Goal: Task Accomplishment & Management: Manage account settings

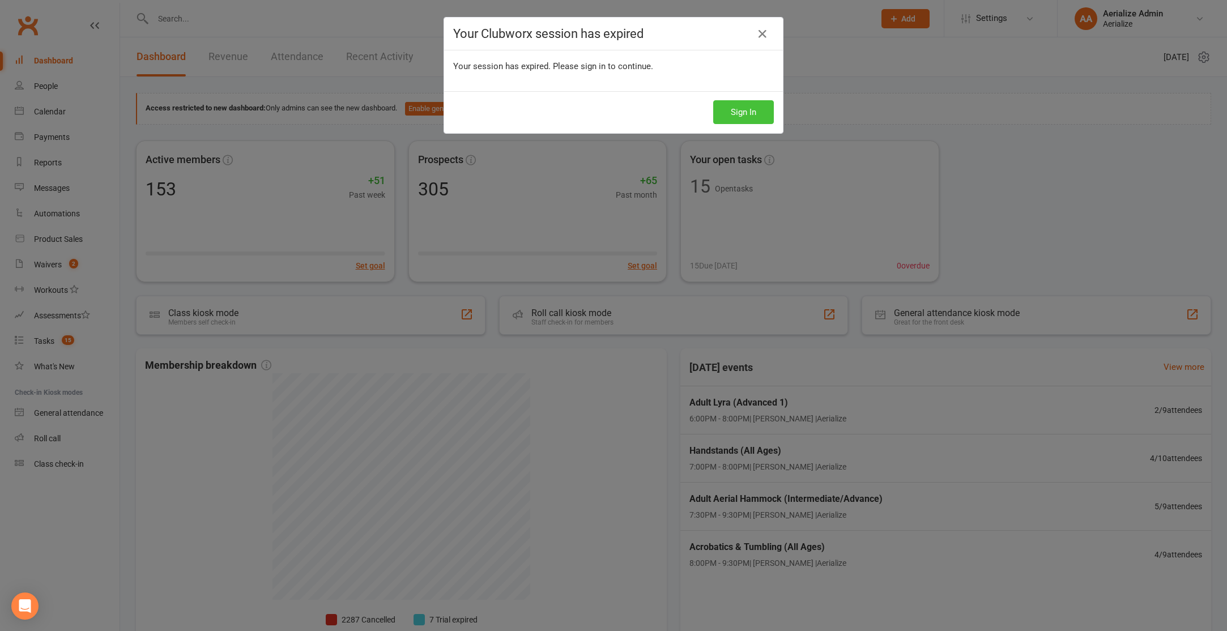
click at [730, 116] on button "Sign In" at bounding box center [743, 112] width 61 height 24
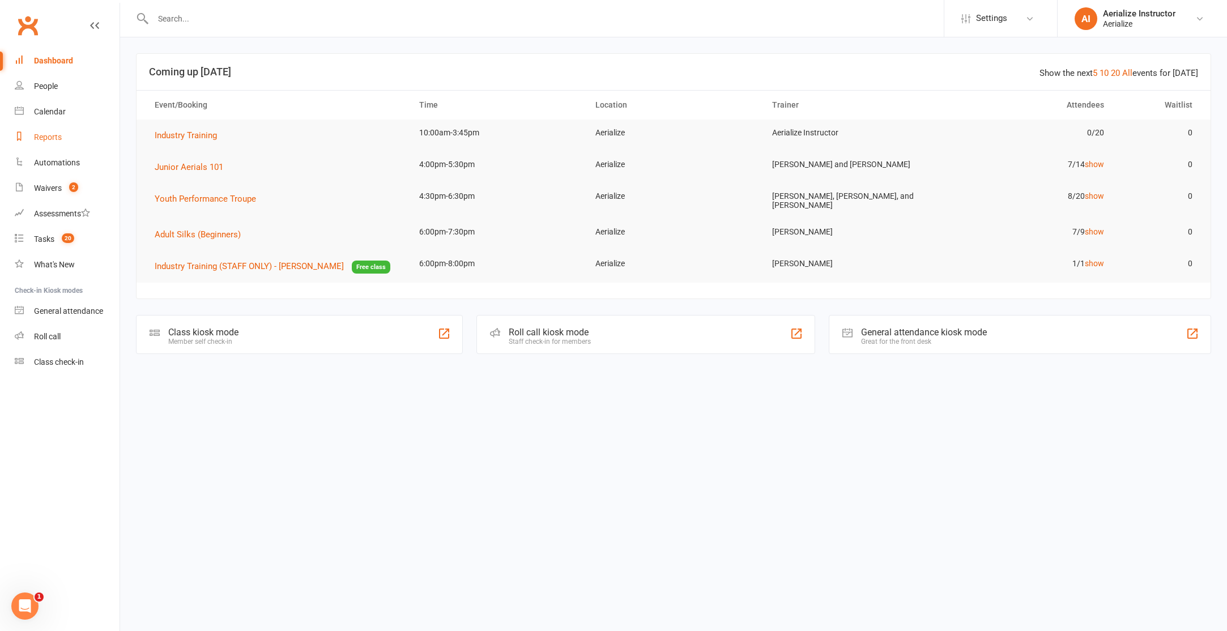
click at [48, 133] on div "Reports" at bounding box center [48, 137] width 28 height 9
click at [1107, 8] on div "Aerialize Instructor" at bounding box center [1139, 13] width 73 height 10
click at [1110, 159] on link "Sign out" at bounding box center [1142, 157] width 169 height 26
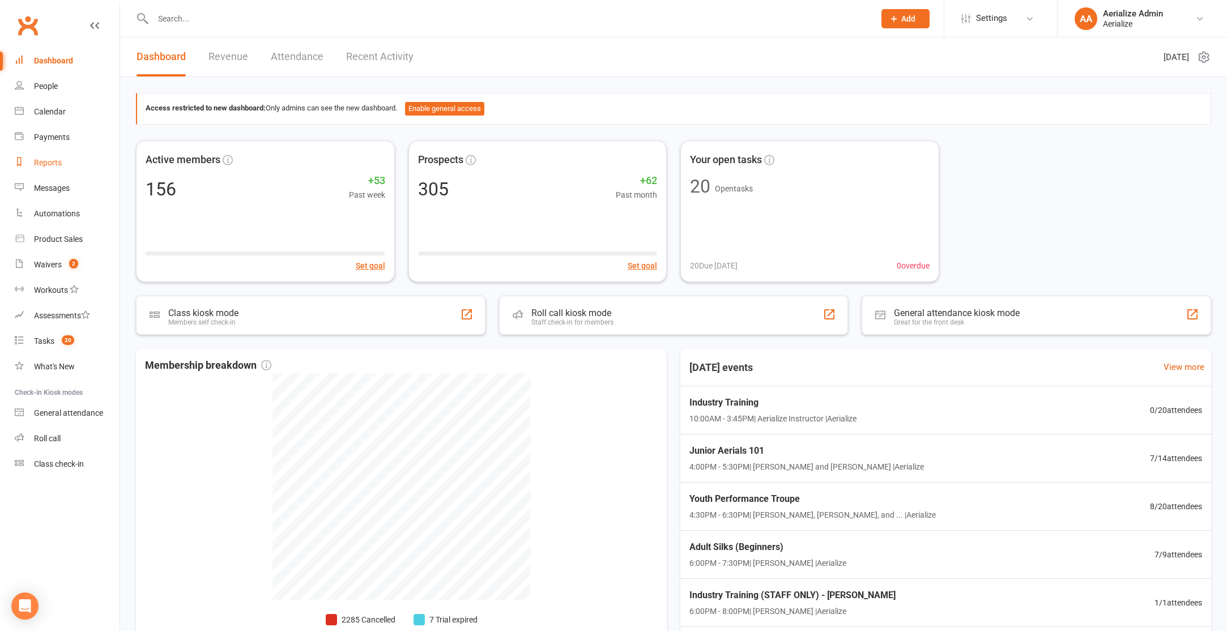
click at [49, 160] on div "Reports" at bounding box center [48, 162] width 28 height 9
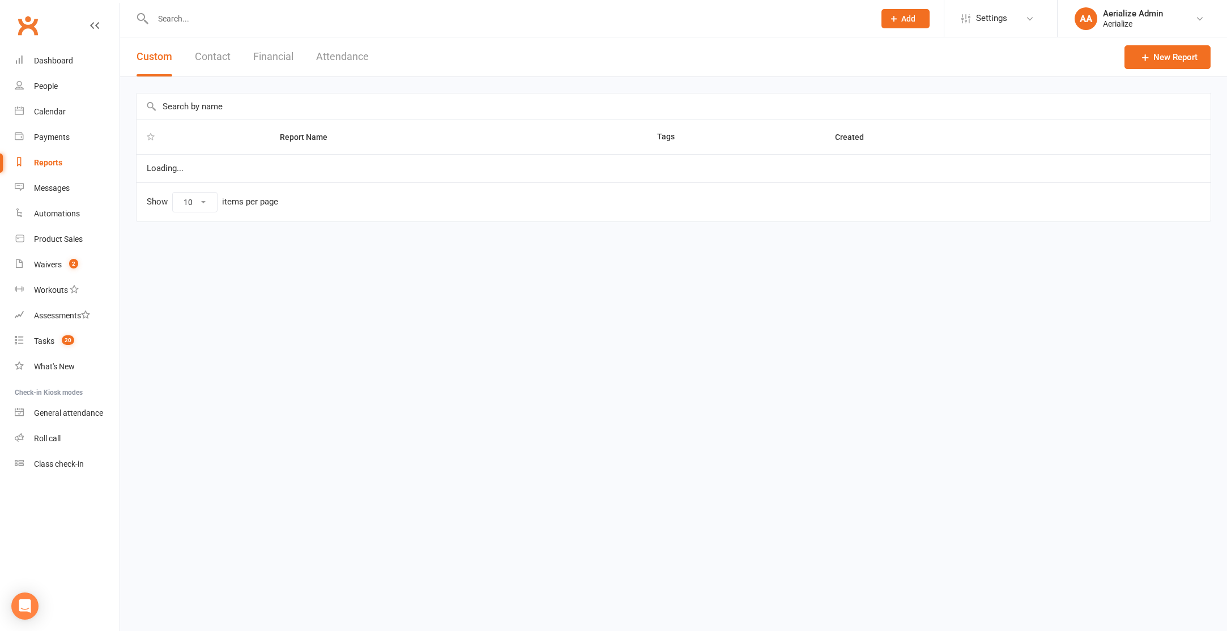
select select "100"
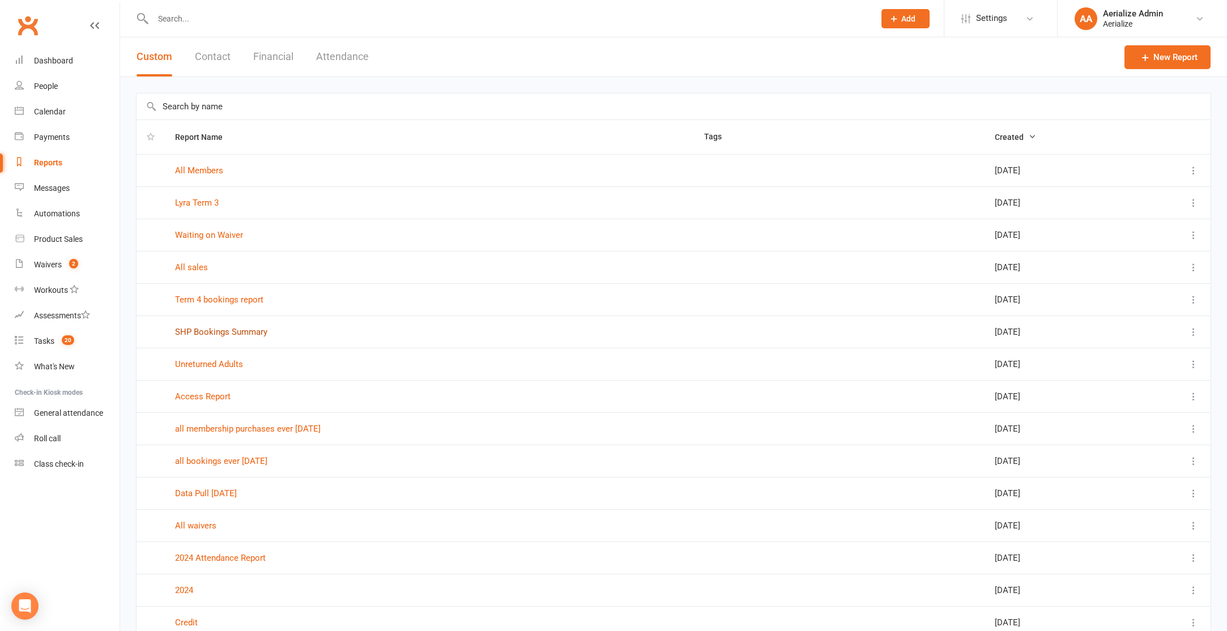
click at [248, 331] on link "SHP Bookings Summary" at bounding box center [221, 332] width 92 height 10
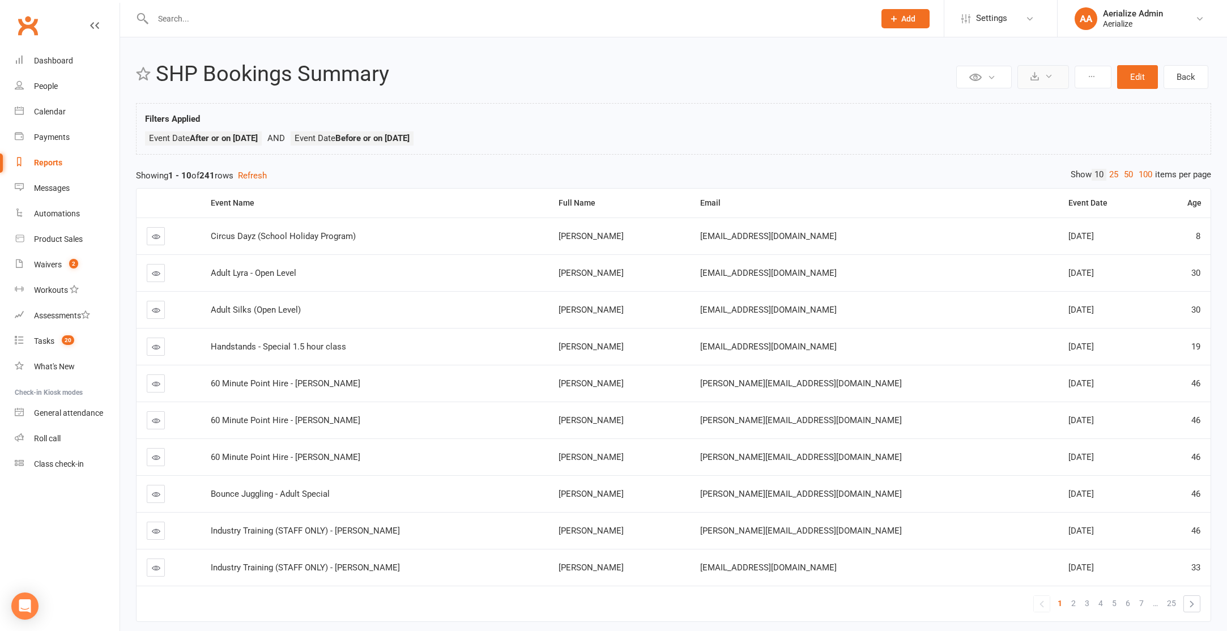
click at [1054, 78] on button at bounding box center [1043, 77] width 52 height 24
click at [1044, 150] on link "Stop recurring exports" at bounding box center [1008, 149] width 119 height 23
click at [48, 107] on div "Calendar" at bounding box center [50, 111] width 32 height 9
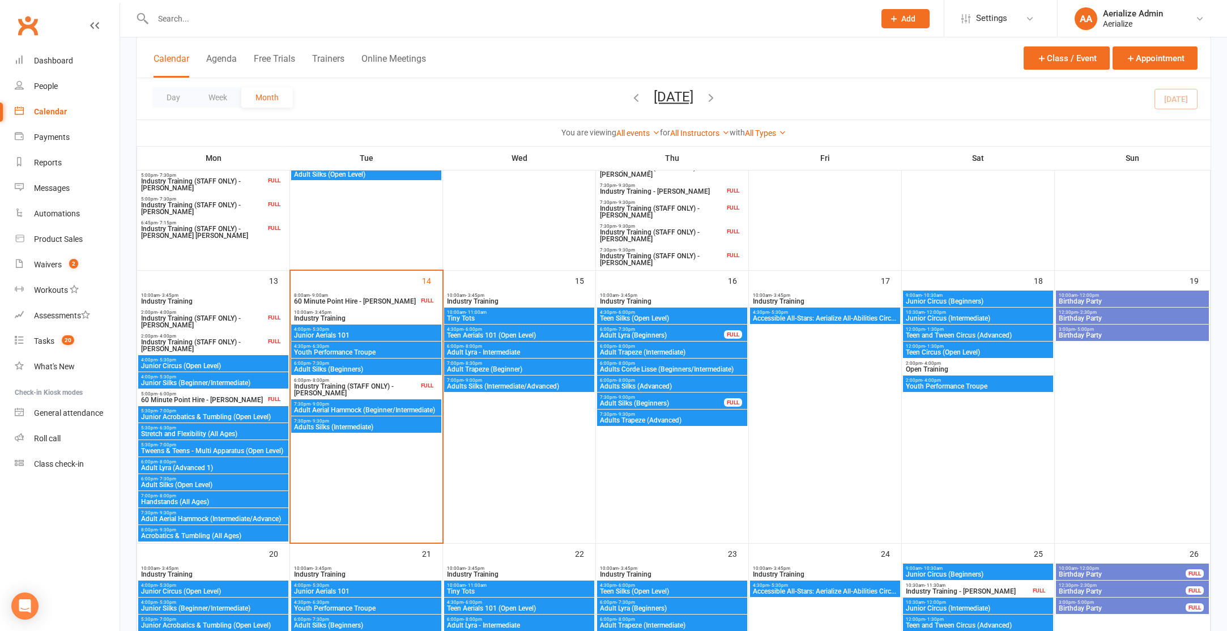
scroll to position [539, 0]
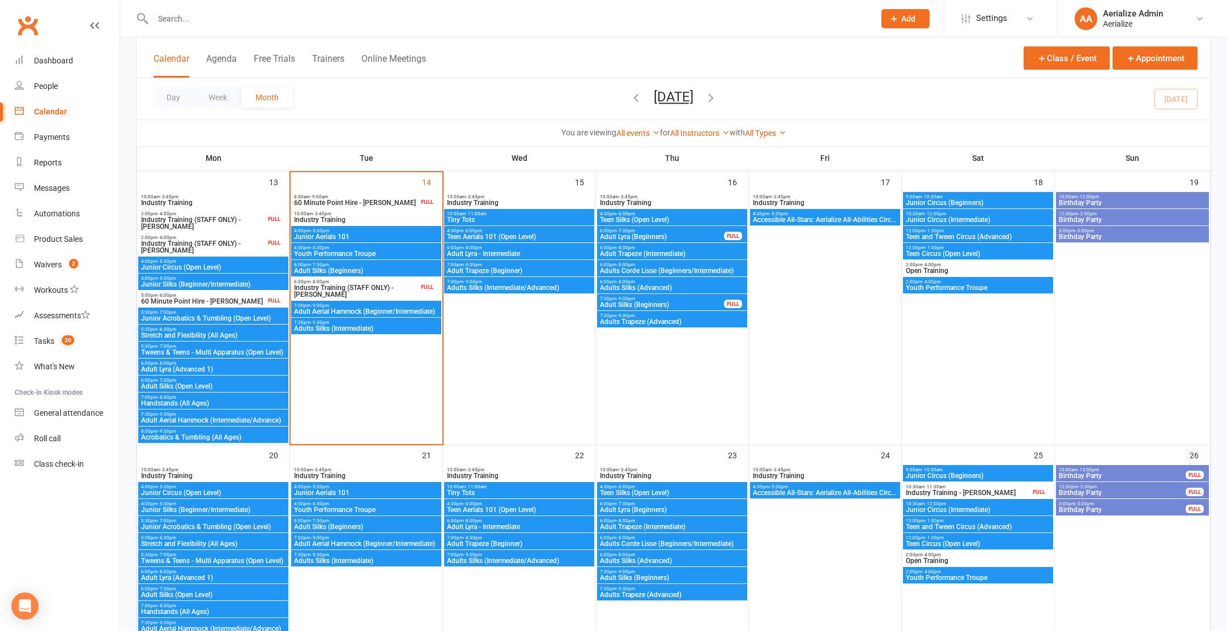
click at [812, 216] on span "Accessible All-Stars: Aerialize All-Abilities Circ..." at bounding box center [825, 219] width 146 height 7
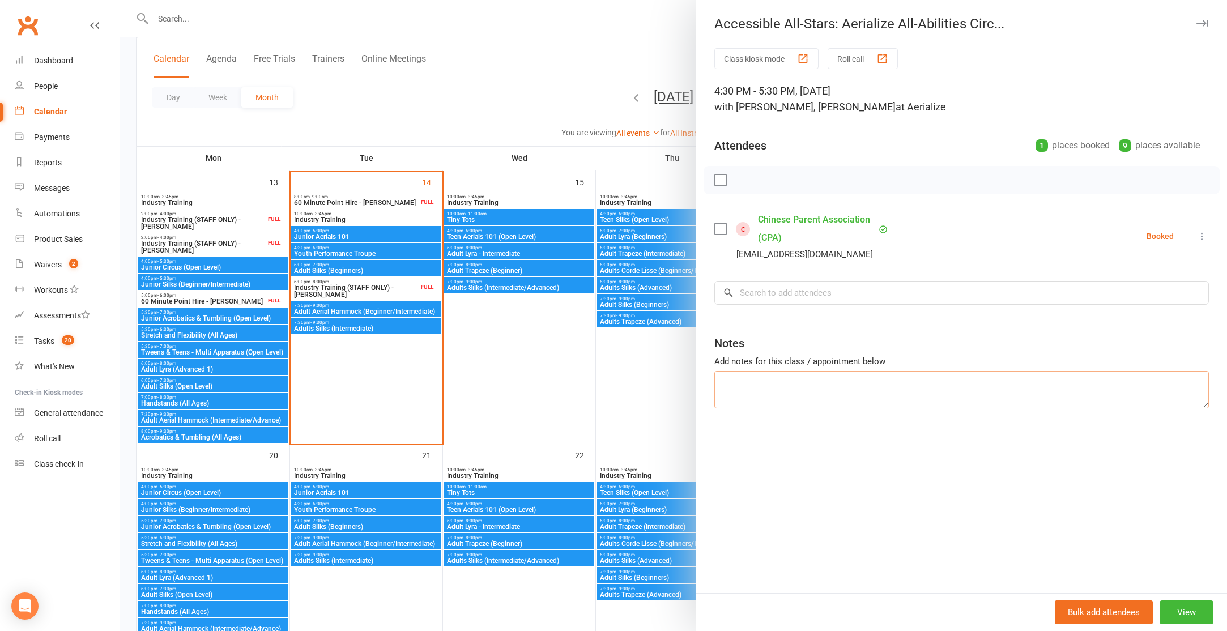
click at [804, 381] on textarea at bounding box center [961, 389] width 495 height 37
paste textarea "Reuben Vuong and Tim Yau will not attend this Friday’s aerial workshop"
type textarea "Reuben Vuong and Tim Yau will not attend this Friday’s aerial workshop"
click at [849, 477] on div "Class kiosk mode Roll call 4:30 PM - 5:30 PM, Friday, October, 17, 2025 with La…" at bounding box center [961, 320] width 531 height 545
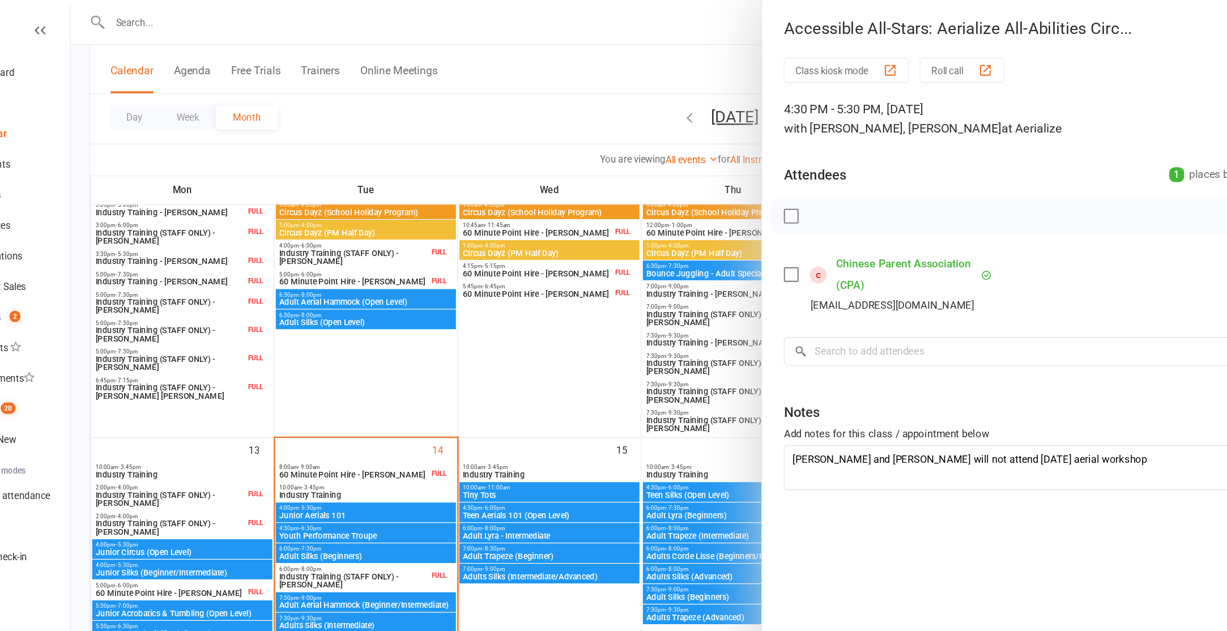
scroll to position [335, 0]
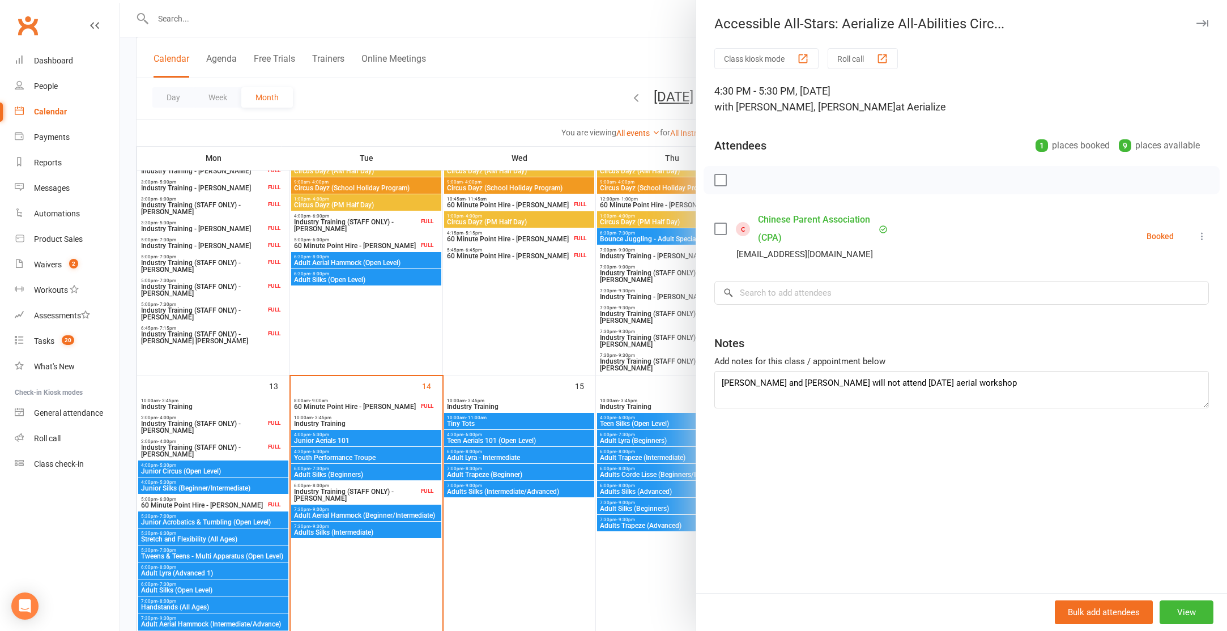
click at [347, 317] on div at bounding box center [673, 315] width 1107 height 631
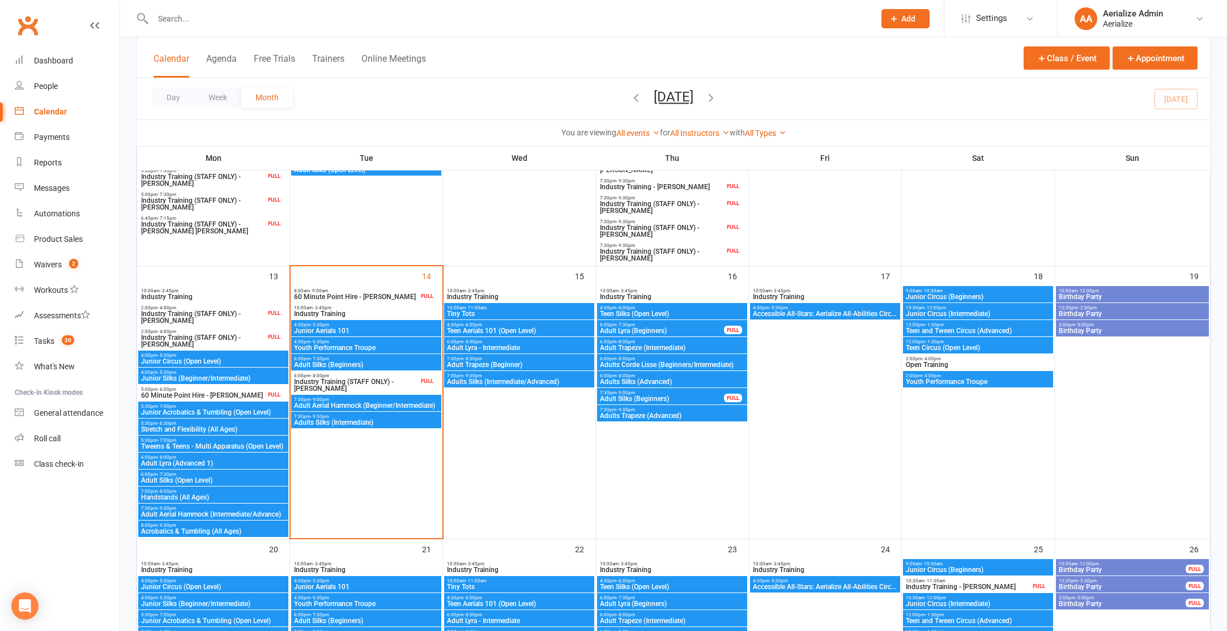
scroll to position [438, 0]
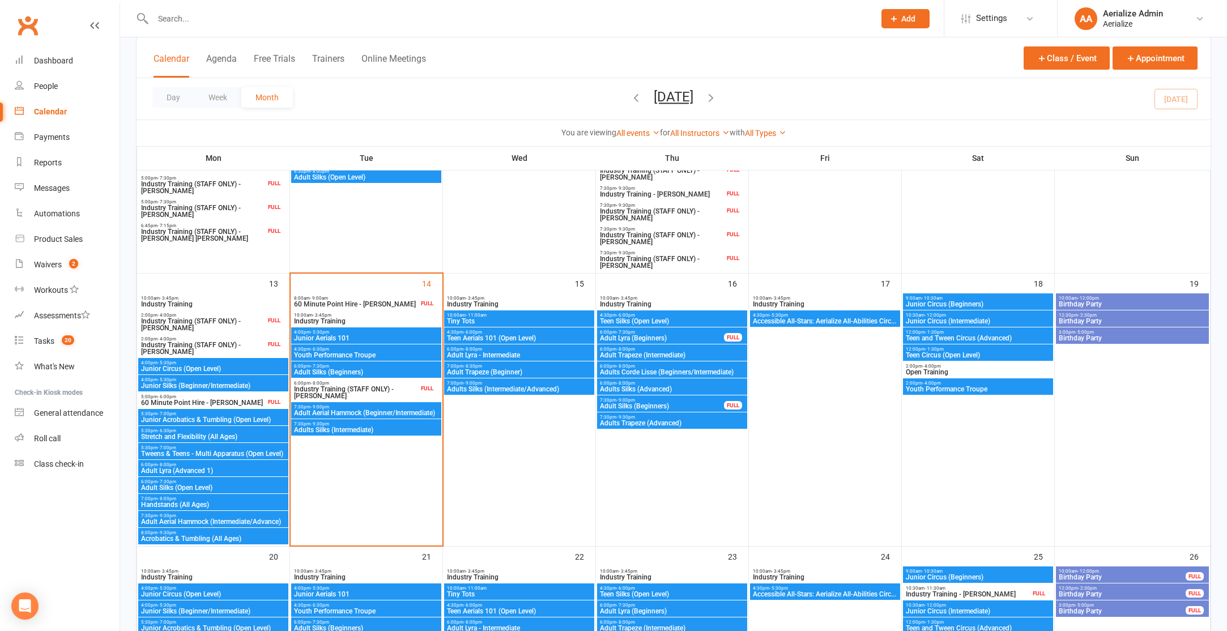
click at [215, 13] on input "text" at bounding box center [508, 19] width 717 height 16
type input "lola kemp"
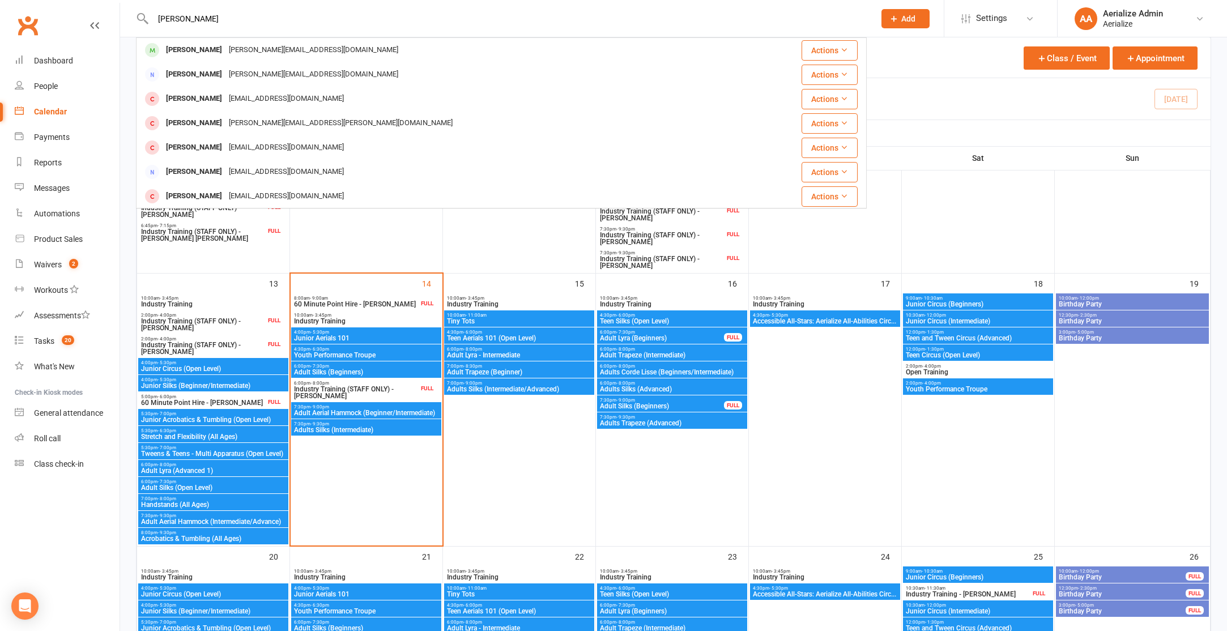
click at [225, 50] on div "[PERSON_NAME][EMAIL_ADDRESS][DOMAIN_NAME]" at bounding box center [313, 50] width 176 height 16
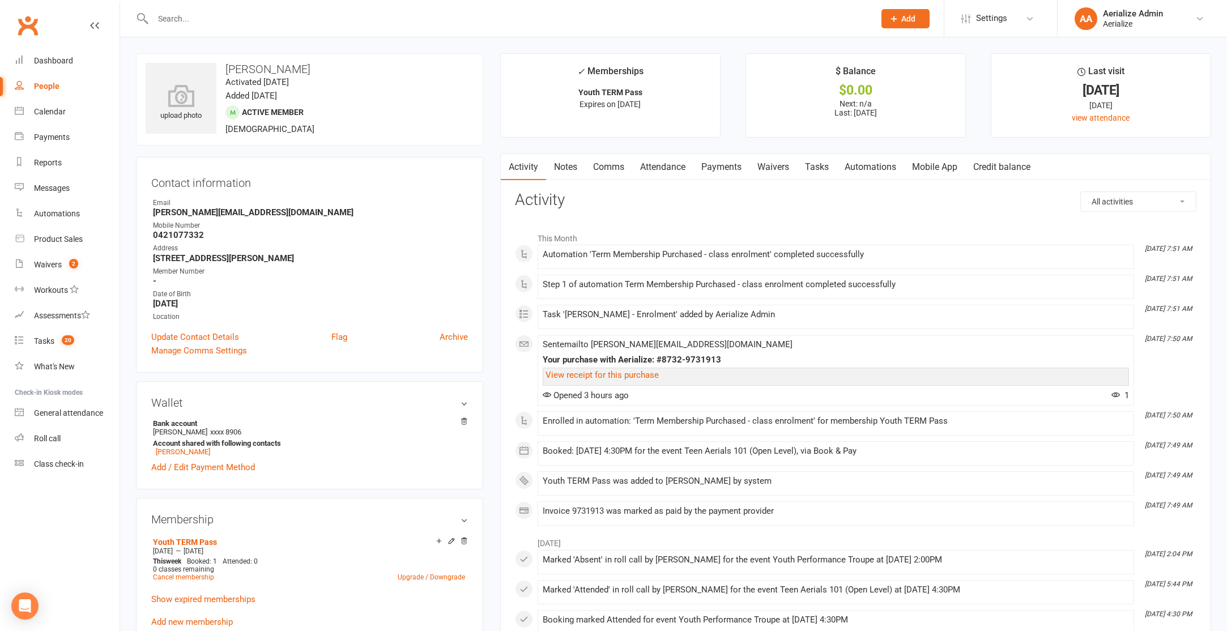
click at [649, 166] on link "Attendance" at bounding box center [662, 167] width 61 height 26
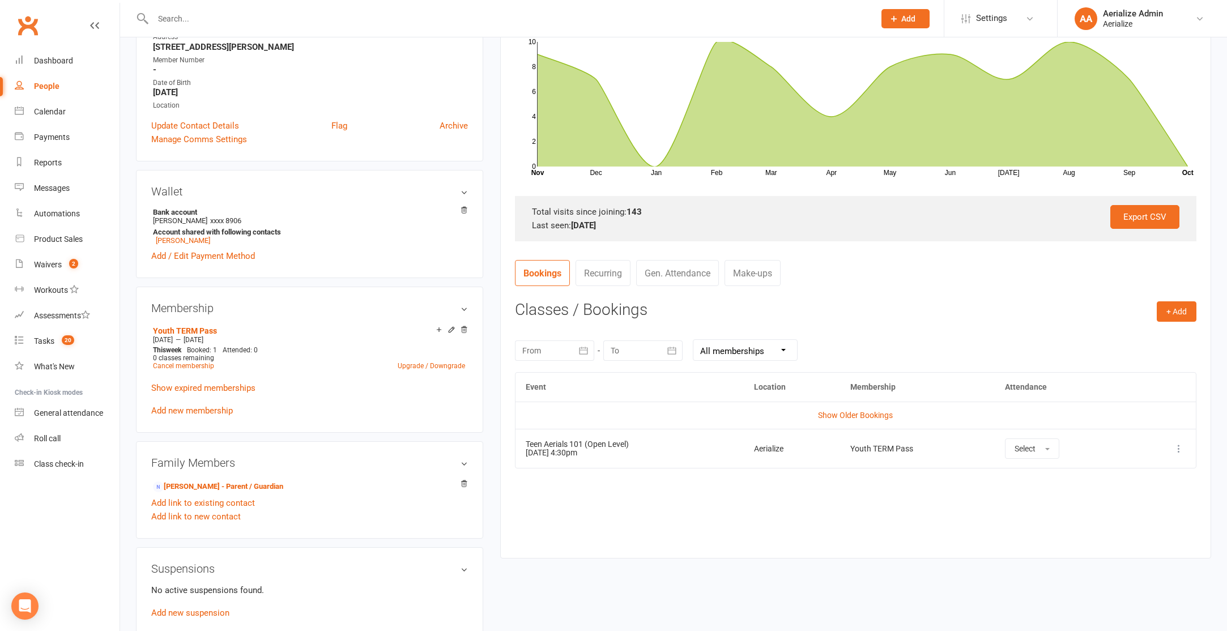
scroll to position [257, 0]
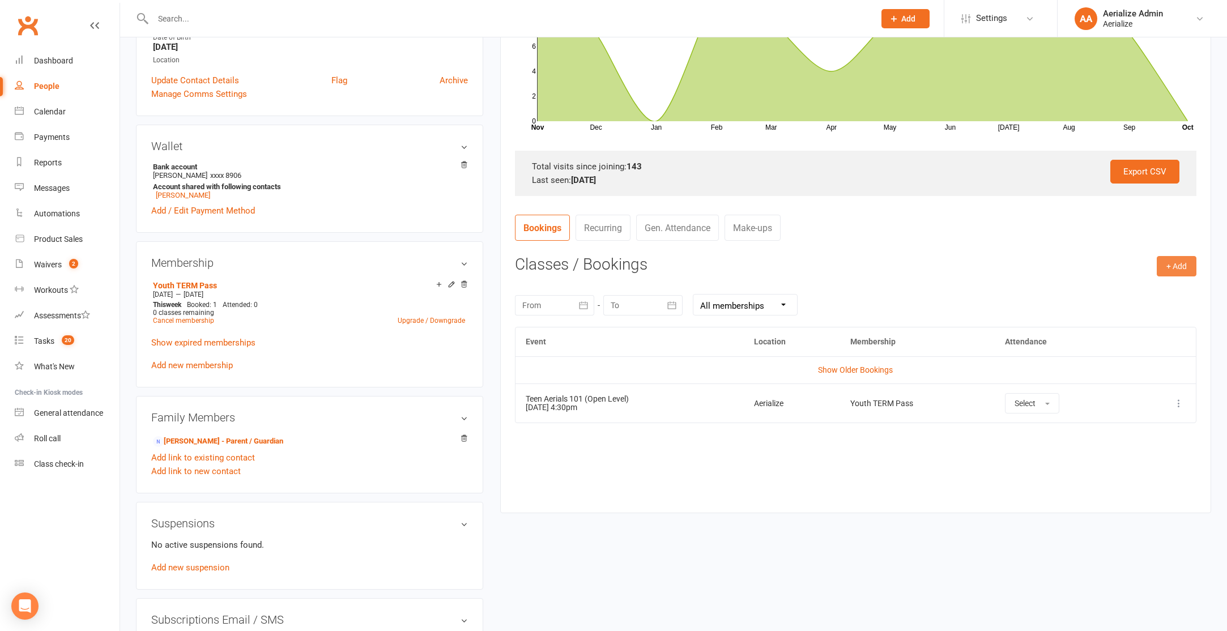
click at [1182, 265] on button "+ Add" at bounding box center [1177, 266] width 40 height 20
click at [1147, 290] on link "Book Event" at bounding box center [1140, 291] width 112 height 23
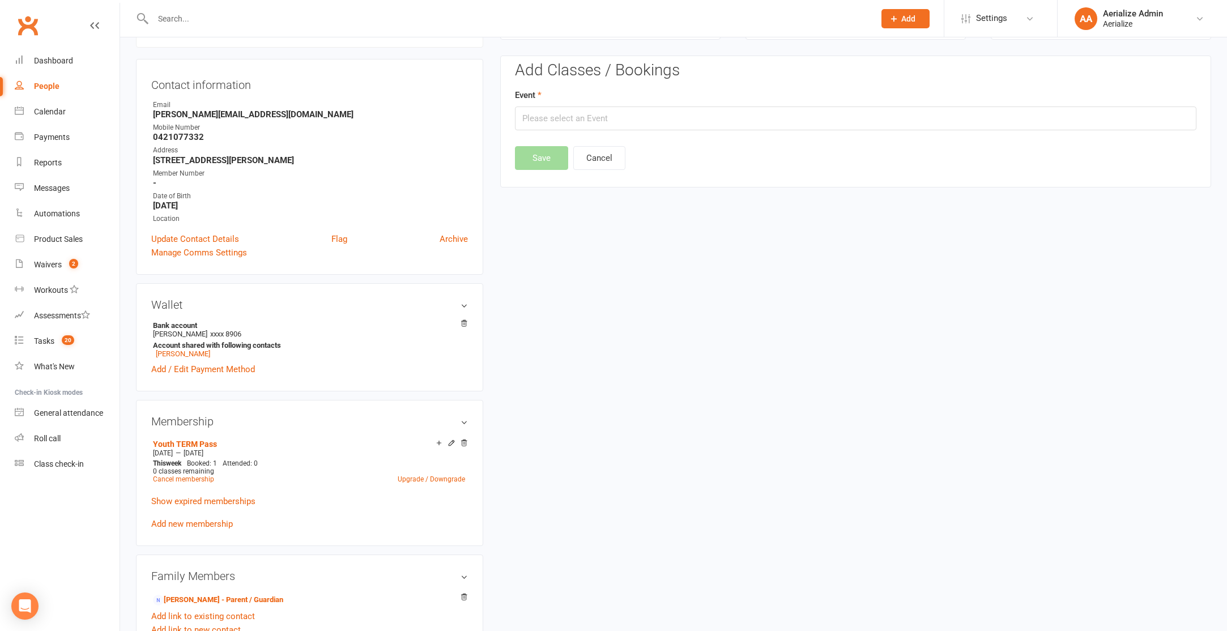
scroll to position [97, 0]
click at [687, 117] on input "text" at bounding box center [856, 120] width 682 height 24
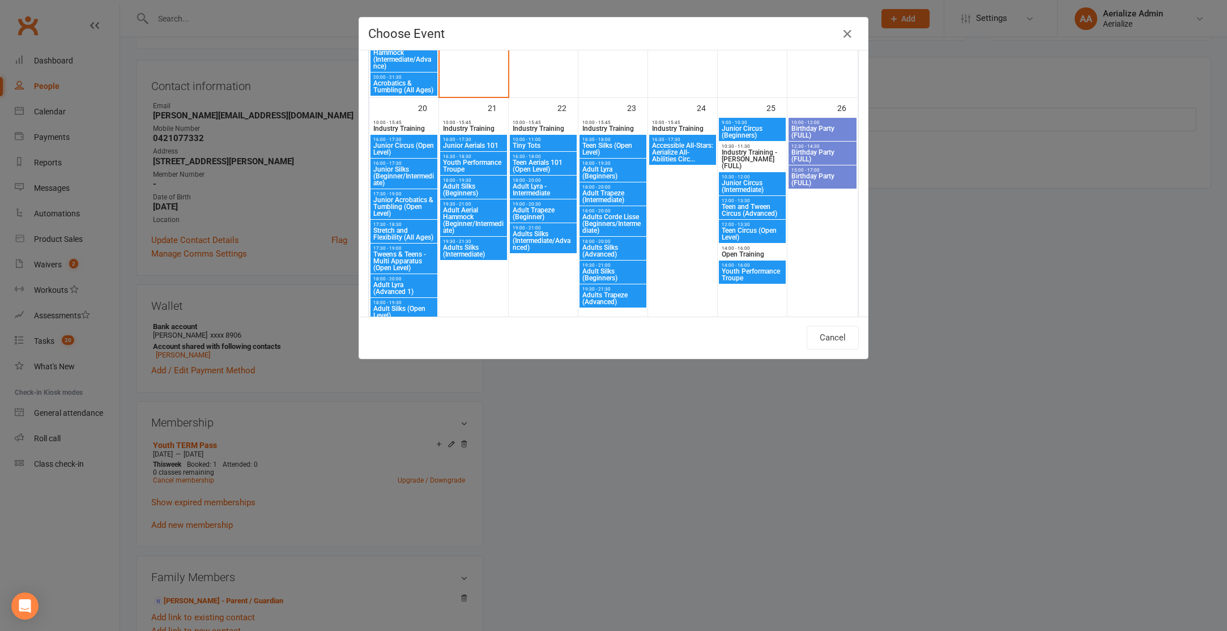
scroll to position [1042, 0]
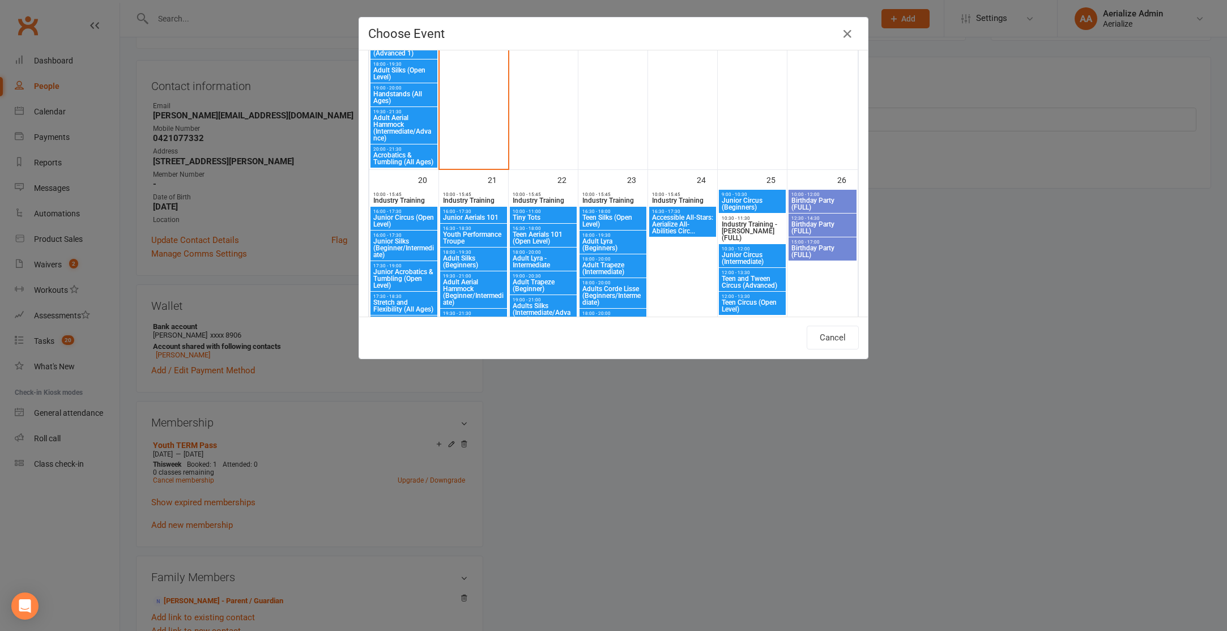
click at [559, 239] on span "Teen Aerials 101 (Open Level)" at bounding box center [543, 238] width 62 height 14
type input "Teen Aerials 101 (Open Level) - Oct 22, 2025 4:30:00 PM"
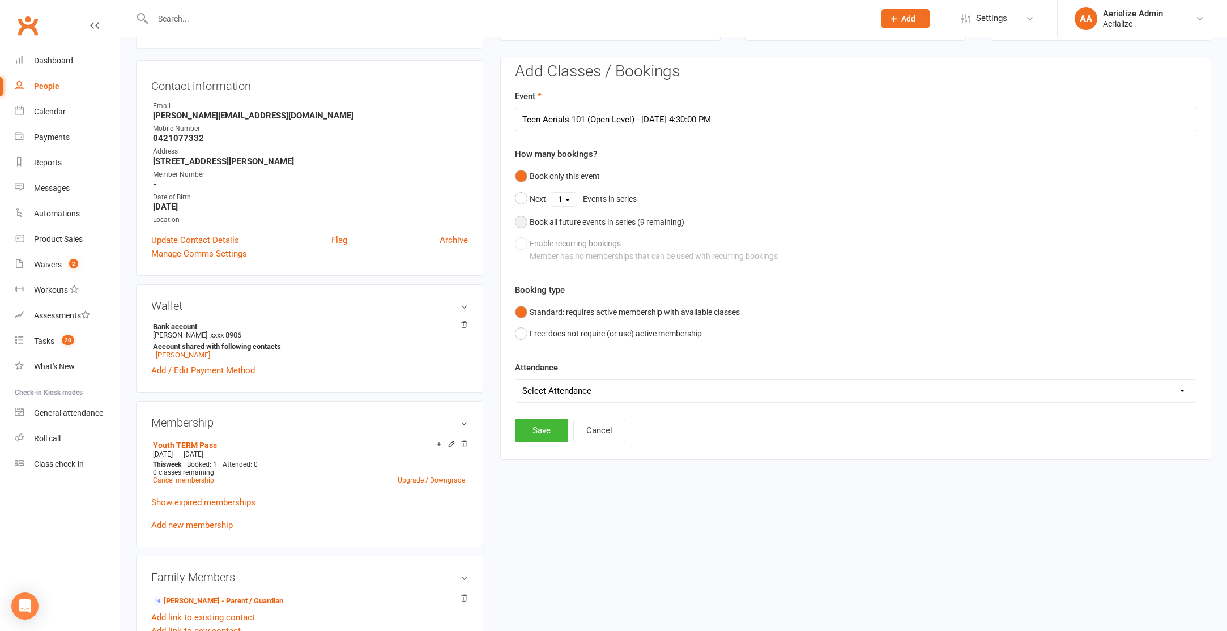
click at [582, 224] on div "Book all future events in series ( 9 remaining)" at bounding box center [607, 222] width 155 height 12
click at [552, 368] on button "Save" at bounding box center [541, 373] width 53 height 24
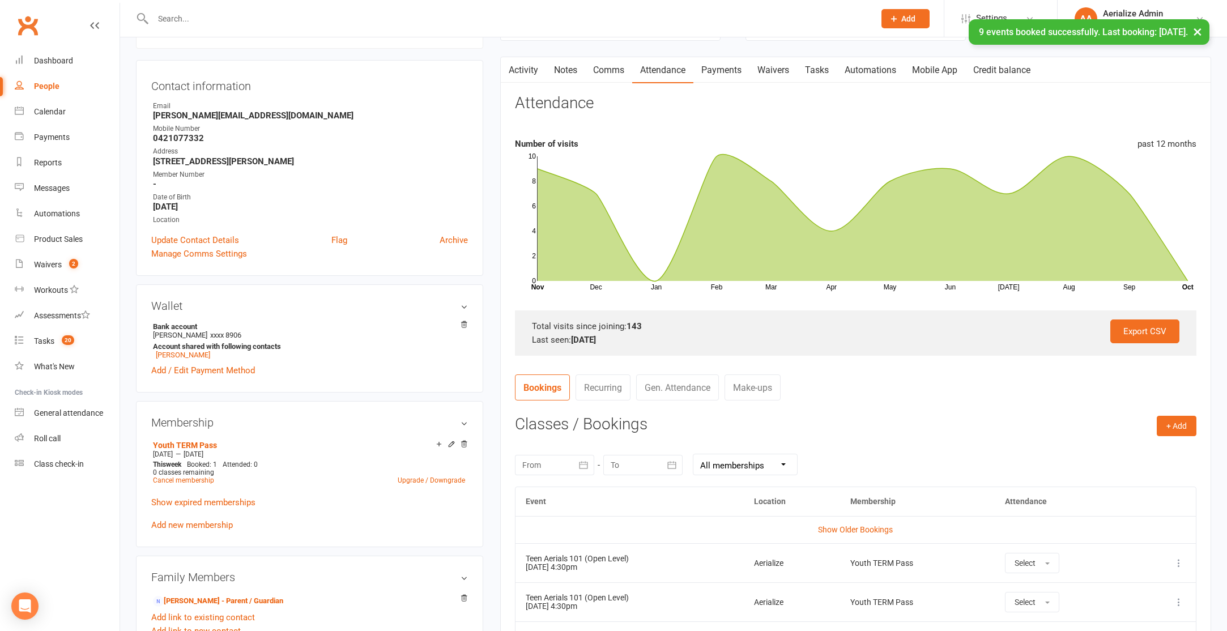
click at [713, 65] on link "Payments" at bounding box center [721, 70] width 56 height 26
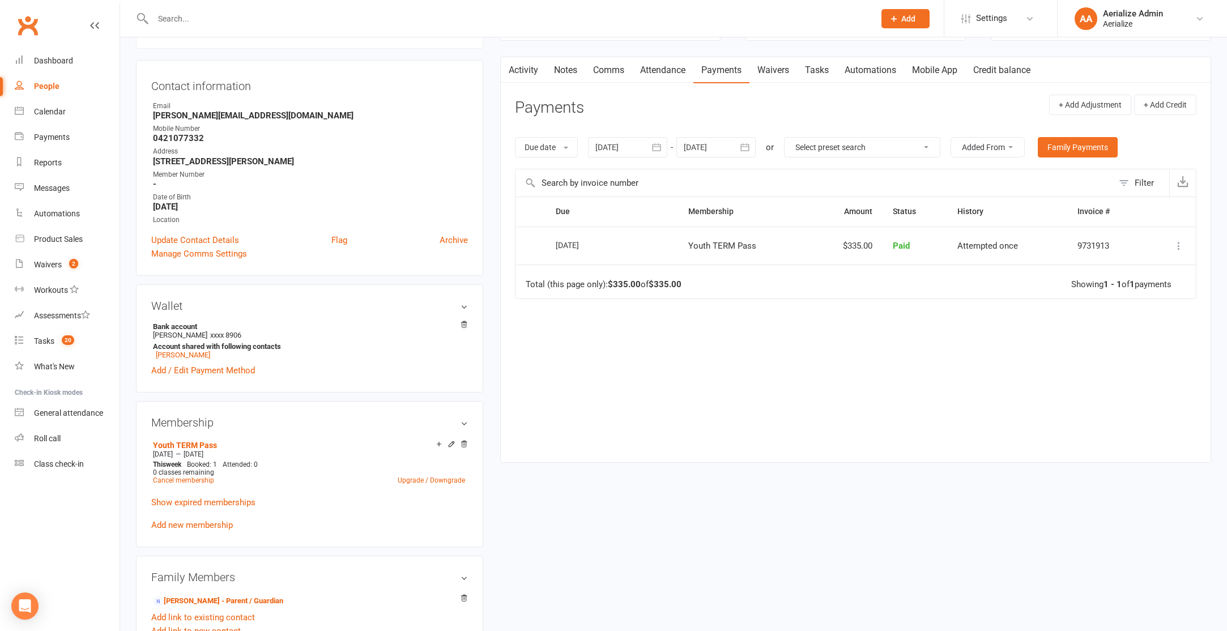
click at [619, 148] on div at bounding box center [627, 147] width 79 height 20
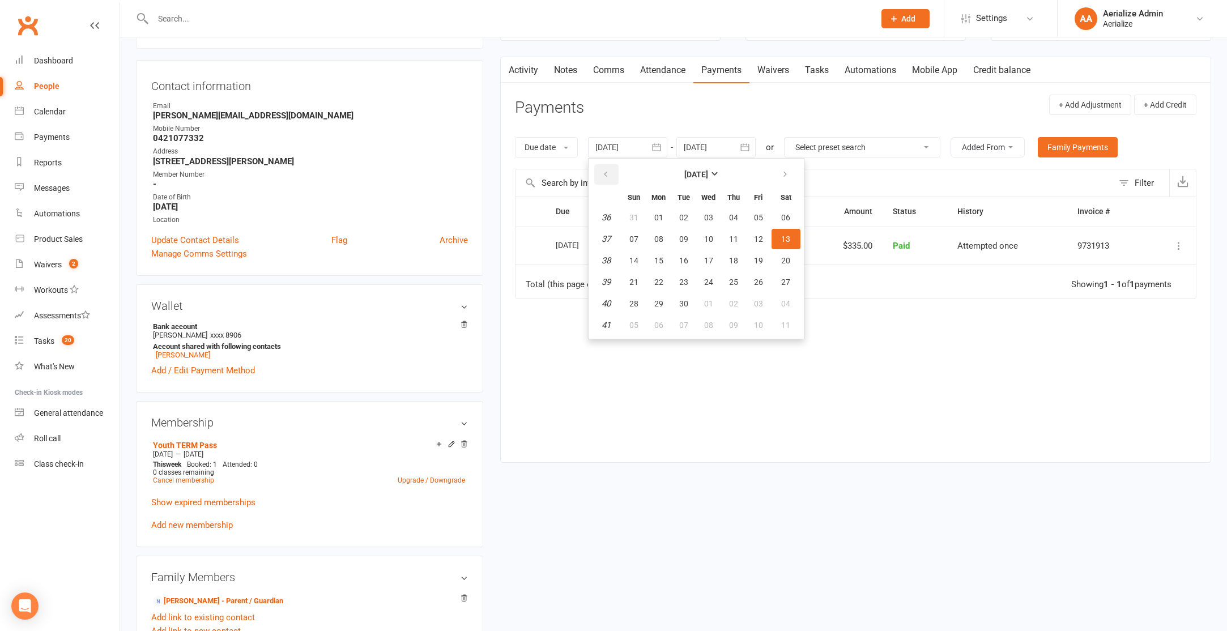
click at [609, 172] on icon "button" at bounding box center [606, 174] width 8 height 9
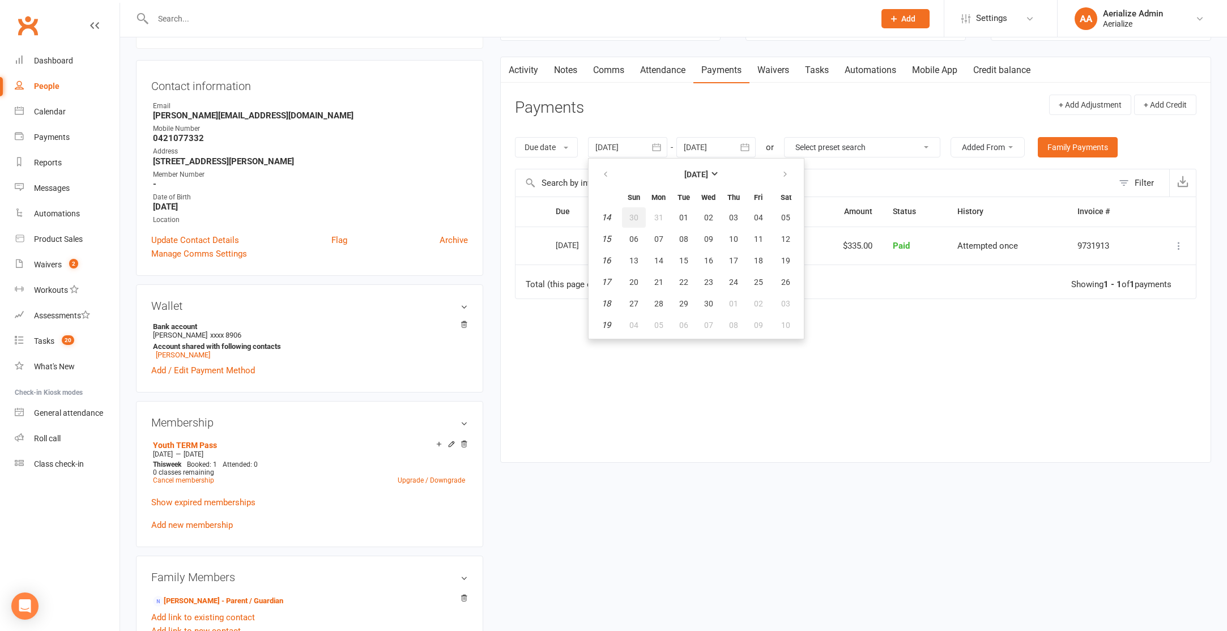
click at [639, 209] on button "30" at bounding box center [634, 217] width 24 height 20
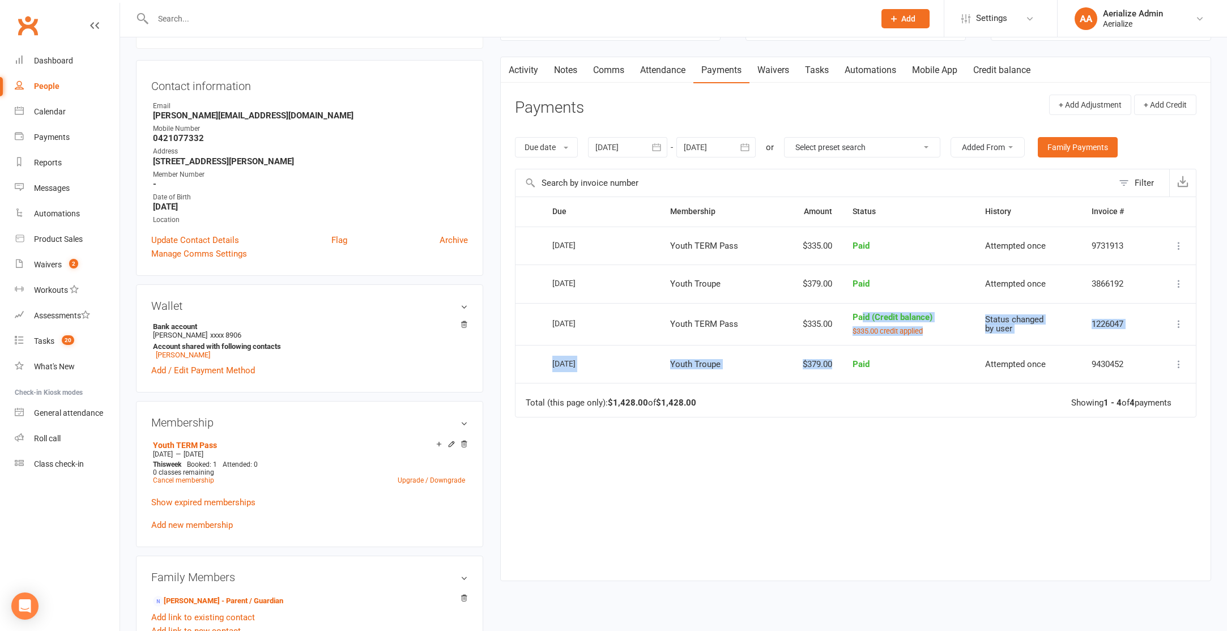
drag, startPoint x: 861, startPoint y: 315, endPoint x: 942, endPoint y: 346, distance: 86.8
click at [942, 346] on table "Due Contact Membership Amount Status History Invoice # Select this 14 Oct 2025 …" at bounding box center [856, 307] width 682 height 220
click at [777, 335] on td "$335.00" at bounding box center [810, 324] width 66 height 42
click at [629, 150] on div at bounding box center [627, 147] width 79 height 20
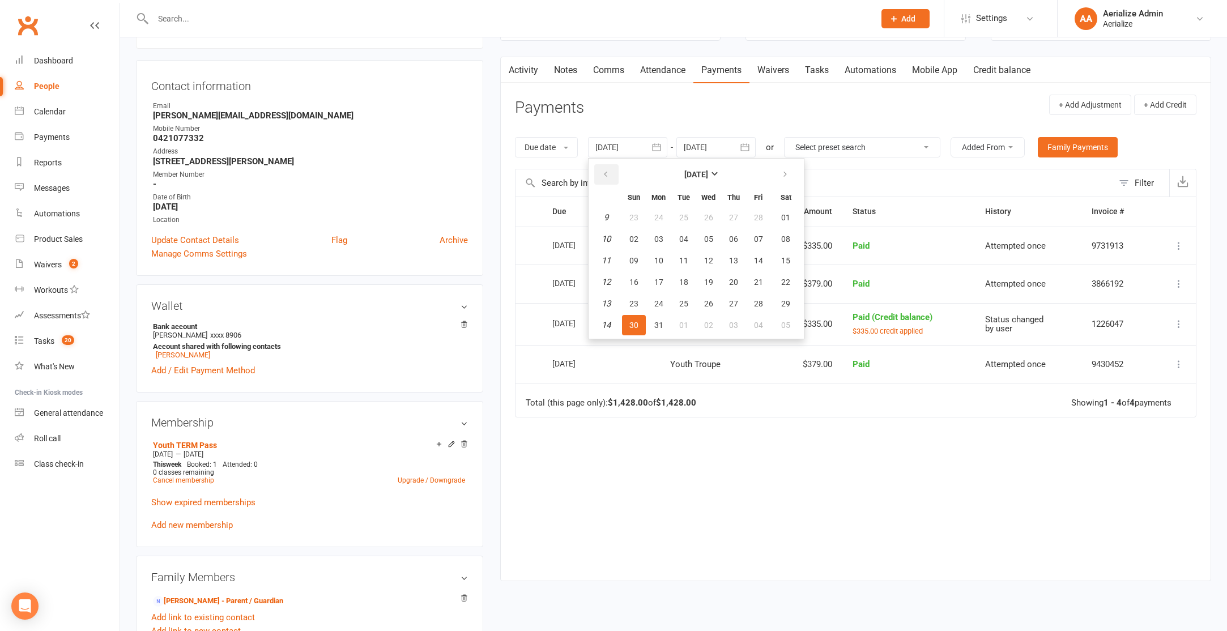
click at [613, 179] on button "button" at bounding box center [606, 174] width 24 height 20
click at [614, 178] on button "button" at bounding box center [606, 174] width 24 height 20
click at [615, 178] on button "button" at bounding box center [606, 174] width 24 height 20
click at [692, 219] on button "03" at bounding box center [684, 217] width 24 height 20
type input "03 Dec 2024"
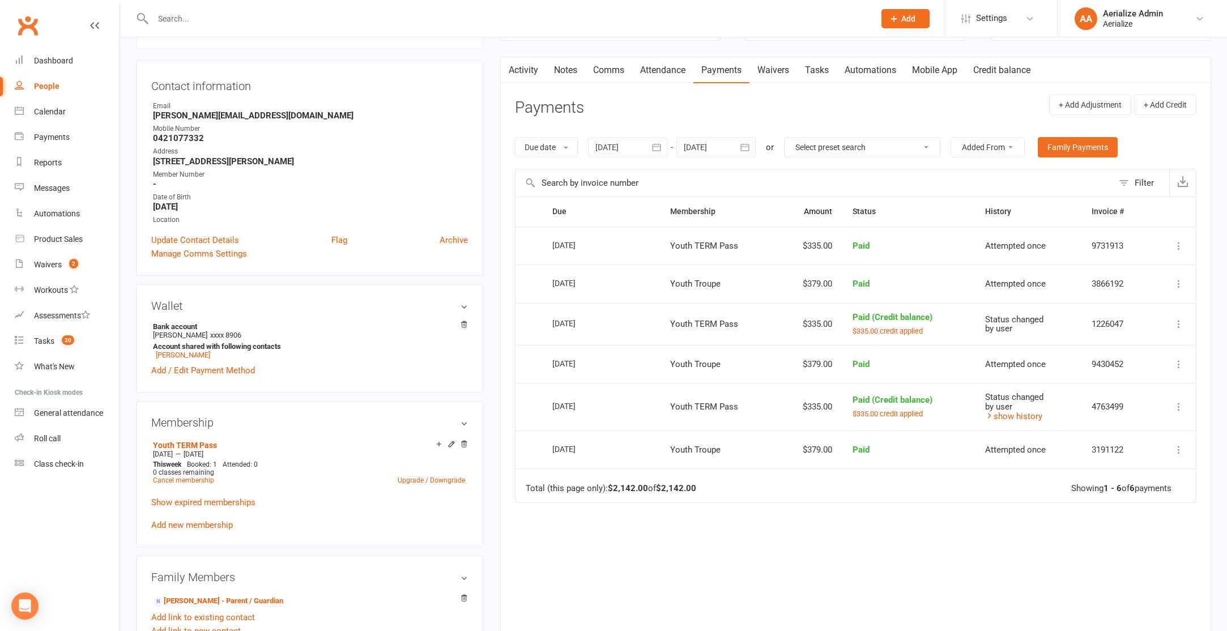
click at [212, 525] on link "Add new membership" at bounding box center [192, 525] width 82 height 10
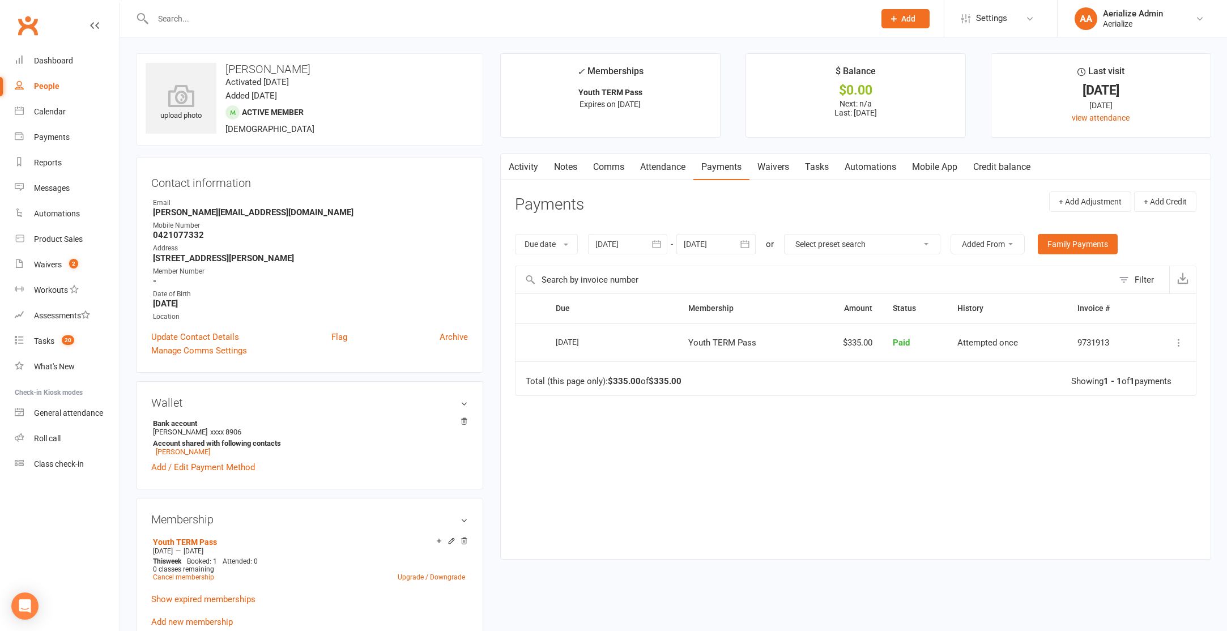
click at [996, 164] on link "Credit balance" at bounding box center [1001, 167] width 73 height 26
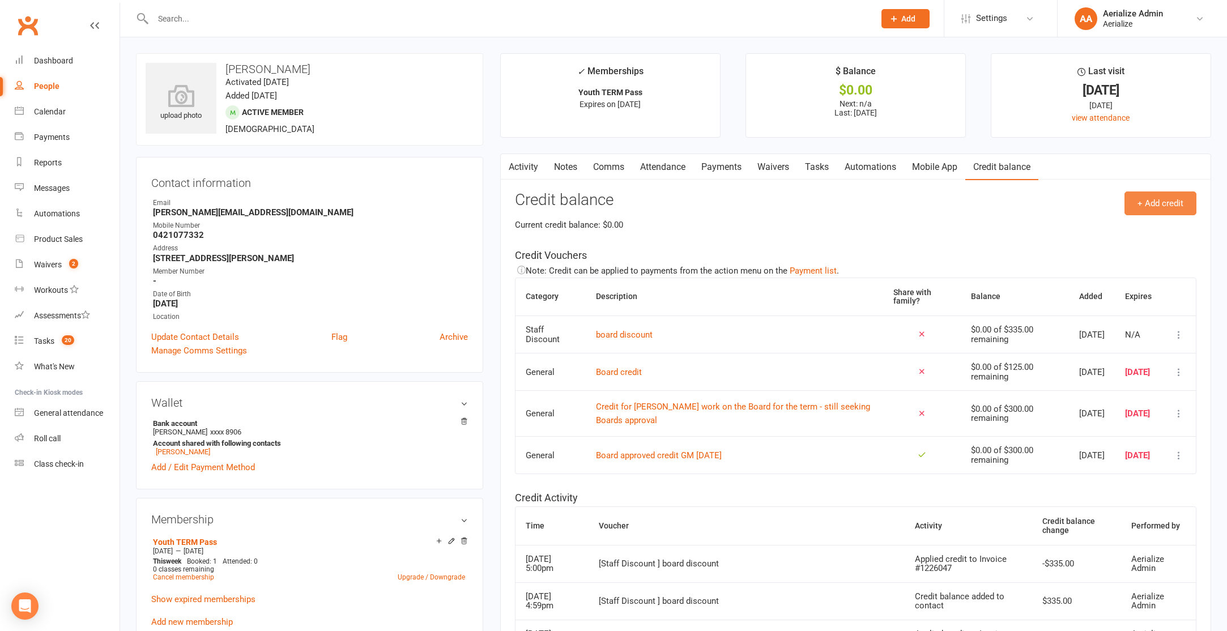
click at [1160, 207] on button "+ Add credit" at bounding box center [1161, 203] width 72 height 24
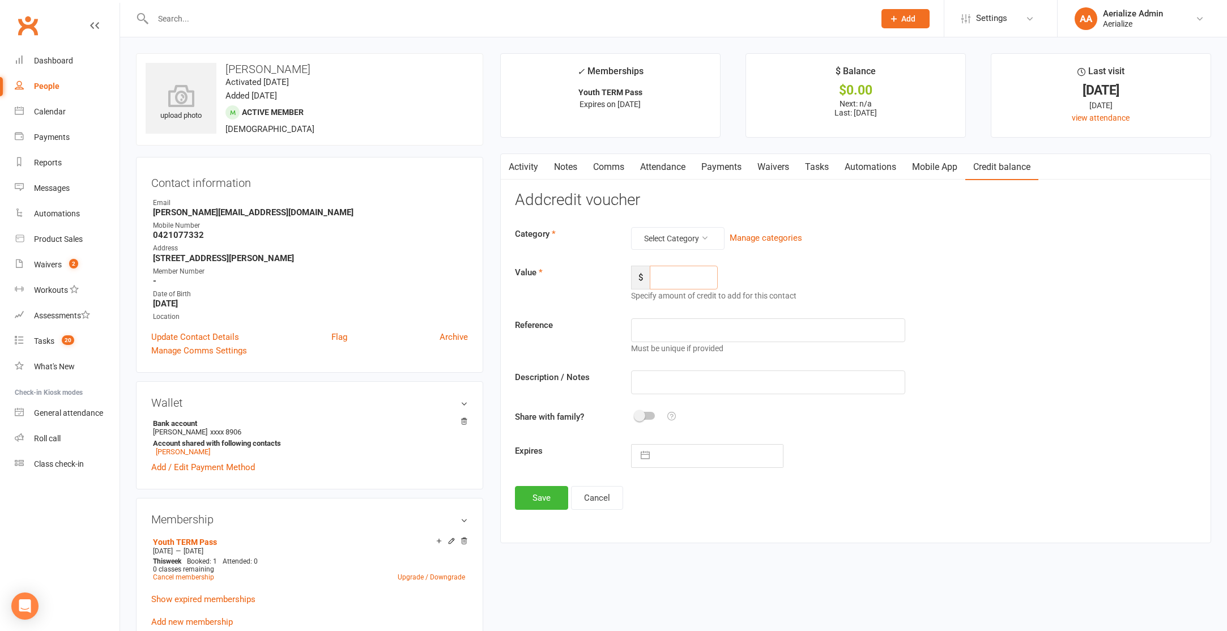
click at [694, 279] on input "number" at bounding box center [684, 278] width 68 height 24
type input "335"
click at [681, 239] on button "Select Category" at bounding box center [677, 238] width 93 height 23
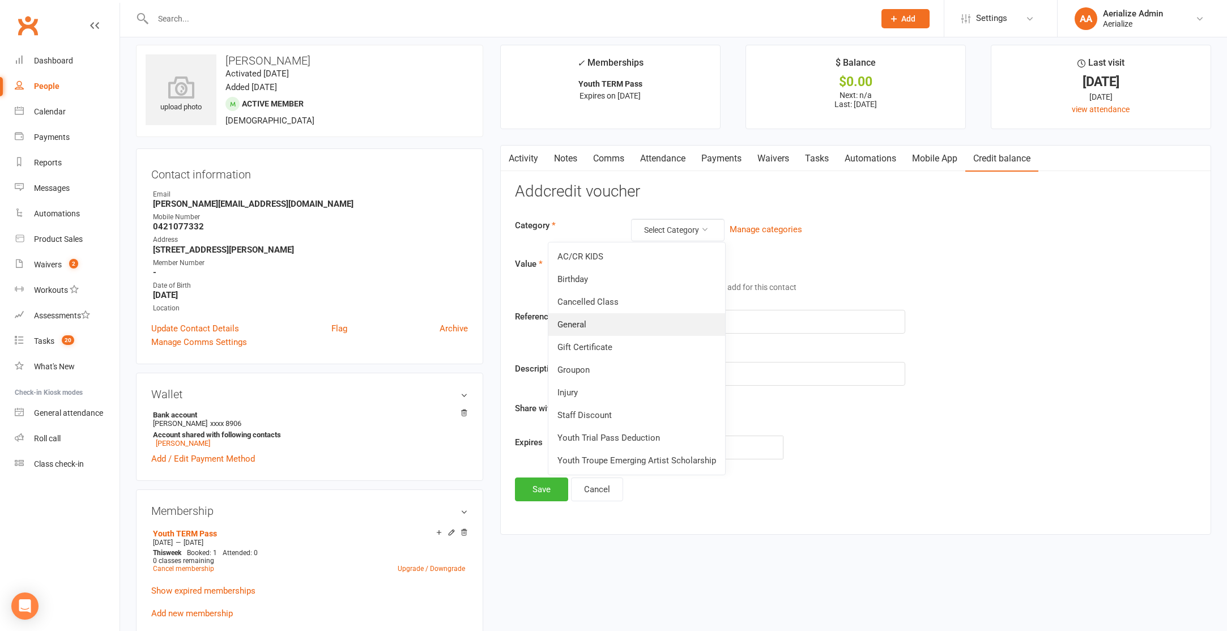
scroll to position [10, 0]
click at [648, 323] on link "General" at bounding box center [636, 323] width 177 height 23
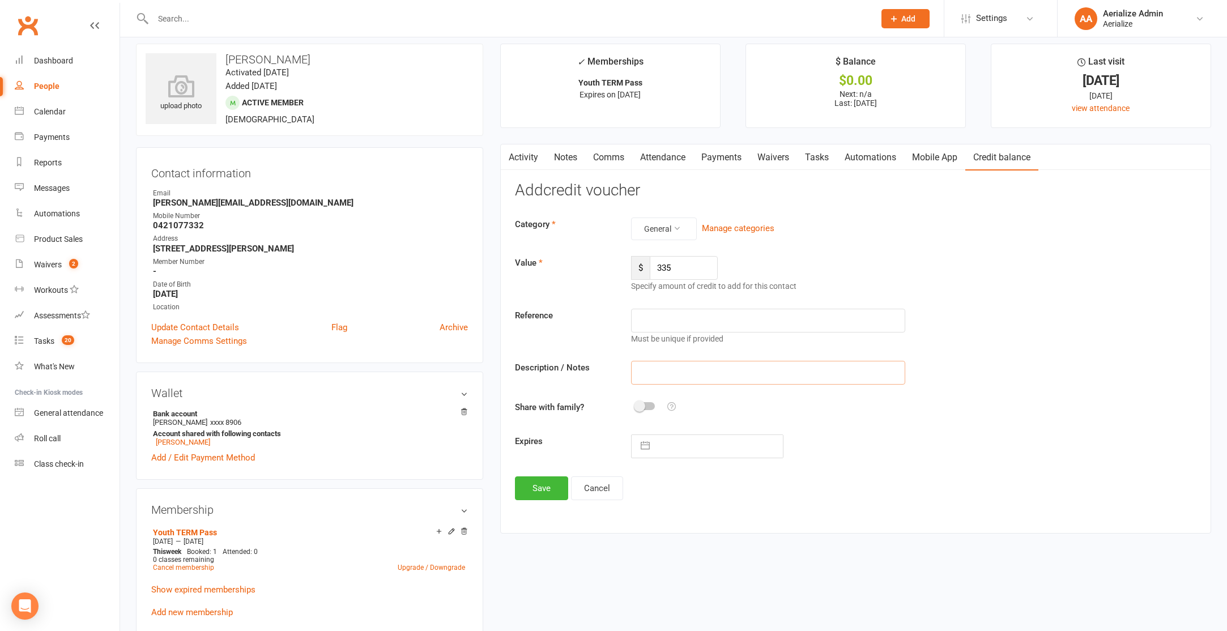
click at [684, 361] on input "text" at bounding box center [768, 373] width 274 height 24
click at [722, 374] on input "Free youth term for bpard member kids" at bounding box center [768, 373] width 274 height 24
type input "Free youth term for board member kids"
click at [649, 444] on button "button" at bounding box center [645, 446] width 20 height 23
select select "8"
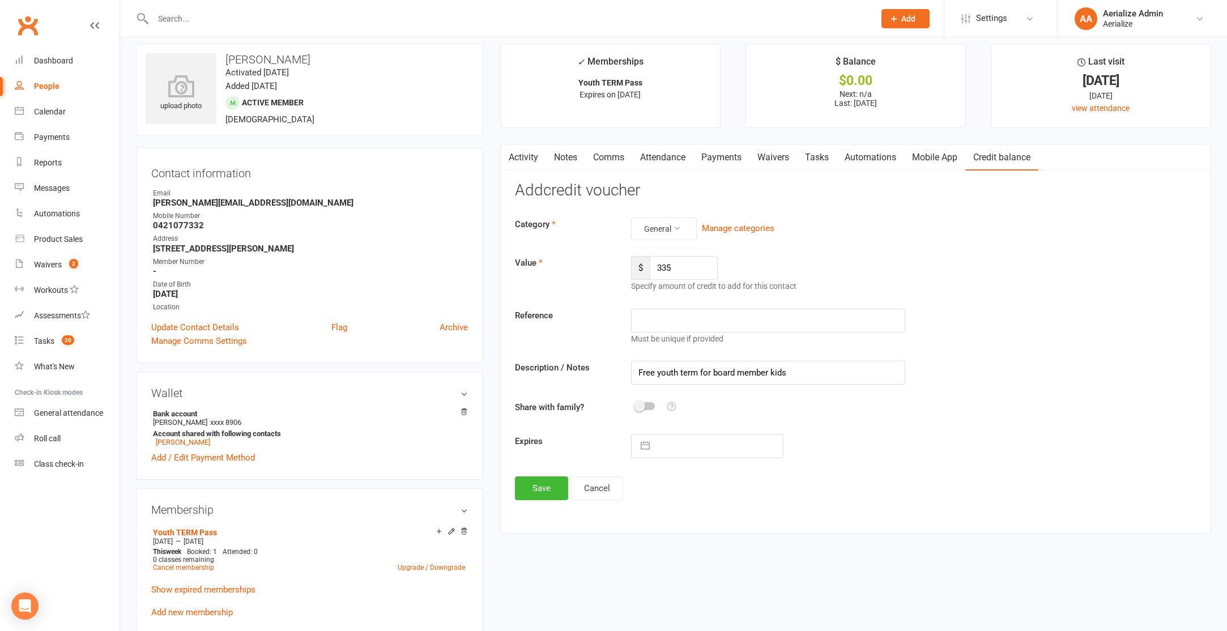
select select "2025"
select select "9"
select select "2025"
select select "10"
select select "2025"
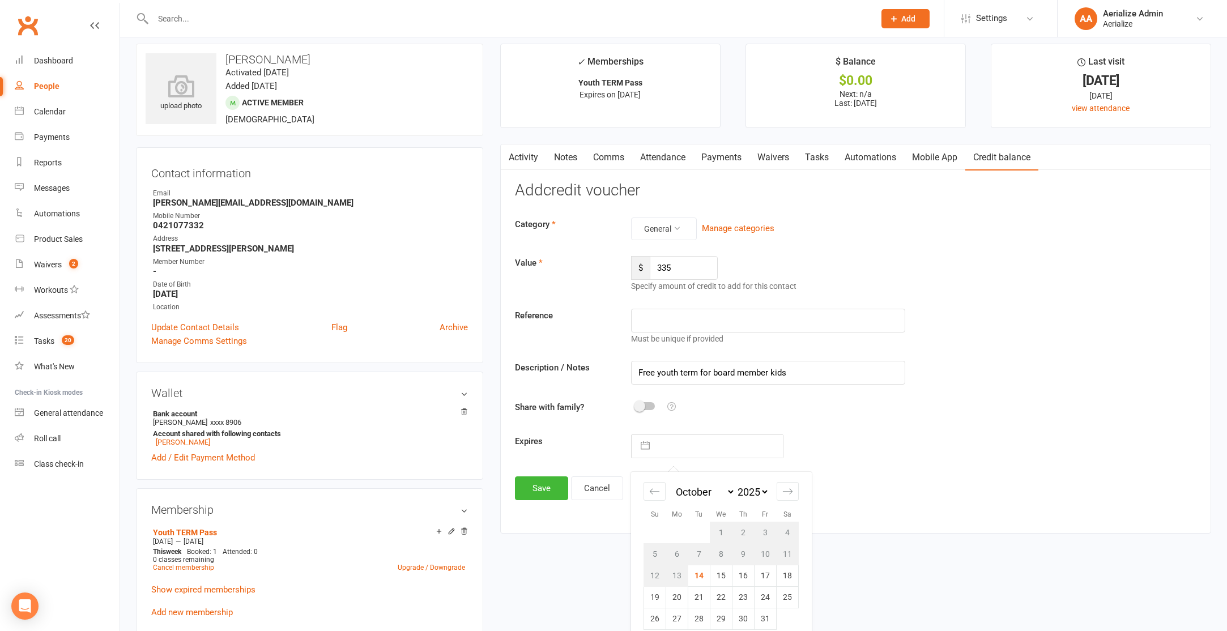
click at [721, 577] on td "15" at bounding box center [721, 576] width 22 height 22
type input "15 Oct 2025"
click at [544, 489] on button "Save" at bounding box center [541, 488] width 53 height 24
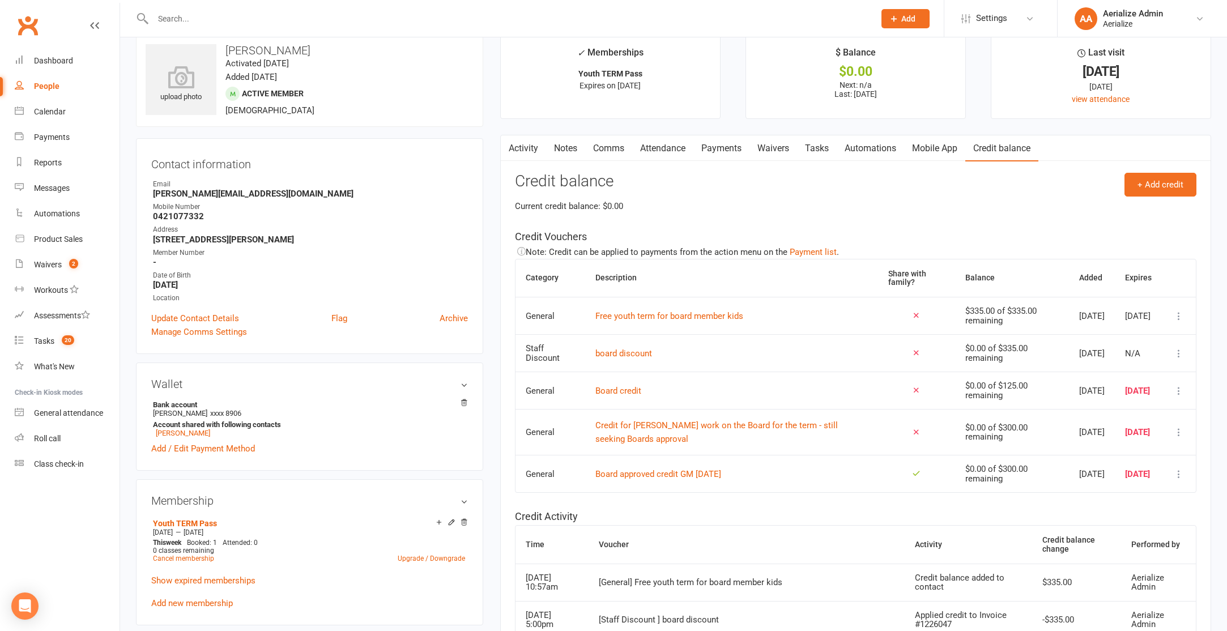
scroll to position [19, 0]
click at [202, 601] on link "Add new membership" at bounding box center [192, 603] width 82 height 10
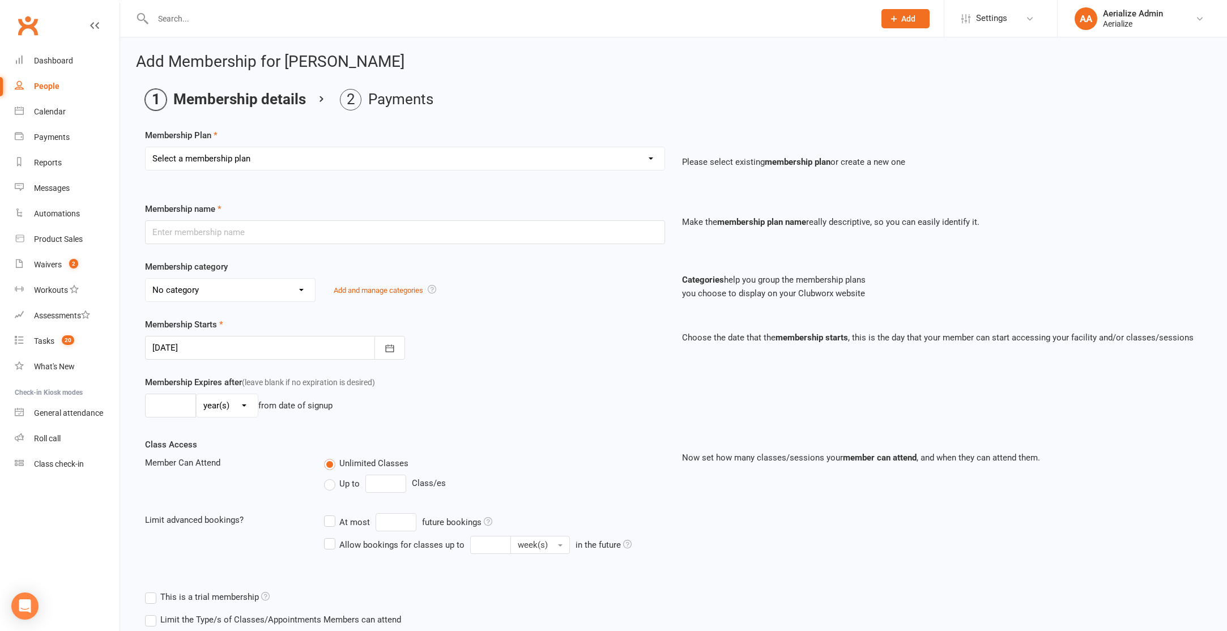
click at [237, 158] on select "Select a membership plan Create new Membership Plan Tiny Tots DROP IN Tiny Tots…" at bounding box center [405, 158] width 519 height 23
select select "23"
click at [146, 147] on select "Select a membership plan Create new Membership Plan Tiny Tots DROP IN Tiny Tots…" at bounding box center [405, 158] width 519 height 23
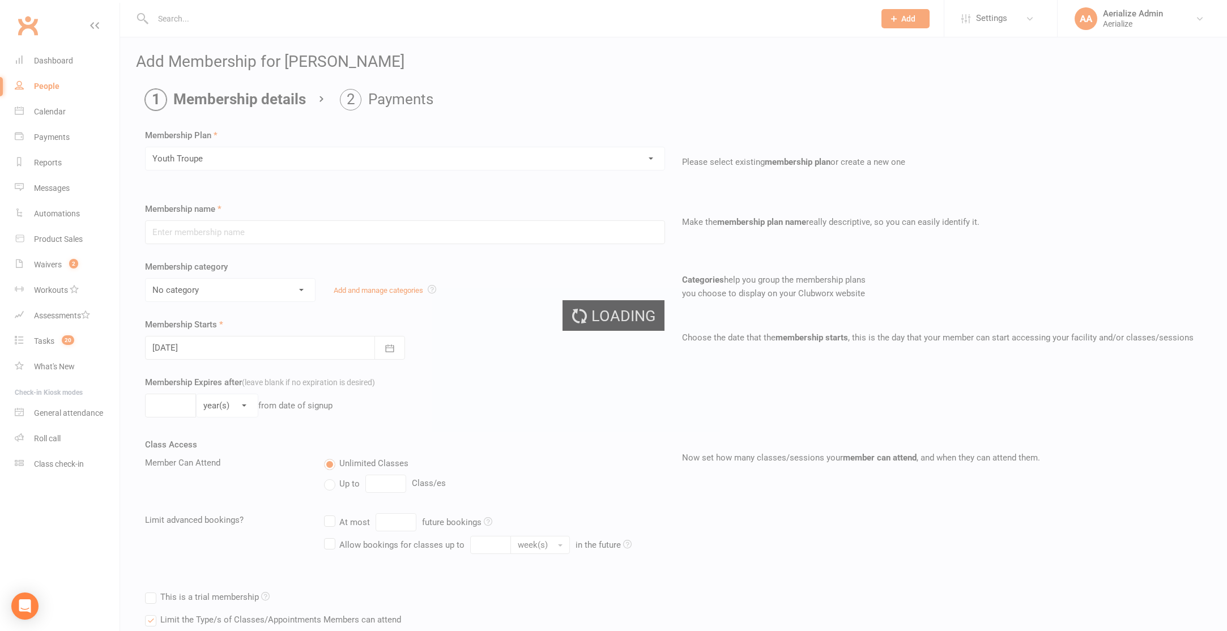
type input "Youth Troupe"
select select "10"
type input "12"
select select "1"
type input "20"
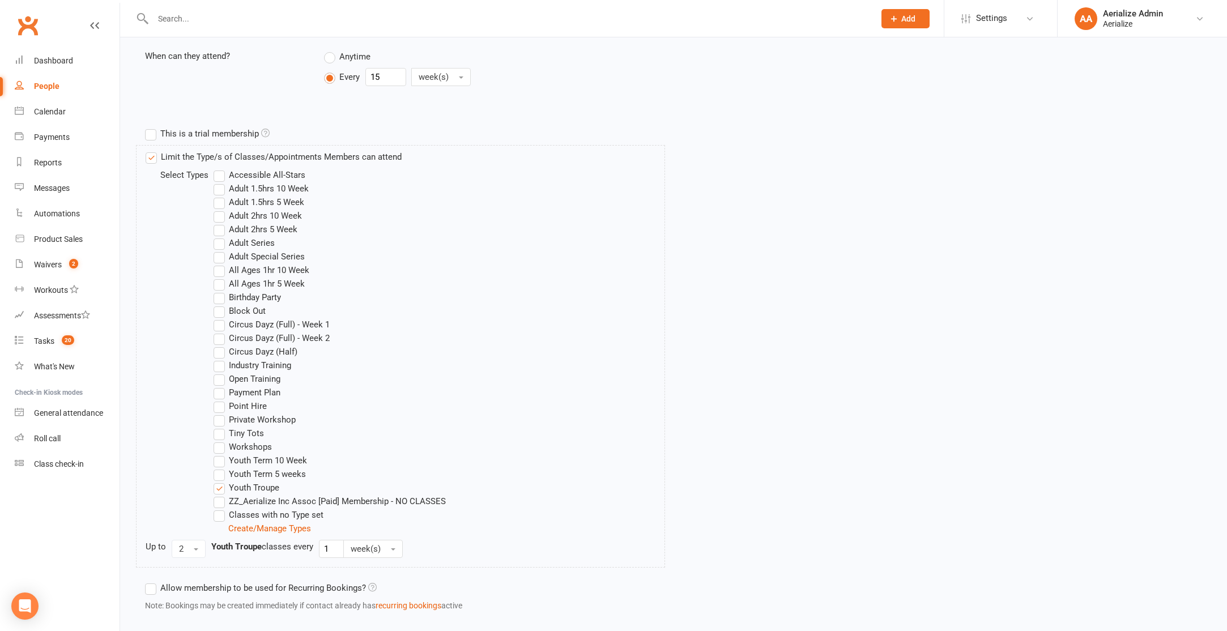
scroll to position [528, 0]
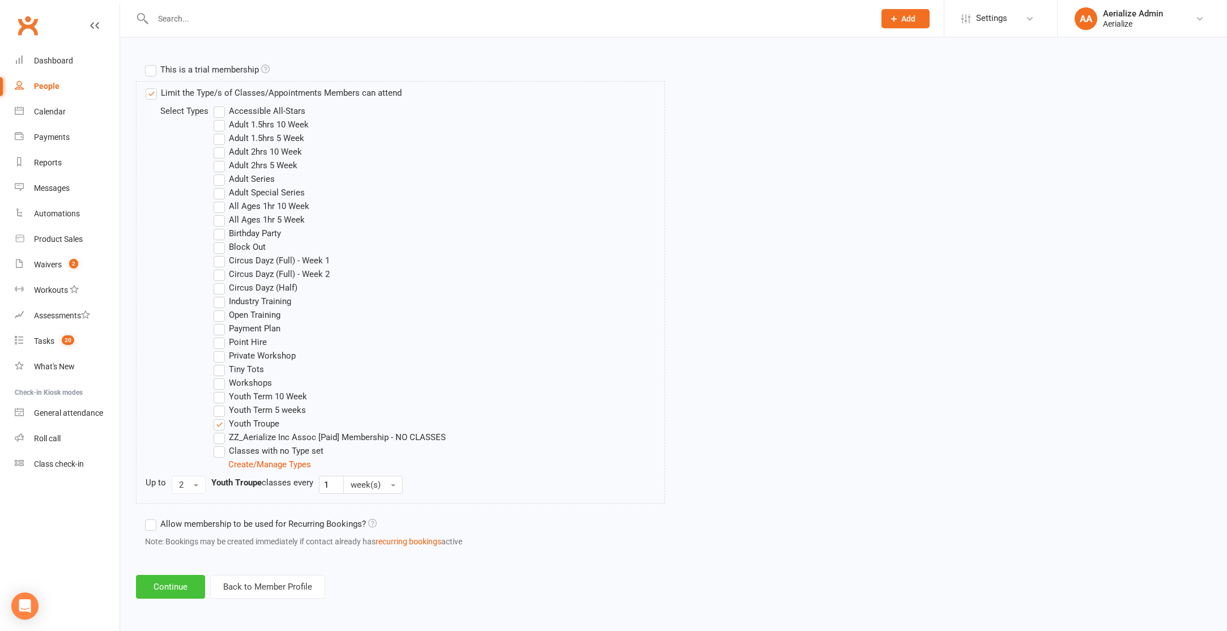
click at [173, 582] on button "Continue" at bounding box center [170, 587] width 69 height 24
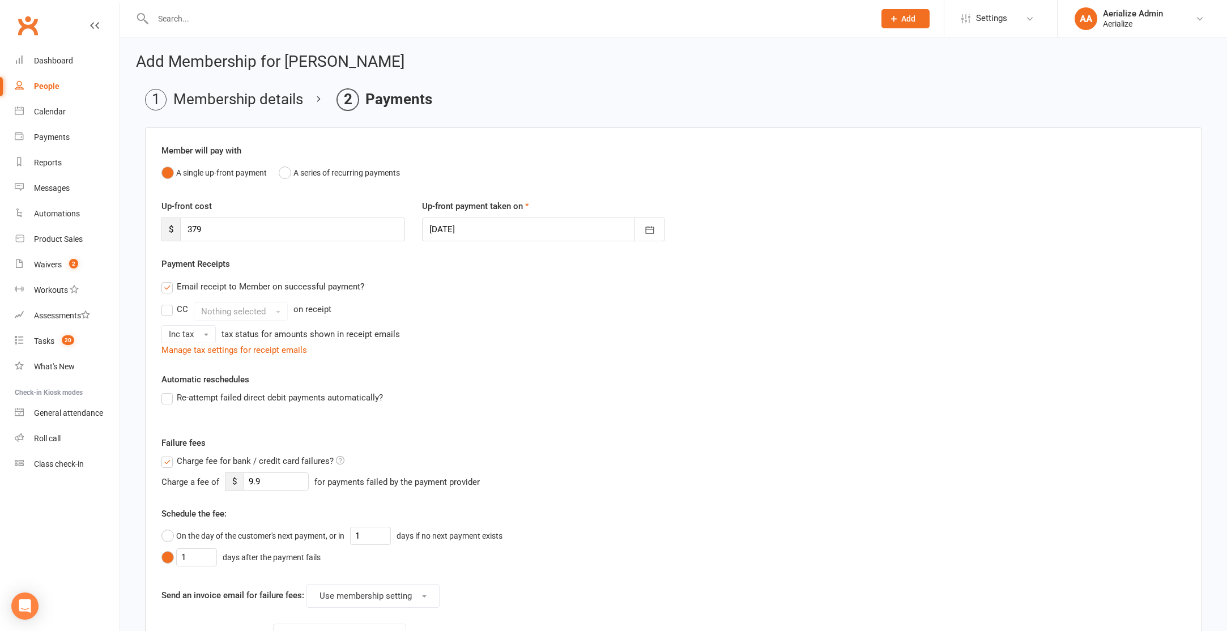
scroll to position [227, 0]
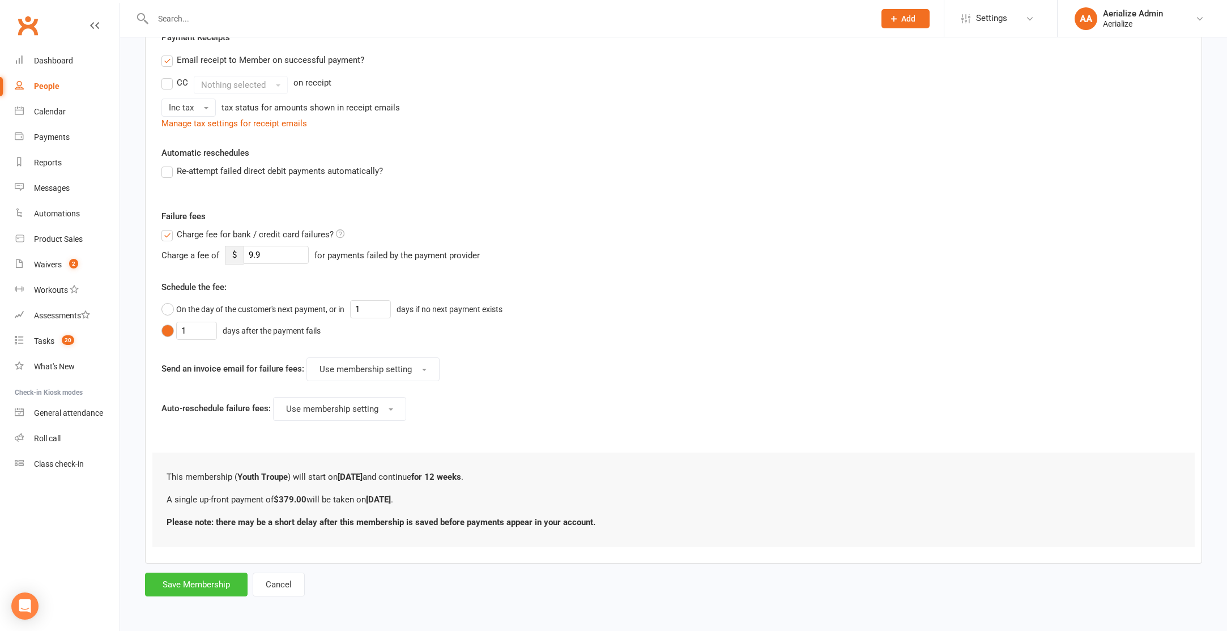
click at [191, 579] on button "Save Membership" at bounding box center [196, 585] width 103 height 24
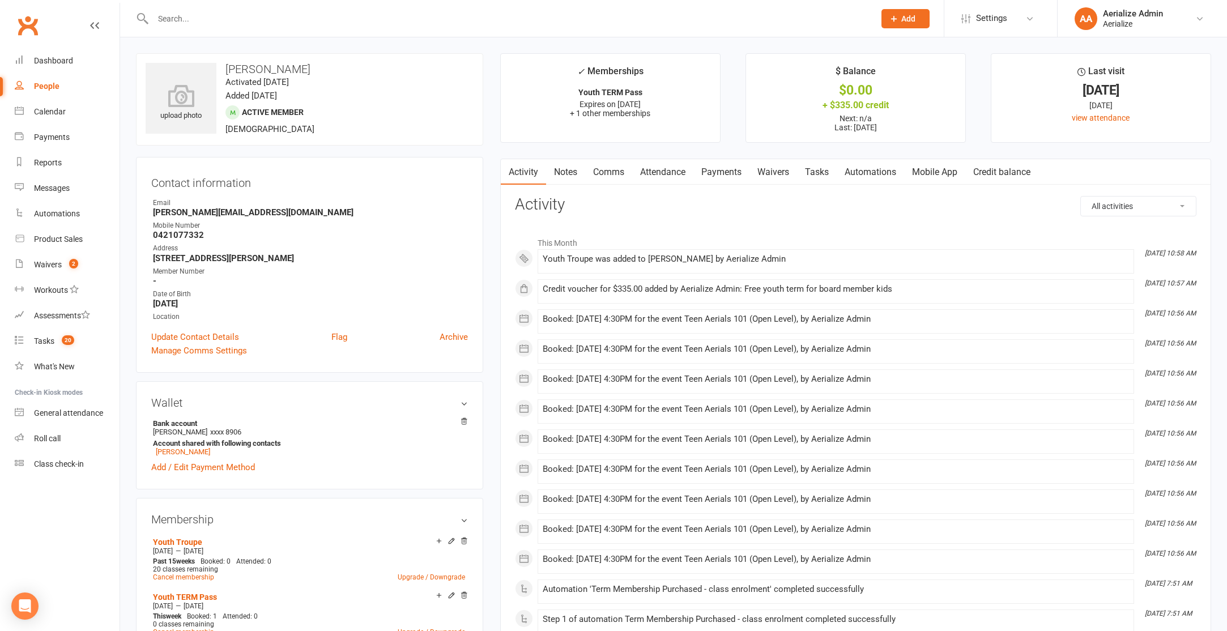
click at [665, 172] on link "Attendance" at bounding box center [662, 172] width 61 height 26
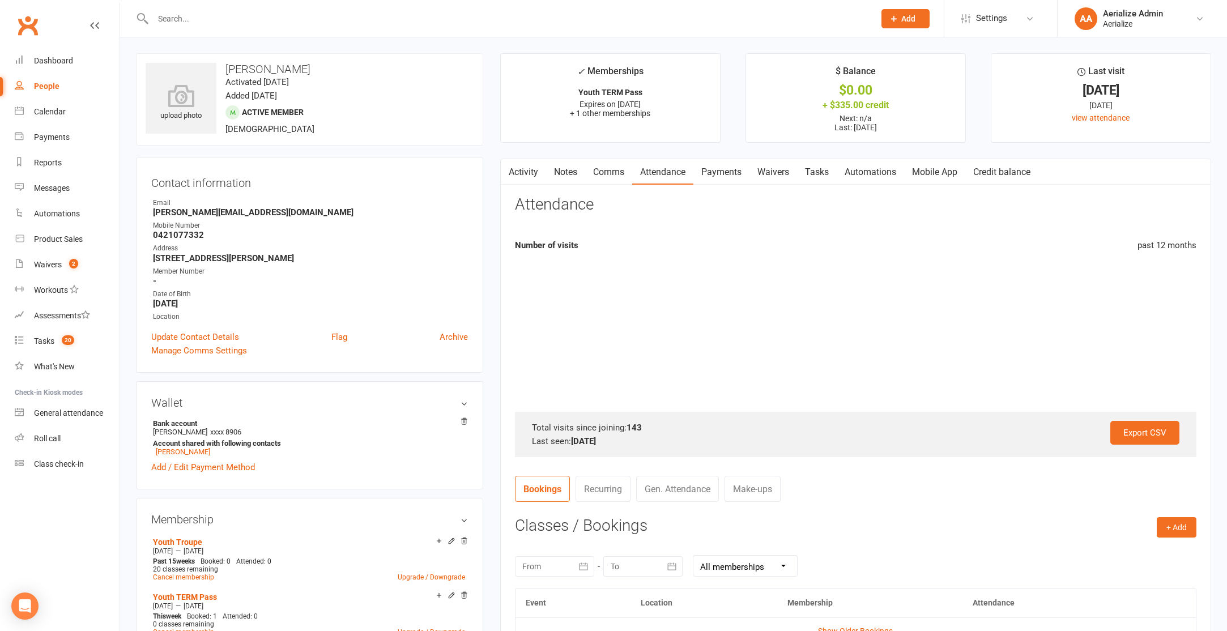
click at [713, 169] on link "Payments" at bounding box center [721, 172] width 56 height 26
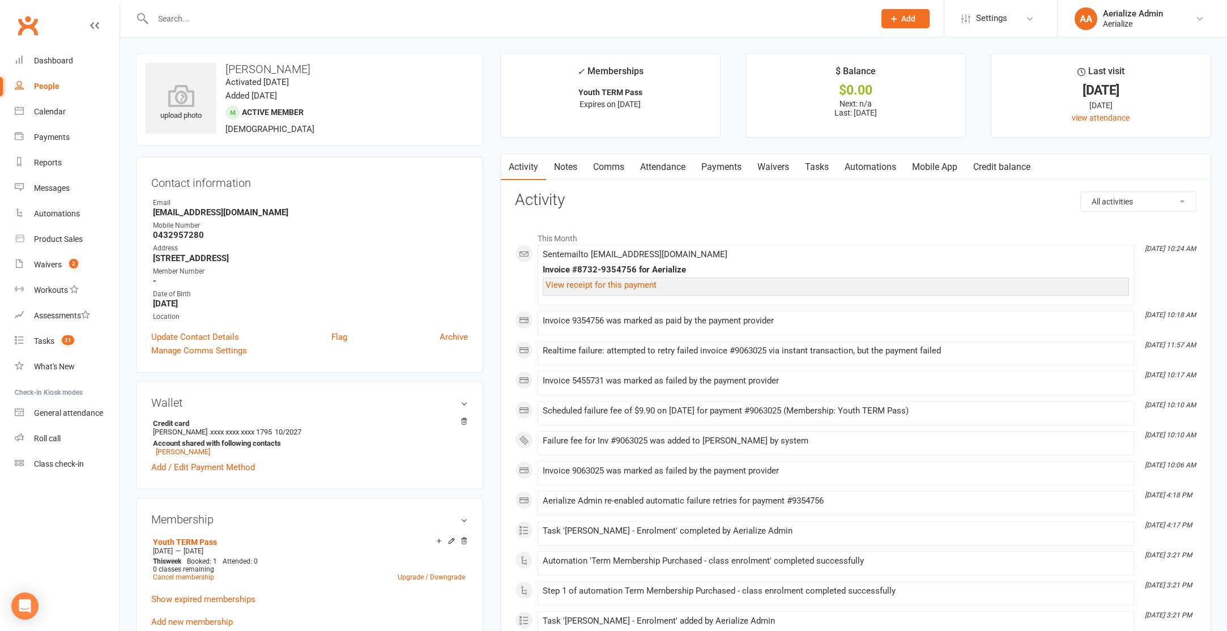
click at [642, 292] on div "View receipt for this payment" at bounding box center [836, 287] width 586 height 18
click at [713, 164] on link "Payments" at bounding box center [721, 167] width 56 height 26
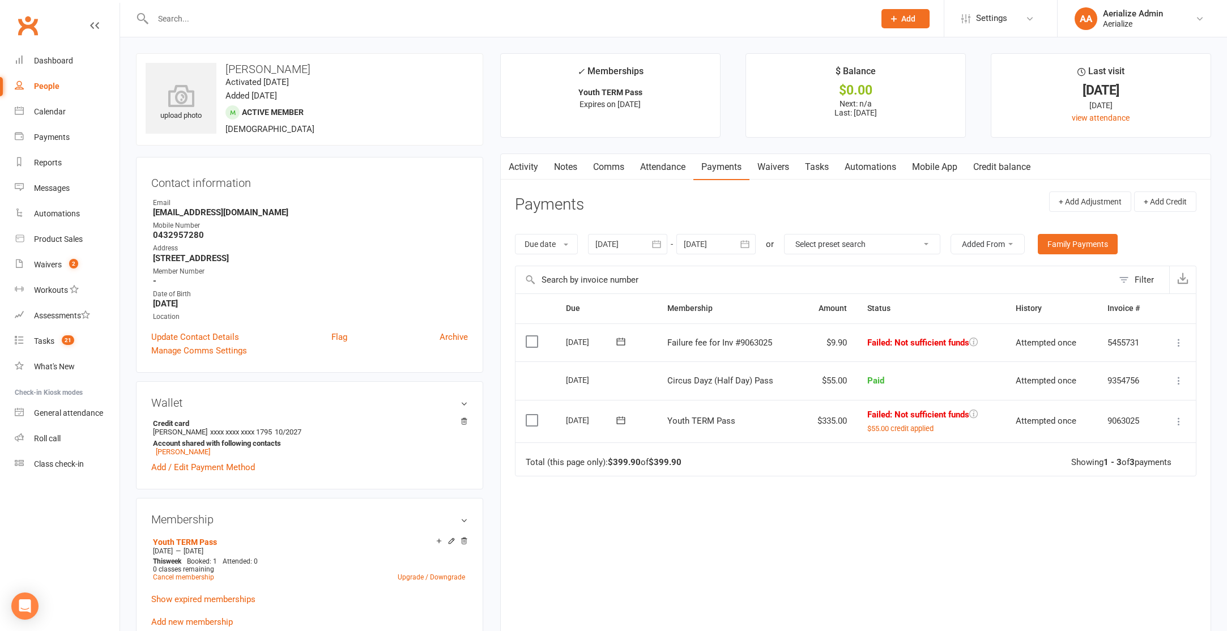
click at [1011, 168] on link "Credit balance" at bounding box center [1001, 167] width 73 height 26
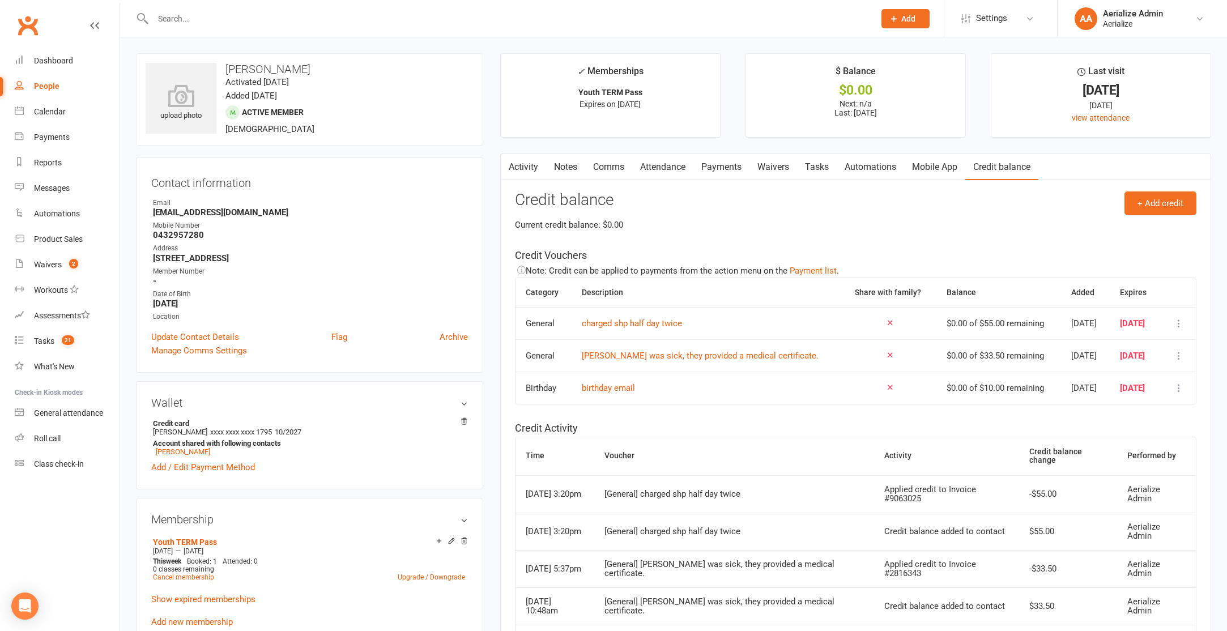
click at [680, 171] on link "Attendance" at bounding box center [662, 167] width 61 height 26
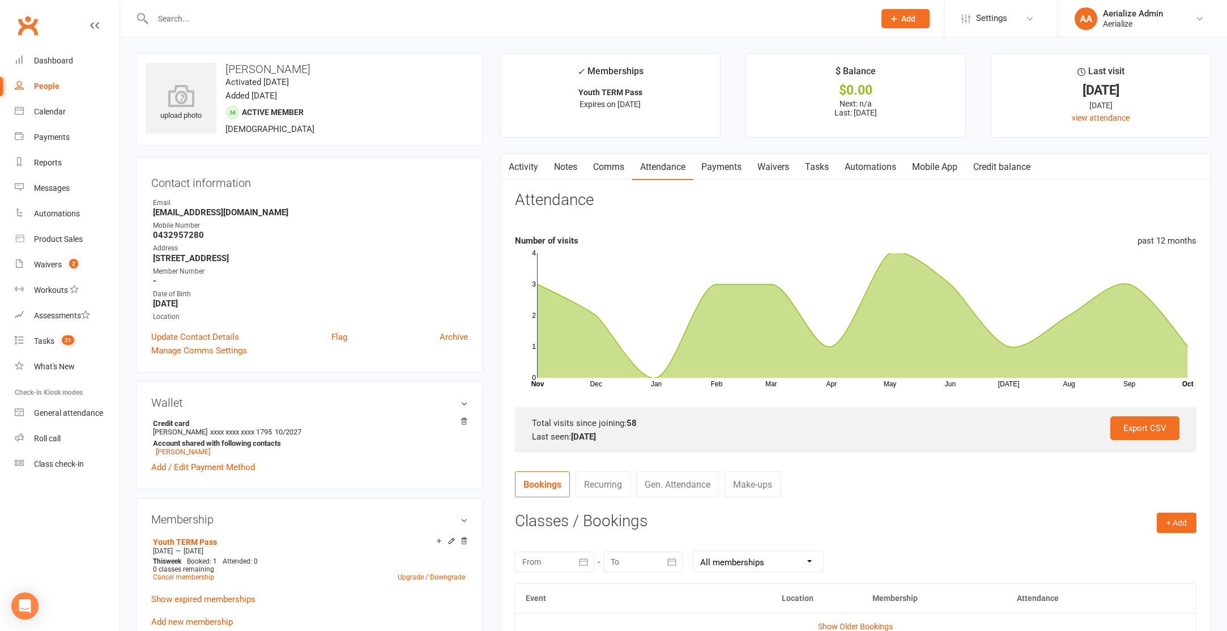
click at [719, 170] on link "Payments" at bounding box center [721, 167] width 56 height 26
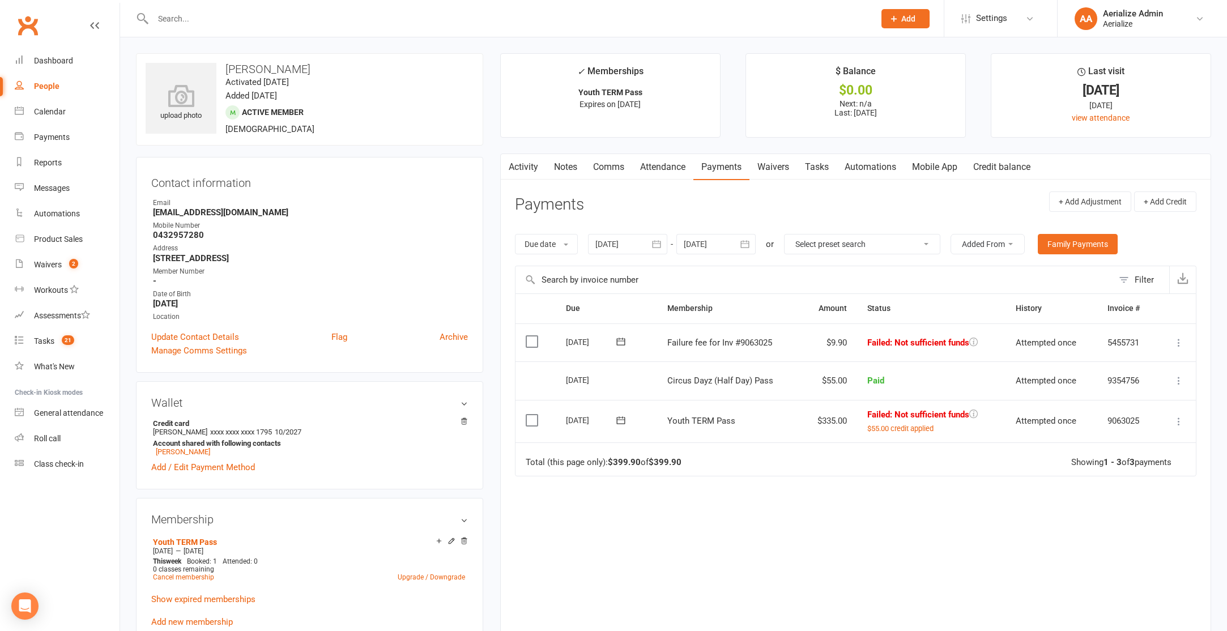
click at [525, 176] on link "Activity" at bounding box center [523, 167] width 45 height 26
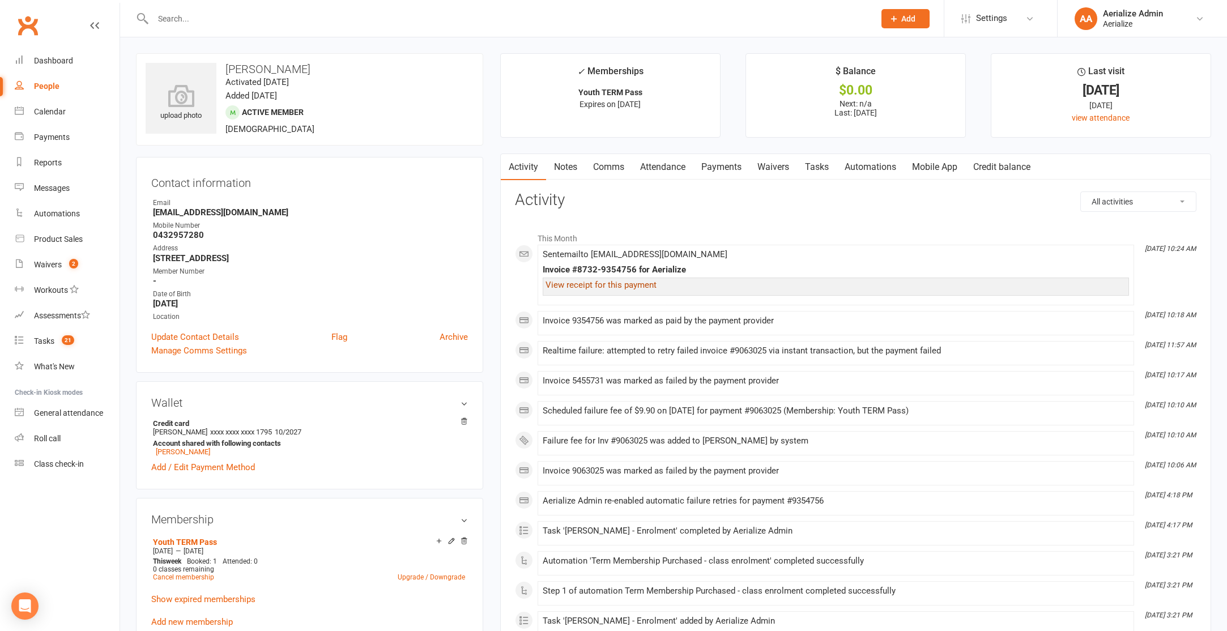
click at [632, 282] on link "View receipt for this payment" at bounding box center [601, 285] width 111 height 10
click at [644, 159] on link "Attendance" at bounding box center [662, 167] width 61 height 26
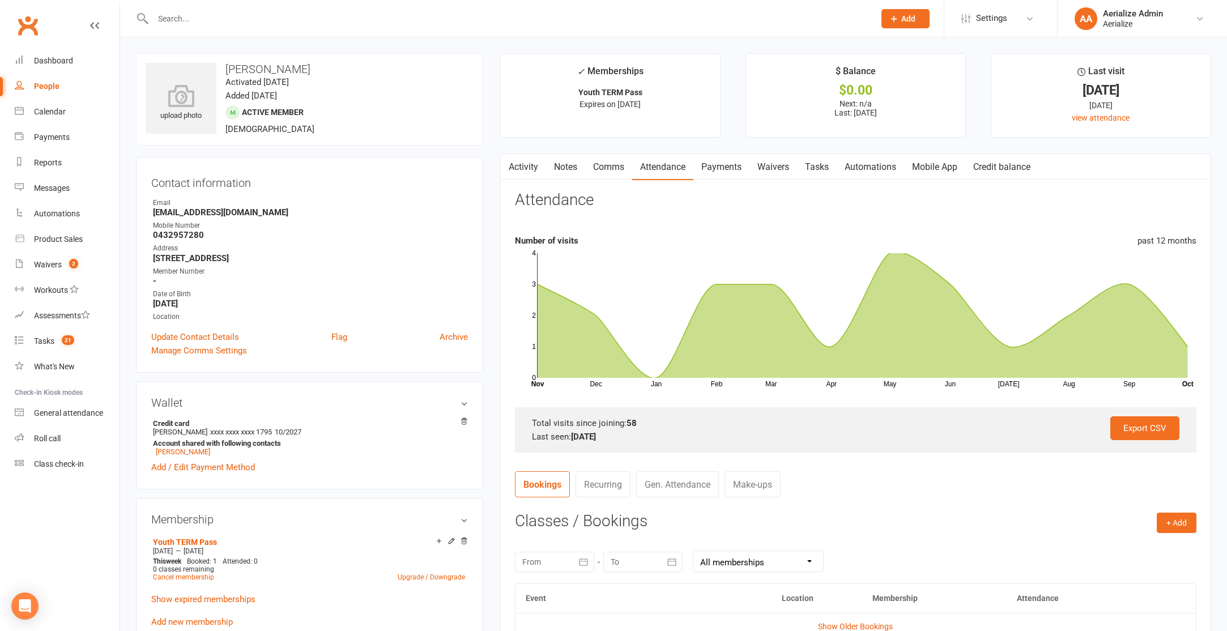
click at [716, 173] on link "Payments" at bounding box center [721, 167] width 56 height 26
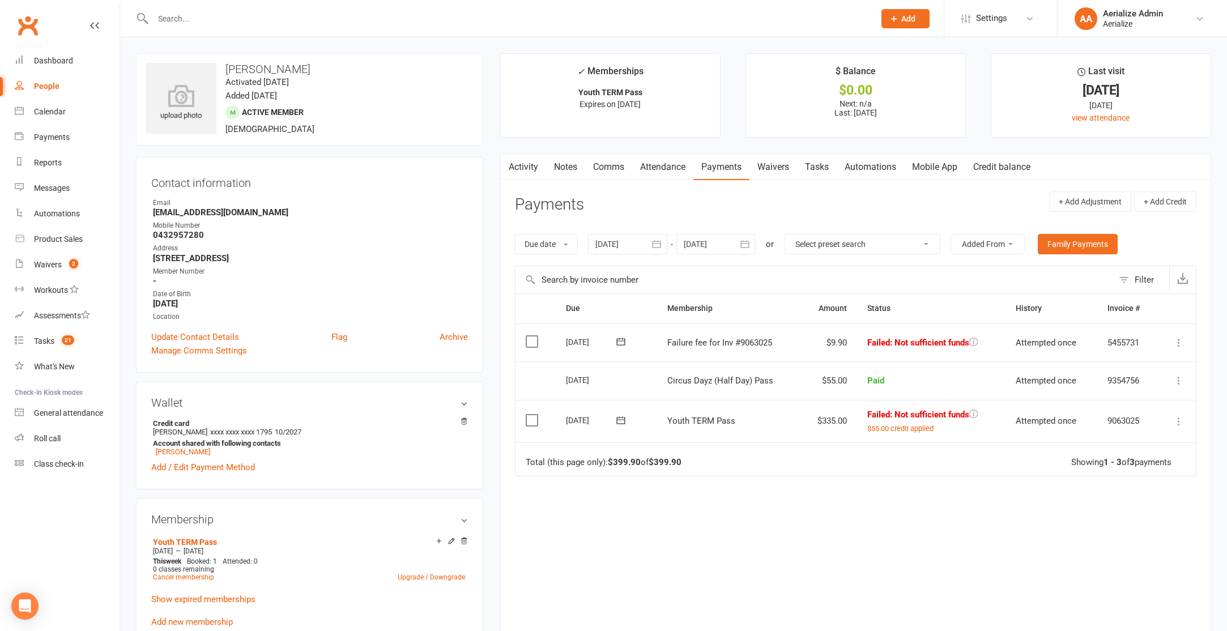
click at [1178, 422] on icon at bounding box center [1178, 421] width 11 height 11
click at [1145, 561] on link "Retry now" at bounding box center [1129, 557] width 112 height 23
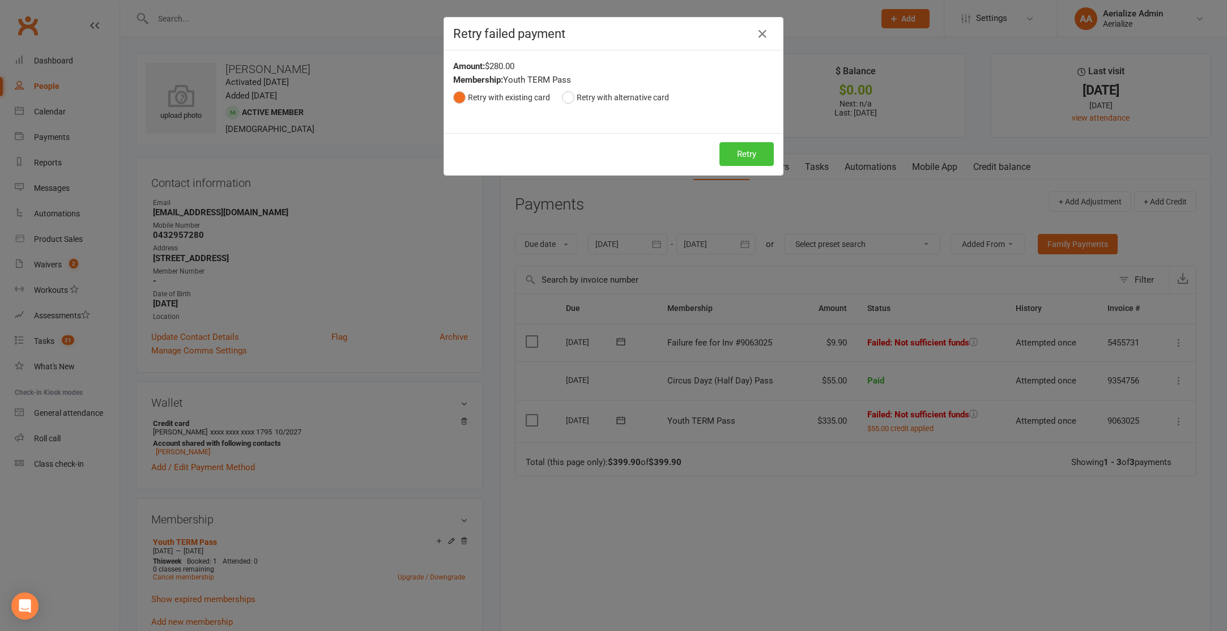
click at [741, 156] on button "Retry" at bounding box center [746, 154] width 54 height 24
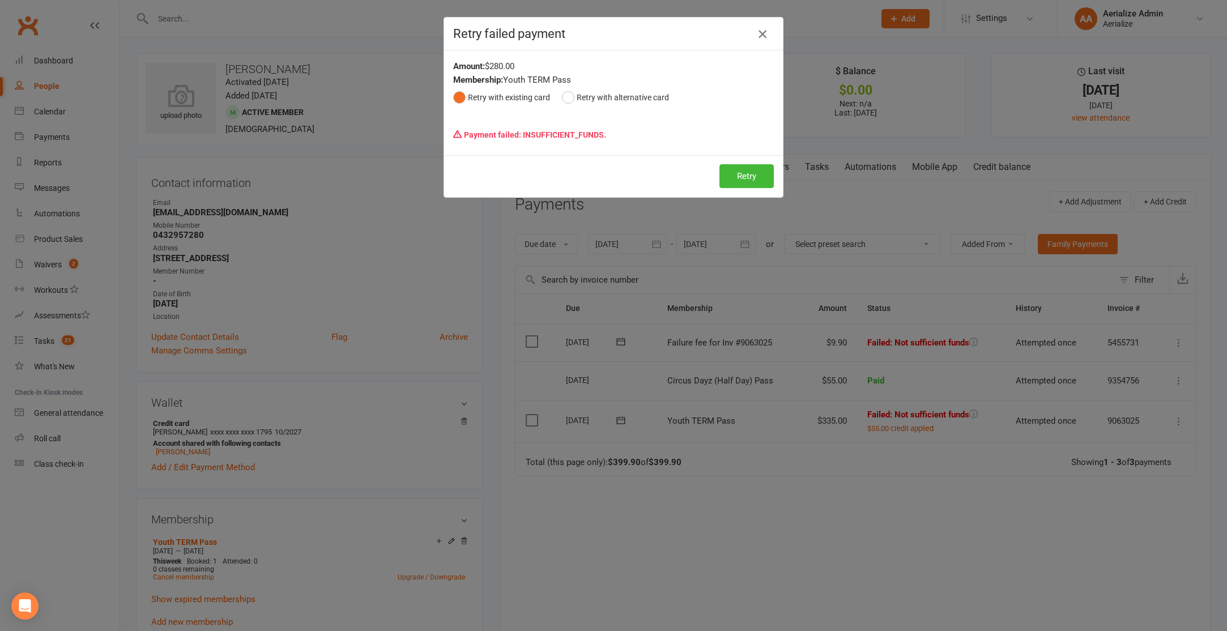
drag, startPoint x: 761, startPoint y: 32, endPoint x: 812, endPoint y: 100, distance: 85.0
click at [762, 32] on icon "button" at bounding box center [763, 34] width 14 height 14
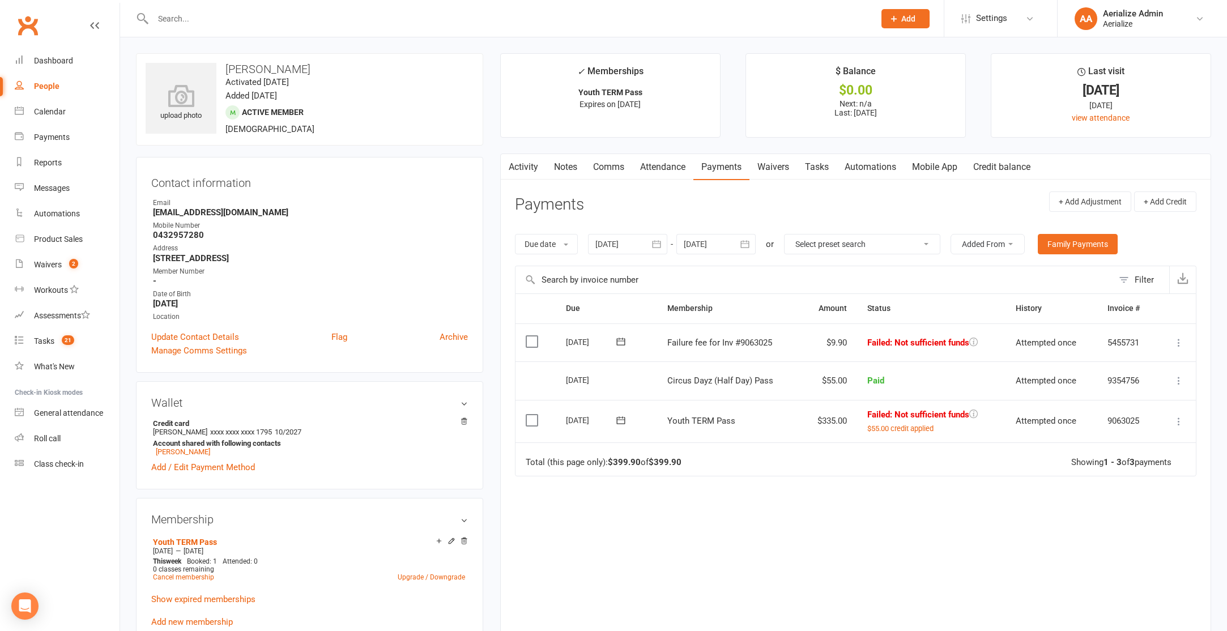
click at [1177, 340] on icon at bounding box center [1178, 342] width 11 height 11
click at [1143, 427] on link "Skip" at bounding box center [1129, 432] width 112 height 23
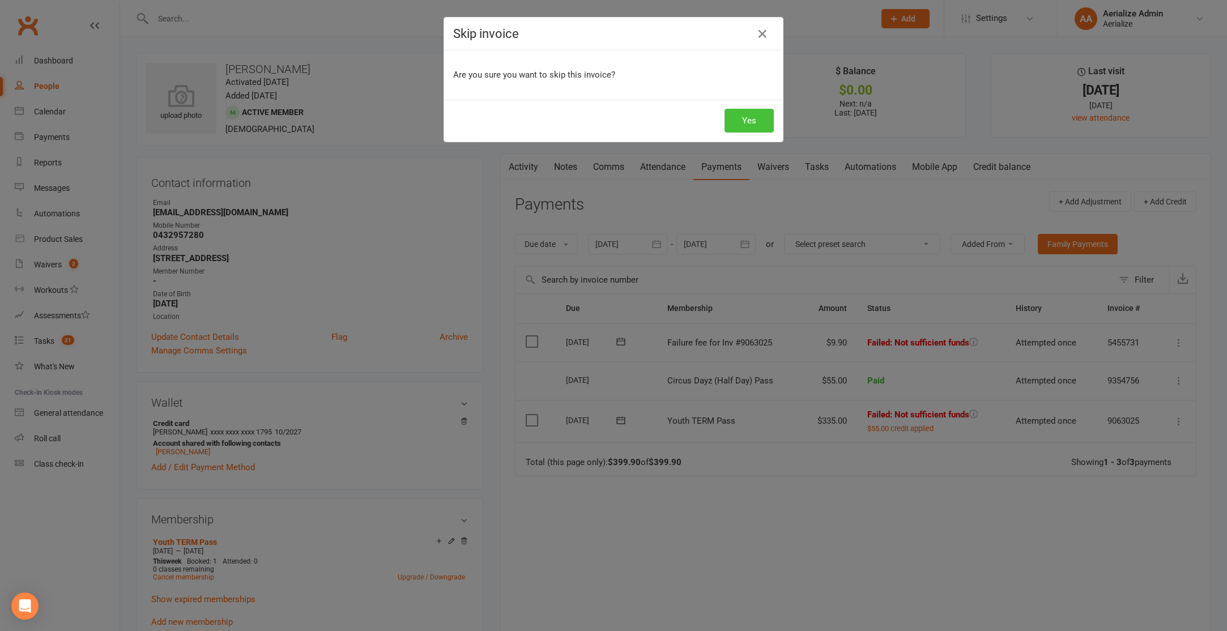
click at [748, 120] on button "Yes" at bounding box center [749, 121] width 49 height 24
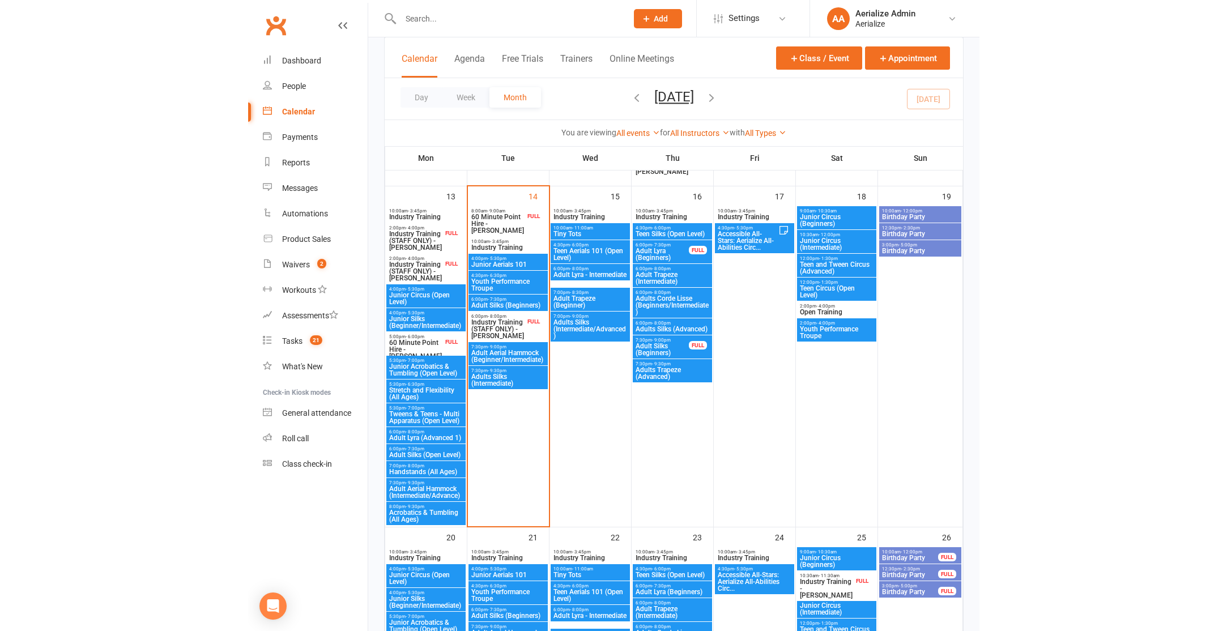
scroll to position [693, 0]
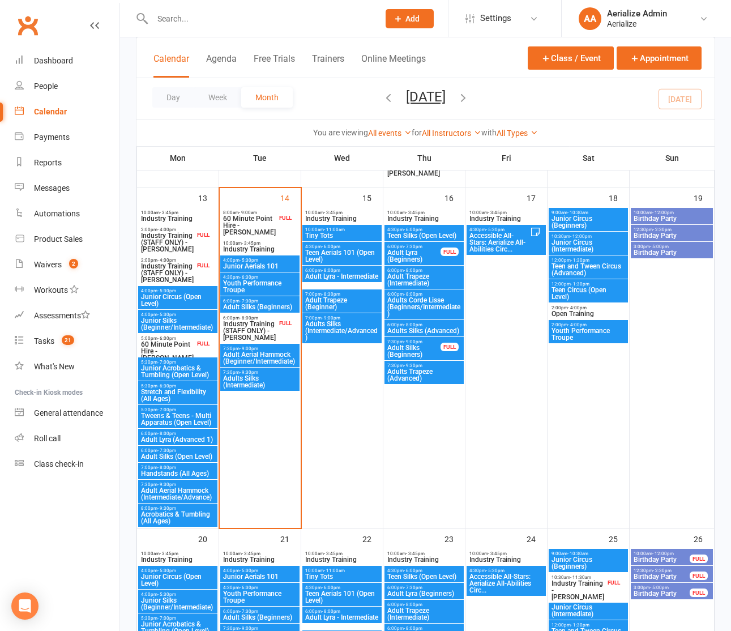
click at [191, 297] on span "Junior Circus (Open Level)" at bounding box center [177, 300] width 75 height 14
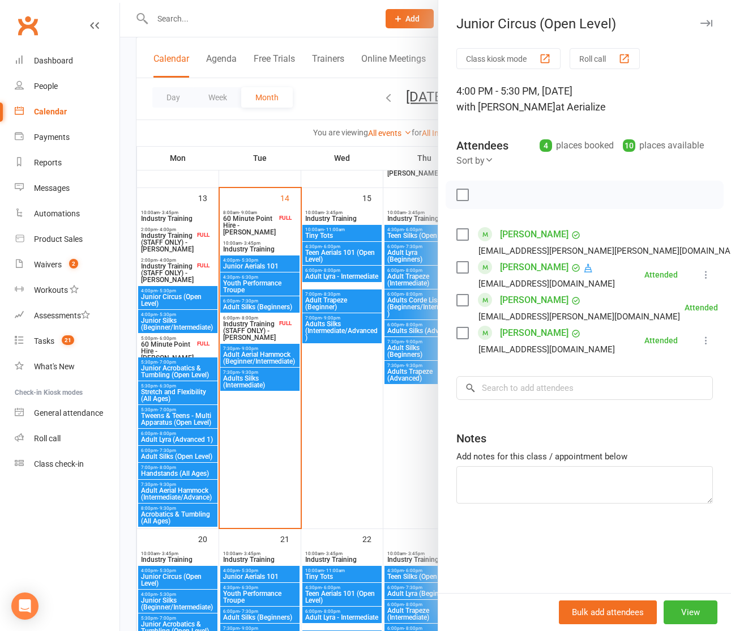
click at [191, 325] on div at bounding box center [425, 315] width 611 height 631
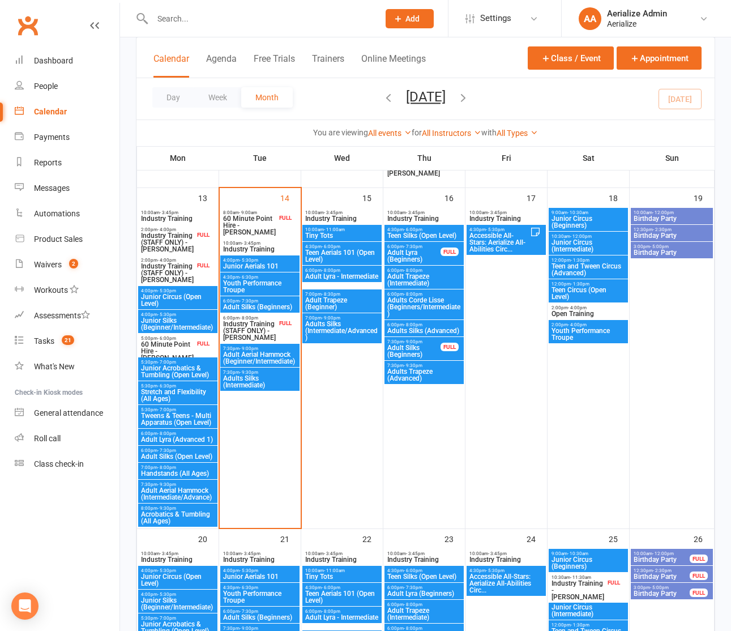
click at [195, 326] on span "Junior Silks (Beginner/Intermediate)" at bounding box center [177, 324] width 75 height 14
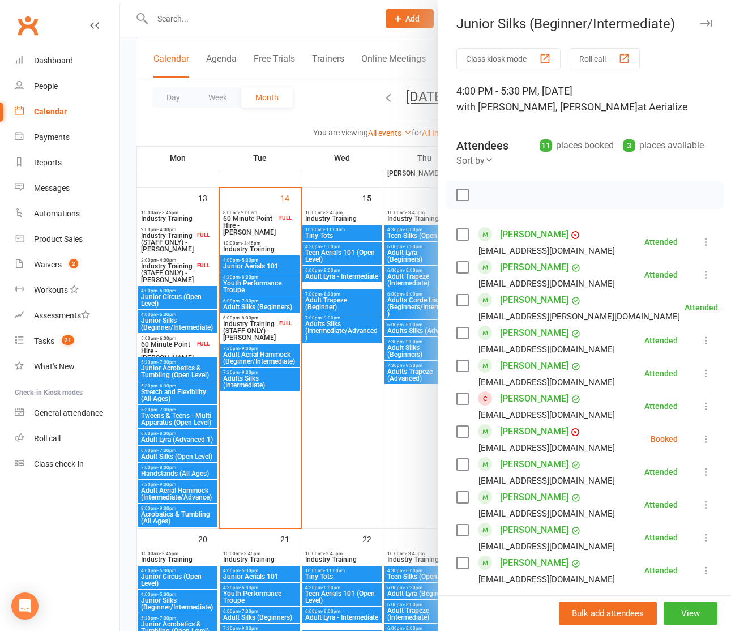
click at [177, 367] on div at bounding box center [425, 315] width 611 height 631
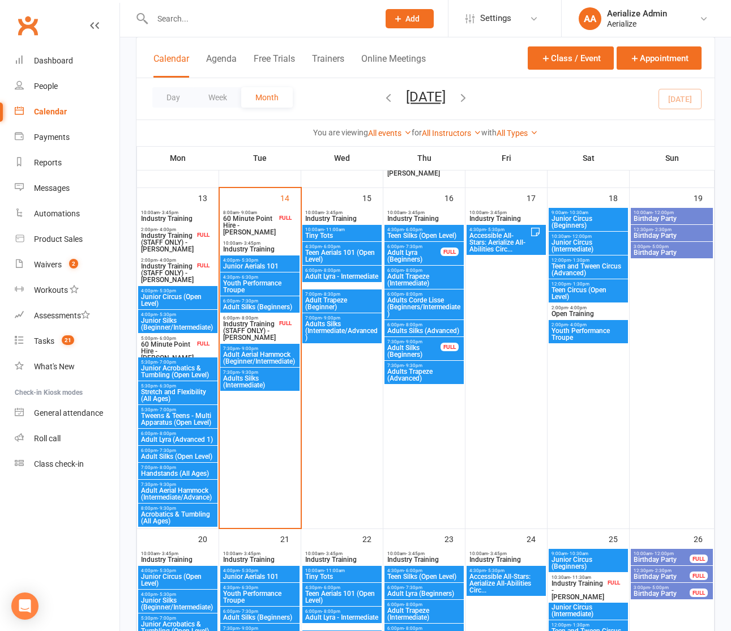
click at [185, 368] on span "Junior Acrobatics & Tumbling (Open Level)" at bounding box center [177, 372] width 75 height 14
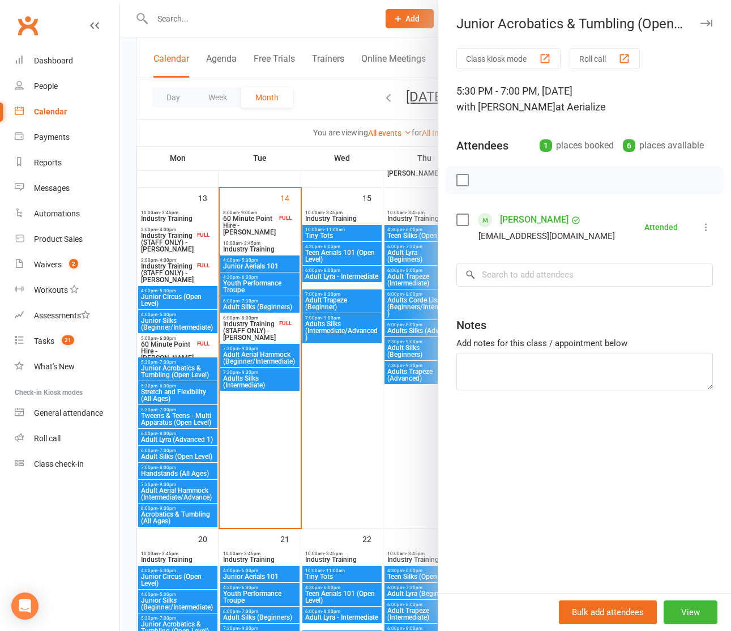
click at [189, 399] on div at bounding box center [425, 315] width 611 height 631
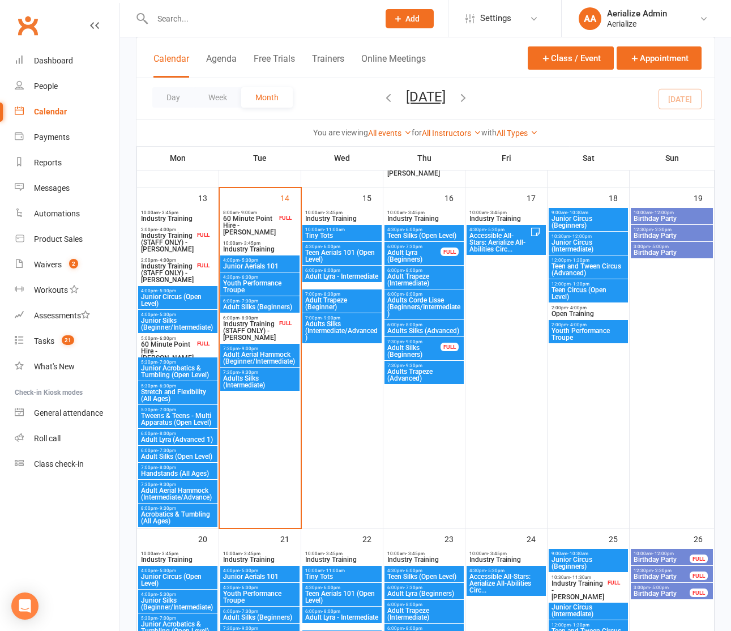
click at [193, 392] on span "Stretch and Flexibility (All Ages)" at bounding box center [177, 396] width 75 height 14
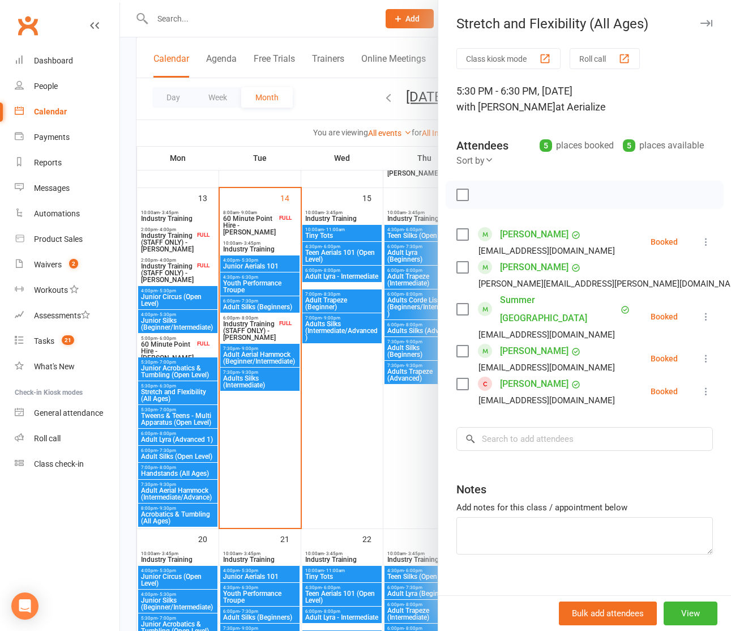
click at [188, 420] on div at bounding box center [425, 315] width 611 height 631
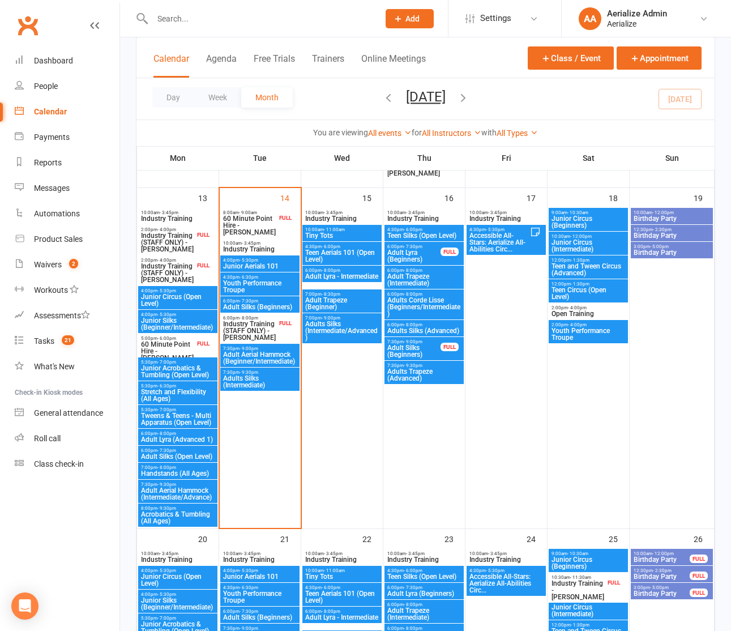
click at [198, 415] on span "Tweens & Teens - Multi Apparatus (Open Level)" at bounding box center [177, 419] width 75 height 14
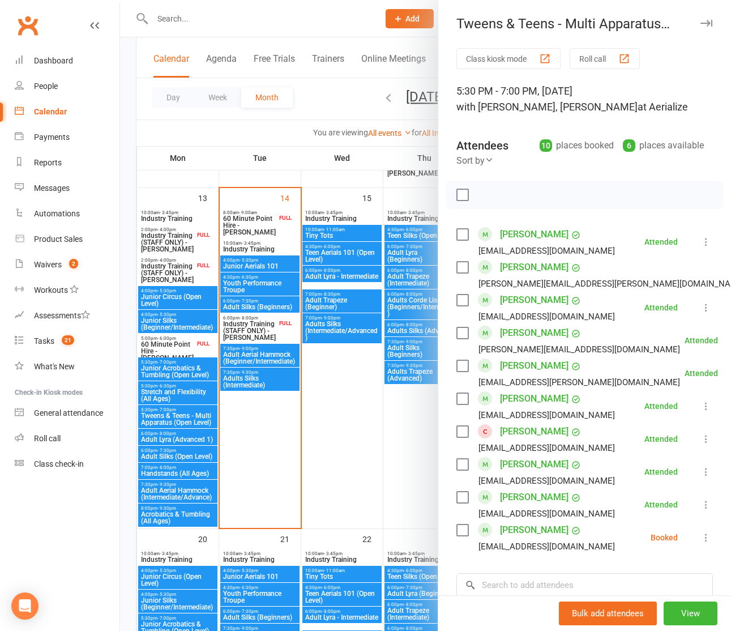
click at [334, 107] on div at bounding box center [425, 315] width 611 height 631
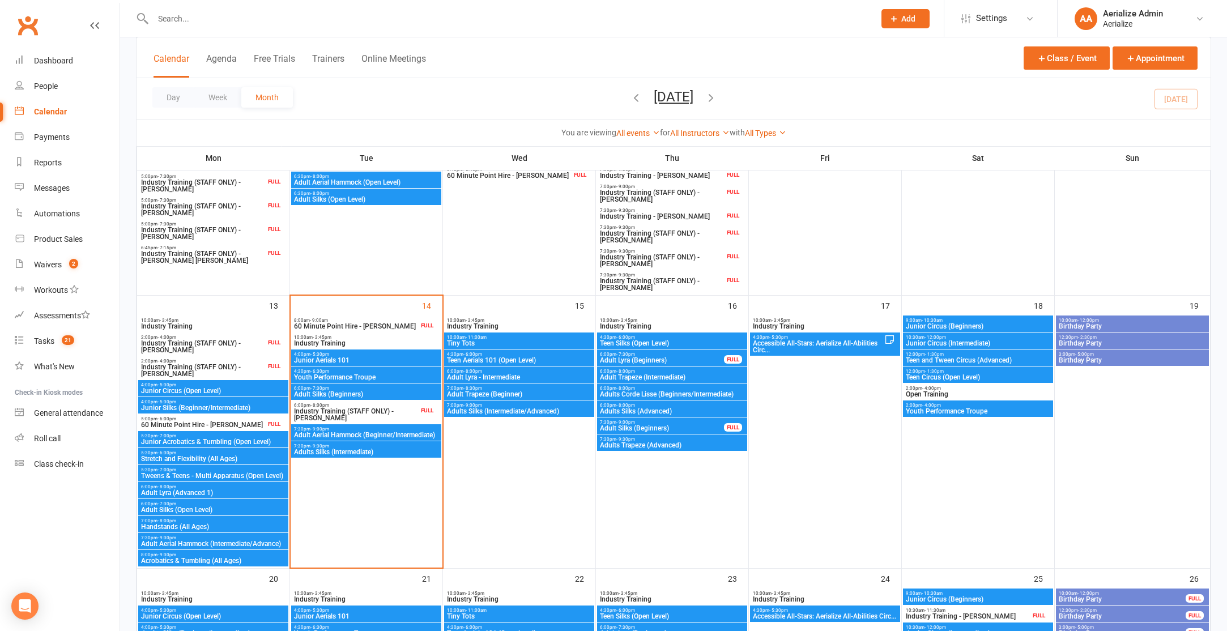
scroll to position [403, 0]
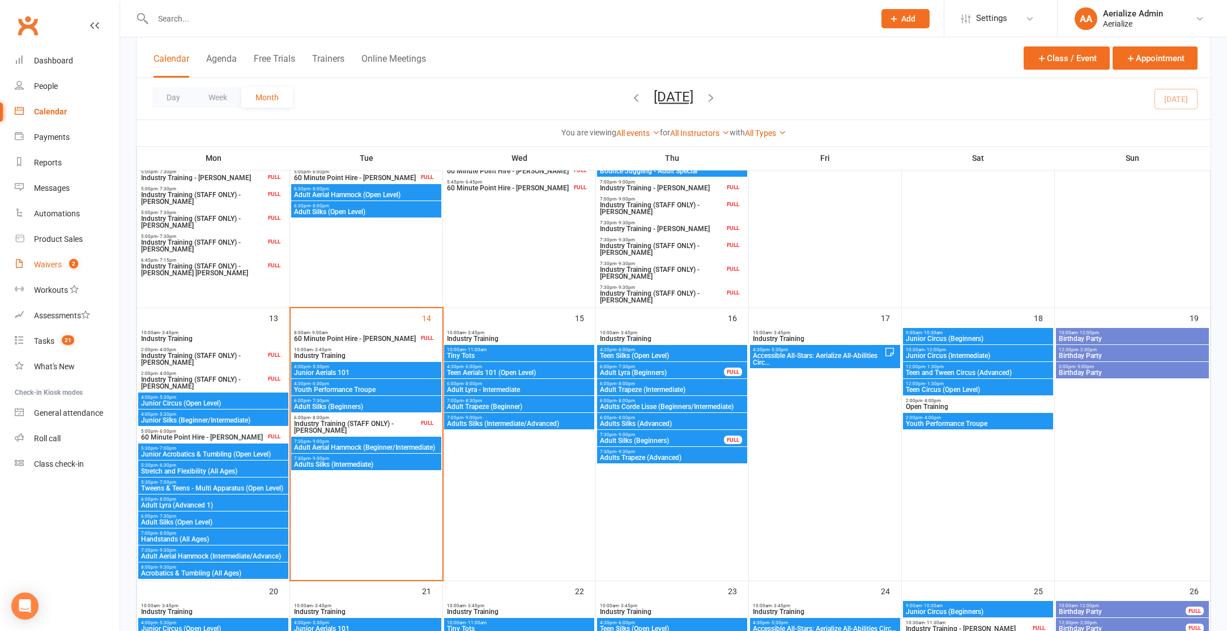
click at [39, 258] on link "Waivers 2" at bounding box center [67, 264] width 105 height 25
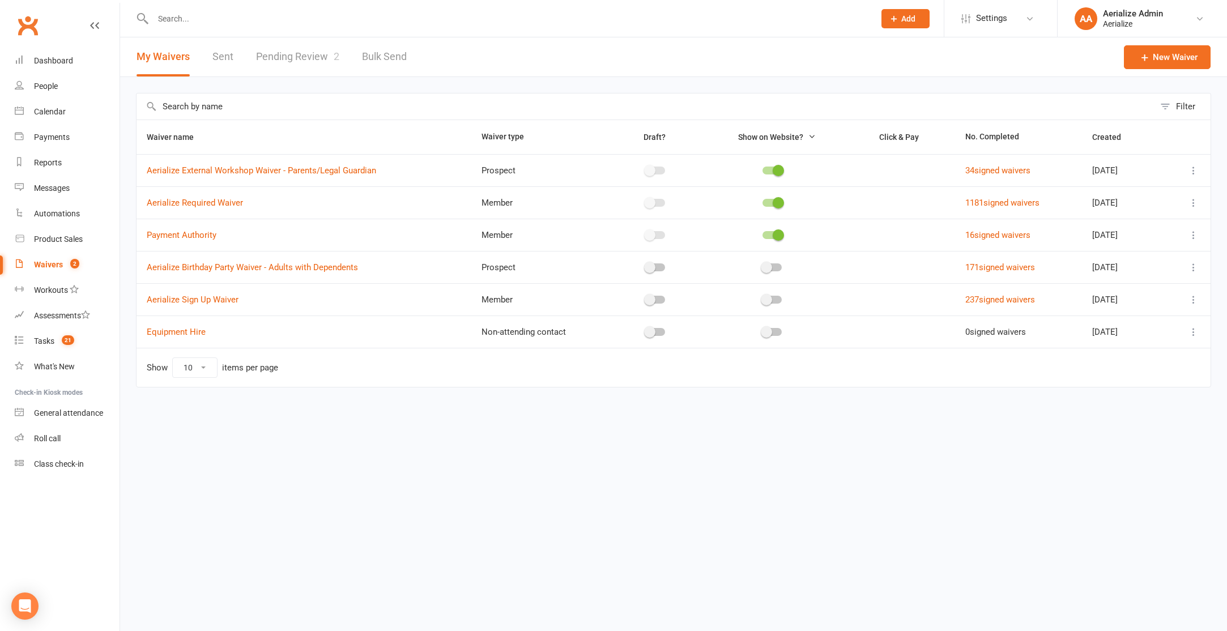
click at [300, 55] on link "Pending Review 2" at bounding box center [297, 56] width 83 height 39
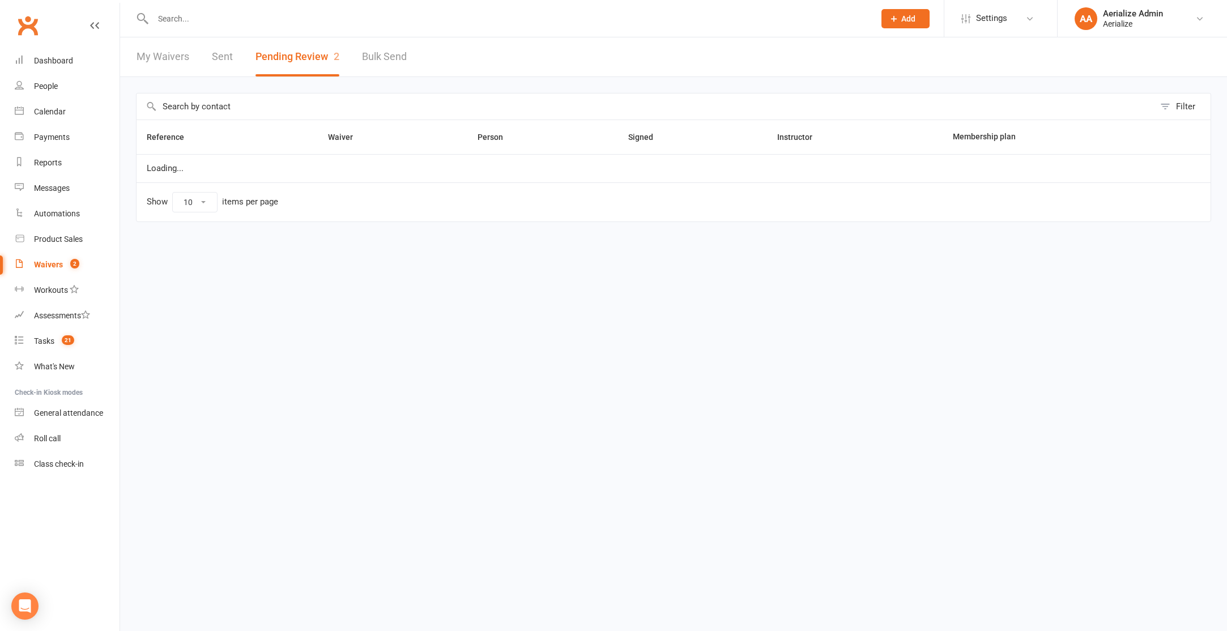
select select "100"
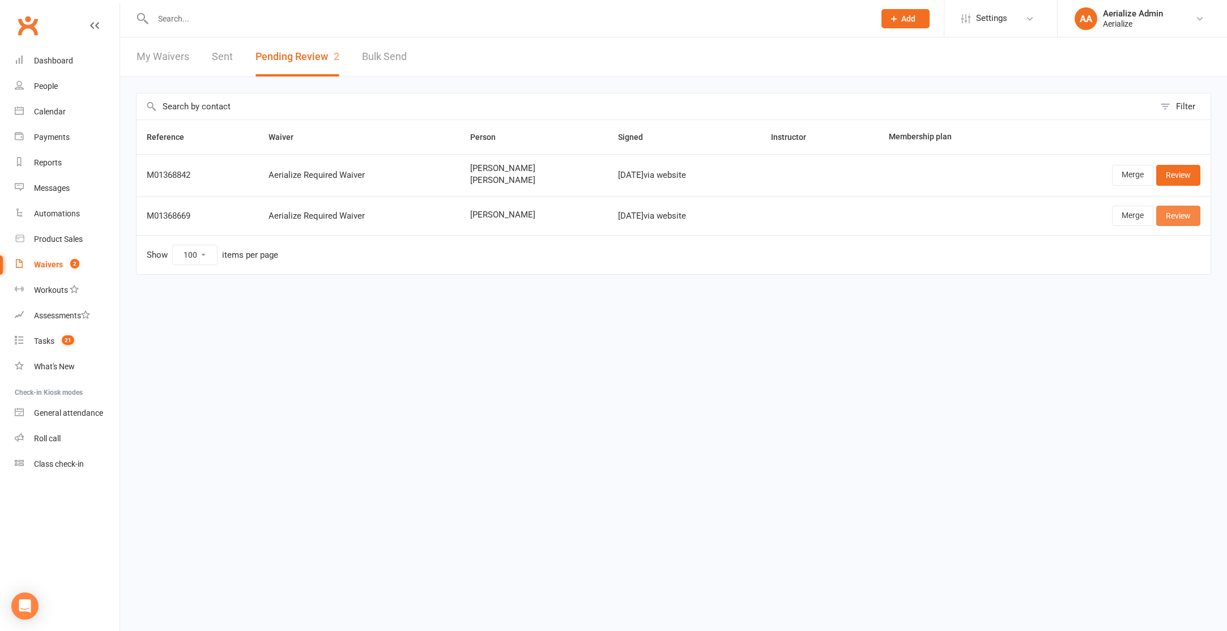
click at [1196, 215] on link "Review" at bounding box center [1178, 216] width 44 height 20
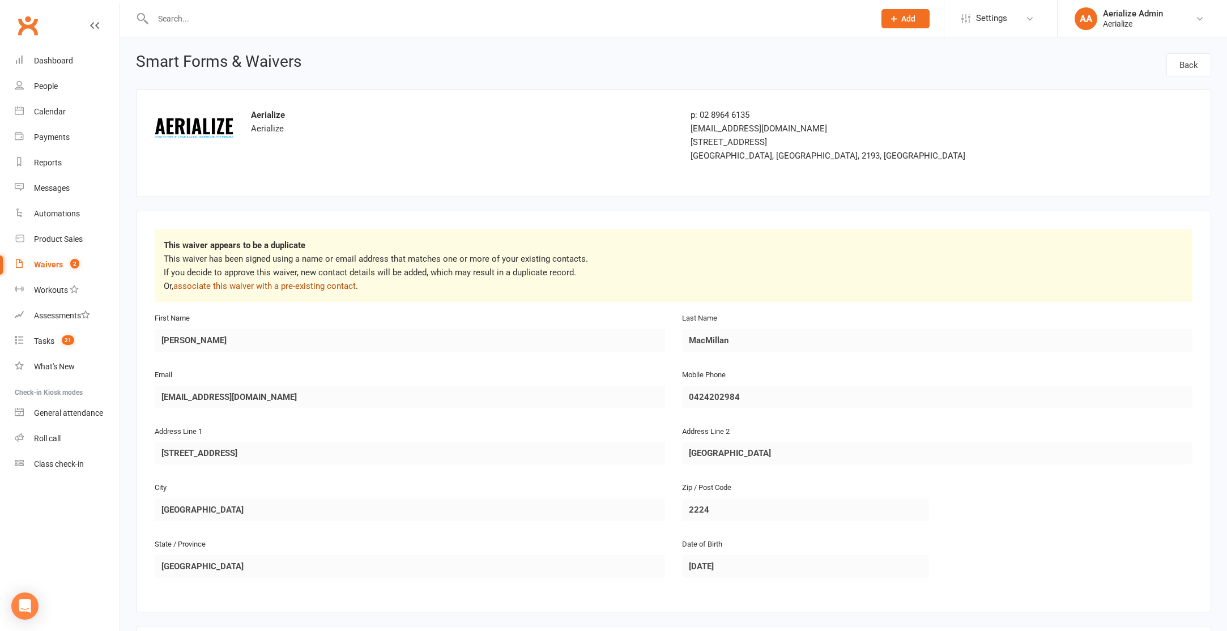
click at [322, 286] on link "associate this waiver with a pre-existing contact" at bounding box center [264, 286] width 182 height 10
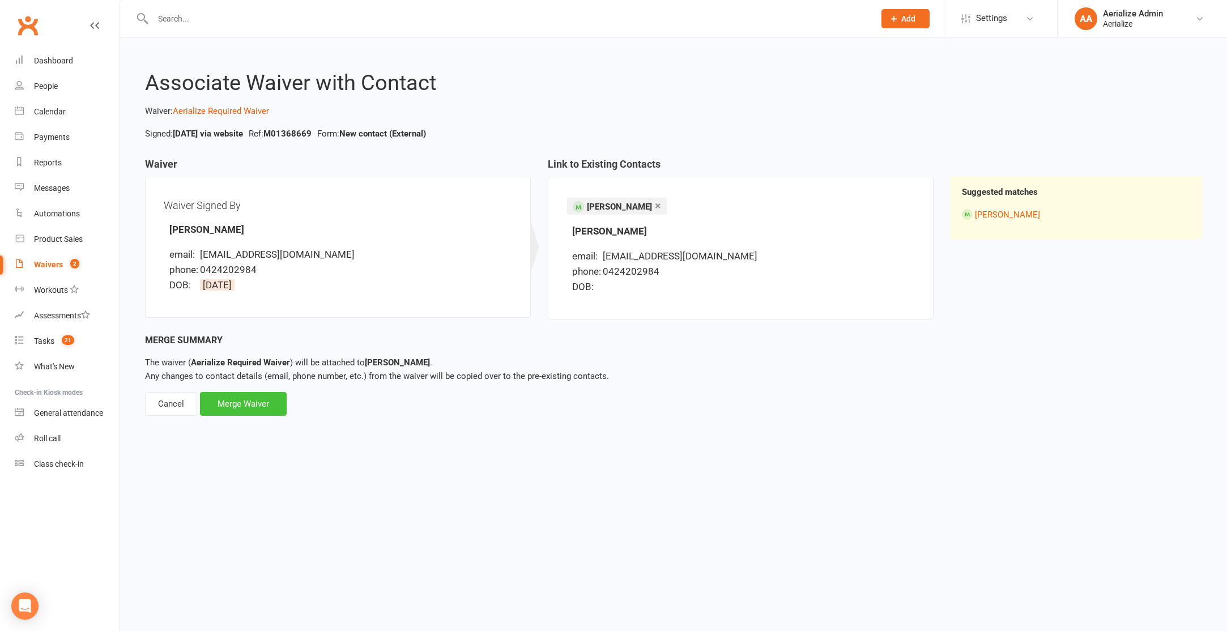
click at [263, 398] on div "Merge Waiver" at bounding box center [243, 404] width 87 height 24
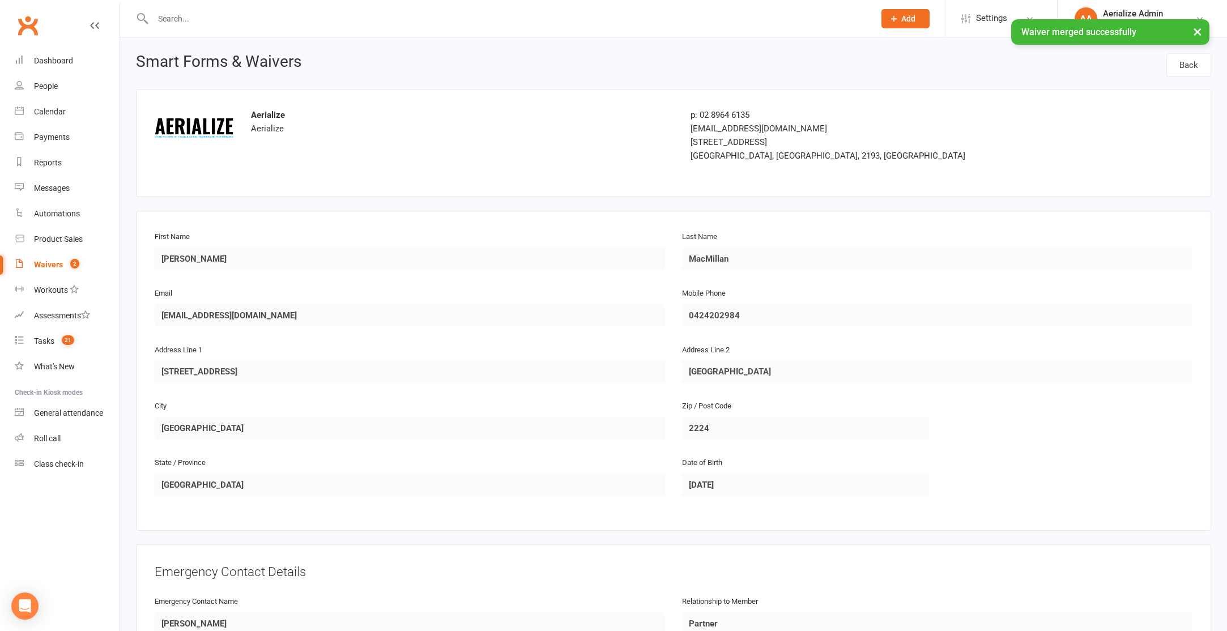
scroll to position [769, 0]
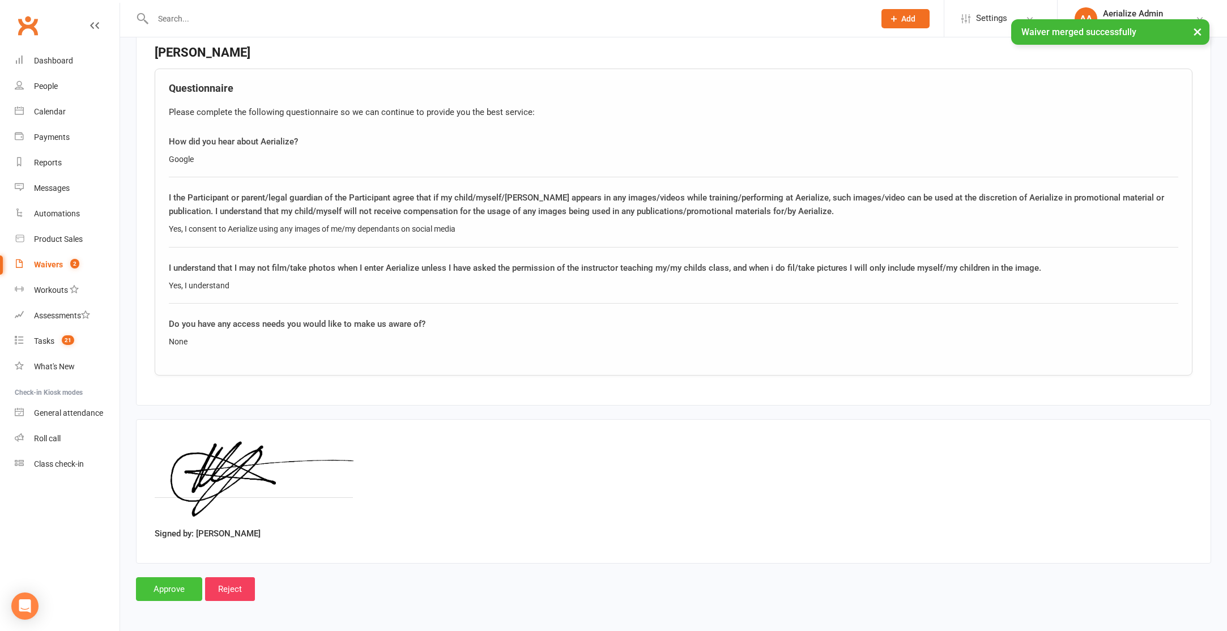
click at [190, 585] on input "Approve" at bounding box center [169, 589] width 66 height 24
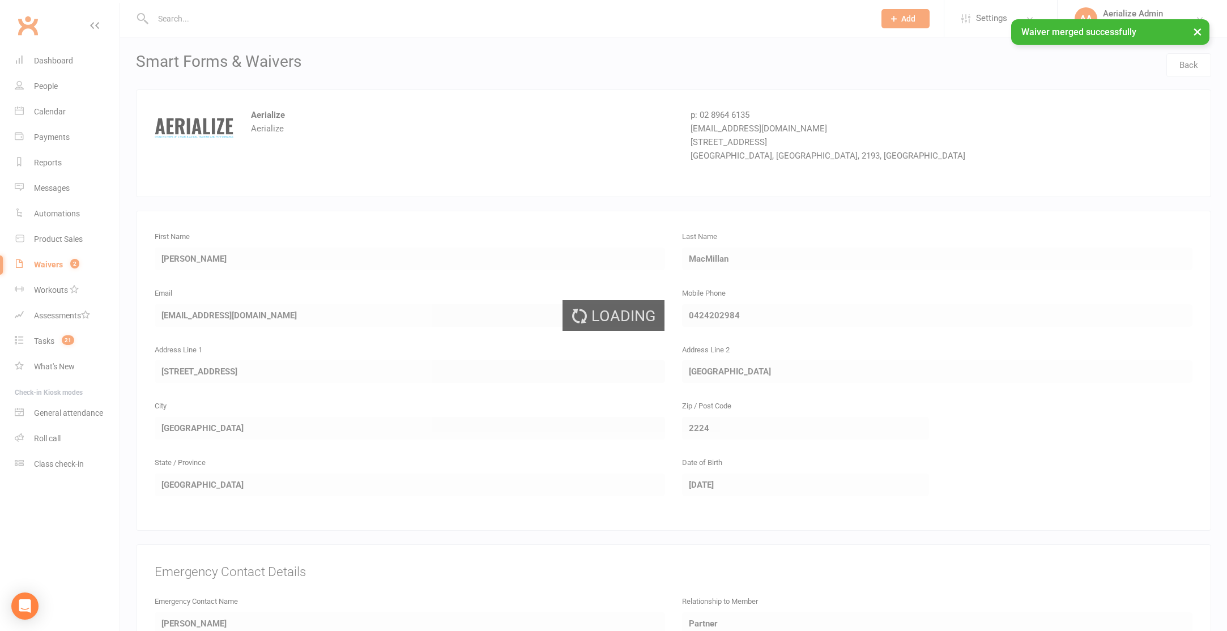
select select "100"
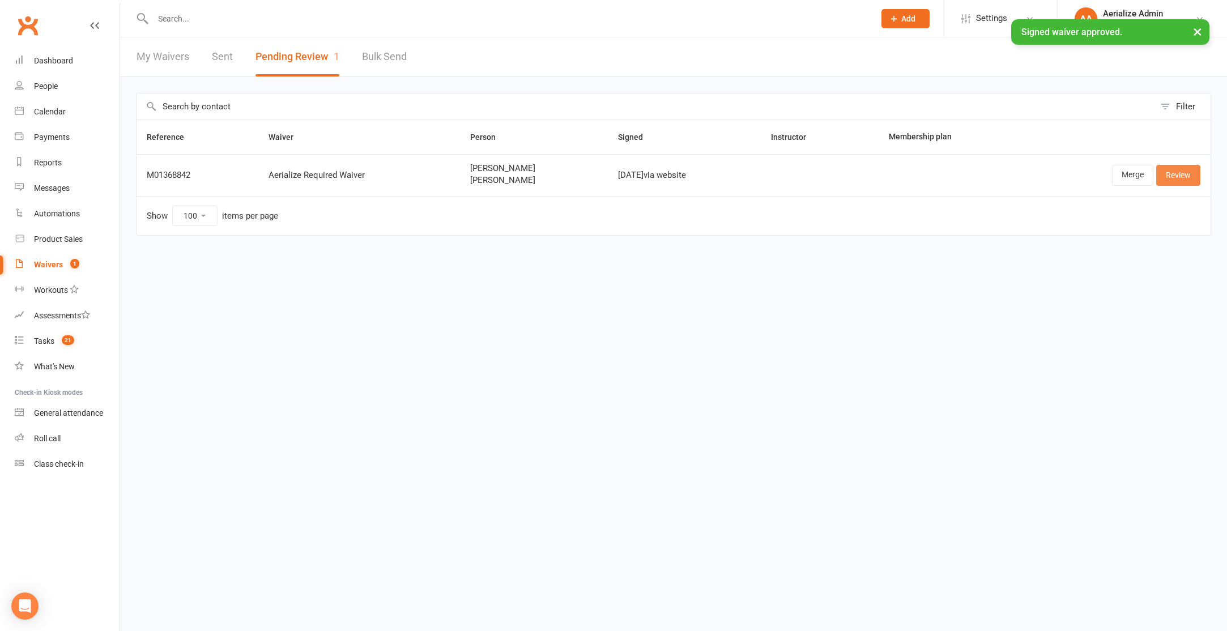
click at [1182, 172] on link "Review" at bounding box center [1178, 175] width 44 height 20
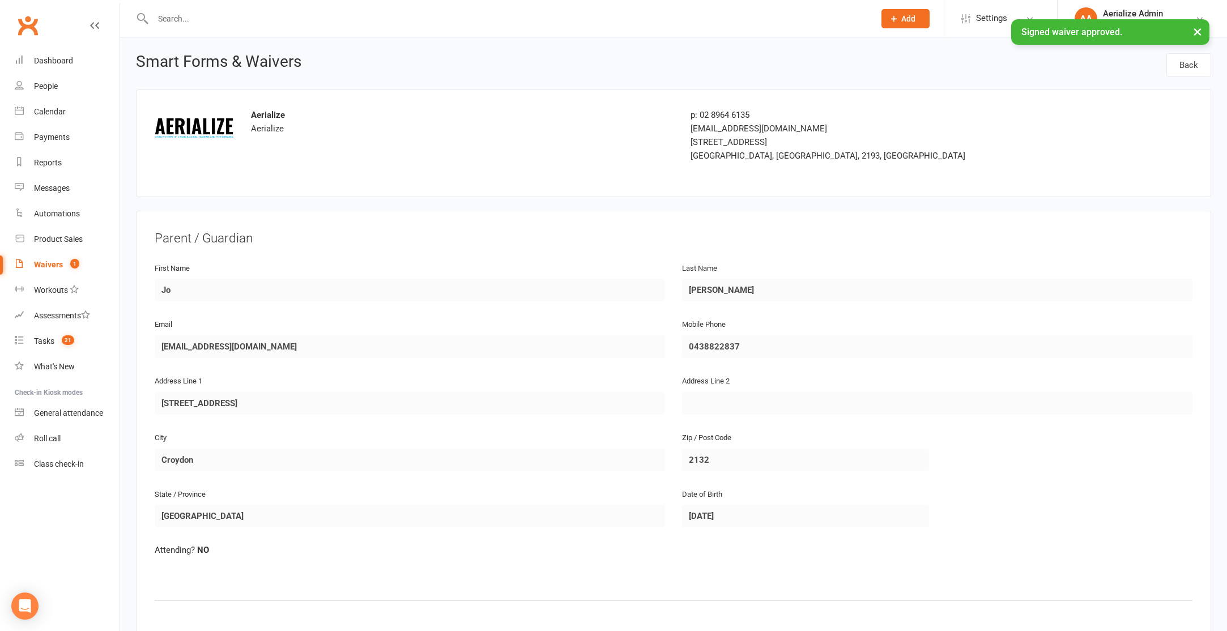
scroll to position [1199, 0]
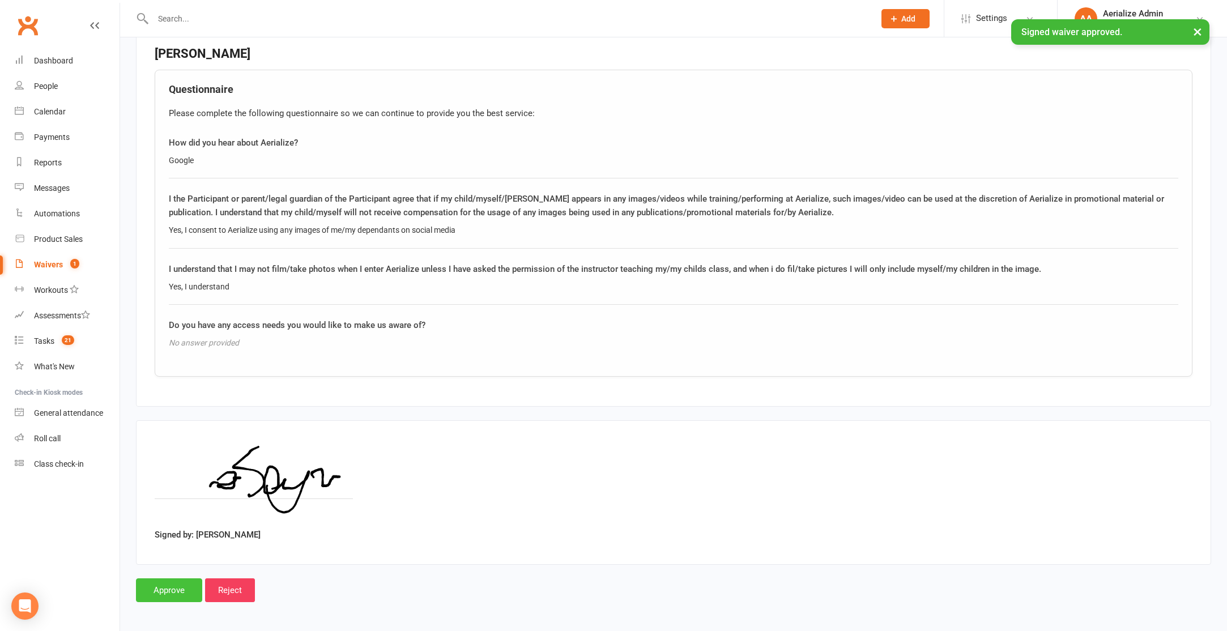
click at [190, 588] on input "Approve" at bounding box center [169, 590] width 66 height 24
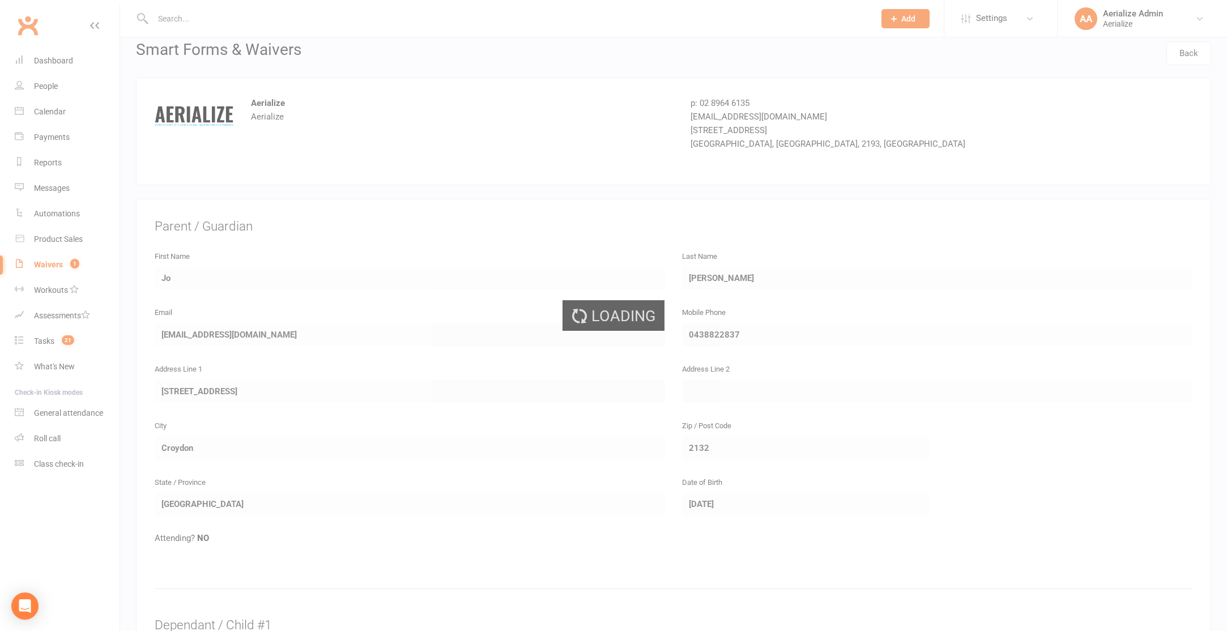
scroll to position [0, 0]
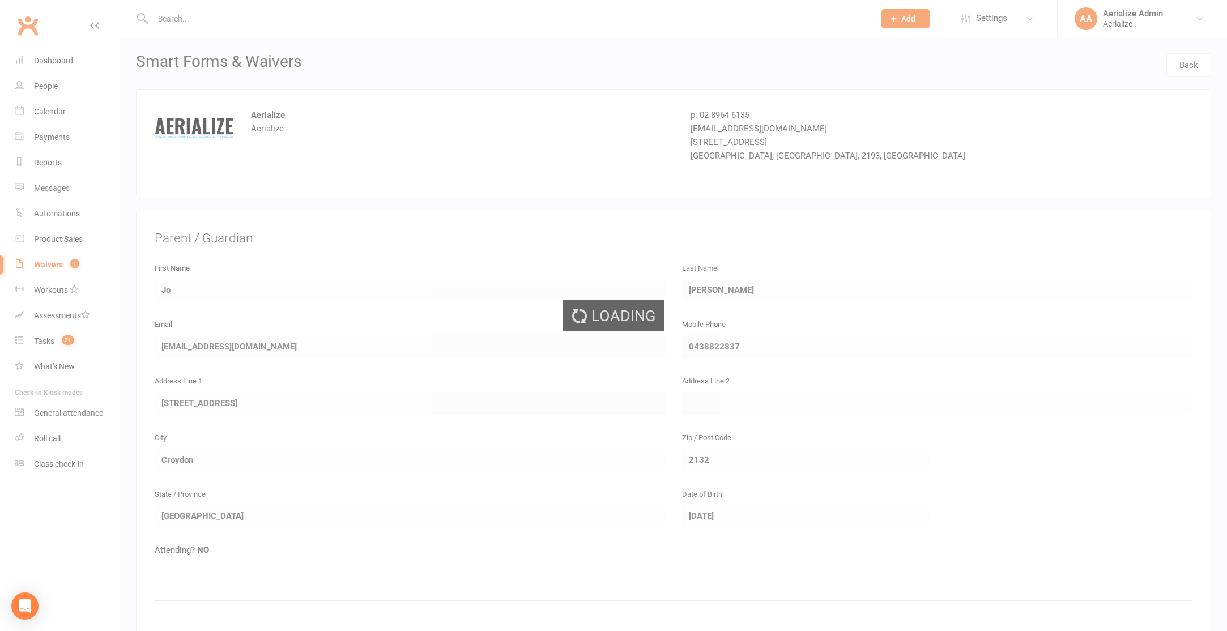
select select "100"
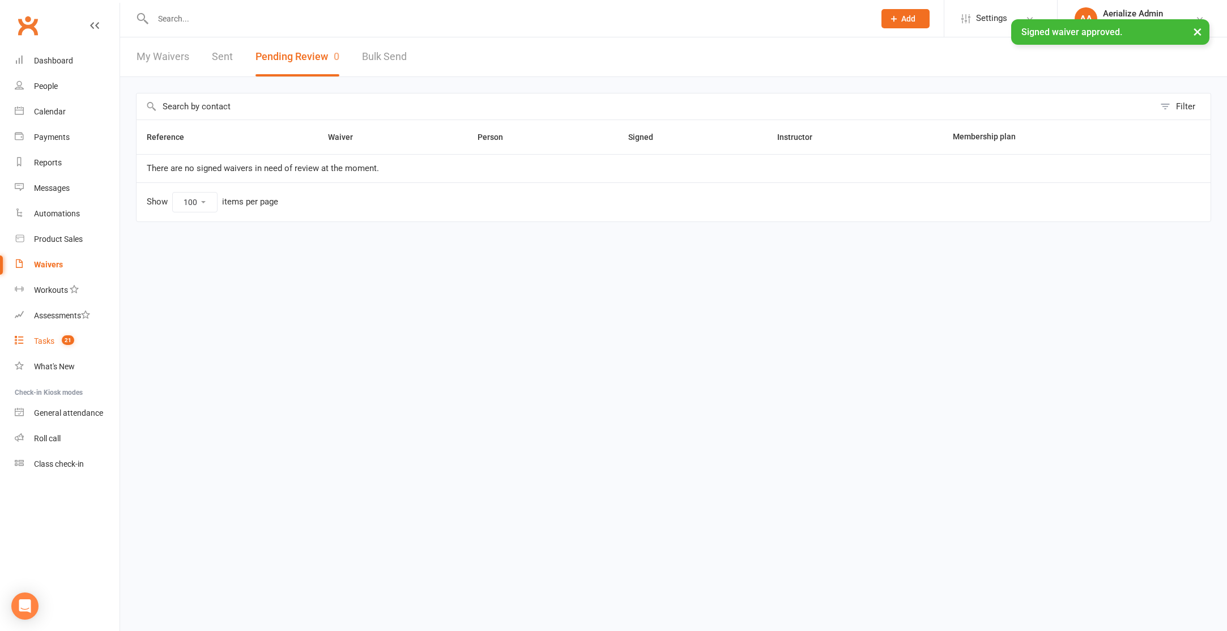
click at [62, 338] on count-badge "21" at bounding box center [65, 341] width 18 height 9
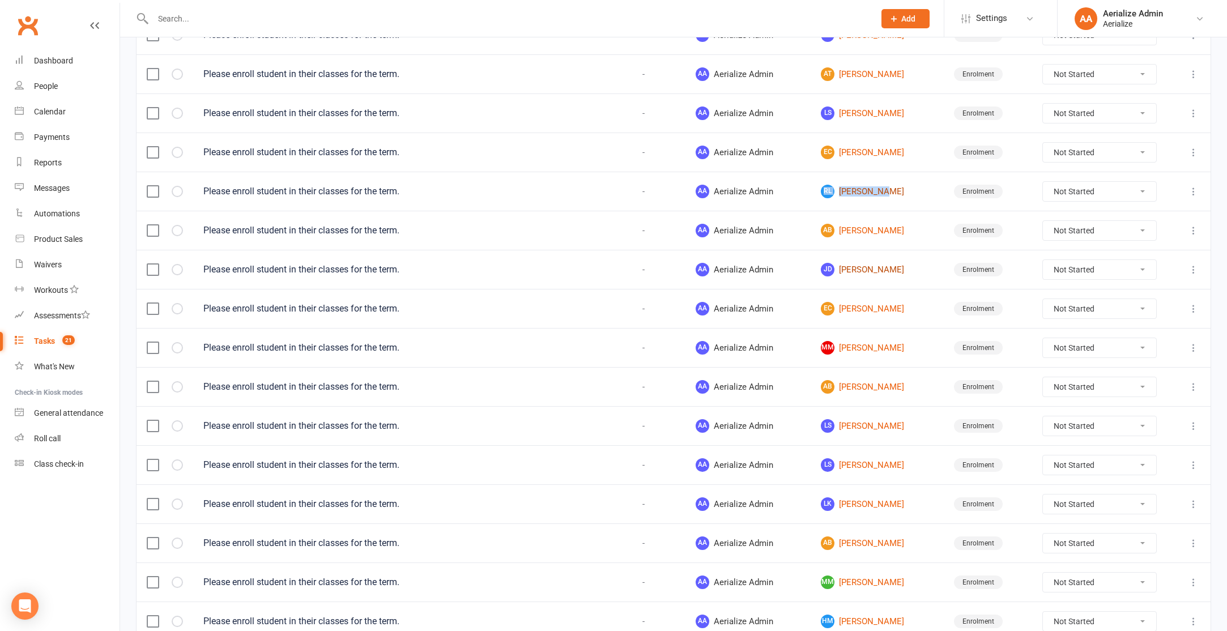
scroll to position [452, 0]
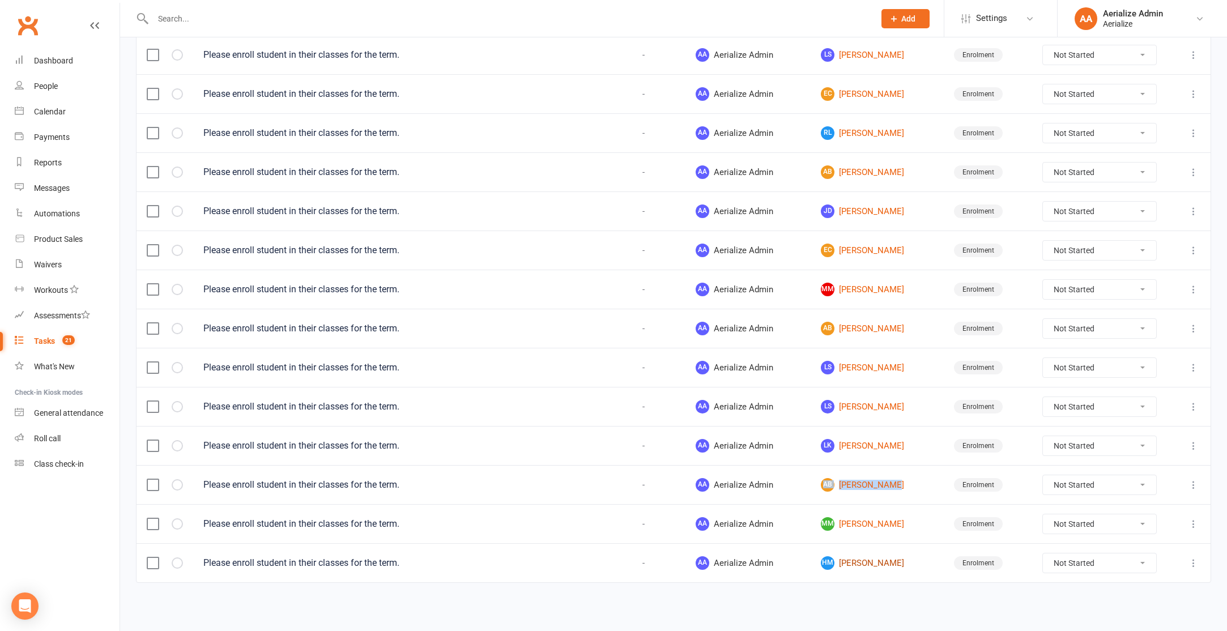
click at [887, 561] on link "HM Holly MCLAUCHLAN" at bounding box center [877, 563] width 112 height 14
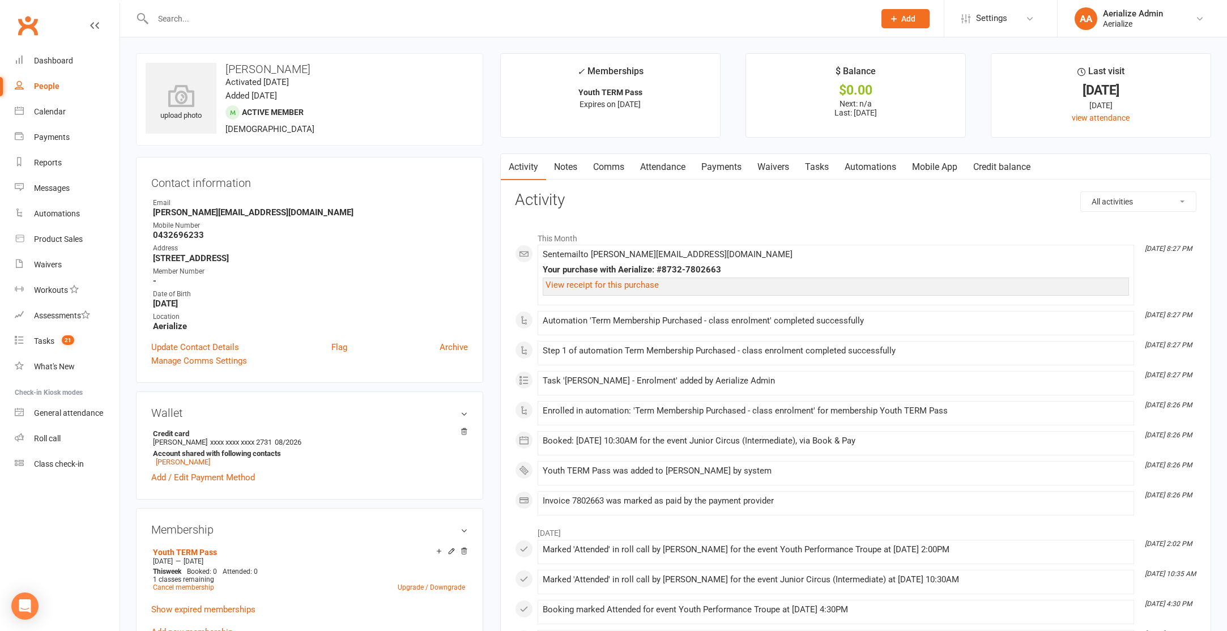
click at [671, 170] on link "Attendance" at bounding box center [662, 167] width 61 height 26
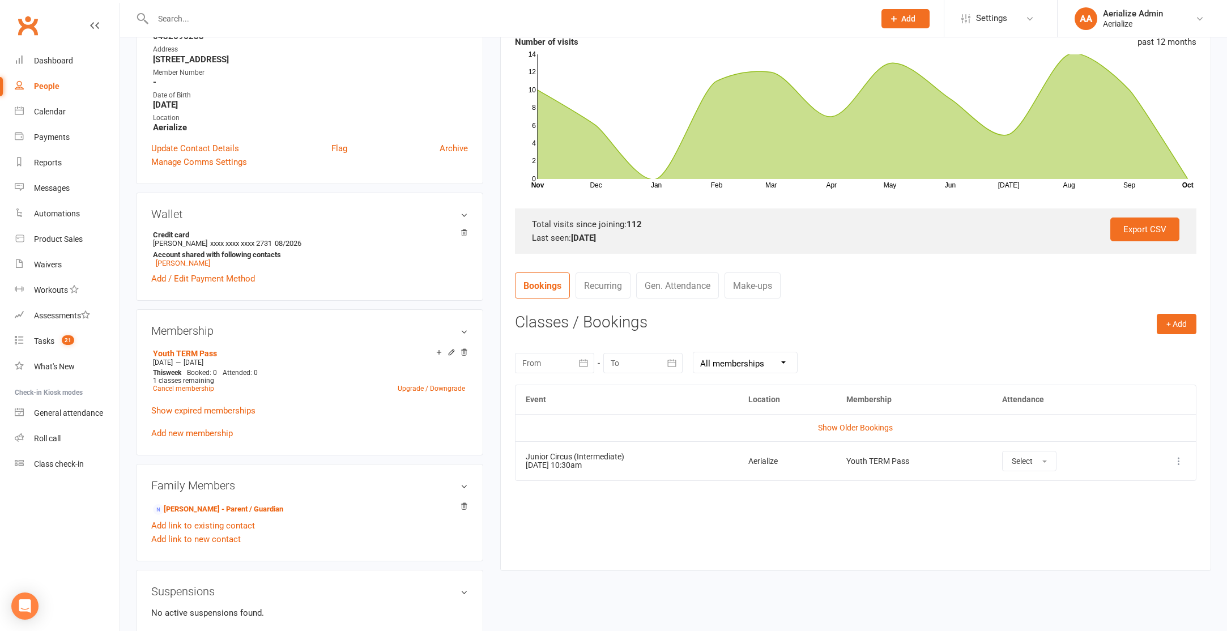
scroll to position [203, 0]
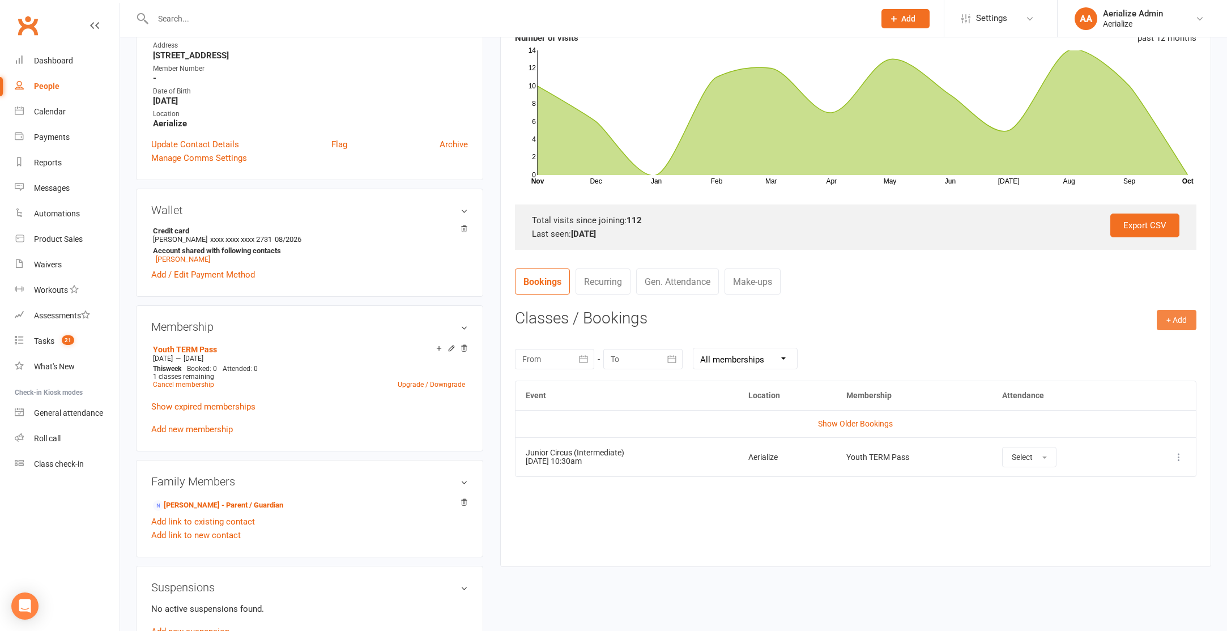
drag, startPoint x: 1181, startPoint y: 314, endPoint x: 1176, endPoint y: 323, distance: 10.9
click at [1181, 314] on button "+ Add" at bounding box center [1177, 320] width 40 height 20
click at [1162, 343] on link "Book Event" at bounding box center [1140, 345] width 112 height 23
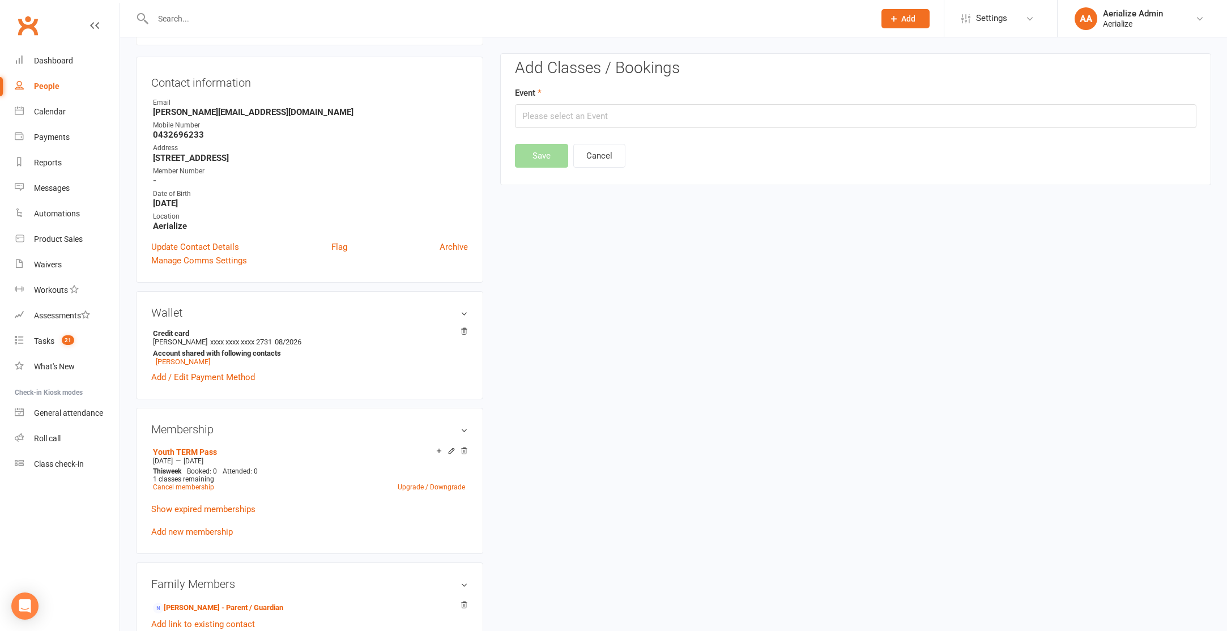
scroll to position [97, 0]
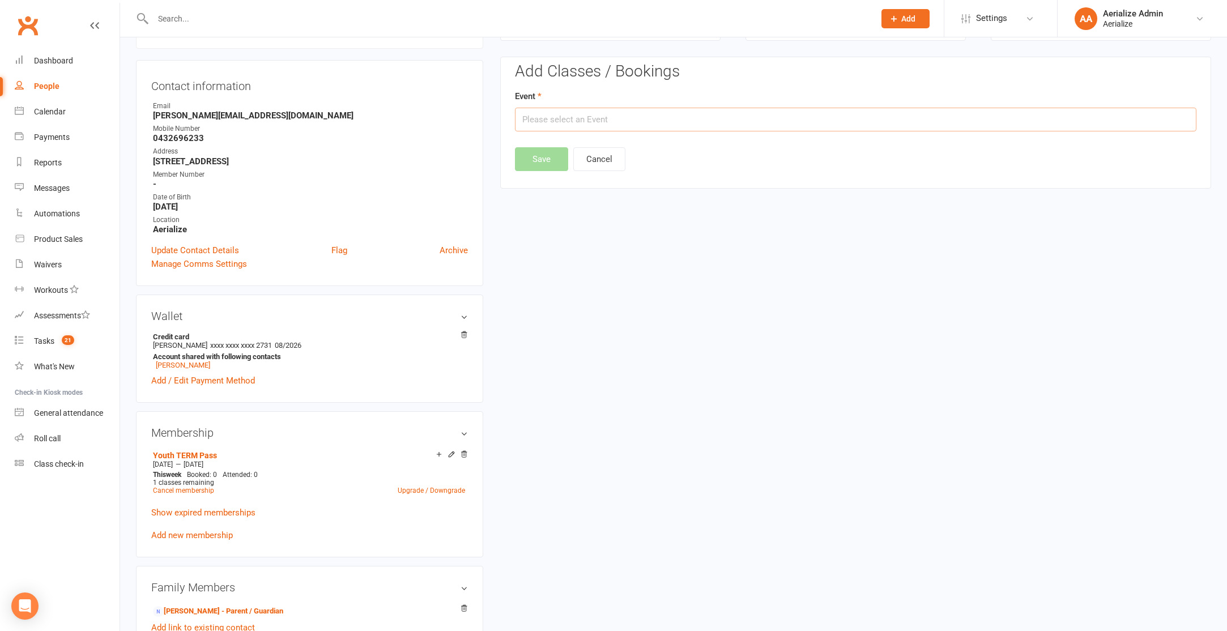
click at [686, 121] on input "text" at bounding box center [856, 120] width 682 height 24
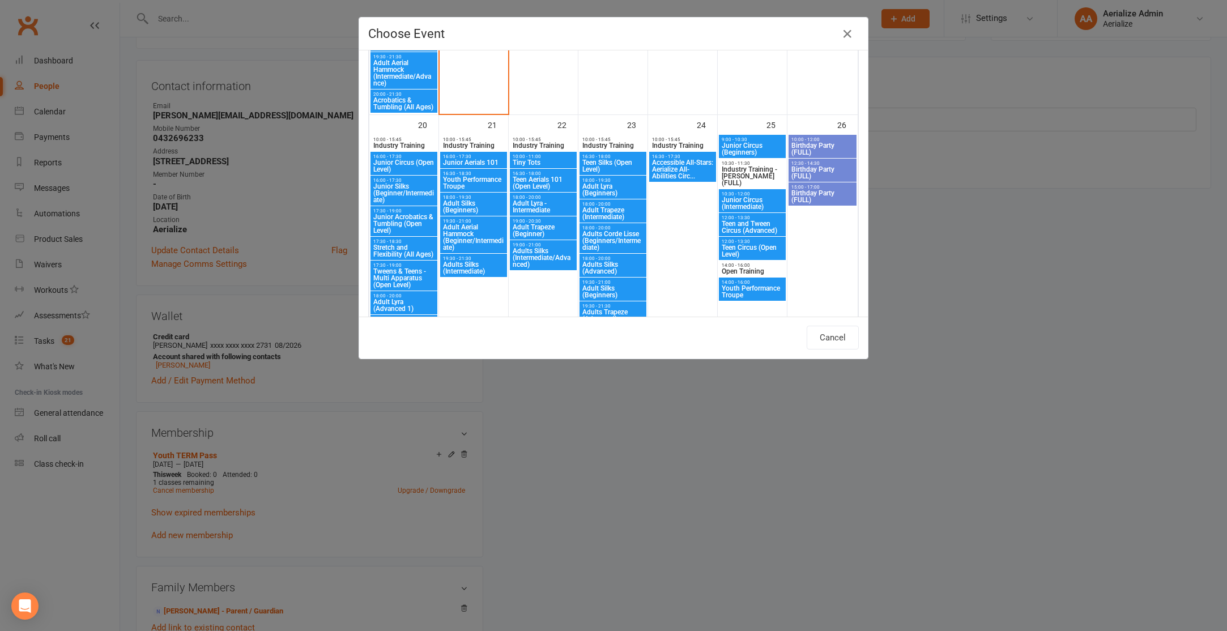
scroll to position [1098, 0]
click at [758, 204] on span "Junior Circus (Intermediate)" at bounding box center [752, 202] width 62 height 14
type input "Junior Circus (Intermediate) - Oct 25, 2025 10:30:00 AM"
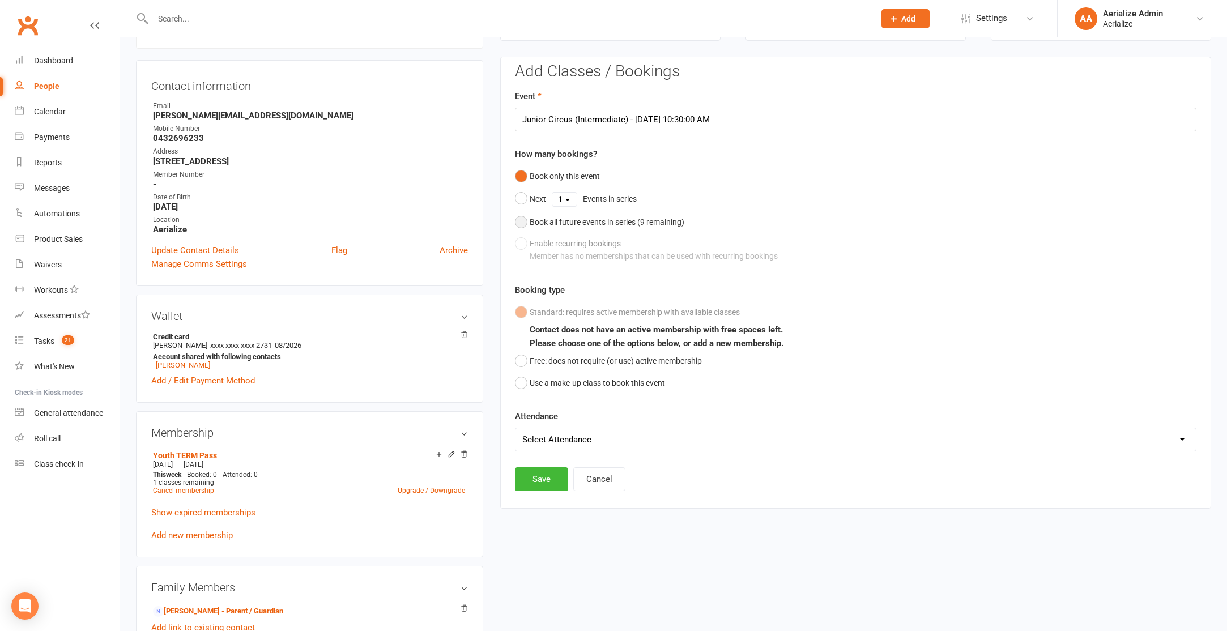
click at [591, 225] on div "Book all future events in series ( 9 remaining)" at bounding box center [607, 222] width 155 height 12
click at [540, 398] on button "Save" at bounding box center [541, 400] width 53 height 24
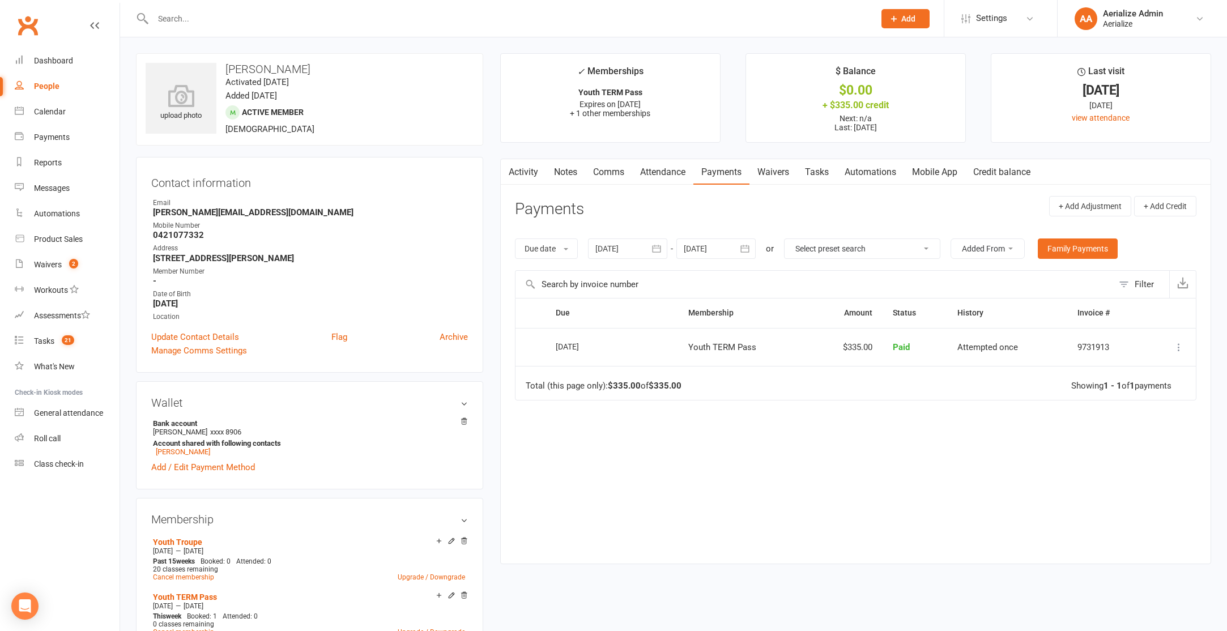
click at [667, 173] on link "Attendance" at bounding box center [662, 172] width 61 height 26
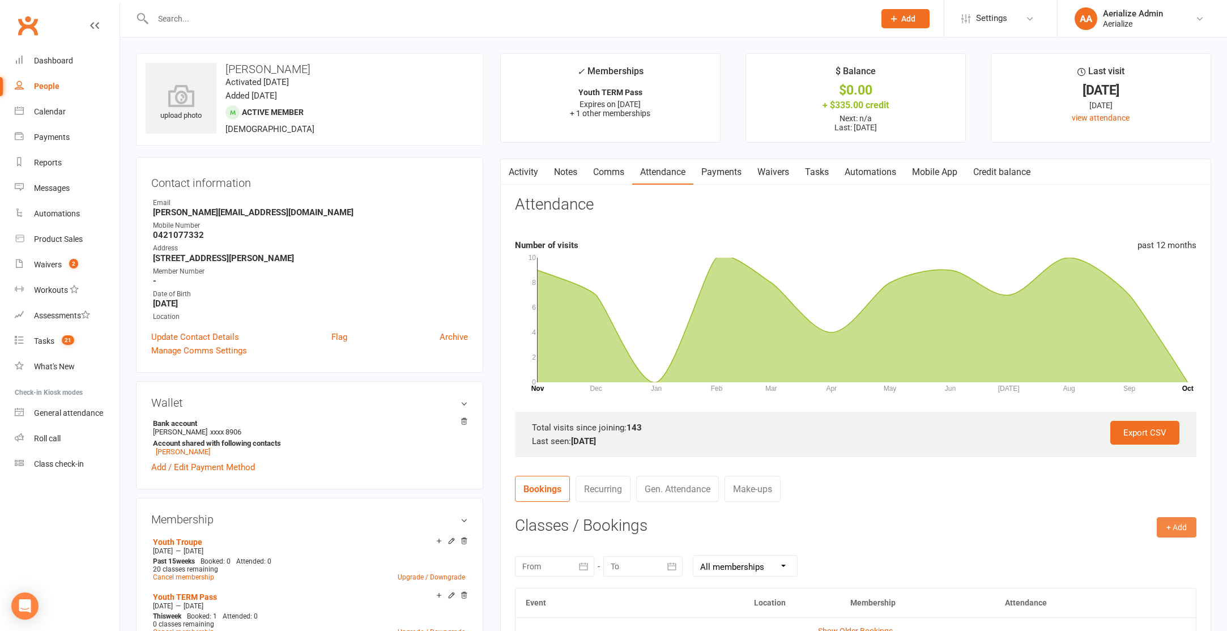
click at [1189, 525] on button "+ Add" at bounding box center [1177, 527] width 40 height 20
click at [1145, 549] on link "Book Event" at bounding box center [1140, 553] width 112 height 23
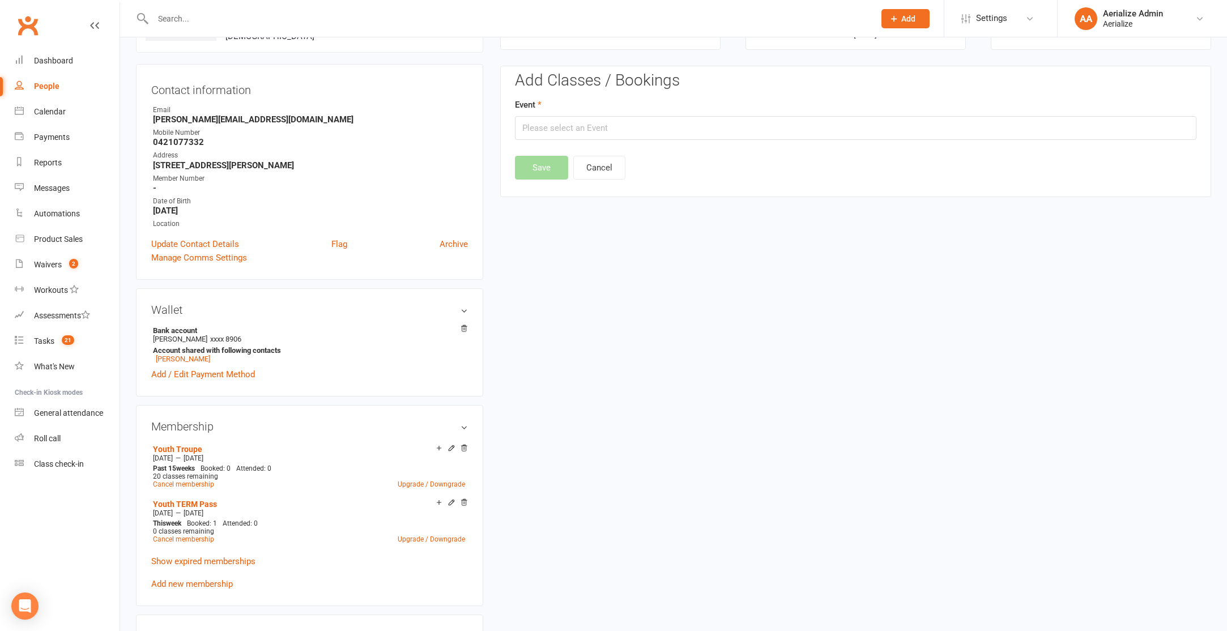
scroll to position [101, 0]
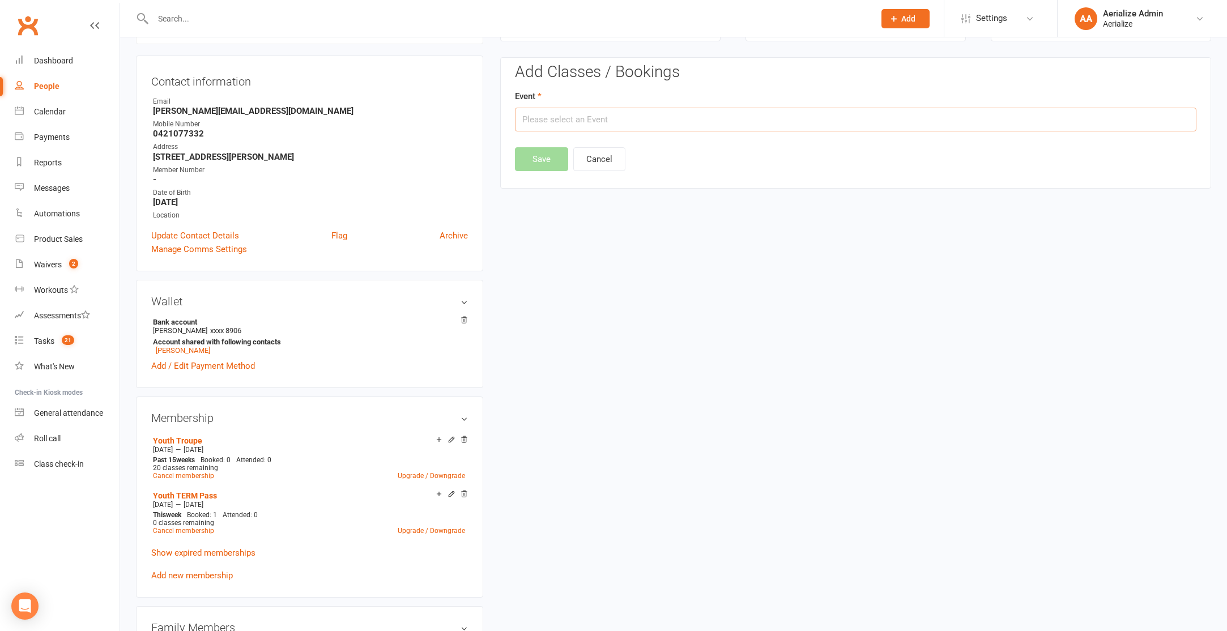
click at [631, 119] on input "text" at bounding box center [856, 120] width 682 height 24
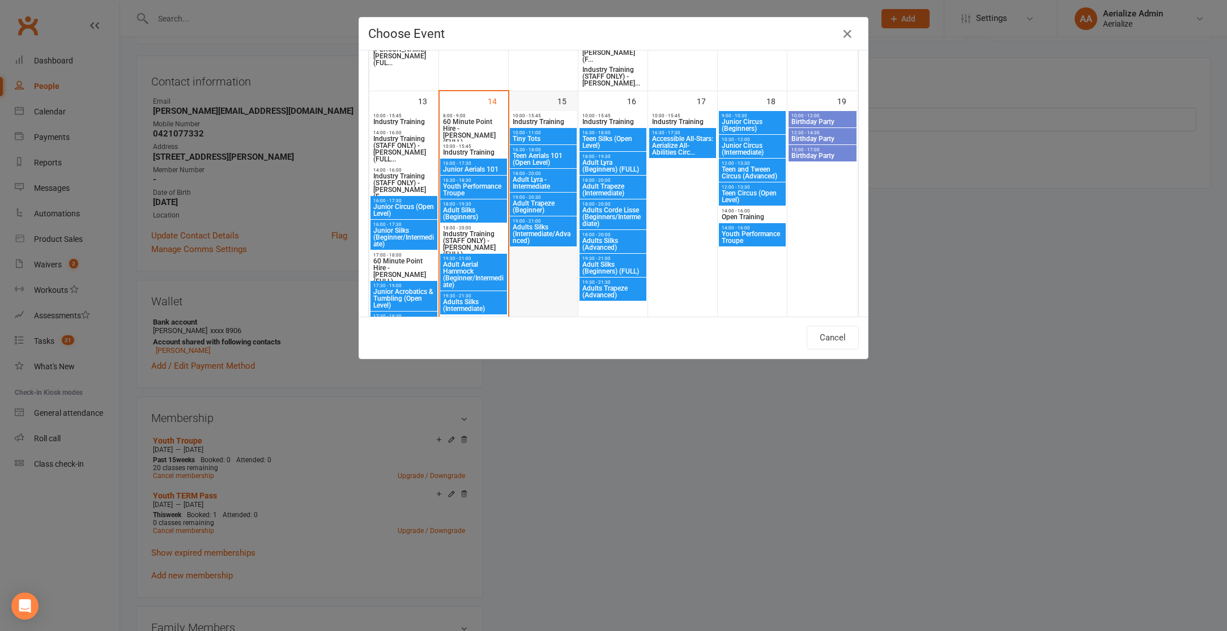
scroll to position [785, 0]
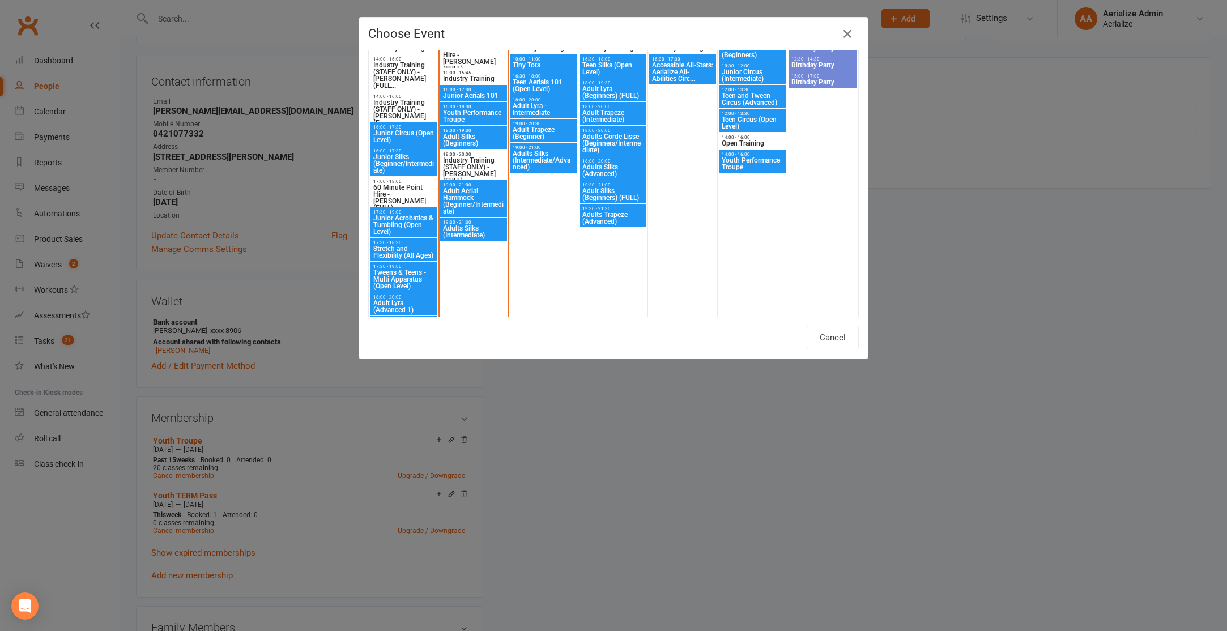
click at [470, 117] on span "Youth Performance Troupe" at bounding box center [473, 116] width 62 height 14
type input "Youth Performance Troupe - Oct 14, 2025 4:30:00 PM"
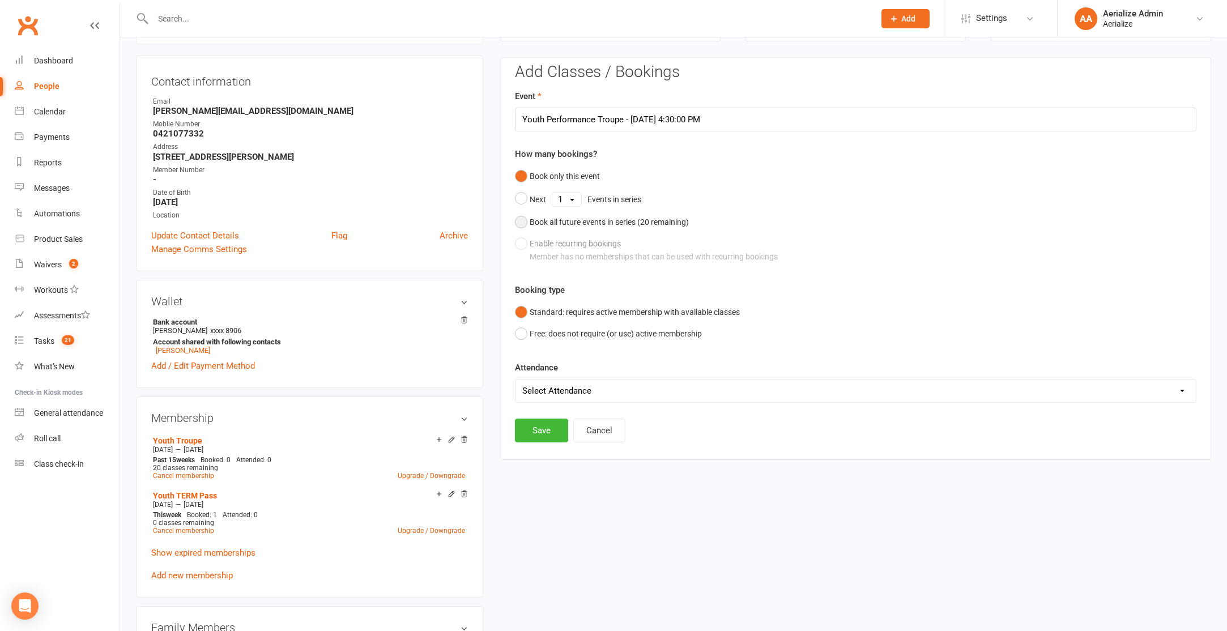
click at [550, 223] on div "Book all future events in series ( 20 remaining)" at bounding box center [609, 222] width 159 height 12
click at [547, 374] on button "Save" at bounding box center [541, 373] width 53 height 24
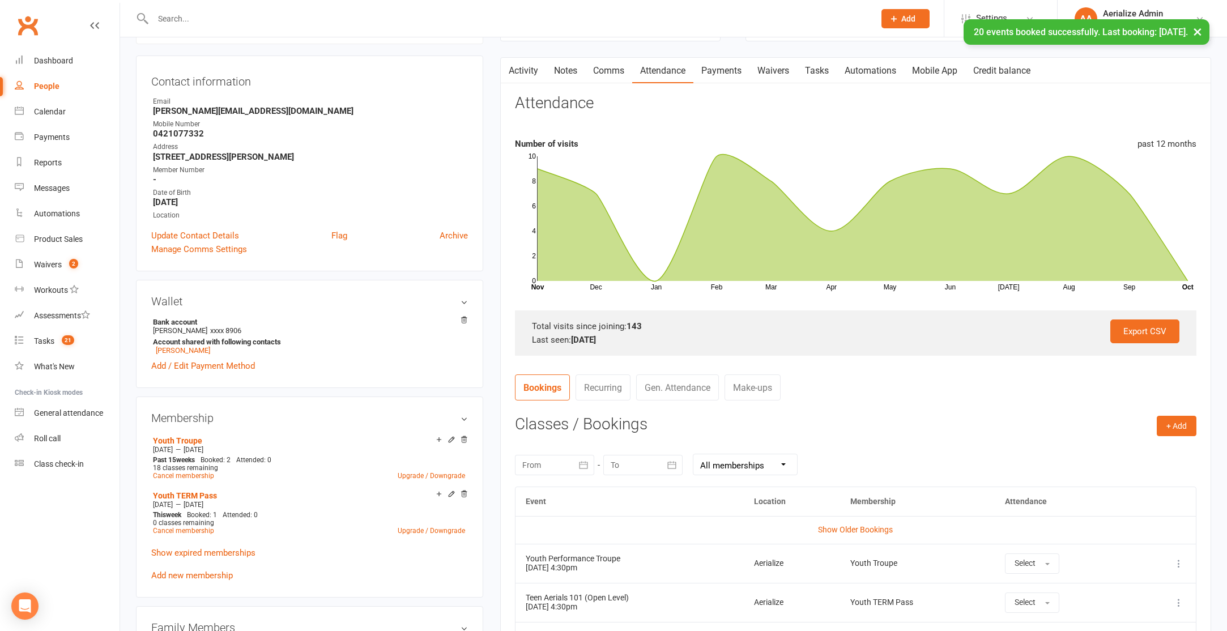
click at [726, 73] on link "Payments" at bounding box center [721, 71] width 56 height 26
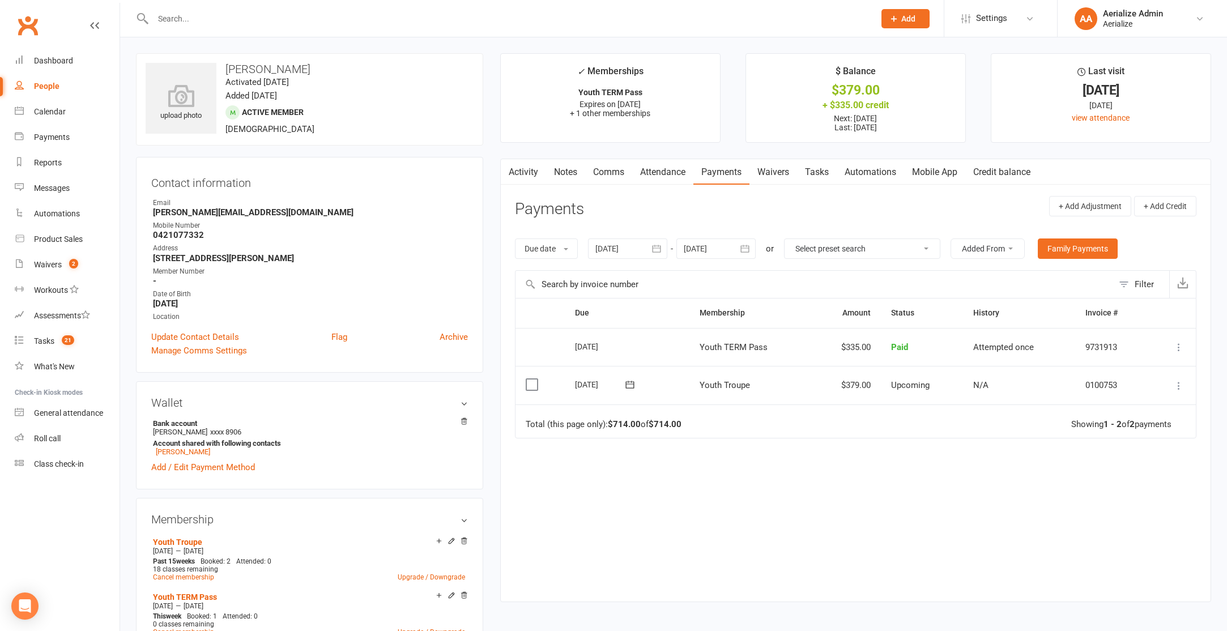
click at [1182, 382] on icon at bounding box center [1178, 385] width 11 height 11
click at [1143, 496] on link "Apply credit" at bounding box center [1129, 498] width 112 height 23
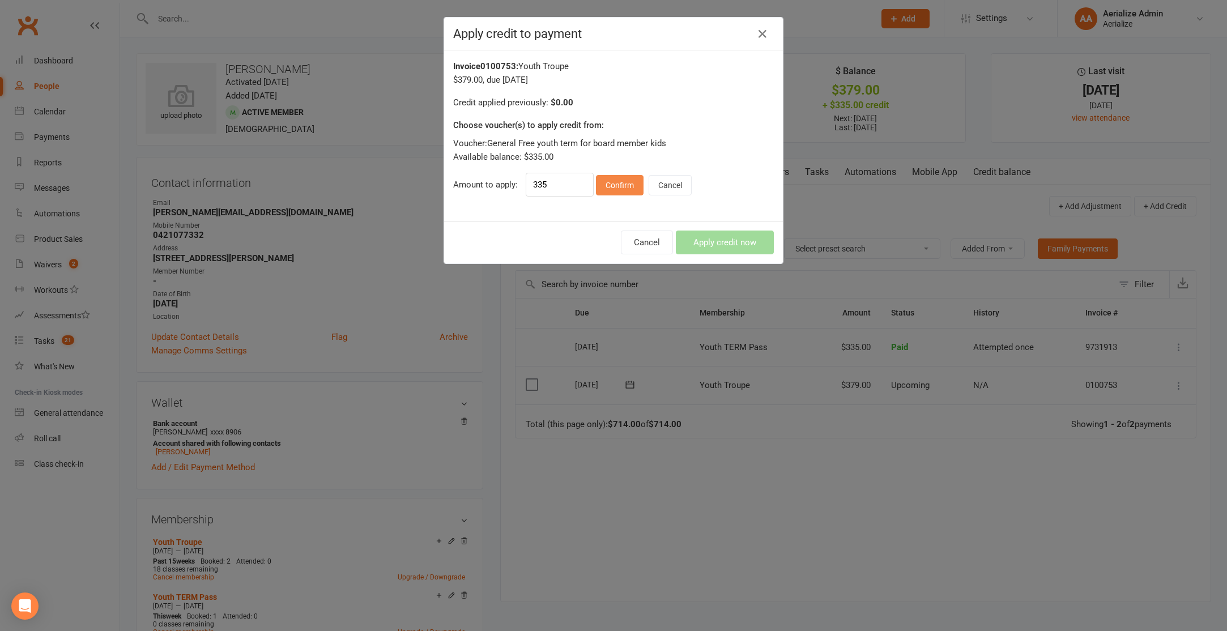
click at [615, 186] on button "Confirm" at bounding box center [620, 185] width 48 height 20
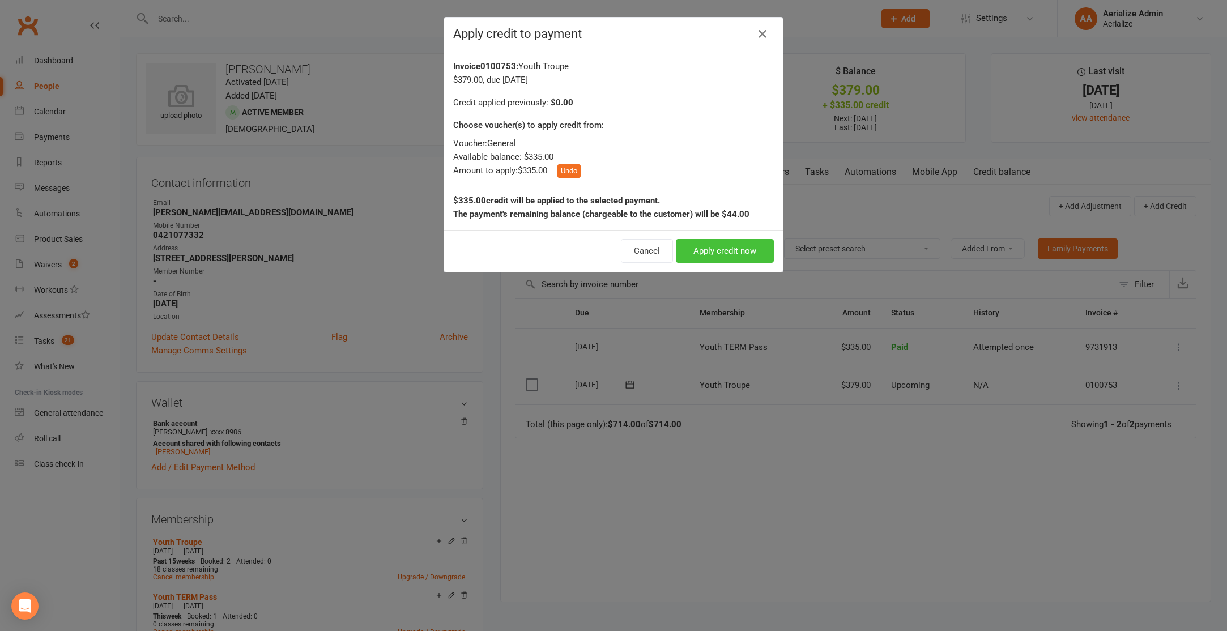
click at [761, 256] on button "Apply credit now" at bounding box center [725, 251] width 98 height 24
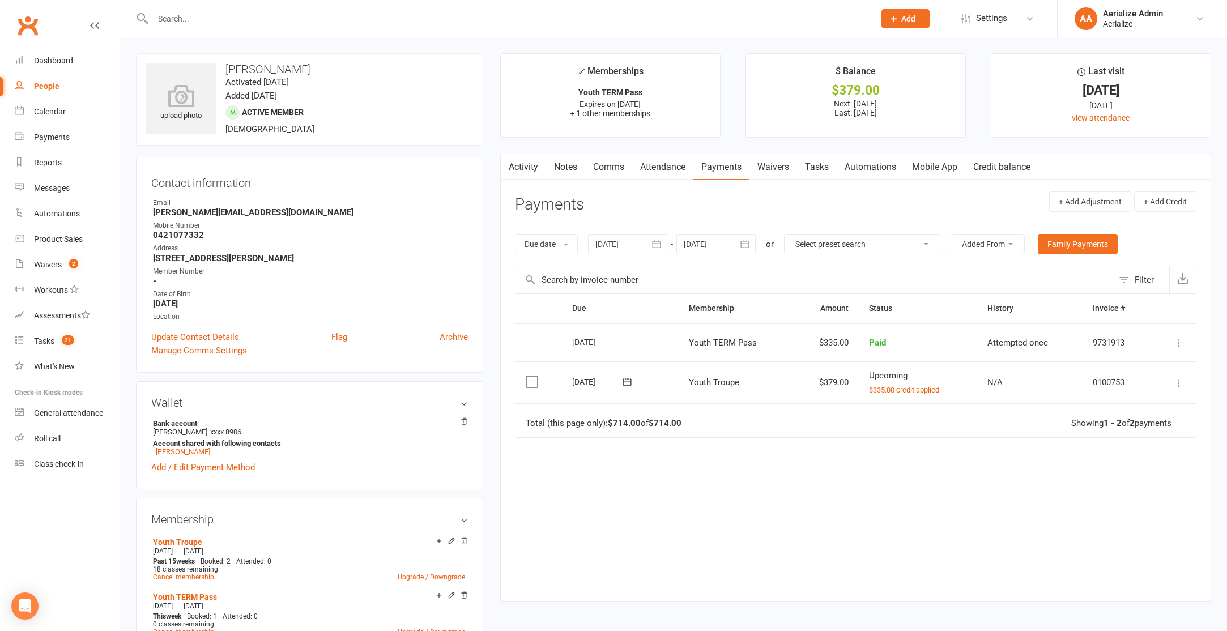
click at [1179, 383] on icon at bounding box center [1178, 382] width 11 height 11
click at [1130, 539] on link "Process now" at bounding box center [1129, 541] width 112 height 23
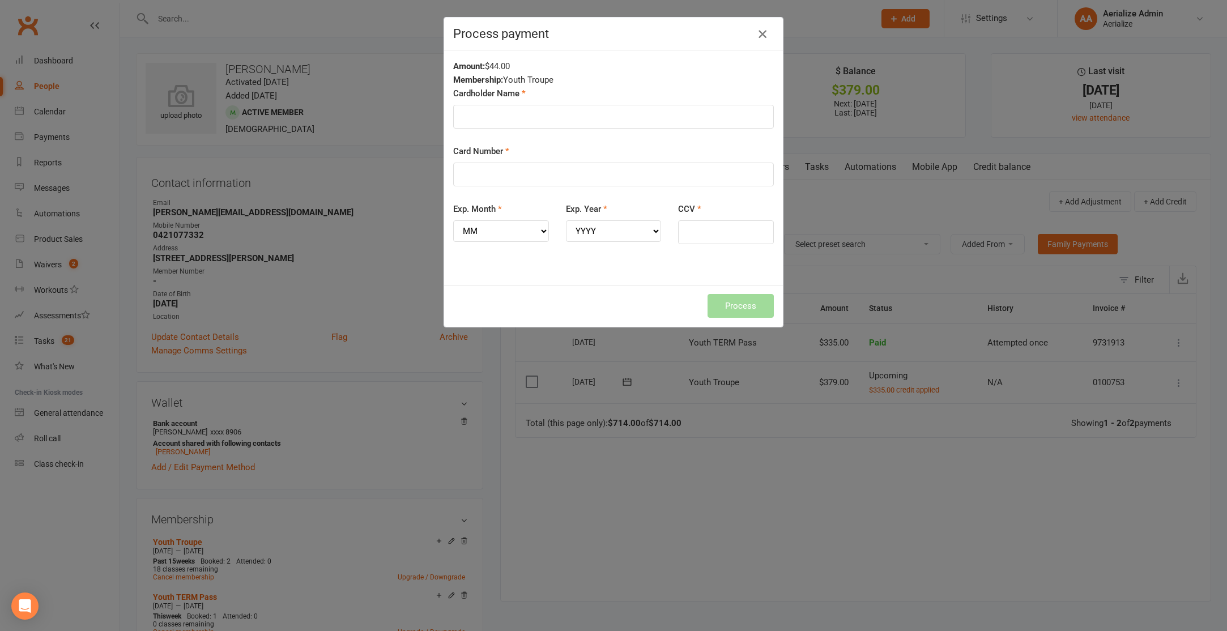
click at [765, 40] on button "button" at bounding box center [762, 34] width 18 height 18
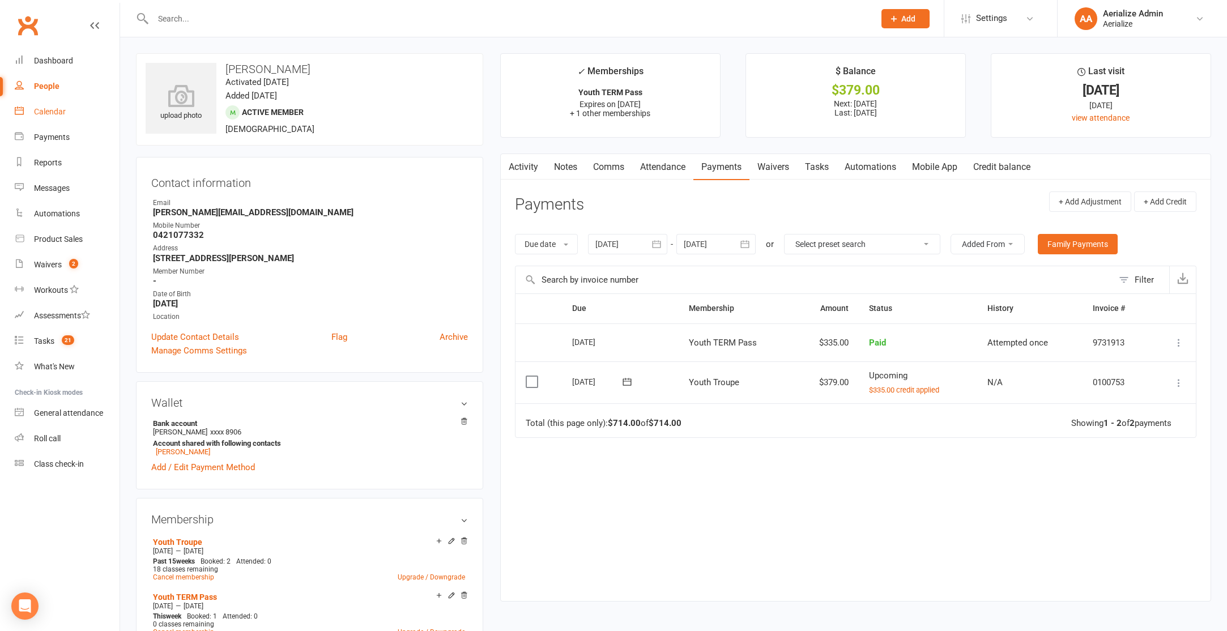
click at [24, 118] on link "Calendar" at bounding box center [67, 111] width 105 height 25
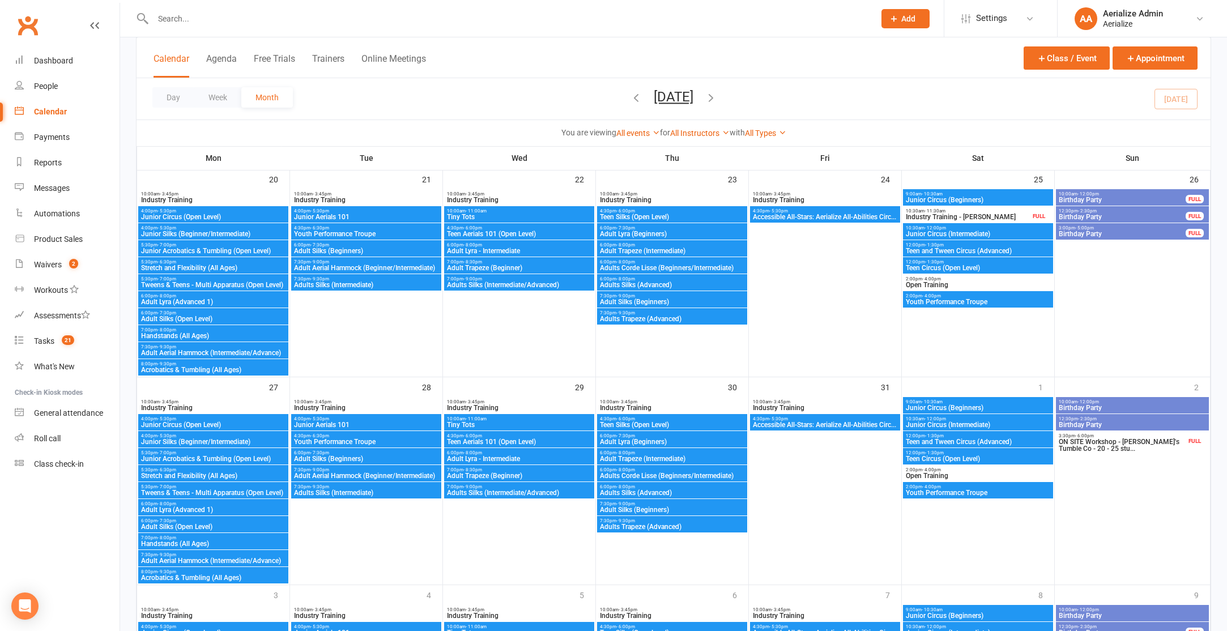
scroll to position [816, 0]
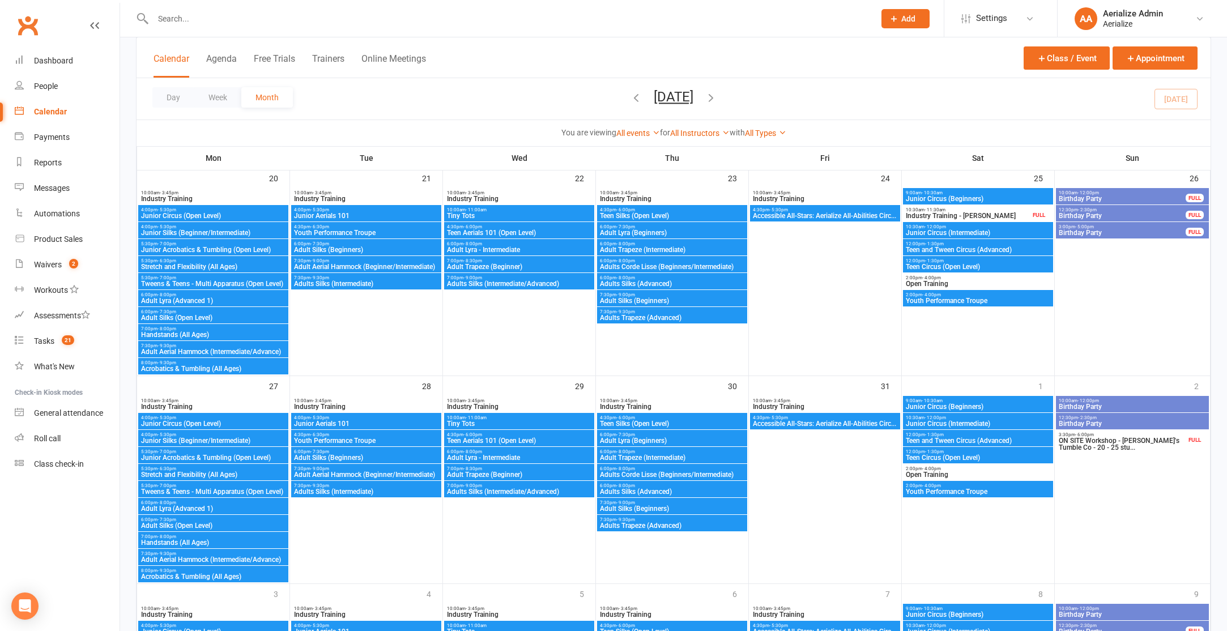
click at [651, 437] on span "Adult Lyra (Beginners)" at bounding box center [672, 440] width 146 height 7
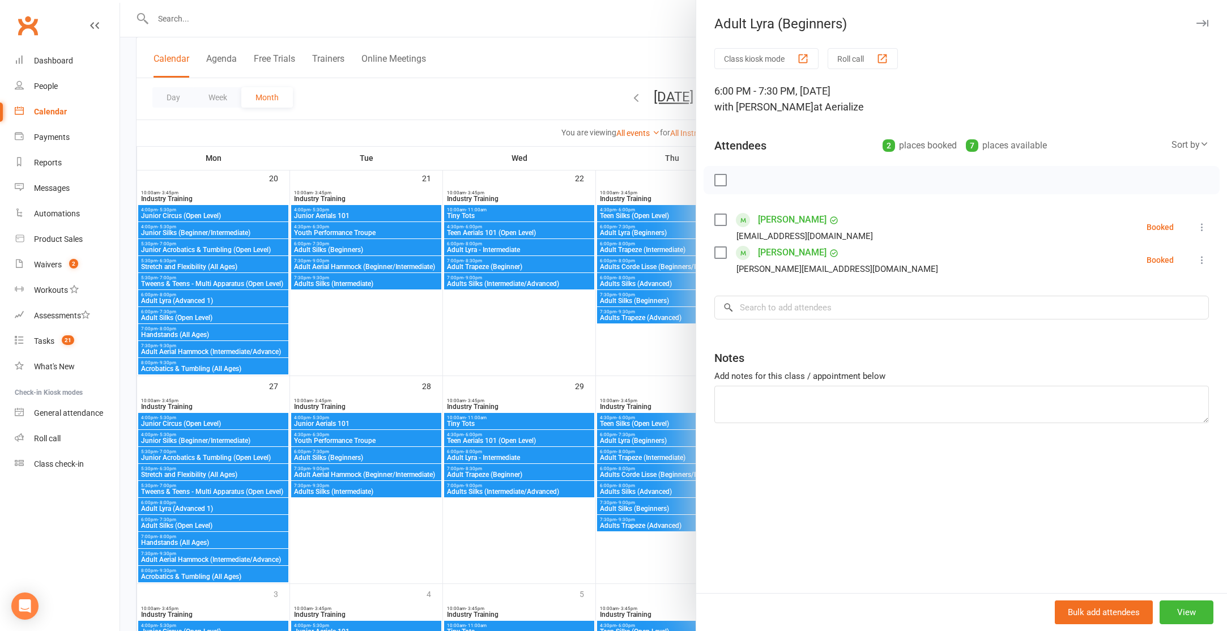
drag, startPoint x: 649, startPoint y: 458, endPoint x: 655, endPoint y: 458, distance: 6.3
click at [649, 458] on div at bounding box center [673, 315] width 1107 height 631
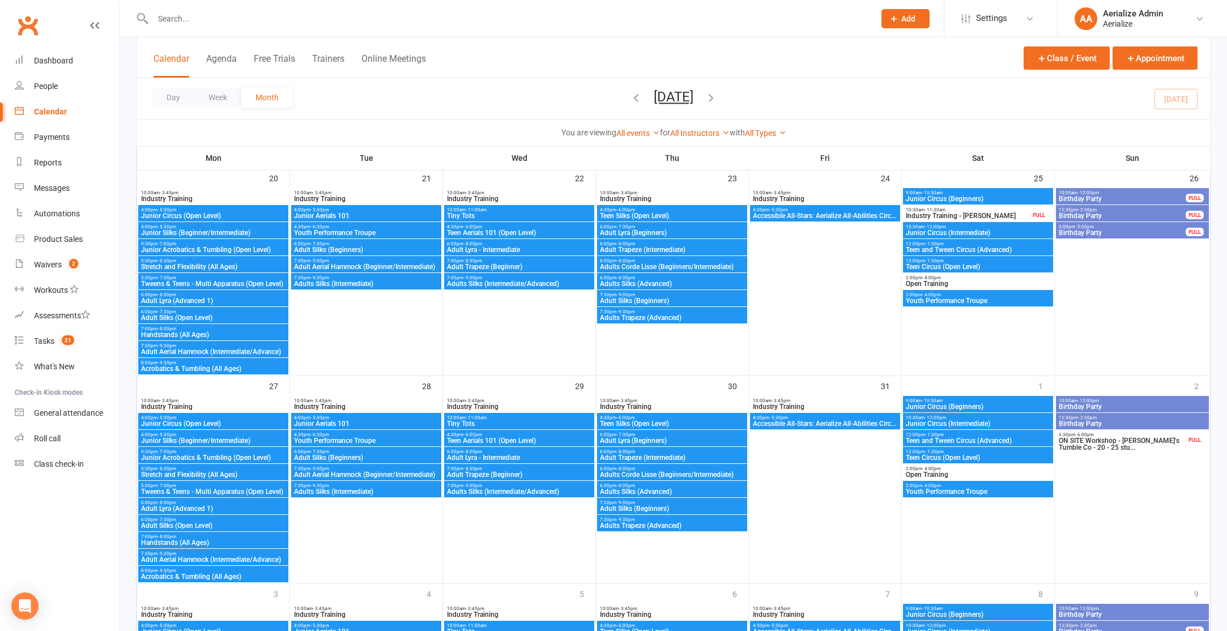
click at [657, 458] on span "Adult Trapeze (Intermediate)" at bounding box center [672, 457] width 146 height 7
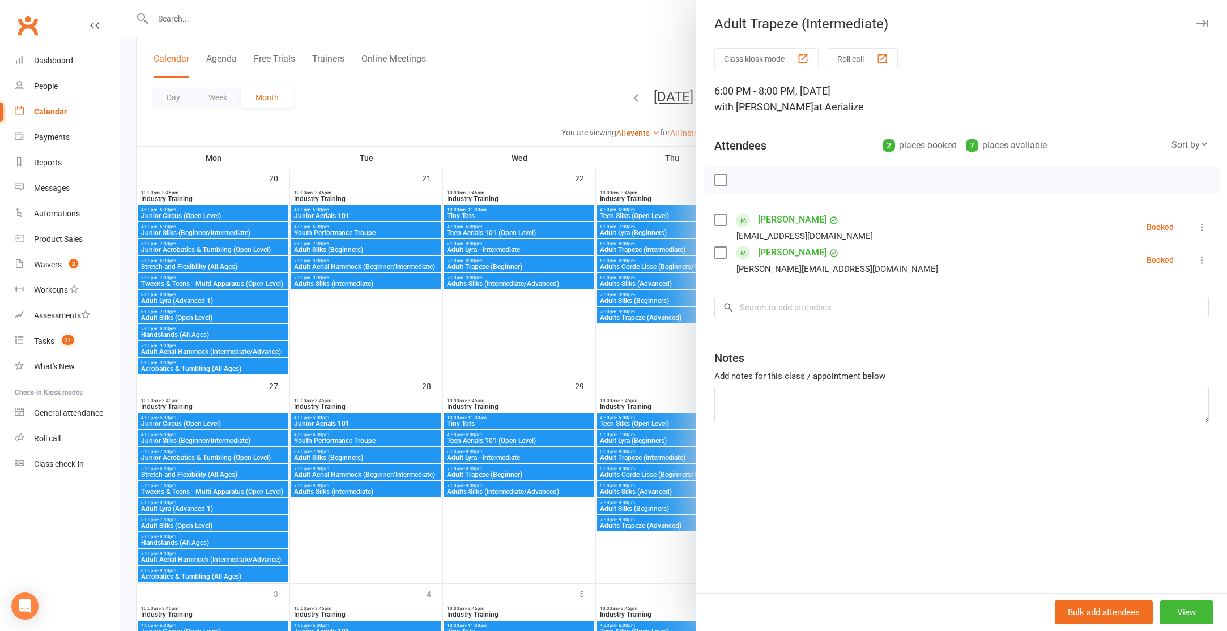
click at [655, 474] on div at bounding box center [673, 315] width 1107 height 631
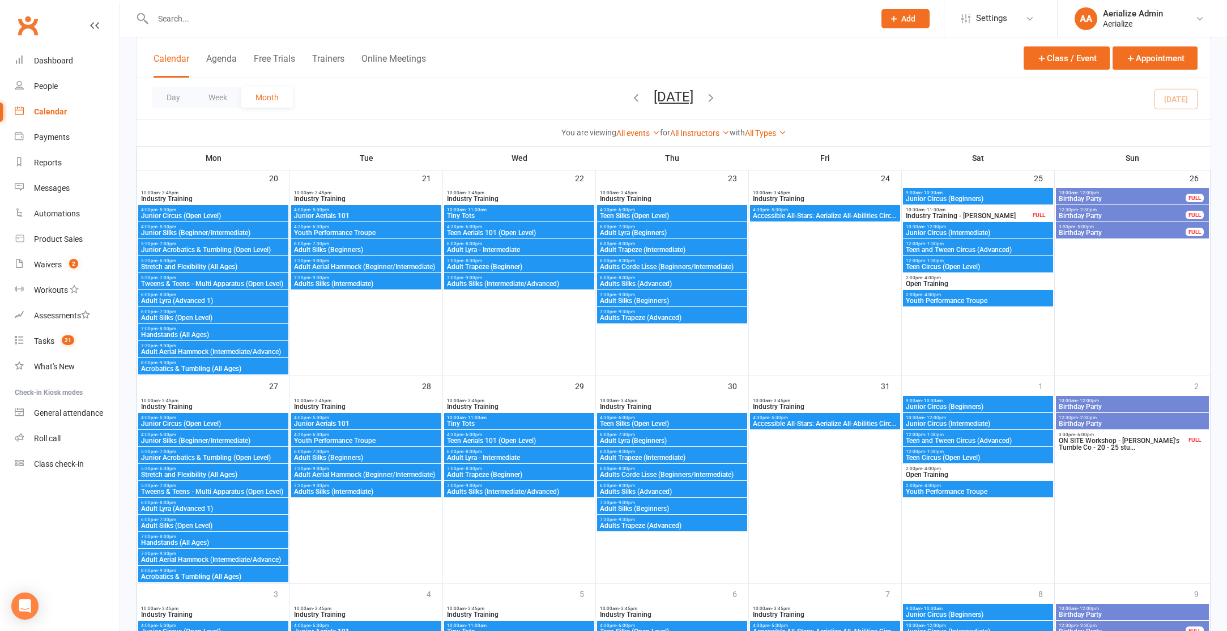
click at [667, 480] on div "6:00pm - 8:00pm Adults Corde Lisse (Beginners/Intermediate)" at bounding box center [672, 472] width 150 height 16
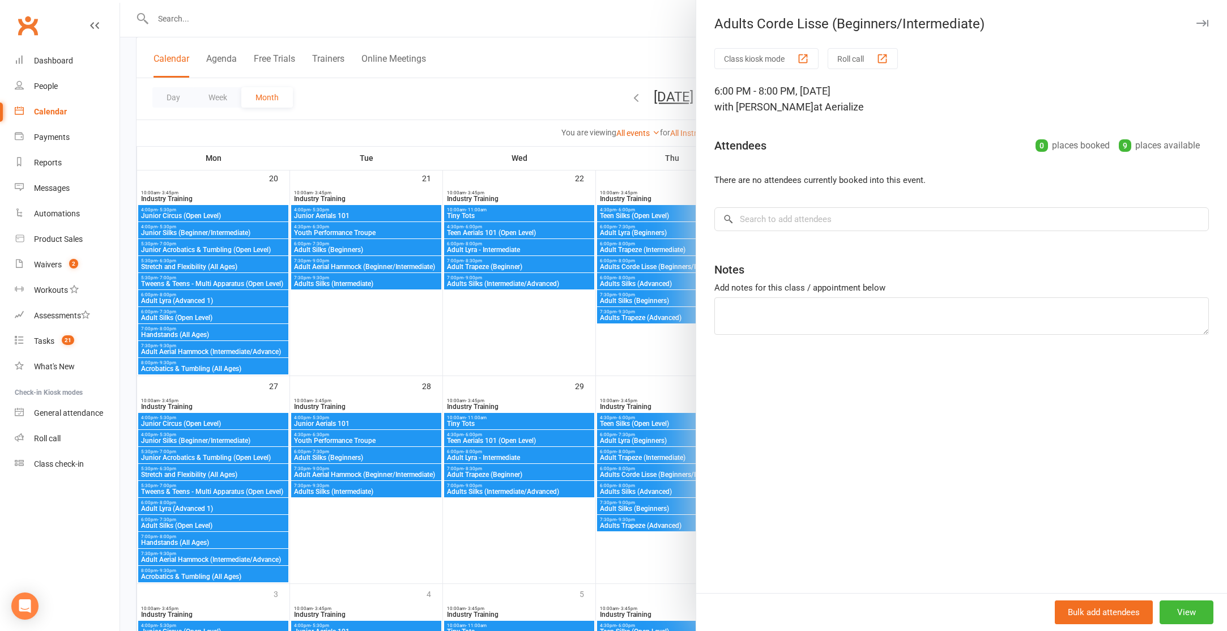
click at [666, 491] on div at bounding box center [673, 315] width 1107 height 631
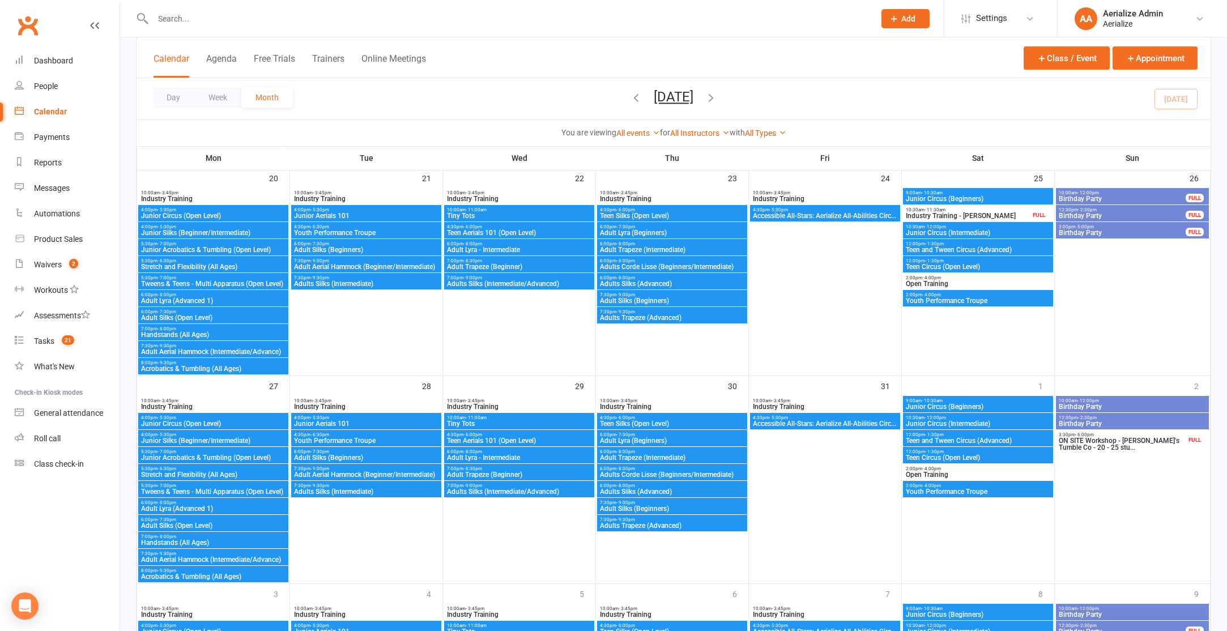
click at [666, 491] on span "Adults Silks (Advanced)" at bounding box center [672, 491] width 146 height 7
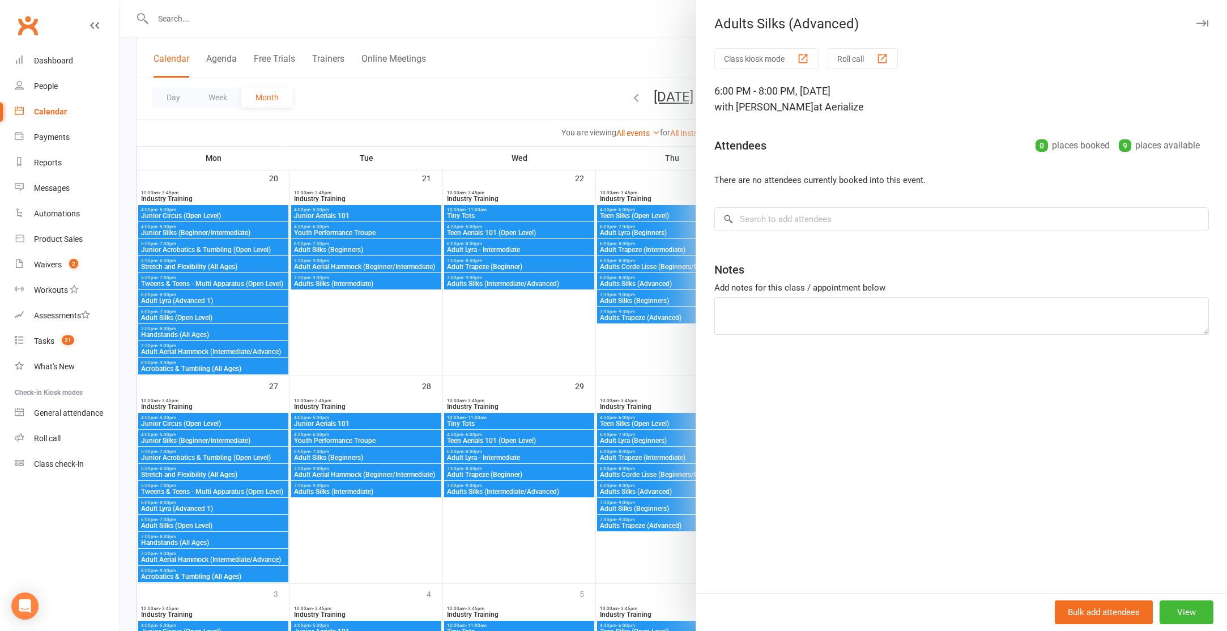
click at [664, 504] on div at bounding box center [673, 315] width 1107 height 631
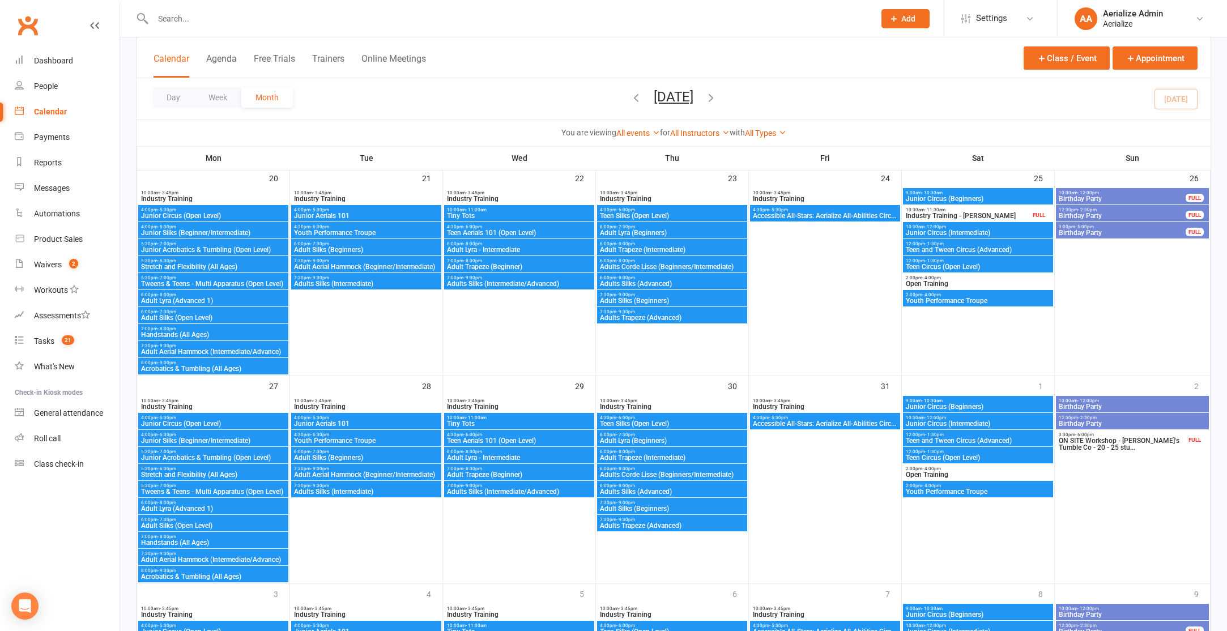
click at [664, 505] on span "Adult Silks (Beginners)" at bounding box center [672, 508] width 146 height 7
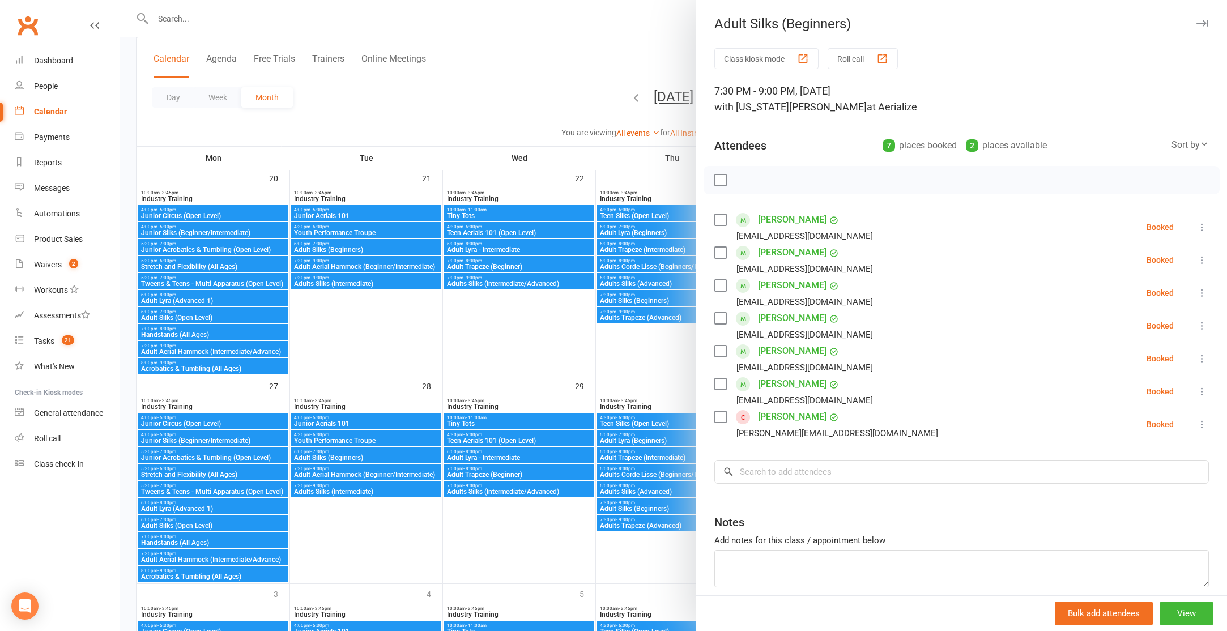
click at [665, 525] on div at bounding box center [673, 315] width 1107 height 631
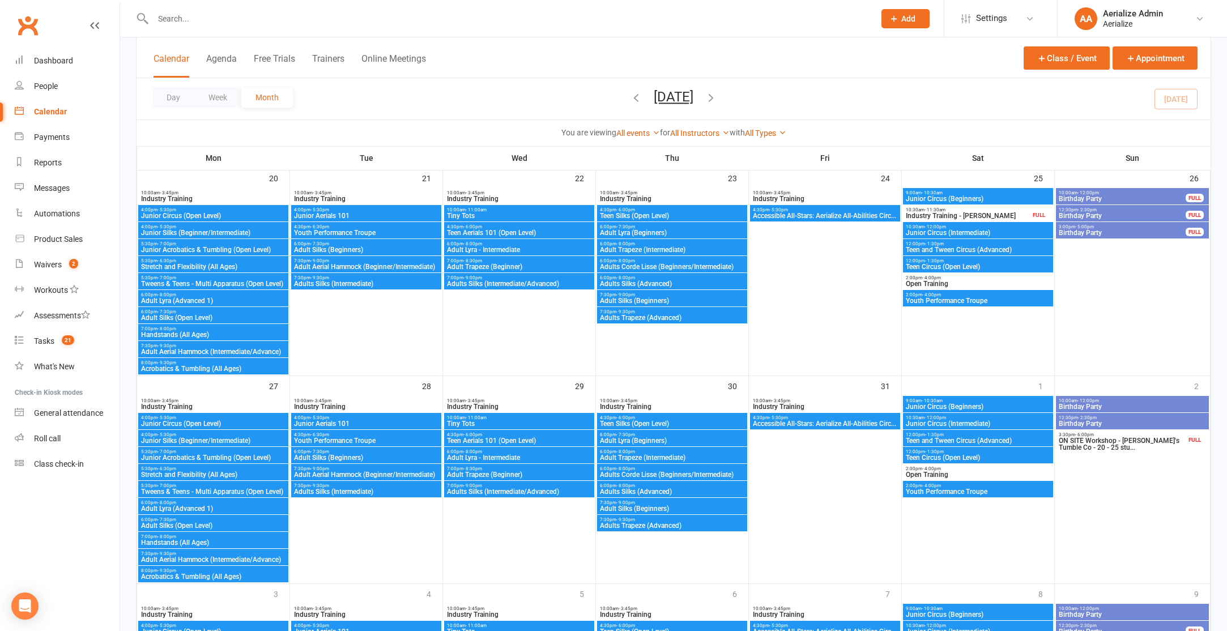
click at [665, 525] on span "Adults Trapeze (Advanced)" at bounding box center [672, 525] width 146 height 7
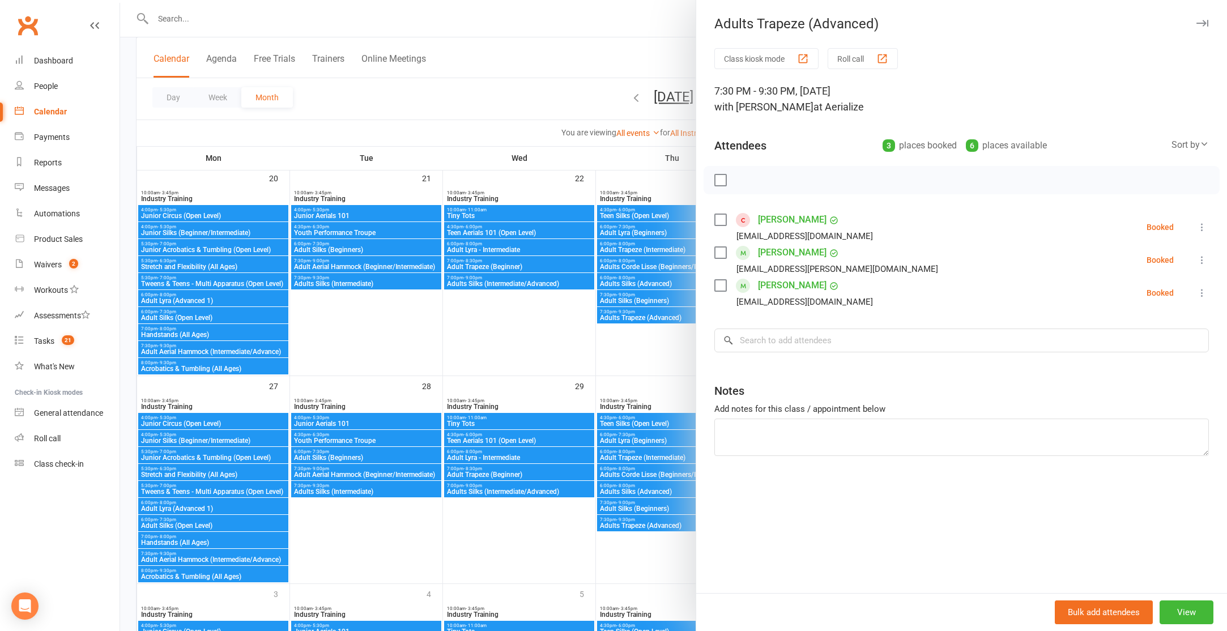
click at [650, 387] on div at bounding box center [673, 315] width 1107 height 631
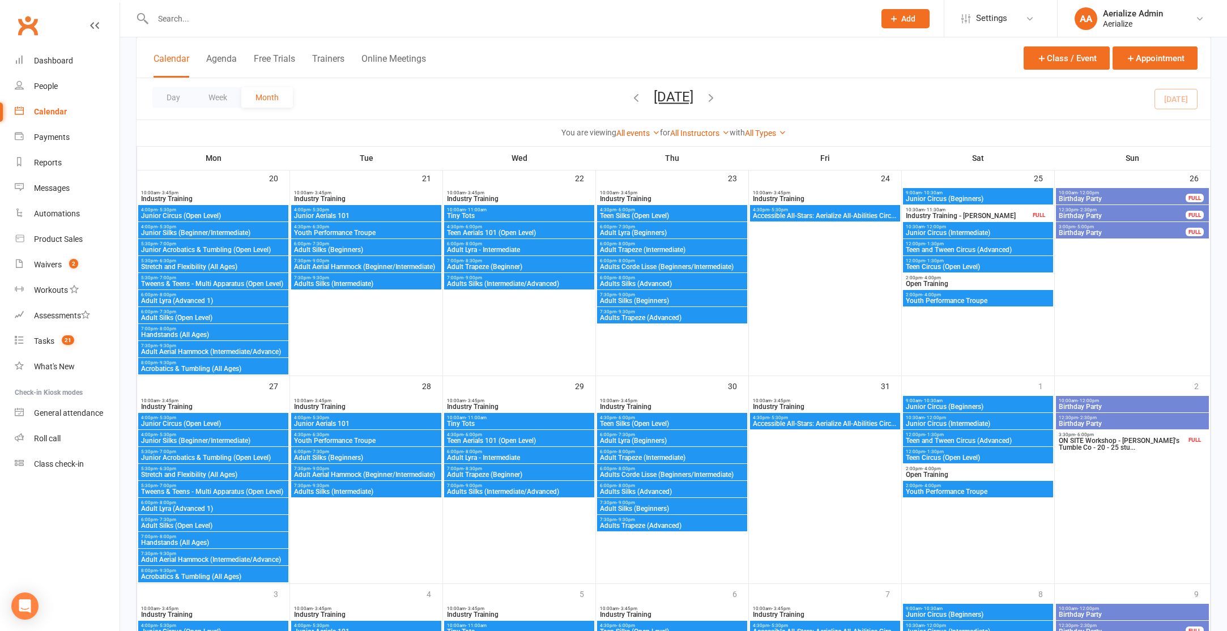
click at [196, 16] on input "text" at bounding box center [508, 19] width 717 height 16
type input "jolie"
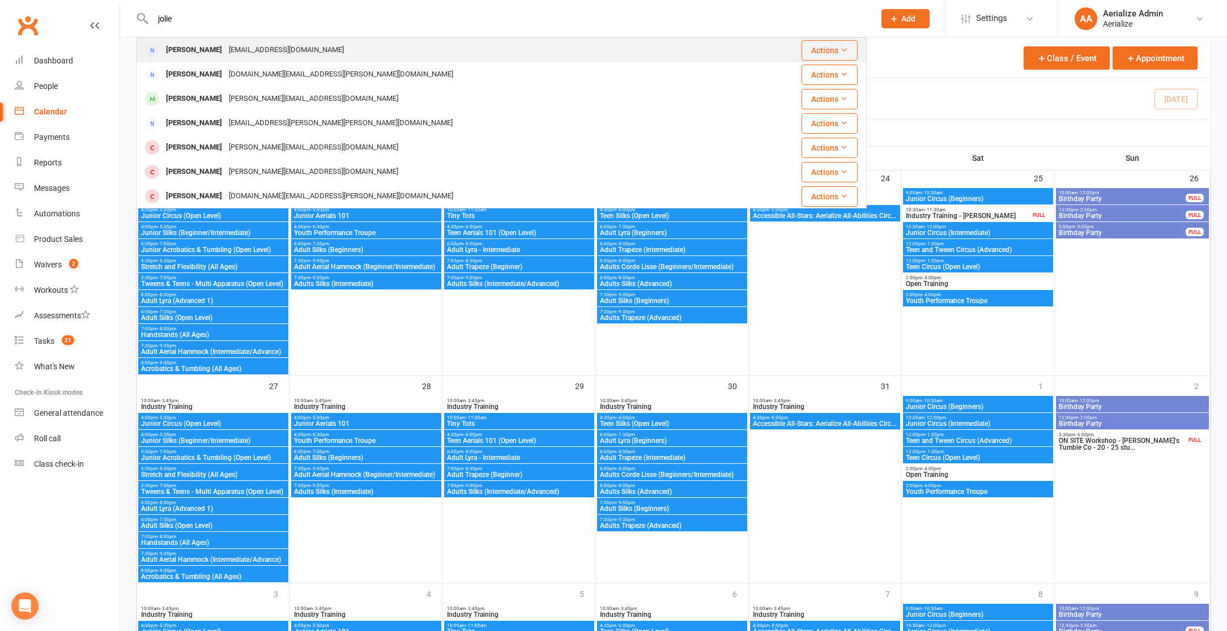
click at [240, 45] on div "jols@gavagnagroup.com.au" at bounding box center [286, 50] width 122 height 16
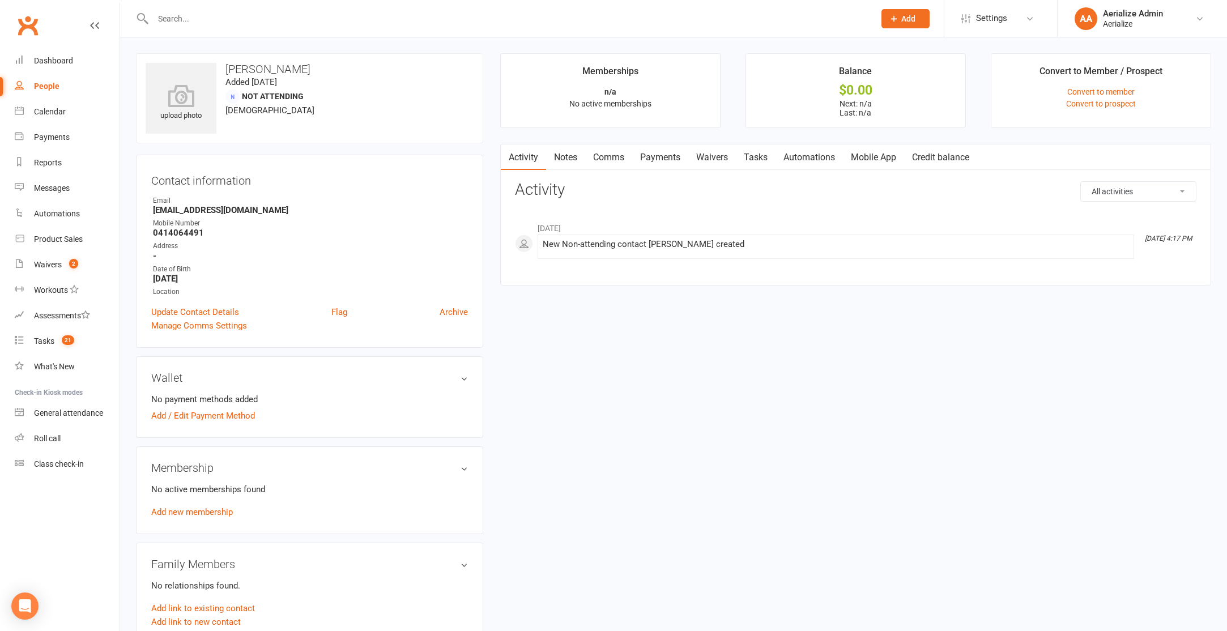
click at [202, 16] on input "text" at bounding box center [508, 19] width 717 height 16
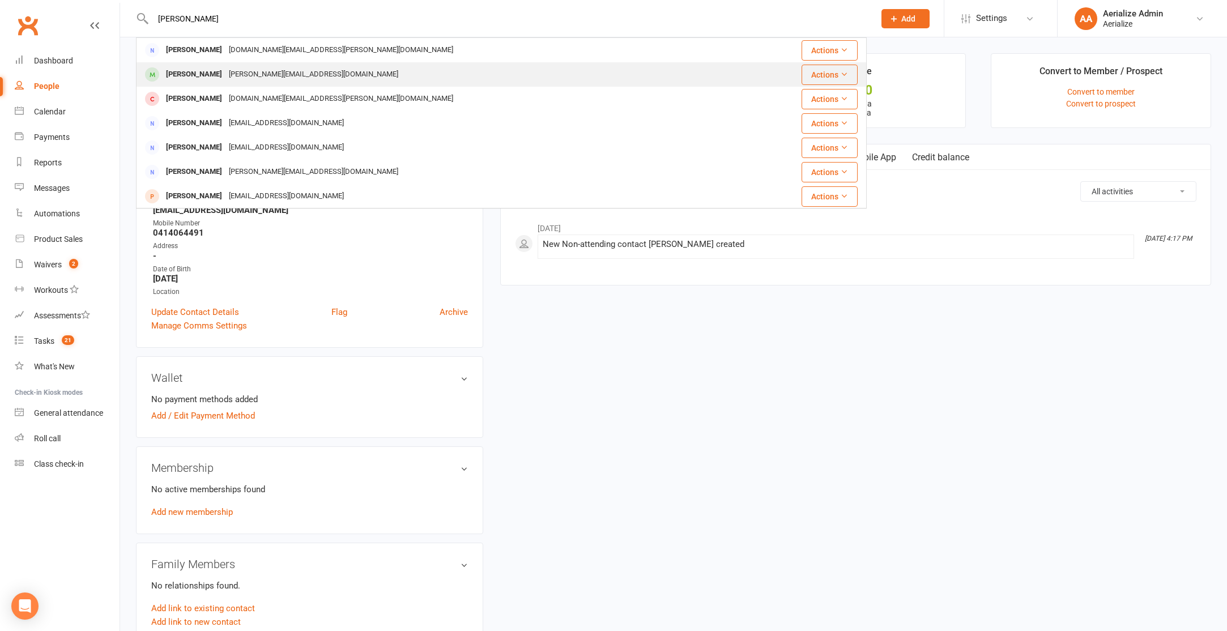
type input "julie"
click at [256, 75] on div "julie.dao96@gmail.com" at bounding box center [313, 74] width 176 height 16
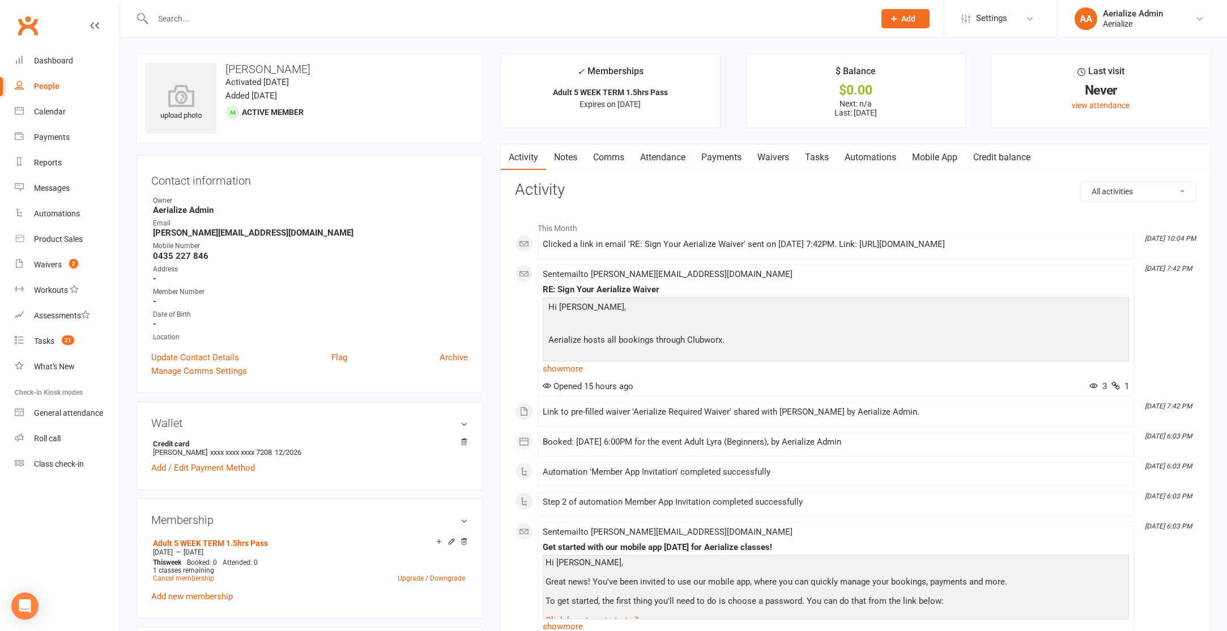
click at [655, 159] on link "Attendance" at bounding box center [662, 157] width 61 height 26
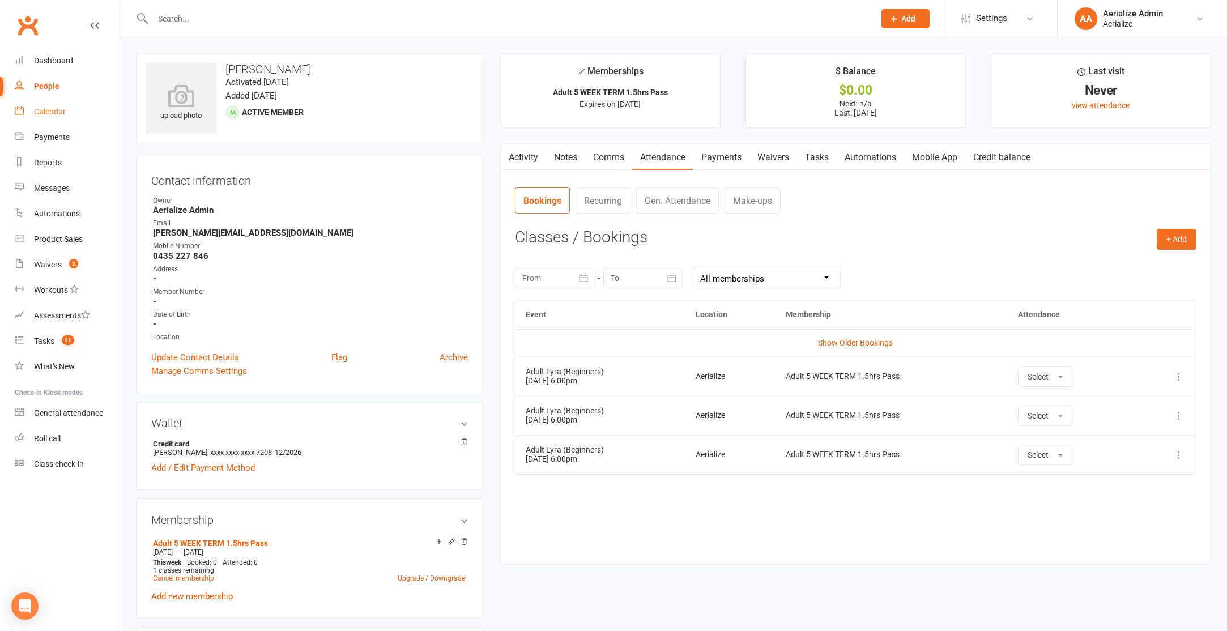
click at [51, 116] on div "Calendar" at bounding box center [50, 111] width 32 height 9
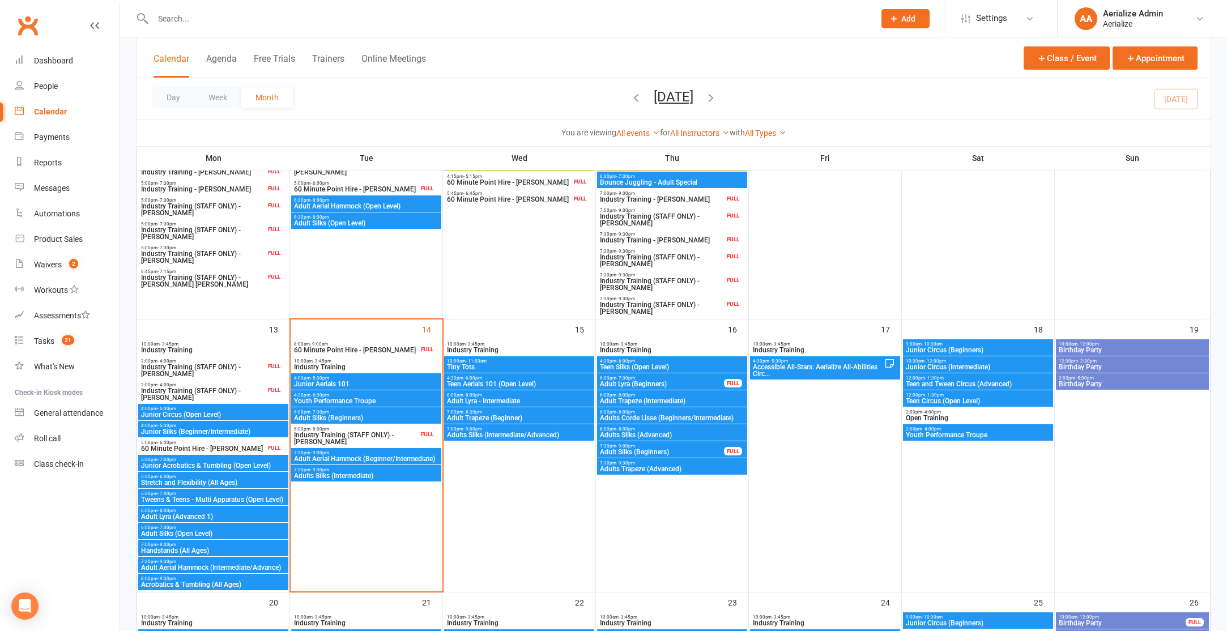
scroll to position [533, 0]
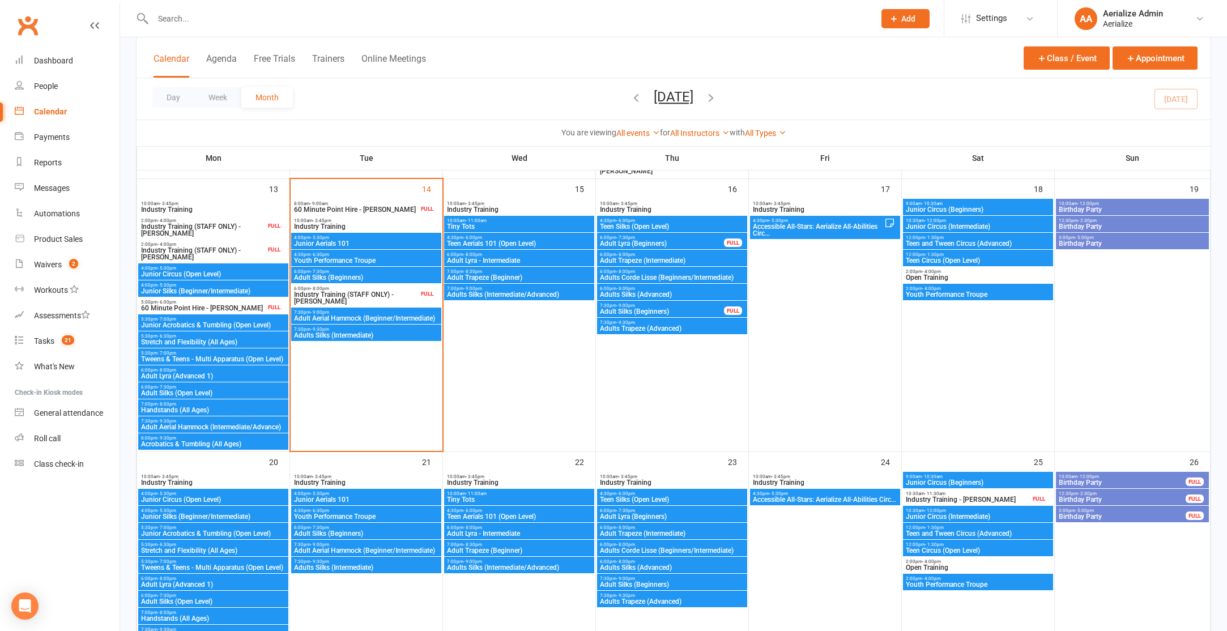
click at [668, 246] on div "6:00pm - 7:30pm Adult Lyra (Beginners) FULL" at bounding box center [672, 241] width 150 height 16
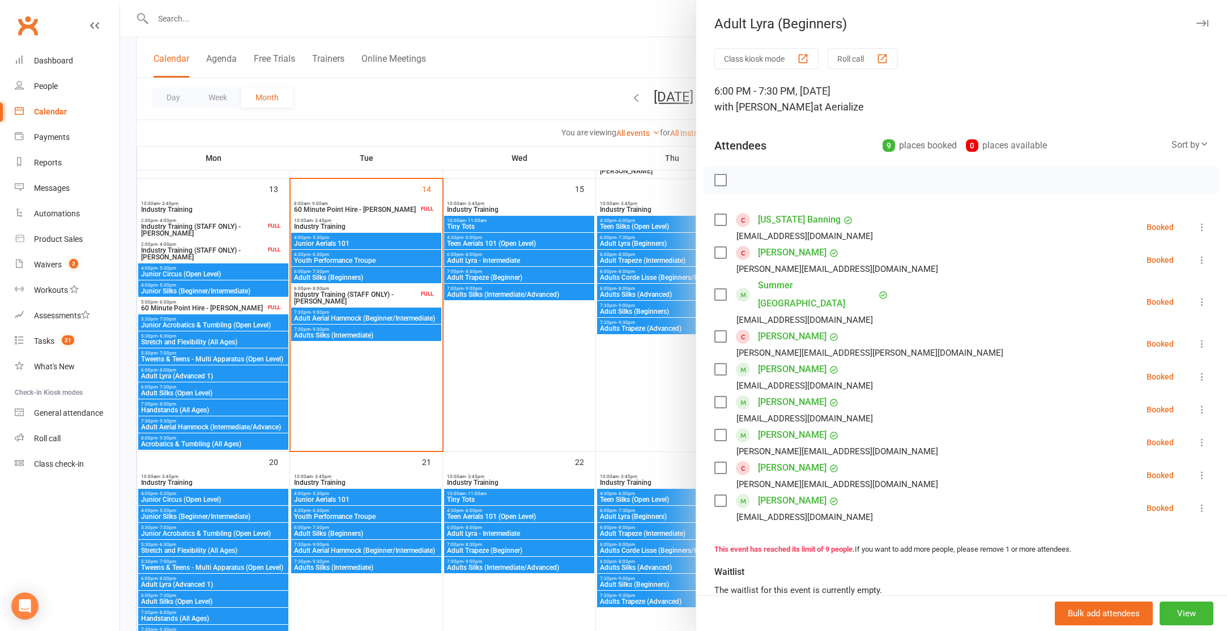
click at [671, 387] on div at bounding box center [673, 315] width 1107 height 631
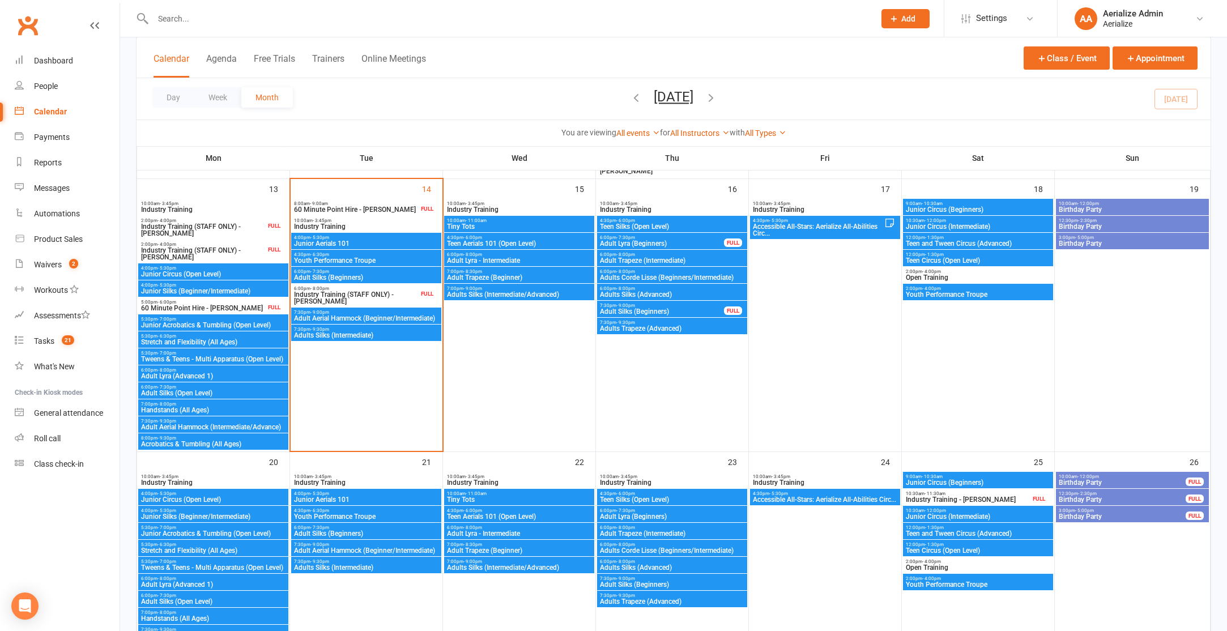
click at [229, 19] on input "text" at bounding box center [508, 19] width 717 height 16
type input "samantha tafur"
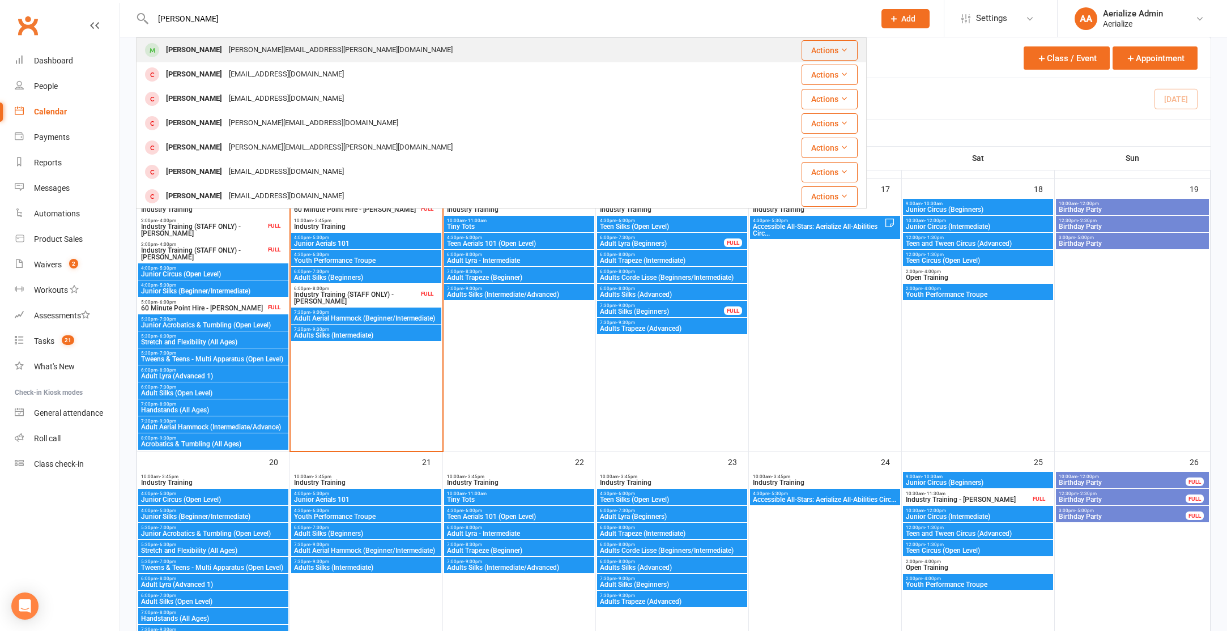
click at [238, 47] on div "samantha.tafur@outlook.com" at bounding box center [340, 50] width 231 height 16
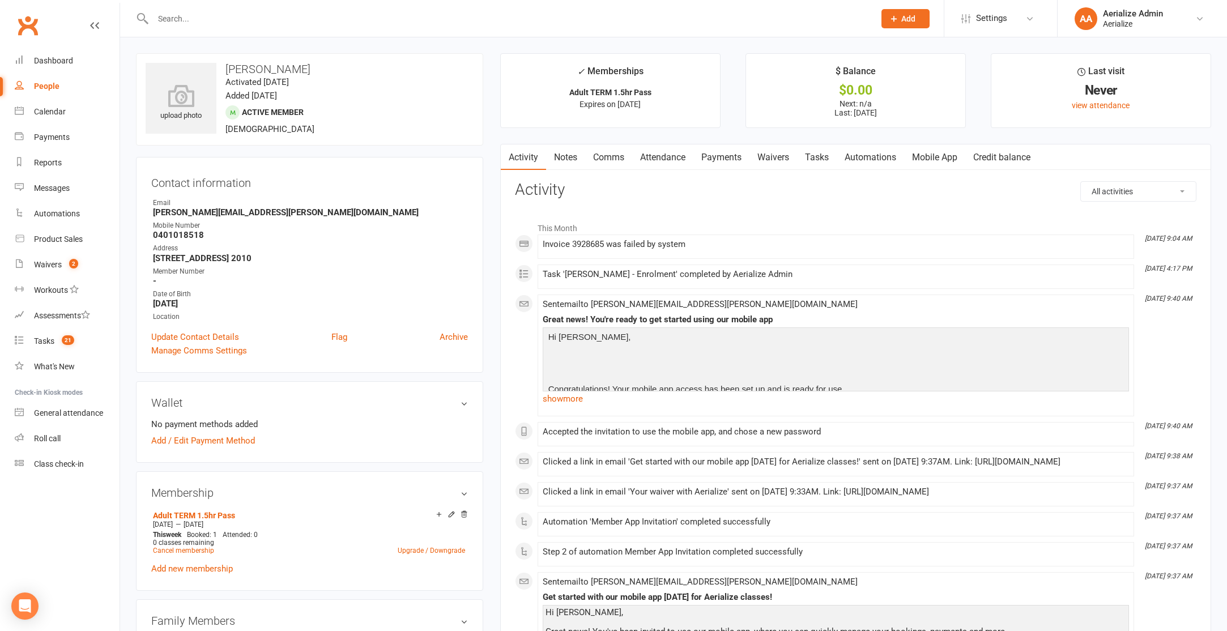
click at [719, 156] on link "Payments" at bounding box center [721, 157] width 56 height 26
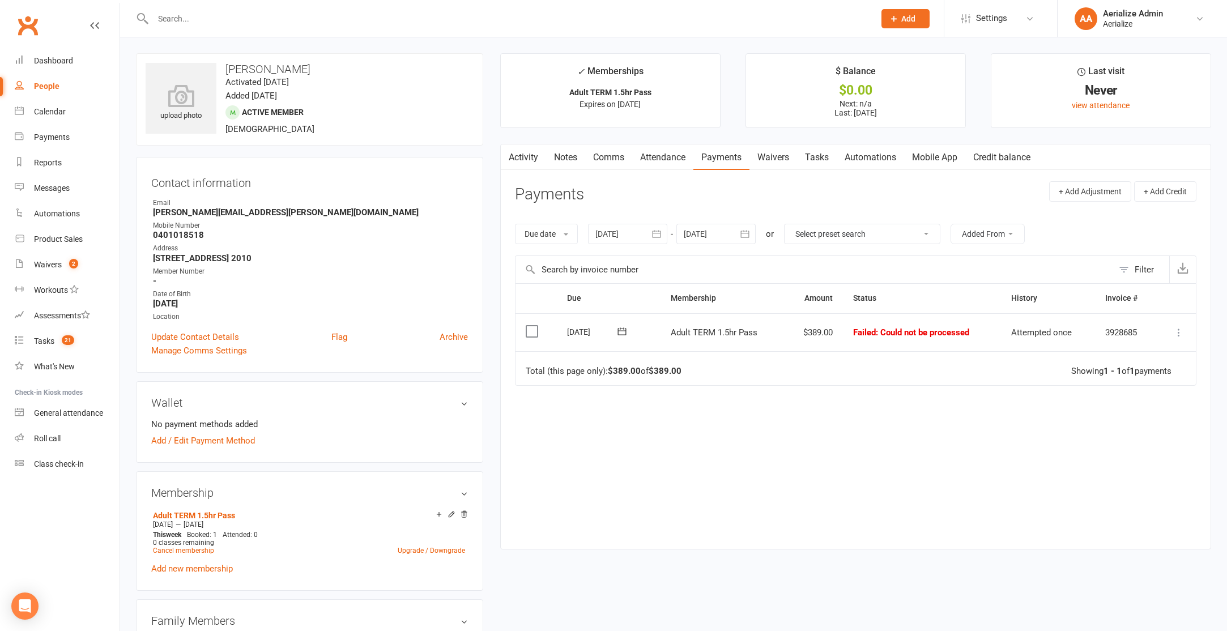
click at [1012, 163] on link "Credit balance" at bounding box center [1001, 157] width 73 height 26
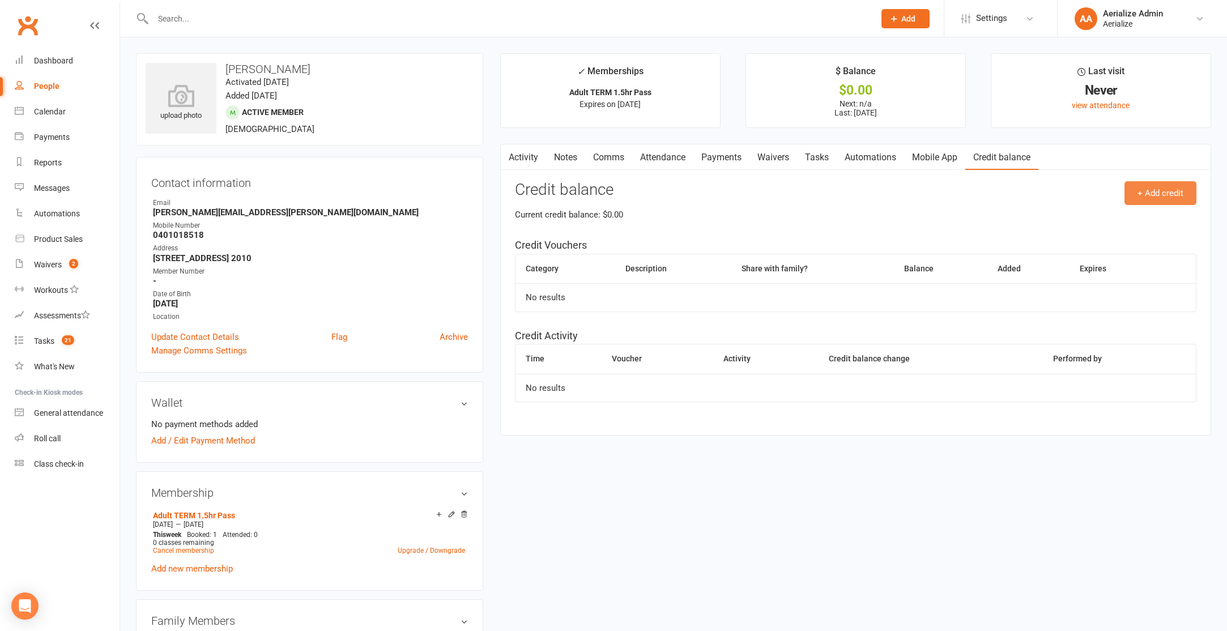
click at [1151, 194] on button "+ Add credit" at bounding box center [1161, 193] width 72 height 24
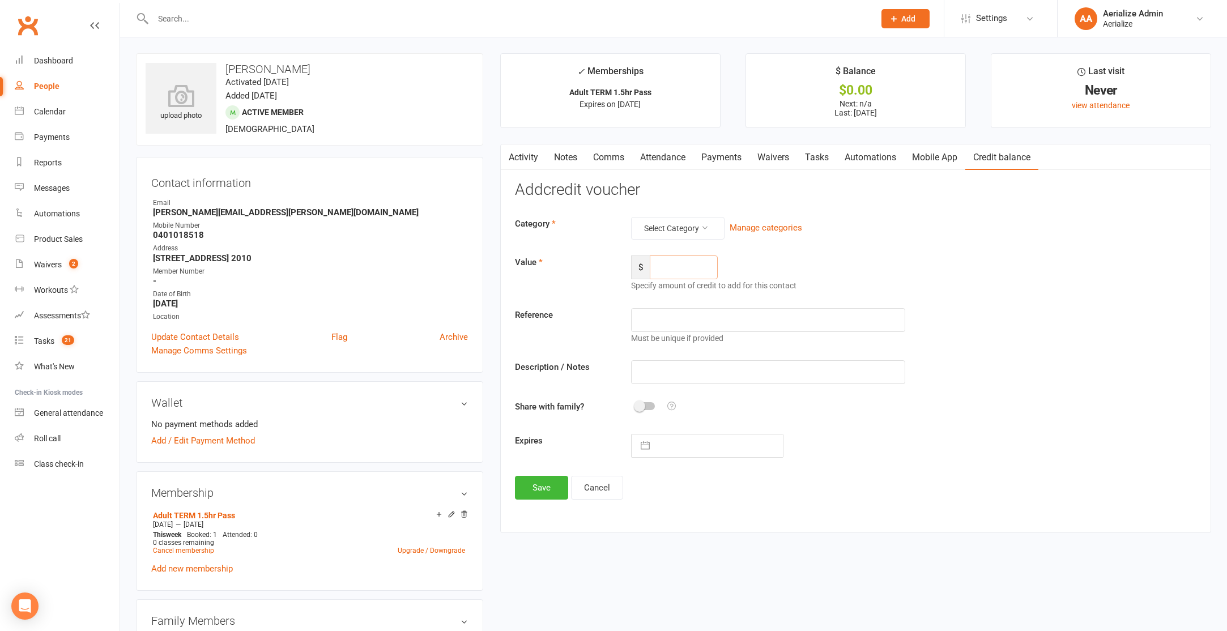
click at [693, 279] on input "number" at bounding box center [684, 267] width 68 height 24
type input "389"
click at [685, 370] on input "text" at bounding box center [768, 372] width 274 height 24
type input "paid for term pass, ezidebit issue"
click at [658, 447] on input "text" at bounding box center [718, 446] width 127 height 23
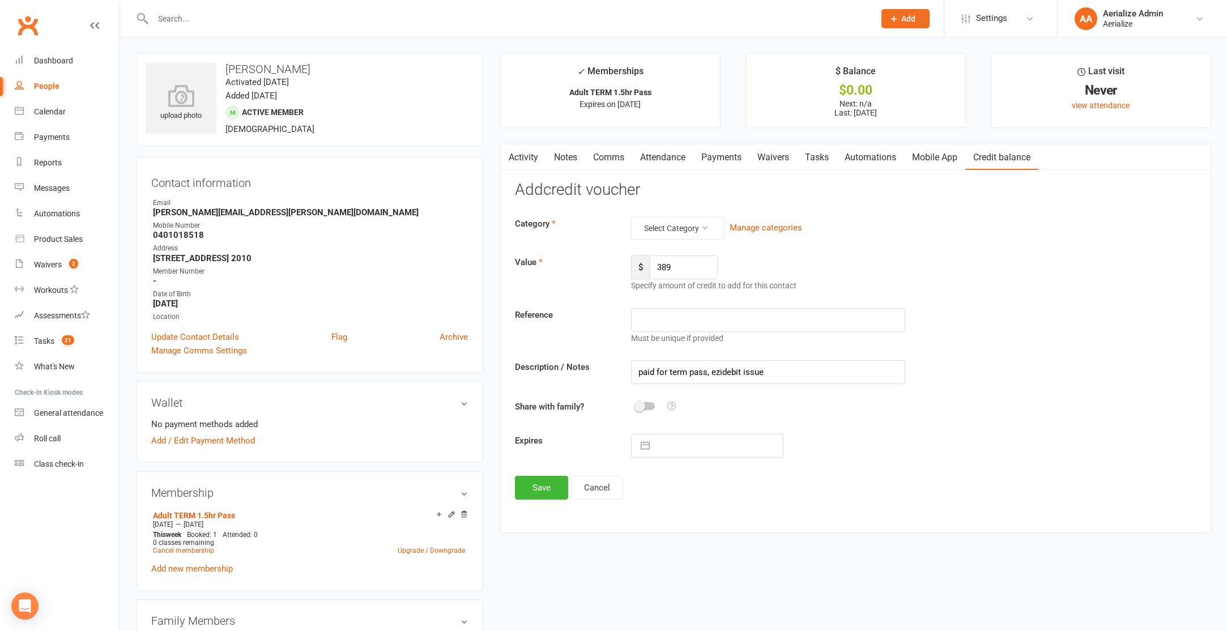
select select "8"
select select "2025"
select select "9"
select select "2025"
select select "10"
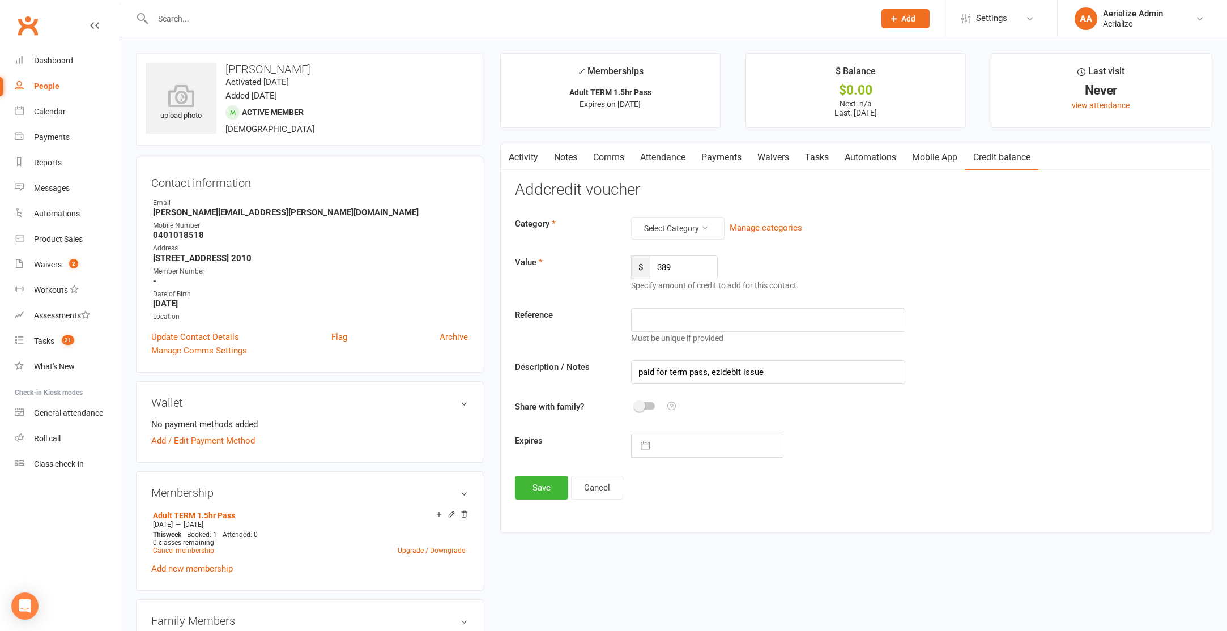
select select "2025"
drag, startPoint x: 715, startPoint y: 576, endPoint x: 708, endPoint y: 574, distance: 7.7
click at [714, 576] on td "15" at bounding box center [721, 575] width 22 height 22
type input "15 Oct 2025"
click at [540, 493] on button "Save" at bounding box center [541, 488] width 53 height 24
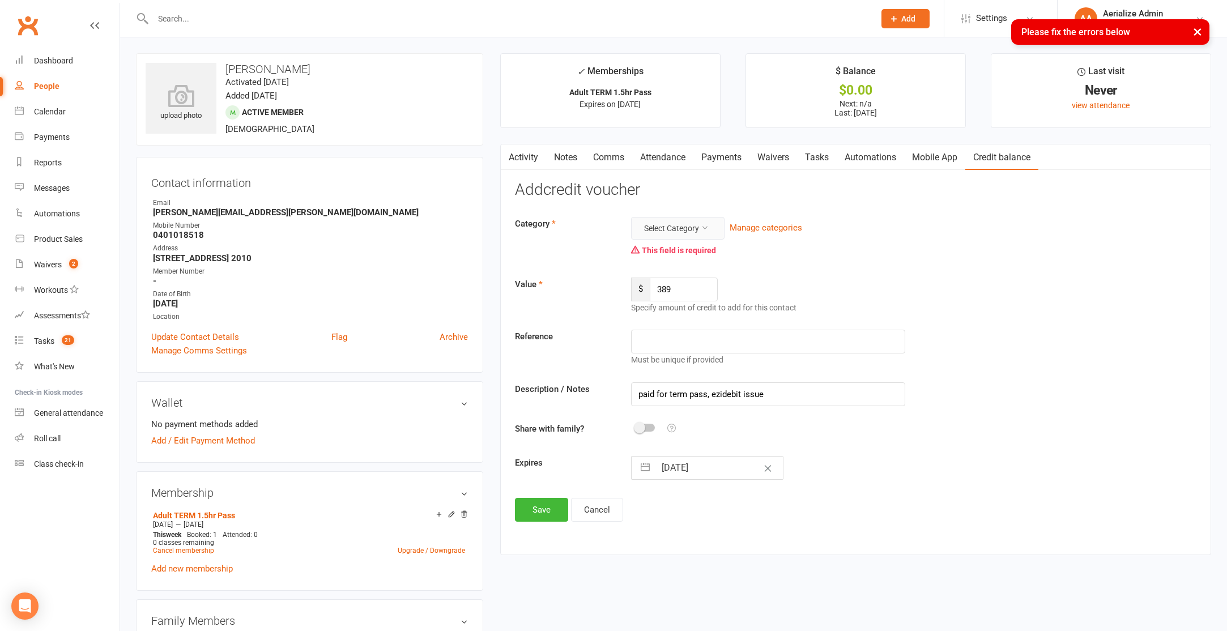
click at [668, 236] on button "Select Category" at bounding box center [677, 228] width 93 height 23
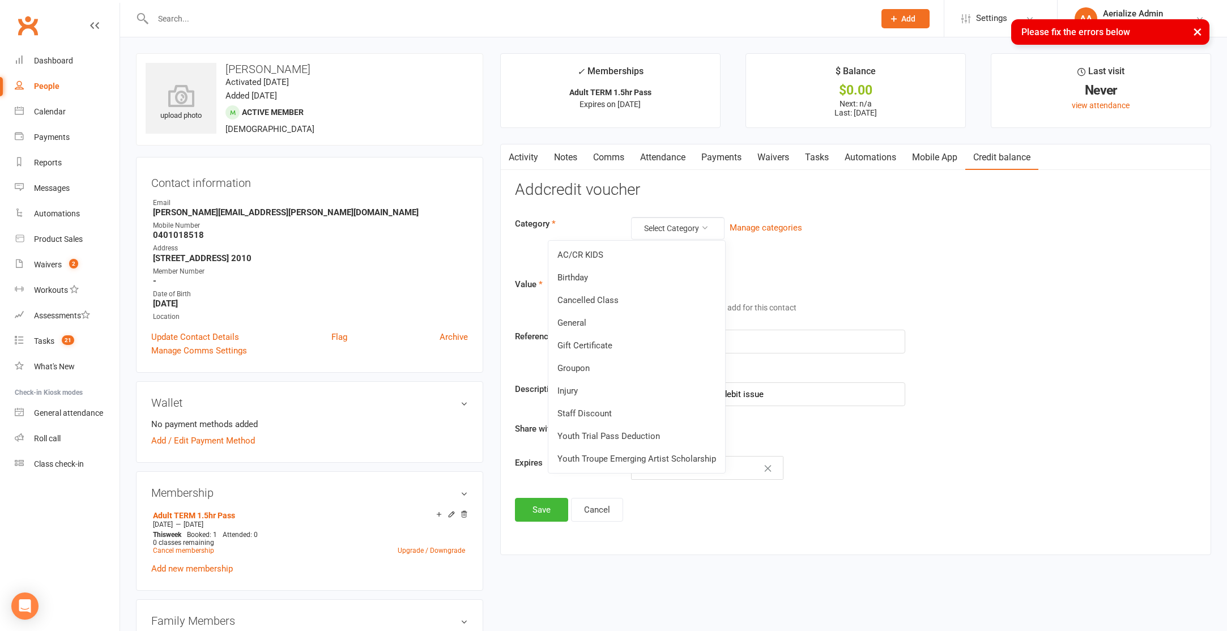
click at [645, 320] on link "General" at bounding box center [636, 323] width 177 height 23
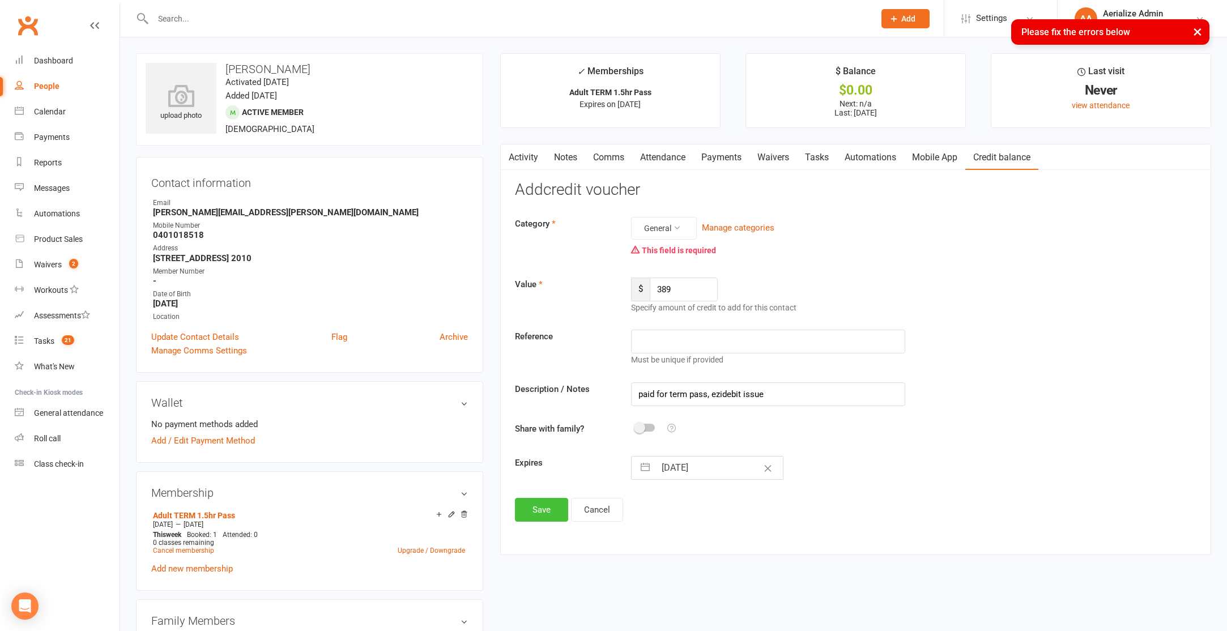
drag, startPoint x: 549, startPoint y: 513, endPoint x: 672, endPoint y: 298, distance: 247.4
click at [550, 512] on button "Save" at bounding box center [541, 510] width 53 height 24
click at [661, 159] on link "Attendance" at bounding box center [662, 157] width 61 height 26
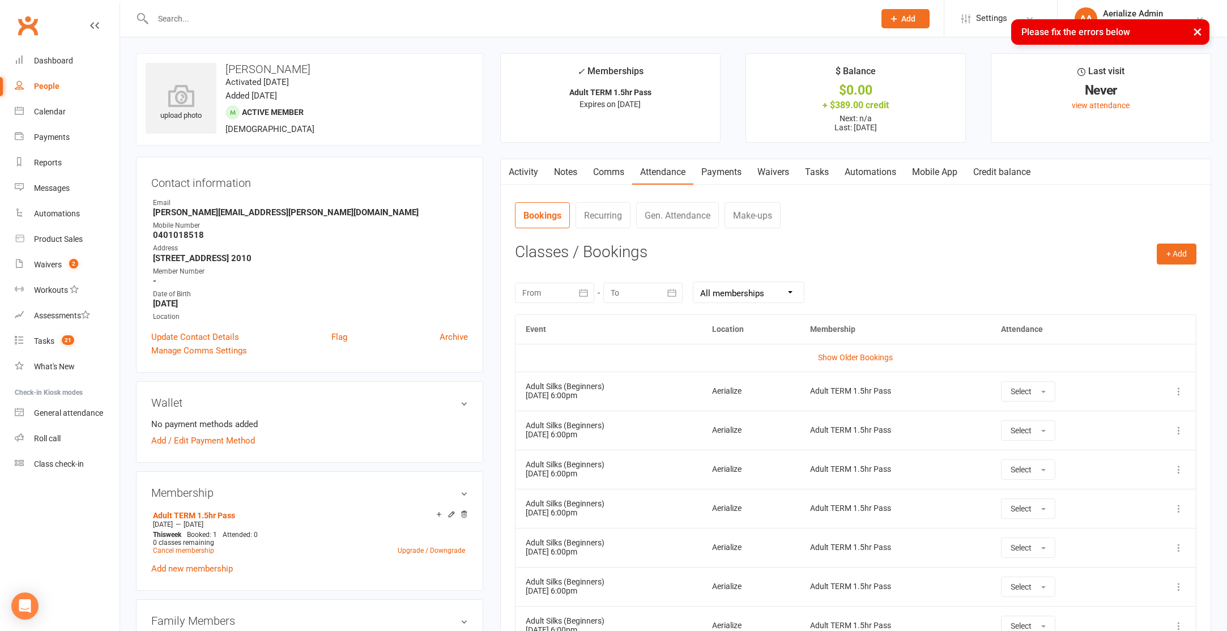
click at [730, 156] on main "✓ Memberships Adult TERM 1.5hr Pass Expires on 29th January, 2026 $ Balance $0.…" at bounding box center [856, 458] width 728 height 811
click at [726, 165] on link "Payments" at bounding box center [721, 172] width 56 height 26
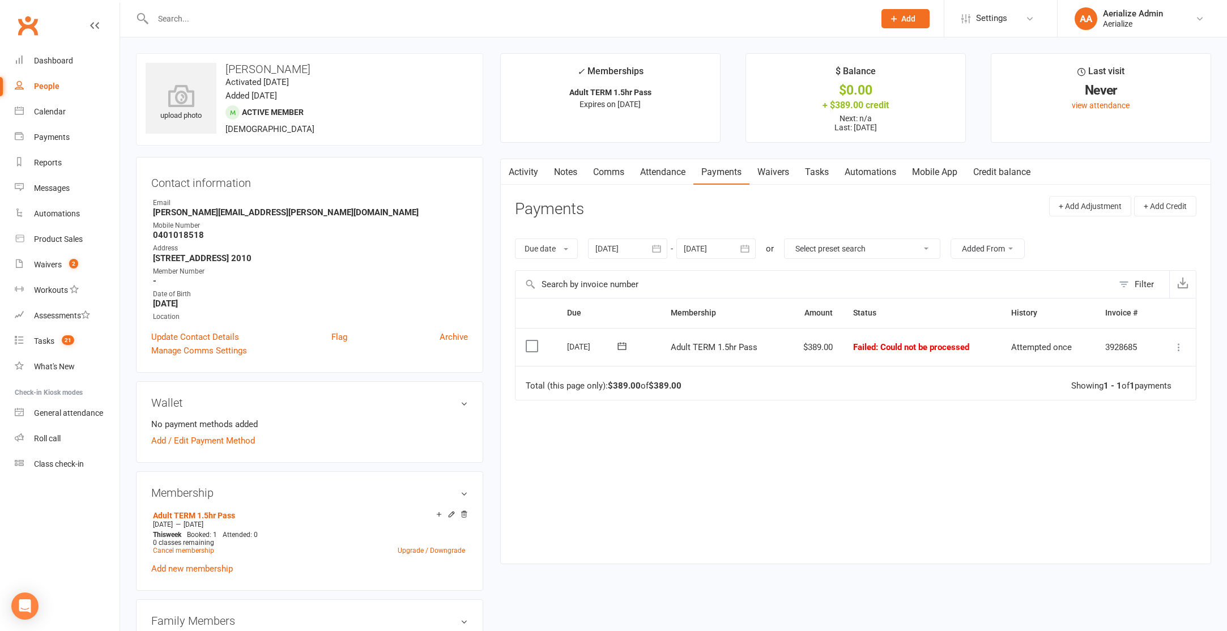
click at [1179, 350] on icon at bounding box center [1178, 347] width 11 height 11
click at [1138, 406] on link "Mark as Paid (Other)" at bounding box center [1129, 414] width 112 height 23
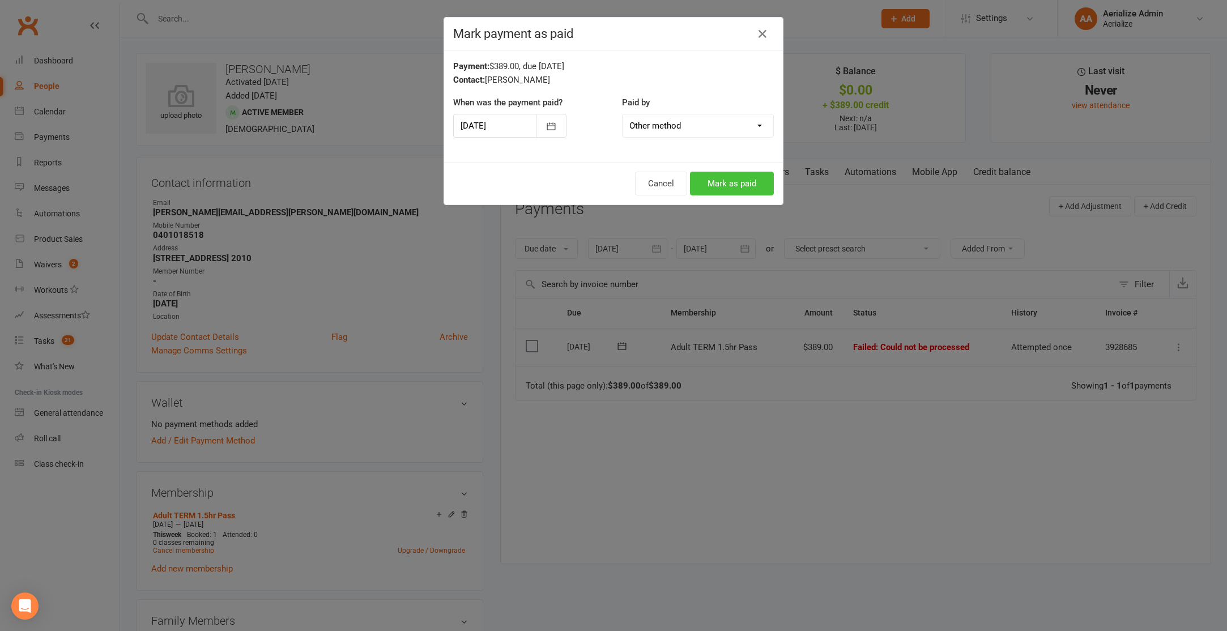
click at [738, 190] on button "Mark as paid" at bounding box center [732, 184] width 84 height 24
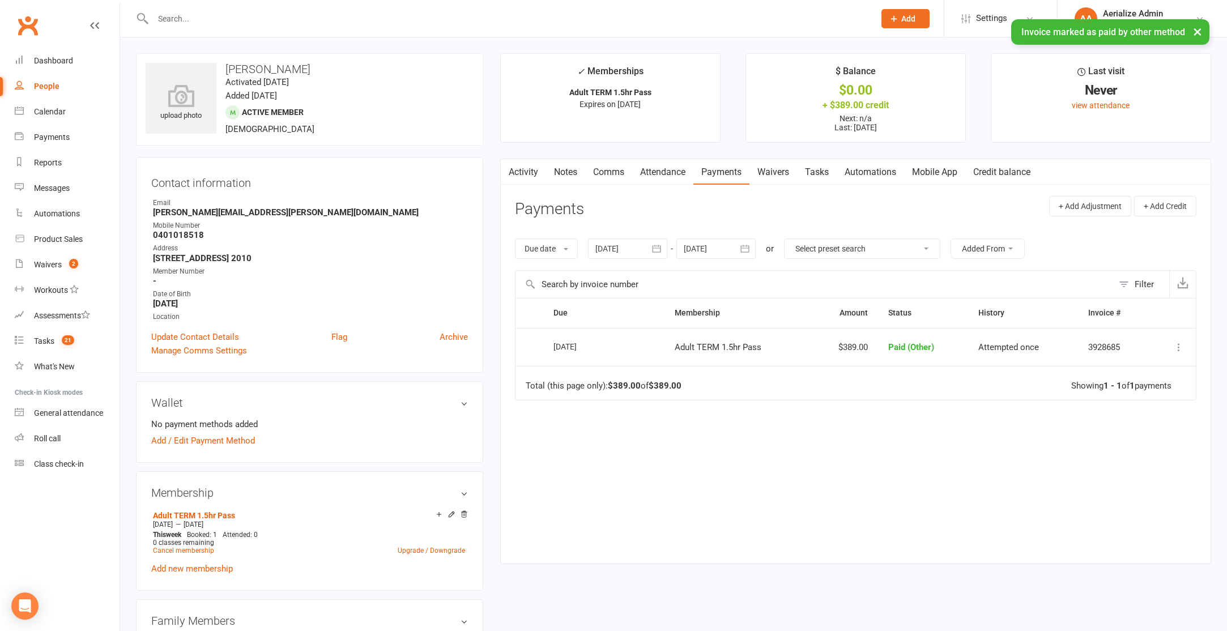
click at [1174, 343] on icon at bounding box center [1178, 347] width 11 height 11
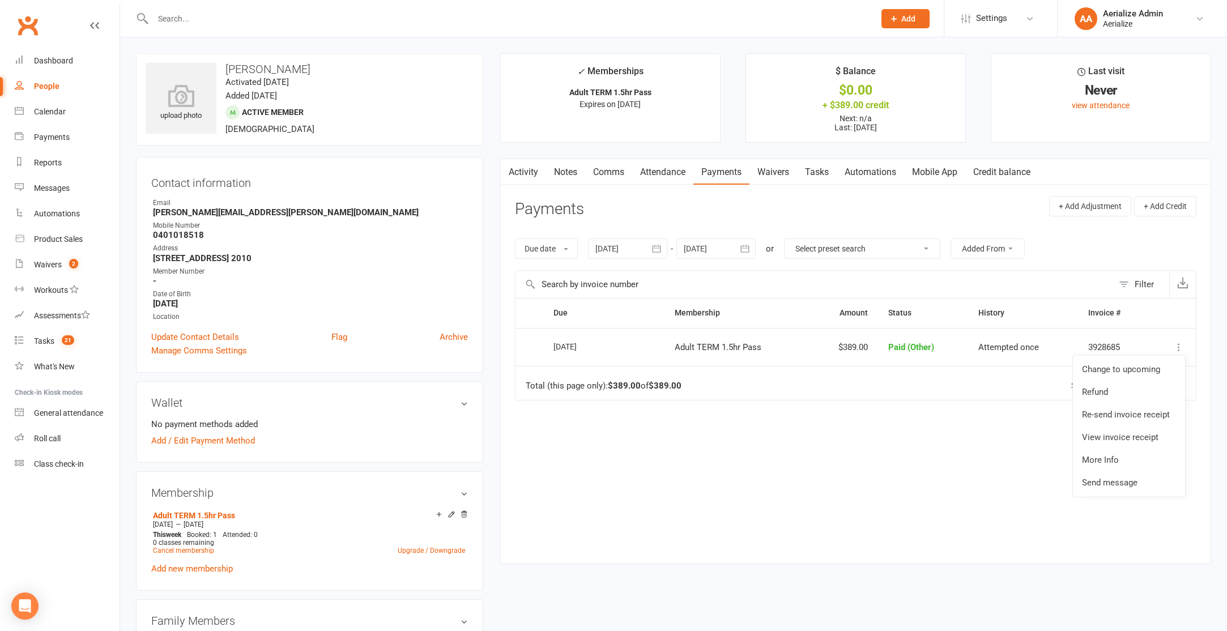
click at [983, 170] on link "Credit balance" at bounding box center [1001, 172] width 73 height 26
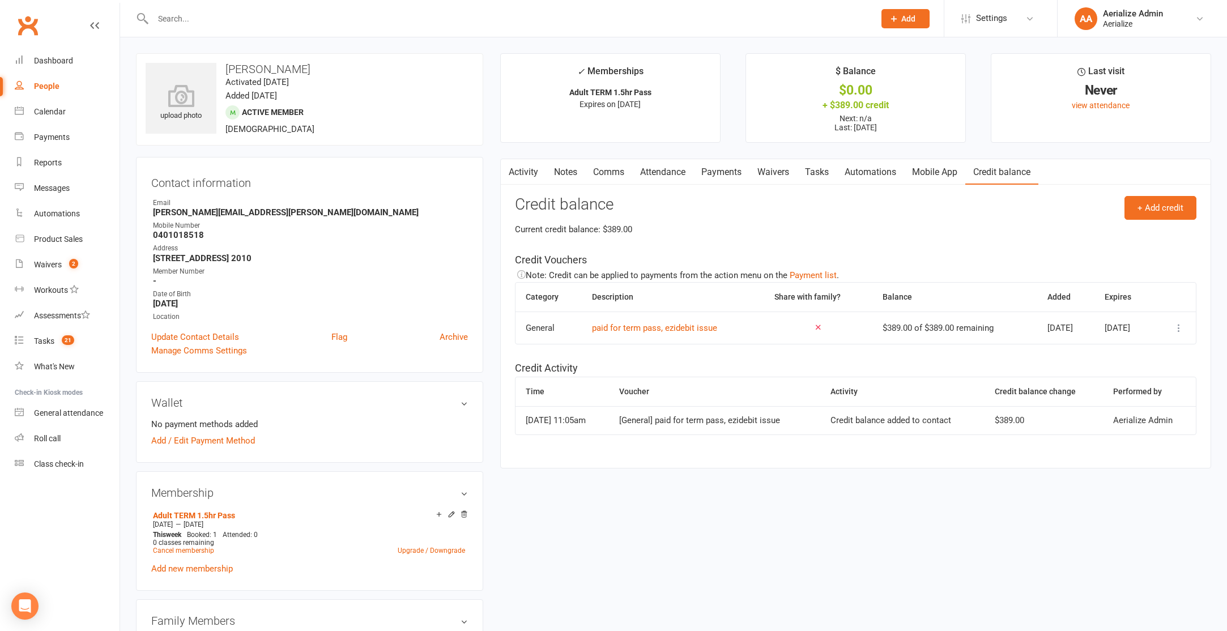
click at [1172, 329] on button at bounding box center [1179, 328] width 14 height 14
click at [1141, 399] on link "Remove" at bounding box center [1129, 395] width 112 height 23
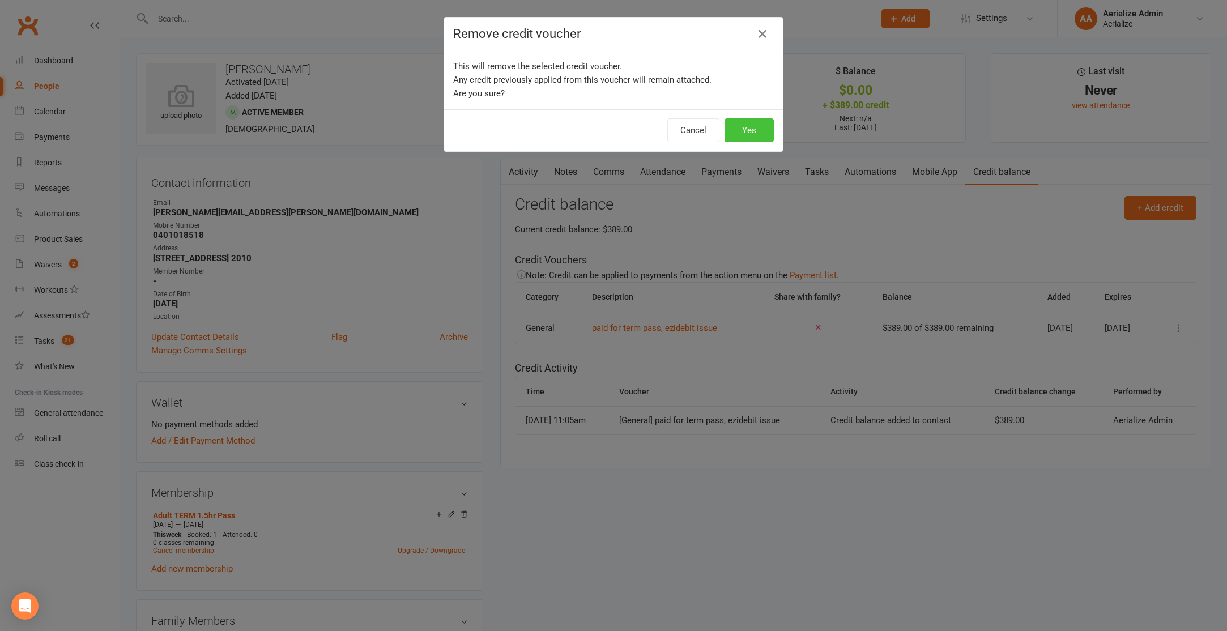
click at [758, 127] on button "Yes" at bounding box center [749, 130] width 49 height 24
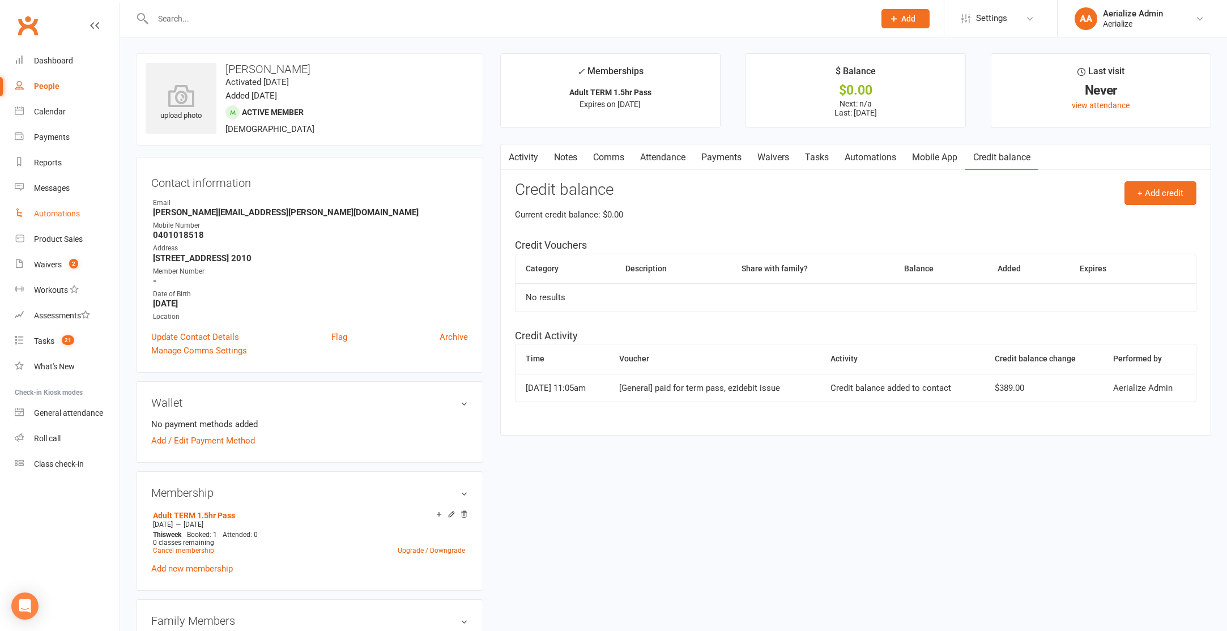
click at [61, 216] on div "Automations" at bounding box center [57, 213] width 46 height 9
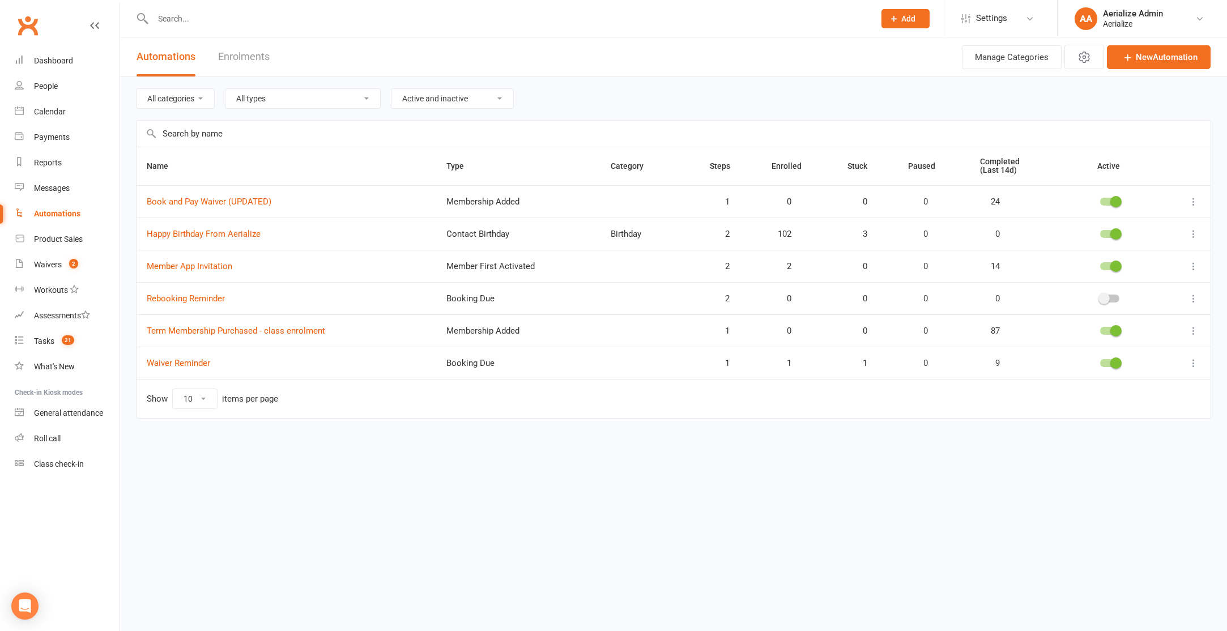
click at [1110, 299] on div at bounding box center [1109, 299] width 19 height 8
click at [1100, 297] on input "checkbox" at bounding box center [1100, 297] width 0 height 0
click at [73, 342] on span "21" at bounding box center [68, 340] width 12 height 10
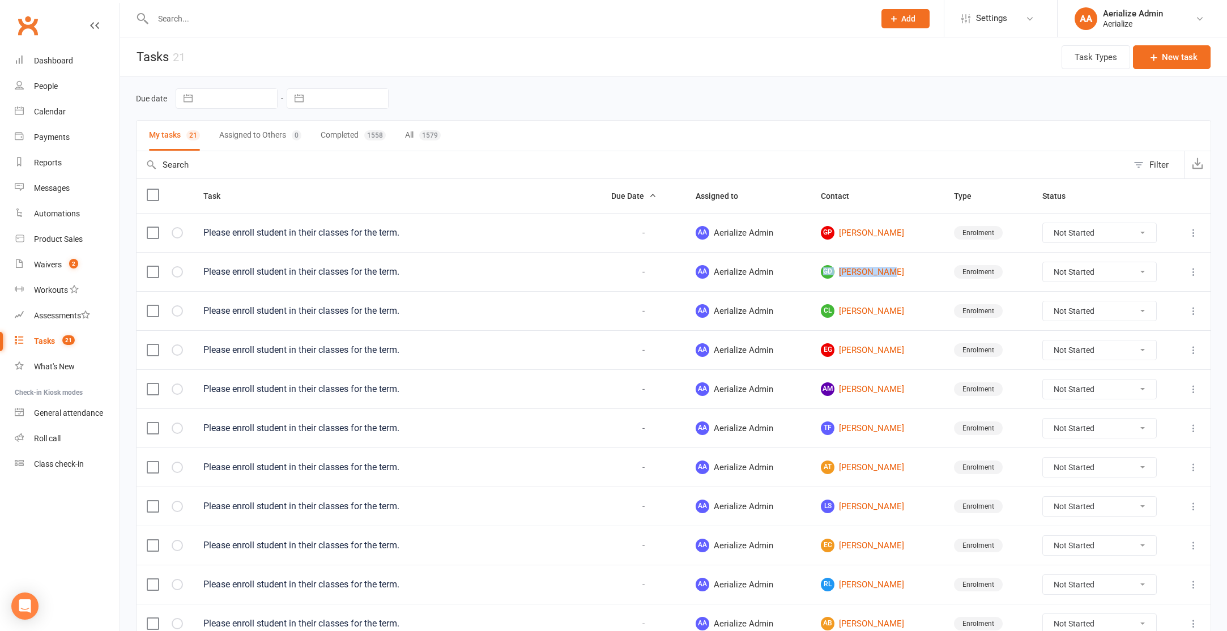
click at [153, 195] on label at bounding box center [152, 194] width 11 height 11
click at [153, 189] on input "checkbox" at bounding box center [152, 189] width 11 height 0
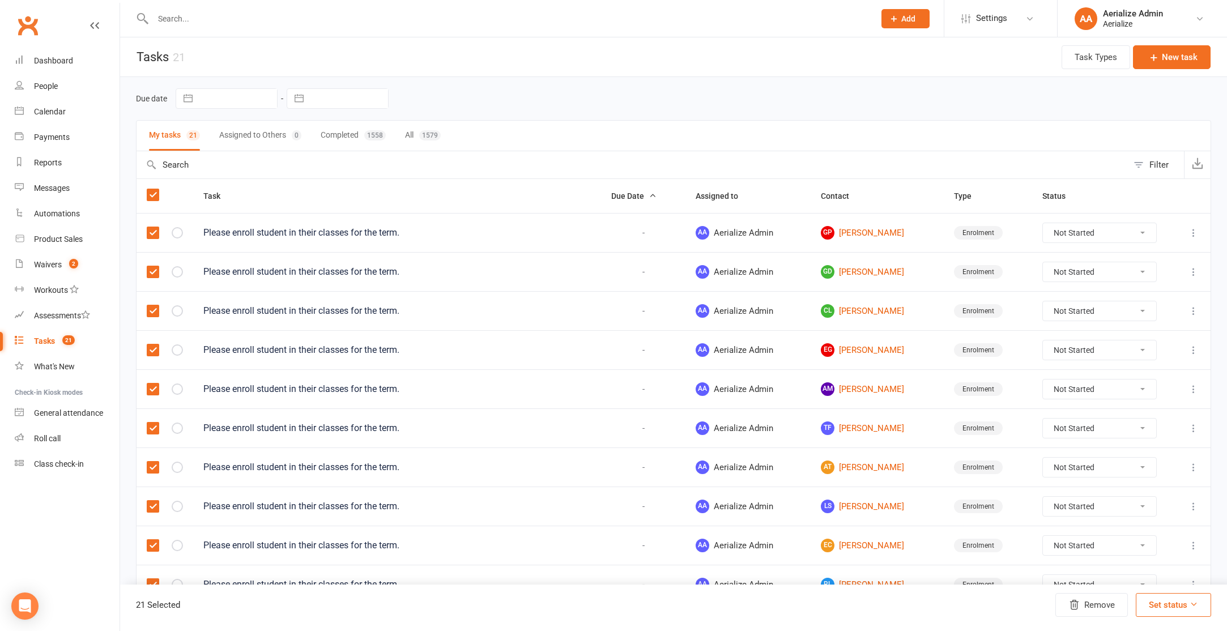
click at [1151, 610] on button "Set status" at bounding box center [1173, 605] width 75 height 24
click at [1148, 578] on link "Complete" at bounding box center [1154, 575] width 112 height 23
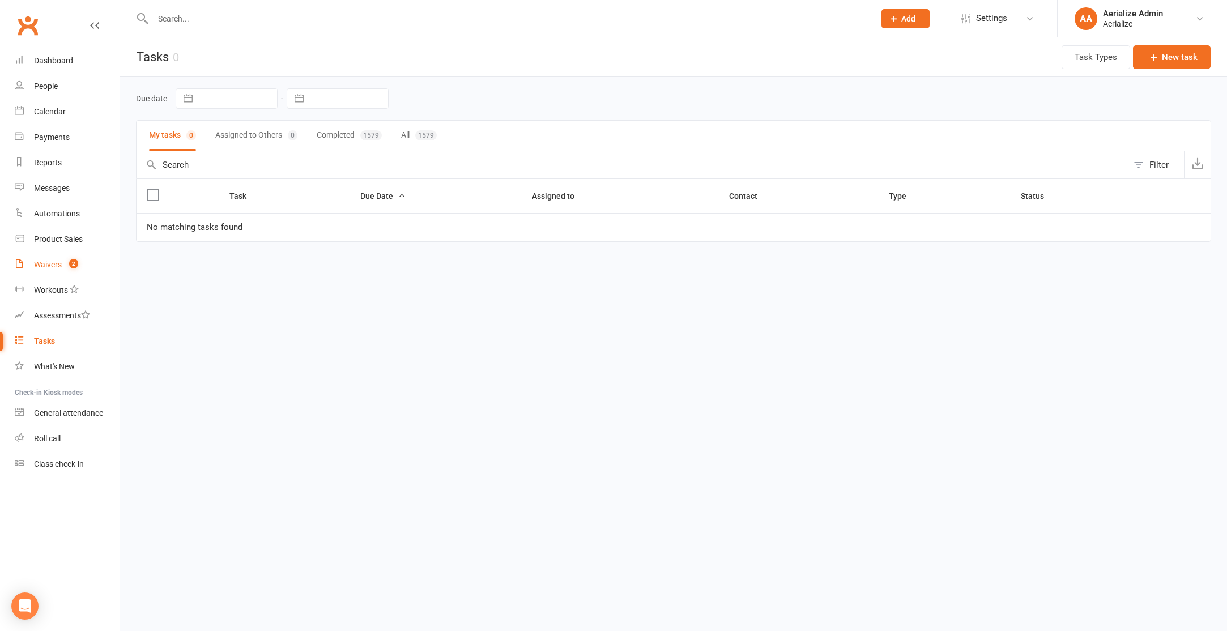
click at [65, 262] on count-badge "2" at bounding box center [70, 264] width 15 height 9
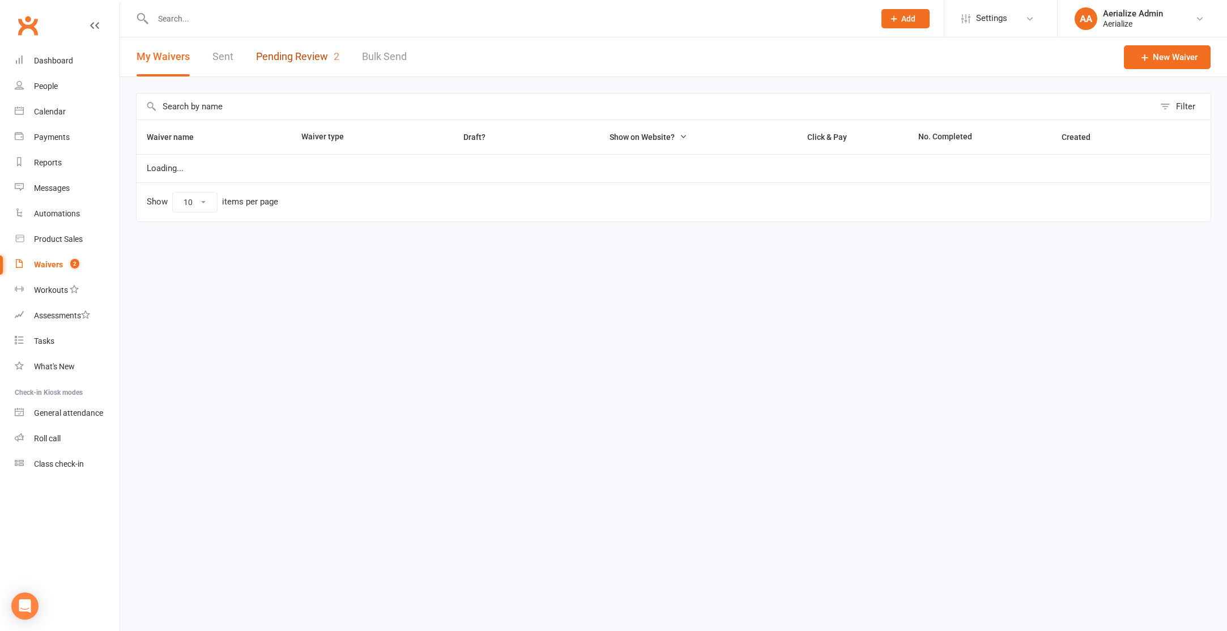
click at [317, 63] on link "Pending Review 2" at bounding box center [297, 56] width 83 height 39
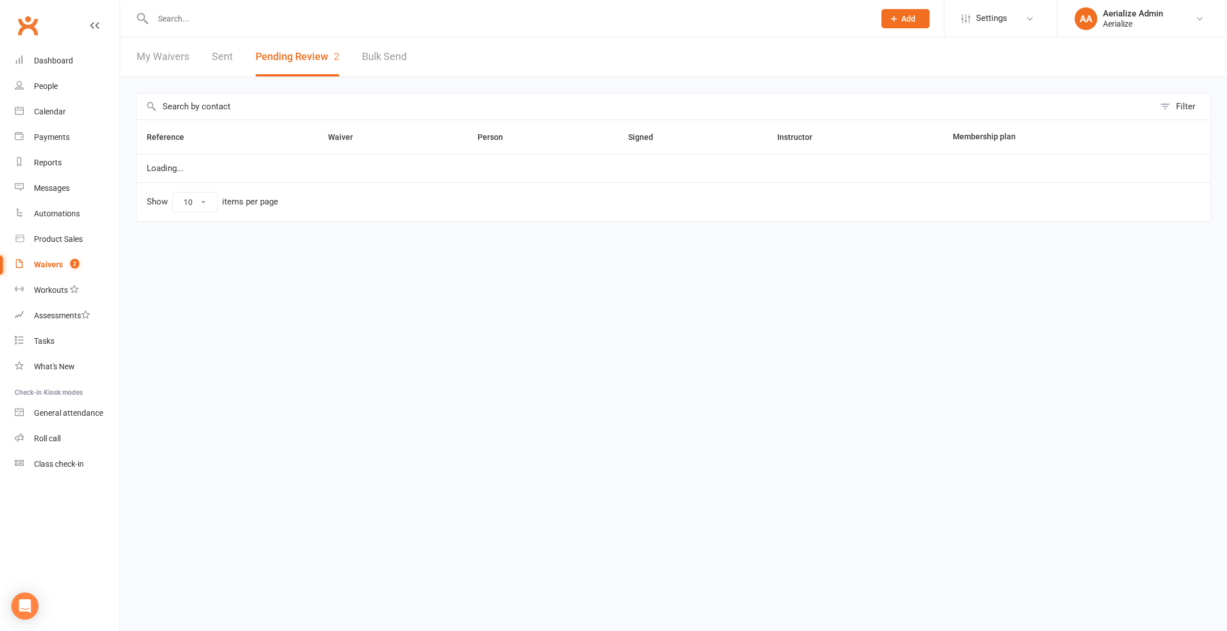
select select "100"
click at [48, 57] on div "Dashboard" at bounding box center [53, 60] width 39 height 9
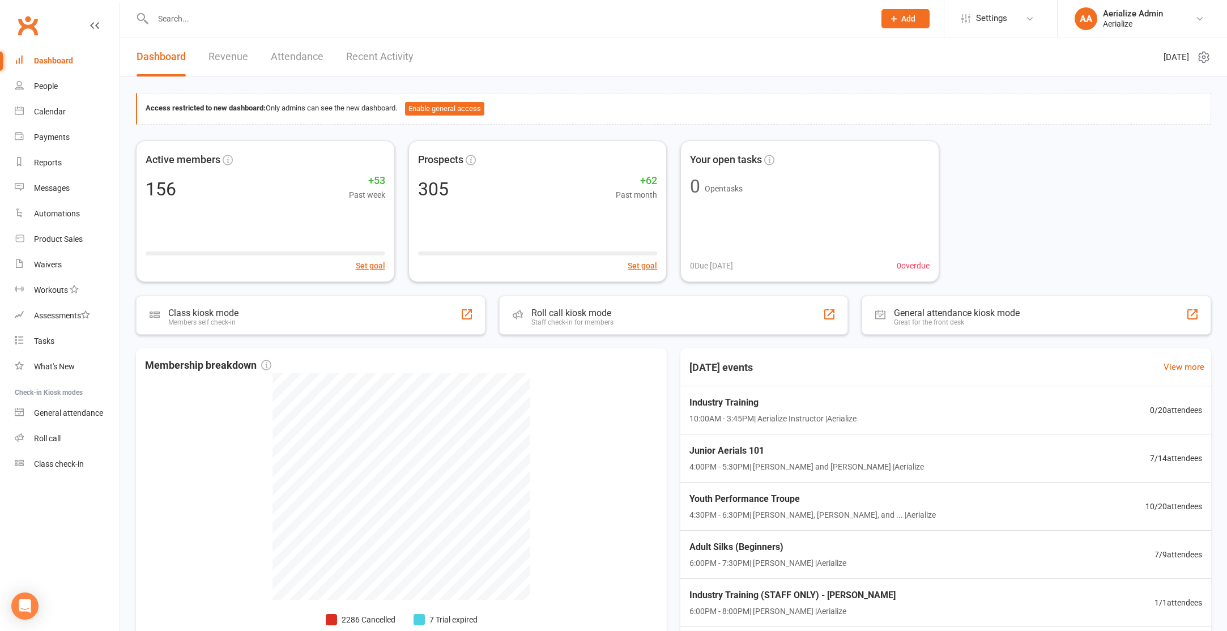
click at [190, 24] on input "text" at bounding box center [508, 19] width 717 height 16
type input "olivia nelson"
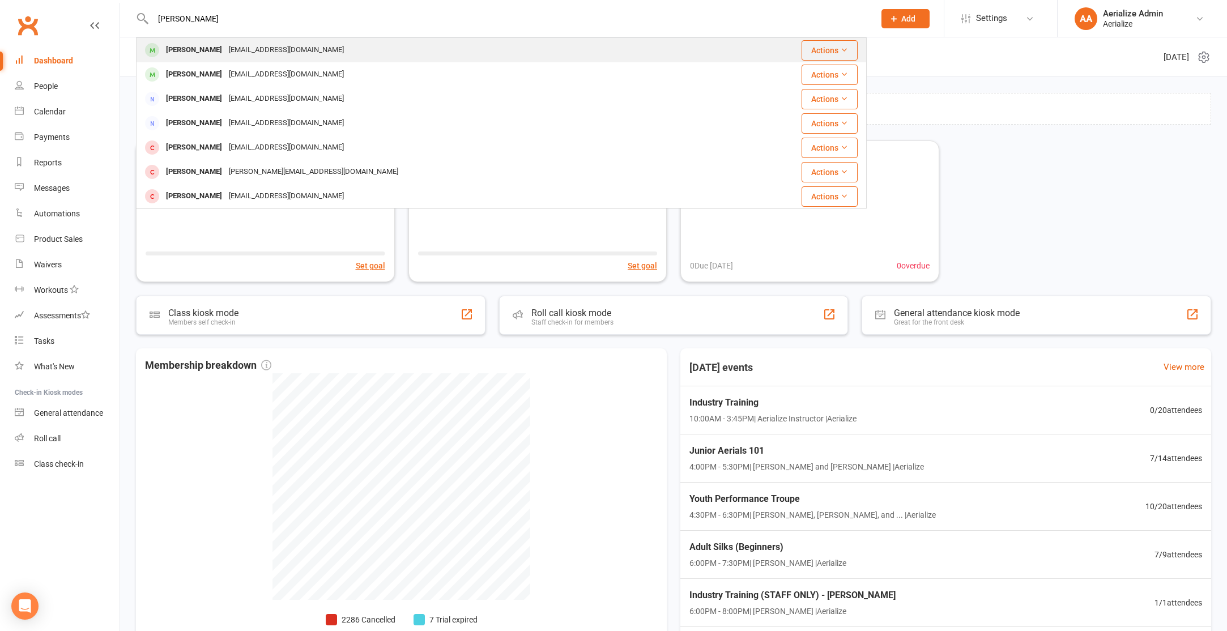
click at [190, 49] on div "Olivia Nelson" at bounding box center [194, 50] width 63 height 16
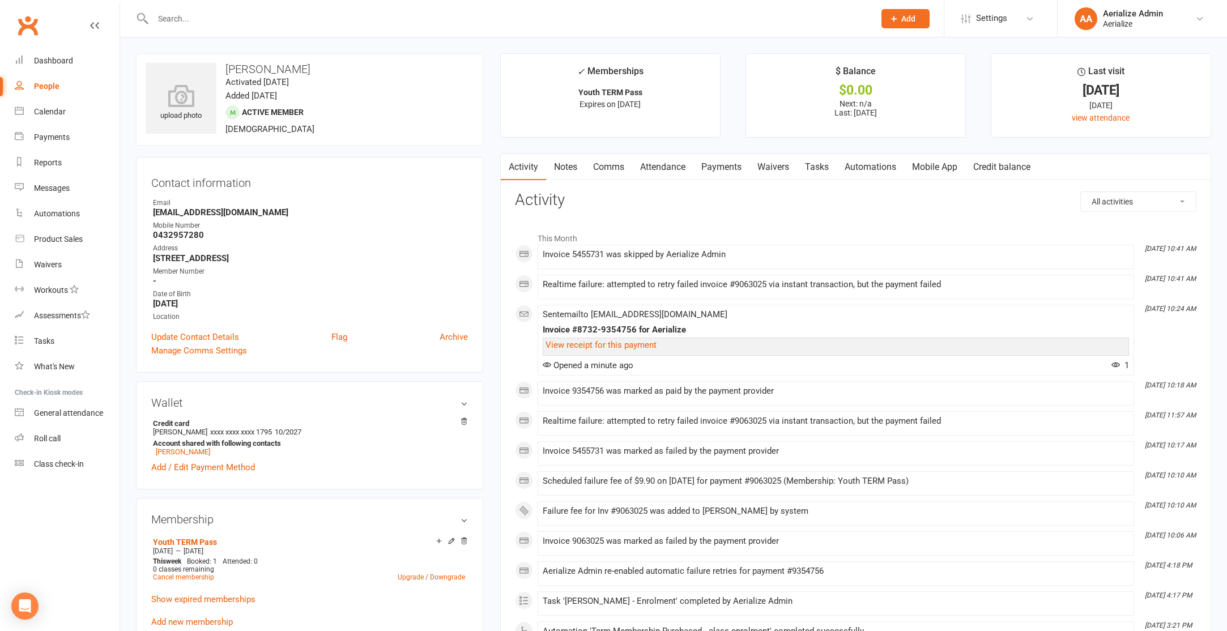
click at [708, 163] on link "Payments" at bounding box center [721, 167] width 56 height 26
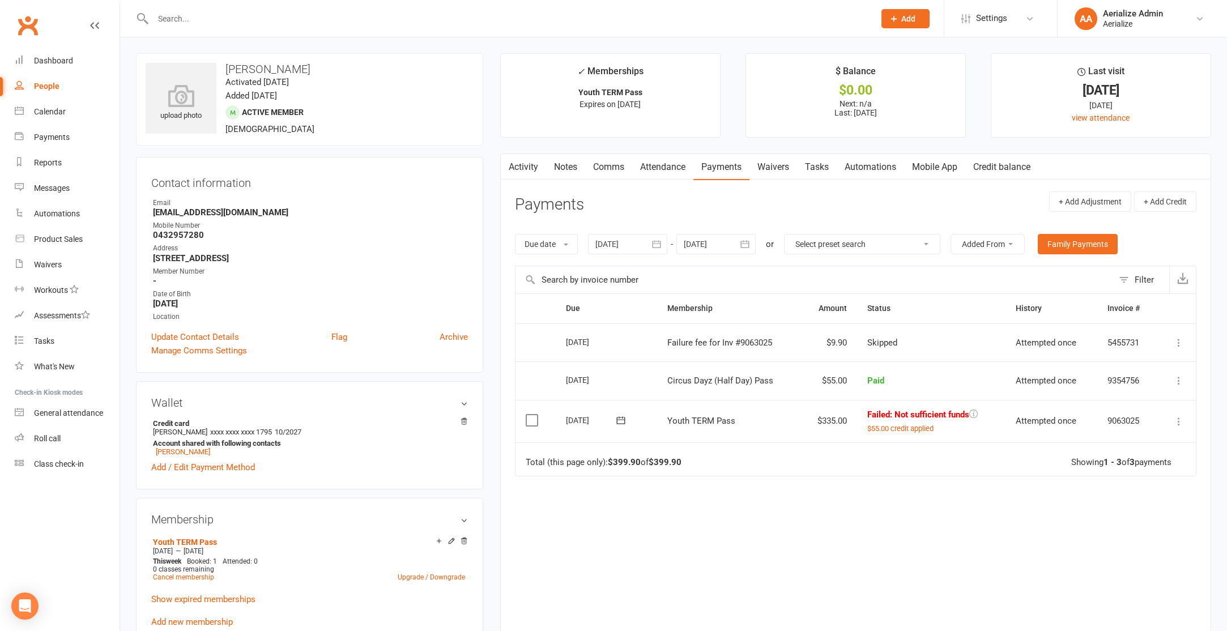
click at [1181, 420] on icon at bounding box center [1178, 421] width 11 height 11
click at [1125, 560] on link "Retry now" at bounding box center [1129, 557] width 112 height 23
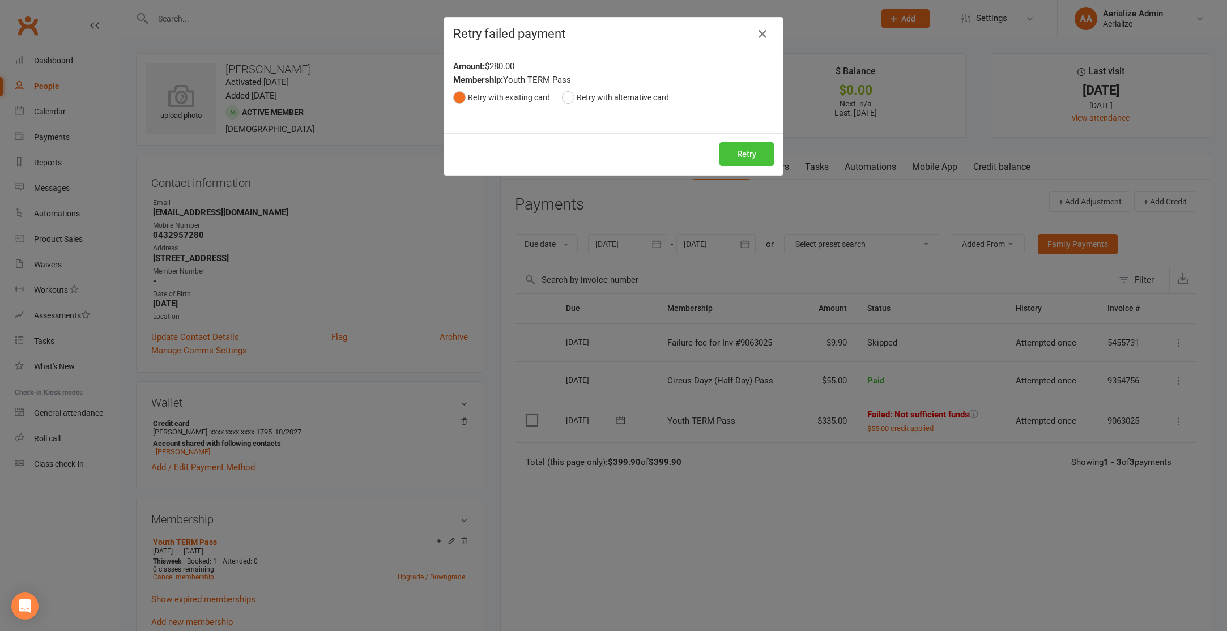
click at [761, 157] on button "Retry" at bounding box center [746, 154] width 54 height 24
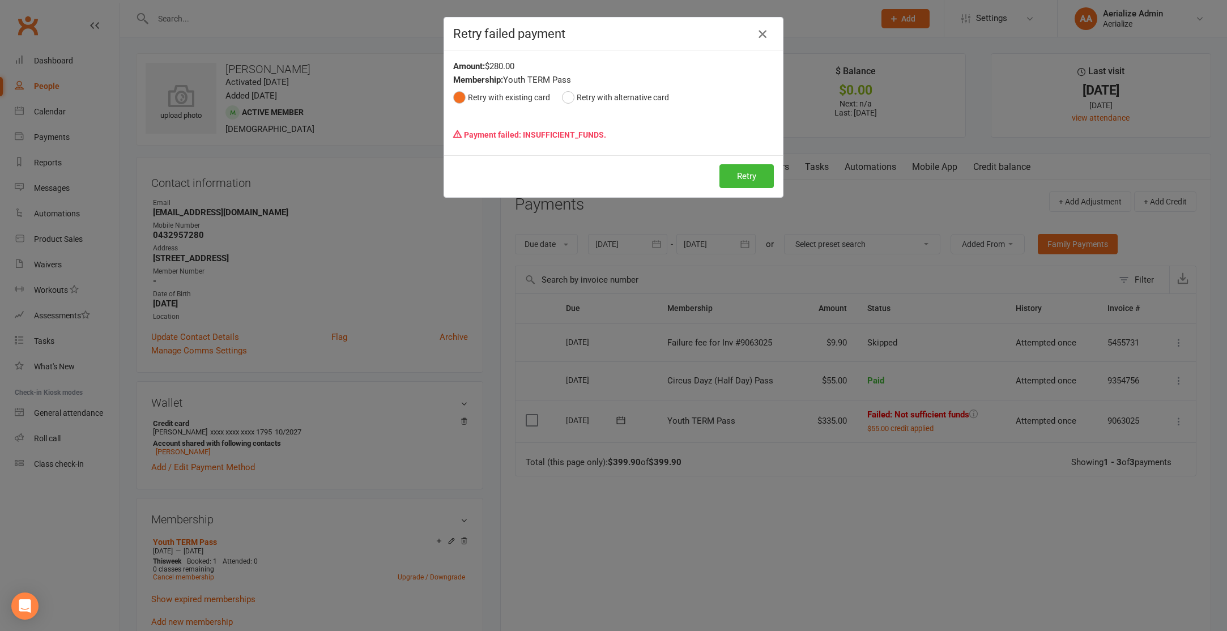
click at [767, 40] on button "button" at bounding box center [762, 34] width 18 height 18
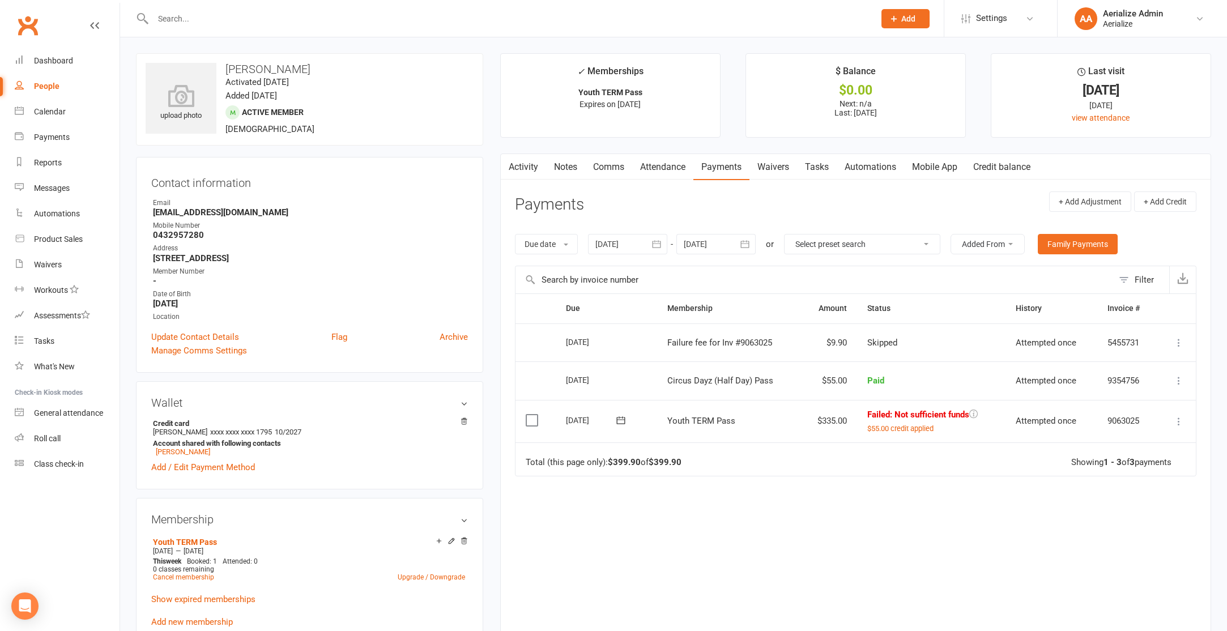
click at [1179, 423] on icon at bounding box center [1178, 421] width 11 height 11
click at [1113, 553] on link "Retry now" at bounding box center [1129, 557] width 112 height 23
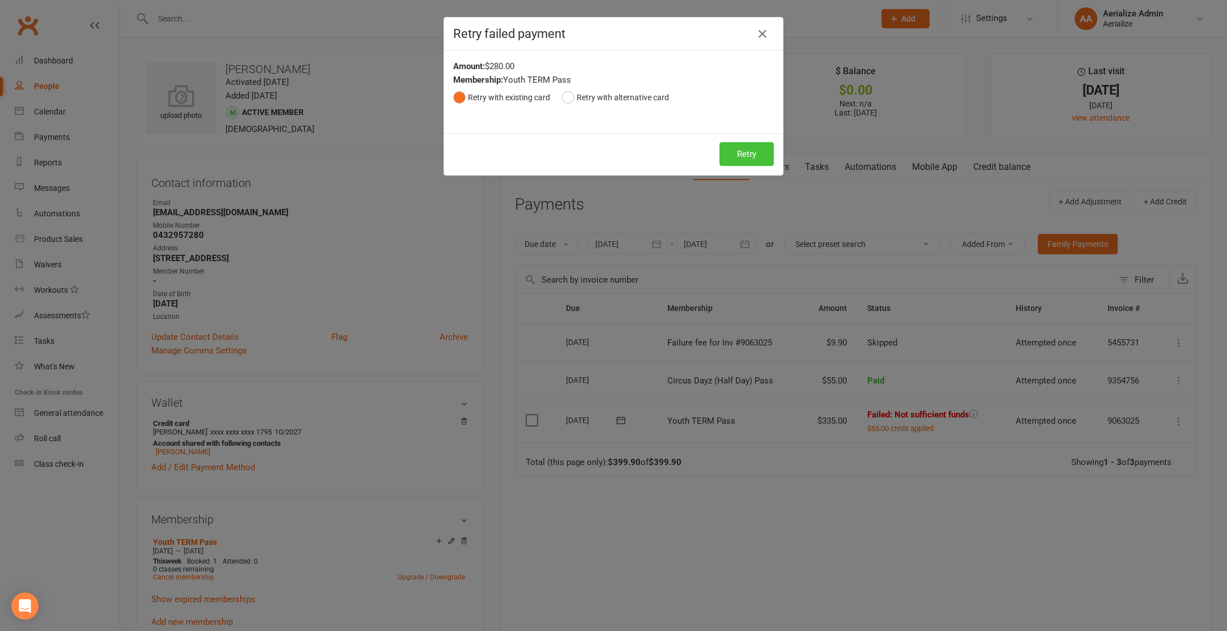
click at [752, 158] on button "Retry" at bounding box center [746, 154] width 54 height 24
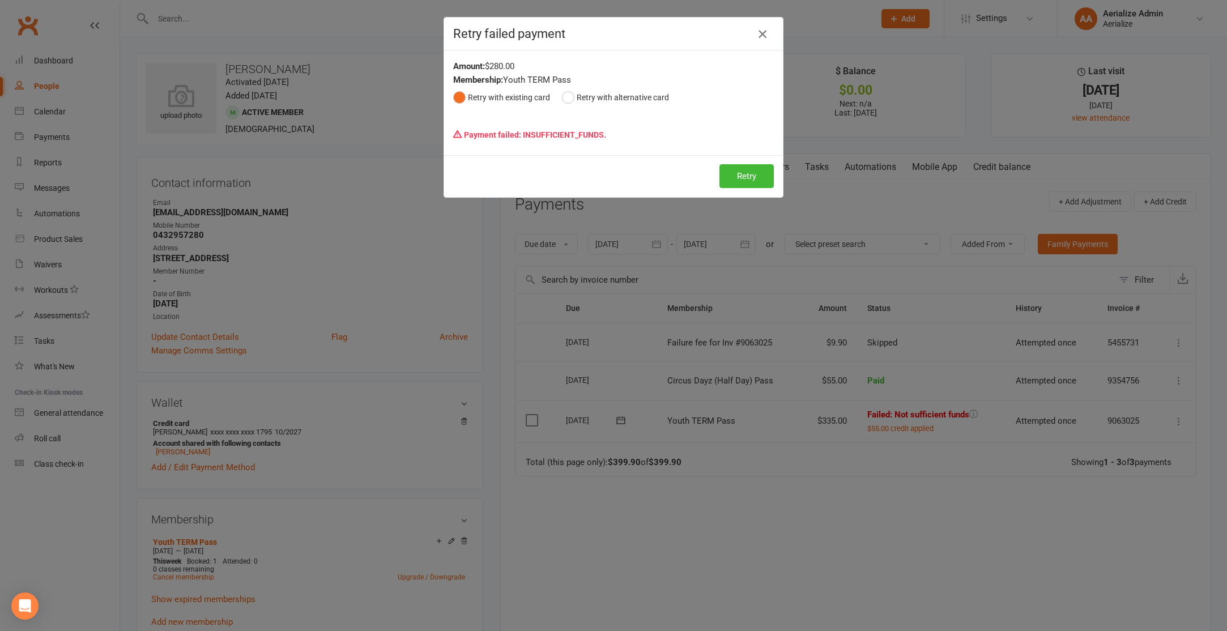
click at [766, 35] on icon "button" at bounding box center [763, 34] width 14 height 14
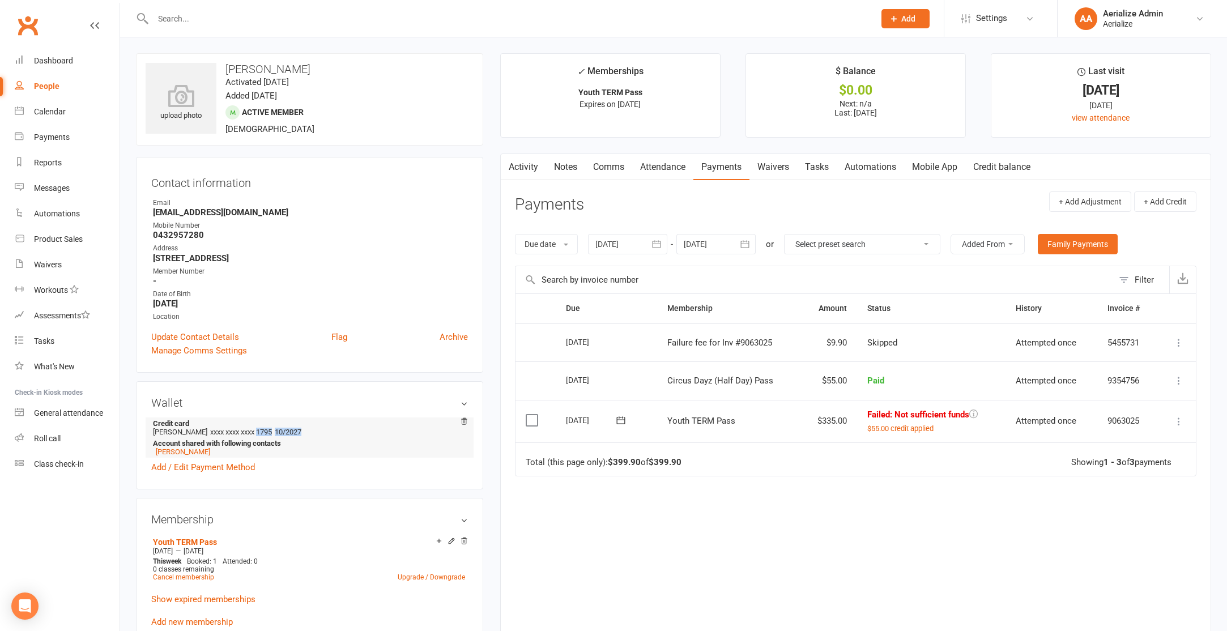
drag, startPoint x: 261, startPoint y: 431, endPoint x: 348, endPoint y: 435, distance: 87.3
click at [348, 435] on li "Credit card Kathryn I Hendry xxxx xxxx xxxx 1795 10/2027 Account shared with fo…" at bounding box center [309, 438] width 317 height 40
copy li "1795 10/2027"
drag, startPoint x: 151, startPoint y: 432, endPoint x: 352, endPoint y: 431, distance: 201.7
click at [352, 431] on div "Wallet Credit card Kathryn I Hendry xxxx xxxx xxxx 1795 10/2027 Account shared …" at bounding box center [309, 435] width 347 height 108
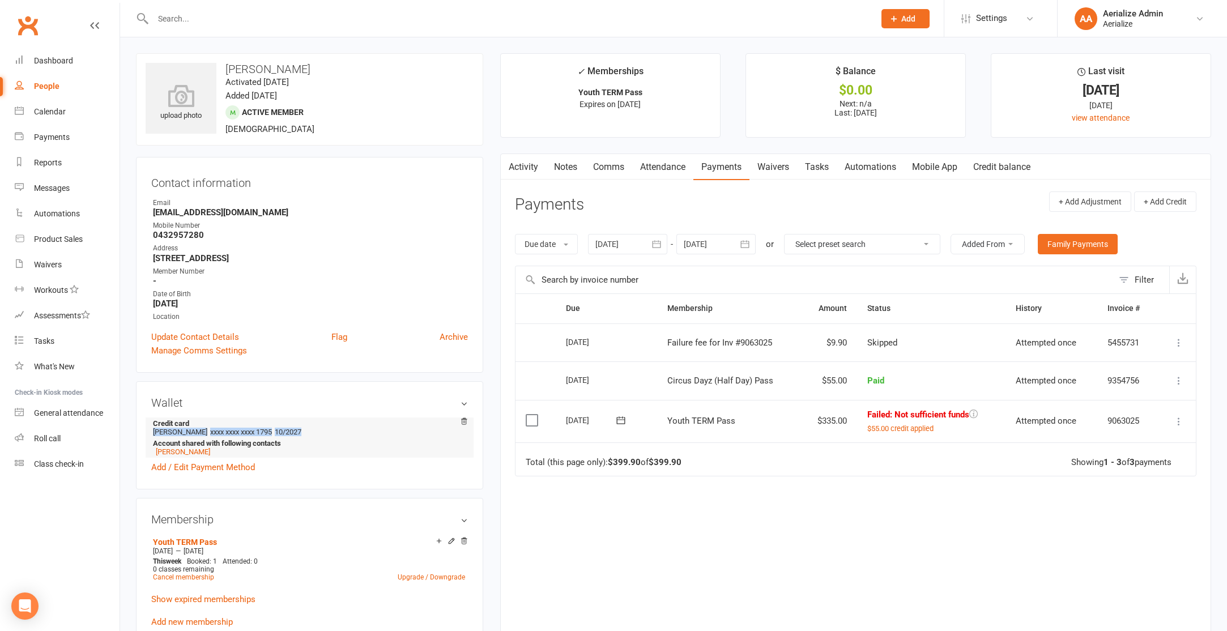
copy li "Kathryn I Hendry xxxx xxxx xxxx 1795 10/2027"
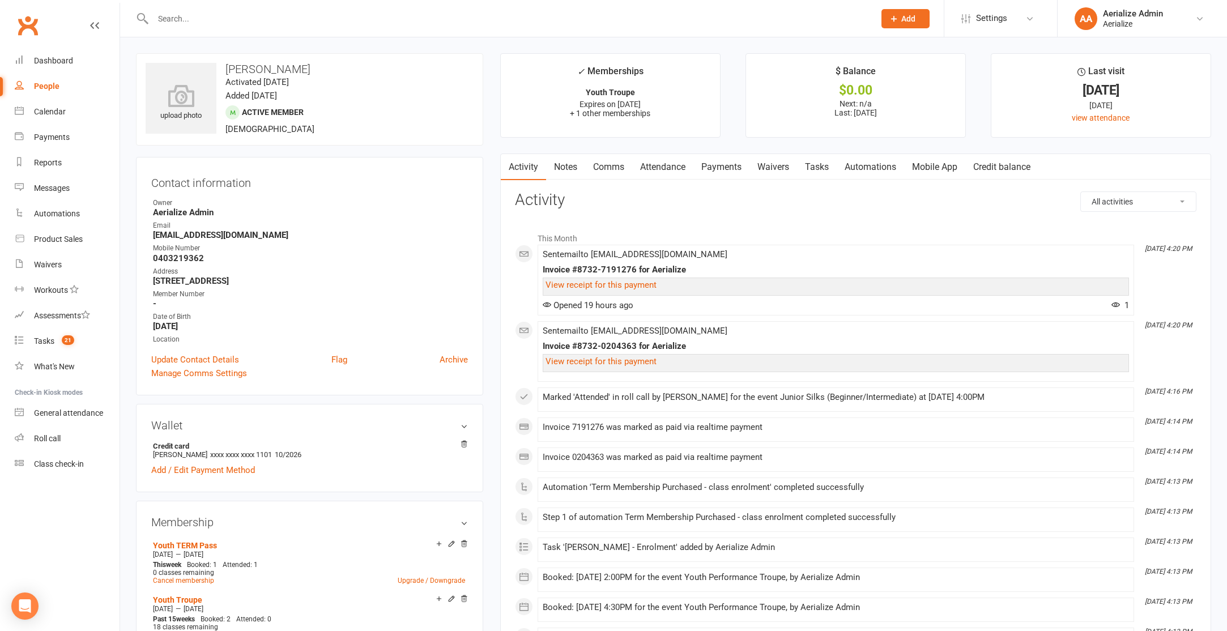
click at [671, 169] on link "Attendance" at bounding box center [662, 167] width 61 height 26
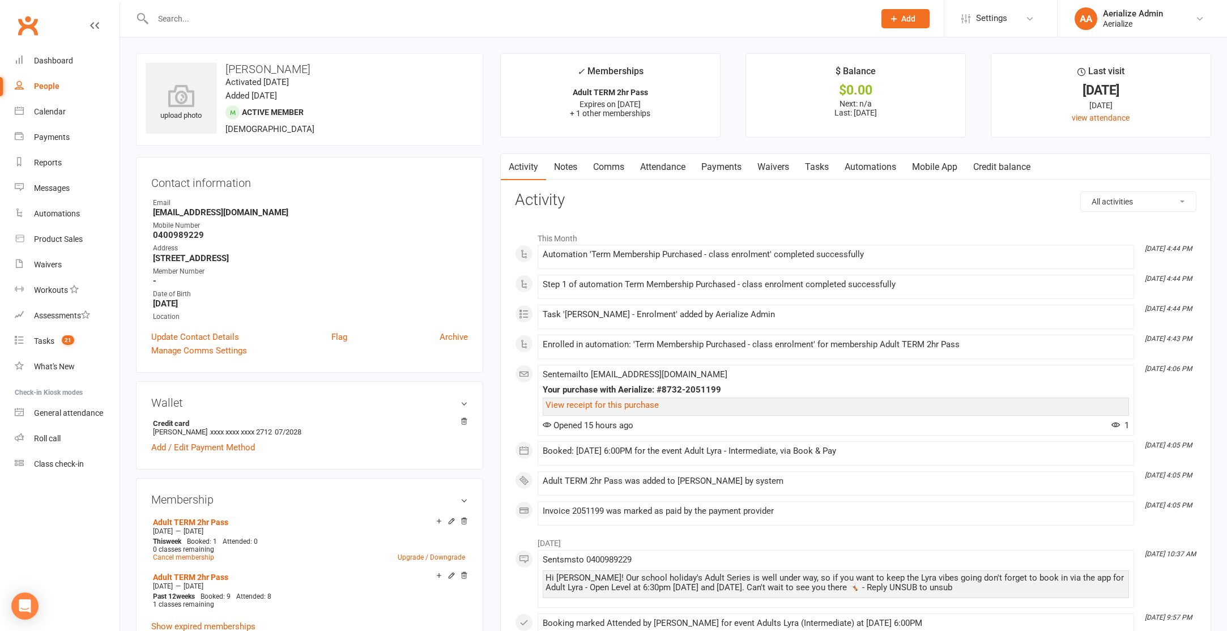
click at [647, 159] on link "Attendance" at bounding box center [662, 167] width 61 height 26
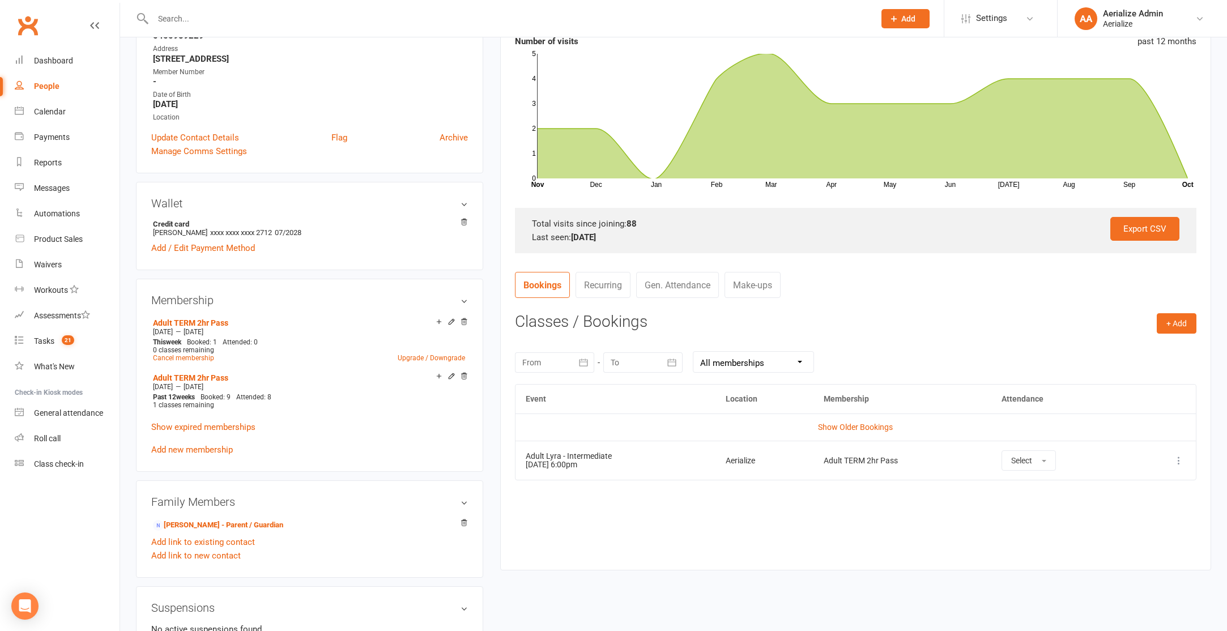
scroll to position [200, 0]
click at [1181, 321] on button "+ Add" at bounding box center [1177, 323] width 40 height 20
click at [1109, 348] on link "Book Event" at bounding box center [1140, 348] width 112 height 23
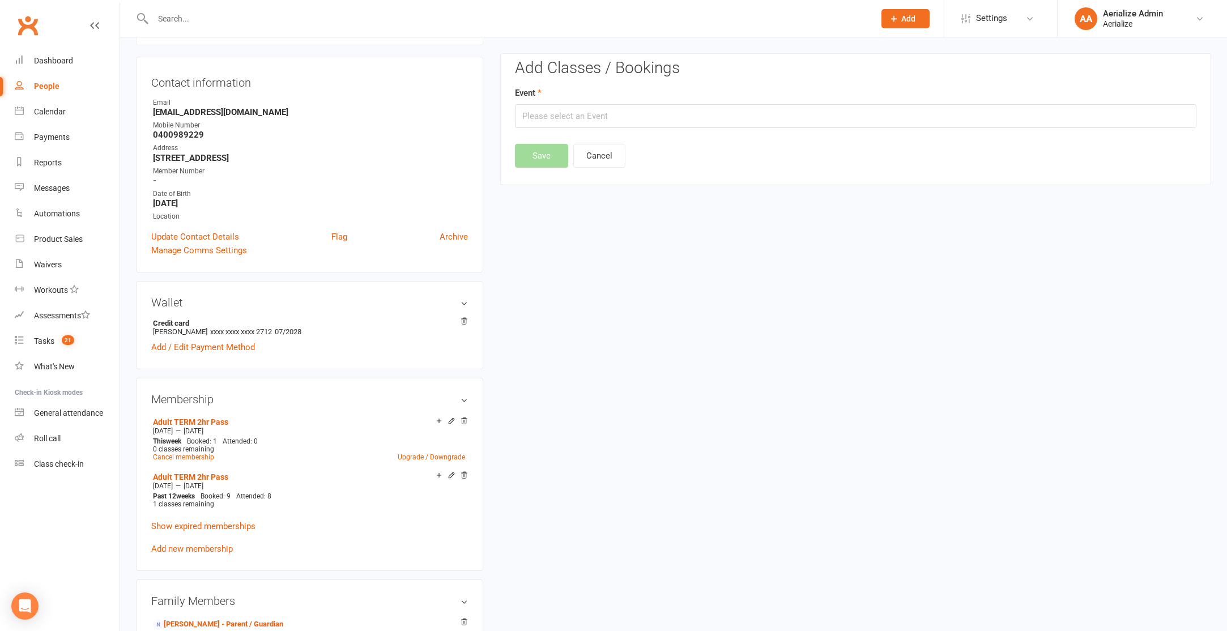
scroll to position [97, 0]
click at [692, 127] on input "text" at bounding box center [856, 120] width 682 height 24
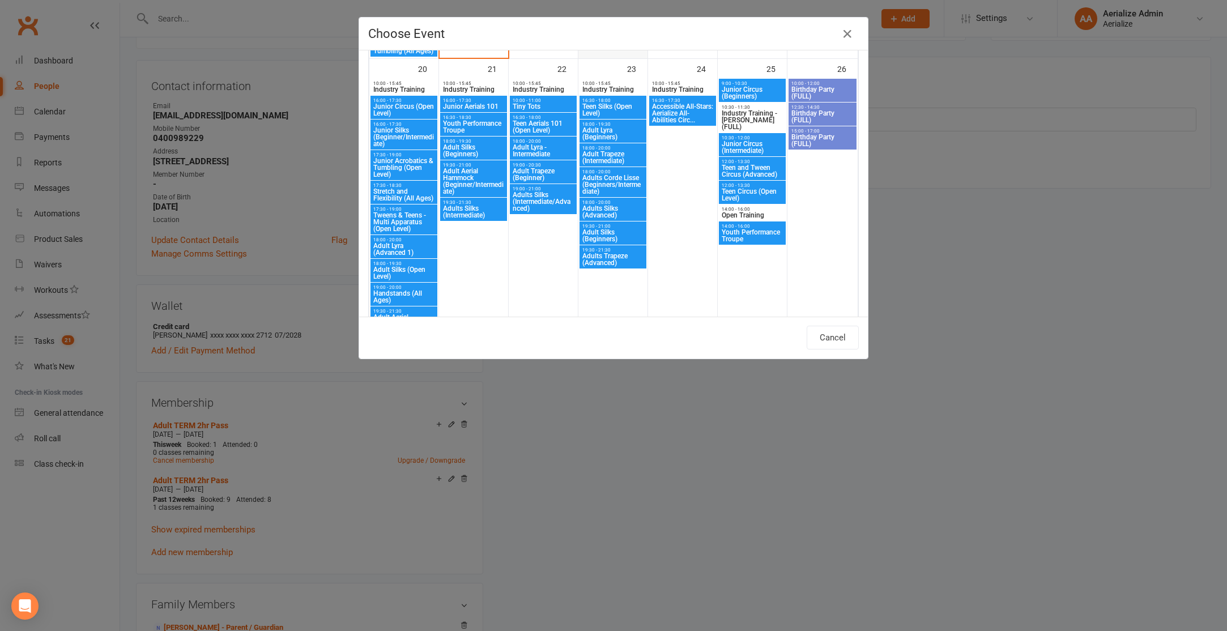
scroll to position [1154, 0]
click at [543, 147] on span "Adult Lyra - Intermediate" at bounding box center [543, 150] width 62 height 14
type input "Adult Lyra - Intermediate - [DATE] 6:00:00 PM"
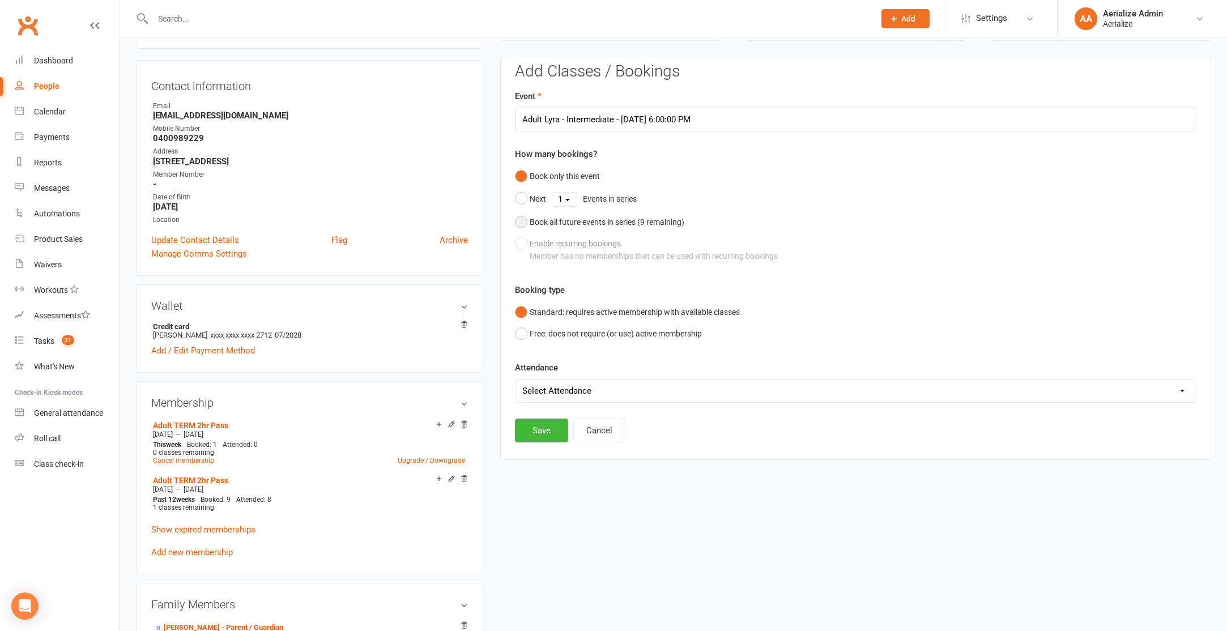
drag, startPoint x: 638, startPoint y: 225, endPoint x: 624, endPoint y: 245, distance: 24.0
click at [638, 225] on div "Book all future events in series ( 9 remaining)" at bounding box center [607, 222] width 155 height 12
click at [549, 372] on button "Save" at bounding box center [541, 373] width 53 height 24
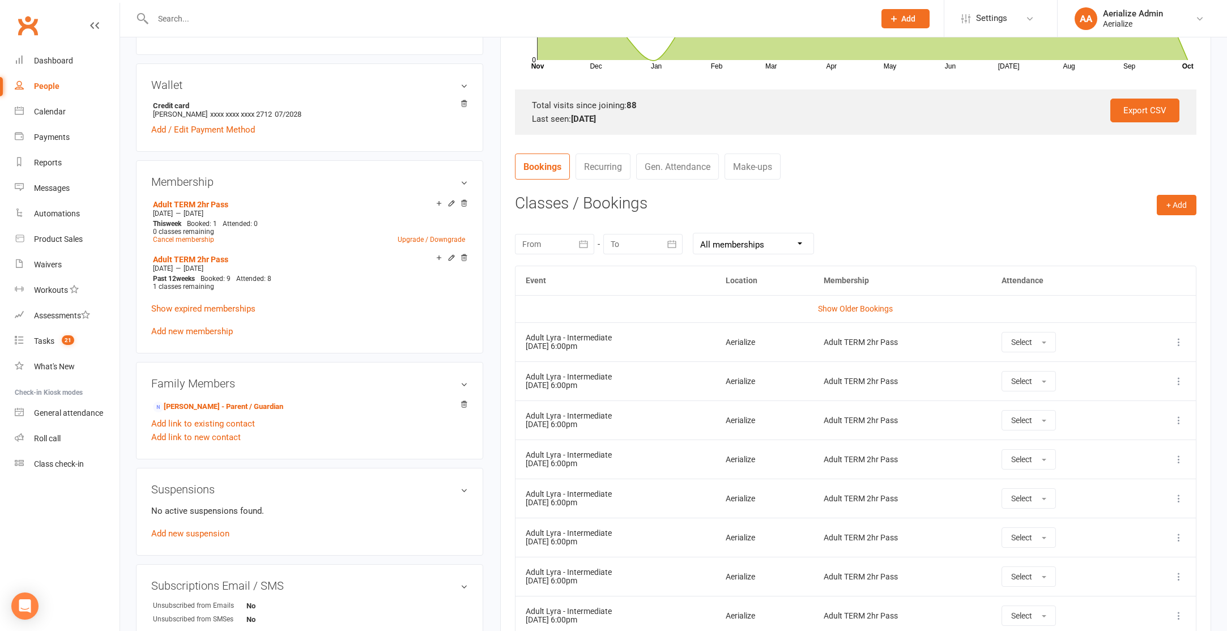
scroll to position [0, 0]
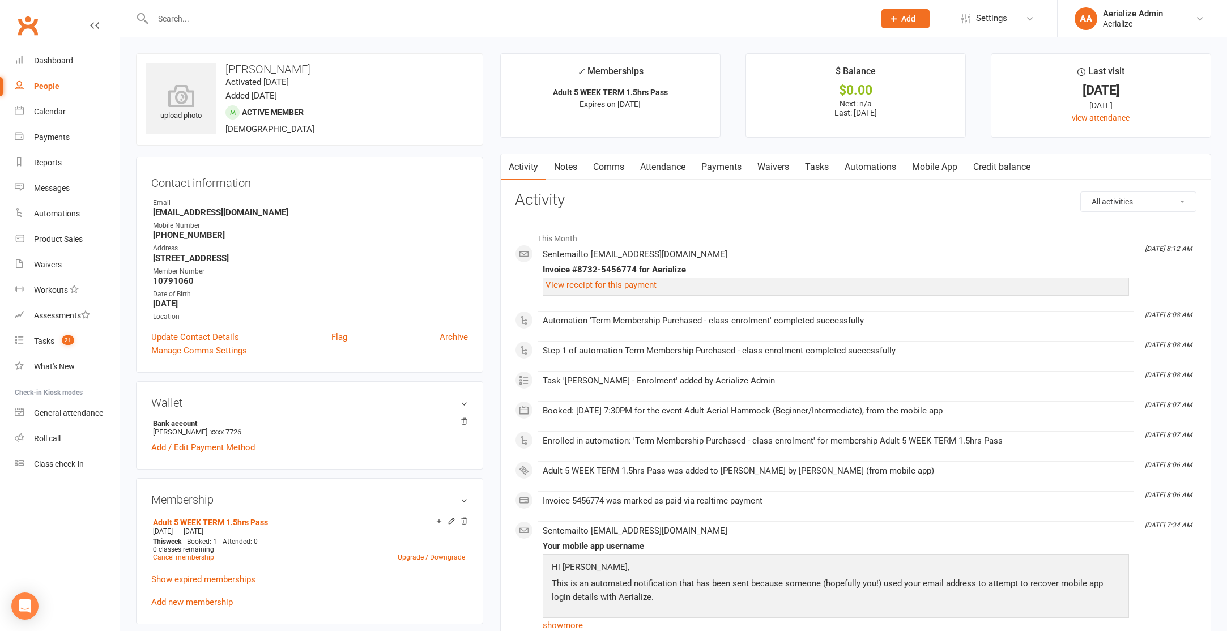
click at [655, 169] on link "Attendance" at bounding box center [662, 167] width 61 height 26
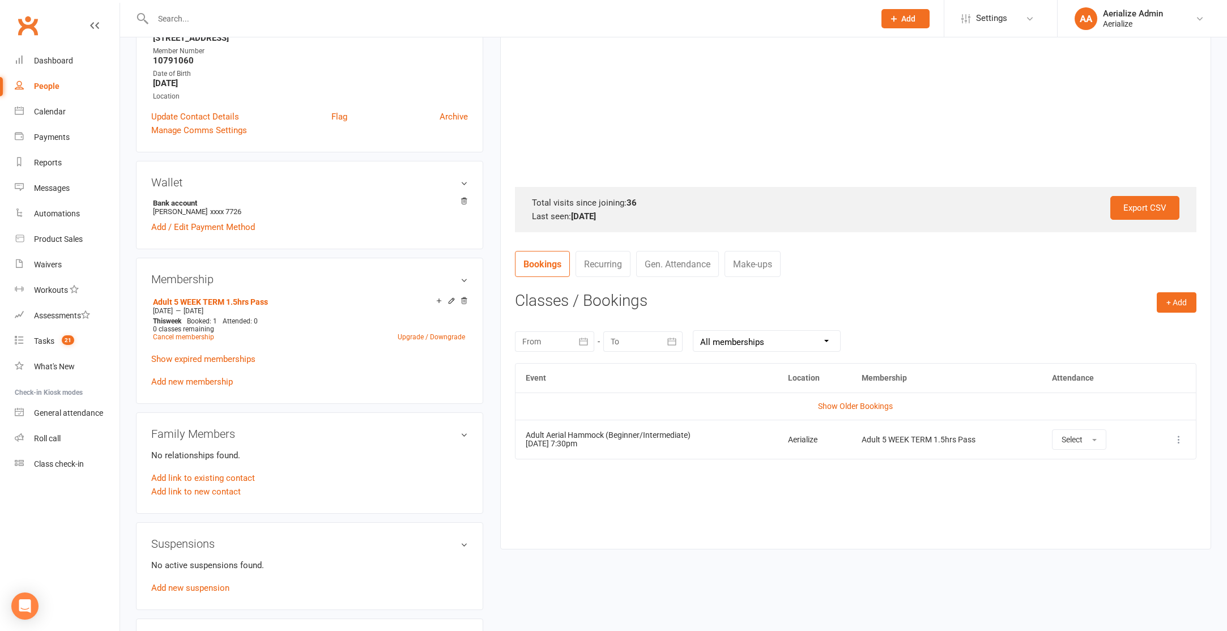
scroll to position [225, 0]
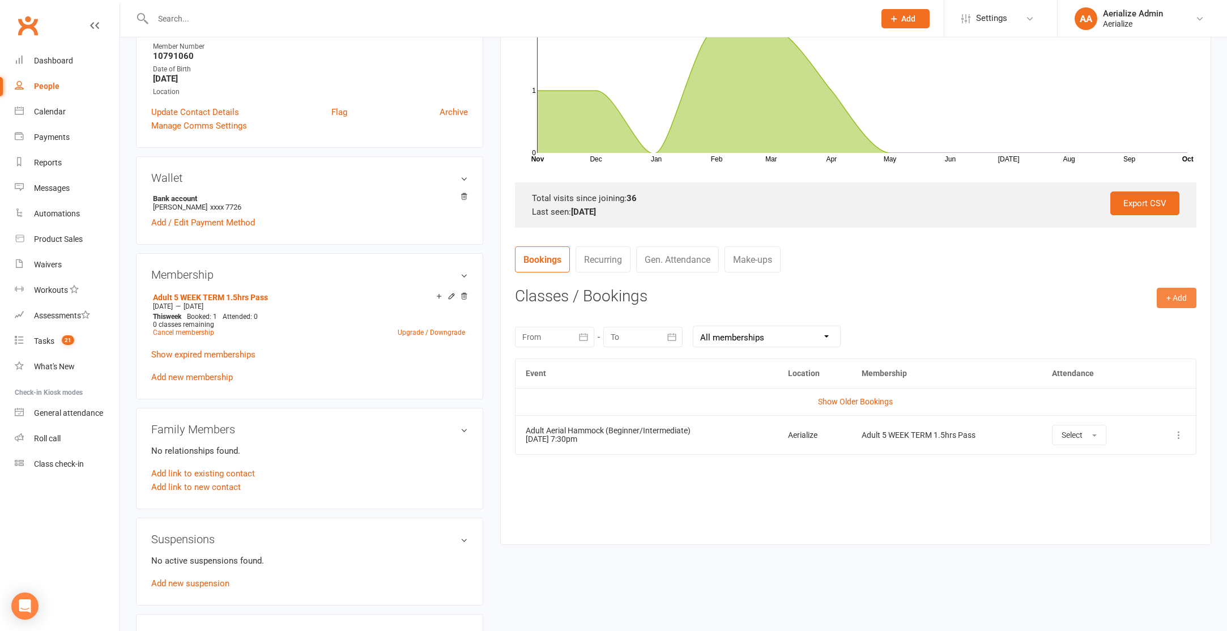
click at [1172, 297] on button "+ Add" at bounding box center [1177, 298] width 40 height 20
click at [1152, 318] on link "Book Event" at bounding box center [1140, 323] width 112 height 23
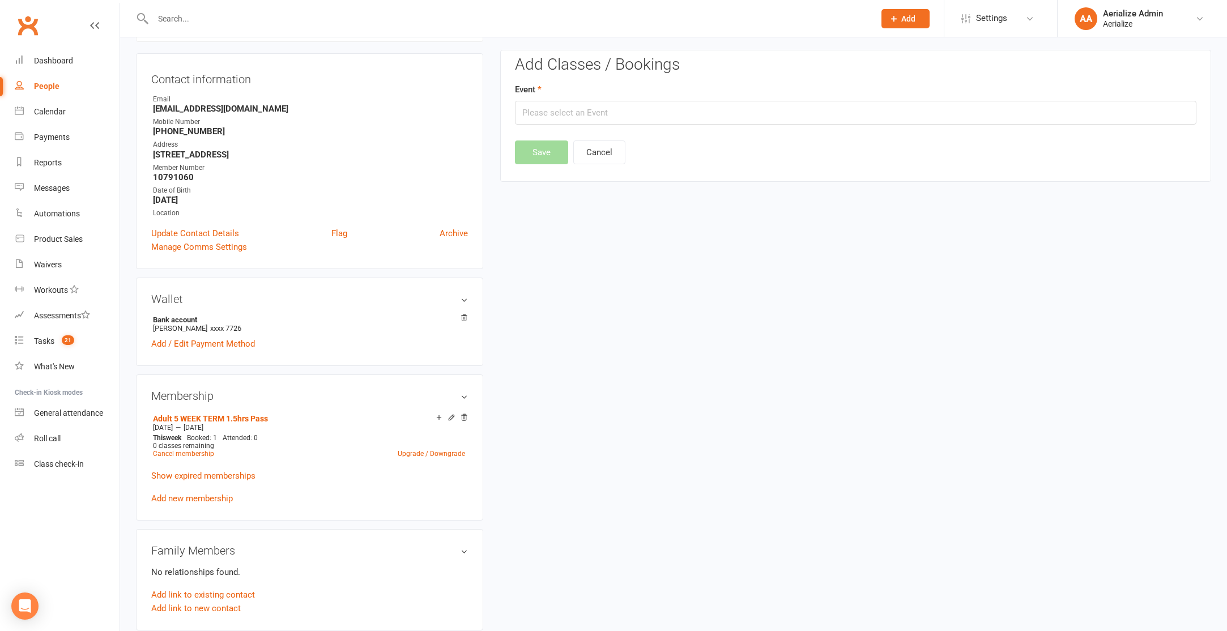
scroll to position [97, 0]
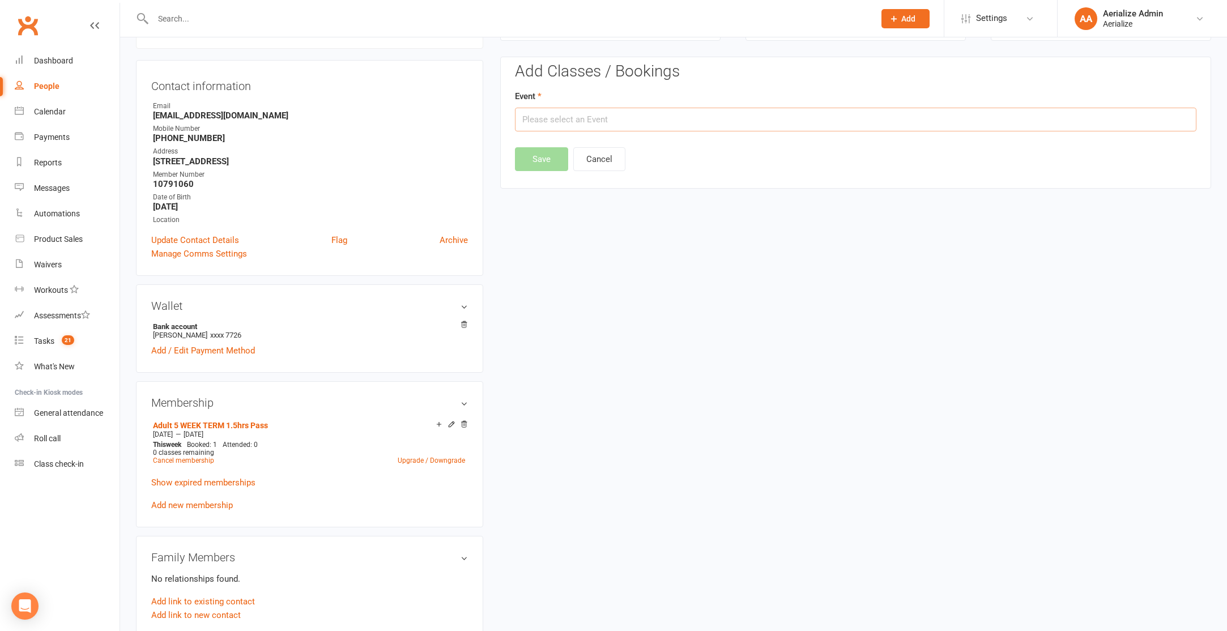
click at [707, 129] on input "text" at bounding box center [856, 120] width 682 height 24
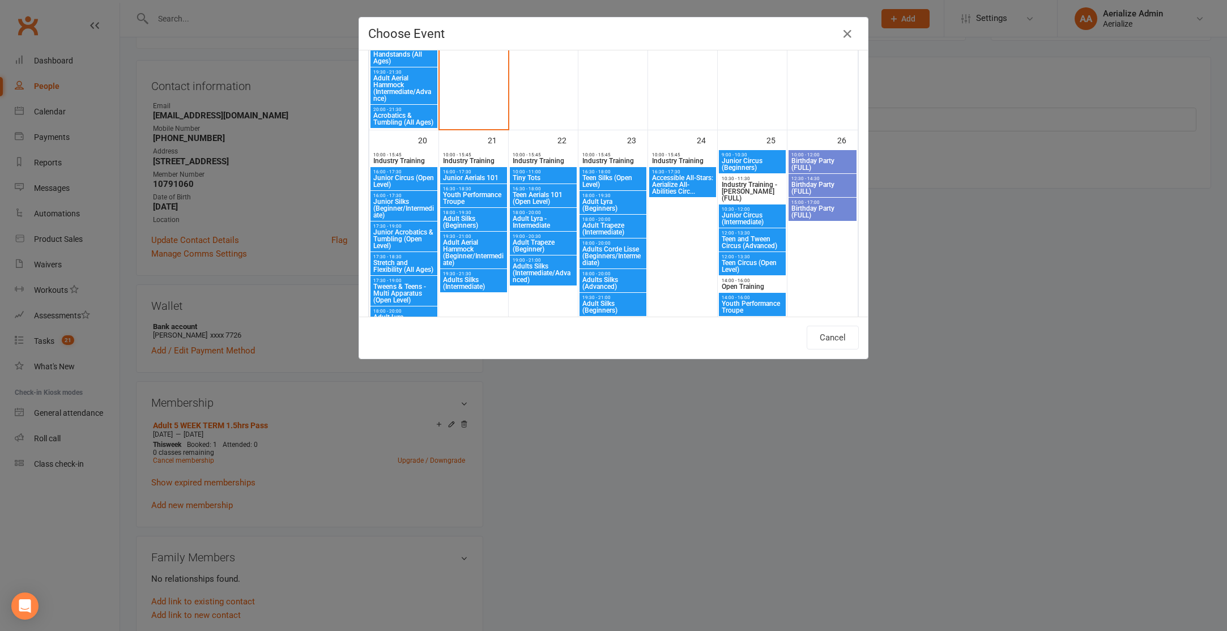
scroll to position [1084, 0]
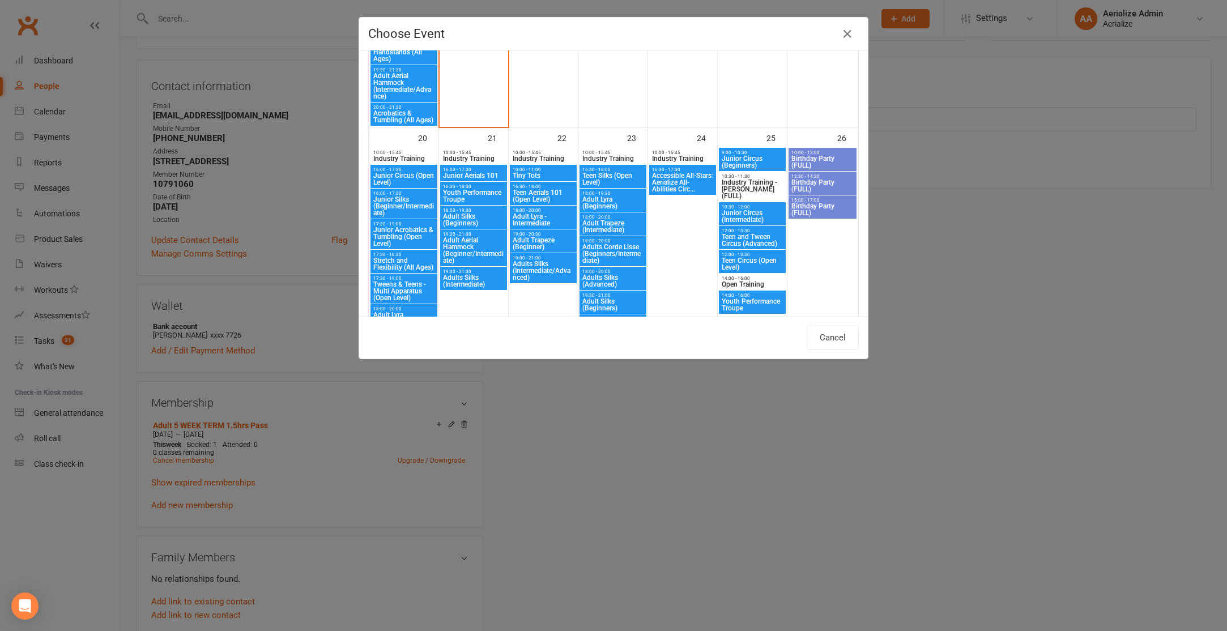
click at [478, 260] on span "Adult Aerial Hammock (Beginner/Intermediate)" at bounding box center [473, 250] width 62 height 27
type input "Adult Aerial Hammock (Beginner/Intermediate) - [DATE] 7:30:00 PM"
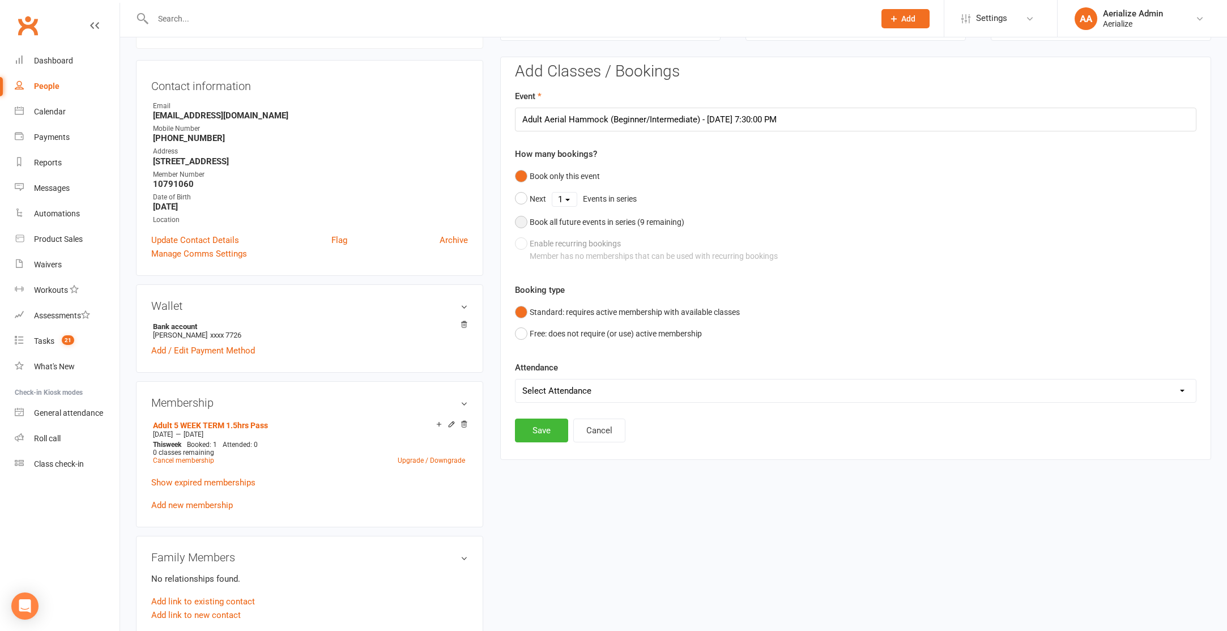
click at [640, 221] on div "Book all future events in series ( 9 remaining)" at bounding box center [607, 222] width 155 height 12
click at [553, 378] on button "Save" at bounding box center [541, 373] width 53 height 24
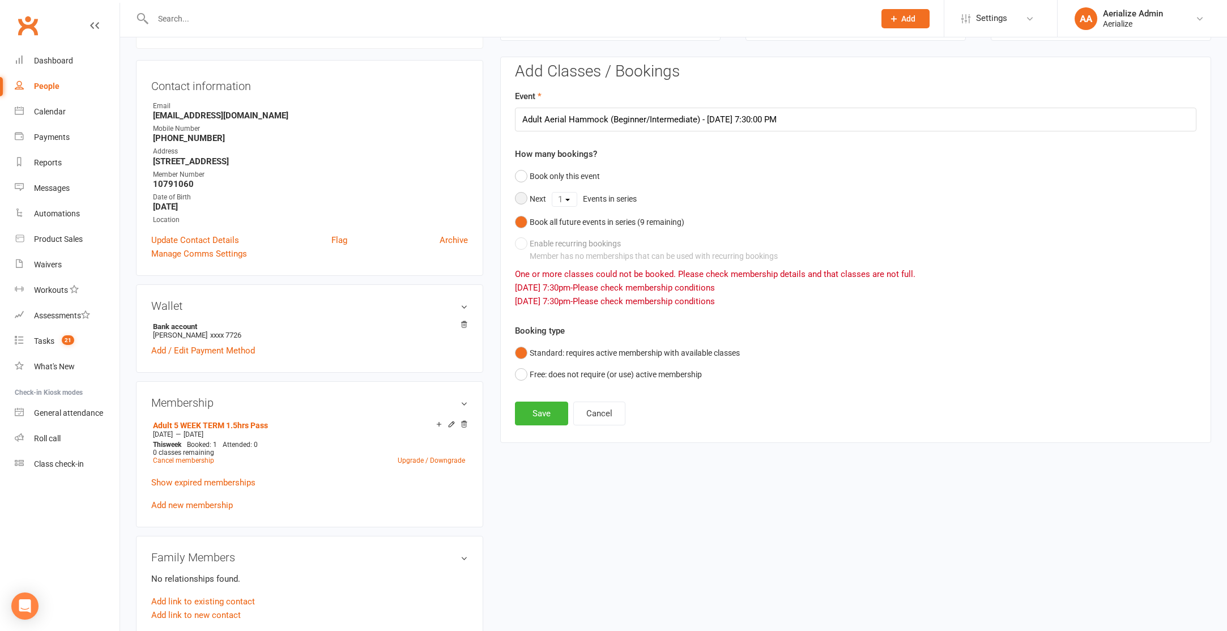
drag, startPoint x: 527, startPoint y: 198, endPoint x: 567, endPoint y: 200, distance: 39.7
click at [528, 198] on button "Next 1 2 3 4 5 6 7 8 9 Events in series" at bounding box center [578, 200] width 127 height 24
click at [568, 199] on select "1 2 3 4 5 6 7 8 9" at bounding box center [564, 200] width 24 height 14
select select "4"
click at [552, 193] on select "1 2 3 4 5 6 7 8 9" at bounding box center [564, 200] width 24 height 14
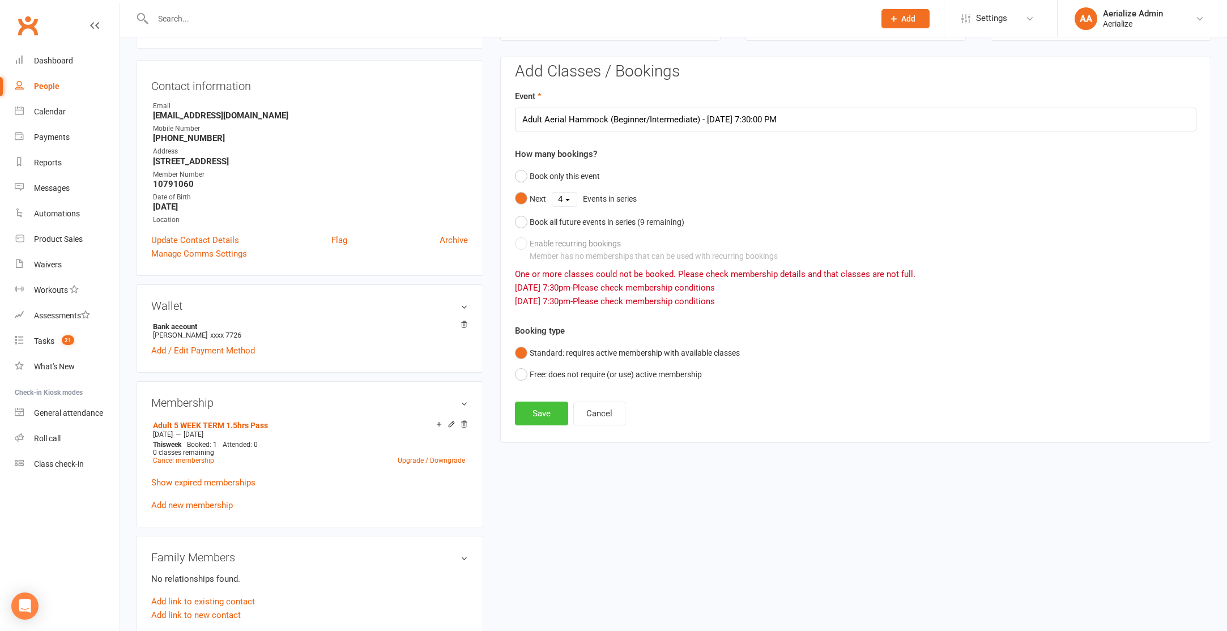
click at [555, 409] on button "Save" at bounding box center [541, 414] width 53 height 24
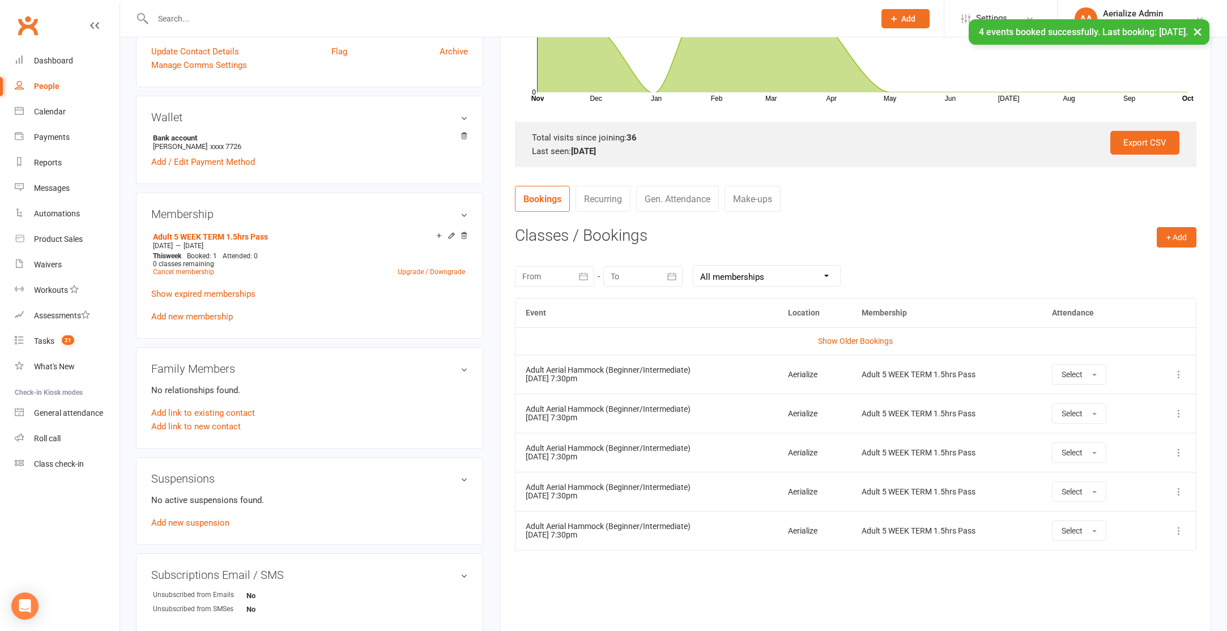
scroll to position [287, 0]
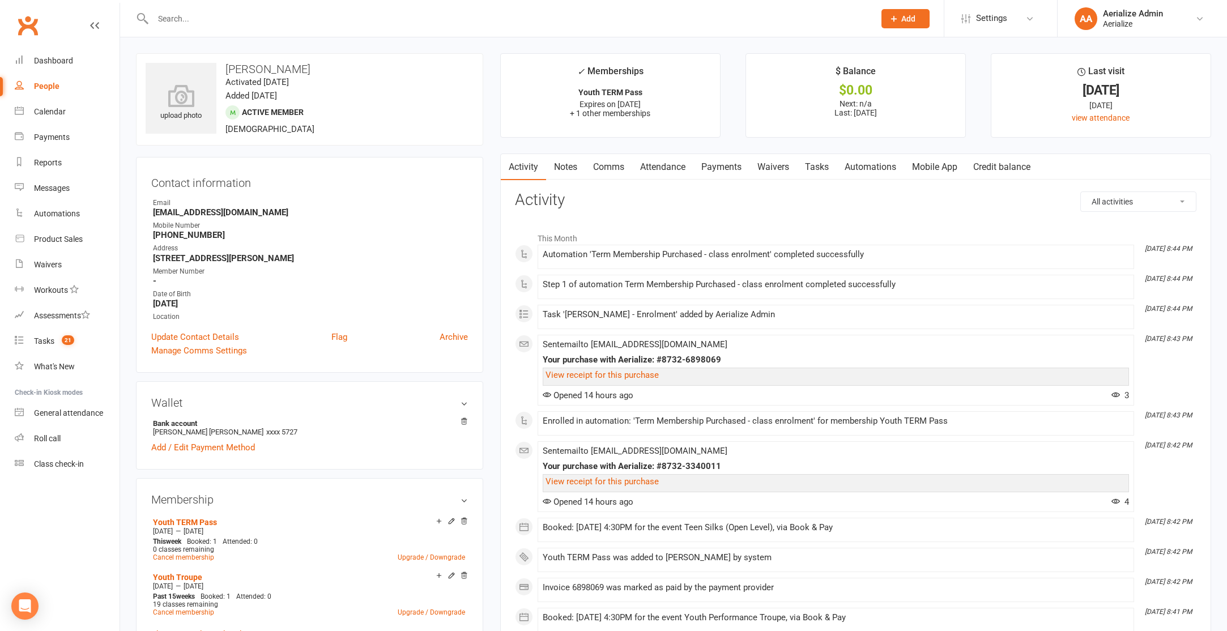
click at [674, 167] on link "Attendance" at bounding box center [662, 167] width 61 height 26
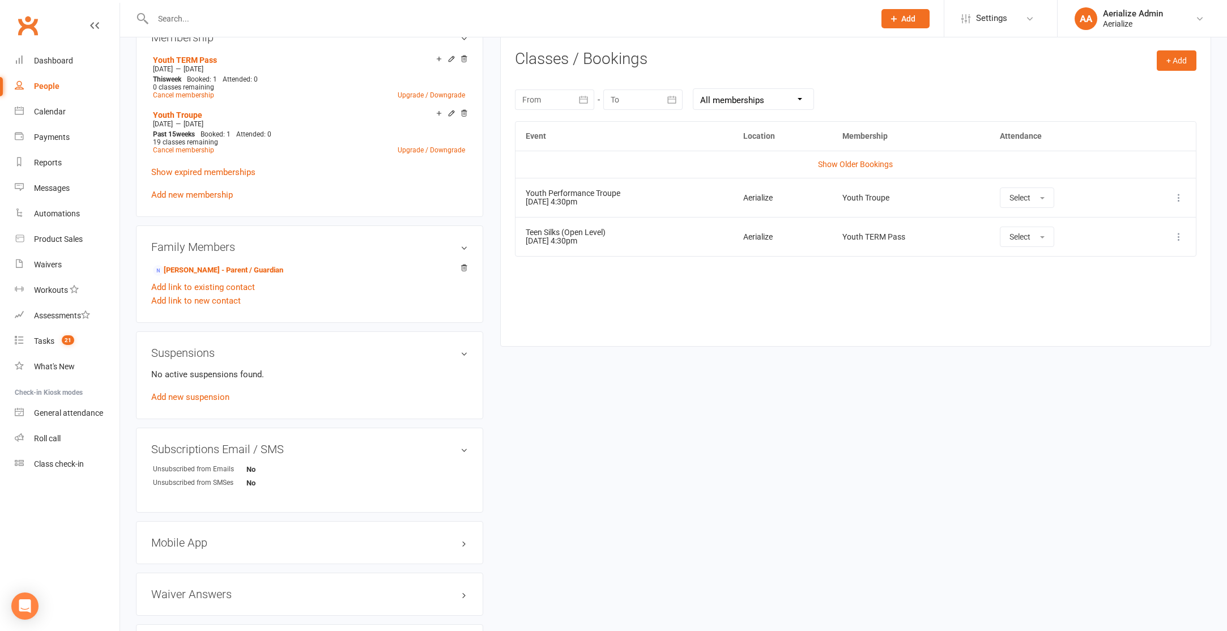
scroll to position [466, 0]
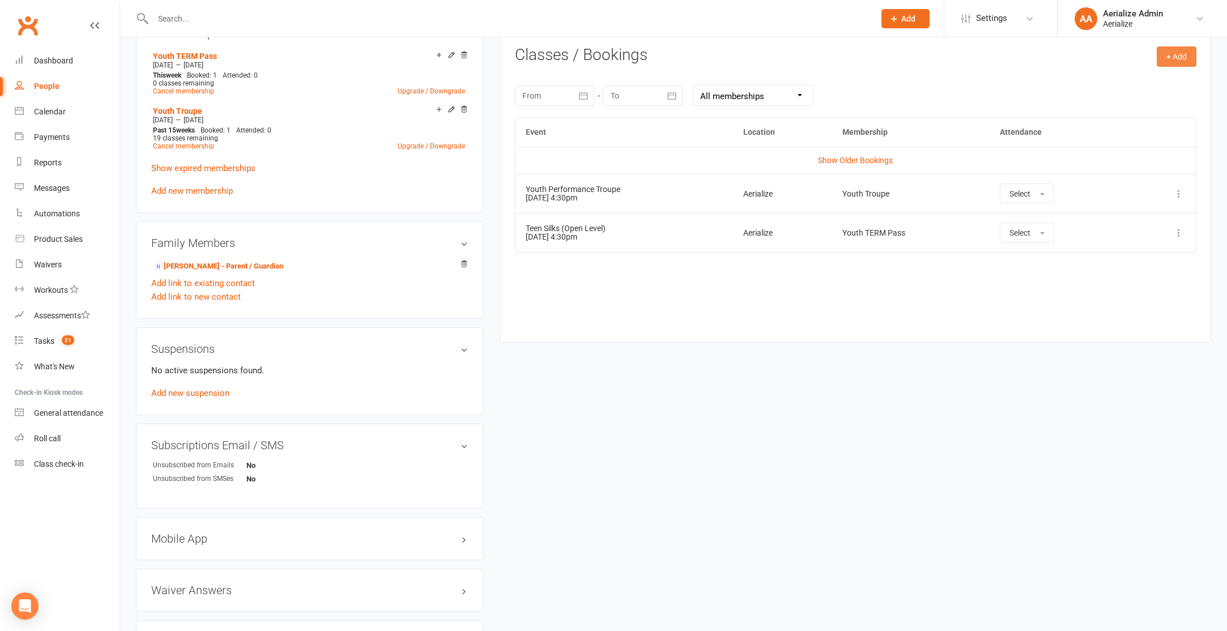
click at [1185, 54] on button "+ Add" at bounding box center [1177, 56] width 40 height 20
click at [1168, 74] on link "Book Event" at bounding box center [1140, 82] width 112 height 23
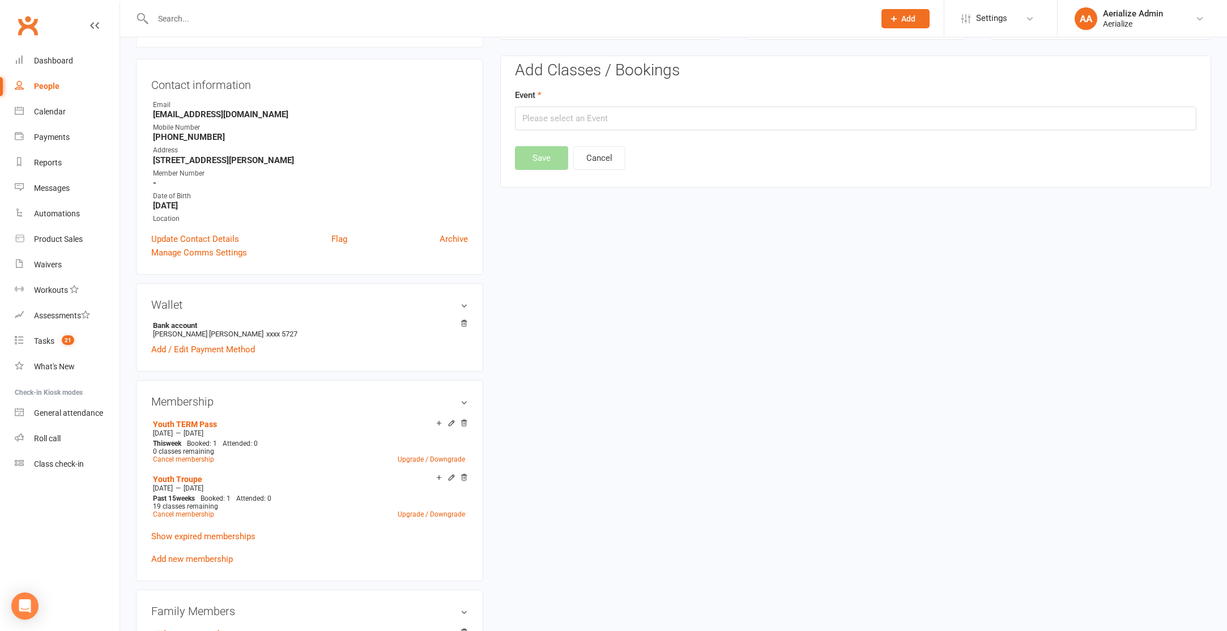
scroll to position [97, 0]
click at [653, 125] on input "text" at bounding box center [856, 120] width 682 height 24
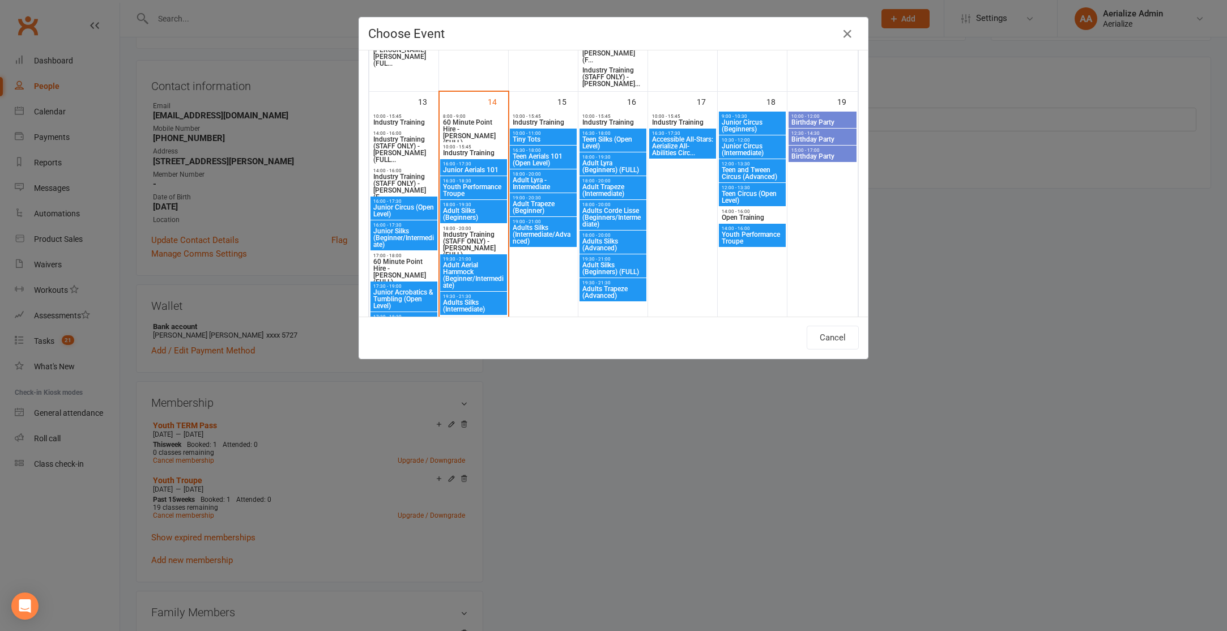
scroll to position [769, 0]
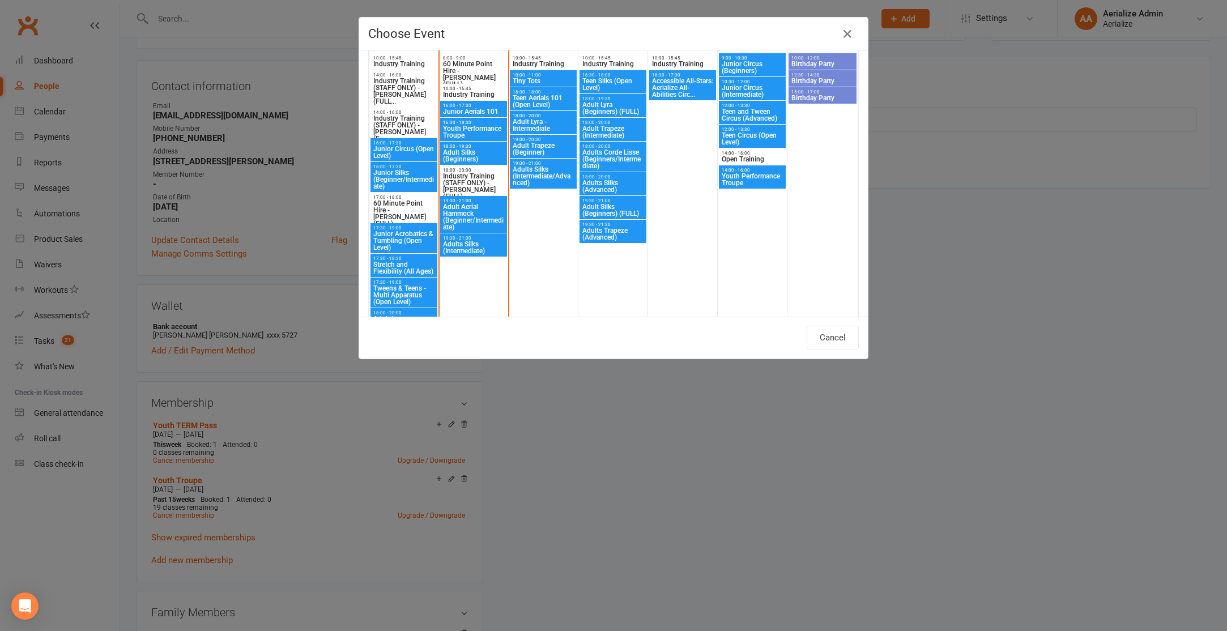
click at [749, 181] on span "Youth Performance Troupe" at bounding box center [752, 180] width 62 height 14
type input "Youth Performance Troupe - [DATE] 2:00:00 PM"
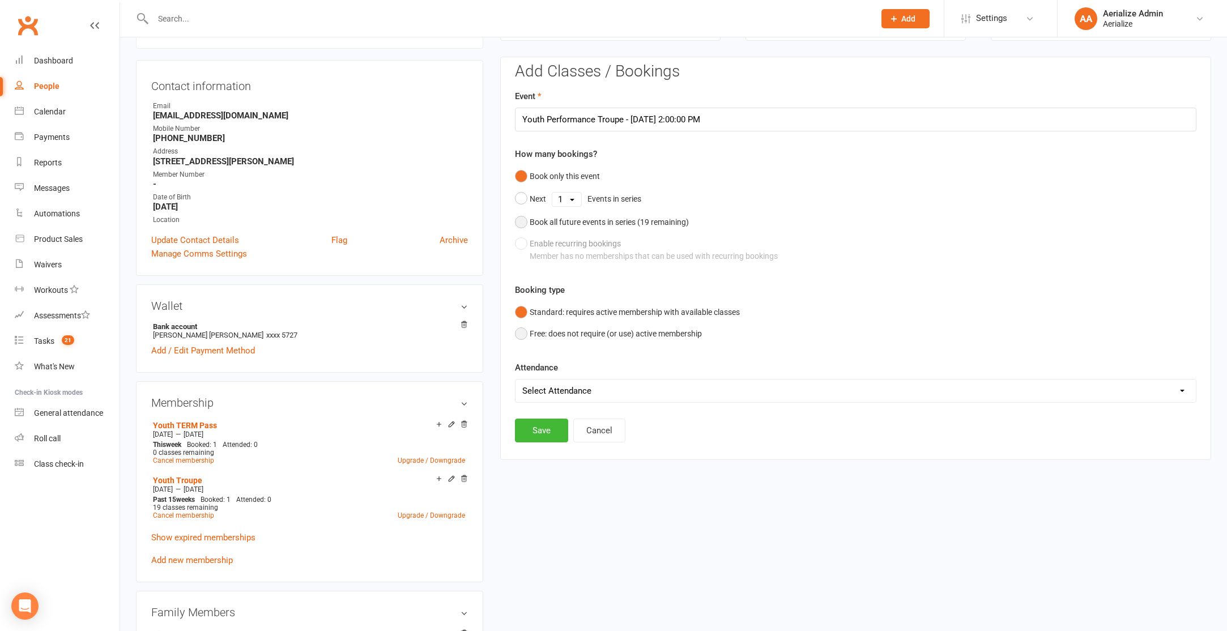
drag, startPoint x: 674, startPoint y: 224, endPoint x: 614, endPoint y: 336, distance: 127.0
click at [674, 224] on div "Book all future events in series ( 19 remaining)" at bounding box center [609, 222] width 159 height 12
click at [539, 358] on div "Add Classes / Bookings Event Youth Performance Troupe - [DATE] 2:00:00 PM How m…" at bounding box center [856, 223] width 682 height 321
click at [538, 369] on button "Save" at bounding box center [541, 373] width 53 height 24
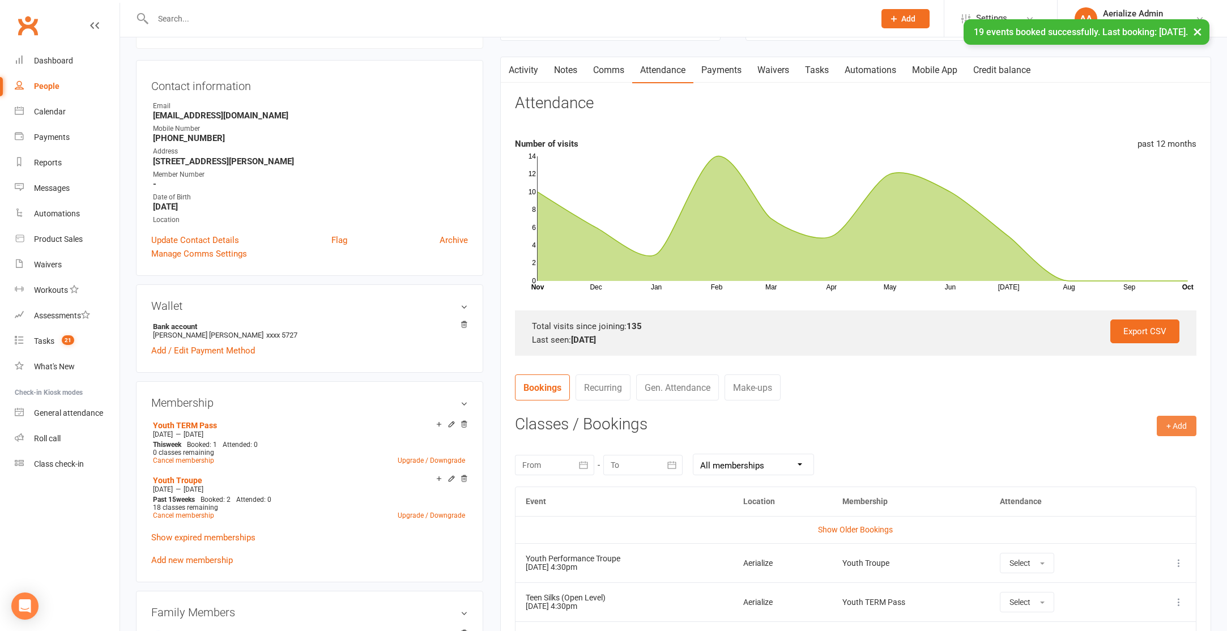
click at [1174, 427] on button "+ Add" at bounding box center [1177, 426] width 40 height 20
click at [1151, 446] on link "Book Event" at bounding box center [1140, 451] width 112 height 23
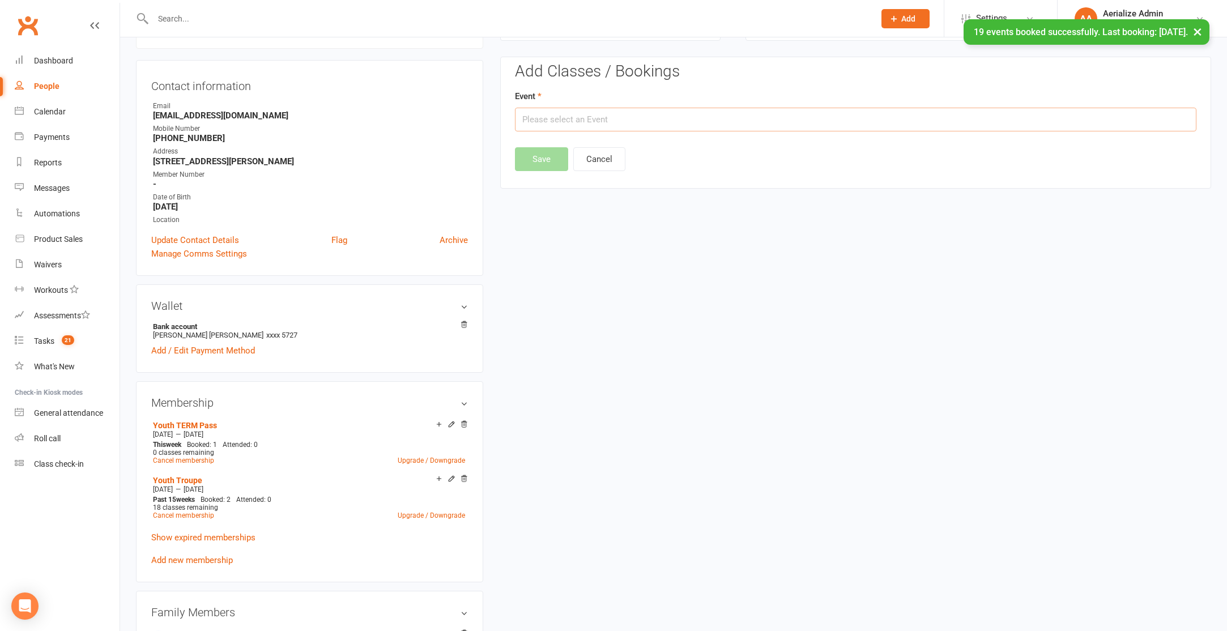
click at [655, 123] on input "text" at bounding box center [856, 120] width 682 height 24
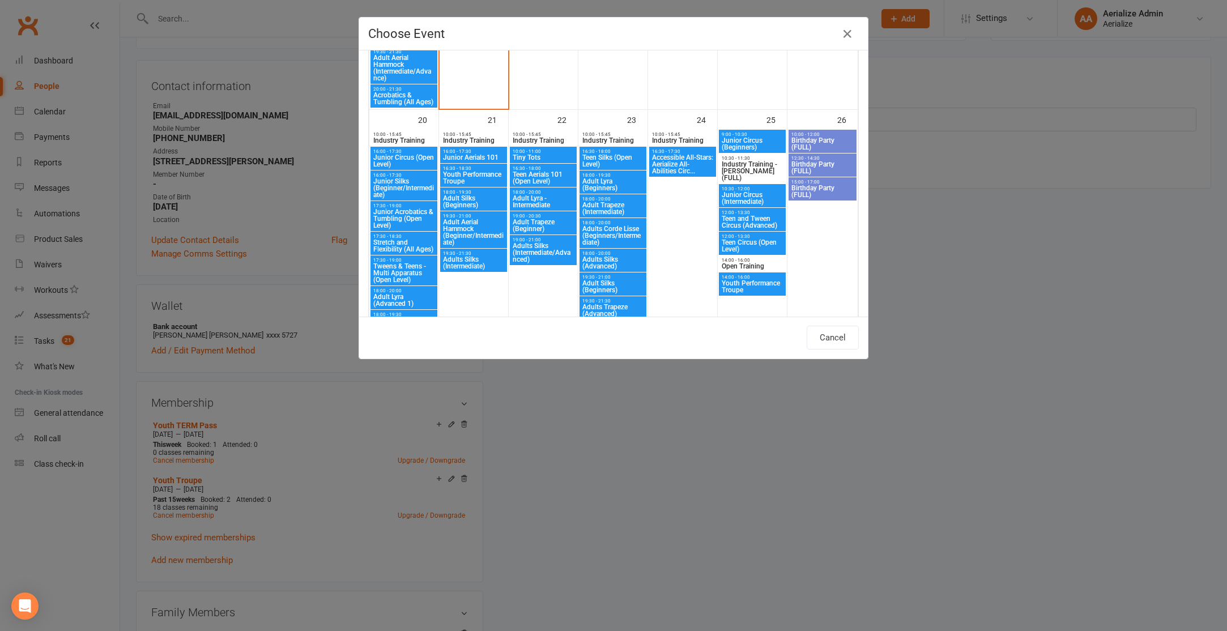
scroll to position [1105, 0]
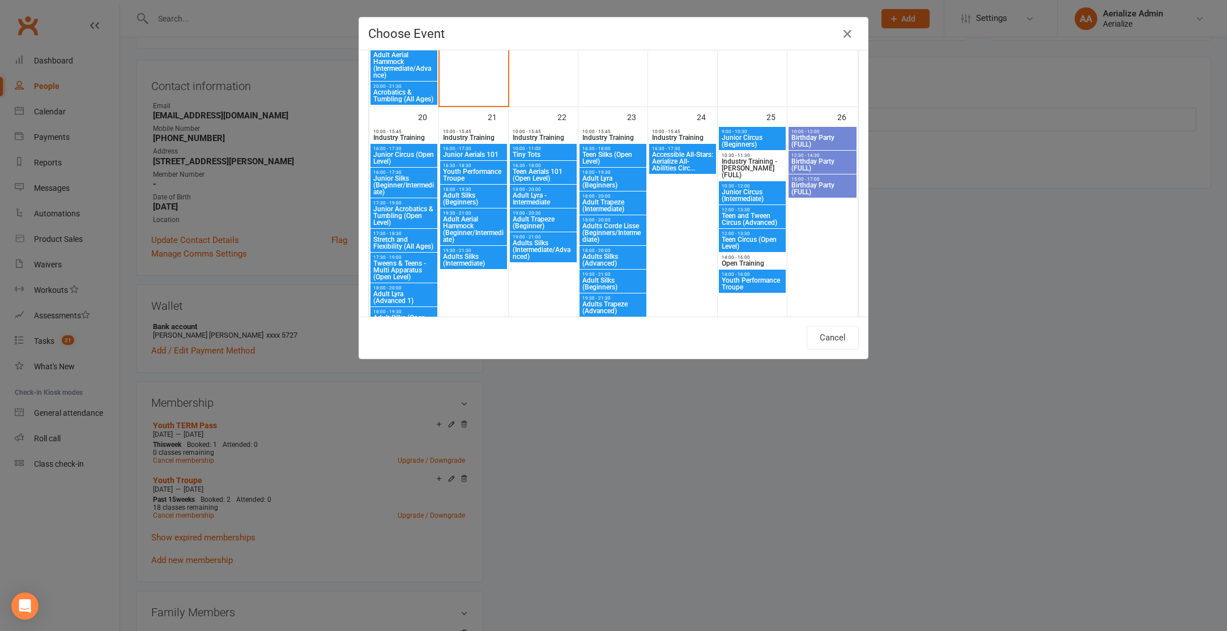
click at [626, 154] on span "Teen Silks (Open Level)" at bounding box center [613, 158] width 62 height 14
type input "Teen Silks (Open Level) - Oct 23, 2025 4:30:00 PM"
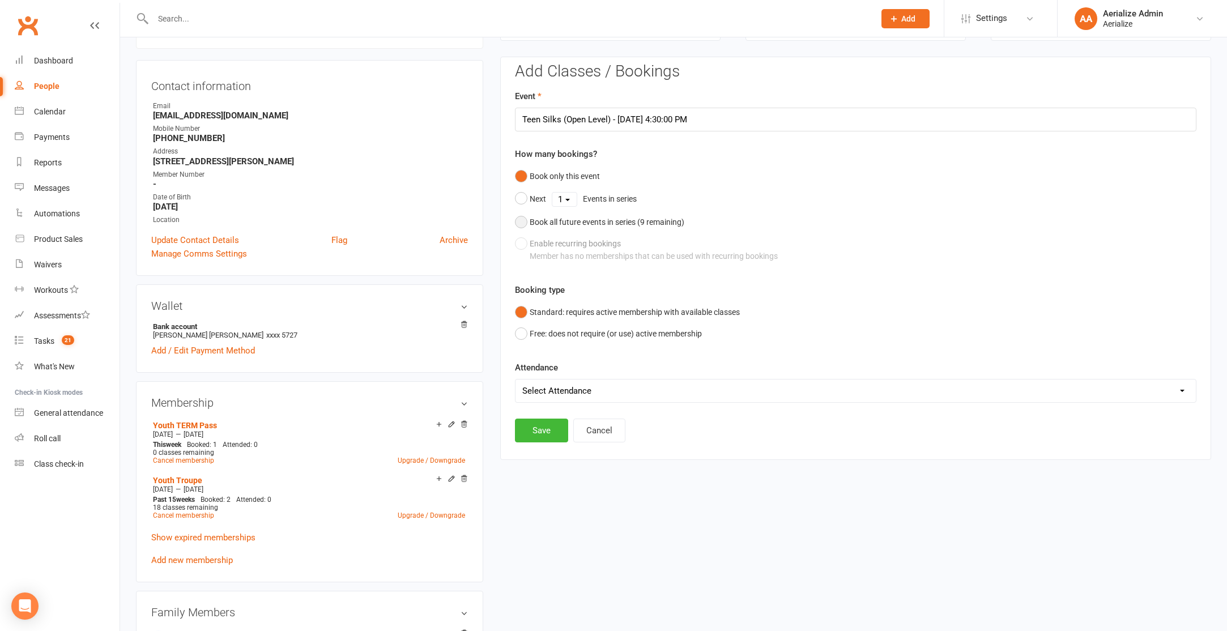
click at [651, 216] on div "Book all future events in series ( 9 remaining)" at bounding box center [607, 222] width 155 height 12
click at [548, 366] on button "Save" at bounding box center [541, 373] width 53 height 24
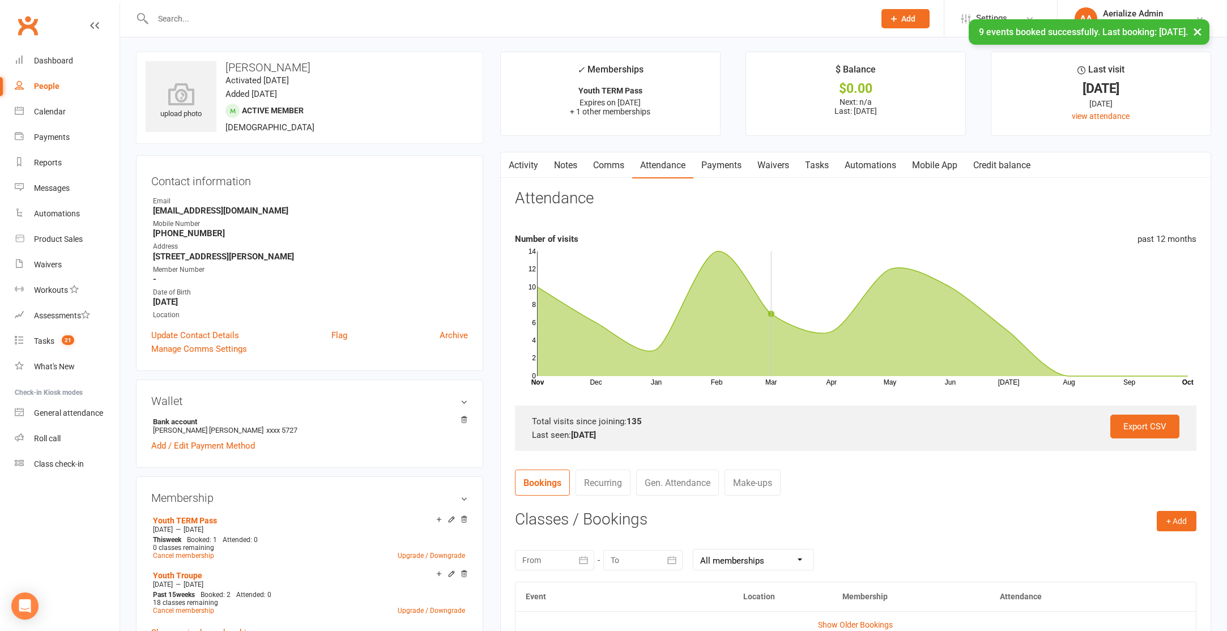
scroll to position [0, 0]
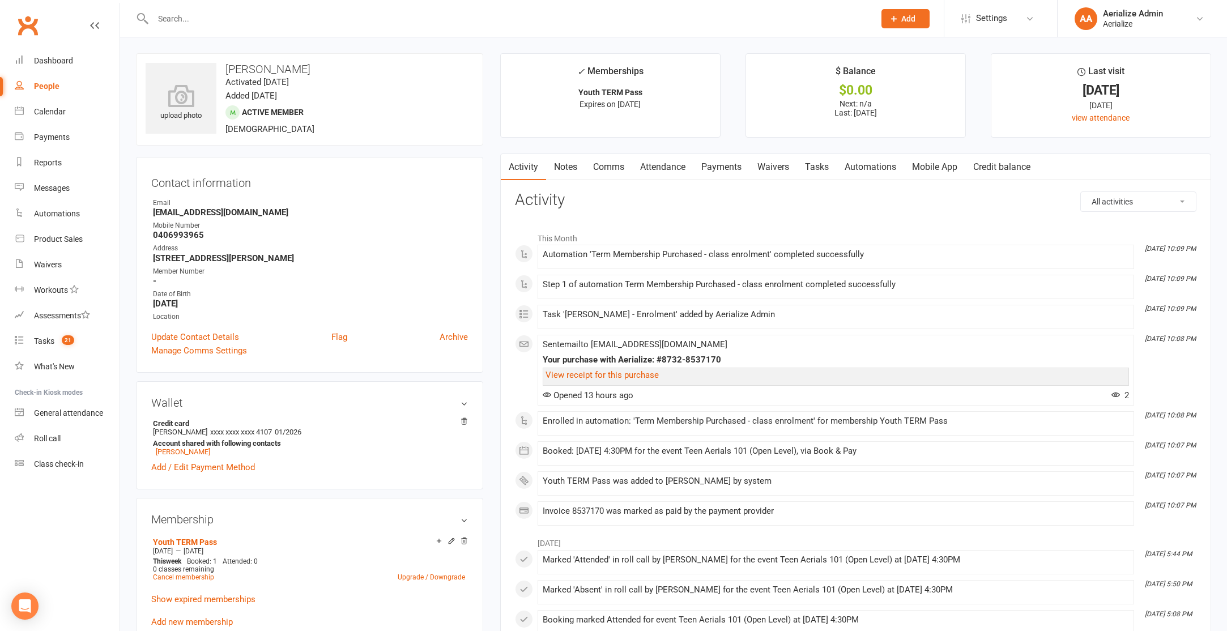
click at [685, 164] on link "Attendance" at bounding box center [662, 167] width 61 height 26
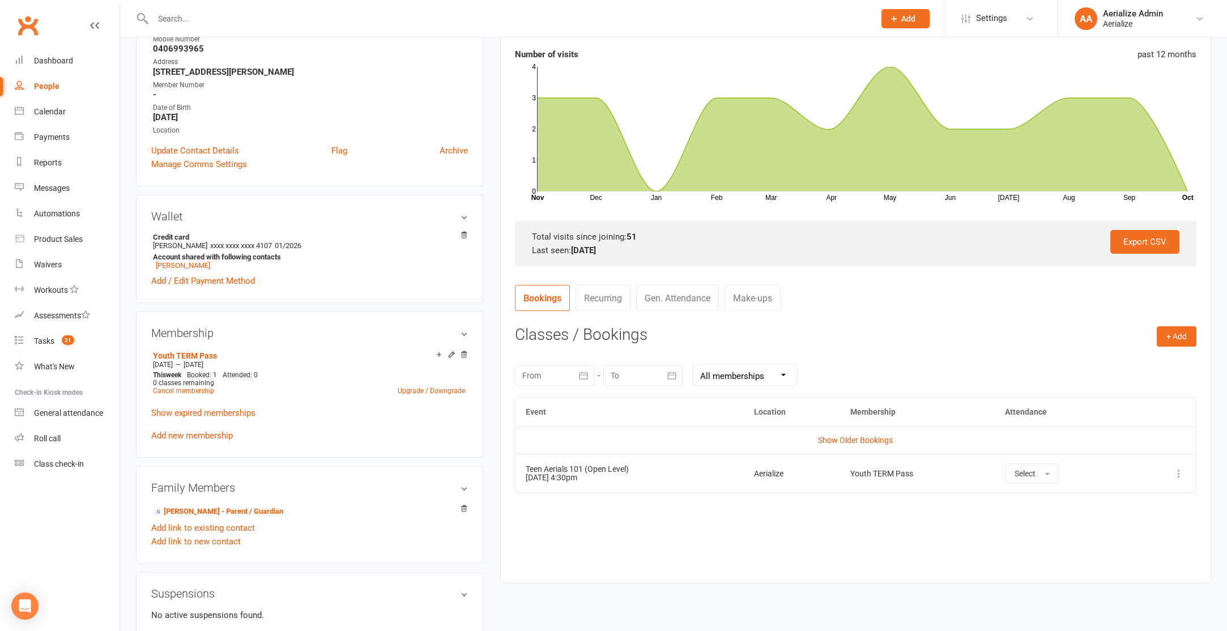
scroll to position [191, 0]
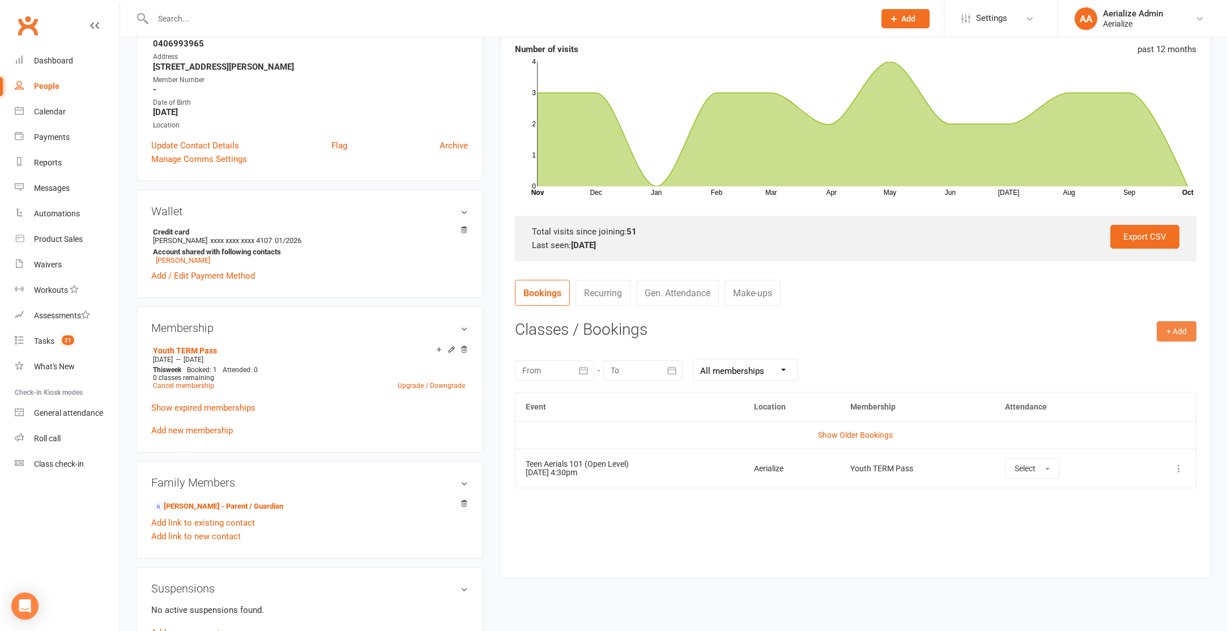
click at [1181, 327] on button "+ Add" at bounding box center [1177, 331] width 40 height 20
click at [1093, 357] on link "Book Event" at bounding box center [1140, 357] width 112 height 23
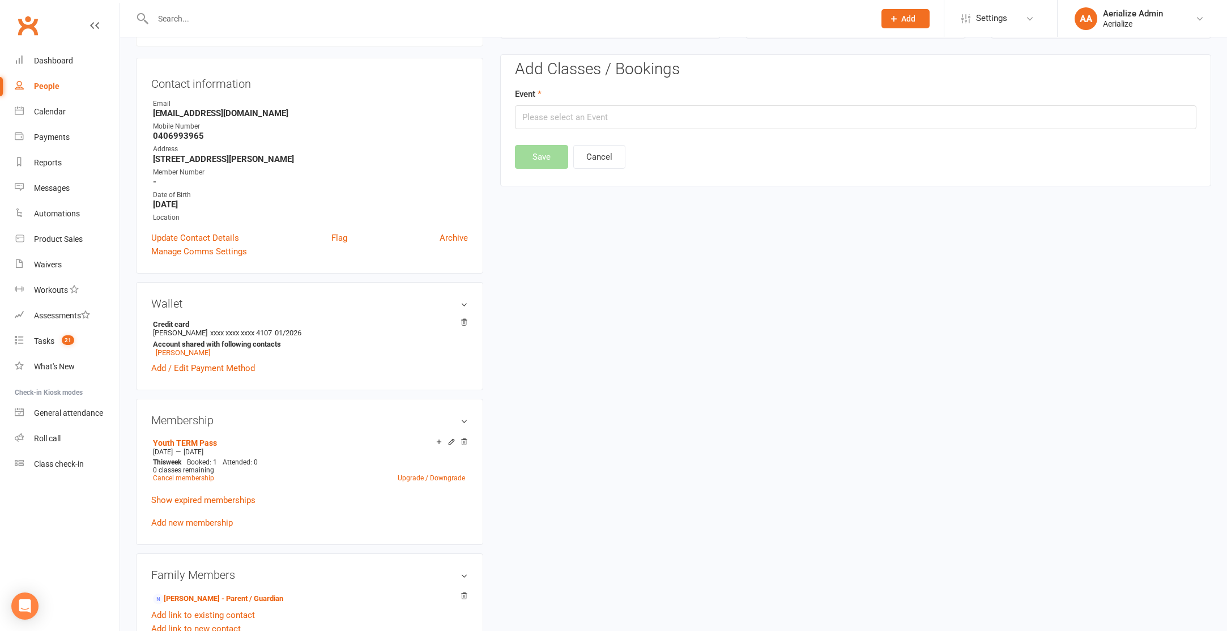
scroll to position [97, 0]
click at [586, 110] on input "text" at bounding box center [856, 120] width 682 height 24
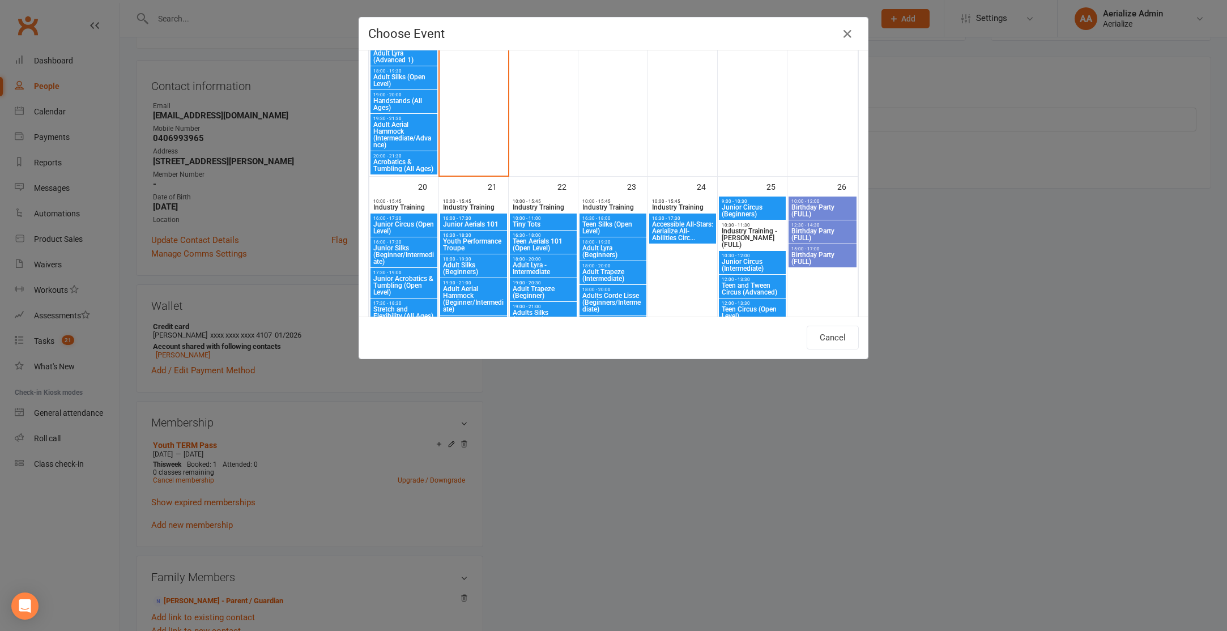
scroll to position [1036, 0]
click at [538, 246] on span "Teen Aerials 101 (Open Level)" at bounding box center [543, 244] width 62 height 14
type input "Teen Aerials 101 (Open Level) - Oct 22, 2025 4:30:00 PM"
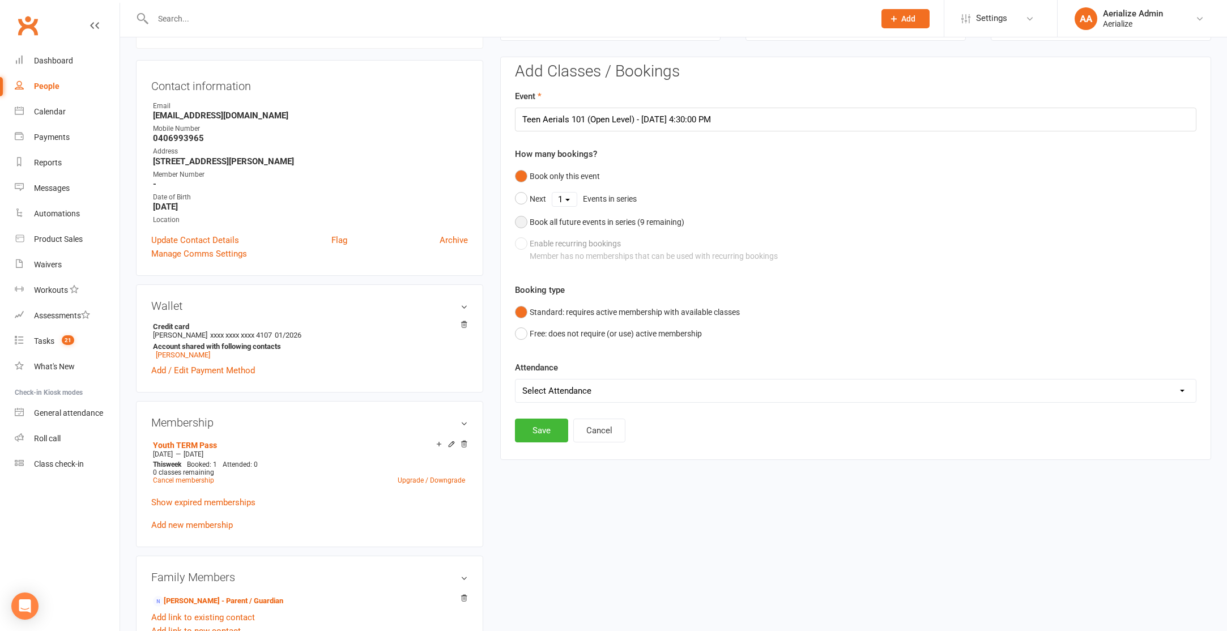
drag, startPoint x: 648, startPoint y: 224, endPoint x: 617, endPoint y: 322, distance: 102.7
click at [648, 224] on div "Book all future events in series ( 9 remaining)" at bounding box center [607, 222] width 155 height 12
click at [548, 373] on button "Save" at bounding box center [541, 373] width 53 height 24
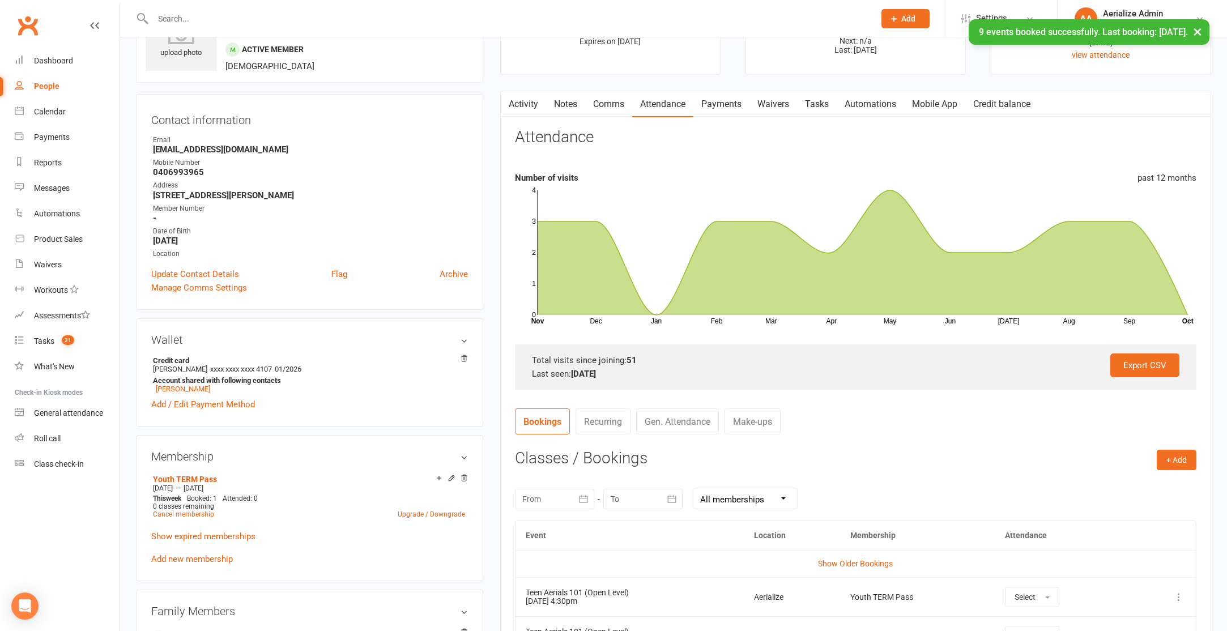
scroll to position [0, 0]
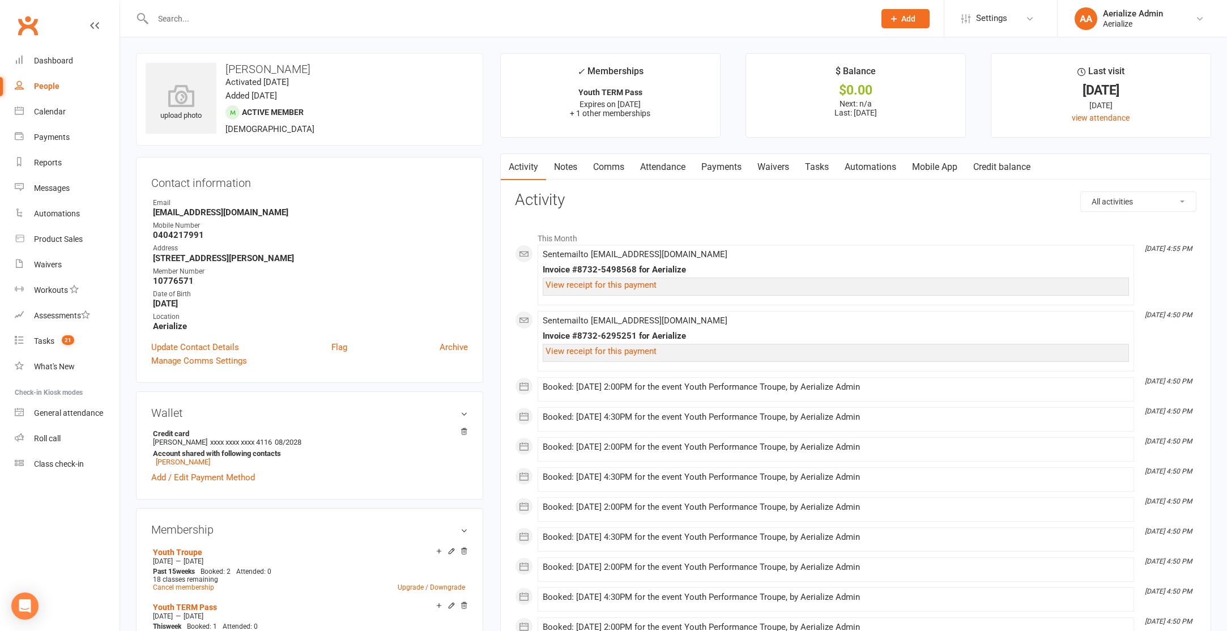
click at [666, 169] on link "Attendance" at bounding box center [662, 167] width 61 height 26
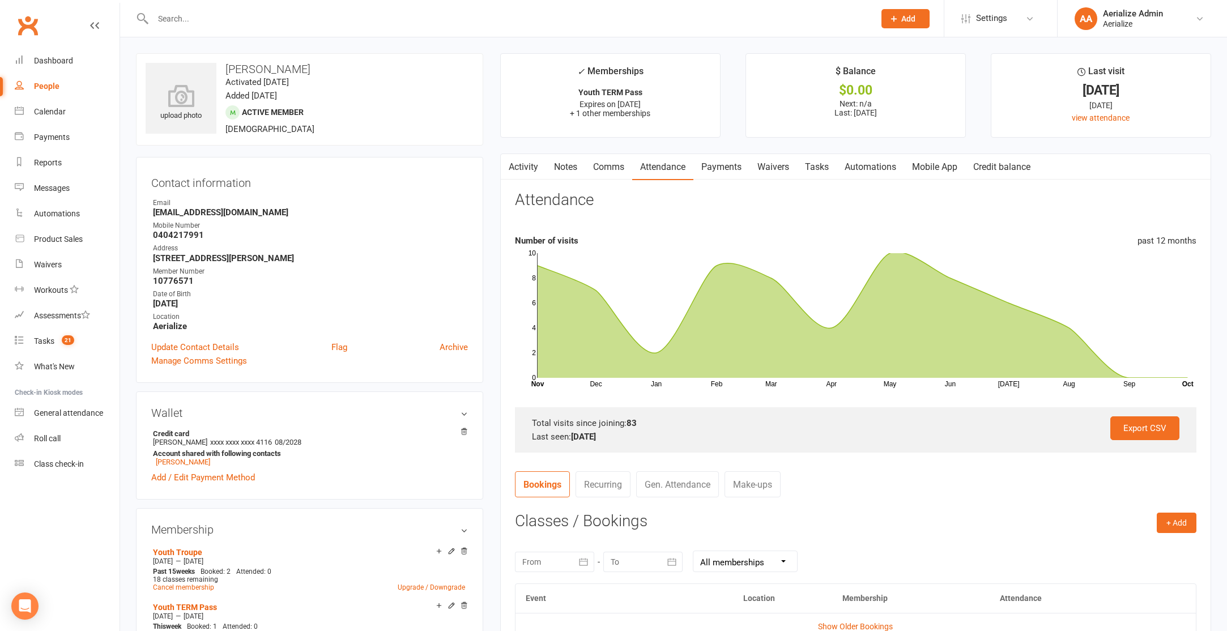
click at [525, 169] on link "Activity" at bounding box center [523, 167] width 45 height 26
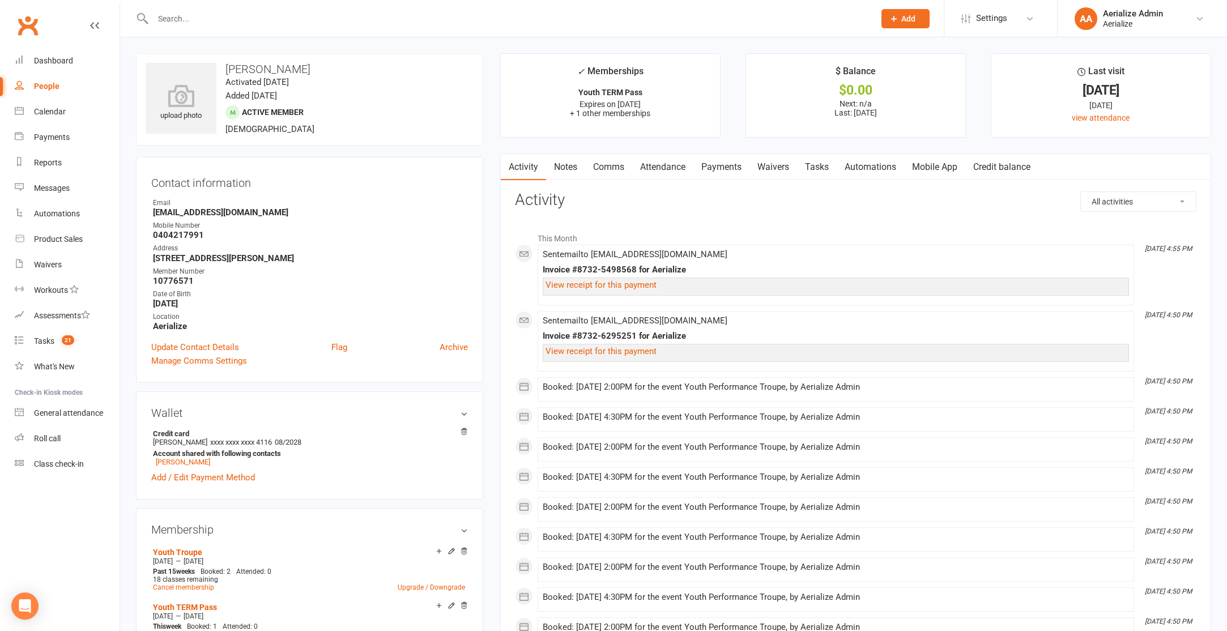
click at [996, 163] on link "Credit balance" at bounding box center [1001, 167] width 73 height 26
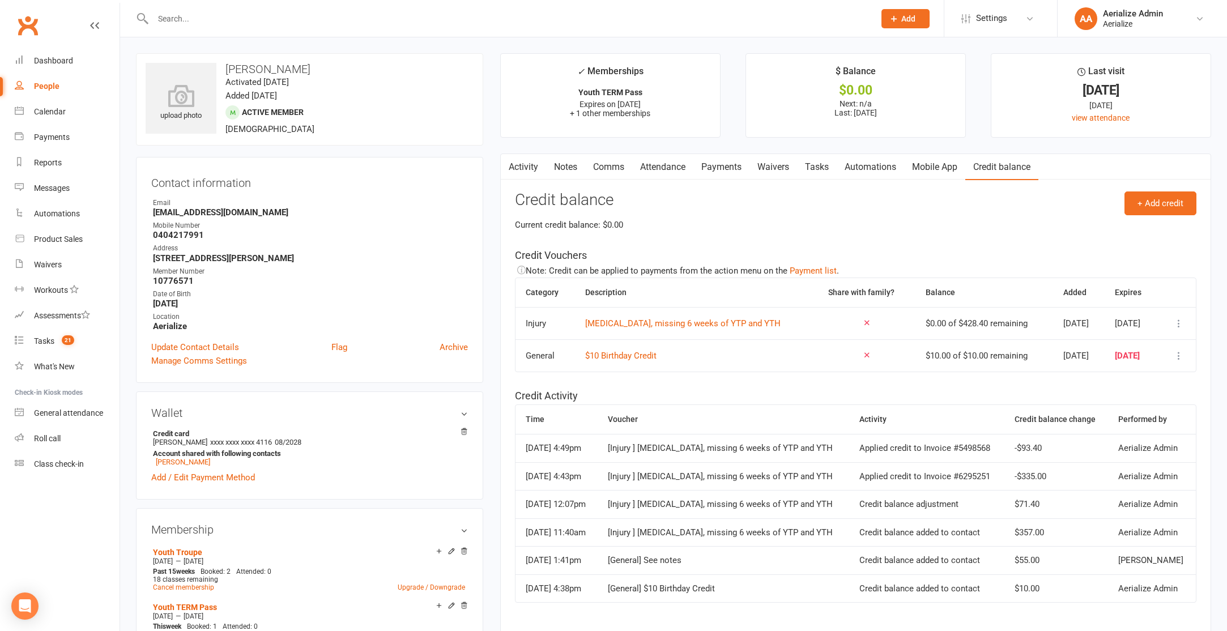
click at [1175, 351] on icon at bounding box center [1178, 355] width 11 height 11
click at [1155, 420] on link "Remove" at bounding box center [1129, 423] width 112 height 23
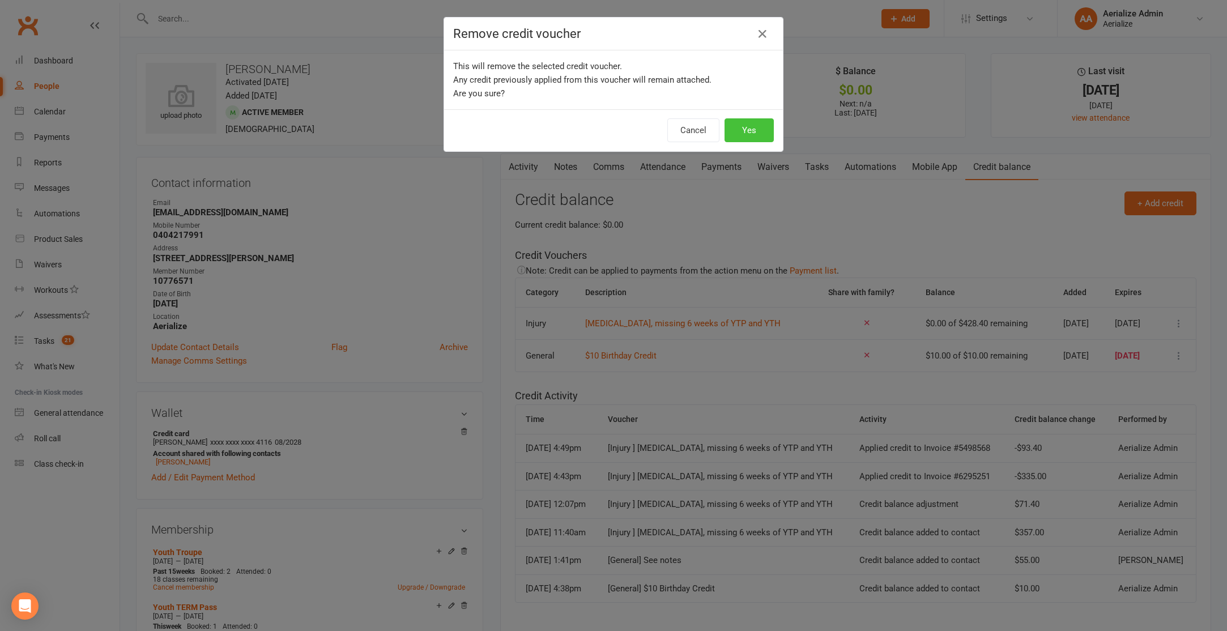
click at [732, 127] on button "Yes" at bounding box center [749, 130] width 49 height 24
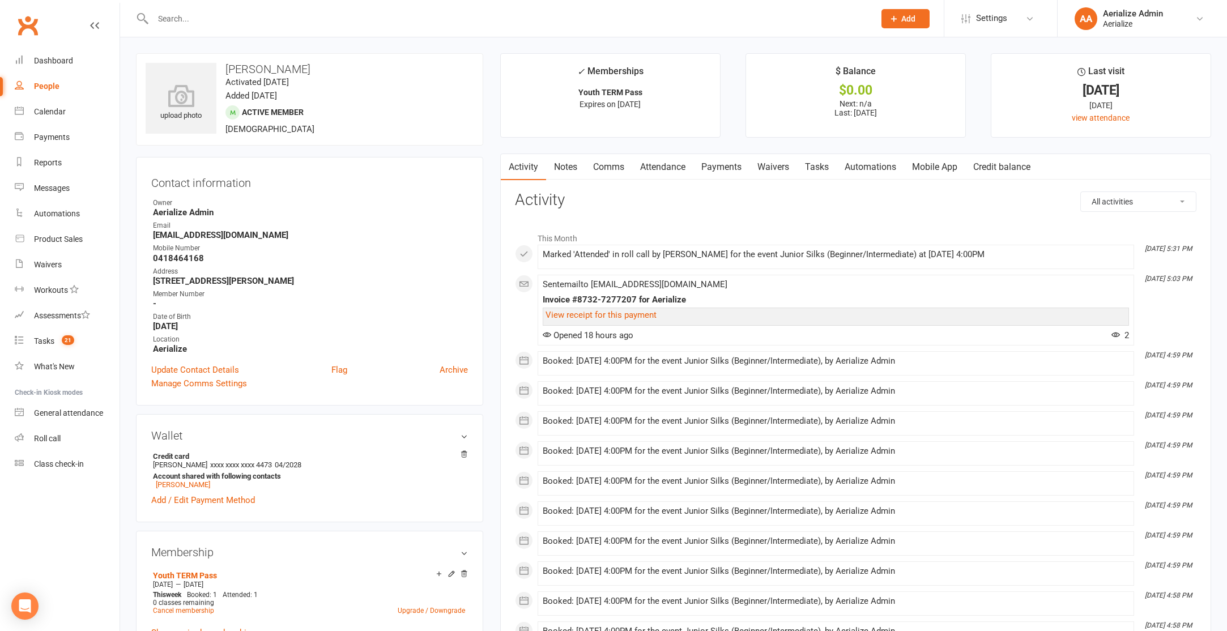
click at [672, 171] on link "Attendance" at bounding box center [662, 167] width 61 height 26
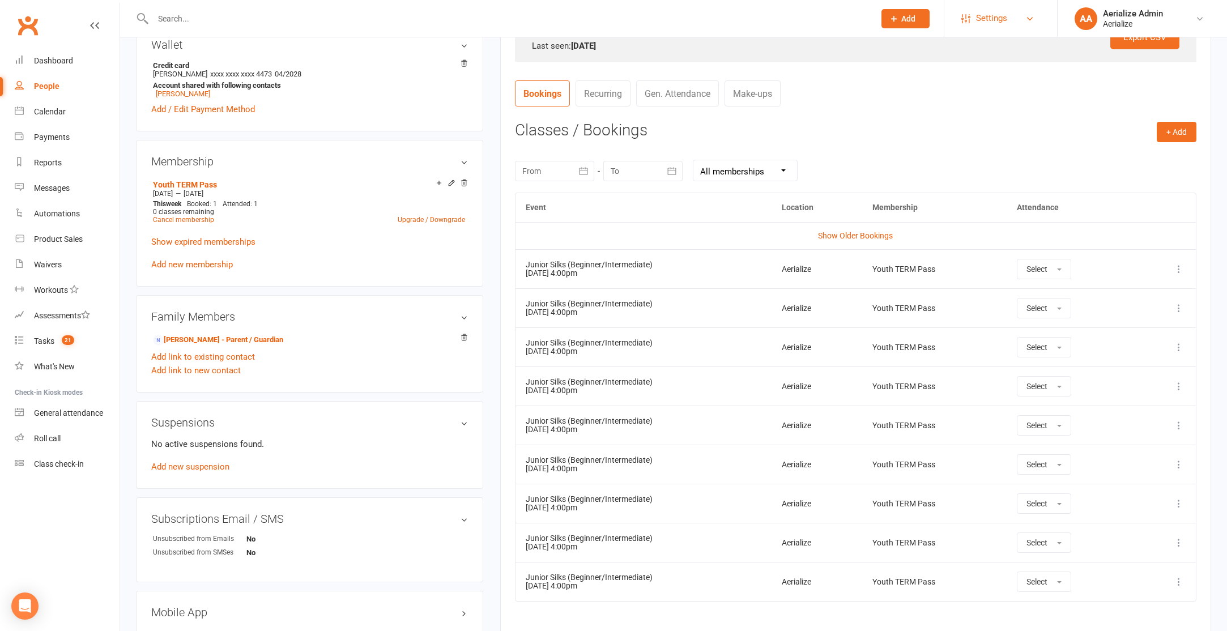
scroll to position [395, 0]
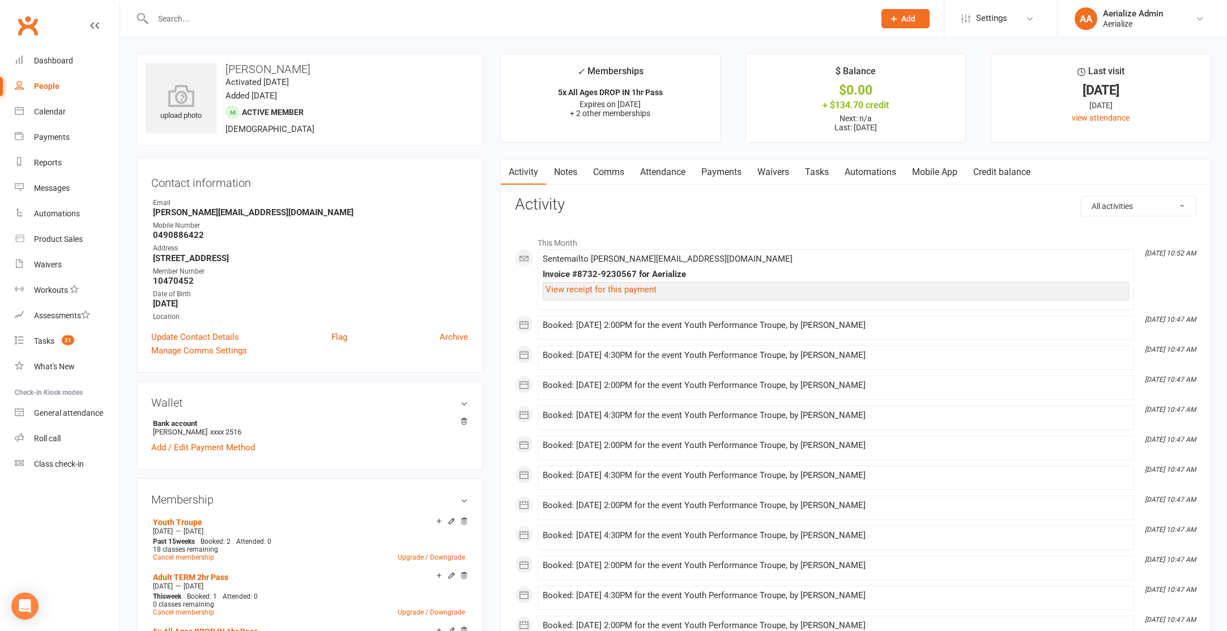
click at [670, 171] on link "Attendance" at bounding box center [662, 172] width 61 height 26
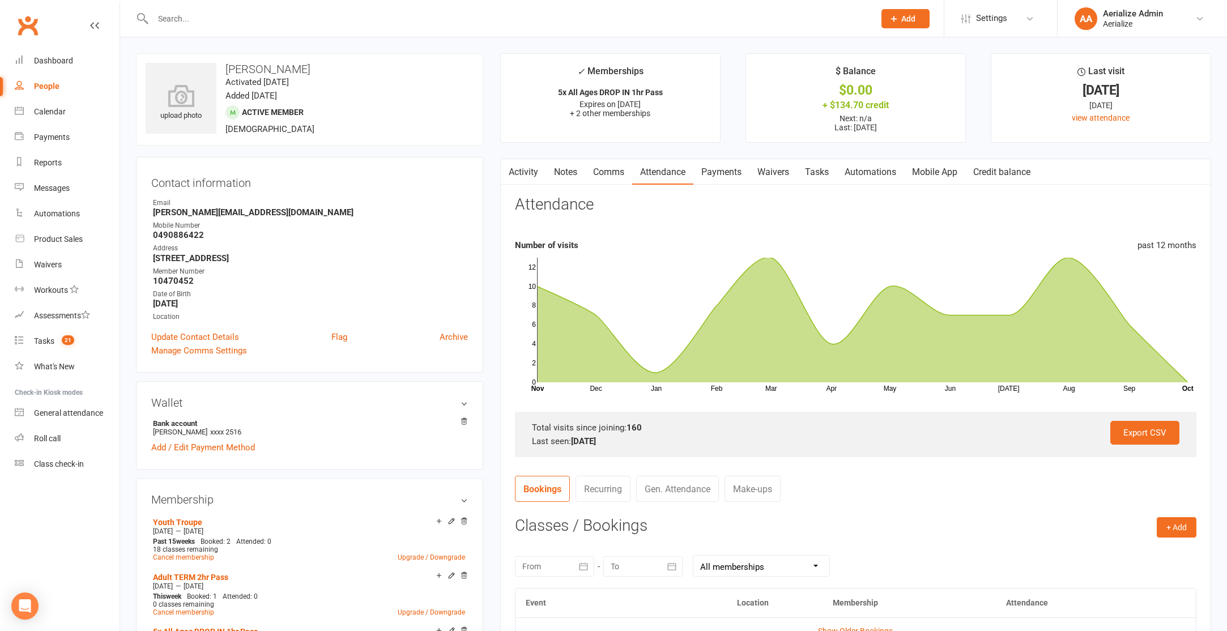
click at [729, 174] on link "Payments" at bounding box center [721, 172] width 56 height 26
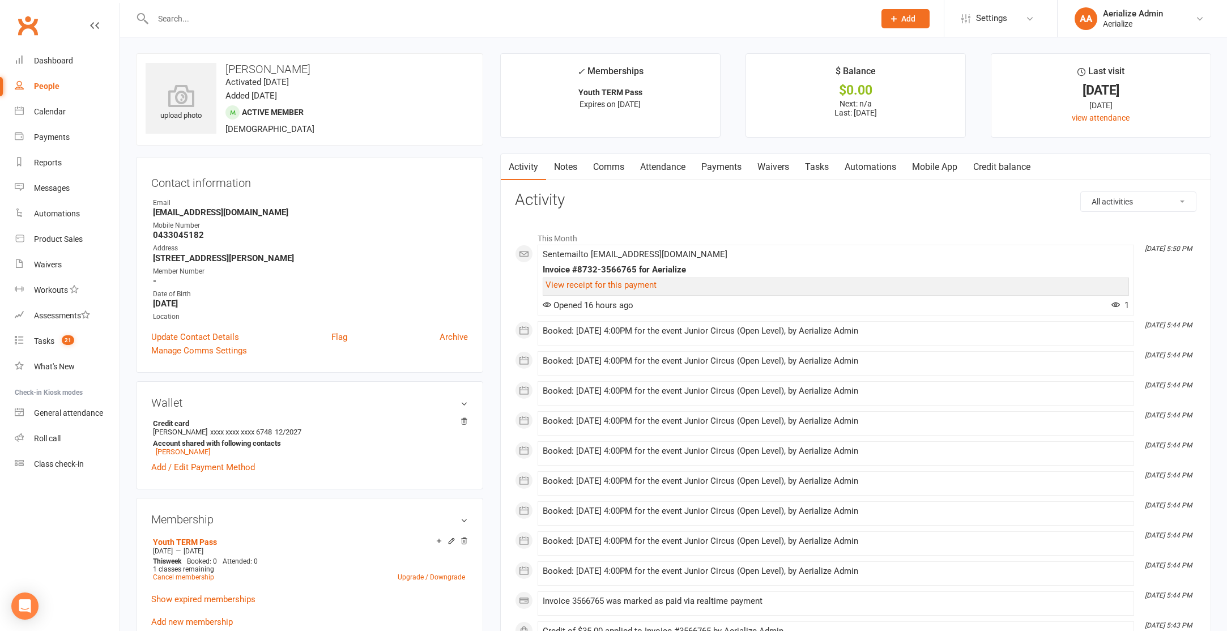
click at [673, 164] on link "Attendance" at bounding box center [662, 167] width 61 height 26
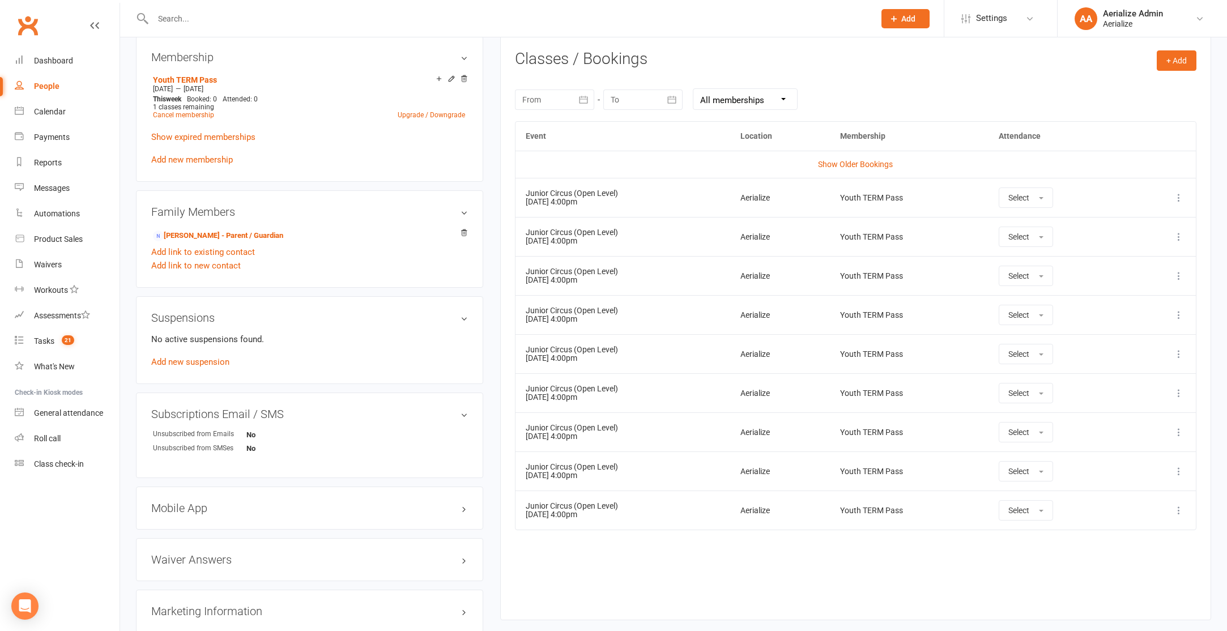
scroll to position [543, 0]
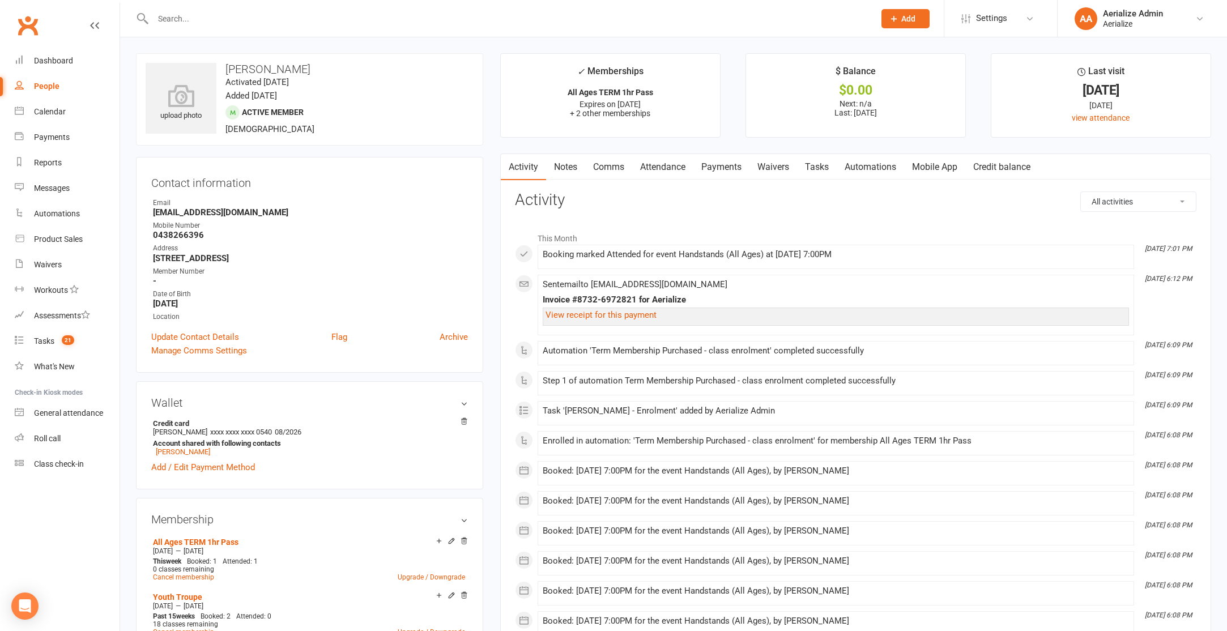
click at [653, 169] on link "Attendance" at bounding box center [662, 167] width 61 height 26
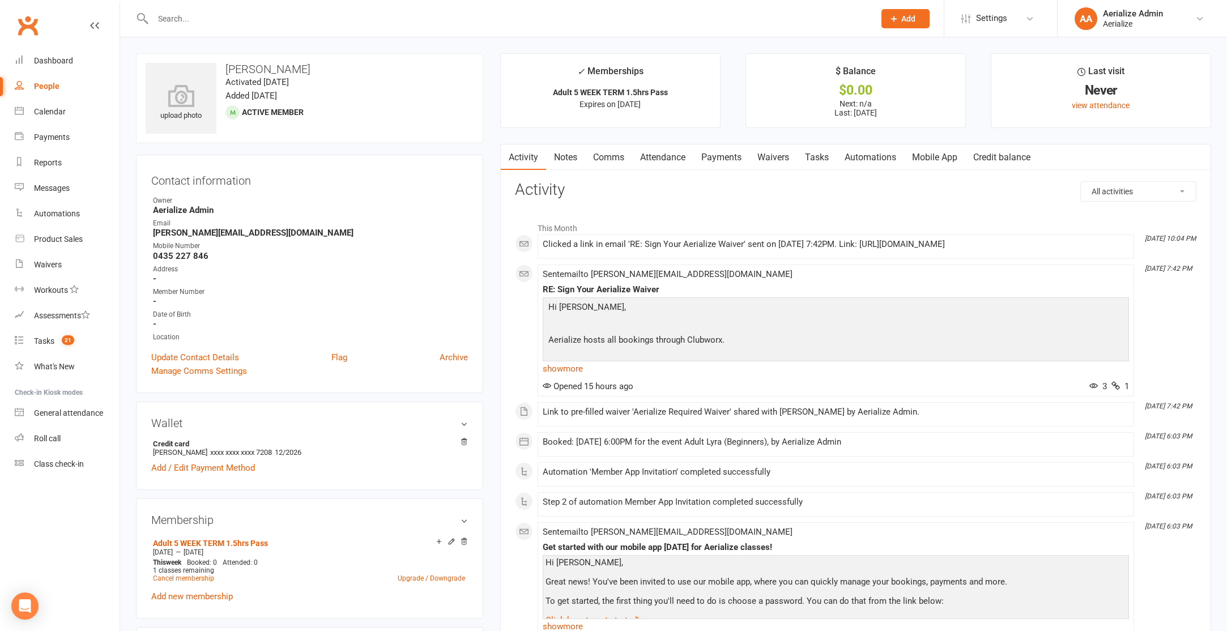
click at [666, 155] on link "Attendance" at bounding box center [662, 157] width 61 height 26
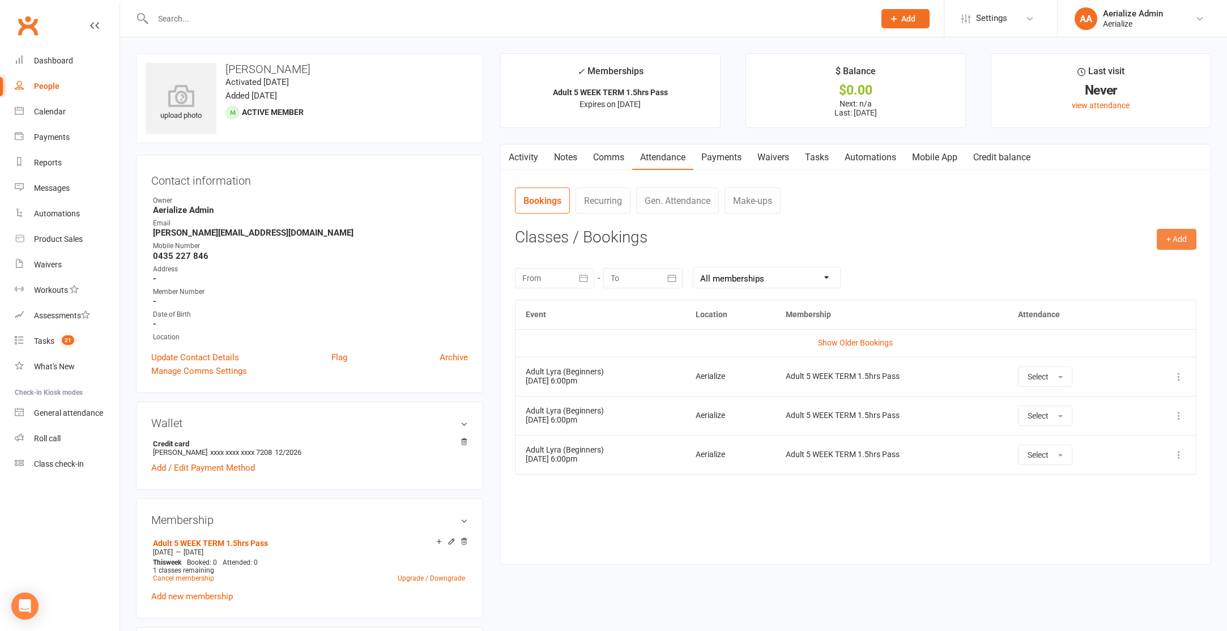
click at [1176, 246] on button "+ Add" at bounding box center [1177, 239] width 40 height 20
click at [1127, 267] on link "Book Event" at bounding box center [1140, 265] width 112 height 23
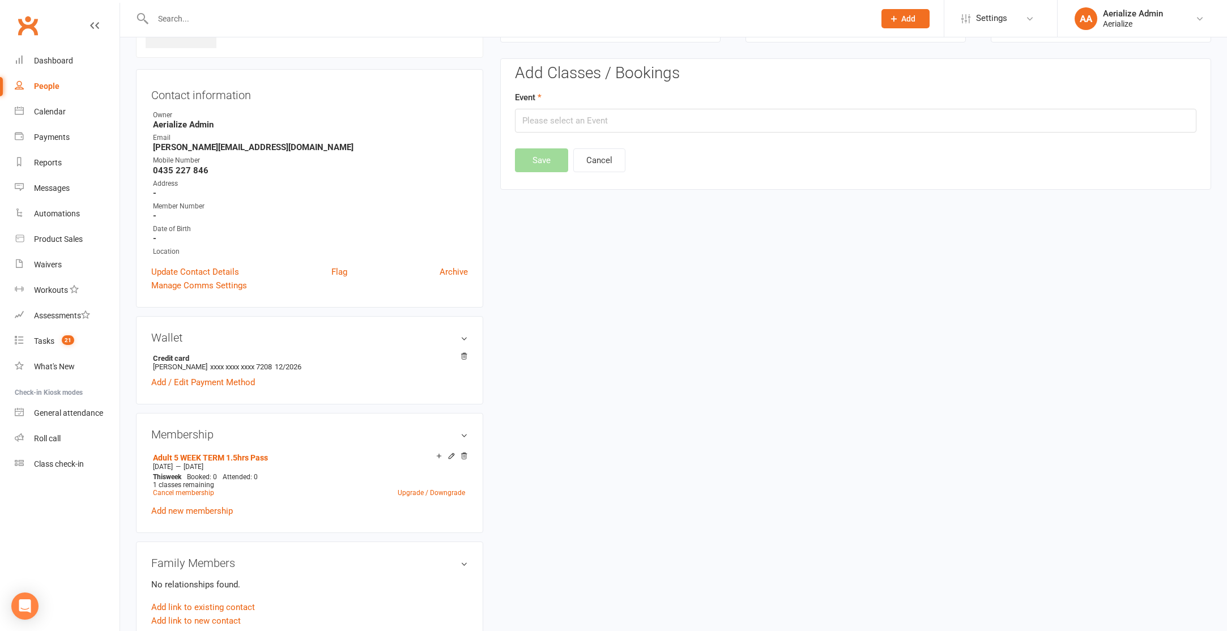
scroll to position [87, 0]
click at [634, 125] on input "text" at bounding box center [856, 120] width 682 height 24
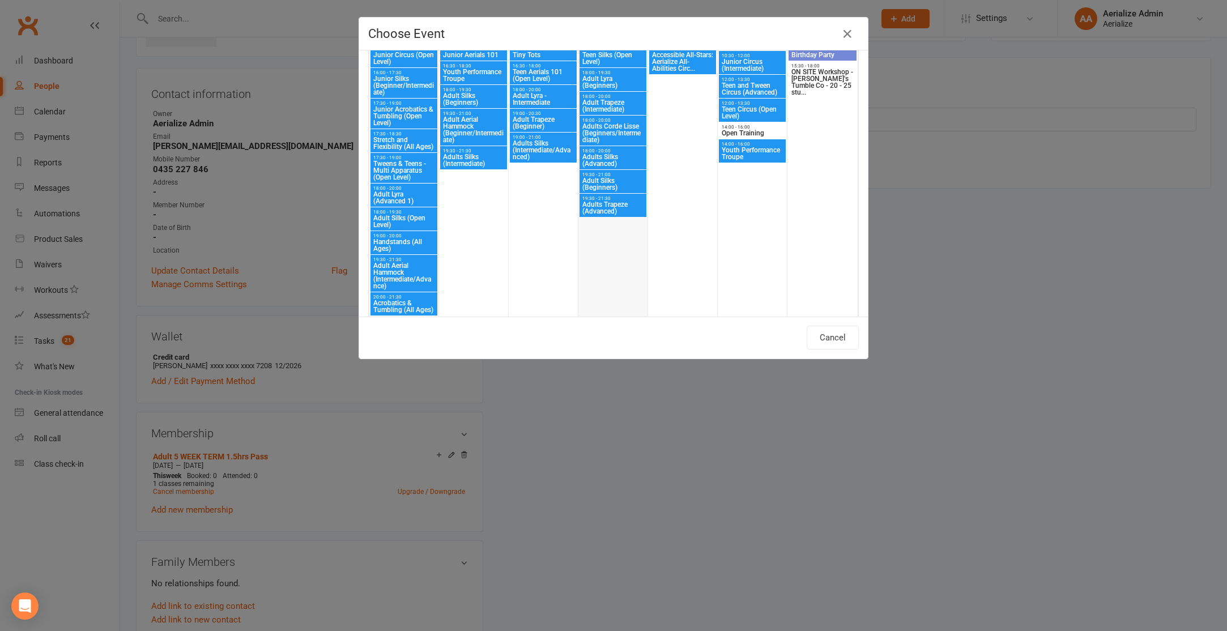
scroll to position [1493, 0]
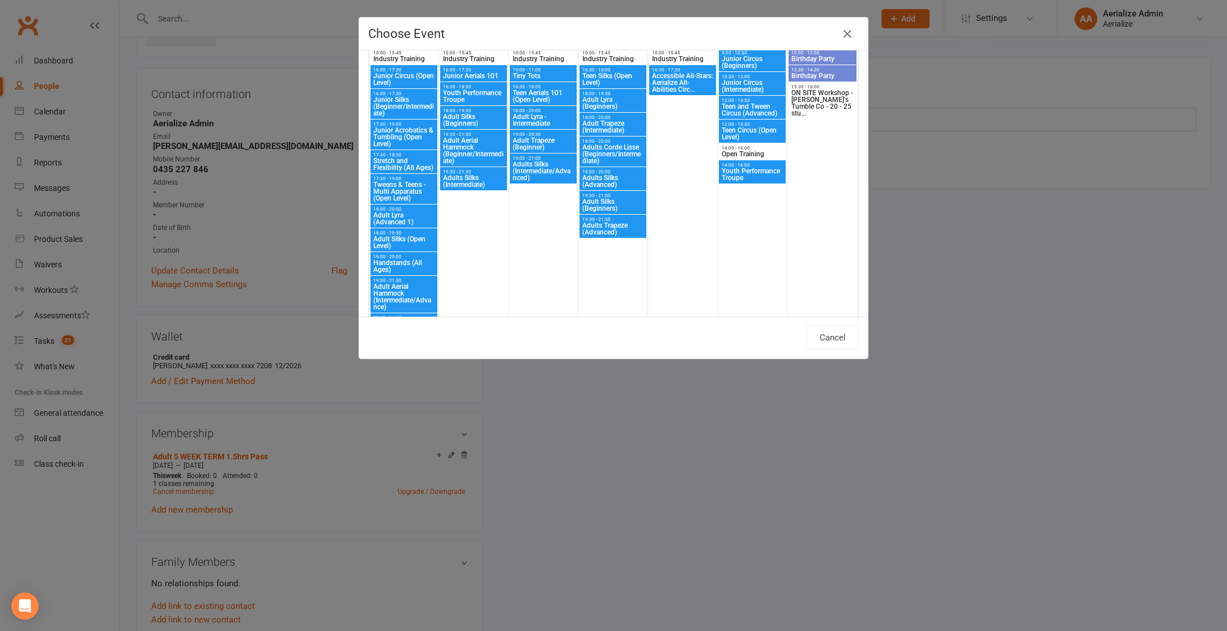
click at [621, 108] on span "Adult Lyra (Beginners)" at bounding box center [613, 103] width 62 height 14
type input "Adult Lyra (Beginners) - Oct 30, 2025 6:00:00 PM"
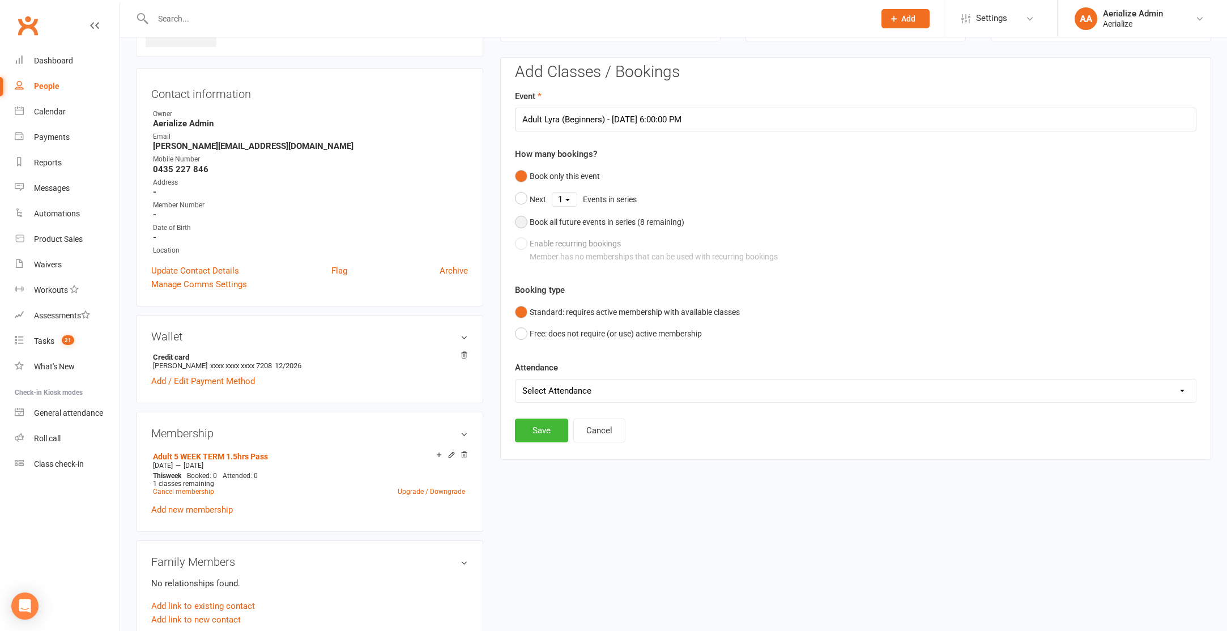
click at [606, 220] on div "Book all future events in series ( 8 remaining)" at bounding box center [607, 222] width 155 height 12
click at [553, 373] on button "Save" at bounding box center [541, 373] width 53 height 24
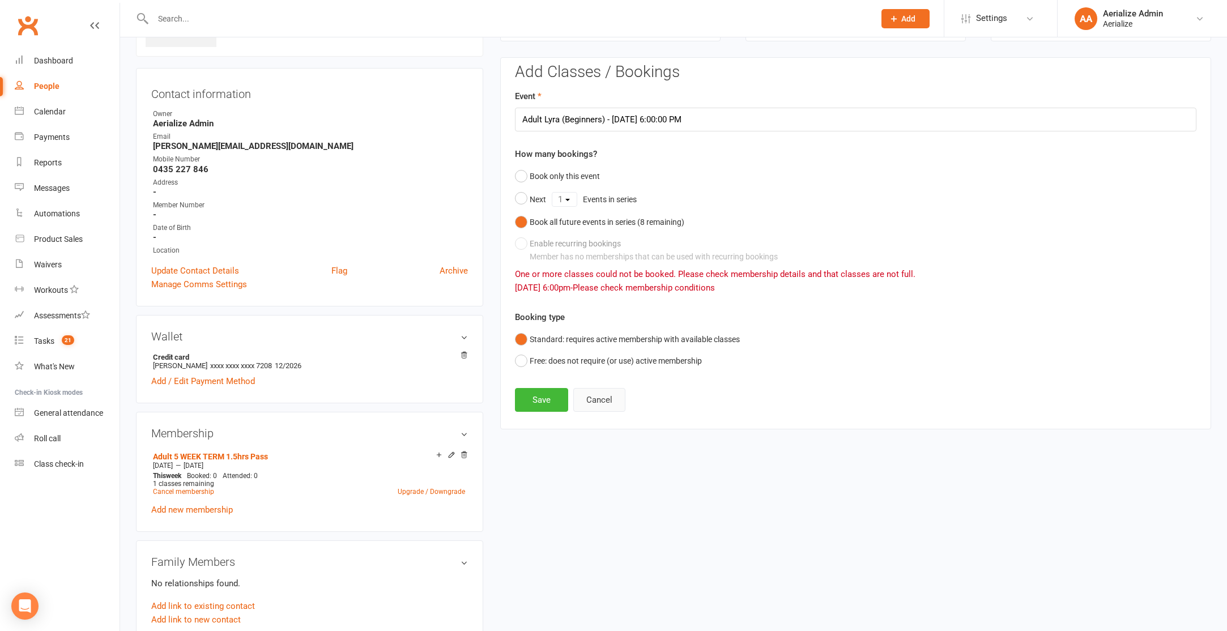
click at [595, 397] on button "Cancel" at bounding box center [599, 400] width 52 height 24
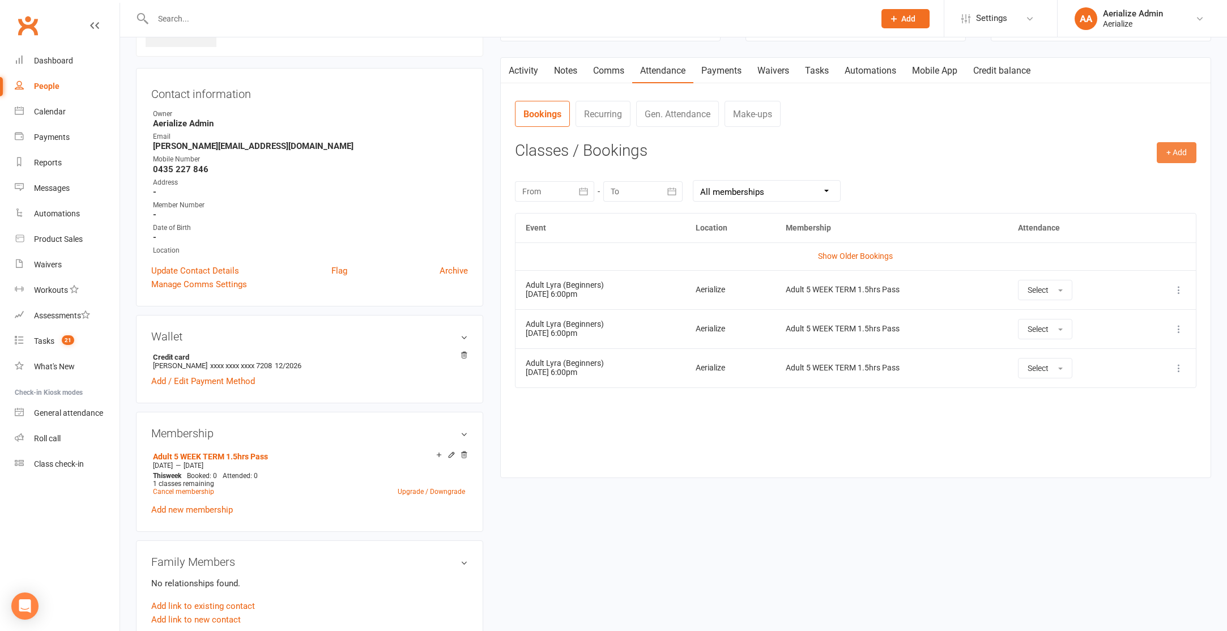
click at [1168, 151] on button "+ Add" at bounding box center [1177, 152] width 40 height 20
click at [1148, 171] on link "Book Event" at bounding box center [1140, 178] width 112 height 23
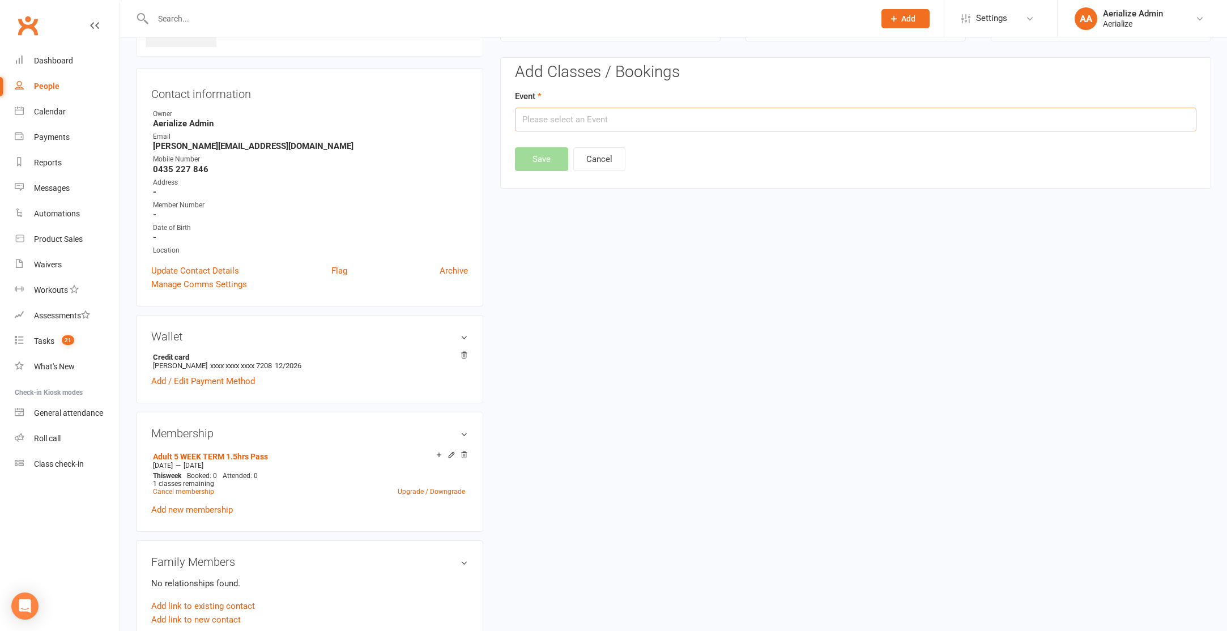
click at [675, 121] on input "text" at bounding box center [856, 120] width 682 height 24
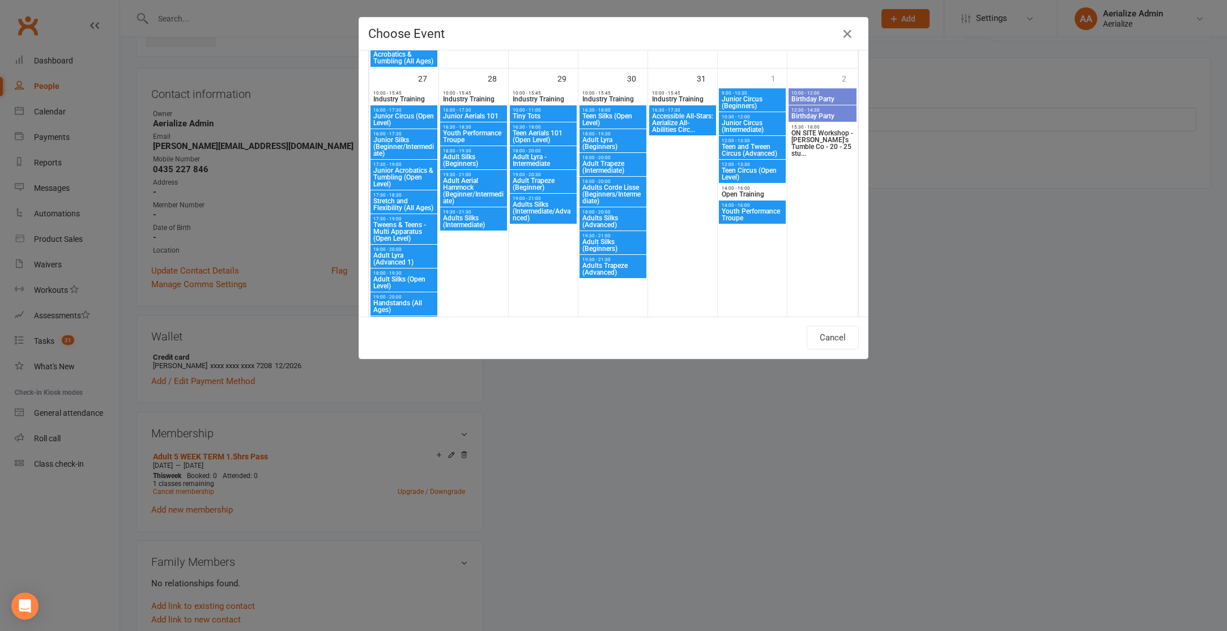
scroll to position [1454, 0]
click at [616, 140] on span "Adult Lyra (Beginners)" at bounding box center [613, 143] width 62 height 14
type input "Adult Lyra (Beginners) - Oct 30, 2025 6:00:00 PM"
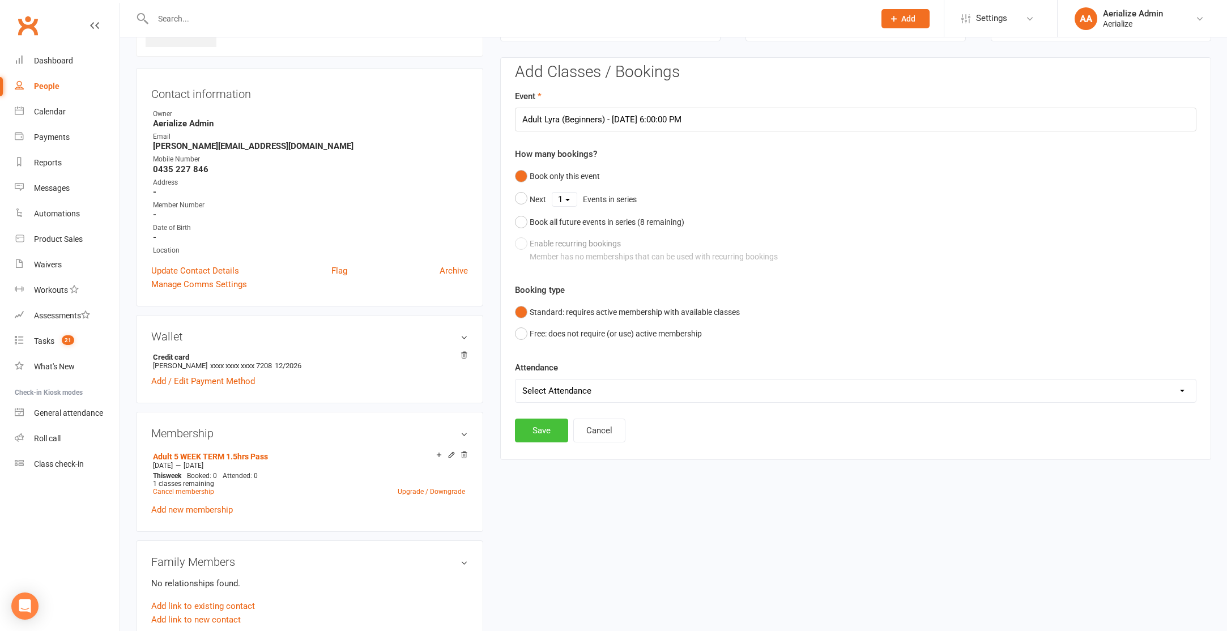
click at [548, 424] on button "Save" at bounding box center [541, 431] width 53 height 24
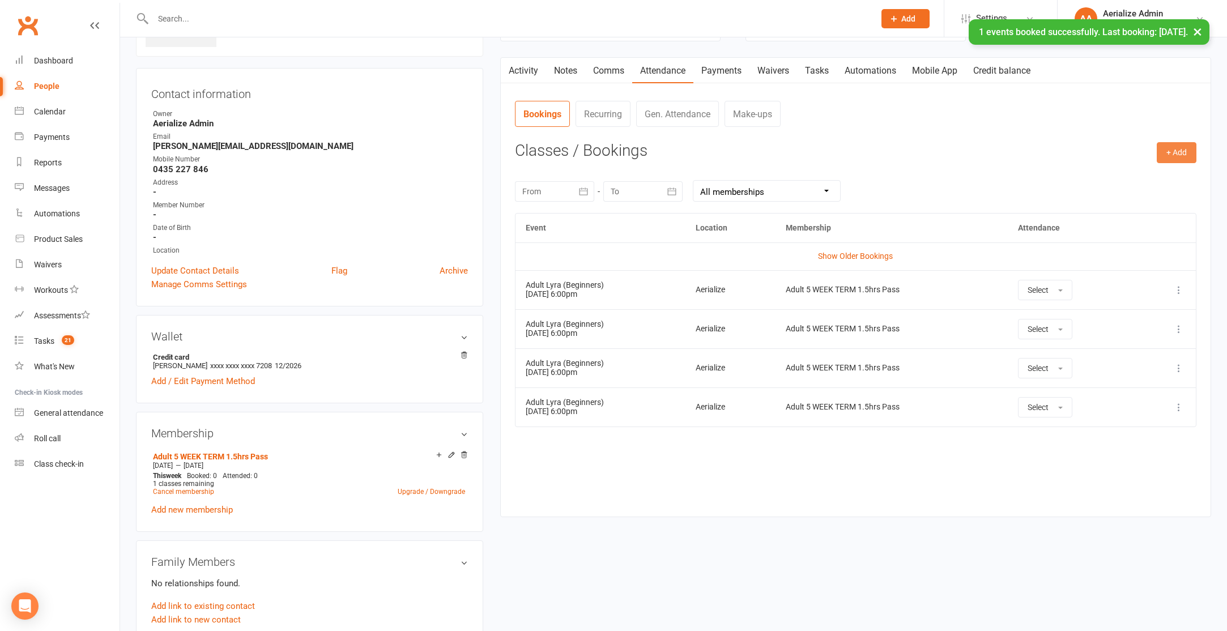
click at [1168, 160] on button "+ Add" at bounding box center [1177, 152] width 40 height 20
click at [1127, 180] on link "Book Event" at bounding box center [1140, 178] width 112 height 23
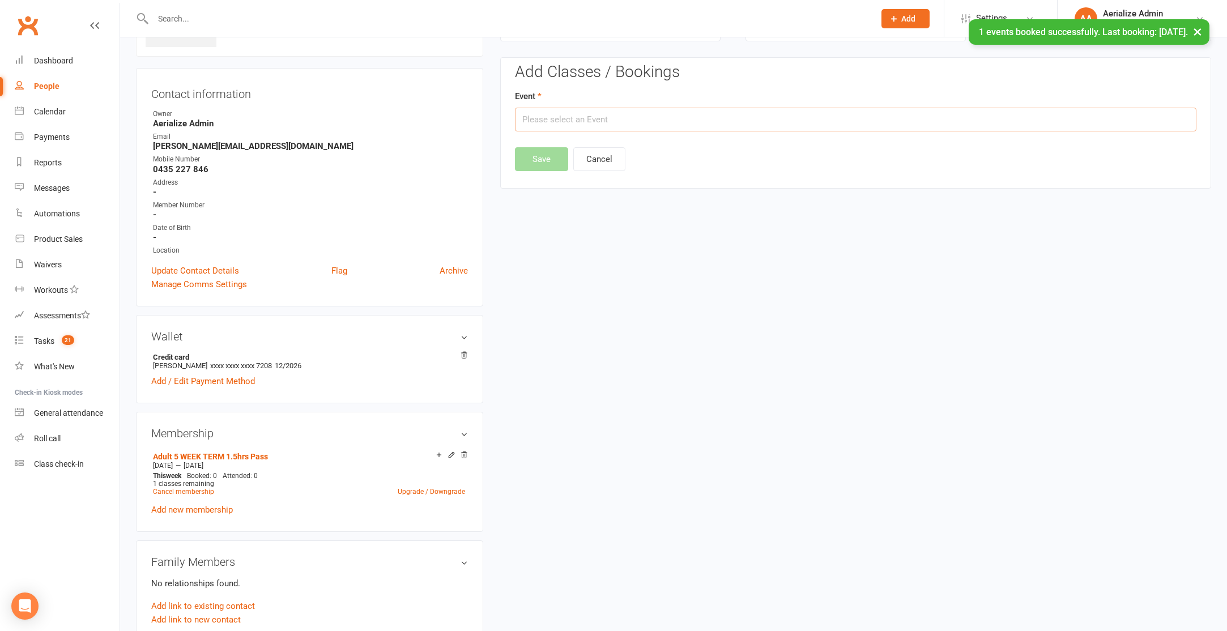
click at [553, 120] on input "text" at bounding box center [856, 120] width 682 height 24
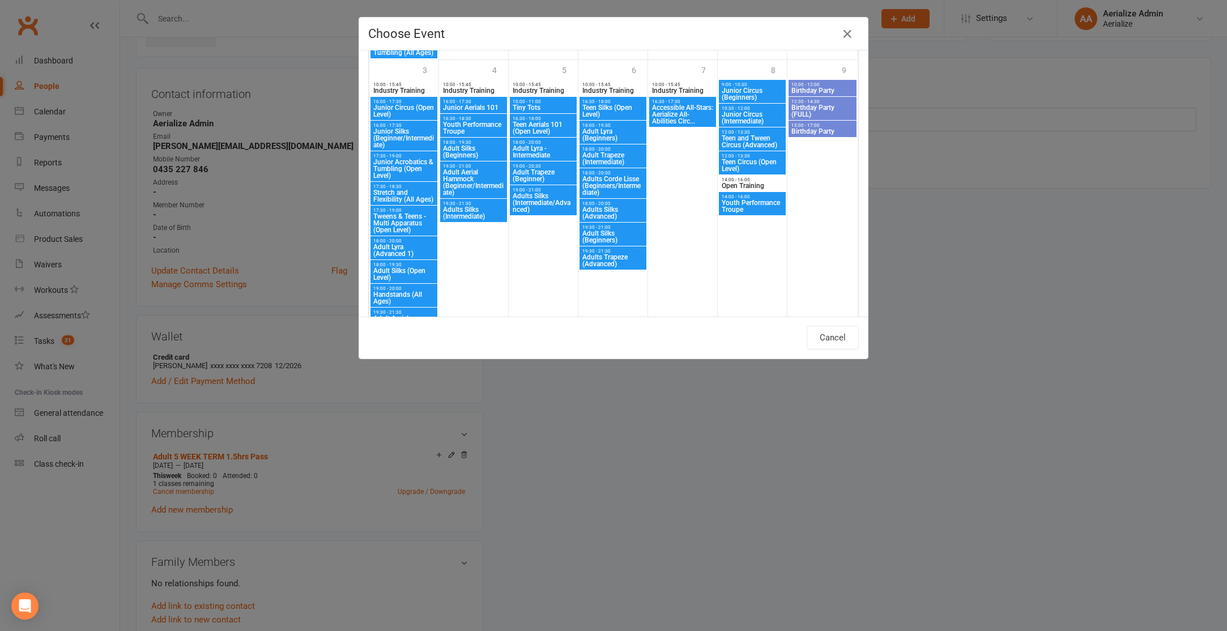
scroll to position [1773, 0]
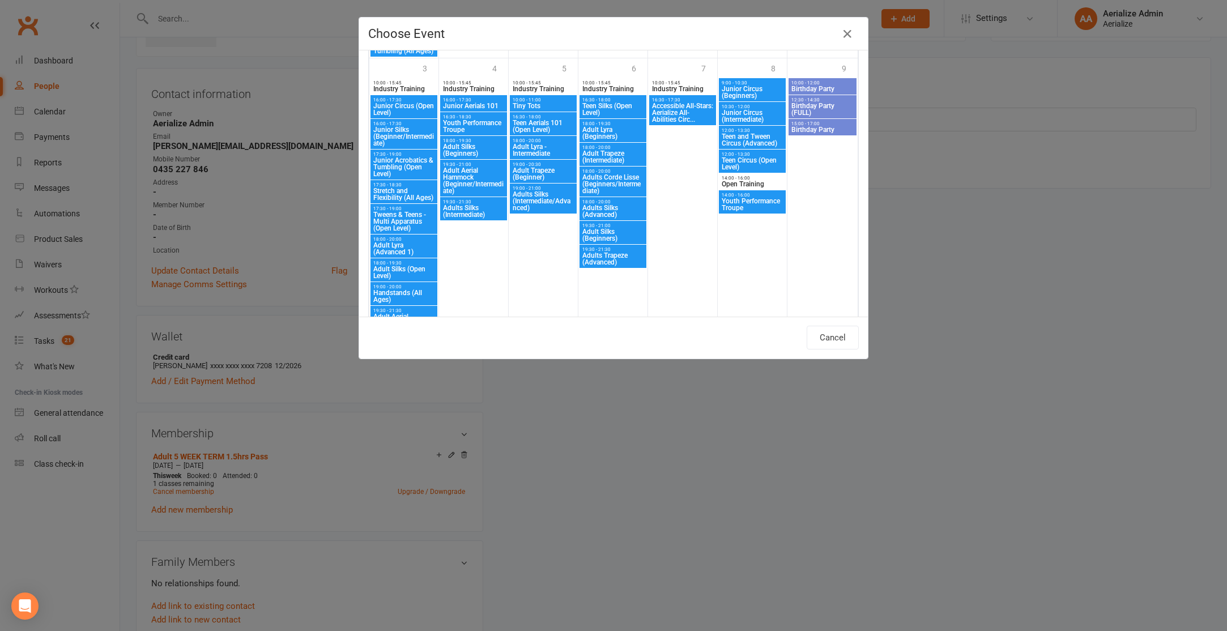
click at [609, 123] on span "18:00 - 19:30" at bounding box center [613, 123] width 62 height 5
type input "Adult Lyra (Beginners) - Nov 6, 2025 6:00:00 PM"
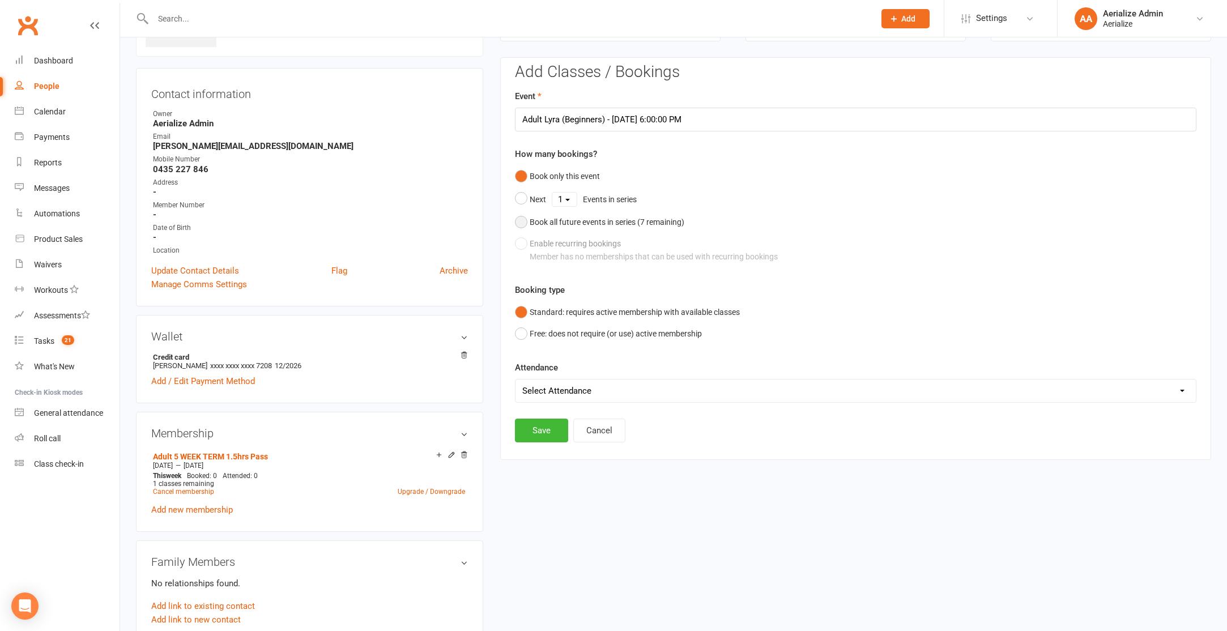
click at [611, 216] on div "Book all future events in series ( 7 remaining)" at bounding box center [607, 222] width 155 height 12
click at [541, 380] on button "Save" at bounding box center [541, 373] width 53 height 24
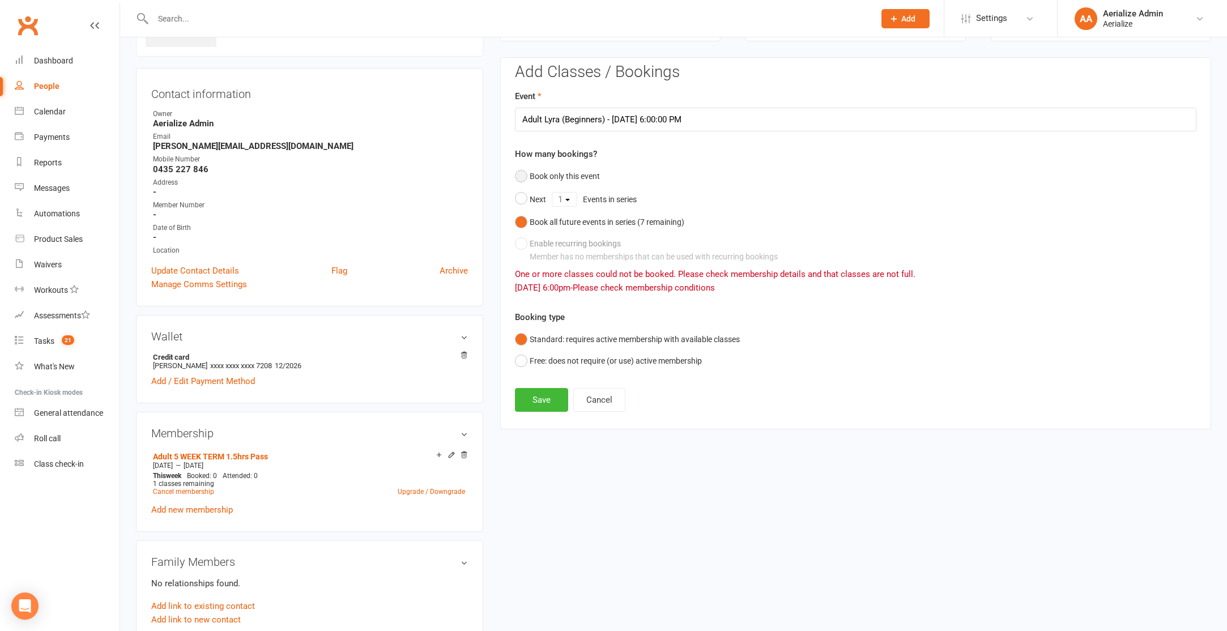
click at [571, 170] on button "Book only this event" at bounding box center [557, 176] width 85 height 22
click at [554, 454] on button "Save" at bounding box center [541, 458] width 53 height 24
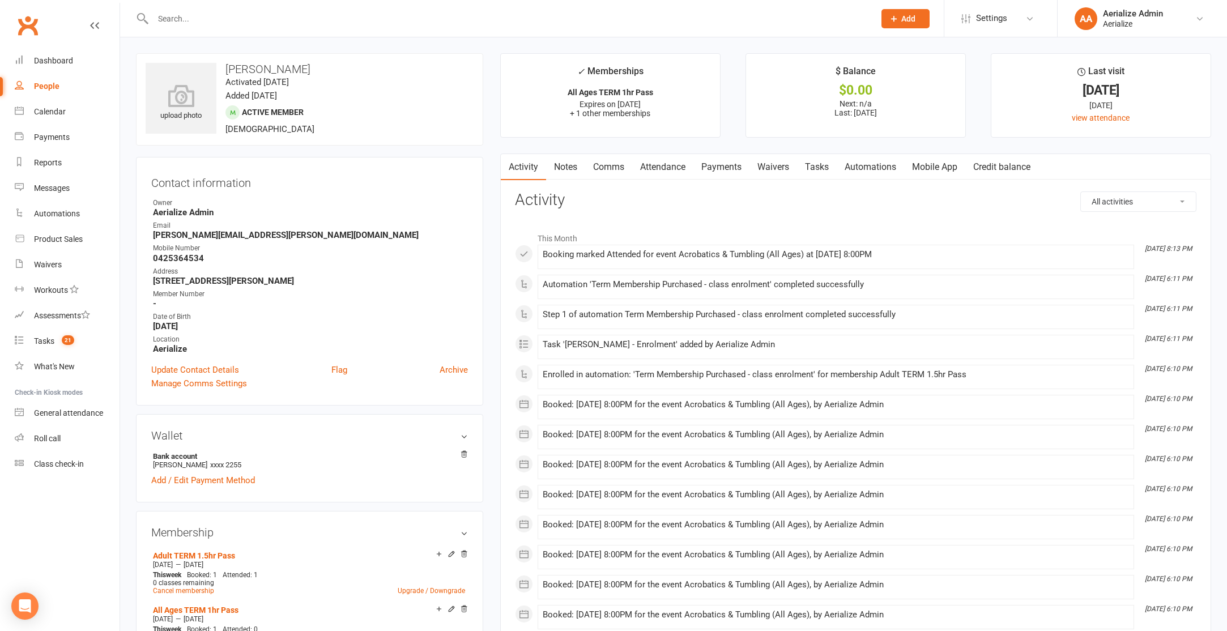
click at [655, 171] on link "Attendance" at bounding box center [662, 167] width 61 height 26
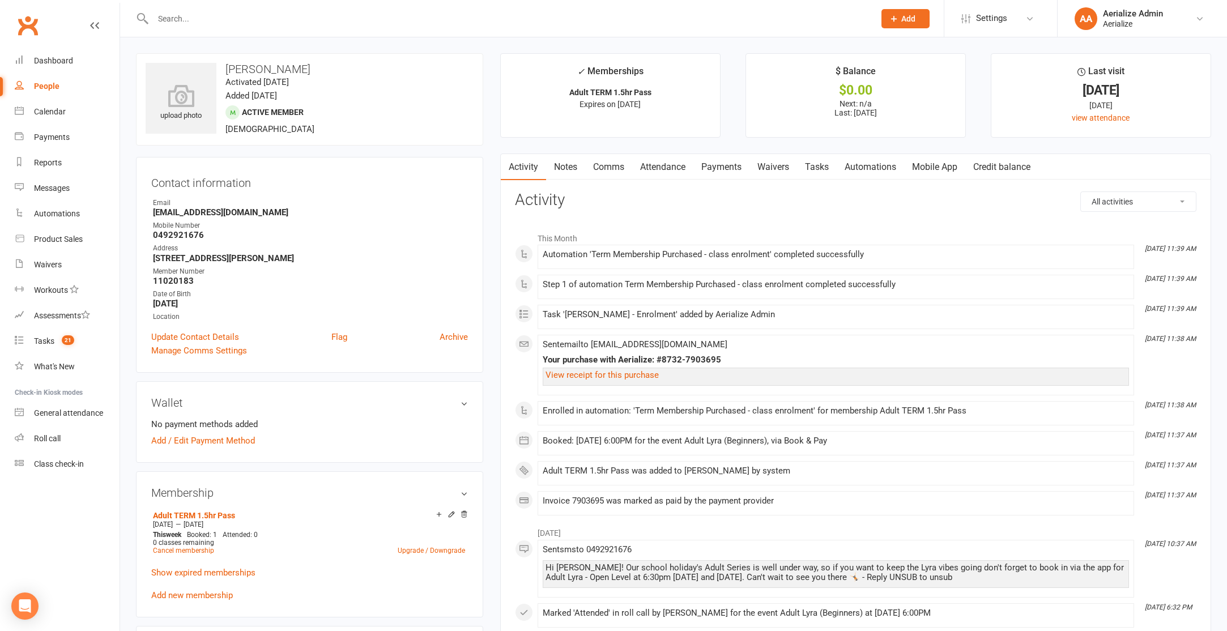
click at [665, 167] on link "Attendance" at bounding box center [662, 167] width 61 height 26
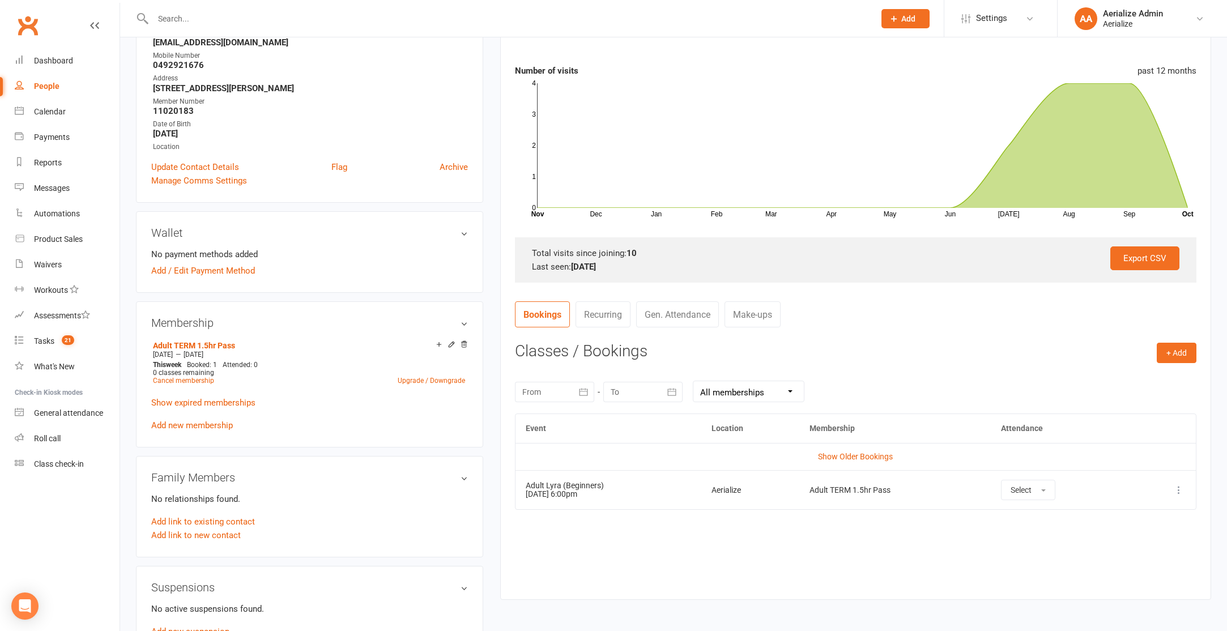
scroll to position [173, 0]
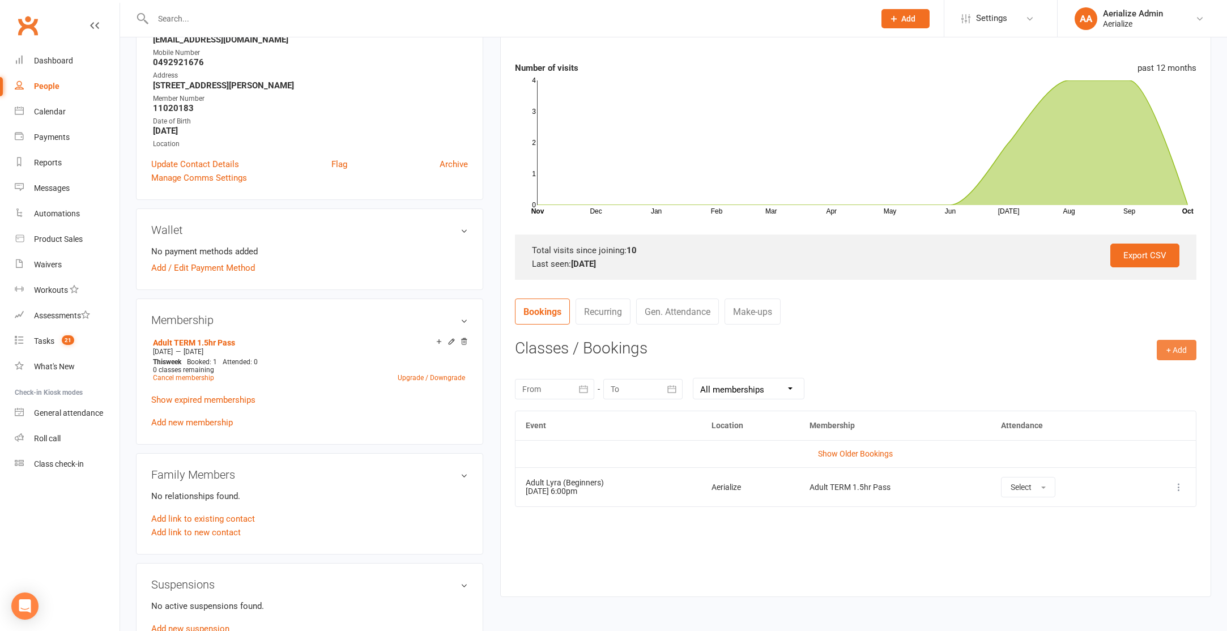
click at [1177, 347] on button "+ Add" at bounding box center [1177, 350] width 40 height 20
drag, startPoint x: 1146, startPoint y: 376, endPoint x: 1135, endPoint y: 350, distance: 28.2
click at [1145, 376] on link "Book Event" at bounding box center [1140, 375] width 112 height 23
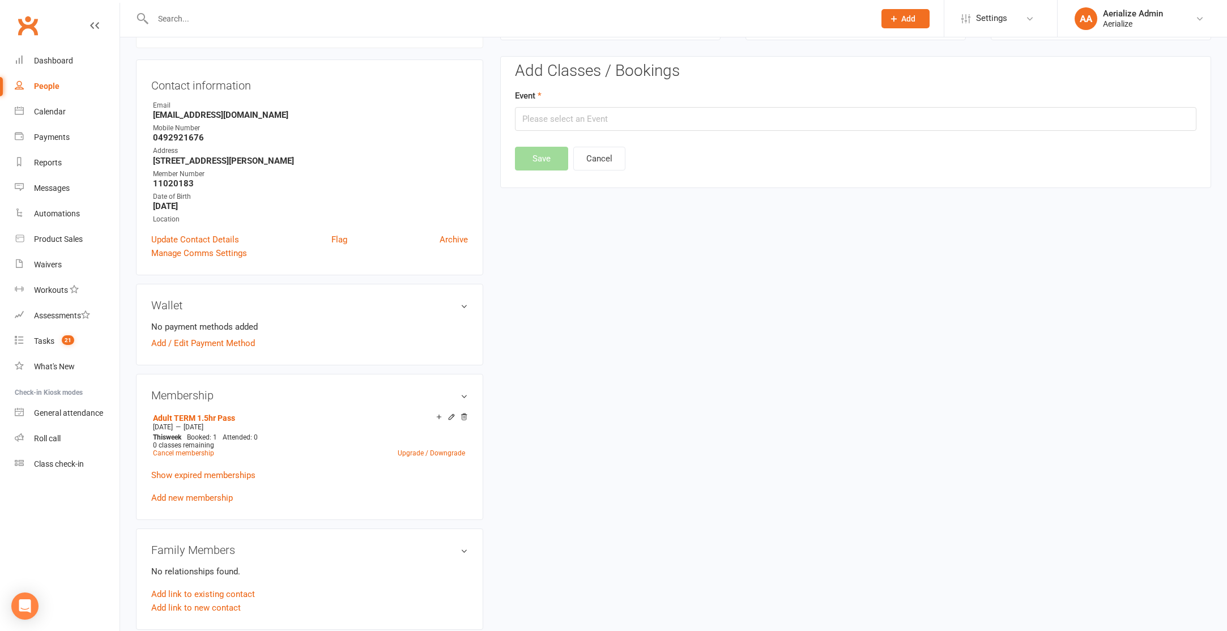
scroll to position [97, 0]
click at [687, 120] on input "text" at bounding box center [856, 120] width 682 height 24
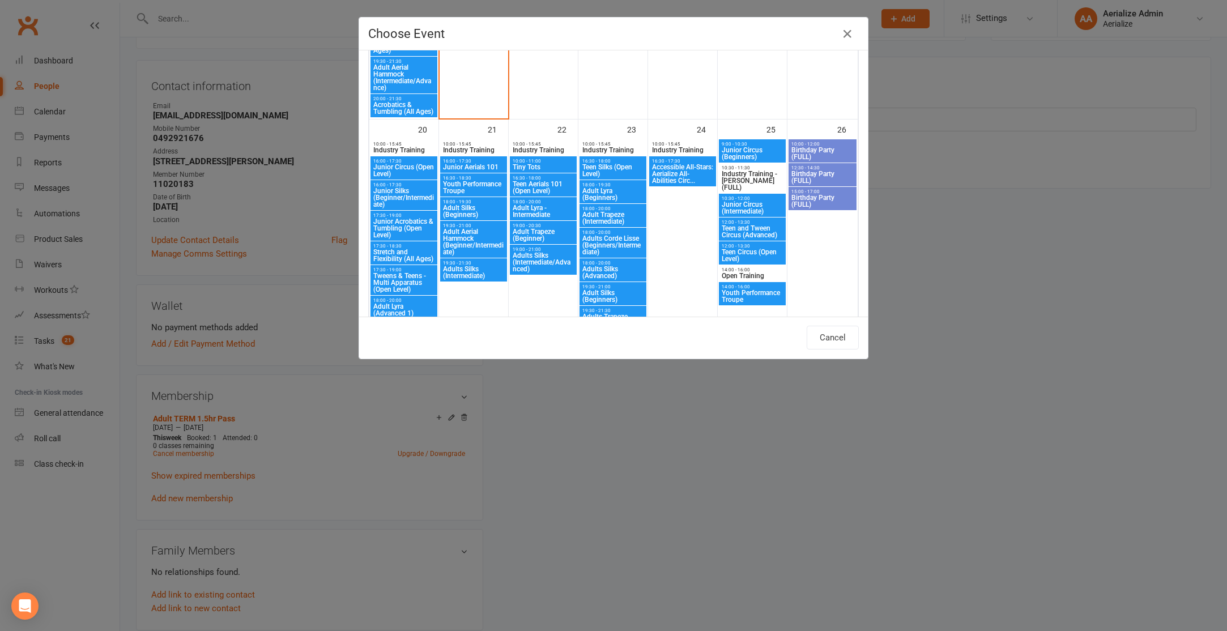
scroll to position [1101, 0]
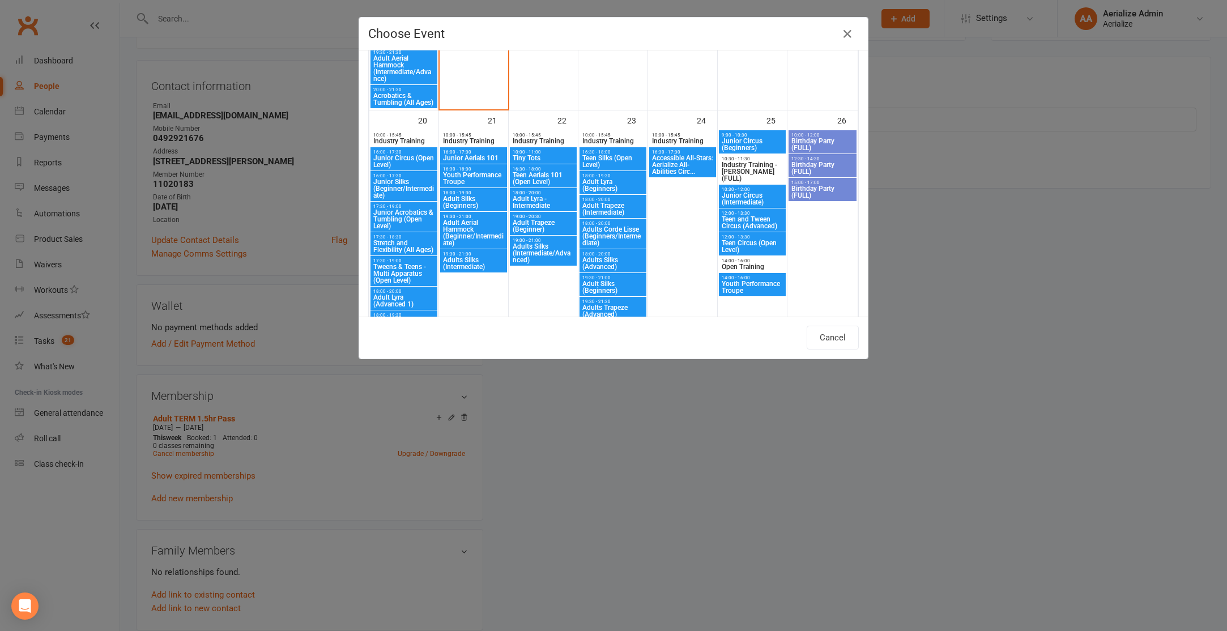
click at [621, 180] on span "Adult Lyra (Beginners)" at bounding box center [613, 185] width 62 height 14
type input "Adult Lyra (Beginners) - Oct 23, 2025 6:00:00 PM"
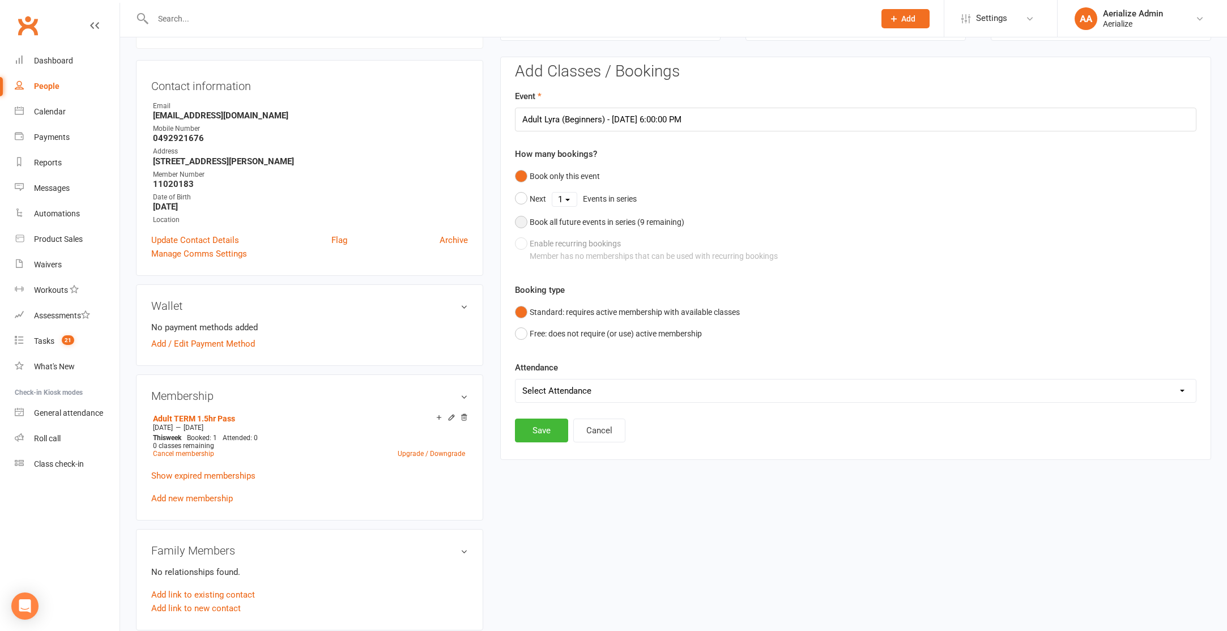
click at [626, 219] on div "Book all future events in series ( 9 remaining)" at bounding box center [607, 222] width 155 height 12
click at [549, 375] on button "Save" at bounding box center [541, 373] width 53 height 24
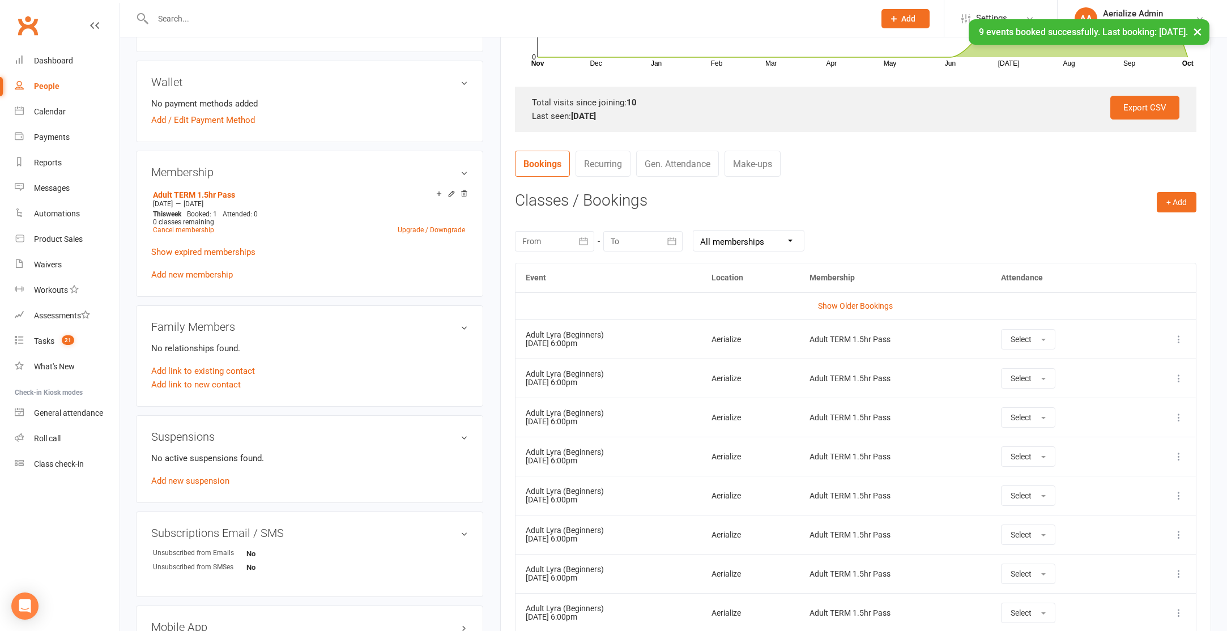
scroll to position [563, 0]
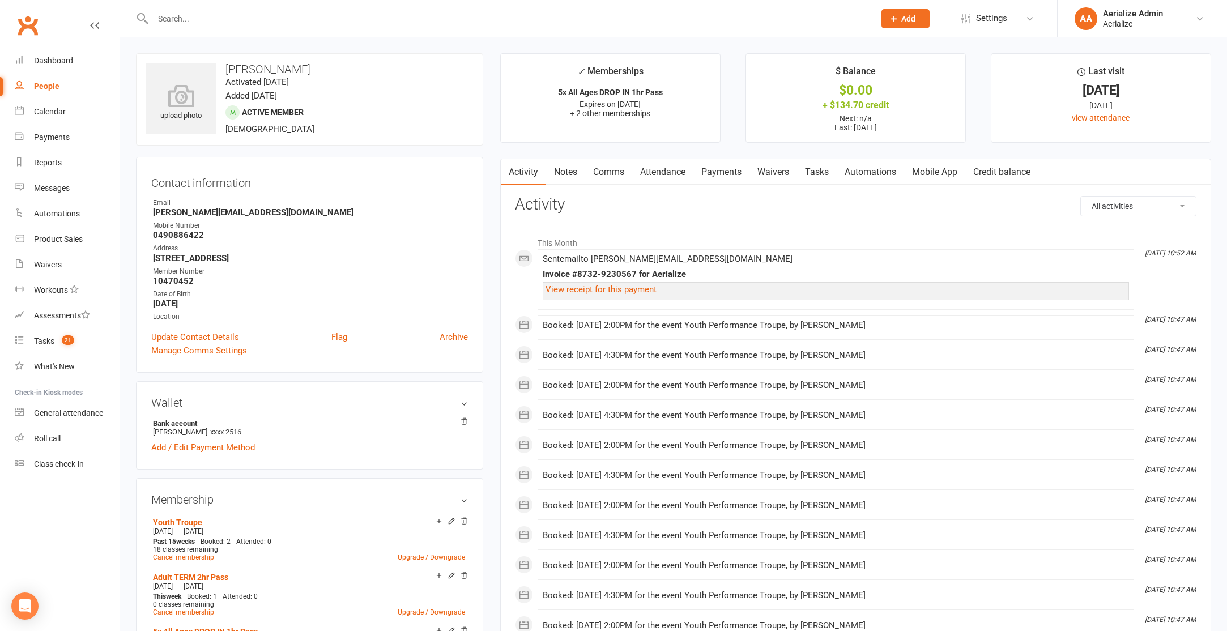
click at [669, 170] on link "Attendance" at bounding box center [662, 172] width 61 height 26
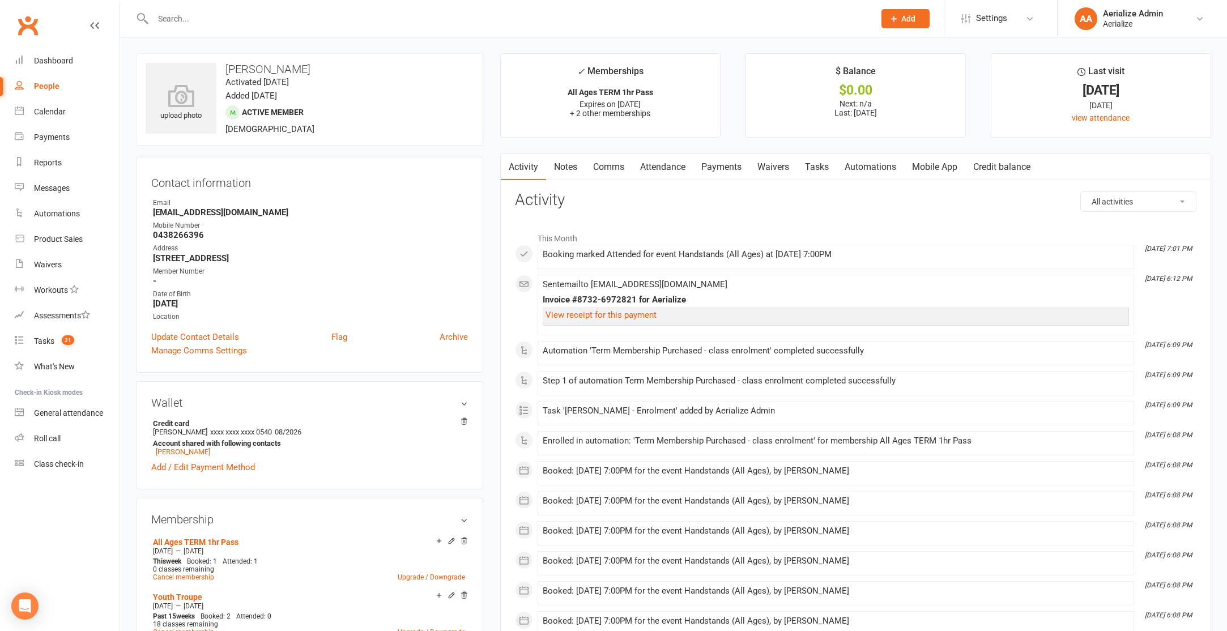
click at [666, 176] on link "Attendance" at bounding box center [662, 167] width 61 height 26
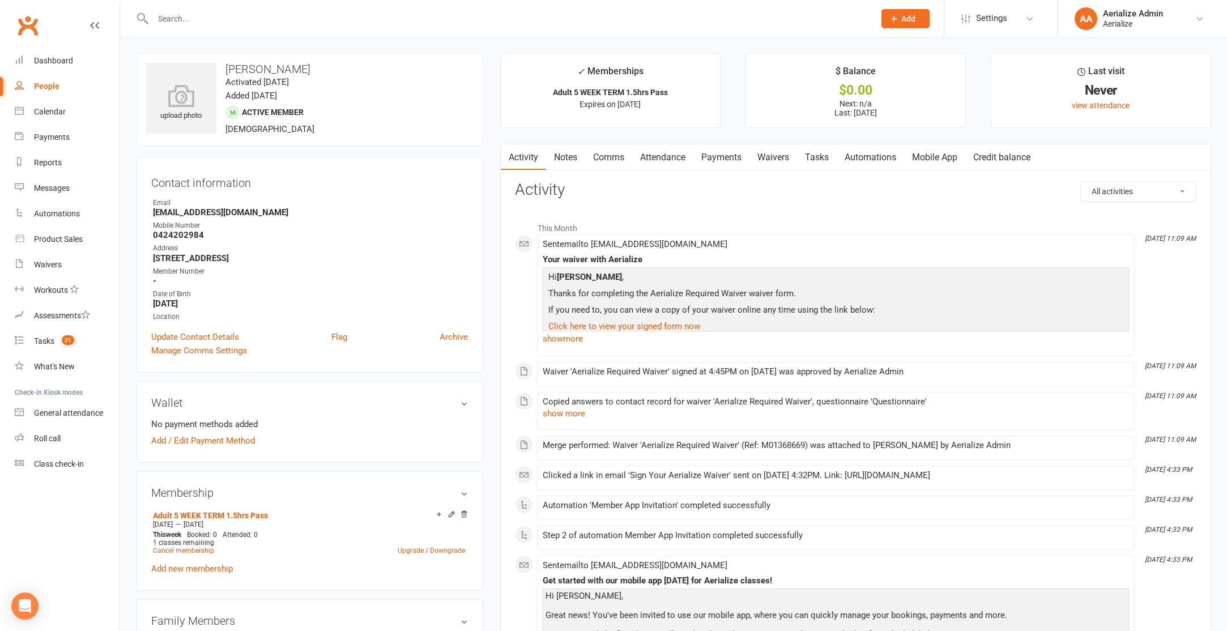
click at [671, 155] on link "Attendance" at bounding box center [662, 157] width 61 height 26
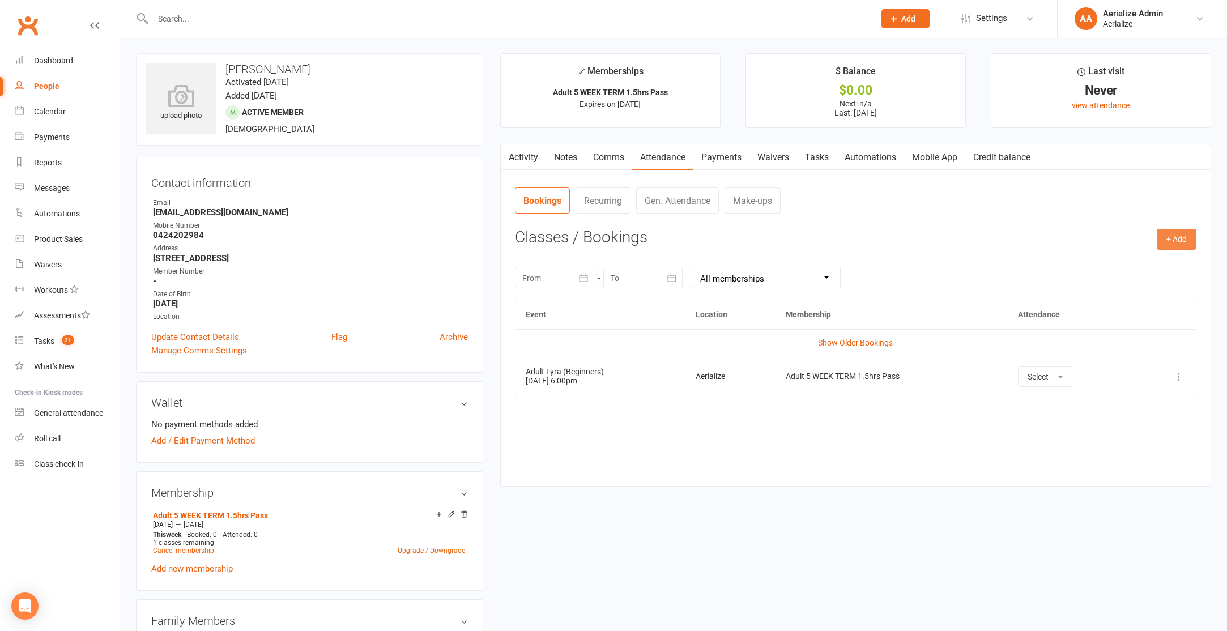
click at [1170, 238] on button "+ Add" at bounding box center [1177, 239] width 40 height 20
click at [1152, 269] on link "Book Event" at bounding box center [1140, 265] width 112 height 23
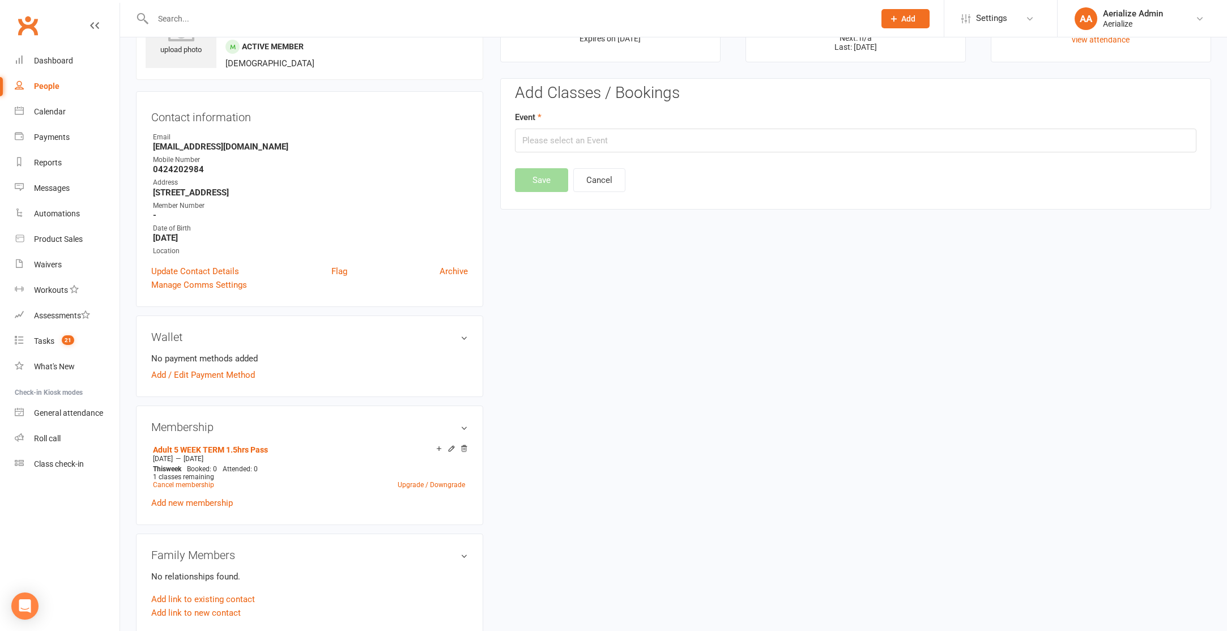
scroll to position [87, 0]
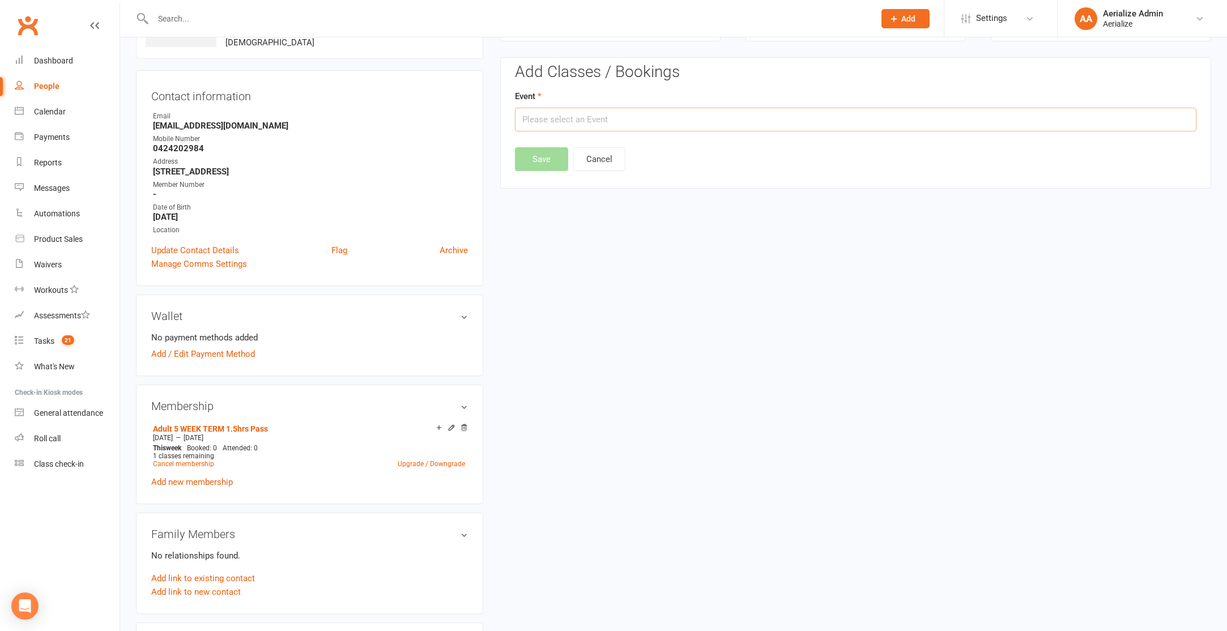
click at [543, 120] on input "text" at bounding box center [856, 120] width 682 height 24
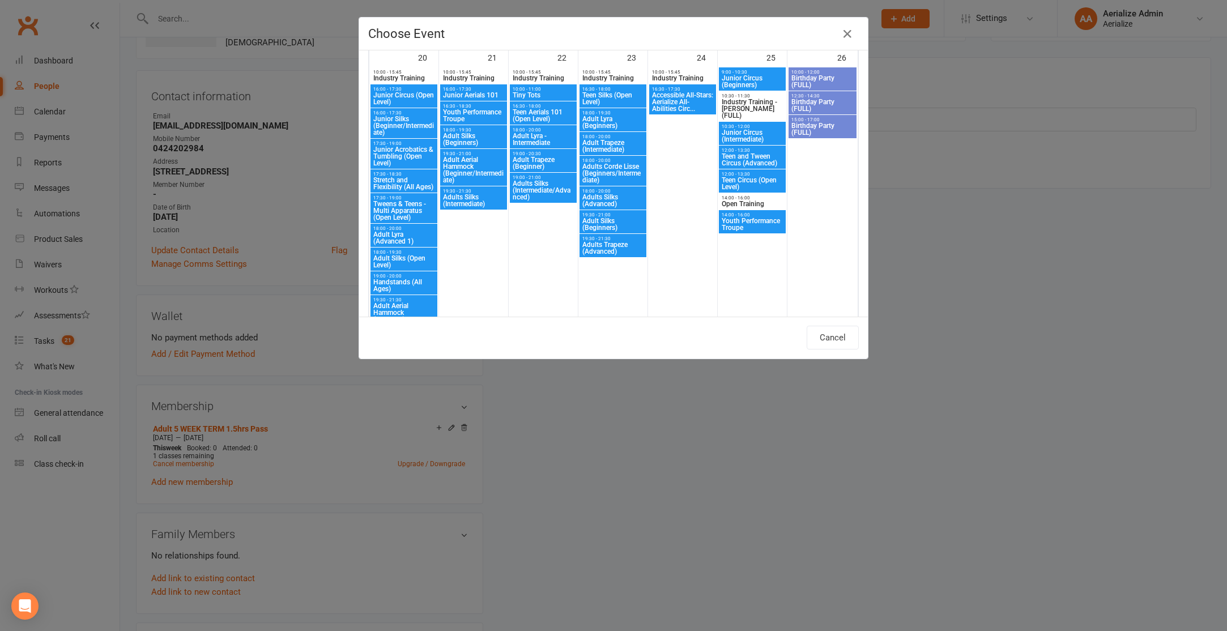
scroll to position [1166, 0]
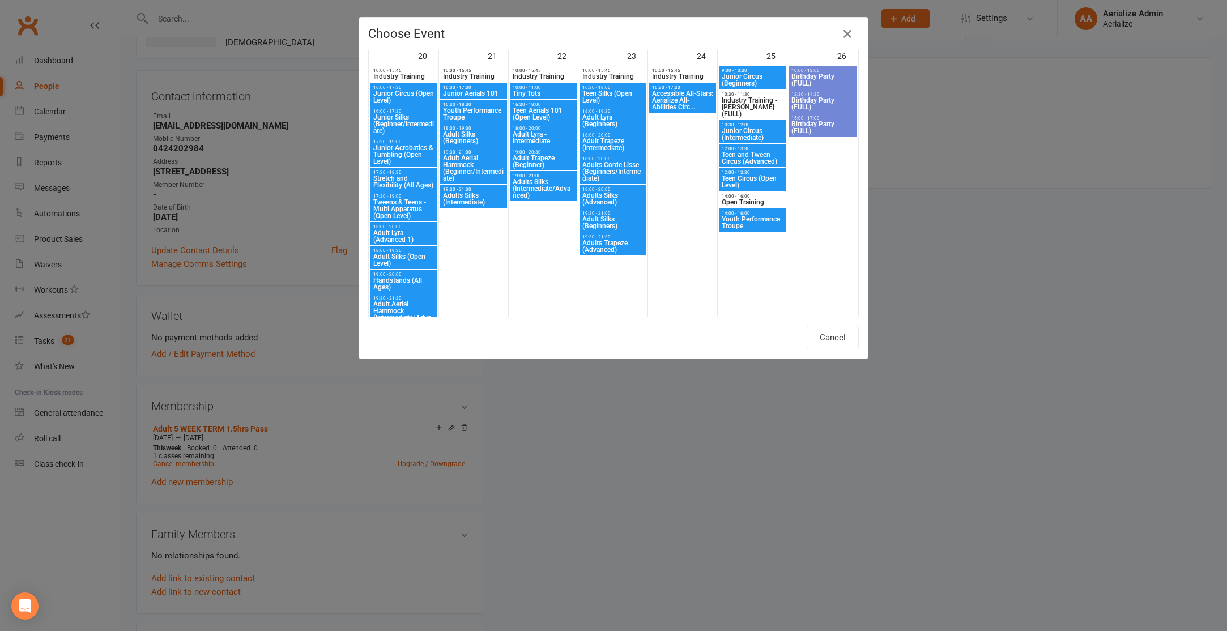
click at [612, 121] on span "Adult Lyra (Beginners)" at bounding box center [613, 121] width 62 height 14
type input "Adult Lyra (Beginners) - Oct 23, 2025 6:00:00 PM"
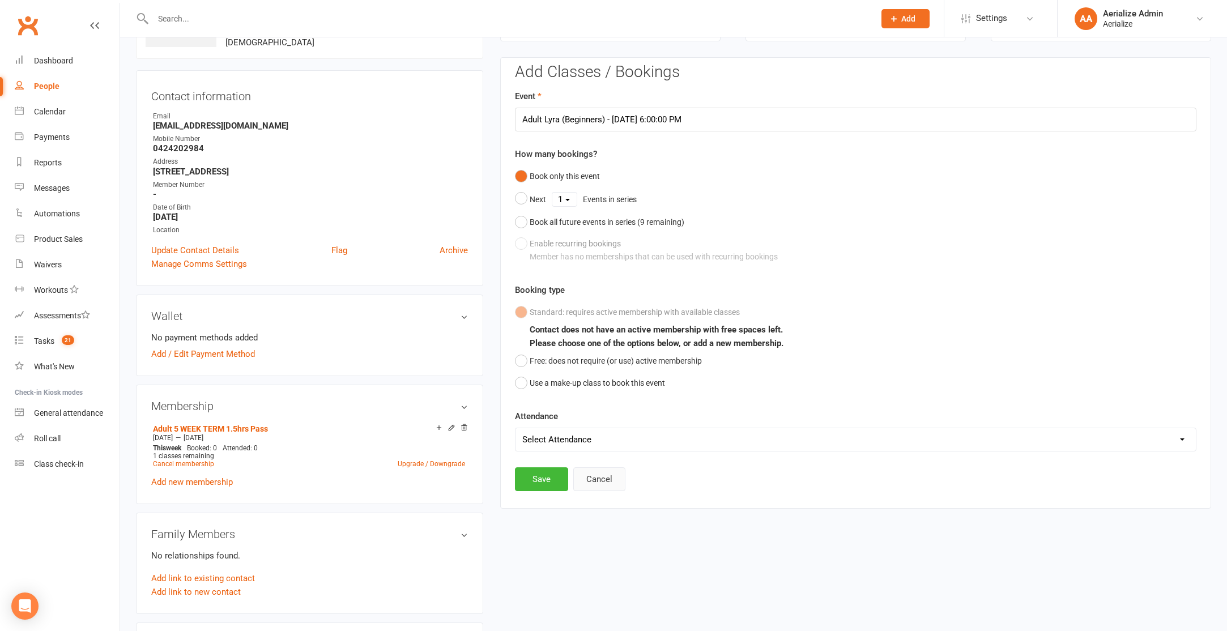
click at [599, 476] on button "Cancel" at bounding box center [599, 479] width 52 height 24
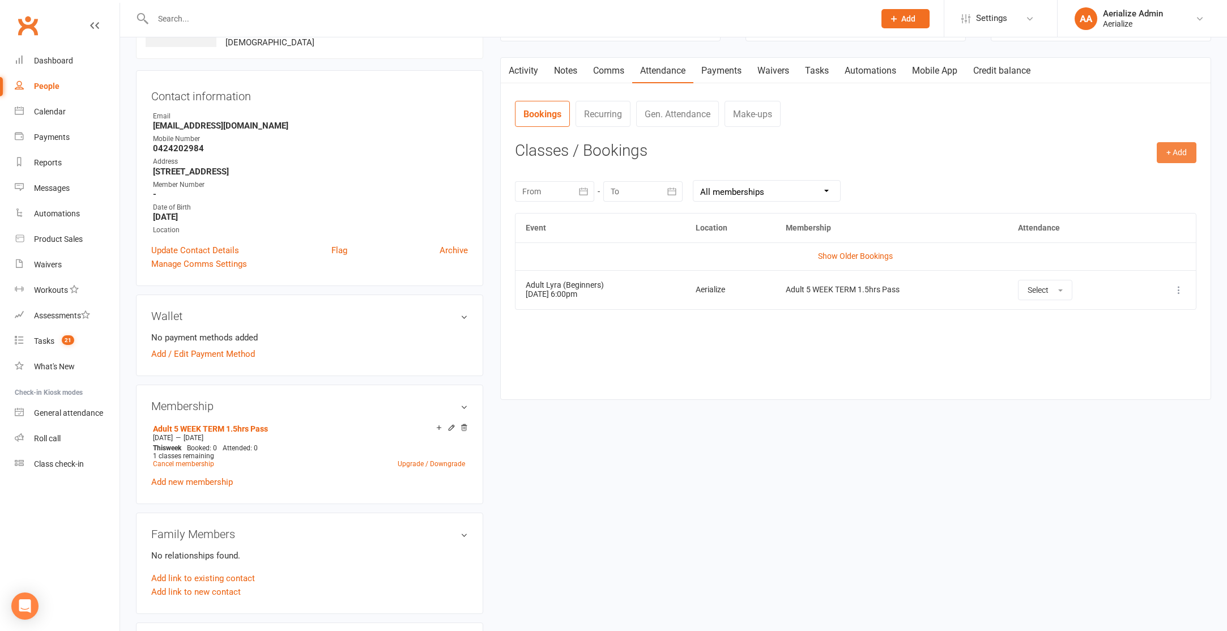
click at [1177, 152] on button "+ Add" at bounding box center [1177, 152] width 40 height 20
click at [1135, 182] on link "Book Event" at bounding box center [1140, 178] width 112 height 23
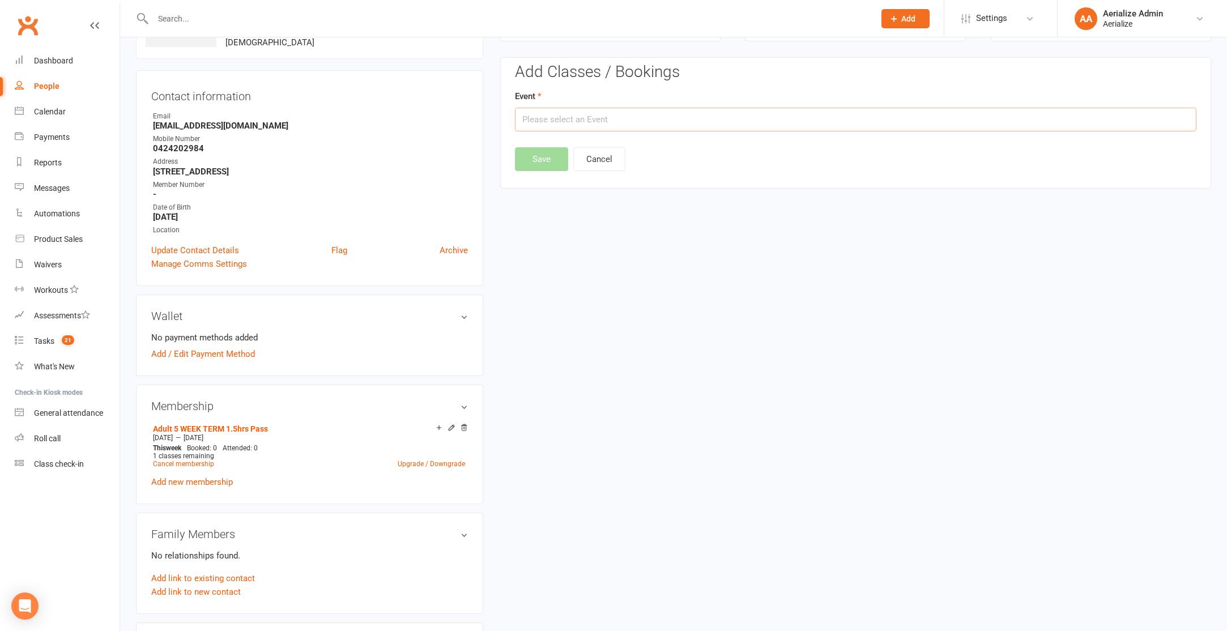
click at [719, 121] on input "text" at bounding box center [856, 120] width 682 height 24
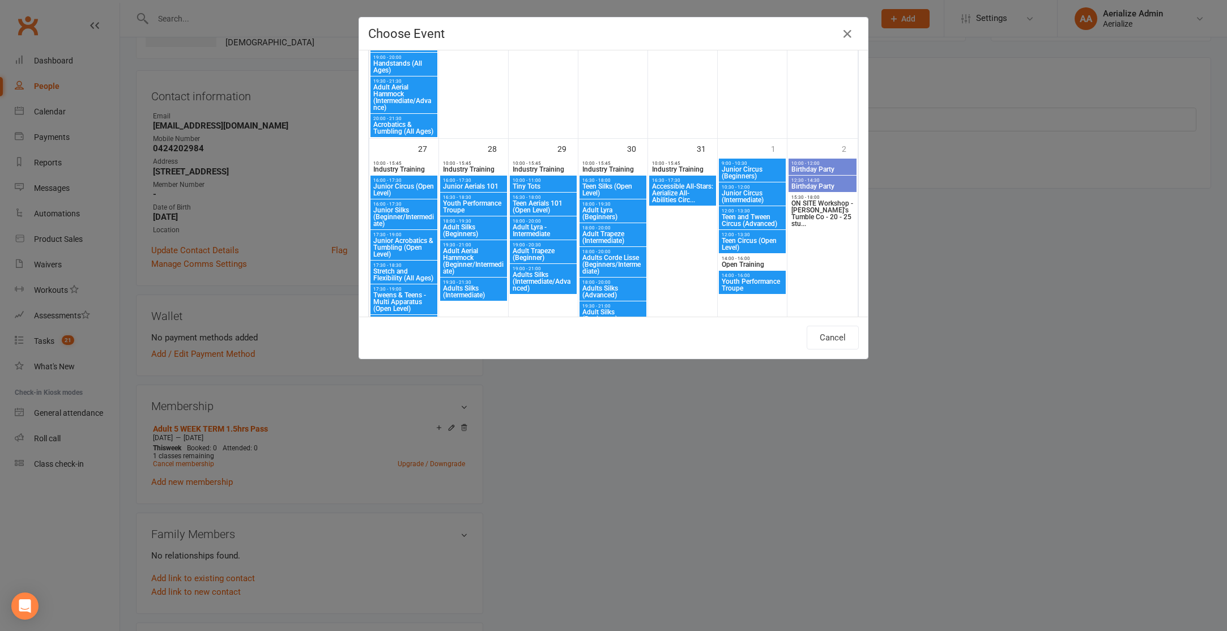
scroll to position [1393, 0]
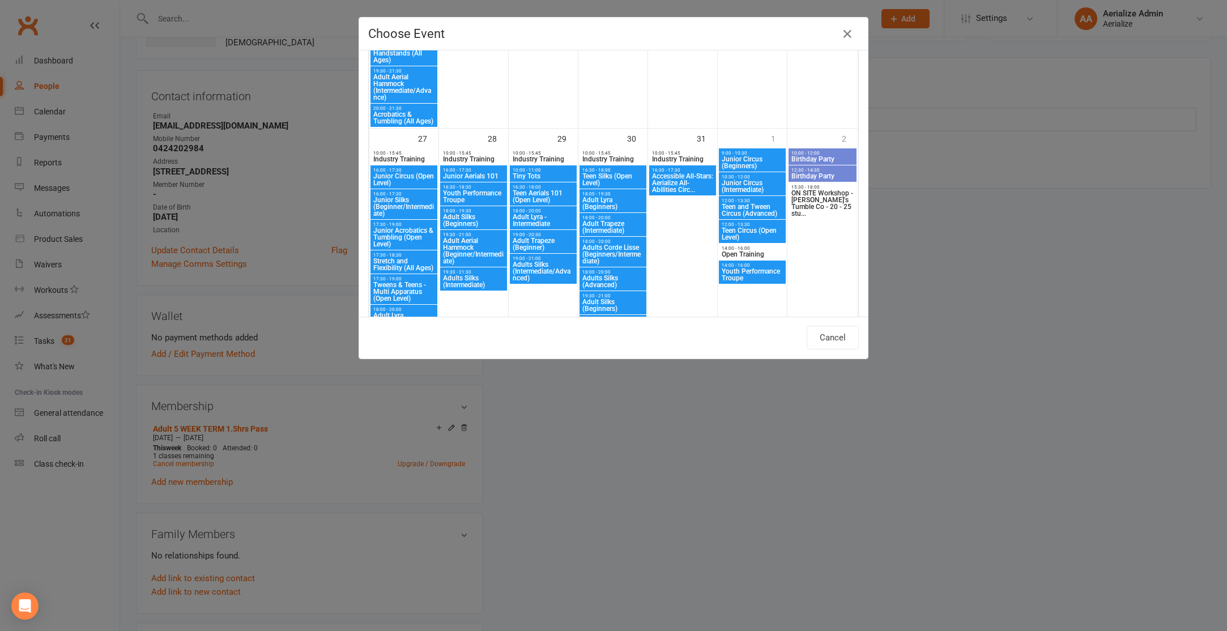
click at [626, 199] on span "Adult Lyra (Beginners)" at bounding box center [613, 204] width 62 height 14
type input "Adult Lyra (Beginners) - Oct 30, 2025 6:00:00 PM"
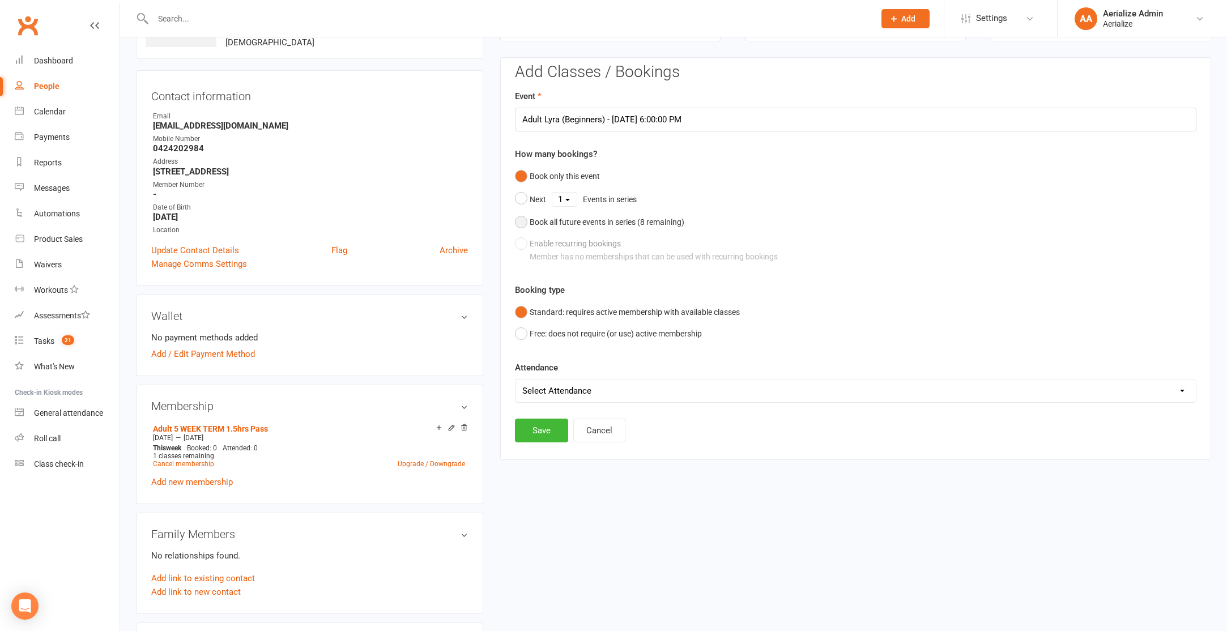
click at [632, 221] on div "Book all future events in series ( 8 remaining)" at bounding box center [607, 222] width 155 height 12
click at [551, 380] on button "Save" at bounding box center [541, 373] width 53 height 24
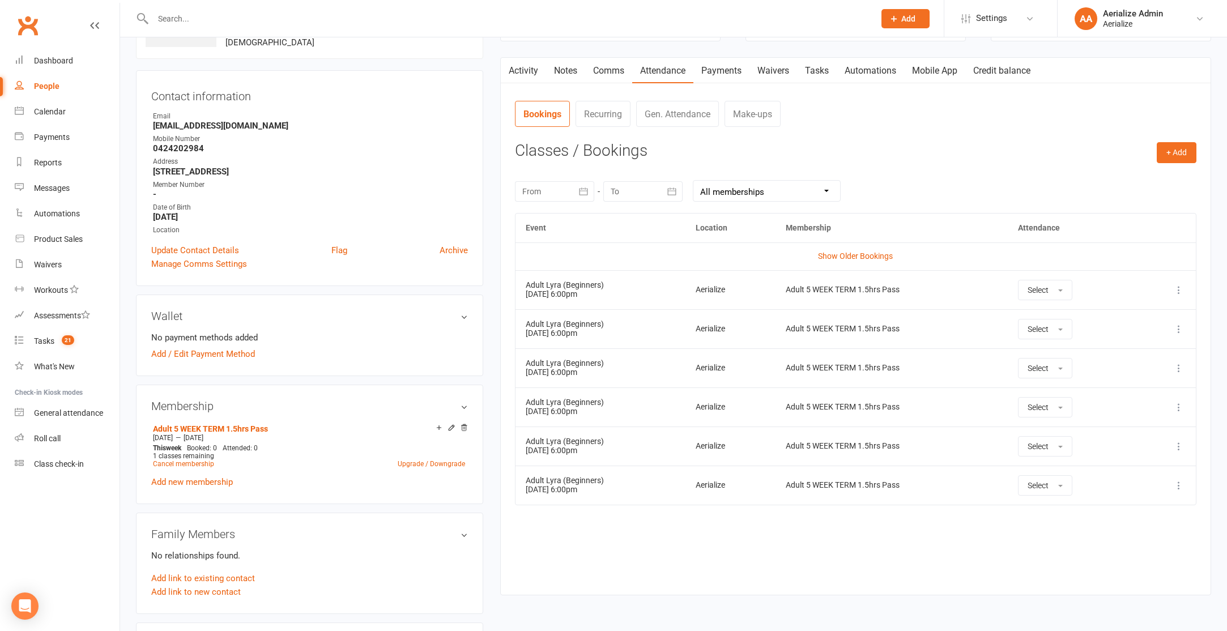
click at [1178, 482] on icon at bounding box center [1178, 485] width 11 height 11
click at [1125, 550] on link "Remove booking" at bounding box center [1129, 553] width 112 height 23
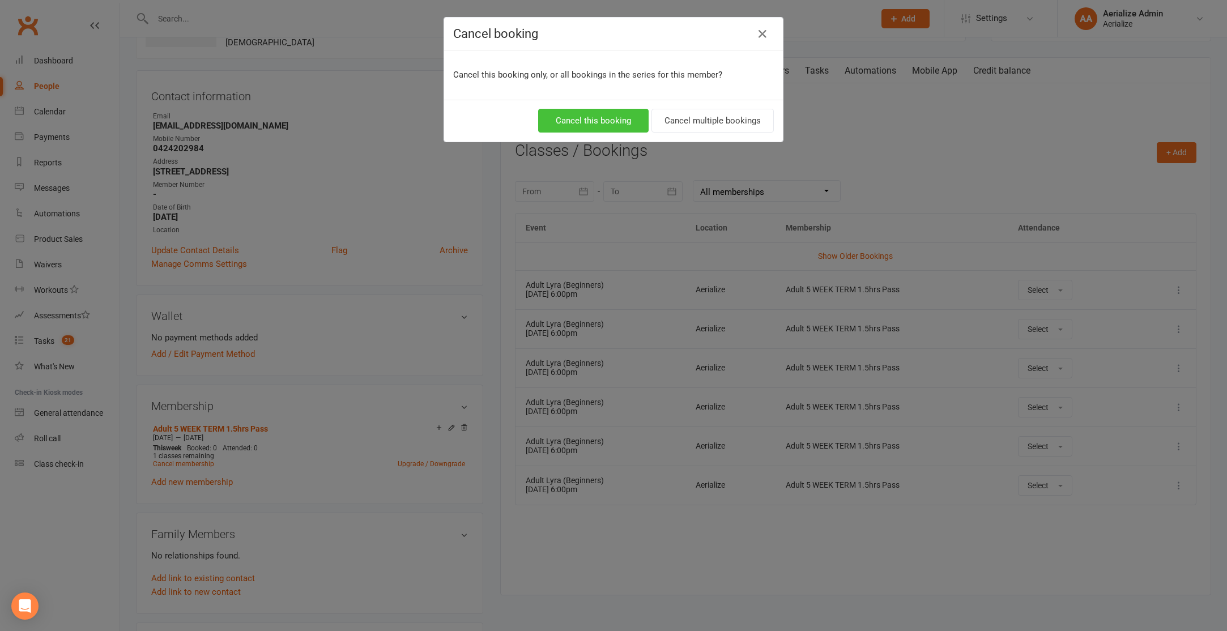
click at [620, 125] on button "Cancel this booking" at bounding box center [593, 121] width 110 height 24
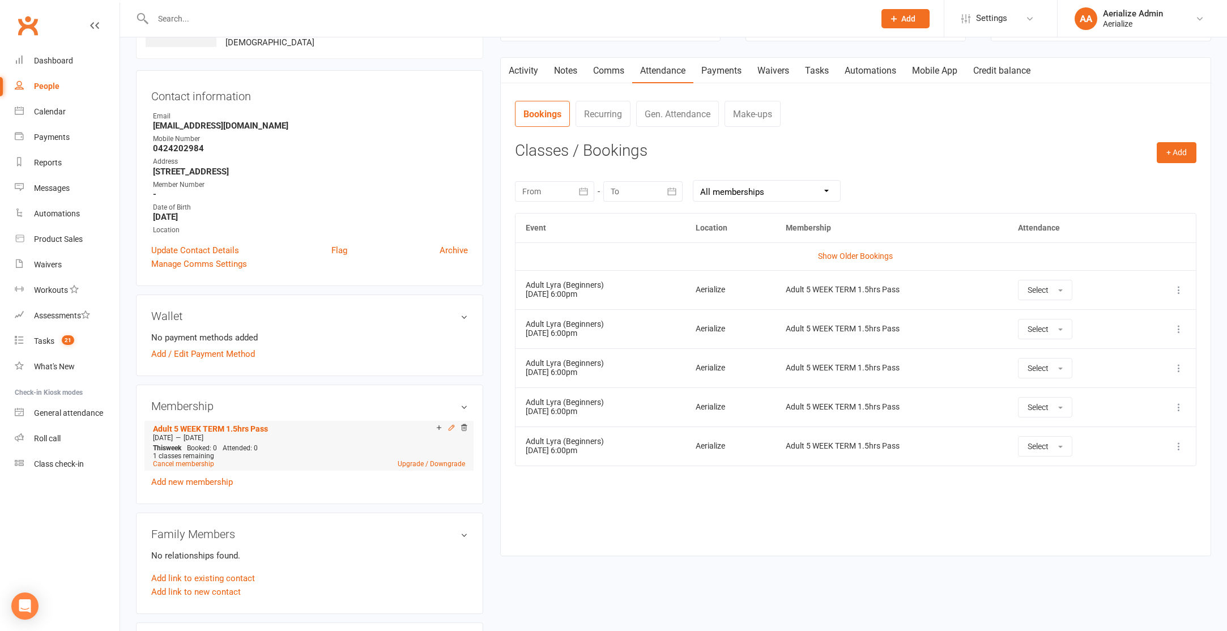
click at [450, 428] on icon at bounding box center [452, 428] width 8 height 8
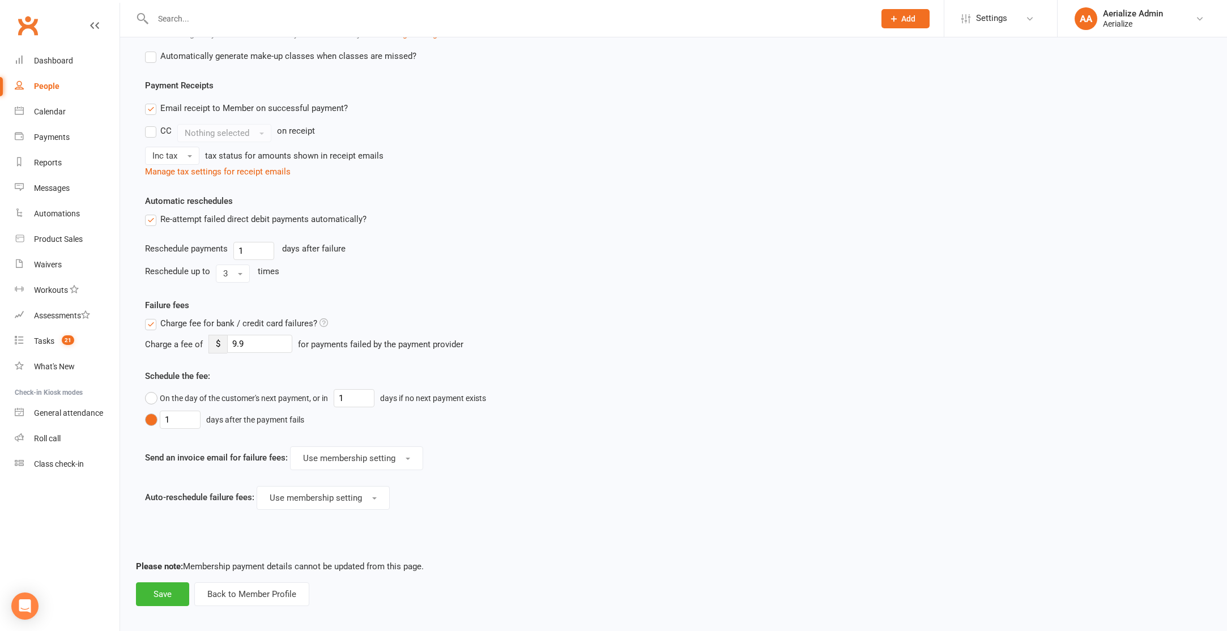
scroll to position [901, 0]
click at [274, 582] on button "Back to Member Profile" at bounding box center [251, 592] width 115 height 24
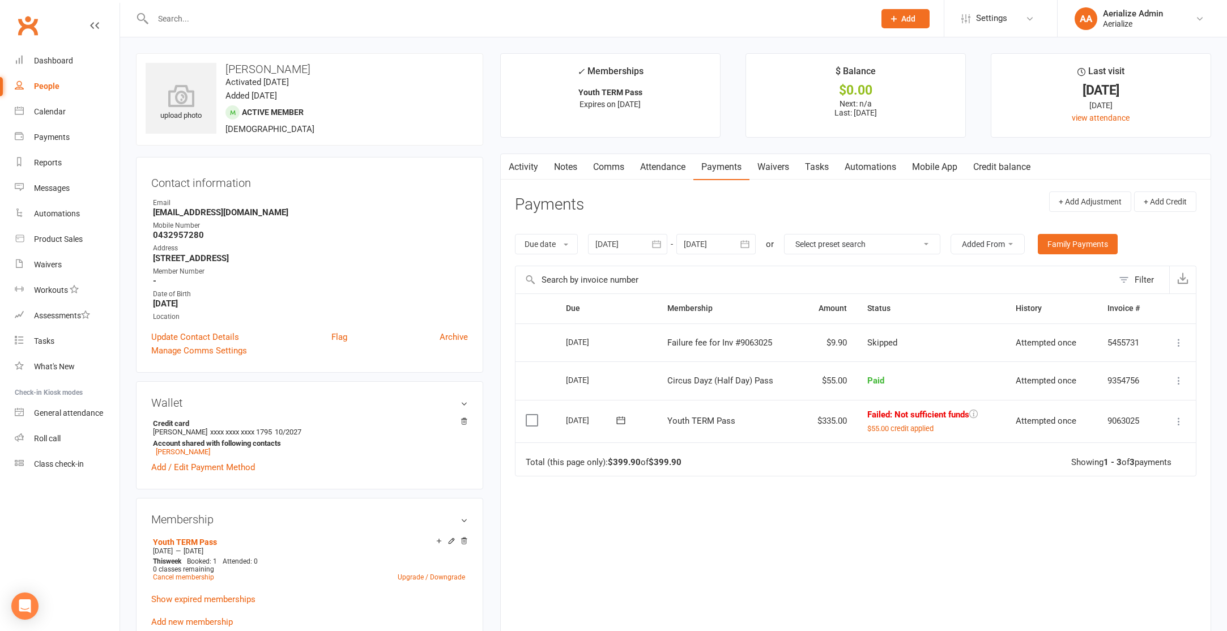
click at [1179, 425] on icon at bounding box center [1178, 421] width 11 height 11
click at [1135, 560] on link "Retry now" at bounding box center [1129, 557] width 112 height 23
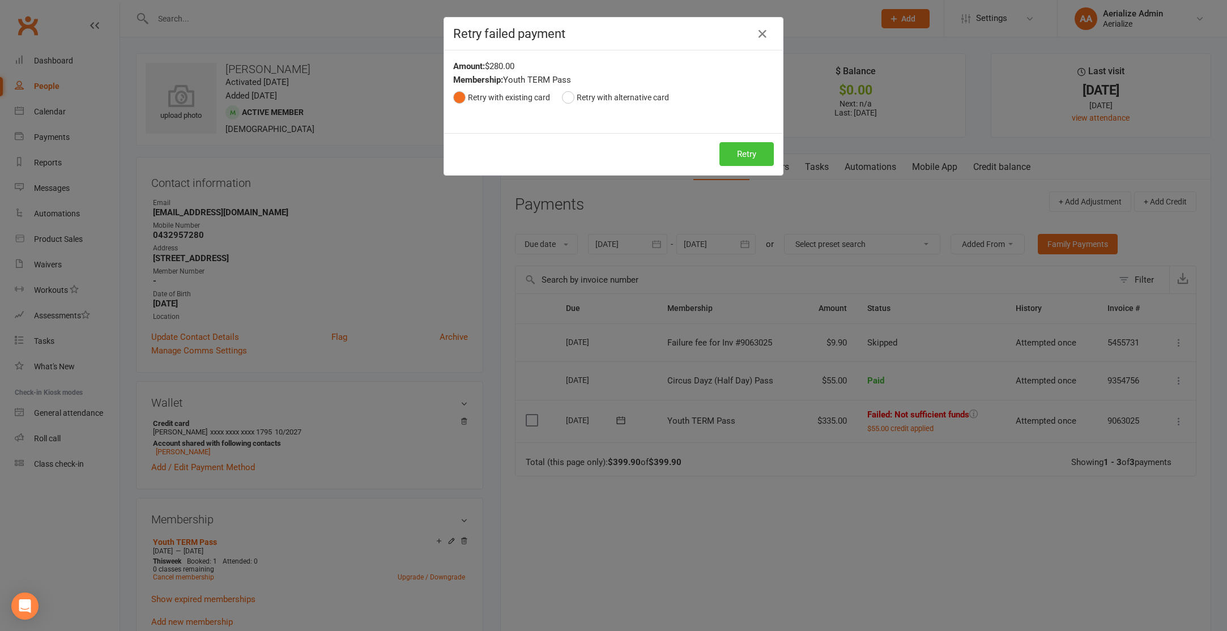
click at [765, 160] on button "Retry" at bounding box center [746, 154] width 54 height 24
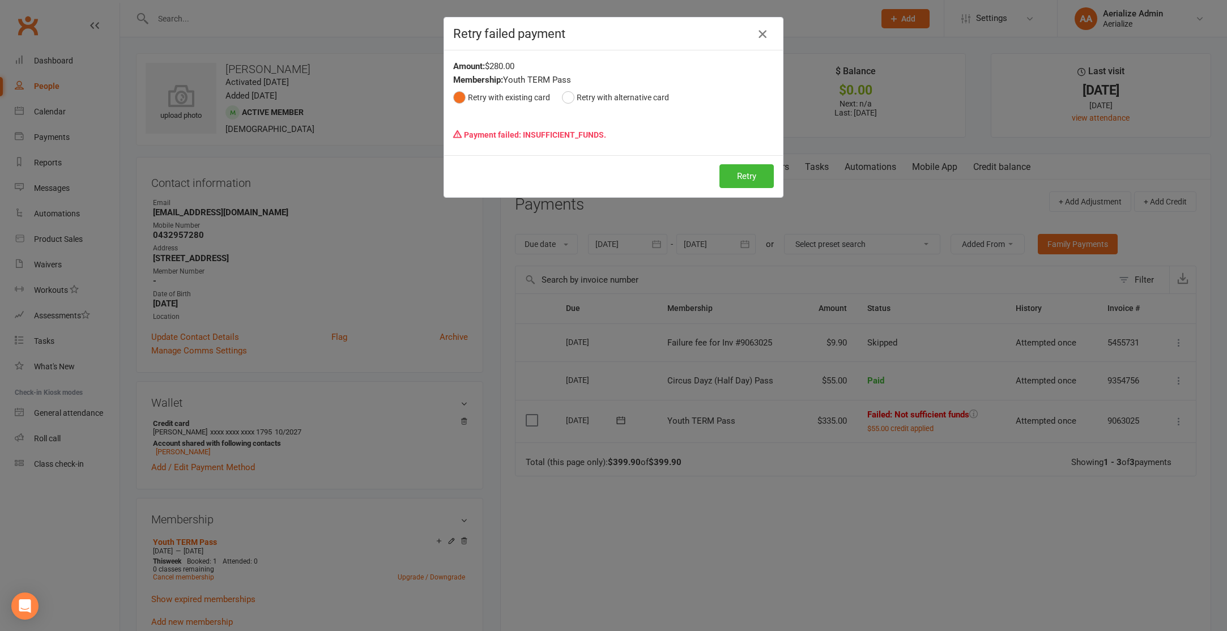
click at [761, 37] on icon "button" at bounding box center [763, 34] width 14 height 14
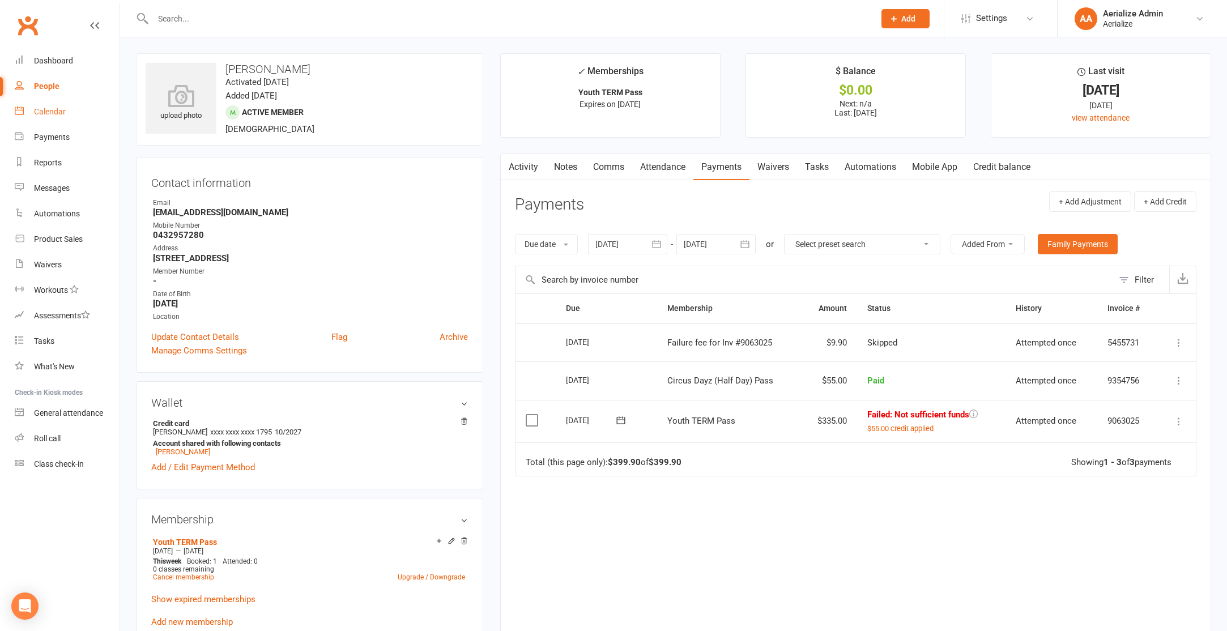
click at [43, 115] on div "Calendar" at bounding box center [50, 111] width 32 height 9
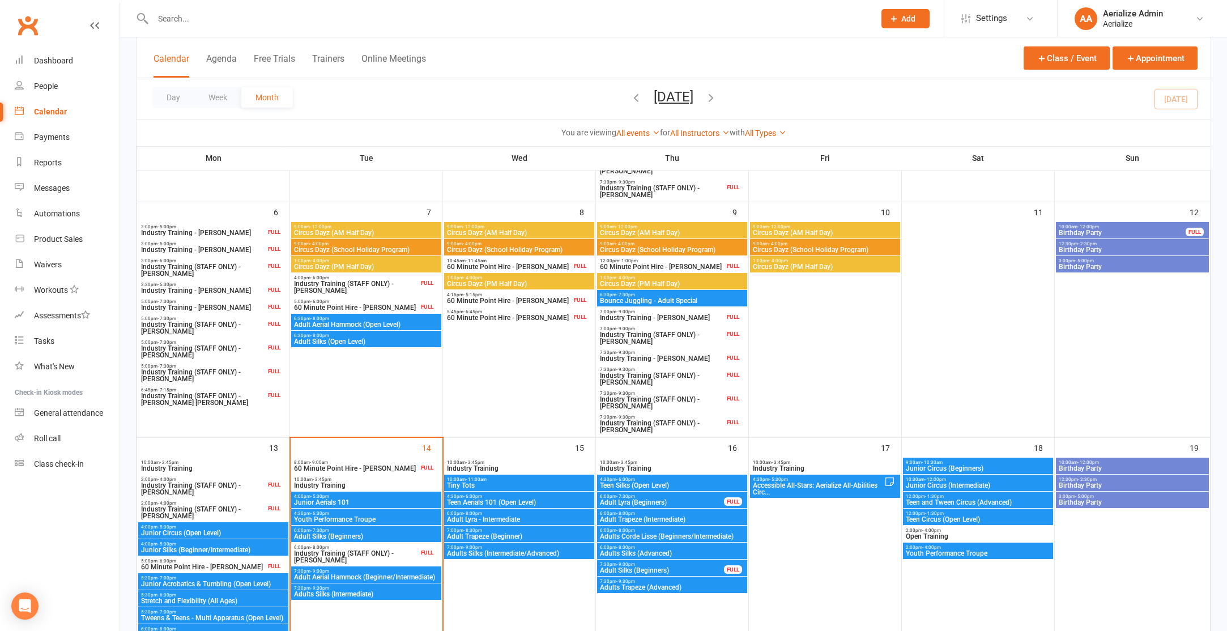
scroll to position [274, 0]
click at [693, 295] on span "6:30pm - 7:30pm" at bounding box center [672, 294] width 146 height 5
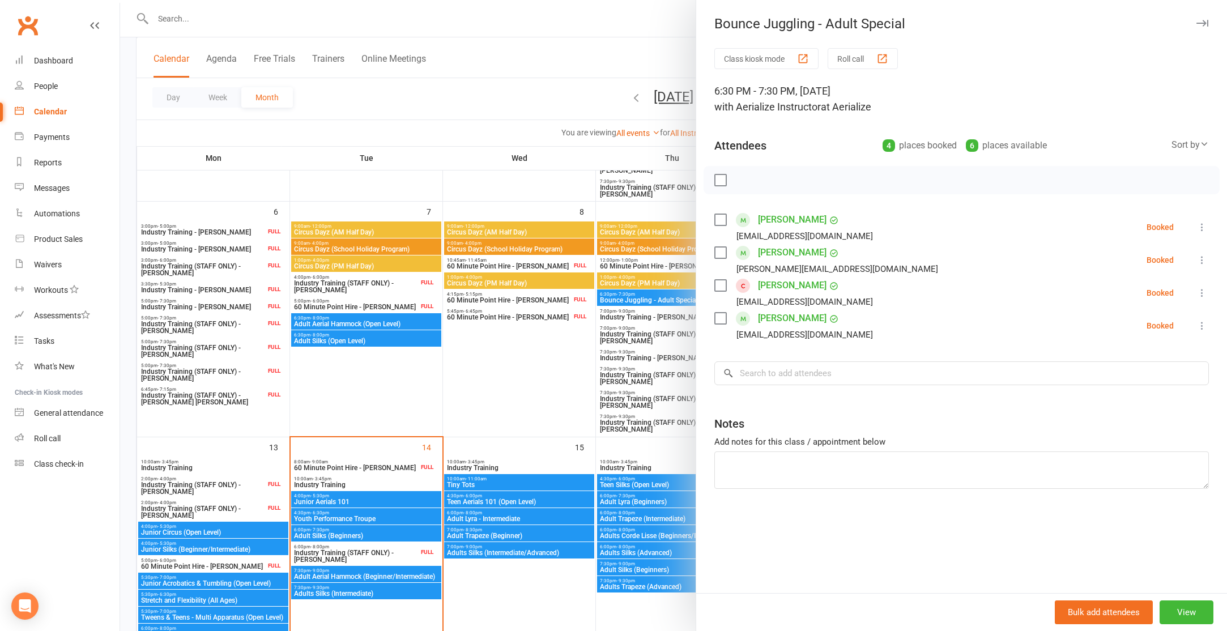
click at [806, 220] on link "Bianca Laycock" at bounding box center [792, 220] width 69 height 18
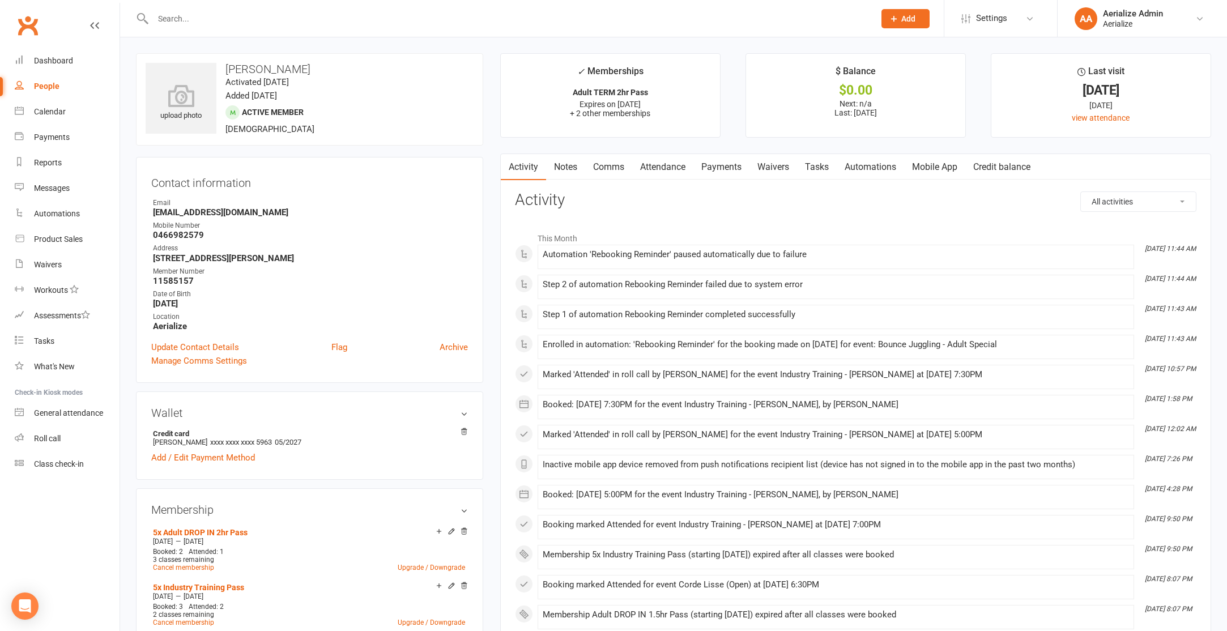
click at [182, 18] on input "text" at bounding box center [508, 19] width 717 height 16
type input "alice magistri"
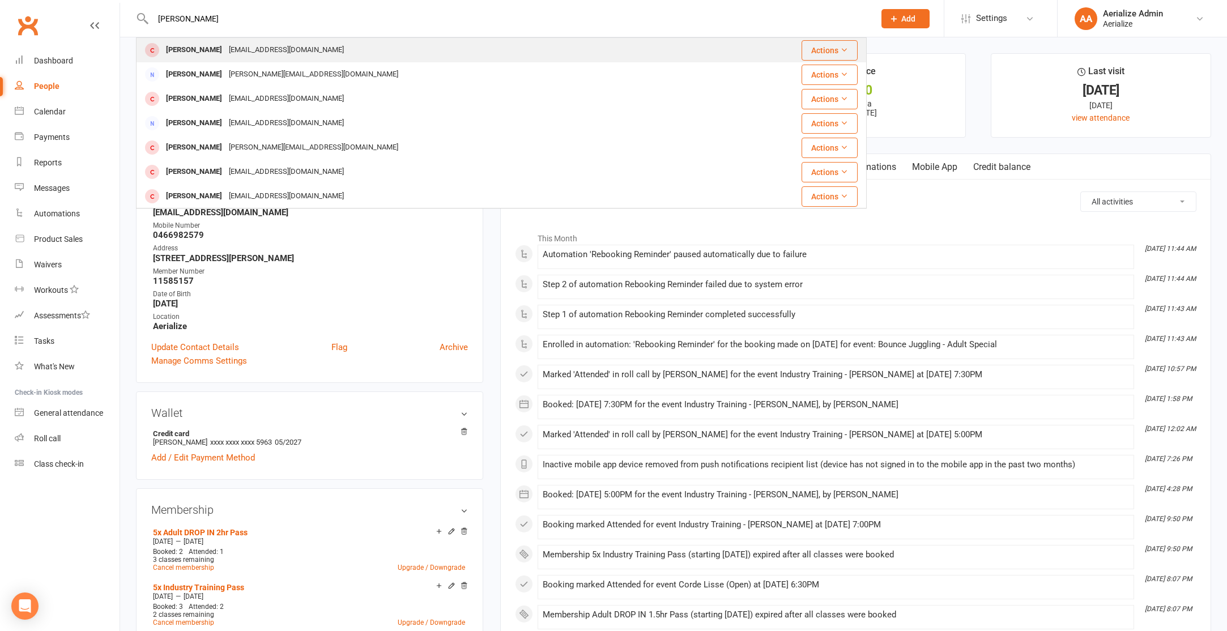
click at [203, 53] on div "Alice Magistri" at bounding box center [194, 50] width 63 height 16
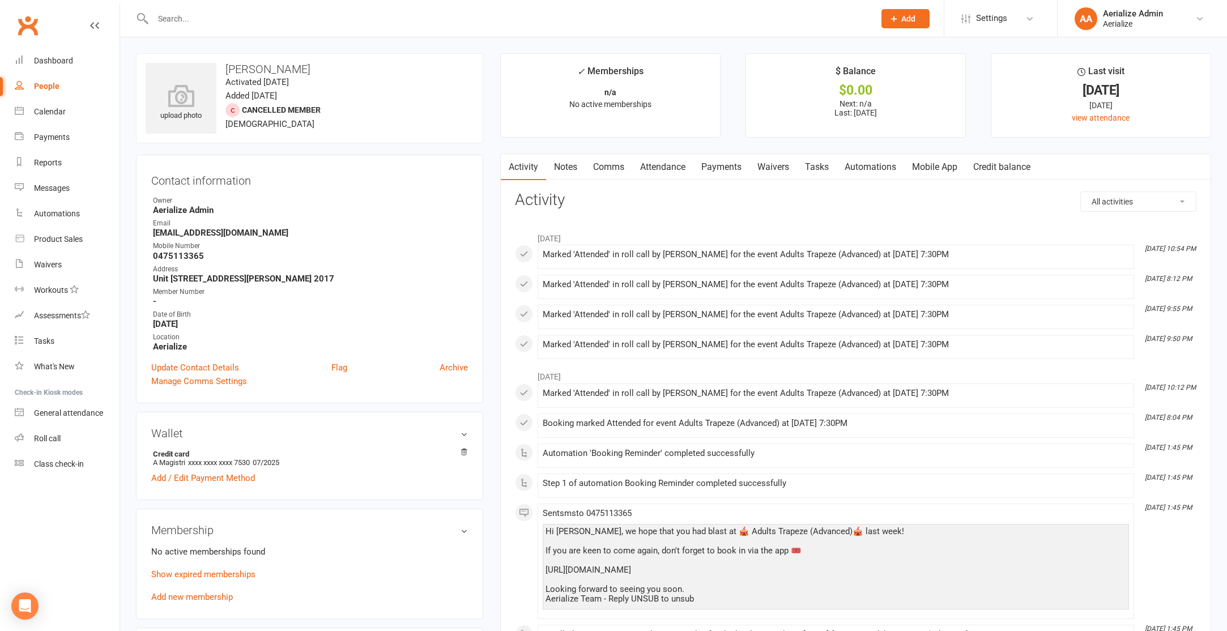
click at [204, 23] on input "text" at bounding box center [508, 19] width 717 height 16
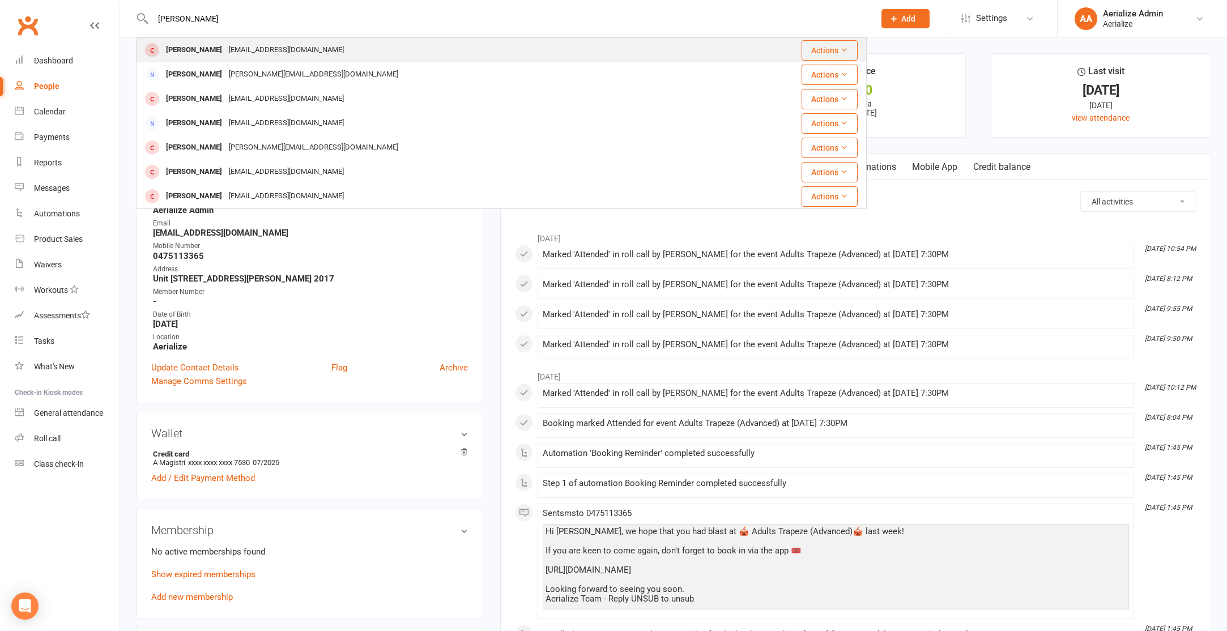
type input "alice magistri"
click at [204, 52] on div "Alice Magistri" at bounding box center [194, 50] width 63 height 16
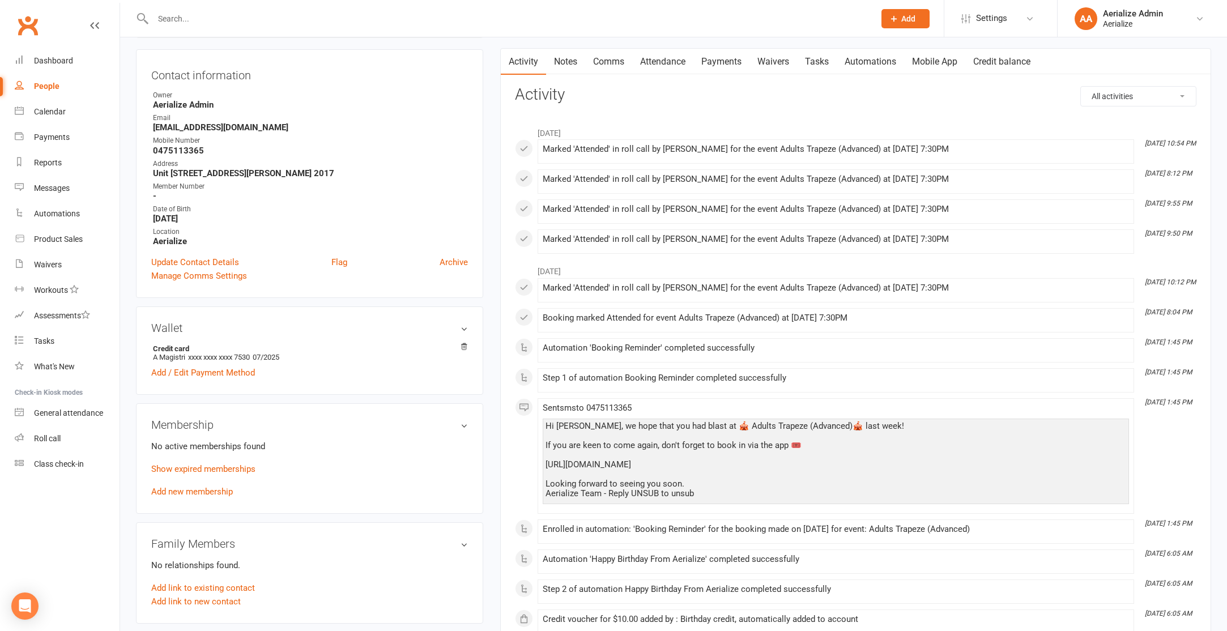
scroll to position [106, 0]
click at [735, 66] on link "Payments" at bounding box center [721, 61] width 56 height 26
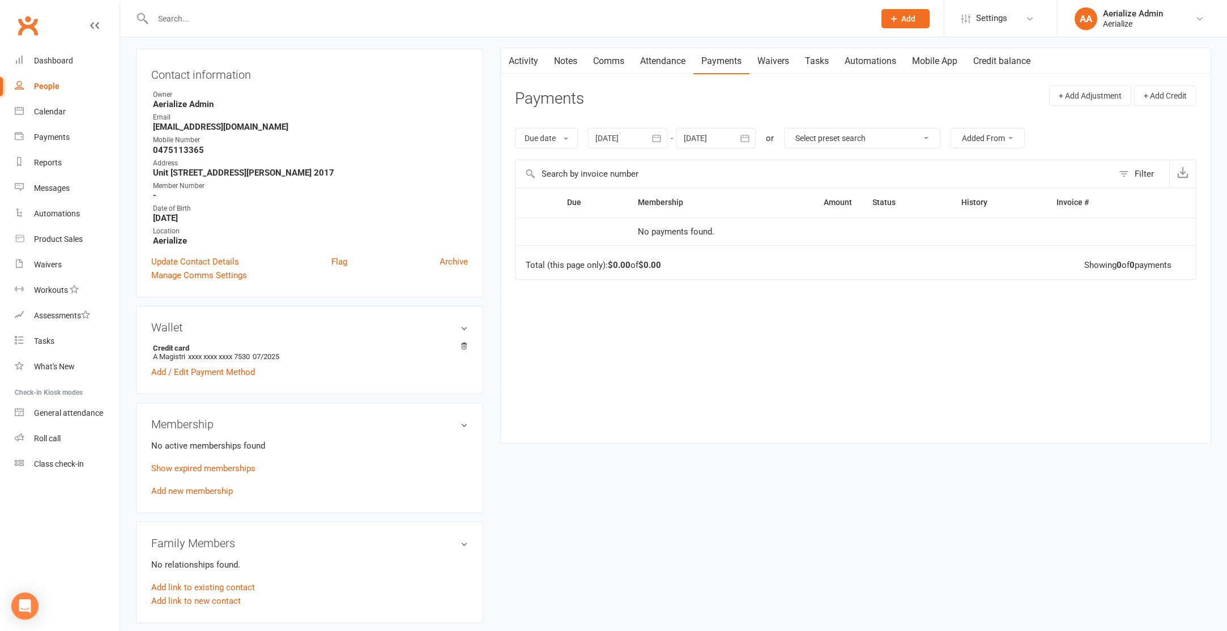
click at [617, 144] on div at bounding box center [627, 138] width 79 height 20
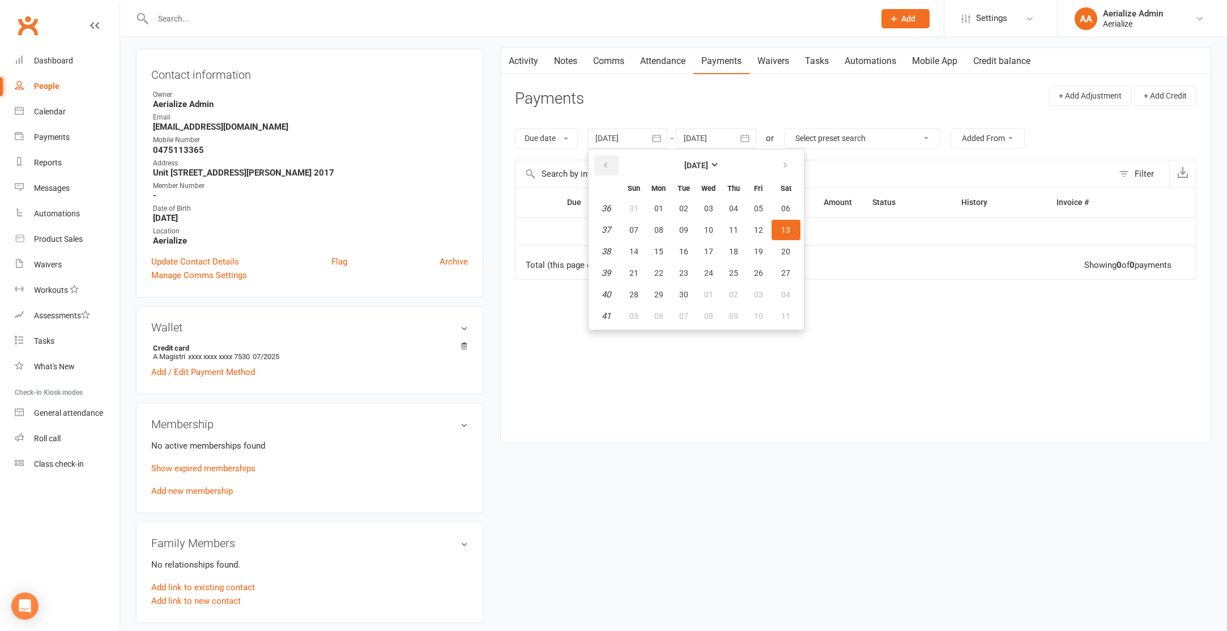
click at [614, 167] on button "button" at bounding box center [606, 165] width 24 height 20
click at [636, 205] on span "01" at bounding box center [633, 208] width 9 height 9
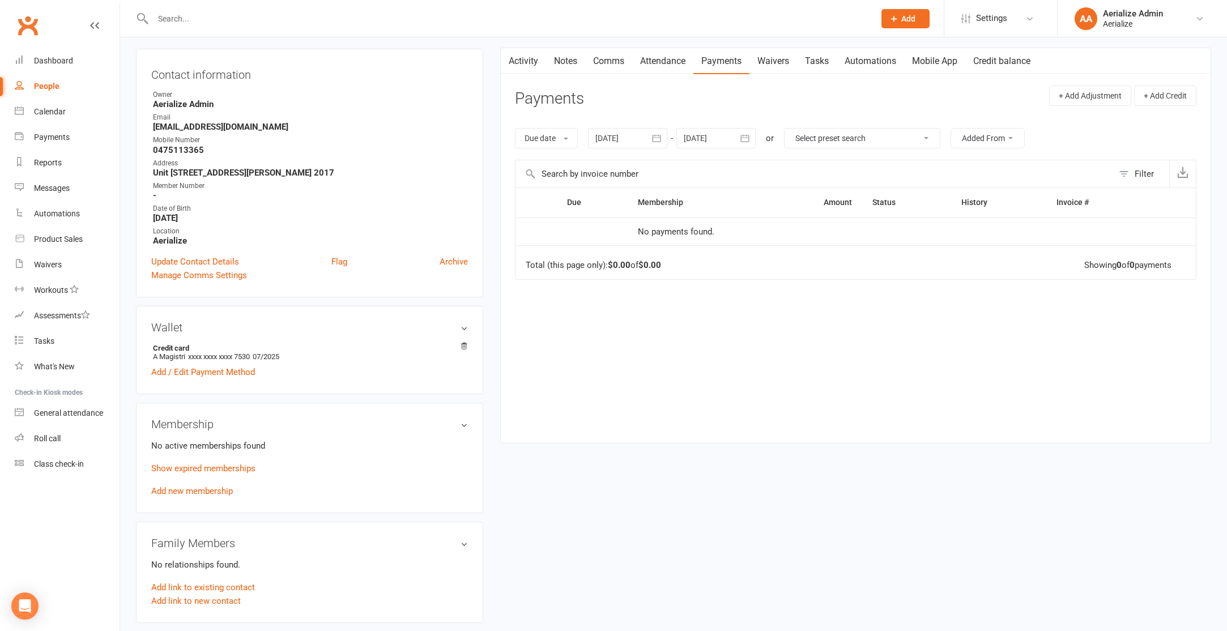
type input "01 Jun 2025"
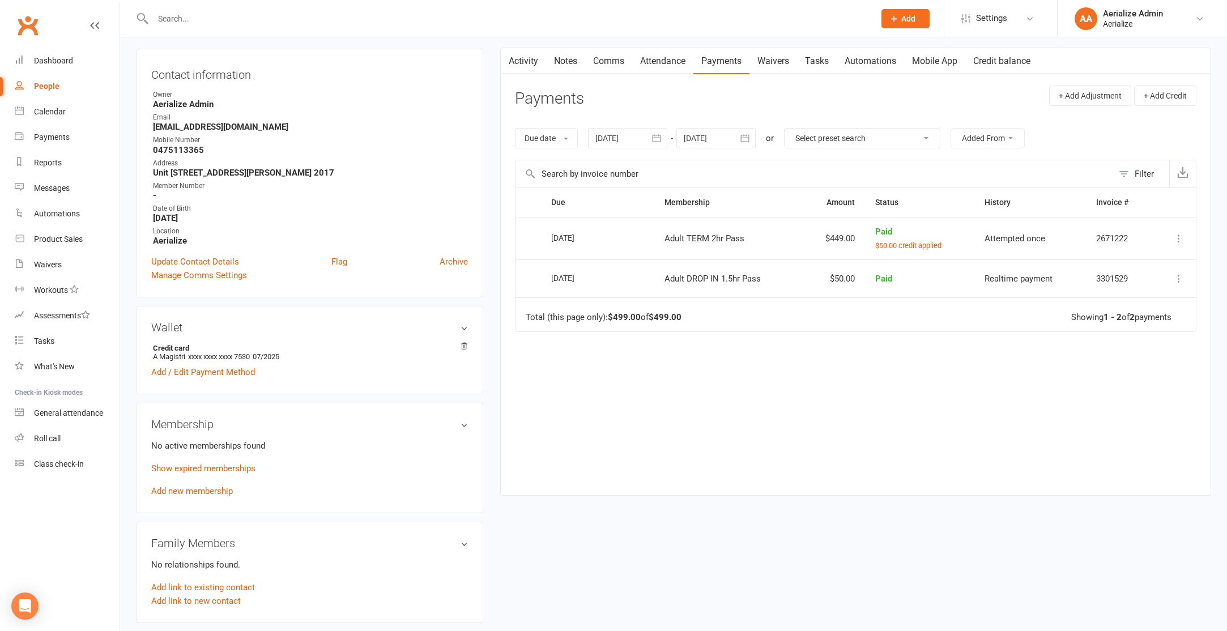
click at [1004, 62] on link "Credit balance" at bounding box center [1001, 61] width 73 height 26
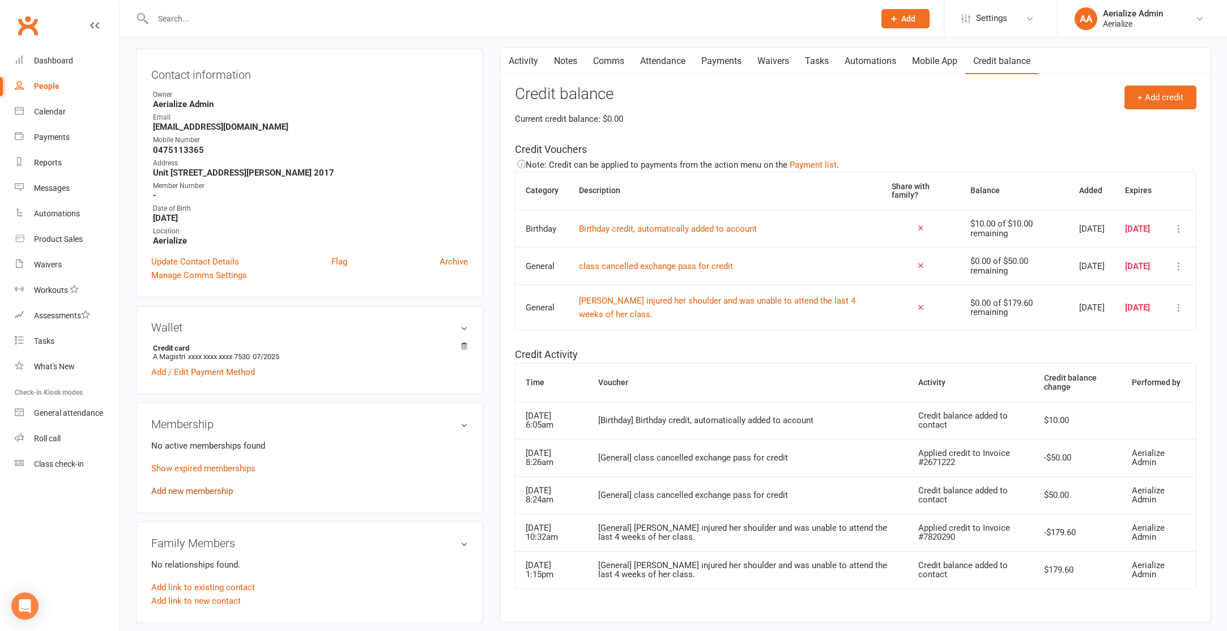
click at [205, 491] on link "Add new membership" at bounding box center [192, 491] width 82 height 10
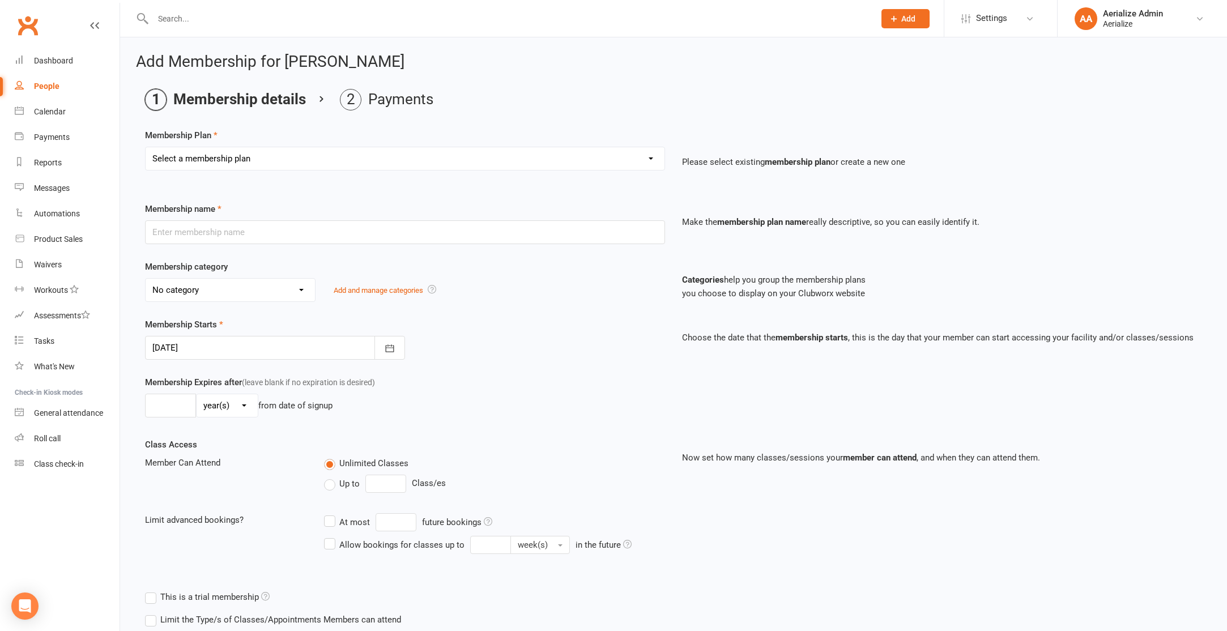
click at [421, 158] on select "Select a membership plan Create new Membership Plan Tiny Tots DROP IN Tiny Tots…" at bounding box center [405, 158] width 519 height 23
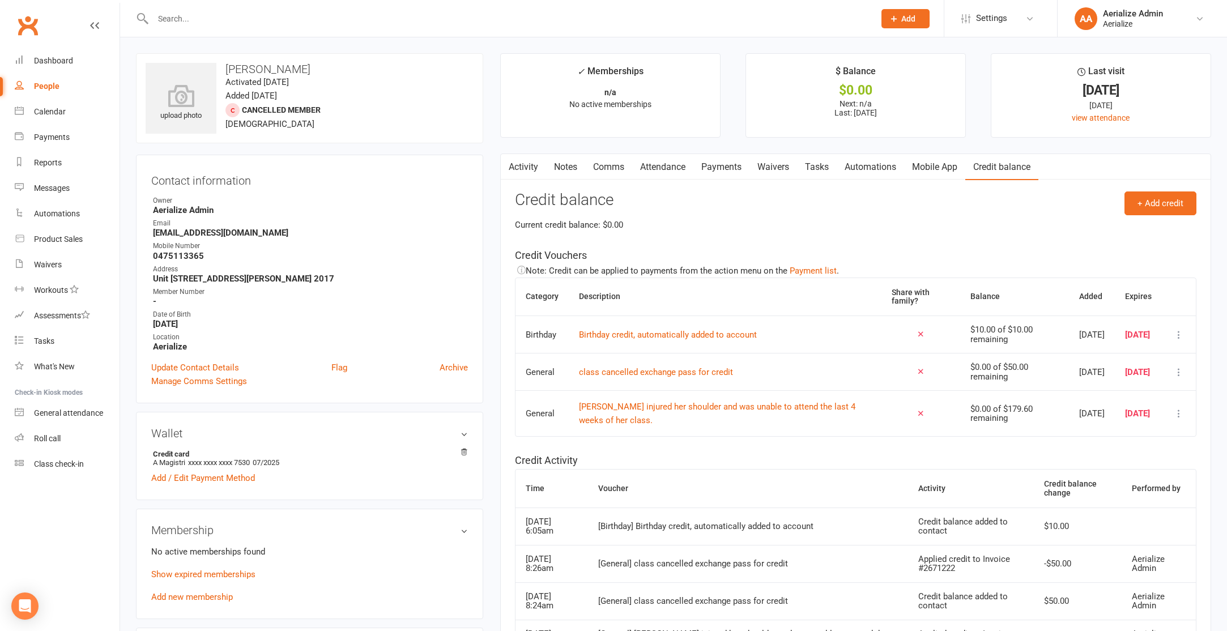
click at [670, 164] on link "Attendance" at bounding box center [662, 167] width 61 height 26
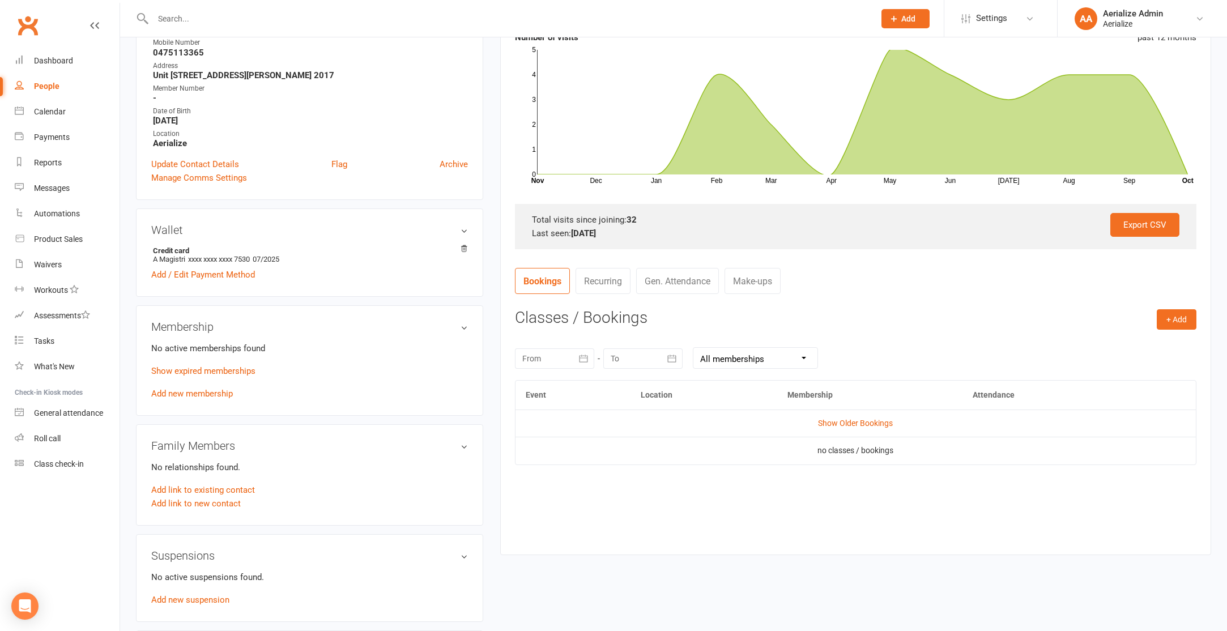
scroll to position [210, 0]
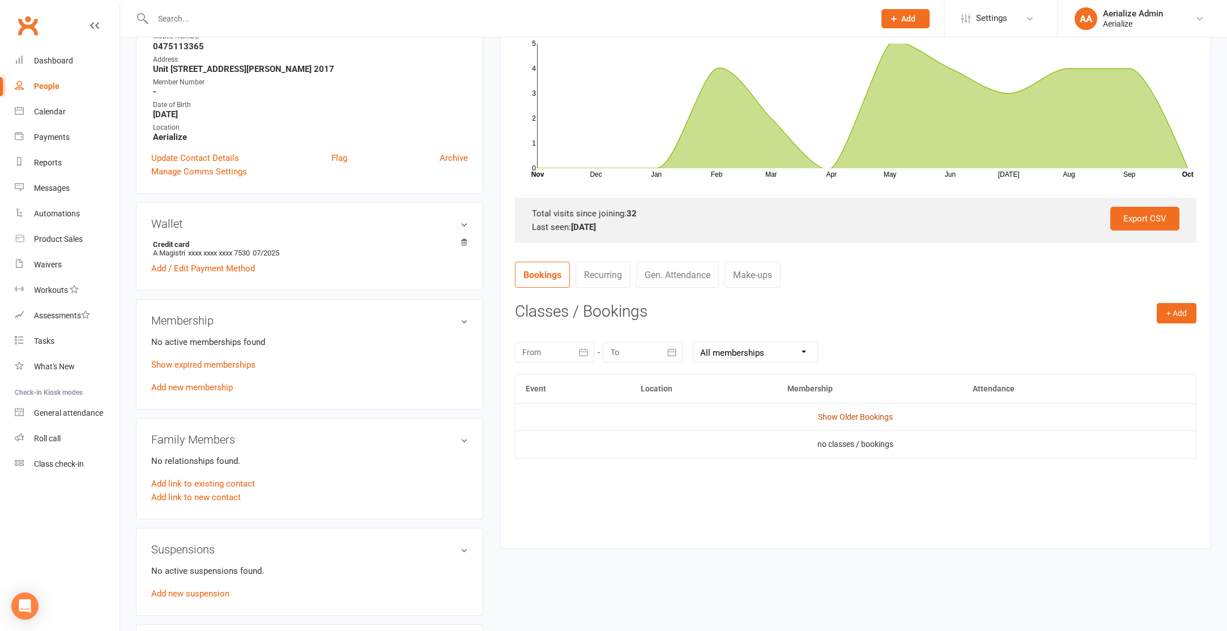
click at [855, 412] on link "Show Older Bookings" at bounding box center [855, 416] width 75 height 9
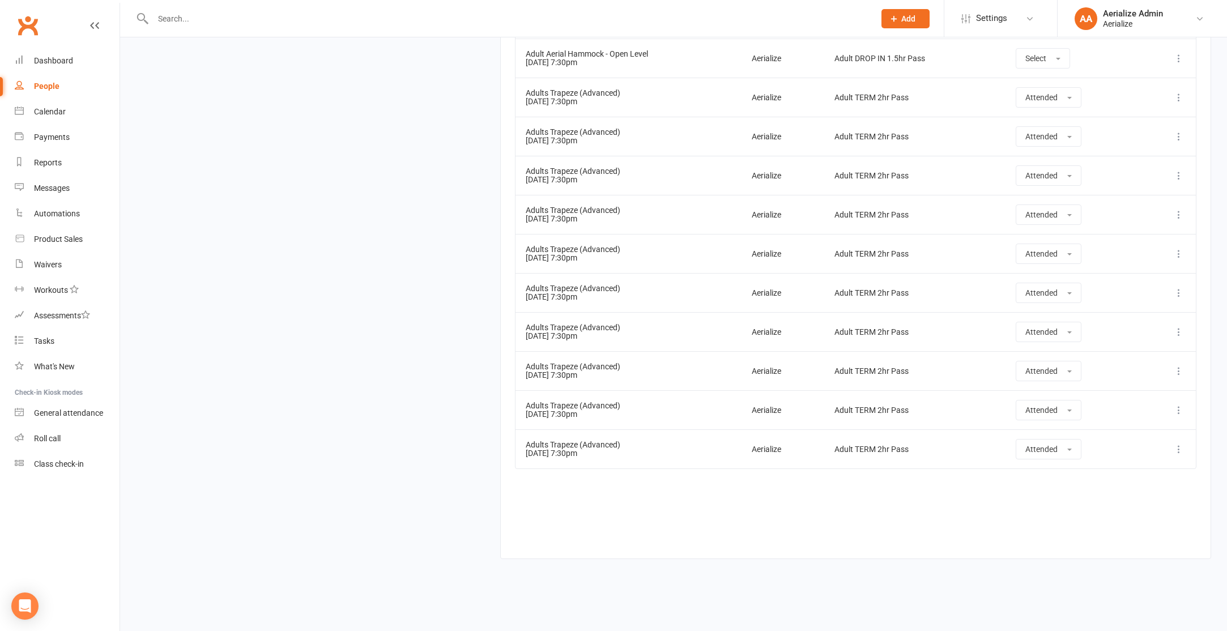
scroll to position [0, 0]
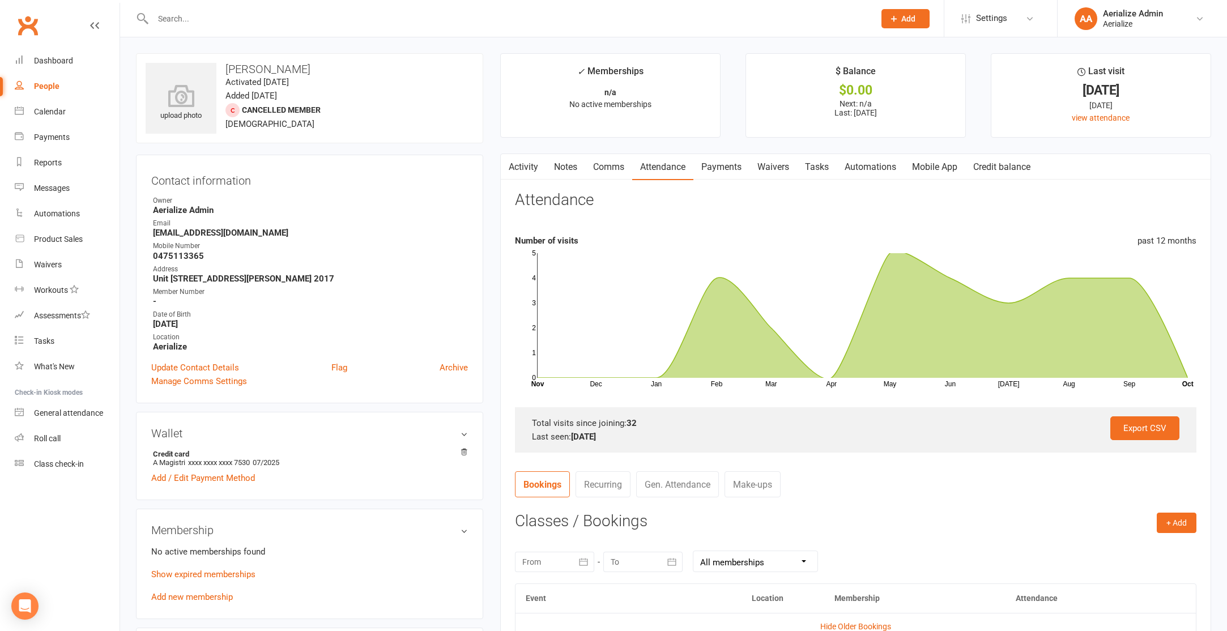
click at [720, 172] on link "Payments" at bounding box center [721, 167] width 56 height 26
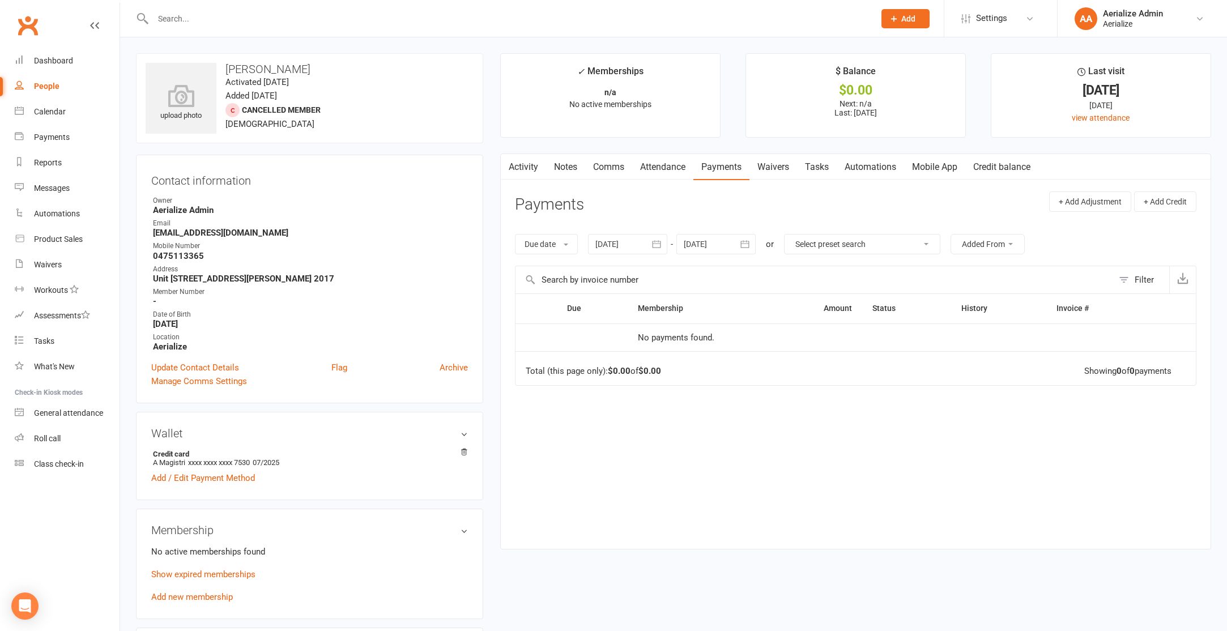
click at [194, 595] on link "Add new membership" at bounding box center [192, 597] width 82 height 10
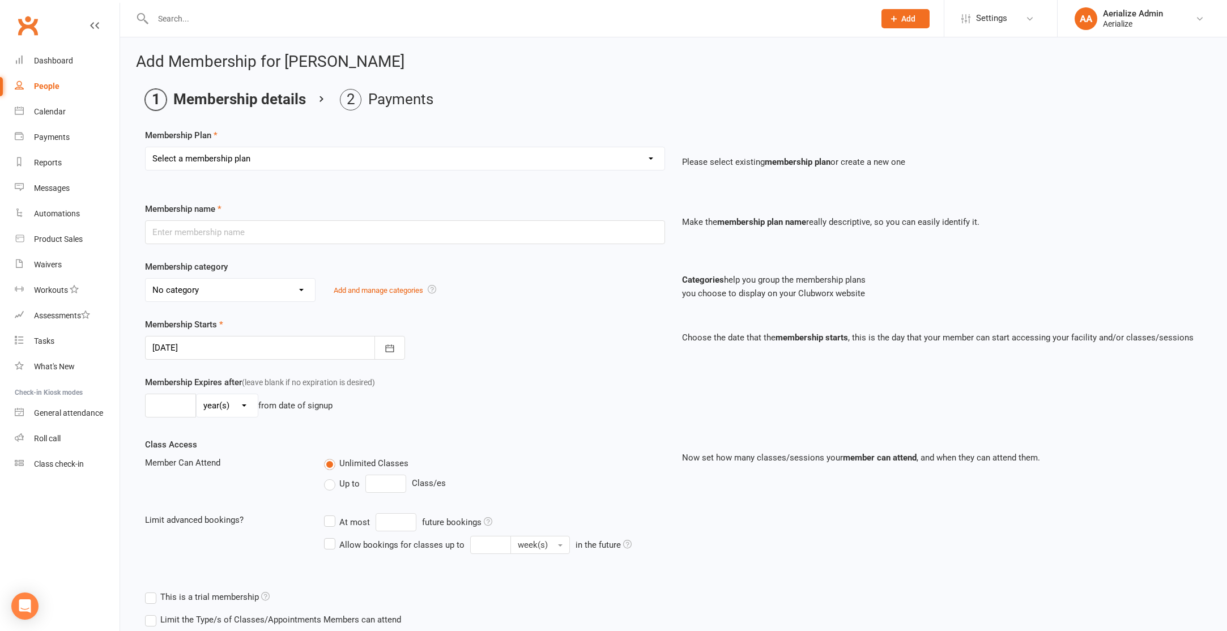
click at [327, 159] on select "Select a membership plan Create new Membership Plan Tiny Tots DROP IN Tiny Tots…" at bounding box center [405, 158] width 519 height 23
select select "11"
click at [146, 147] on select "Select a membership plan Create new Membership Plan Tiny Tots DROP IN Tiny Tots…" at bounding box center [405, 158] width 519 height 23
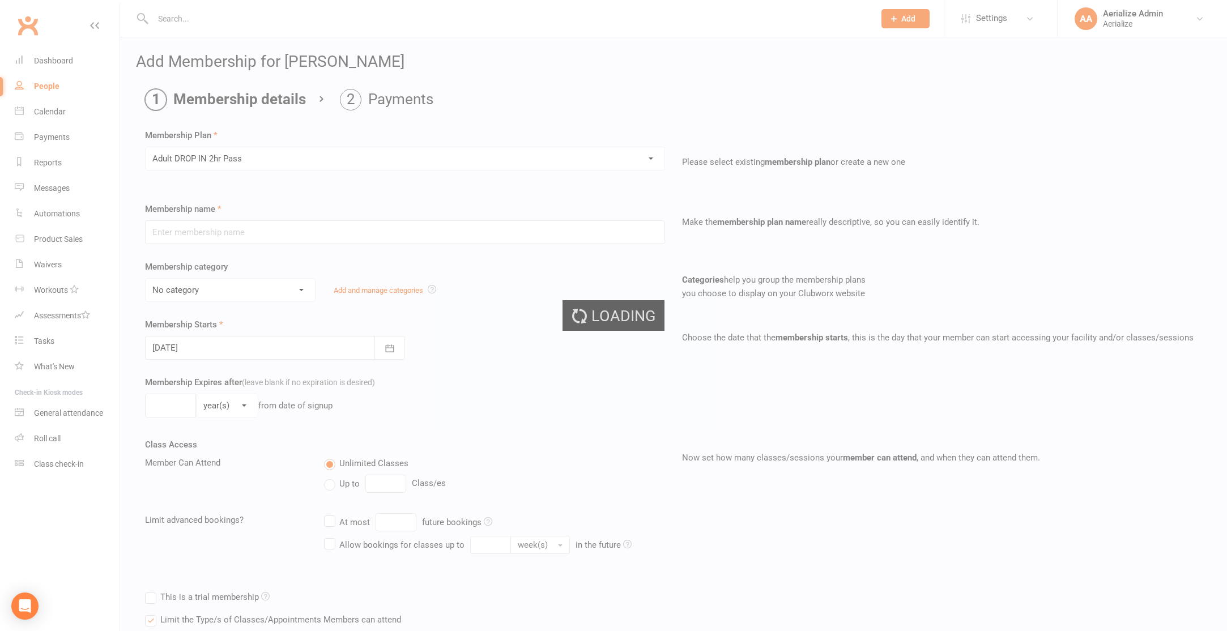
type input "Adult DROP IN 2hr Pass"
select select "4"
type input "1"
select select "2"
type input "1"
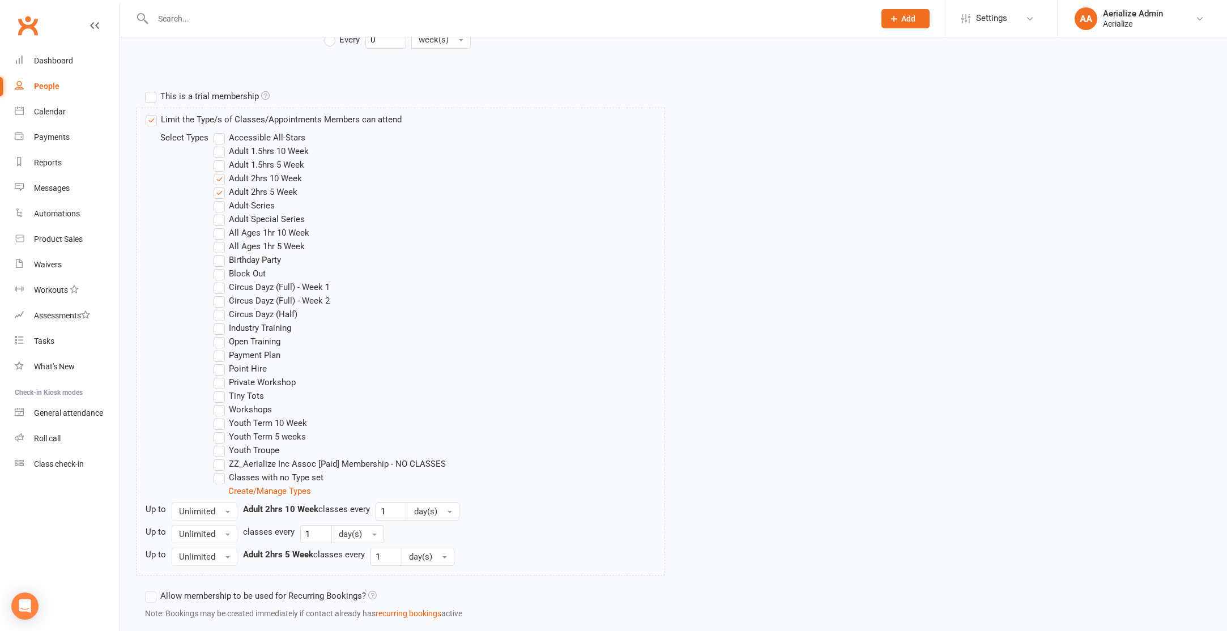
scroll to position [573, 0]
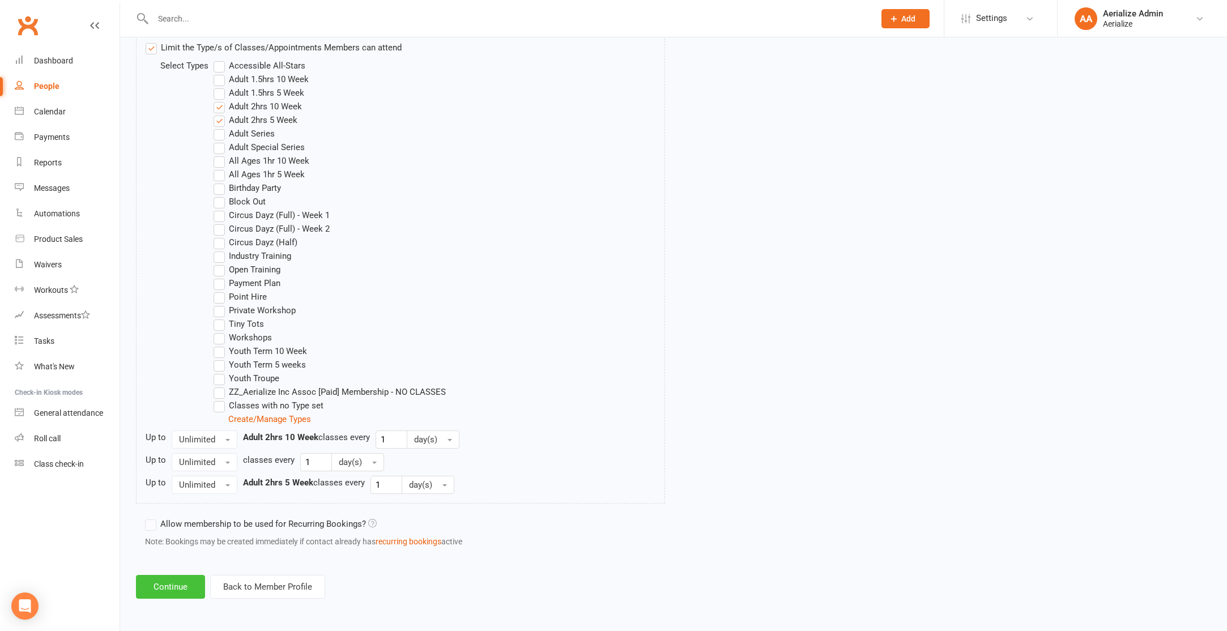
click at [193, 584] on button "Continue" at bounding box center [170, 587] width 69 height 24
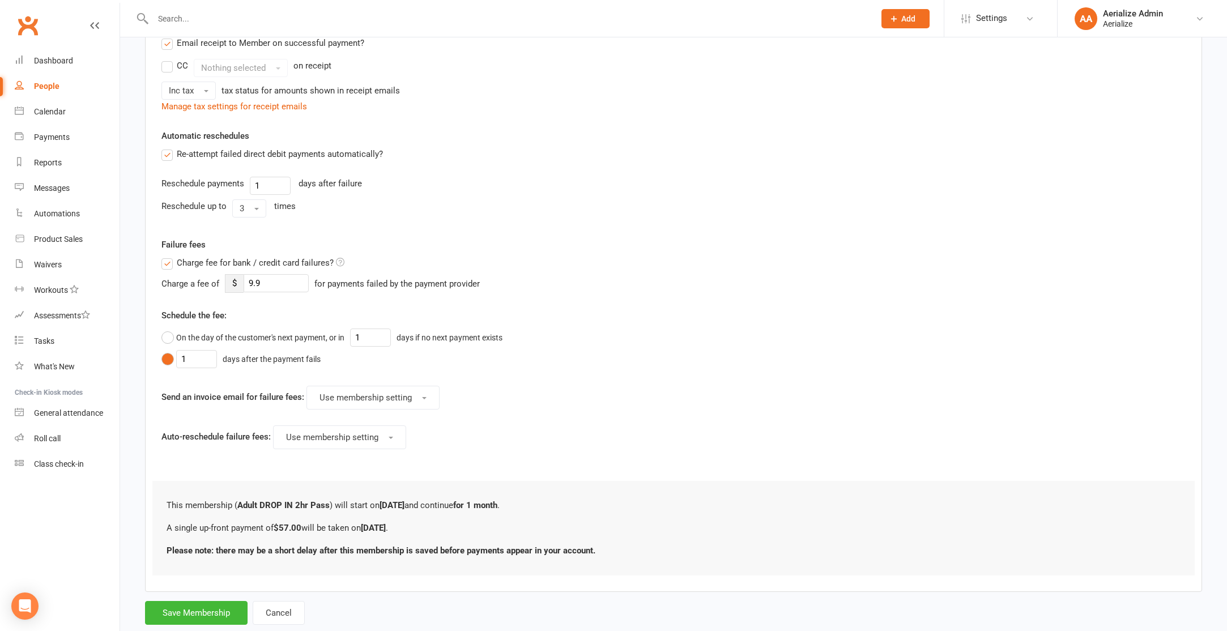
scroll to position [272, 0]
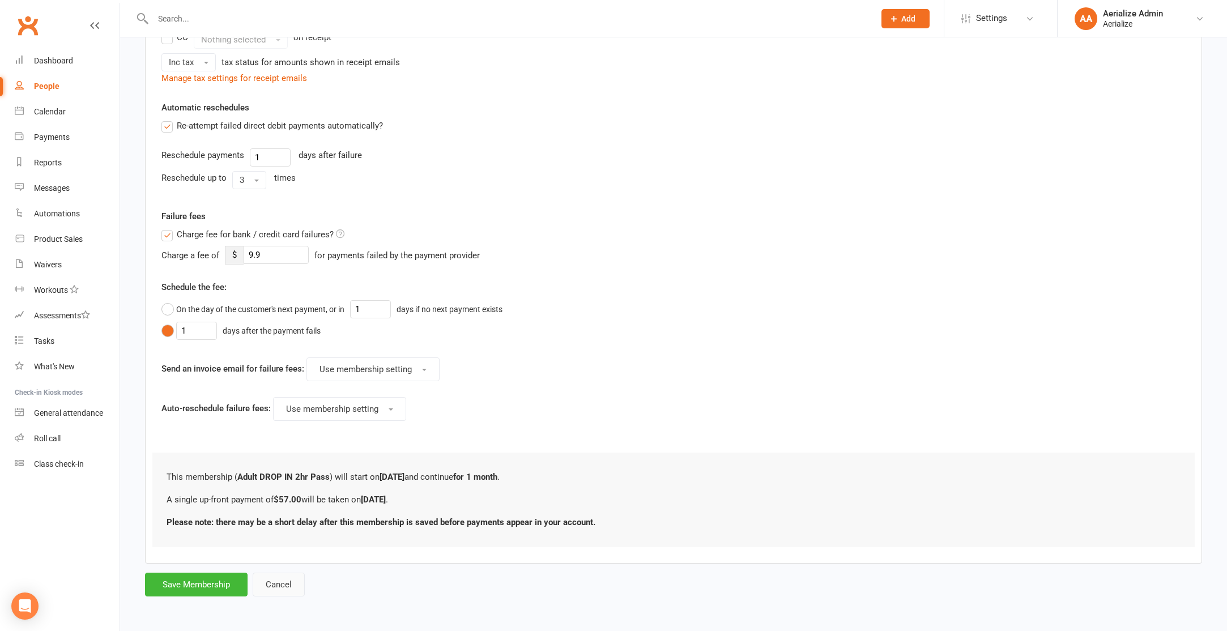
click at [297, 593] on button "Cancel" at bounding box center [279, 585] width 52 height 24
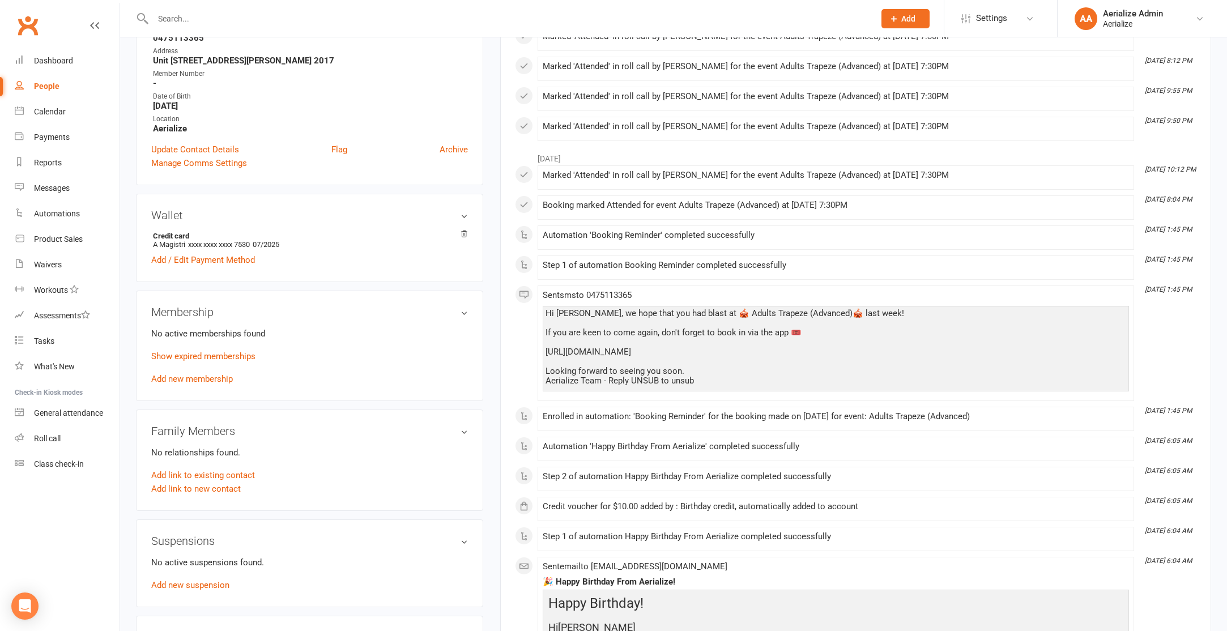
scroll to position [219, 0]
click at [204, 380] on link "Add new membership" at bounding box center [192, 378] width 82 height 10
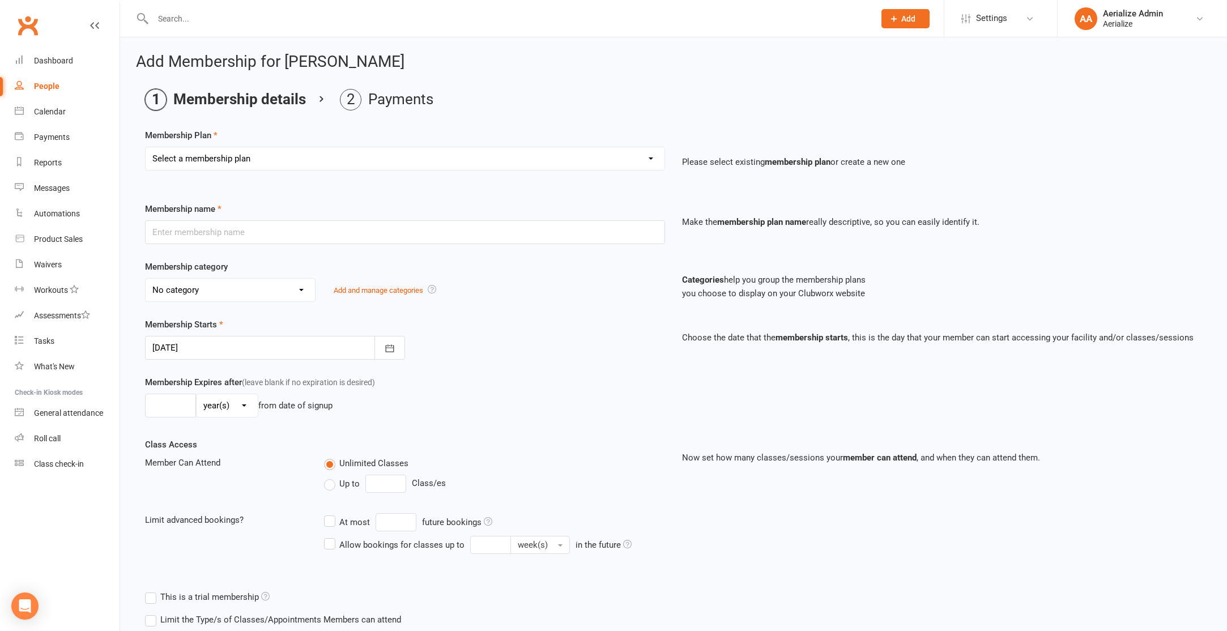
click at [252, 155] on select "Select a membership plan Create new Membership Plan Tiny Tots DROP IN Tiny Tots…" at bounding box center [405, 158] width 519 height 23
select select "14"
click at [146, 147] on select "Select a membership plan Create new Membership Plan Tiny Tots DROP IN Tiny Tots…" at bounding box center [405, 158] width 519 height 23
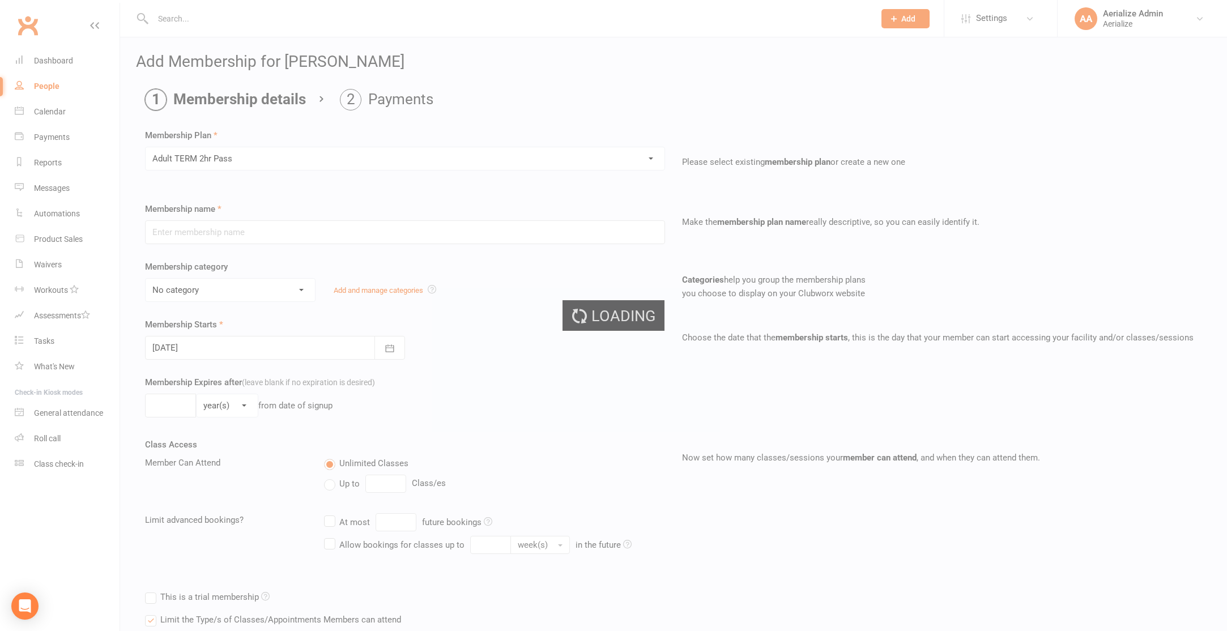
type input "Adult TERM 2hr Pass"
select select "10"
type input "16"
select select "1"
type input "1"
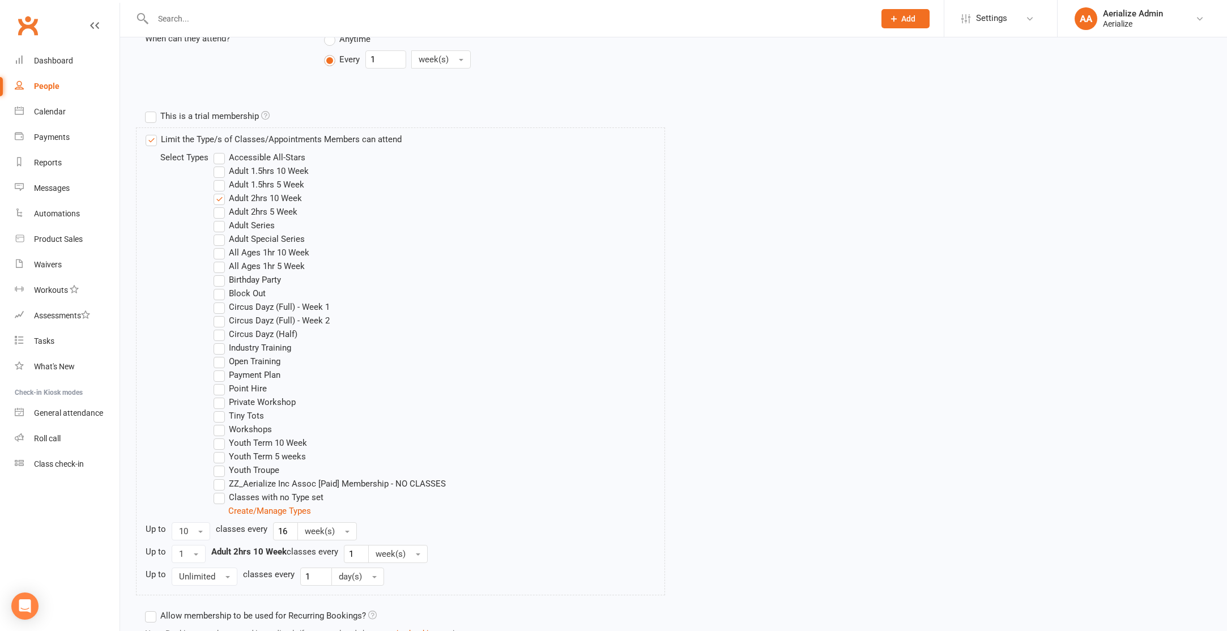
scroll to position [603, 0]
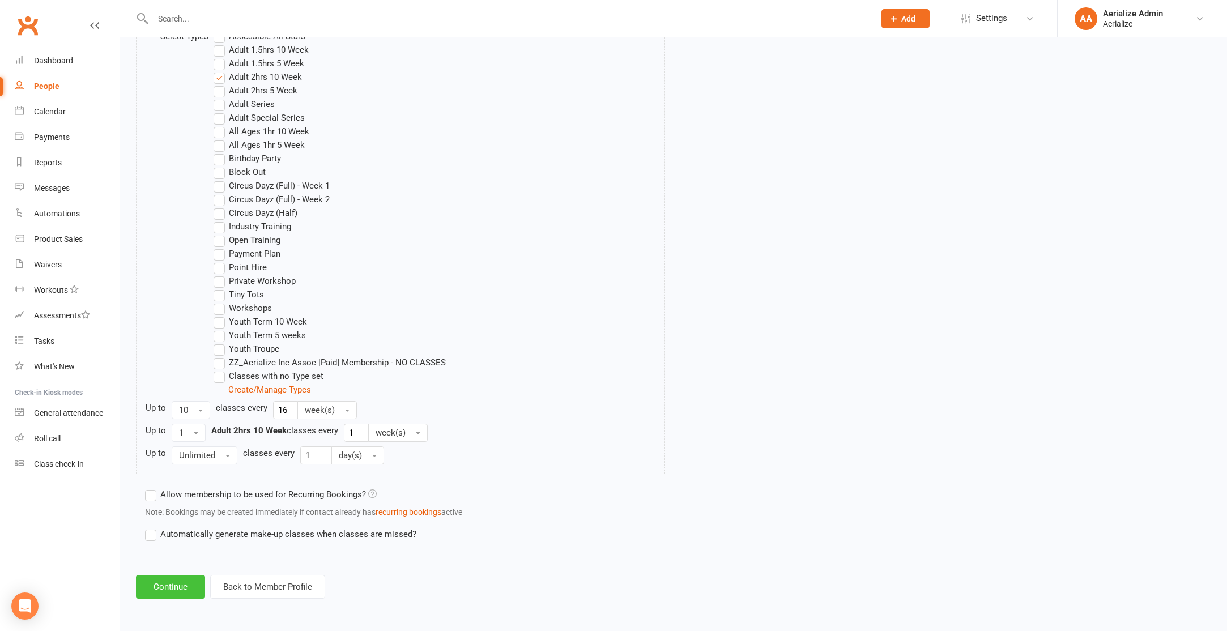
click at [152, 595] on button "Continue" at bounding box center [170, 587] width 69 height 24
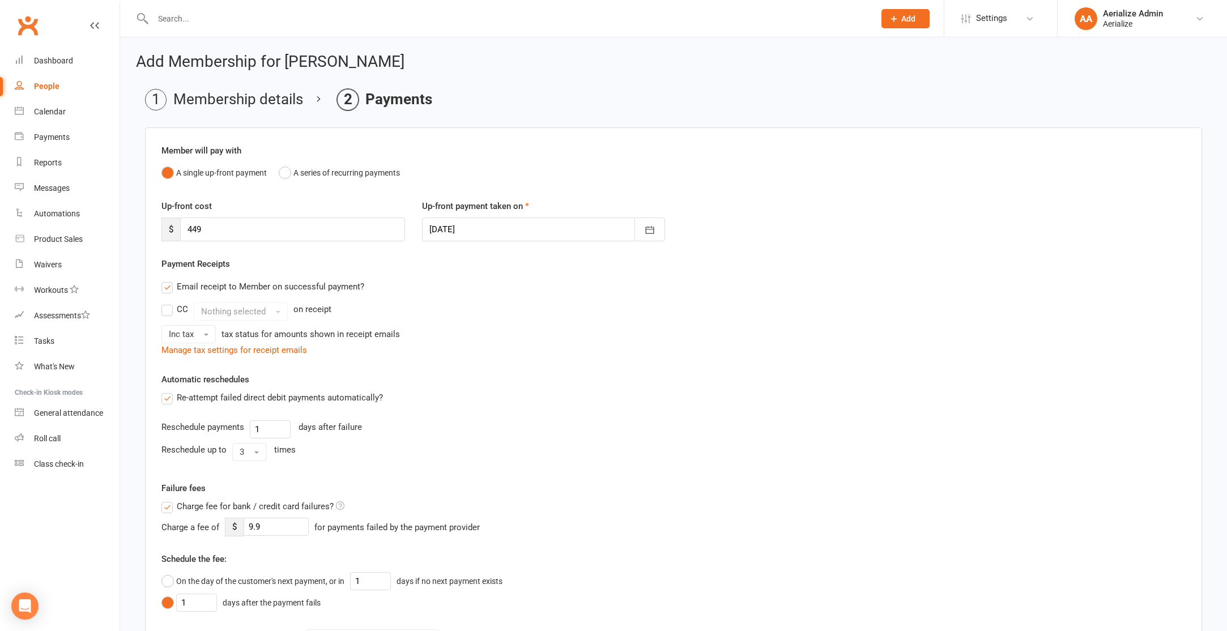
scroll to position [272, 0]
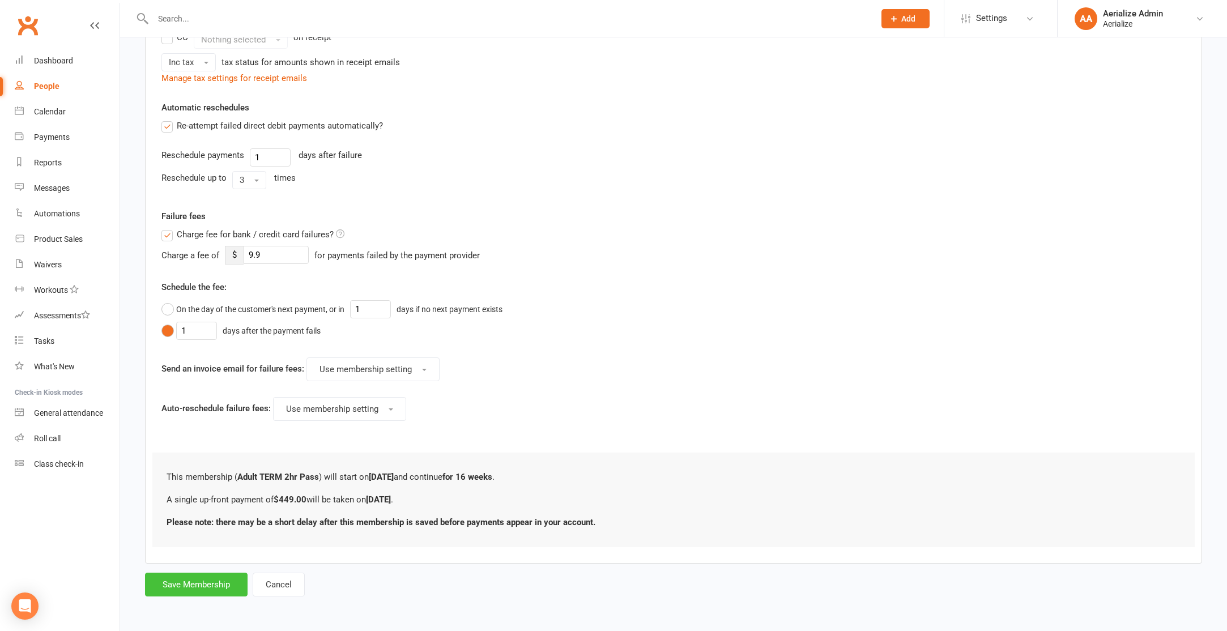
click at [222, 591] on button "Save Membership" at bounding box center [196, 585] width 103 height 24
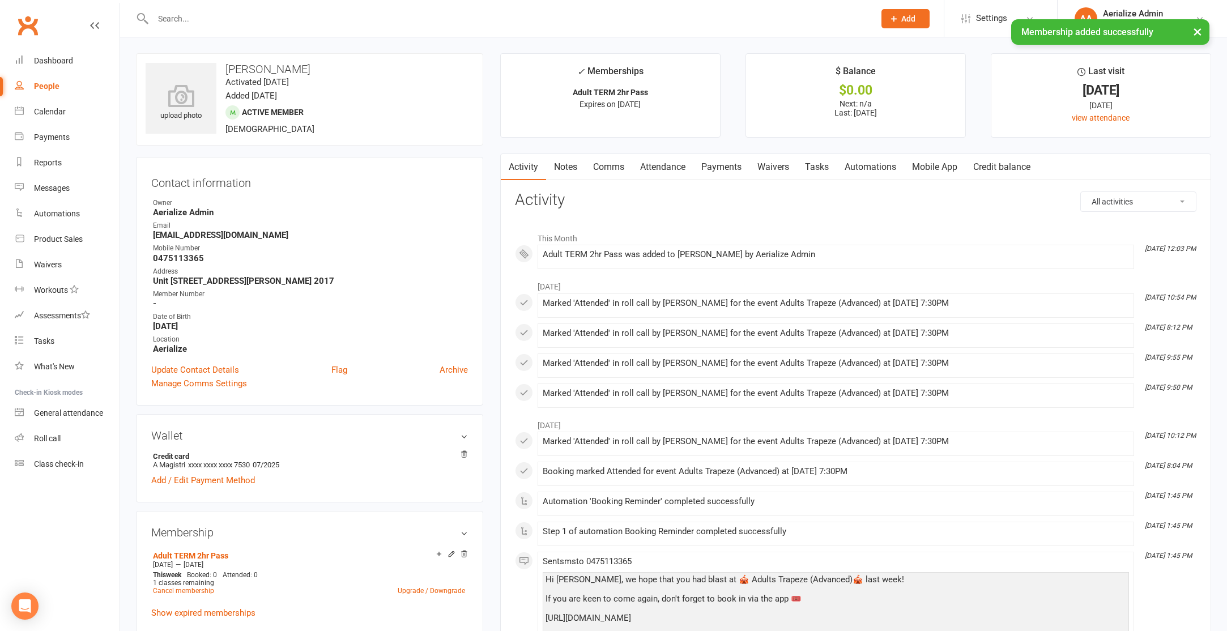
click at [667, 174] on link "Attendance" at bounding box center [662, 167] width 61 height 26
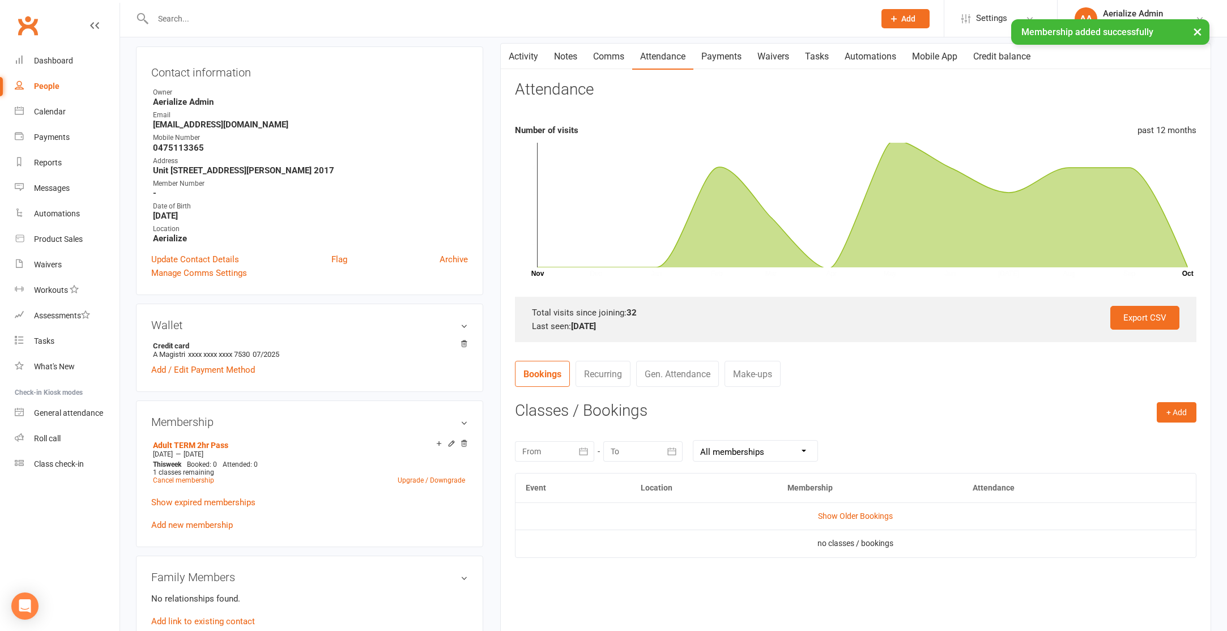
scroll to position [181, 0]
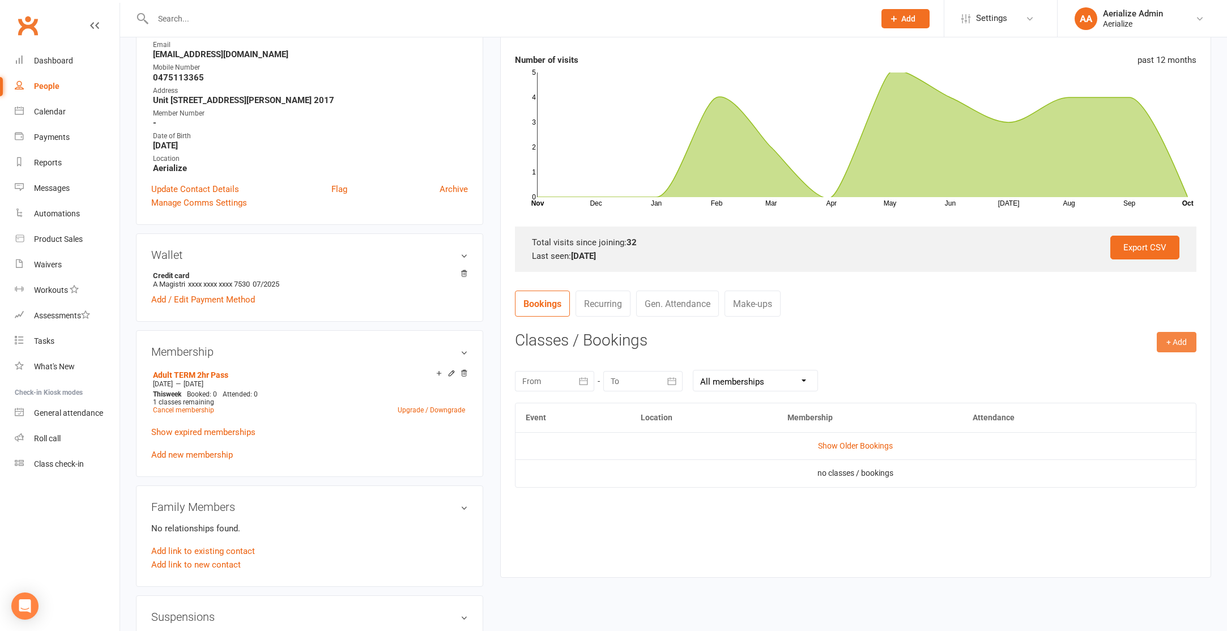
click at [1169, 338] on button "+ Add" at bounding box center [1177, 342] width 40 height 20
click at [1130, 368] on link "Book Event" at bounding box center [1140, 367] width 112 height 23
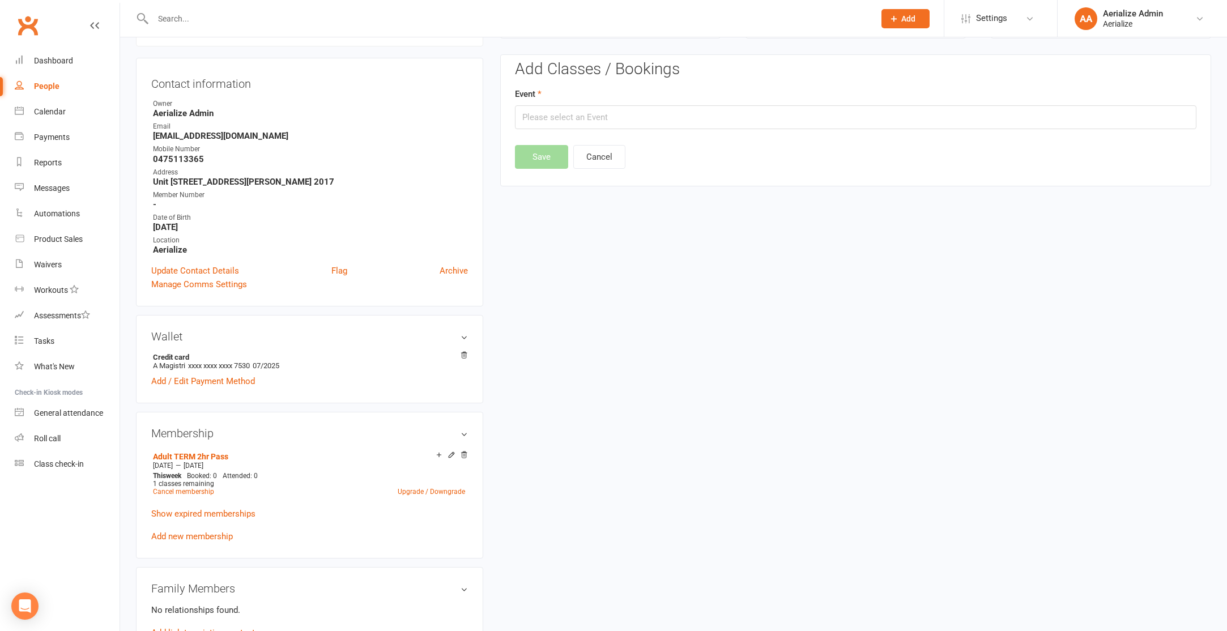
scroll to position [97, 0]
click at [580, 129] on input "text" at bounding box center [856, 120] width 682 height 24
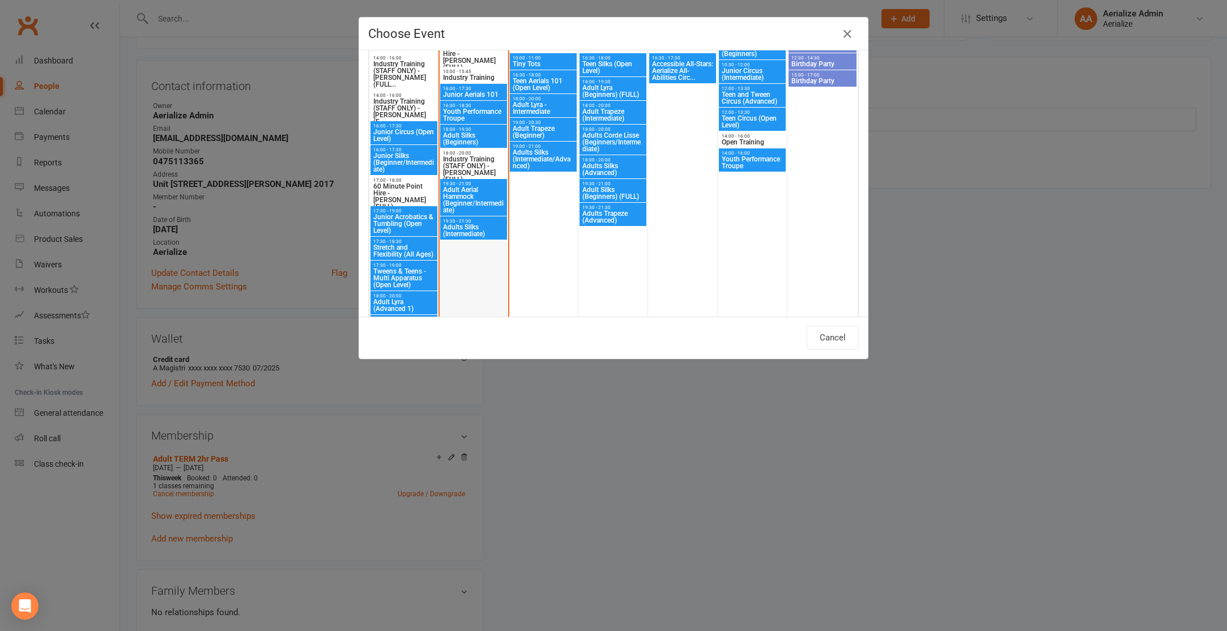
scroll to position [758, 0]
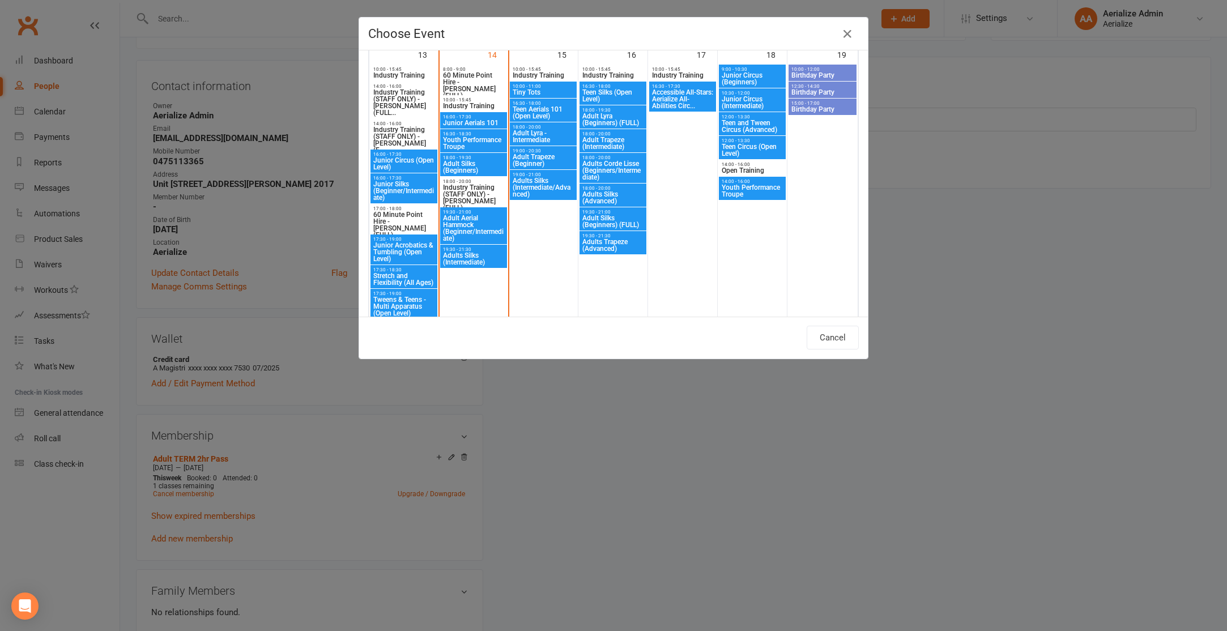
click at [619, 138] on span "Adult Trapeze (Intermediate)" at bounding box center [613, 144] width 62 height 14
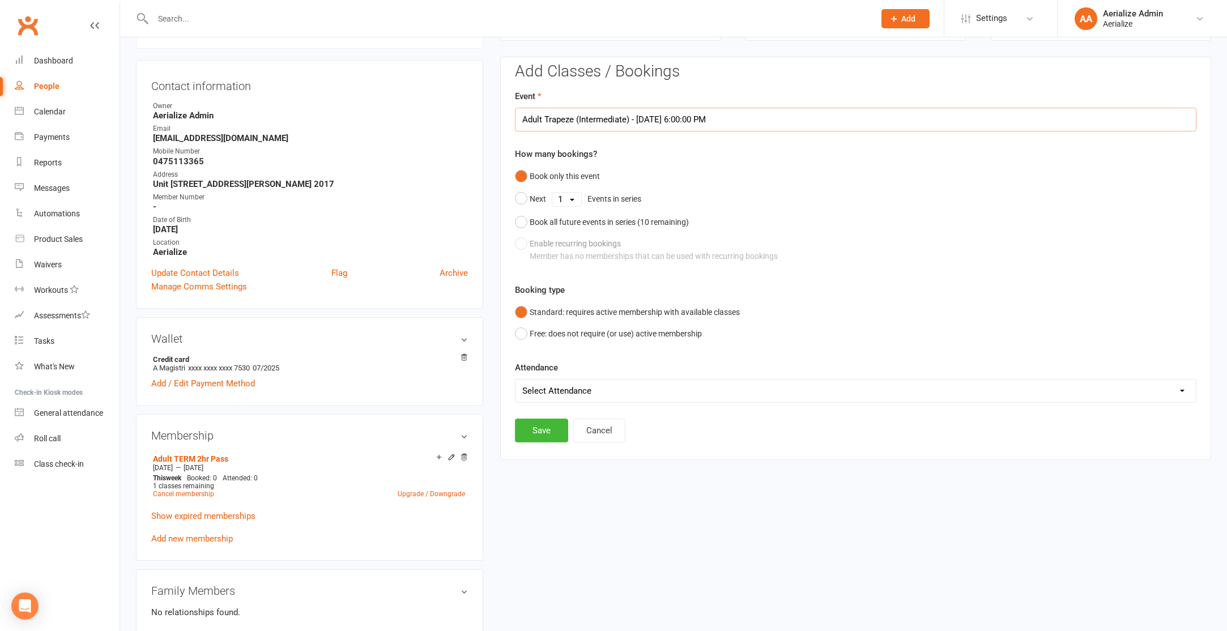
click at [622, 113] on input "Adult Trapeze (Intermediate) - Oct 16, 2025 6:00:00 PM" at bounding box center [856, 120] width 682 height 24
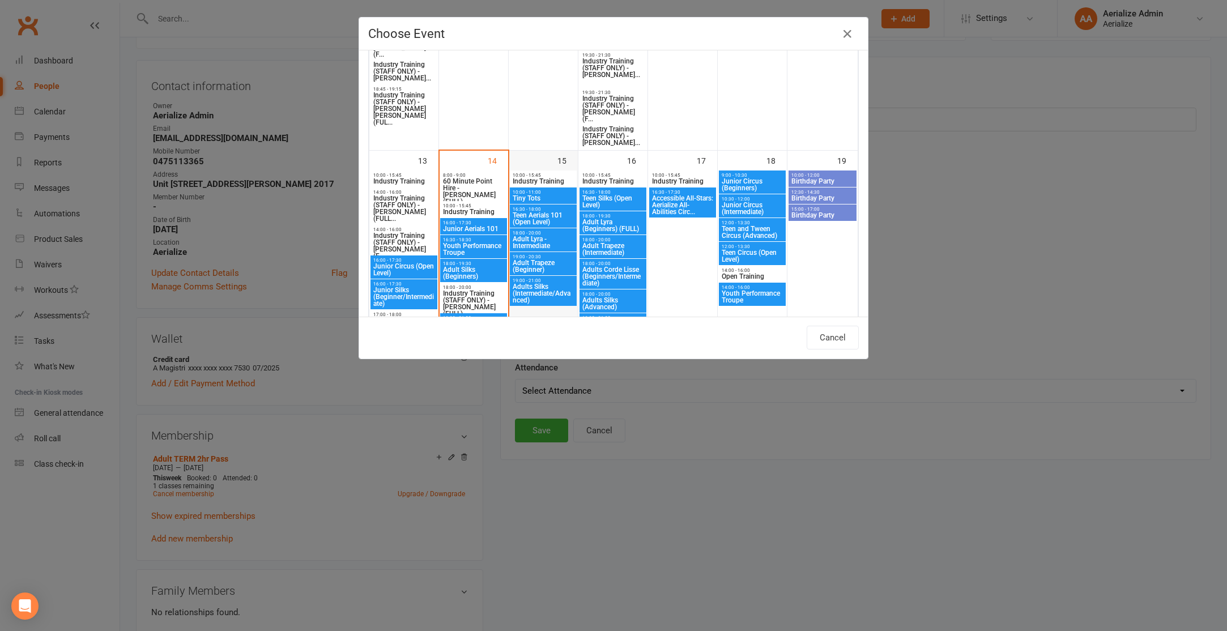
scroll to position [854, 0]
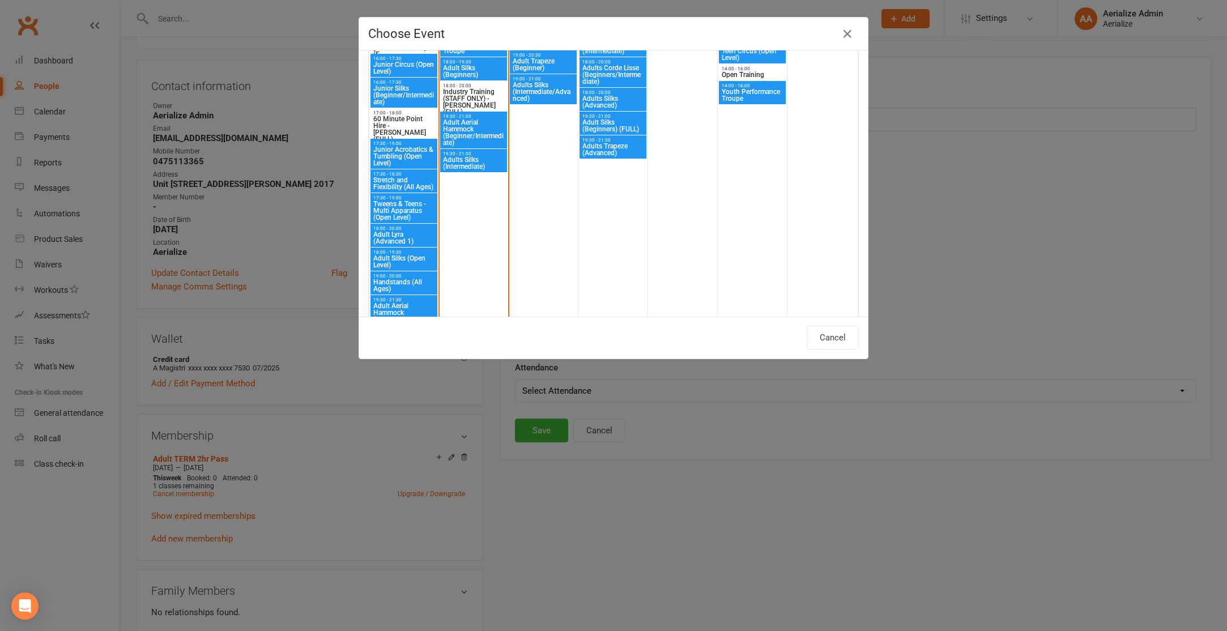
click at [610, 148] on span "Adults Trapeze (Advanced)" at bounding box center [613, 150] width 62 height 14
type input "Adults Trapeze (Advanced) - Oct 16, 2025 7:30:00 PM"
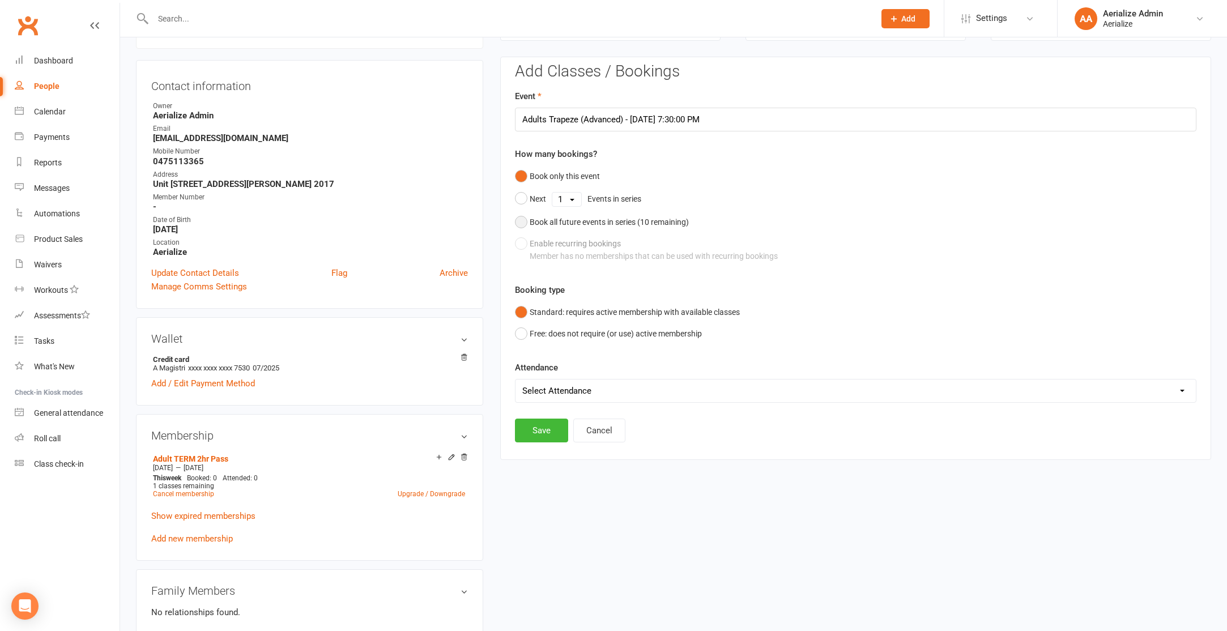
scroll to position [97, 0]
click at [638, 225] on div "Book all future events in series ( 10 remaining)" at bounding box center [609, 221] width 159 height 12
click at [544, 370] on button "Save" at bounding box center [541, 372] width 53 height 24
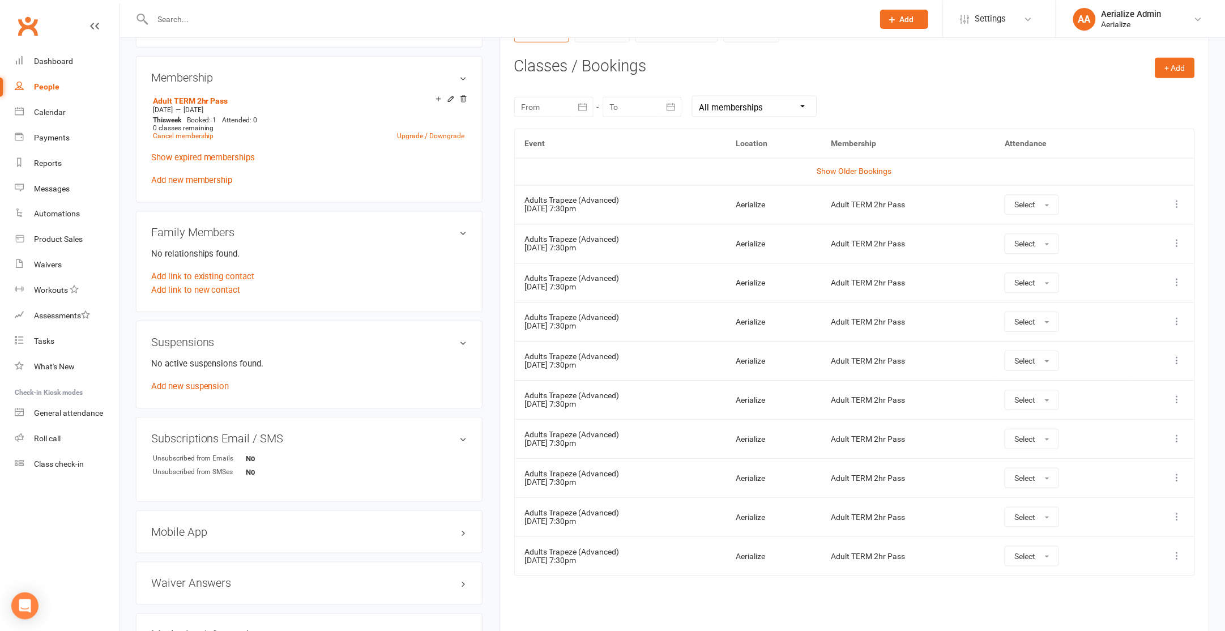
scroll to position [0, 0]
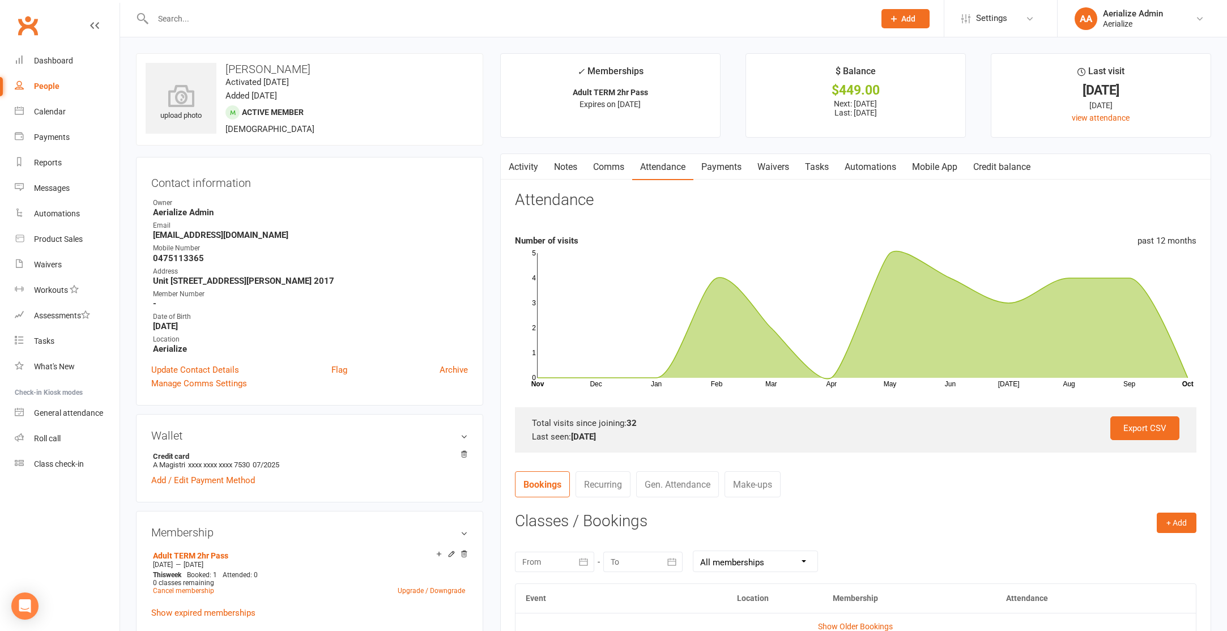
click at [206, 7] on div at bounding box center [501, 18] width 731 height 37
click at [209, 12] on input "text" at bounding box center [508, 19] width 717 height 16
type input "olivia nelsoin"
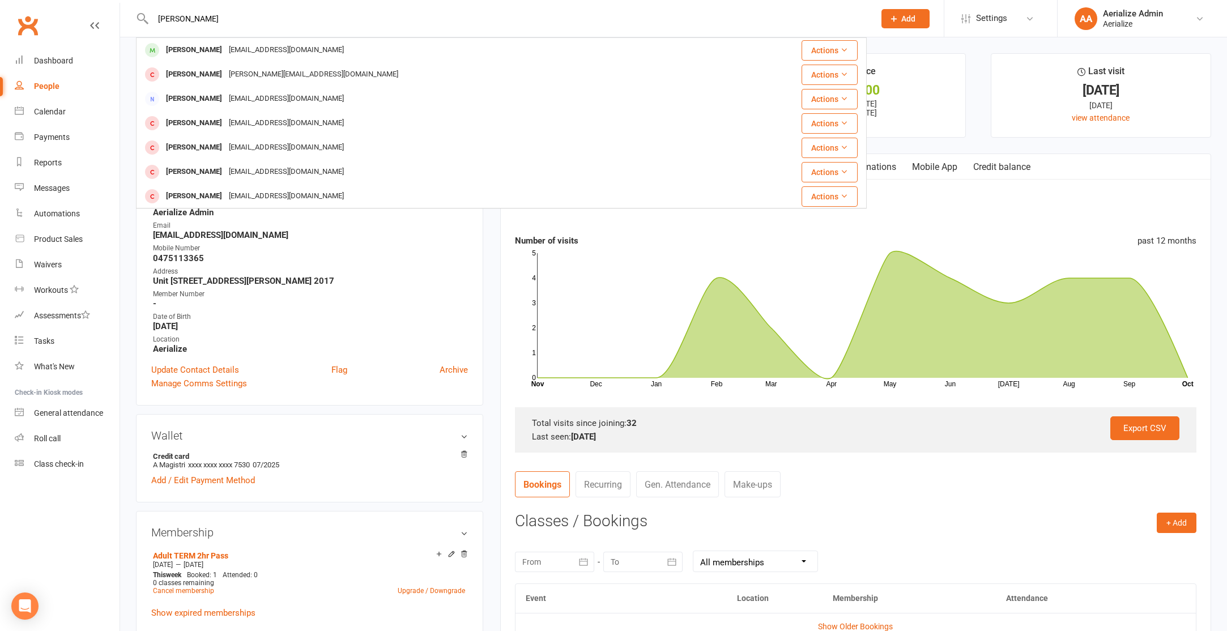
click at [200, 55] on div "Olivia Nelson" at bounding box center [194, 50] width 63 height 16
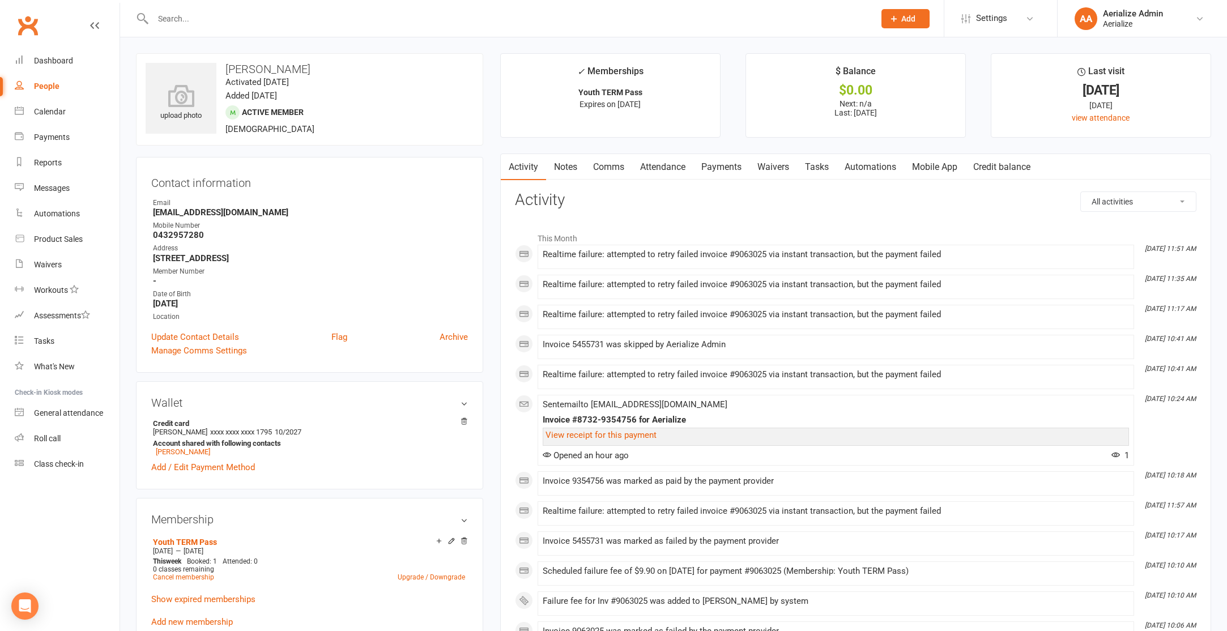
click at [722, 165] on link "Payments" at bounding box center [721, 167] width 56 height 26
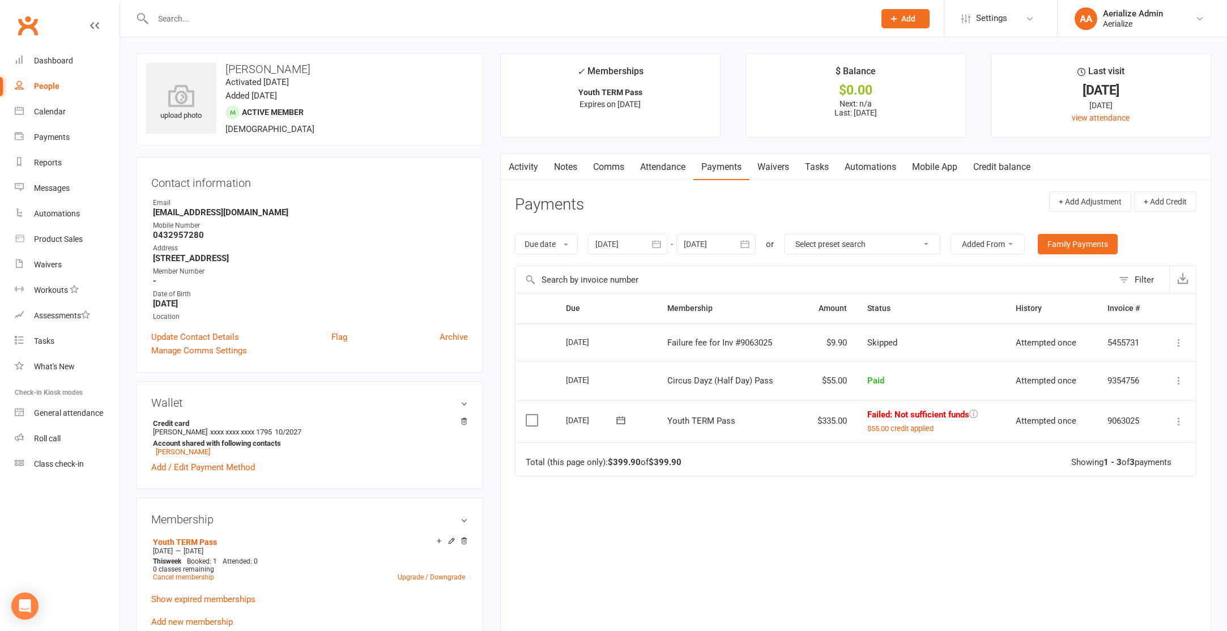
click at [1173, 420] on icon at bounding box center [1178, 421] width 11 height 11
click at [1118, 555] on link "Retry now" at bounding box center [1129, 557] width 112 height 23
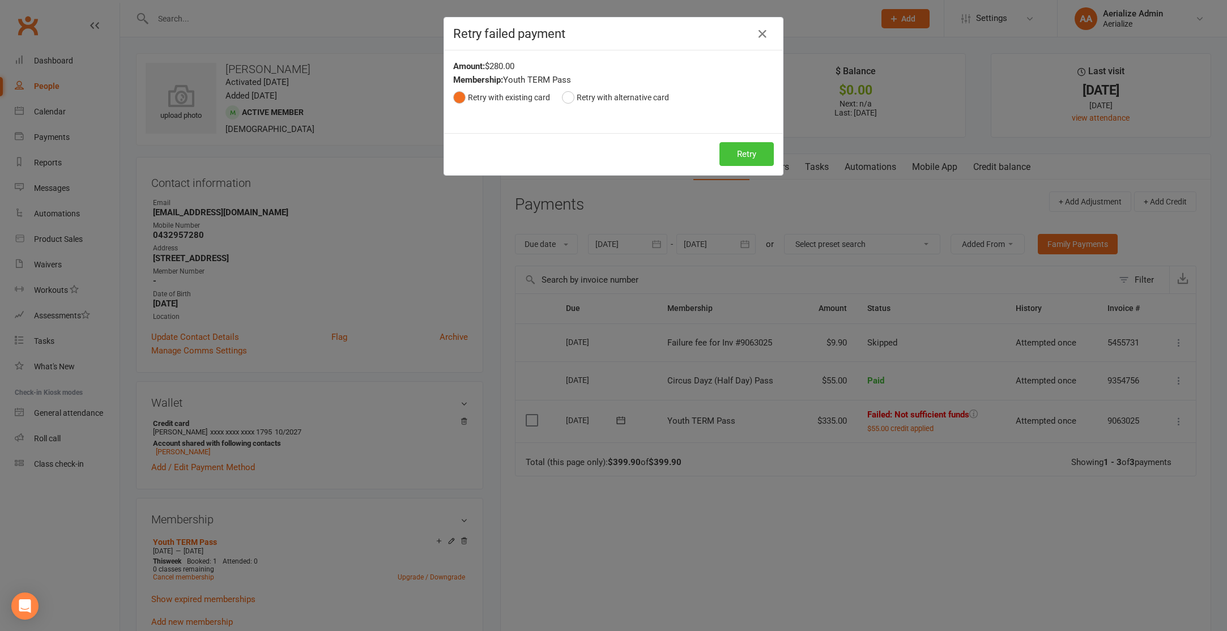
click at [749, 160] on button "Retry" at bounding box center [746, 154] width 54 height 24
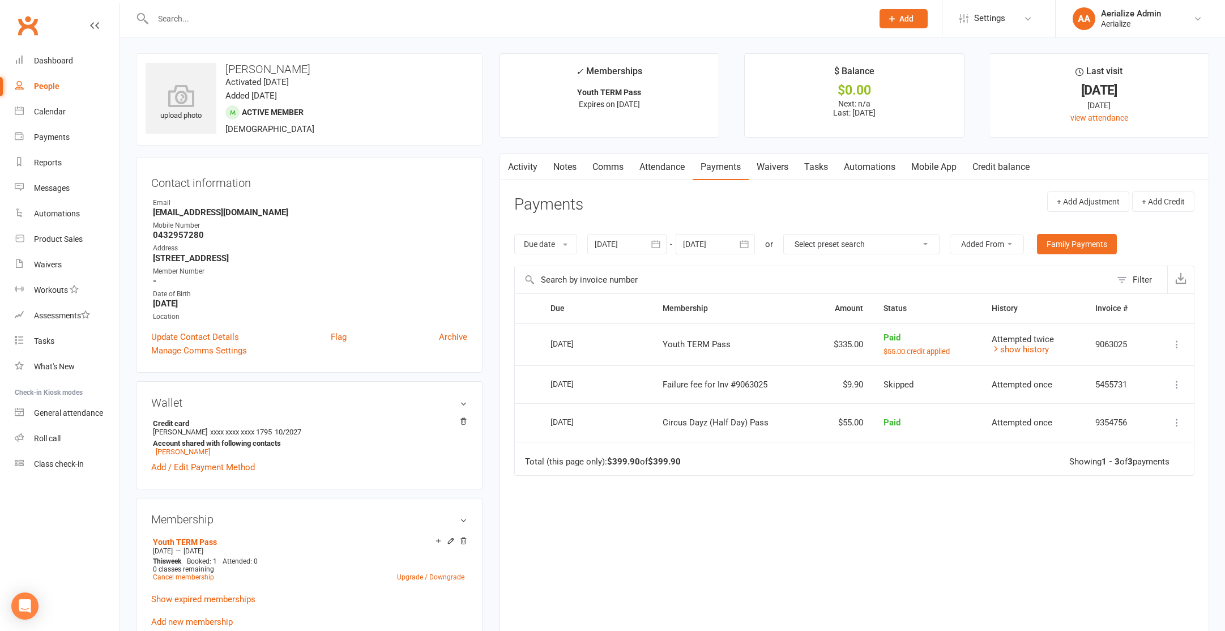
click at [189, 20] on input "text" at bounding box center [507, 19] width 715 height 16
type input "laura scrivener"
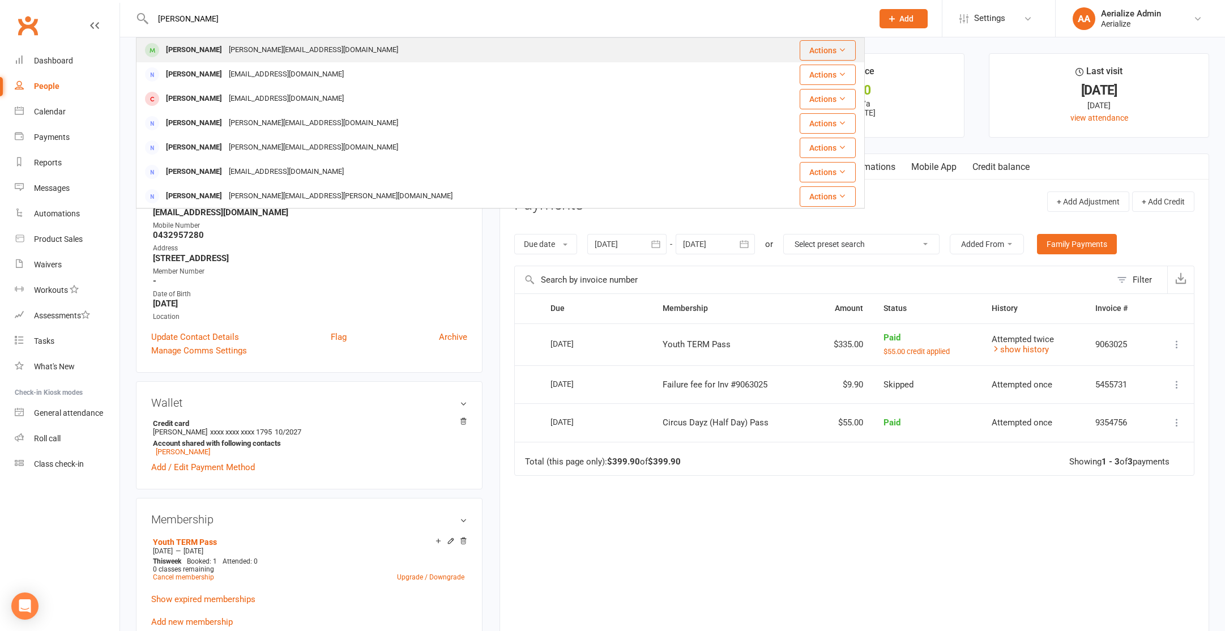
click at [225, 53] on div "[PERSON_NAME][EMAIL_ADDRESS][DOMAIN_NAME]" at bounding box center [313, 50] width 176 height 16
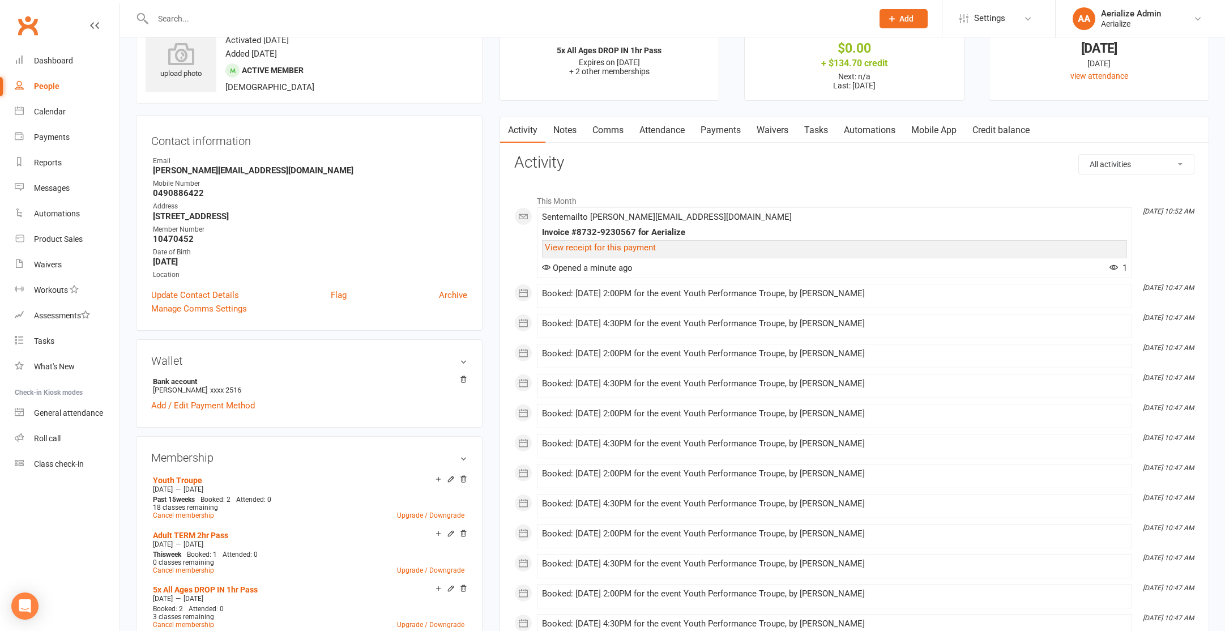
scroll to position [43, 0]
click at [728, 132] on link "Payments" at bounding box center [721, 129] width 56 height 26
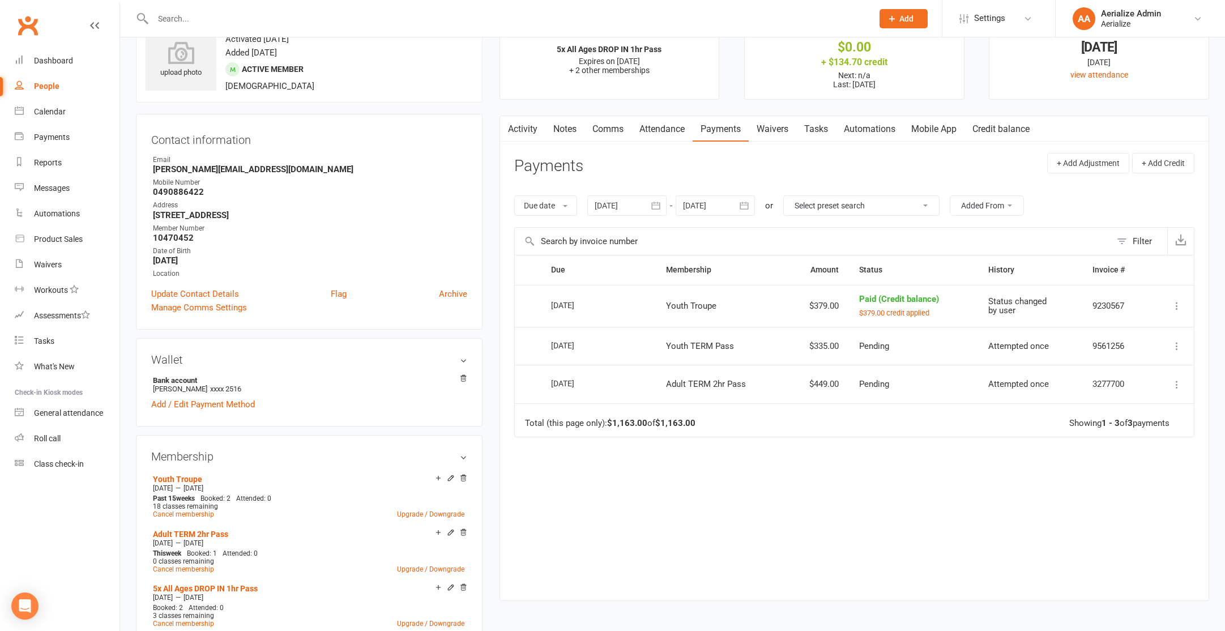
click at [527, 130] on link "Activity" at bounding box center [522, 129] width 45 height 26
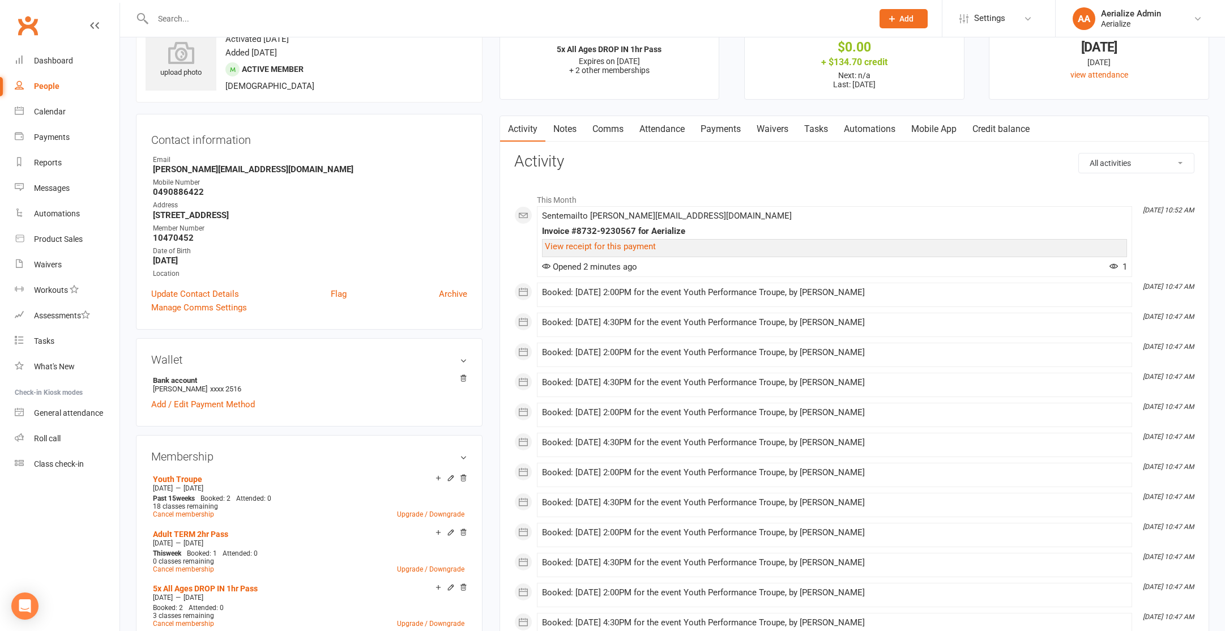
click at [716, 126] on link "Payments" at bounding box center [721, 129] width 56 height 26
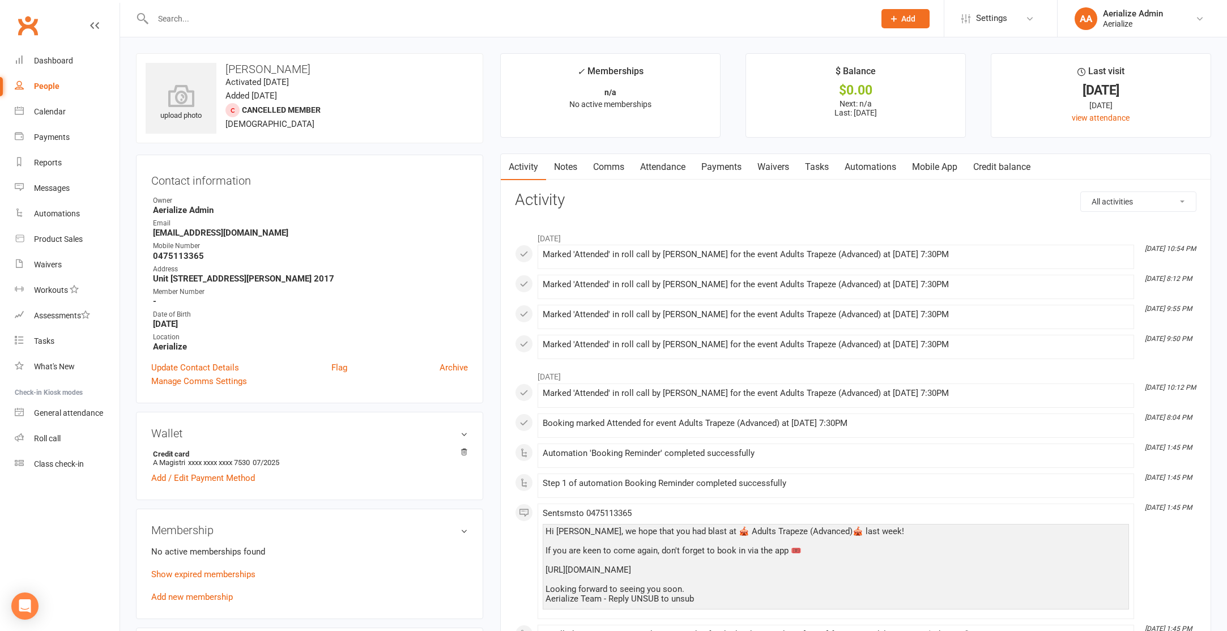
click at [198, 15] on input "text" at bounding box center [508, 19] width 717 height 16
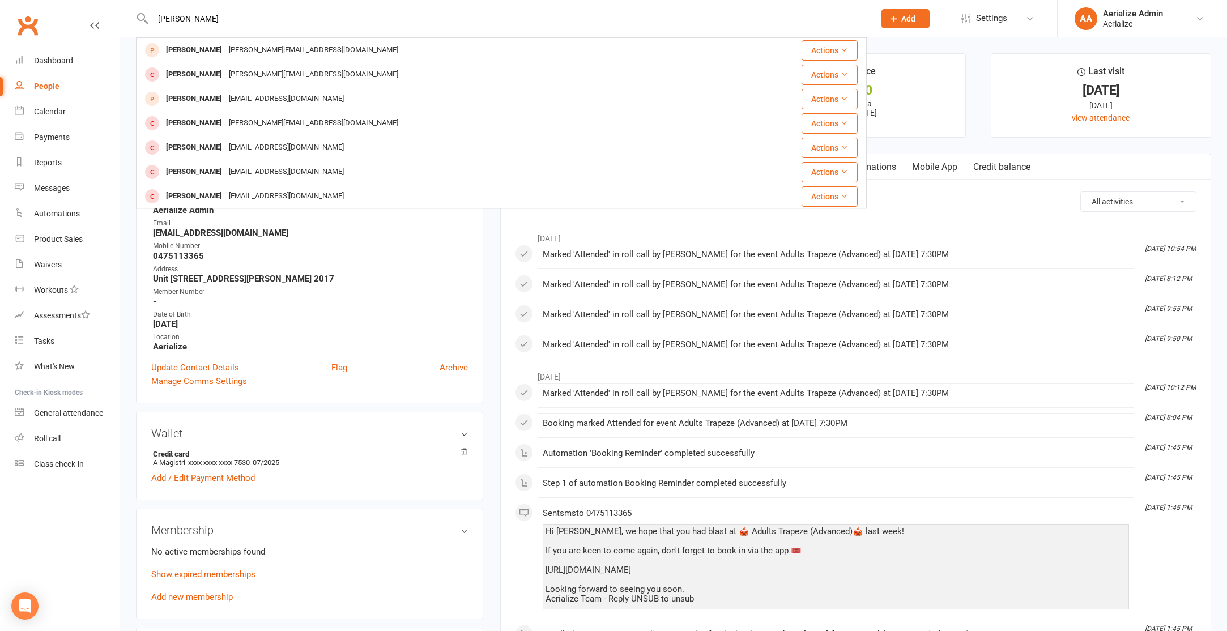
type input "evelyn"
click at [261, 133] on div "Evelyn Suucar sonia.taouk@gmail.com" at bounding box center [440, 123] width 607 height 23
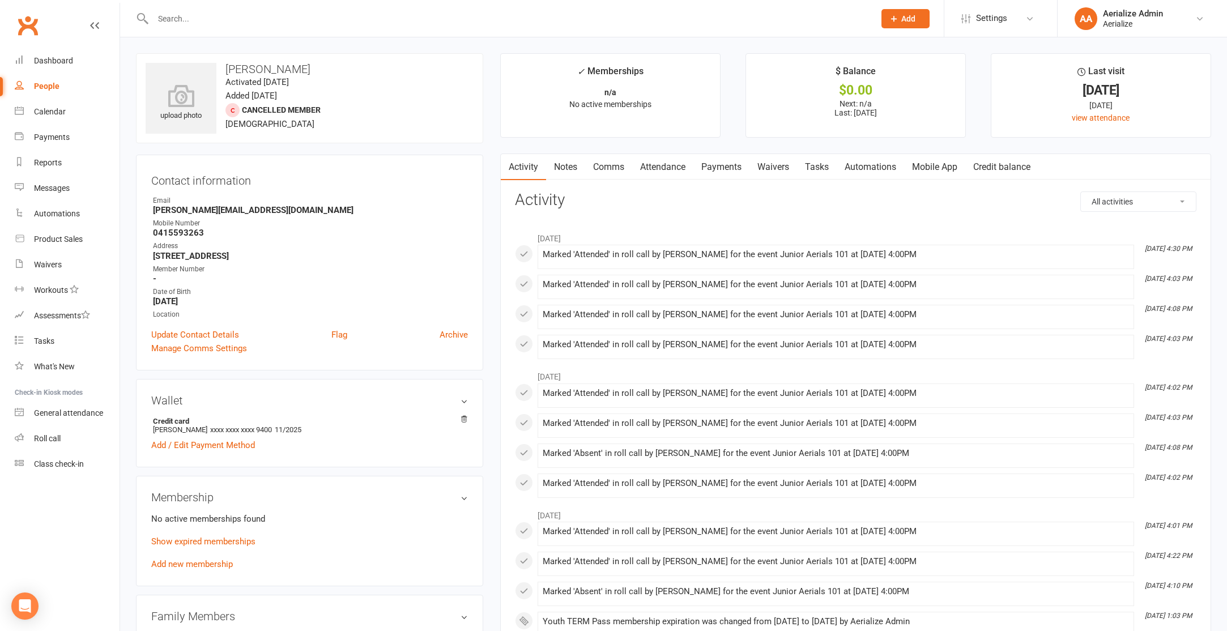
click at [649, 163] on link "Attendance" at bounding box center [662, 167] width 61 height 26
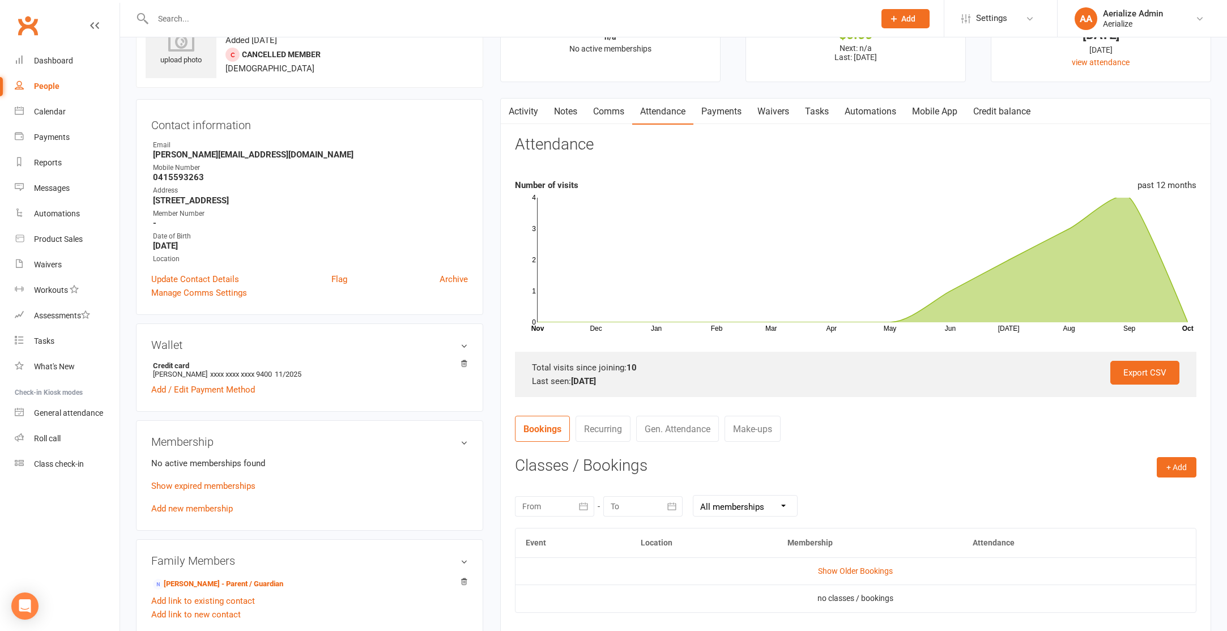
scroll to position [53, 0]
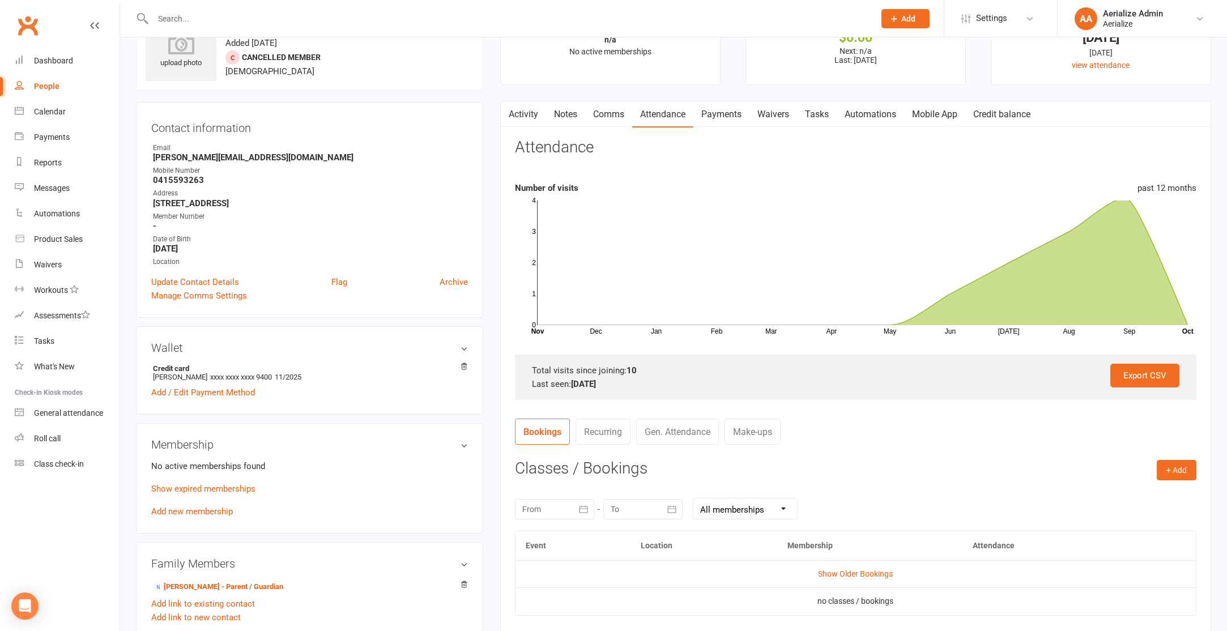
click at [612, 112] on link "Comms" at bounding box center [608, 114] width 47 height 26
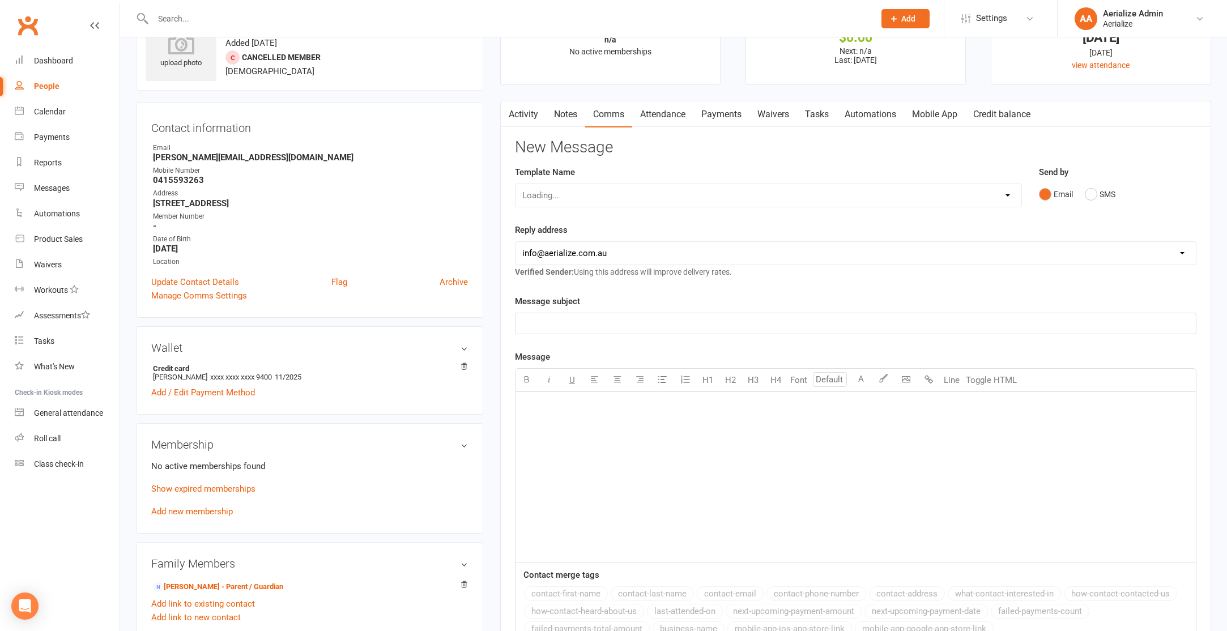
click at [671, 112] on link "Attendance" at bounding box center [662, 114] width 61 height 26
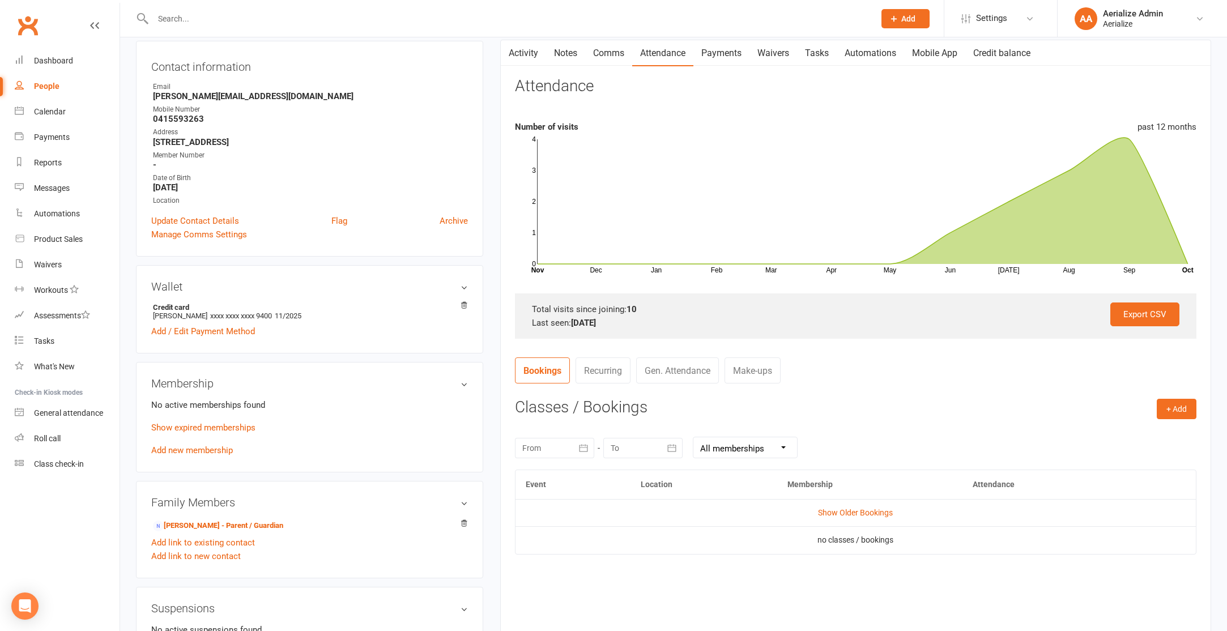
scroll to position [138, 0]
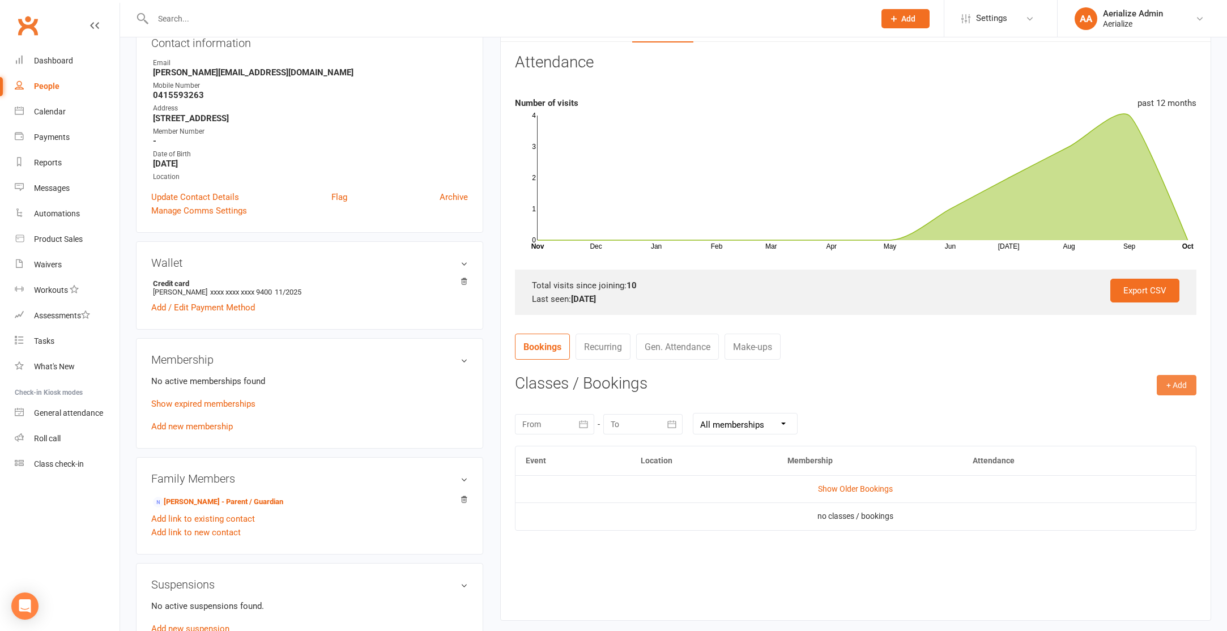
click at [1172, 383] on button "+ Add" at bounding box center [1177, 385] width 40 height 20
click at [1039, 390] on h3 "Classes / Bookings" at bounding box center [856, 384] width 682 height 18
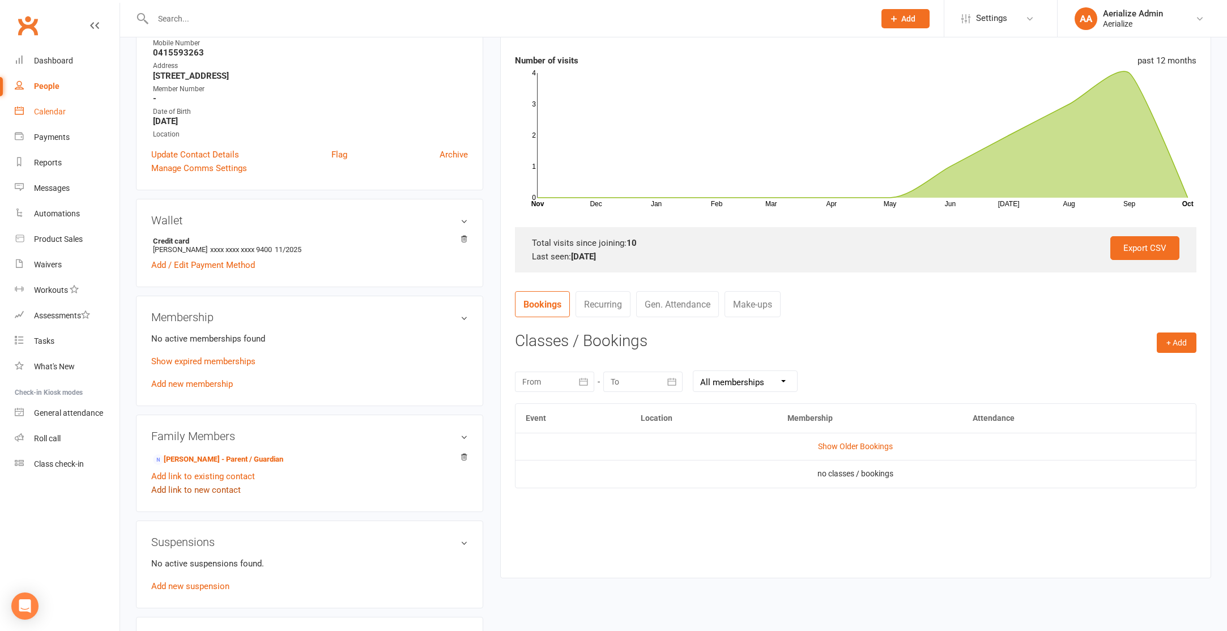
scroll to position [193, 0]
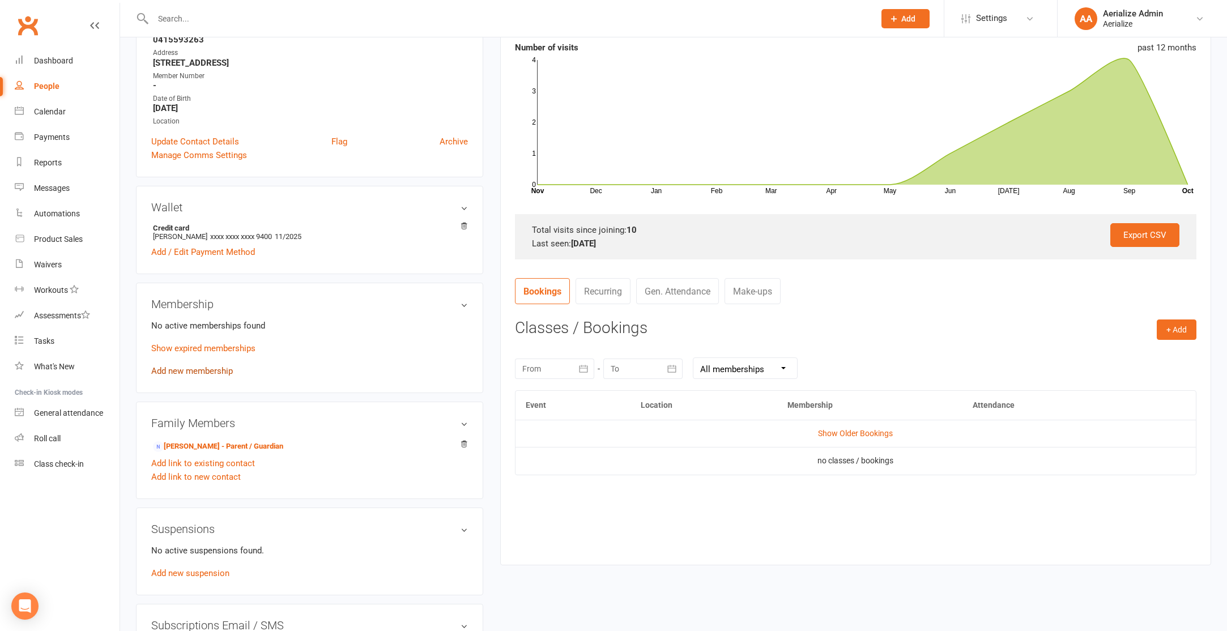
click at [207, 368] on link "Add new membership" at bounding box center [192, 371] width 82 height 10
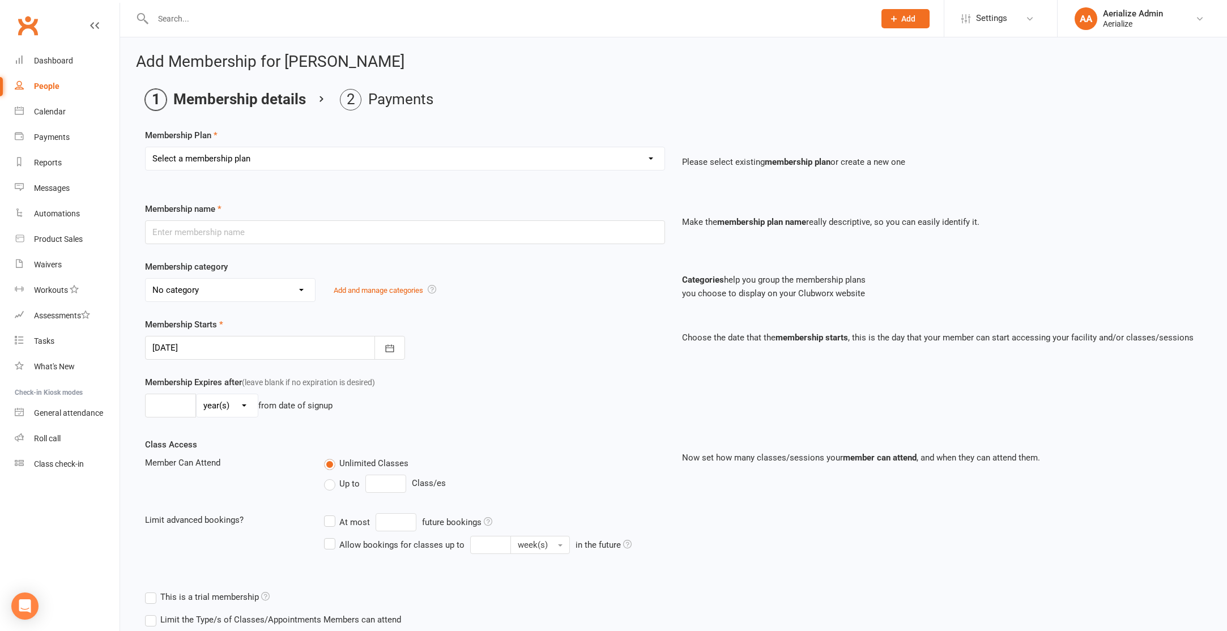
click at [222, 164] on select "Select a membership plan Create new Membership Plan Tiny Tots DROP IN Tiny Tots…" at bounding box center [405, 158] width 519 height 23
select select "3"
click at [146, 147] on select "Select a membership plan Create new Membership Plan Tiny Tots DROP IN Tiny Tots…" at bounding box center [405, 158] width 519 height 23
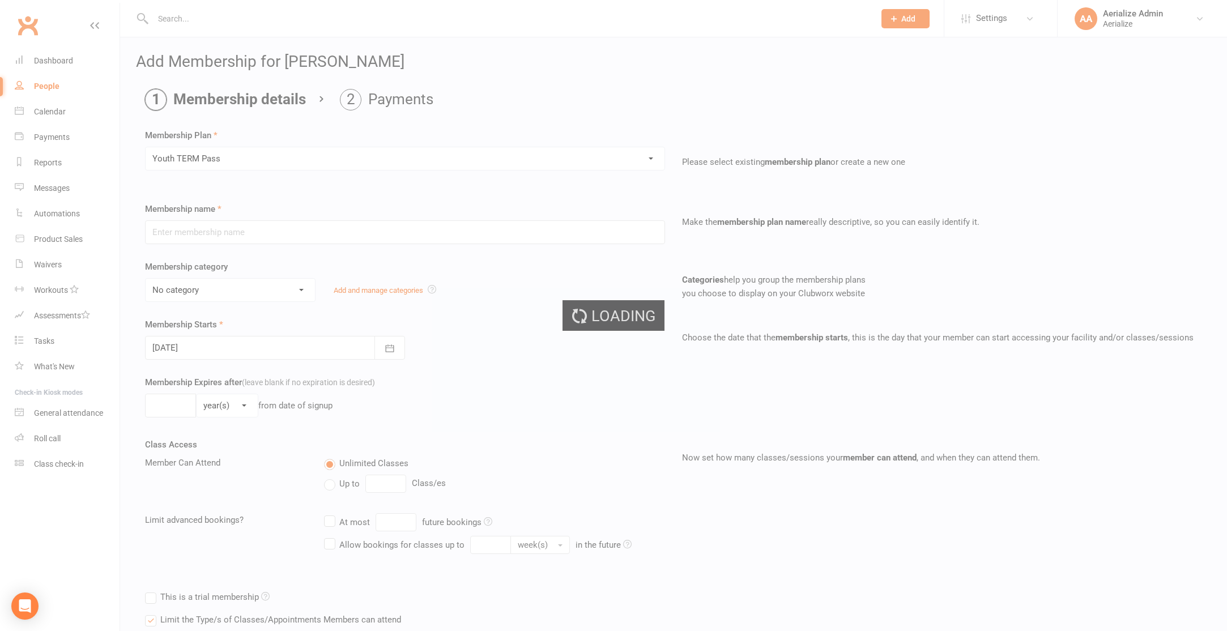
type input "Youth TERM Pass"
select select "10"
type input "16"
select select "1"
type input "1"
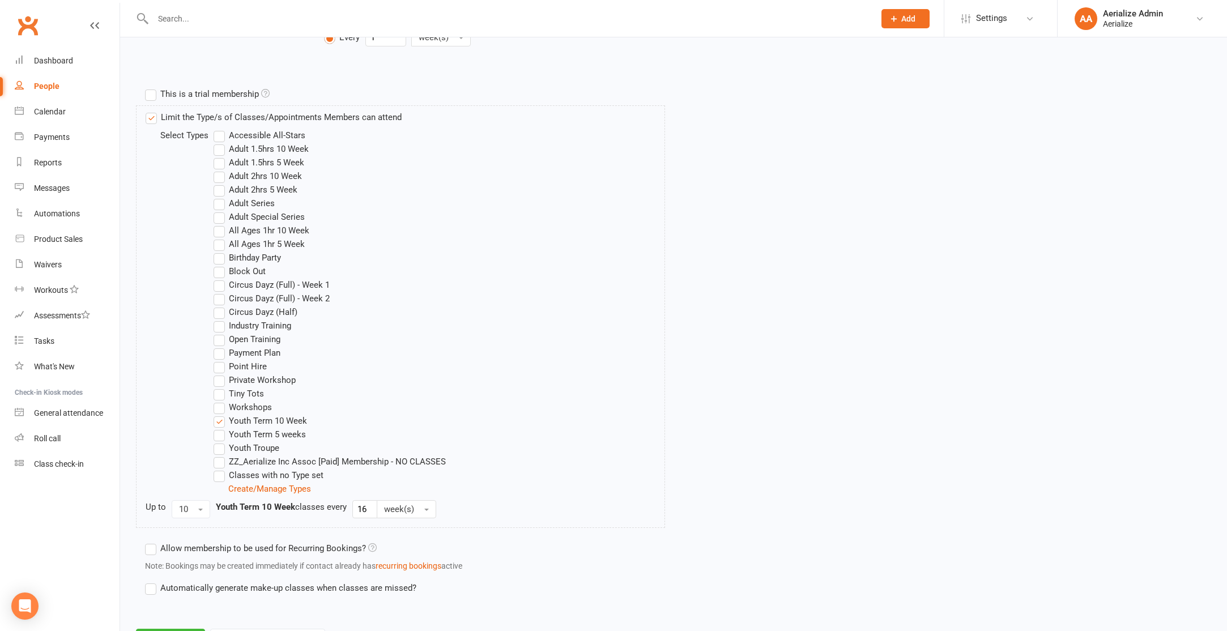
scroll to position [557, 0]
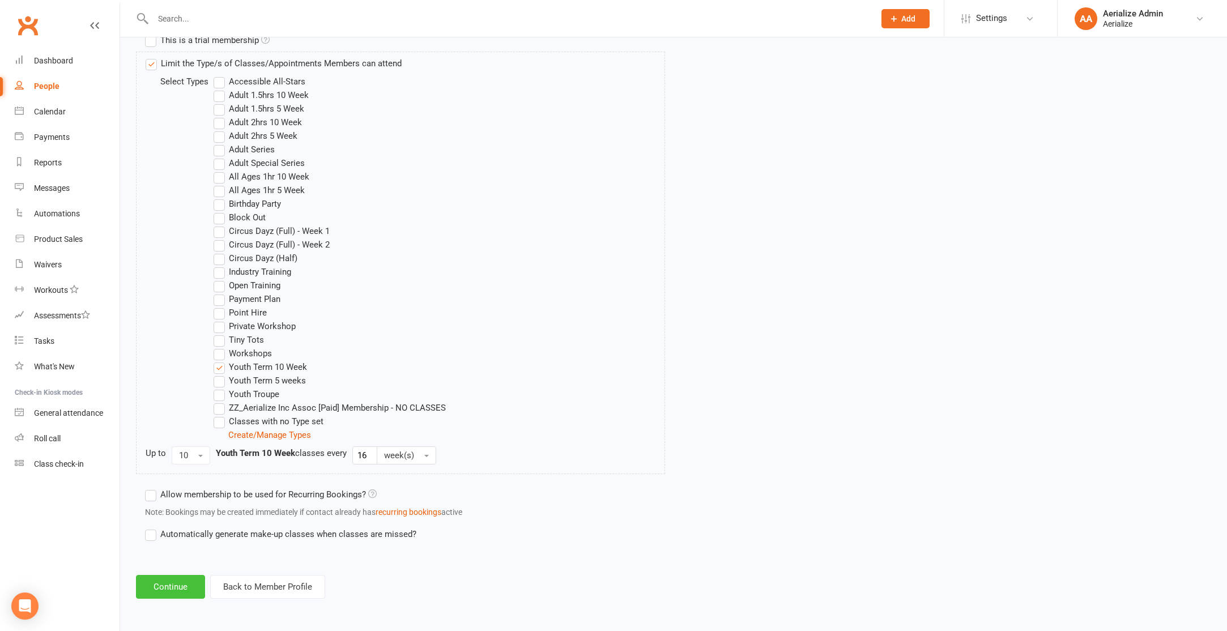
click at [168, 576] on button "Continue" at bounding box center [170, 587] width 69 height 24
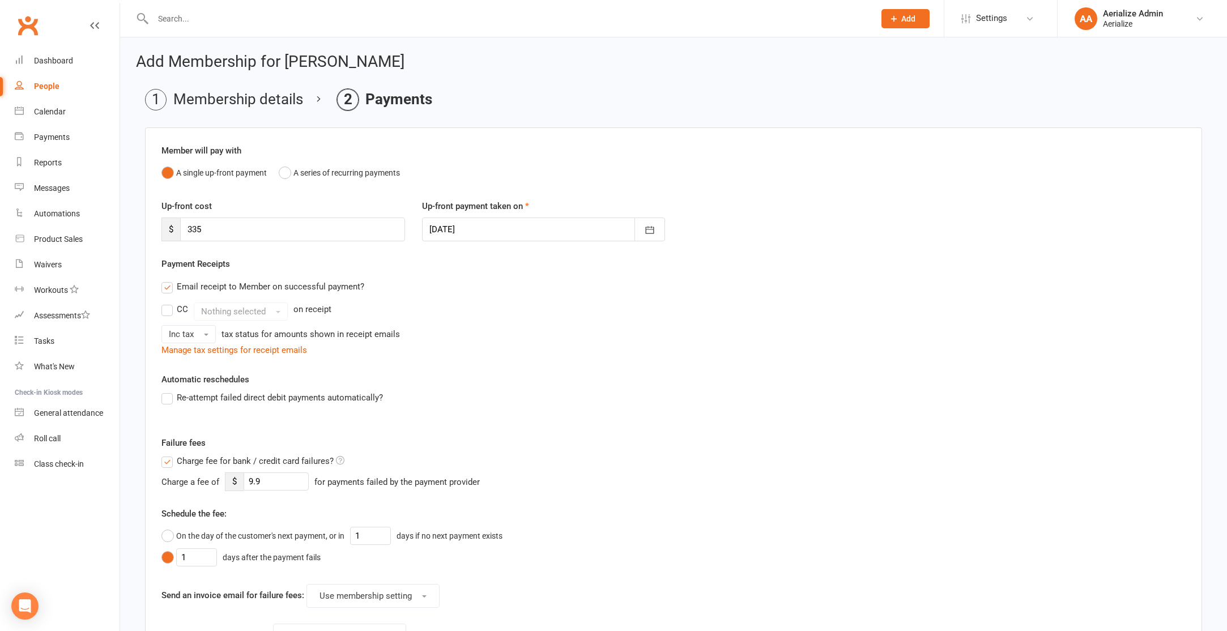
scroll to position [227, 0]
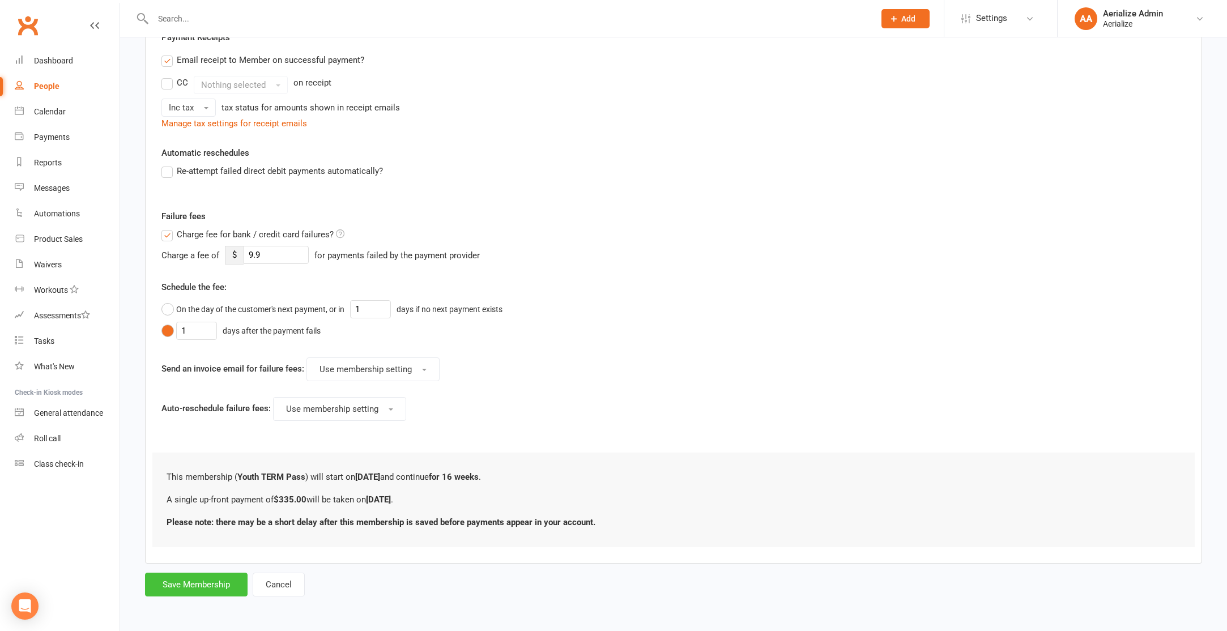
click at [225, 580] on button "Save Membership" at bounding box center [196, 585] width 103 height 24
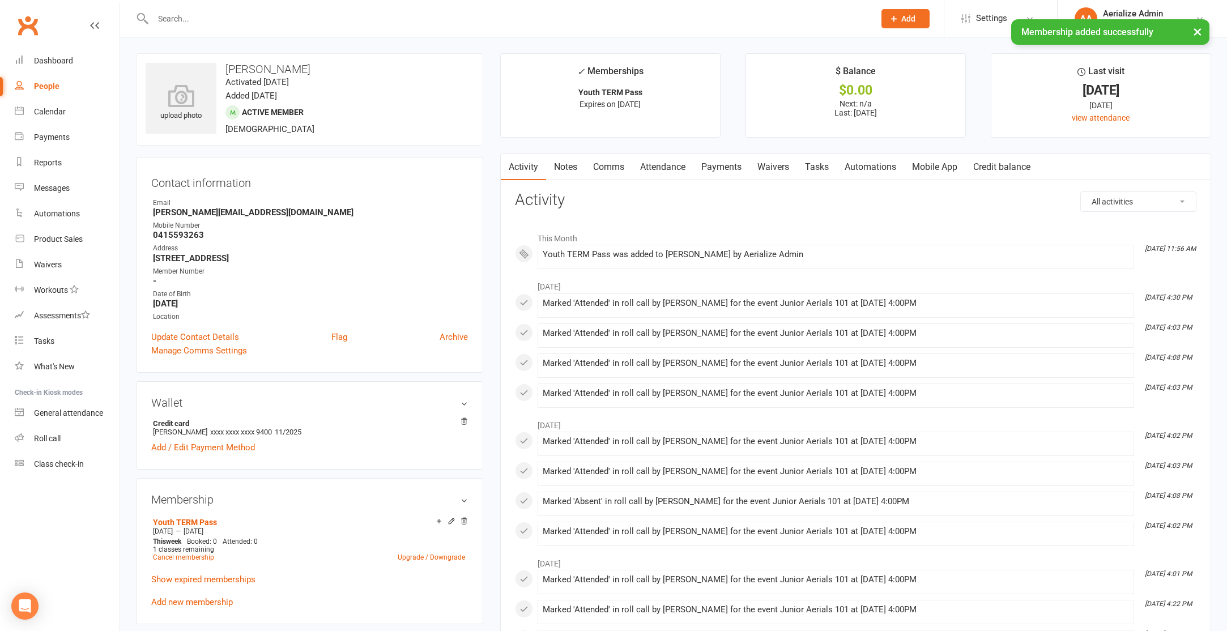
click at [664, 173] on link "Attendance" at bounding box center [662, 167] width 61 height 26
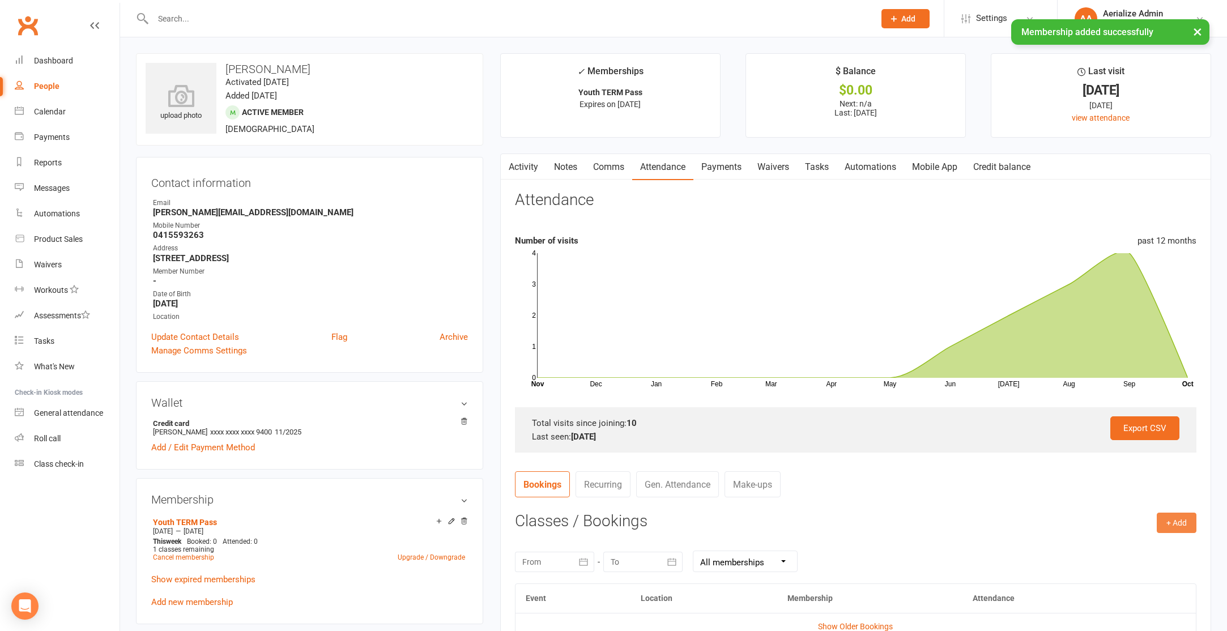
click at [1174, 519] on button "+ Add" at bounding box center [1177, 523] width 40 height 20
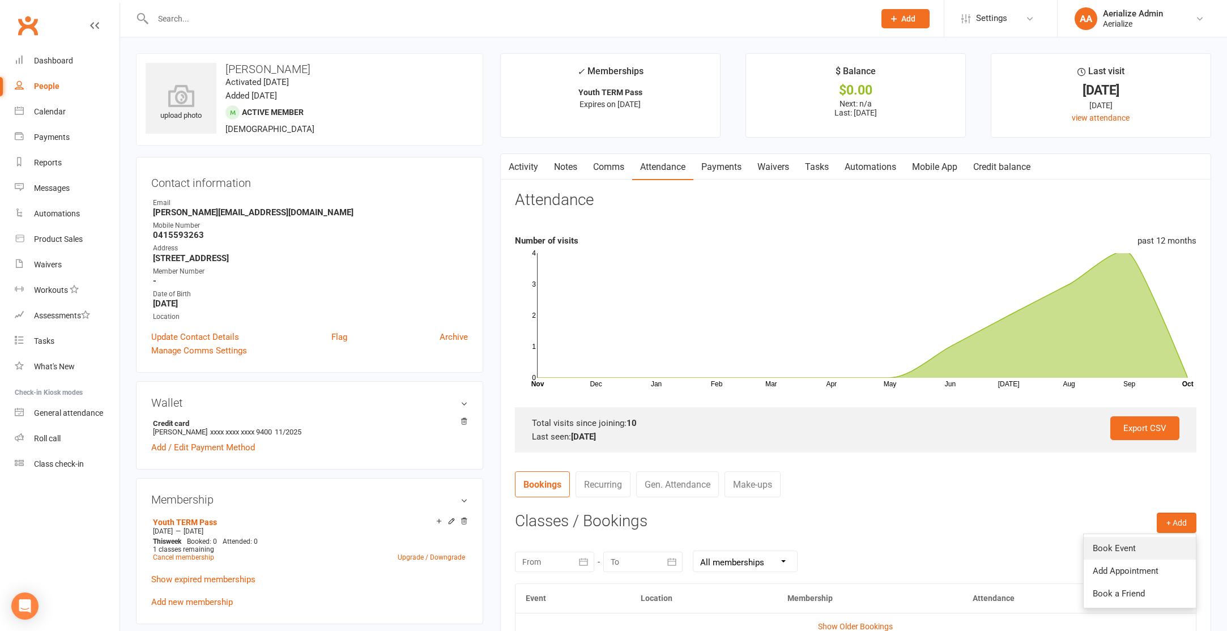
click at [1172, 547] on link "Book Event" at bounding box center [1140, 548] width 112 height 23
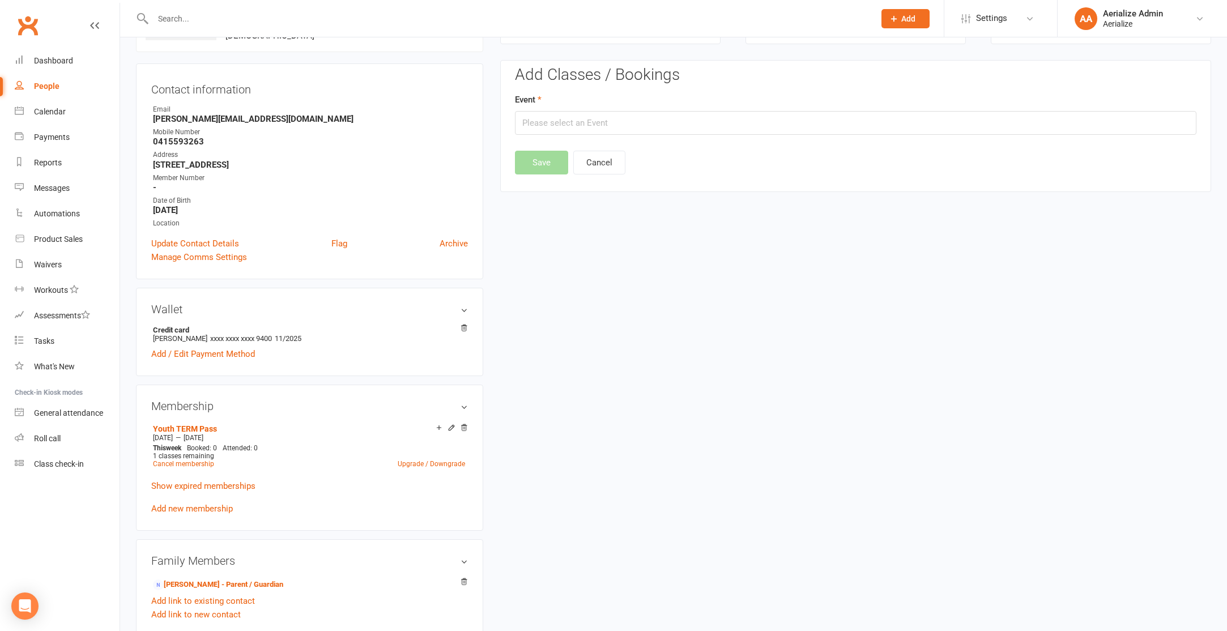
scroll to position [97, 0]
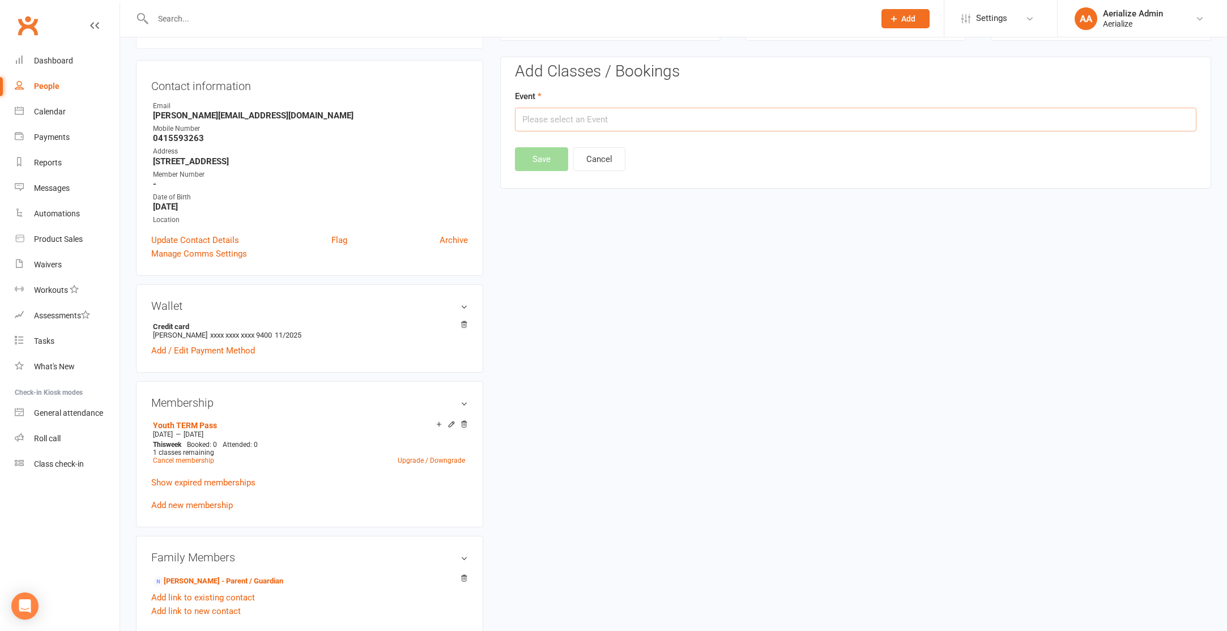
click at [675, 123] on input "text" at bounding box center [856, 120] width 682 height 24
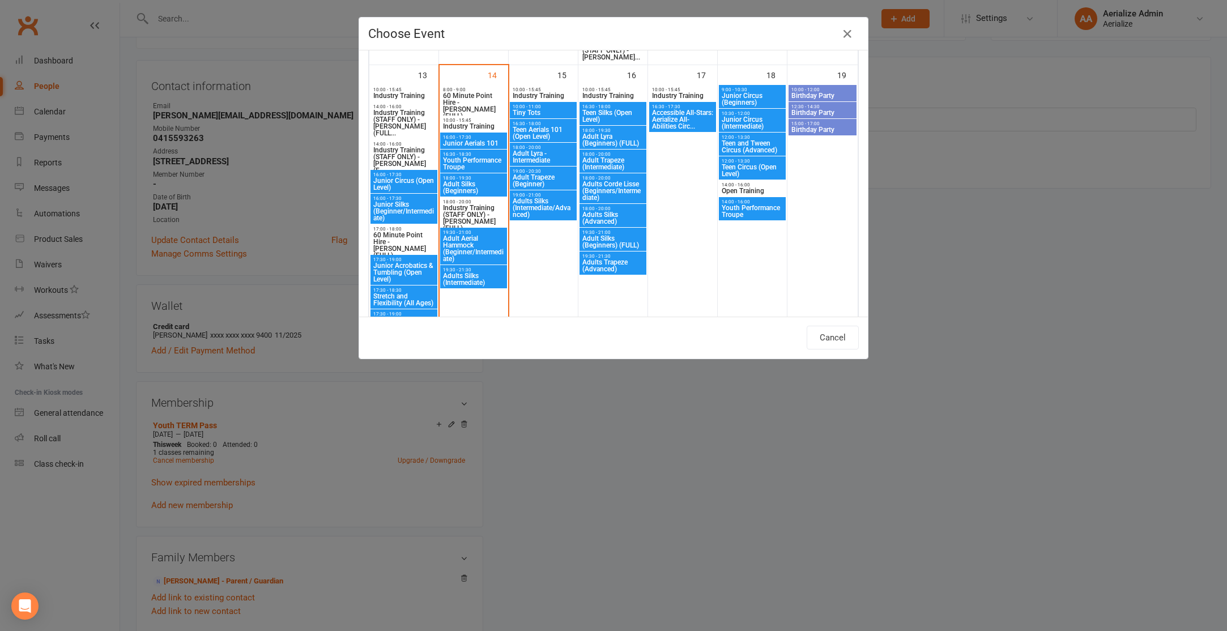
scroll to position [739, 0]
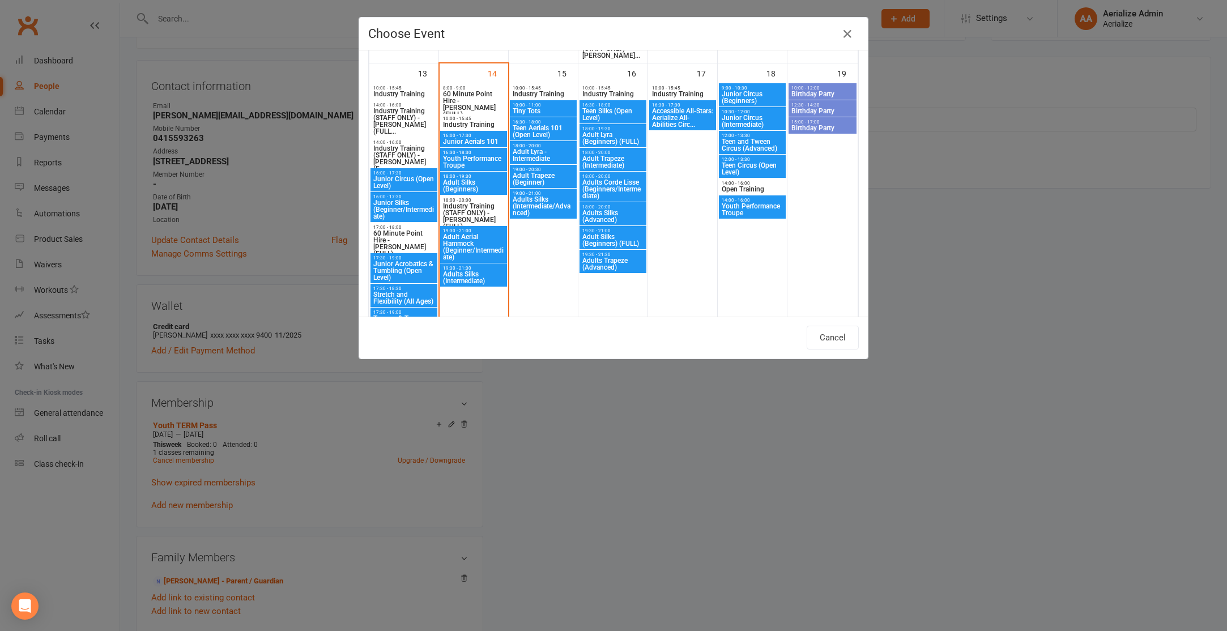
click at [474, 132] on div "16:00 - 17:30 Junior Aerials 101" at bounding box center [473, 139] width 67 height 16
type input "Junior Aerials 101 - Oct 14, 2025 4:00:00 PM"
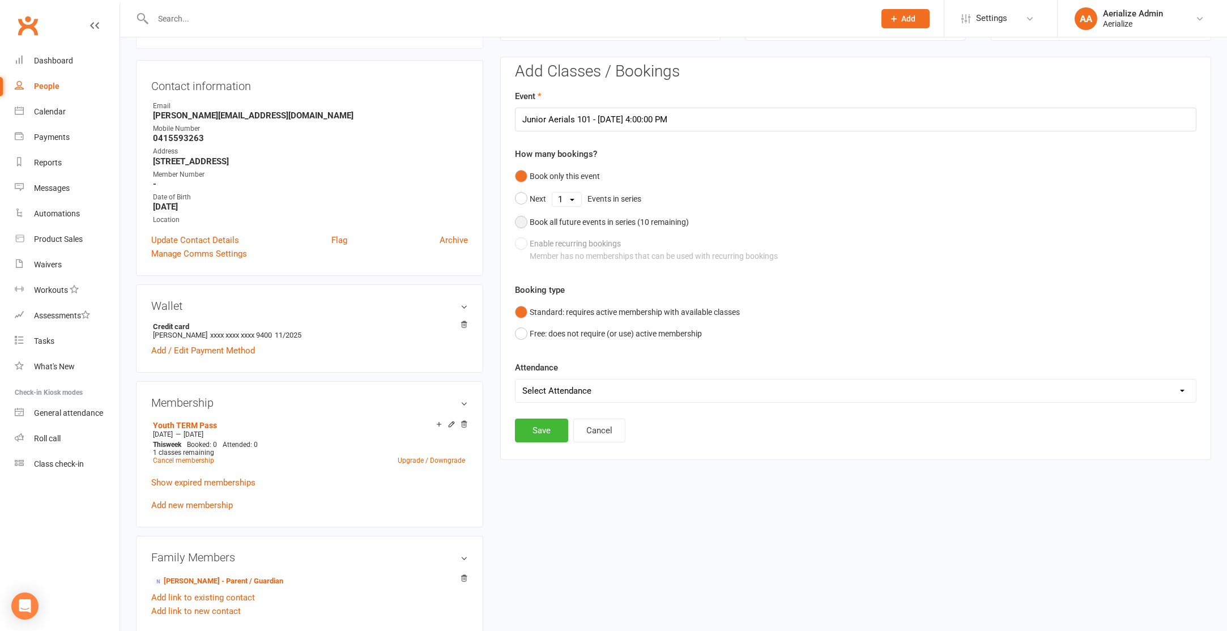
drag, startPoint x: 601, startPoint y: 223, endPoint x: 595, endPoint y: 259, distance: 37.3
click at [601, 223] on div "Book all future events in series ( 10 remaining)" at bounding box center [609, 222] width 159 height 12
click at [558, 372] on button "Save" at bounding box center [541, 373] width 53 height 24
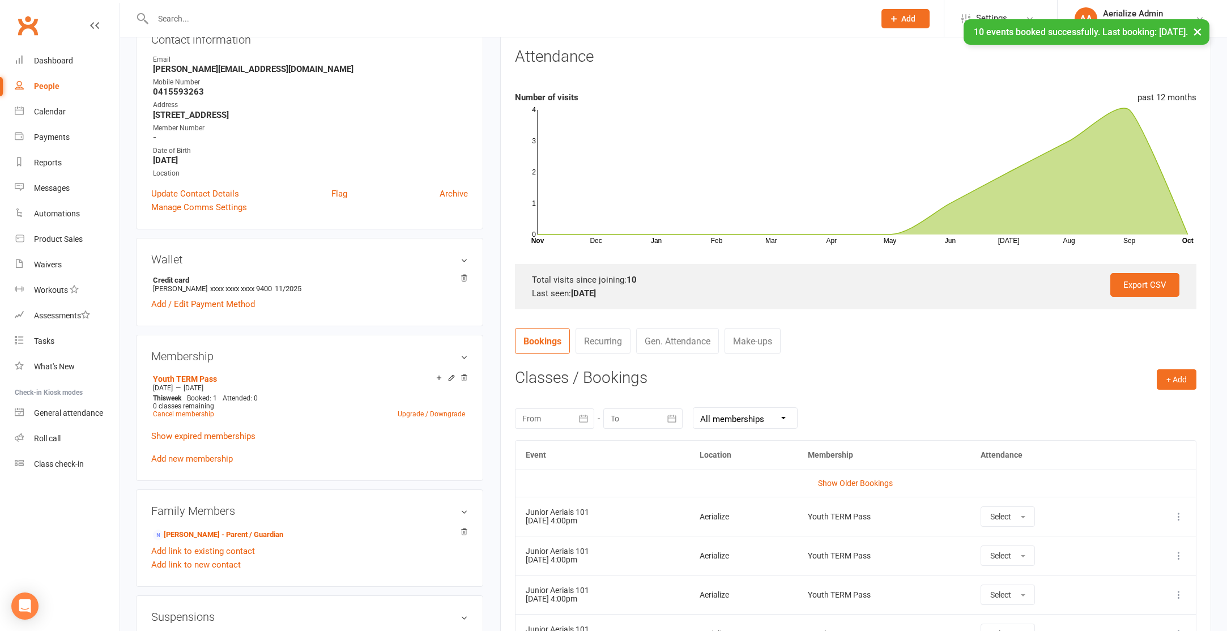
scroll to position [0, 0]
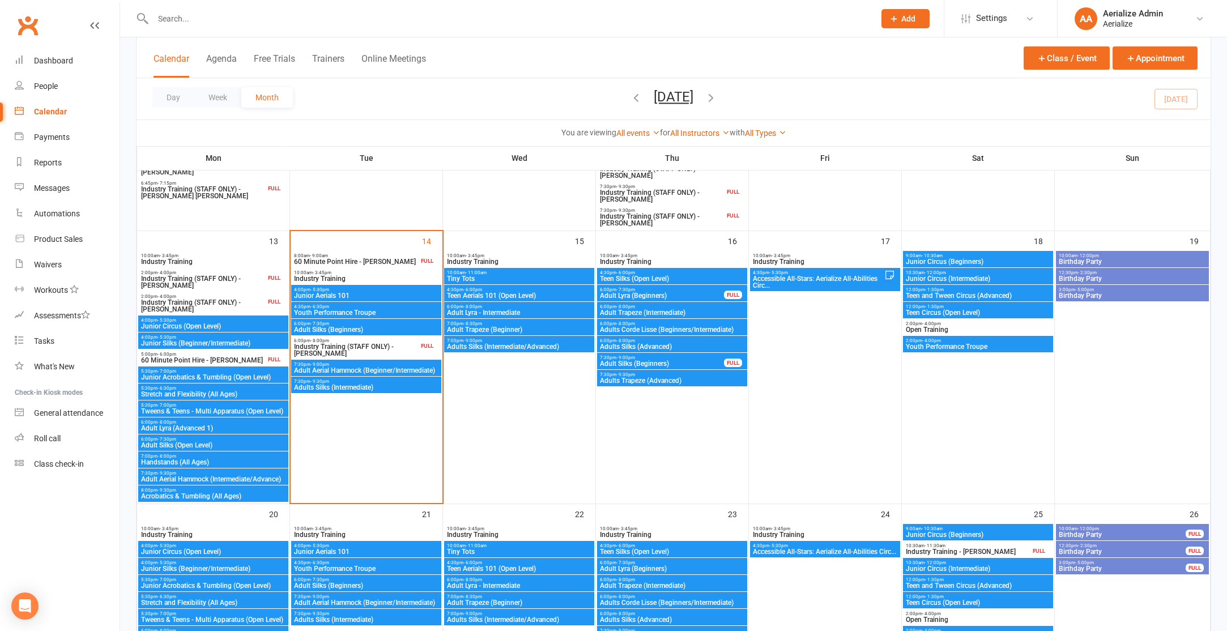
scroll to position [492, 0]
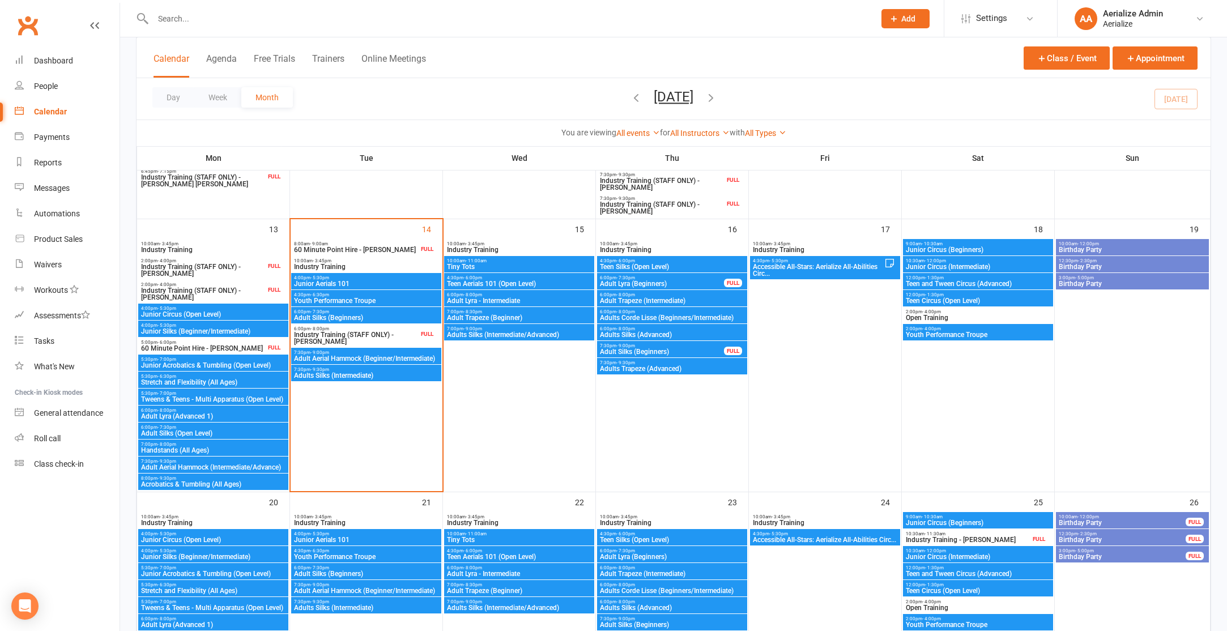
click at [387, 278] on span "4:00pm - 5:30pm" at bounding box center [366, 277] width 146 height 5
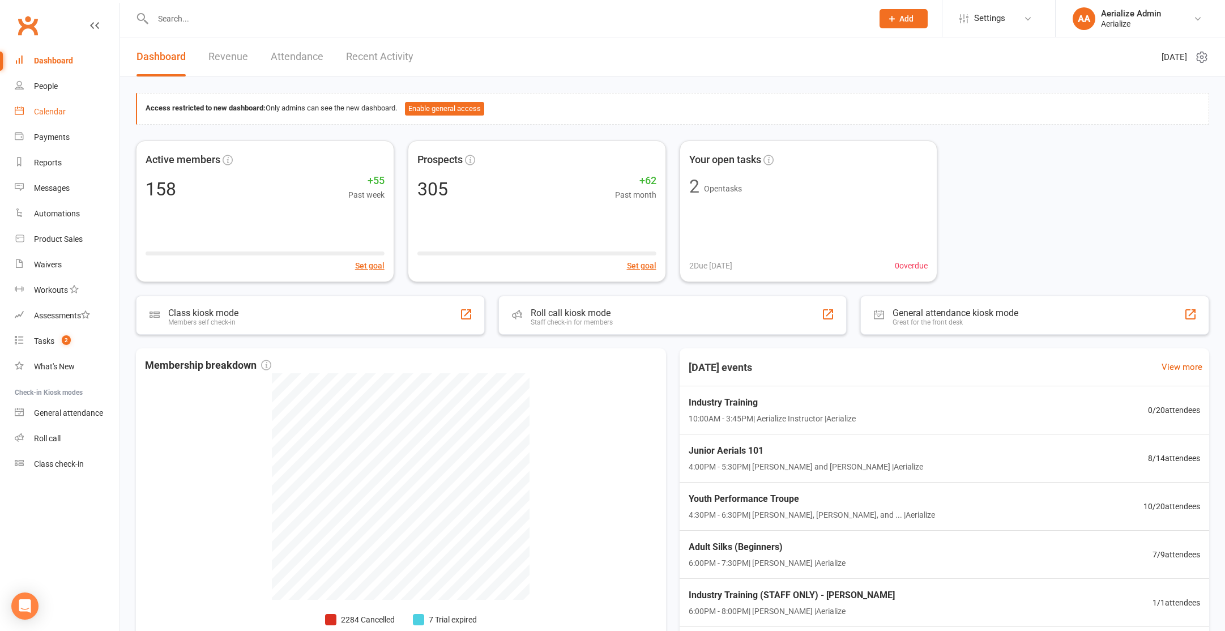
click at [58, 115] on div "Calendar" at bounding box center [50, 111] width 32 height 9
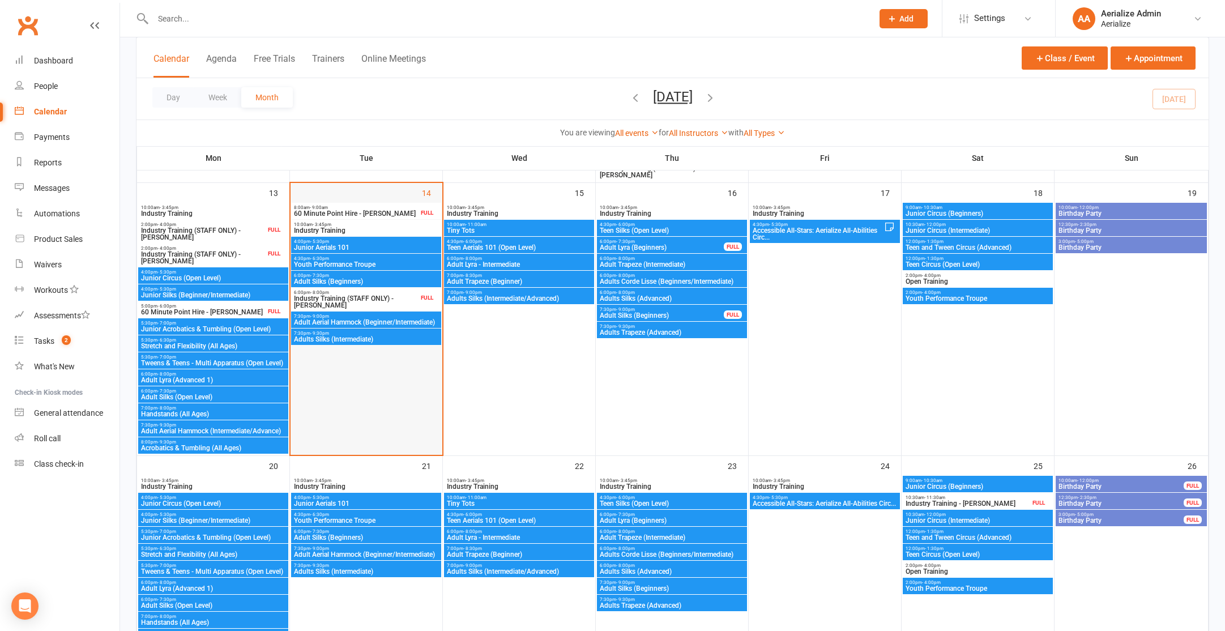
scroll to position [527, 0]
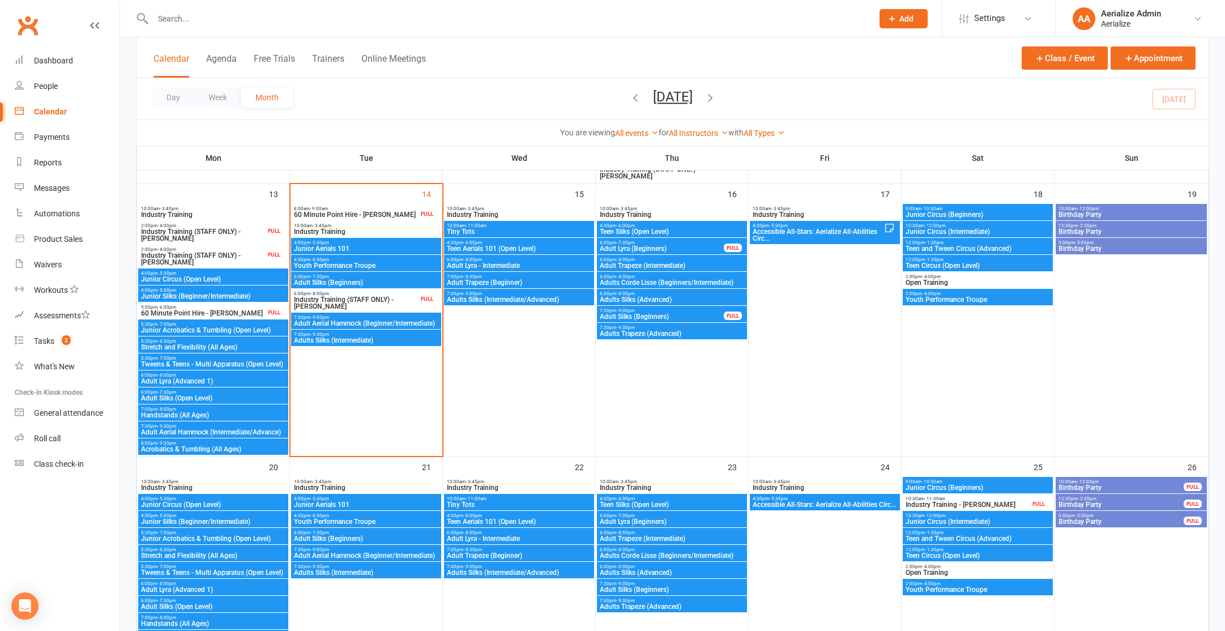
click at [205, 273] on span "4:00pm - 5:30pm" at bounding box center [213, 273] width 146 height 5
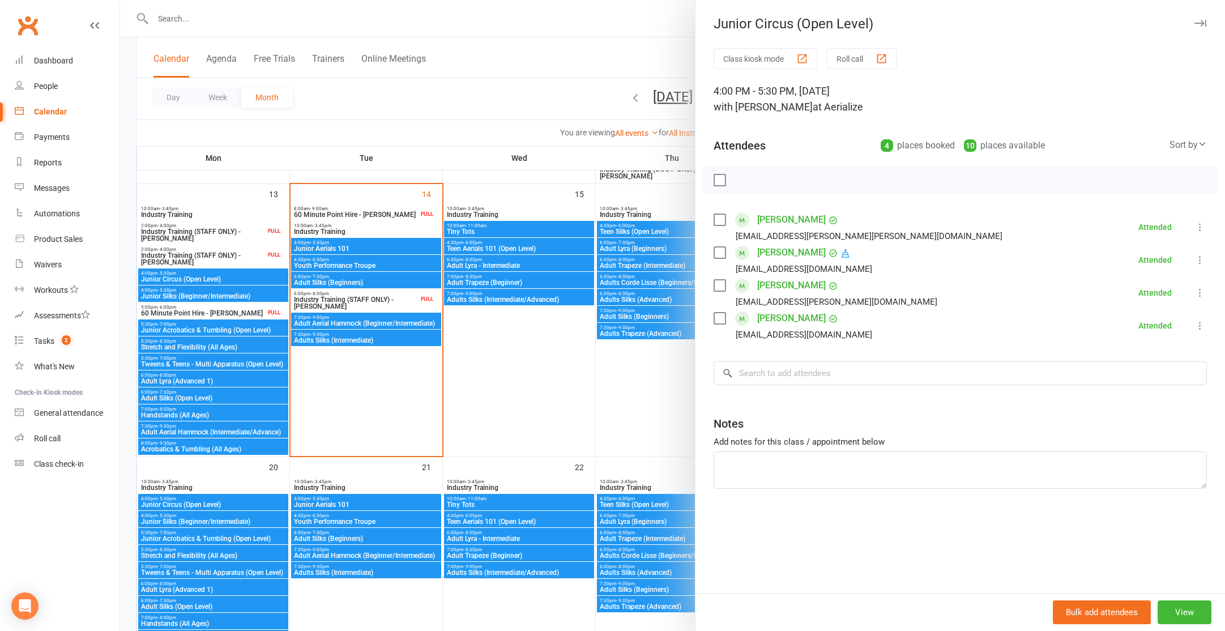
click at [202, 291] on div at bounding box center [672, 315] width 1105 height 631
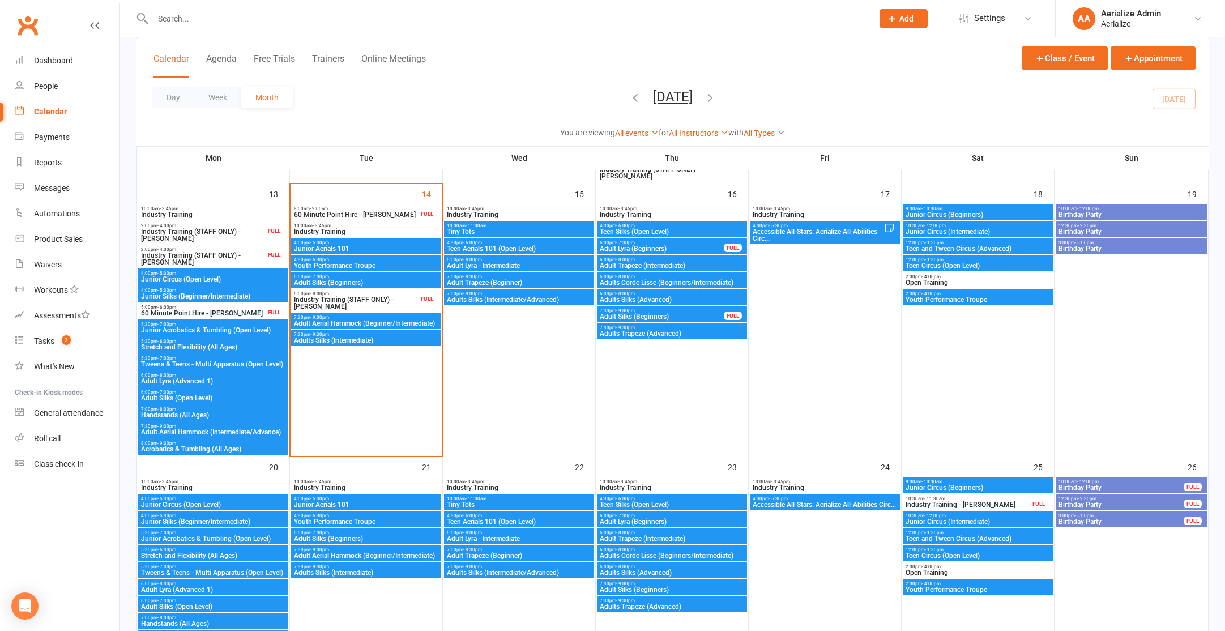
click at [202, 293] on span "Junior Silks (Beginner/Intermediate)" at bounding box center [213, 296] width 146 height 7
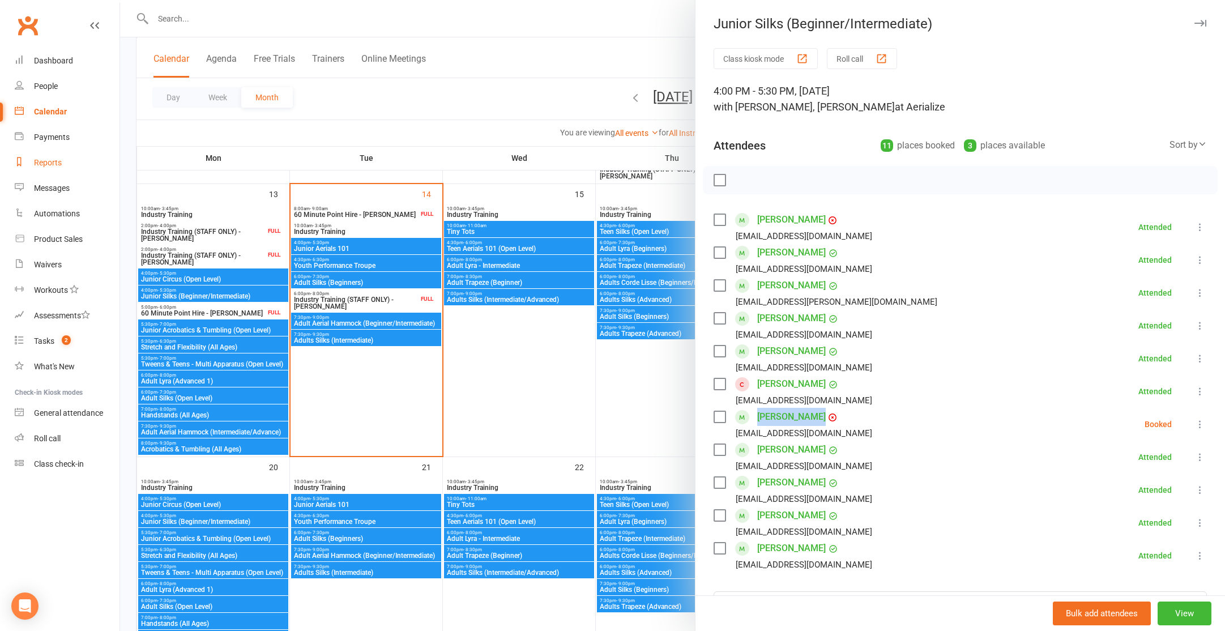
click at [47, 158] on div "Reports" at bounding box center [48, 162] width 28 height 9
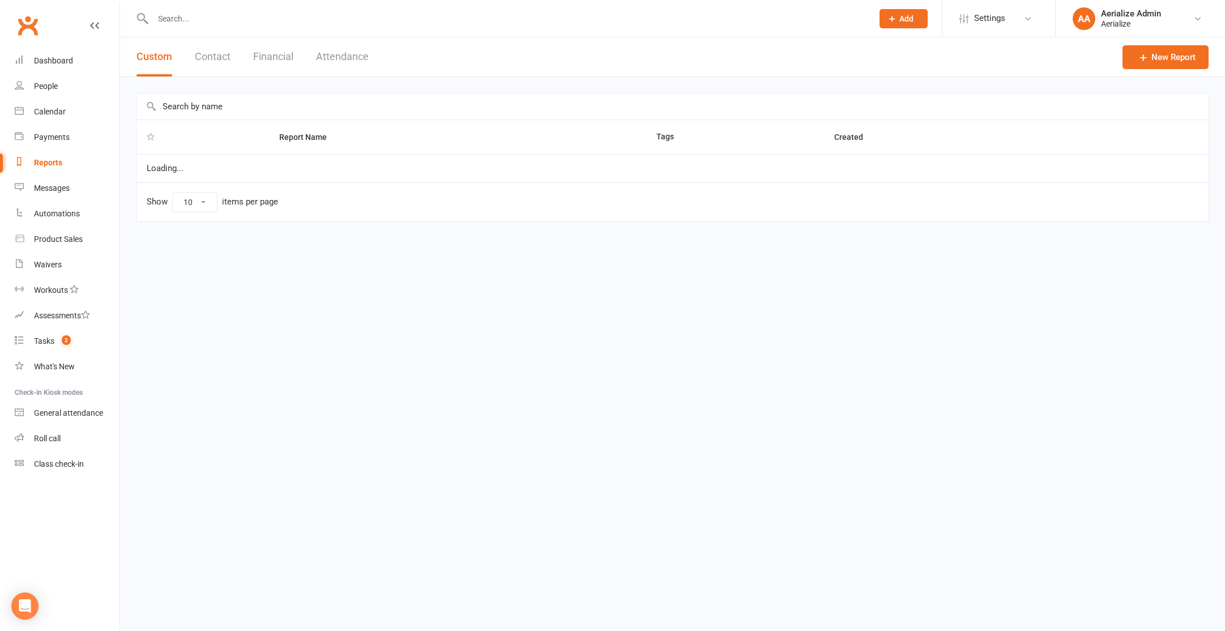
select select "100"
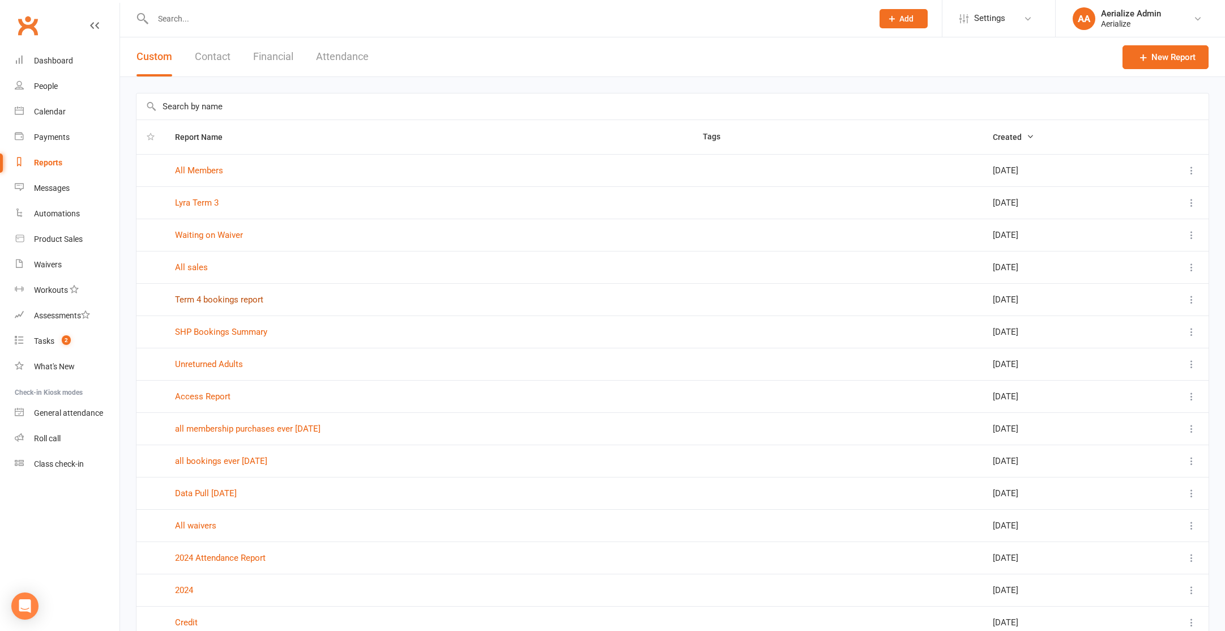
click at [219, 301] on link "Term 4 bookings report" at bounding box center [219, 300] width 88 height 10
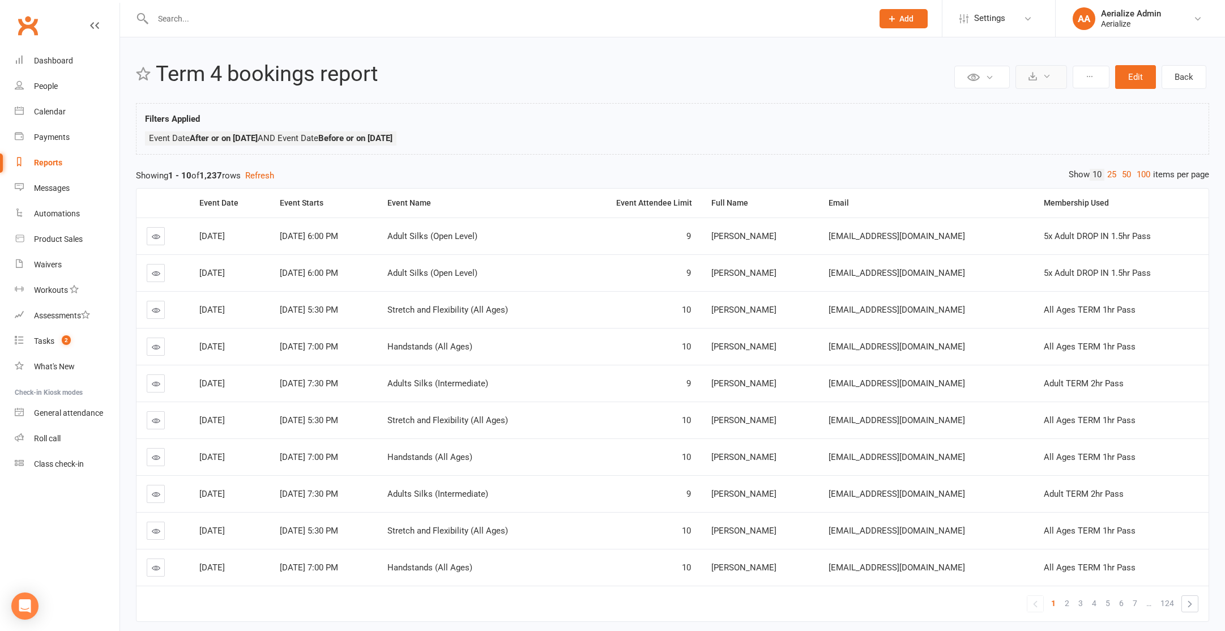
click at [1040, 74] on button at bounding box center [1042, 77] width 52 height 24
click at [1005, 103] on link "Export to CSV" at bounding box center [1007, 104] width 119 height 23
click at [1005, 103] on div "Filters Applied Event Date After or on [DATE] AND Event Date Before or on [DATE]" at bounding box center [673, 129] width 1074 height 52
click at [35, 109] on div "Calendar" at bounding box center [50, 111] width 32 height 9
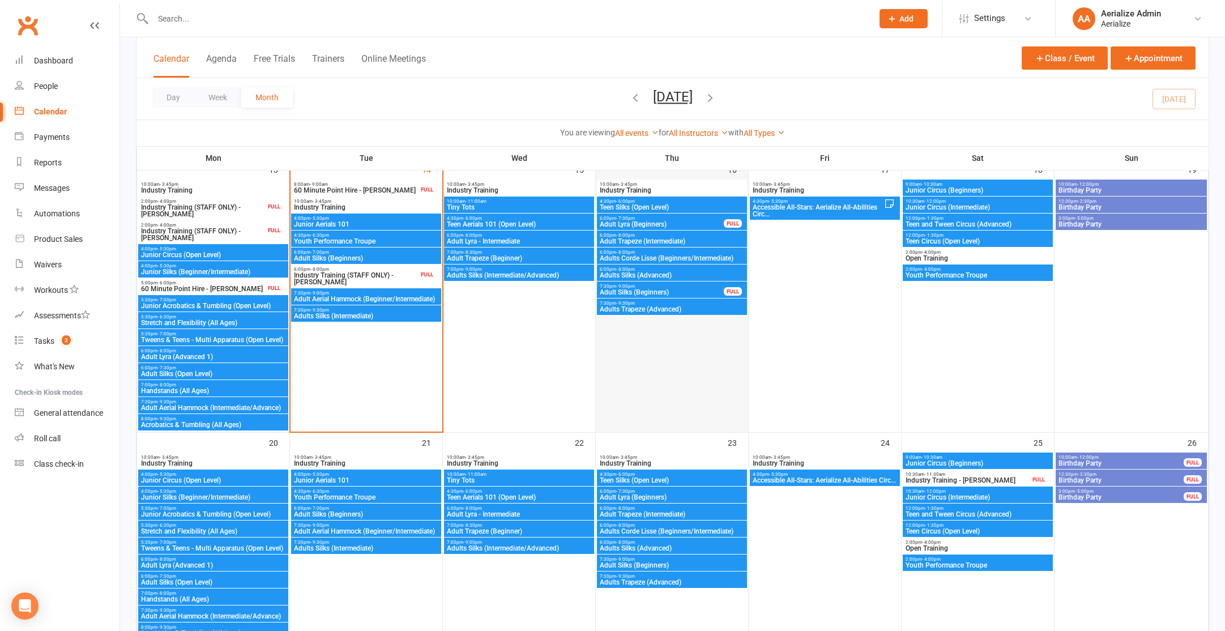
scroll to position [544, 0]
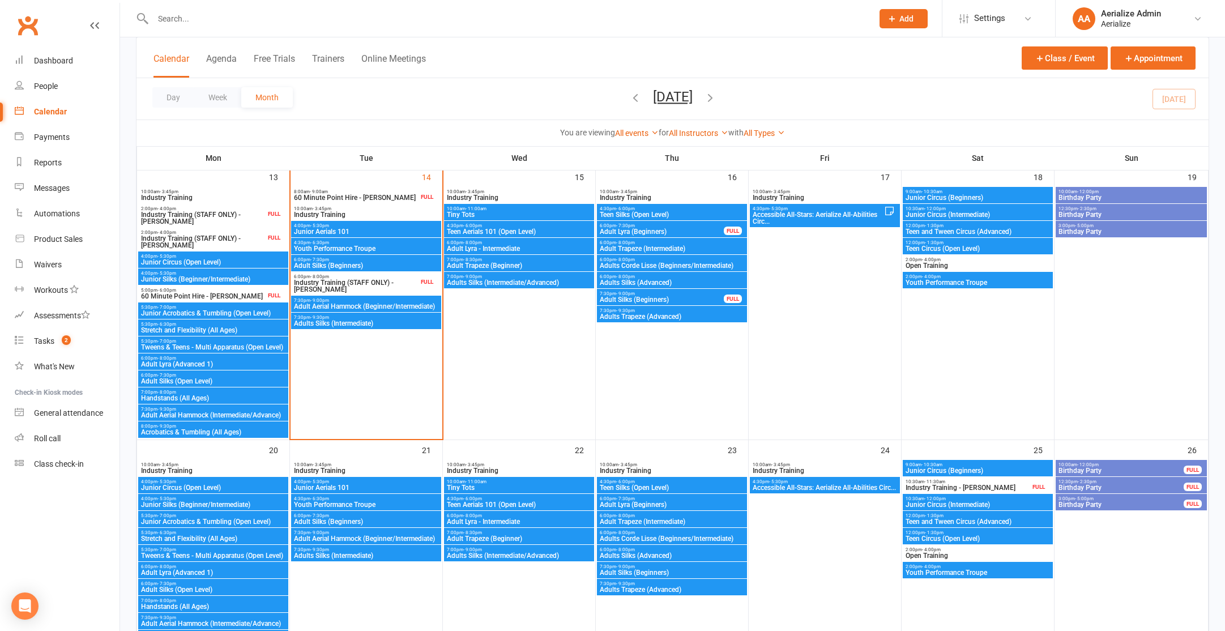
click at [306, 229] on span "Junior Aerials 101" at bounding box center [366, 231] width 146 height 7
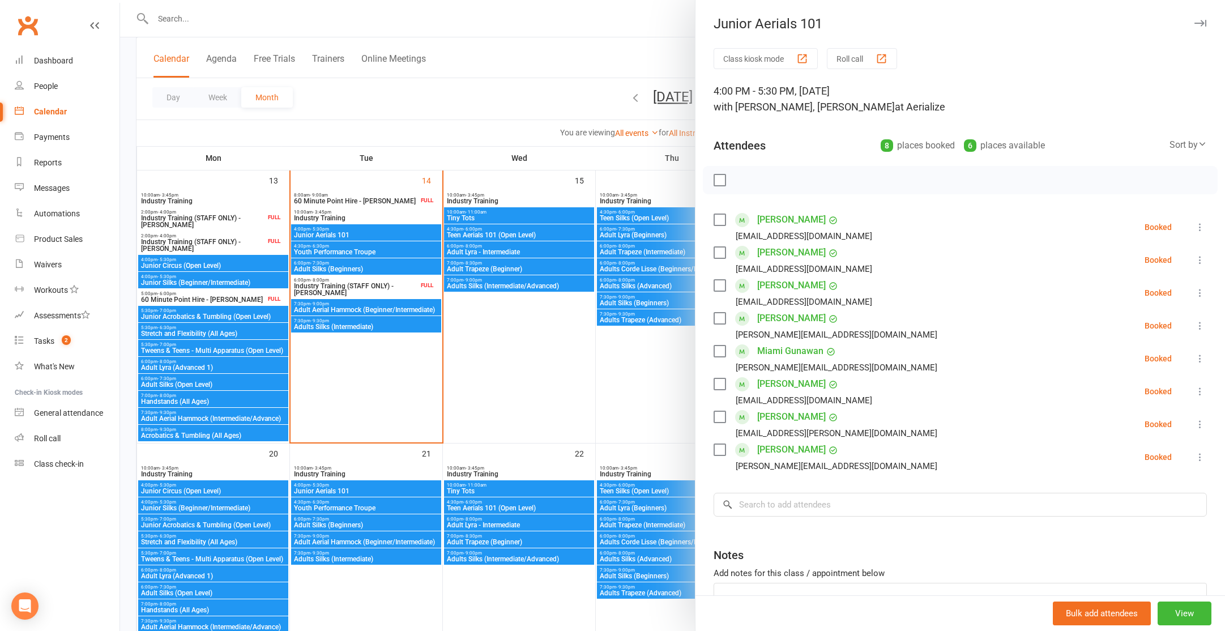
click at [325, 249] on div at bounding box center [672, 315] width 1105 height 631
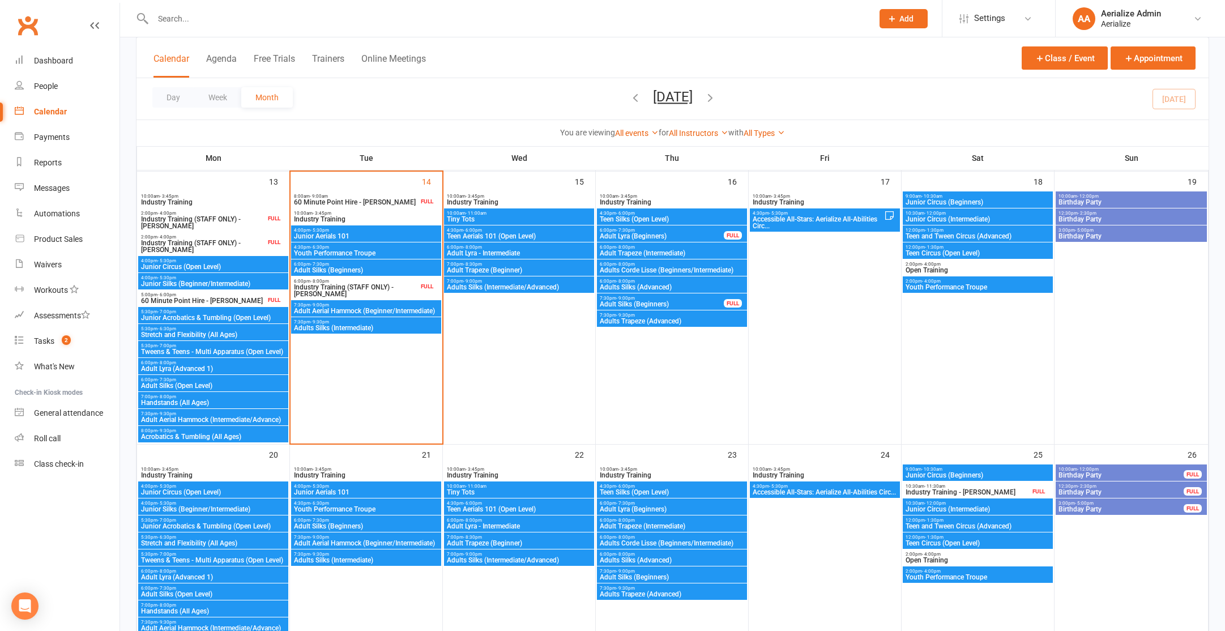
click at [325, 250] on span "Youth Performance Troupe" at bounding box center [366, 253] width 146 height 7
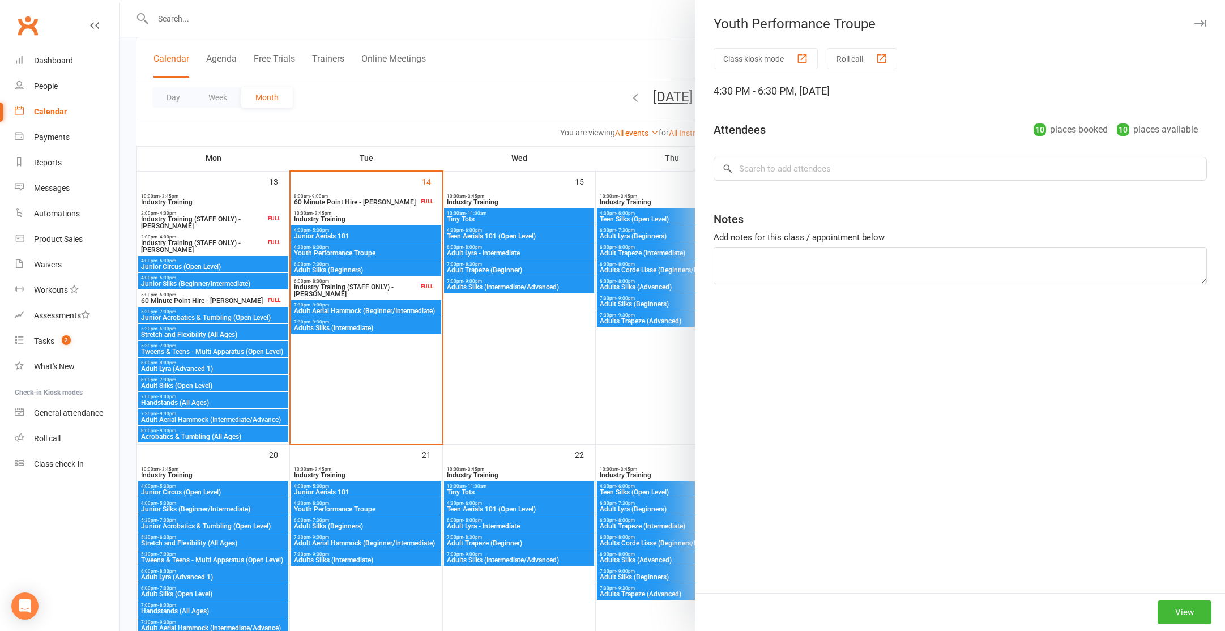
scroll to position [540, 0]
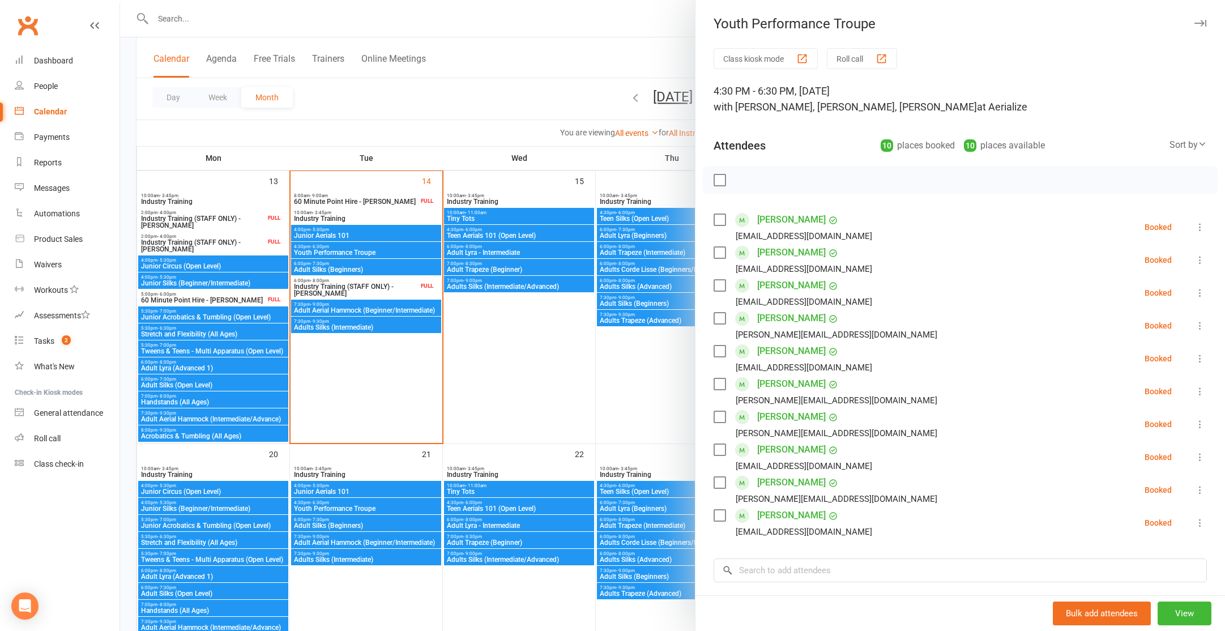
click at [343, 280] on div at bounding box center [672, 315] width 1105 height 631
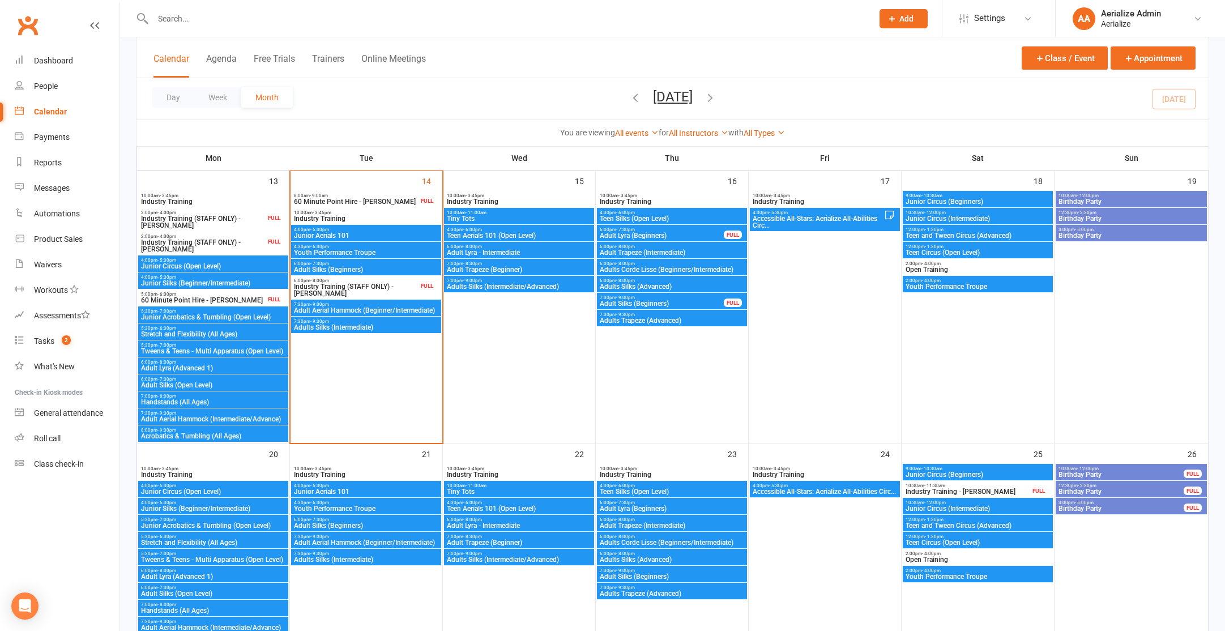
click at [347, 264] on span "6:00pm - 7:30pm" at bounding box center [366, 263] width 146 height 5
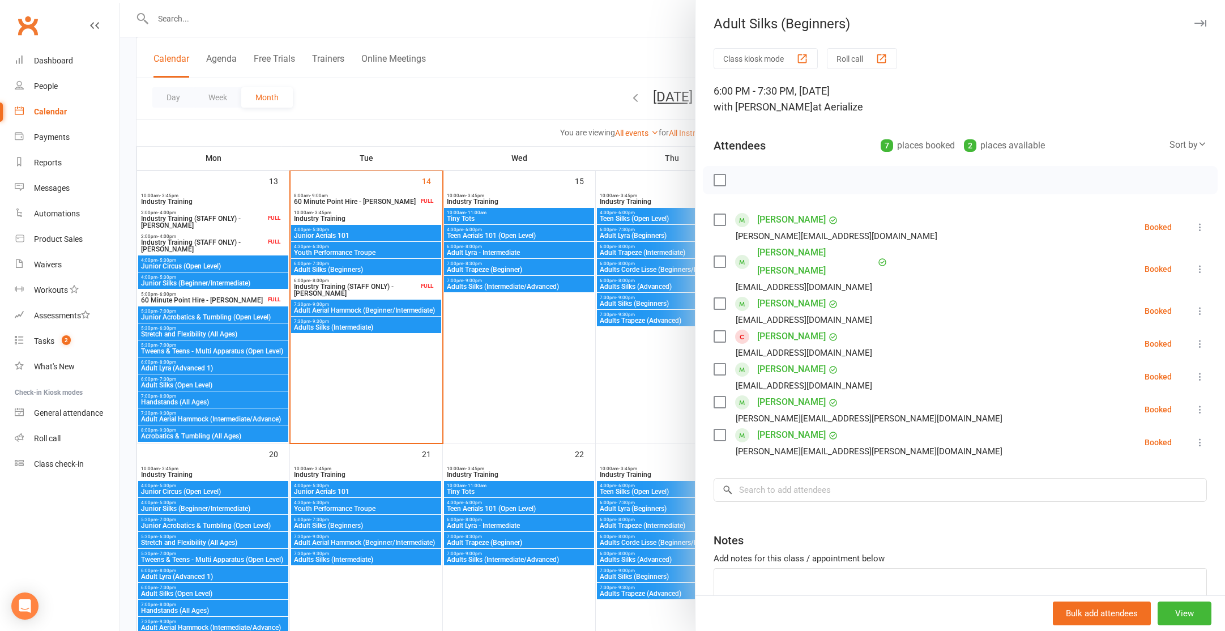
click at [352, 313] on div at bounding box center [672, 315] width 1105 height 631
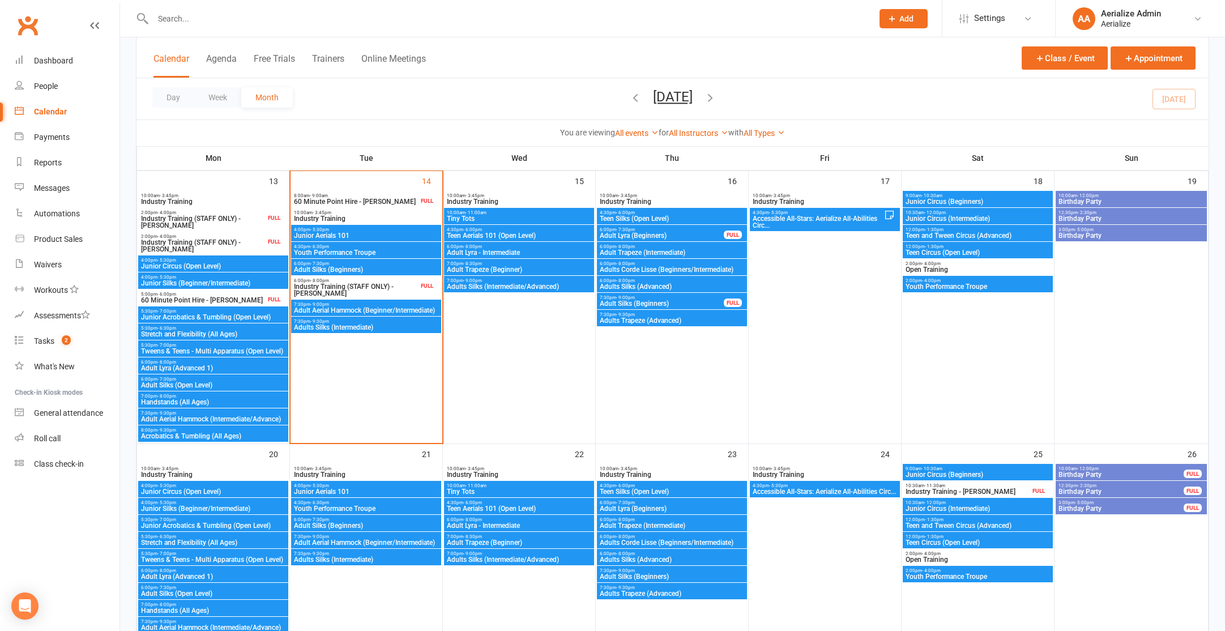
click at [356, 311] on span "Adult Aerial Hammock (Beginner/Intermediate)" at bounding box center [366, 310] width 146 height 7
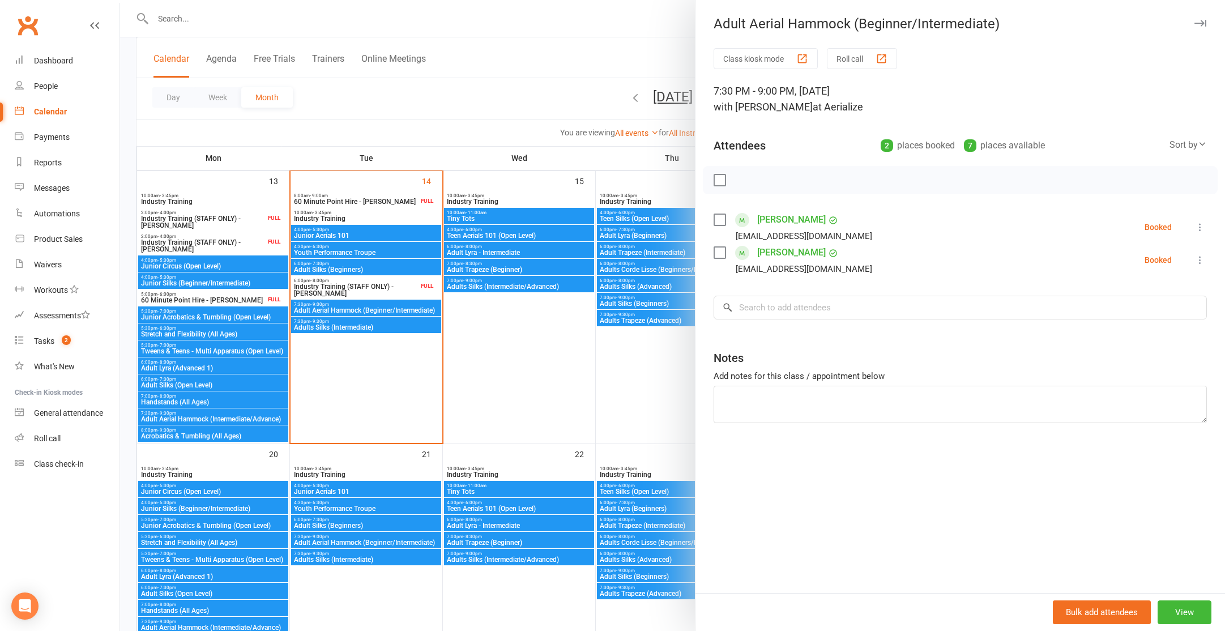
click at [357, 329] on div at bounding box center [672, 315] width 1105 height 631
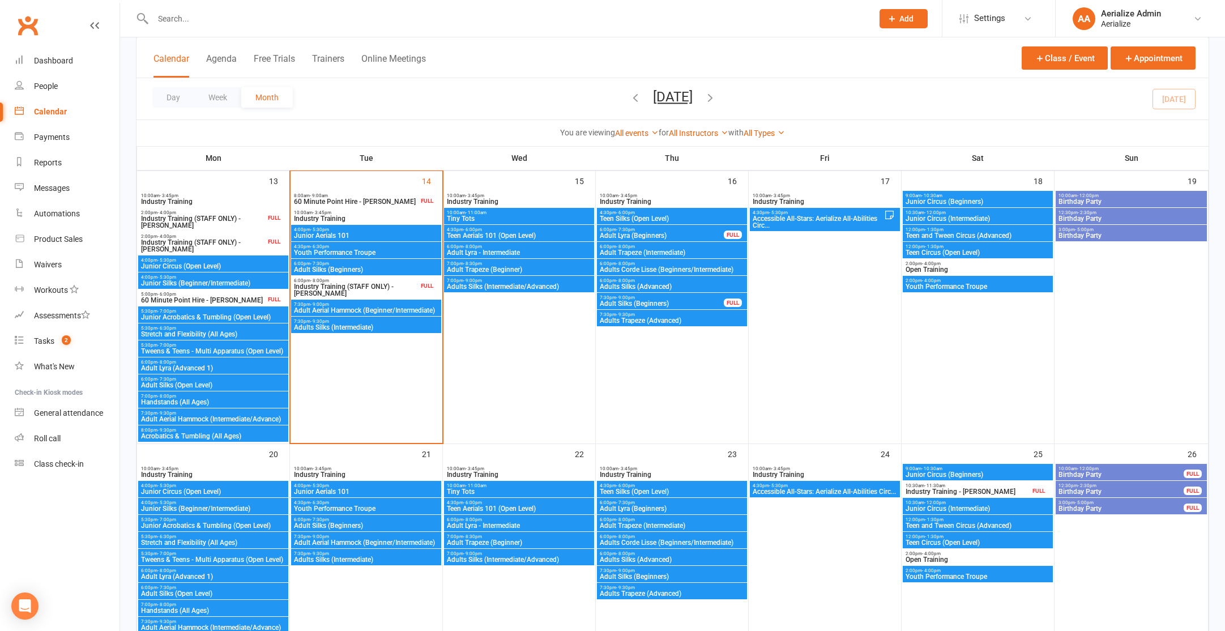
click at [358, 327] on span "Adults Silks (Intermediate)" at bounding box center [366, 327] width 146 height 7
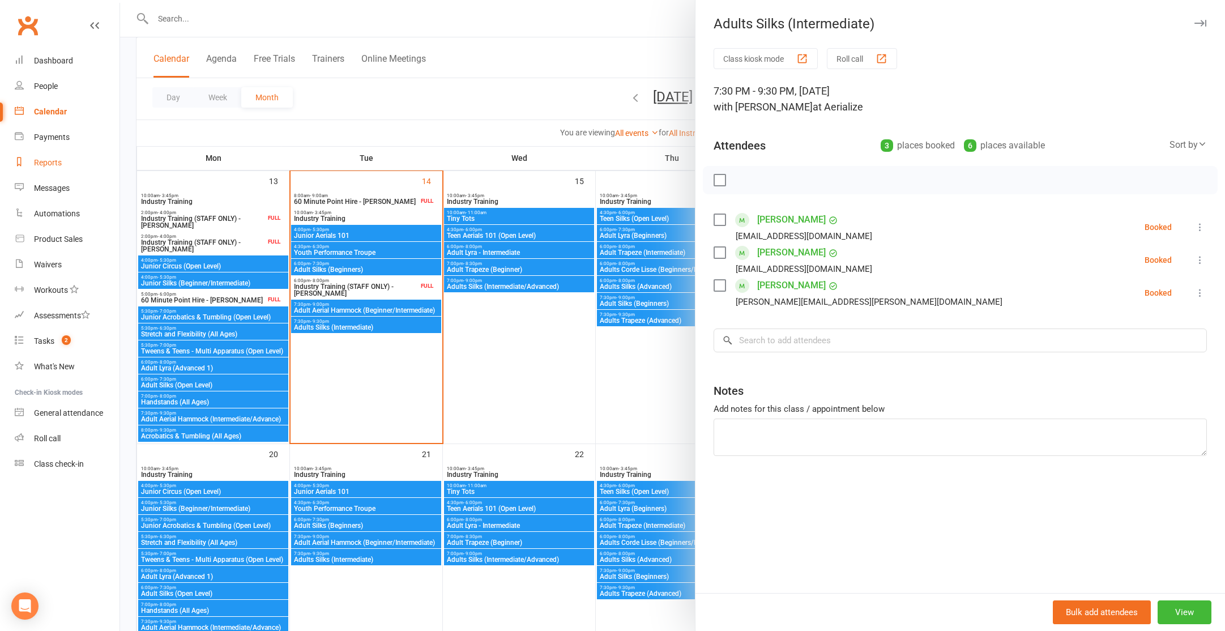
click at [54, 169] on link "Reports" at bounding box center [67, 162] width 105 height 25
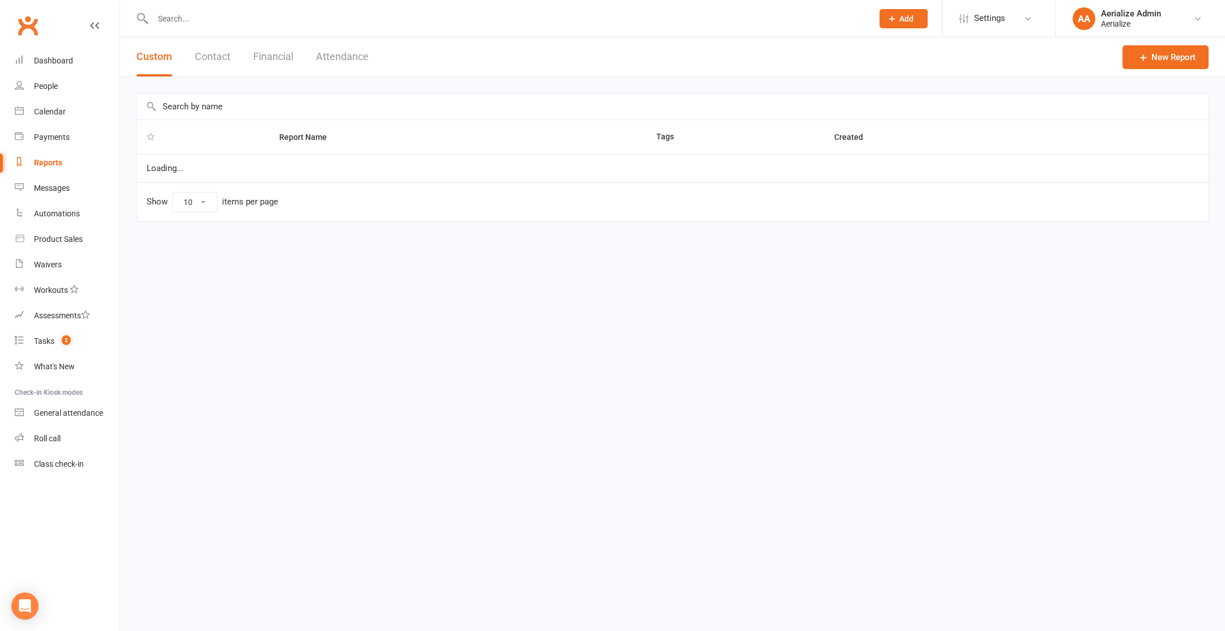
select select "100"
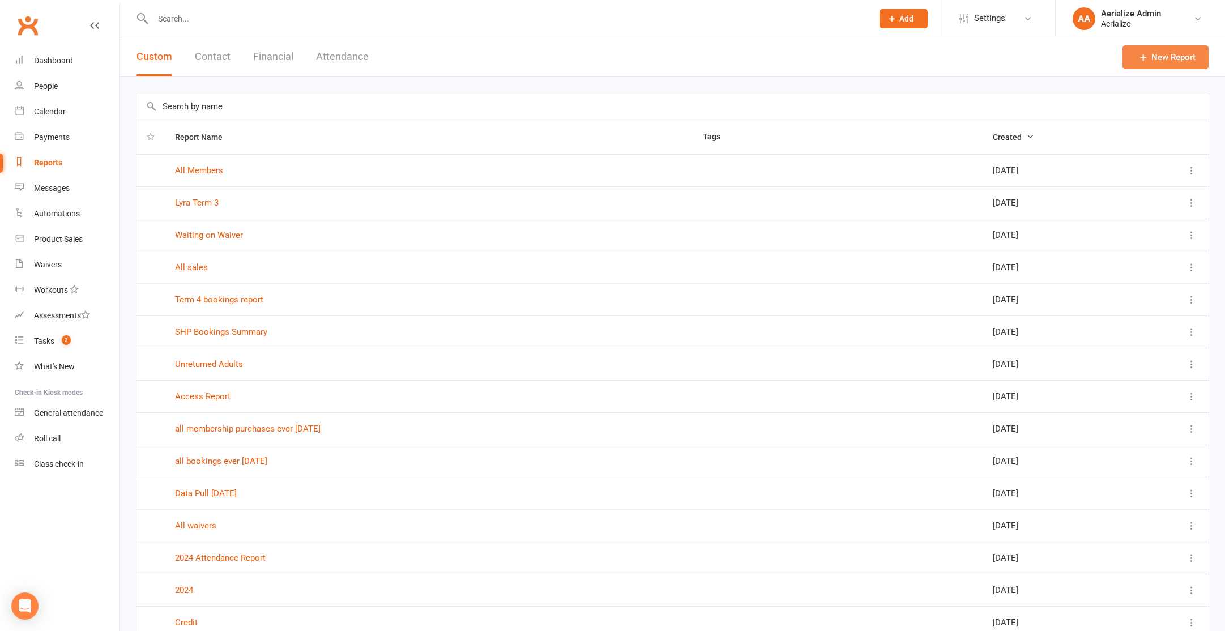
click at [1151, 65] on link "New Report" at bounding box center [1166, 57] width 86 height 24
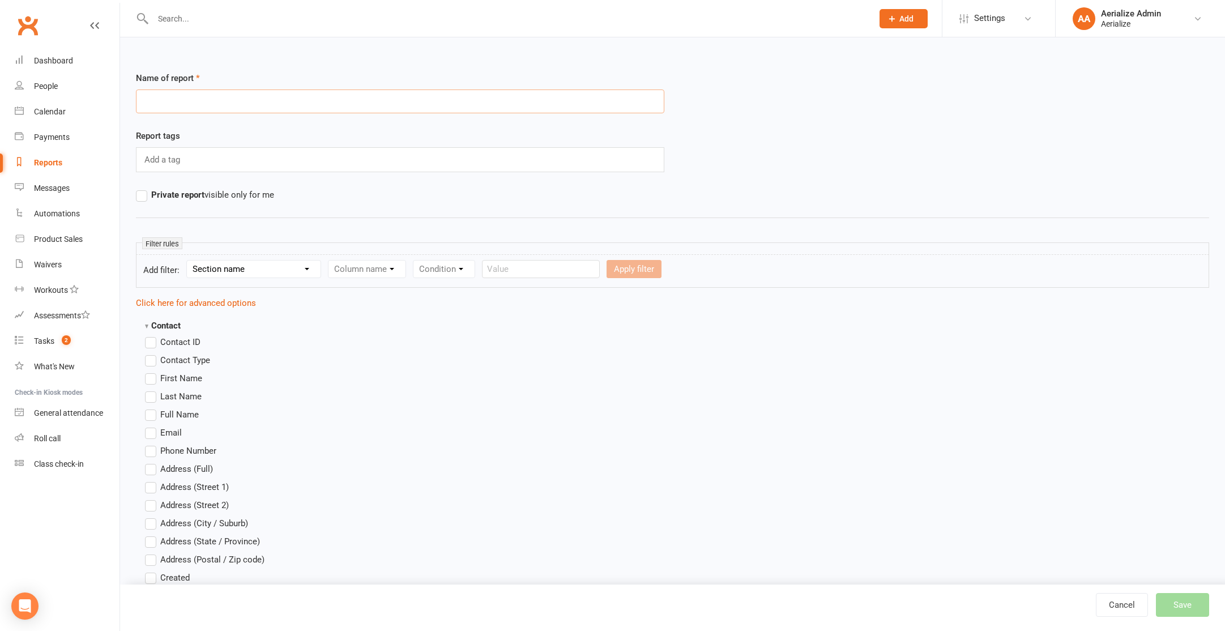
scroll to position [1, 0]
type input "delete dont care"
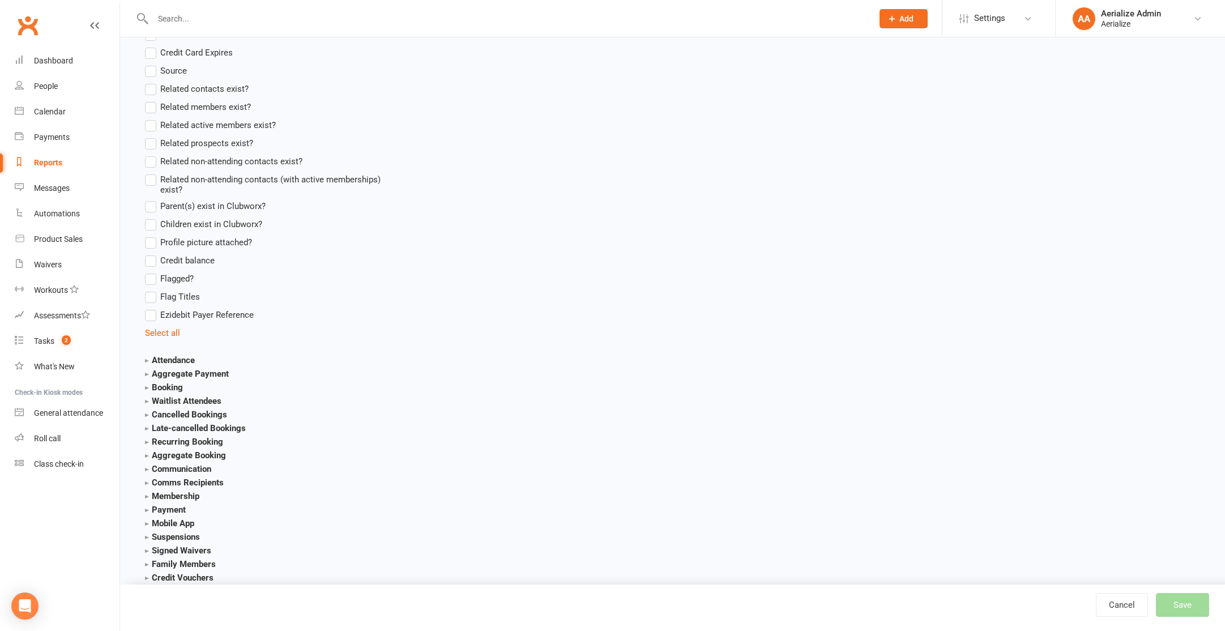
scroll to position [909, 0]
click at [154, 383] on strong "Booking" at bounding box center [164, 384] width 38 height 10
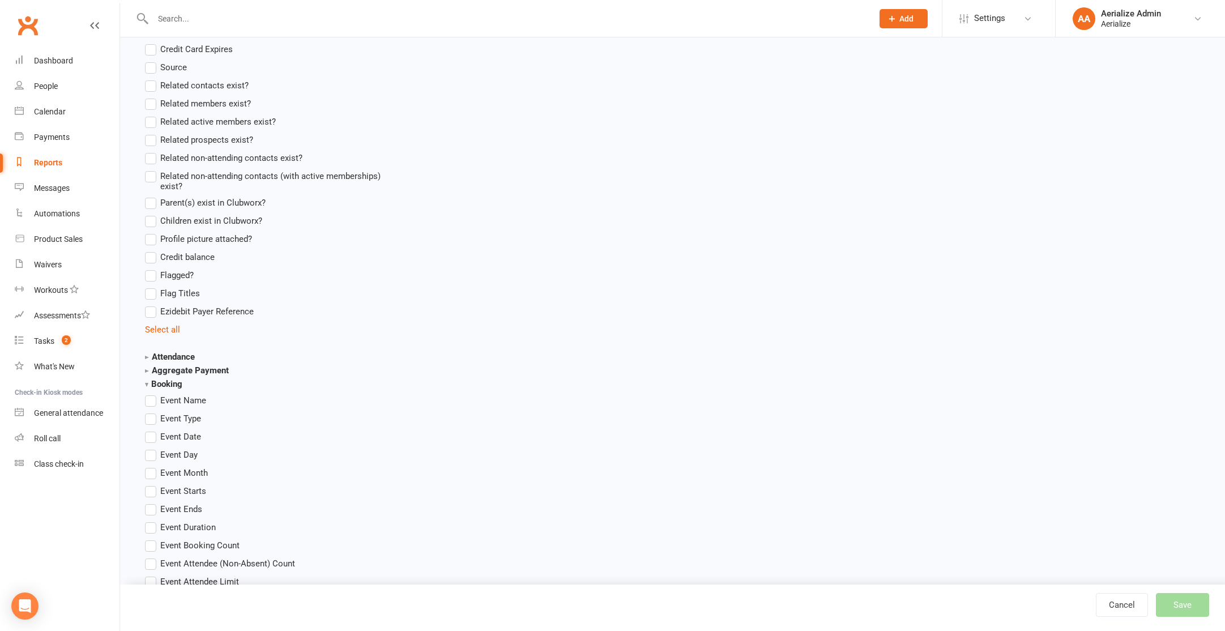
click at [168, 436] on span "Event Date" at bounding box center [180, 436] width 41 height 12
click at [152, 430] on input "Event Date" at bounding box center [148, 430] width 7 height 0
click at [172, 435] on span "Event Date" at bounding box center [180, 436] width 41 height 12
click at [152, 430] on input "Event Date" at bounding box center [148, 430] width 7 height 0
click at [182, 489] on span "Event Starts" at bounding box center [183, 490] width 46 height 12
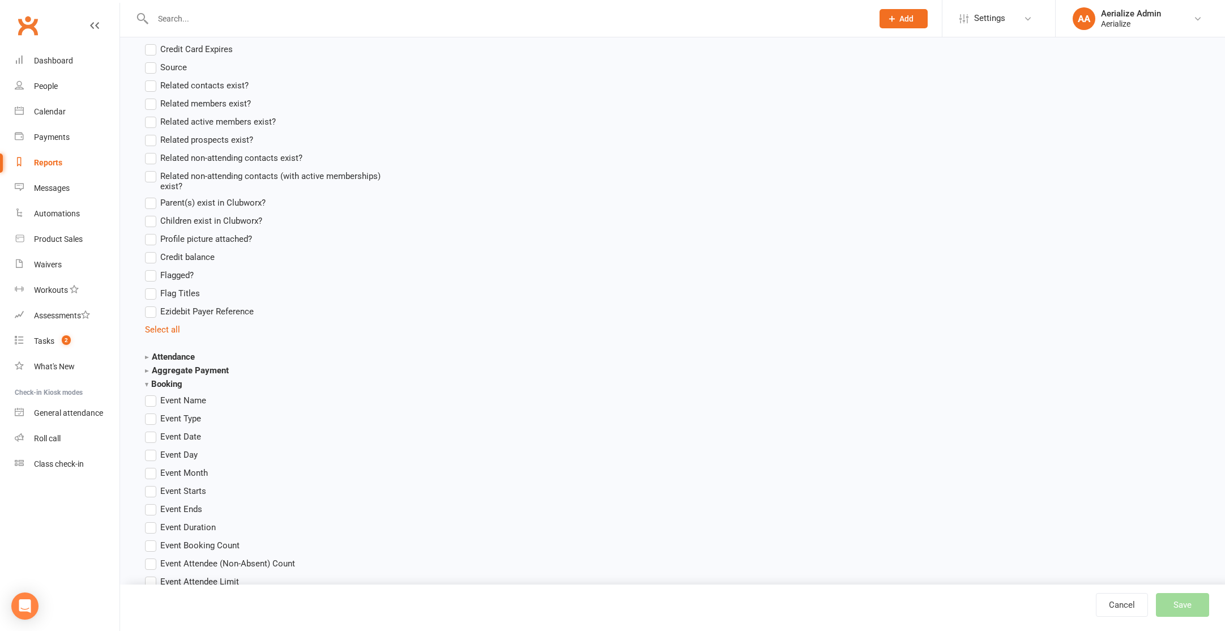
click at [152, 484] on input "Event Starts" at bounding box center [148, 484] width 7 height 0
click at [186, 493] on span "Event Starts" at bounding box center [183, 490] width 46 height 12
click at [152, 484] on input "Event Starts" at bounding box center [148, 484] width 7 height 0
click at [1117, 608] on link "Cancel" at bounding box center [1122, 605] width 52 height 24
select select "100"
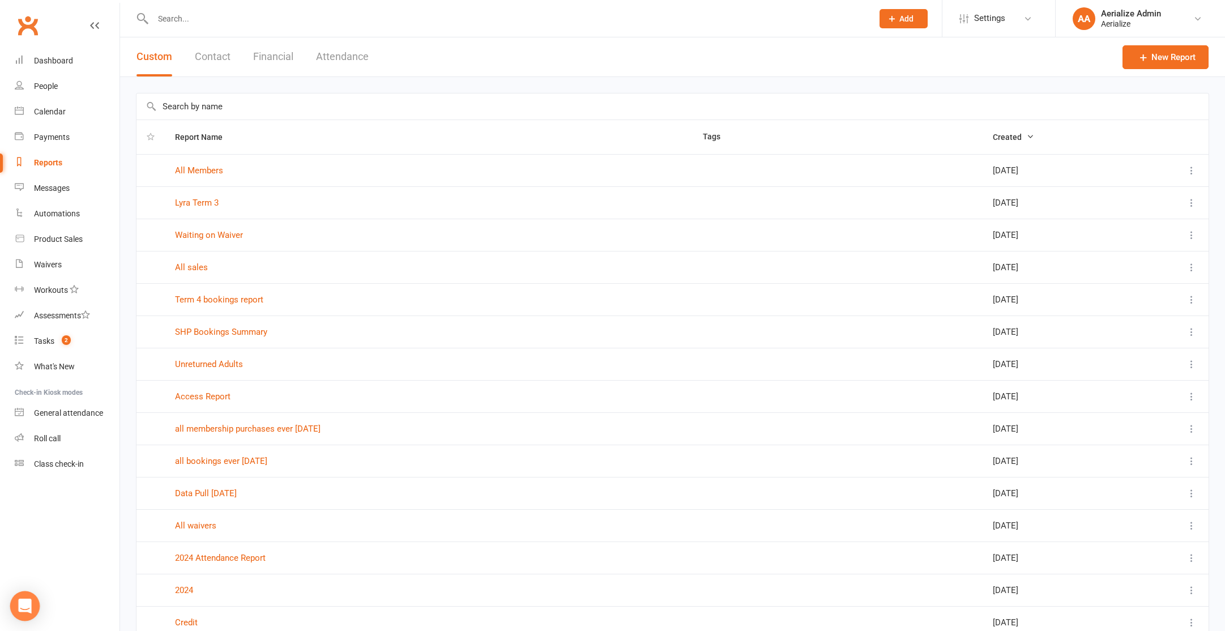
click at [29, 607] on icon "Open Intercom Messenger" at bounding box center [24, 606] width 13 height 15
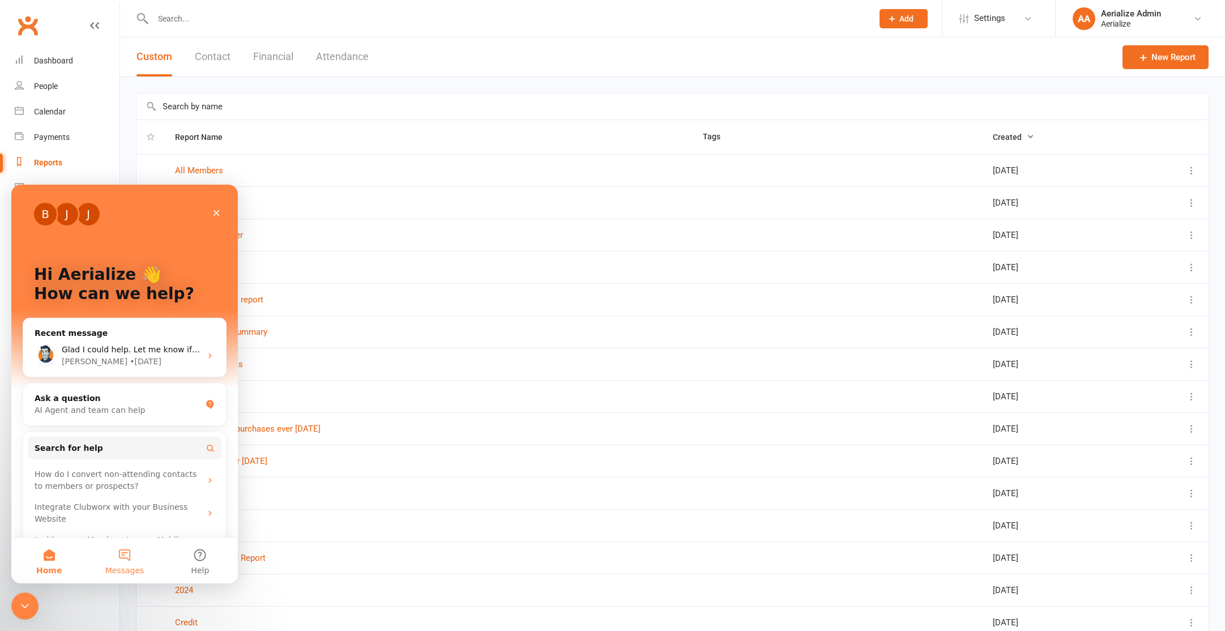
click at [112, 565] on button "Messages" at bounding box center [124, 560] width 75 height 45
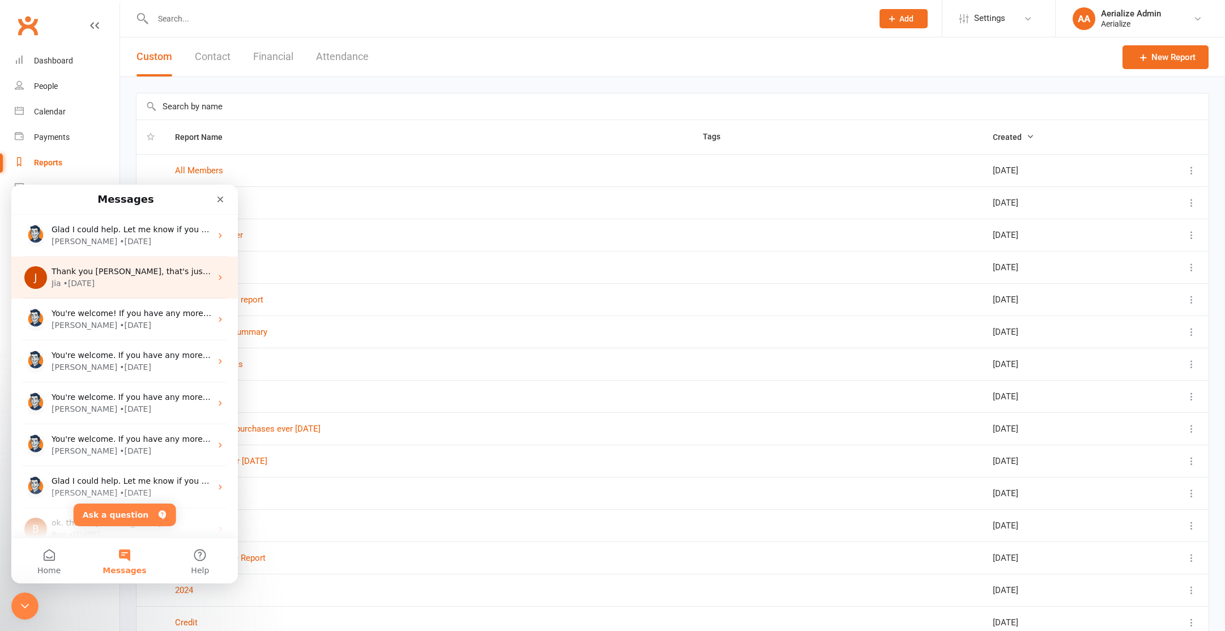
click at [150, 295] on div "J Thank you jia, that's just the ticket! Jia • 2w ago" at bounding box center [124, 278] width 227 height 42
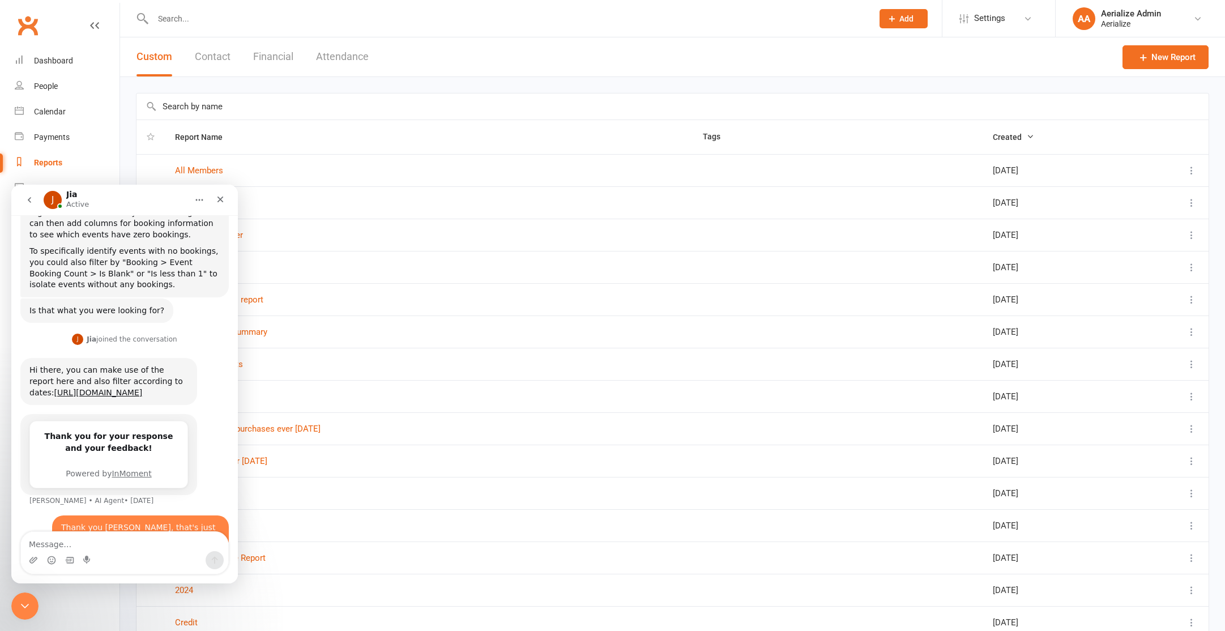
scroll to position [612, 0]
click at [139, 385] on link "https://app.clubworx.com/gyms/8599/attendance_reports/all_attendances" at bounding box center [98, 389] width 88 height 9
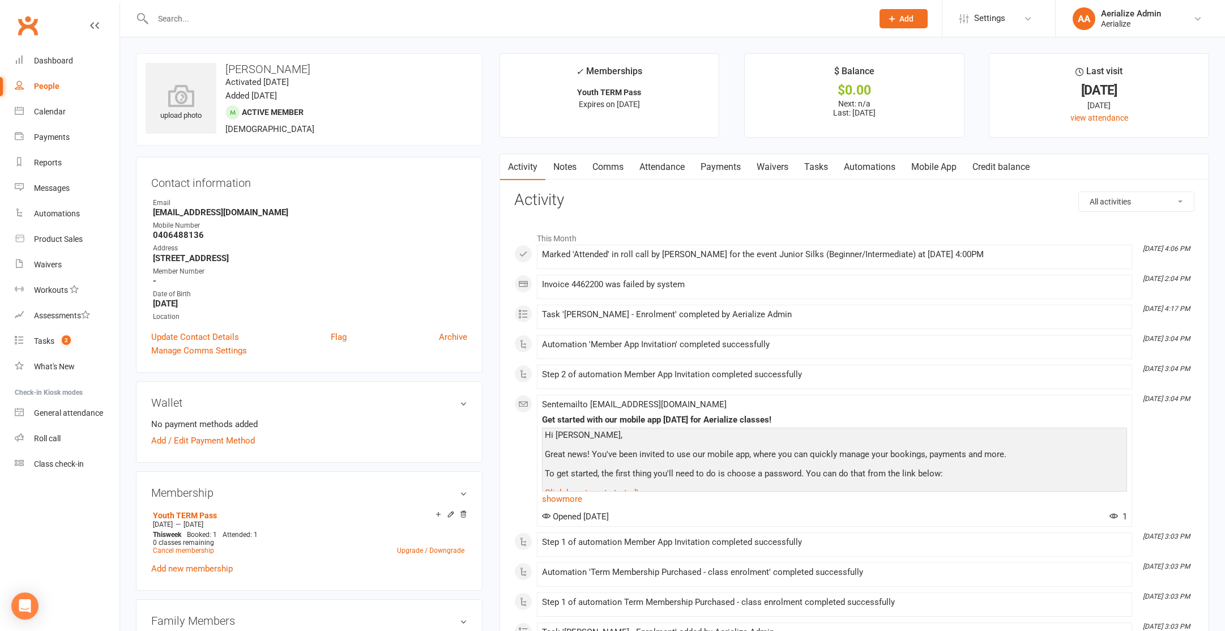
click at [715, 160] on link "Payments" at bounding box center [721, 167] width 56 height 26
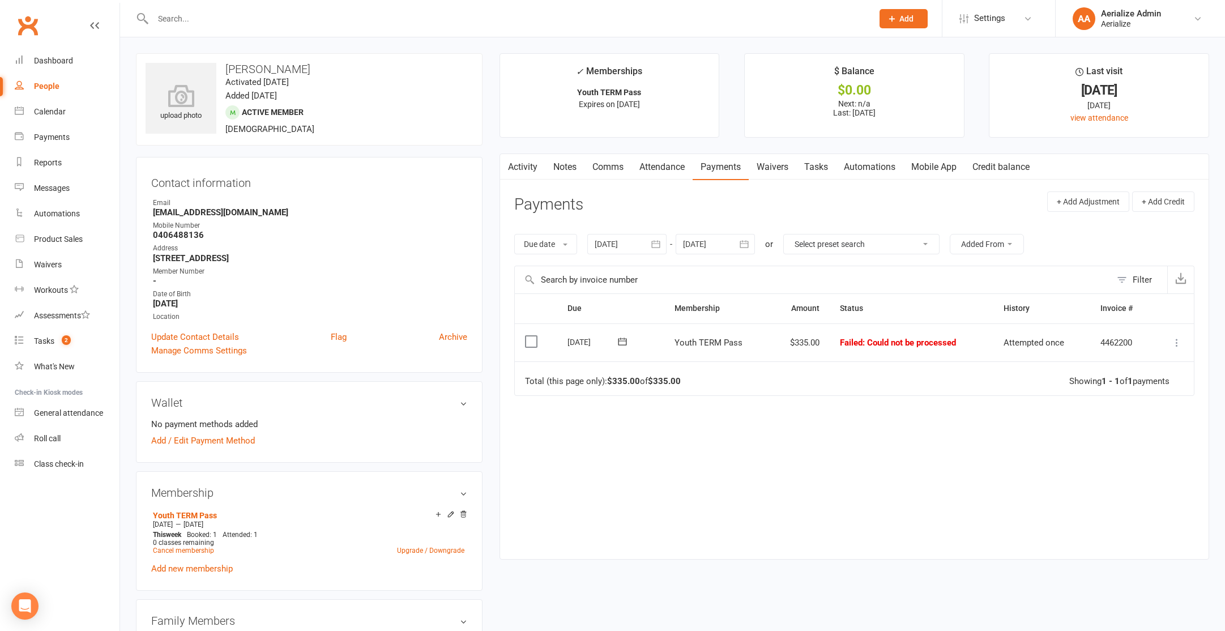
click at [1174, 348] on button at bounding box center [1177, 343] width 14 height 14
click at [1159, 406] on link "Mark as Paid (Other)" at bounding box center [1127, 410] width 112 height 23
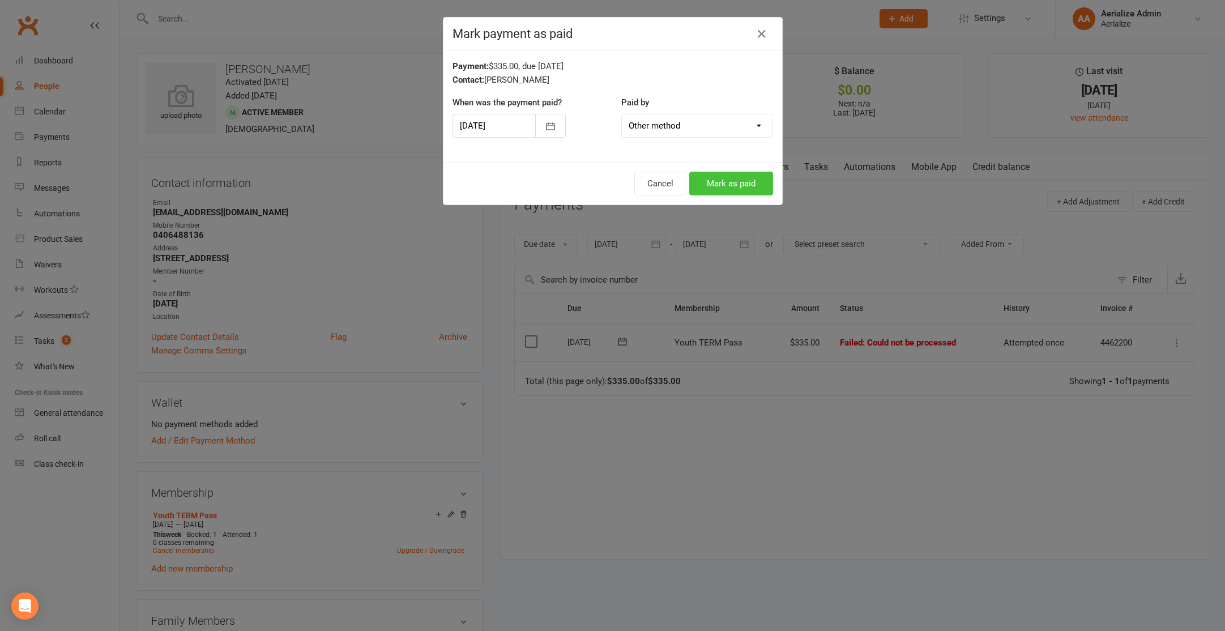
click at [740, 181] on button "Mark as paid" at bounding box center [731, 184] width 84 height 24
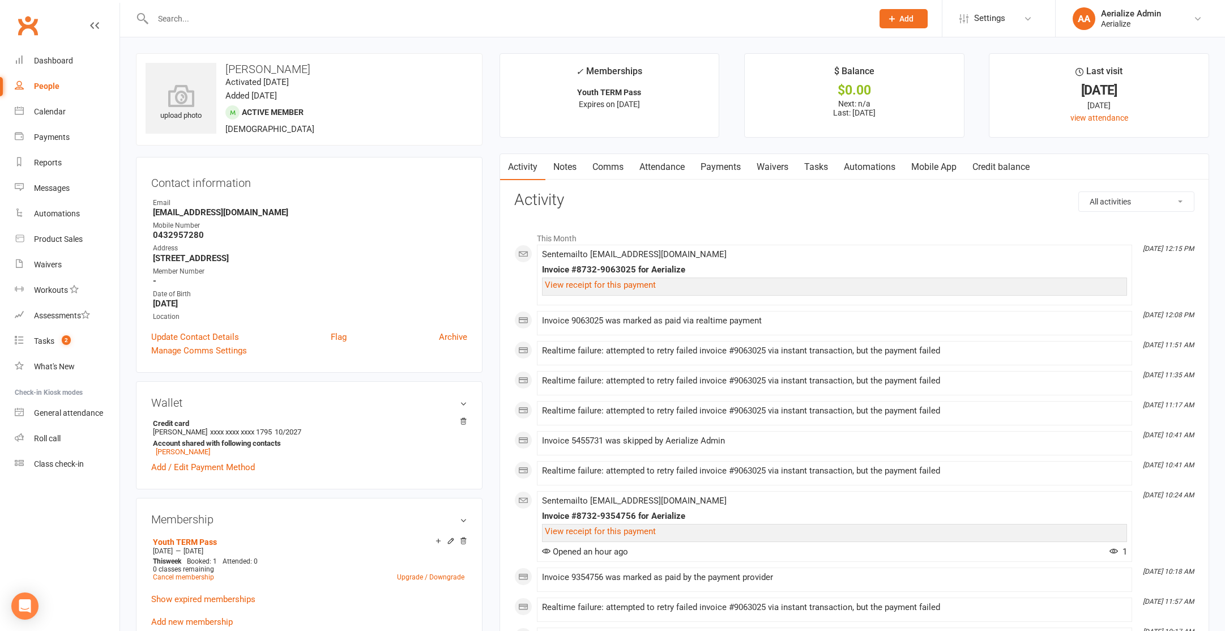
click at [729, 168] on link "Payments" at bounding box center [721, 167] width 56 height 26
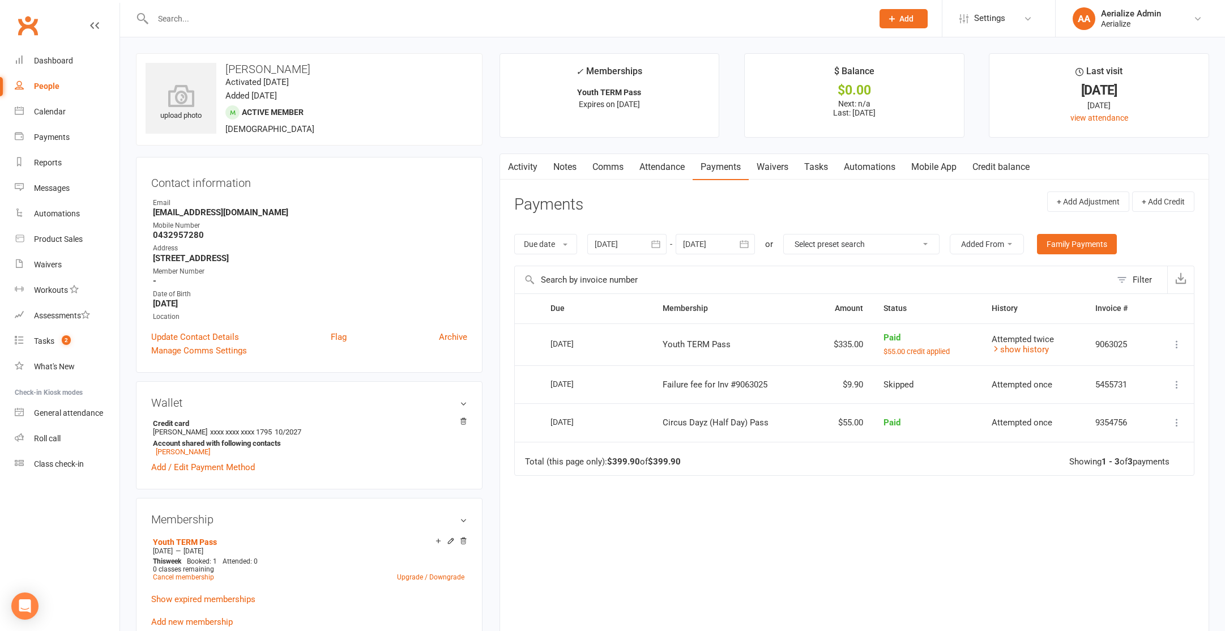
click at [1177, 381] on icon at bounding box center [1177, 384] width 11 height 11
click at [830, 556] on div "Due Contact Membership Amount Status History Invoice # Select this [DATE] [PERS…" at bounding box center [854, 457] width 680 height 329
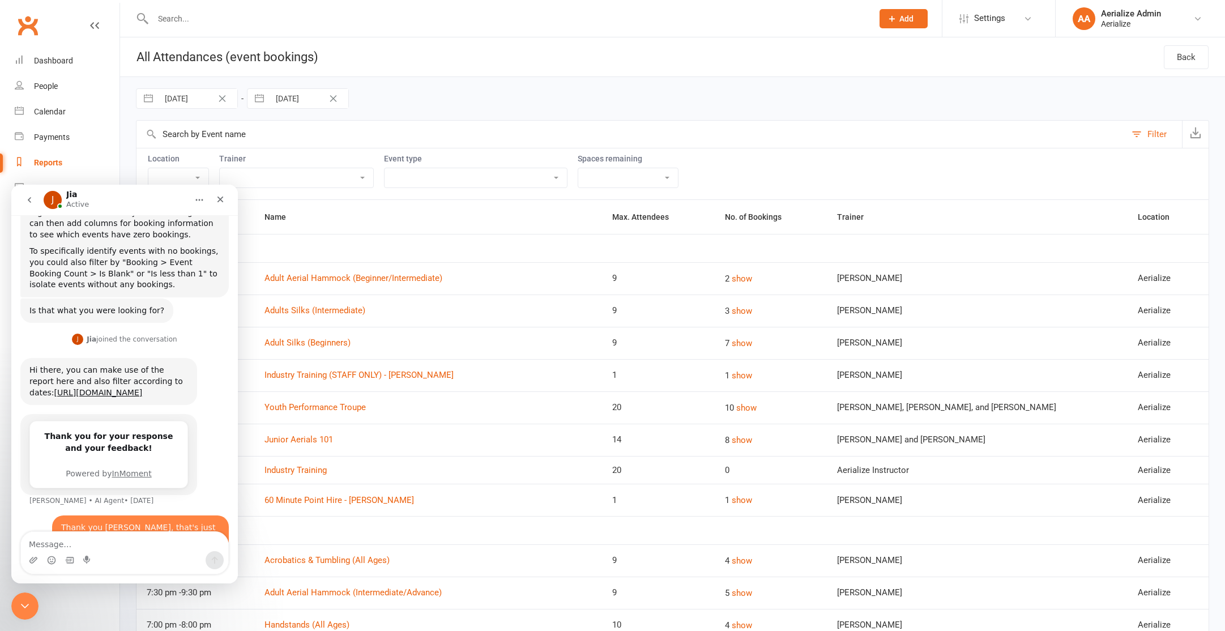
scroll to position [612, 0]
click at [216, 201] on icon "Close" at bounding box center [220, 199] width 9 height 9
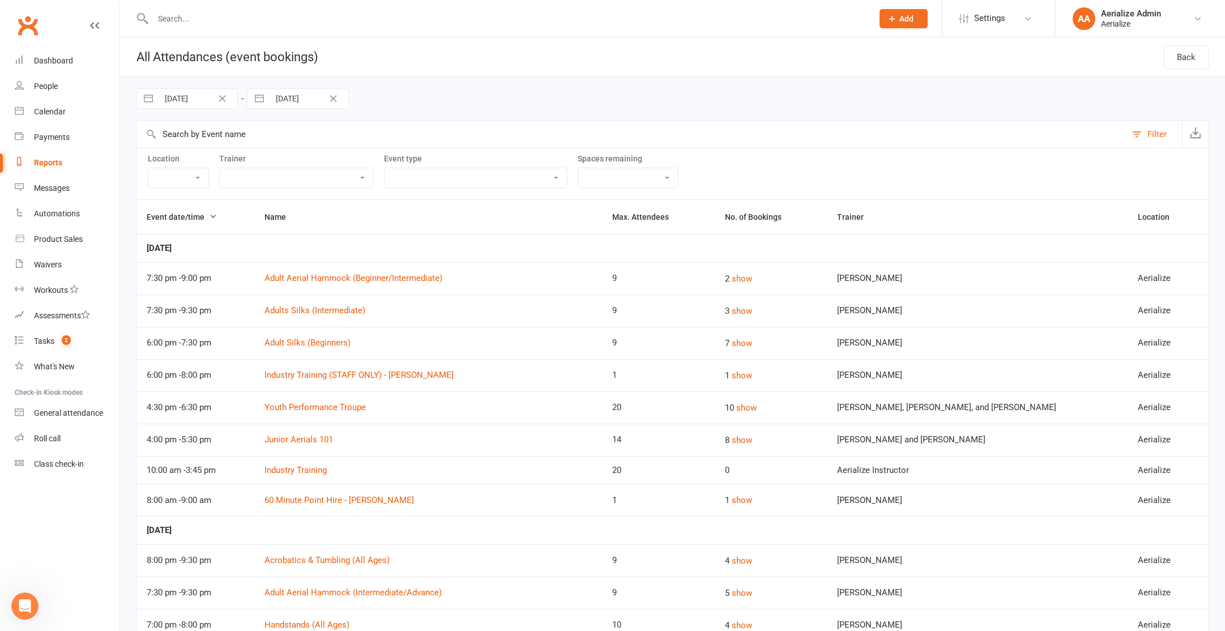
click at [179, 95] on input "30 Sep 2025" at bounding box center [198, 98] width 79 height 19
select select "7"
select select "2025"
select select "8"
select select "2025"
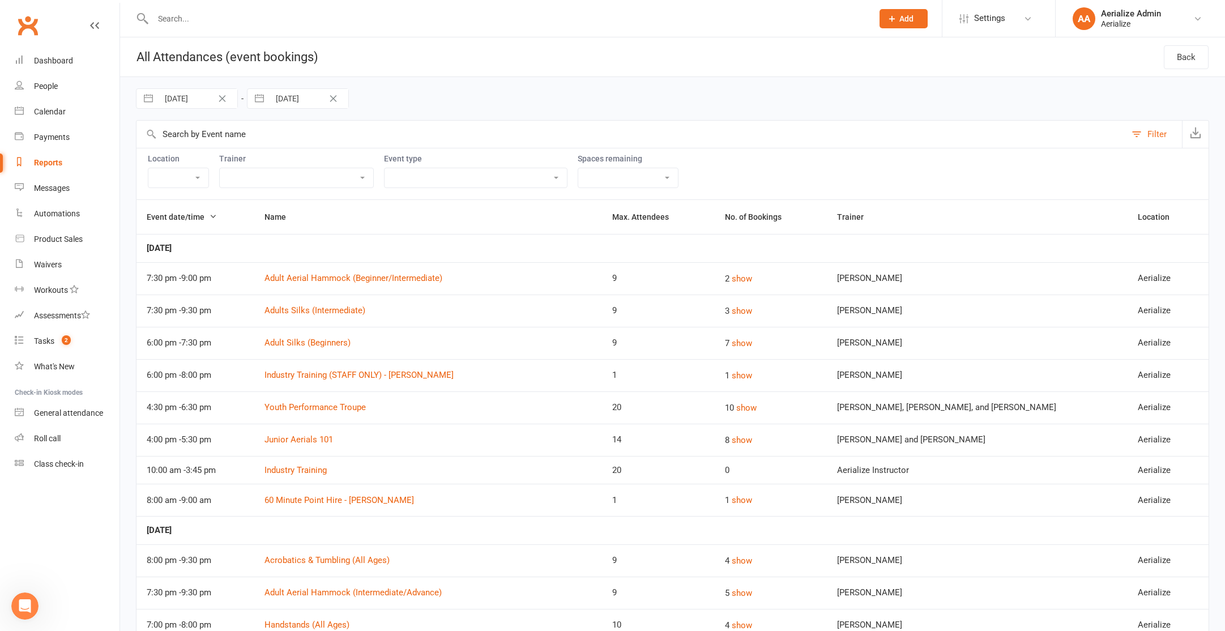
select select "9"
select select "2025"
click at [283, 142] on div "Move forward to switch to the next month." at bounding box center [293, 145] width 22 height 19
select select "10"
select select "2025"
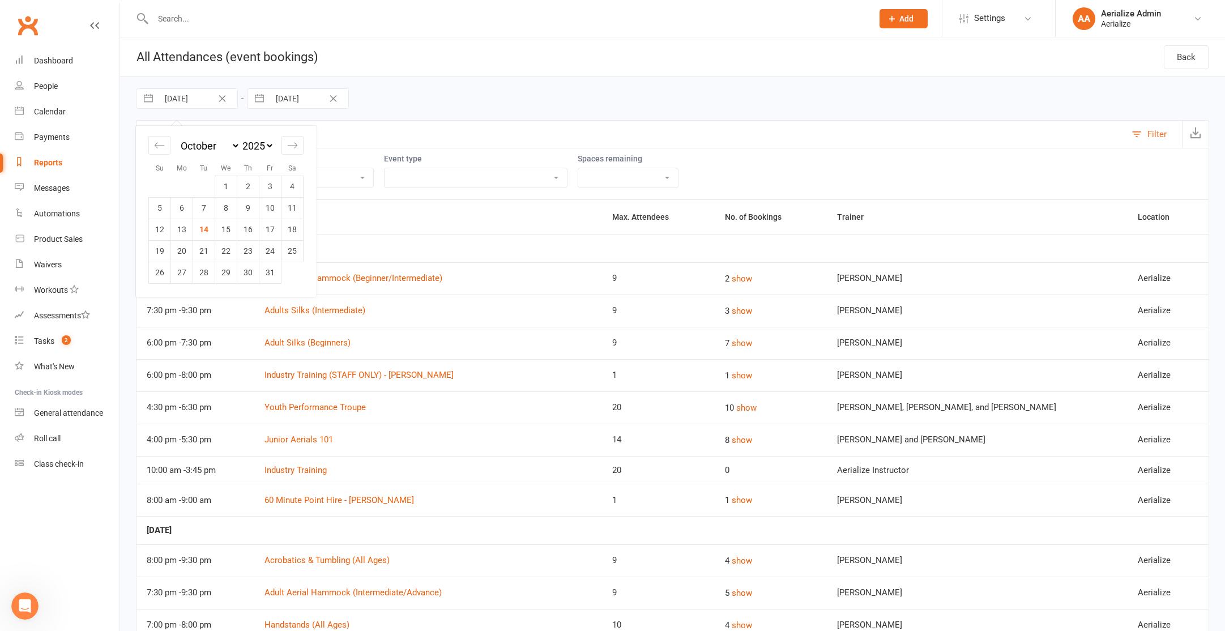
drag, startPoint x: 183, startPoint y: 228, endPoint x: 190, endPoint y: 223, distance: 8.6
click at [183, 228] on td "13" at bounding box center [182, 230] width 22 height 22
type input "13 Oct 2025"
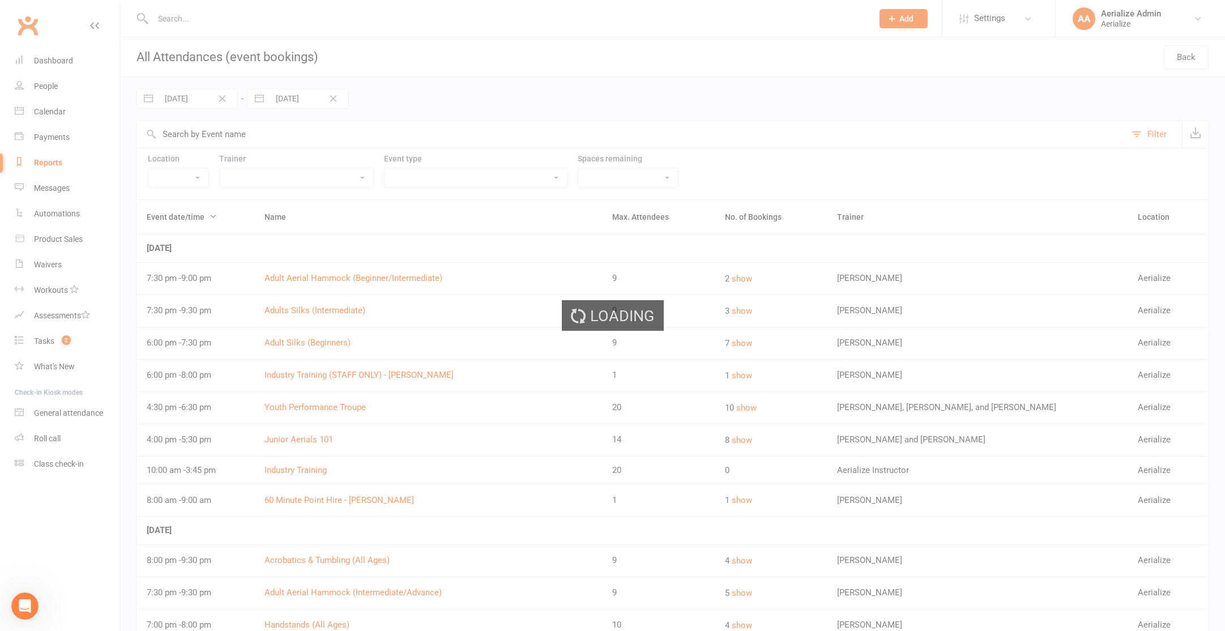
select select "8"
select select "2025"
select select "9"
select select "2025"
select select "10"
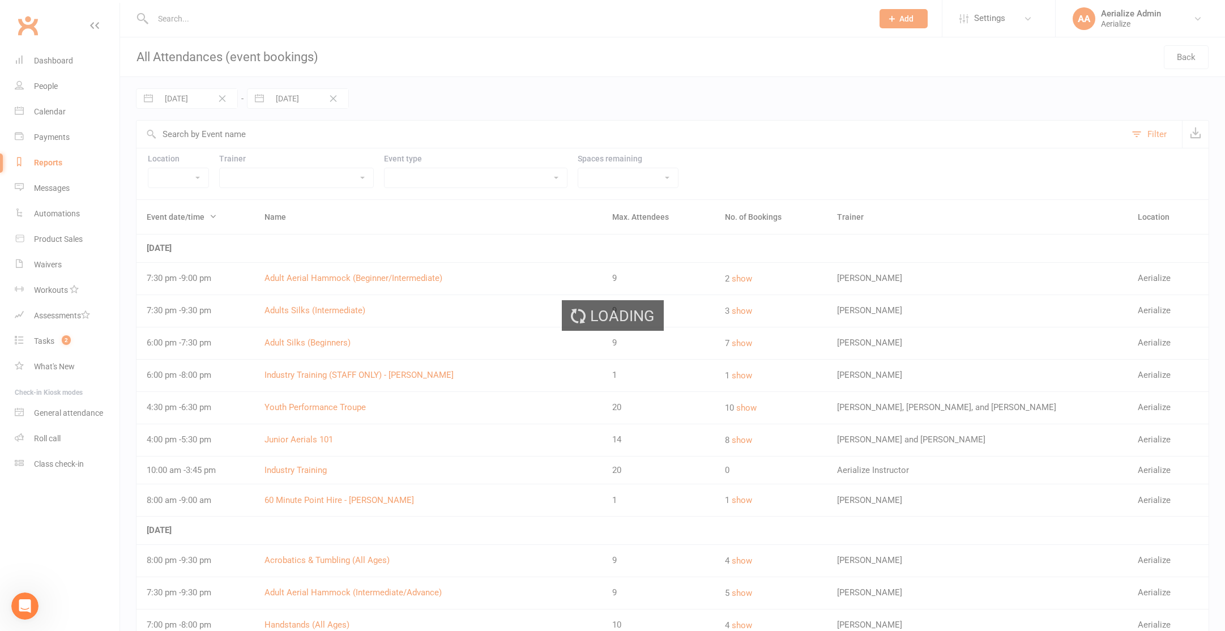
select select "2025"
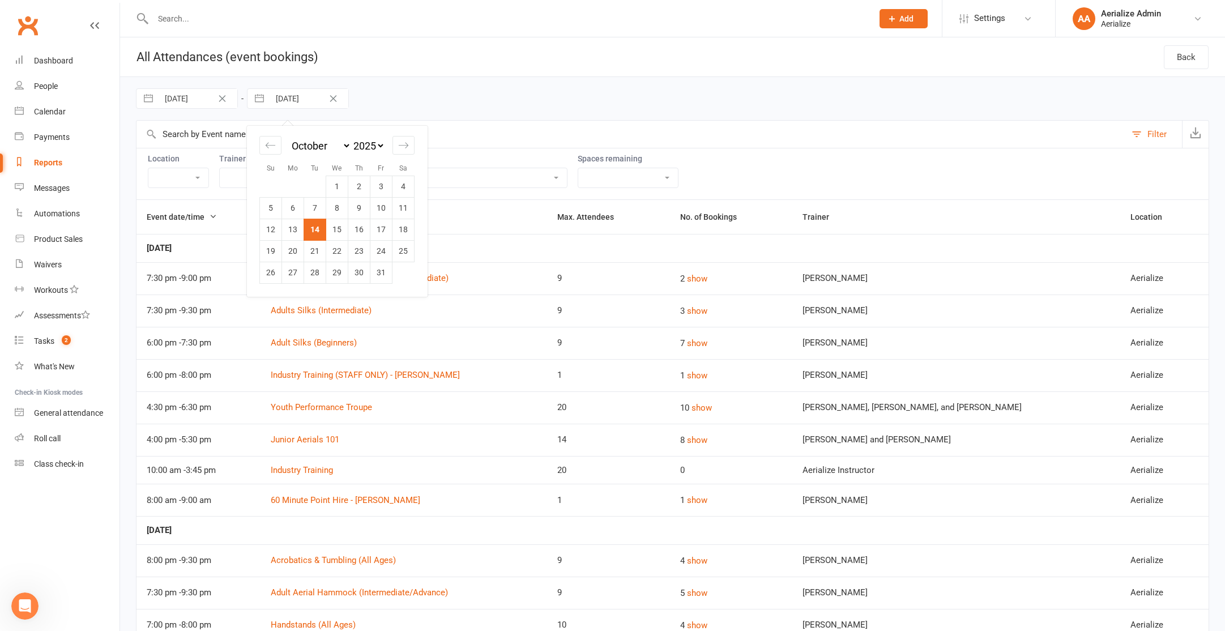
click at [286, 101] on input "14 Oct 2025" at bounding box center [309, 98] width 79 height 19
click at [402, 149] on icon "Move forward to switch to the next month." at bounding box center [403, 145] width 11 height 11
select select "11"
select select "2025"
click at [402, 149] on icon "Move forward to switch to the next month." at bounding box center [403, 145] width 11 height 11
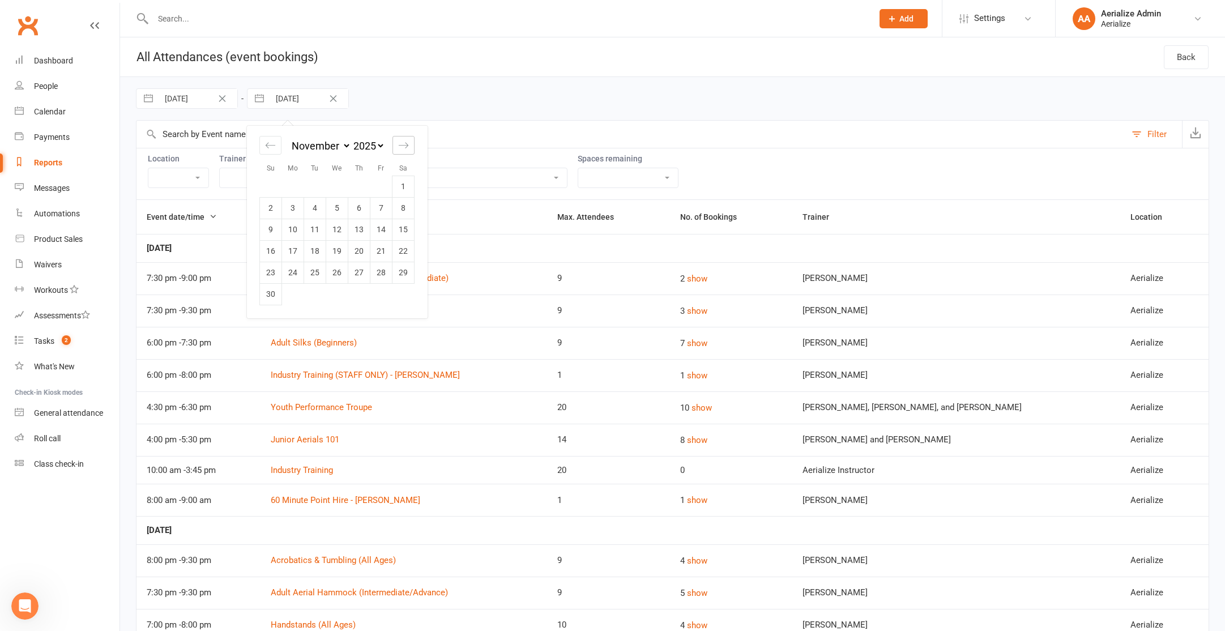
select select "2026"
click at [406, 226] on td "20" at bounding box center [404, 230] width 22 height 22
type input "20 Dec 2025"
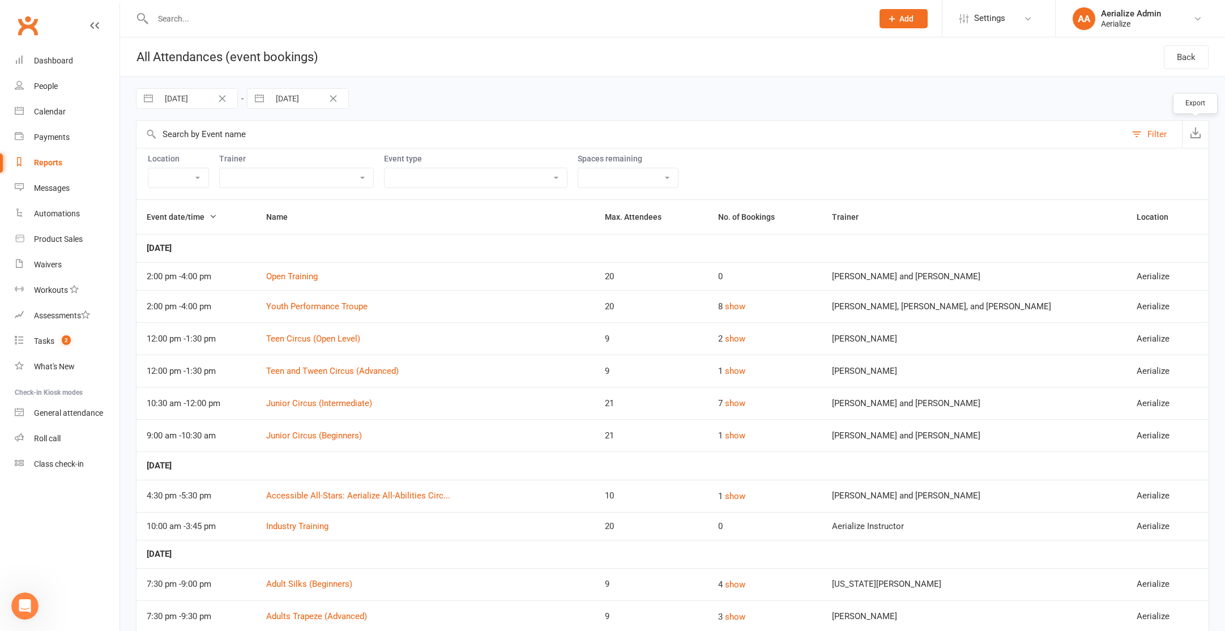
click at [1198, 132] on icon "button" at bounding box center [1195, 132] width 11 height 11
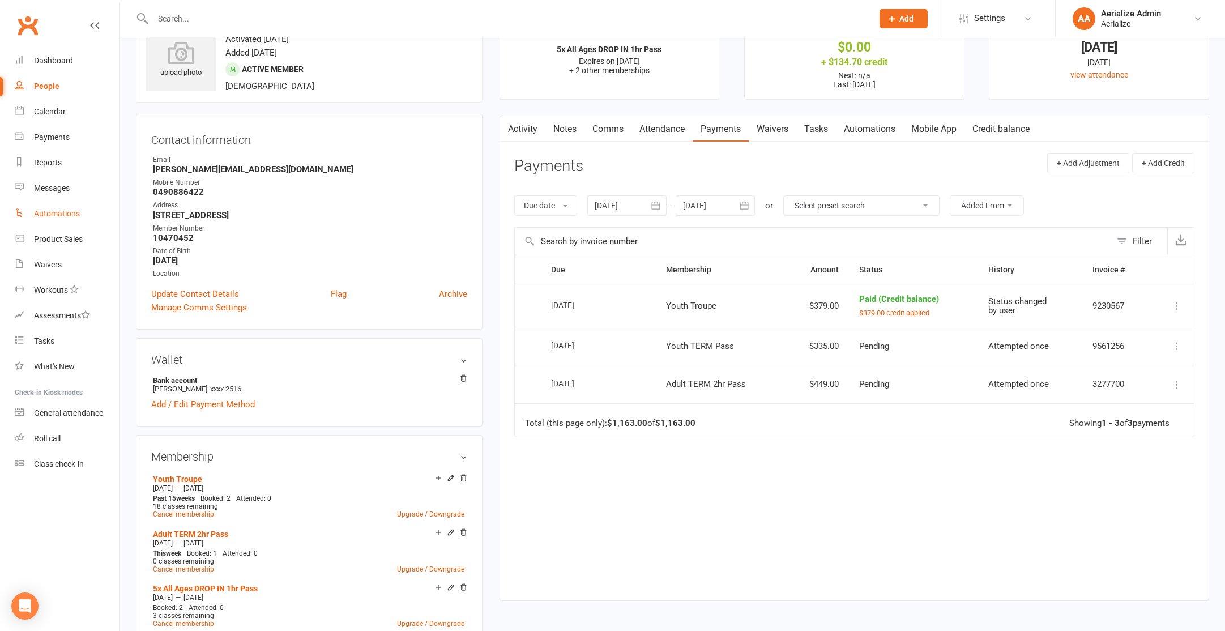
click at [59, 215] on div "Automations" at bounding box center [57, 213] width 46 height 9
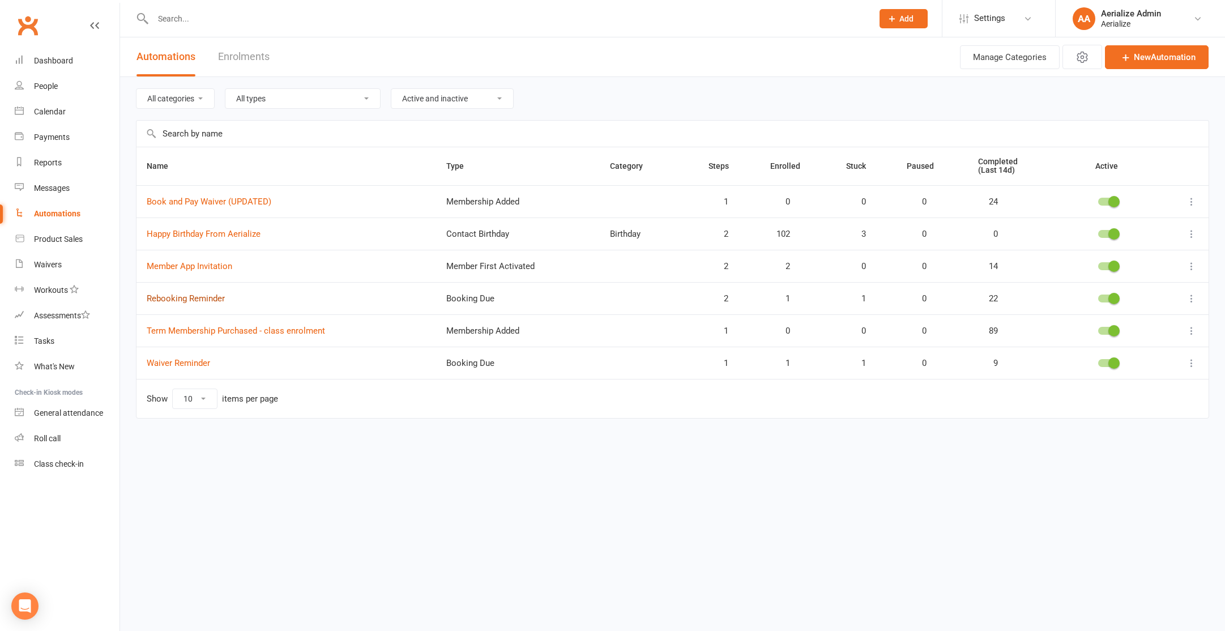
click at [209, 297] on link "Rebooking Reminder" at bounding box center [186, 298] width 78 height 10
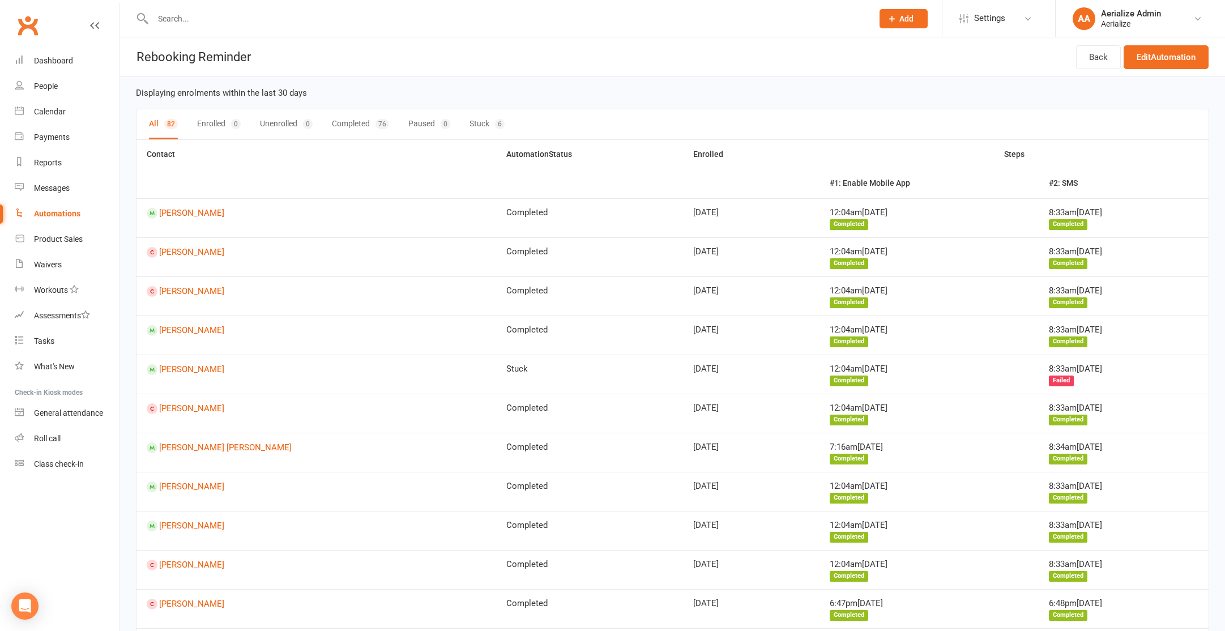
click at [32, 208] on link "Automations" at bounding box center [67, 213] width 105 height 25
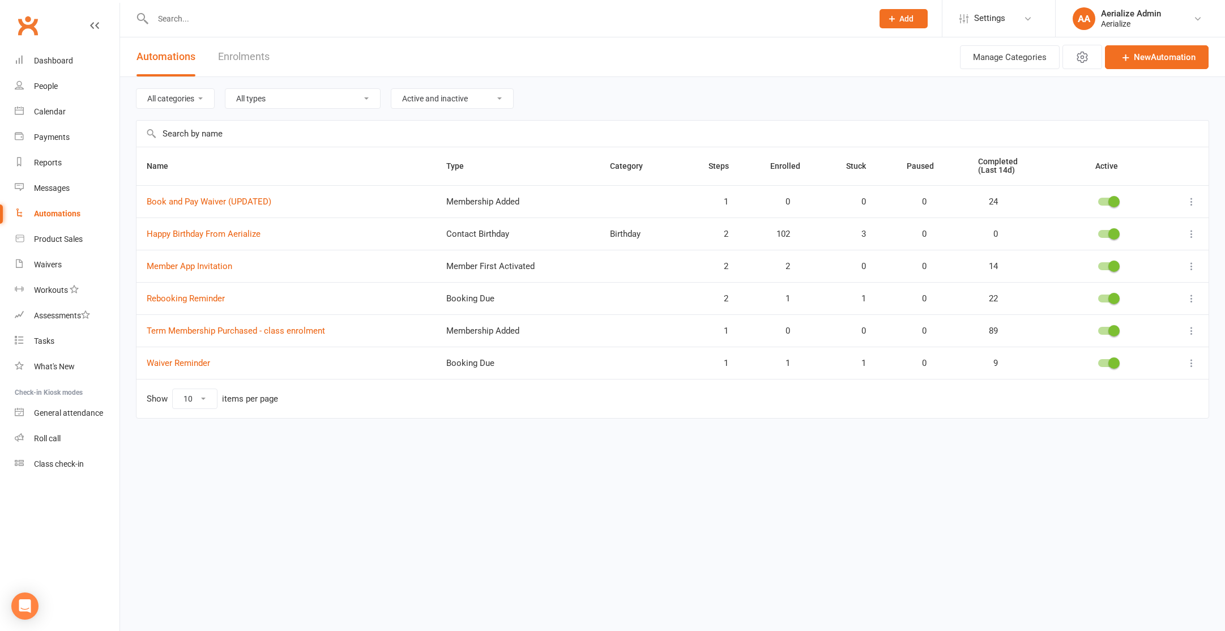
click at [1109, 303] on div at bounding box center [1108, 299] width 79 height 12
click at [1112, 301] on span at bounding box center [1114, 298] width 11 height 11
click at [1098, 297] on input "checkbox" at bounding box center [1098, 297] width 0 height 0
click at [250, 19] on input "text" at bounding box center [507, 19] width 715 height 16
paste input "[PERSON_NAME]"
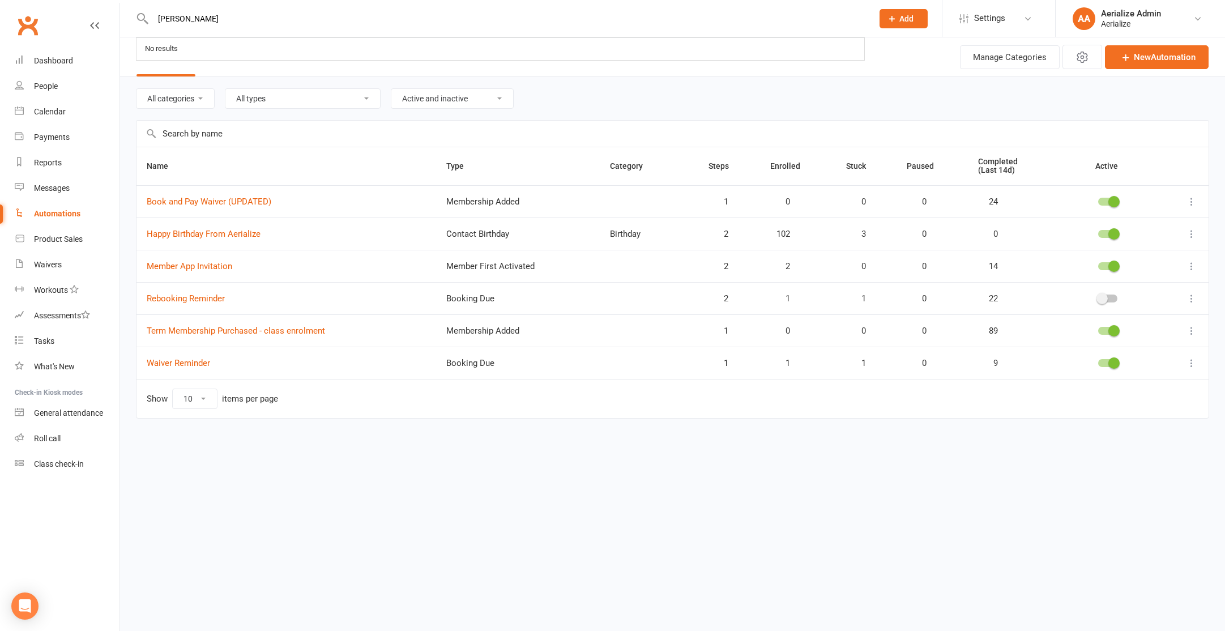
type input "[PERSON_NAME]"
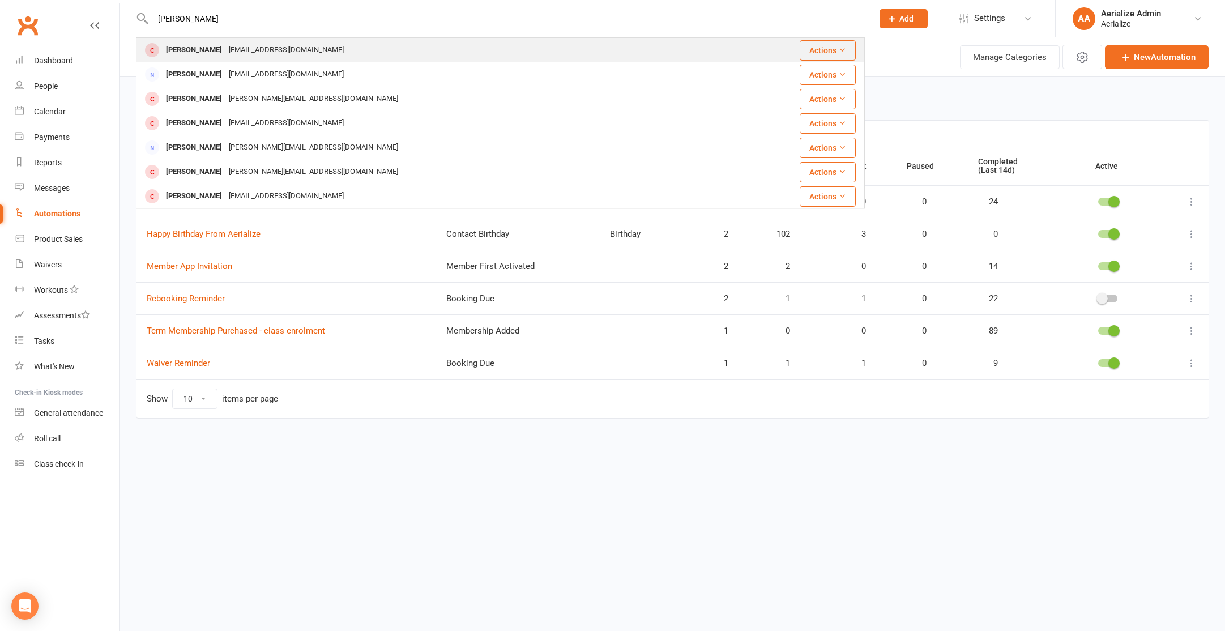
click at [288, 57] on div "Lily Catania kbcatania@gmail.com" at bounding box center [439, 50] width 605 height 23
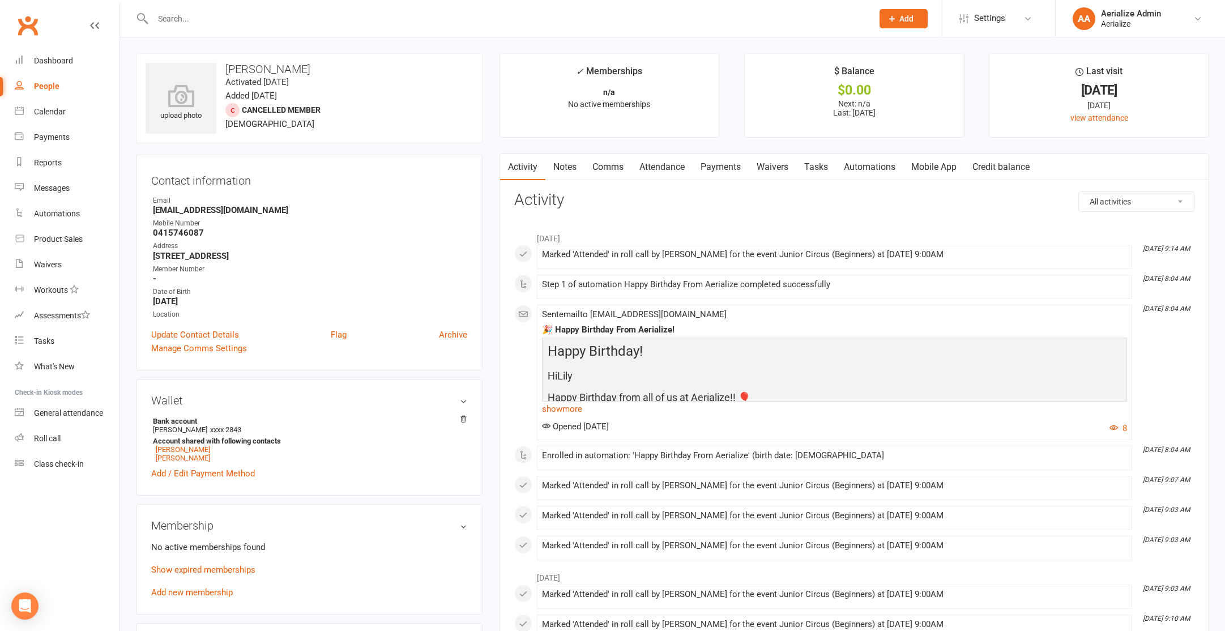
click at [651, 174] on link "Attendance" at bounding box center [662, 167] width 61 height 26
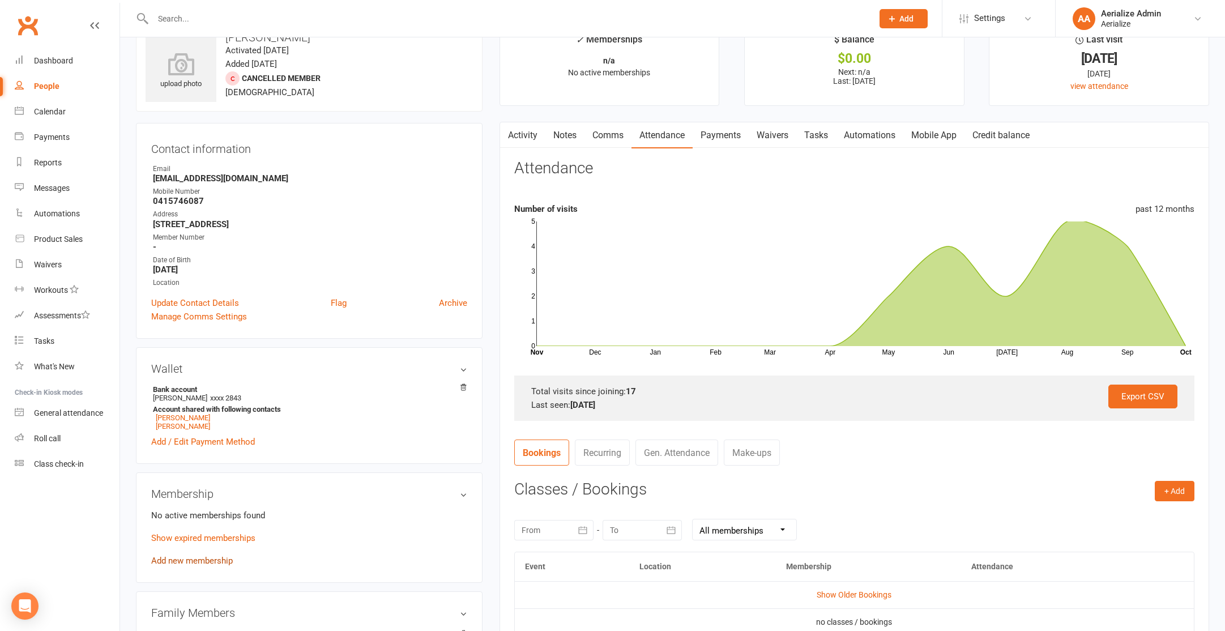
scroll to position [31, 0]
click at [198, 564] on link "Add new membership" at bounding box center [192, 562] width 82 height 10
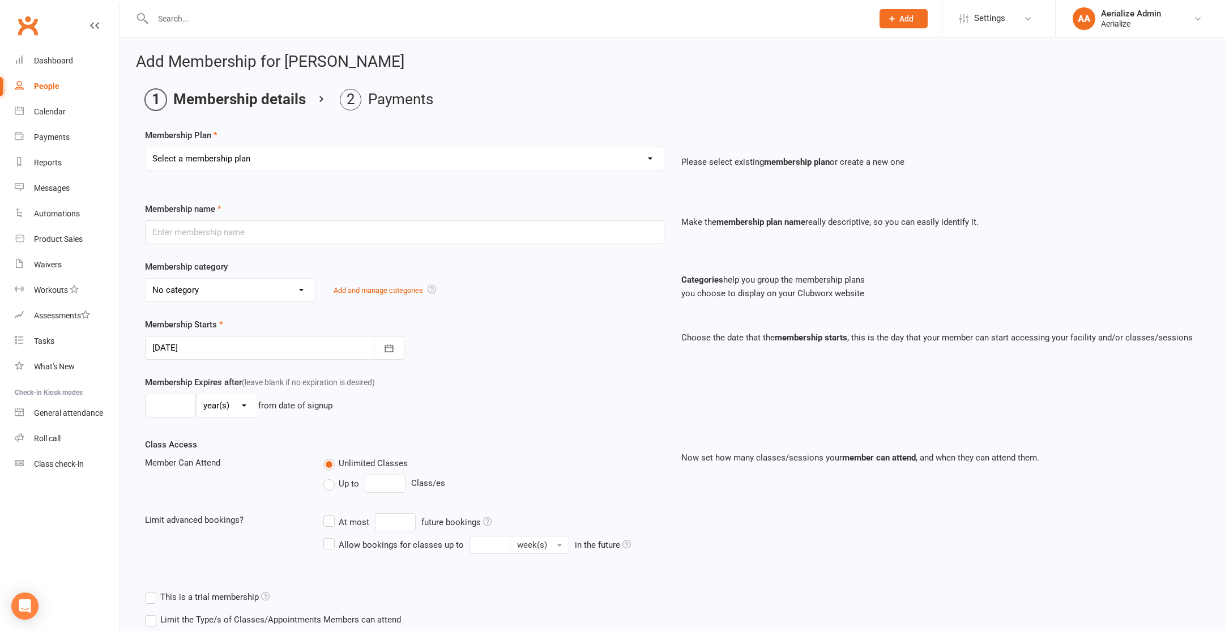
click at [258, 161] on select "Select a membership plan Create new Membership Plan Tiny Tots DROP IN Tiny Tots…" at bounding box center [405, 158] width 518 height 23
select select "3"
click at [146, 147] on select "Select a membership plan Create new Membership Plan Tiny Tots DROP IN Tiny Tots…" at bounding box center [405, 158] width 518 height 23
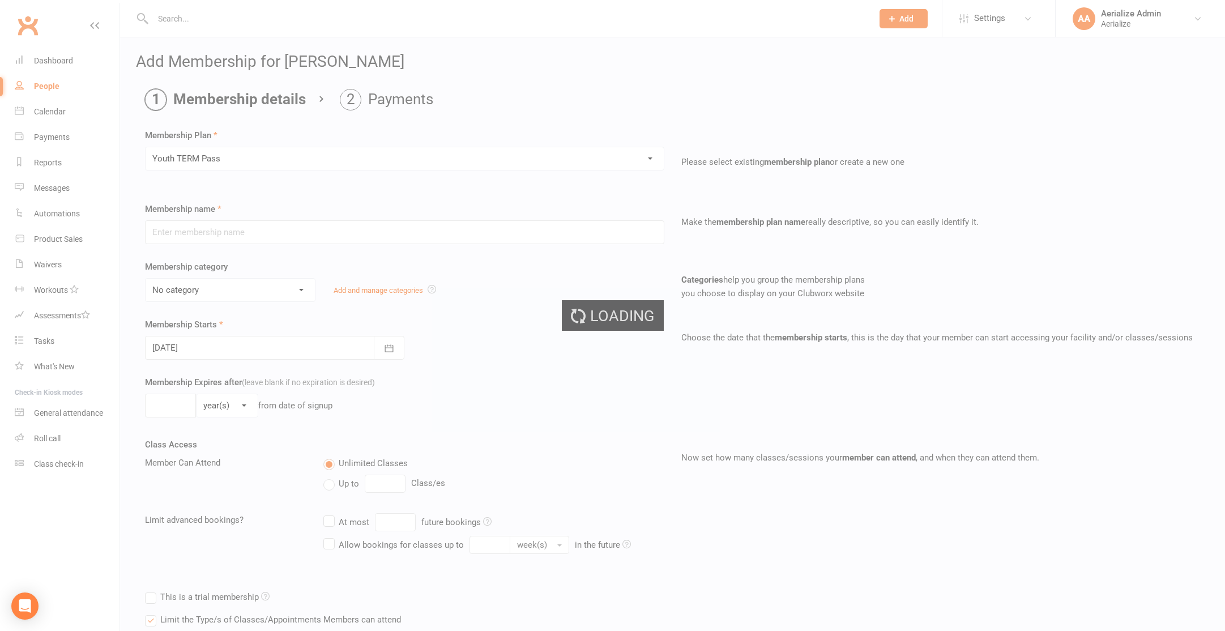
type input "Youth TERM Pass"
select select "10"
type input "16"
select select "1"
type input "1"
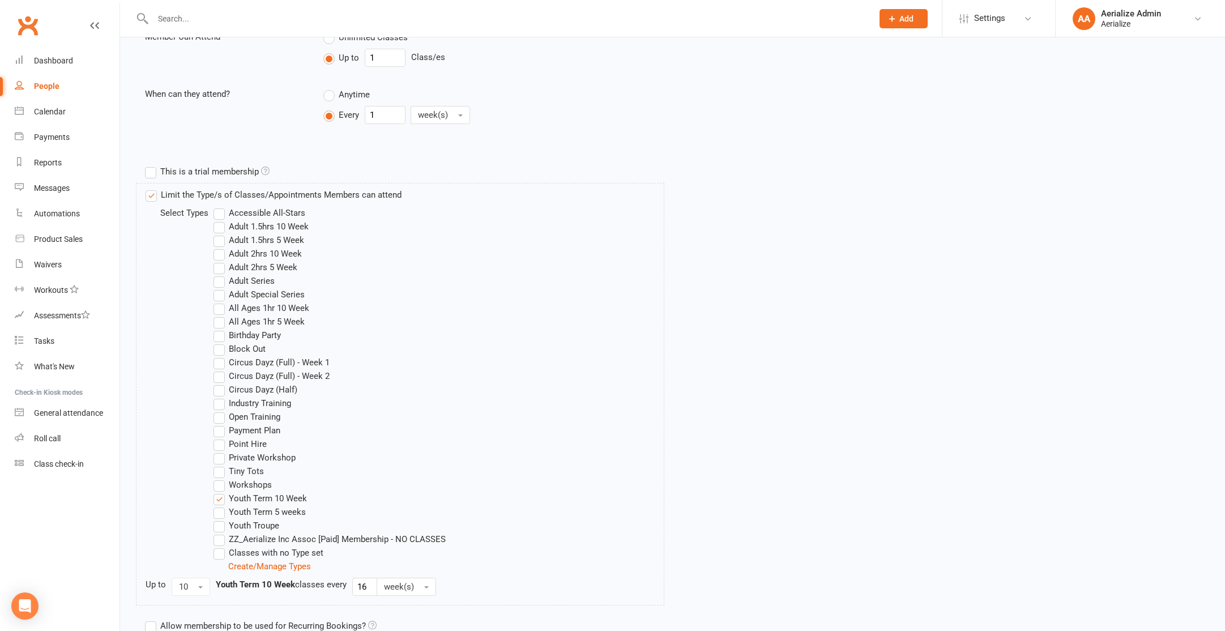
scroll to position [557, 0]
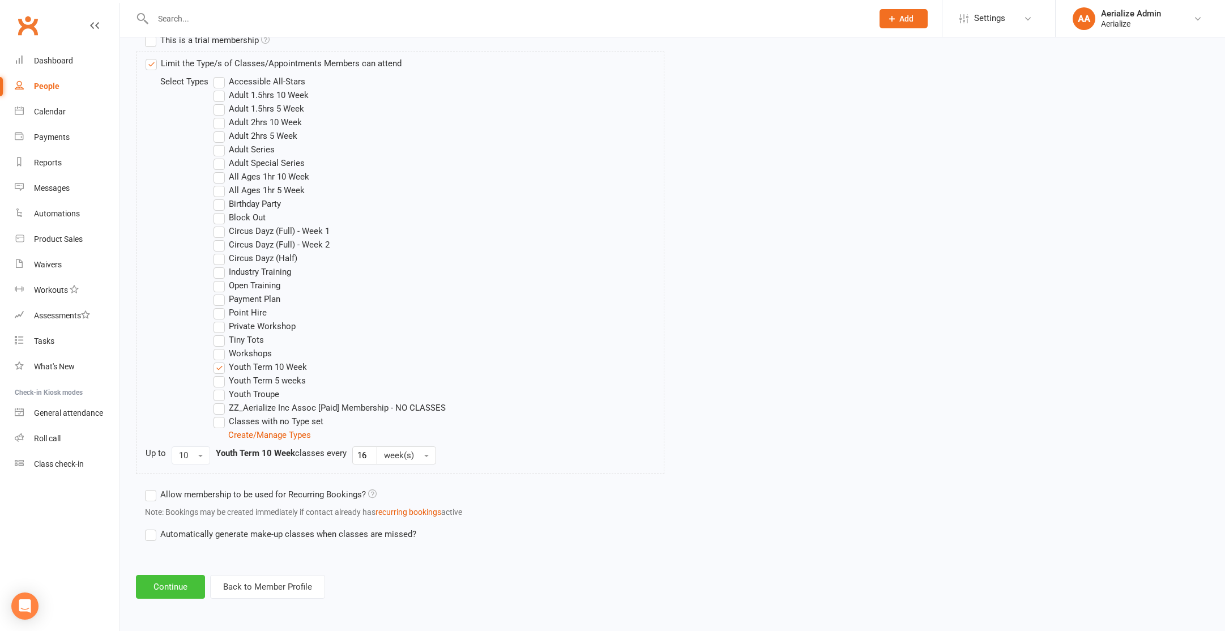
click at [185, 586] on button "Continue" at bounding box center [170, 587] width 69 height 24
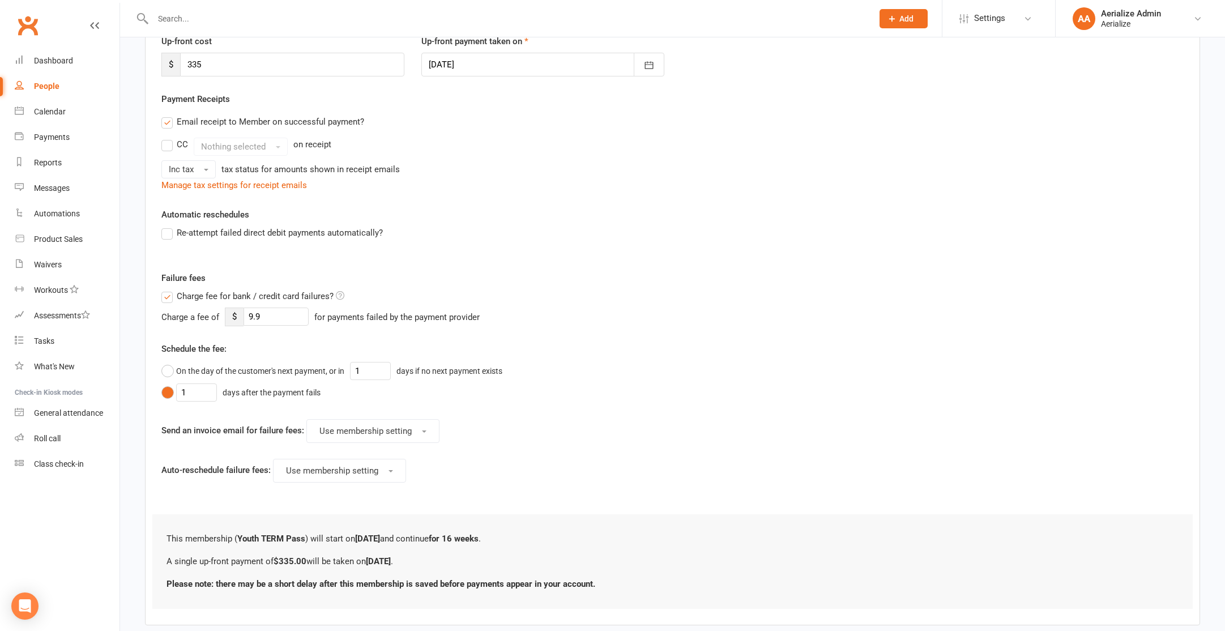
scroll to position [227, 0]
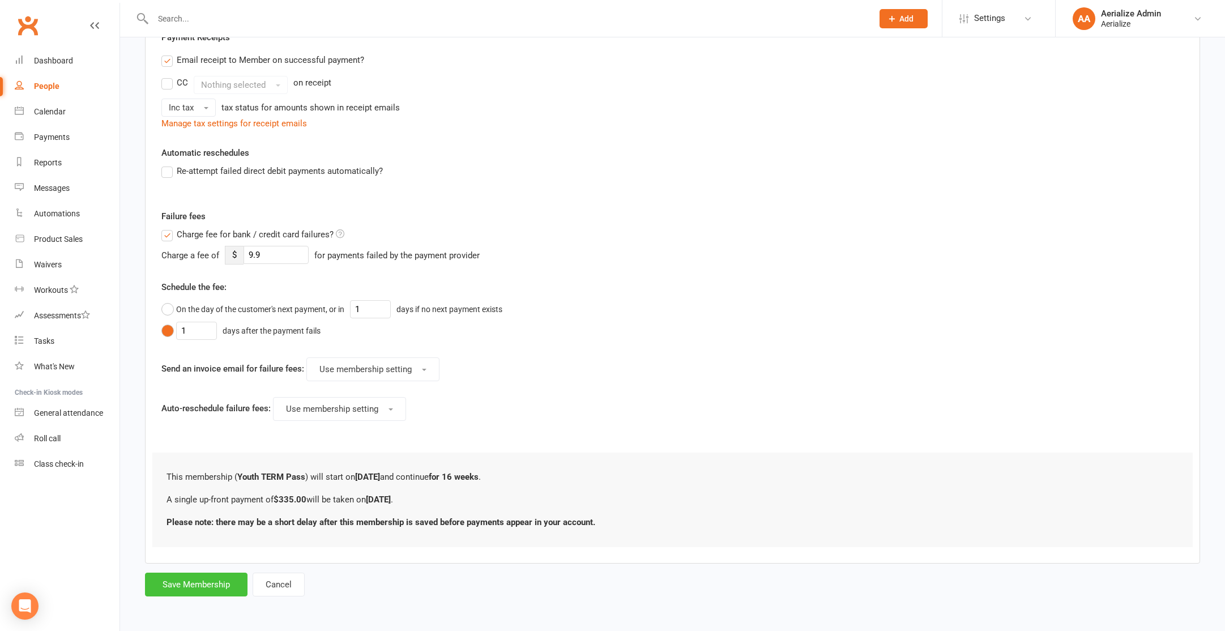
click at [185, 586] on button "Save Membership" at bounding box center [196, 585] width 103 height 24
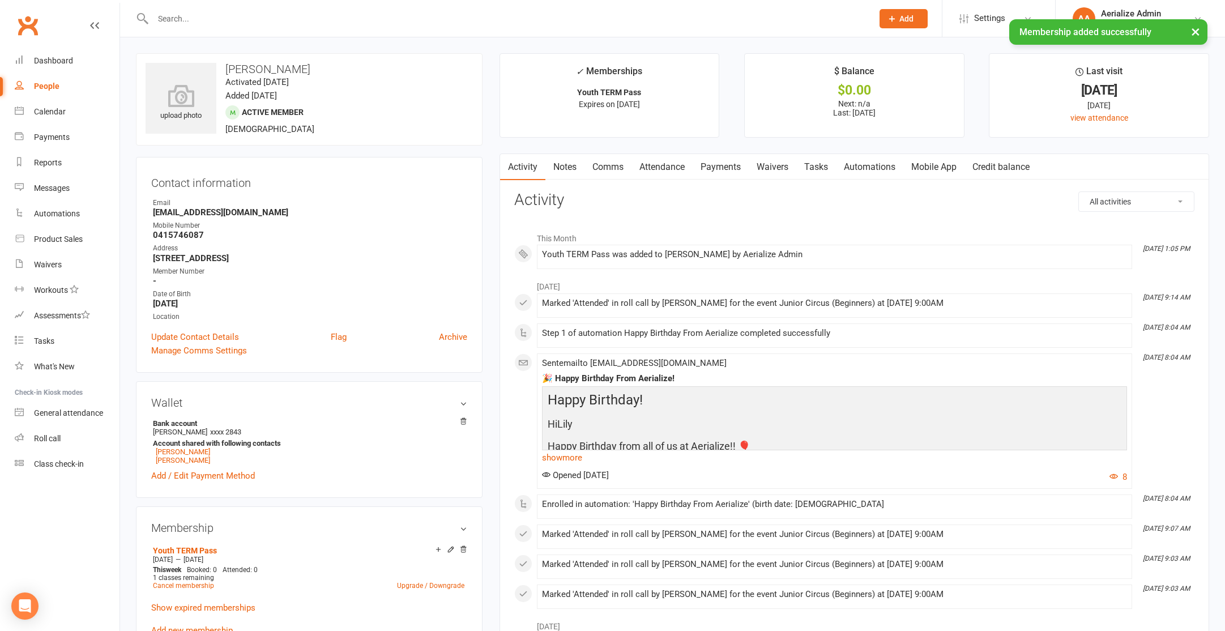
click at [715, 163] on link "Payments" at bounding box center [721, 167] width 56 height 26
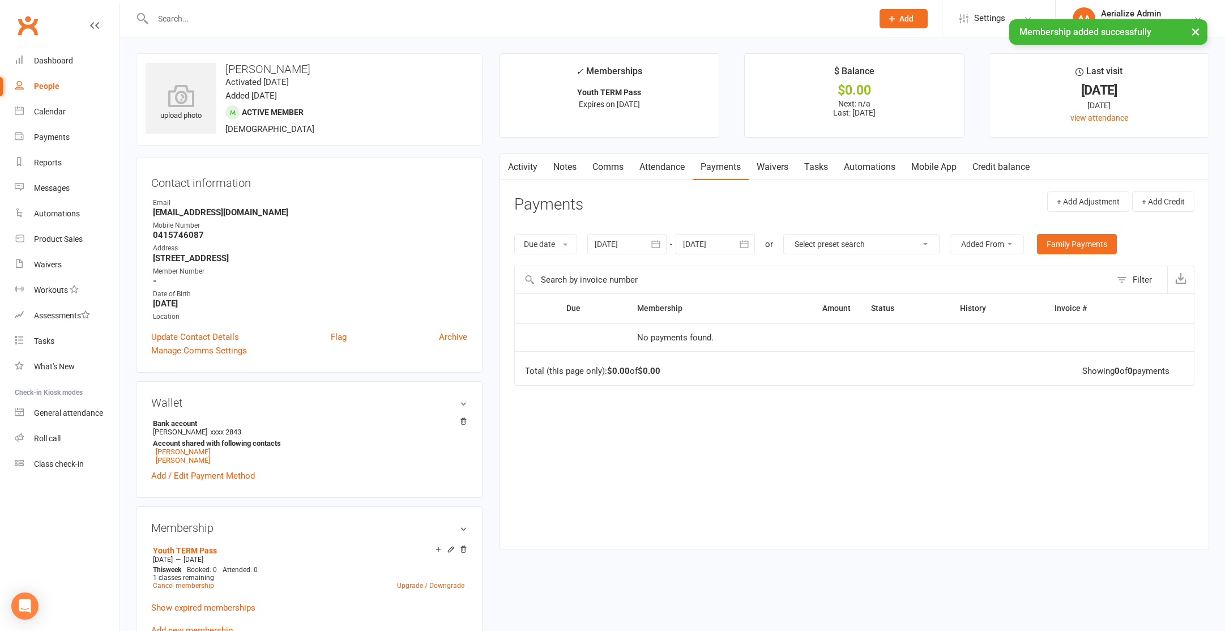
click at [1013, 169] on link "Credit balance" at bounding box center [1001, 167] width 73 height 26
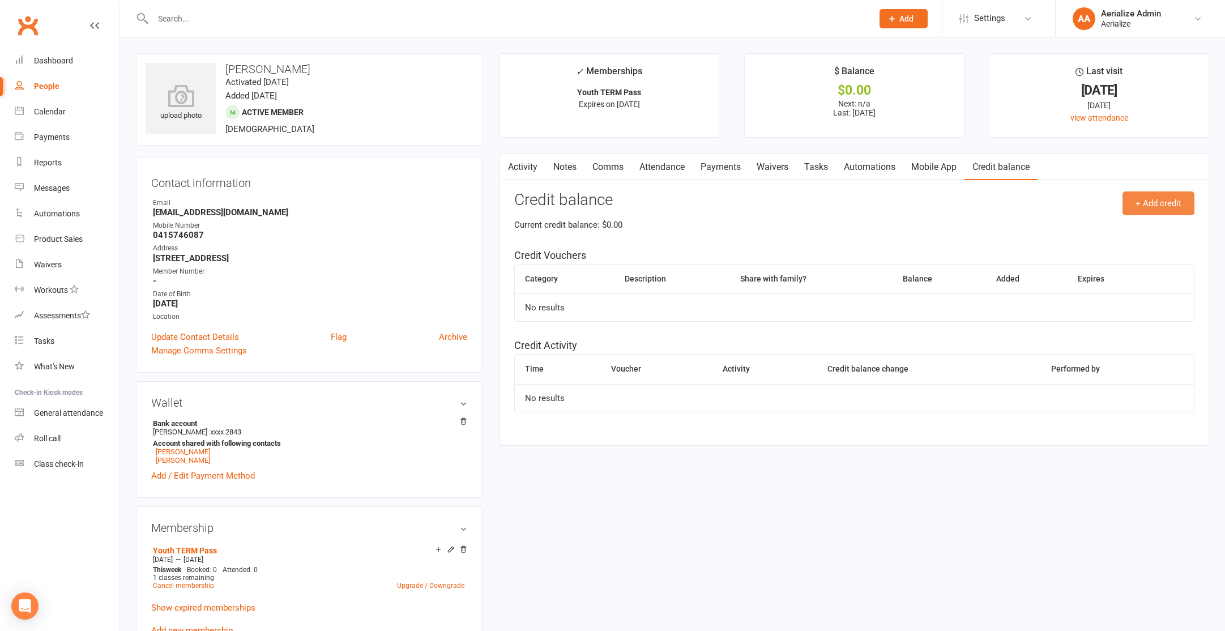
click at [1173, 207] on button "+ Add credit" at bounding box center [1159, 203] width 72 height 24
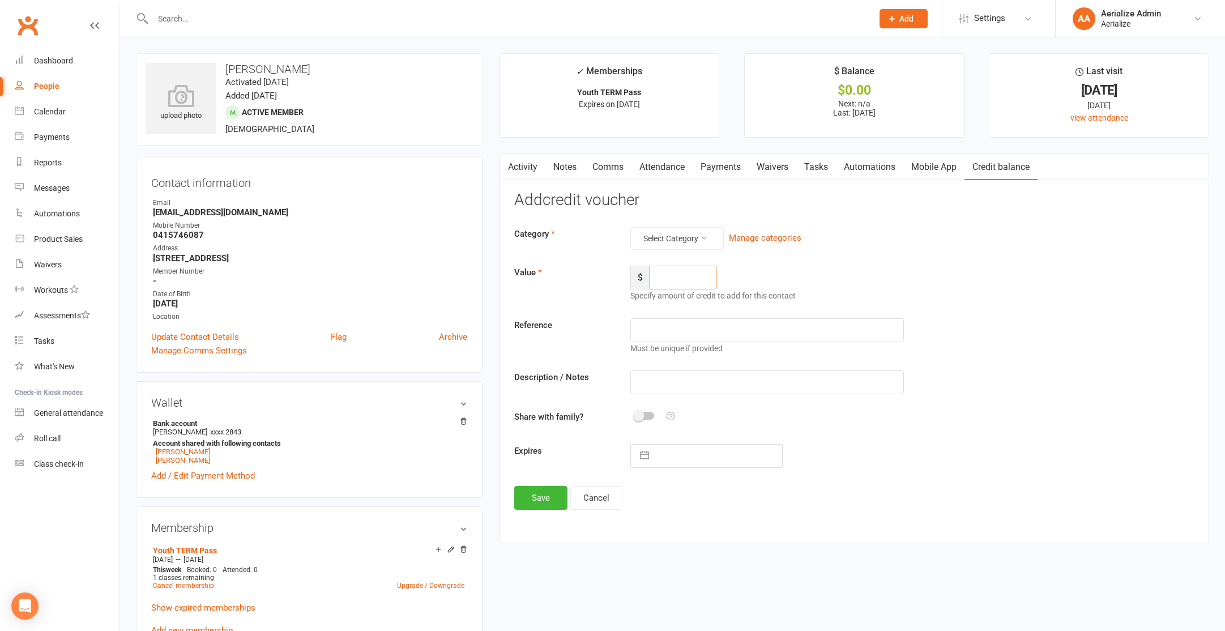
click at [672, 272] on input "number" at bounding box center [683, 278] width 68 height 24
type input "10"
click at [668, 241] on button "Select Category" at bounding box center [677, 238] width 93 height 23
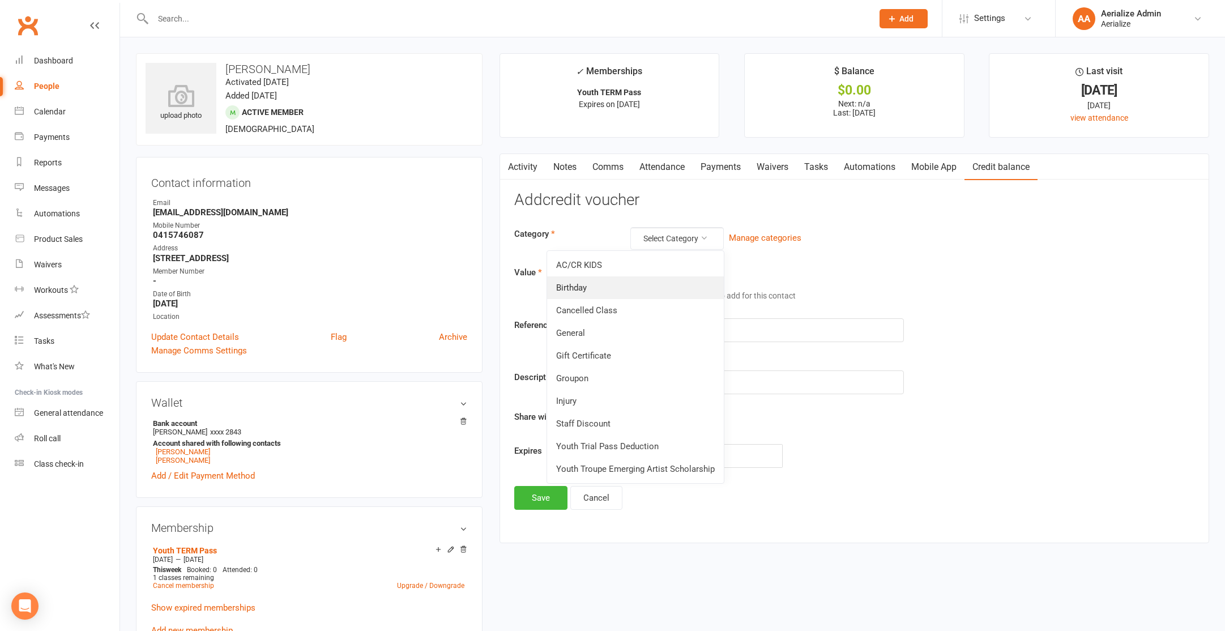
click at [630, 283] on link "Birthday" at bounding box center [635, 287] width 177 height 23
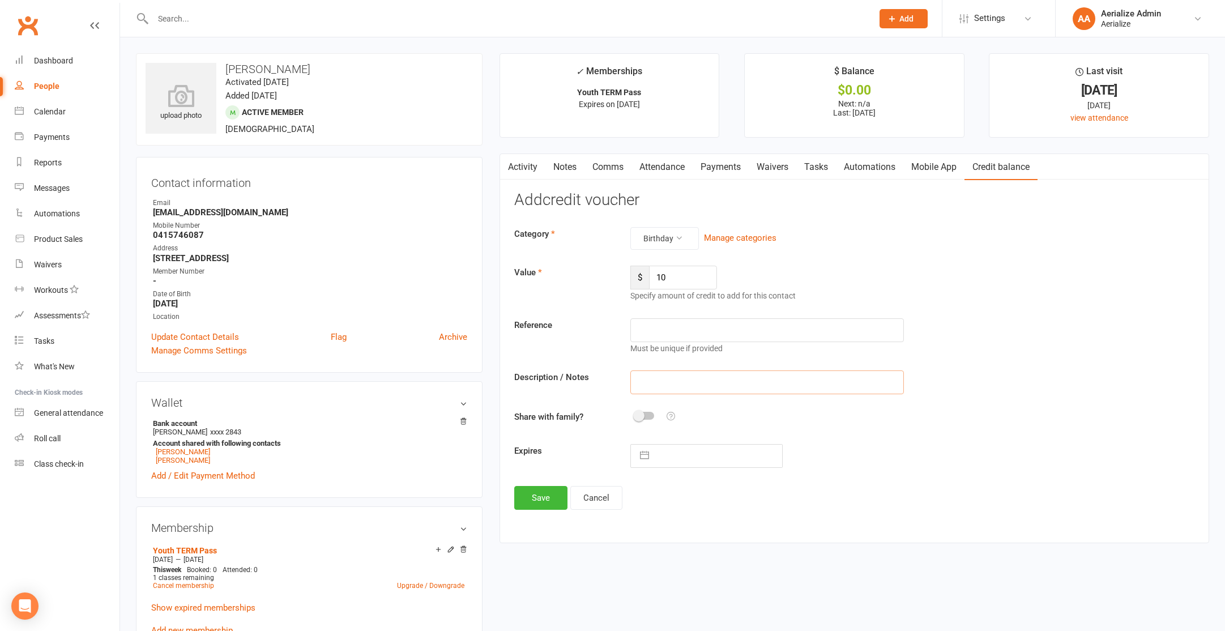
click at [678, 378] on input "text" at bounding box center [768, 382] width 274 height 24
type input "bday credit"
click at [669, 452] on input "text" at bounding box center [718, 456] width 127 height 23
select select "8"
select select "2025"
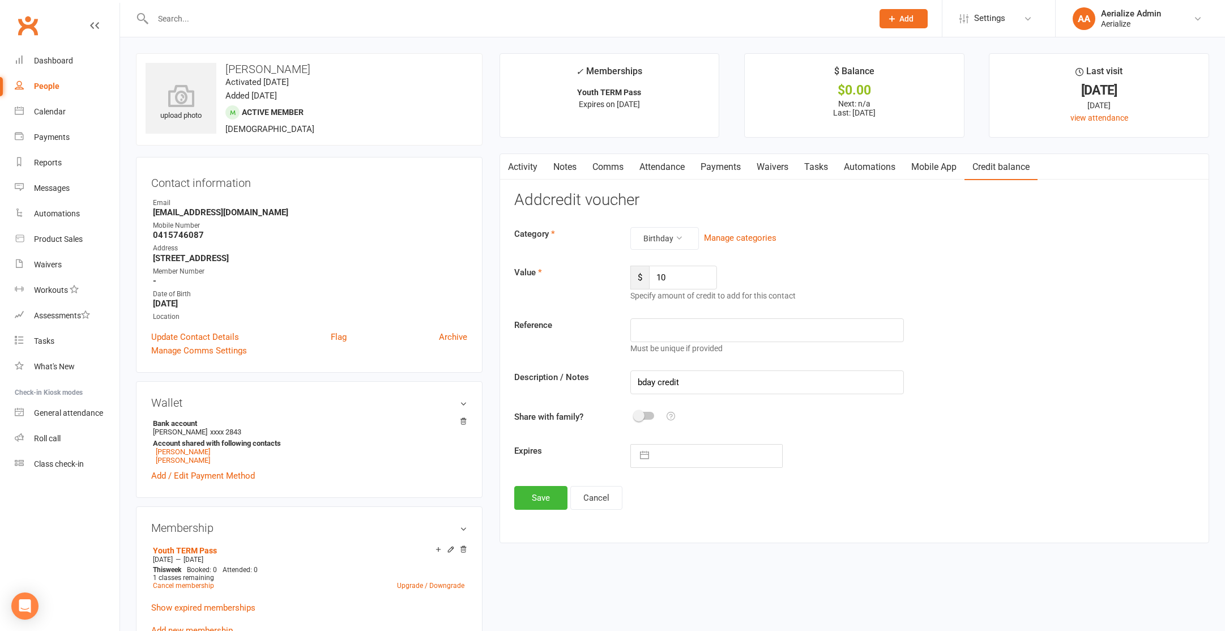
select select "9"
select select "2025"
select select "10"
select select "2025"
click at [726, 590] on td "15" at bounding box center [720, 585] width 22 height 22
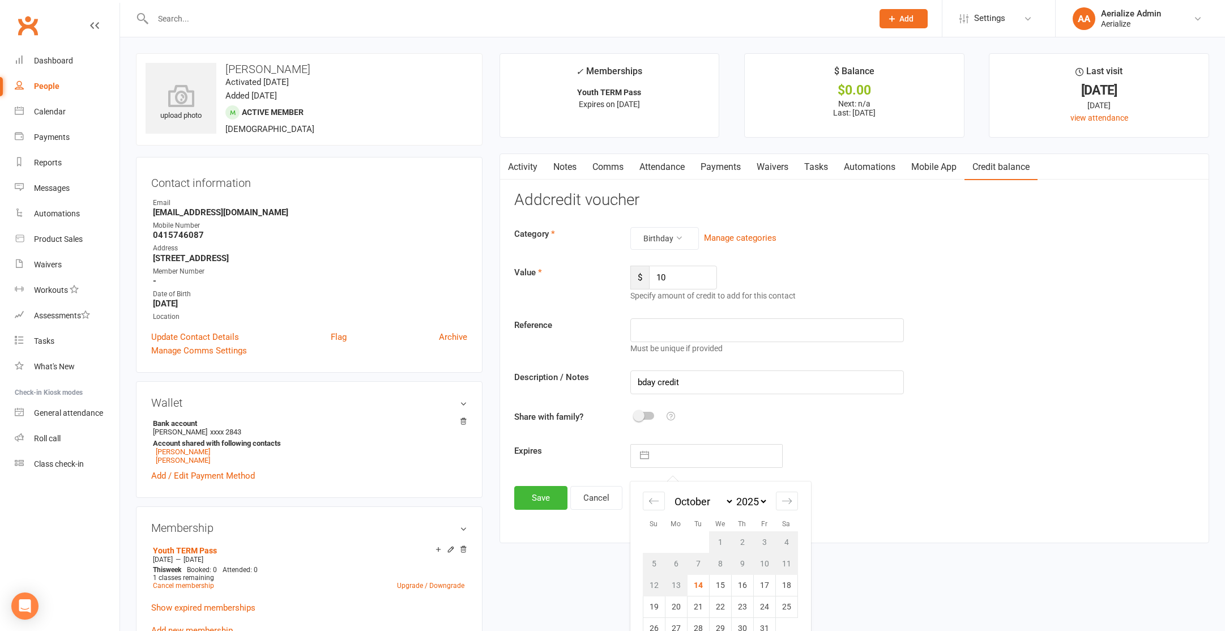
type input "[DATE]"
click at [545, 505] on button "Save" at bounding box center [540, 498] width 53 height 24
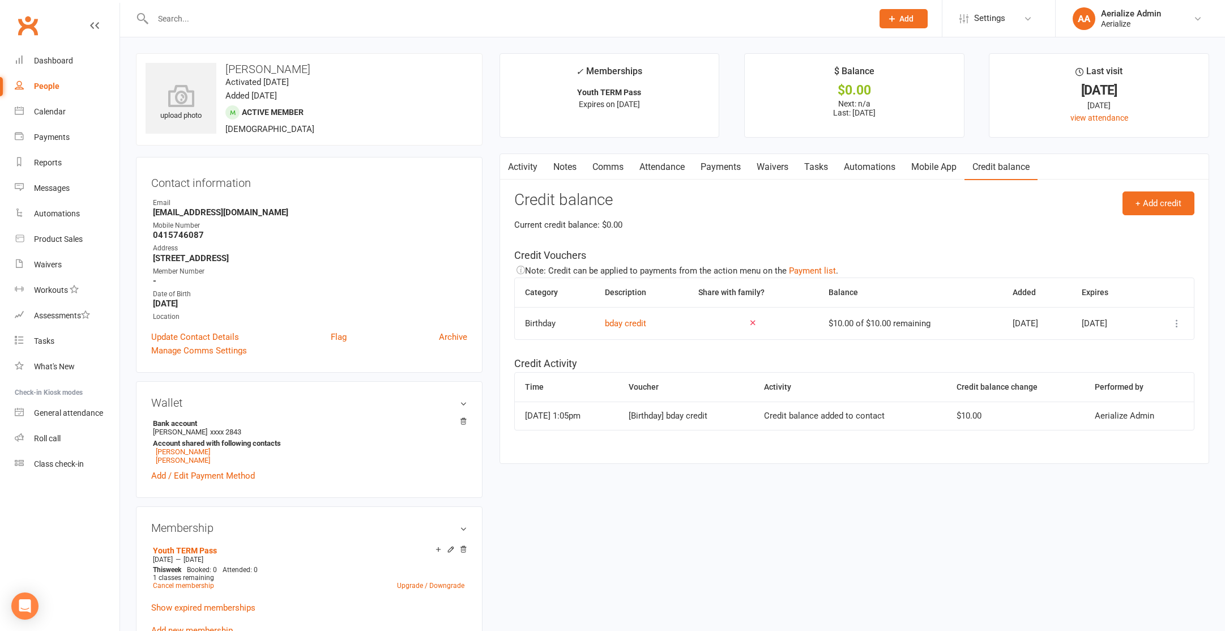
click at [722, 167] on link "Payments" at bounding box center [721, 167] width 56 height 26
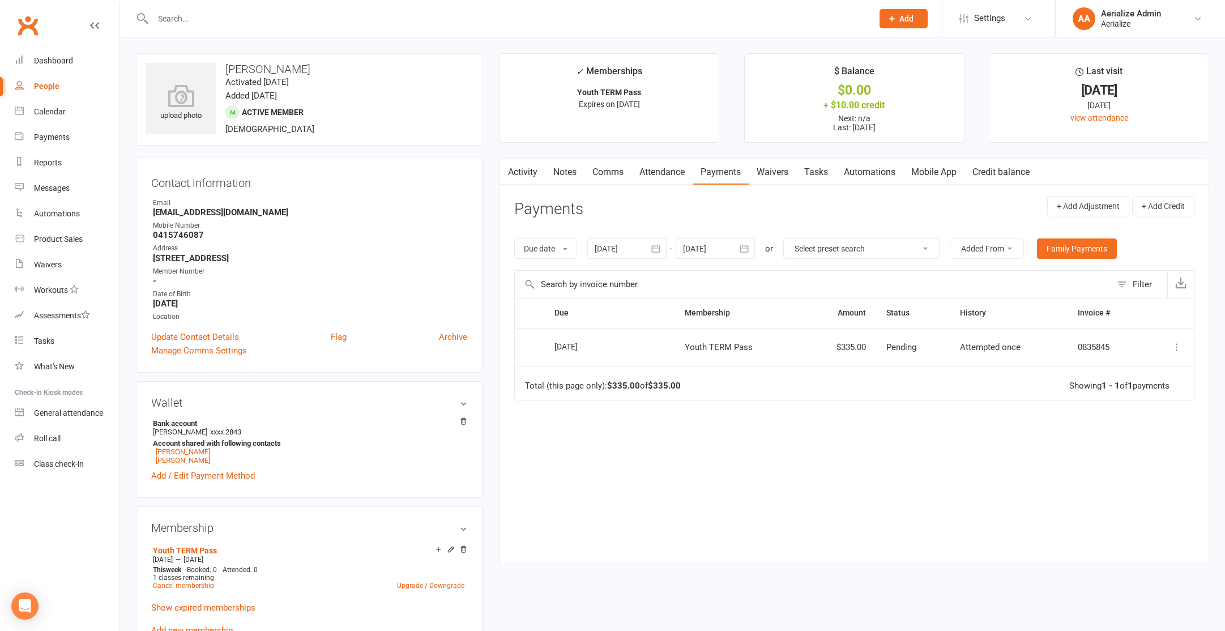
click at [1180, 348] on icon at bounding box center [1177, 347] width 11 height 11
click at [905, 444] on div "Due Contact Membership Amount Status History Invoice # Select this [DATE] [PERS…" at bounding box center [854, 422] width 680 height 248
click at [995, 170] on link "Credit balance" at bounding box center [1001, 172] width 73 height 26
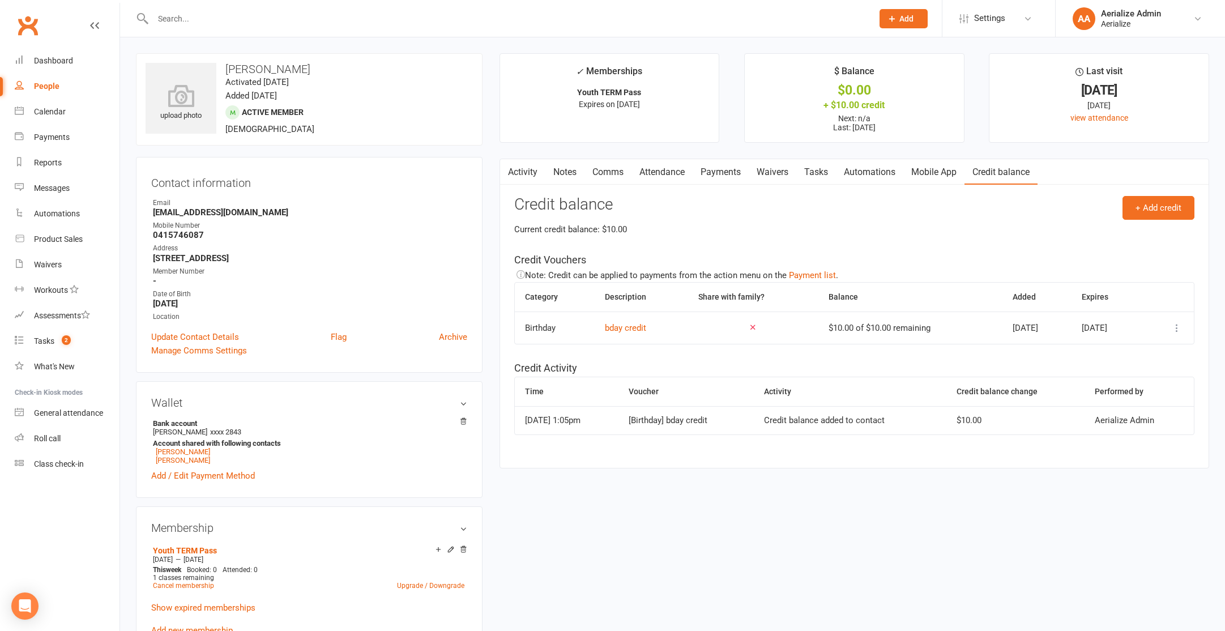
click at [1174, 329] on icon at bounding box center [1177, 327] width 11 height 11
click at [1160, 352] on link "View / edit" at bounding box center [1127, 350] width 112 height 23
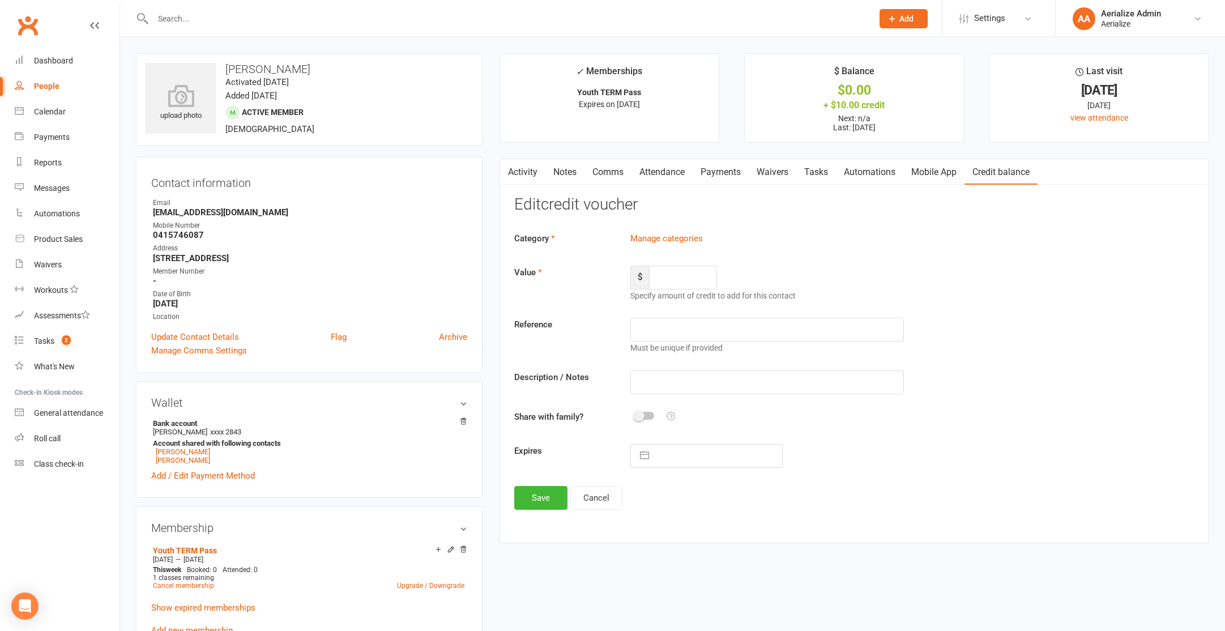
type input "10"
type input "bday credit"
type input "[DATE]"
click at [641, 419] on span at bounding box center [638, 420] width 11 height 11
click at [635, 419] on input "checkbox" at bounding box center [635, 419] width 0 height 0
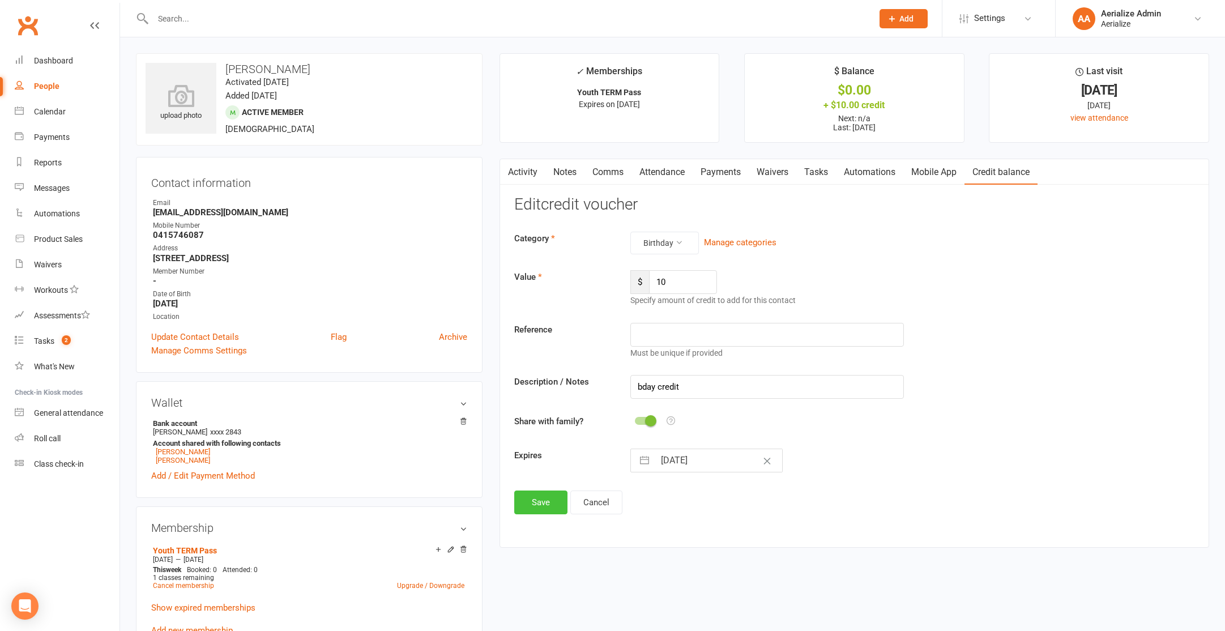
click at [538, 505] on button "Save" at bounding box center [540, 503] width 53 height 24
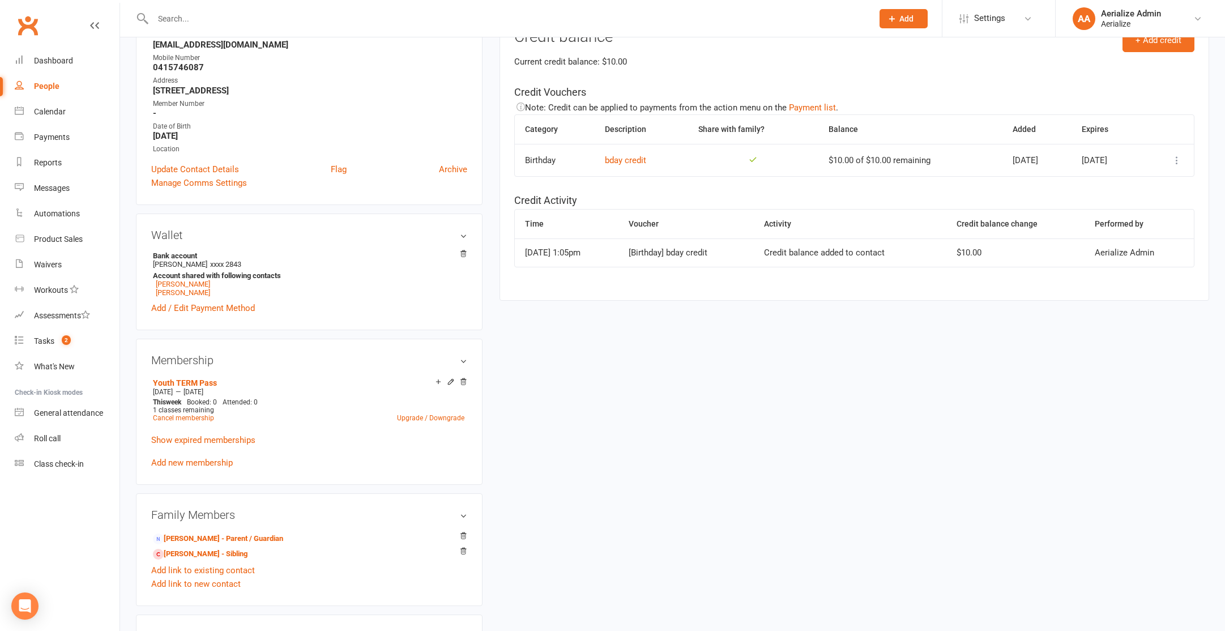
scroll to position [172, 0]
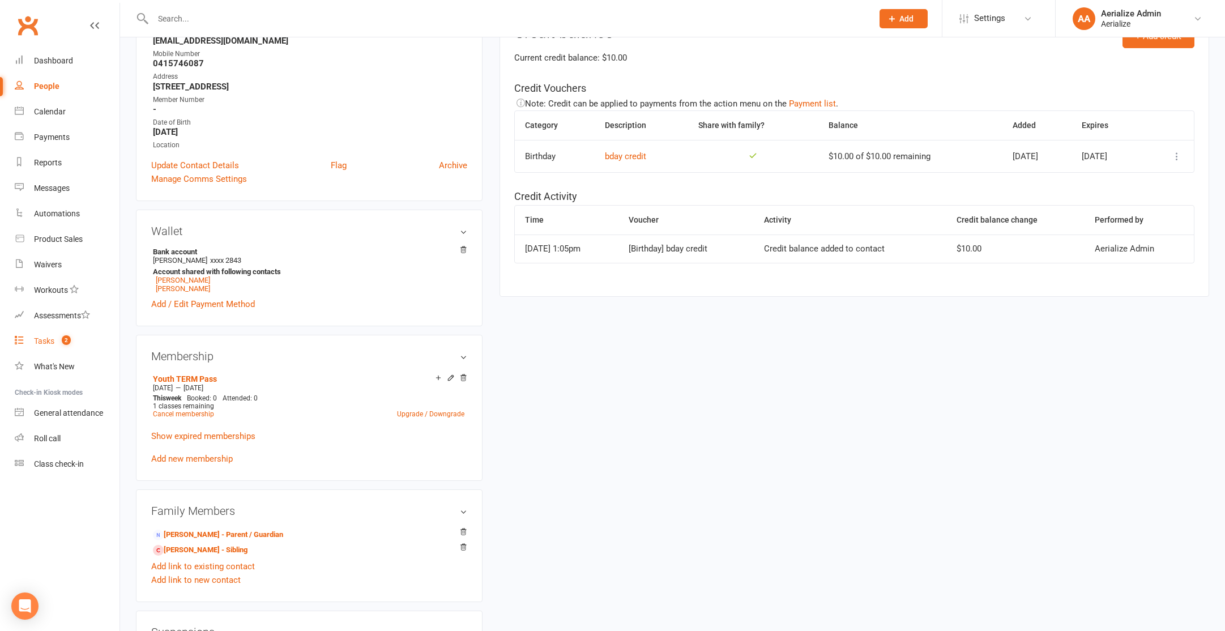
click at [58, 344] on count-badge "2" at bounding box center [63, 341] width 15 height 9
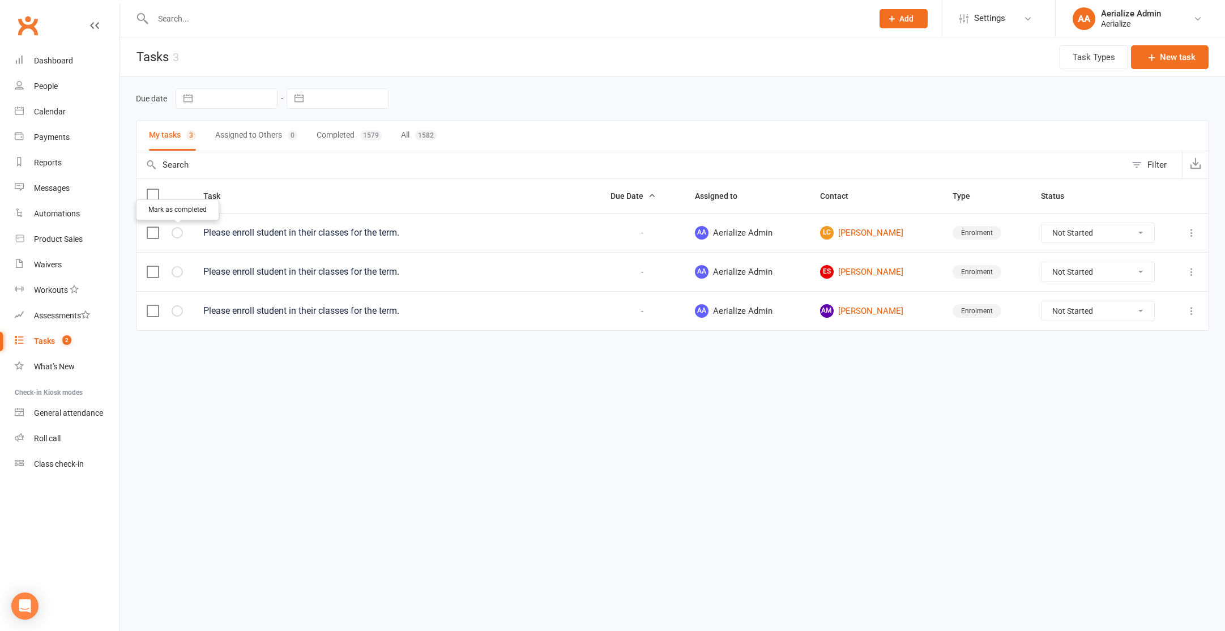
click at [0, 0] on icon "button" at bounding box center [0, 0] width 0 height 0
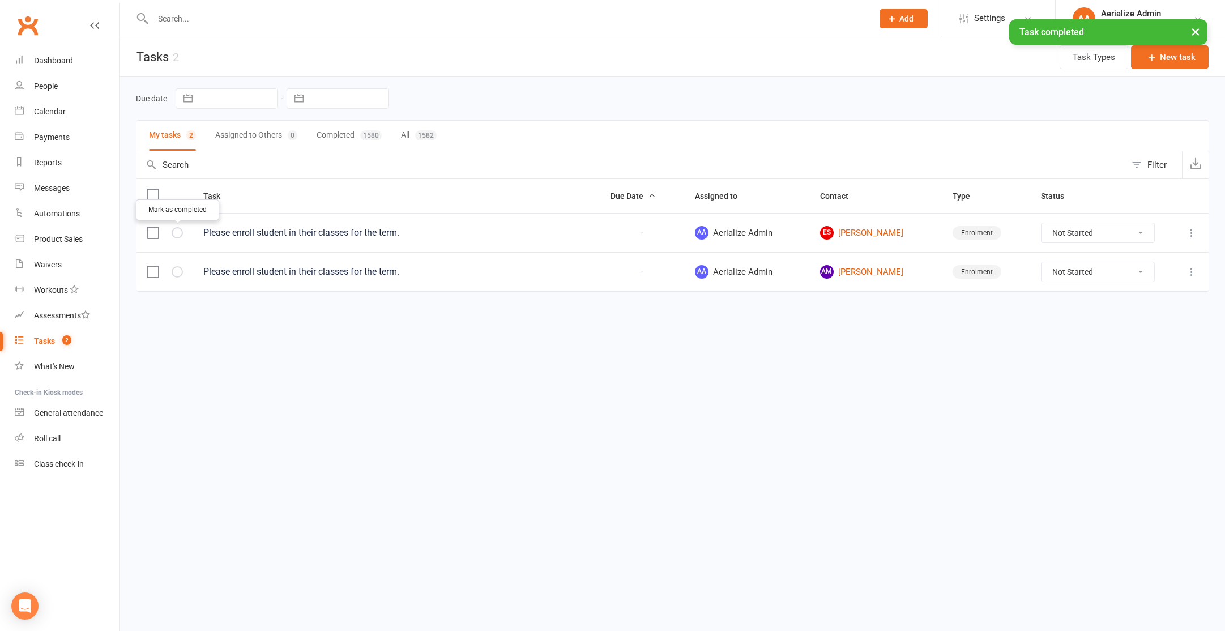
click at [0, 0] on icon "button" at bounding box center [0, 0] width 0 height 0
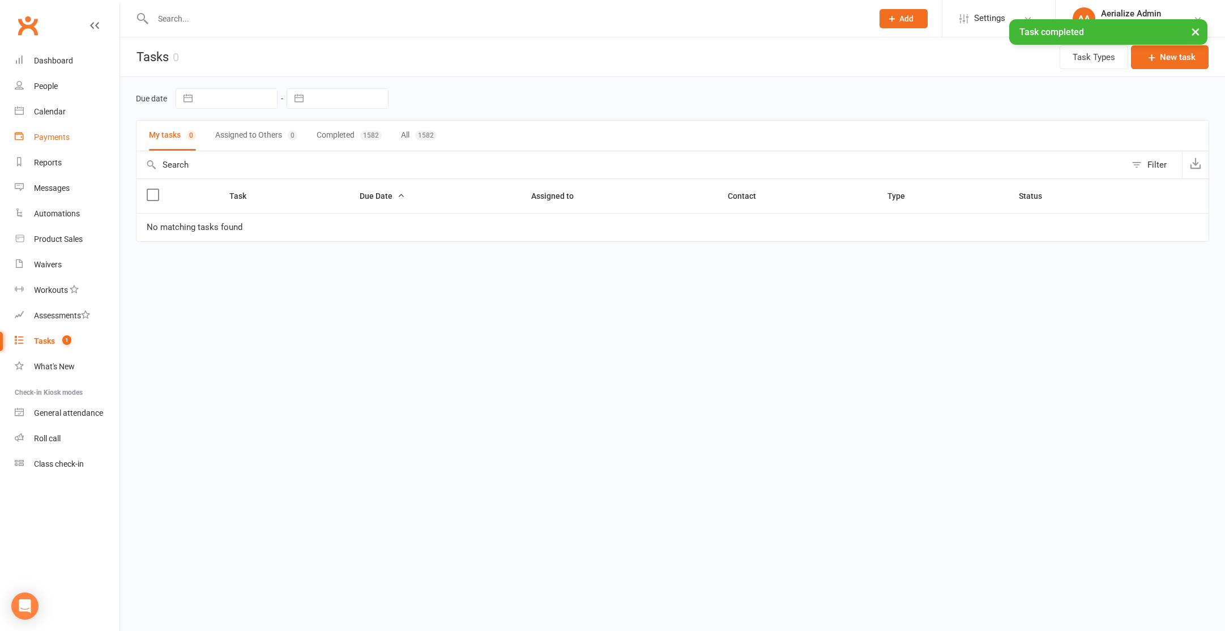
click at [61, 144] on link "Payments" at bounding box center [67, 137] width 105 height 25
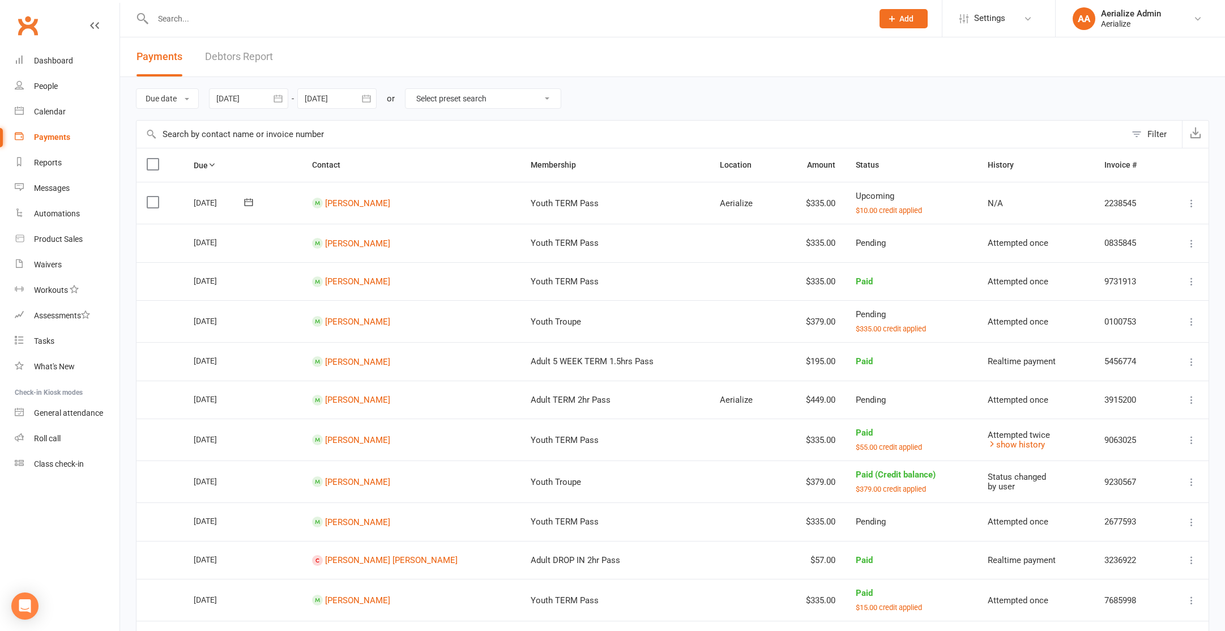
click at [256, 99] on div at bounding box center [248, 98] width 79 height 20
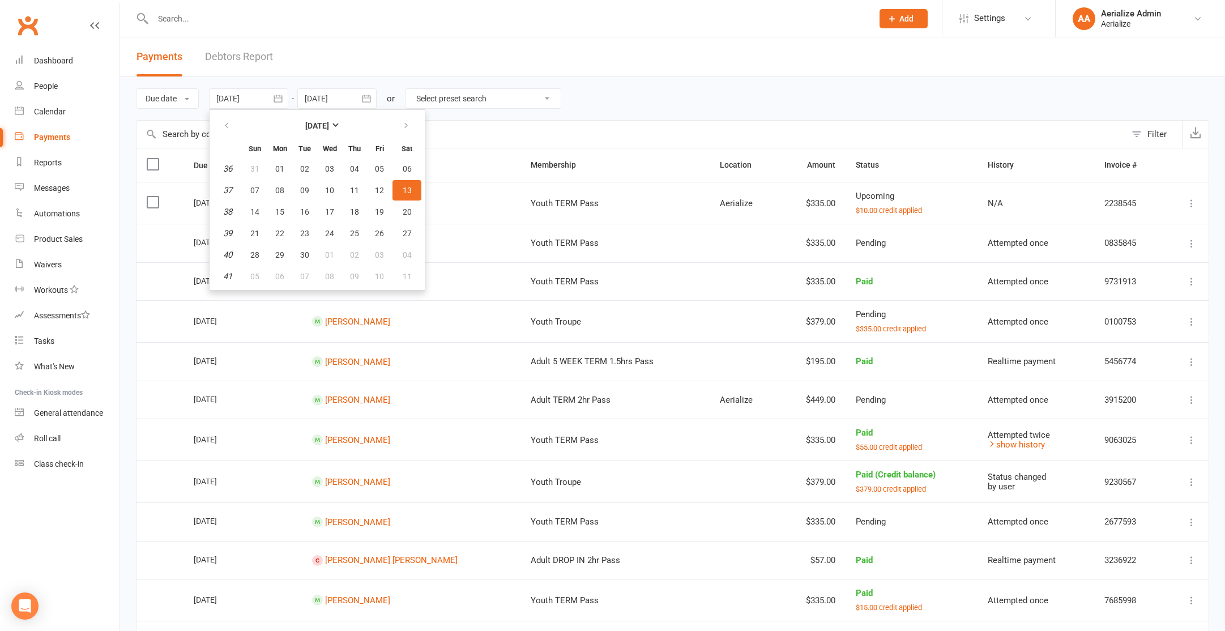
click at [351, 62] on header "Payments Debtors Report" at bounding box center [672, 57] width 1105 height 40
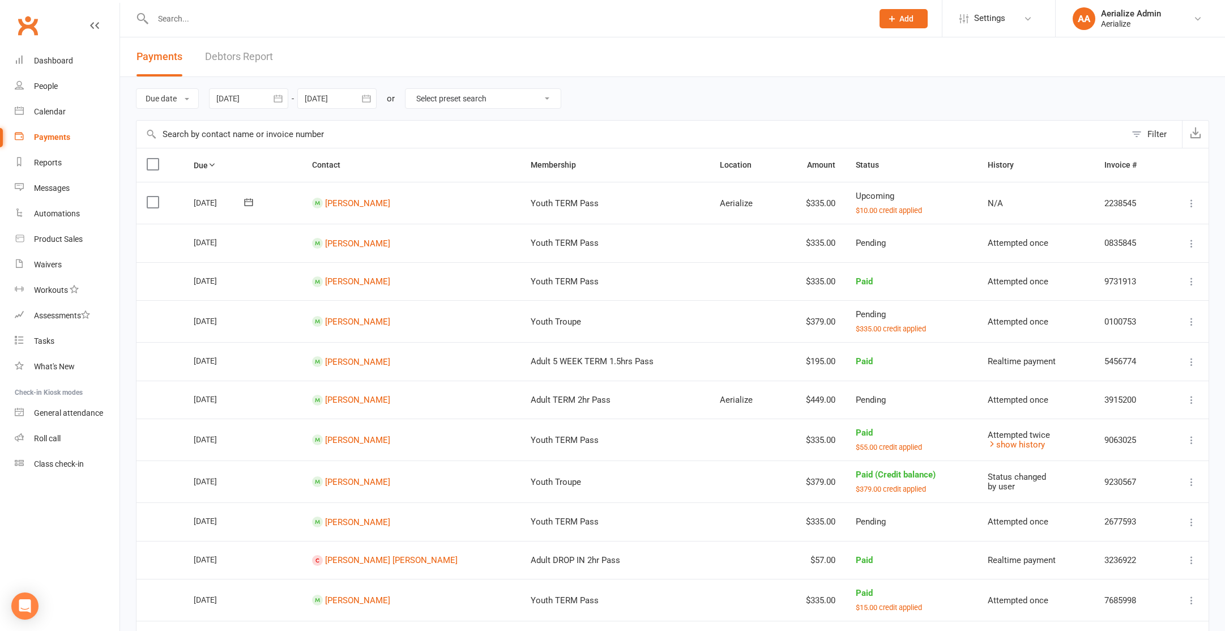
click at [262, 93] on div at bounding box center [248, 98] width 79 height 20
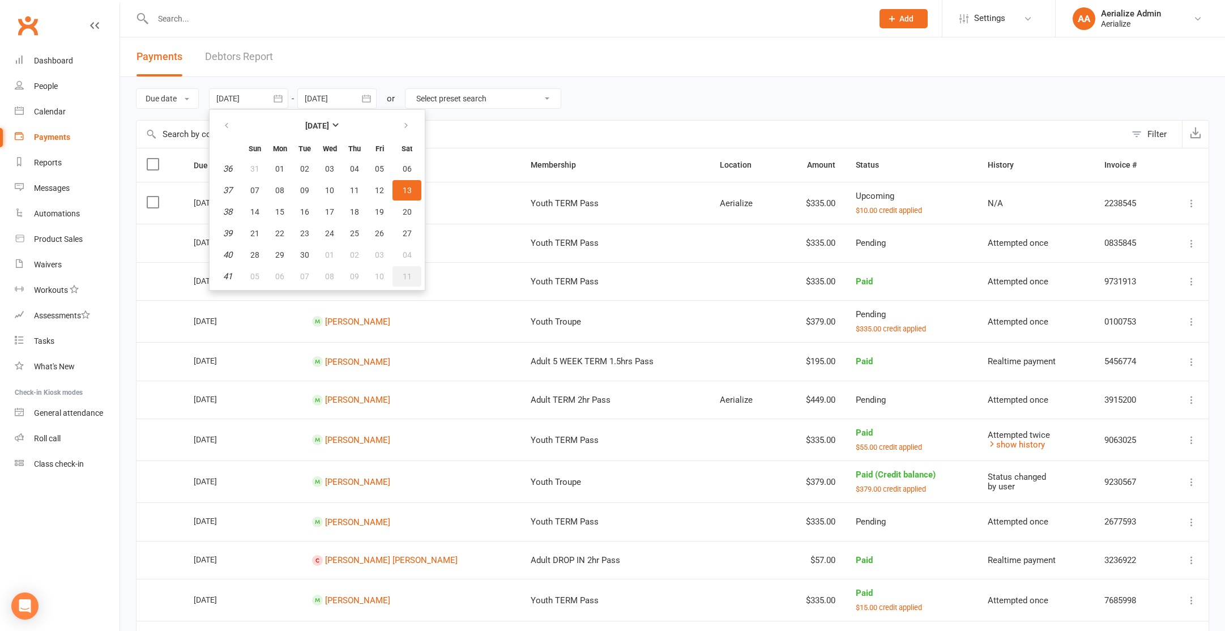
click at [404, 270] on button "11" at bounding box center [407, 276] width 29 height 20
type input "11 Oct 2025"
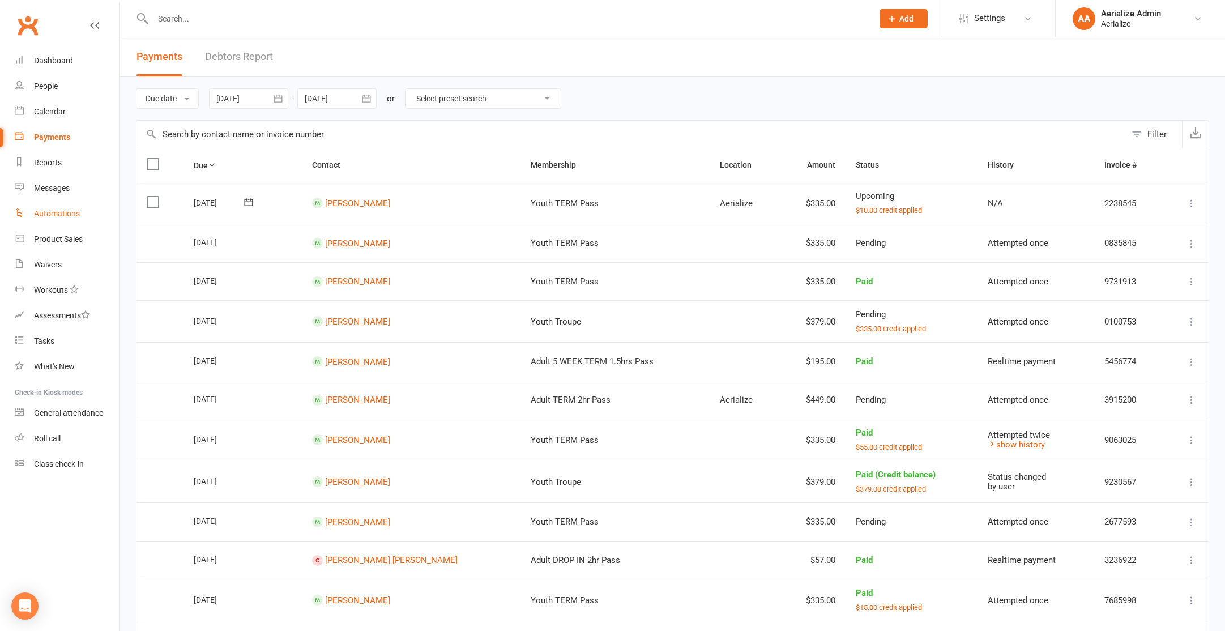
click at [71, 222] on link "Automations" at bounding box center [67, 213] width 105 height 25
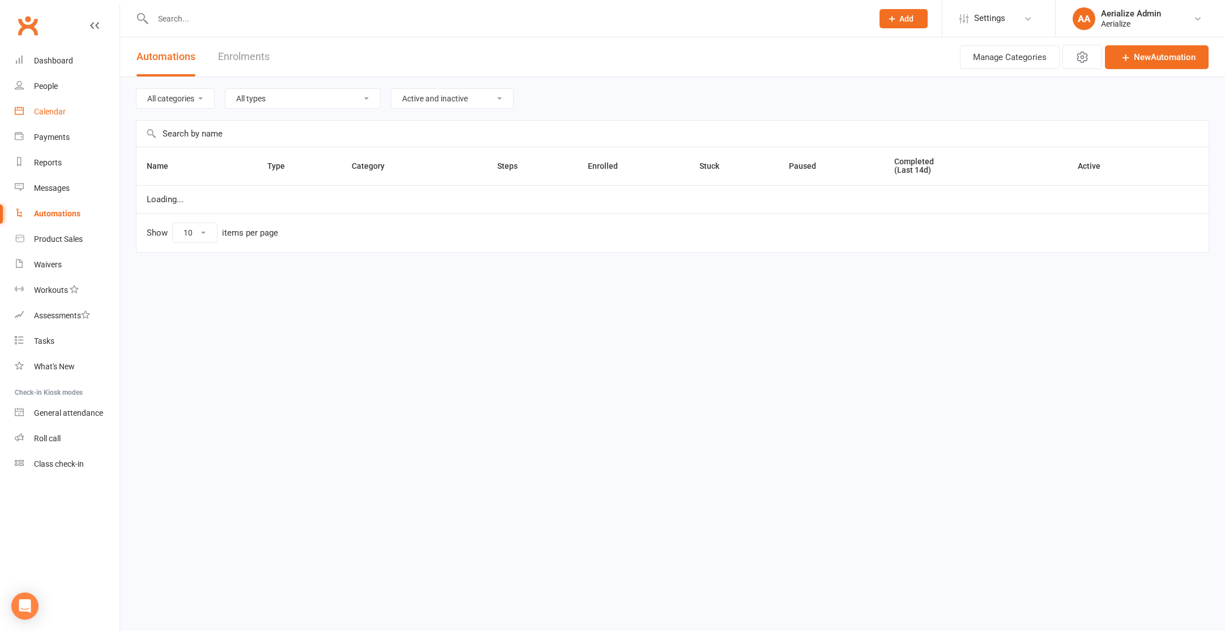
click at [45, 104] on link "Calendar" at bounding box center [67, 111] width 105 height 25
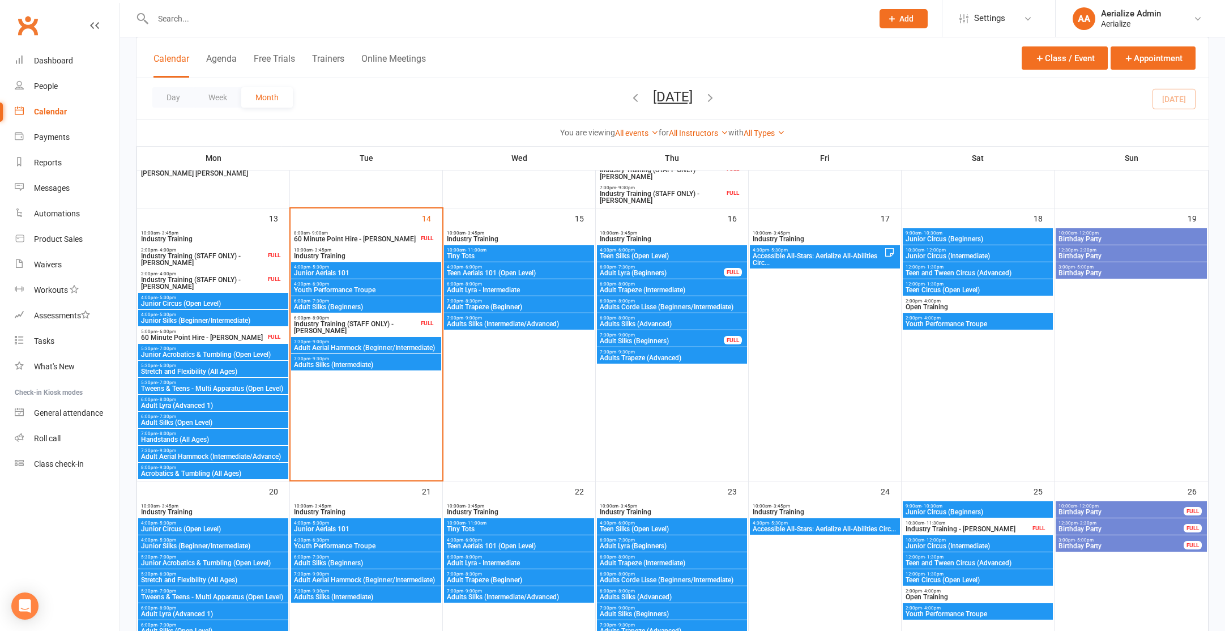
scroll to position [500, 0]
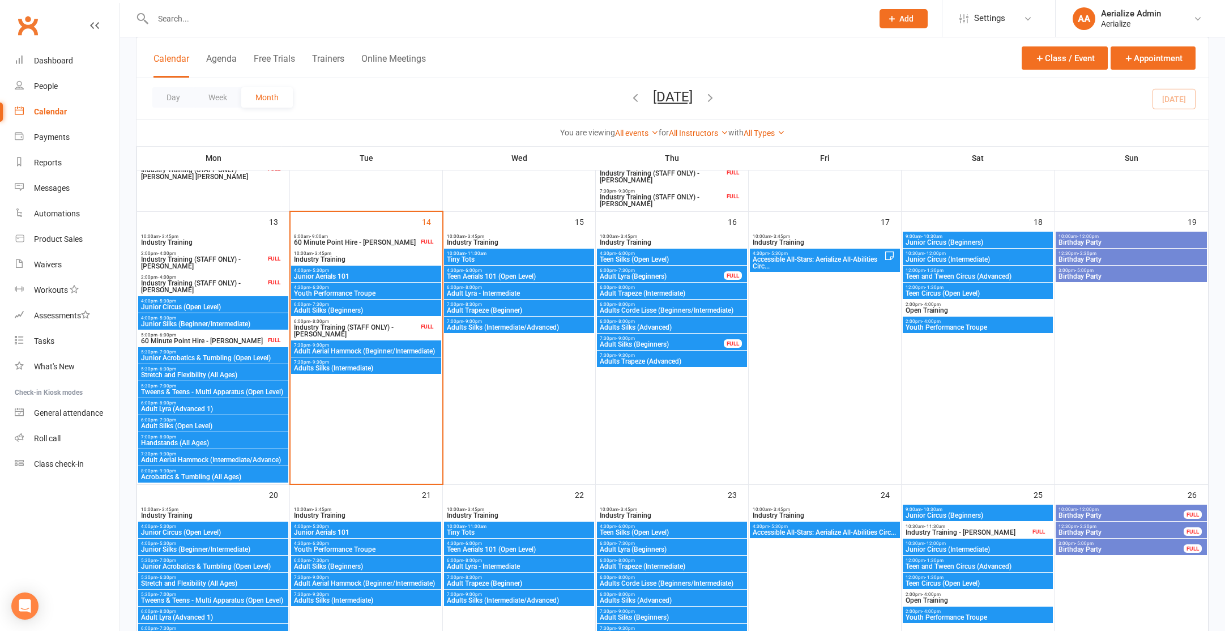
click at [371, 274] on span "Junior Aerials 101" at bounding box center [366, 276] width 146 height 7
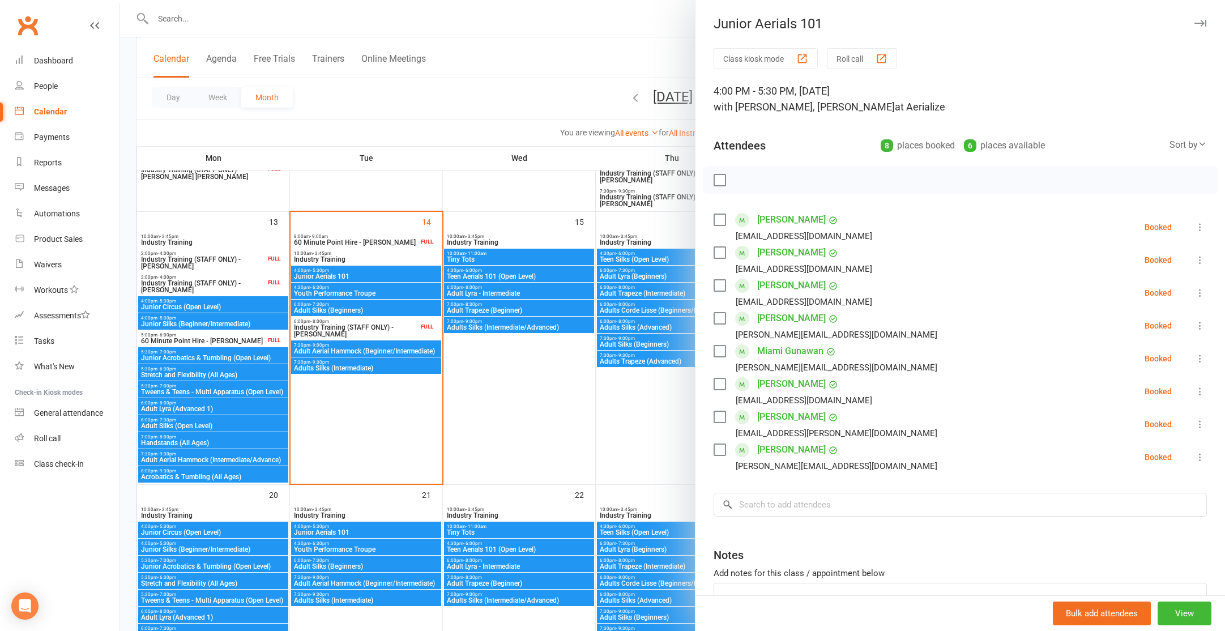
drag, startPoint x: 387, startPoint y: 477, endPoint x: 386, endPoint y: 467, distance: 9.8
click at [387, 475] on div at bounding box center [672, 315] width 1105 height 631
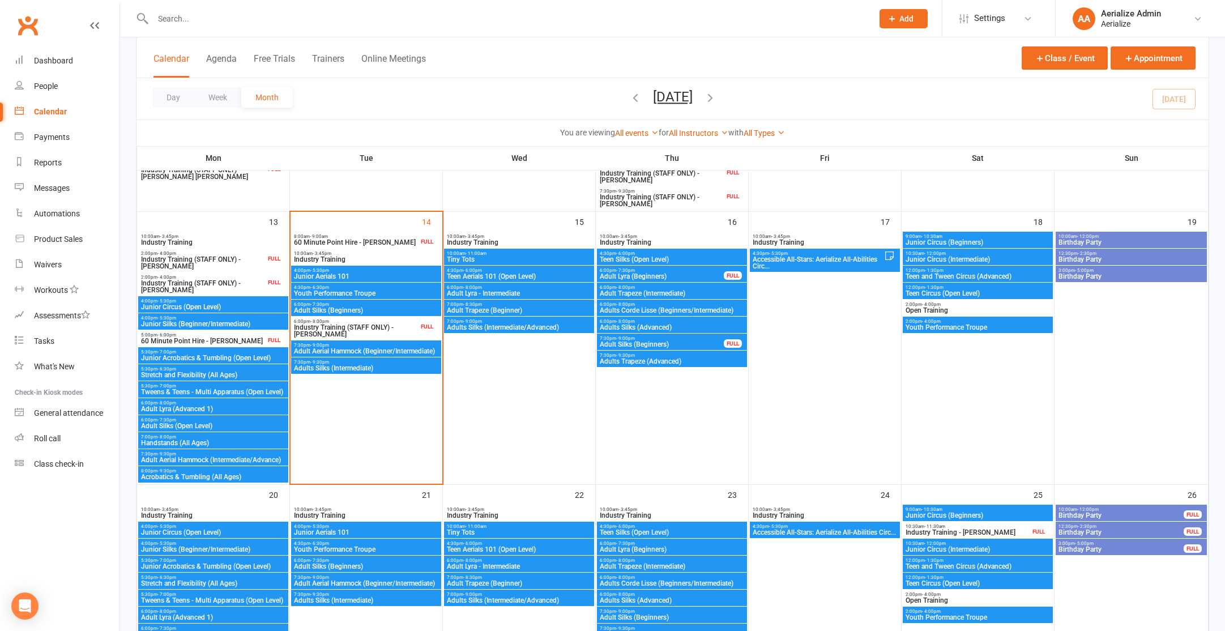
click at [361, 278] on span "Junior Aerials 101" at bounding box center [366, 276] width 146 height 7
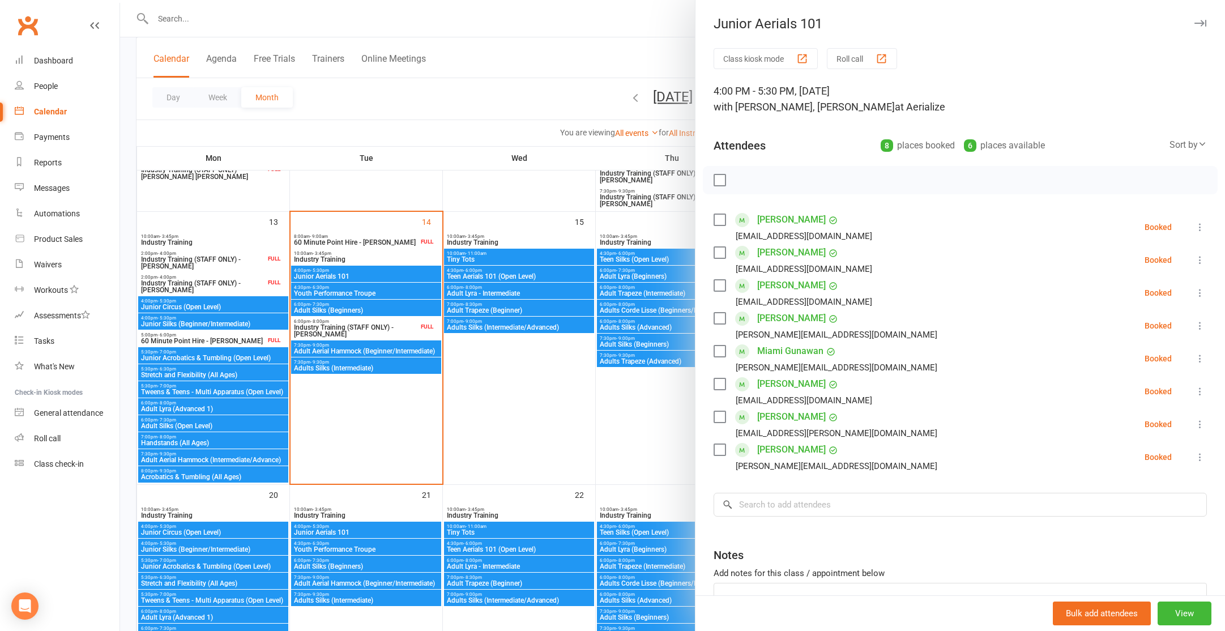
click at [371, 295] on div at bounding box center [672, 315] width 1105 height 631
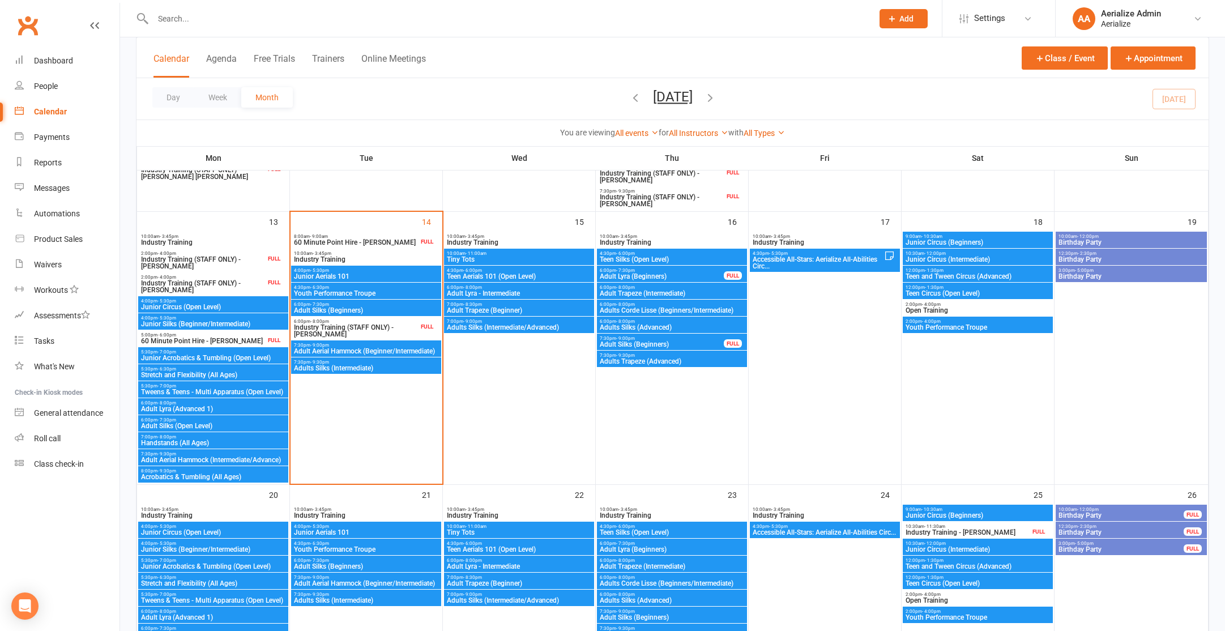
click at [371, 295] on span "Youth Performance Troupe" at bounding box center [366, 293] width 146 height 7
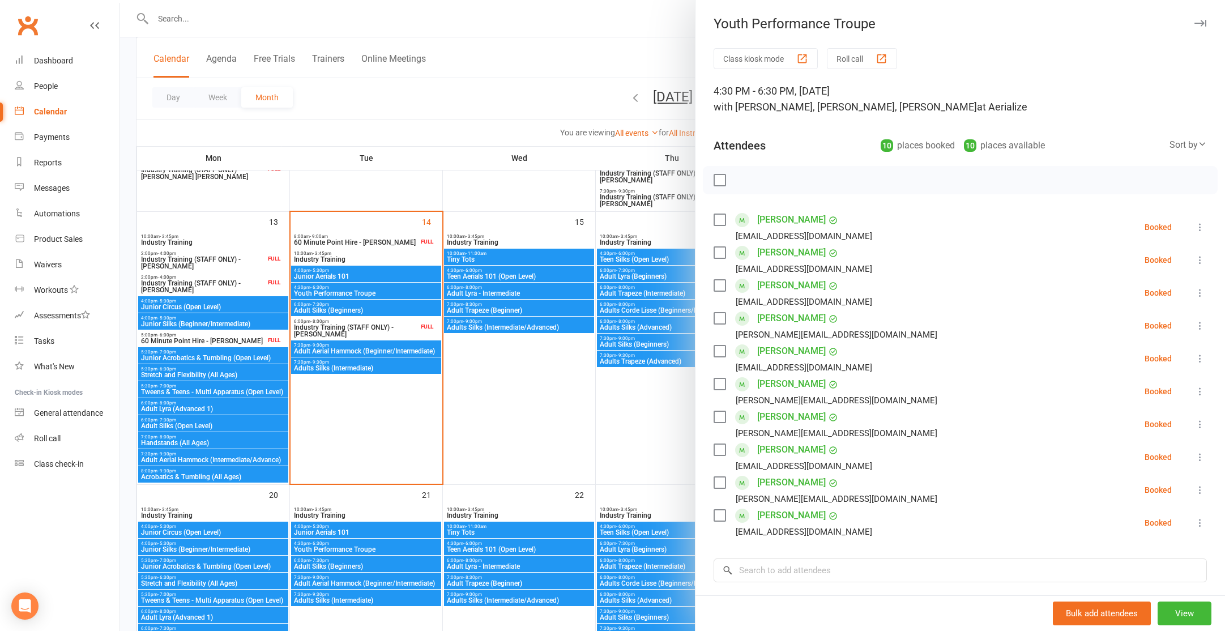
click at [371, 308] on div at bounding box center [672, 315] width 1105 height 631
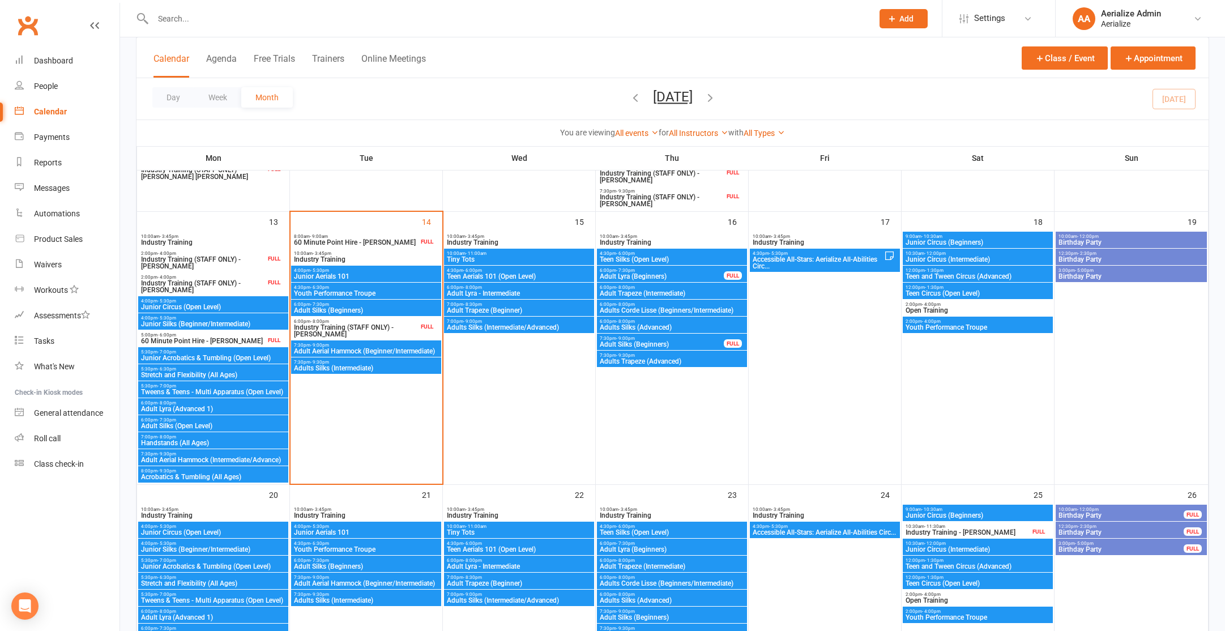
click at [371, 308] on span "Adult Silks (Beginners)" at bounding box center [366, 310] width 146 height 7
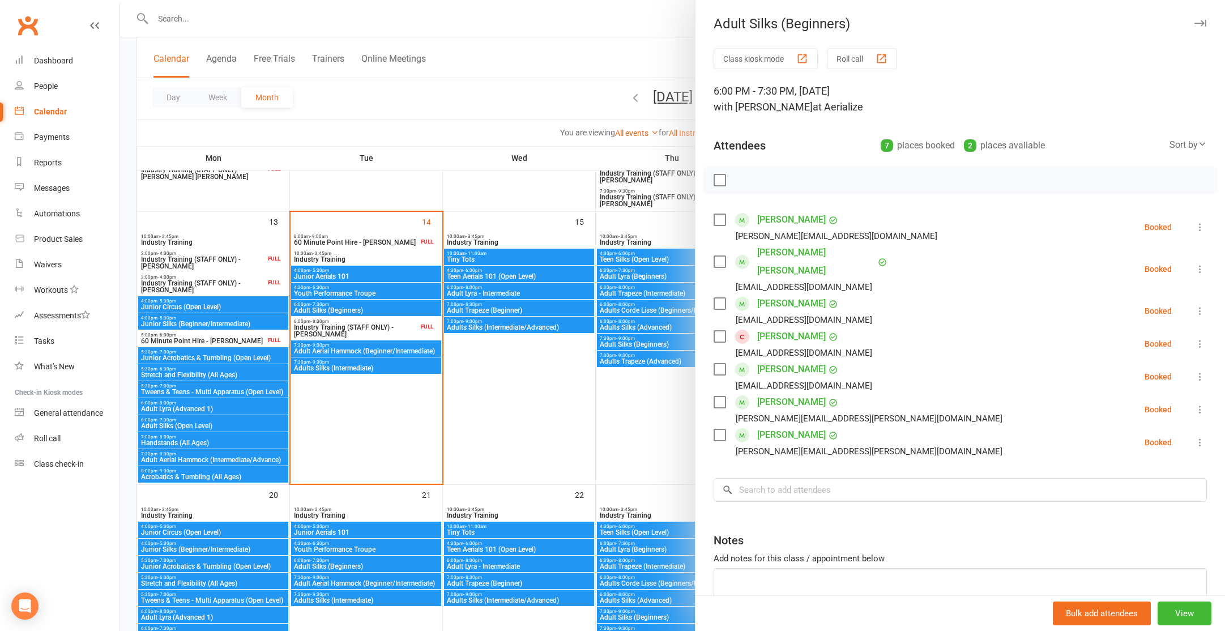
click at [398, 352] on div at bounding box center [672, 315] width 1105 height 631
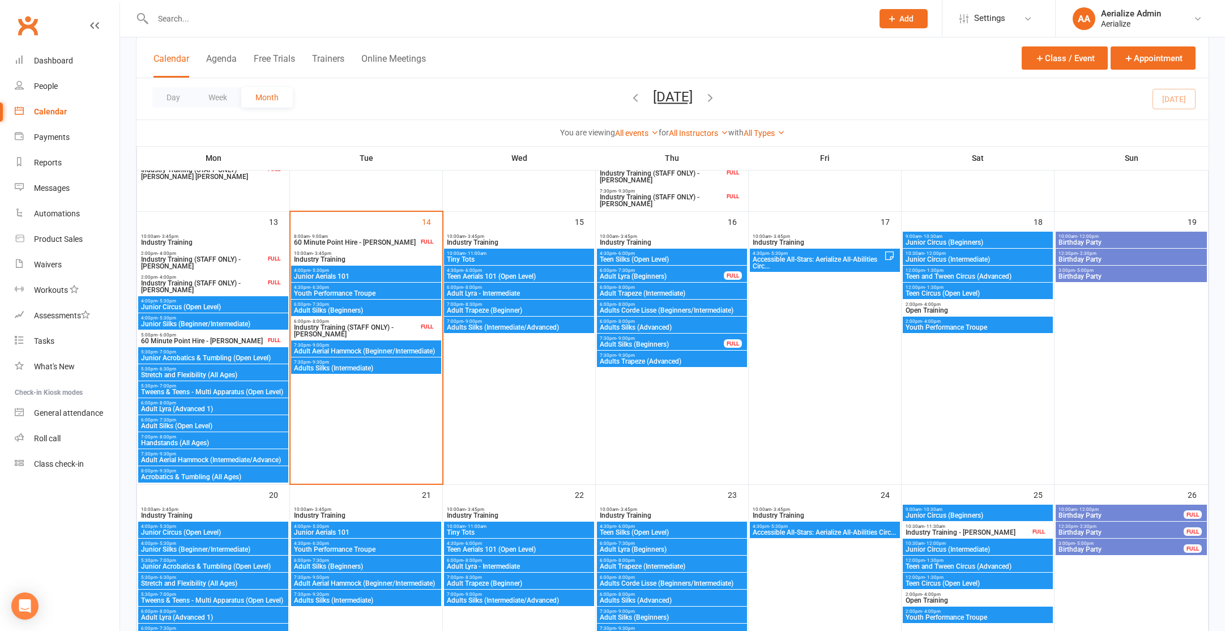
click at [399, 352] on span "Adult Aerial Hammock (Beginner/Intermediate)" at bounding box center [366, 351] width 146 height 7
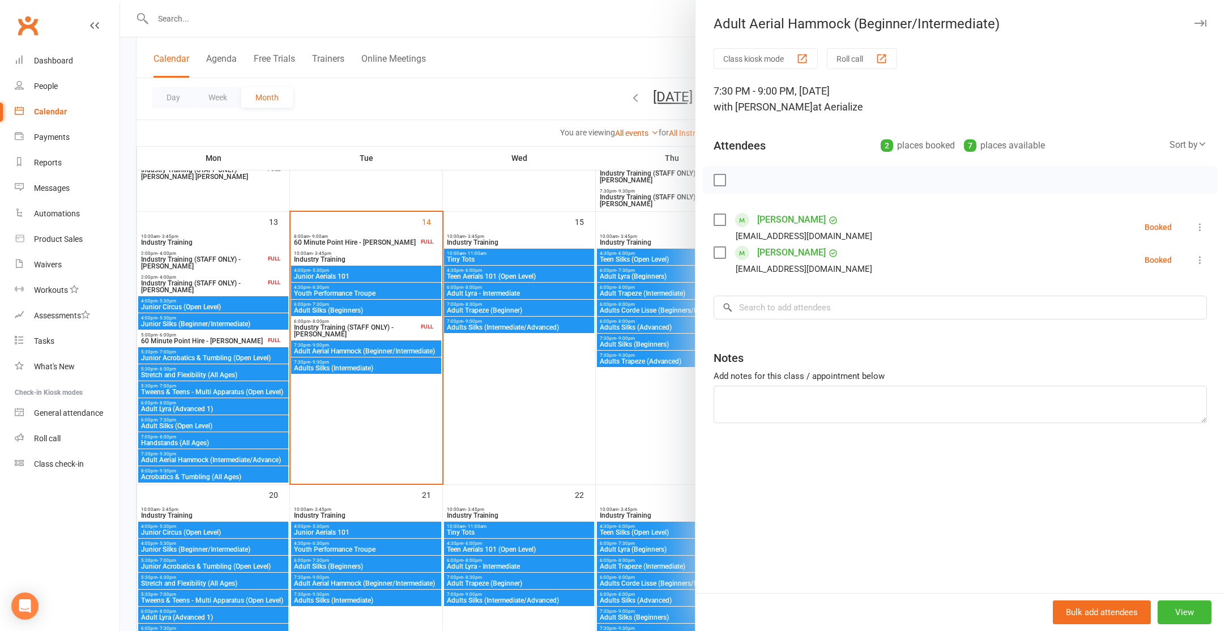
click at [399, 370] on div at bounding box center [672, 315] width 1105 height 631
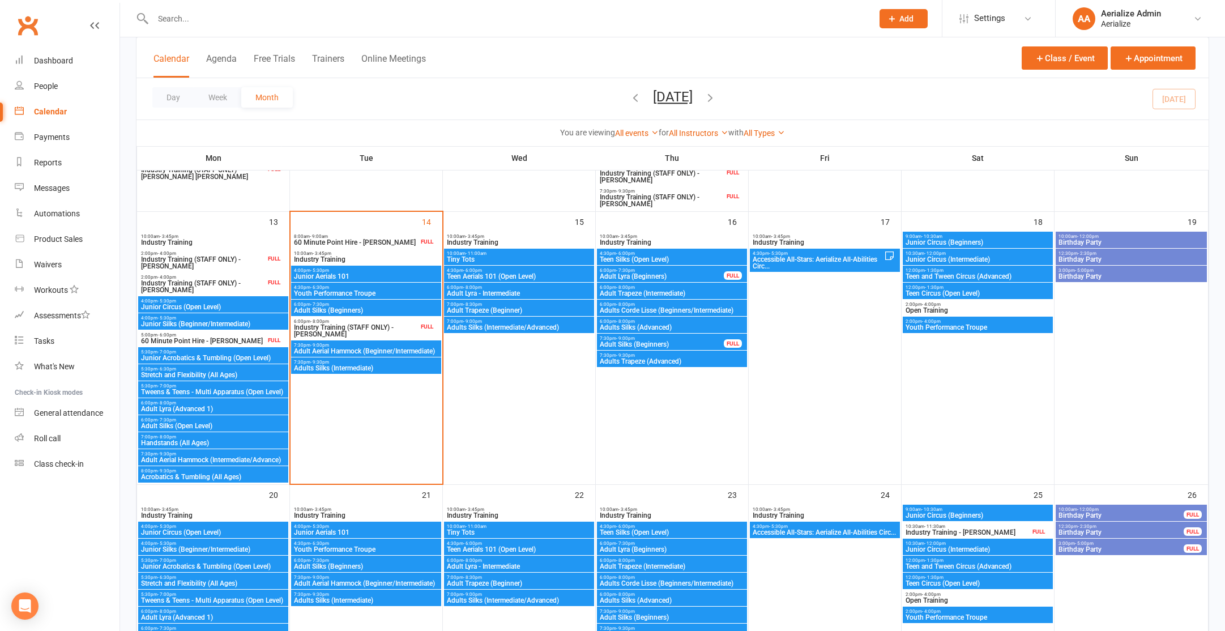
click at [383, 369] on span "Adults Silks (Intermediate)" at bounding box center [366, 368] width 146 height 7
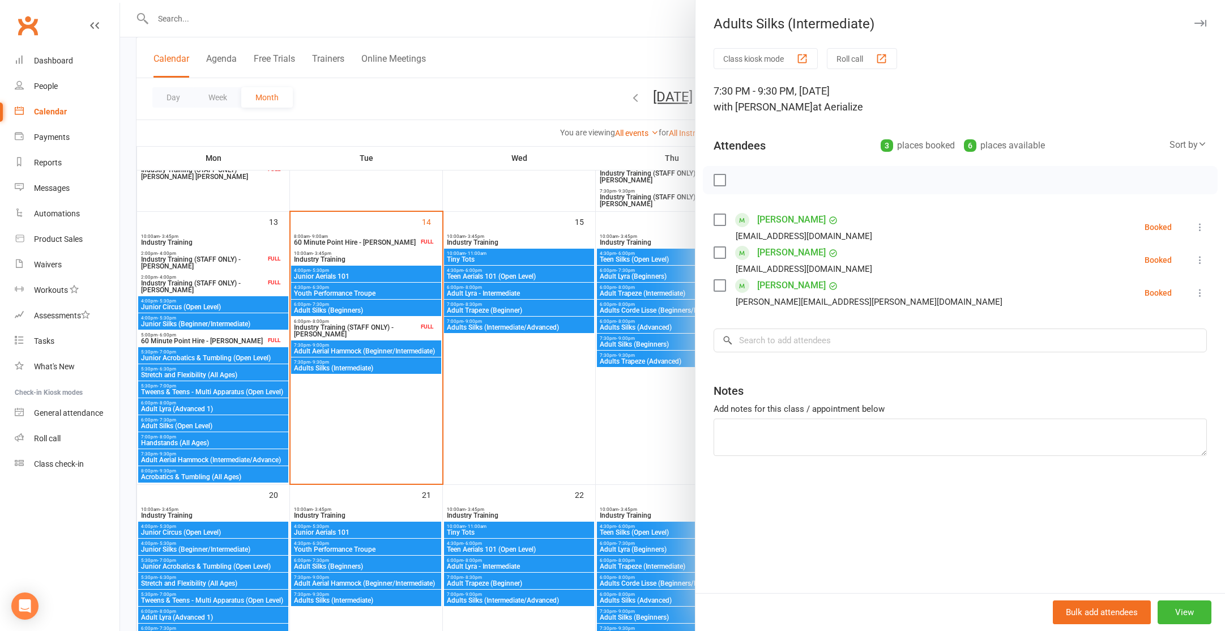
click at [391, 414] on div at bounding box center [672, 315] width 1105 height 631
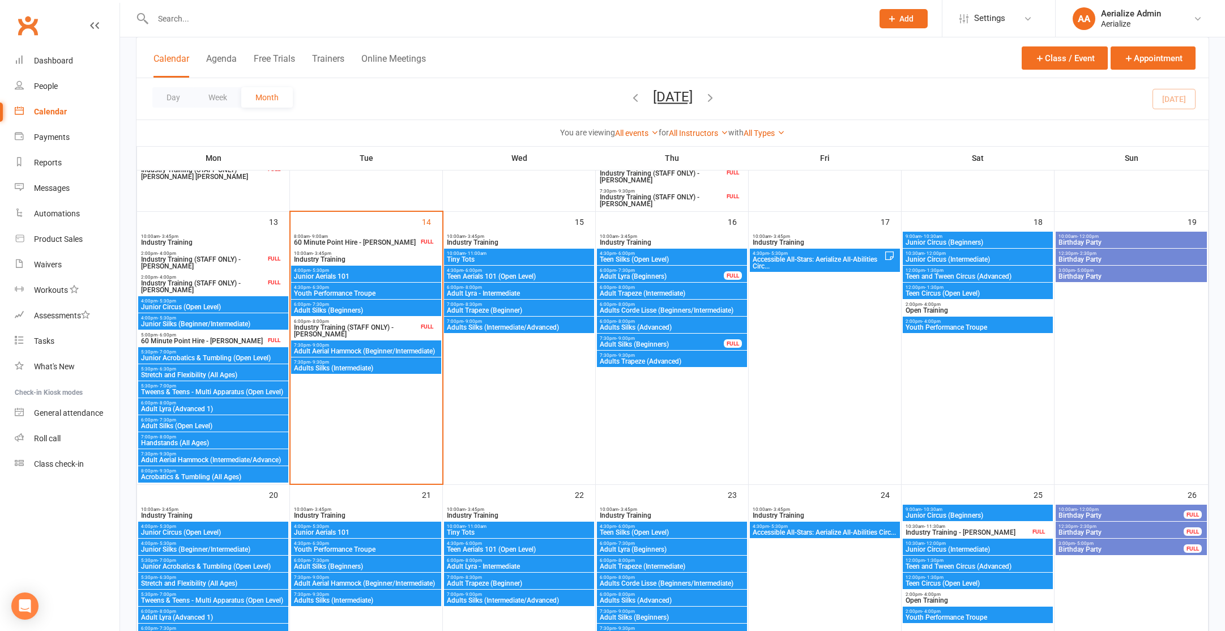
click at [367, 354] on span "Adult Aerial Hammock (Beginner/Intermediate)" at bounding box center [366, 351] width 146 height 7
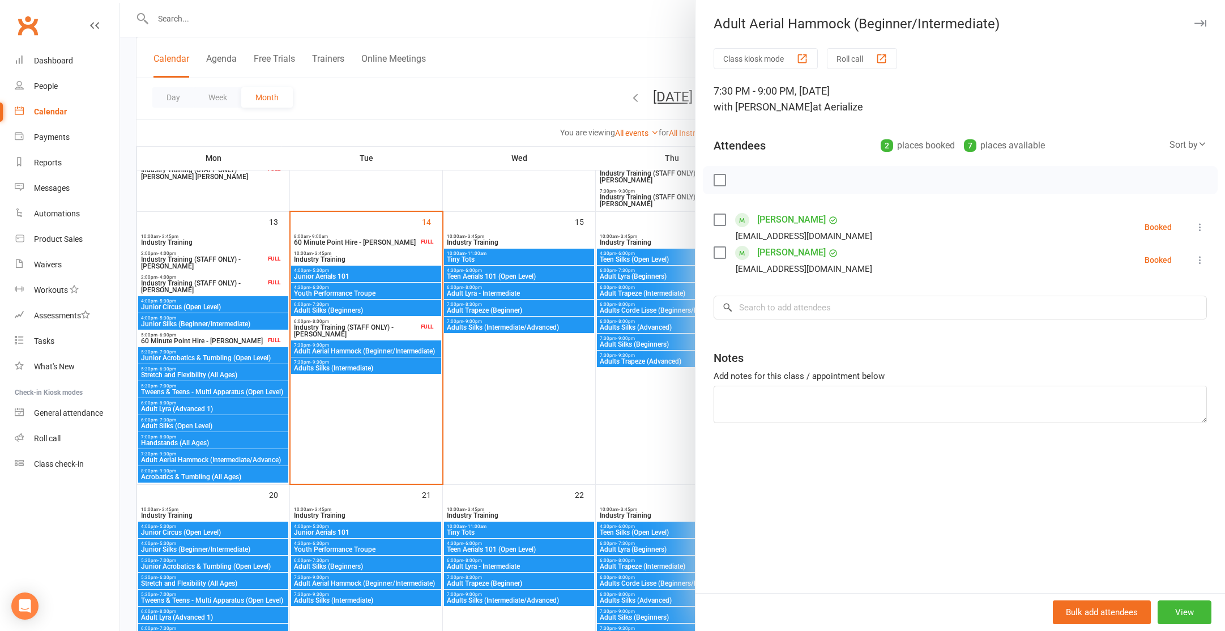
click at [375, 418] on div at bounding box center [672, 315] width 1105 height 631
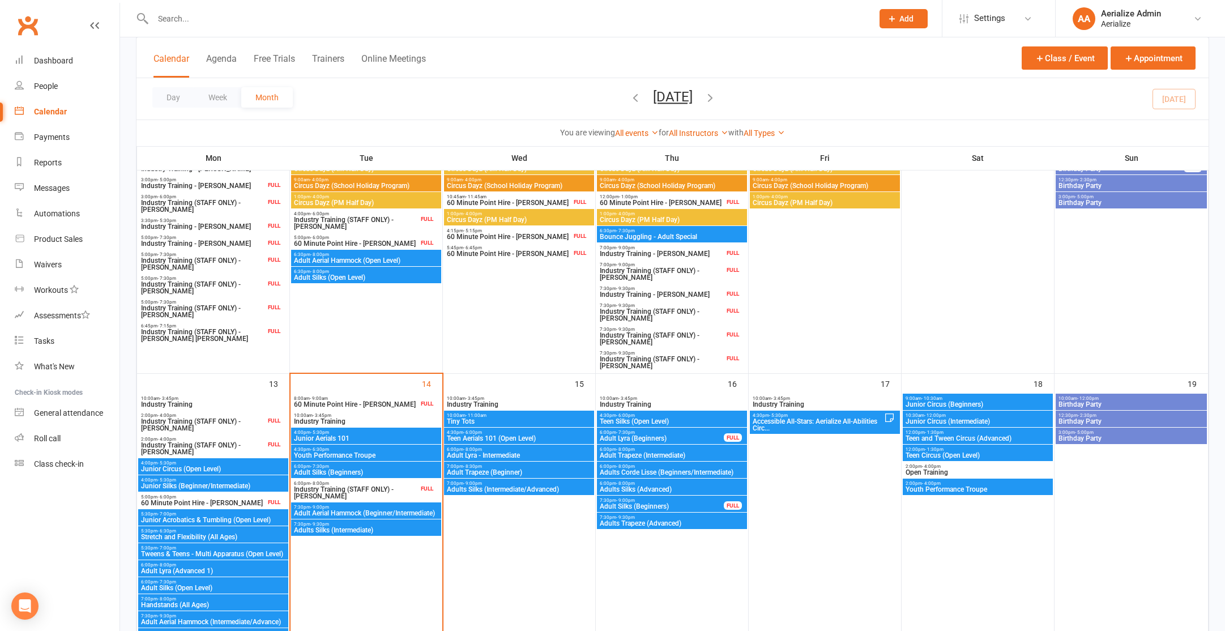
scroll to position [316, 0]
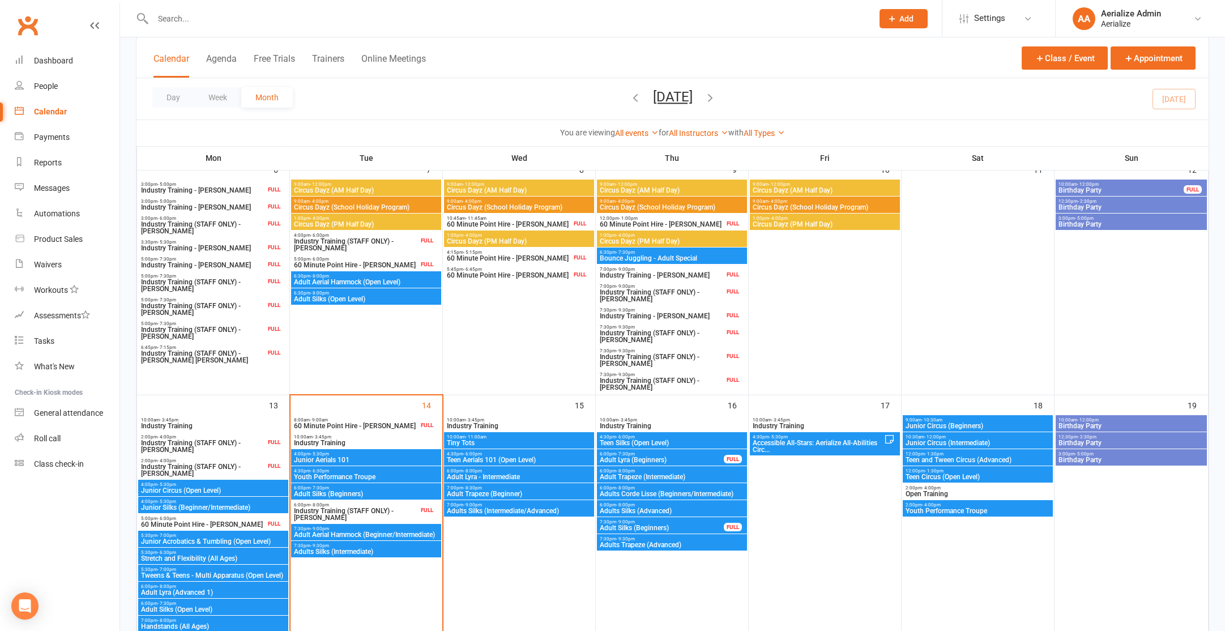
click at [368, 280] on span "Adult Aerial Hammock (Open Level)" at bounding box center [366, 282] width 146 height 7
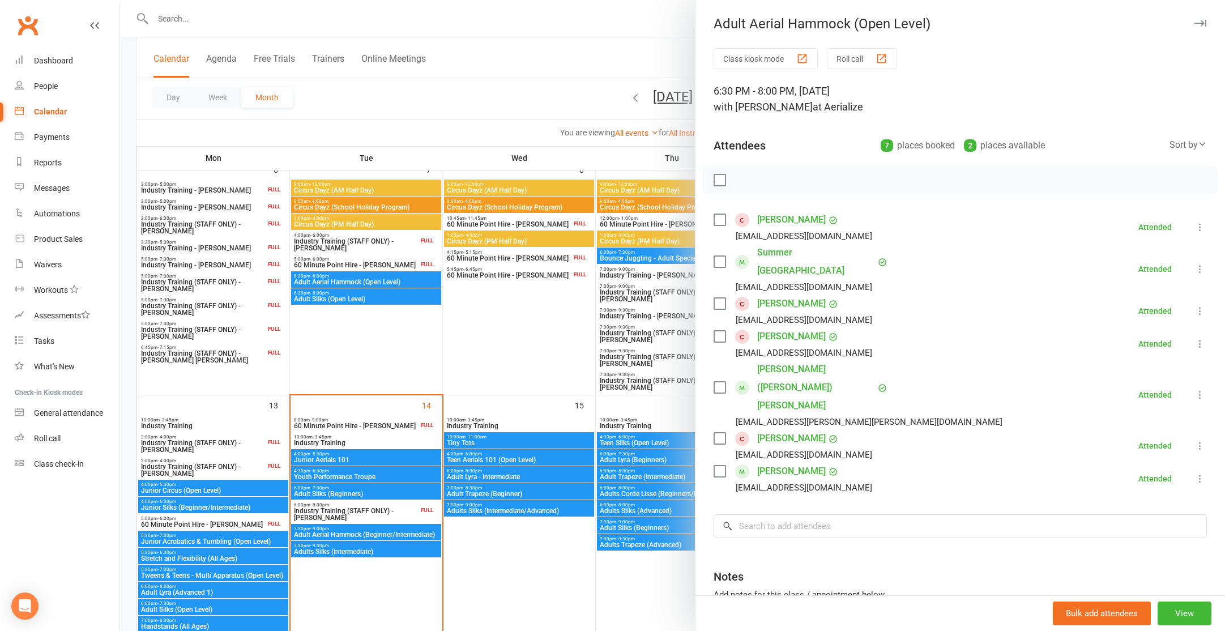
click at [378, 358] on div at bounding box center [672, 315] width 1105 height 631
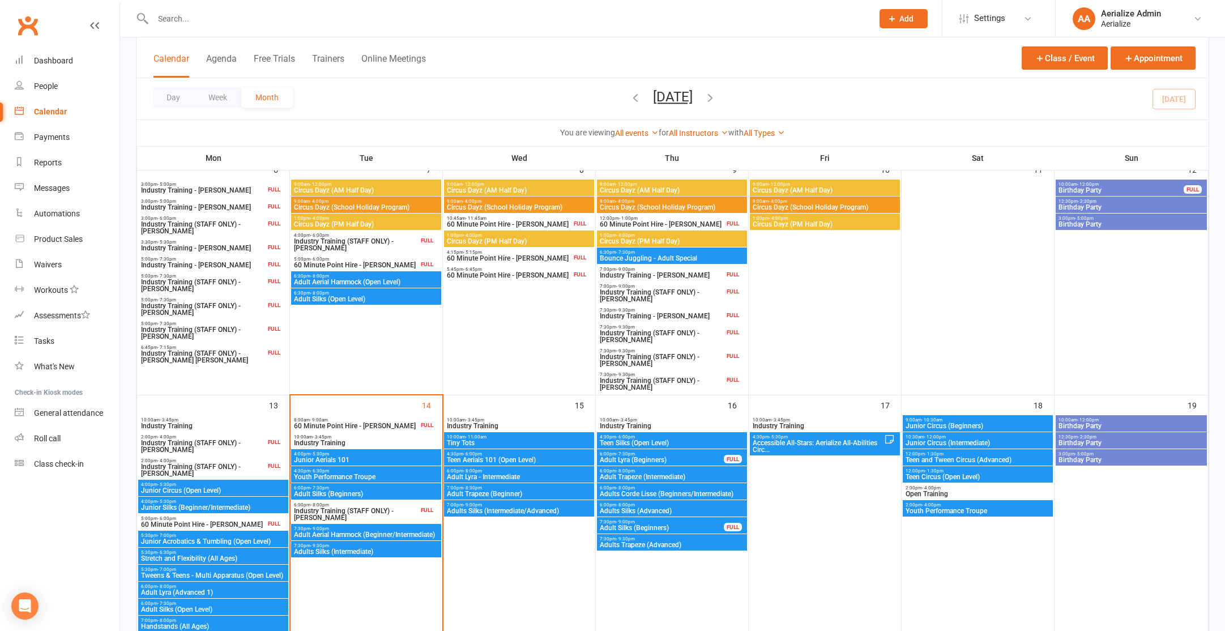
click at [495, 447] on div "10:00am - 11:00am Tiny Tots" at bounding box center [519, 440] width 150 height 16
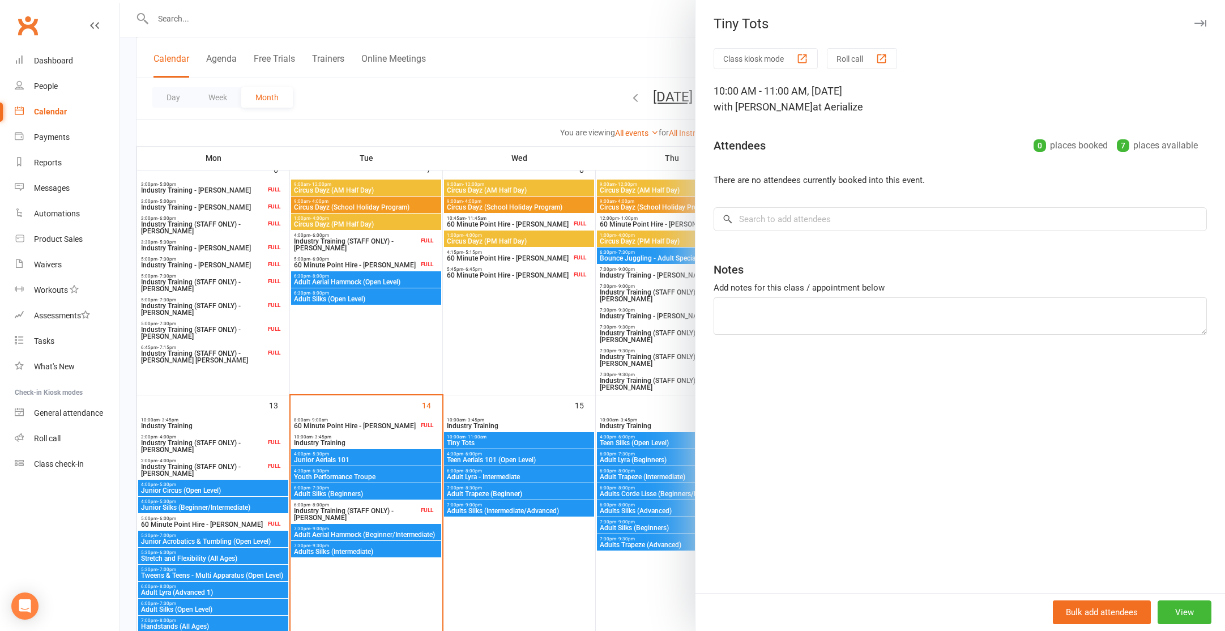
click at [496, 458] on div at bounding box center [672, 315] width 1105 height 631
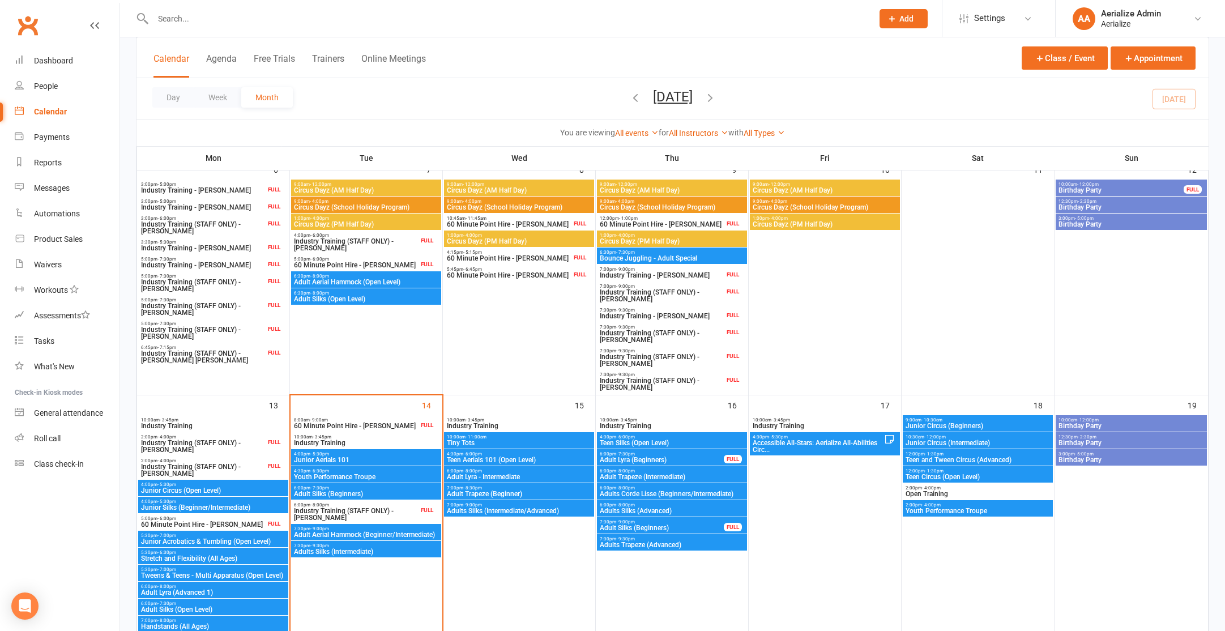
click at [496, 459] on span "Teen Aerials 101 (Open Level)" at bounding box center [519, 460] width 146 height 7
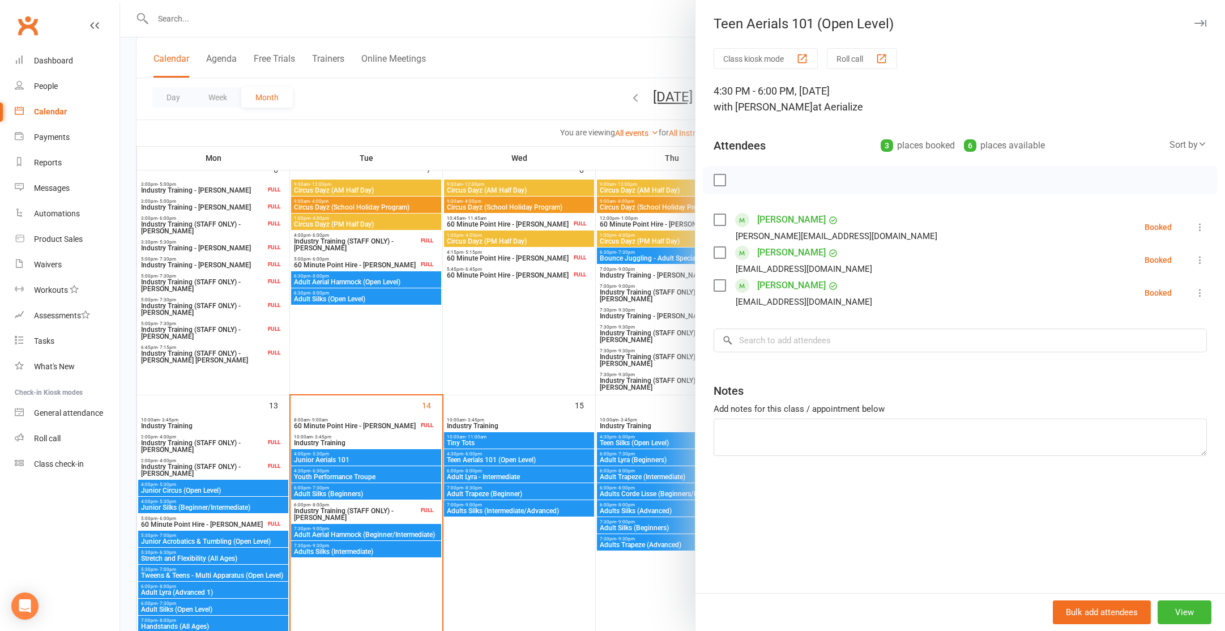
scroll to position [317, 0]
click at [502, 479] on div at bounding box center [672, 315] width 1105 height 631
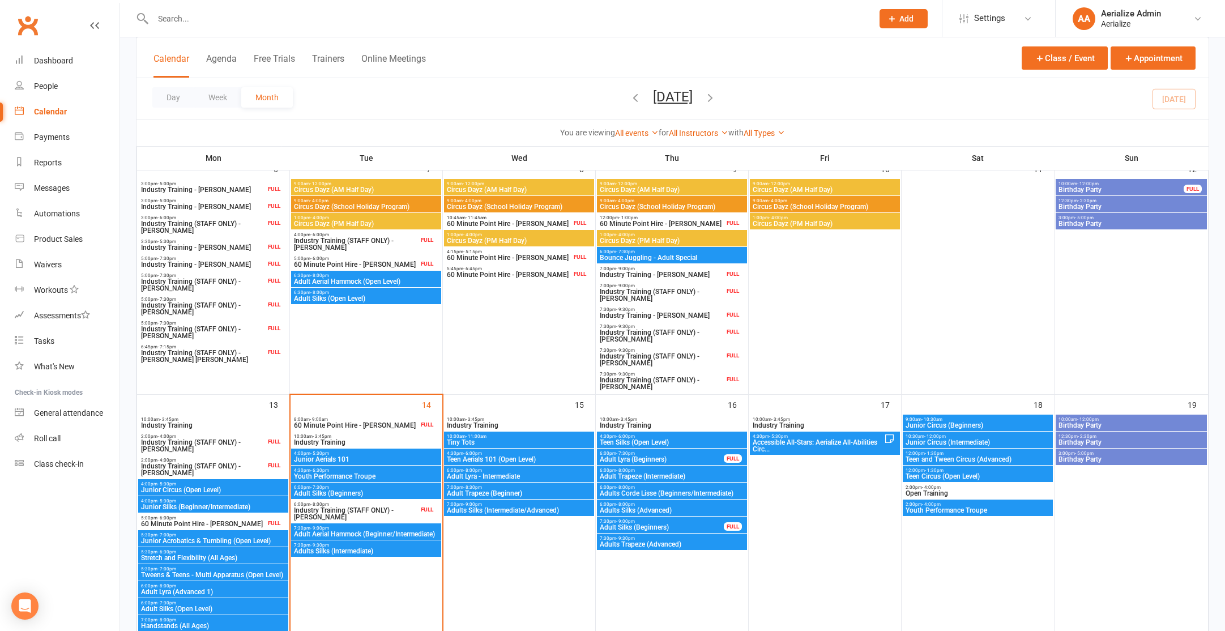
click at [503, 478] on span "Adult Lyra - Intermediate" at bounding box center [519, 476] width 146 height 7
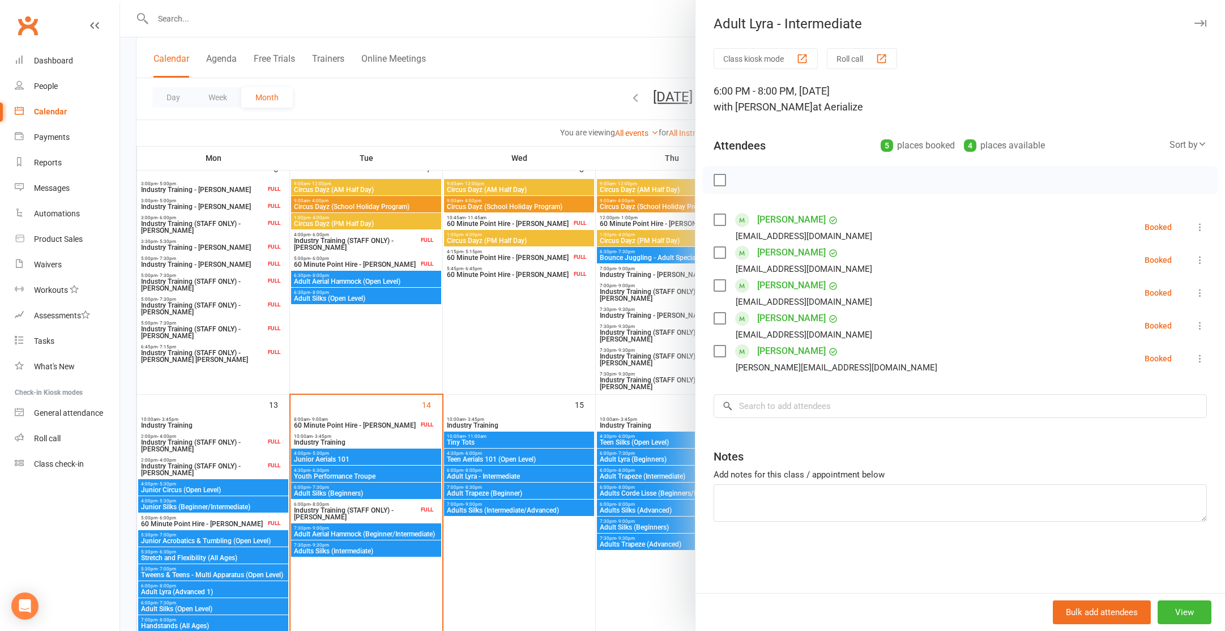
click at [505, 492] on div at bounding box center [672, 315] width 1105 height 631
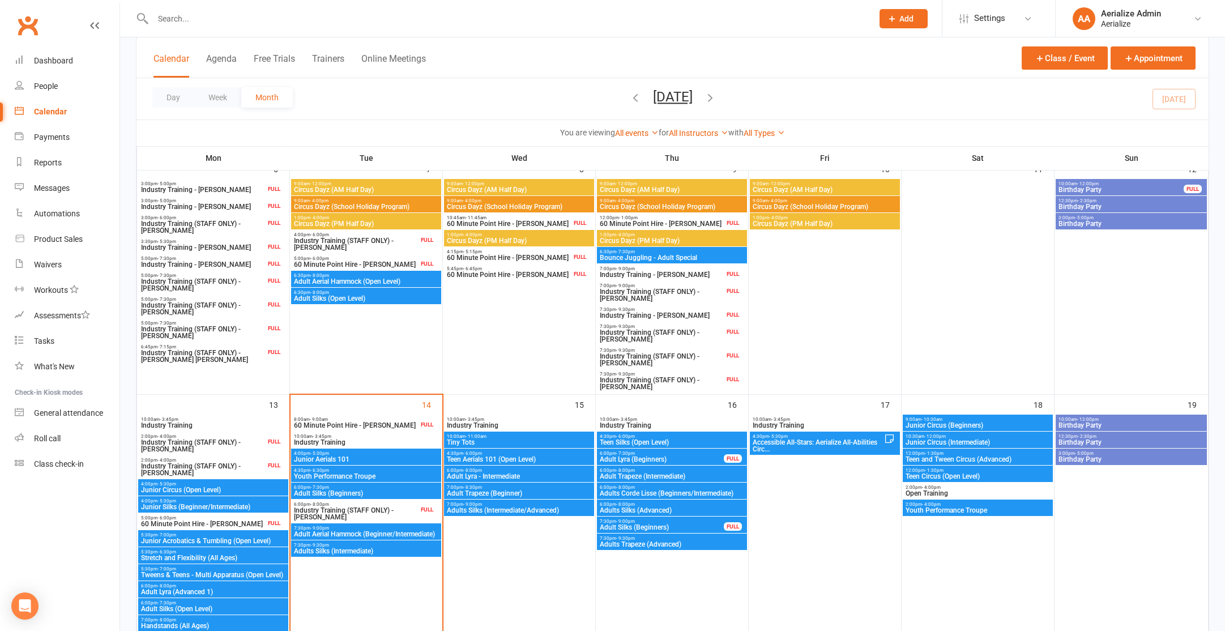
click at [506, 491] on span "Adult Trapeze (Beginner)" at bounding box center [519, 493] width 146 height 7
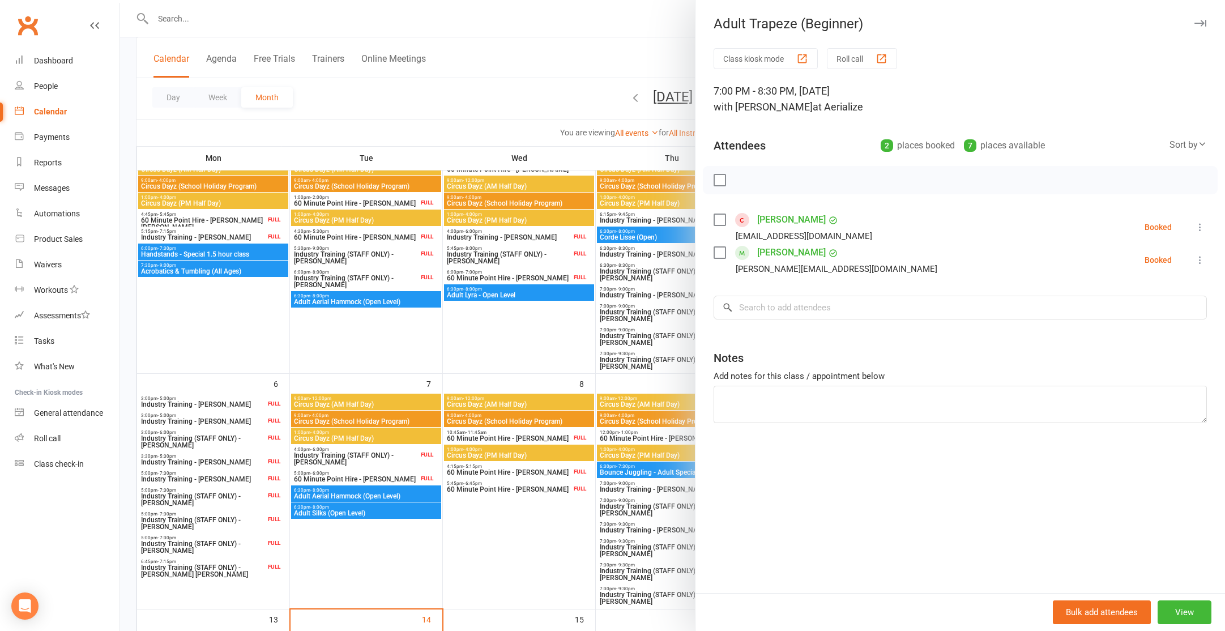
scroll to position [0, 0]
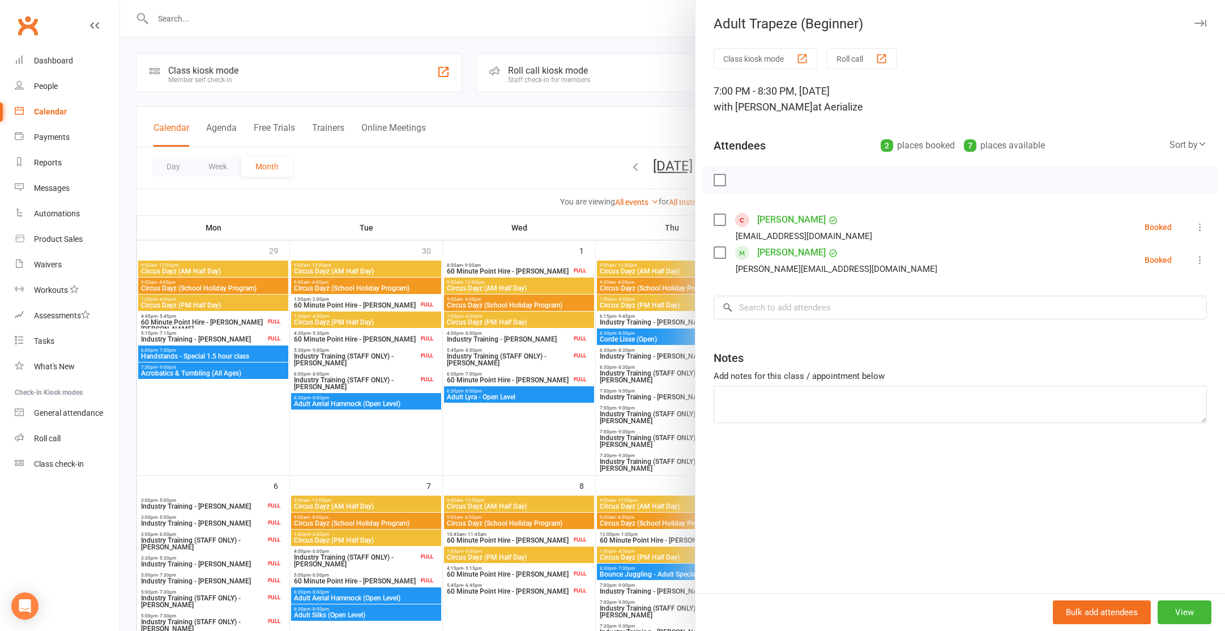
click at [547, 444] on div at bounding box center [672, 315] width 1105 height 631
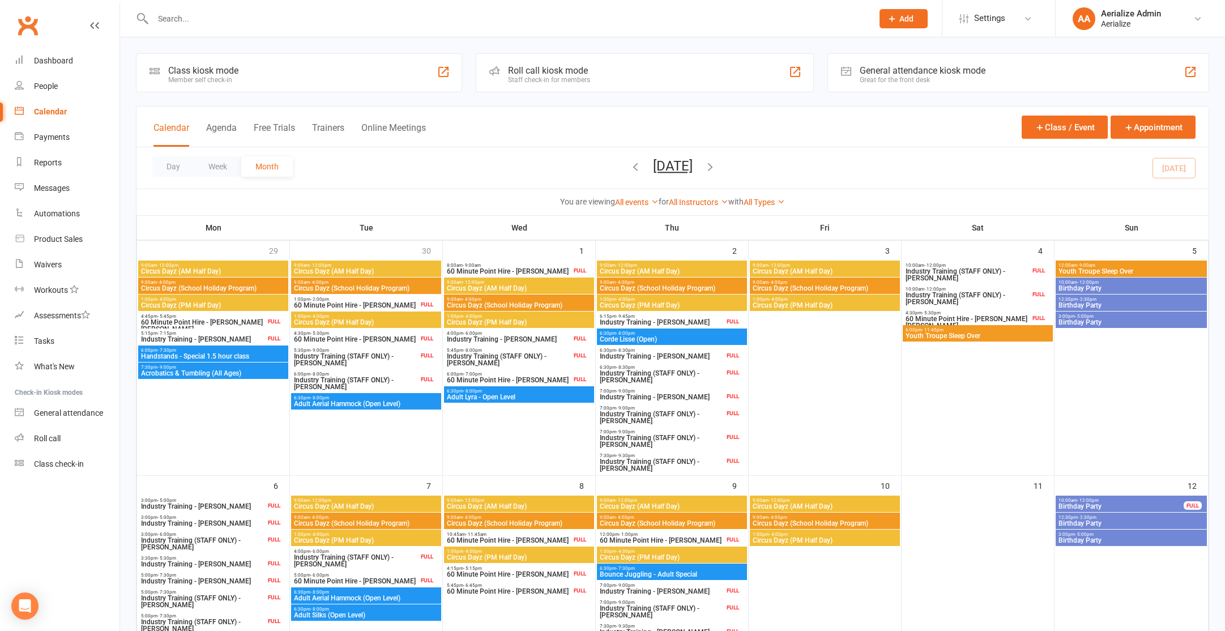
click at [629, 165] on icon "button" at bounding box center [635, 166] width 12 height 12
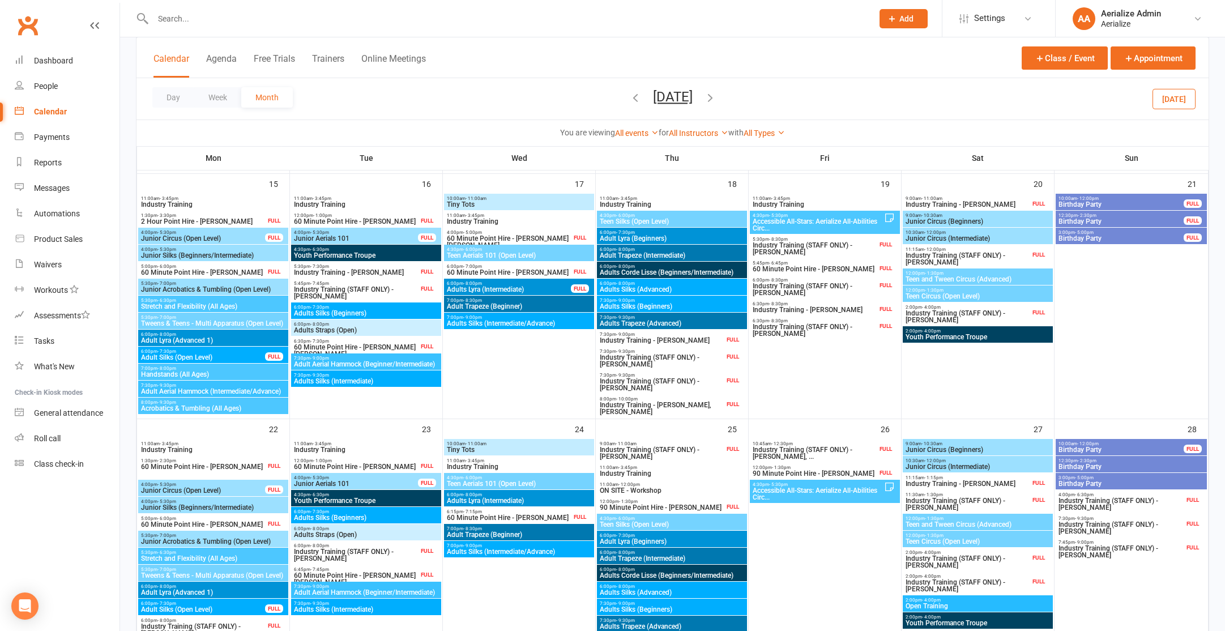
scroll to position [563, 0]
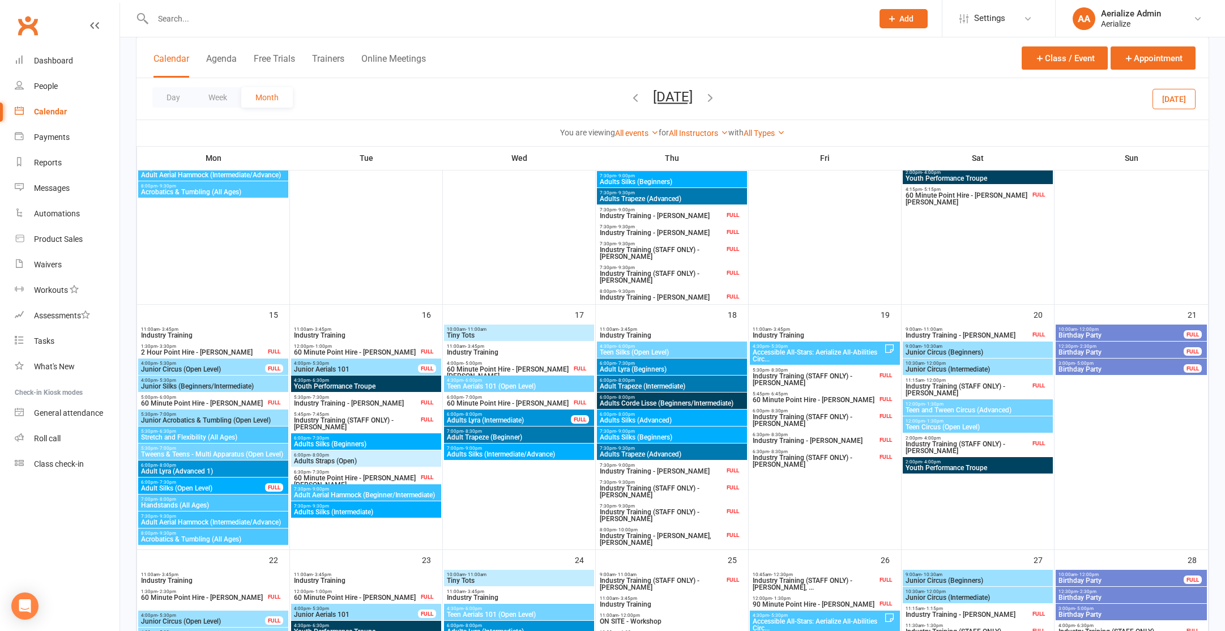
click at [525, 437] on span "Adult Trapeze (Beginner)" at bounding box center [519, 437] width 146 height 7
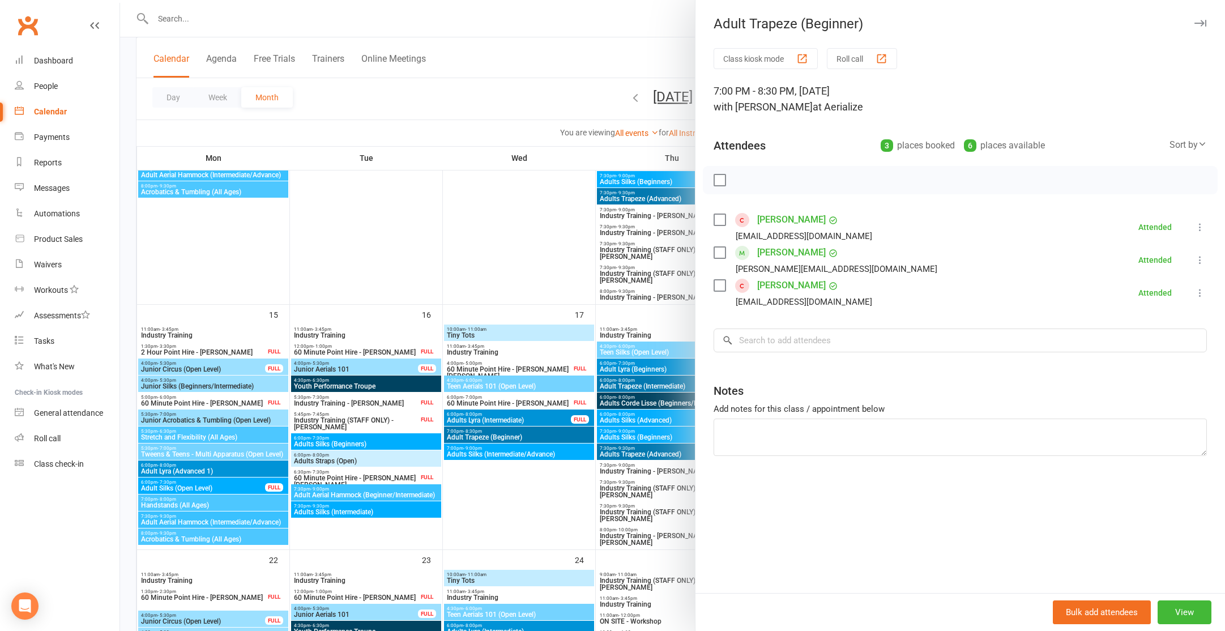
click at [723, 286] on label at bounding box center [719, 285] width 11 height 11
click at [790, 179] on icon "button" at bounding box center [792, 180] width 12 height 12
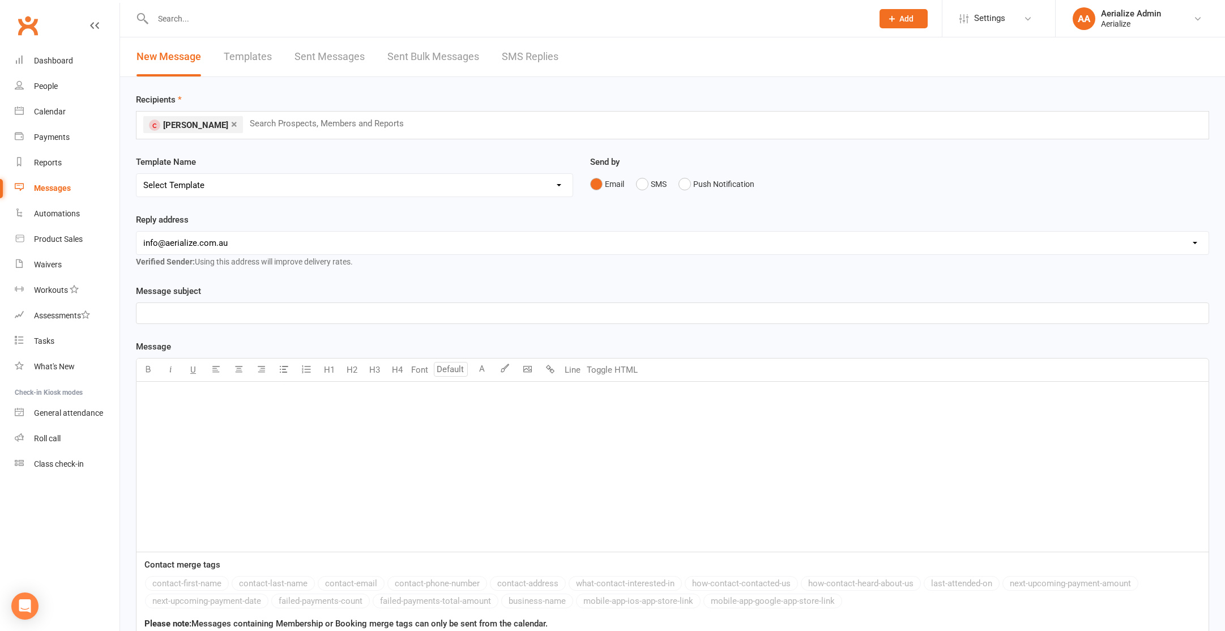
click at [299, 193] on select "Select Template [SMS] Aerialize Waiver Request_ADULT [Email] Aerialize Waiver R…" at bounding box center [355, 185] width 436 height 23
select select "8"
click at [137, 174] on select "Select Template [SMS] Aerialize Waiver Request_ADULT [Email] Aerialize Waiver R…" at bounding box center [355, 185] width 436 height 23
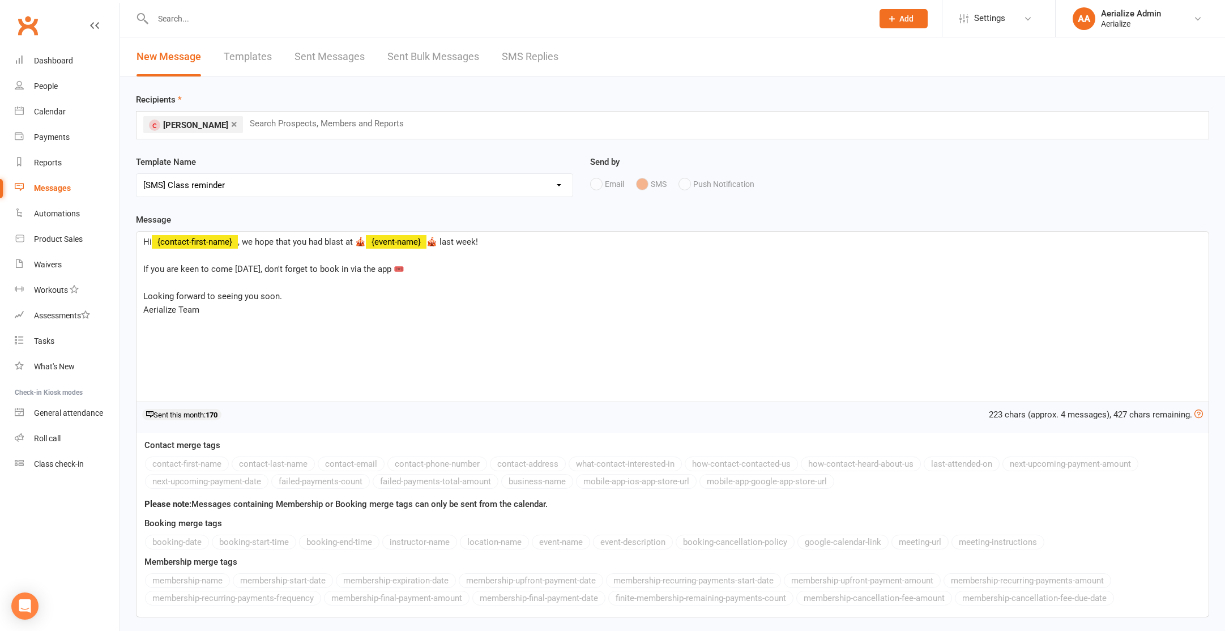
click at [468, 244] on span "🎪 last week!" at bounding box center [453, 242] width 52 height 10
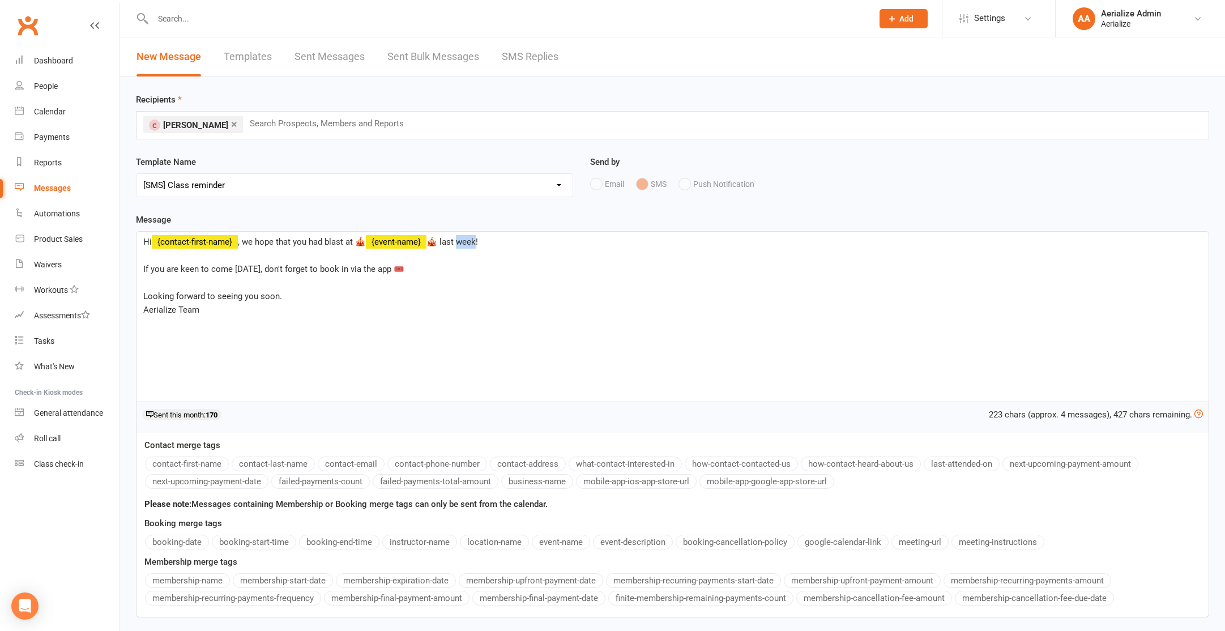
click at [468, 244] on span "🎪 last week!" at bounding box center [453, 242] width 52 height 10
click at [250, 271] on span "If you are keen to come tomorrow, don't forget to book in via the app 🎟️" at bounding box center [273, 269] width 261 height 10
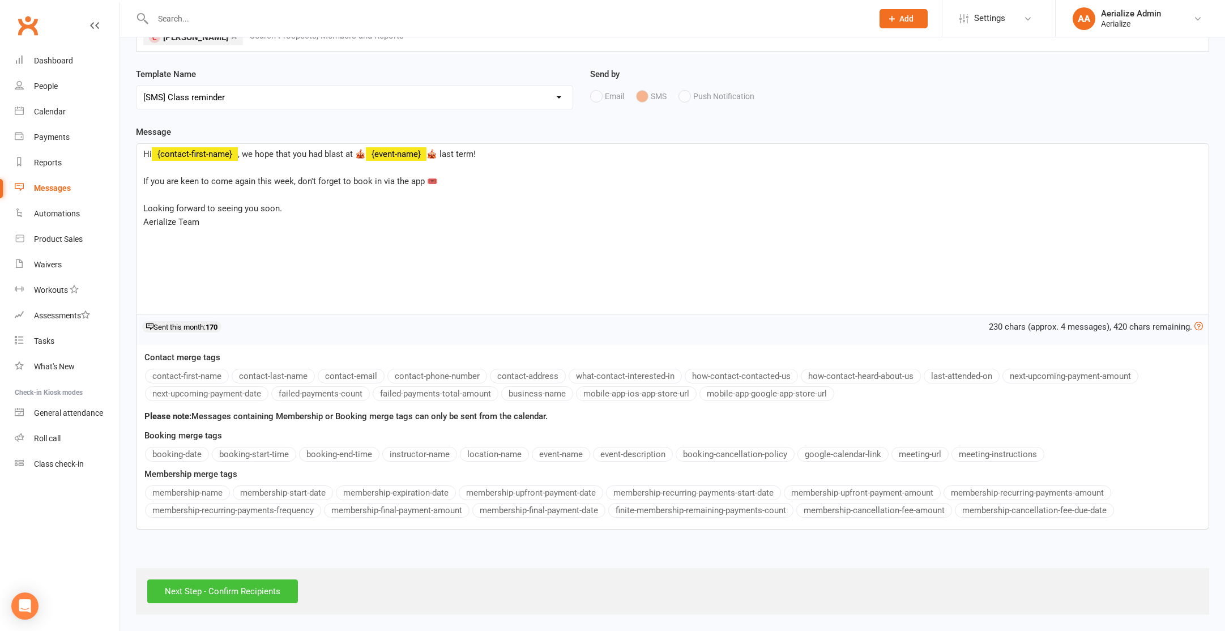
click at [244, 597] on input "Next Step - Confirm Recipients" at bounding box center [222, 592] width 151 height 24
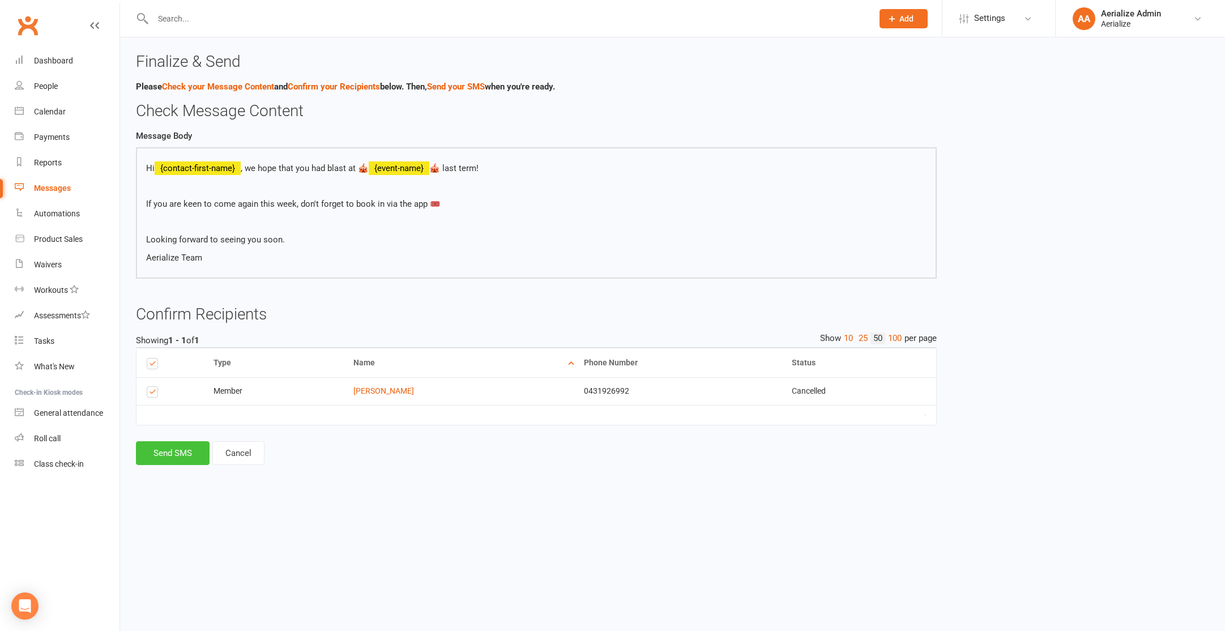
click at [180, 453] on button "Send SMS" at bounding box center [173, 453] width 74 height 24
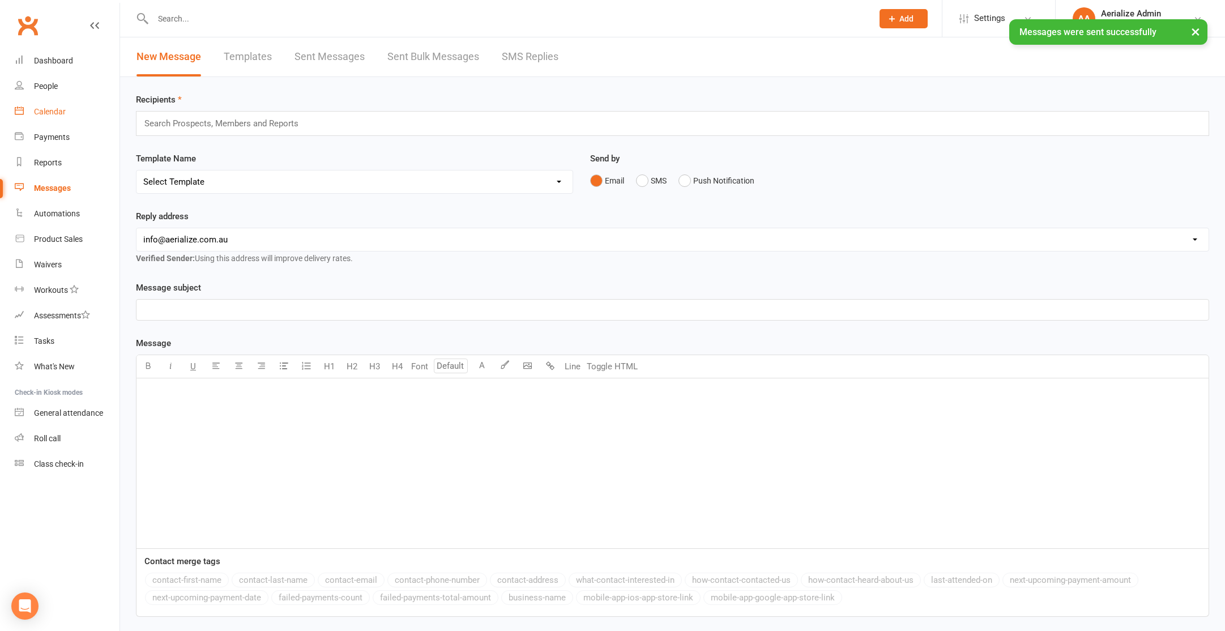
click at [45, 108] on div "Calendar" at bounding box center [50, 111] width 32 height 9
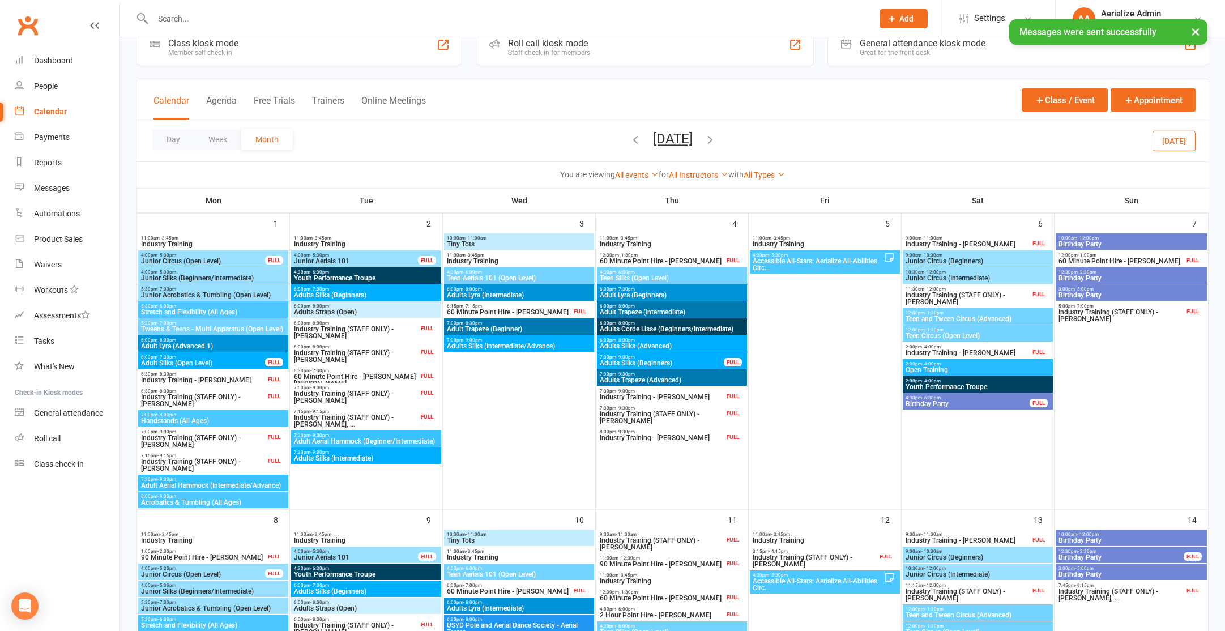
scroll to position [32, 0]
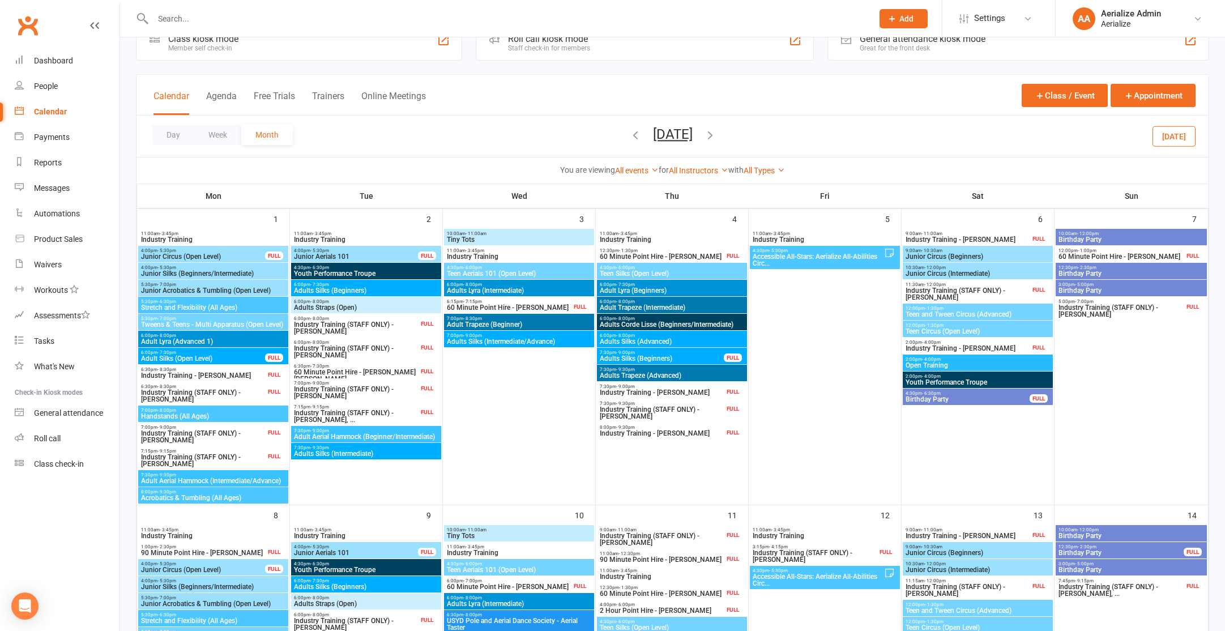
click at [536, 321] on span "Adult Trapeze (Beginner)" at bounding box center [519, 324] width 146 height 7
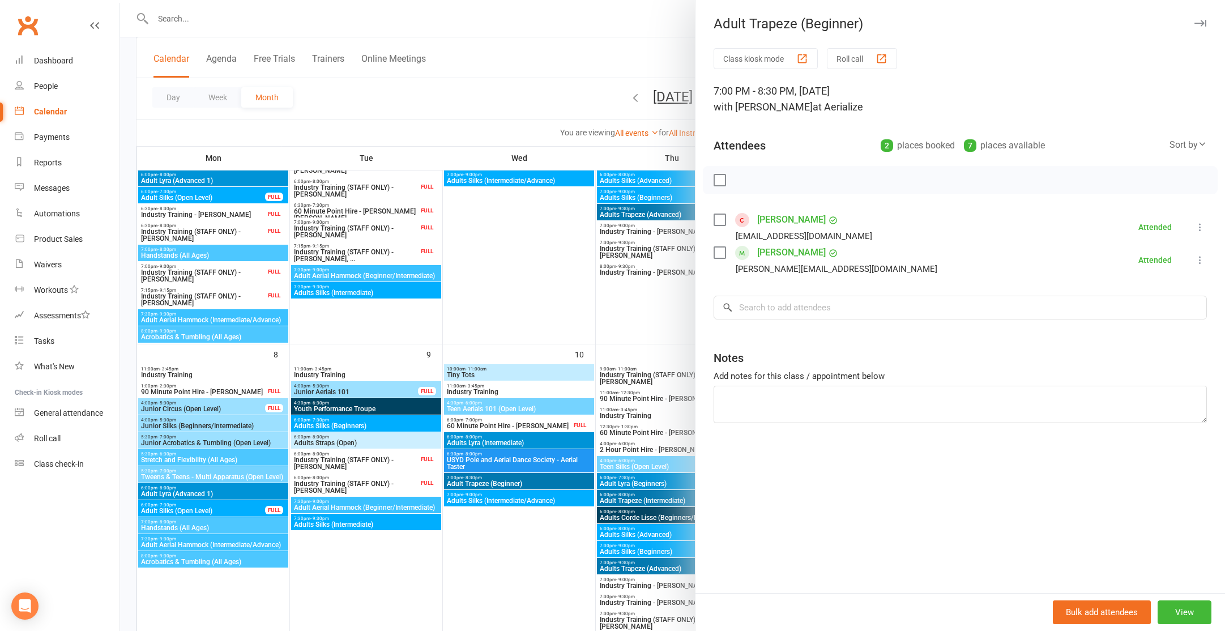
scroll to position [199, 0]
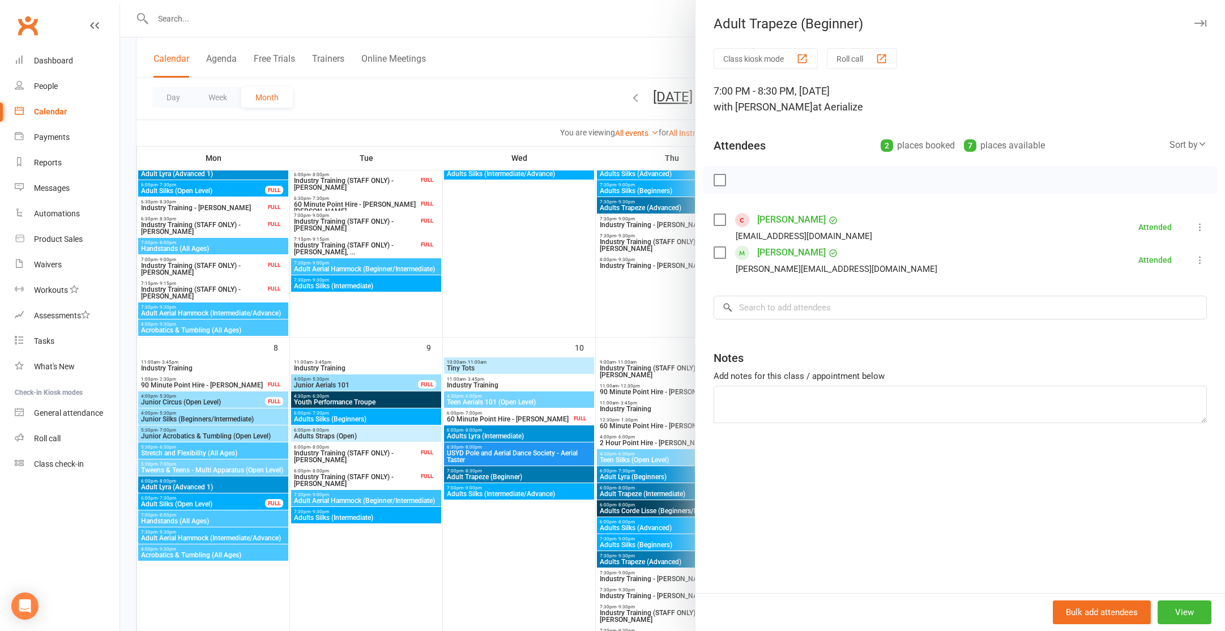
click at [525, 475] on div at bounding box center [672, 315] width 1105 height 631
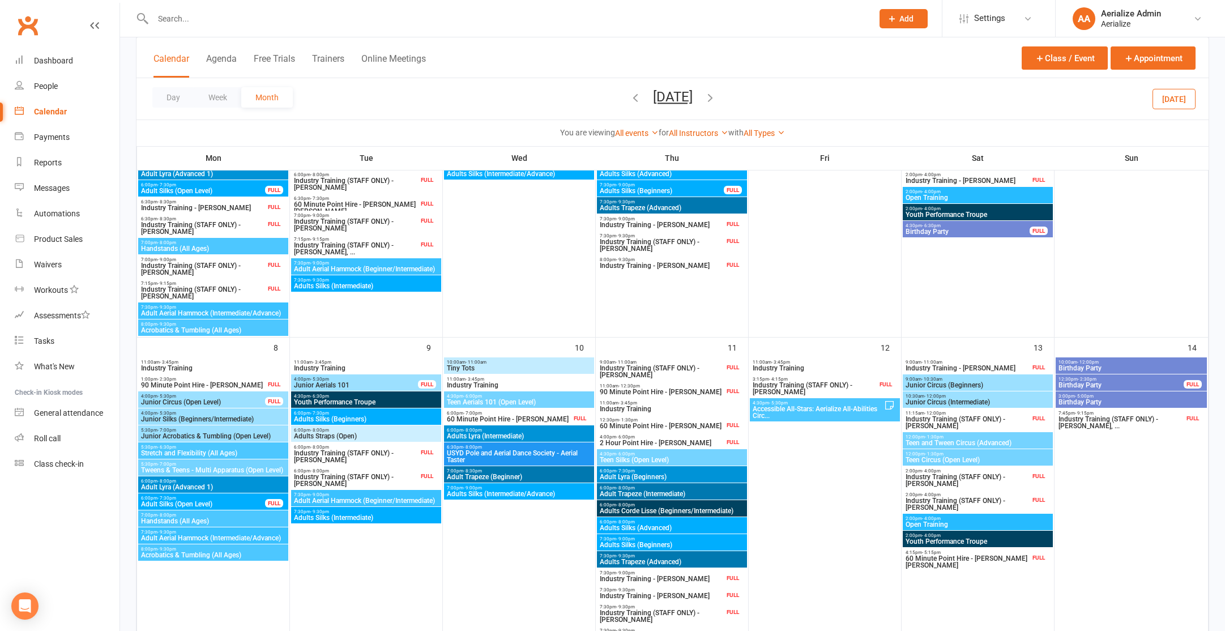
click at [523, 479] on span "Adult Trapeze (Beginner)" at bounding box center [519, 477] width 146 height 7
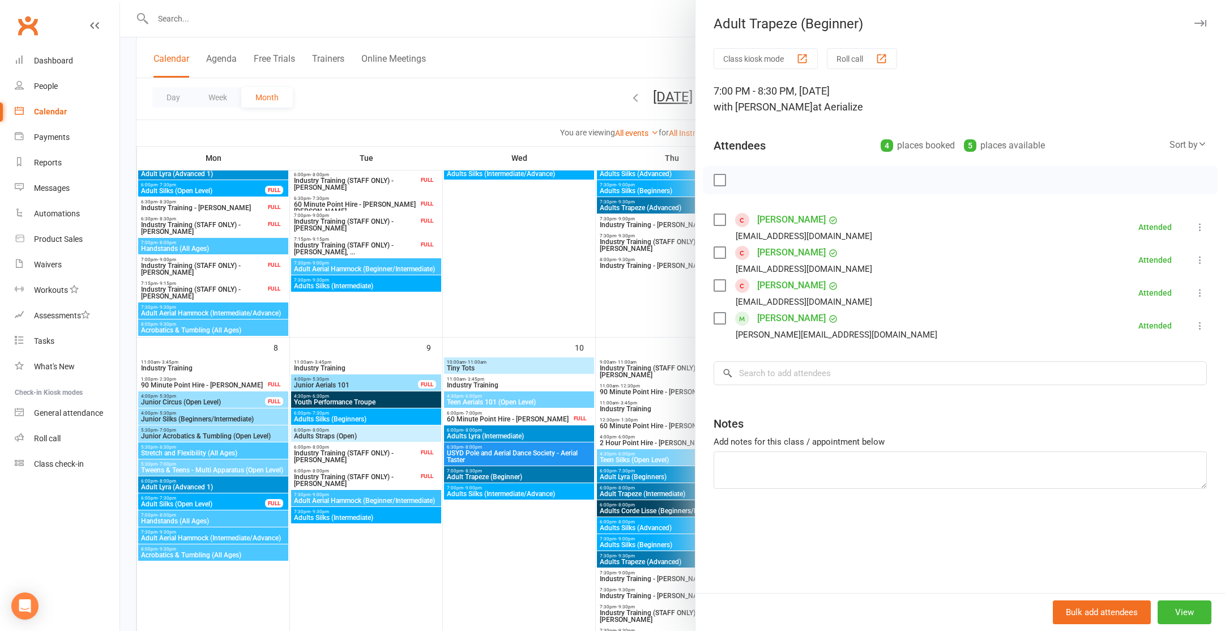
click at [558, 308] on div at bounding box center [672, 315] width 1105 height 631
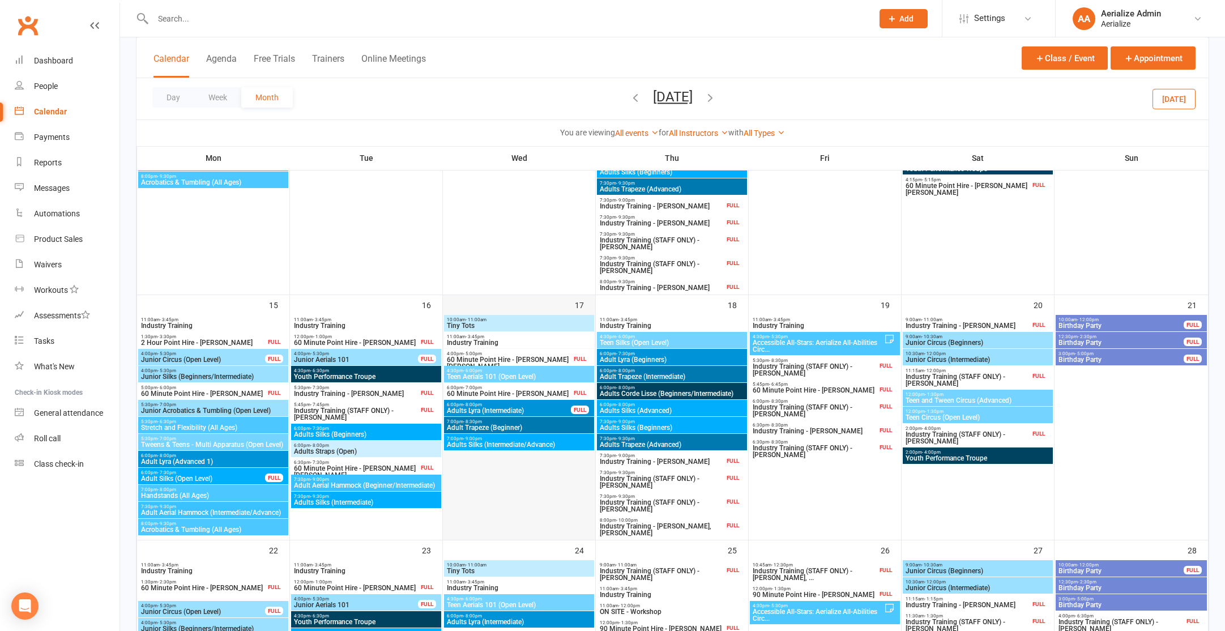
scroll to position [577, 0]
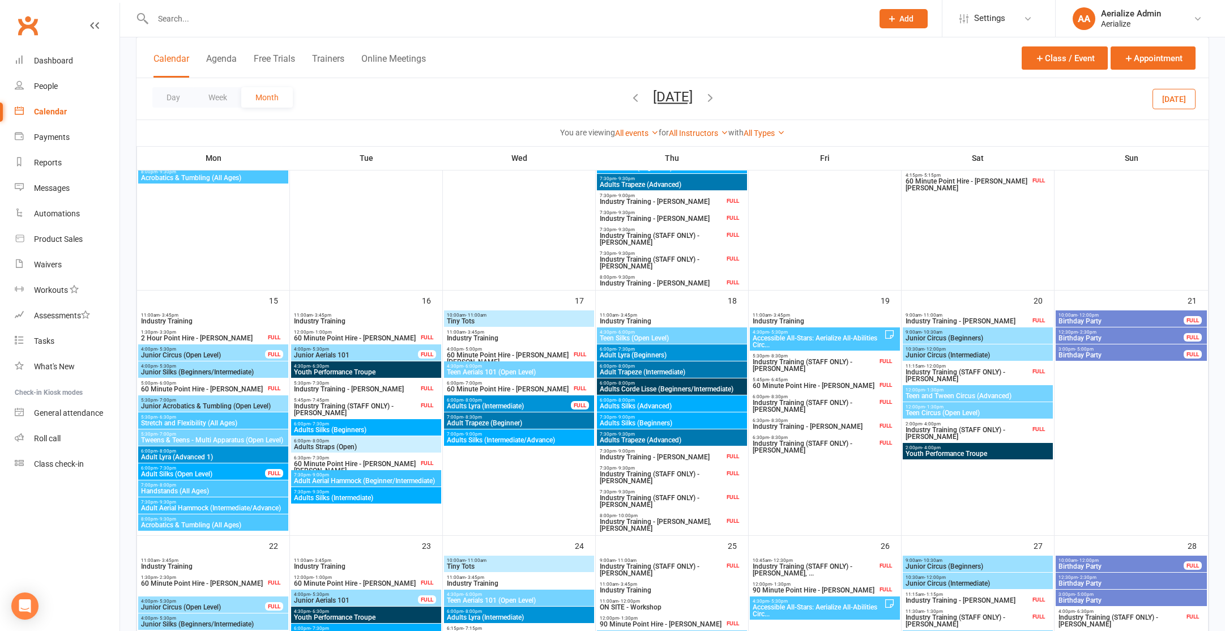
click at [538, 427] on div "7:00pm - 8:30pm Adult Trapeze (Beginner)" at bounding box center [519, 420] width 150 height 16
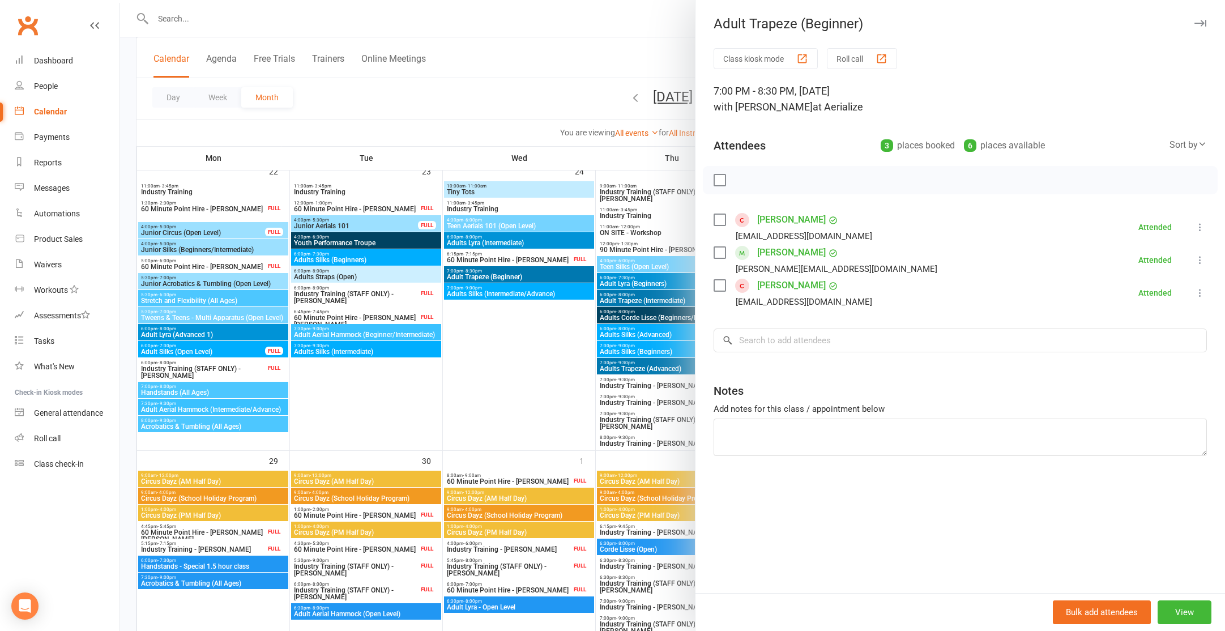
scroll to position [953, 0]
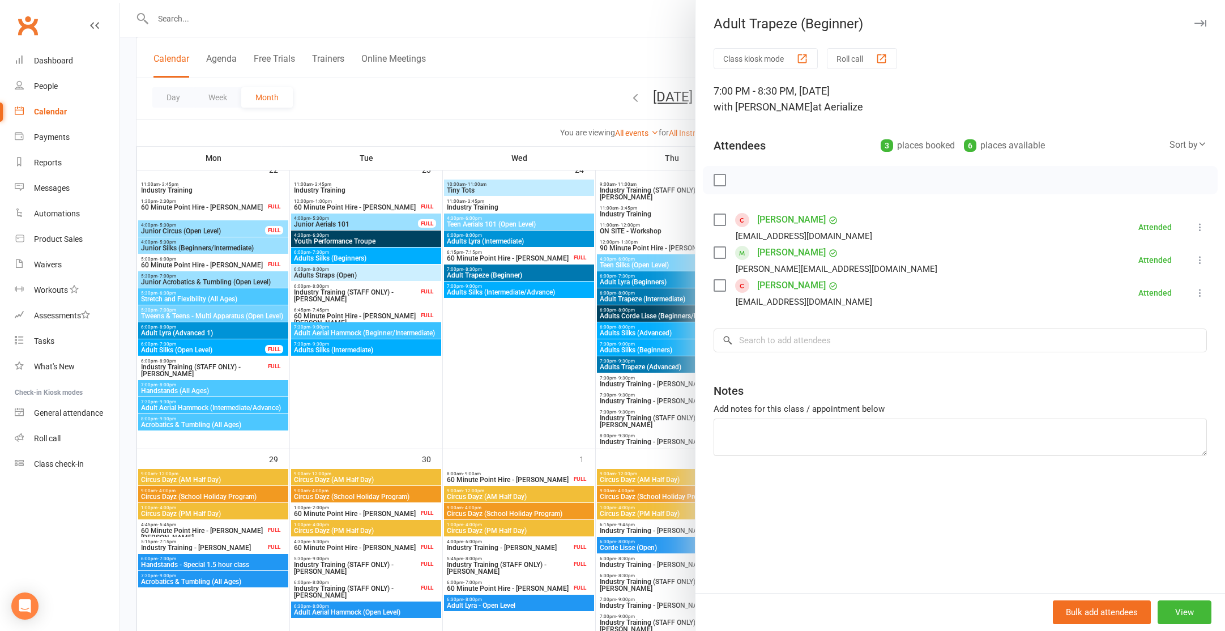
click at [516, 272] on div at bounding box center [672, 315] width 1105 height 631
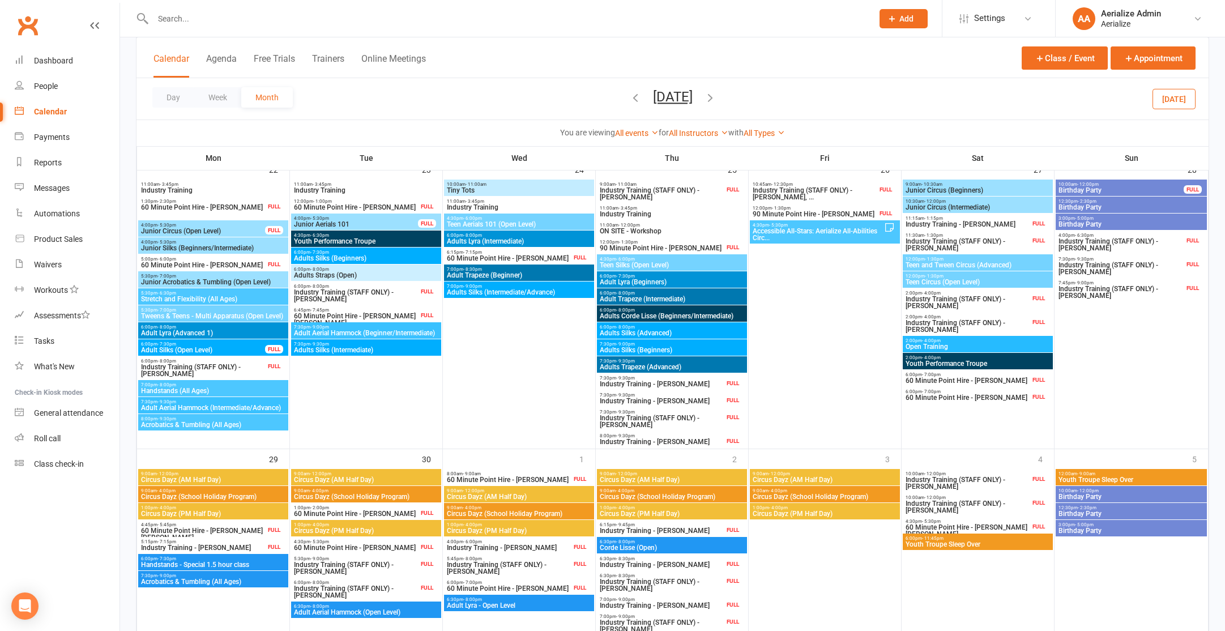
click at [510, 275] on span "Adult Trapeze (Beginner)" at bounding box center [519, 275] width 146 height 7
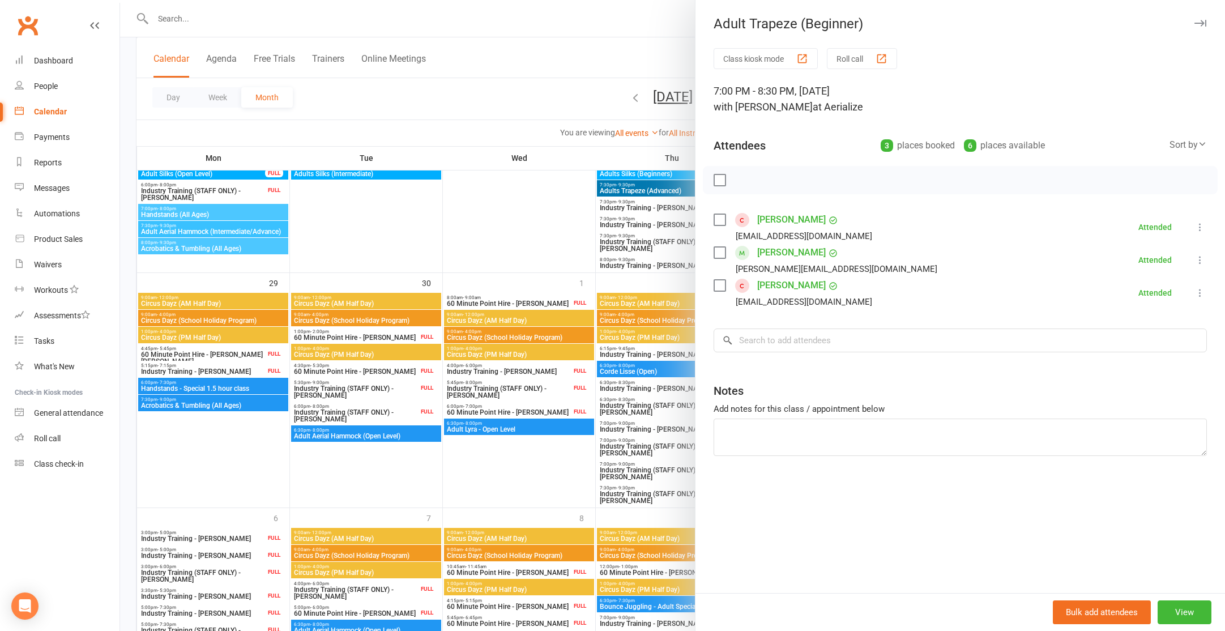
scroll to position [1130, 0]
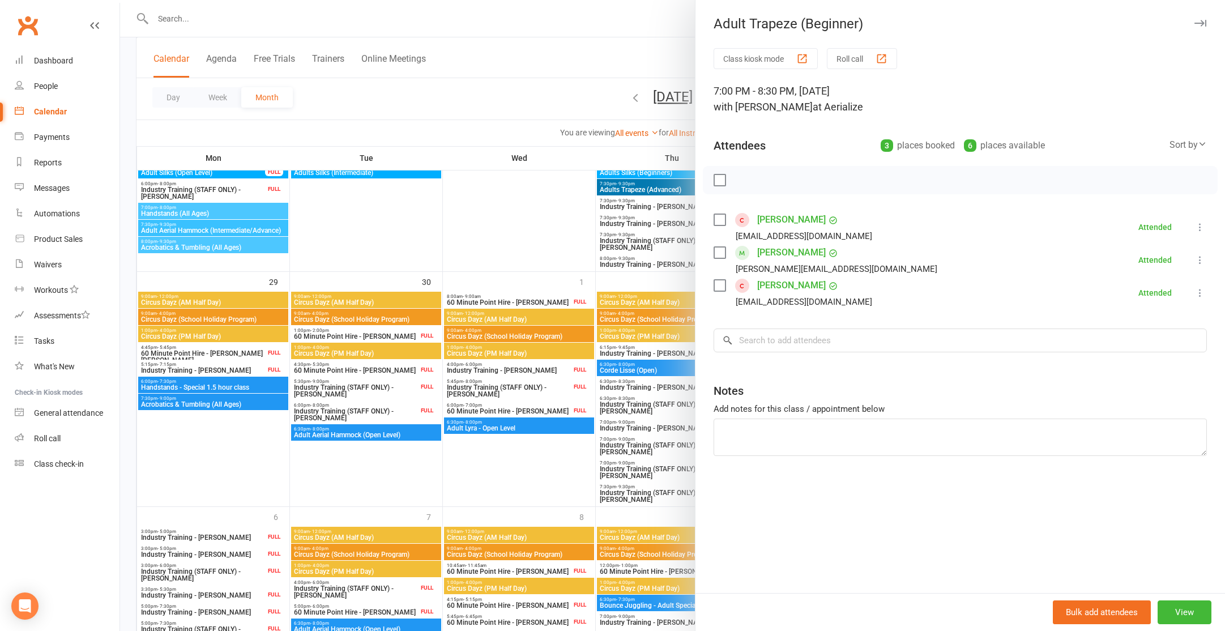
click at [517, 448] on div at bounding box center [672, 315] width 1105 height 631
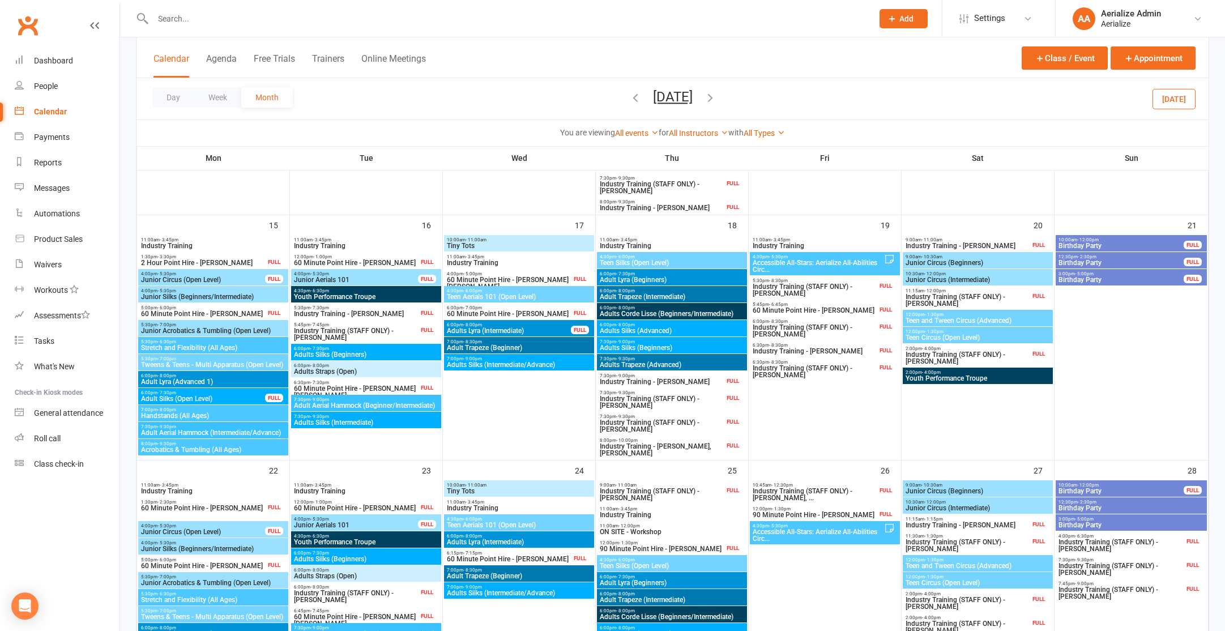
scroll to position [651, 0]
click at [518, 349] on span "Adult Trapeze (Beginner)" at bounding box center [519, 348] width 146 height 7
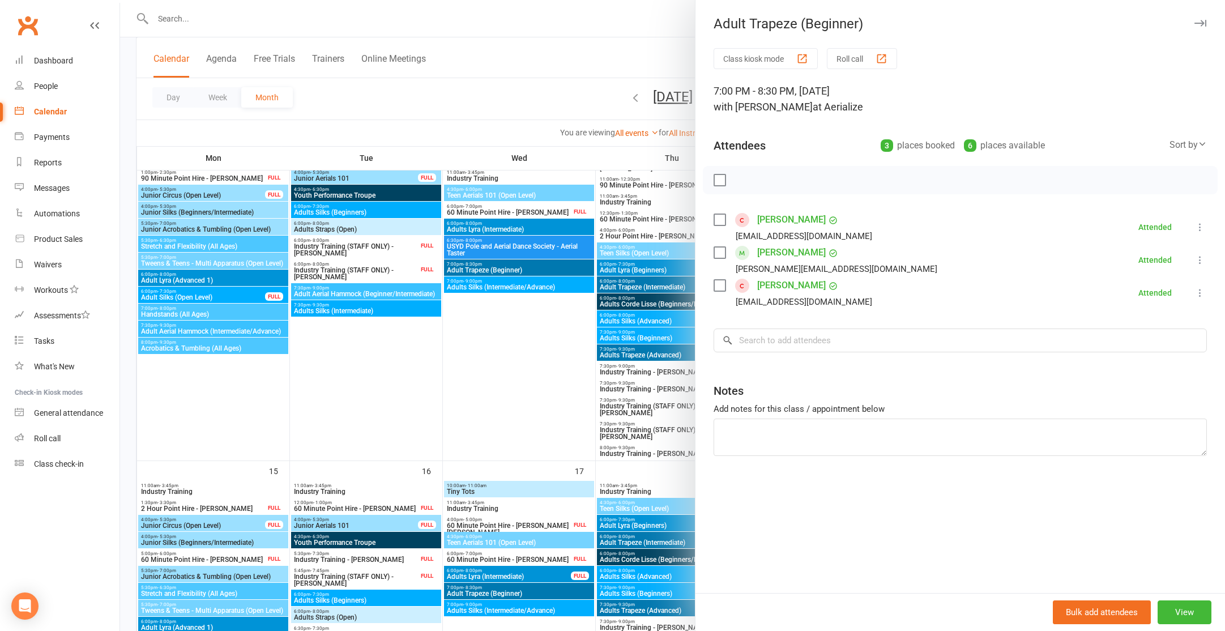
scroll to position [391, 0]
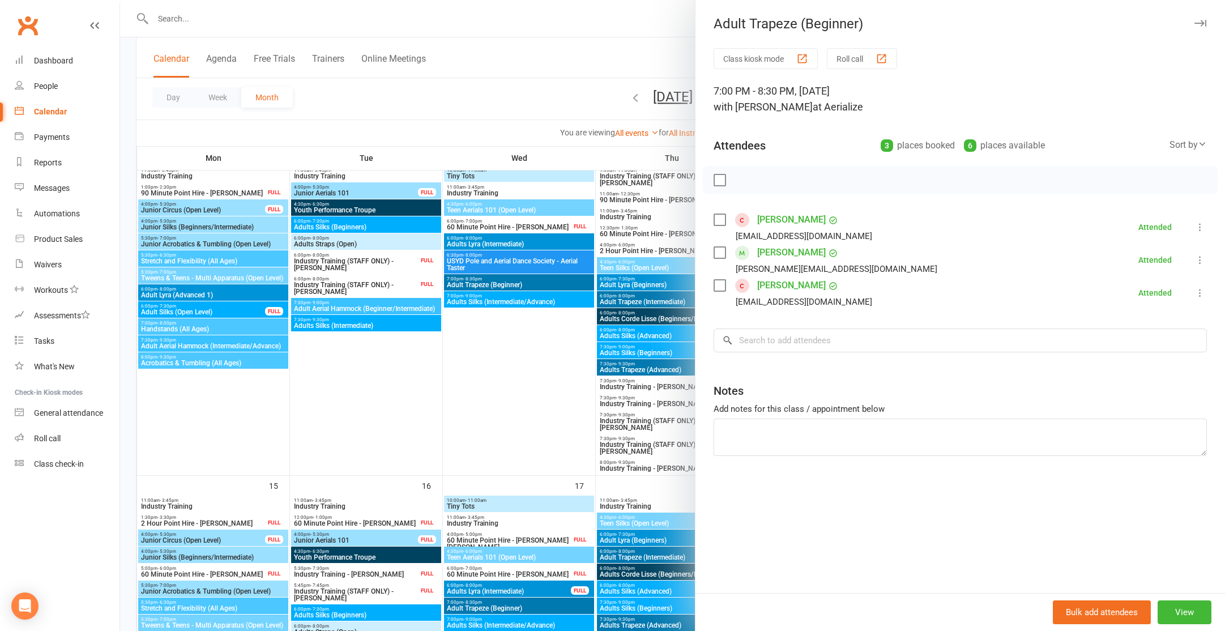
click at [506, 282] on div at bounding box center [672, 315] width 1105 height 631
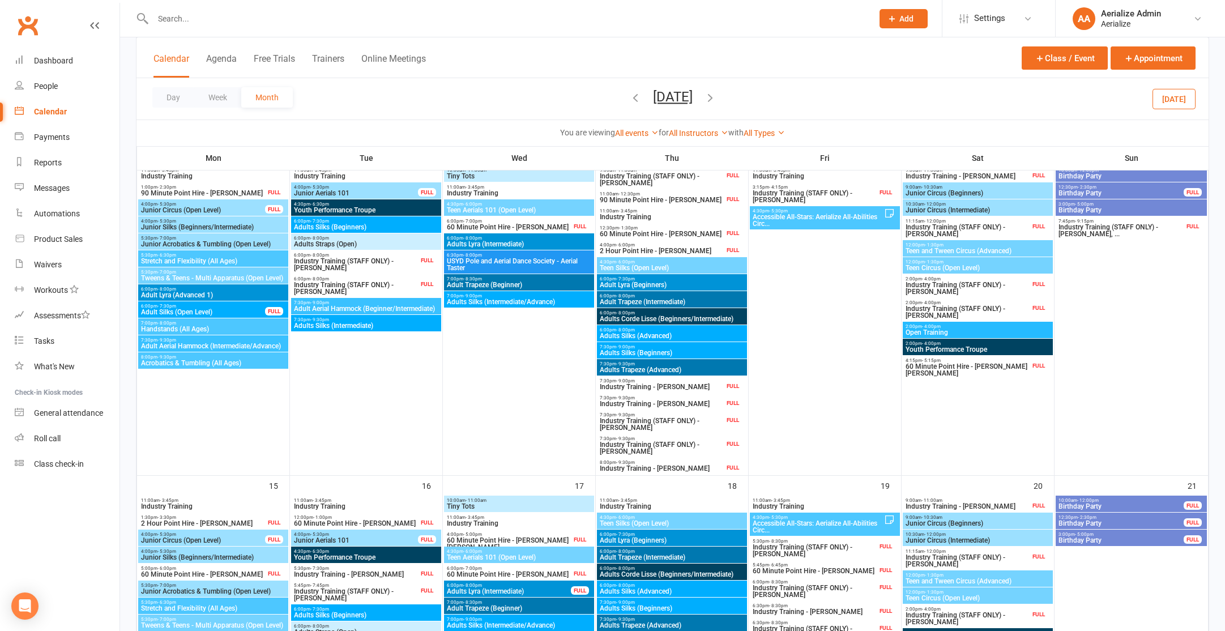
click at [507, 286] on span "Adult Trapeze (Beginner)" at bounding box center [519, 285] width 146 height 7
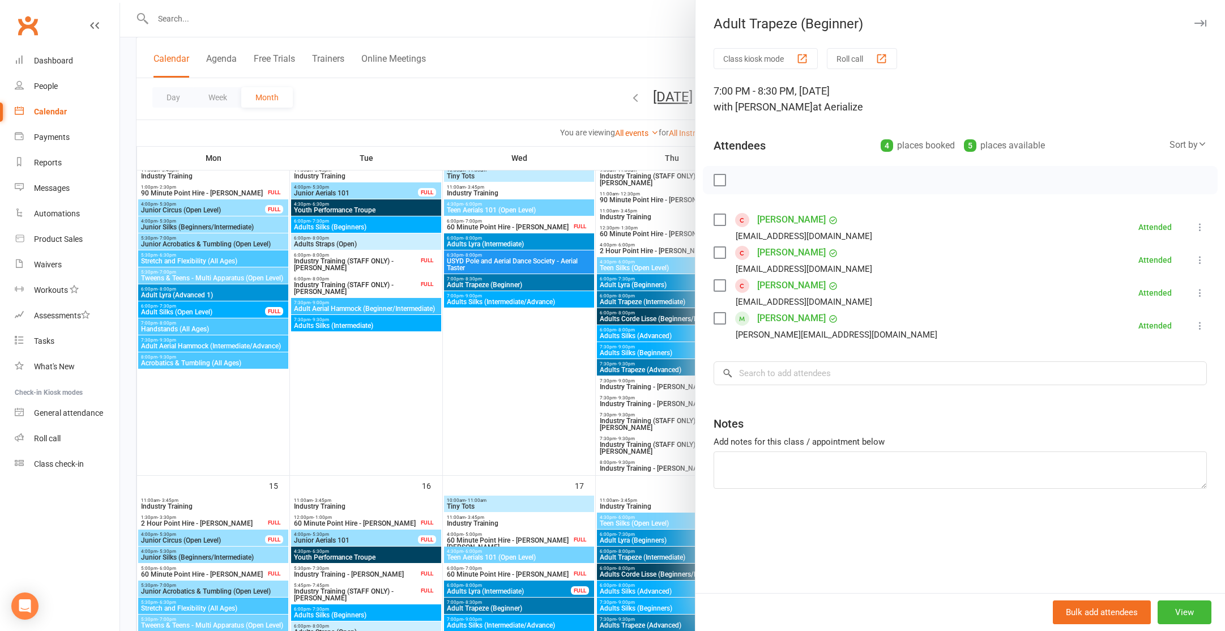
click at [721, 287] on label at bounding box center [719, 285] width 11 height 11
click at [722, 254] on label at bounding box center [719, 252] width 11 height 11
click at [794, 180] on icon "button" at bounding box center [792, 180] width 12 height 12
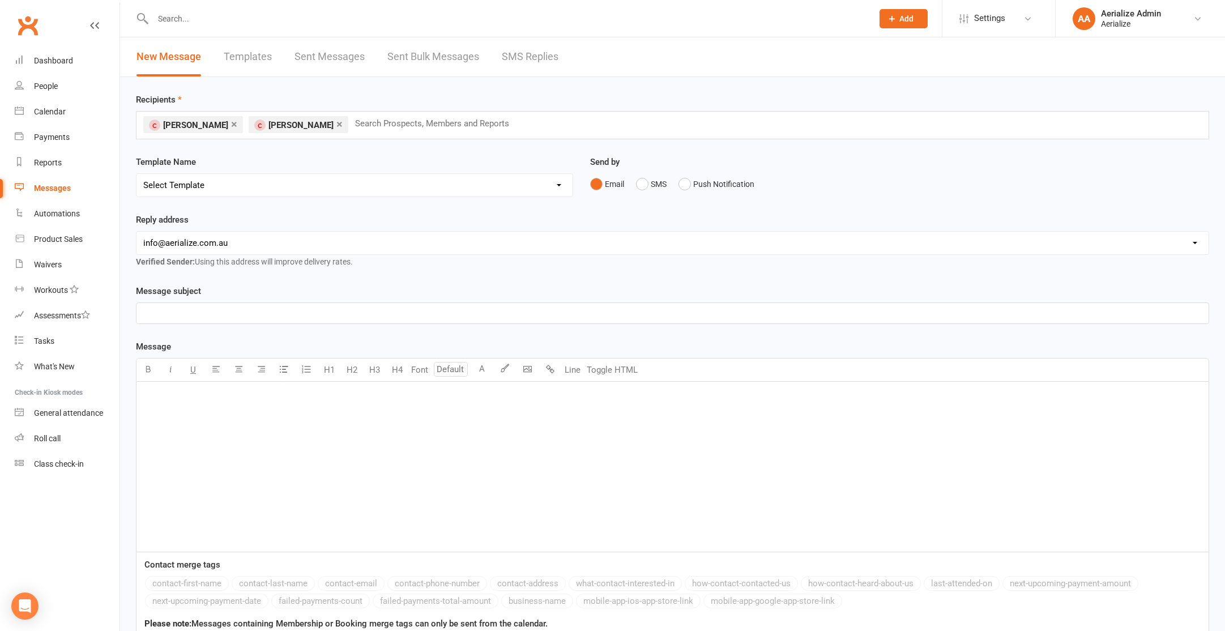
click at [372, 184] on select "Select Template [SMS] Aerialize Waiver Request_ADULT [Email] Aerialize Waiver R…" at bounding box center [355, 185] width 436 height 23
select select "8"
click at [137, 174] on select "Select Template [SMS] Aerialize Waiver Request_ADULT [Email] Aerialize Waiver R…" at bounding box center [355, 185] width 436 height 23
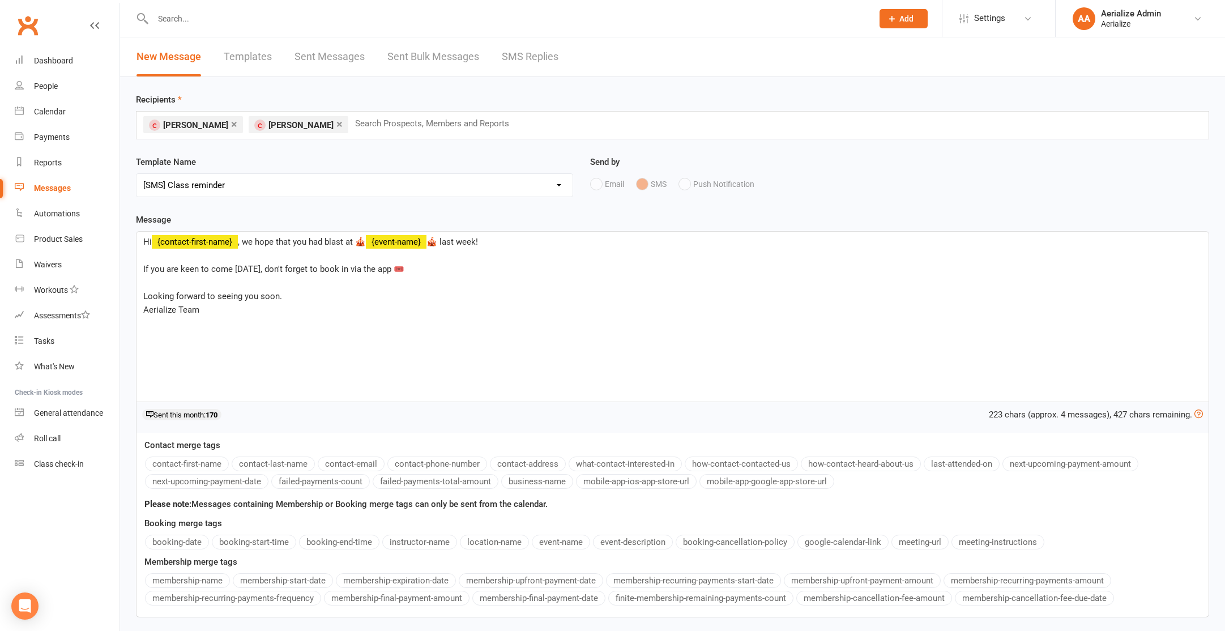
click at [465, 241] on span "🎪 last week!" at bounding box center [453, 242] width 52 height 10
click at [258, 269] on span "If you are keen to come tomorrow, don't forget to book in via the app 🎟️" at bounding box center [273, 269] width 261 height 10
click at [233, 266] on span "If you are keen to come this week, don't forget to book in via the app 🎟️" at bounding box center [279, 269] width 272 height 10
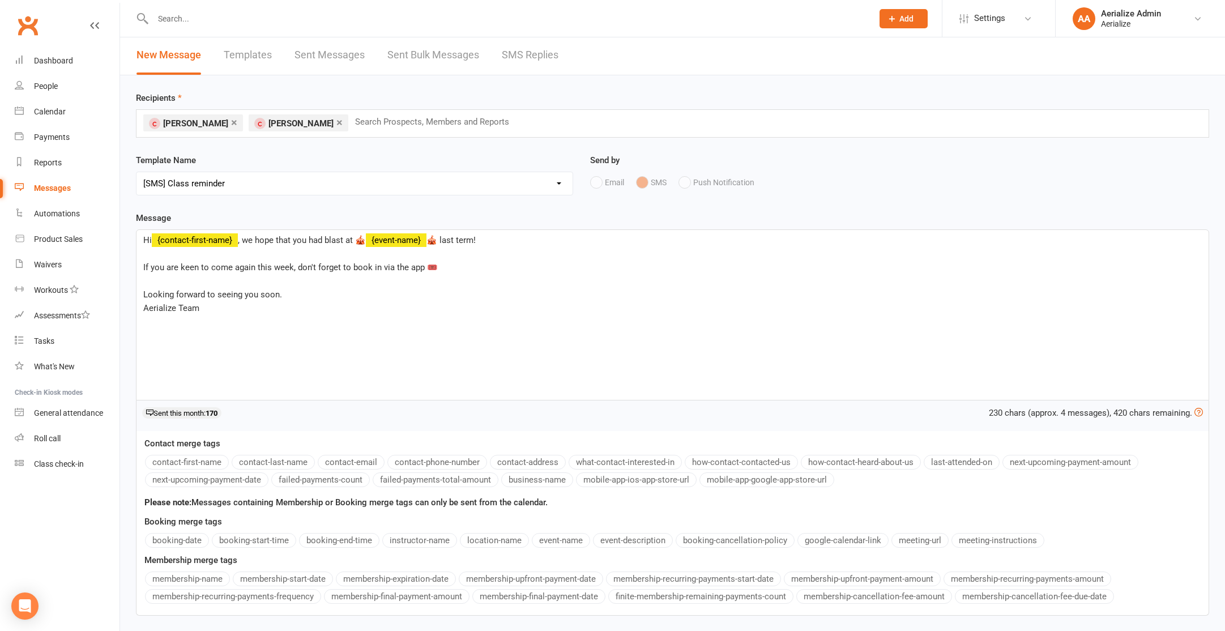
scroll to position [88, 0]
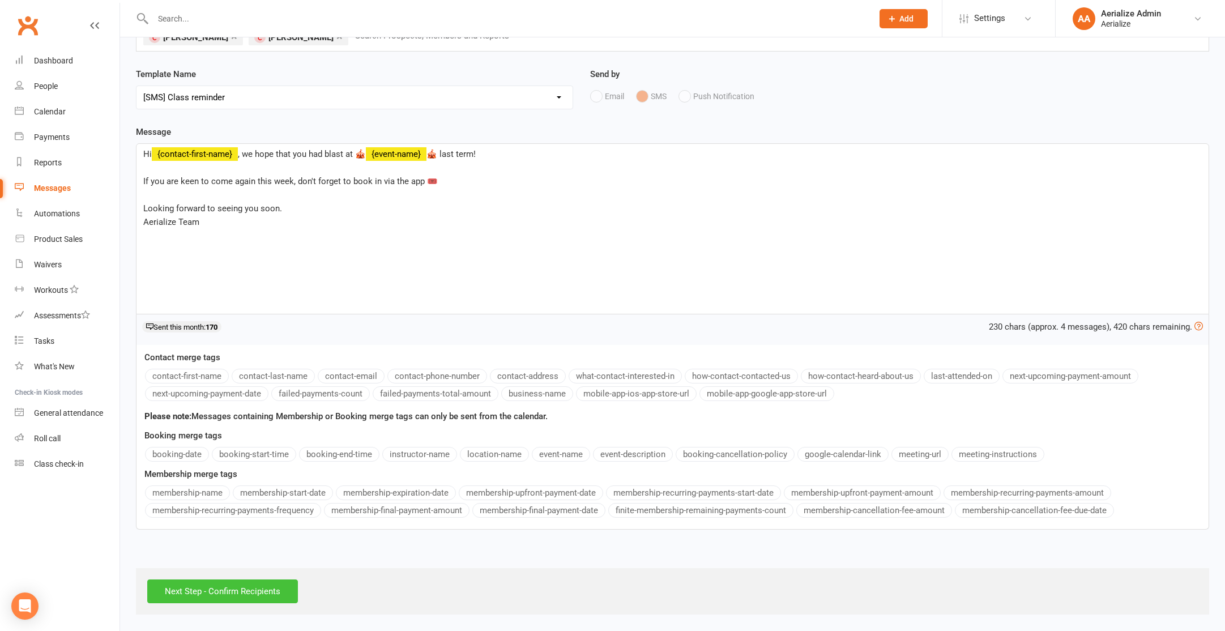
click at [260, 590] on input "Next Step - Confirm Recipients" at bounding box center [222, 592] width 151 height 24
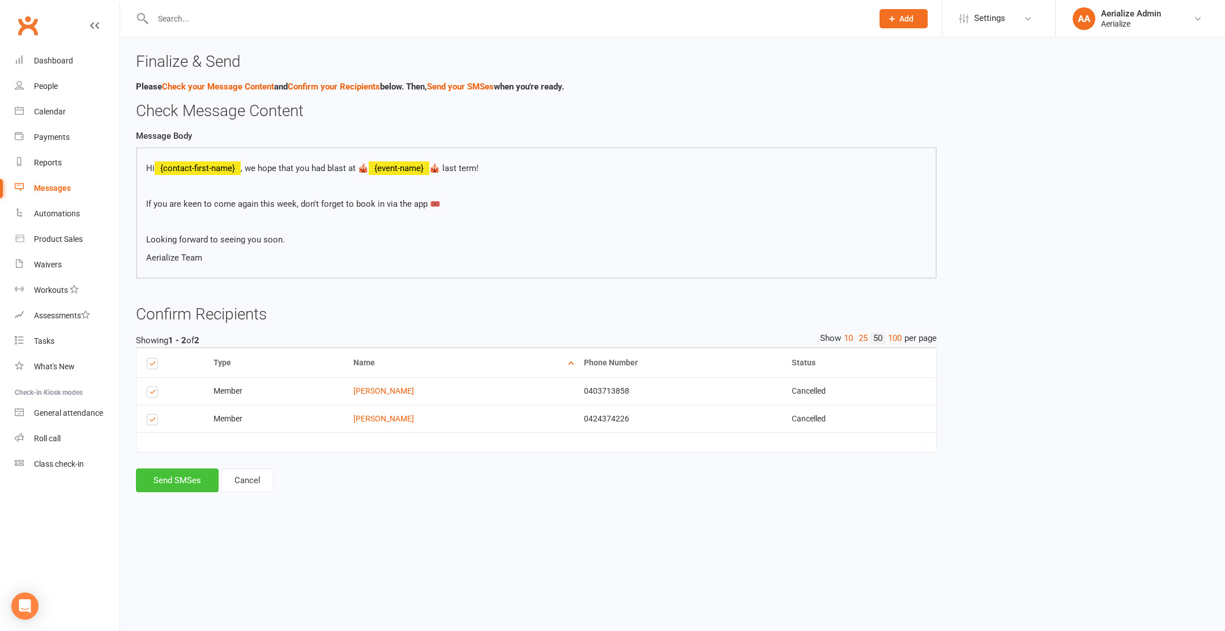
click at [198, 489] on button "Send SMSes" at bounding box center [177, 481] width 83 height 24
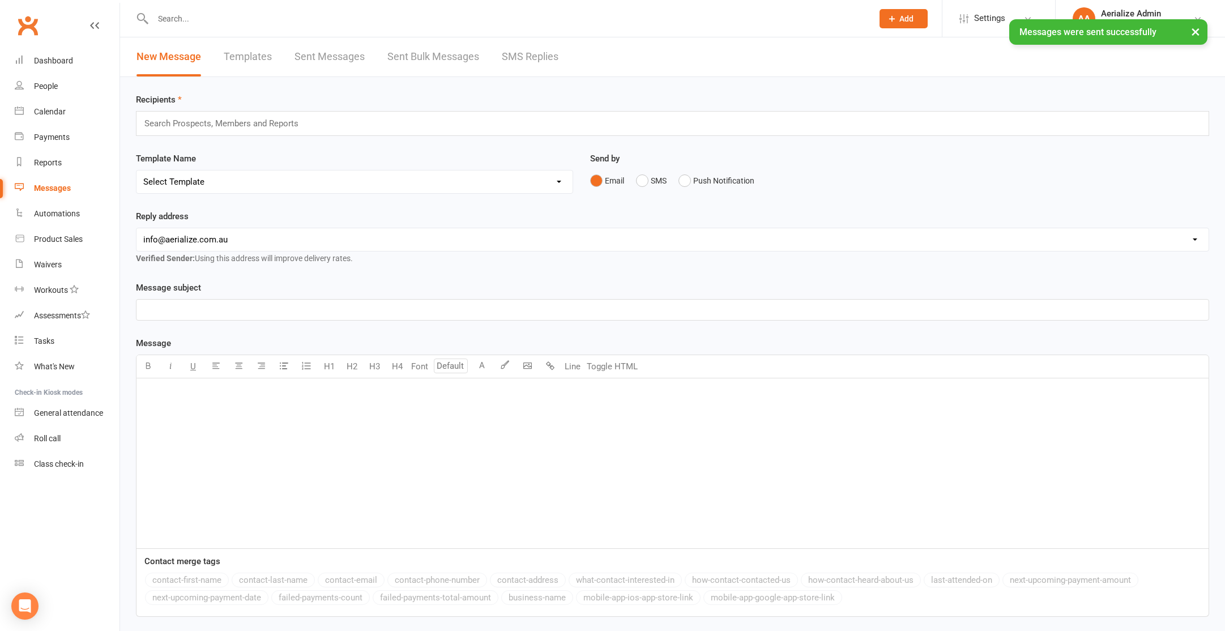
click at [1196, 35] on button "×" at bounding box center [1196, 31] width 20 height 24
click at [57, 105] on link "Calendar" at bounding box center [67, 111] width 105 height 25
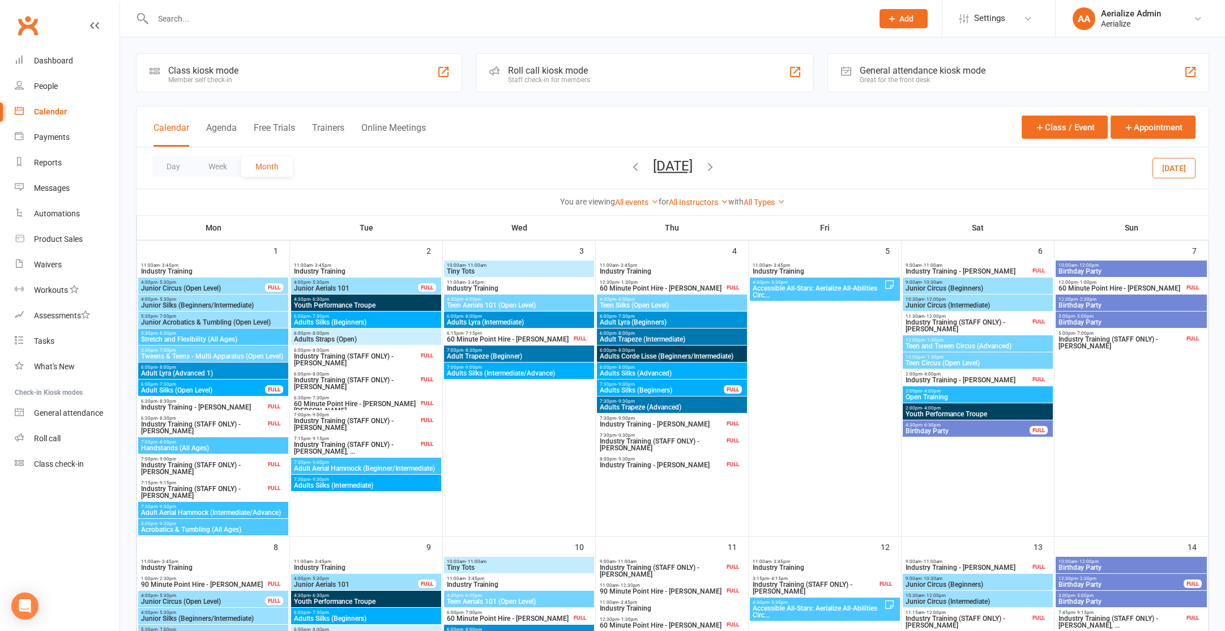
click at [717, 171] on icon "button" at bounding box center [710, 166] width 12 height 12
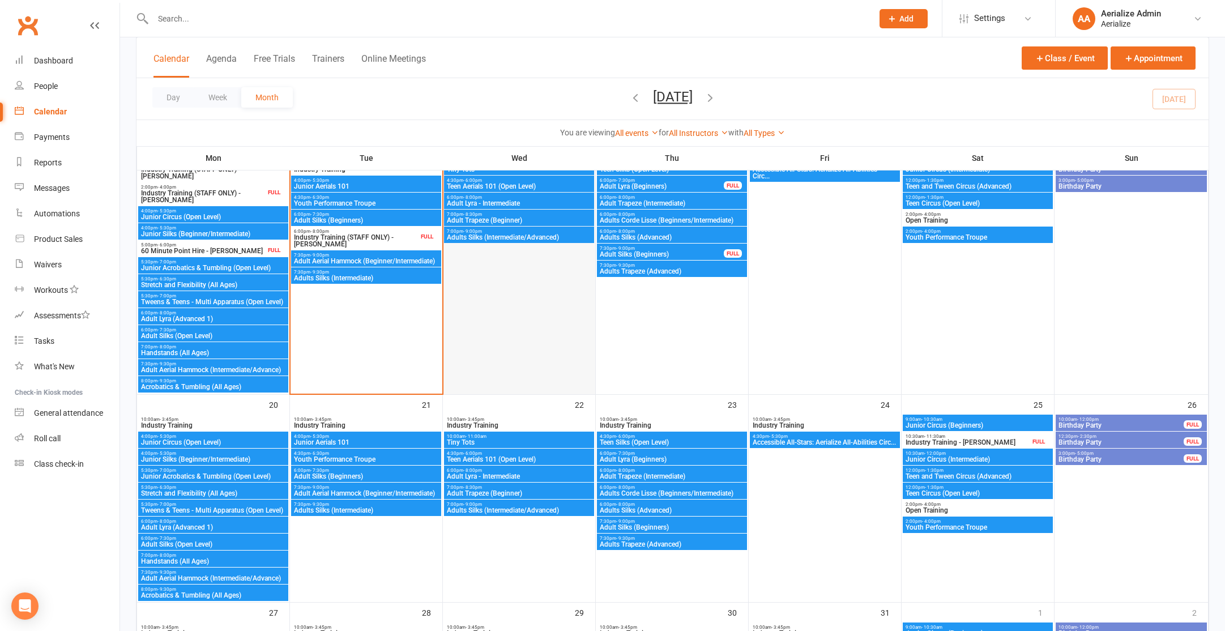
scroll to position [498, 0]
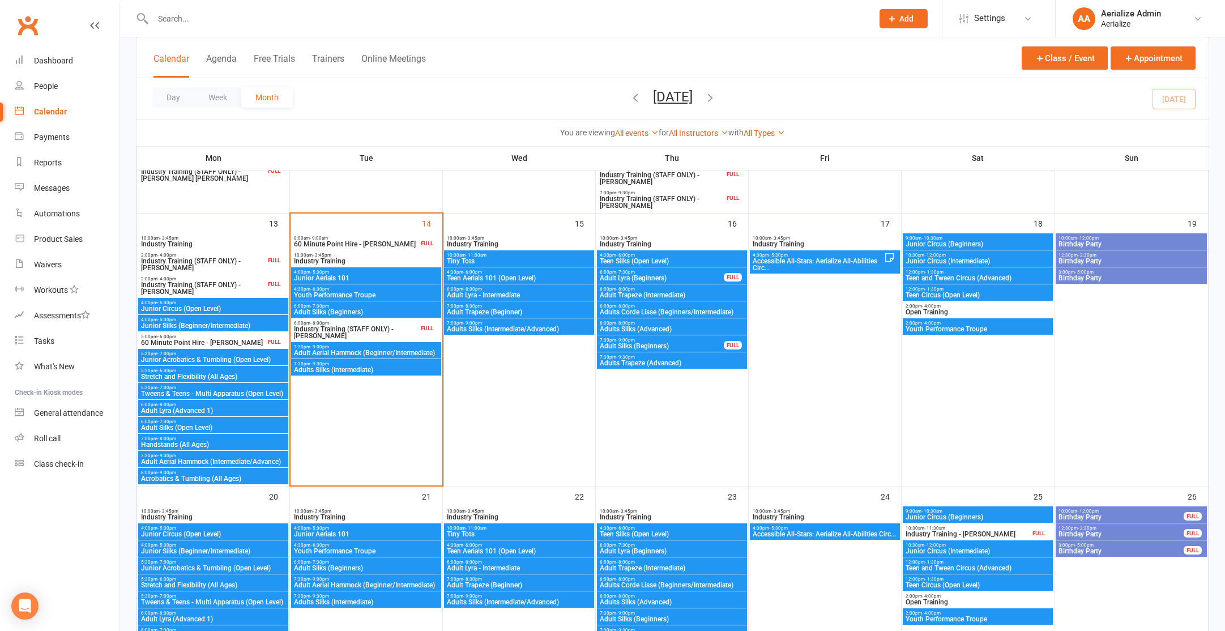
click at [367, 273] on span "4:00pm - 5:30pm" at bounding box center [366, 272] width 146 height 5
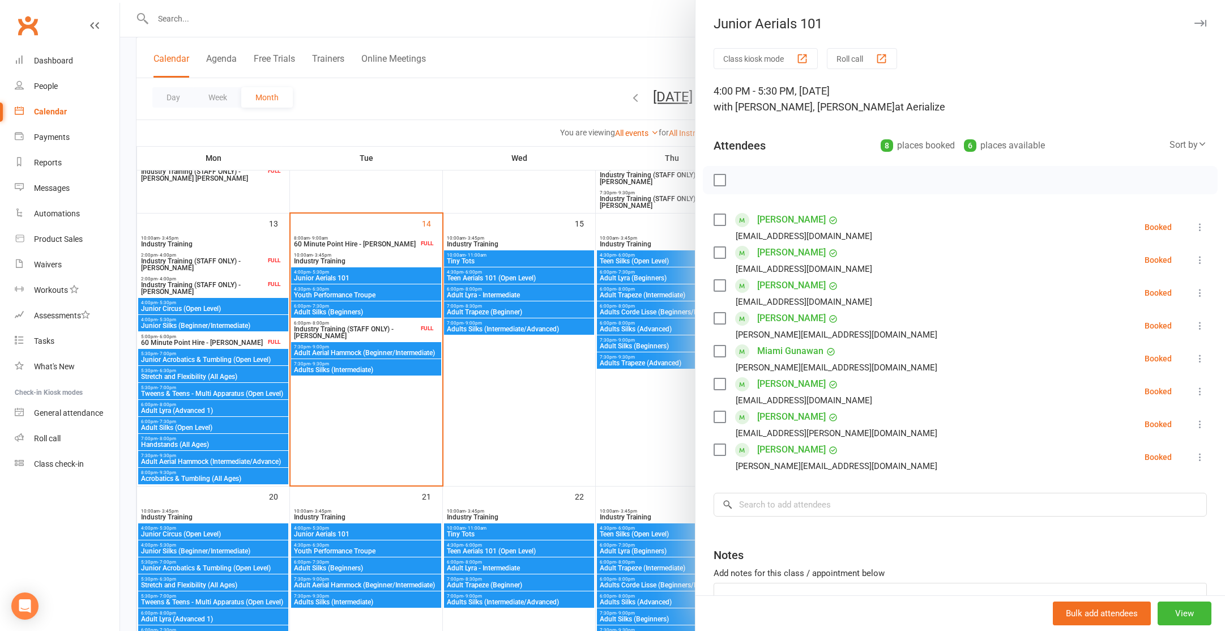
click at [370, 295] on div at bounding box center [672, 315] width 1105 height 631
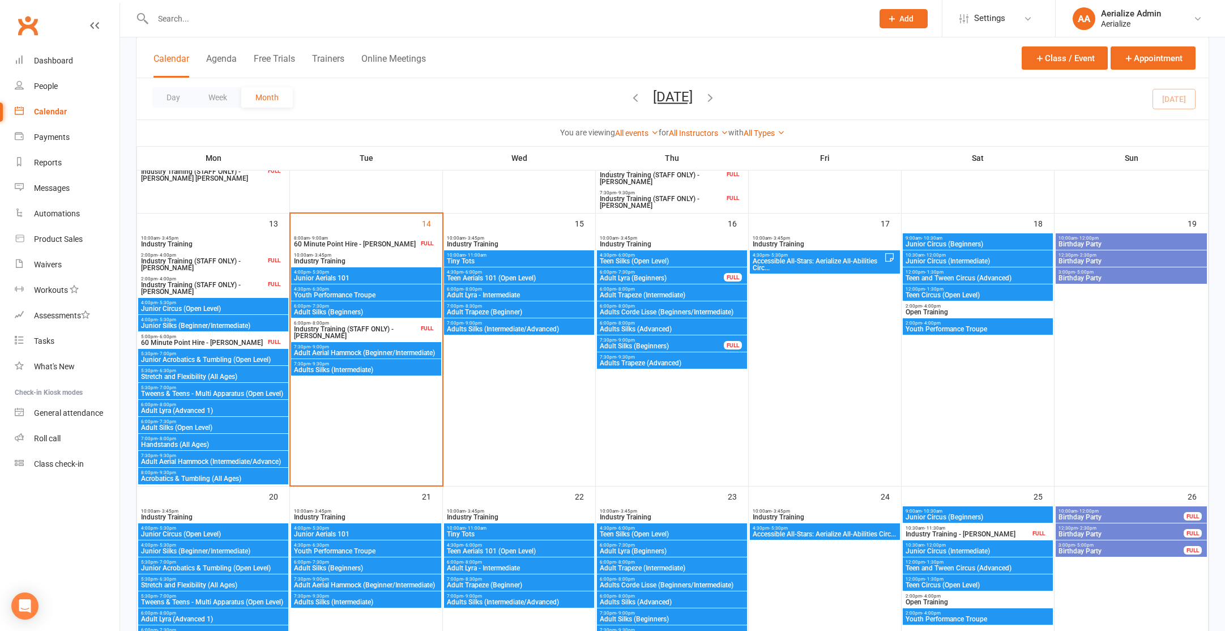
click at [370, 296] on span "Youth Performance Troupe" at bounding box center [366, 295] width 146 height 7
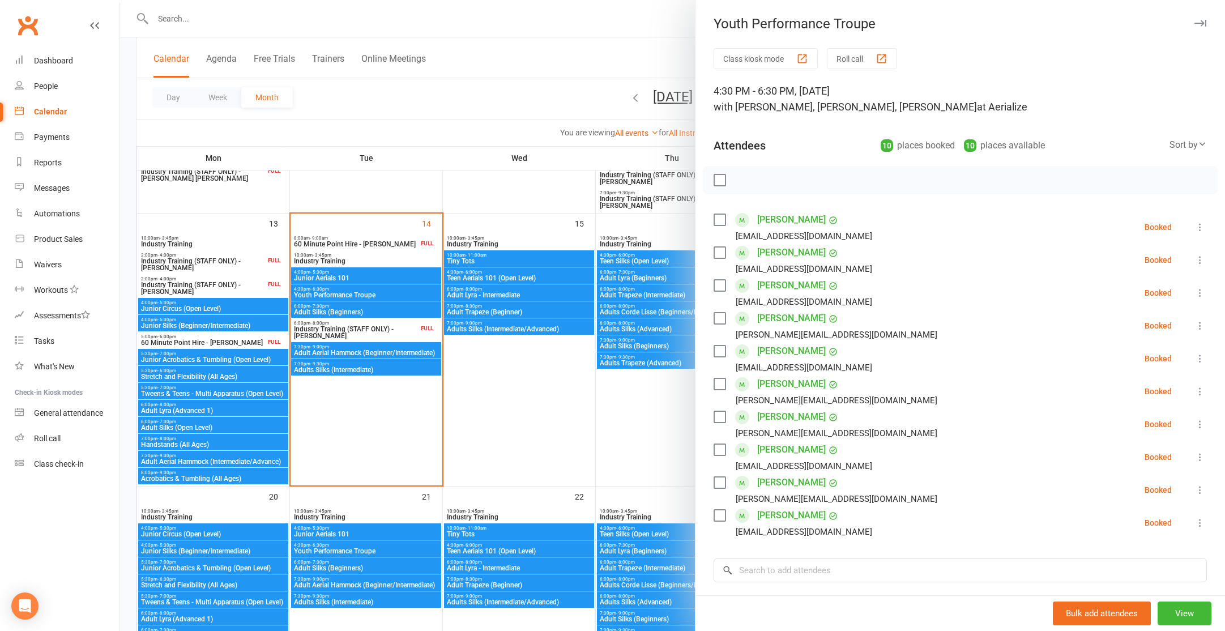
click at [367, 310] on div at bounding box center [672, 315] width 1105 height 631
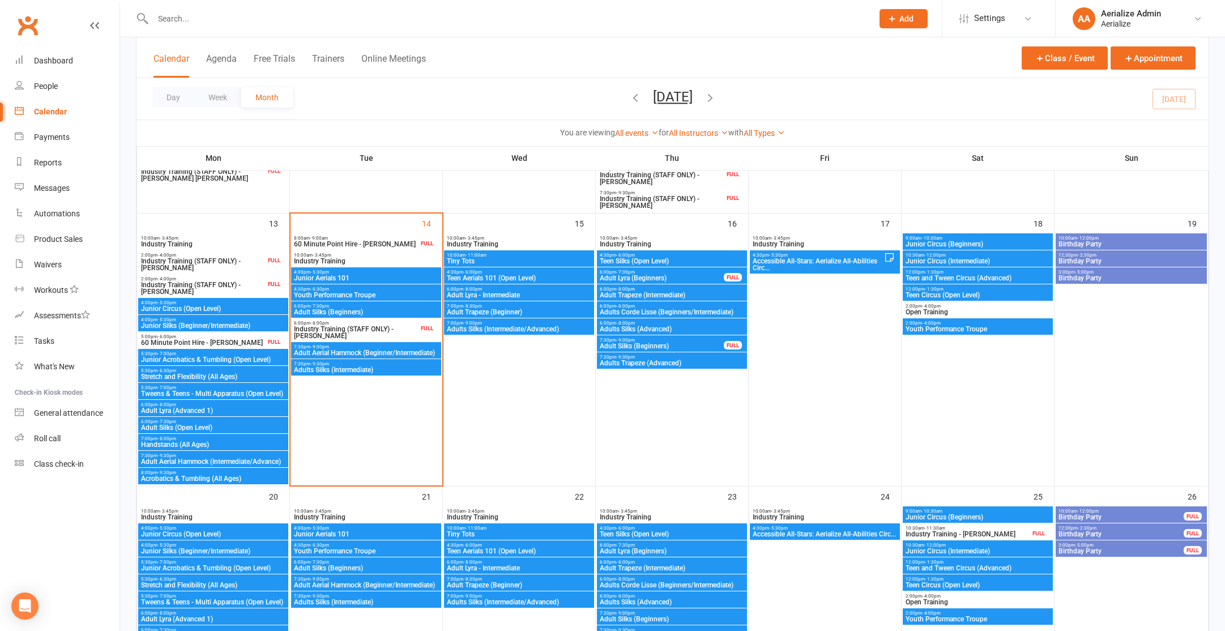
click at [367, 312] on span "Adult Silks (Beginners)" at bounding box center [366, 312] width 146 height 7
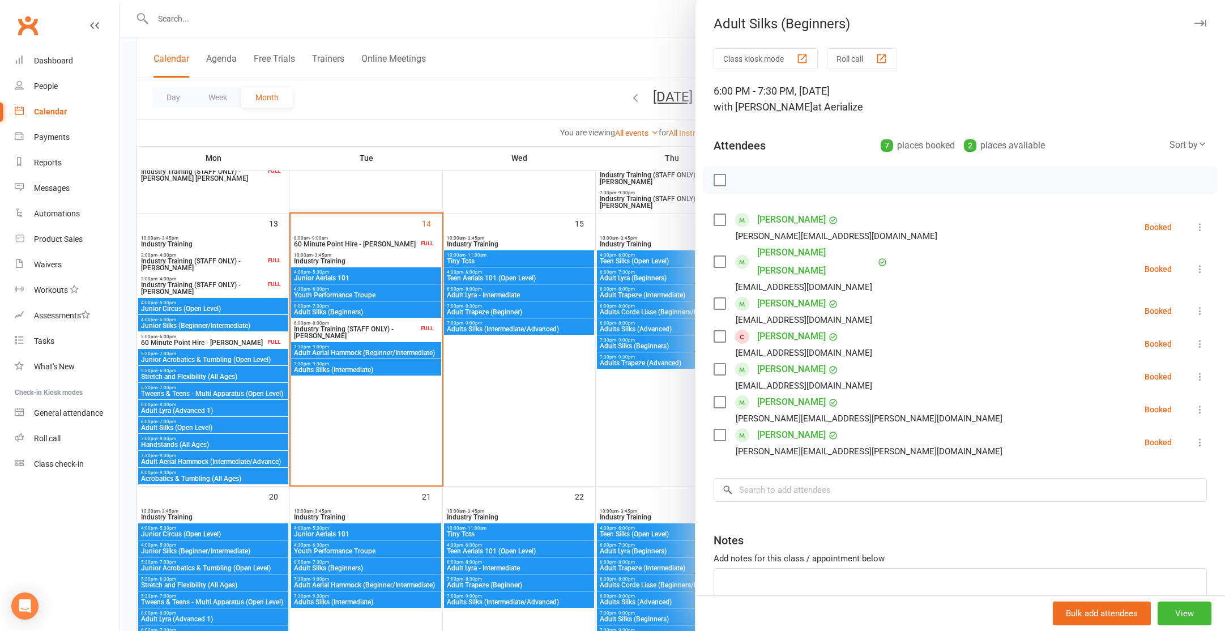
click at [373, 350] on div at bounding box center [672, 315] width 1105 height 631
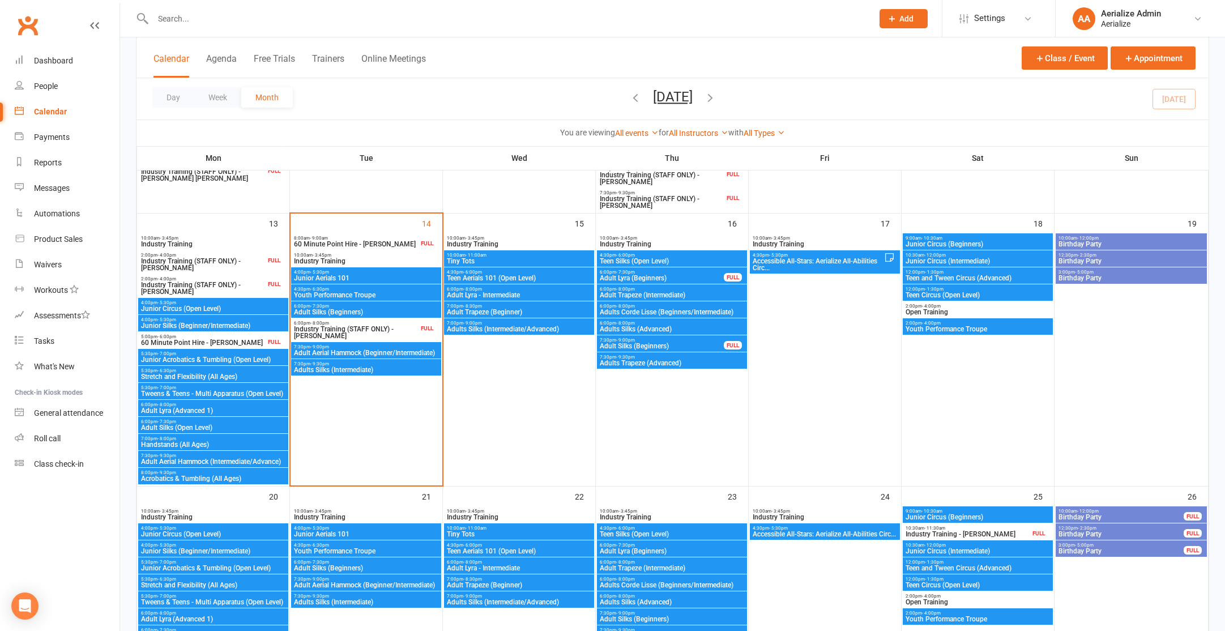
click at [374, 352] on span "Adult Aerial Hammock (Beginner/Intermediate)" at bounding box center [366, 353] width 146 height 7
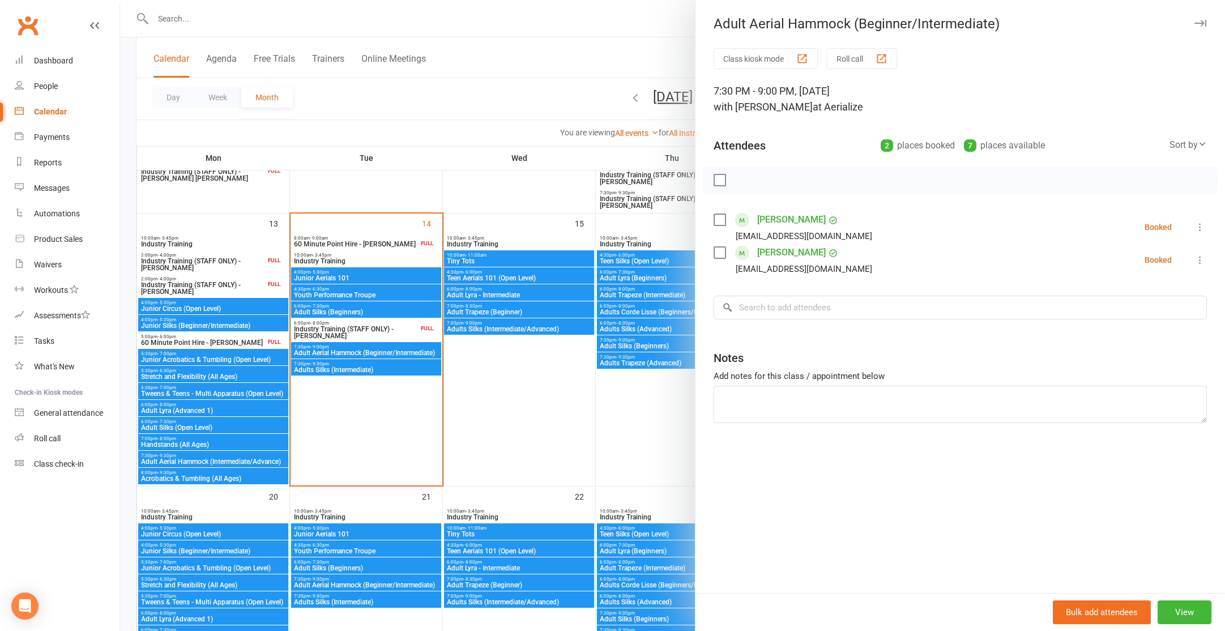
click at [377, 369] on div at bounding box center [672, 315] width 1105 height 631
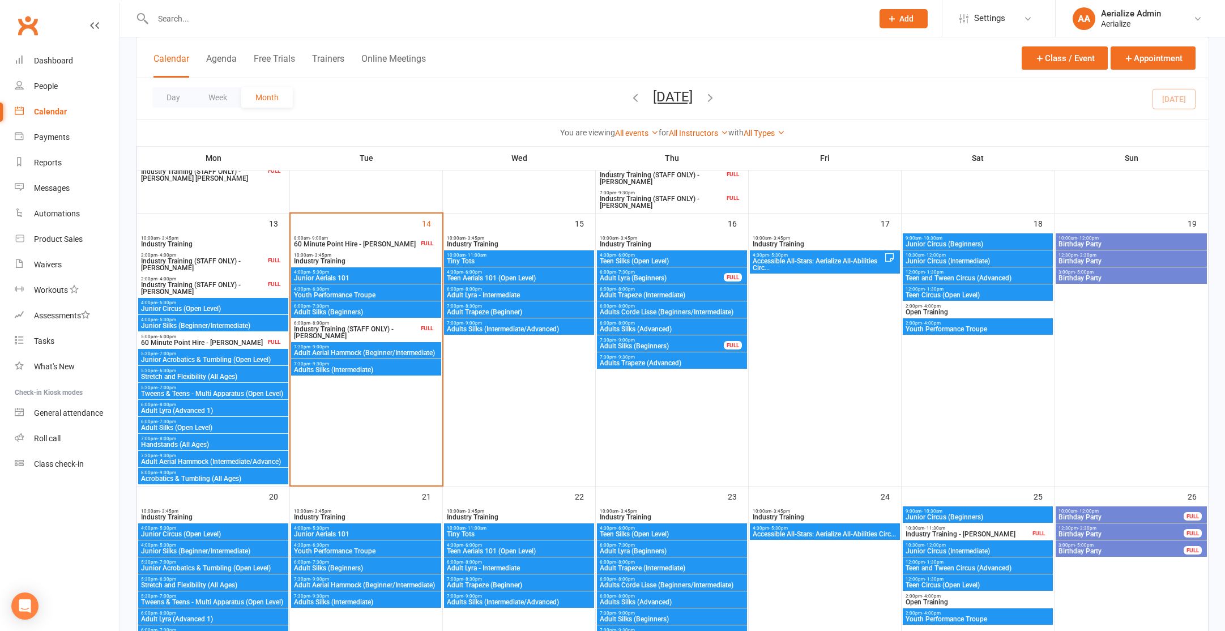
click at [387, 370] on span "Adults Silks (Intermediate)" at bounding box center [366, 370] width 146 height 7
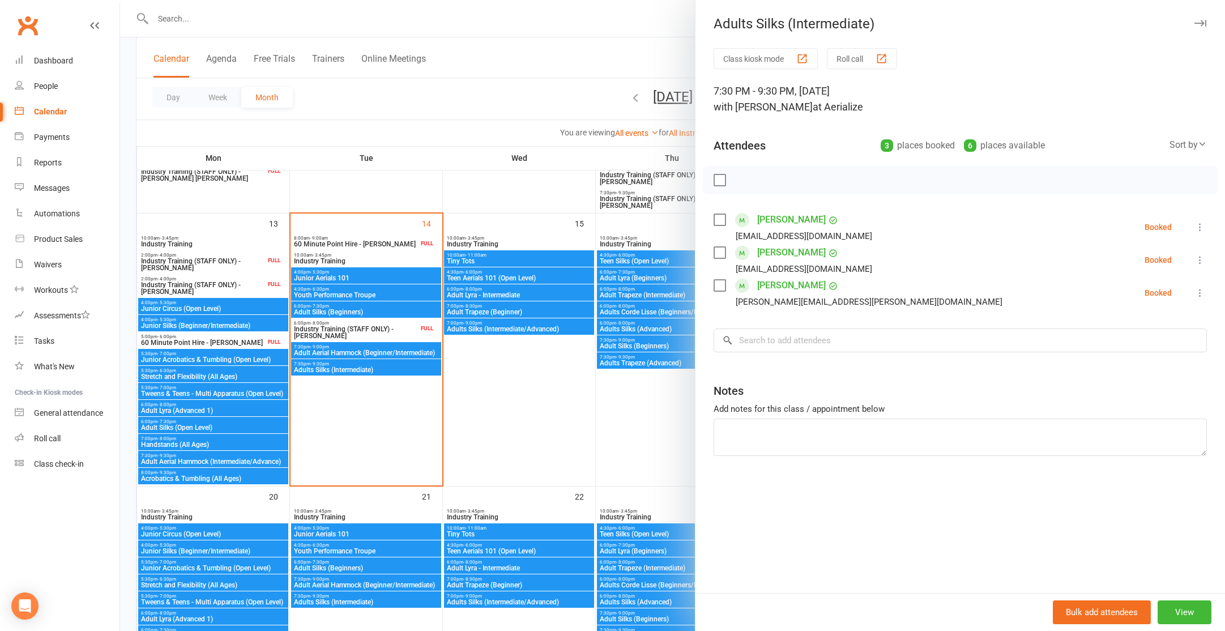
click at [401, 399] on div at bounding box center [672, 315] width 1105 height 631
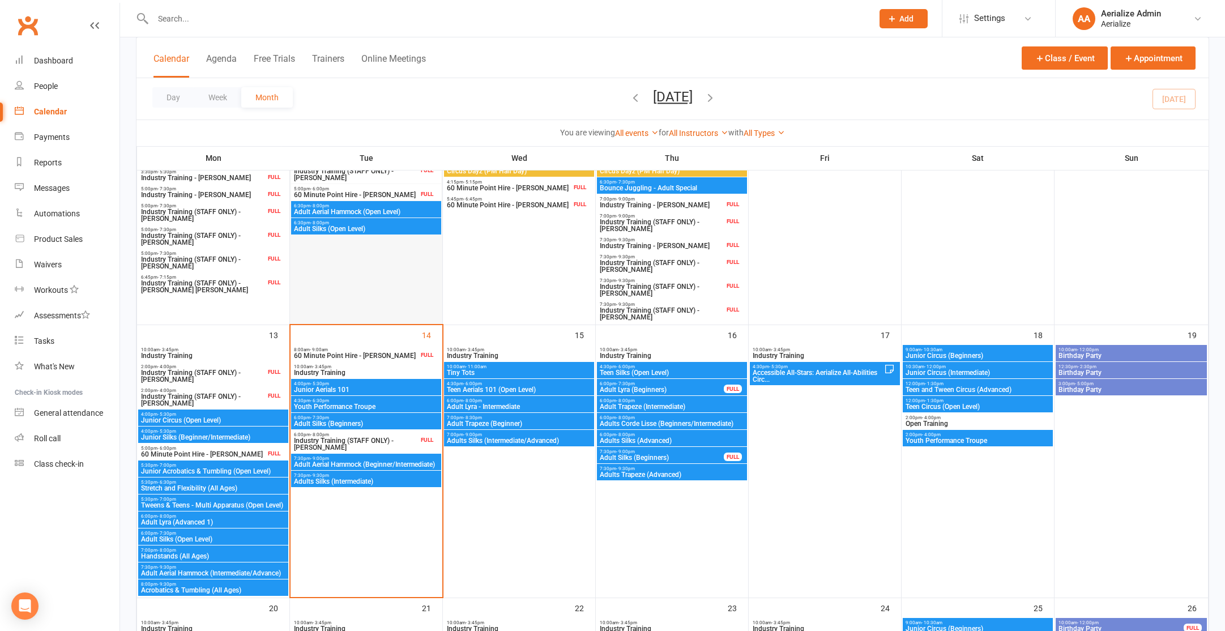
scroll to position [301, 0]
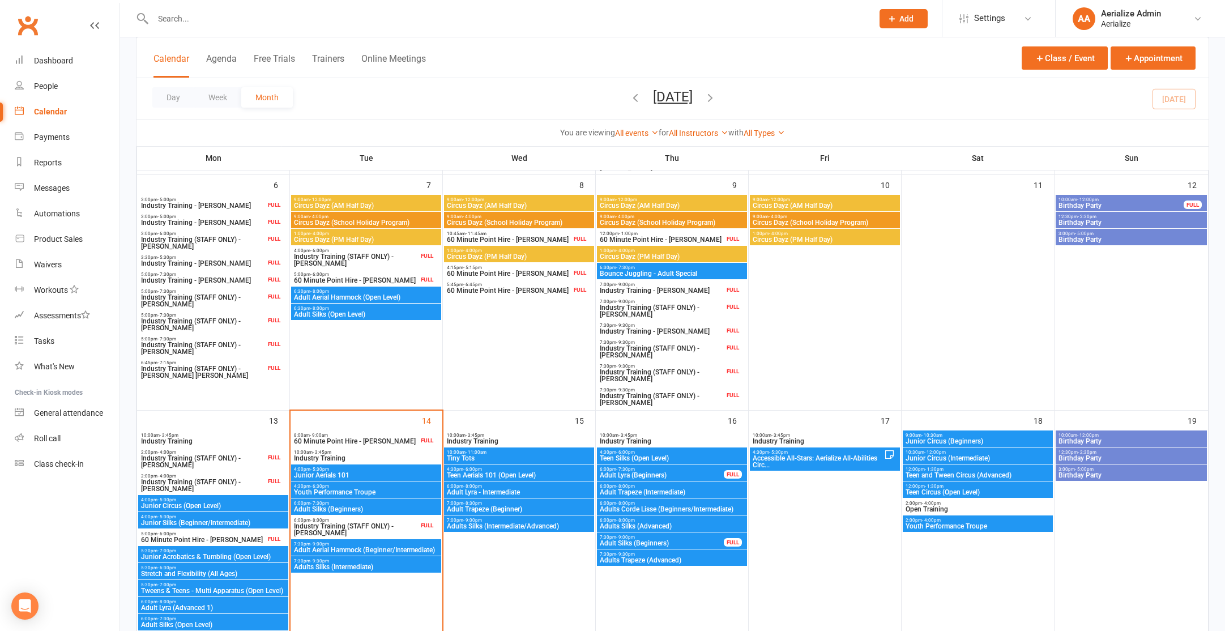
click at [408, 553] on span "Adult Aerial Hammock (Beginner/Intermediate)" at bounding box center [366, 550] width 146 height 7
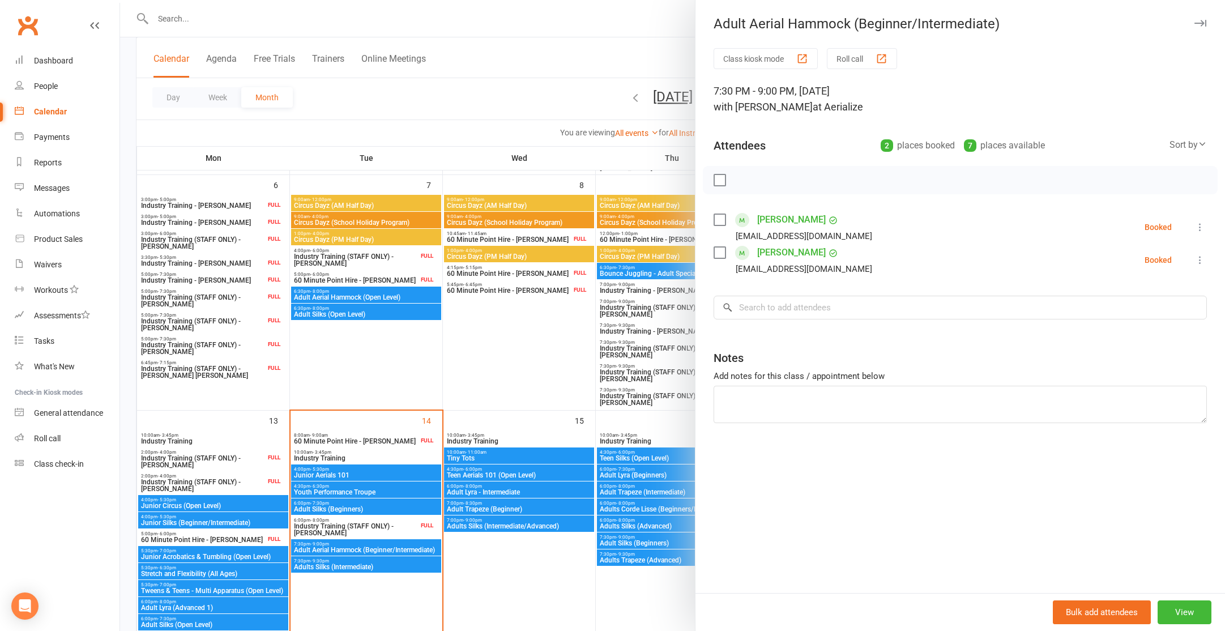
click at [384, 310] on div at bounding box center [672, 315] width 1105 height 631
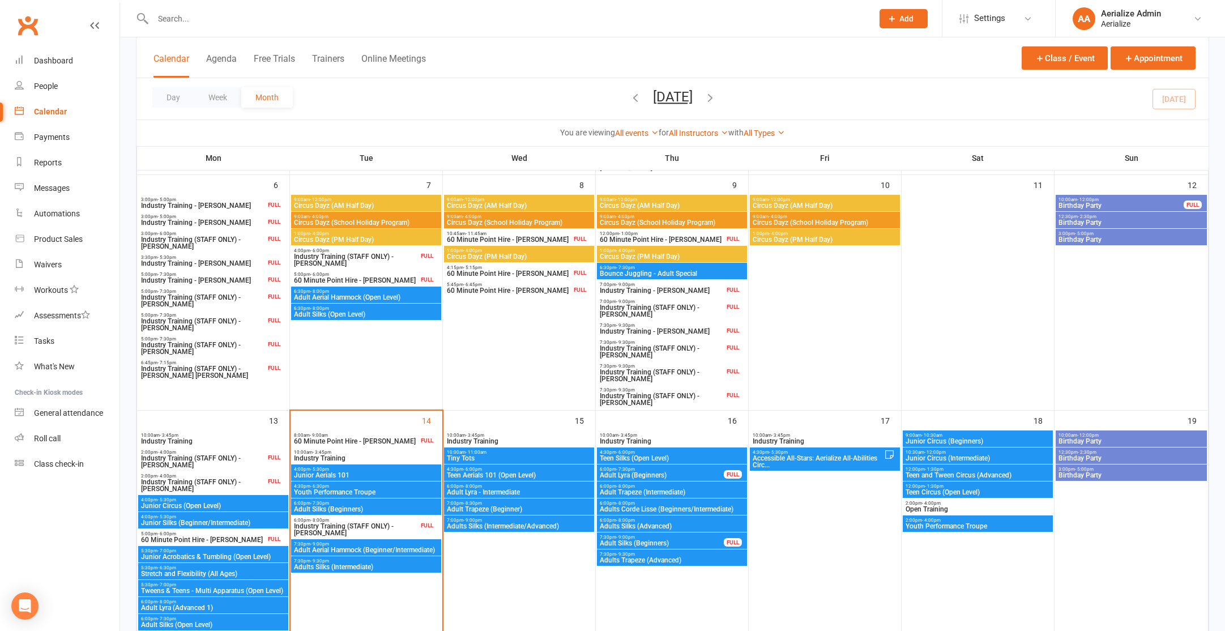
click at [384, 310] on span "6:30pm - 8:00pm" at bounding box center [366, 308] width 146 height 5
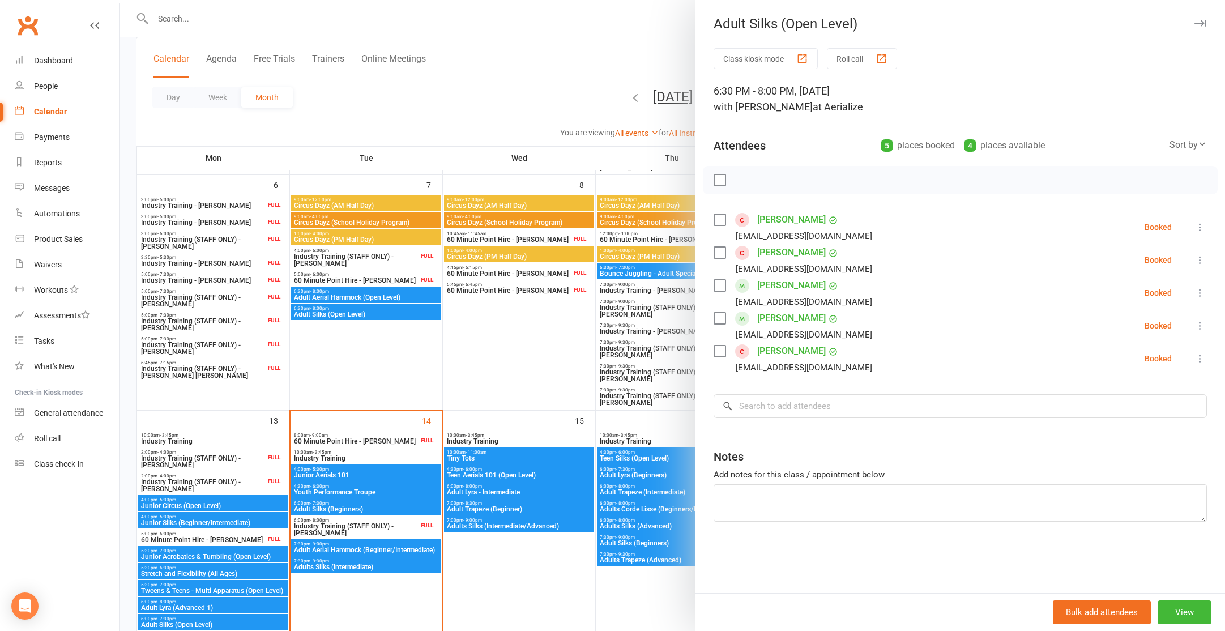
click at [389, 299] on div at bounding box center [672, 315] width 1105 height 631
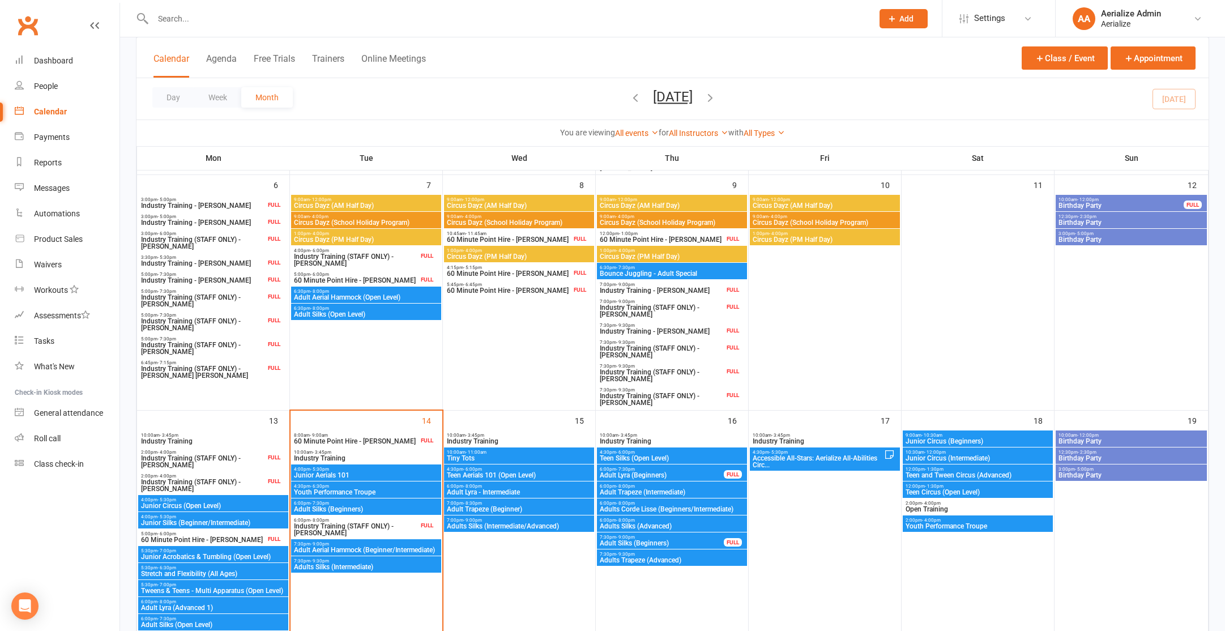
click at [391, 298] on span "Adult Aerial Hammock (Open Level)" at bounding box center [366, 297] width 146 height 7
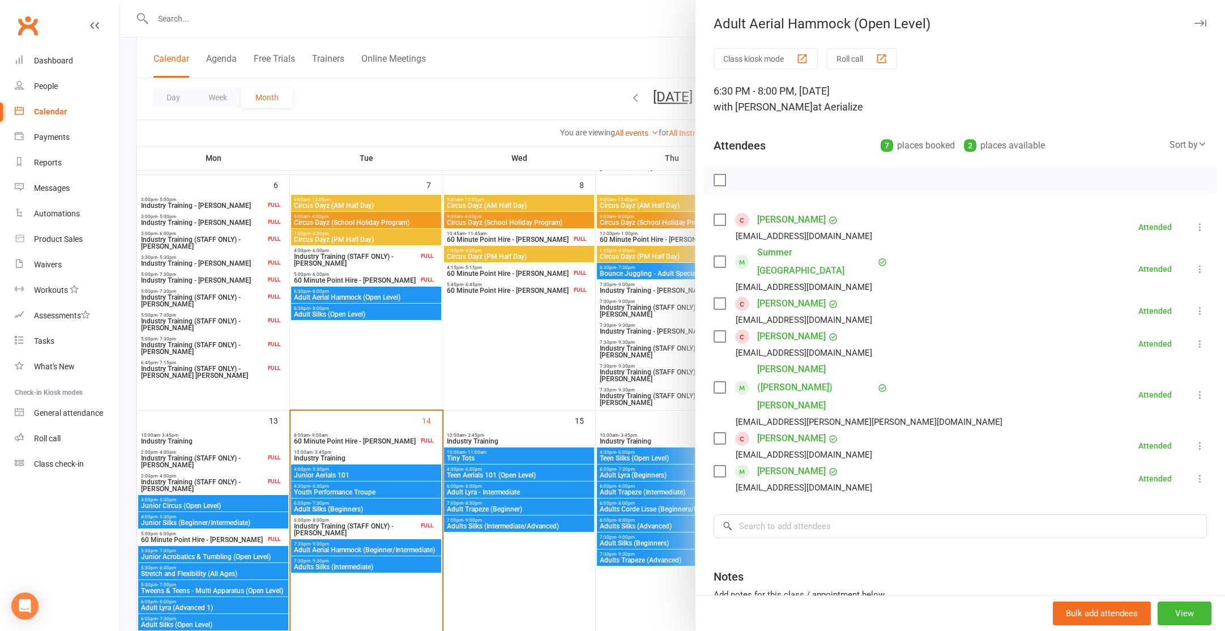
click at [721, 184] on label at bounding box center [719, 179] width 11 height 11
click at [791, 186] on icon "button" at bounding box center [792, 180] width 12 height 12
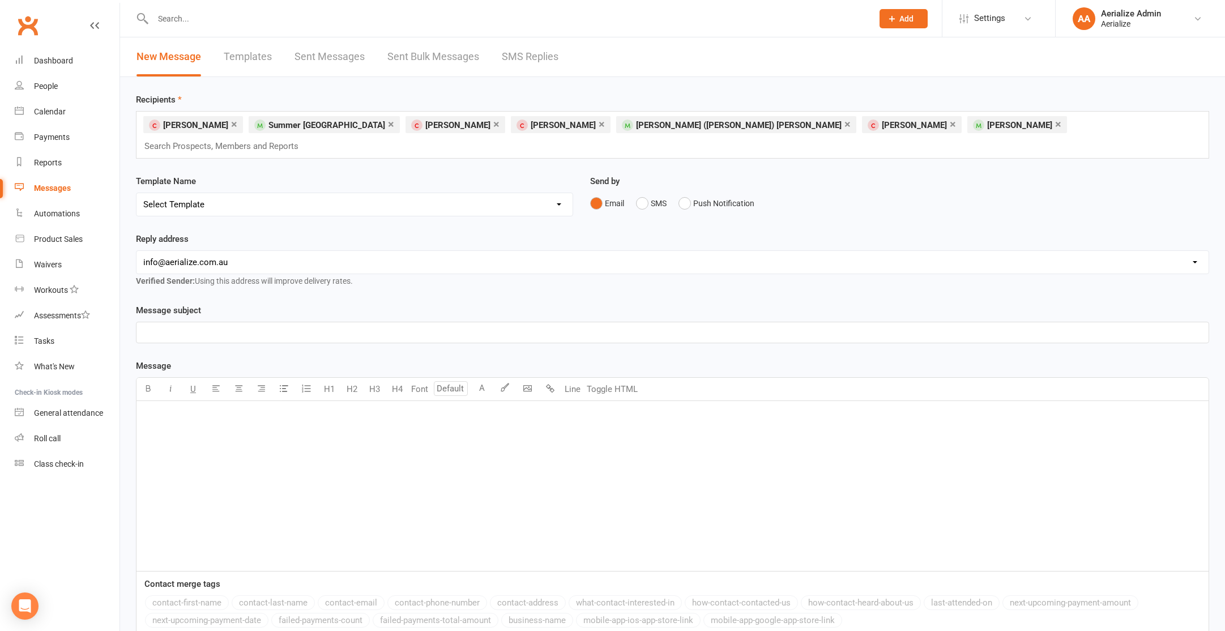
click at [350, 193] on select "Select Template [SMS] Aerialize Waiver Request_ADULT [Email] Aerialize Waiver R…" at bounding box center [355, 204] width 436 height 23
select select "8"
click at [137, 193] on select "Select Template [SMS] Aerialize Waiver Request_ADULT [Email] Aerialize Waiver R…" at bounding box center [355, 204] width 436 height 23
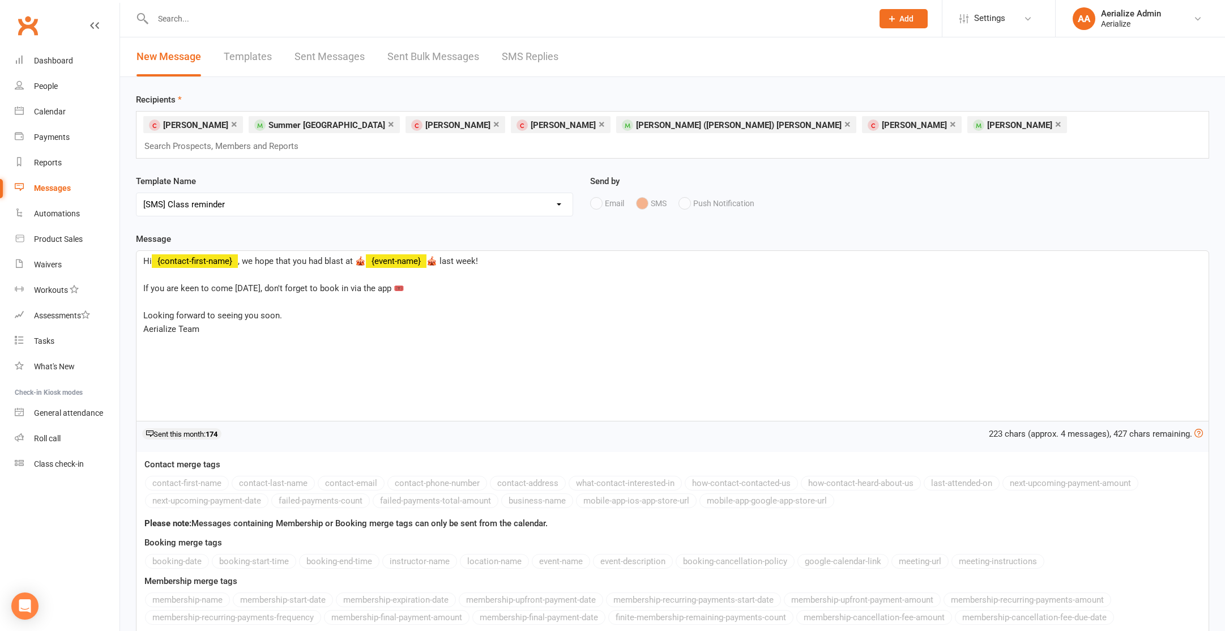
scroll to position [88, 0]
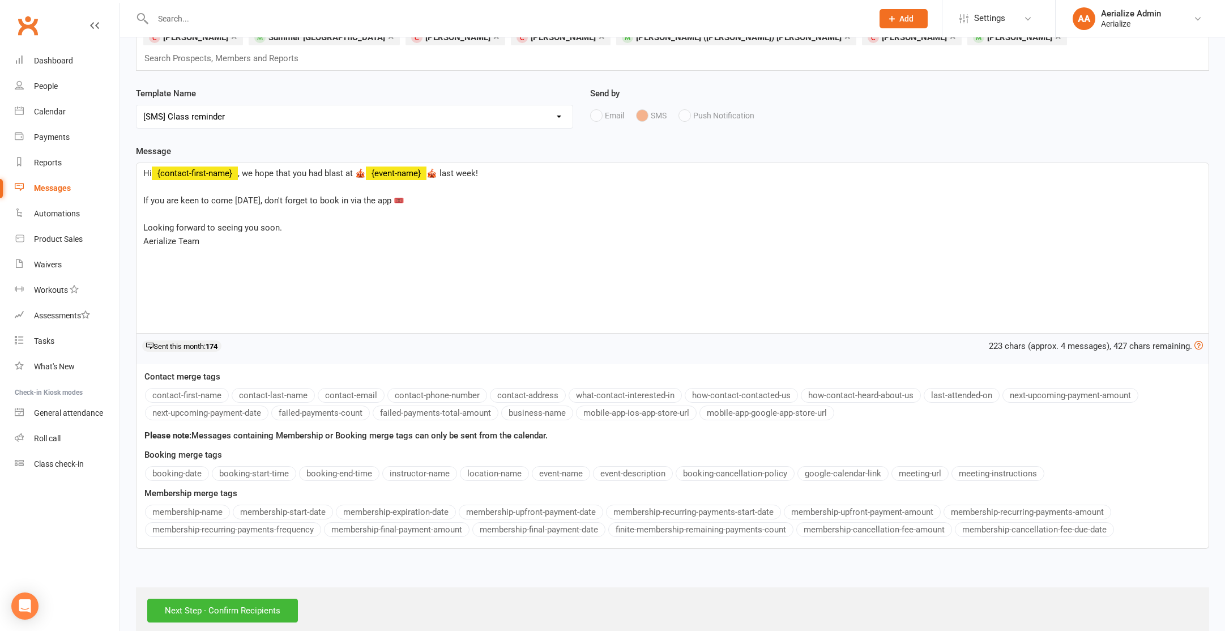
click at [254, 195] on span "If you are keen to come tomorrow, don't forget to book in via the app 🎟️" at bounding box center [273, 200] width 261 height 10
click at [233, 195] on span "If you are keen to come tonight, don't forget to book in via the app 🎟️" at bounding box center [274, 200] width 262 height 10
click at [275, 599] on input "Next Step - Confirm Recipients" at bounding box center [222, 611] width 151 height 24
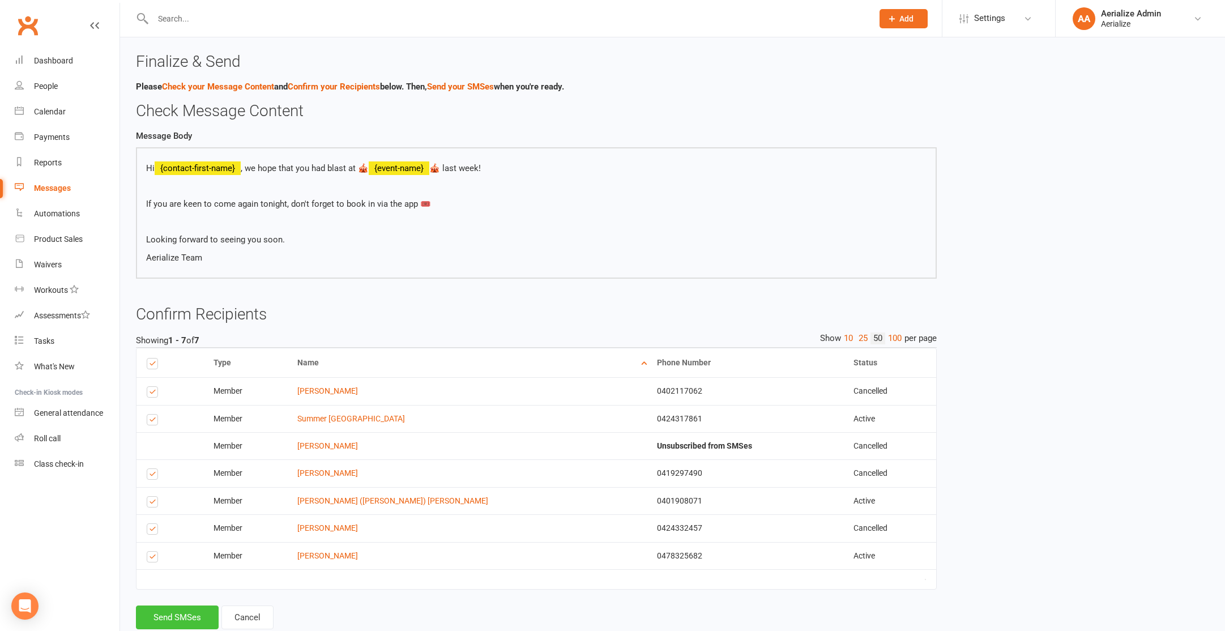
click at [199, 607] on button "Send SMSes" at bounding box center [177, 618] width 83 height 24
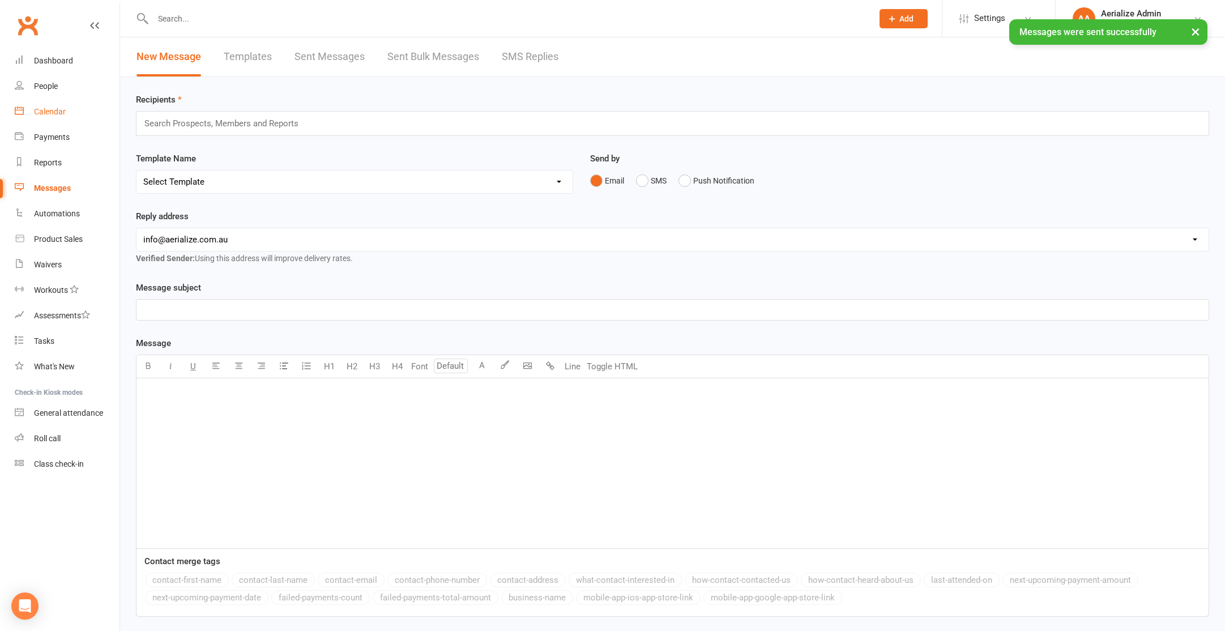
click at [49, 114] on div "Calendar" at bounding box center [50, 111] width 32 height 9
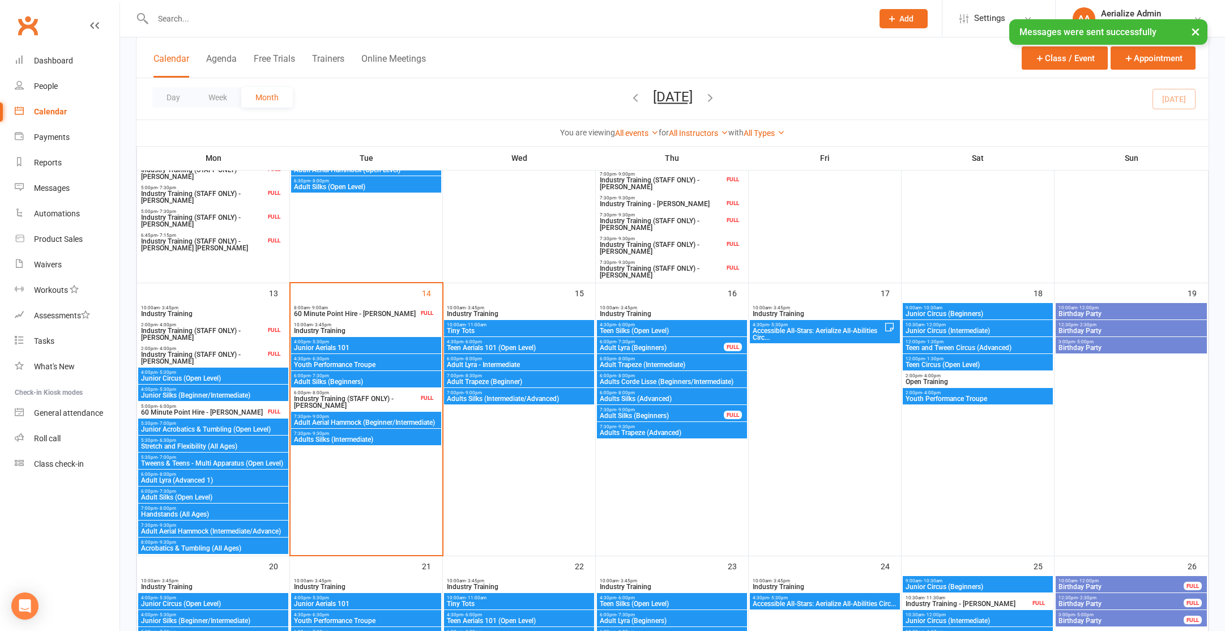
scroll to position [429, 0]
click at [382, 441] on span "Adults Silks (Intermediate)" at bounding box center [366, 439] width 146 height 7
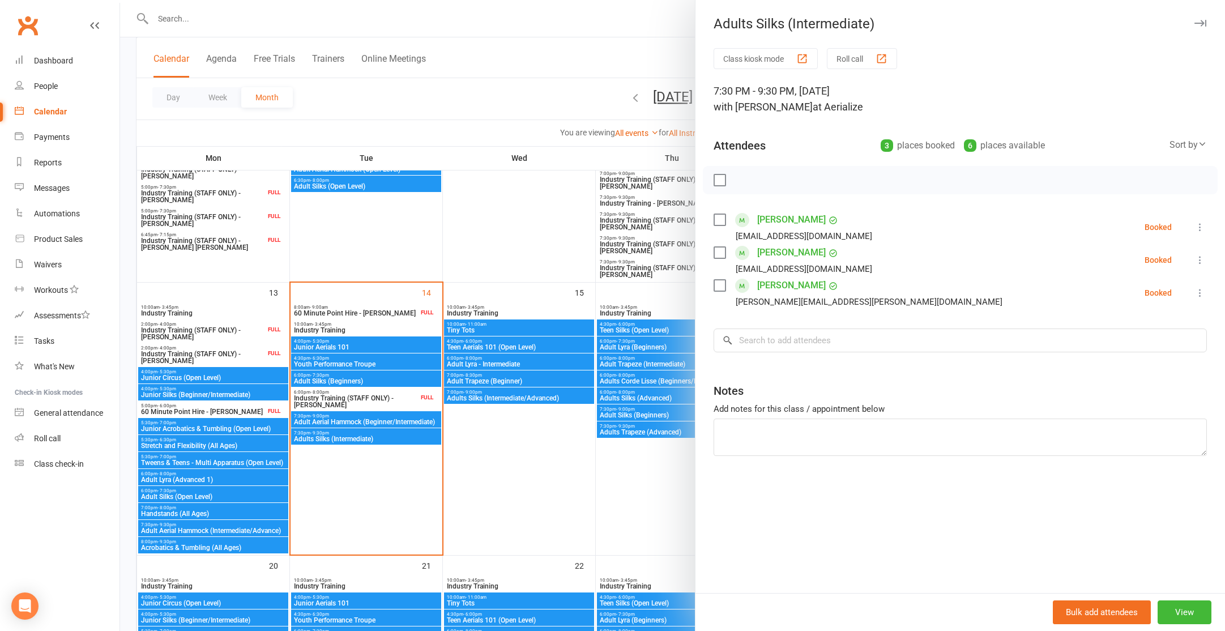
scroll to position [410, 0]
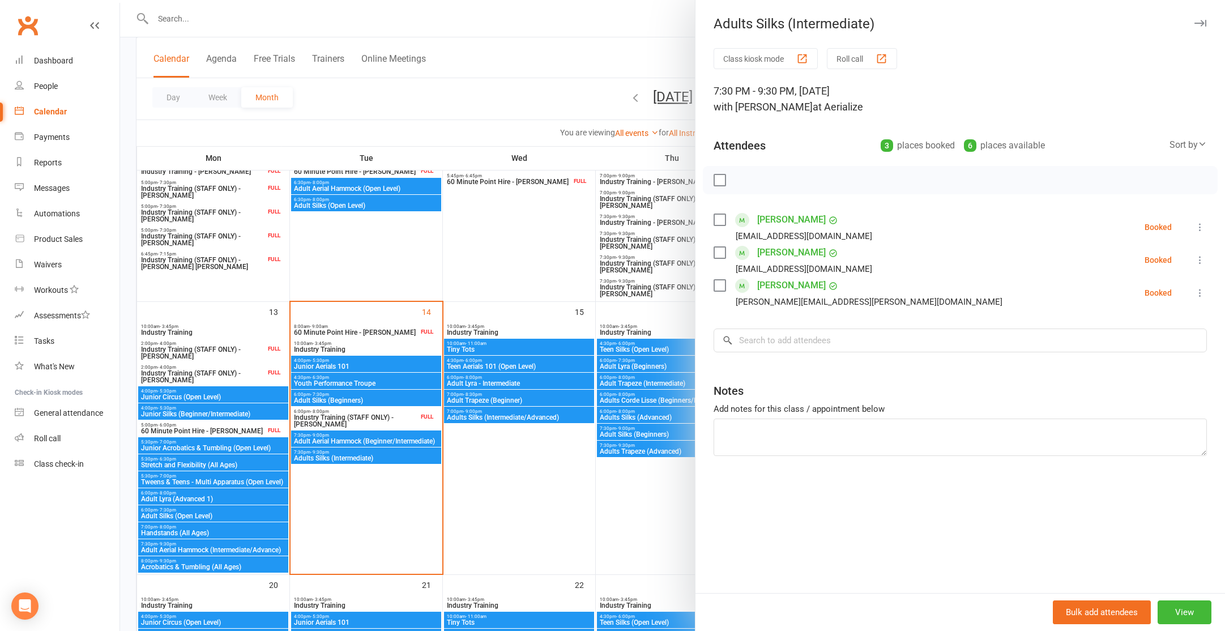
click at [372, 208] on div at bounding box center [672, 315] width 1105 height 631
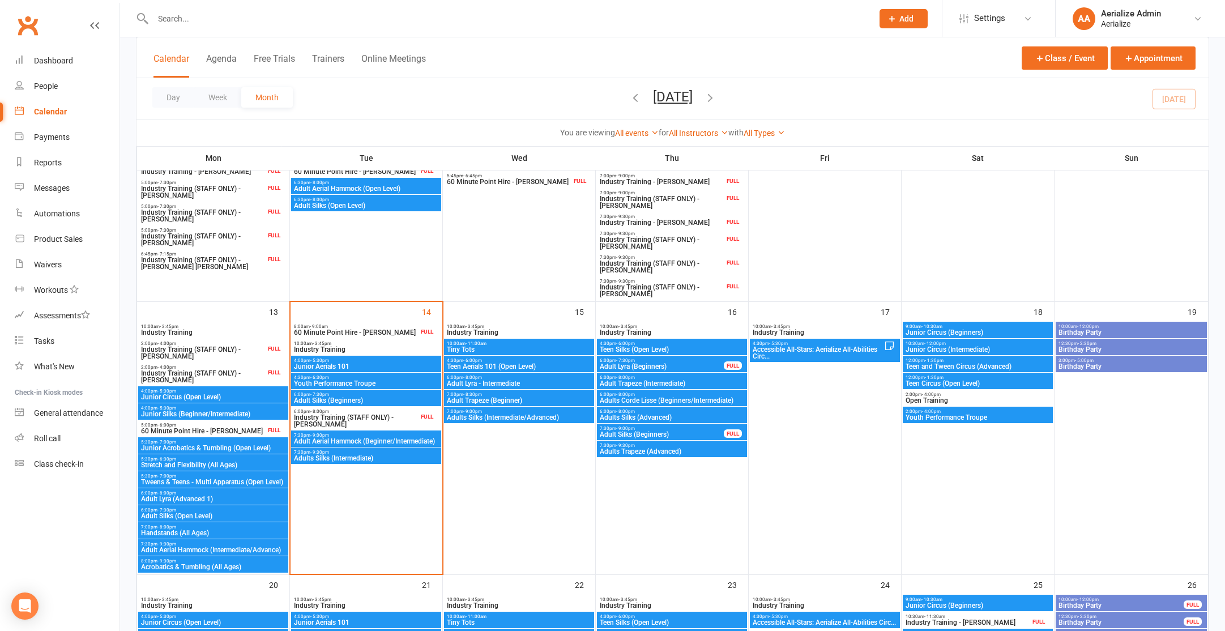
click at [373, 208] on span "Adult Silks (Open Level)" at bounding box center [366, 205] width 146 height 7
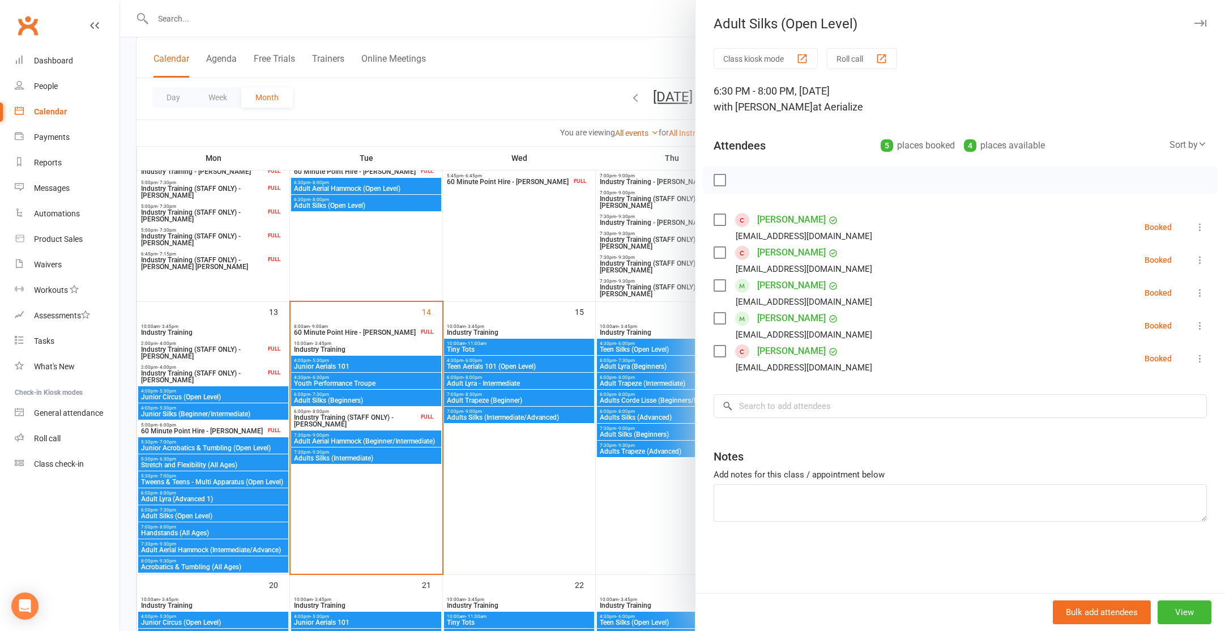
click at [353, 262] on div at bounding box center [672, 315] width 1105 height 631
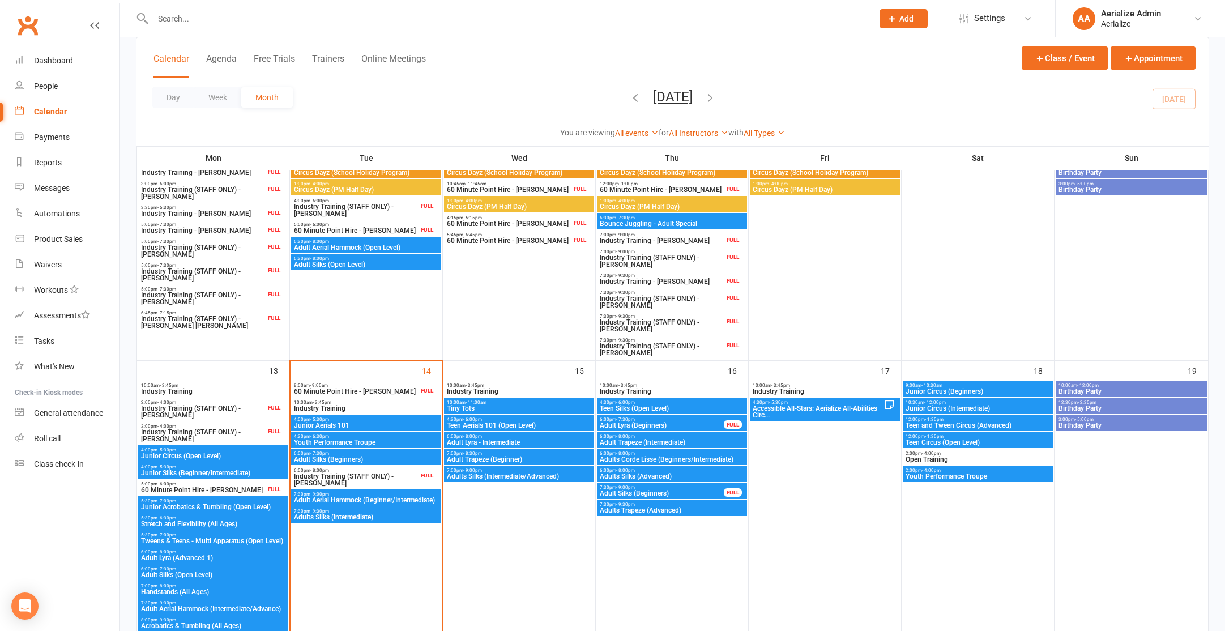
scroll to position [268, 0]
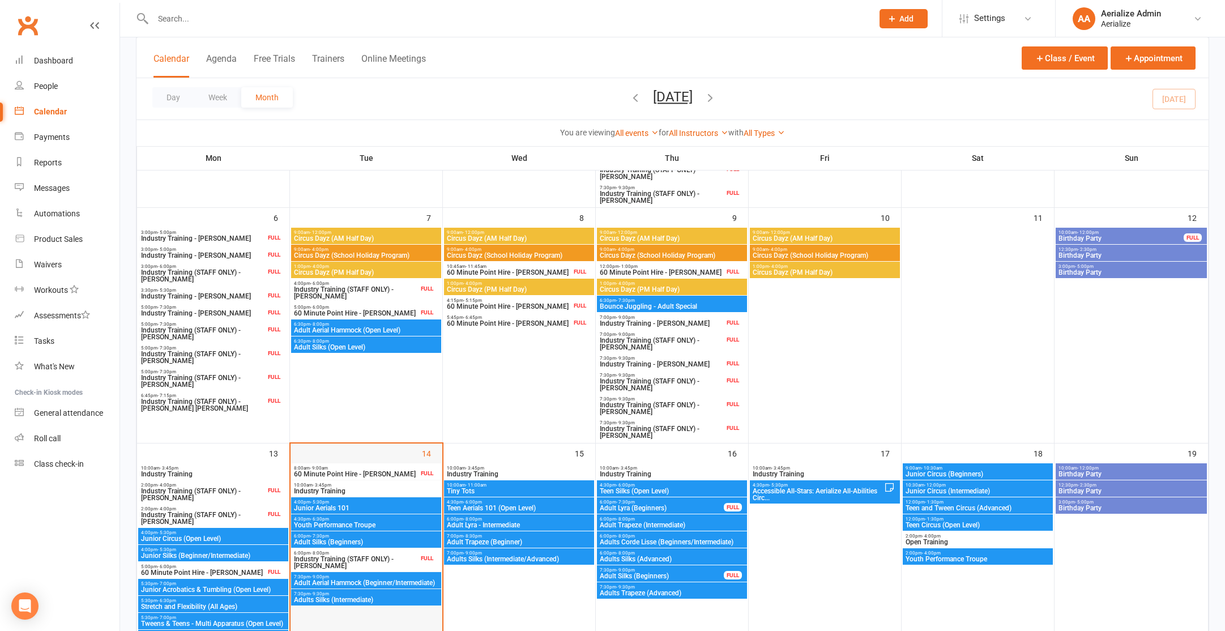
click at [371, 605] on div at bounding box center [367, 589] width 150 height 252
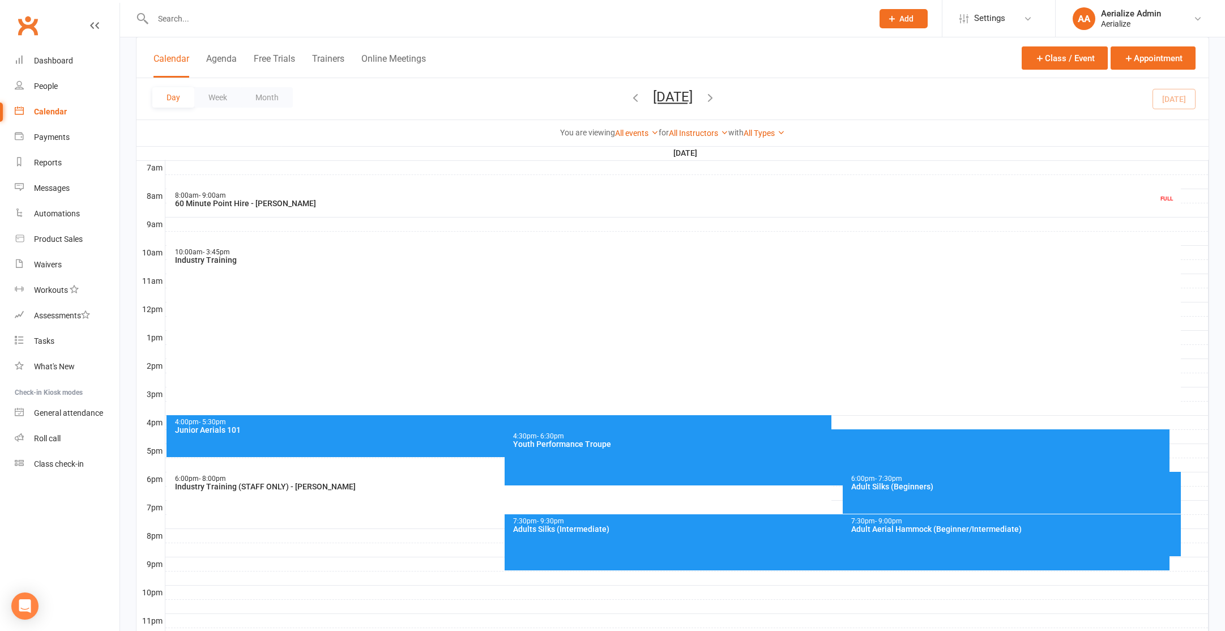
click at [262, 95] on button "Month" at bounding box center [267, 97] width 52 height 20
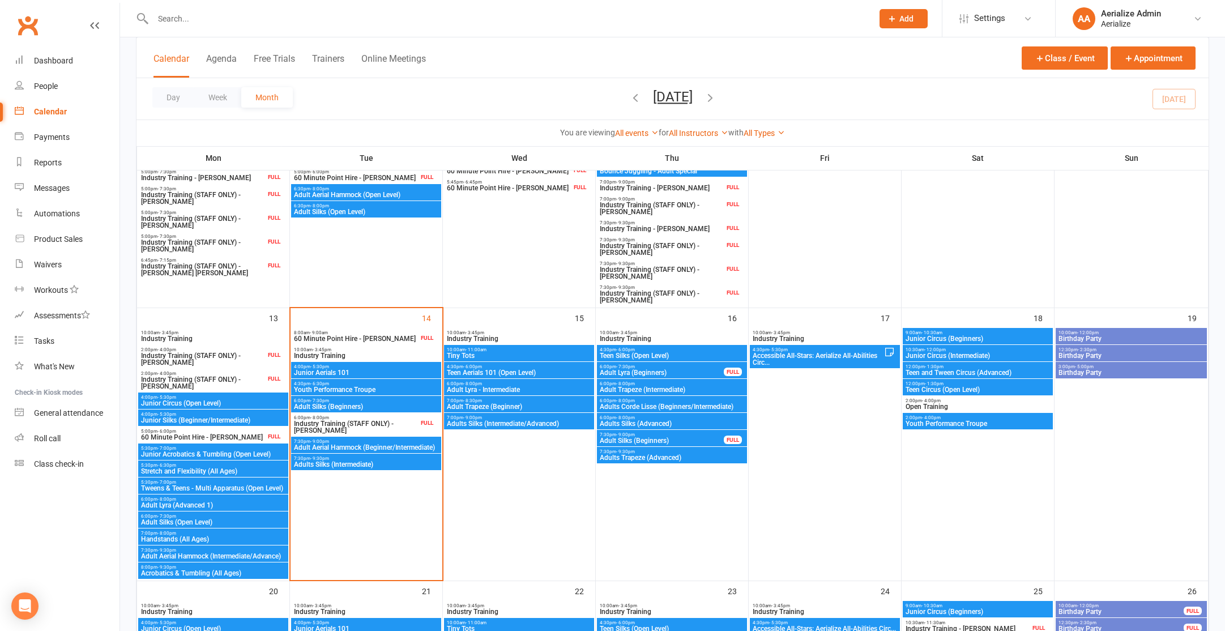
scroll to position [410, 0]
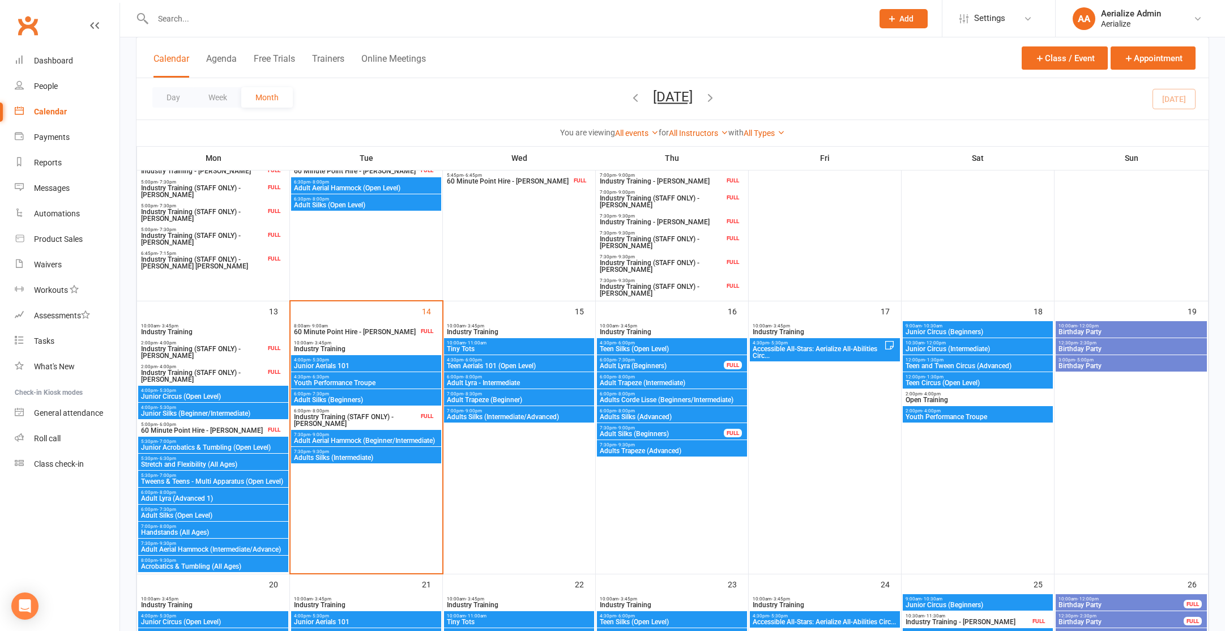
click at [403, 461] on div "7:30pm - 9:30pm Adults Silks (Intermediate)" at bounding box center [366, 455] width 150 height 16
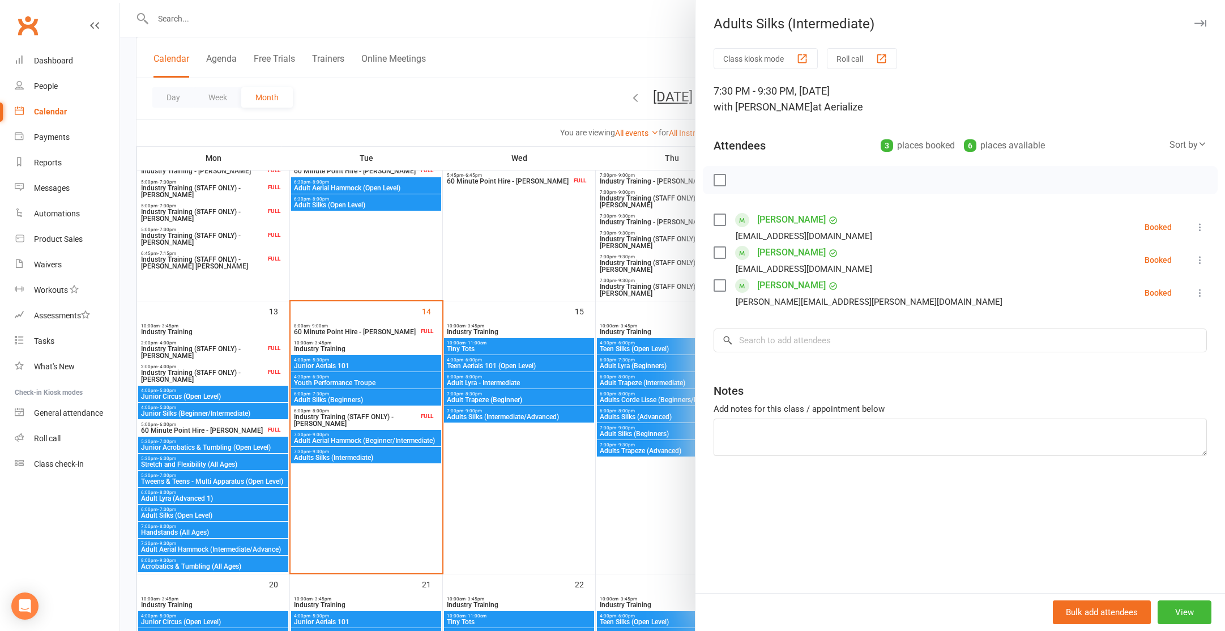
click at [373, 242] on div at bounding box center [672, 315] width 1105 height 631
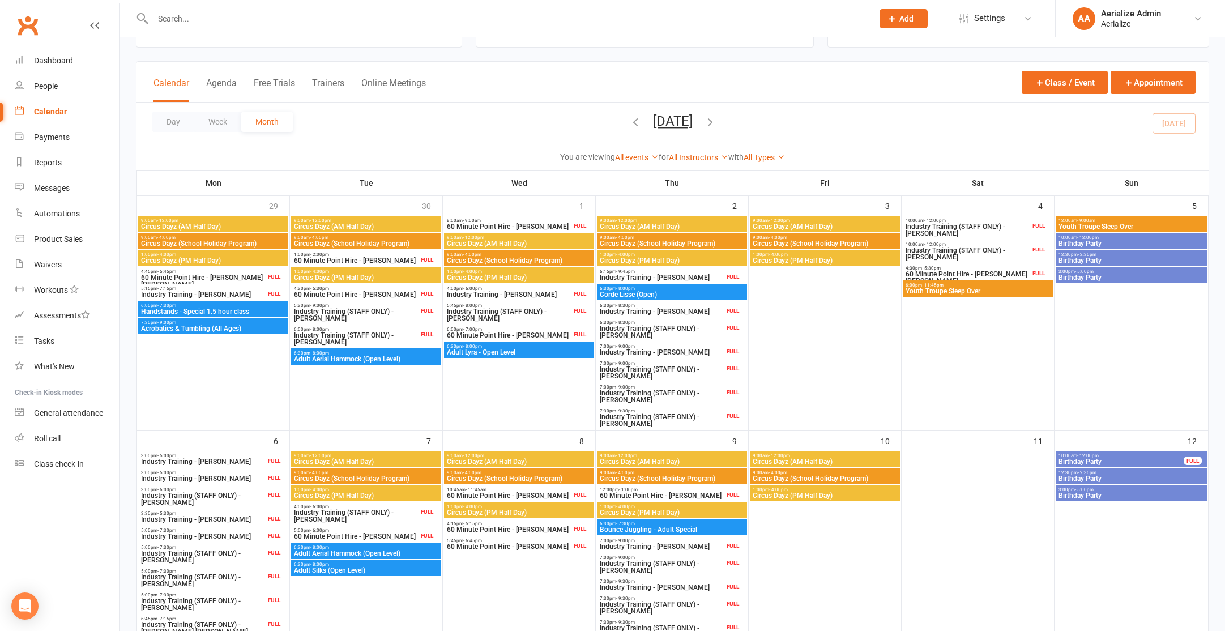
scroll to position [0, 0]
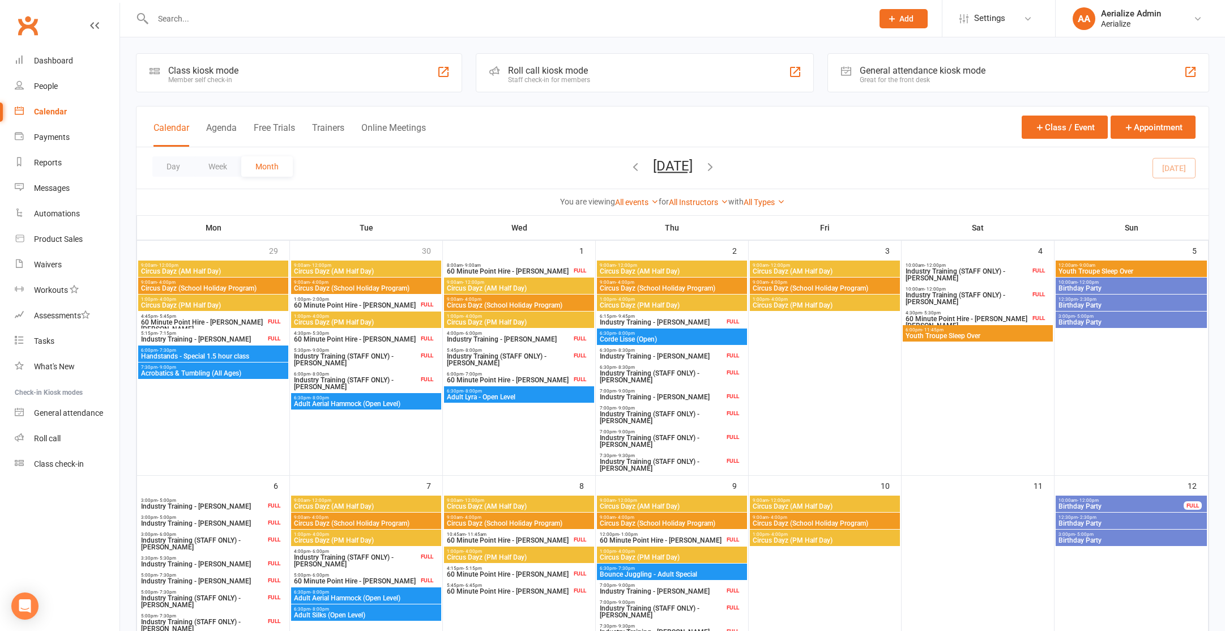
click at [629, 167] on icon "button" at bounding box center [635, 166] width 12 height 12
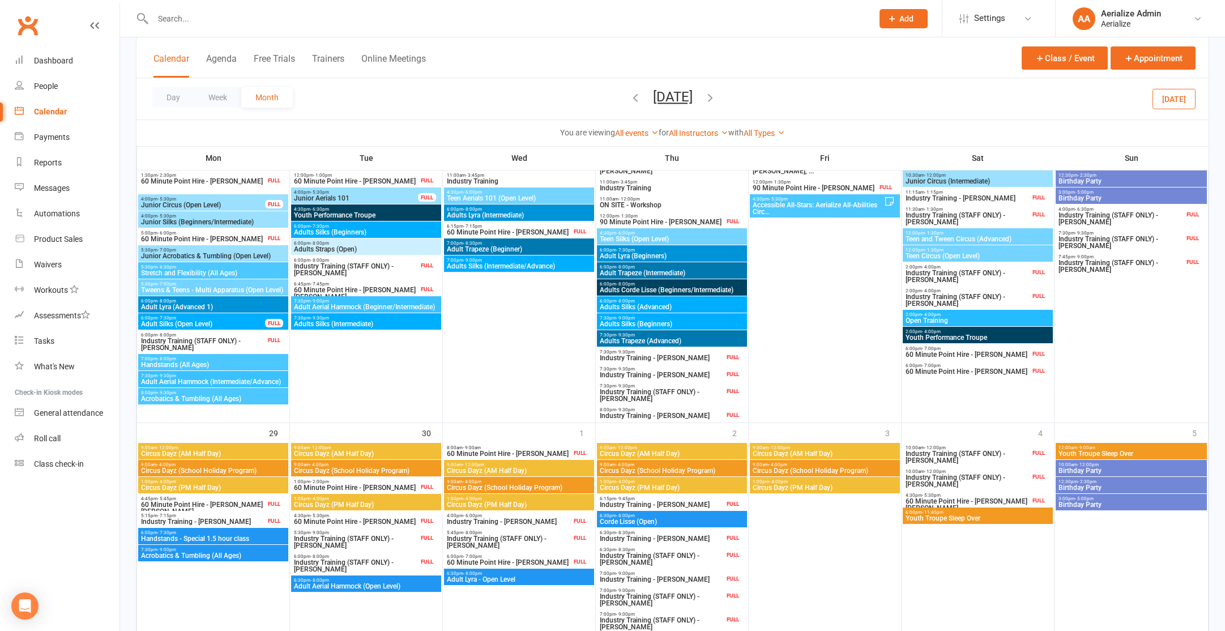
scroll to position [968, 0]
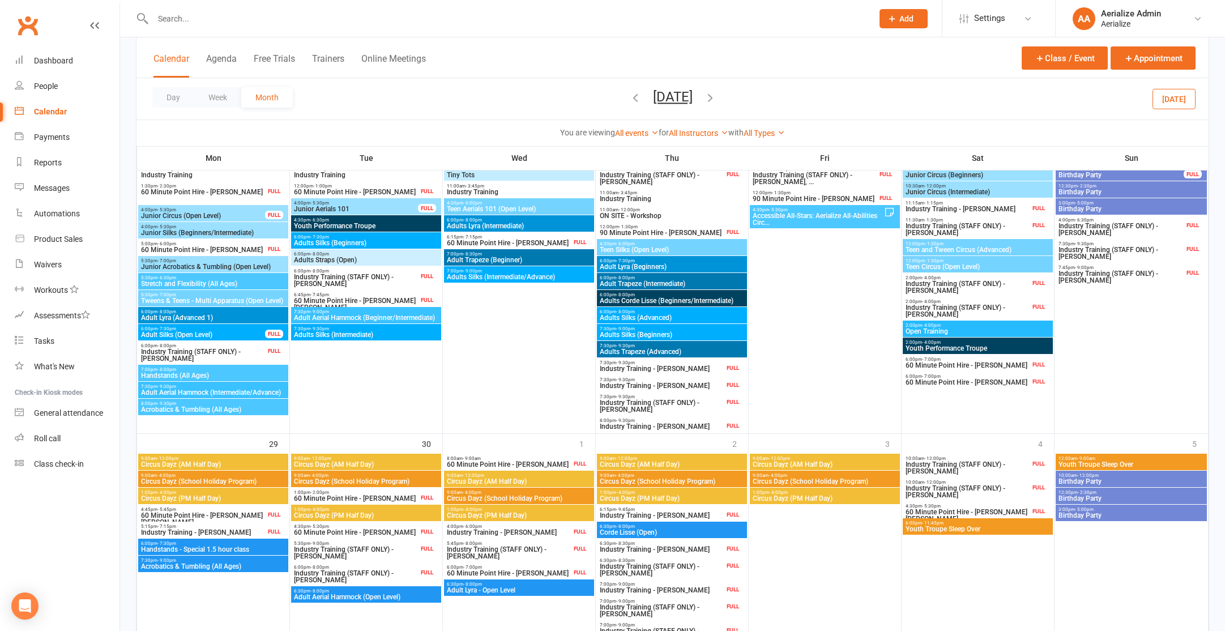
click at [373, 334] on span "Adults Silks (Intermediate)" at bounding box center [366, 334] width 146 height 7
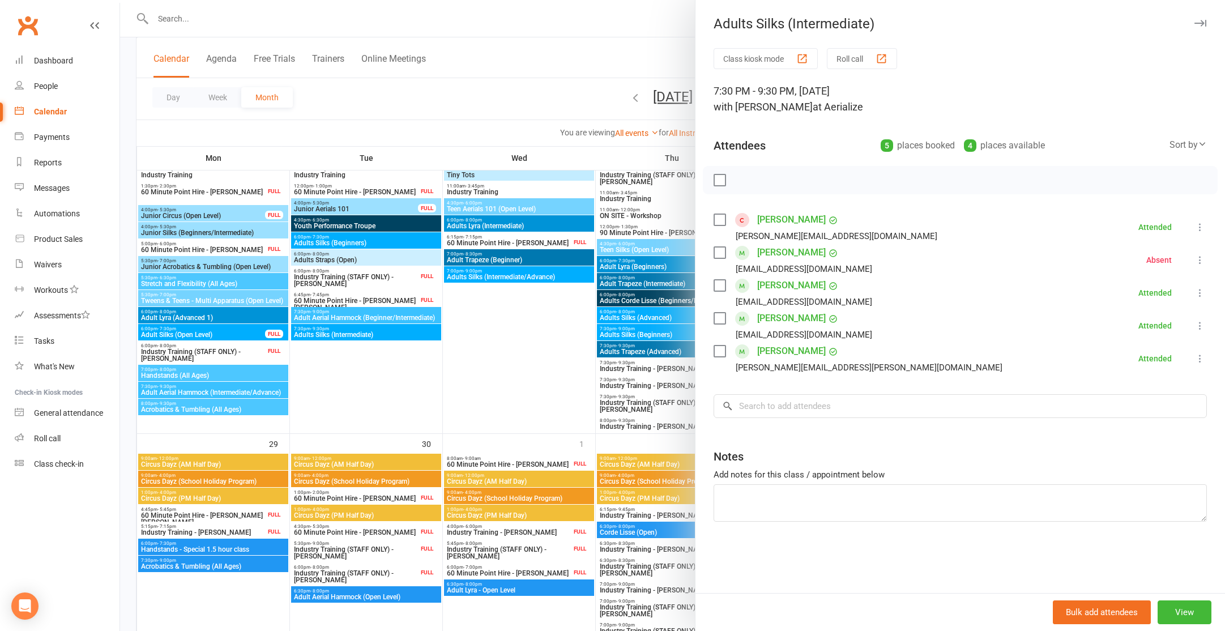
click at [717, 222] on label at bounding box center [719, 219] width 11 height 11
click at [721, 283] on label at bounding box center [719, 285] width 11 height 11
click at [717, 283] on label at bounding box center [719, 285] width 11 height 11
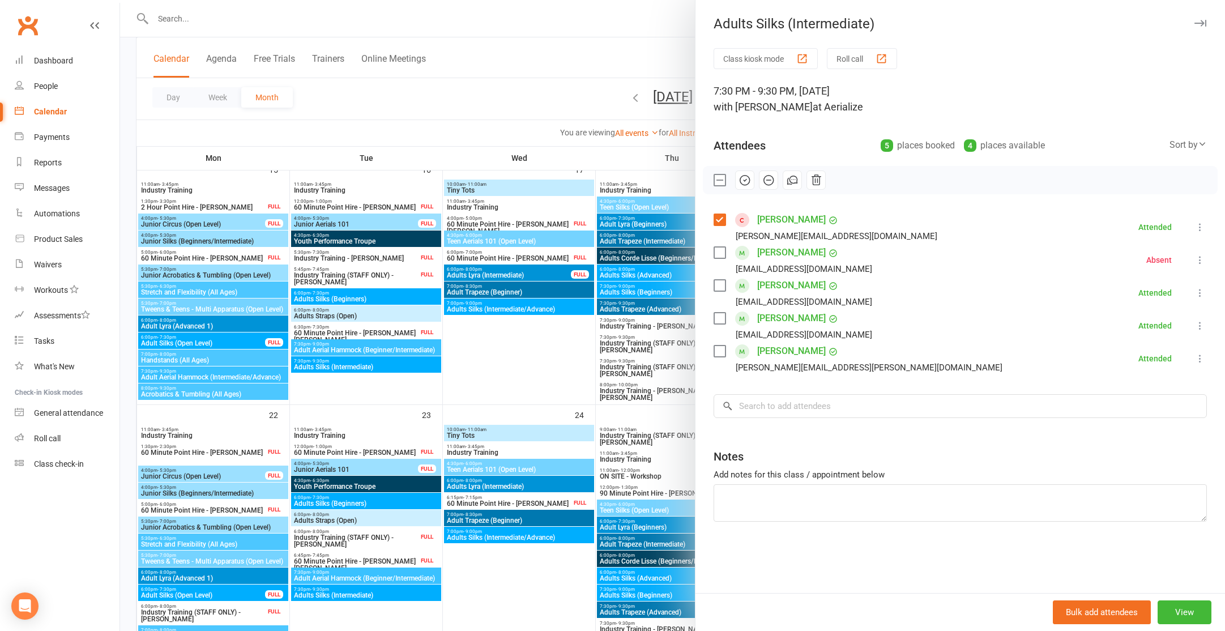
scroll to position [705, 0]
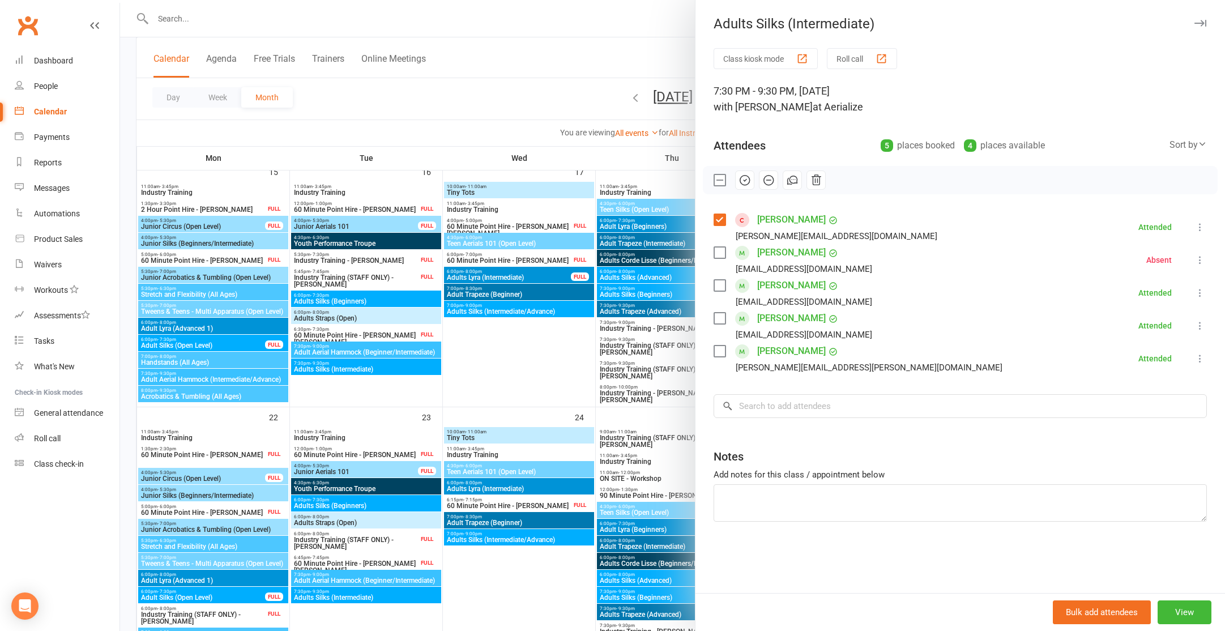
click at [380, 349] on div at bounding box center [672, 315] width 1105 height 631
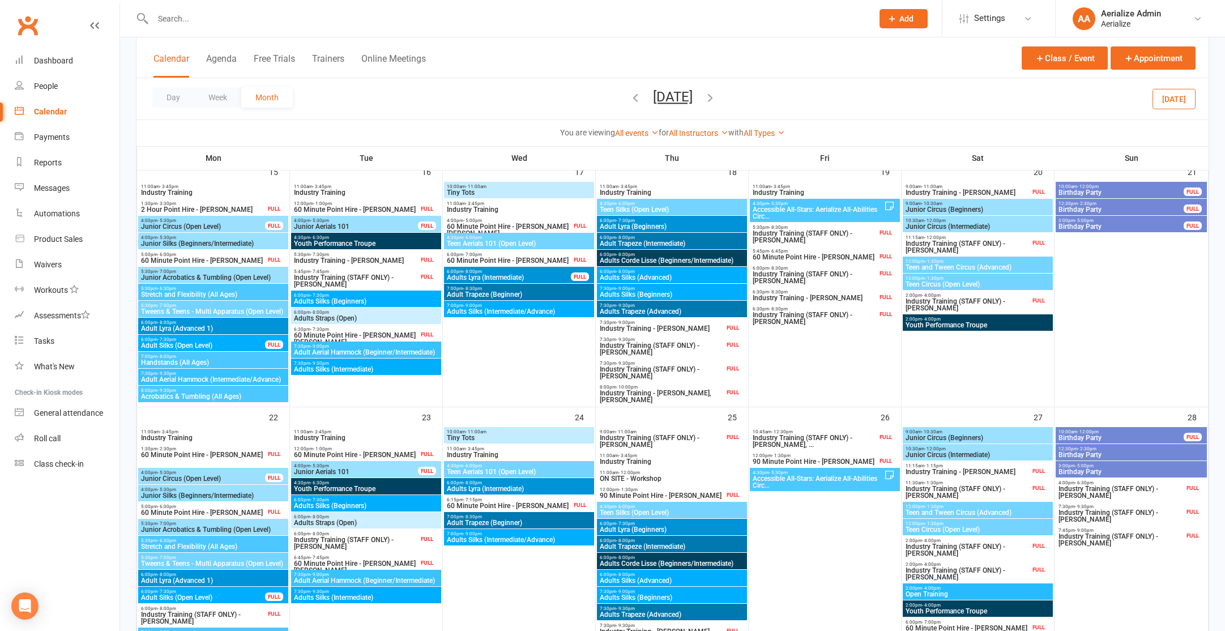
click at [378, 369] on span "Adults Silks (Intermediate)" at bounding box center [366, 369] width 146 height 7
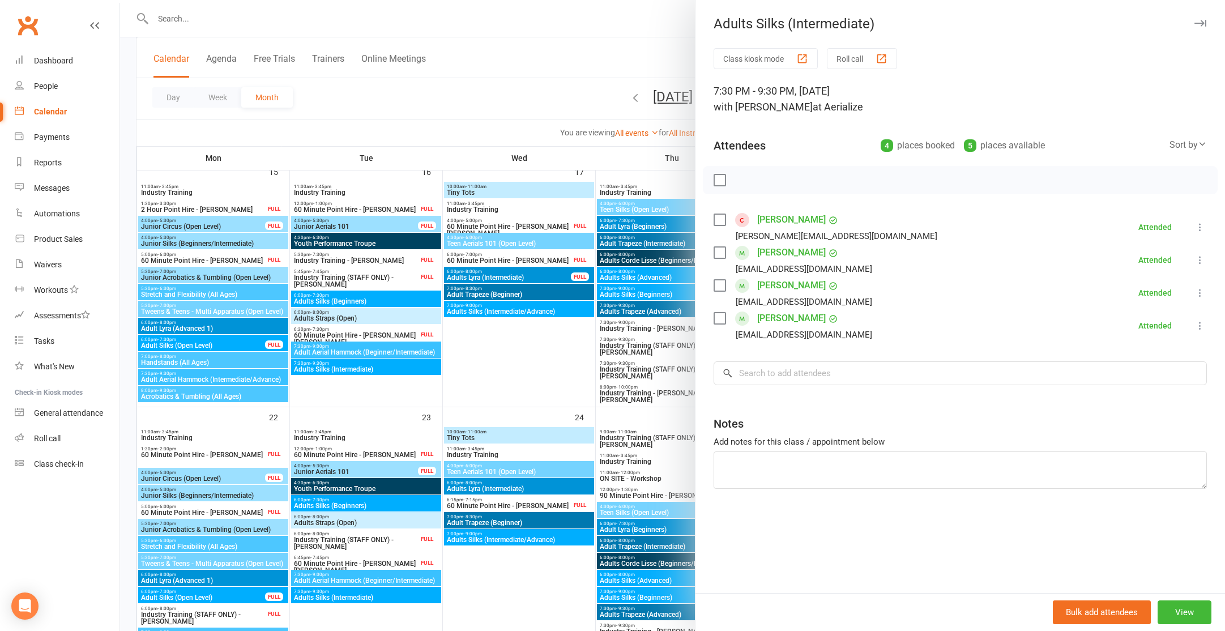
click at [722, 216] on label at bounding box center [719, 219] width 11 height 11
click at [794, 173] on button "button" at bounding box center [792, 180] width 19 height 19
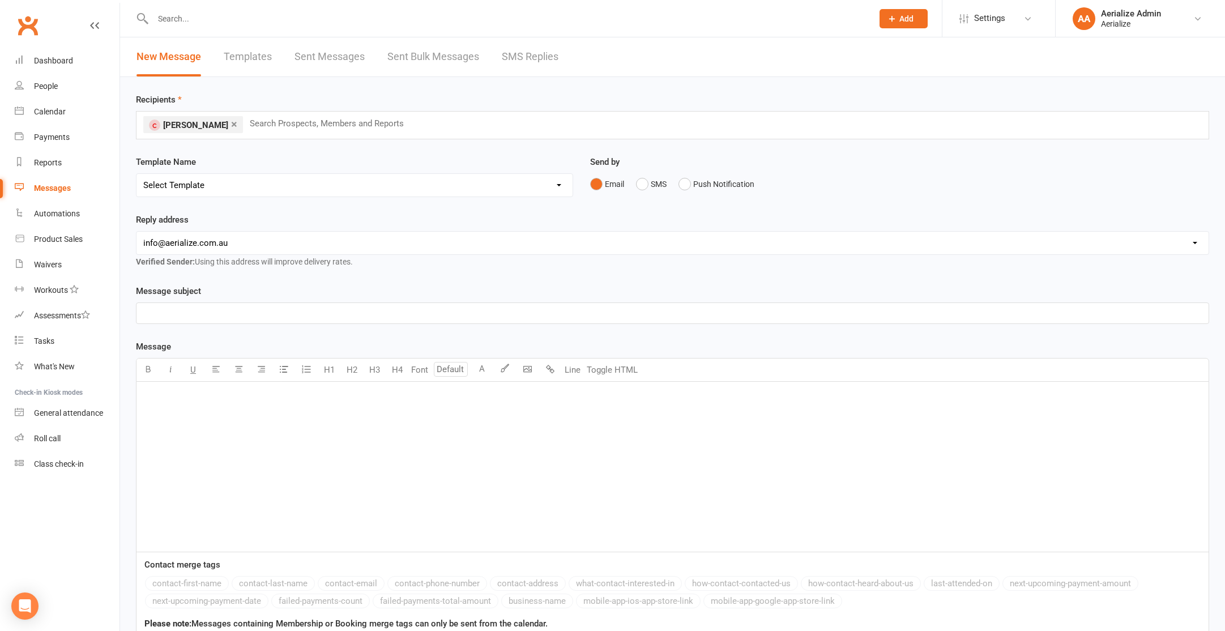
click at [466, 195] on select "Select Template [SMS] Aerialize Waiver Request_ADULT [Email] Aerialize Waiver R…" at bounding box center [355, 185] width 436 height 23
select select "8"
click at [137, 174] on select "Select Template [SMS] Aerialize Waiver Request_ADULT [Email] Aerialize Waiver R…" at bounding box center [355, 185] width 436 height 23
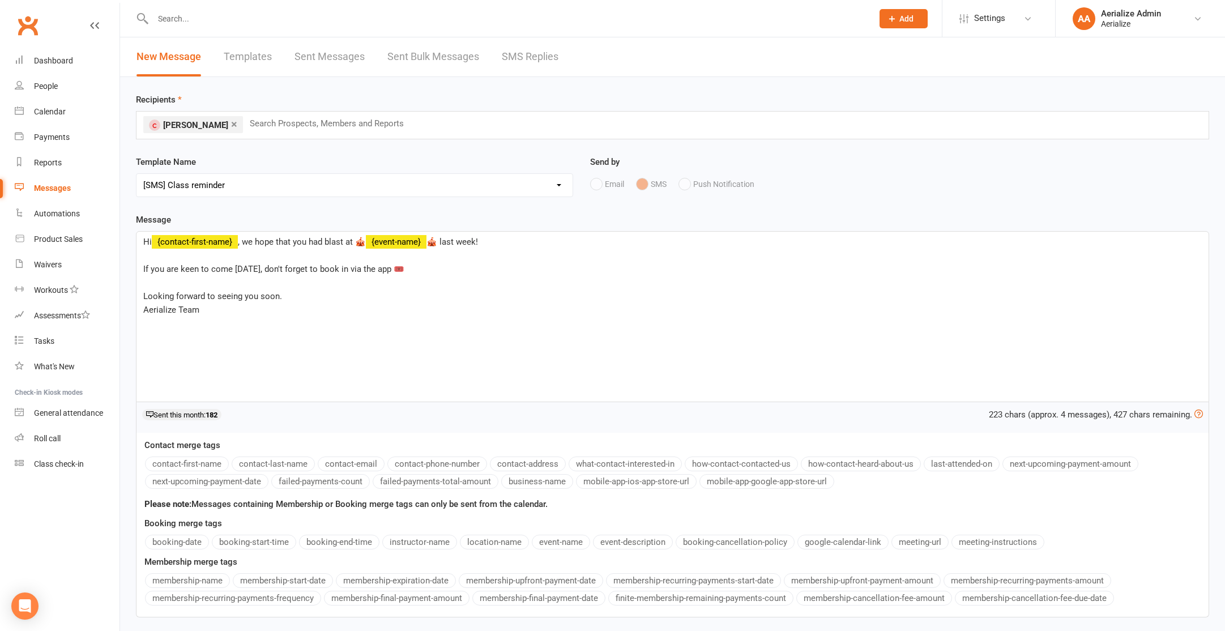
click at [467, 245] on span "🎪 last week!" at bounding box center [453, 242] width 52 height 10
click at [236, 269] on span "If you are keen to come tomorrow, don't forget to book in via the app 🎟️" at bounding box center [273, 269] width 261 height 10
click at [283, 271] on span "If you are keen to come again this week, don't forget to book in via the app 🎟️" at bounding box center [290, 269] width 295 height 10
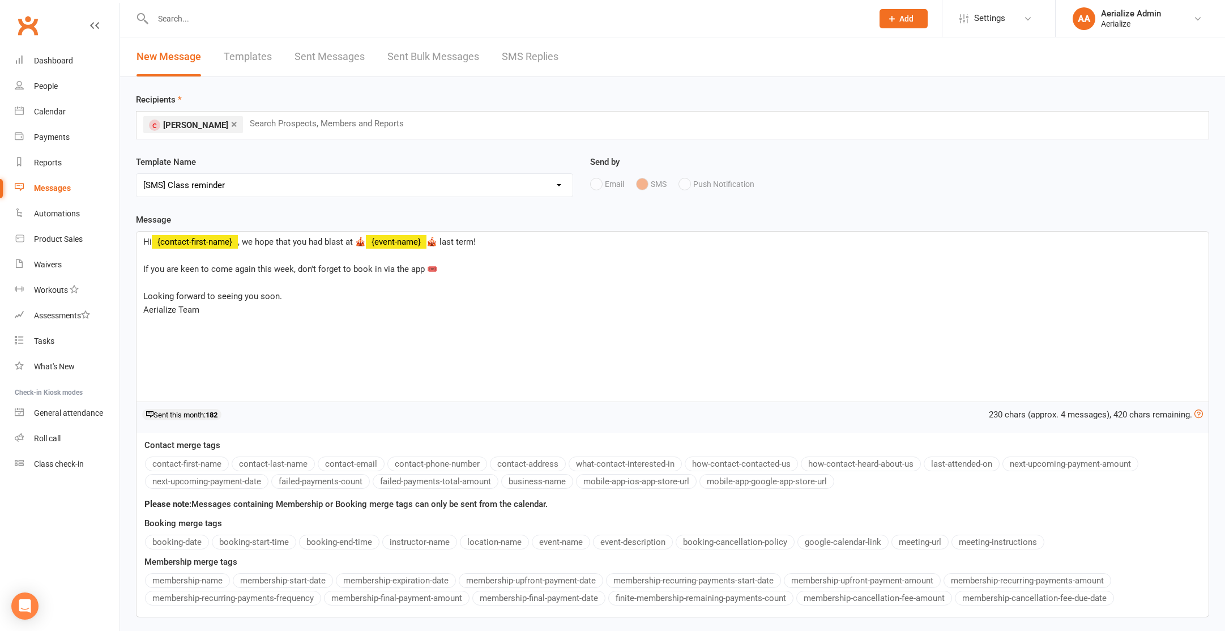
click at [283, 271] on span "If you are keen to come again this week, don't forget to book in via the app 🎟️" at bounding box center [290, 269] width 295 height 10
click at [285, 269] on span "If you are keen to come again this wetermek, don't forget to book in via the ap…" at bounding box center [299, 269] width 312 height 10
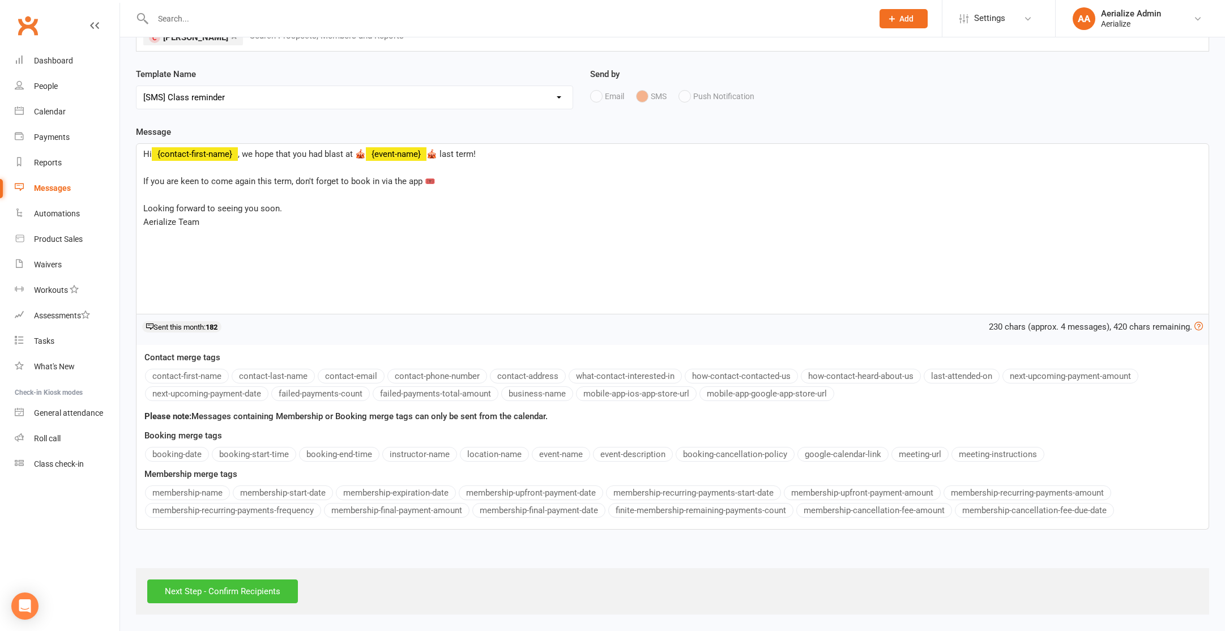
click at [237, 603] on div "Next Step - Confirm Recipients" at bounding box center [673, 591] width 1074 height 46
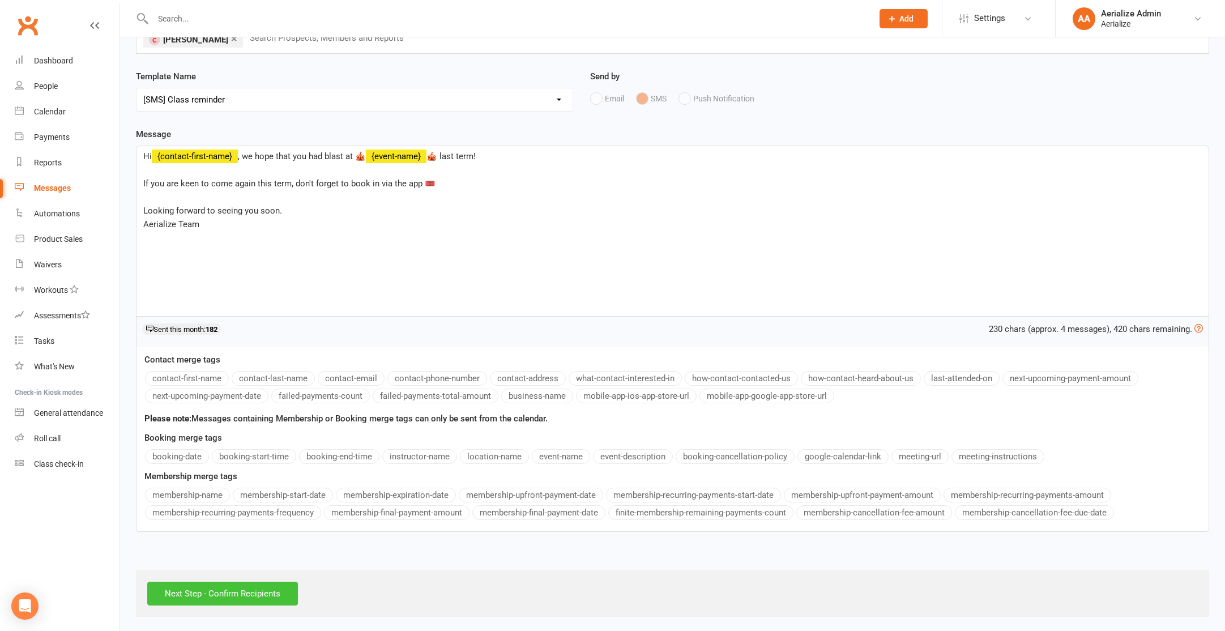
click at [241, 598] on input "Next Step - Confirm Recipients" at bounding box center [222, 594] width 151 height 24
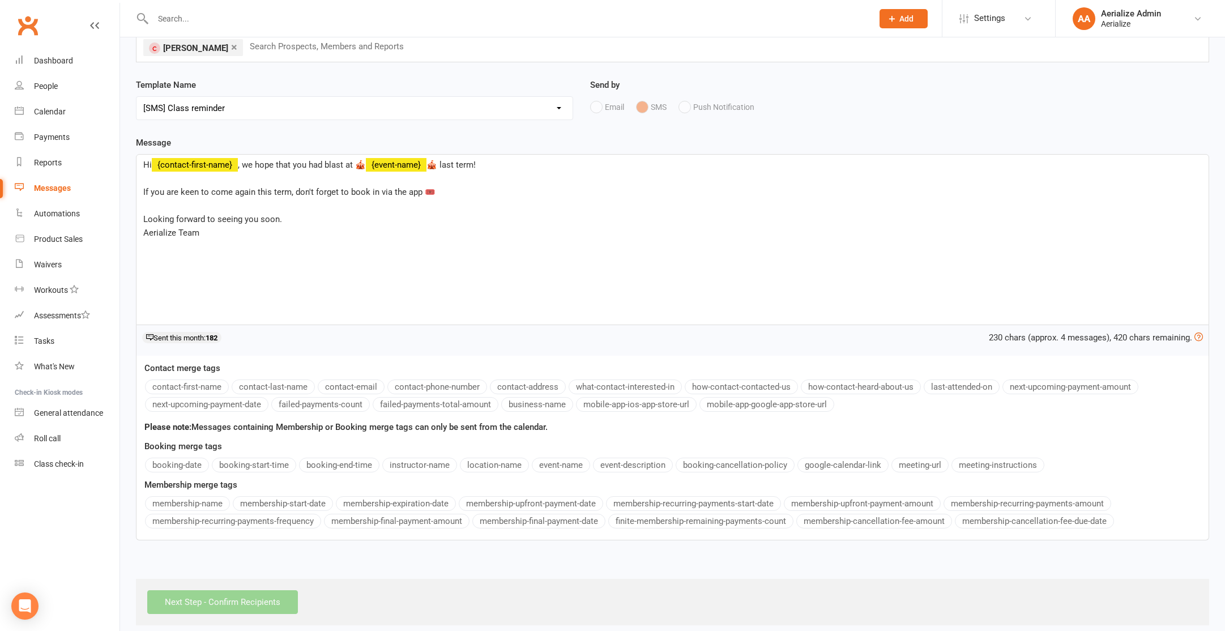
scroll to position [75, 0]
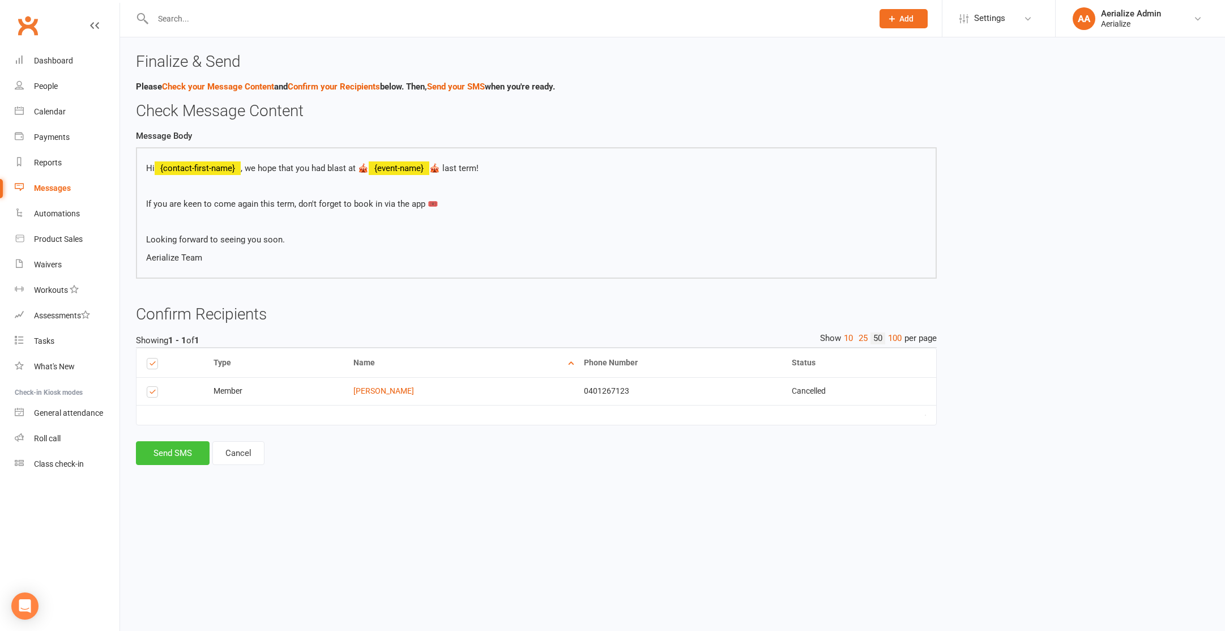
click at [155, 454] on button "Send SMS" at bounding box center [173, 453] width 74 height 24
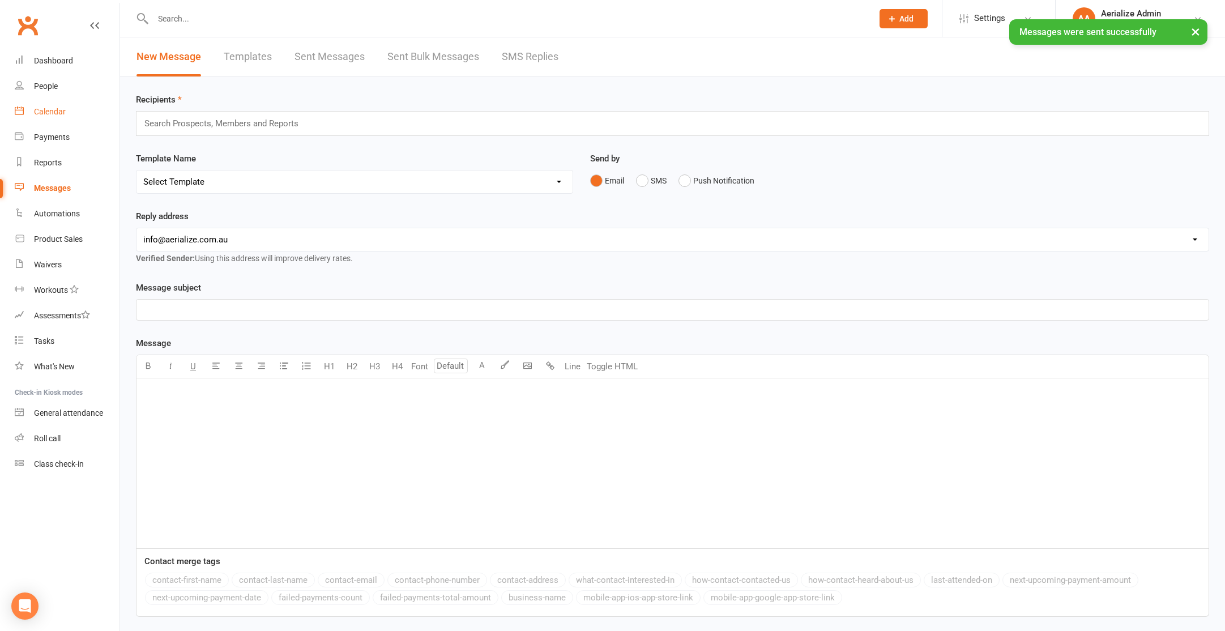
click at [51, 119] on link "Calendar" at bounding box center [67, 111] width 105 height 25
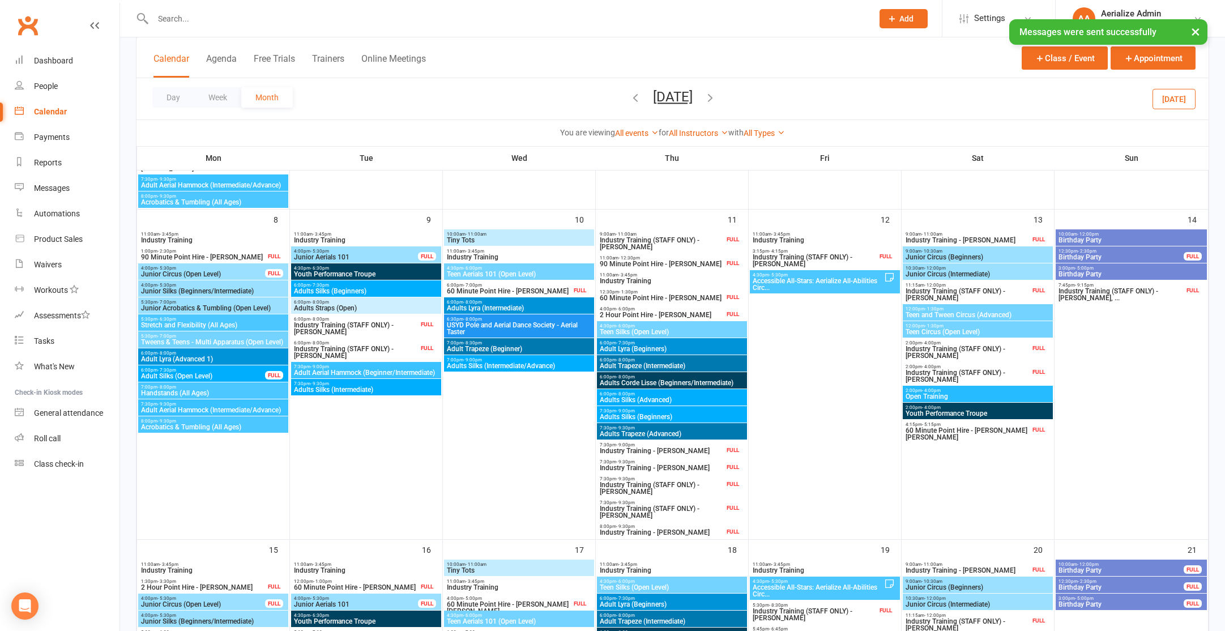
scroll to position [1274, 0]
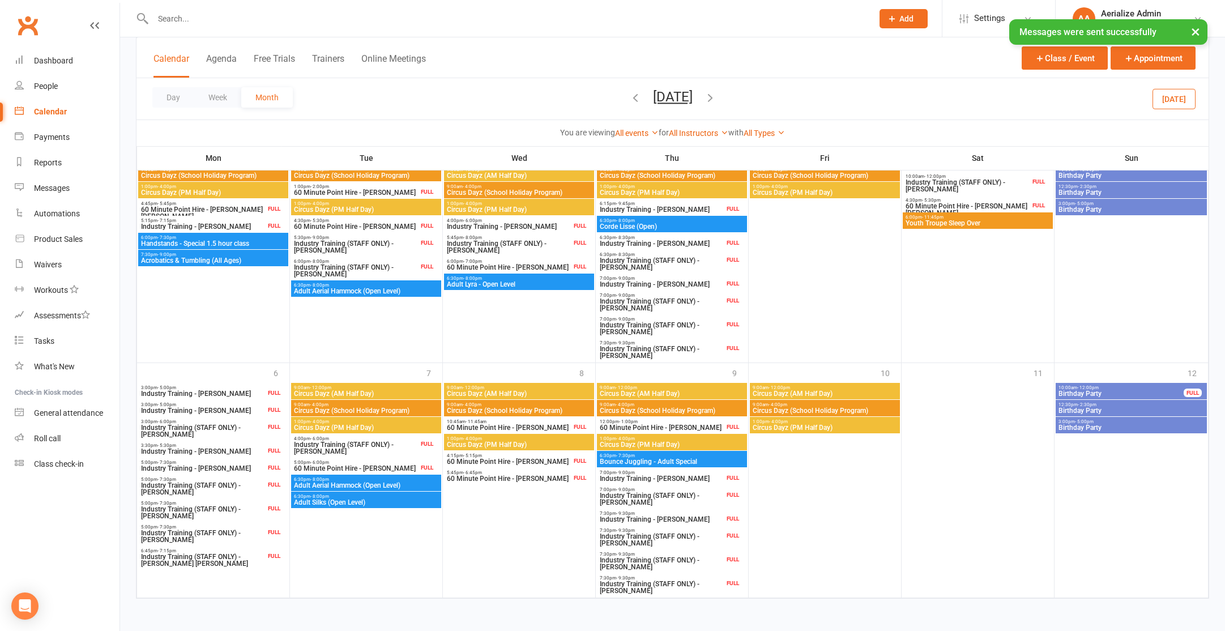
click at [717, 104] on button "button" at bounding box center [710, 99] width 12 height 20
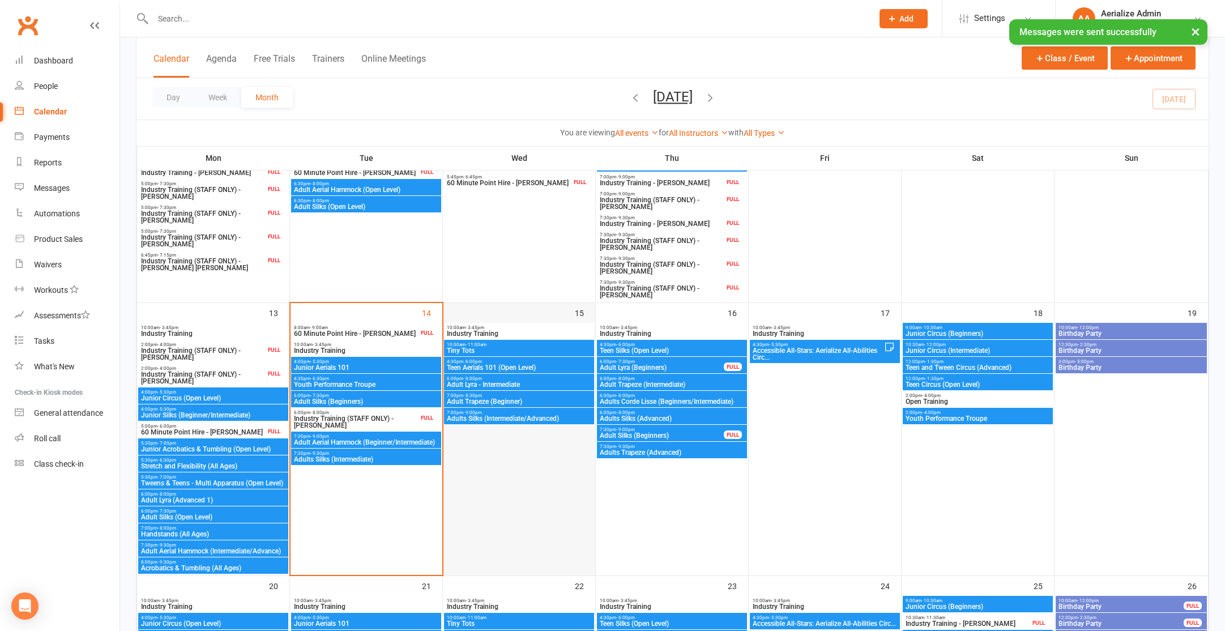
scroll to position [516, 0]
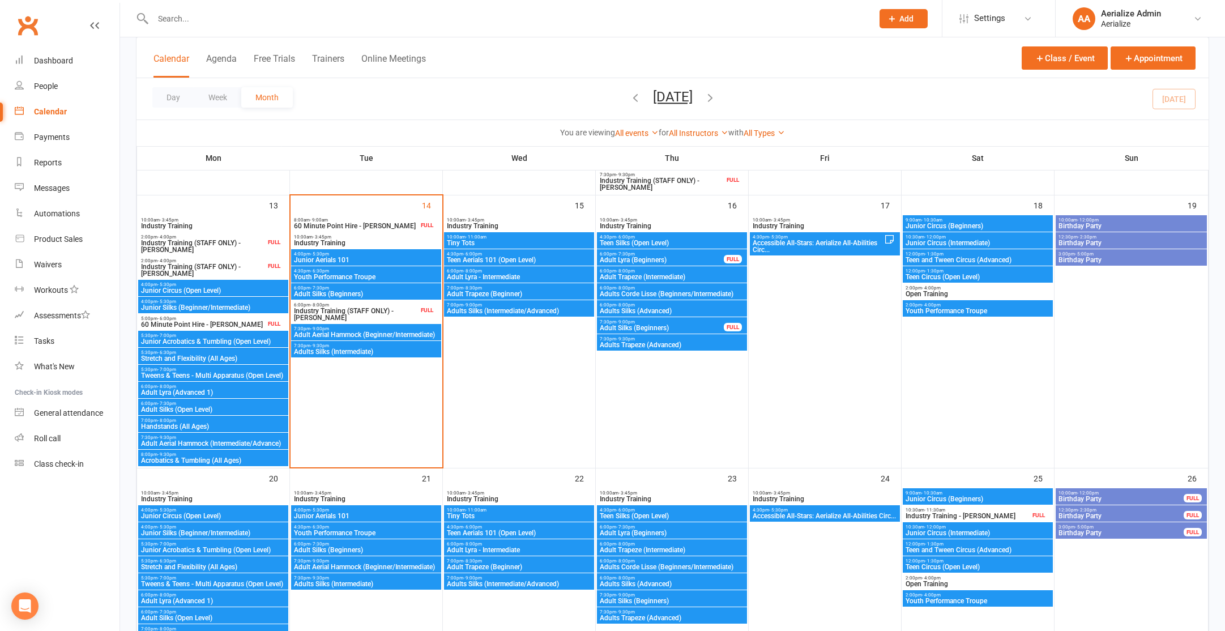
click at [506, 240] on span "Tiny Tots" at bounding box center [519, 243] width 146 height 7
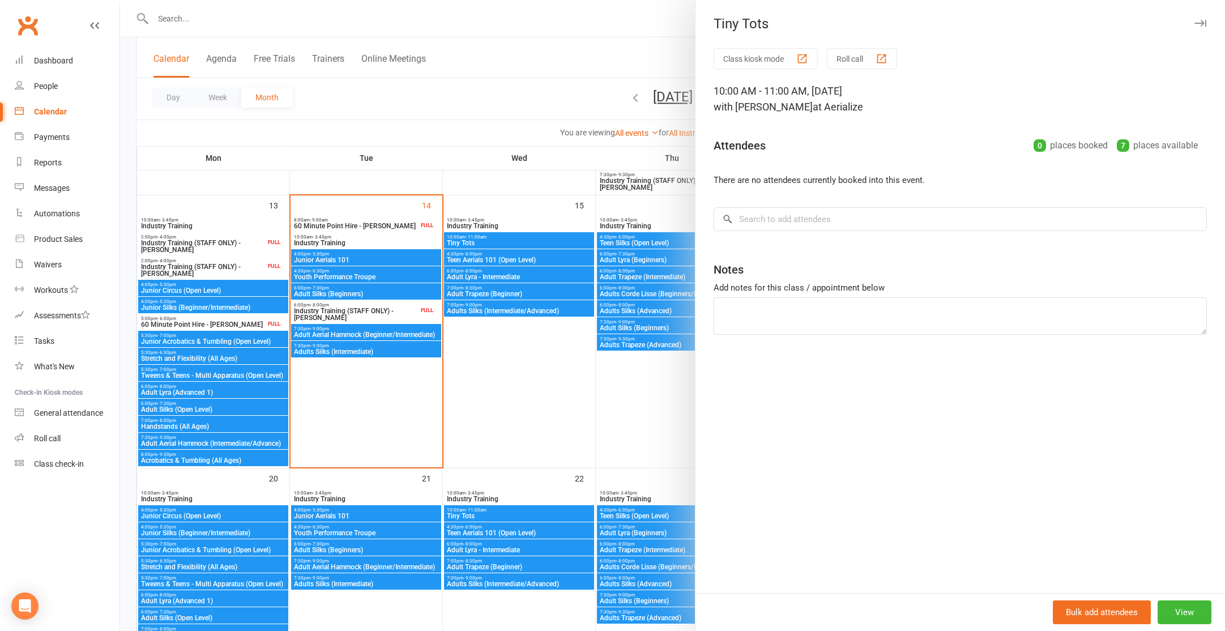
click at [504, 255] on div at bounding box center [672, 315] width 1105 height 631
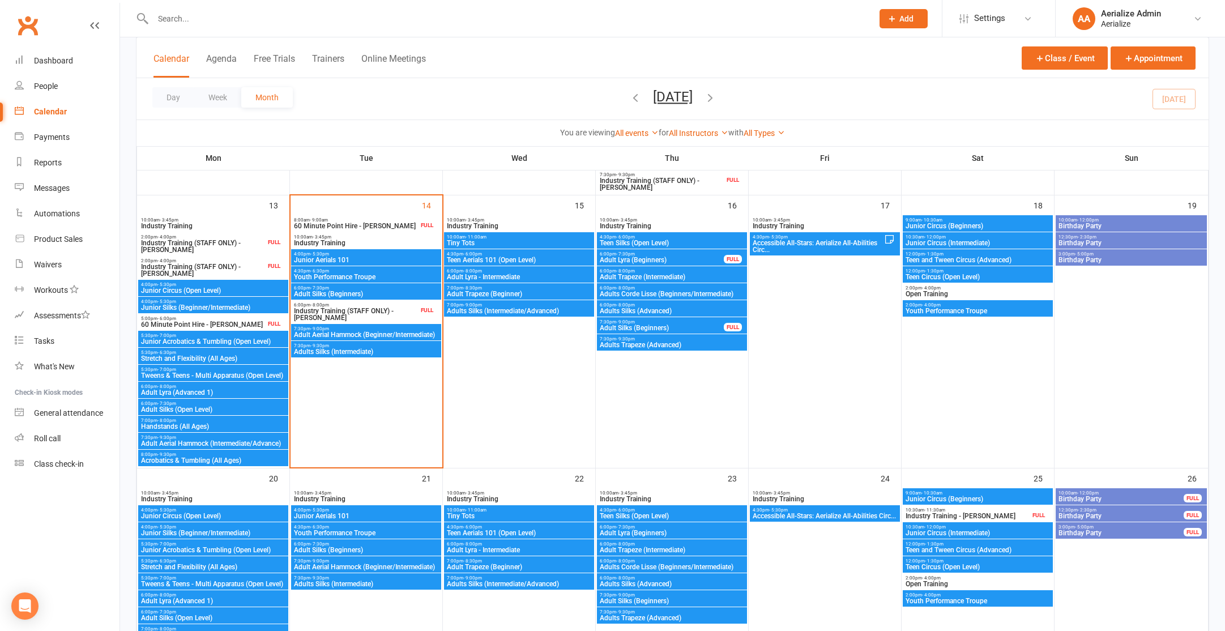
click at [504, 277] on span "Adult Lyra - Intermediate" at bounding box center [519, 277] width 146 height 7
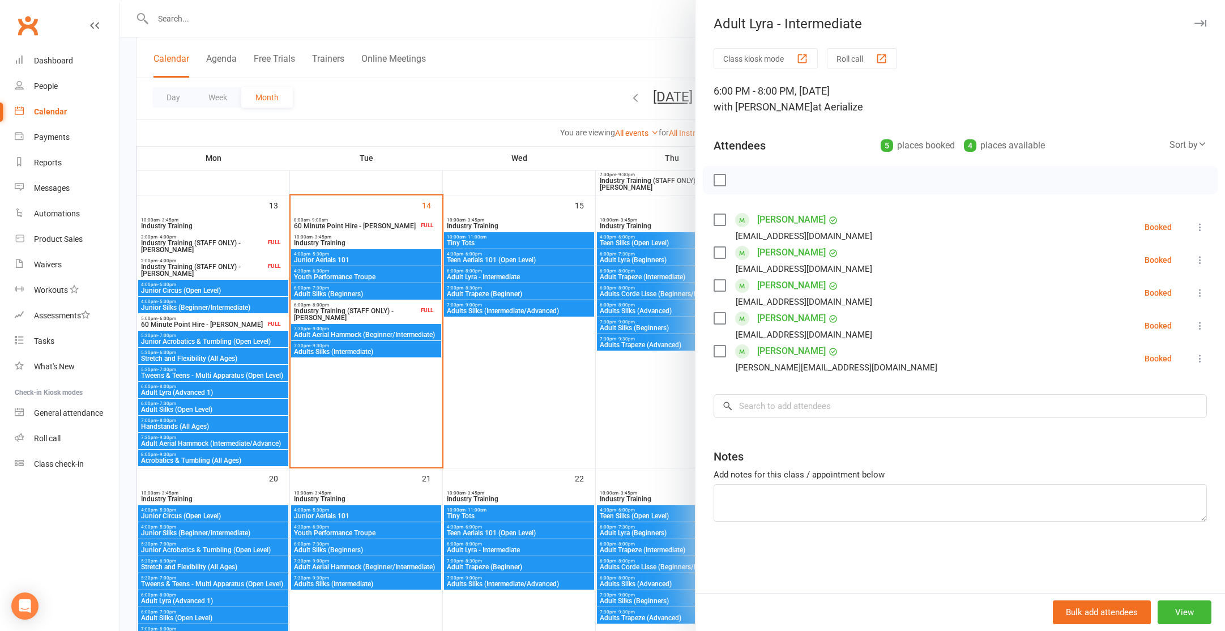
drag, startPoint x: 492, startPoint y: 368, endPoint x: 603, endPoint y: 235, distance: 172.6
click at [492, 368] on div at bounding box center [672, 315] width 1105 height 631
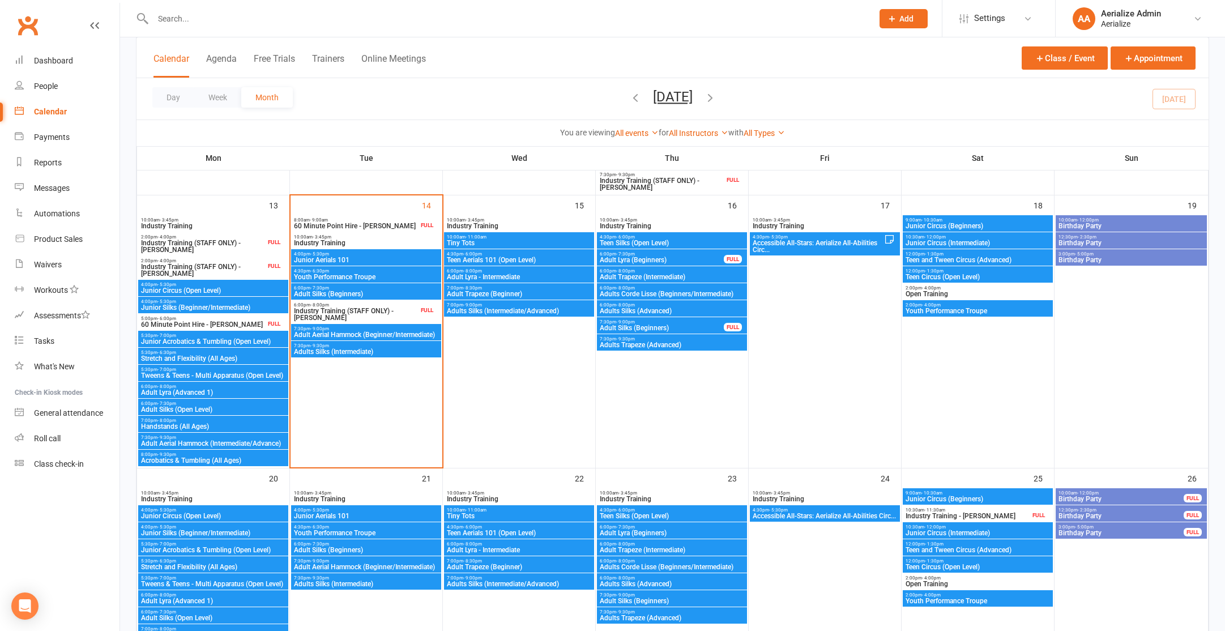
click at [629, 92] on icon "button" at bounding box center [635, 97] width 12 height 12
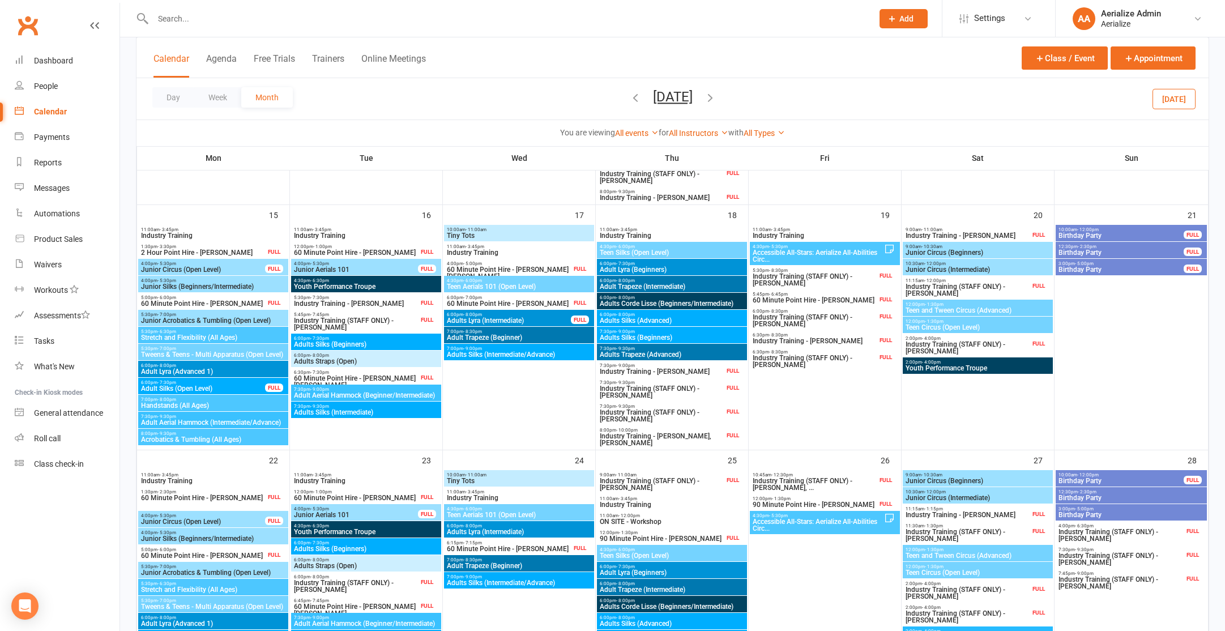
scroll to position [664, 0]
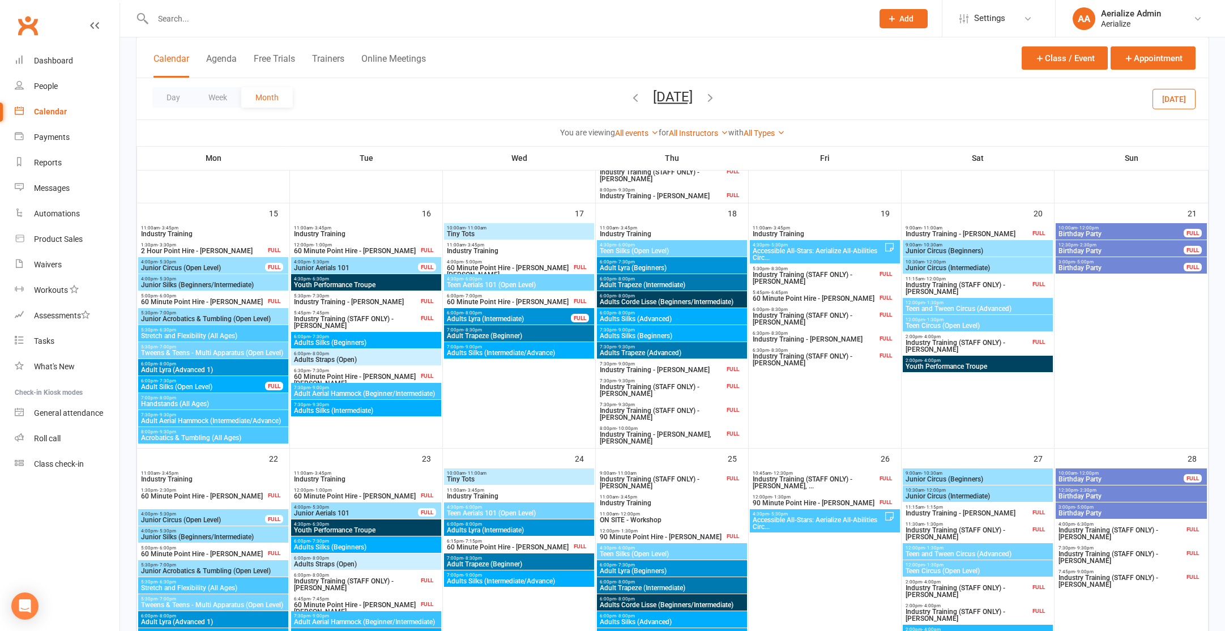
click at [499, 314] on span "6:00pm - 8:00pm" at bounding box center [508, 312] width 125 height 5
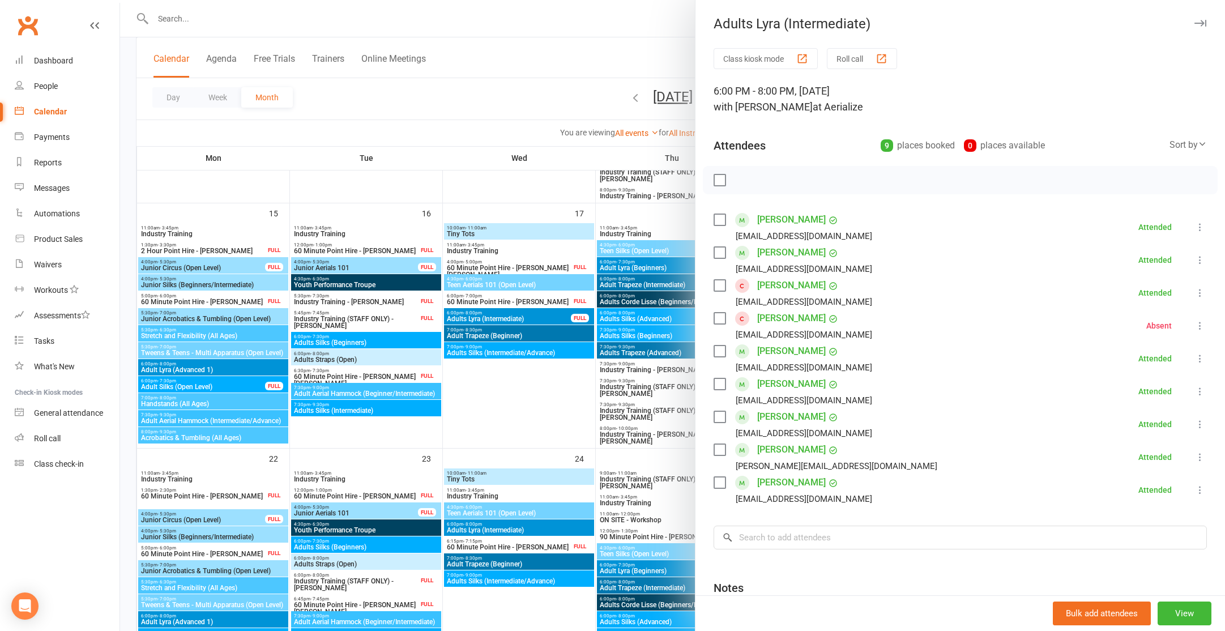
click at [715, 177] on label at bounding box center [719, 179] width 11 height 11
drag, startPoint x: 721, startPoint y: 222, endPoint x: 721, endPoint y: 233, distance: 11.9
click at [721, 222] on label at bounding box center [719, 219] width 11 height 11
click at [719, 252] on label at bounding box center [719, 252] width 11 height 11
click at [718, 352] on label at bounding box center [719, 351] width 11 height 11
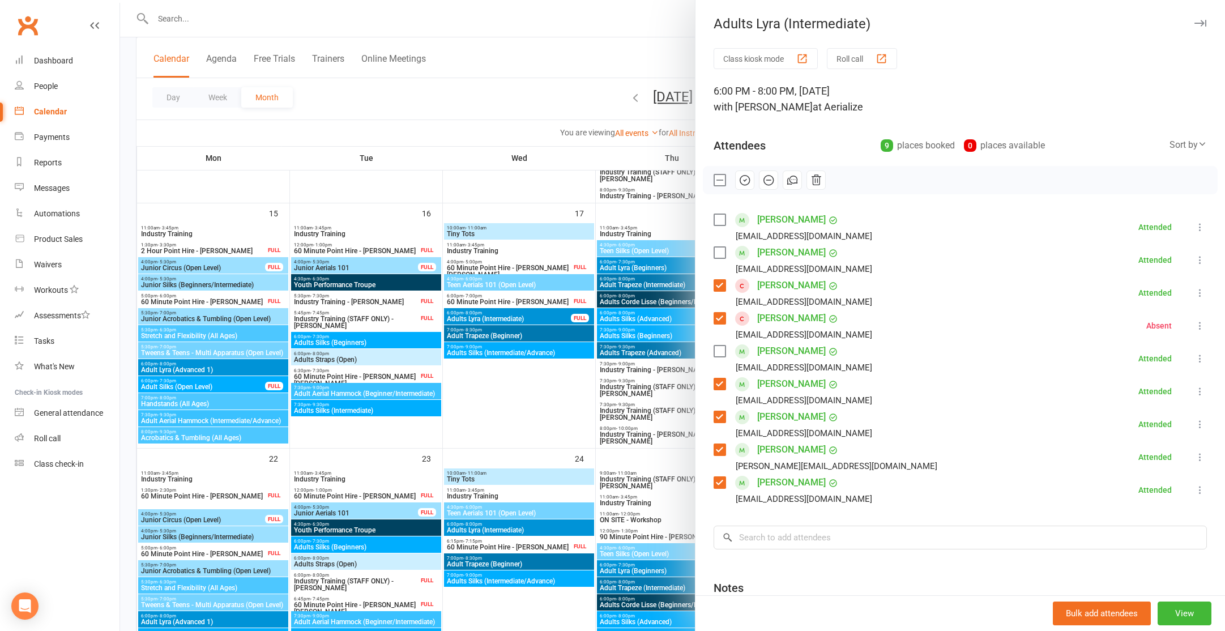
click at [723, 453] on label at bounding box center [719, 449] width 11 height 11
click at [714, 420] on label at bounding box center [719, 416] width 11 height 11
click at [793, 181] on icon "button" at bounding box center [792, 180] width 12 height 12
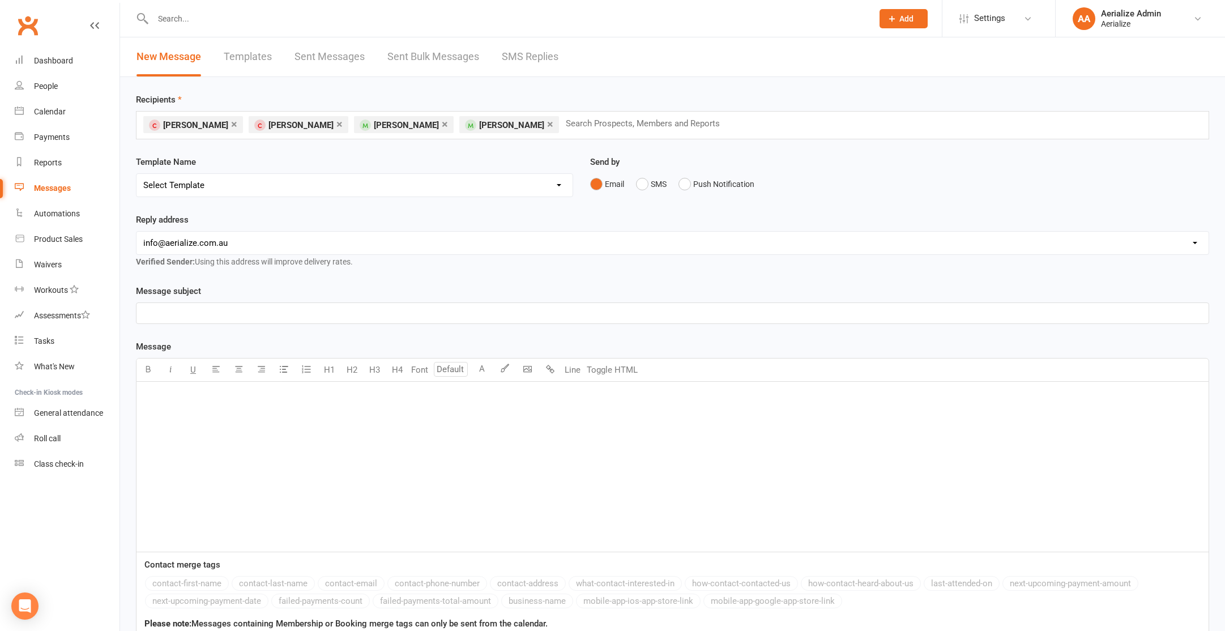
click at [520, 178] on select "Select Template [SMS] Aerialize Waiver Request_ADULT [Email] Aerialize Waiver R…" at bounding box center [355, 185] width 436 height 23
select select "8"
click at [137, 174] on select "Select Template [SMS] Aerialize Waiver Request_ADULT [Email] Aerialize Waiver R…" at bounding box center [355, 185] width 436 height 23
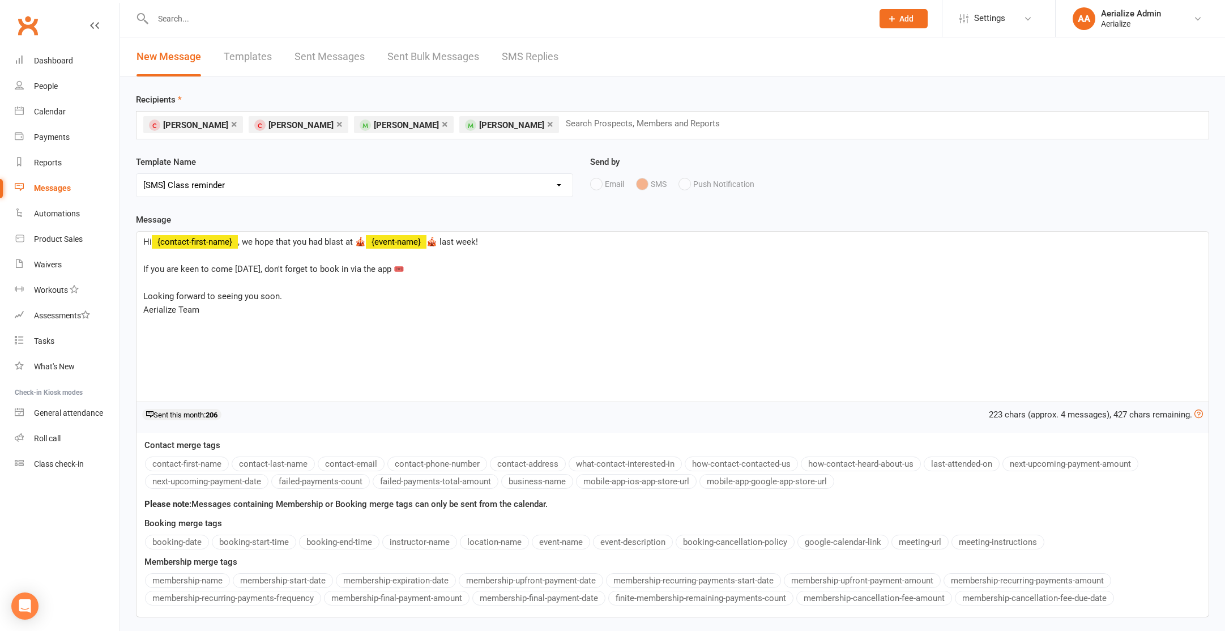
click at [463, 242] on span "🎪 last week!" at bounding box center [453, 242] width 52 height 10
click at [252, 267] on span "If you are keen to come tomorrow, don't forget to book in via the app 🎟️" at bounding box center [273, 269] width 261 height 10
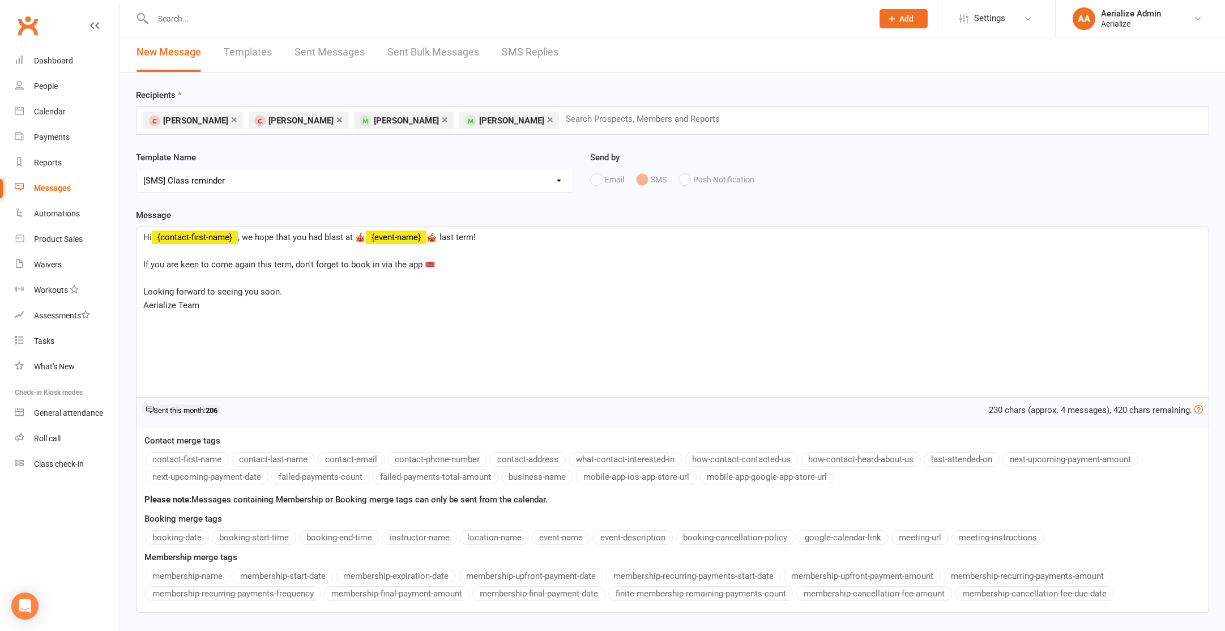
scroll to position [88, 0]
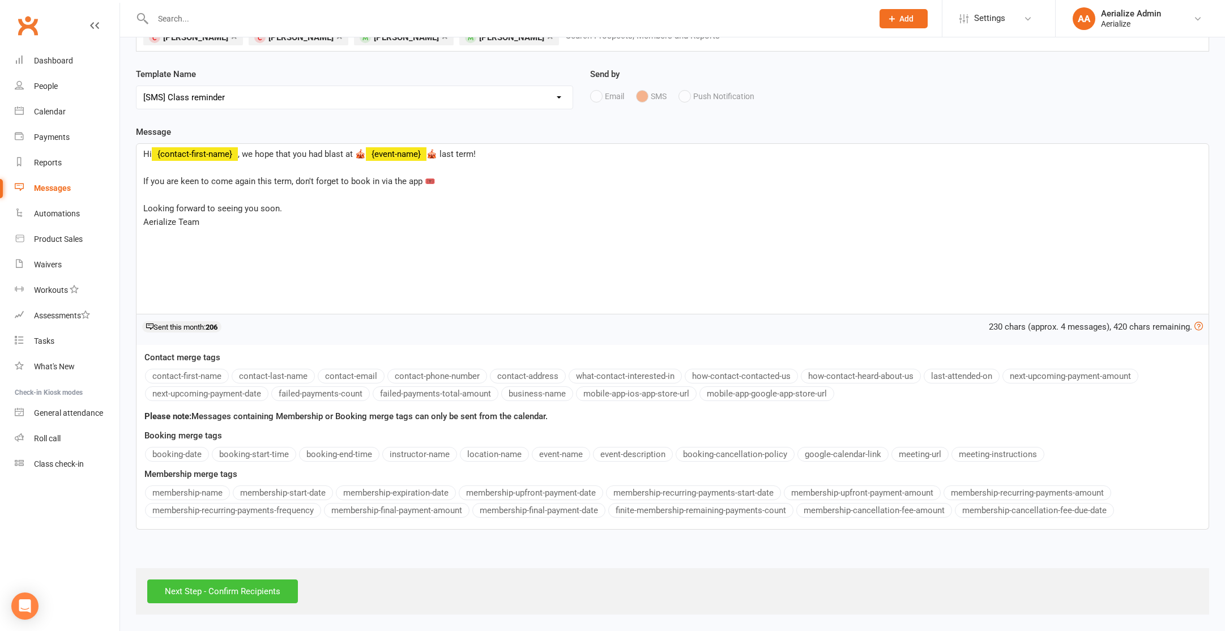
click at [207, 590] on input "Next Step - Confirm Recipients" at bounding box center [222, 592] width 151 height 24
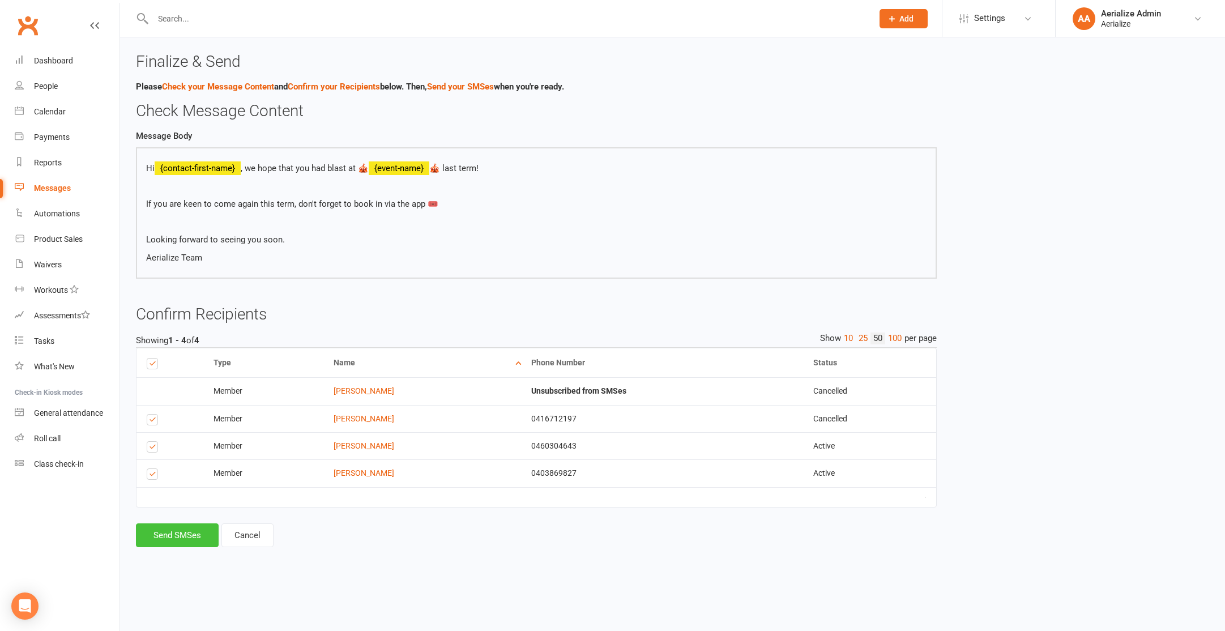
click at [194, 530] on button "Send SMSes" at bounding box center [177, 535] width 83 height 24
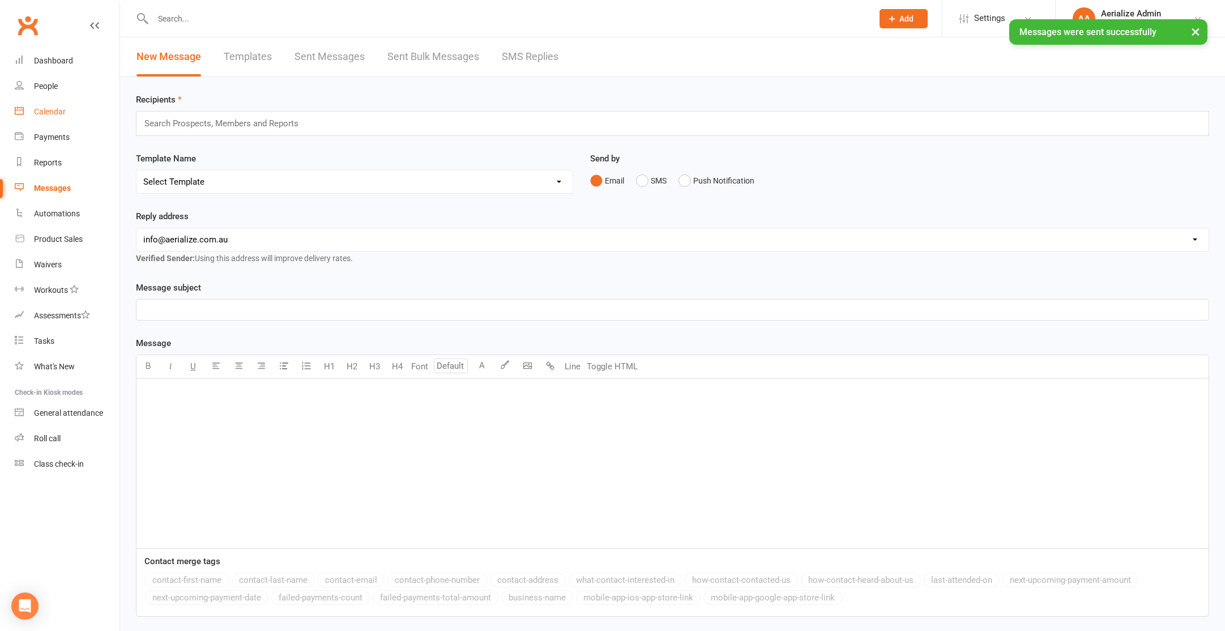
click at [58, 116] on div "Calendar" at bounding box center [50, 111] width 32 height 9
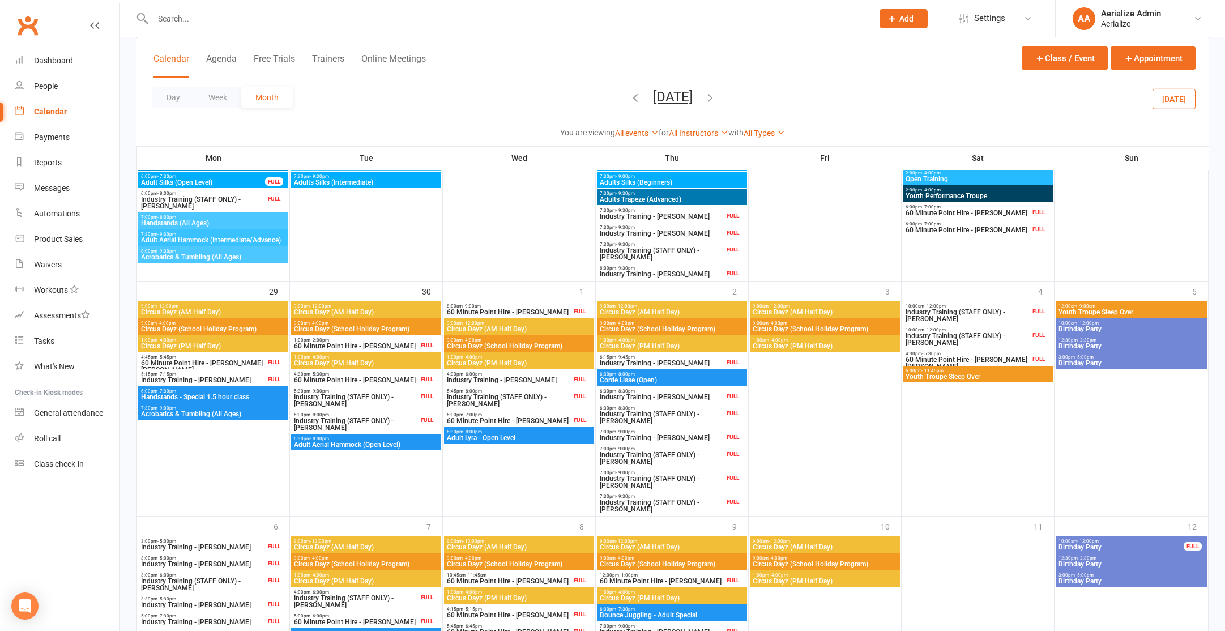
scroll to position [1274, 0]
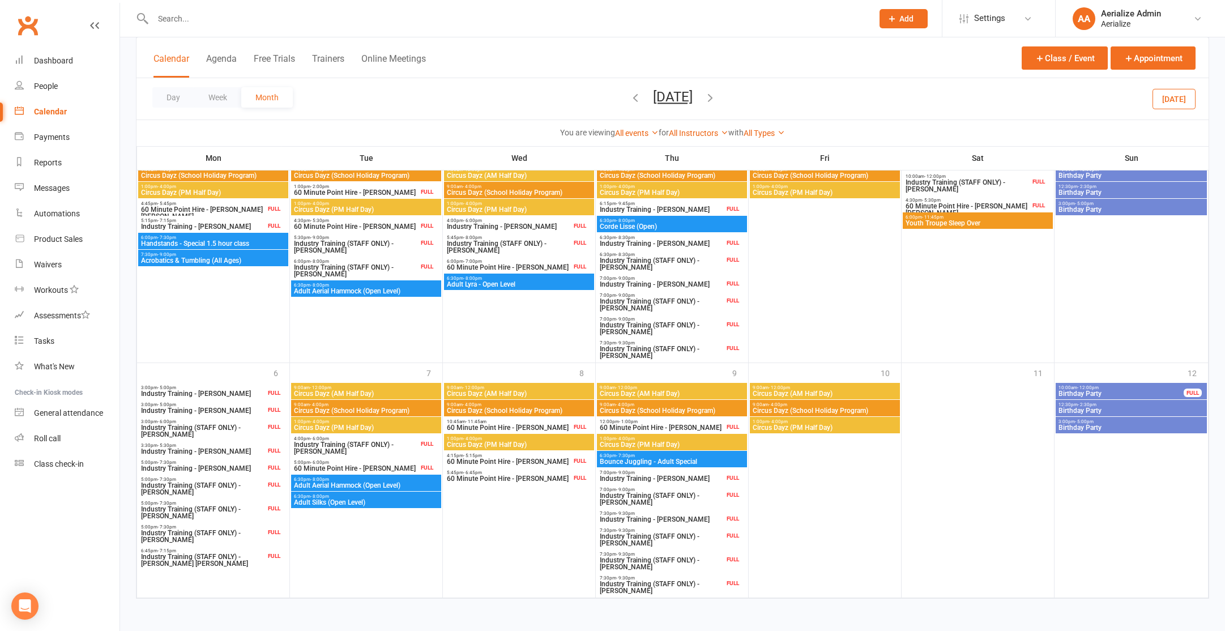
click at [717, 99] on icon "button" at bounding box center [710, 97] width 12 height 12
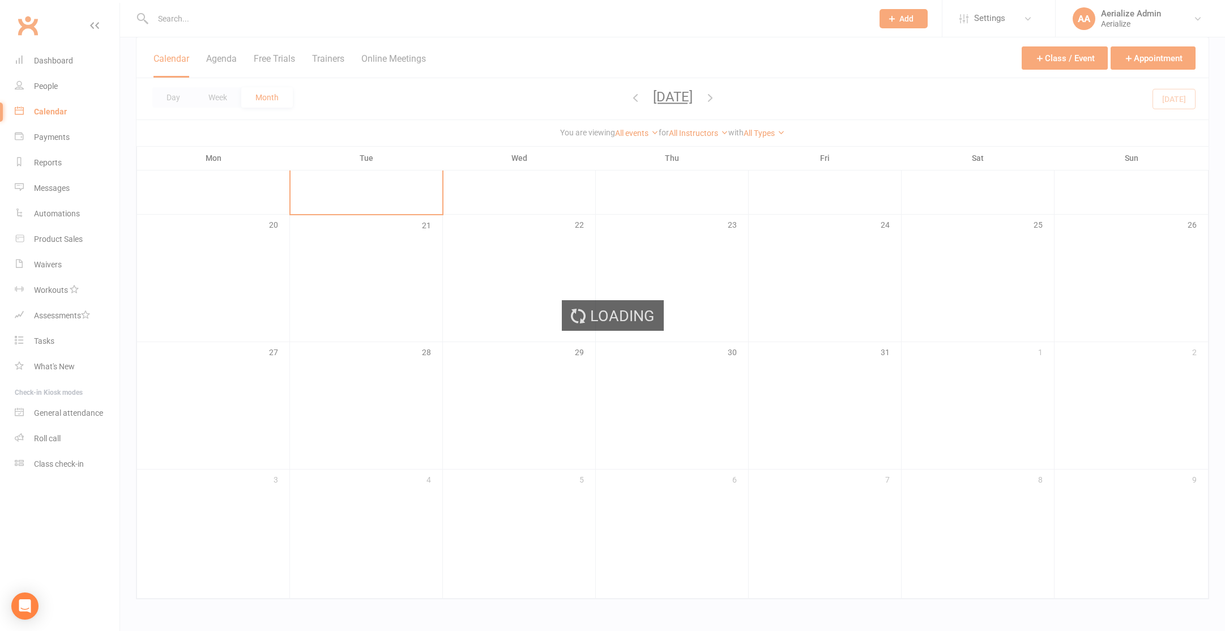
scroll to position [516, 0]
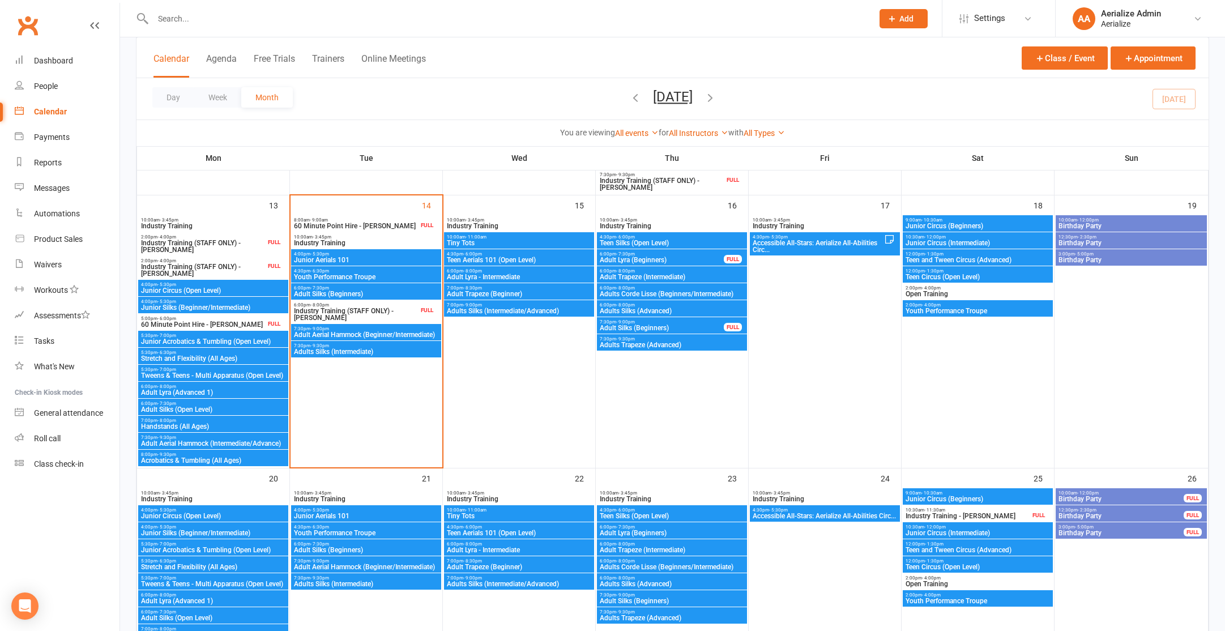
click at [491, 291] on span "Adult Trapeze (Beginner)" at bounding box center [519, 294] width 146 height 7
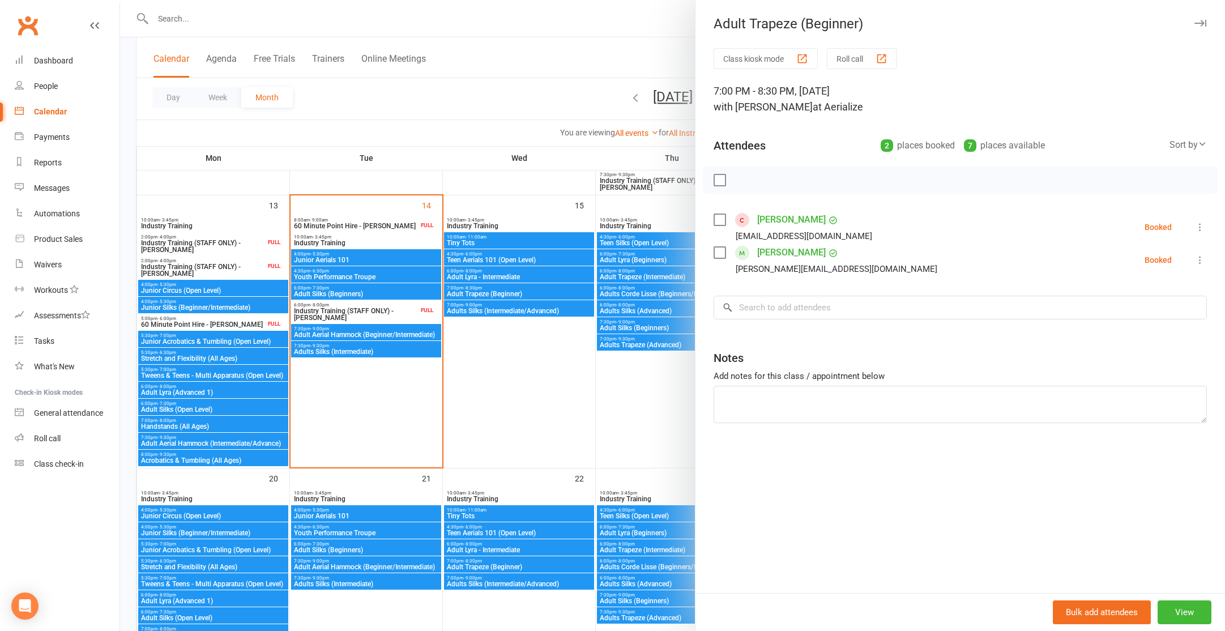
click at [493, 309] on div at bounding box center [672, 315] width 1105 height 631
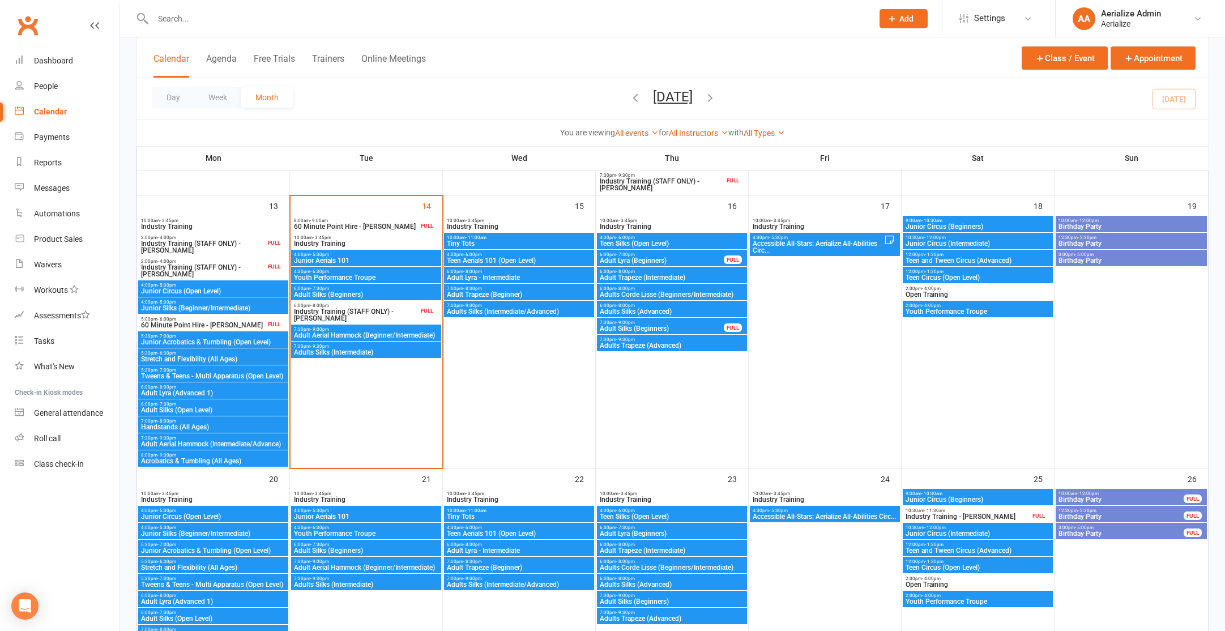
click at [684, 277] on span "Adult Trapeze (Intermediate)" at bounding box center [672, 277] width 146 height 7
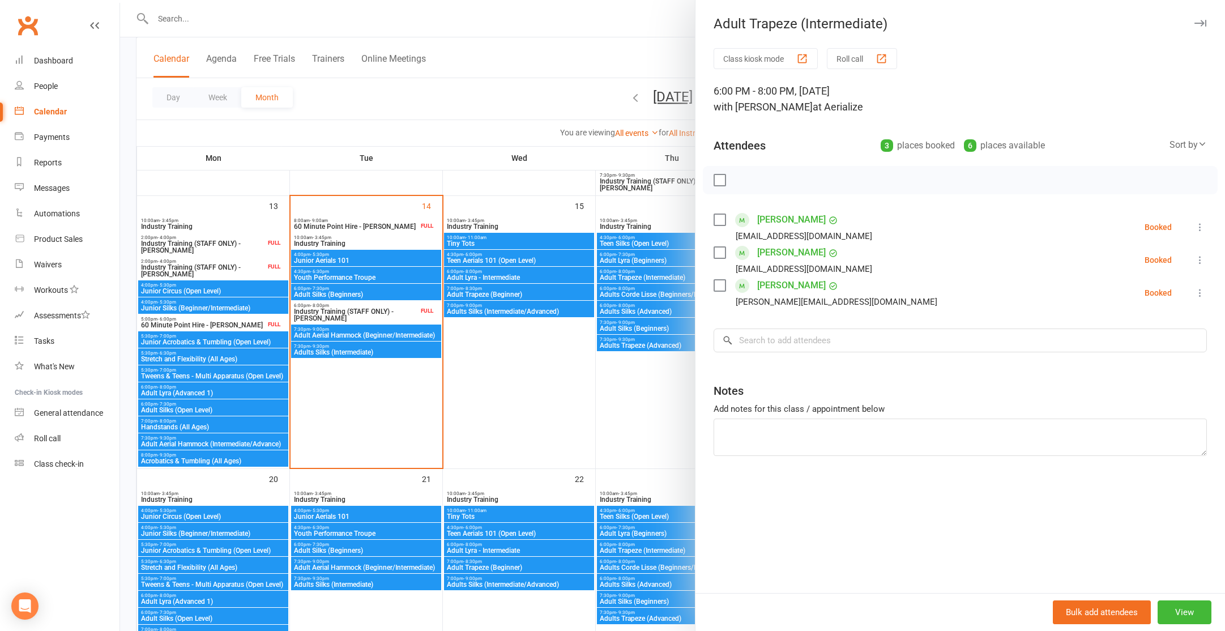
click at [421, 76] on div at bounding box center [672, 315] width 1105 height 631
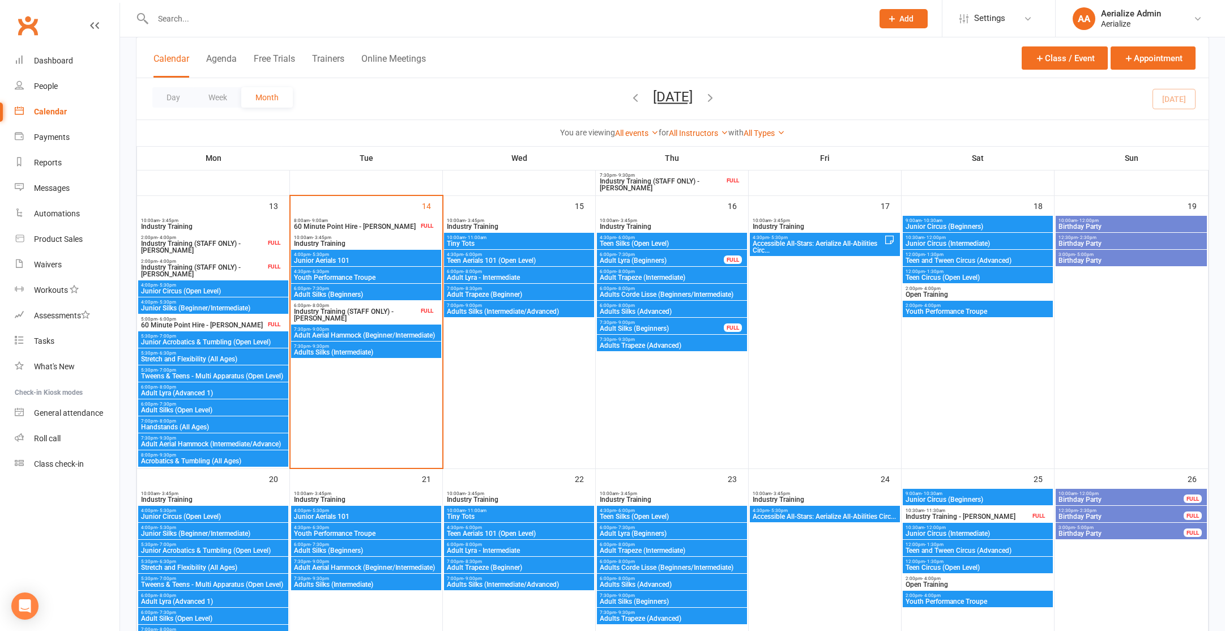
click at [629, 93] on icon "button" at bounding box center [635, 97] width 12 height 12
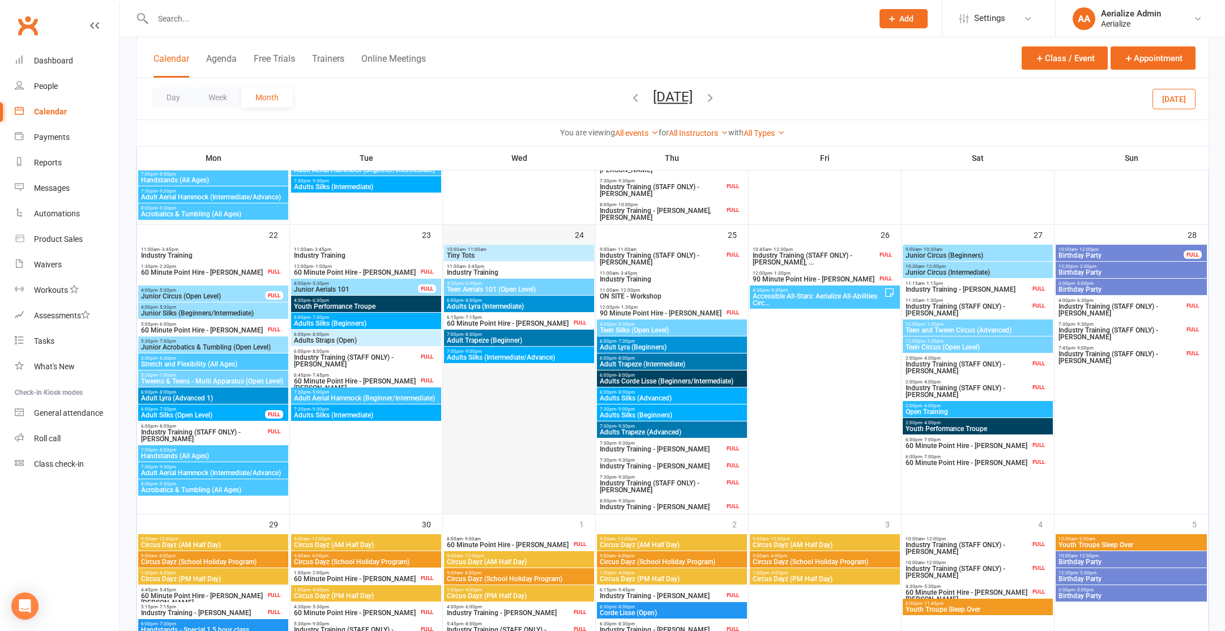
scroll to position [858, 0]
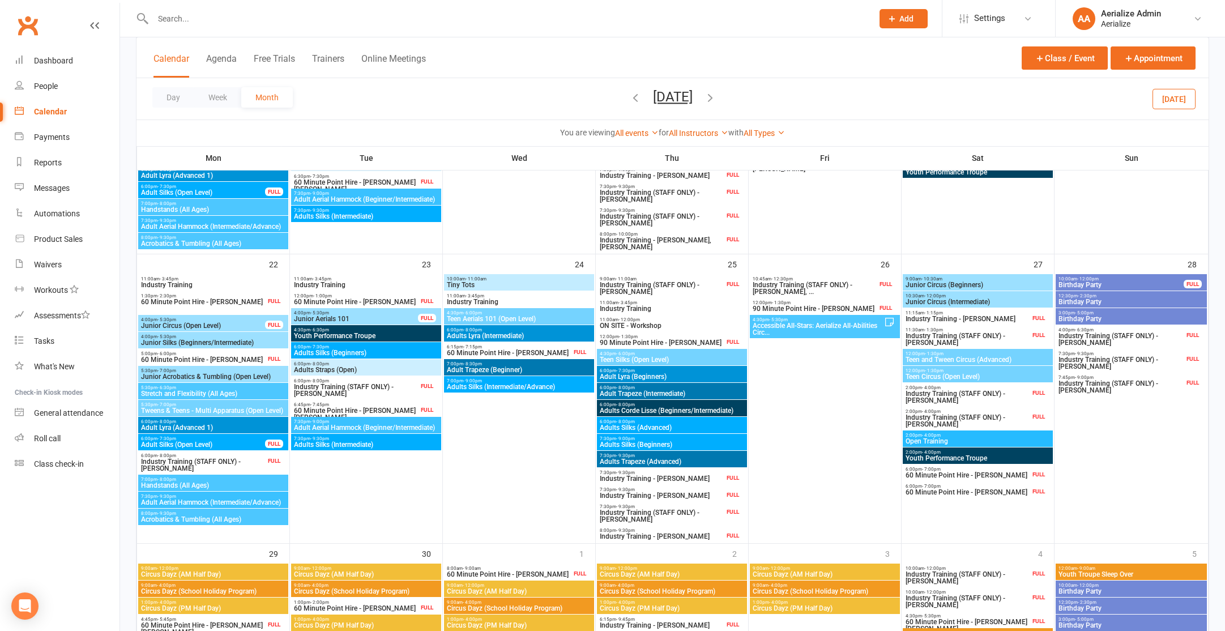
click at [660, 391] on span "Adult Trapeze (Intermediate)" at bounding box center [672, 393] width 146 height 7
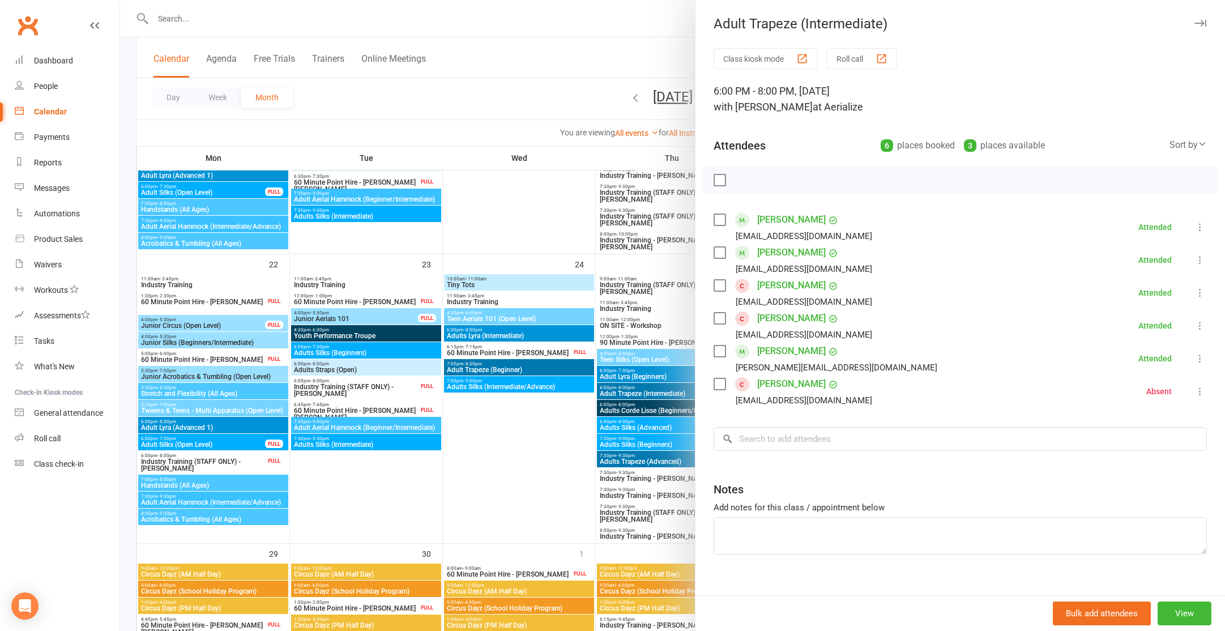
click at [606, 314] on div at bounding box center [672, 315] width 1105 height 631
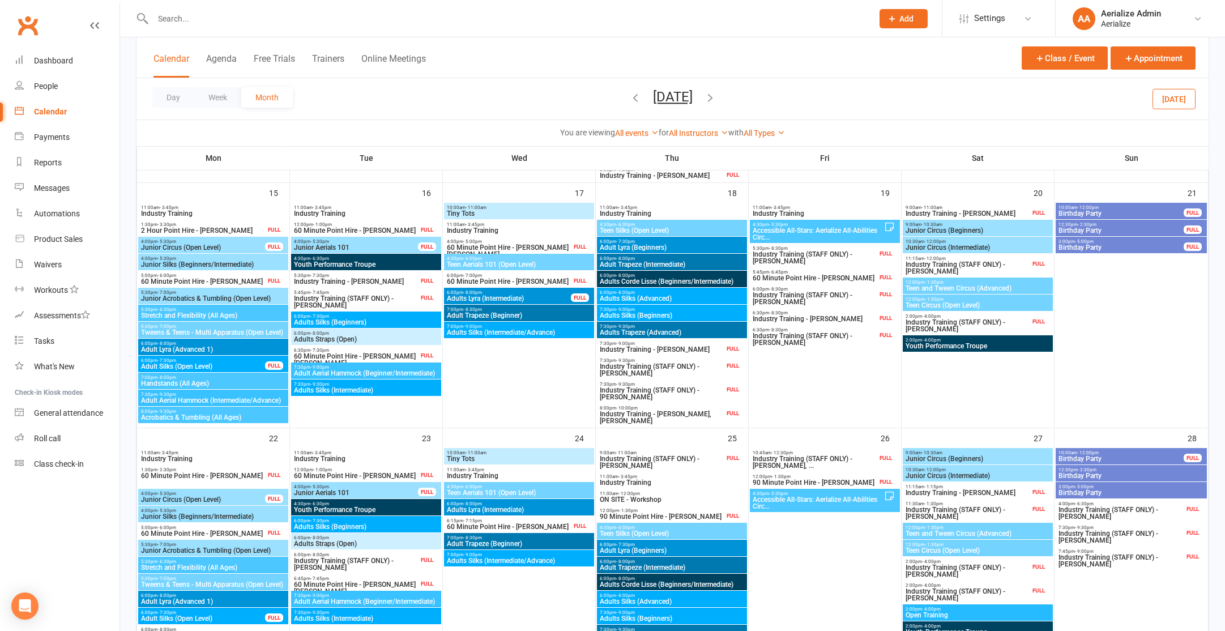
scroll to position [682, 0]
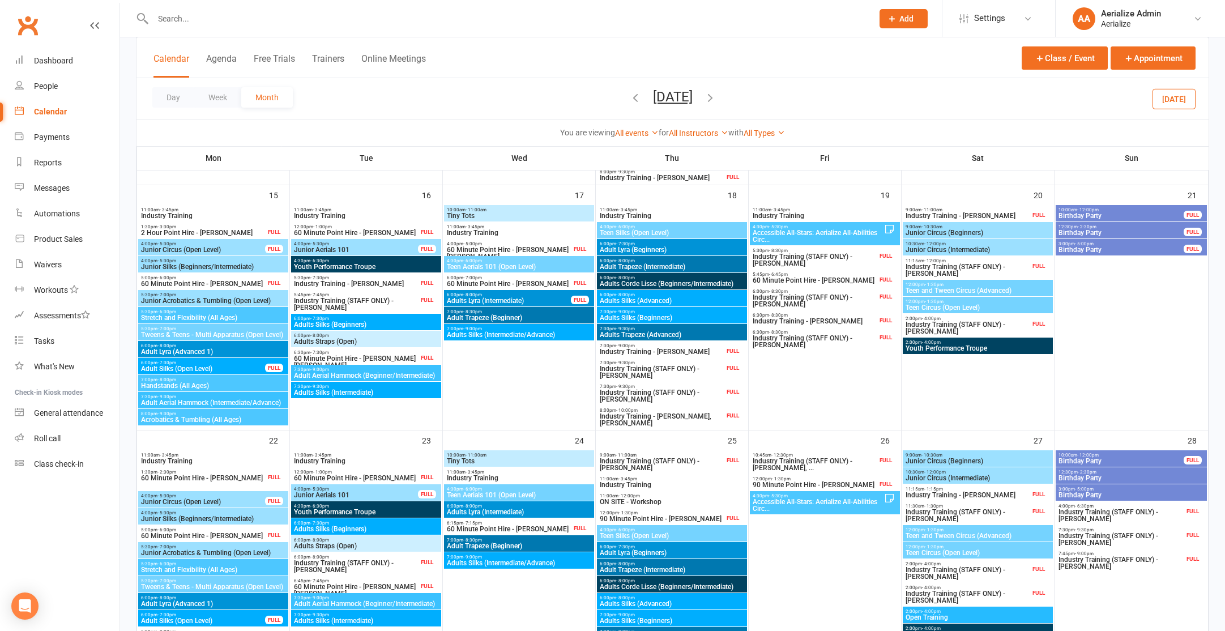
click at [643, 269] on span "Adult Trapeze (Intermediate)" at bounding box center [672, 266] width 146 height 7
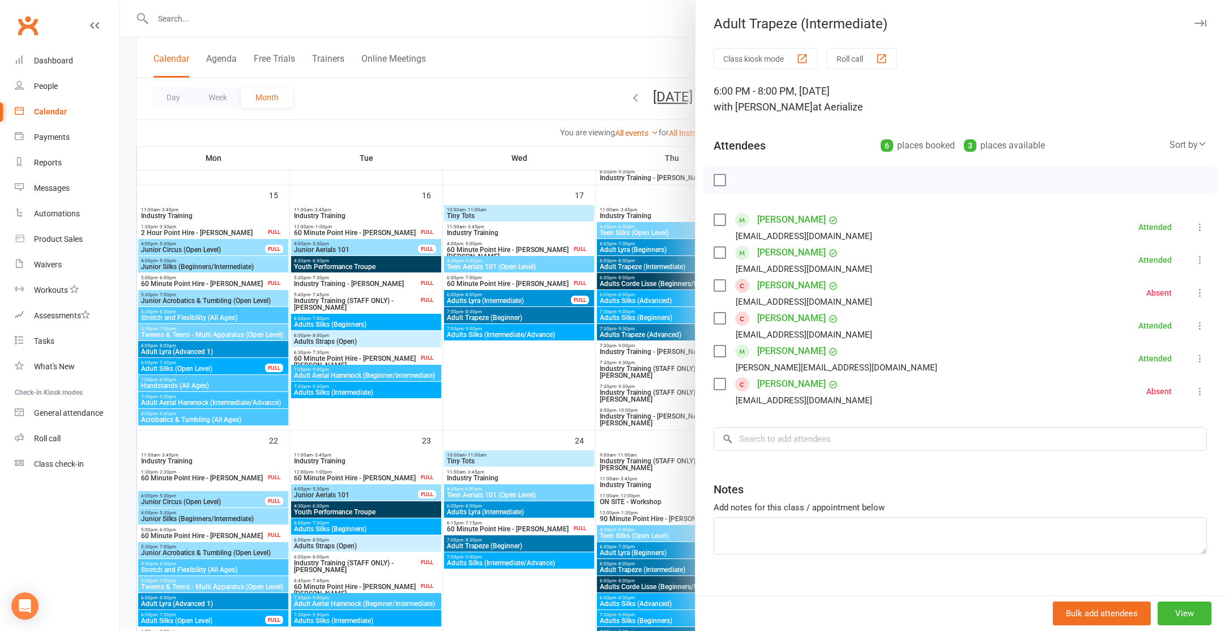
click at [716, 218] on label at bounding box center [719, 219] width 11 height 11
click at [719, 251] on label at bounding box center [719, 252] width 11 height 11
click at [719, 351] on label at bounding box center [719, 351] width 11 height 11
drag, startPoint x: 721, startPoint y: 288, endPoint x: 721, endPoint y: 314, distance: 25.5
click at [721, 289] on label at bounding box center [719, 285] width 11 height 11
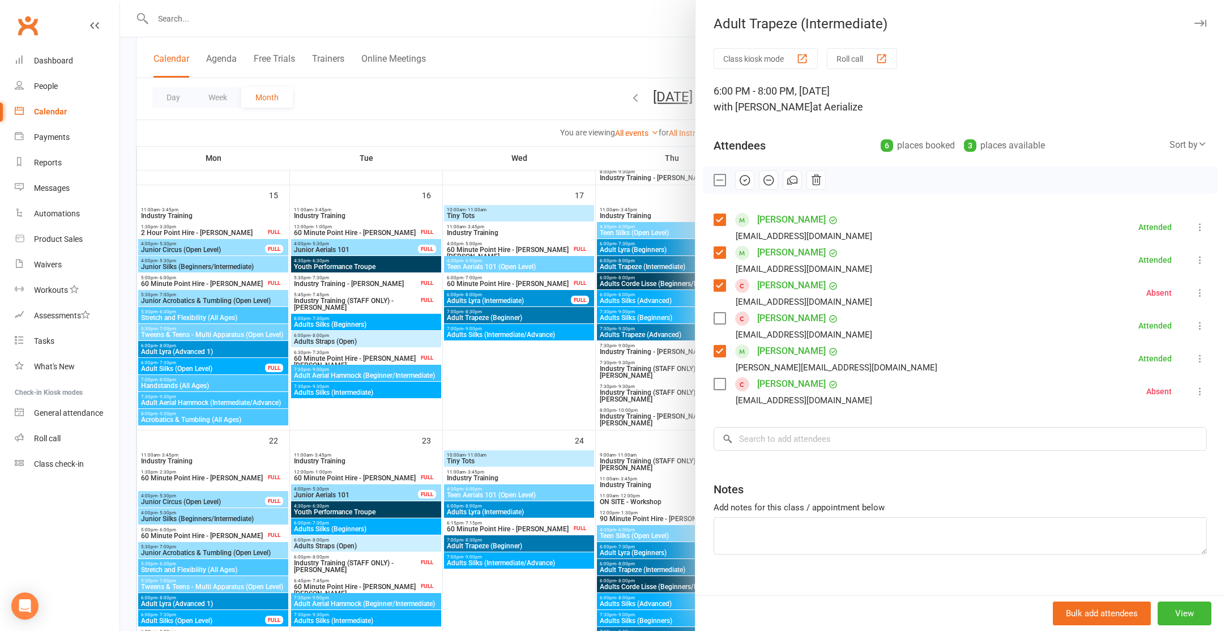
drag, startPoint x: 718, startPoint y: 318, endPoint x: 722, endPoint y: 361, distance: 43.2
click at [719, 318] on label at bounding box center [719, 318] width 11 height 11
drag, startPoint x: 718, startPoint y: 387, endPoint x: 720, endPoint y: 369, distance: 18.2
click at [718, 387] on label at bounding box center [719, 383] width 11 height 11
drag, startPoint x: 719, startPoint y: 351, endPoint x: 719, endPoint y: 269, distance: 82.1
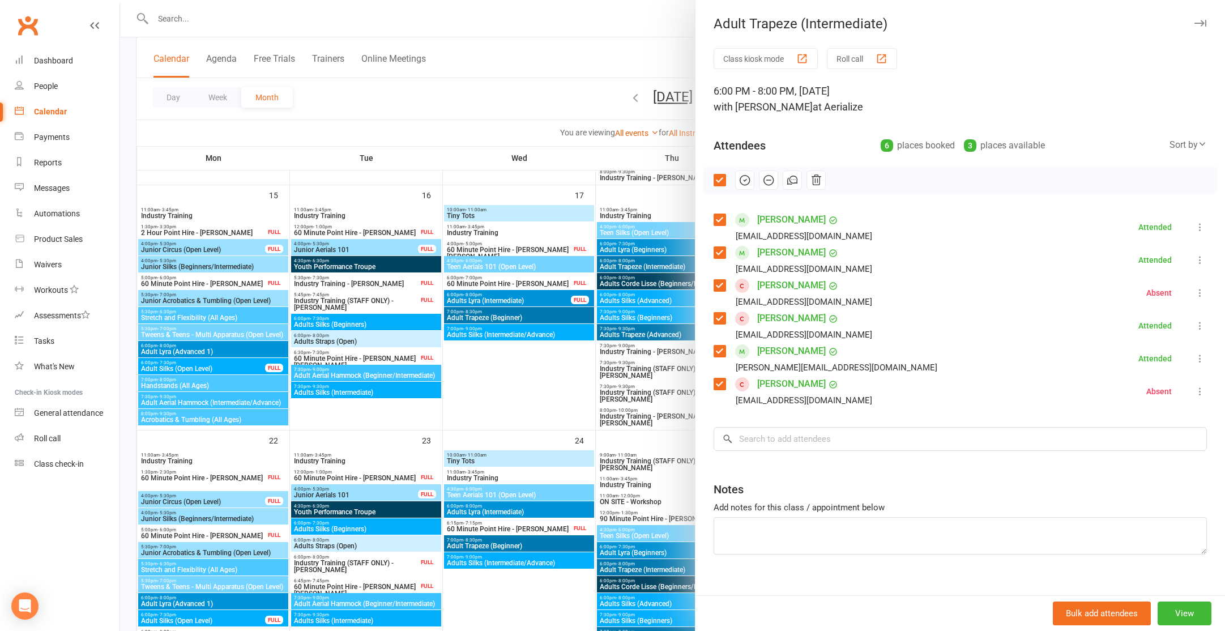
click at [720, 348] on label at bounding box center [719, 351] width 11 height 11
click at [718, 255] on label at bounding box center [719, 252] width 11 height 11
click at [721, 221] on label at bounding box center [719, 219] width 11 height 11
click at [794, 178] on icon "button" at bounding box center [792, 180] width 12 height 12
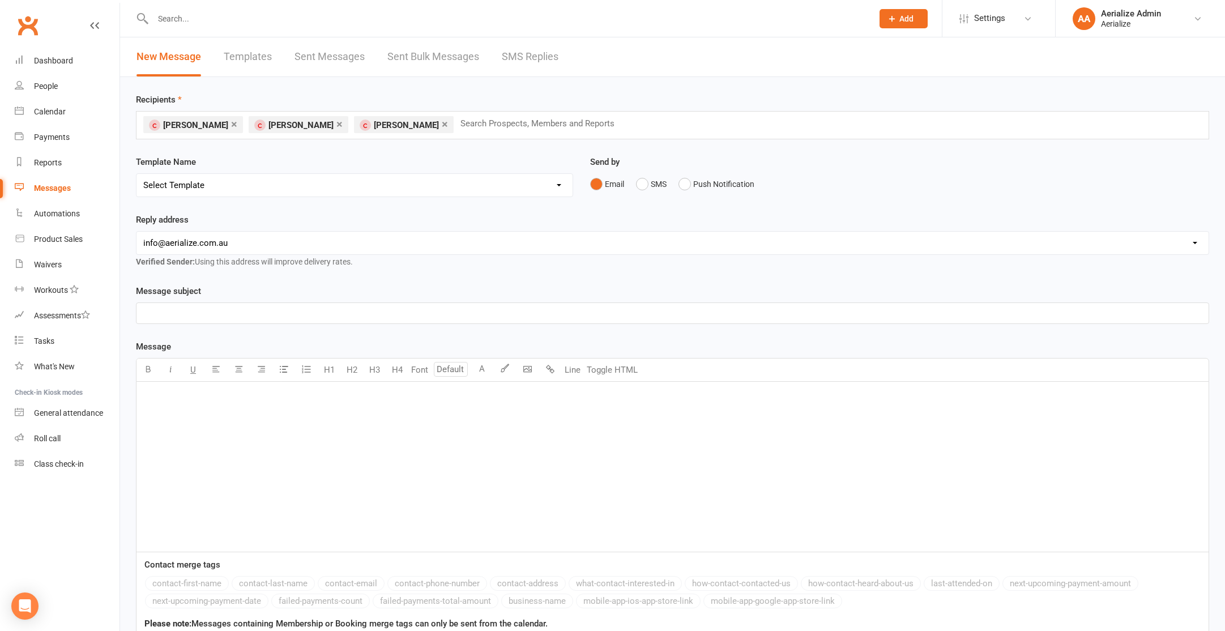
click at [370, 189] on select "Select Template [SMS] Aerialize Waiver Request_ADULT [Email] Aerialize Waiver R…" at bounding box center [355, 185] width 436 height 23
select select "8"
click at [137, 174] on select "Select Template [SMS] Aerialize Waiver Request_ADULT [Email] Aerialize Waiver R…" at bounding box center [355, 185] width 436 height 23
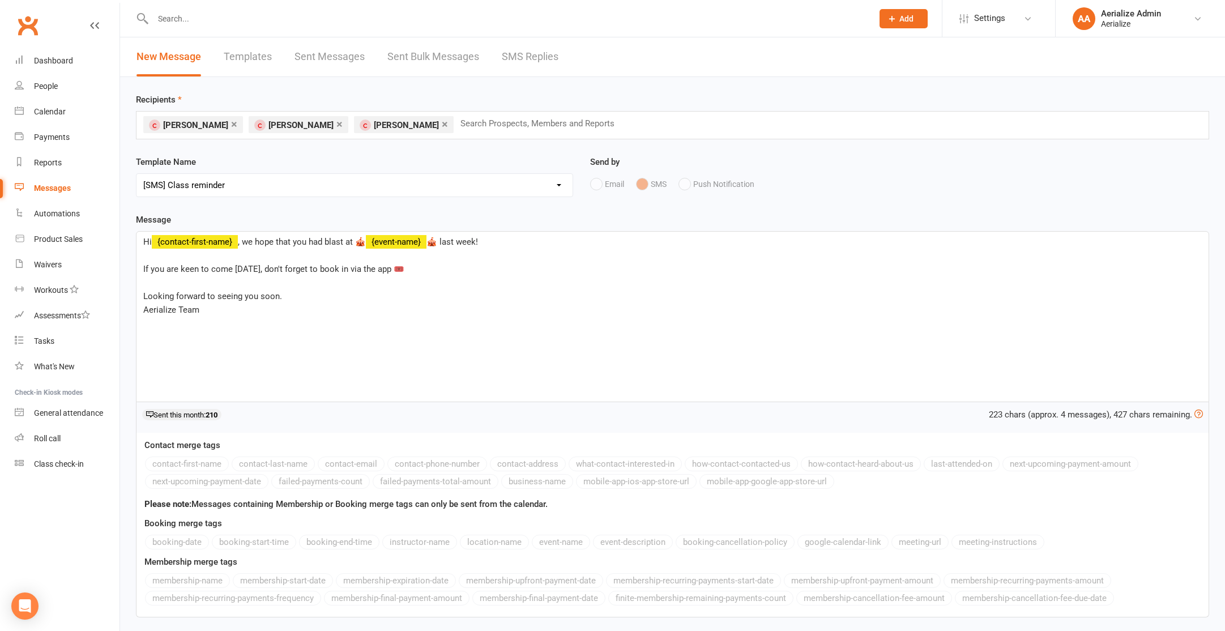
click at [469, 244] on span "🎪 last week!" at bounding box center [453, 242] width 52 height 10
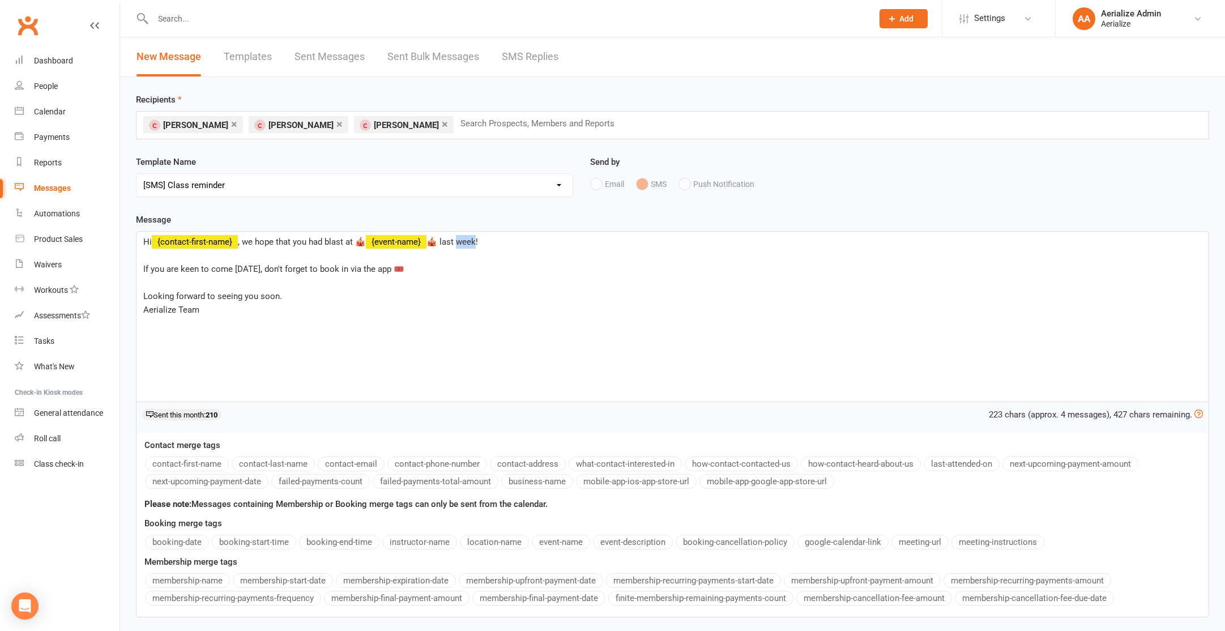
click at [469, 244] on span "🎪 last week!" at bounding box center [453, 242] width 52 height 10
click at [237, 267] on span "If you are keen to come tomorrow, don't forget to book in via the app 🎟️" at bounding box center [273, 269] width 261 height 10
click at [237, 268] on span "If you are keen to come tomorrow, don't forget to book in via the app 🎟️" at bounding box center [273, 269] width 261 height 10
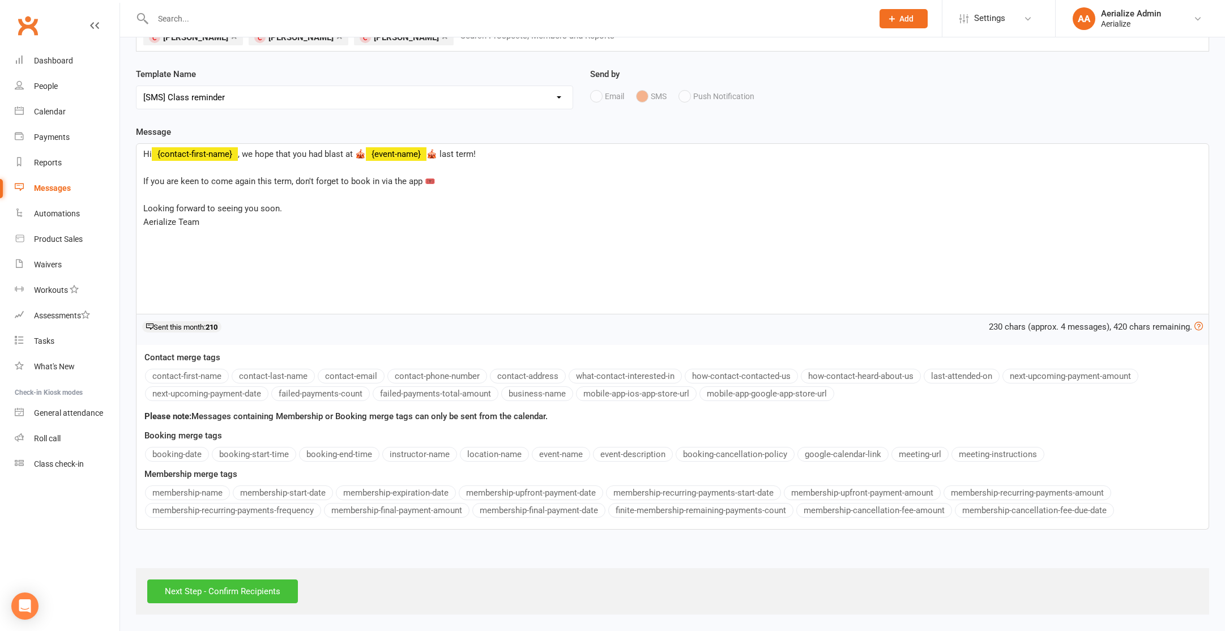
click at [234, 586] on input "Next Step - Confirm Recipients" at bounding box center [222, 592] width 151 height 24
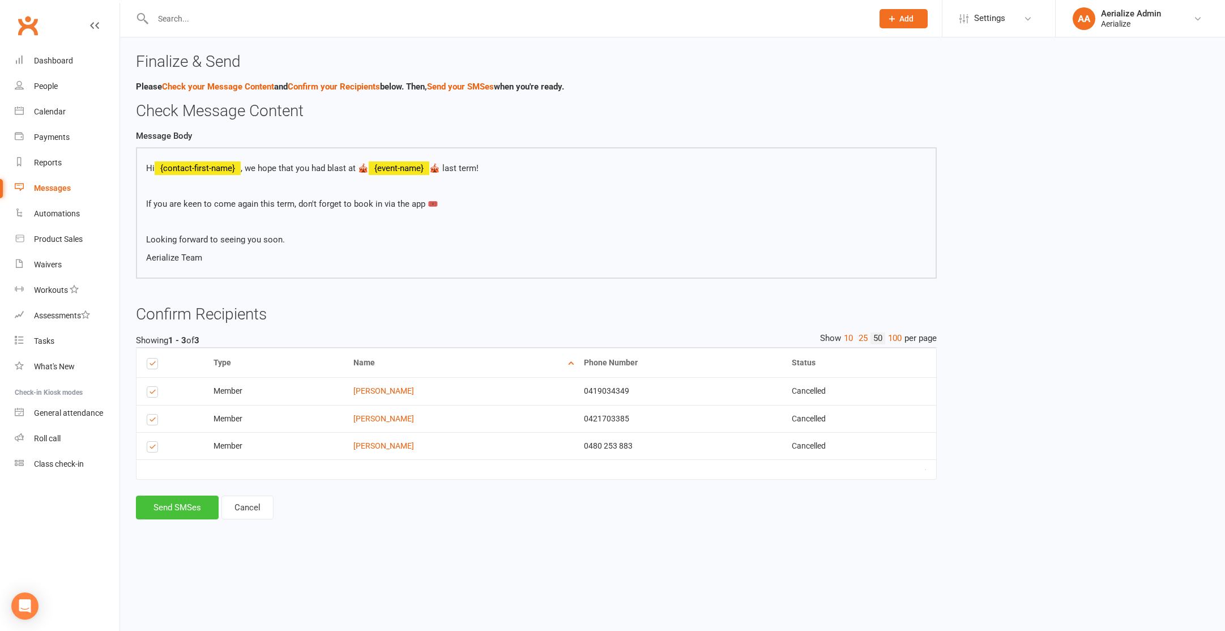
click at [182, 502] on button "Send SMSes" at bounding box center [177, 508] width 83 height 24
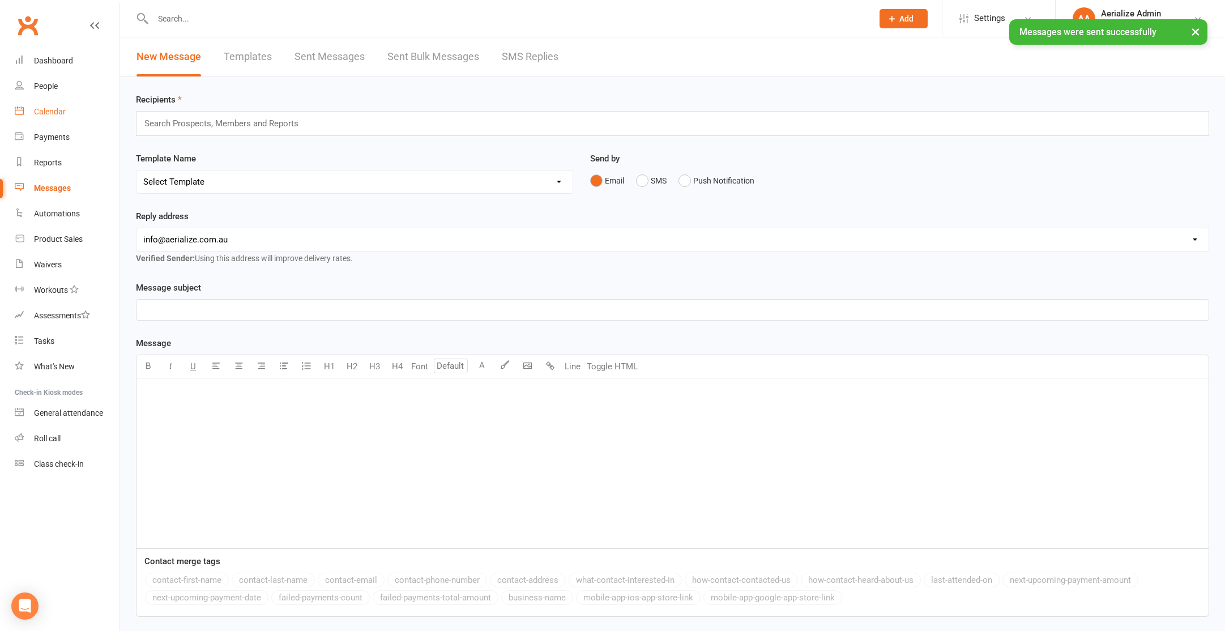
click at [46, 112] on div "Calendar" at bounding box center [50, 111] width 32 height 9
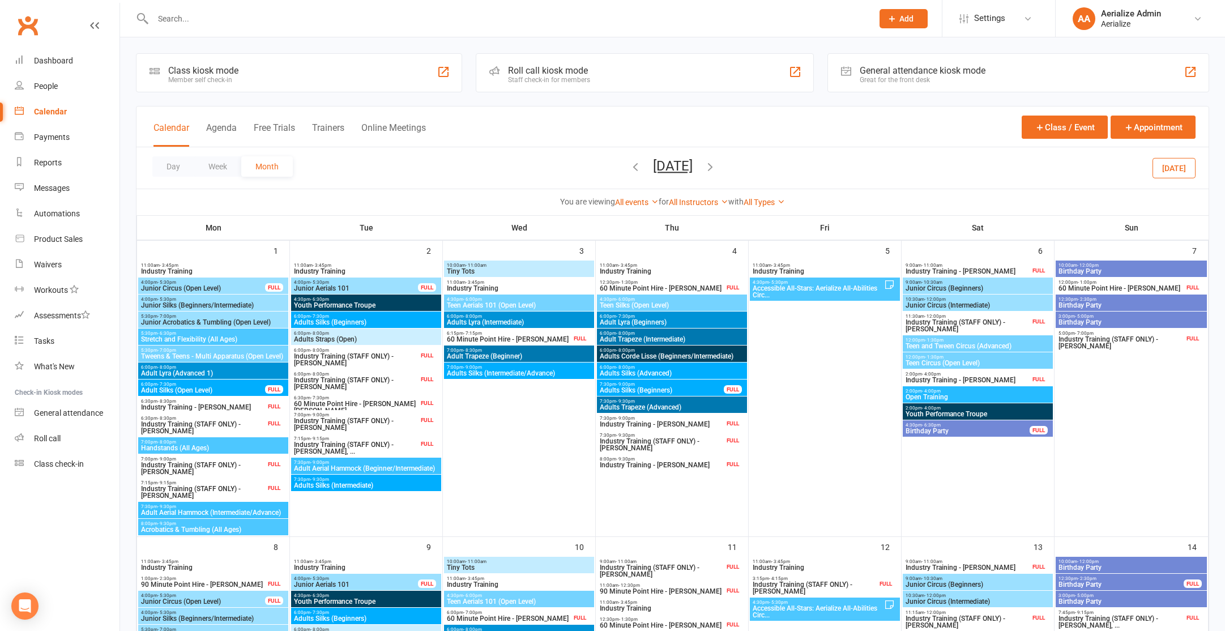
click at [717, 169] on icon "button" at bounding box center [710, 166] width 12 height 12
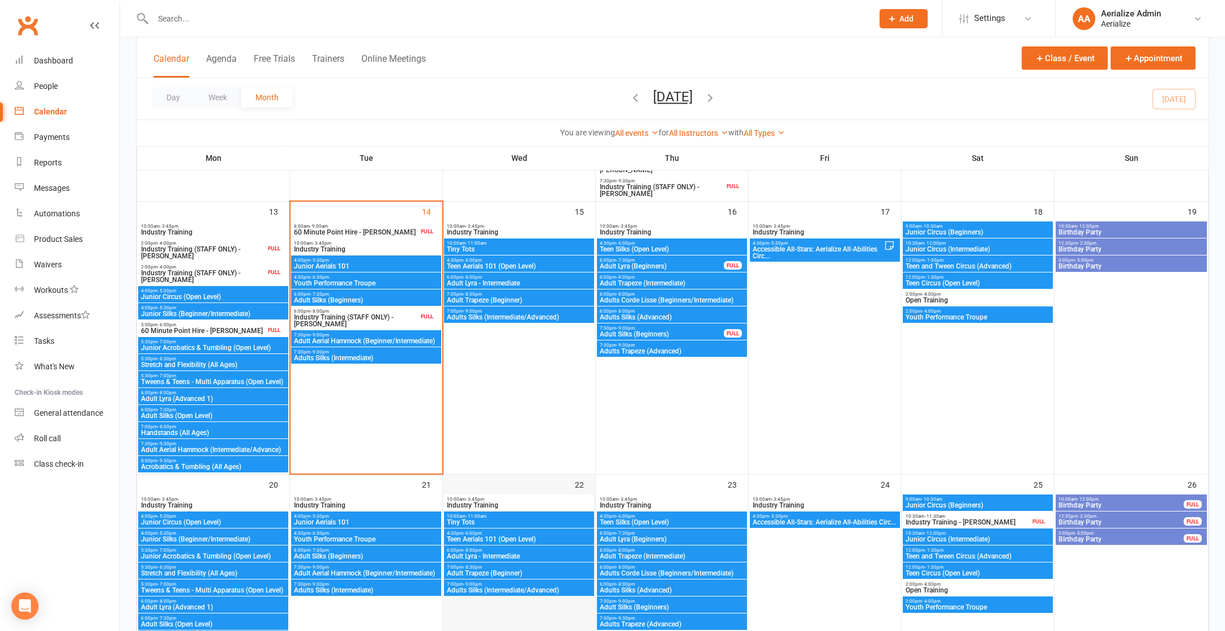
scroll to position [509, 0]
click at [679, 300] on span "Adults Corde Lisse (Beginners/Intermediate)" at bounding box center [672, 300] width 146 height 7
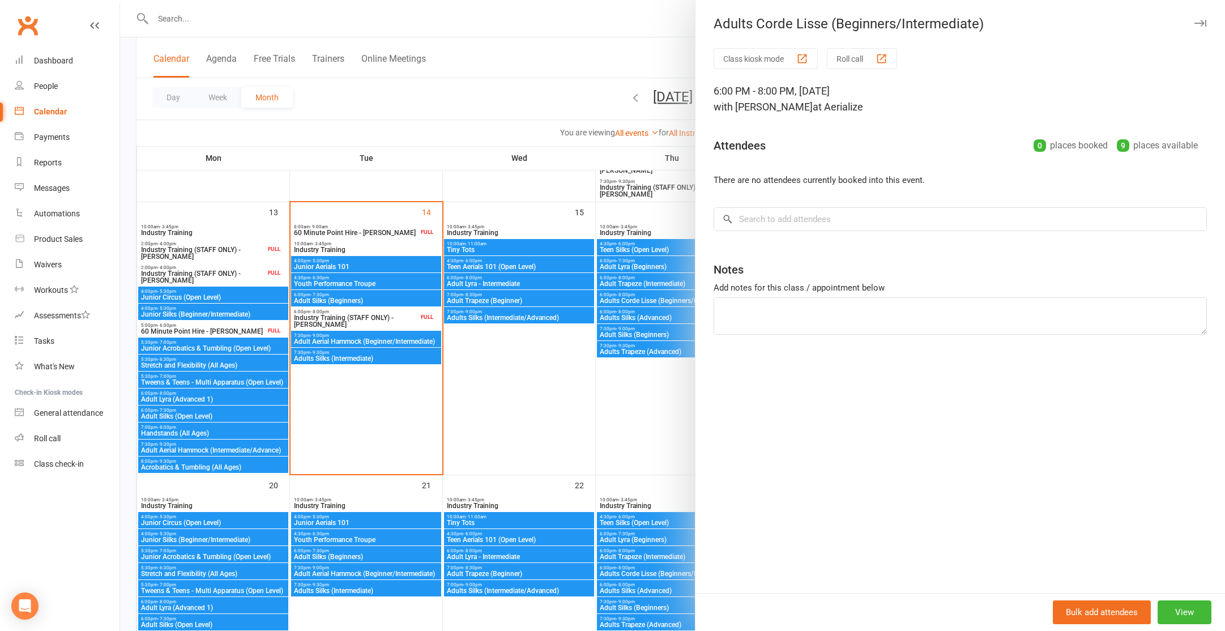
click at [607, 416] on div at bounding box center [672, 315] width 1105 height 631
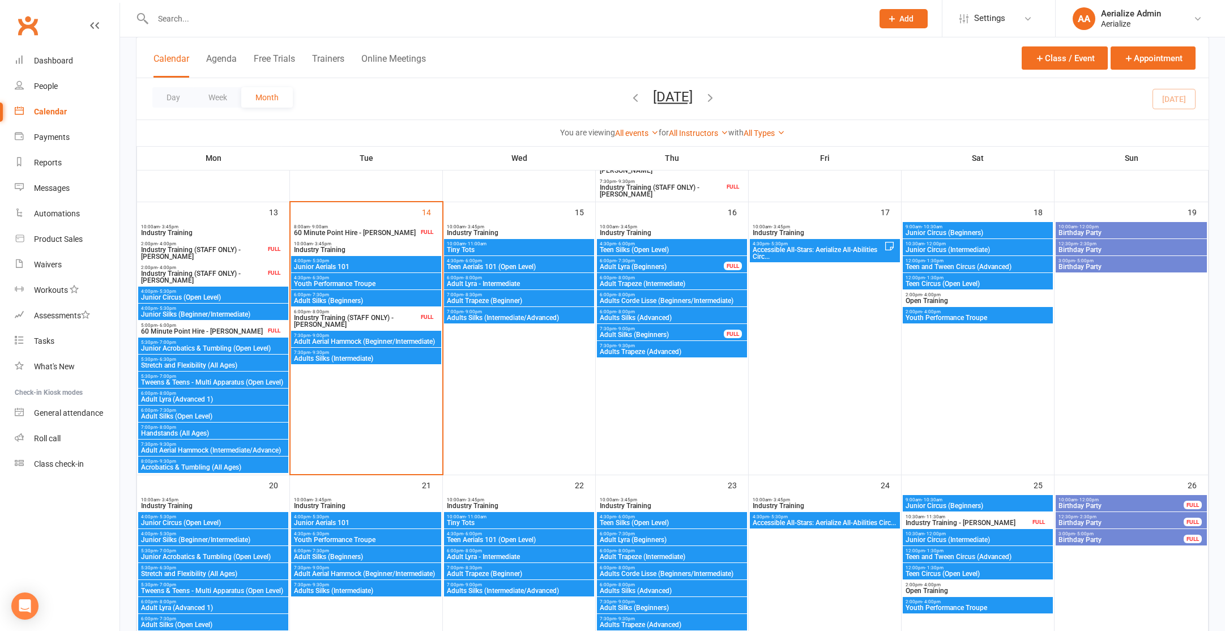
click at [668, 322] on div "6:00pm - 8:00pm Adults Silks (Advanced)" at bounding box center [672, 315] width 150 height 16
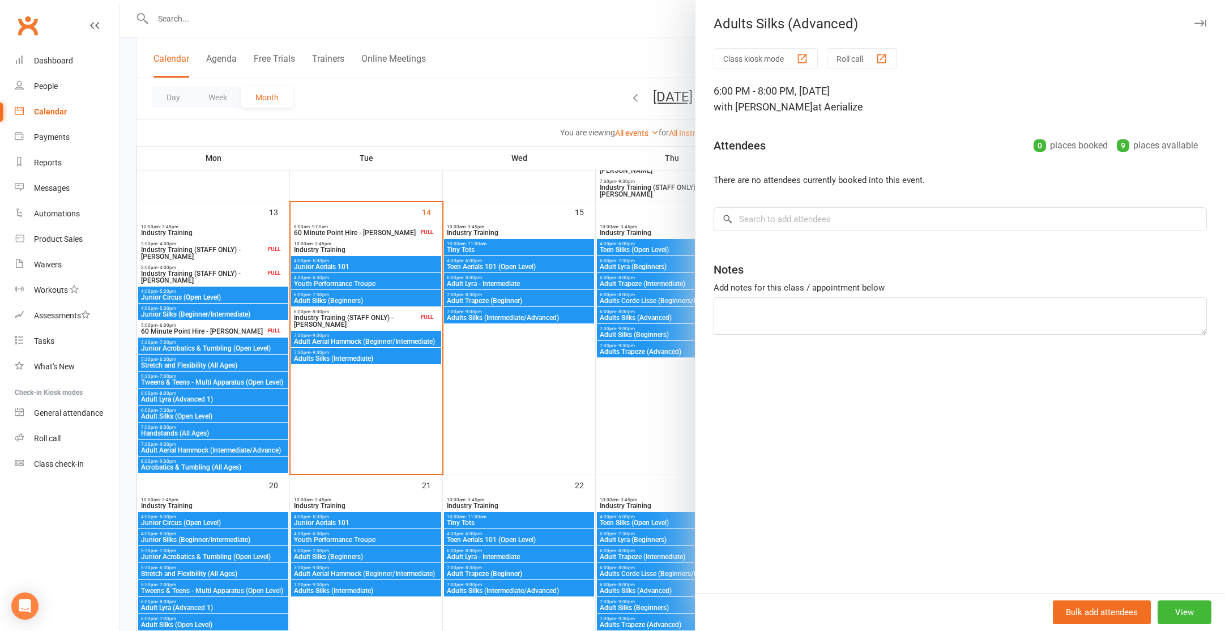
click at [663, 334] on div at bounding box center [672, 315] width 1105 height 631
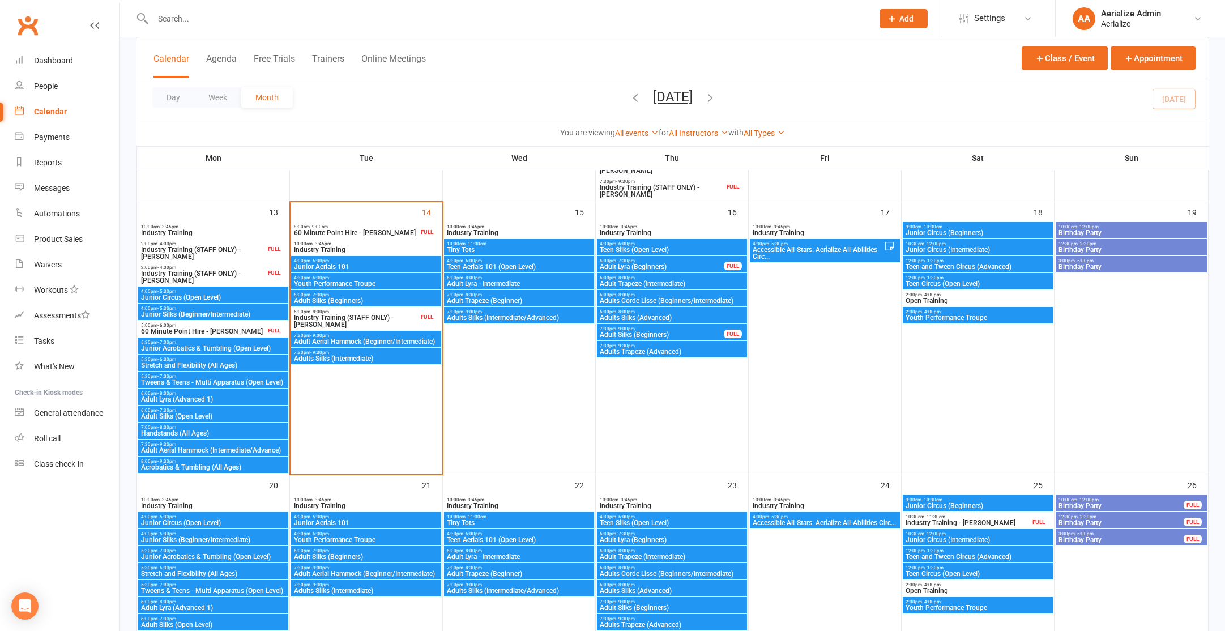
click at [662, 335] on span "Adult Silks (Beginners)" at bounding box center [661, 334] width 125 height 7
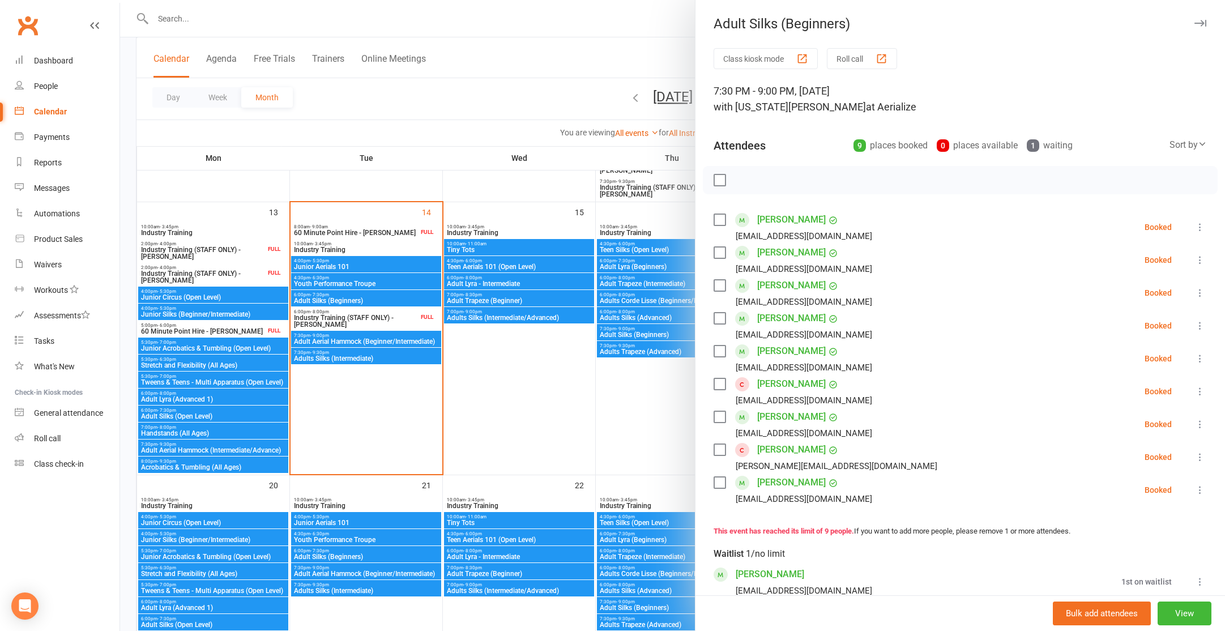
click at [659, 349] on div at bounding box center [672, 315] width 1105 height 631
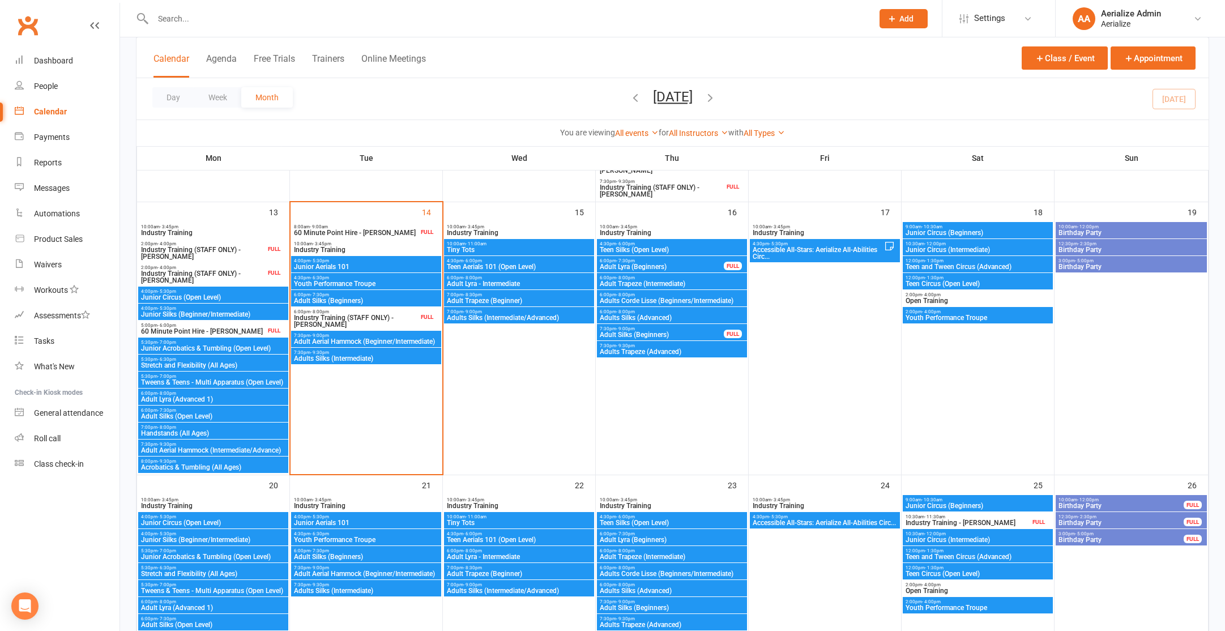
click at [659, 350] on span "Adults Trapeze (Advanced)" at bounding box center [672, 351] width 146 height 7
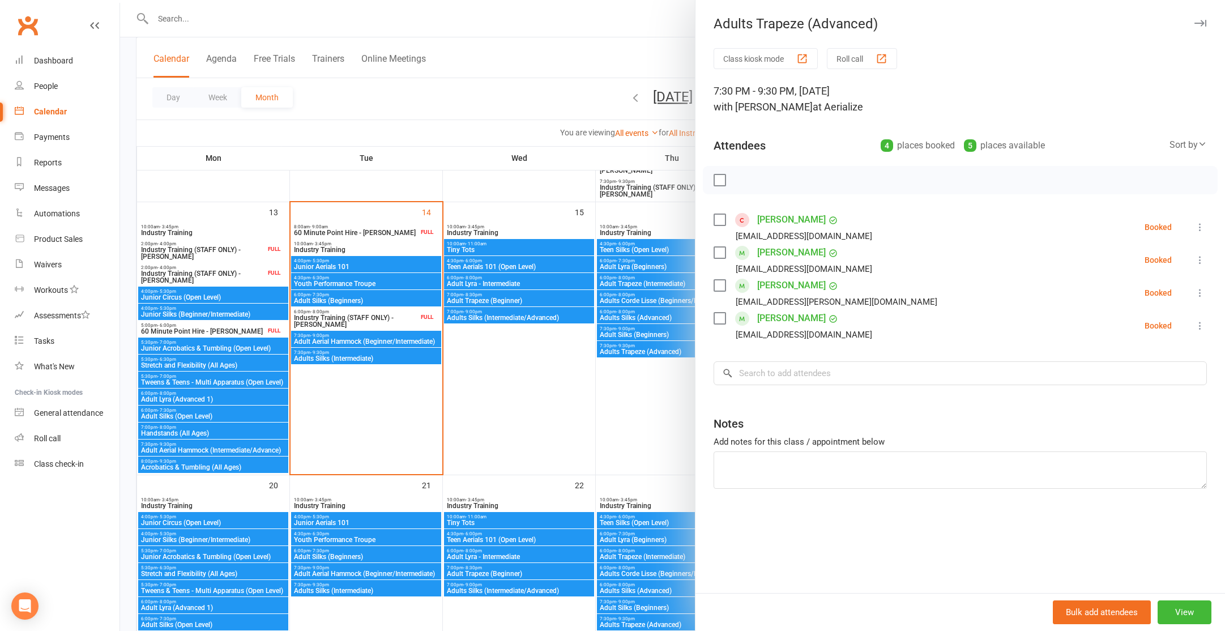
click at [657, 317] on div at bounding box center [672, 315] width 1105 height 631
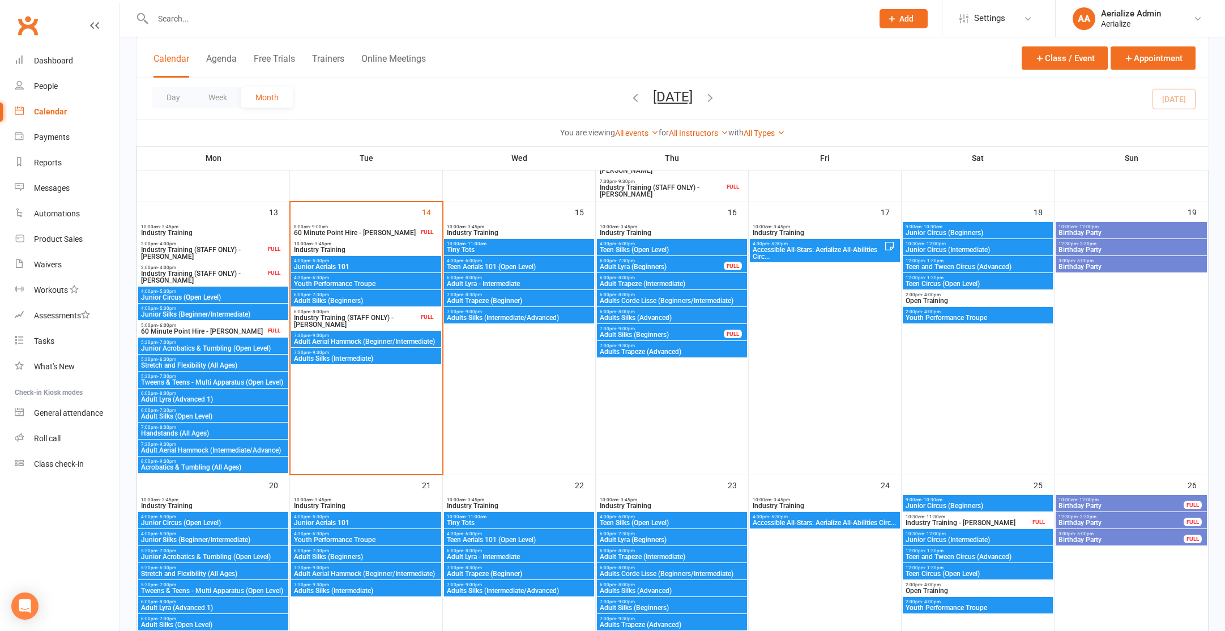
click at [659, 304] on span "Adults Corde Lisse (Beginners/Intermediate)" at bounding box center [672, 300] width 146 height 7
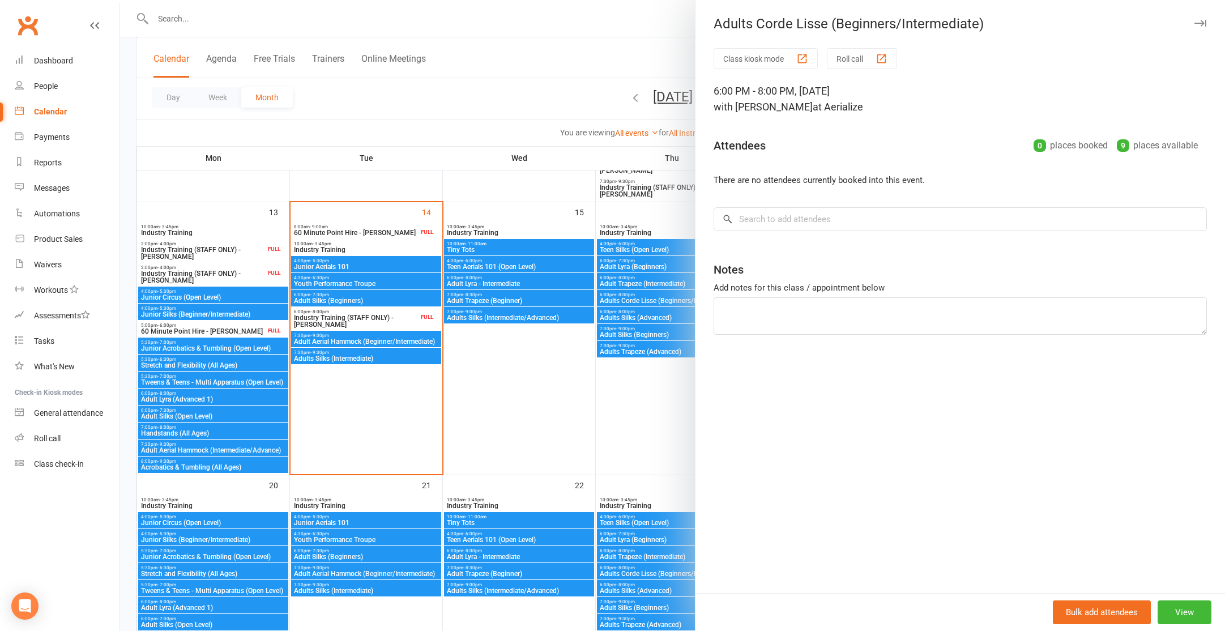
click at [651, 333] on div at bounding box center [672, 315] width 1105 height 631
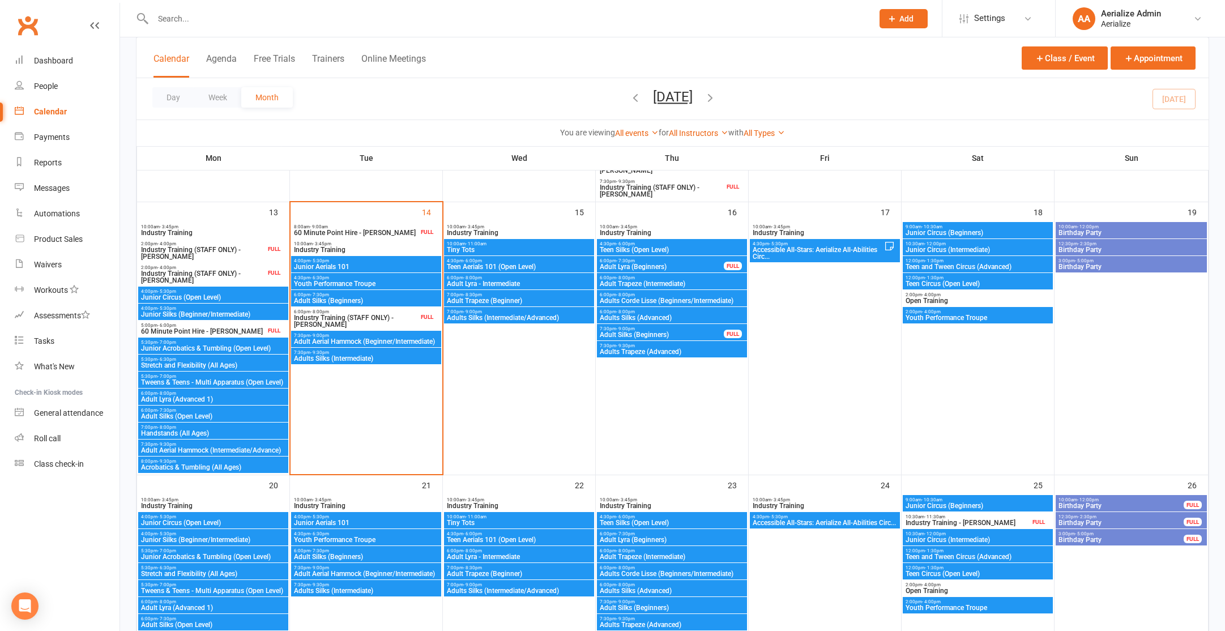
click at [629, 94] on icon "button" at bounding box center [635, 97] width 12 height 12
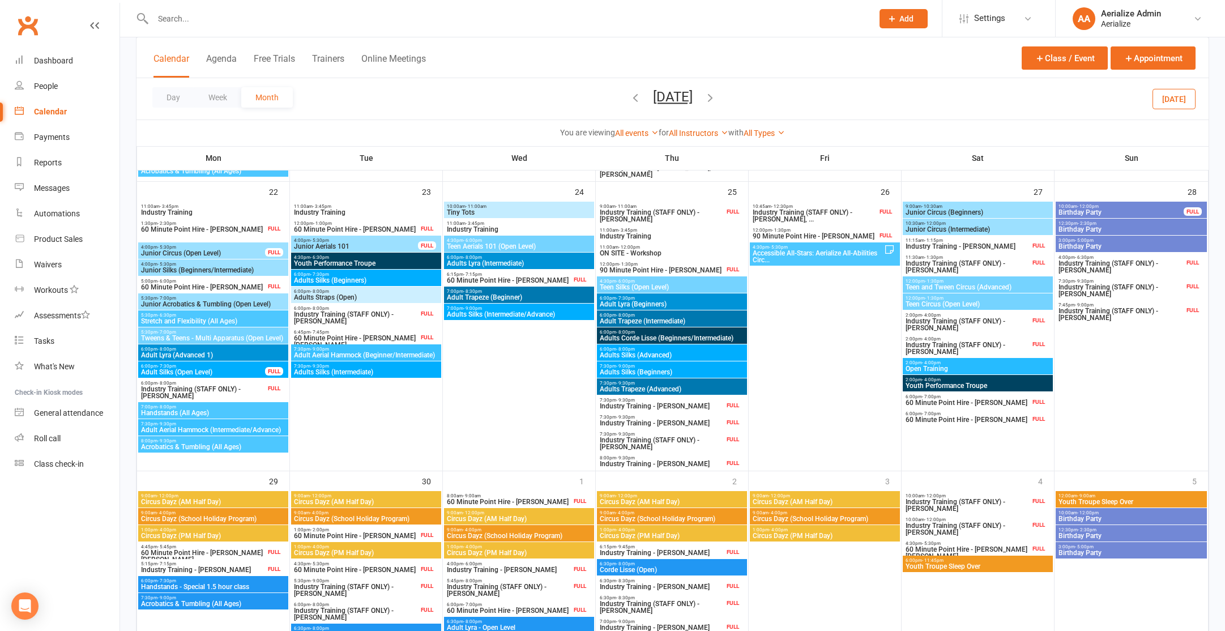
scroll to position [935, 0]
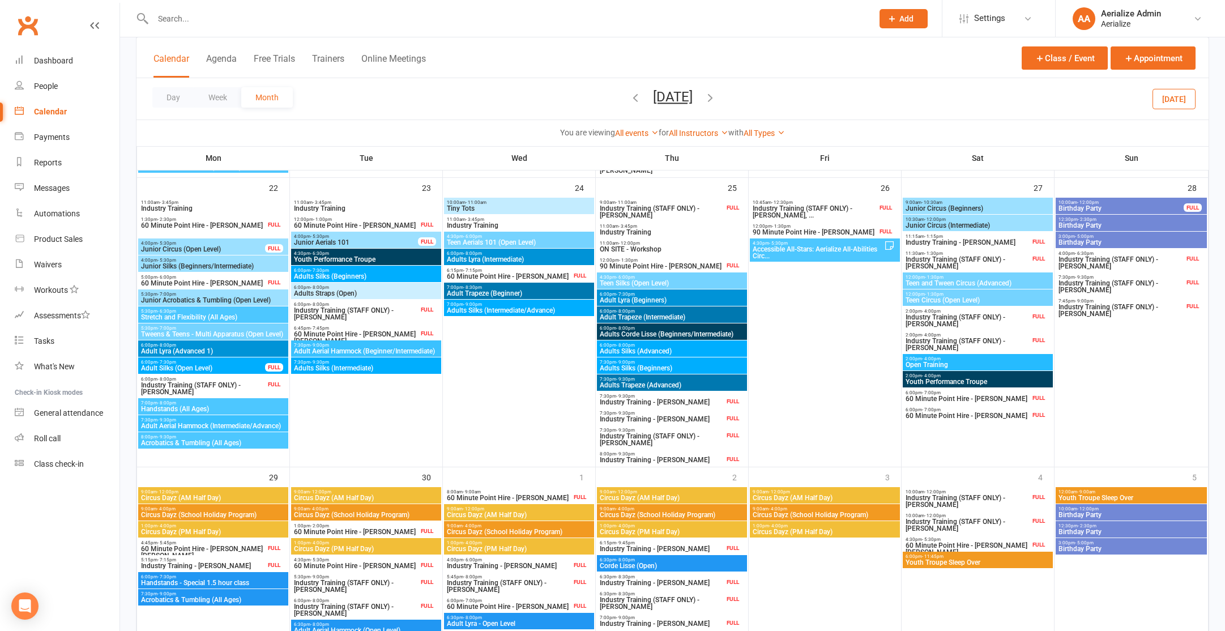
click at [650, 384] on span "Adults Trapeze (Advanced)" at bounding box center [672, 385] width 146 height 7
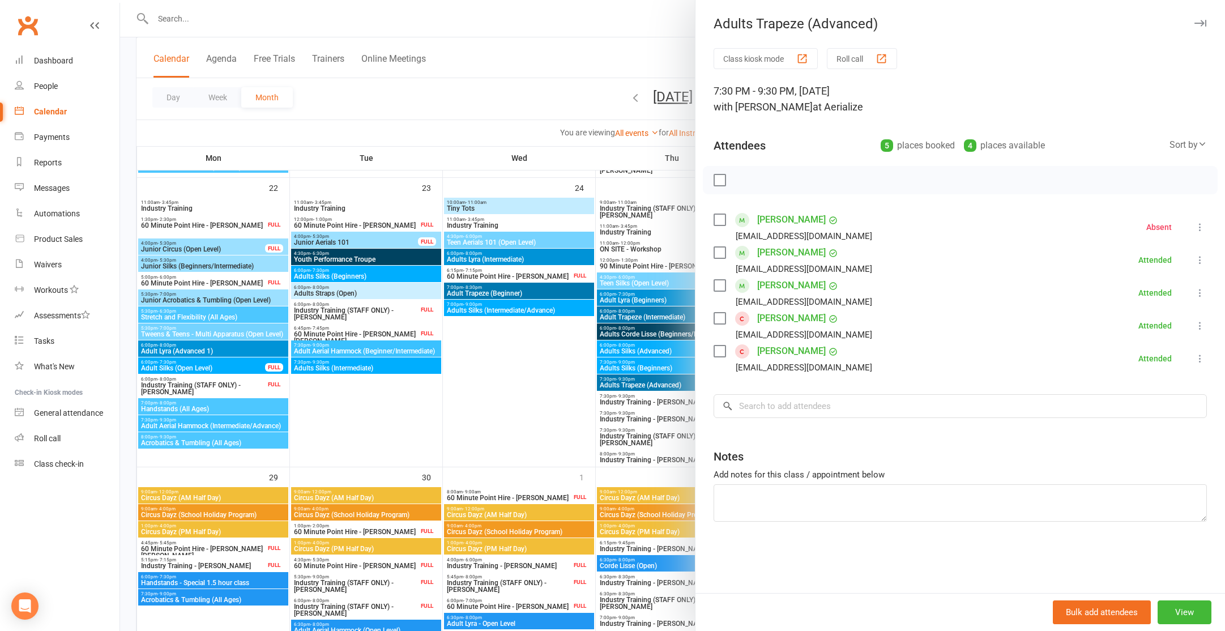
click at [720, 218] on label at bounding box center [719, 219] width 11 height 11
click at [717, 315] on label at bounding box center [719, 318] width 11 height 11
click at [724, 348] on label at bounding box center [719, 351] width 11 height 11
click at [787, 179] on icon "button" at bounding box center [789, 181] width 4 height 6
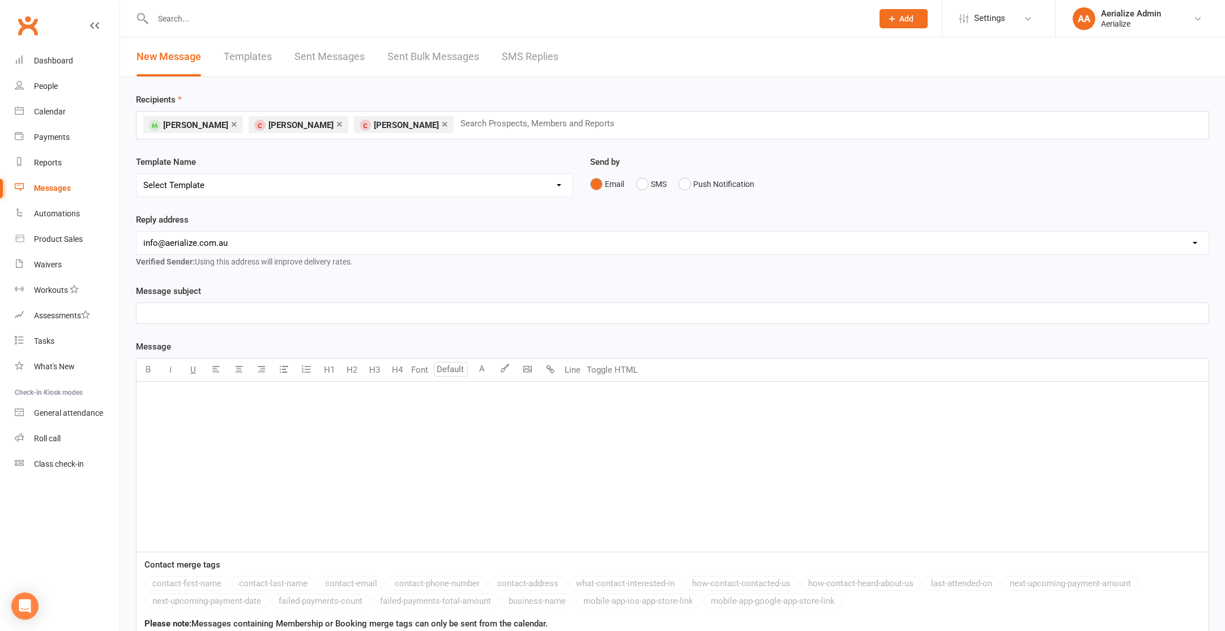
click at [452, 183] on select "Select Template [SMS] Aerialize Waiver Request_ADULT [Email] Aerialize Waiver R…" at bounding box center [355, 185] width 436 height 23
select select "8"
click at [137, 174] on select "Select Template [SMS] Aerialize Waiver Request_ADULT [Email] Aerialize Waiver R…" at bounding box center [355, 185] width 436 height 23
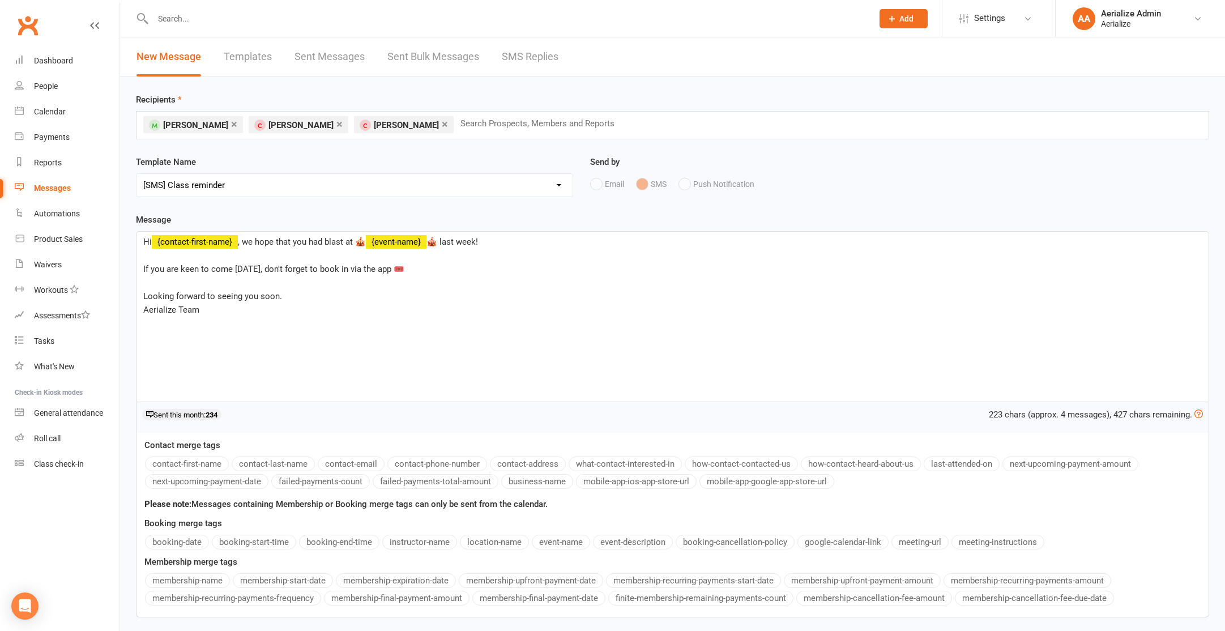
click at [457, 240] on span "🎪 last week!" at bounding box center [453, 242] width 52 height 10
click at [339, 125] on link "×" at bounding box center [340, 124] width 6 height 18
click at [231, 123] on link "×" at bounding box center [234, 124] width 6 height 18
click at [251, 269] on span "If you are keen to come tomorrow, don't forget to book in via the app 🎟️" at bounding box center [273, 269] width 261 height 10
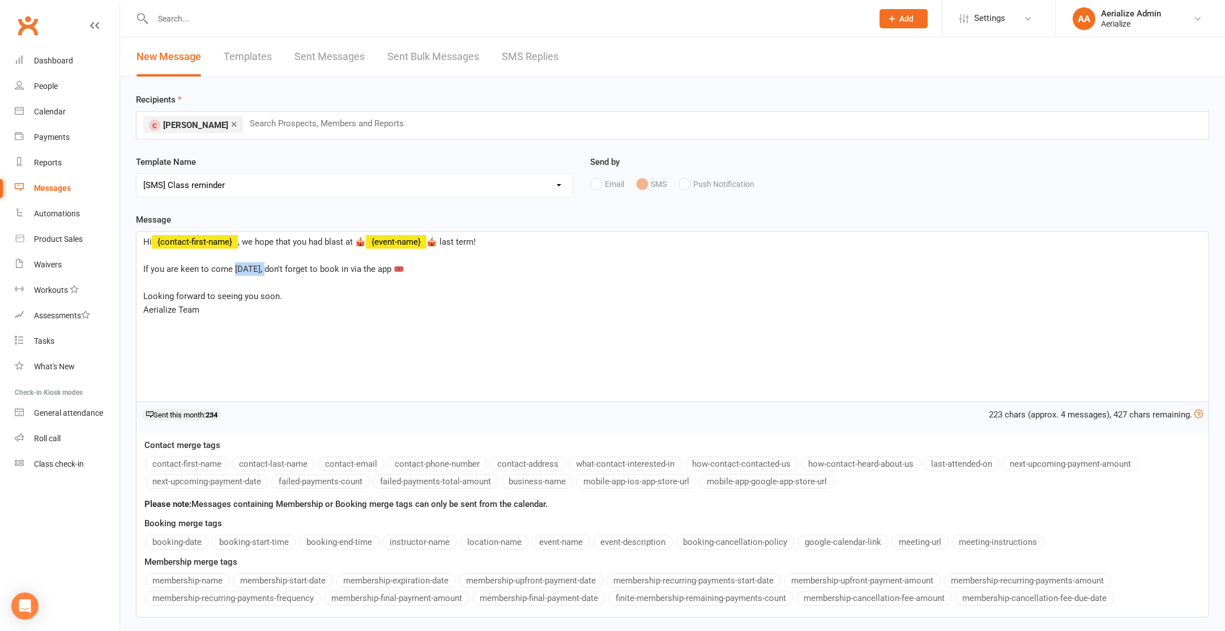
click at [251, 269] on span "If you are keen to come tomorrow, don't forget to book in via the app 🎟️" at bounding box center [273, 269] width 261 height 10
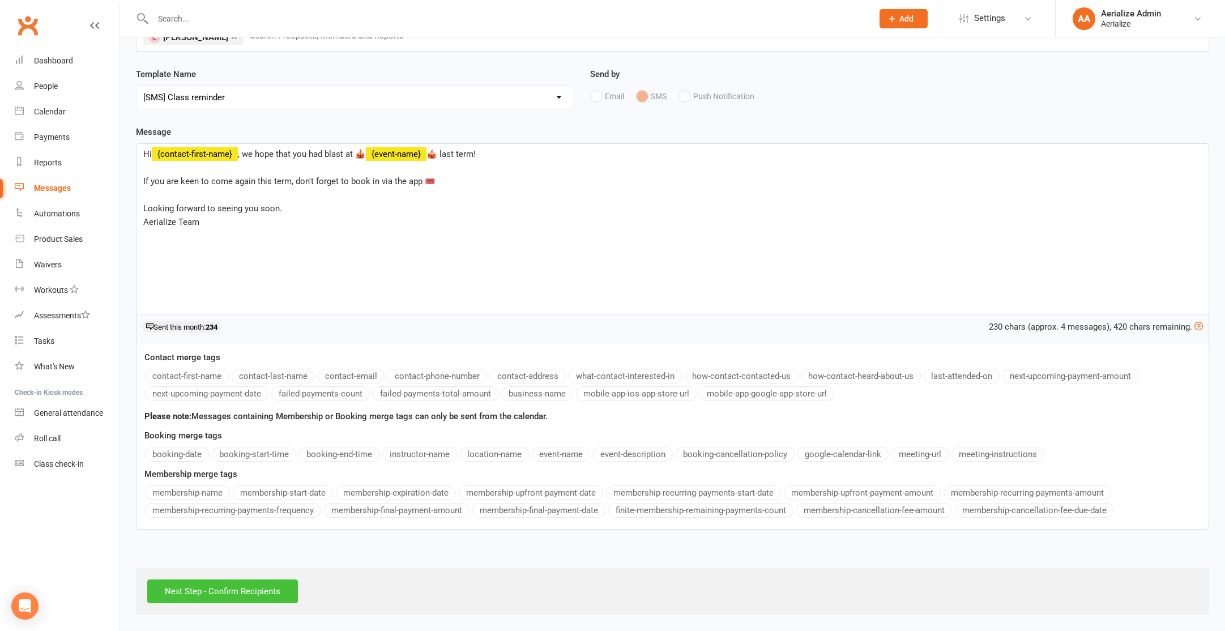
click at [275, 589] on input "Next Step - Confirm Recipients" at bounding box center [222, 592] width 151 height 24
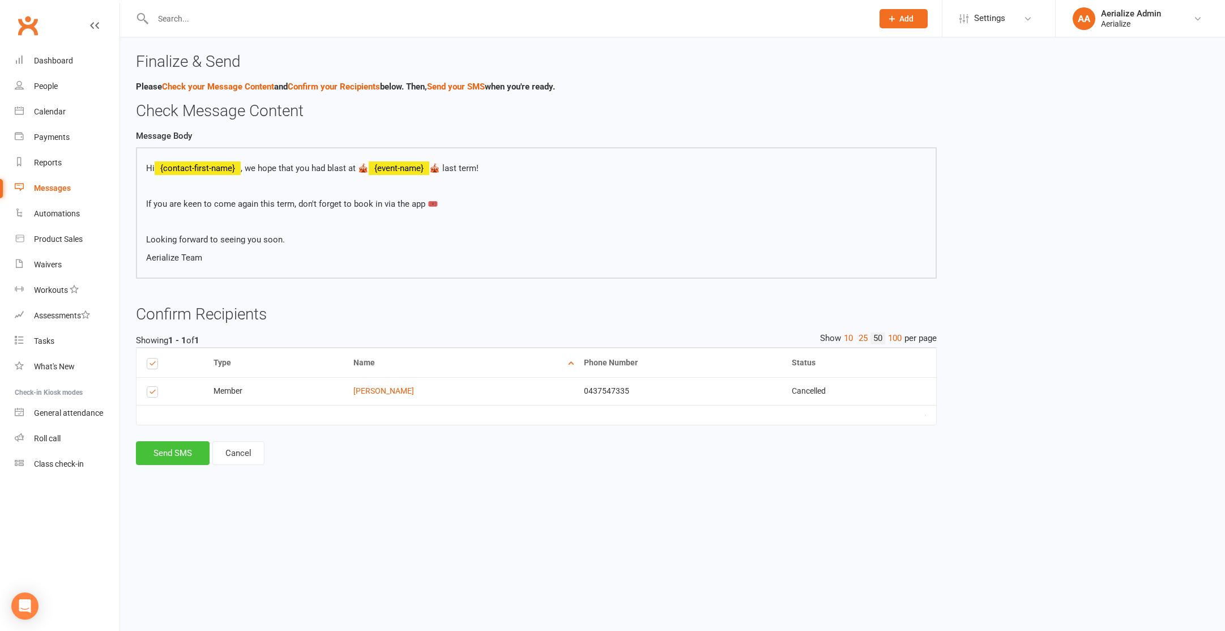
click at [180, 455] on button "Send SMS" at bounding box center [173, 453] width 74 height 24
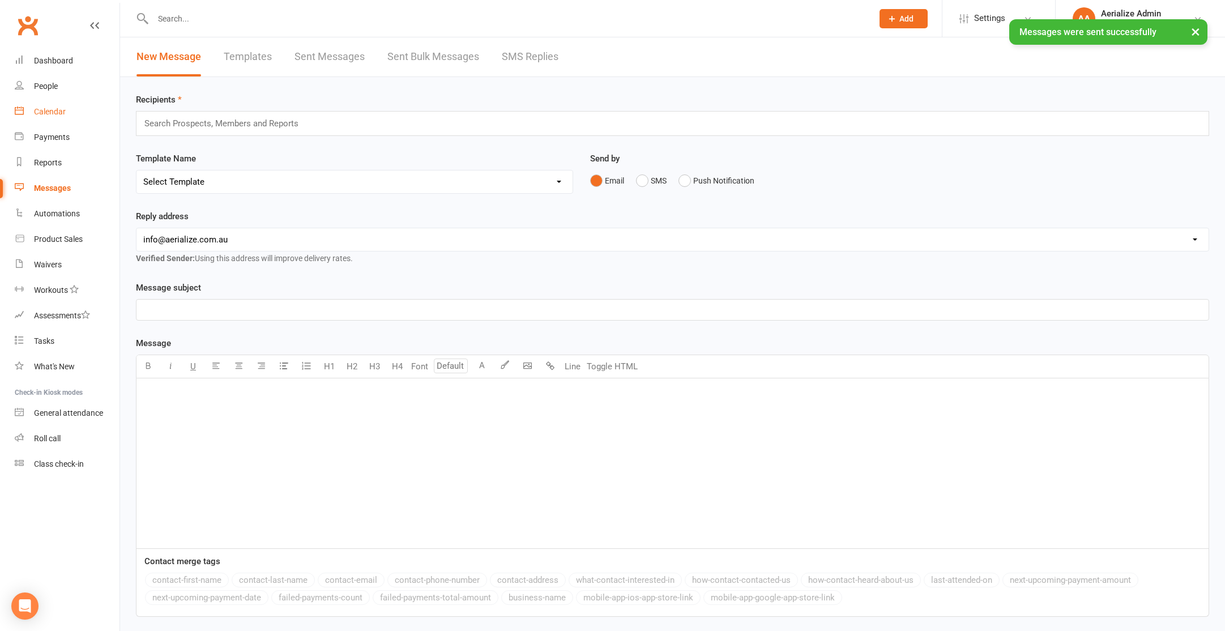
click at [39, 115] on div "Calendar" at bounding box center [50, 111] width 32 height 9
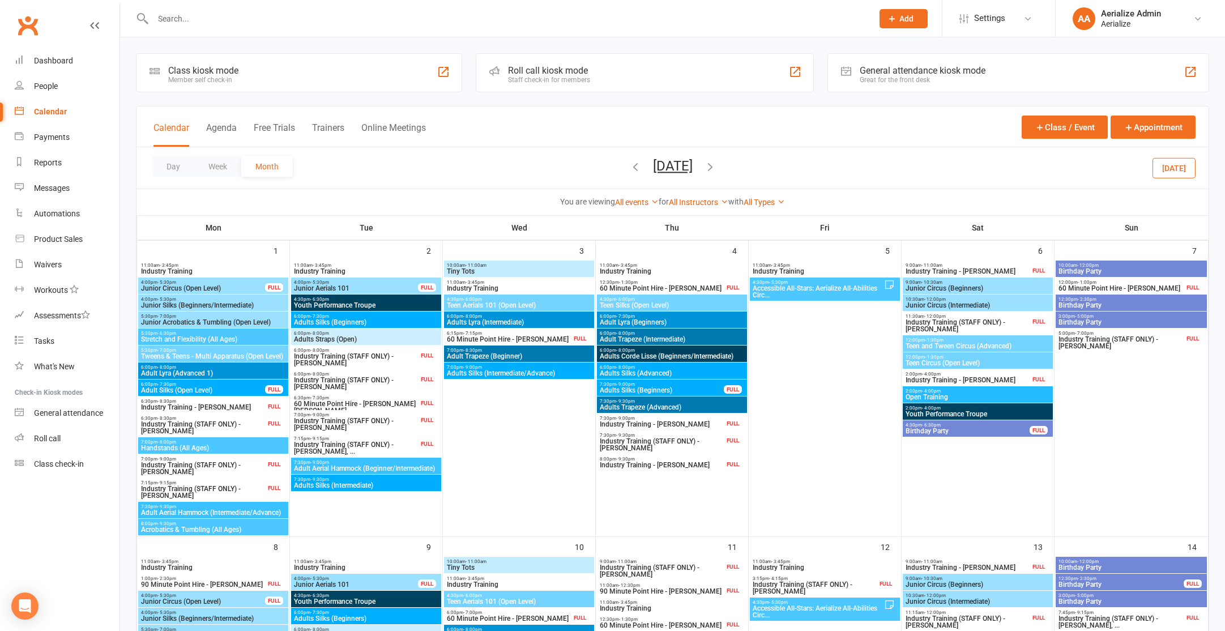
click at [678, 353] on span "Adults Corde Lisse (Beginners/Intermediate)" at bounding box center [672, 356] width 146 height 7
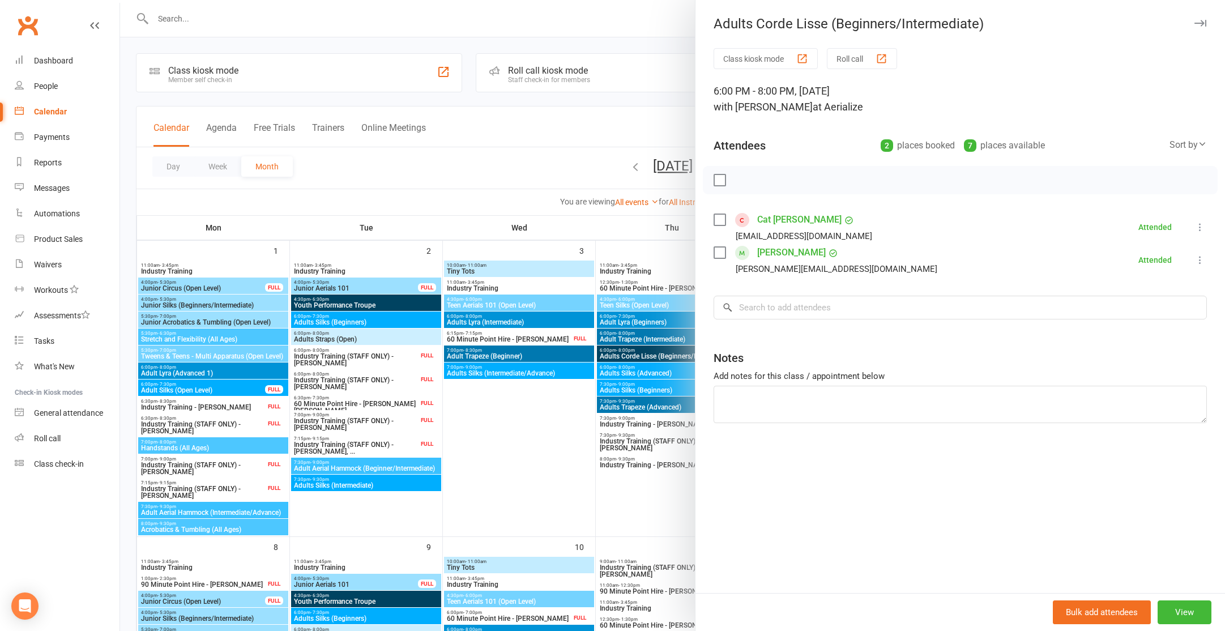
click at [530, 420] on div at bounding box center [672, 315] width 1105 height 631
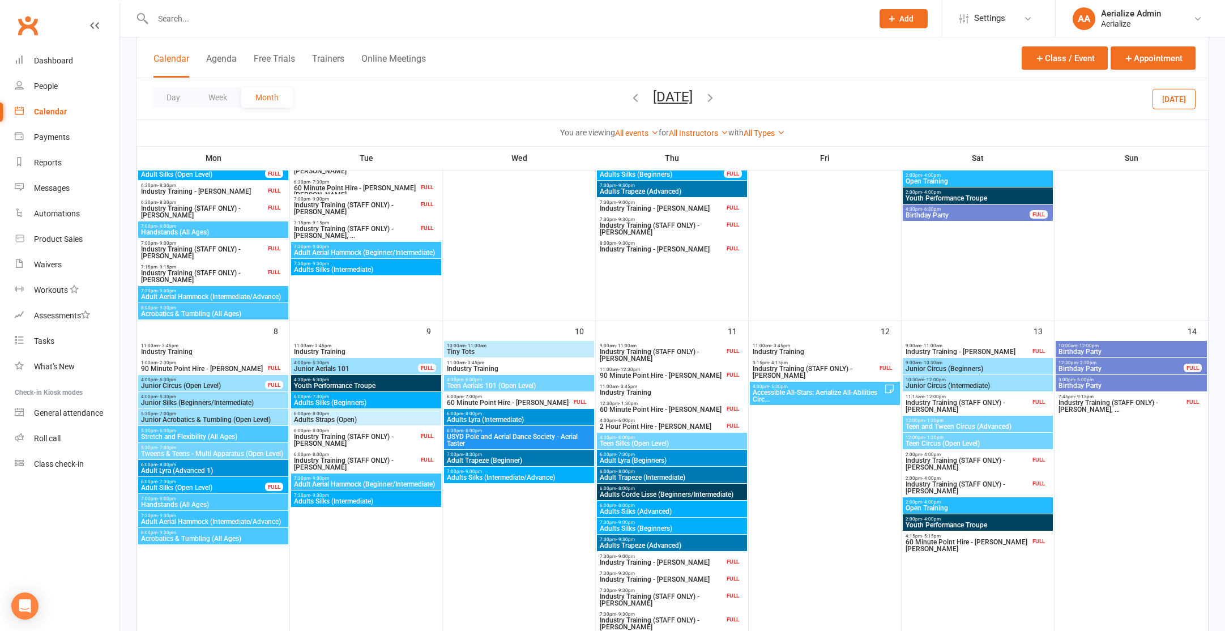
scroll to position [217, 0]
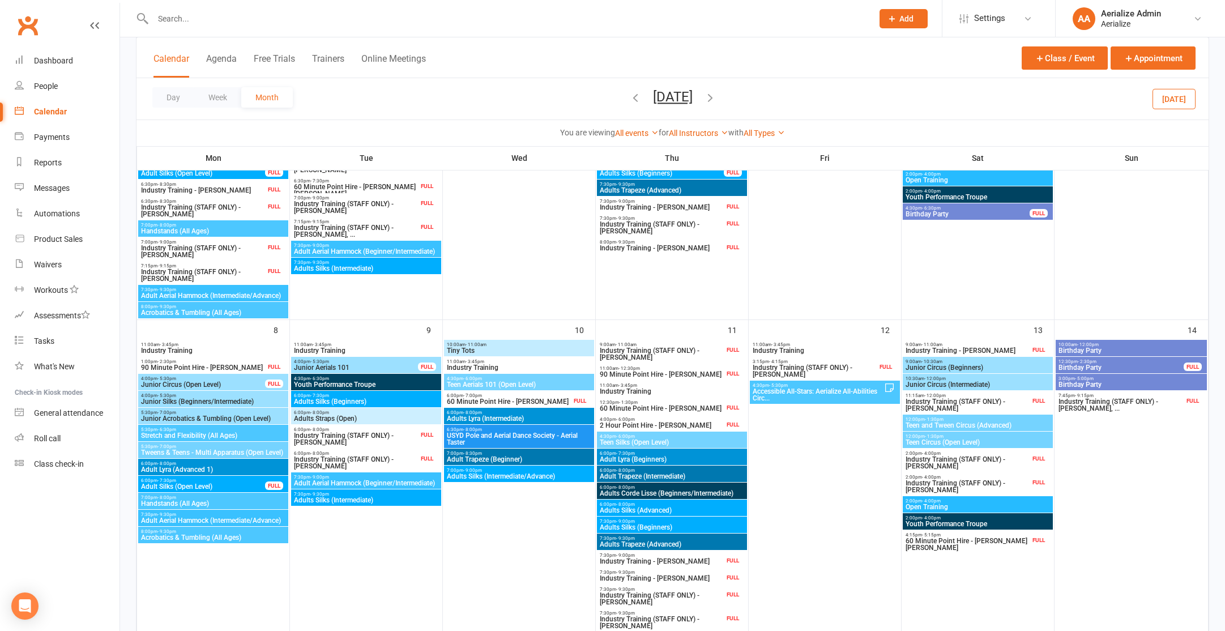
click at [682, 492] on span "Adults Corde Lisse (Beginners/Intermediate)" at bounding box center [672, 493] width 146 height 7
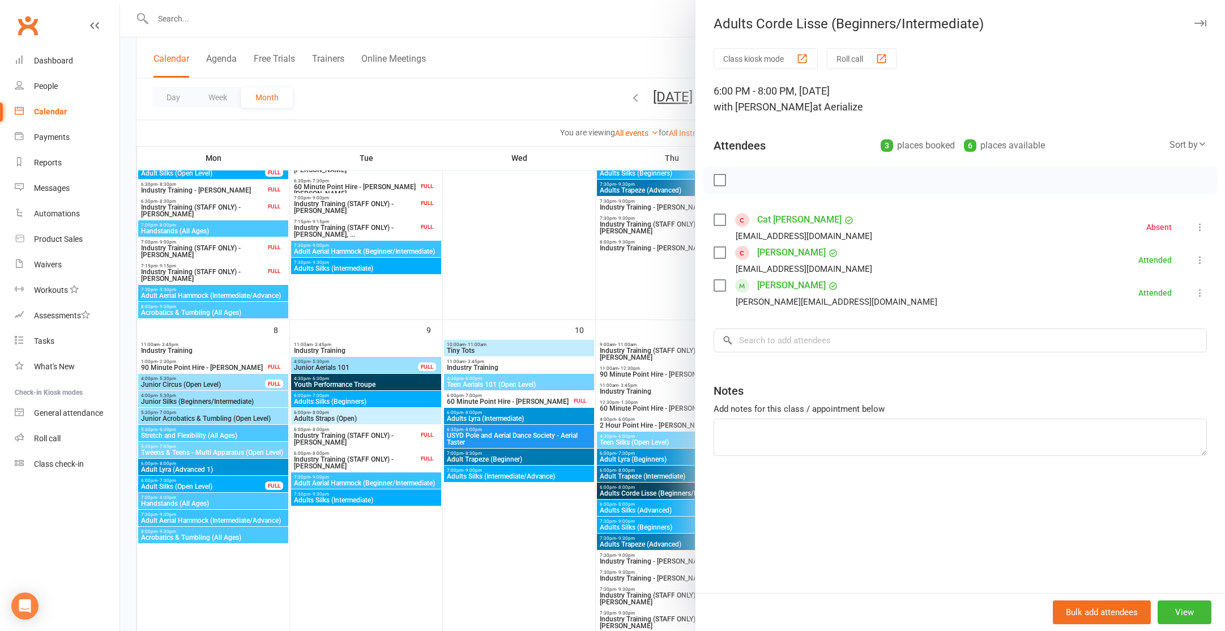
click at [542, 530] on div at bounding box center [672, 315] width 1105 height 631
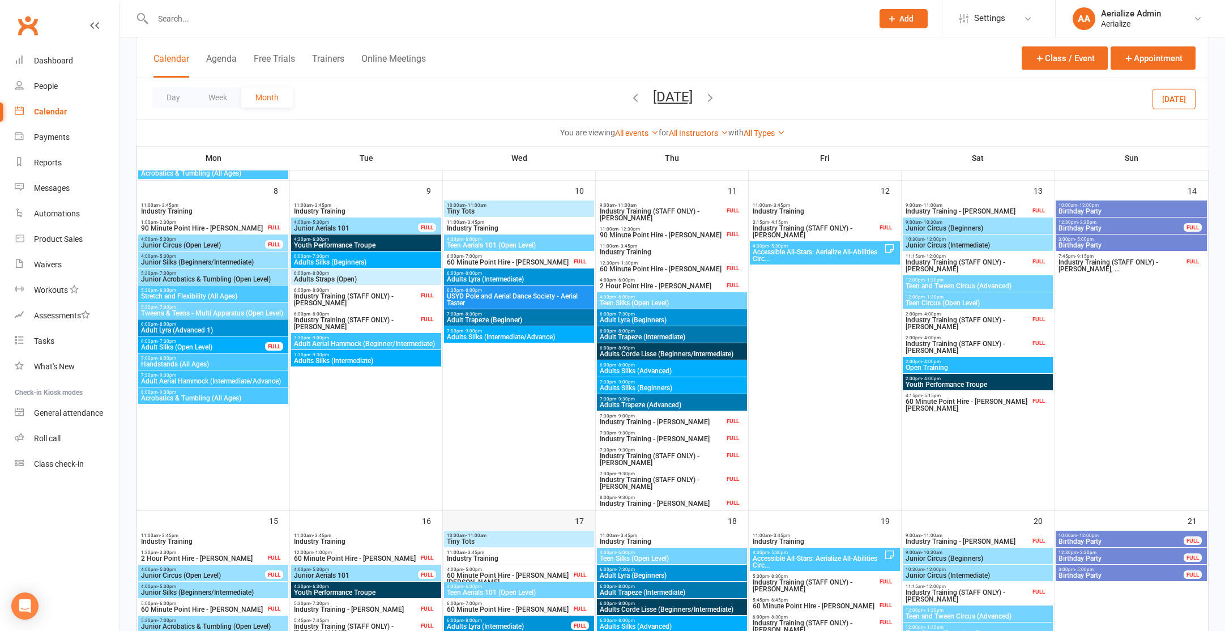
scroll to position [365, 0]
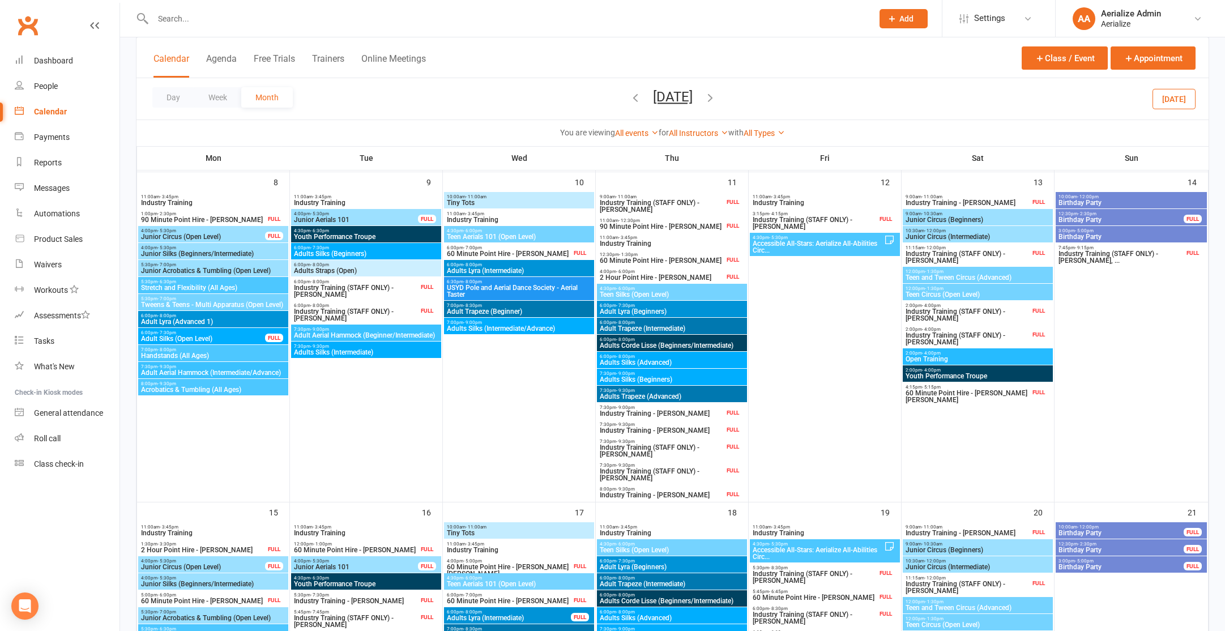
click at [644, 599] on span "Adults Corde Lisse (Beginners/Intermediate)" at bounding box center [672, 601] width 146 height 7
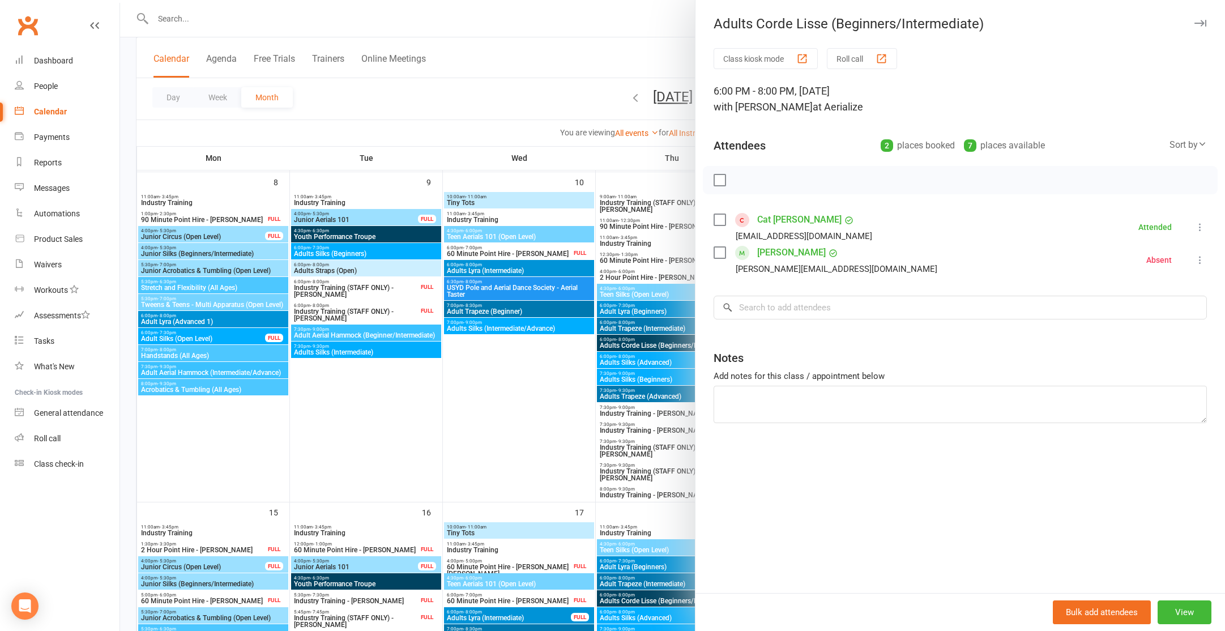
click at [433, 398] on div at bounding box center [672, 315] width 1105 height 631
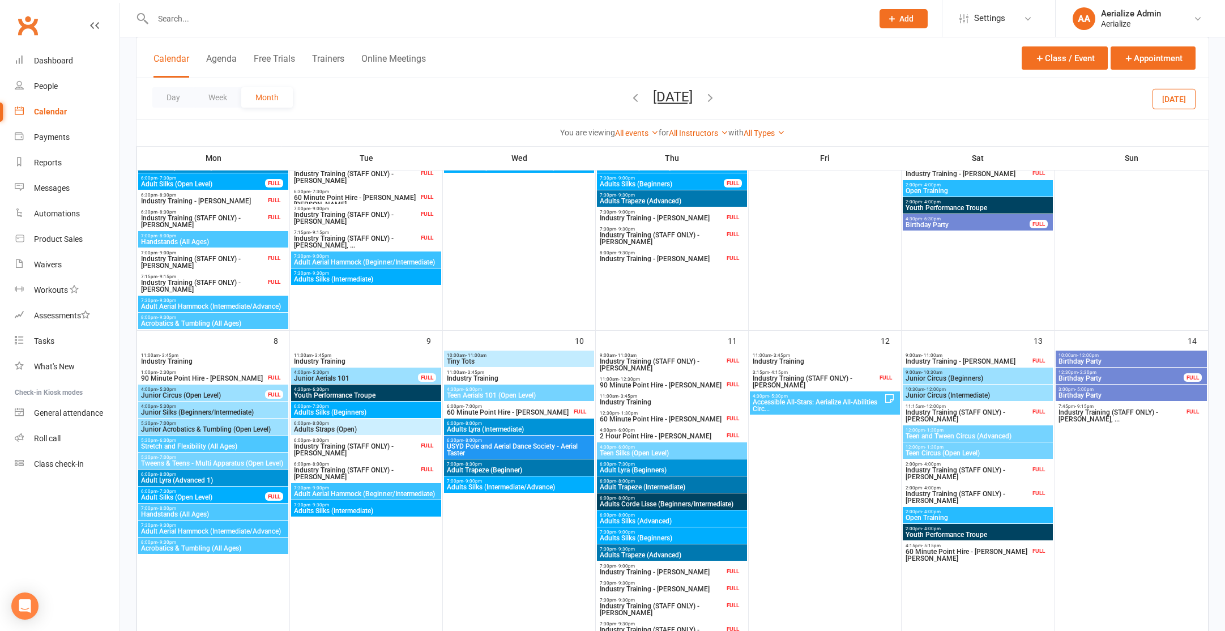
scroll to position [0, 0]
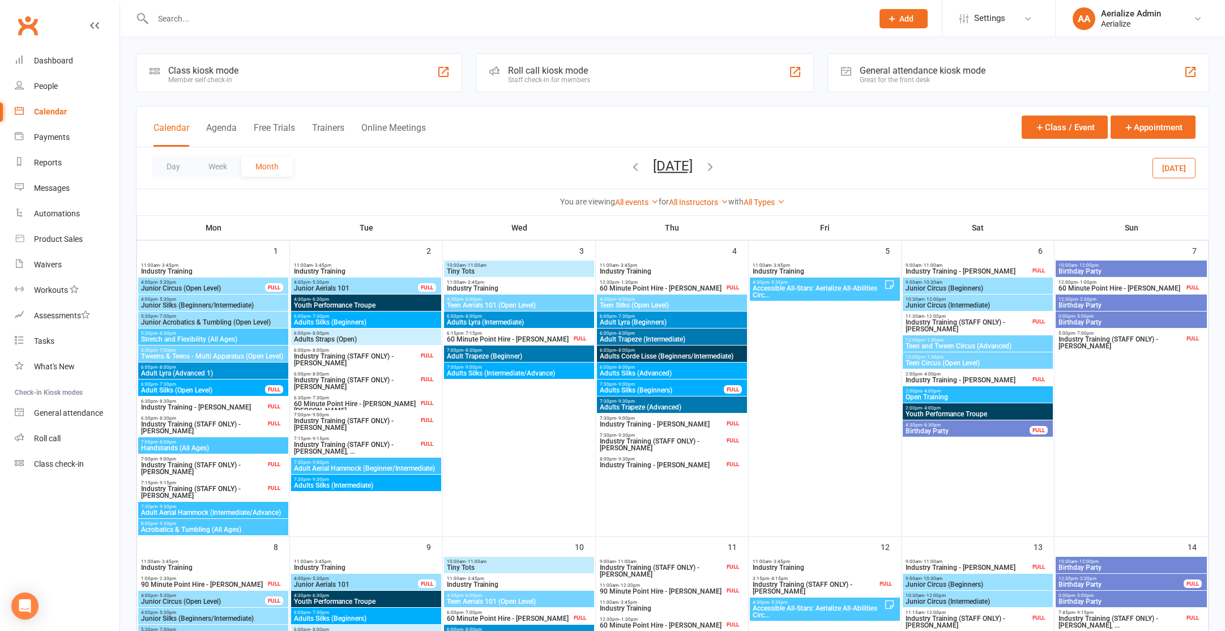
click at [663, 368] on span "6:00pm - 8:00pm" at bounding box center [672, 367] width 146 height 5
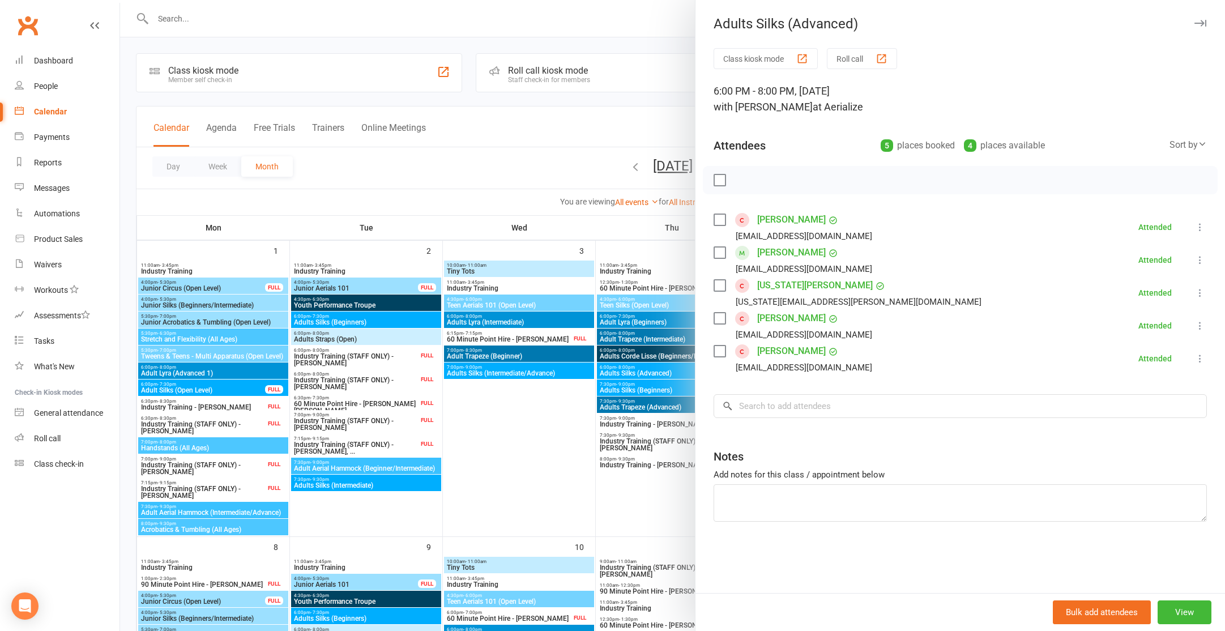
click at [544, 424] on div at bounding box center [672, 315] width 1105 height 631
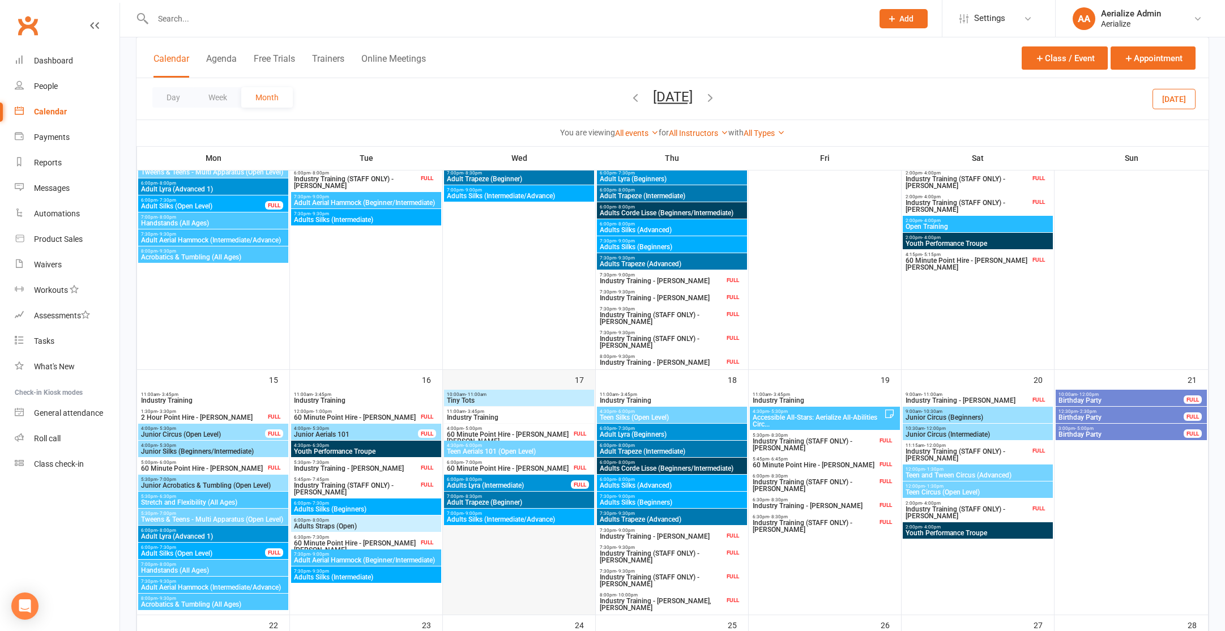
scroll to position [399, 0]
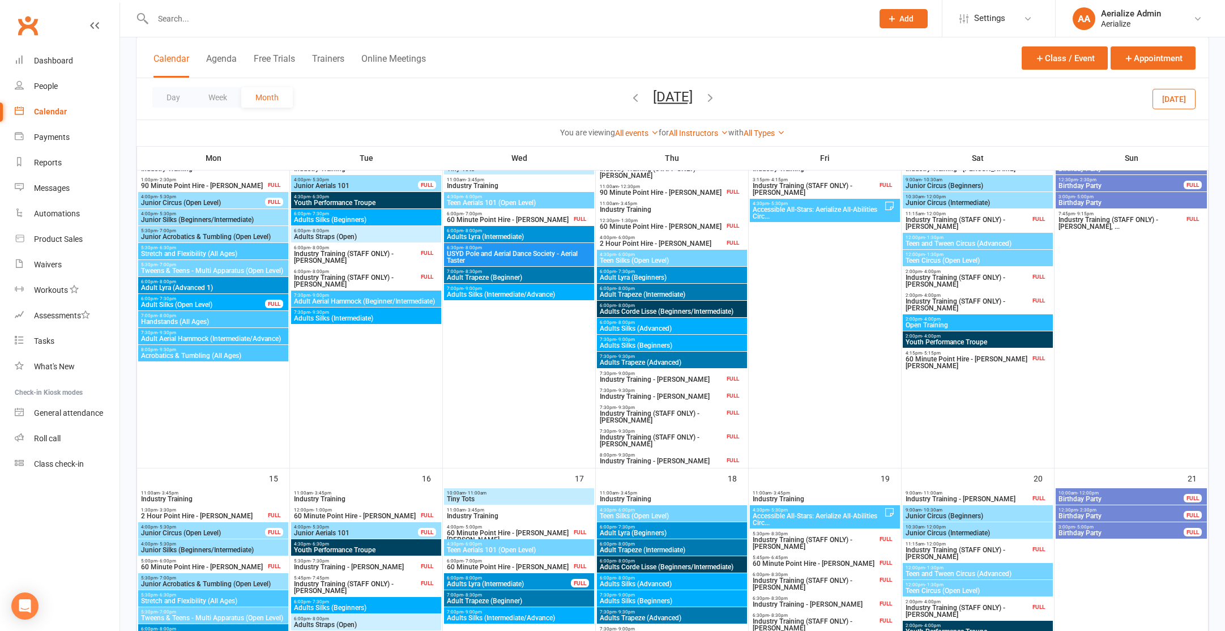
click at [683, 330] on span "Adults Silks (Advanced)" at bounding box center [672, 328] width 146 height 7
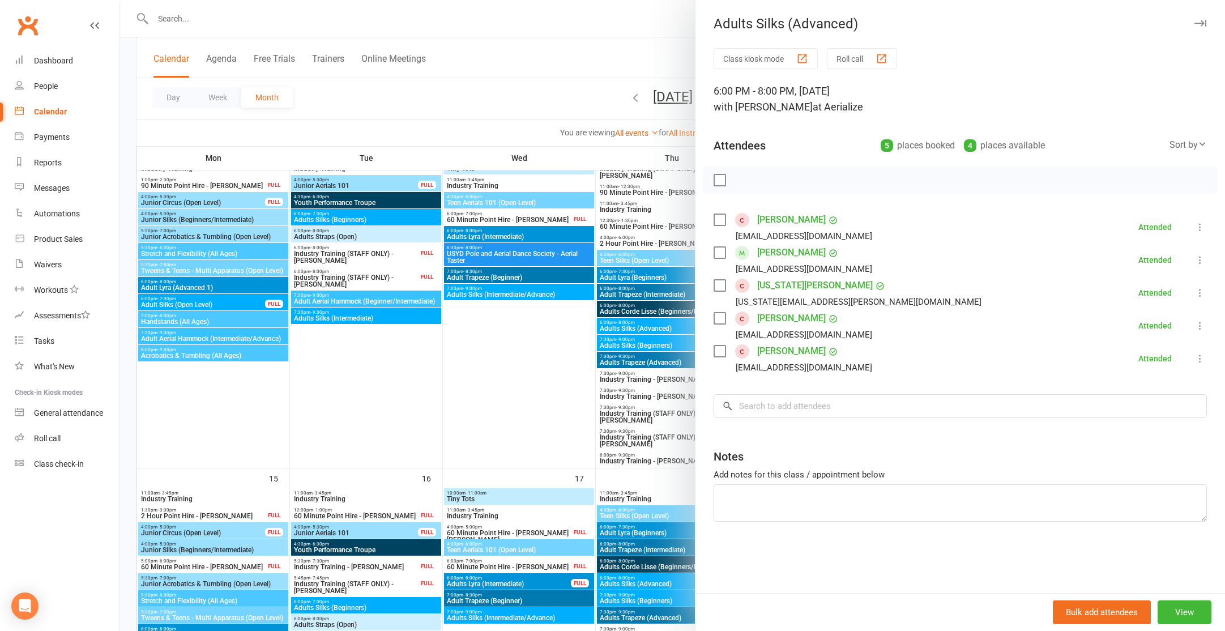
click at [249, 24] on div at bounding box center [672, 315] width 1105 height 631
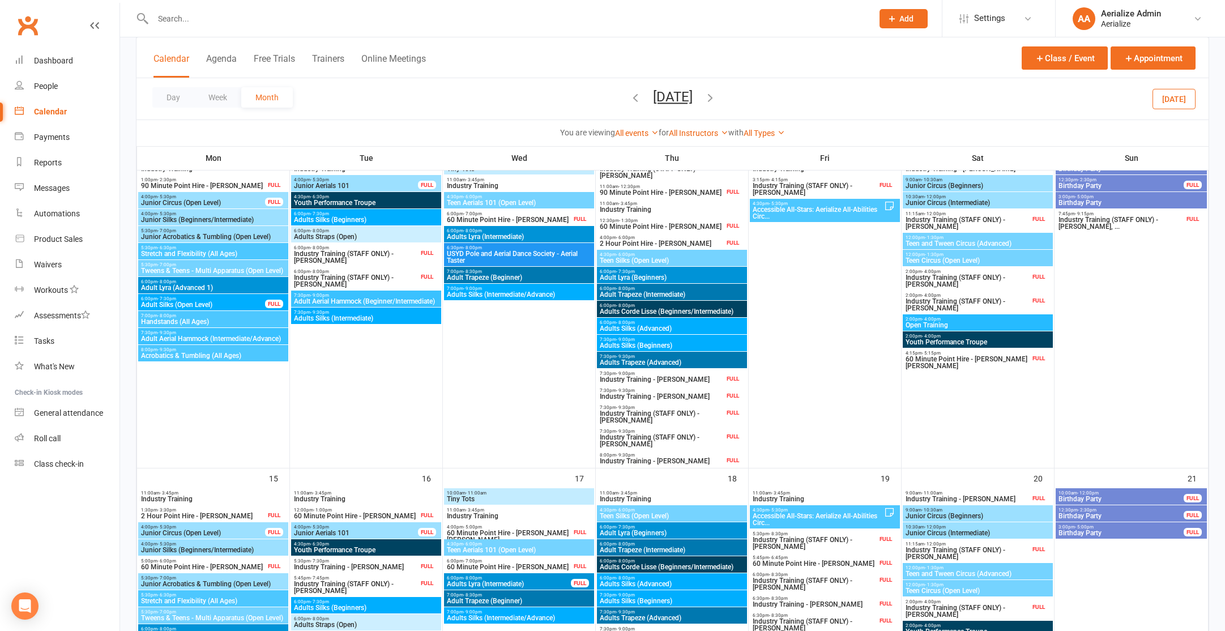
click at [247, 19] on input "text" at bounding box center [507, 19] width 715 height 16
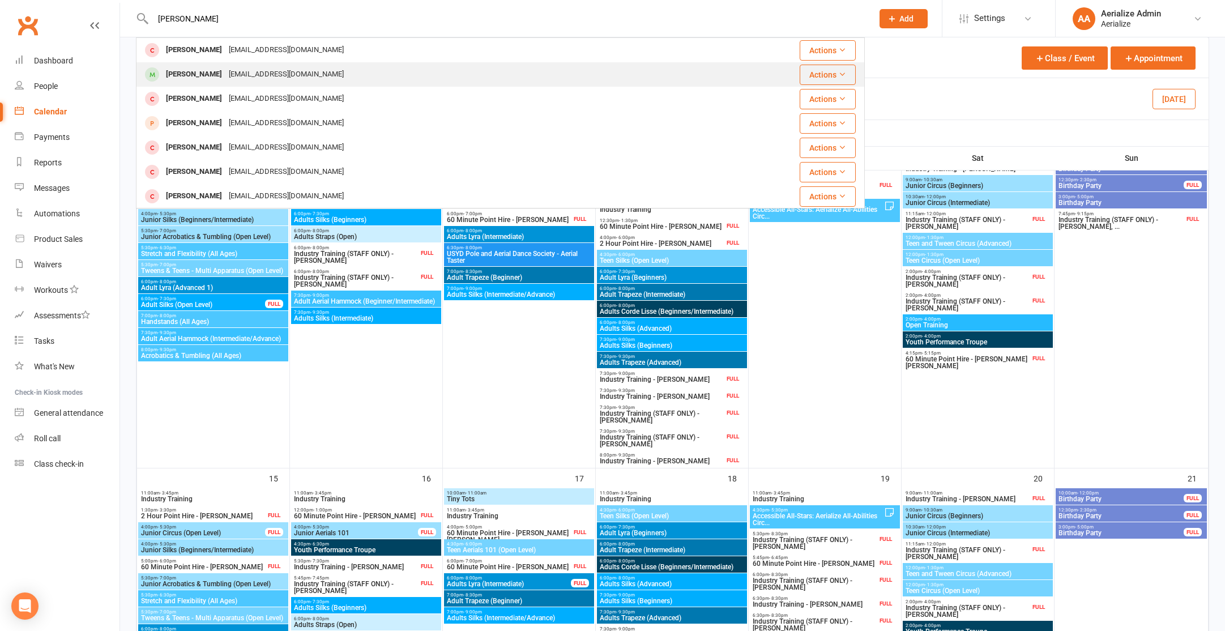
type input "mikaela"
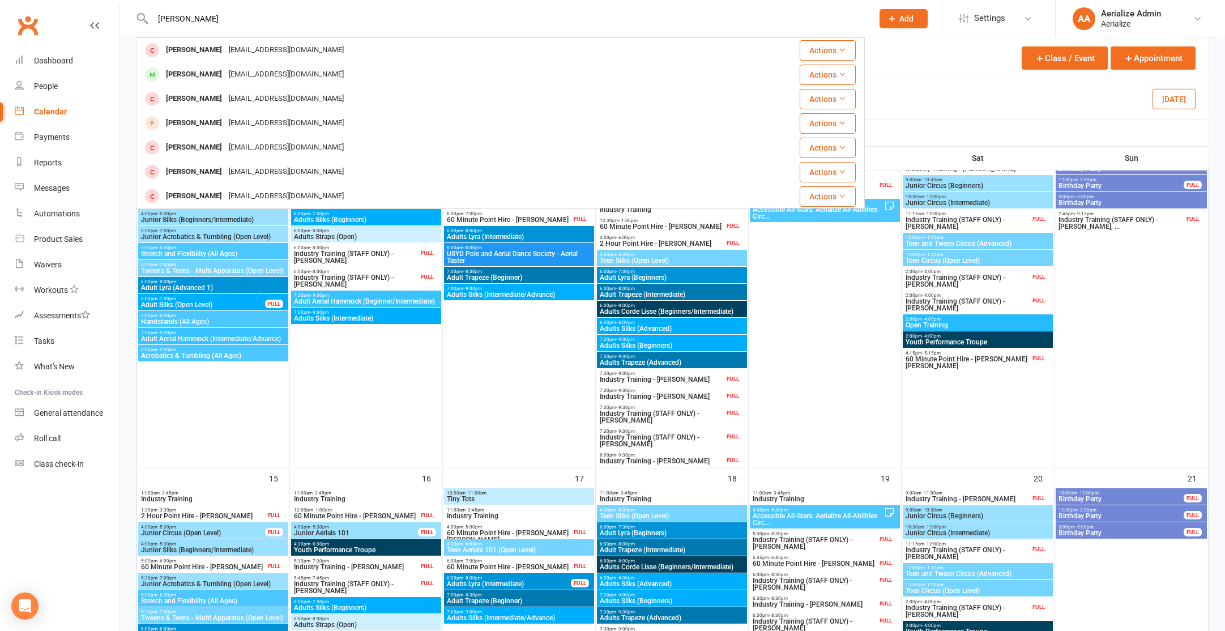
click at [269, 76] on div "mikaela1vass@hotmail.com" at bounding box center [286, 74] width 122 height 16
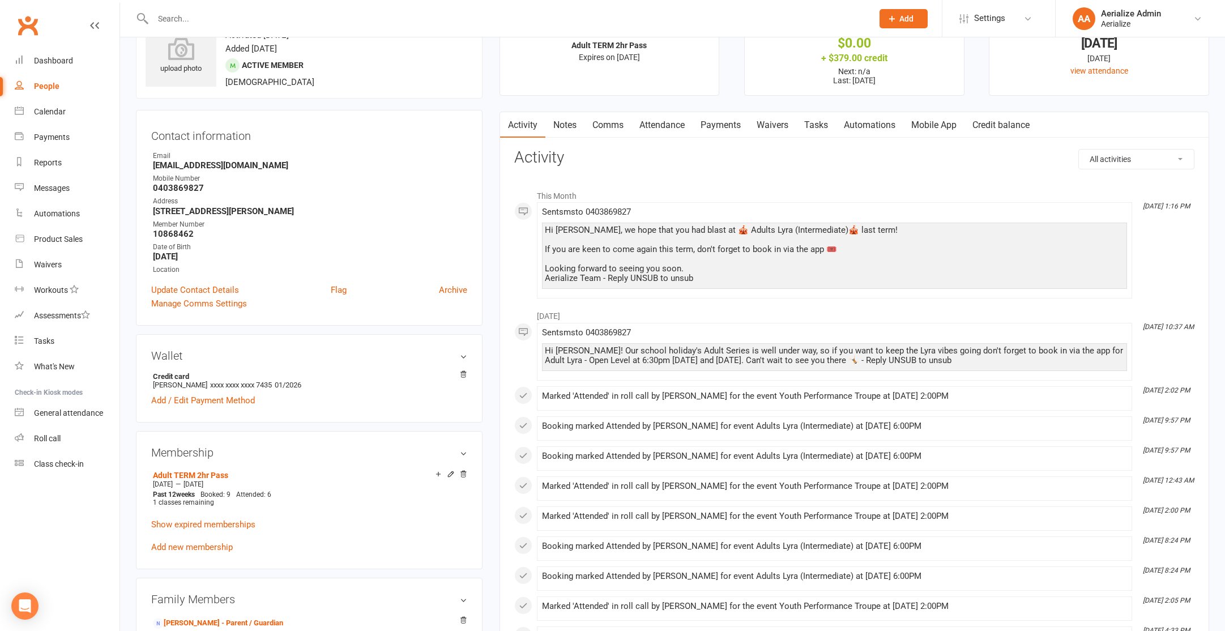
scroll to position [36, 0]
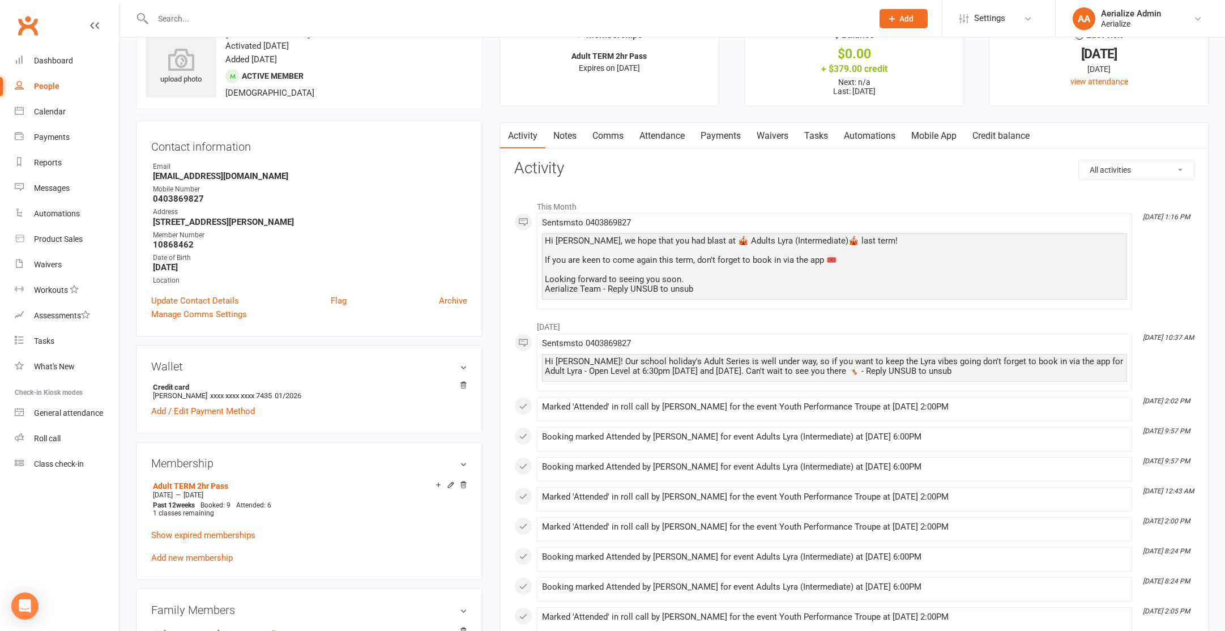
click at [195, 560] on link "Add new membership" at bounding box center [192, 558] width 82 height 10
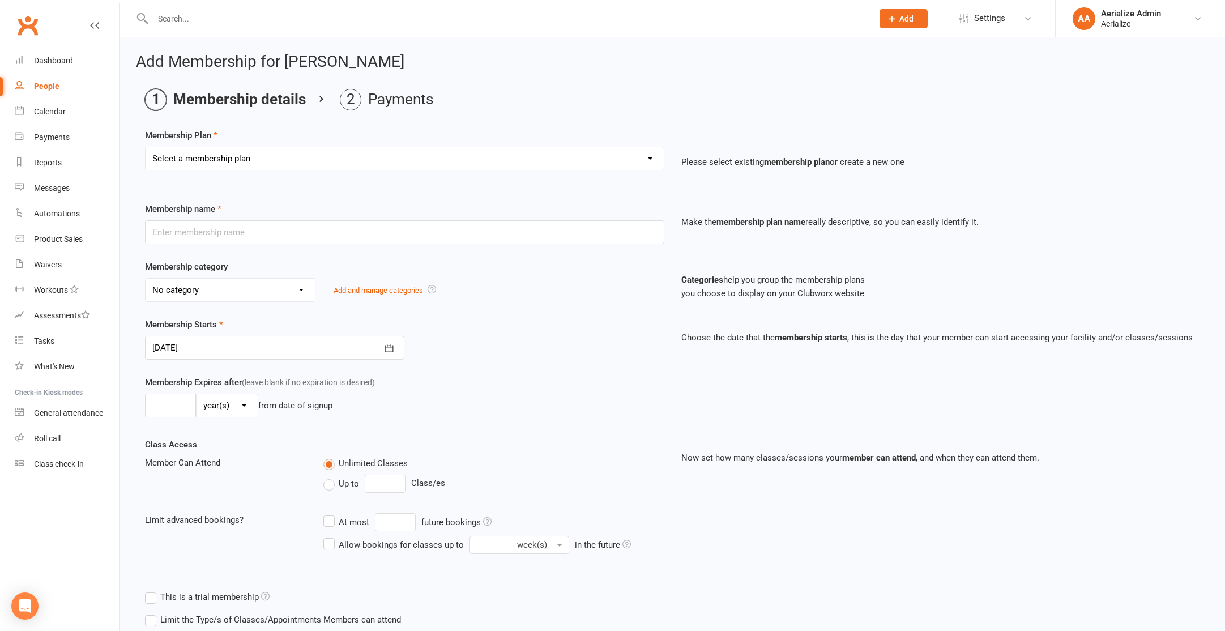
click at [312, 156] on select "Select a membership plan Create new Membership Plan Tiny Tots DROP IN Tiny Tots…" at bounding box center [405, 158] width 518 height 23
select select "14"
click at [146, 147] on select "Select a membership plan Create new Membership Plan Tiny Tots DROP IN Tiny Tots…" at bounding box center [405, 158] width 518 height 23
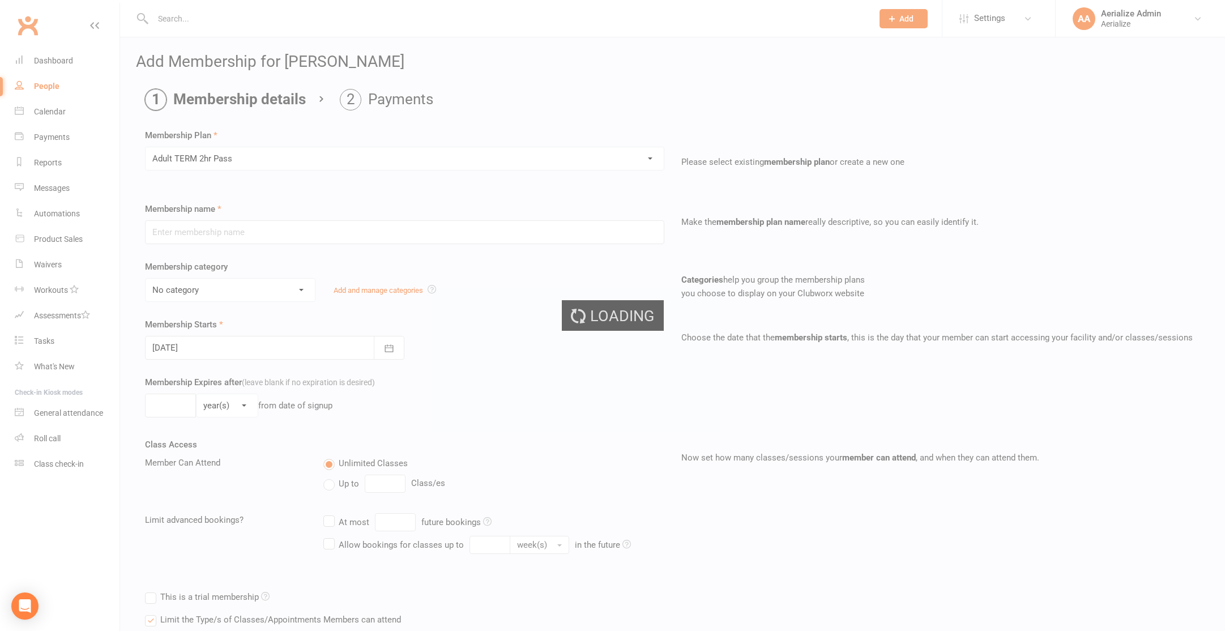
type input "Adult TERM 2hr Pass"
select select "10"
type input "16"
select select "1"
type input "1"
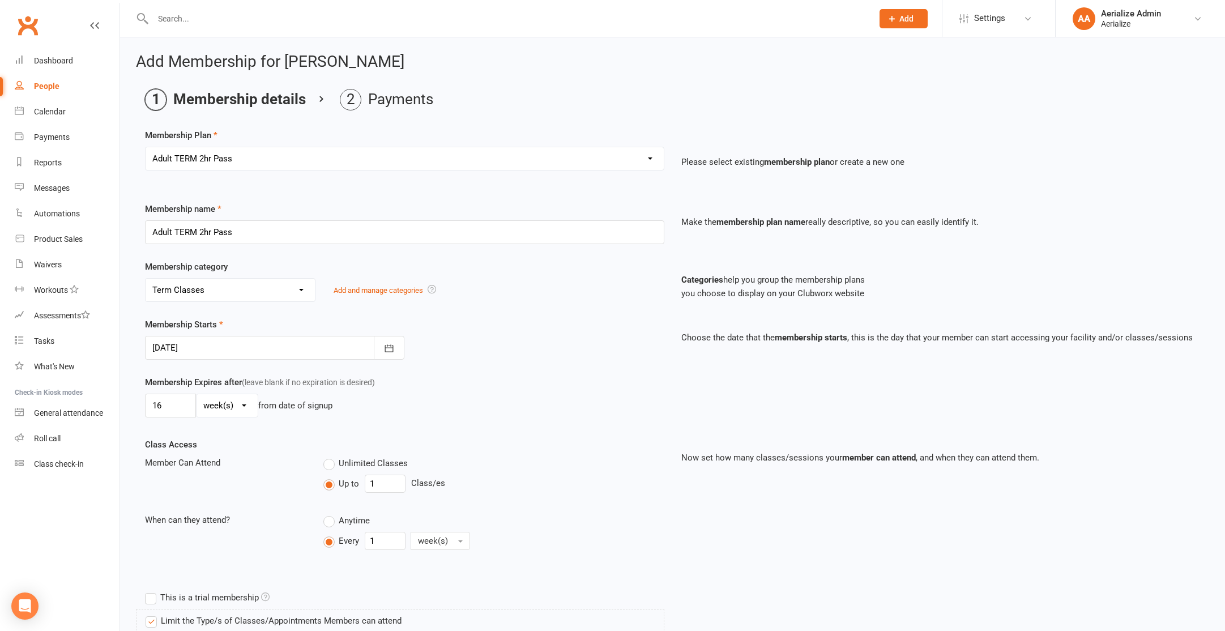
scroll to position [603, 0]
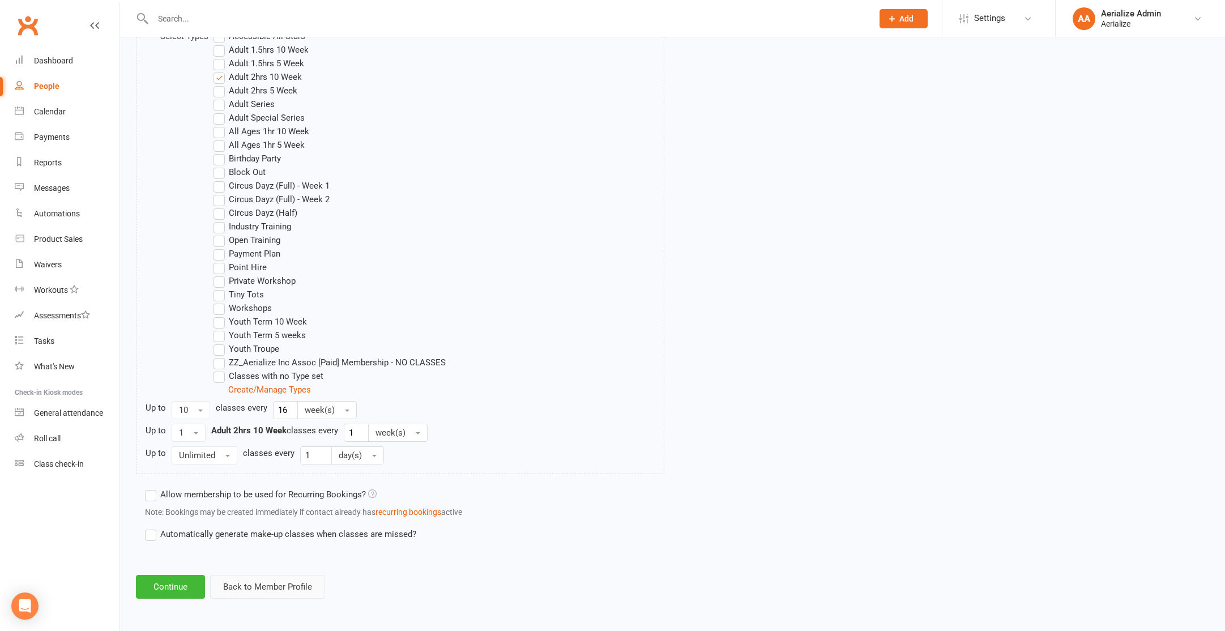
click at [269, 591] on button "Back to Member Profile" at bounding box center [267, 587] width 115 height 24
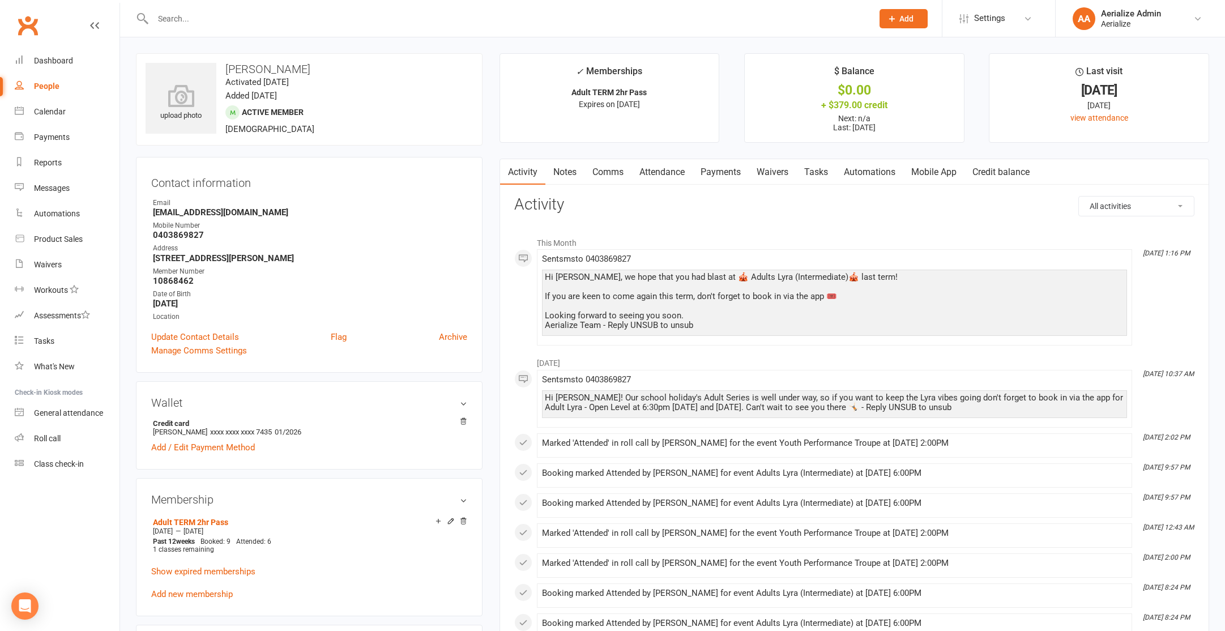
click at [986, 175] on link "Credit balance" at bounding box center [1001, 172] width 73 height 26
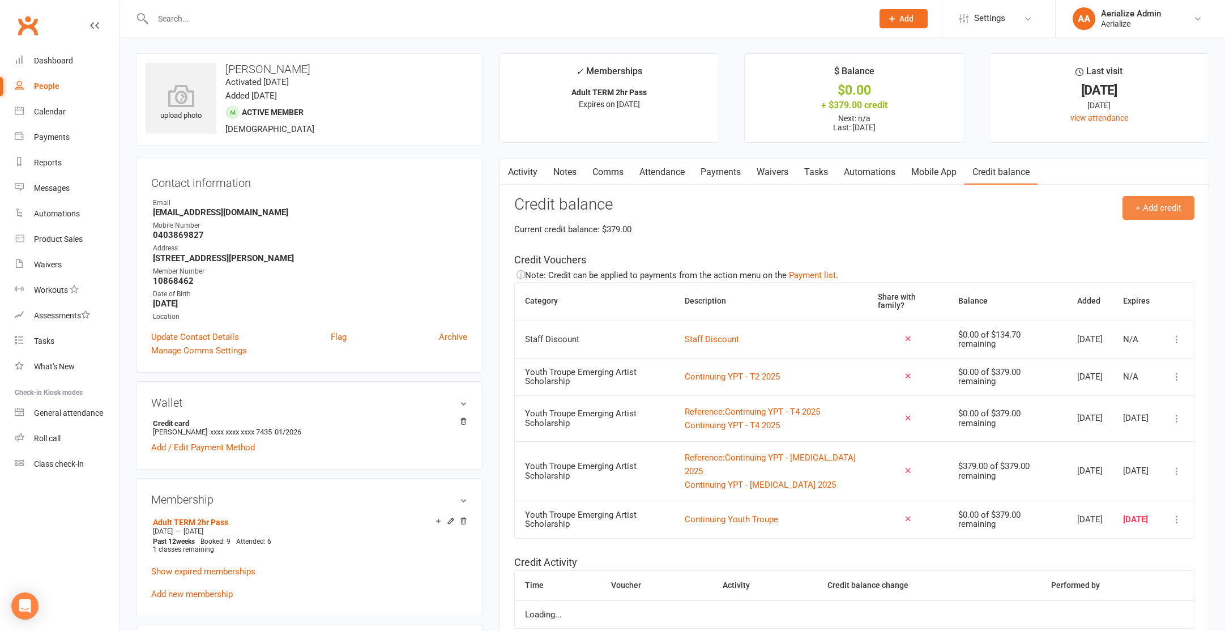
click at [1187, 213] on button "+ Add credit" at bounding box center [1159, 208] width 72 height 24
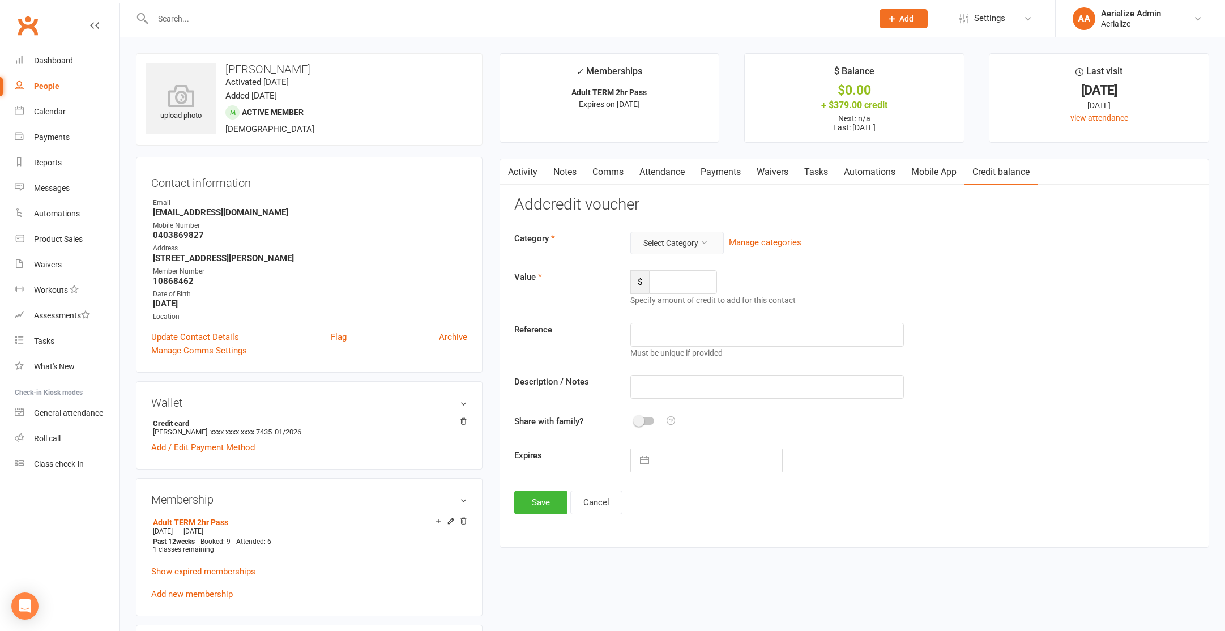
click at [673, 244] on button "Select Category" at bounding box center [677, 243] width 93 height 23
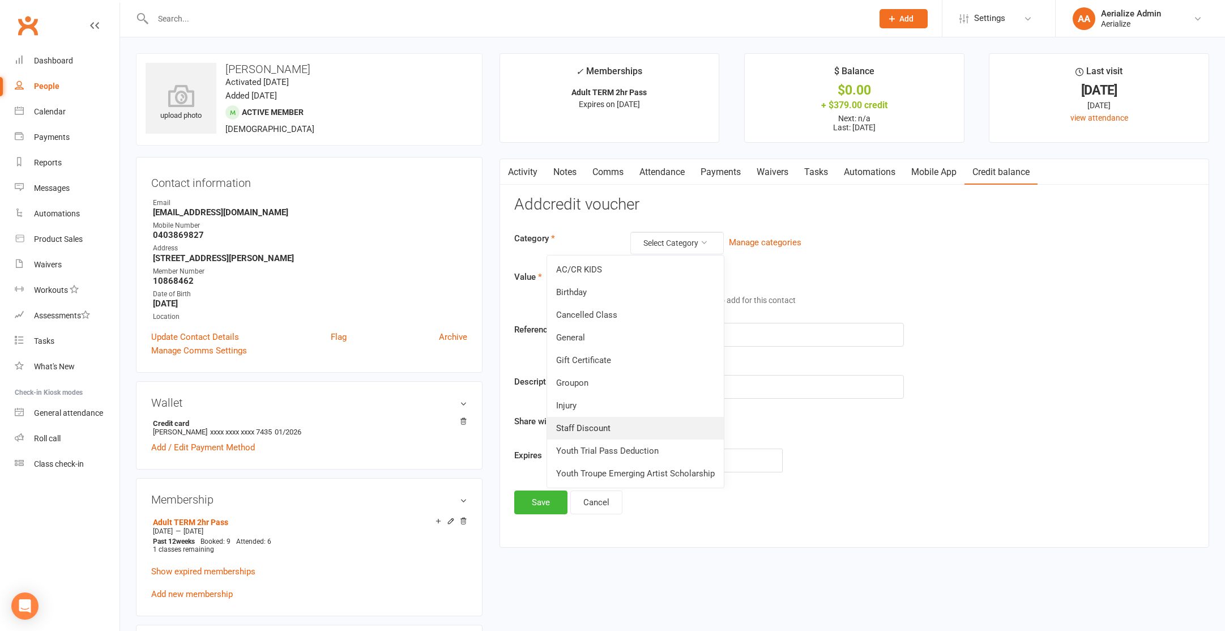
click at [633, 423] on link "Staff Discount" at bounding box center [635, 428] width 177 height 23
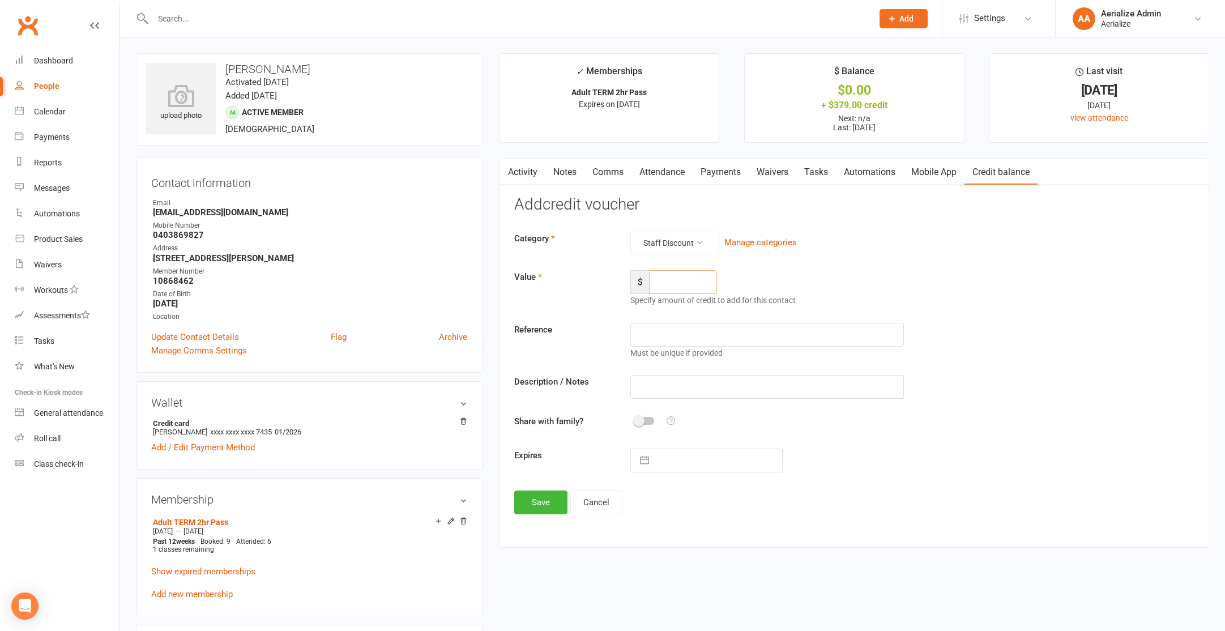
click at [665, 285] on input "number" at bounding box center [683, 282] width 68 height 24
type input "143.7"
click at [668, 393] on input "text" at bounding box center [768, 387] width 274 height 24
type input "2hr term"
click at [647, 469] on button "button" at bounding box center [644, 460] width 20 height 23
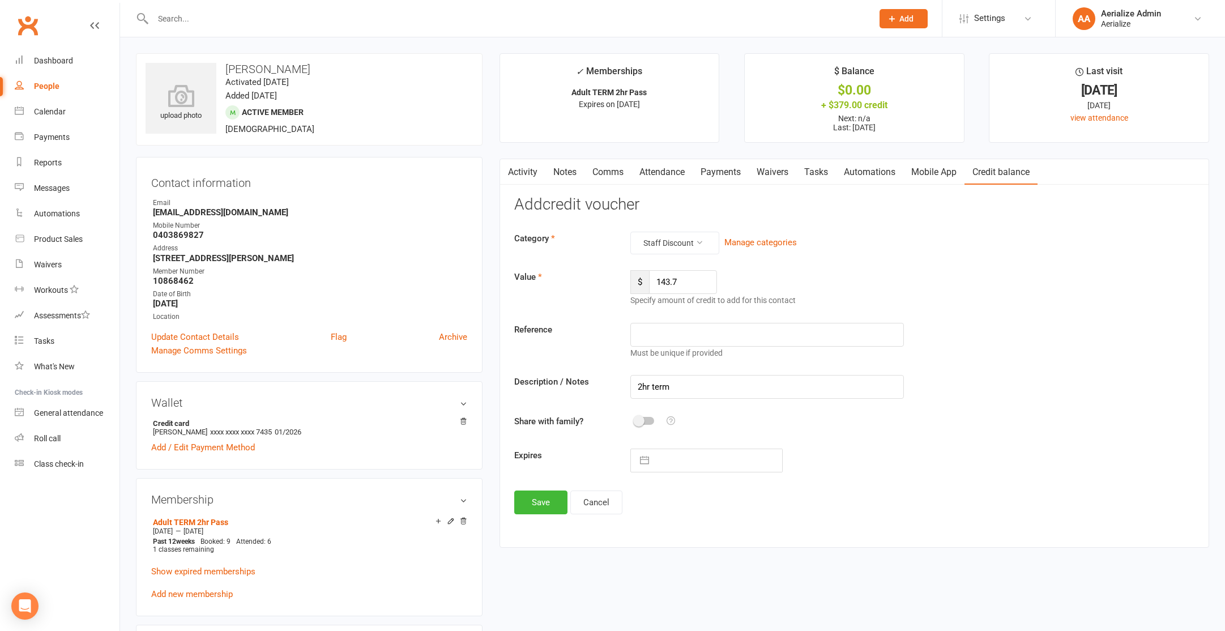
select select "8"
select select "2025"
select select "9"
select select "2025"
select select "10"
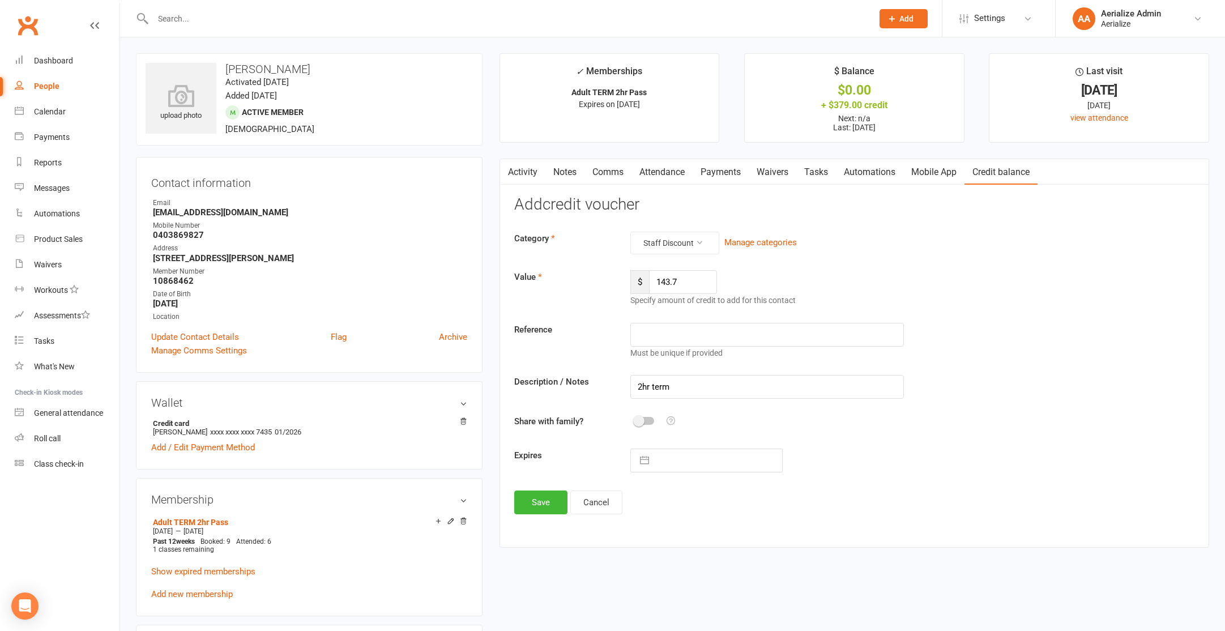
select select "2025"
click at [715, 597] on td "15" at bounding box center [720, 590] width 22 height 22
type input "15 Oct 2025"
click at [544, 512] on button "Save" at bounding box center [540, 503] width 53 height 24
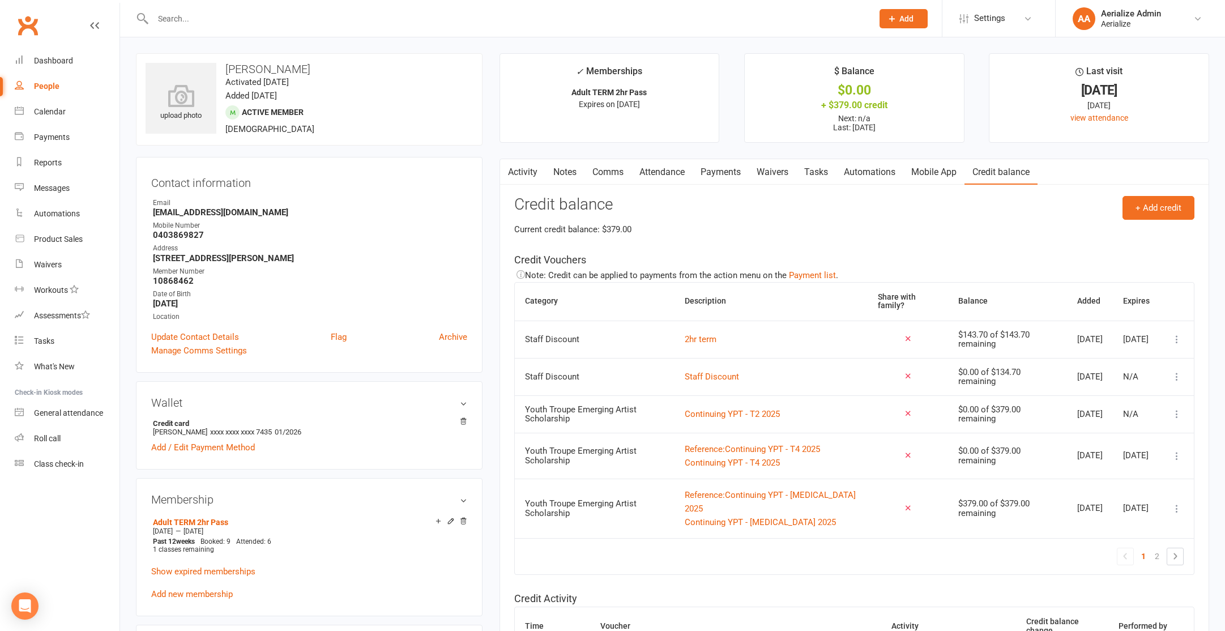
click at [198, 589] on link "Add new membership" at bounding box center [192, 594] width 82 height 10
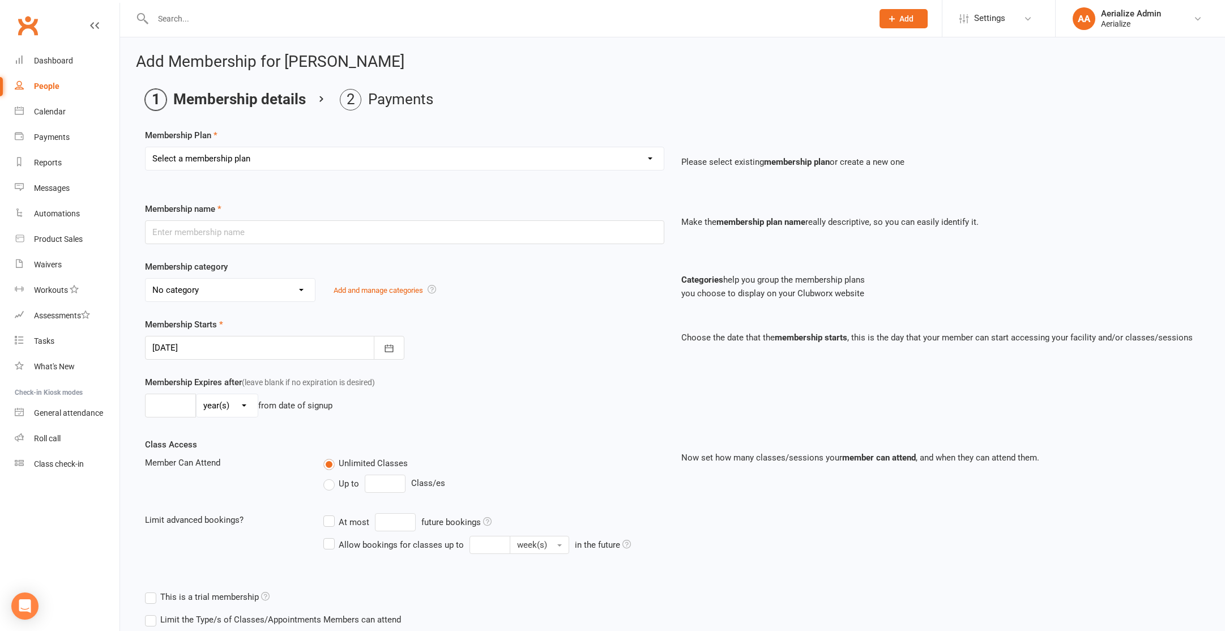
click at [272, 153] on select "Select a membership plan Create new Membership Plan Tiny Tots DROP IN Tiny Tots…" at bounding box center [405, 158] width 518 height 23
select select "14"
click at [146, 147] on select "Select a membership plan Create new Membership Plan Tiny Tots DROP IN Tiny Tots…" at bounding box center [405, 158] width 518 height 23
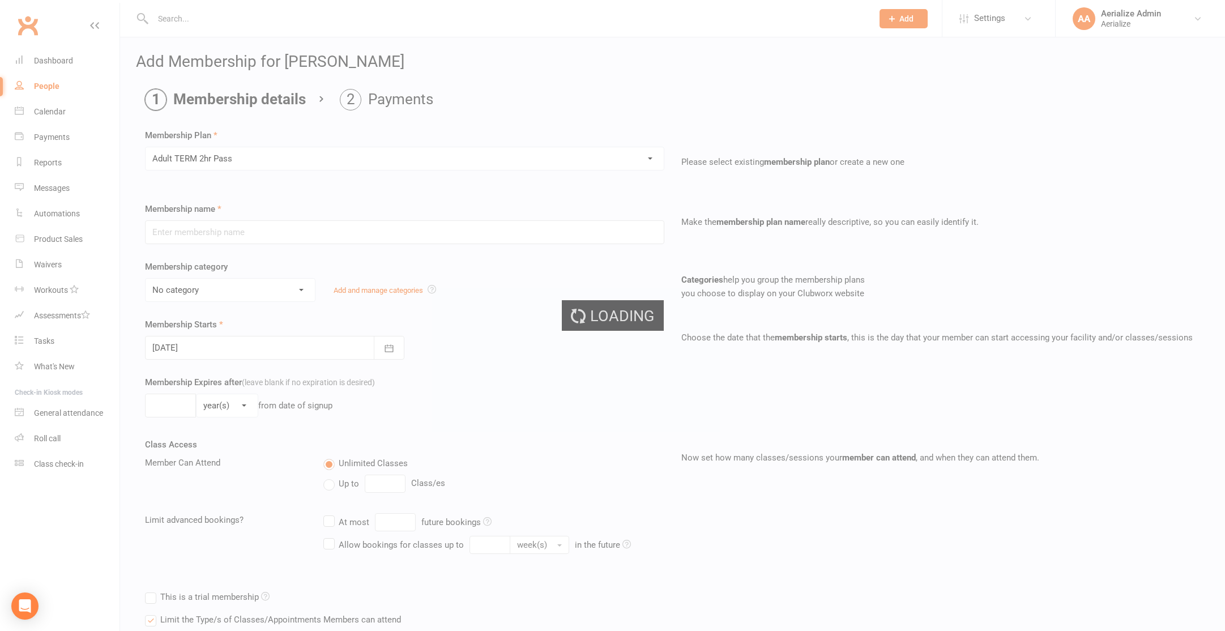
type input "Adult TERM 2hr Pass"
select select "10"
type input "16"
select select "1"
type input "1"
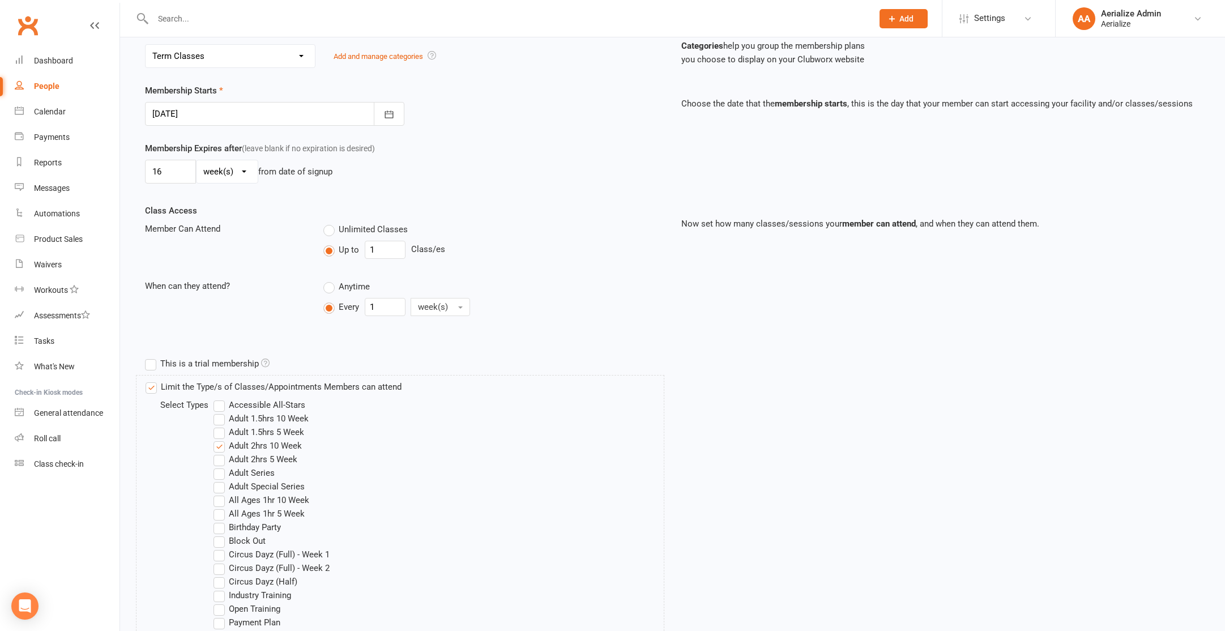
scroll to position [603, 0]
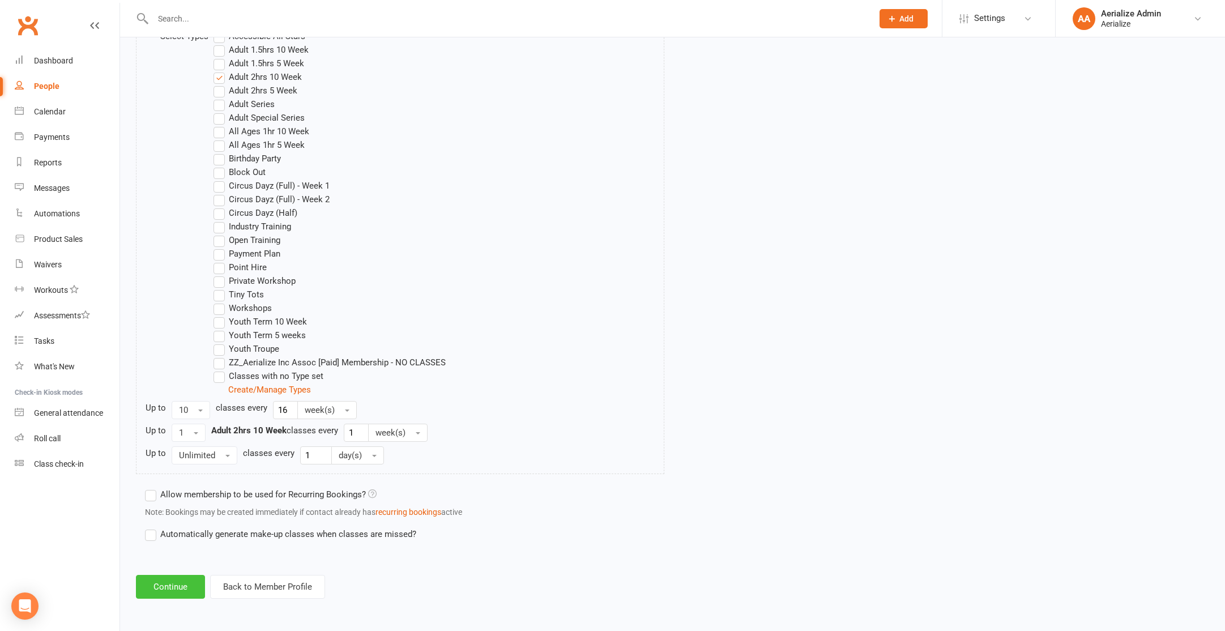
click at [180, 595] on button "Continue" at bounding box center [170, 587] width 69 height 24
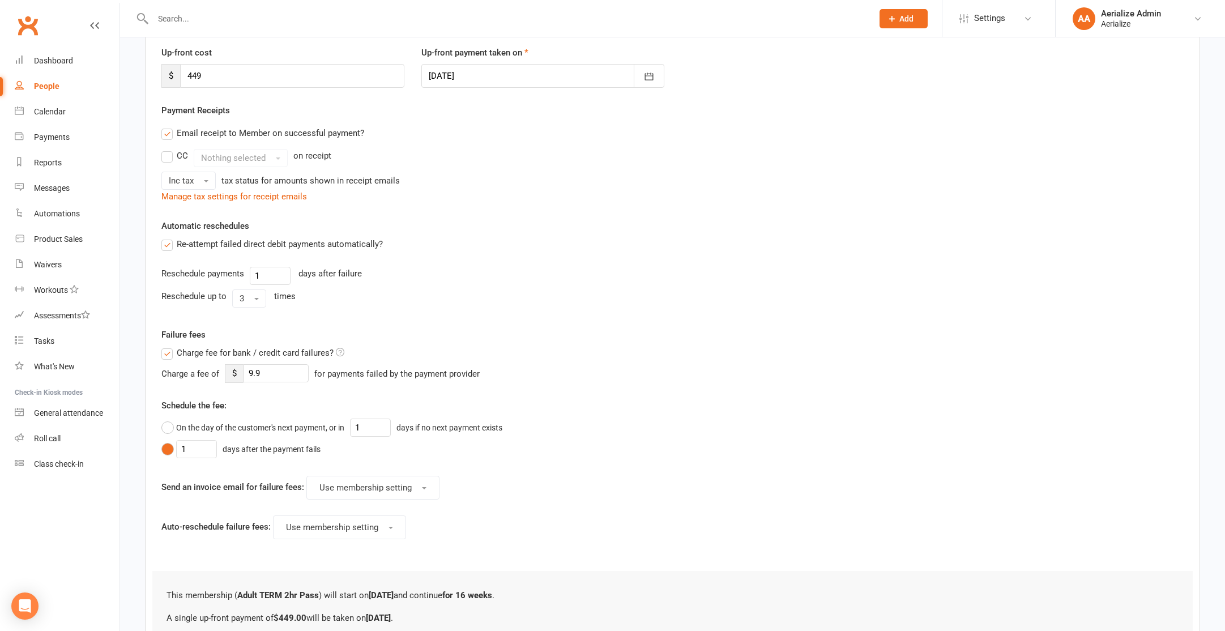
scroll to position [272, 0]
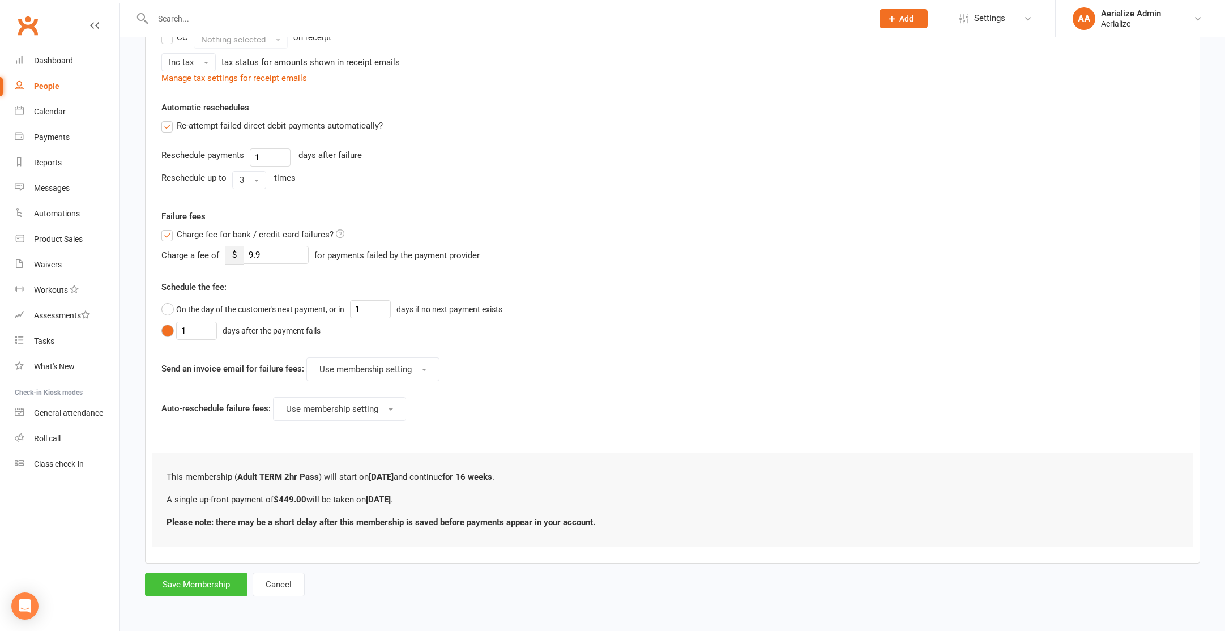
click at [205, 591] on button "Save Membership" at bounding box center [196, 585] width 103 height 24
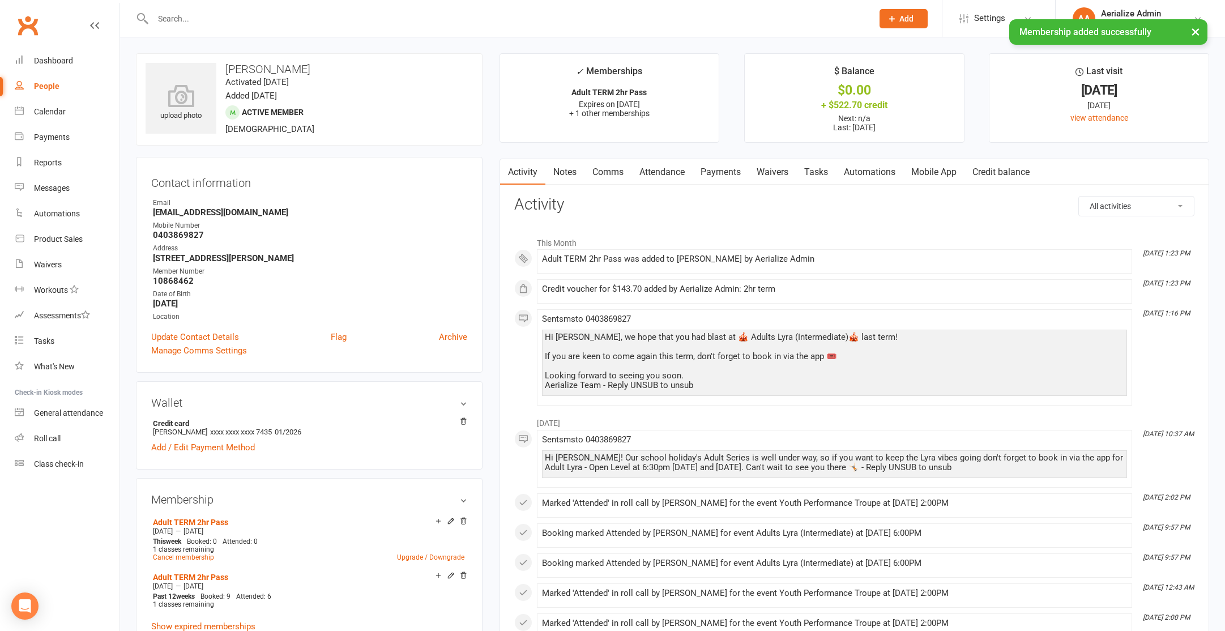
click at [730, 174] on link "Payments" at bounding box center [721, 172] width 56 height 26
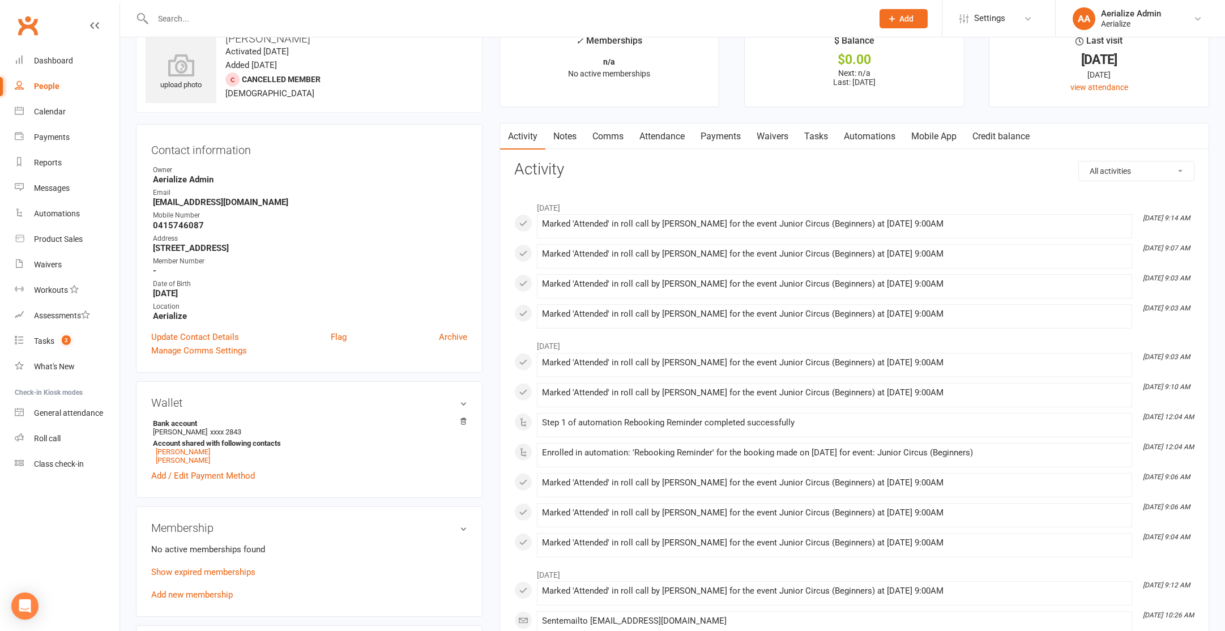
scroll to position [32, 0]
click at [214, 594] on link "Add new membership" at bounding box center [192, 594] width 82 height 10
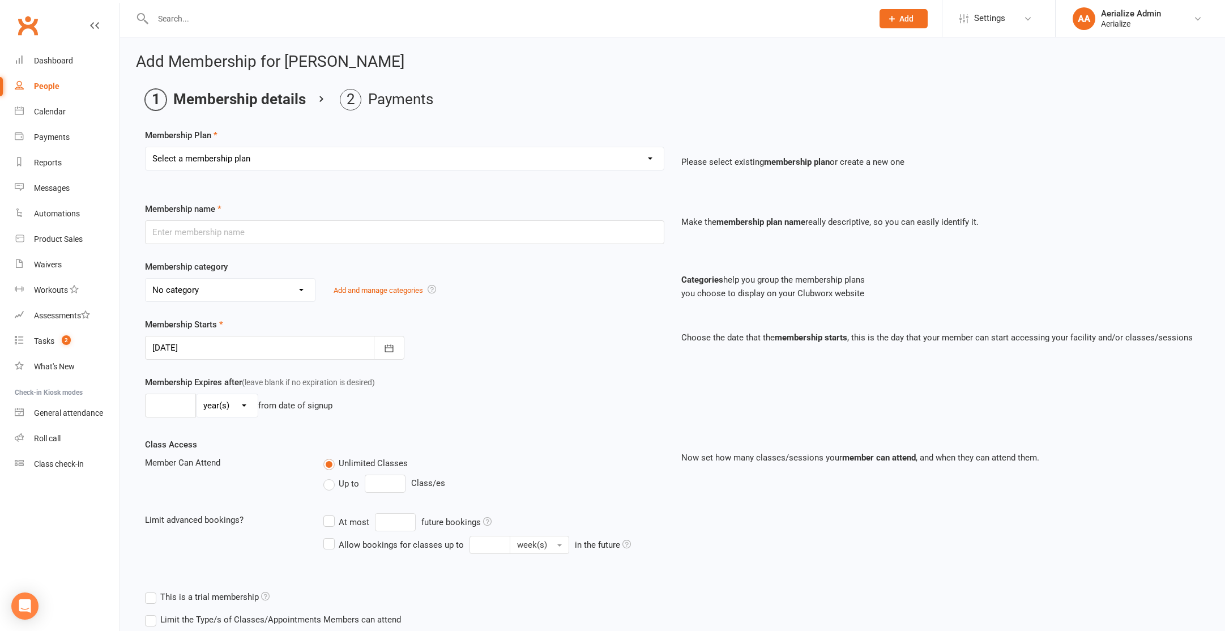
click at [274, 158] on select "Select a membership plan Create new Membership Plan Tiny Tots DROP IN Tiny Tots…" at bounding box center [405, 158] width 518 height 23
select select "3"
click at [146, 147] on select "Select a membership plan Create new Membership Plan Tiny Tots DROP IN Tiny Tots…" at bounding box center [405, 158] width 518 height 23
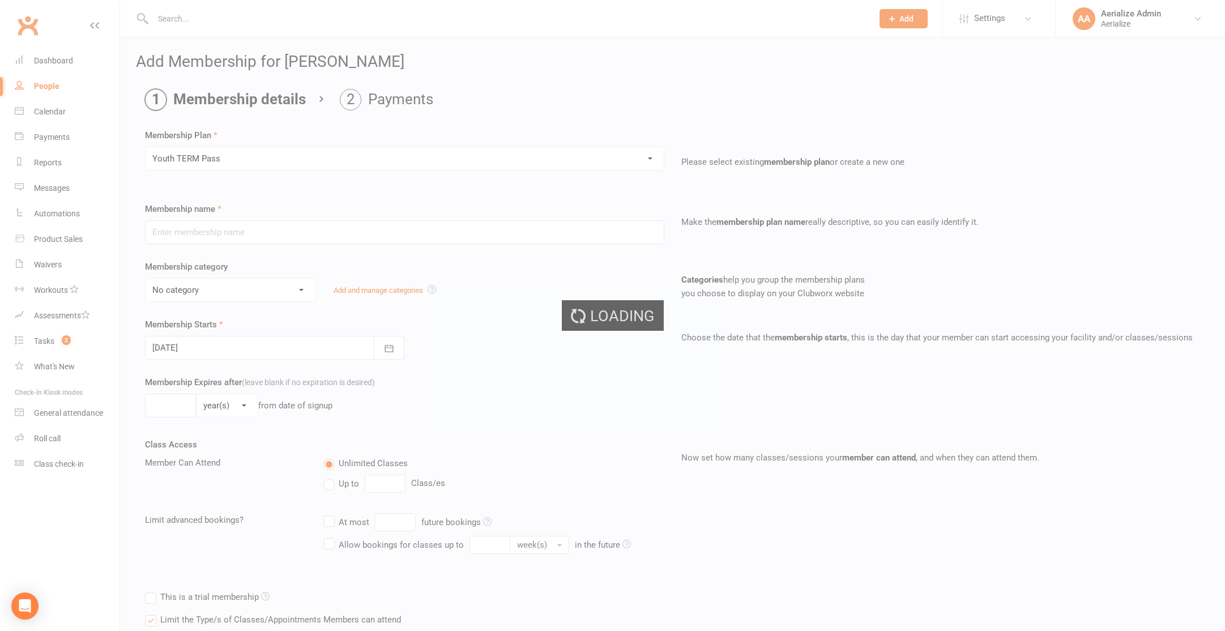
type input "Youth TERM Pass"
select select "10"
type input "16"
select select "1"
type input "1"
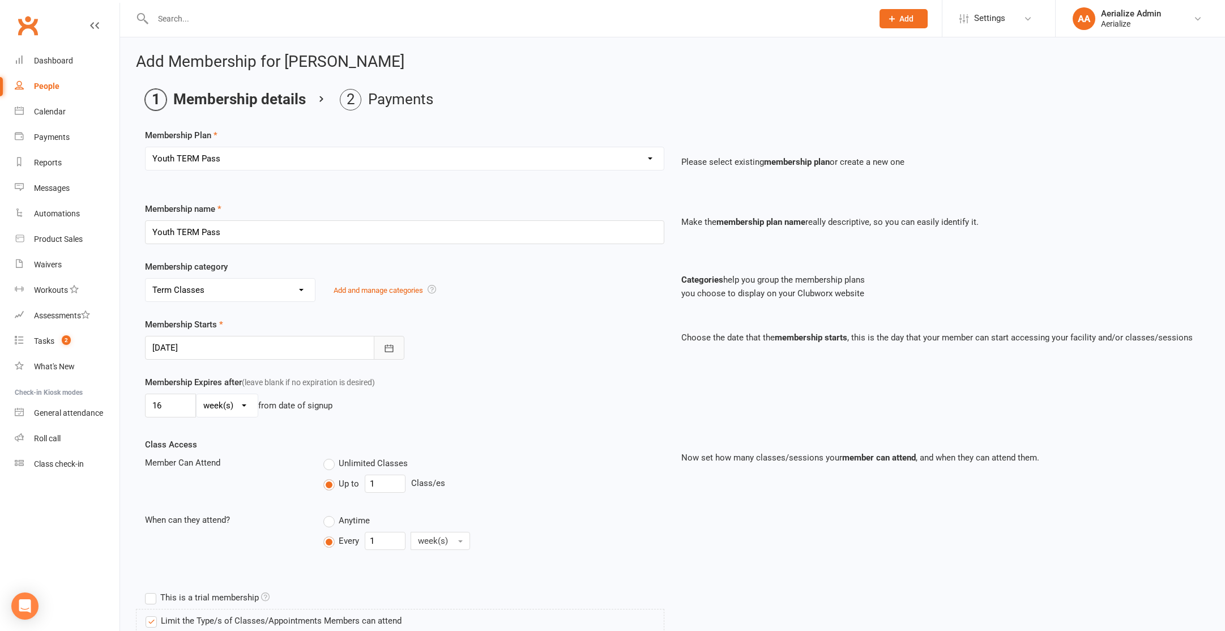
click at [390, 347] on icon "button" at bounding box center [389, 347] width 8 height 7
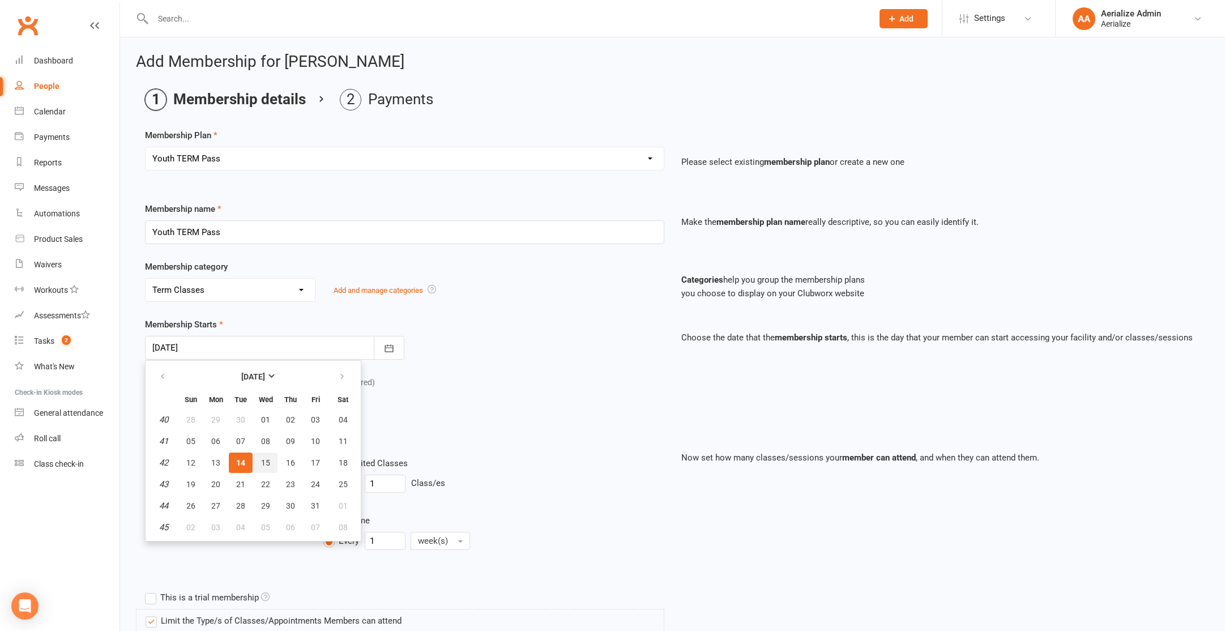
click at [271, 462] on button "15" at bounding box center [266, 463] width 24 height 20
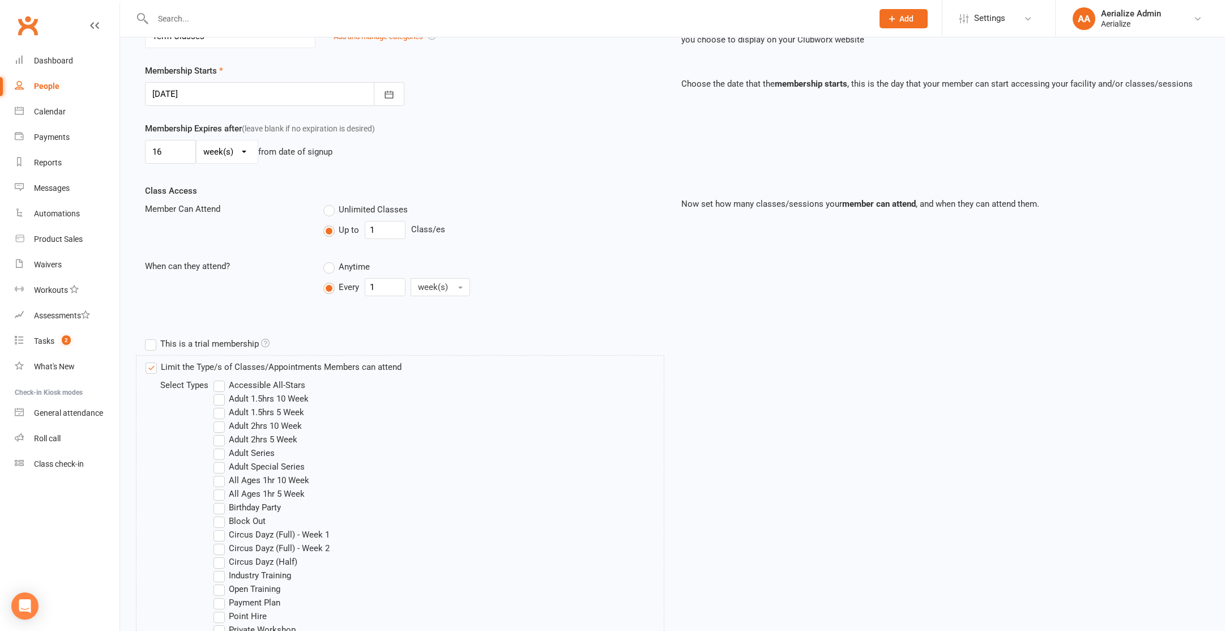
scroll to position [252, 0]
click at [396, 103] on button "button" at bounding box center [389, 96] width 31 height 24
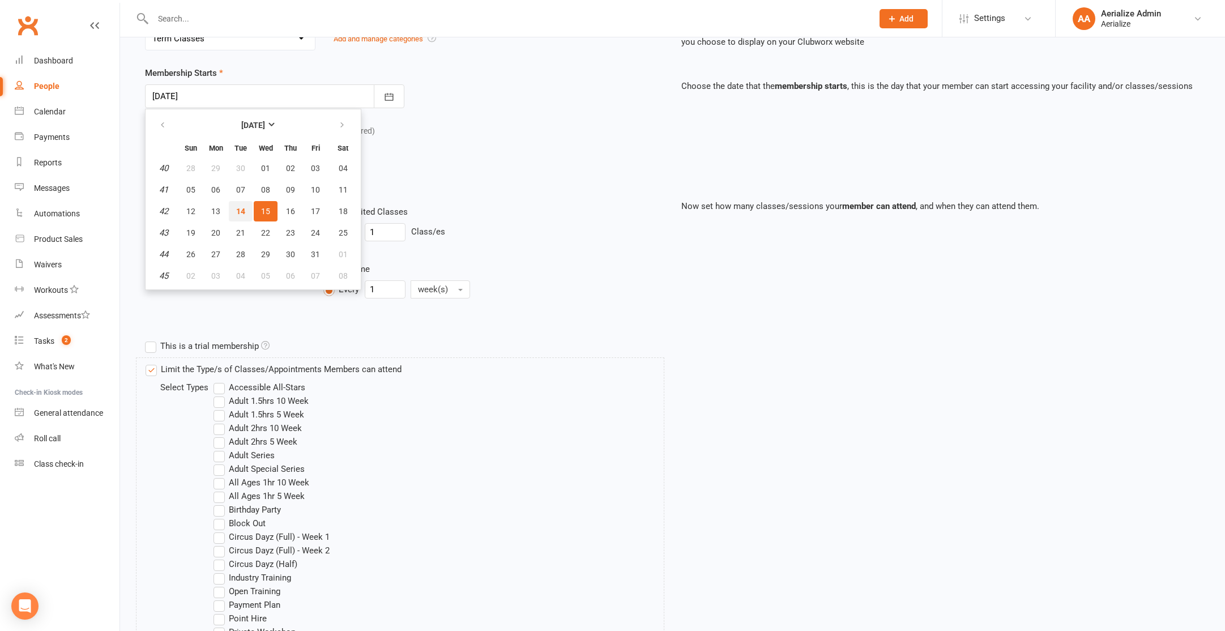
click at [242, 214] on span "14" at bounding box center [240, 211] width 9 height 9
type input "[DATE]"
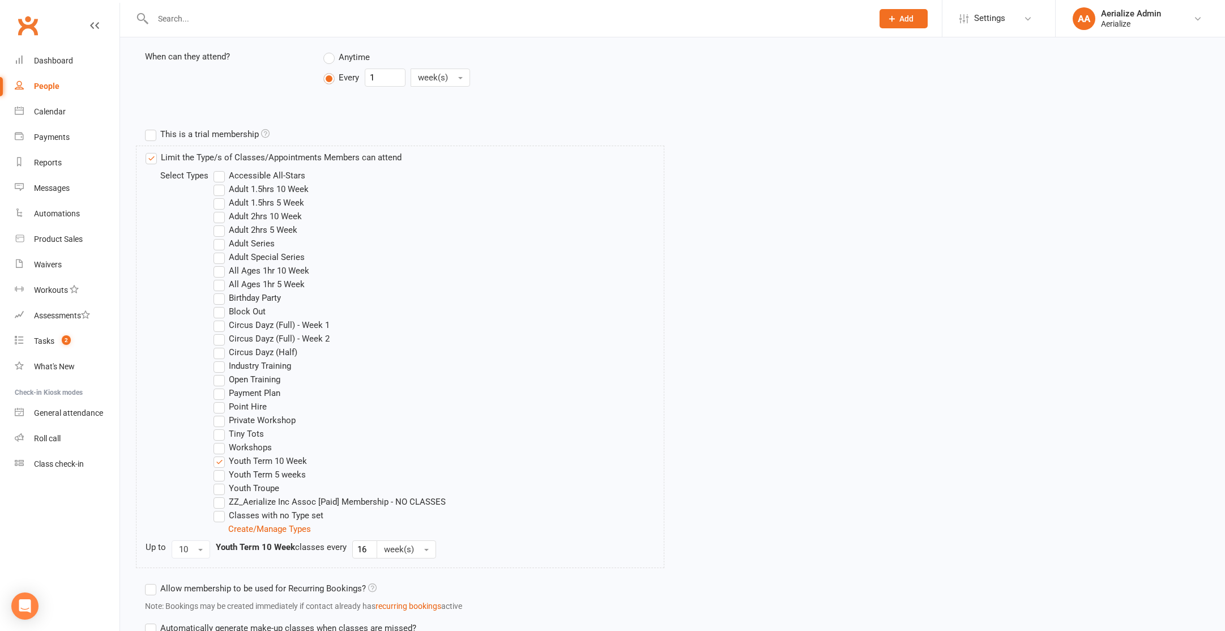
scroll to position [557, 0]
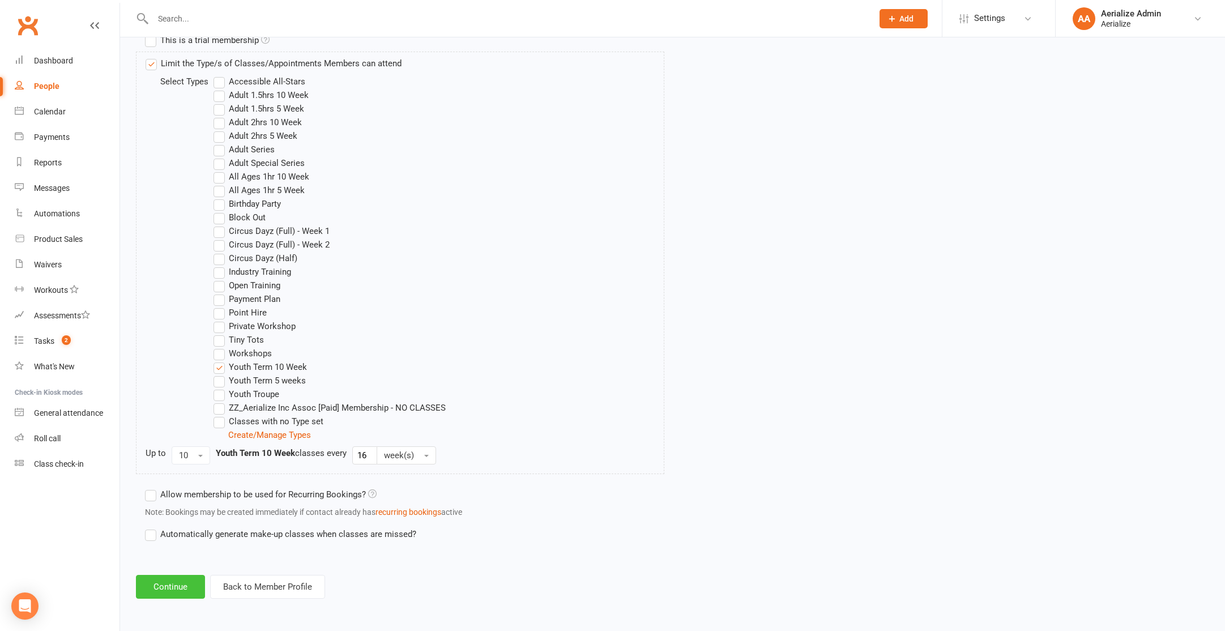
click at [187, 589] on button "Continue" at bounding box center [170, 587] width 69 height 24
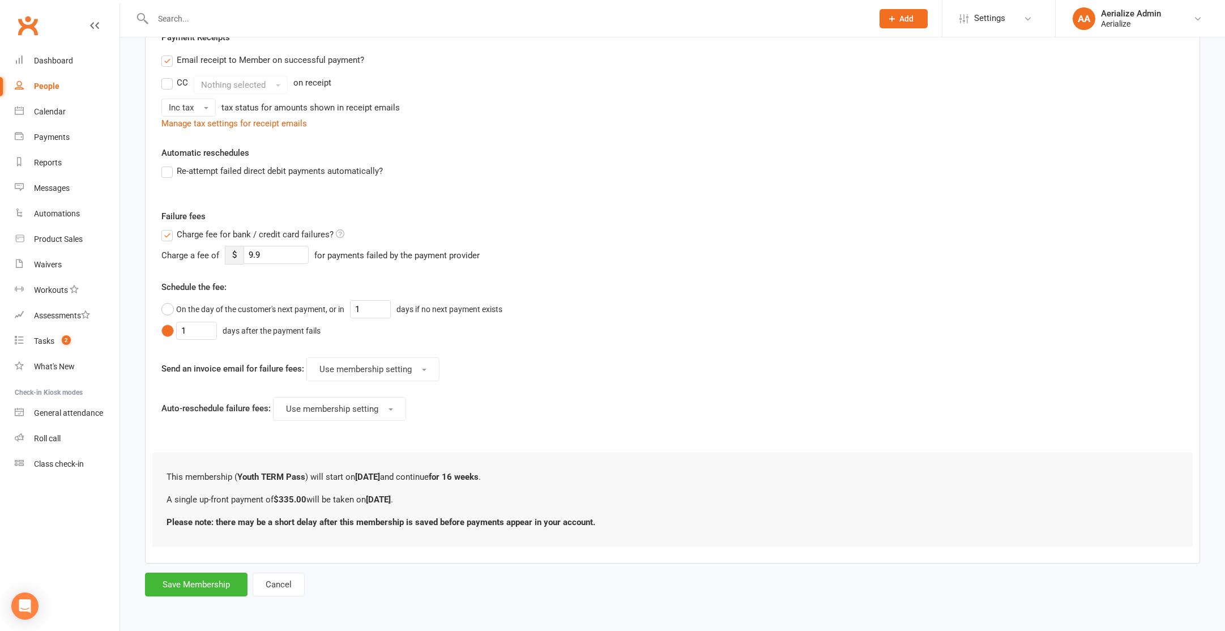
scroll to position [0, 0]
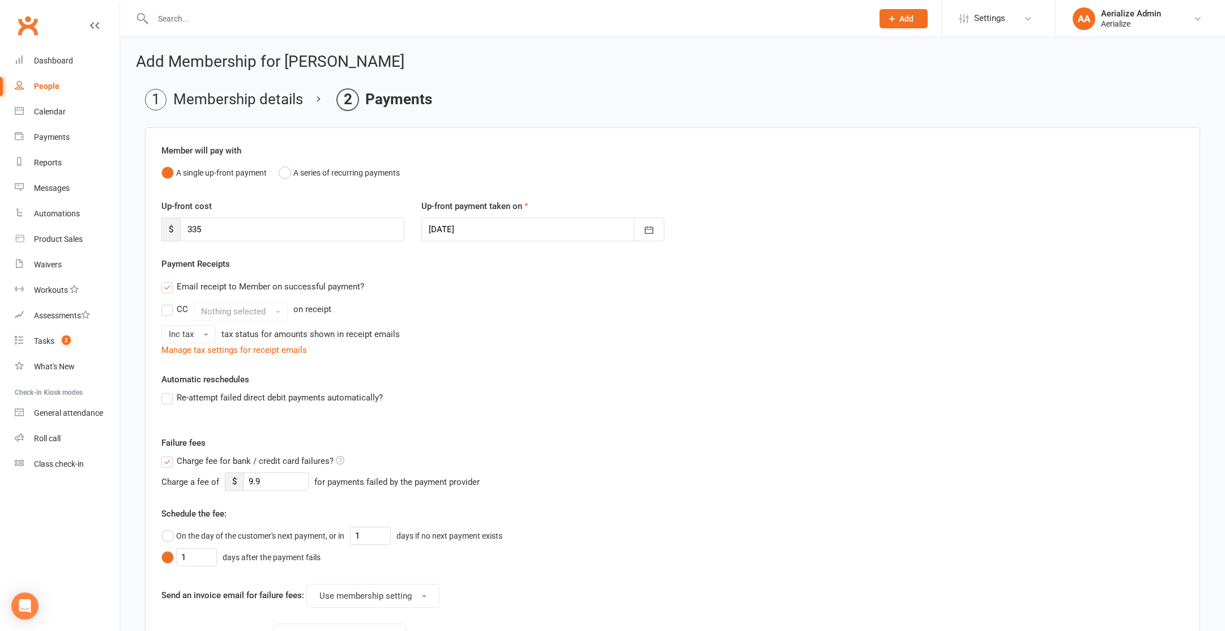
click at [524, 224] on div at bounding box center [542, 230] width 243 height 24
click at [542, 343] on span "15" at bounding box center [542, 344] width 9 height 9
type input "[DATE]"
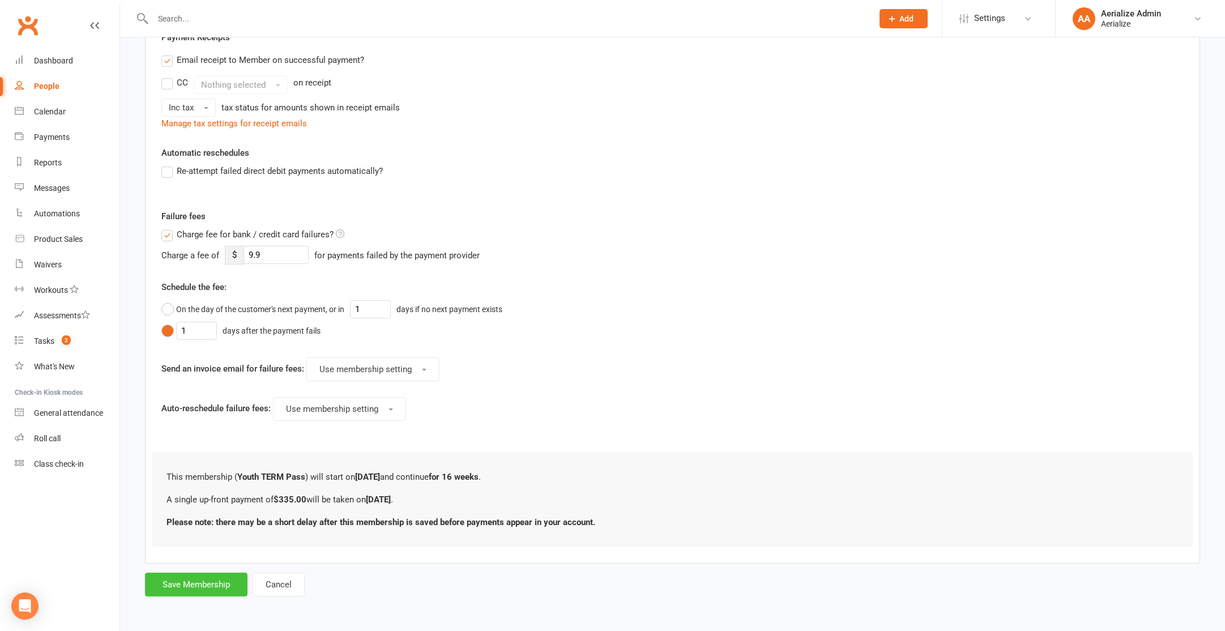
click at [219, 574] on button "Save Membership" at bounding box center [196, 585] width 103 height 24
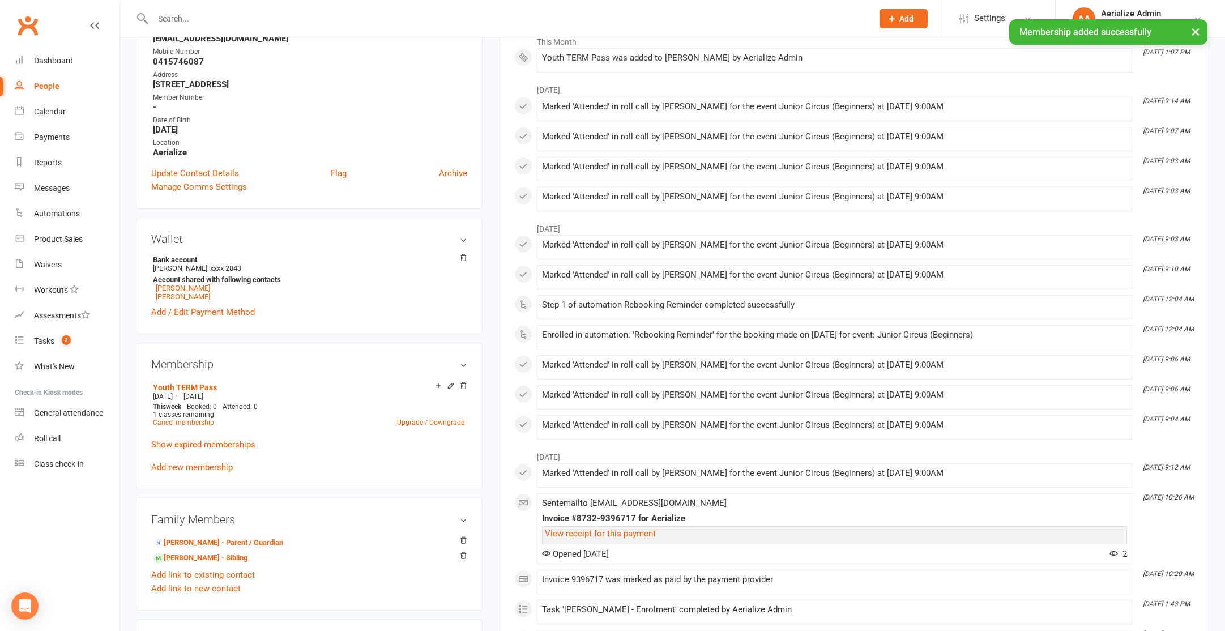
scroll to position [211, 0]
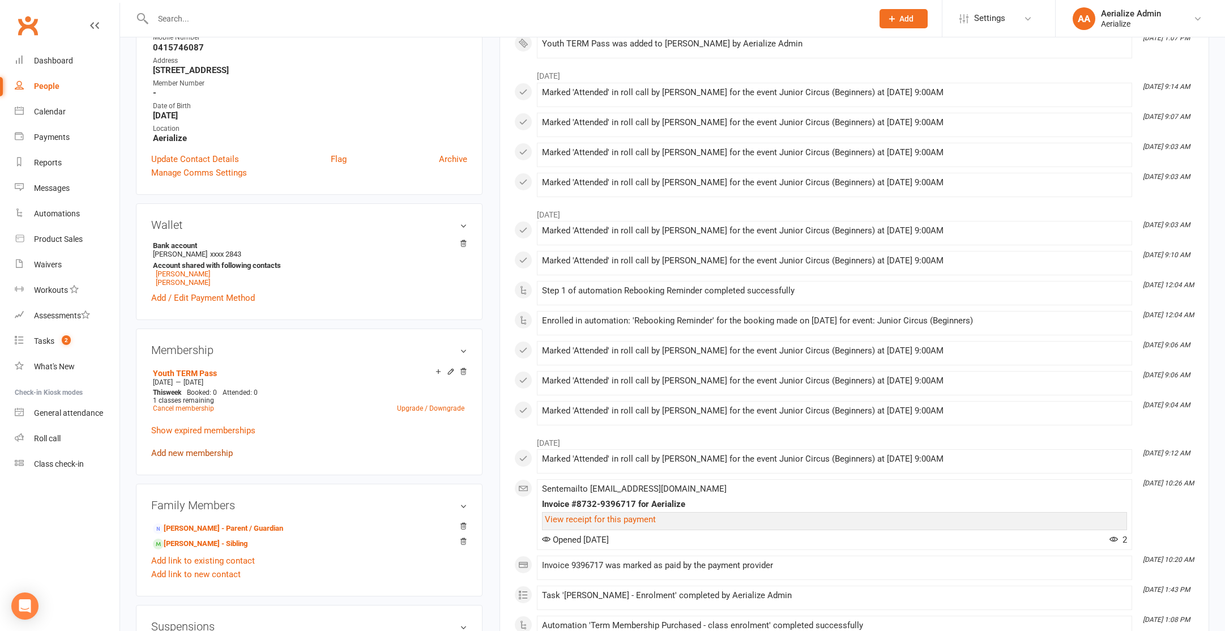
click at [189, 455] on link "Add new membership" at bounding box center [192, 453] width 82 height 10
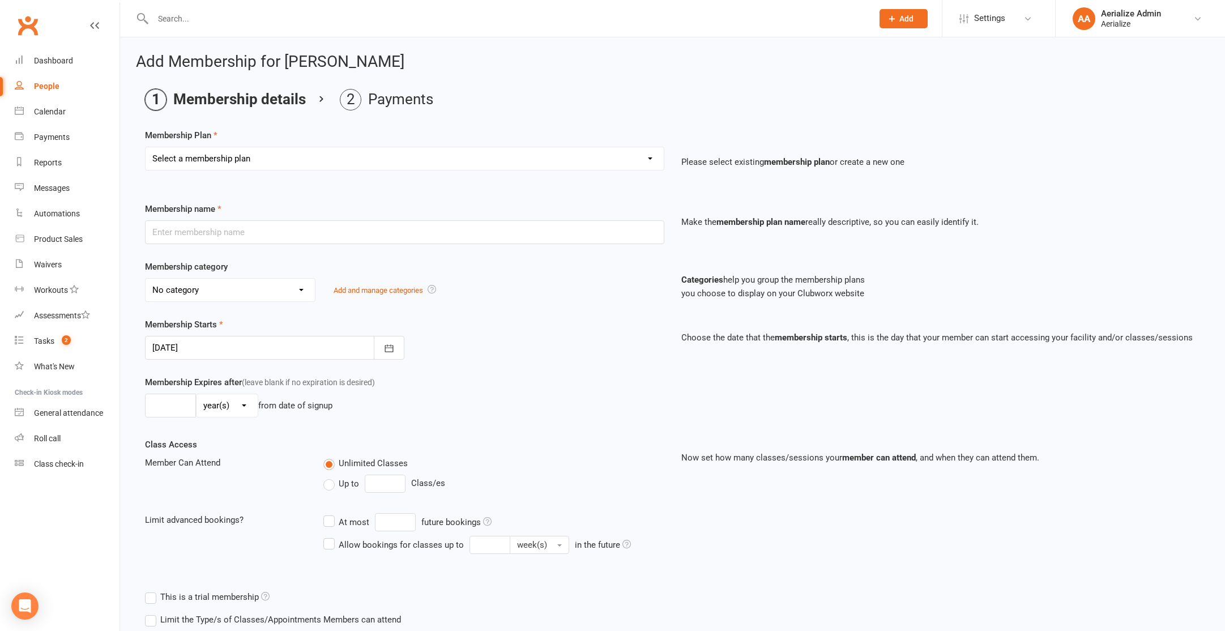
click at [310, 162] on select "Select a membership plan Create new Membership Plan Tiny Tots DROP IN Tiny Tots…" at bounding box center [405, 158] width 518 height 23
select select "3"
click at [146, 147] on select "Select a membership plan Create new Membership Plan Tiny Tots DROP IN Tiny Tots…" at bounding box center [405, 158] width 518 height 23
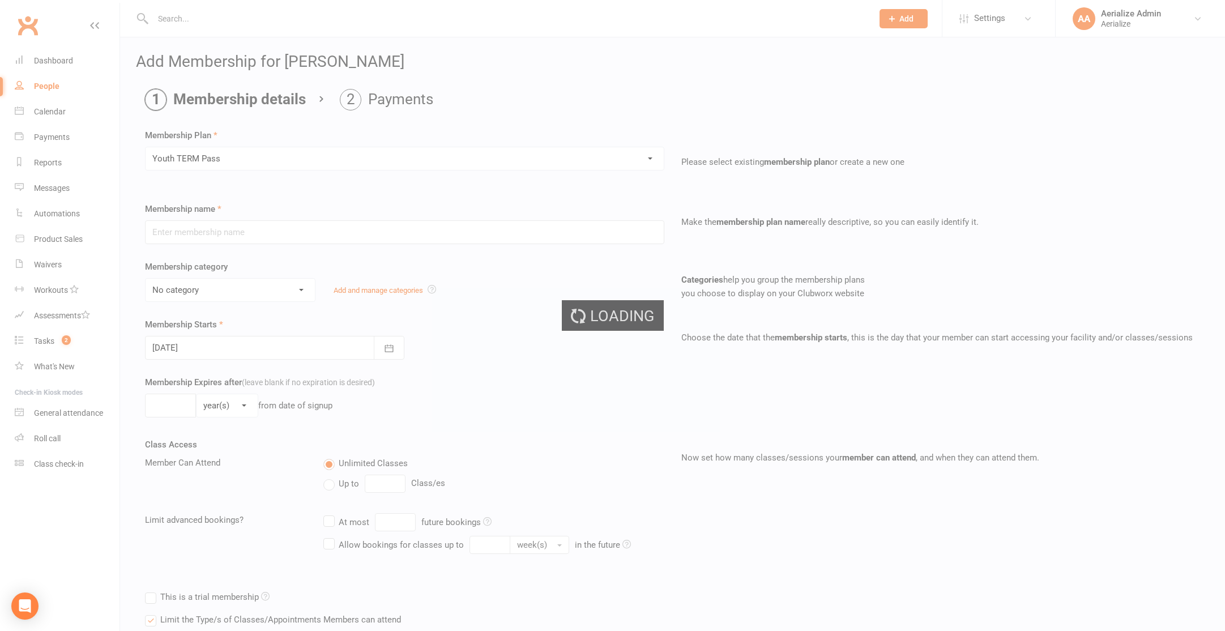
type input "Youth TERM Pass"
select select "10"
type input "16"
select select "1"
type input "1"
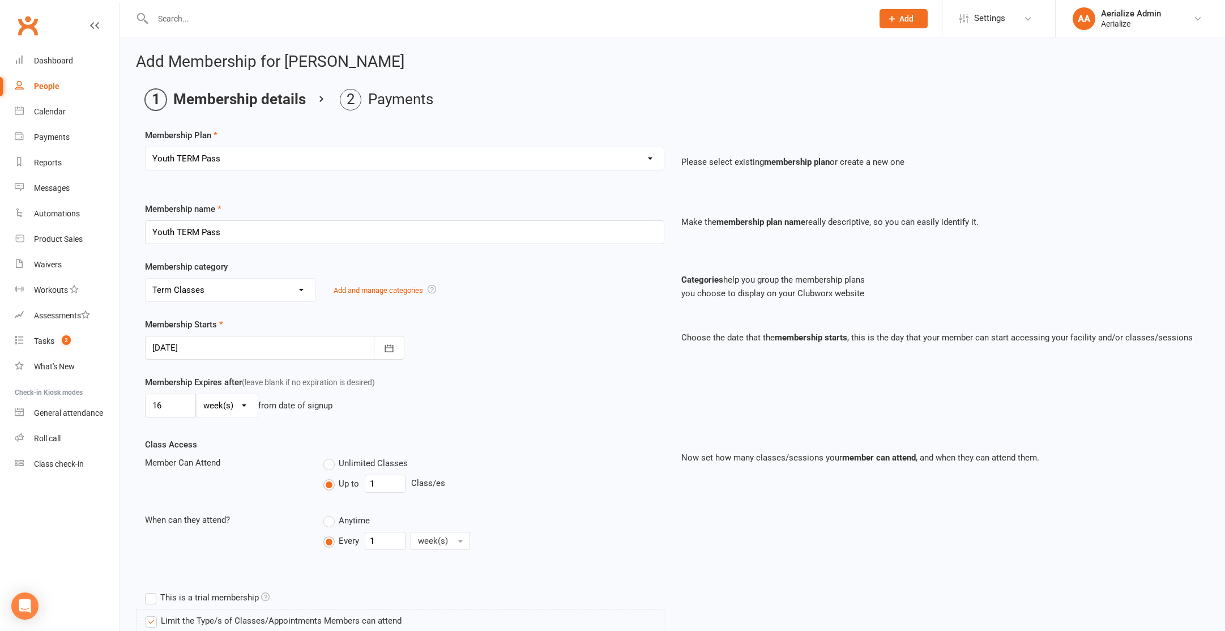
scroll to position [557, 0]
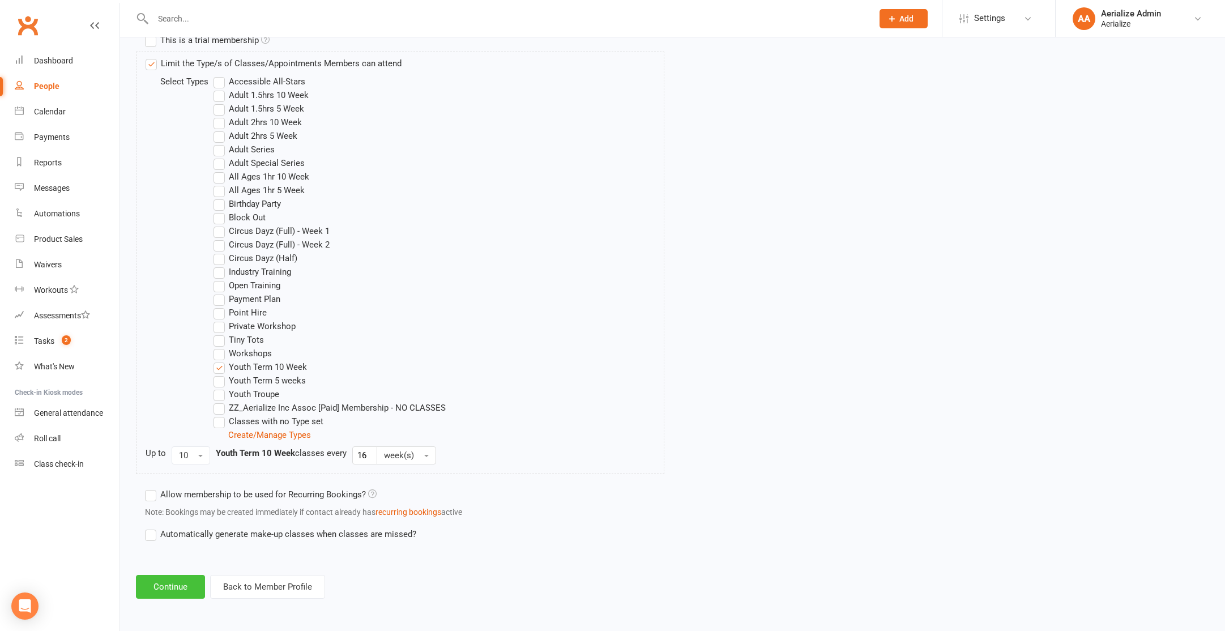
click at [163, 590] on button "Continue" at bounding box center [170, 587] width 69 height 24
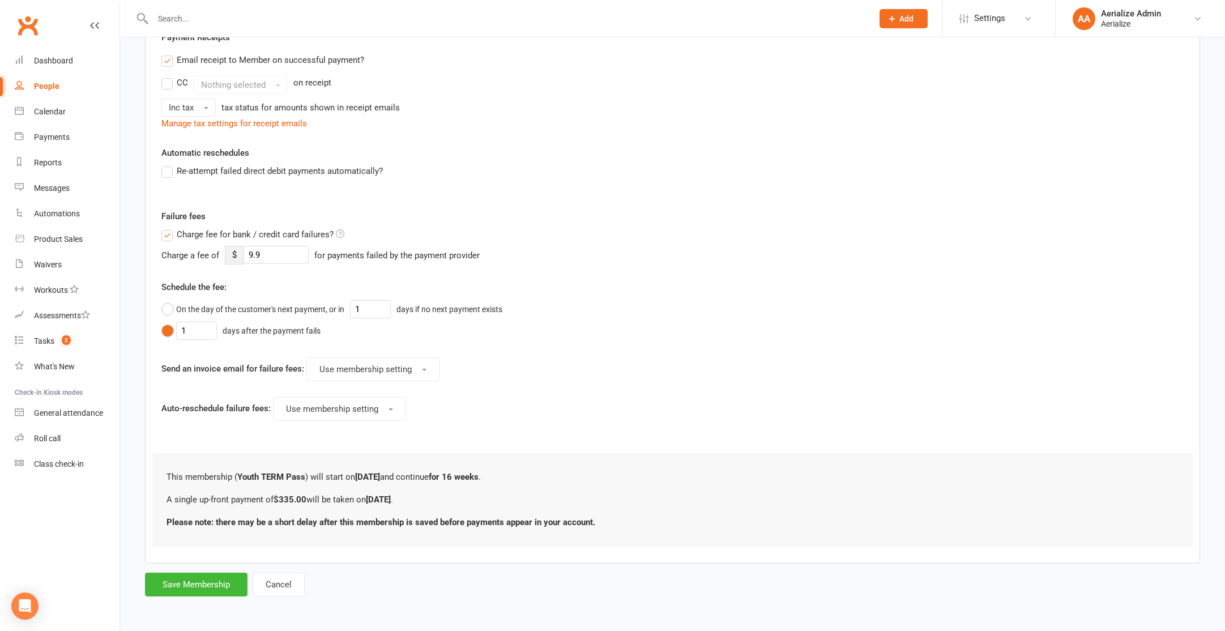
scroll to position [0, 0]
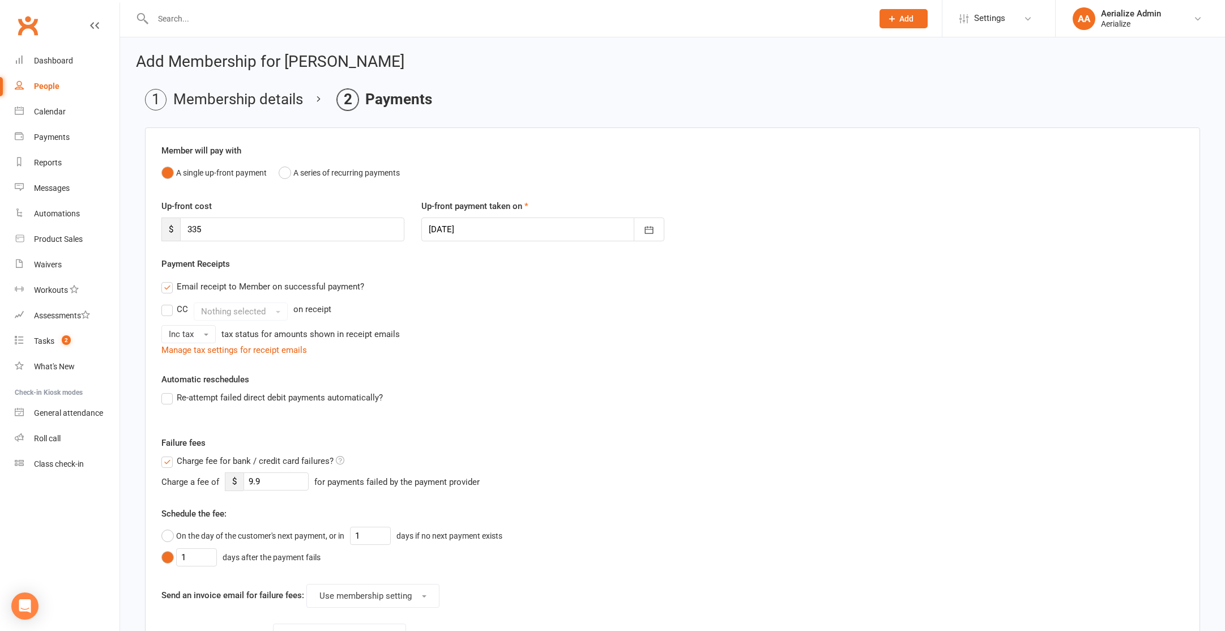
click at [463, 233] on div at bounding box center [542, 230] width 243 height 24
click at [467, 130] on div "Member will pay with A single up-front payment A series of recurring payments U…" at bounding box center [672, 458] width 1055 height 663
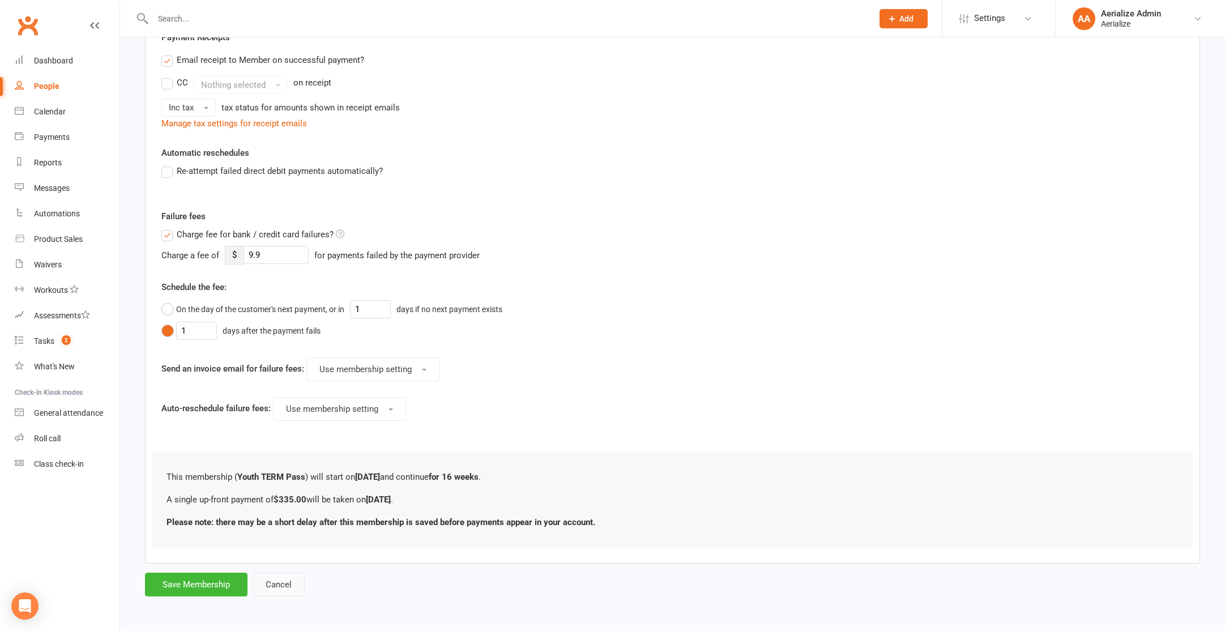
click at [278, 590] on button "Cancel" at bounding box center [279, 585] width 52 height 24
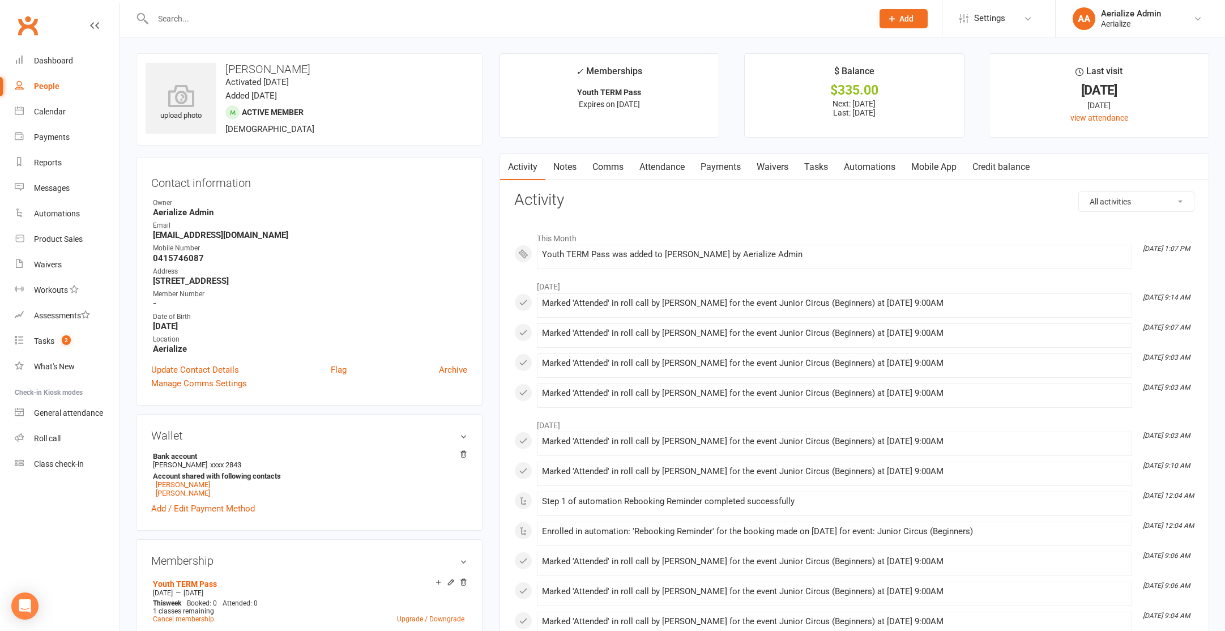
click at [722, 165] on link "Payments" at bounding box center [721, 167] width 56 height 26
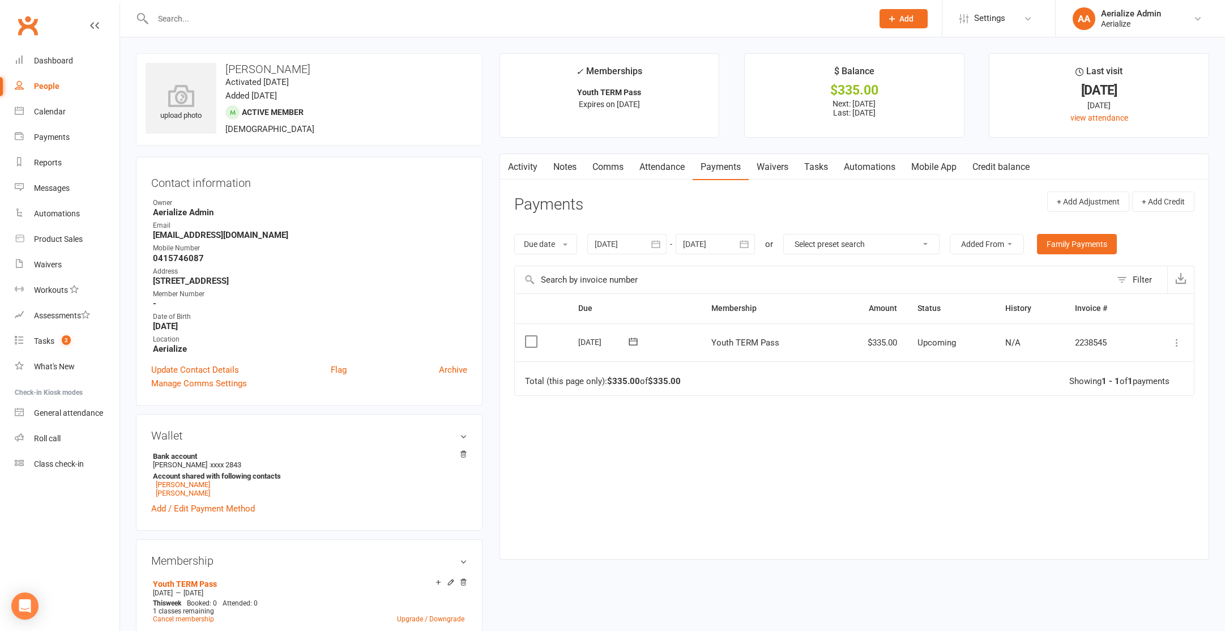
click at [1180, 346] on icon at bounding box center [1177, 342] width 11 height 11
click at [1121, 484] on link "Apply credit" at bounding box center [1127, 478] width 112 height 23
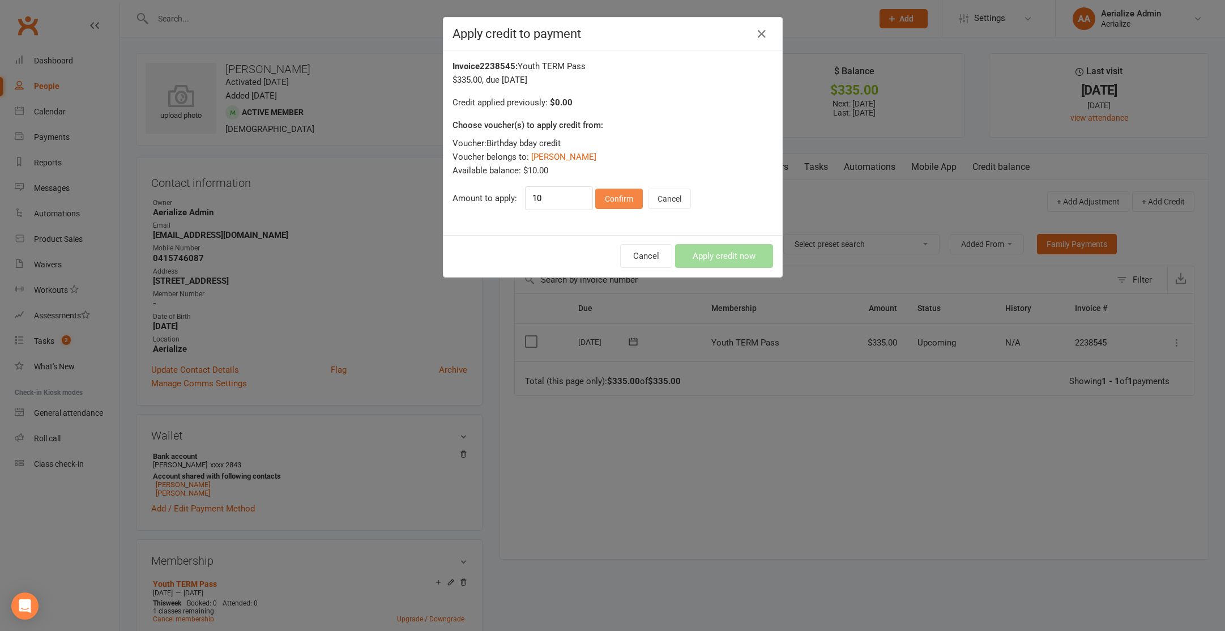
click at [617, 201] on button "Confirm" at bounding box center [619, 199] width 48 height 20
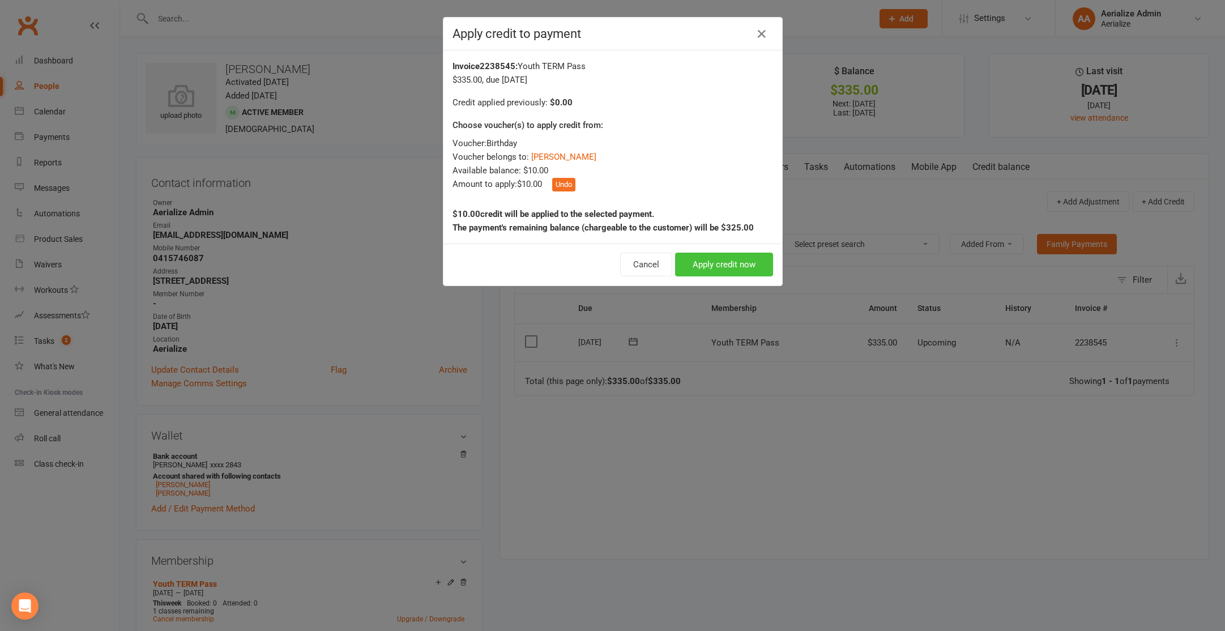
click at [710, 265] on button "Apply credit now" at bounding box center [724, 265] width 98 height 24
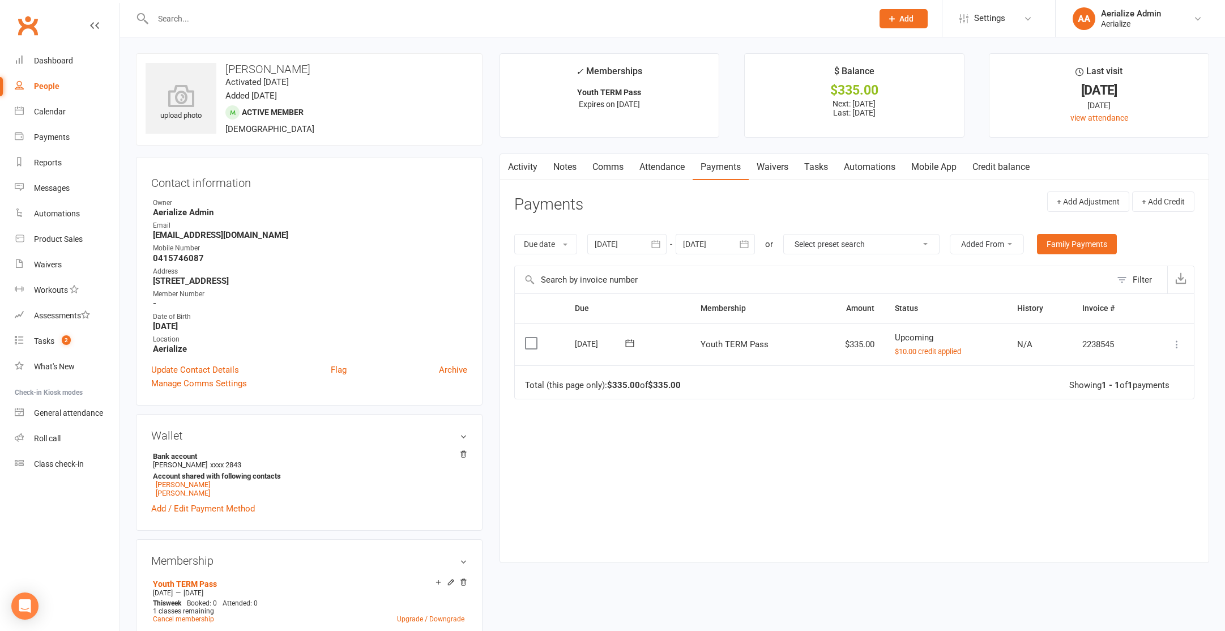
click at [1187, 350] on td "Mark as Paid (Cash) Mark as Paid (POS) Mark as Paid (Other) Skip Change amount …" at bounding box center [1171, 344] width 48 height 42
click at [1183, 348] on button at bounding box center [1177, 345] width 14 height 14
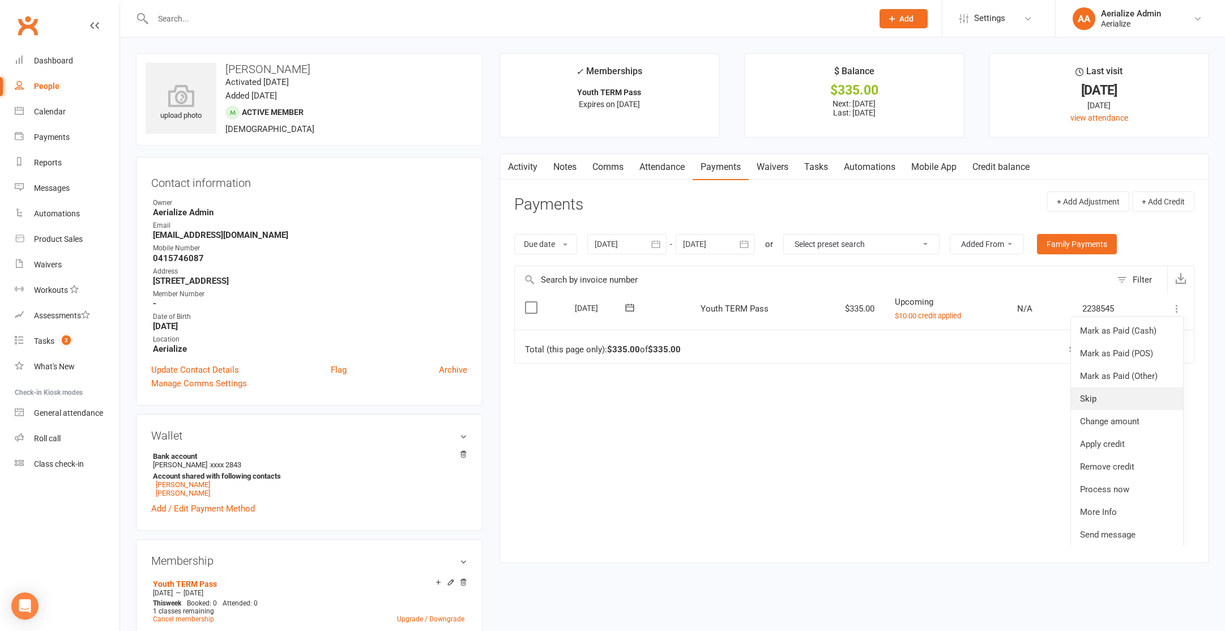
scroll to position [40, 0]
click at [1134, 476] on link "Process now" at bounding box center [1127, 485] width 112 height 23
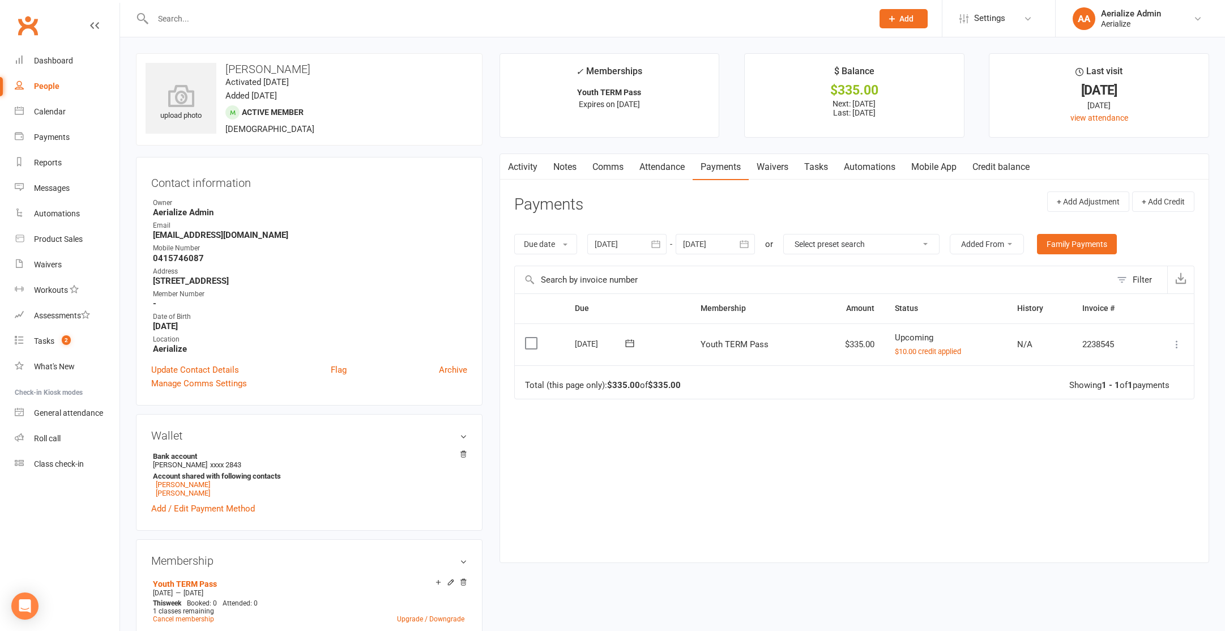
scroll to position [0, 0]
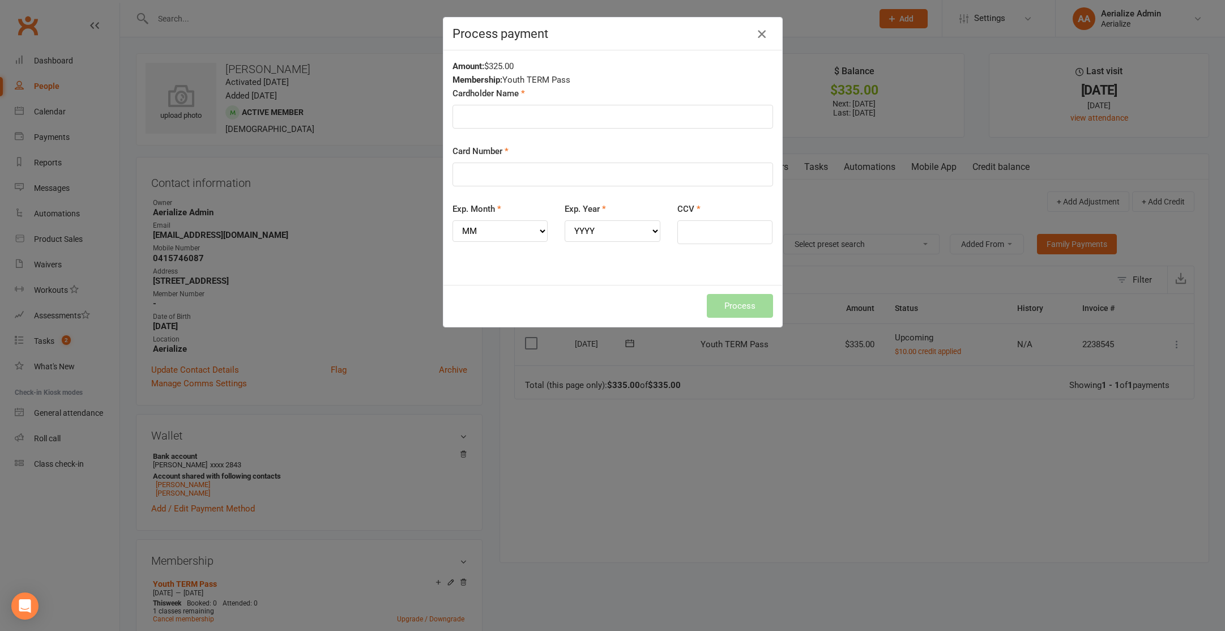
click at [755, 39] on button "button" at bounding box center [762, 34] width 18 height 18
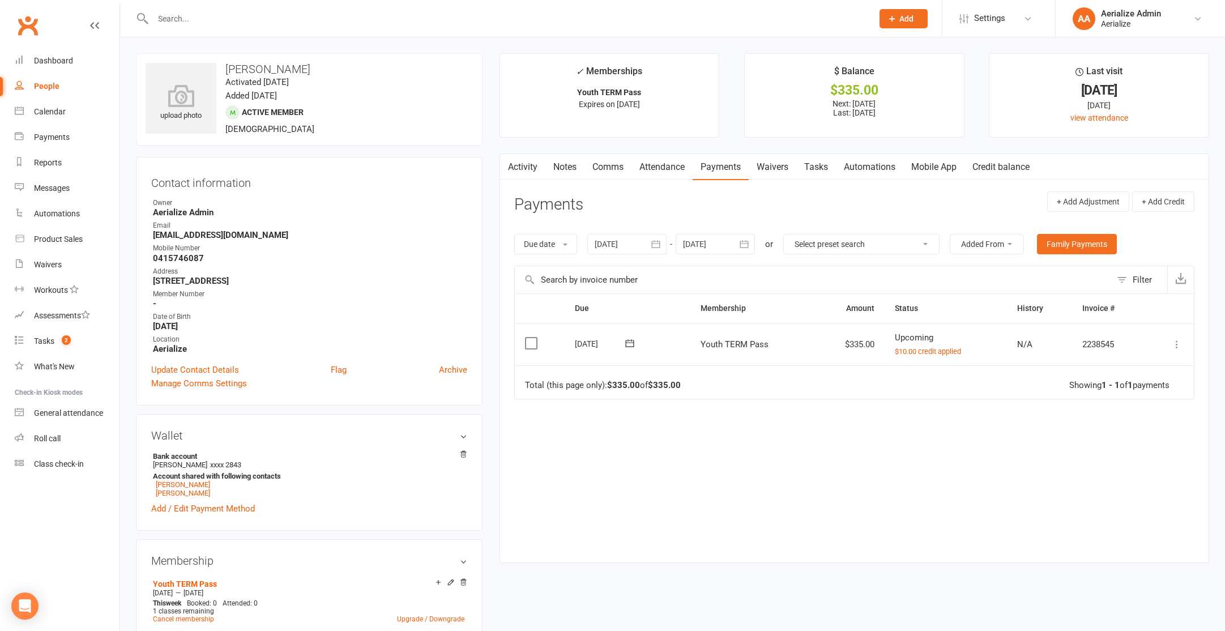
click at [661, 173] on link "Attendance" at bounding box center [662, 167] width 61 height 26
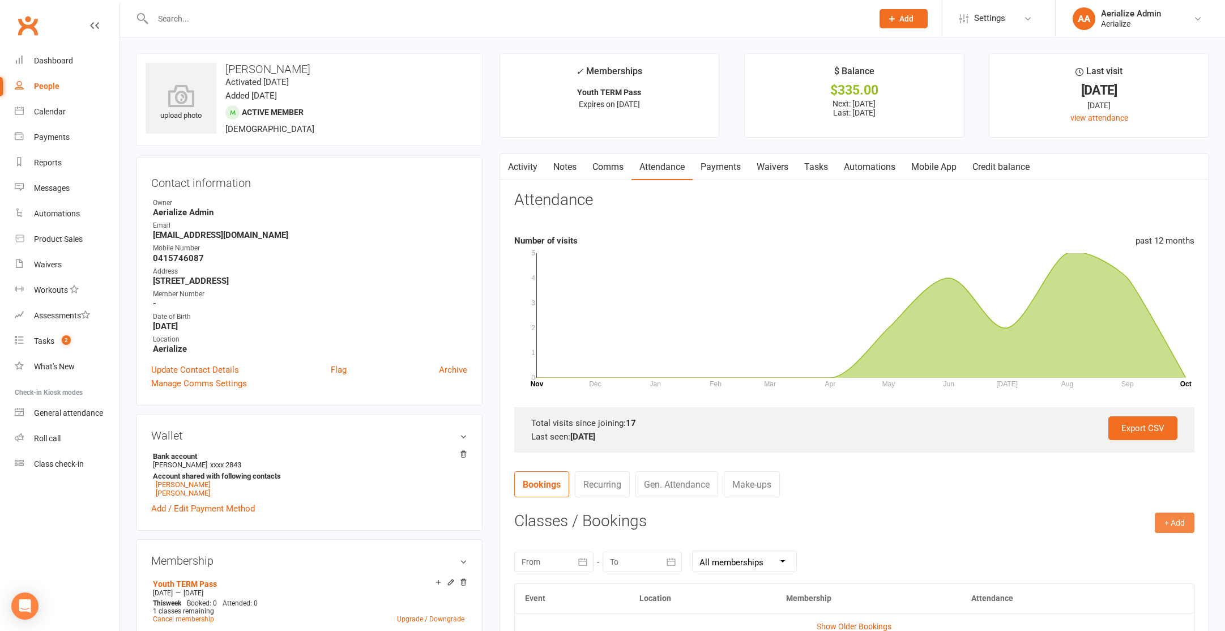
click at [1176, 529] on button "+ Add" at bounding box center [1175, 523] width 40 height 20
drag, startPoint x: 1127, startPoint y: 548, endPoint x: 1121, endPoint y: 549, distance: 5.7
click at [1126, 549] on link "Book Event" at bounding box center [1138, 548] width 112 height 23
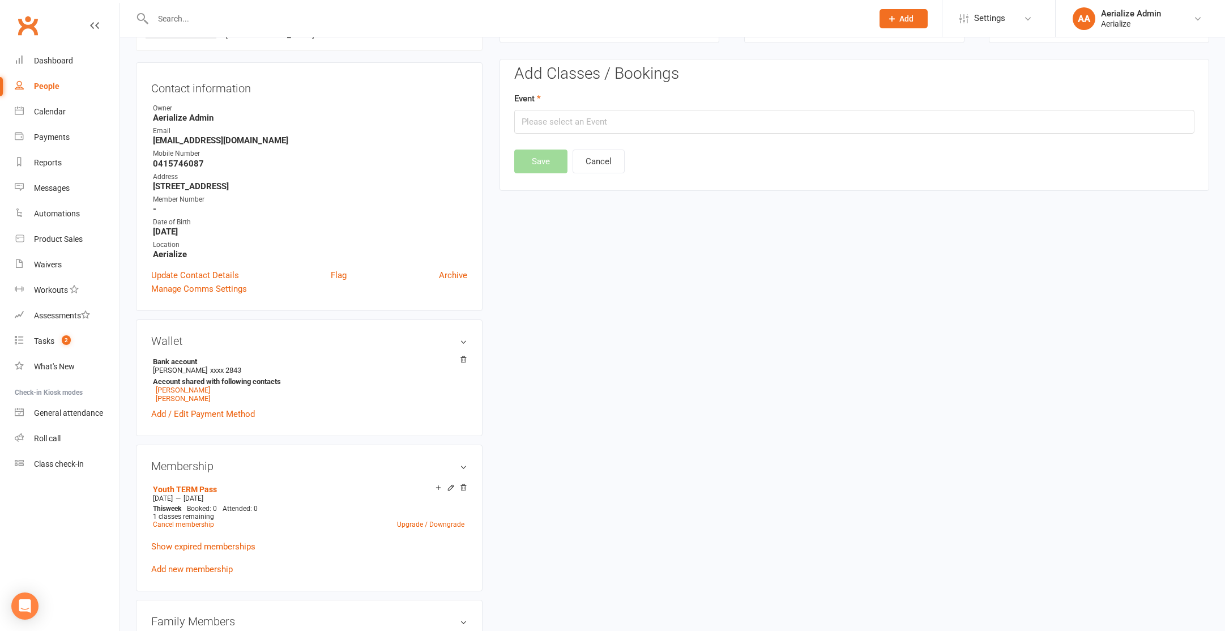
scroll to position [97, 0]
click at [671, 127] on input "text" at bounding box center [854, 120] width 680 height 24
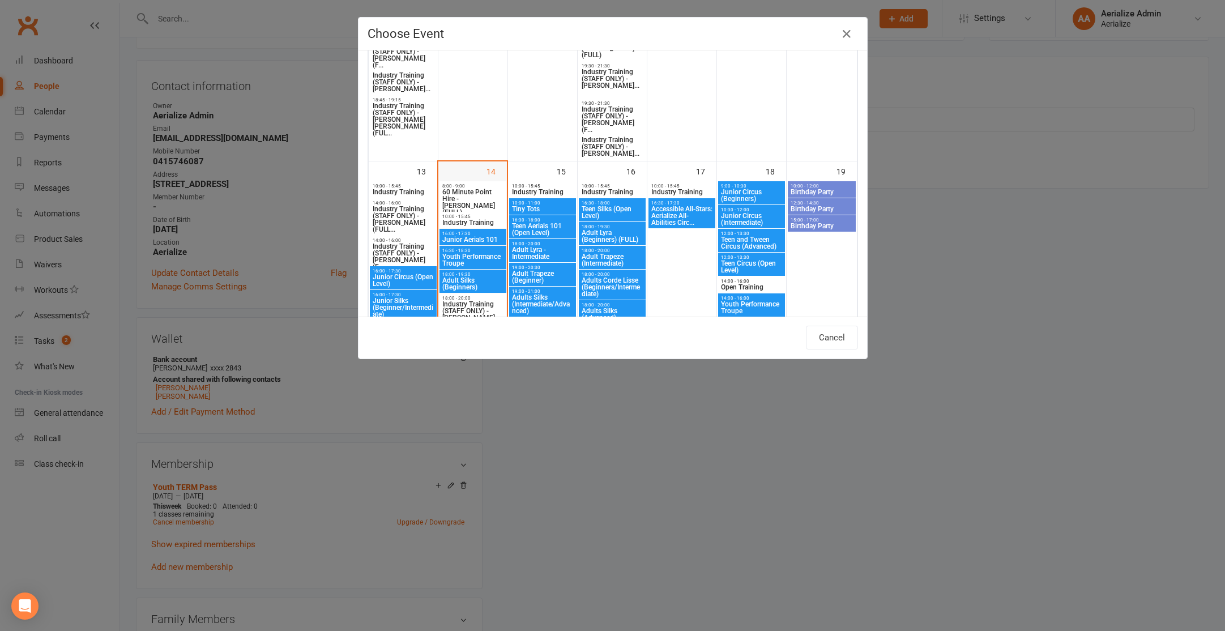
scroll to position [648, 0]
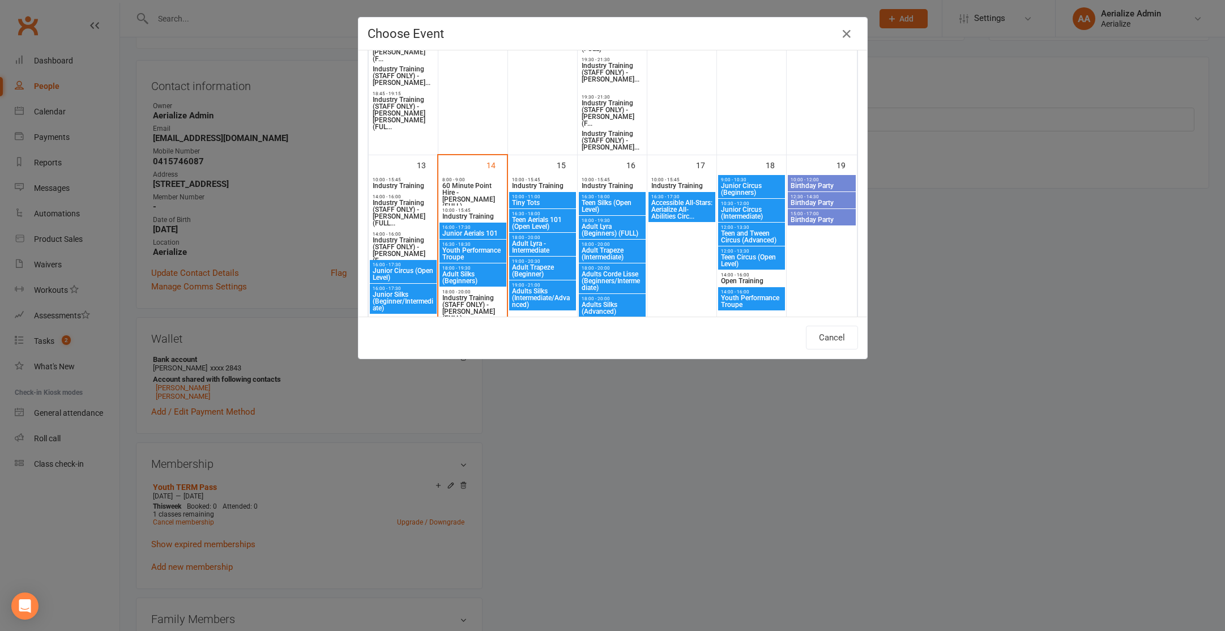
click at [757, 185] on span "Junior Circus (Beginners)" at bounding box center [752, 189] width 62 height 14
type input "Junior Circus (Beginners) - Oct 18, 2025 9:00:00 AM"
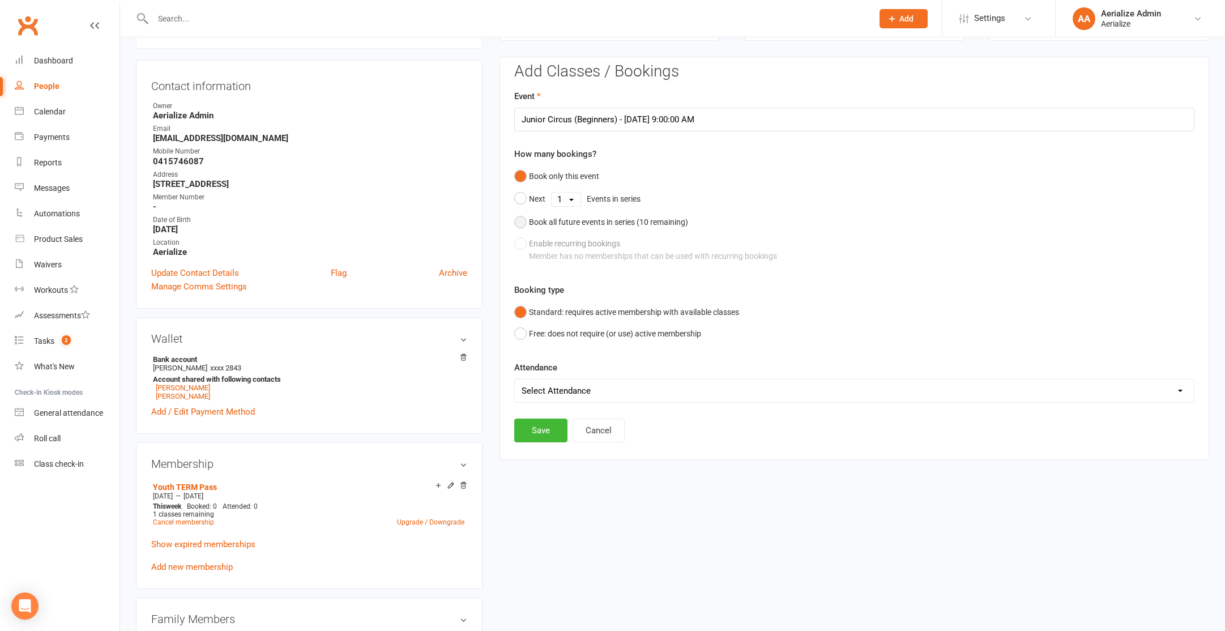
drag, startPoint x: 611, startPoint y: 222, endPoint x: 610, endPoint y: 227, distance: 5.8
click at [611, 222] on div "Book all future events in series ( 10 remaining)" at bounding box center [608, 222] width 159 height 12
drag, startPoint x: 534, startPoint y: 381, endPoint x: 487, endPoint y: 418, distance: 59.7
click at [533, 381] on button "Save" at bounding box center [540, 373] width 53 height 24
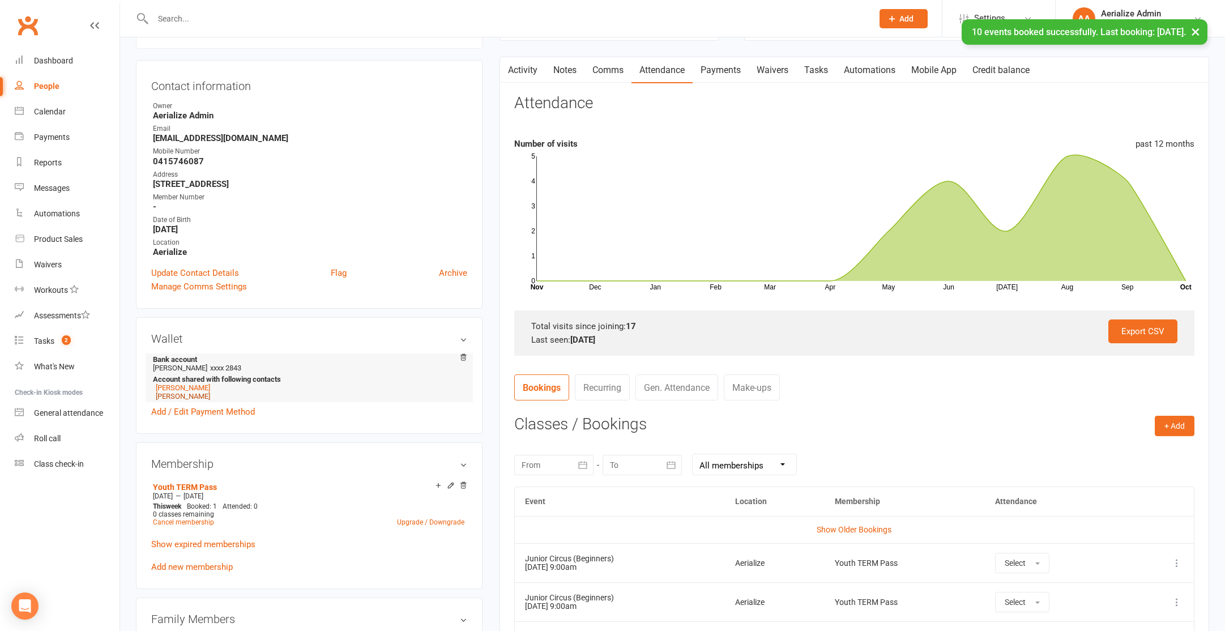
click at [181, 396] on link "Lily Catania" at bounding box center [183, 396] width 54 height 8
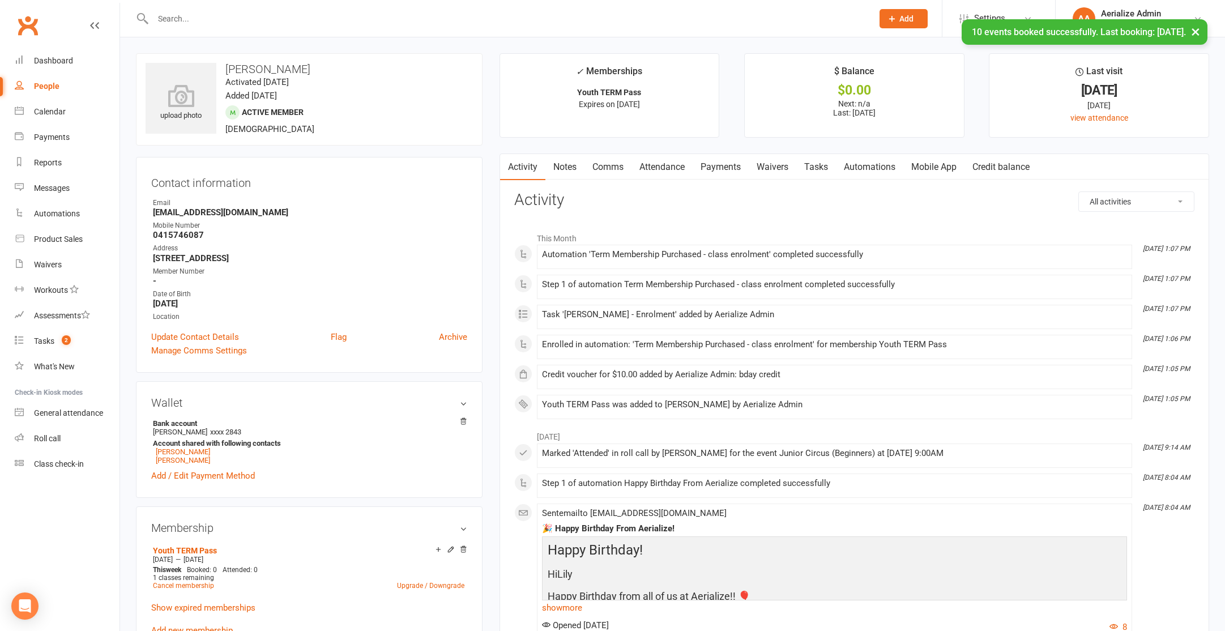
click at [670, 173] on link "Attendance" at bounding box center [662, 167] width 61 height 26
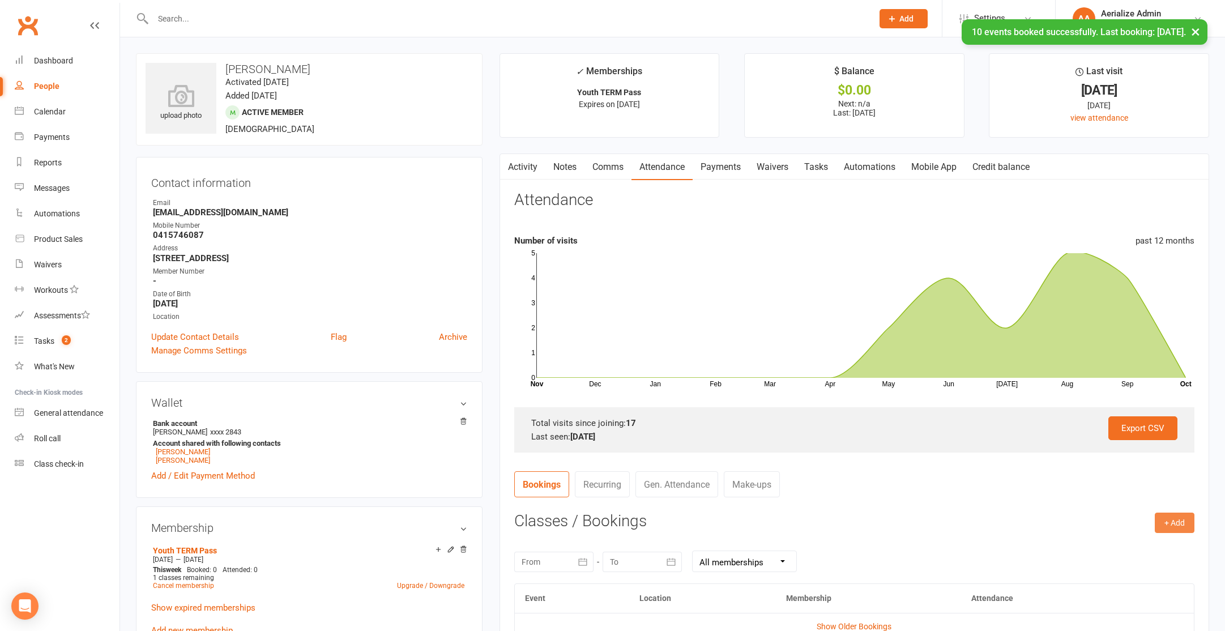
click at [1170, 531] on button "+ Add" at bounding box center [1175, 523] width 40 height 20
click at [1147, 549] on link "Book Event" at bounding box center [1138, 548] width 112 height 23
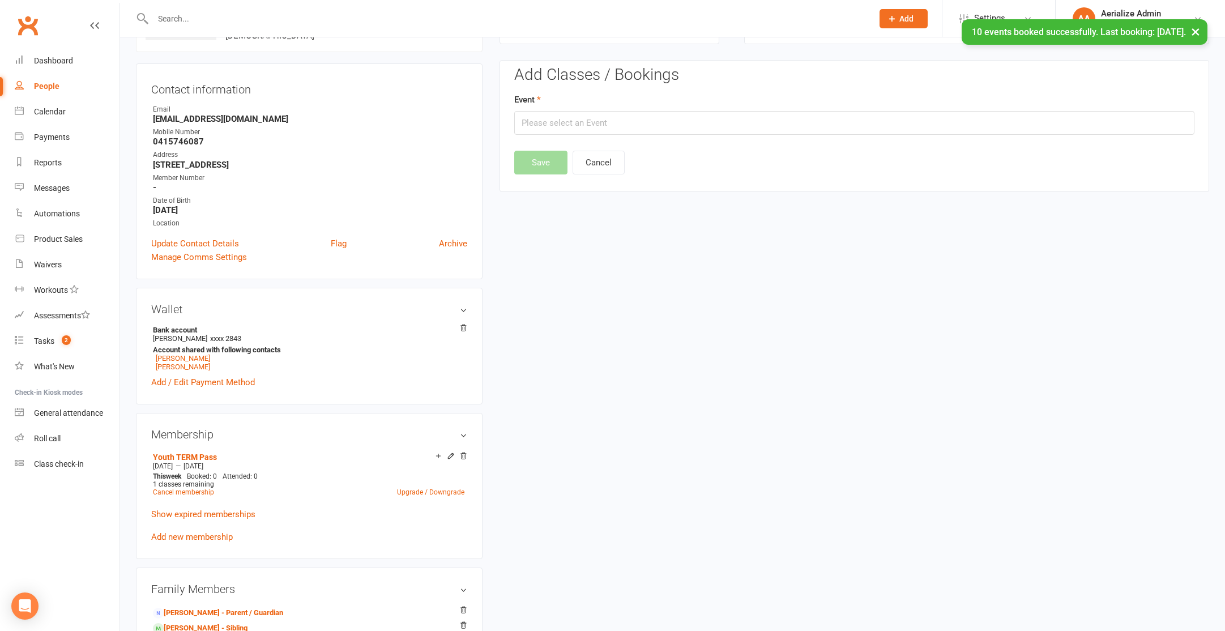
scroll to position [97, 0]
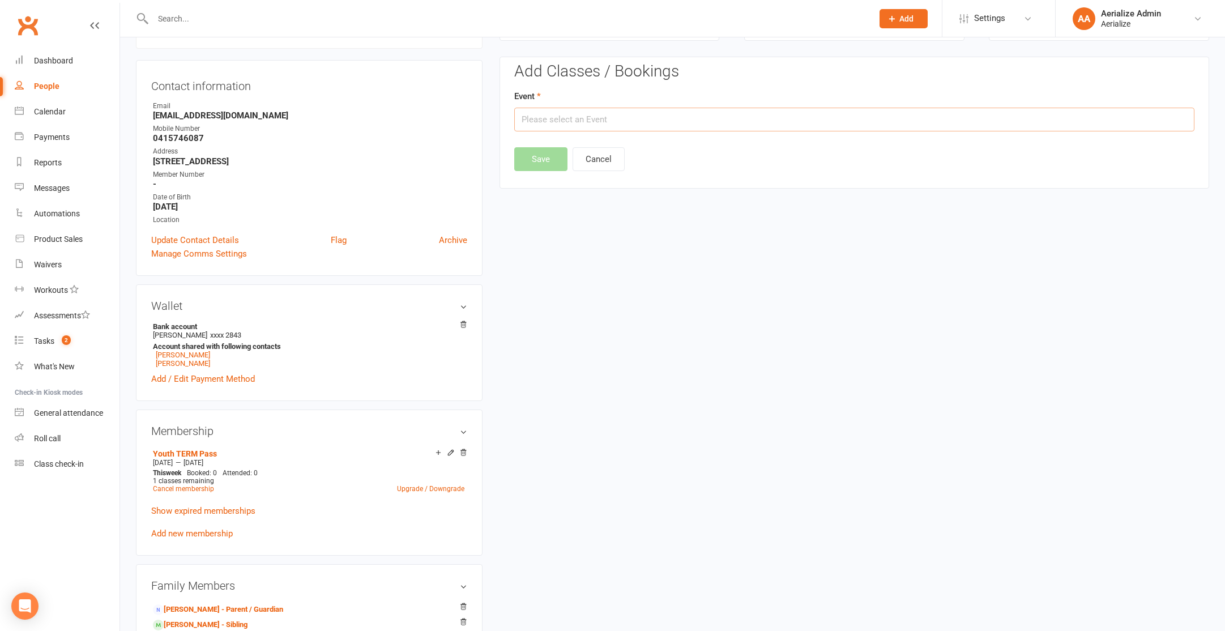
click at [667, 123] on input "text" at bounding box center [854, 120] width 680 height 24
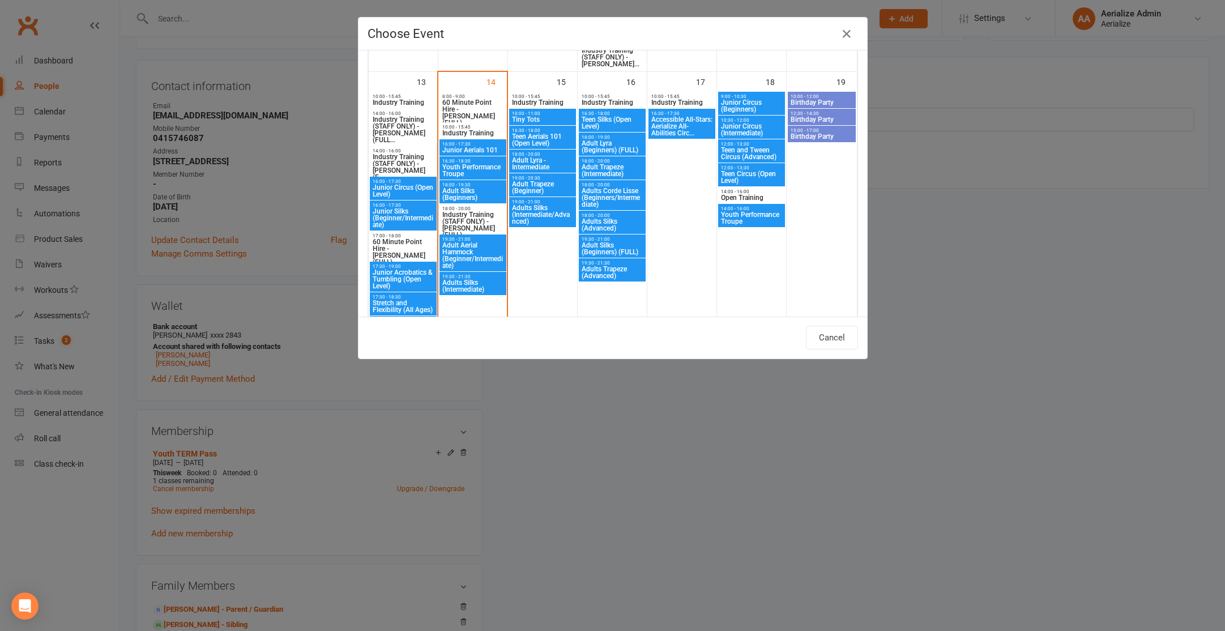
scroll to position [732, 0]
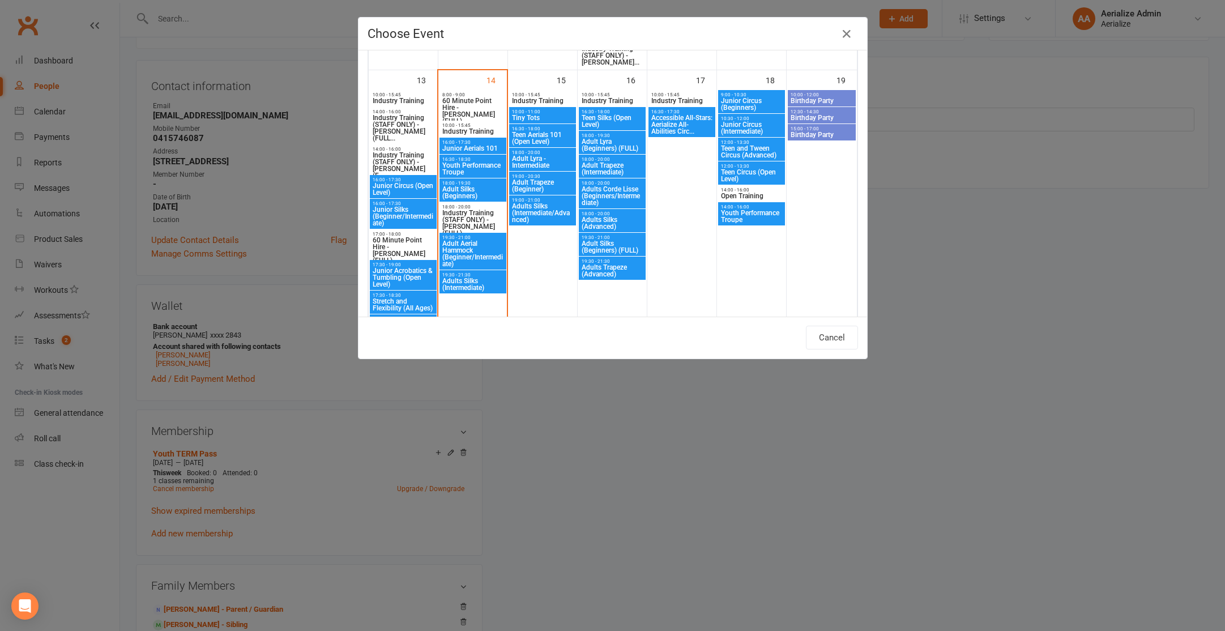
click at [760, 96] on span "9:00 - 10:30" at bounding box center [752, 94] width 62 height 5
type input "Junior Circus (Beginners) - Oct 18, 2025 9:00:00 AM"
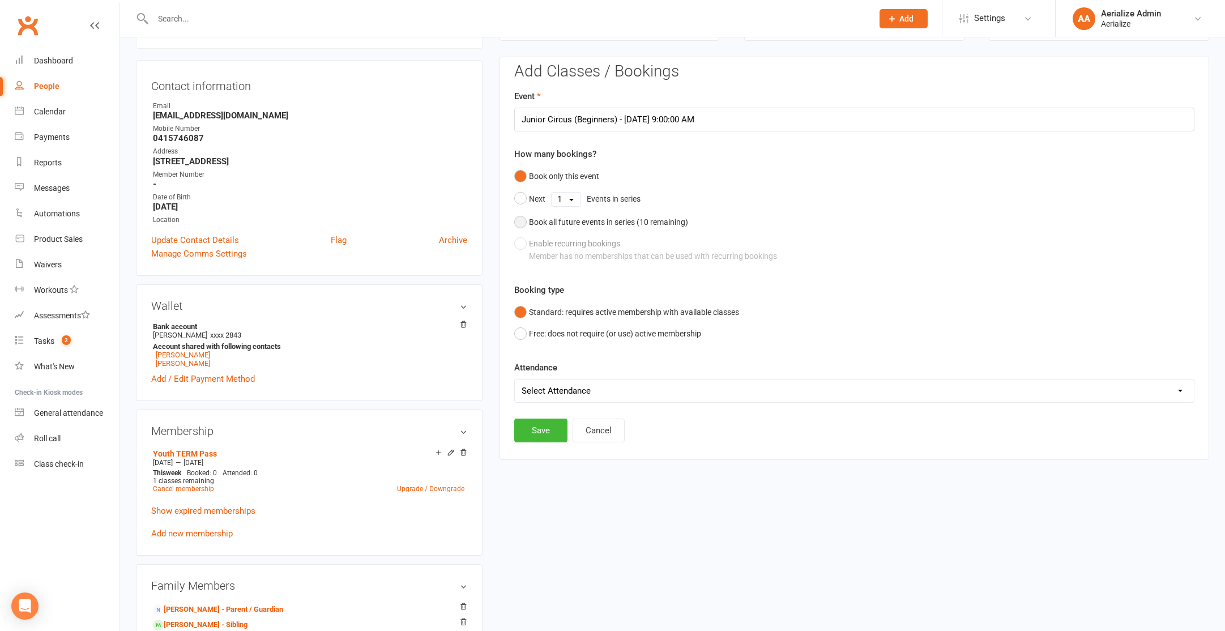
click at [640, 223] on div "Book all future events in series ( 10 remaining)" at bounding box center [608, 222] width 159 height 12
click at [533, 373] on button "Save" at bounding box center [540, 373] width 53 height 24
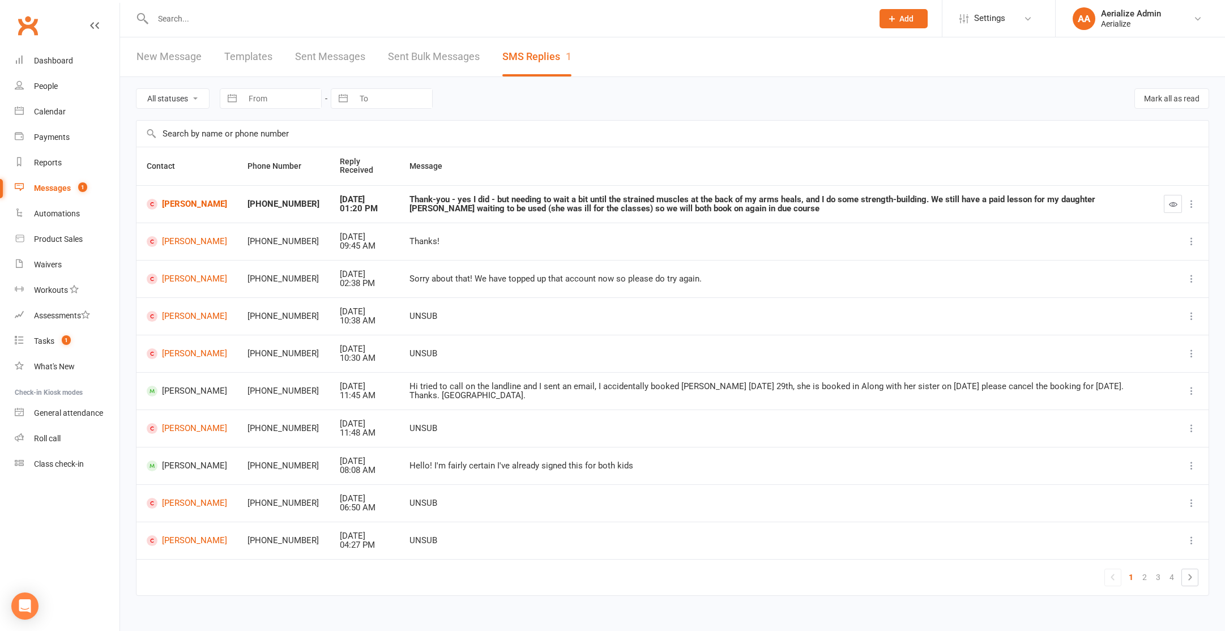
click at [553, 211] on div "Thank-you - yes I did - but needing to wait a bit until the strained muscles at…" at bounding box center [777, 204] width 734 height 19
click at [1189, 202] on icon at bounding box center [1191, 203] width 11 height 11
click at [913, 206] on div "Thank-you - yes I did - but needing to wait a bit until the strained muscles at…" at bounding box center [777, 204] width 734 height 19
click at [191, 206] on link "[PERSON_NAME]" at bounding box center [187, 204] width 80 height 11
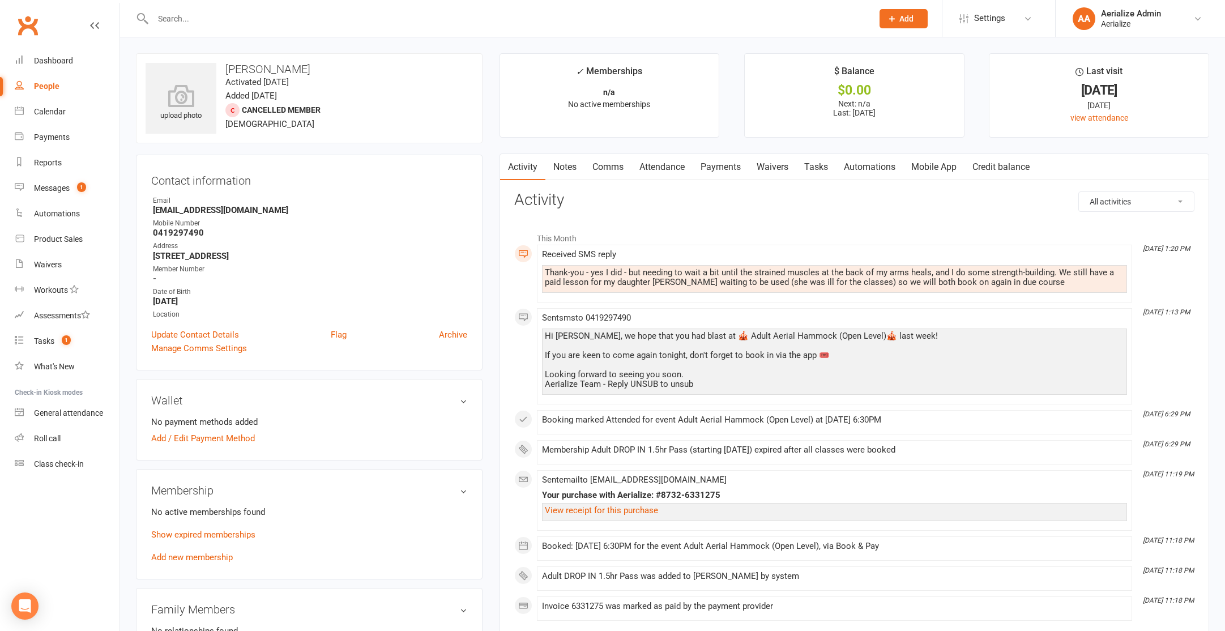
click at [615, 168] on link "Comms" at bounding box center [608, 167] width 47 height 26
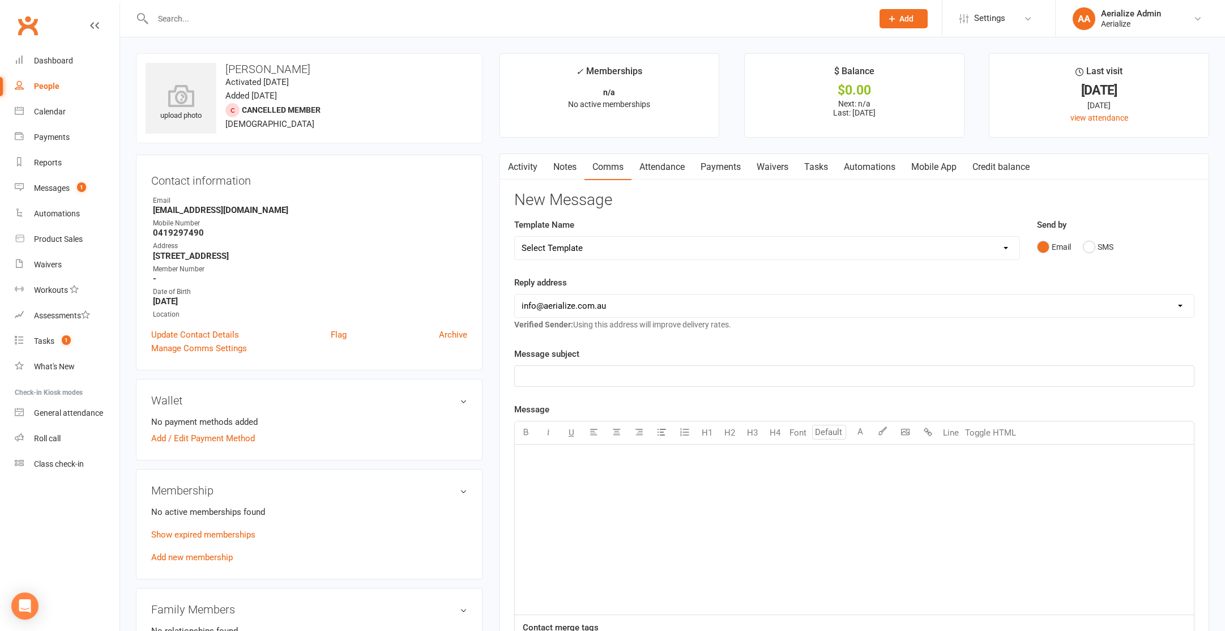
click at [569, 470] on div "﻿" at bounding box center [854, 530] width 679 height 170
click at [526, 458] on span "great! looking forward to having you both in the space. Rest up!" at bounding box center [641, 459] width 238 height 10
drag, startPoint x: 1105, startPoint y: 239, endPoint x: 1062, endPoint y: 274, distance: 55.6
click at [1102, 240] on button "SMS" at bounding box center [1098, 247] width 31 height 22
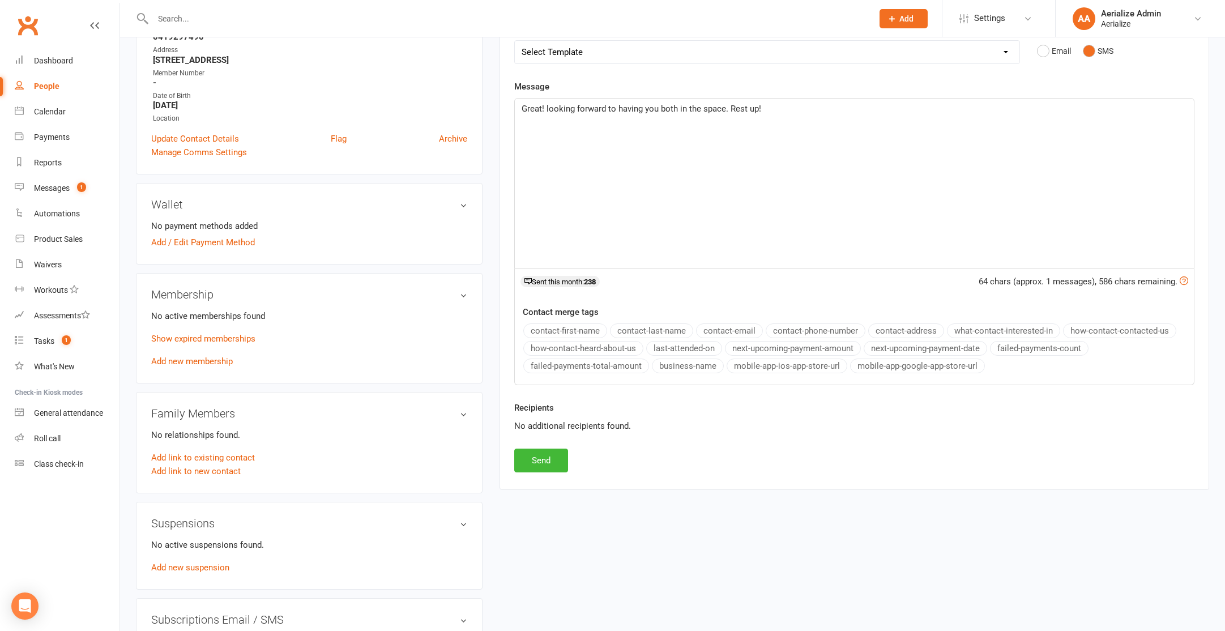
scroll to position [198, 0]
click at [552, 456] on button "Send" at bounding box center [541, 459] width 54 height 24
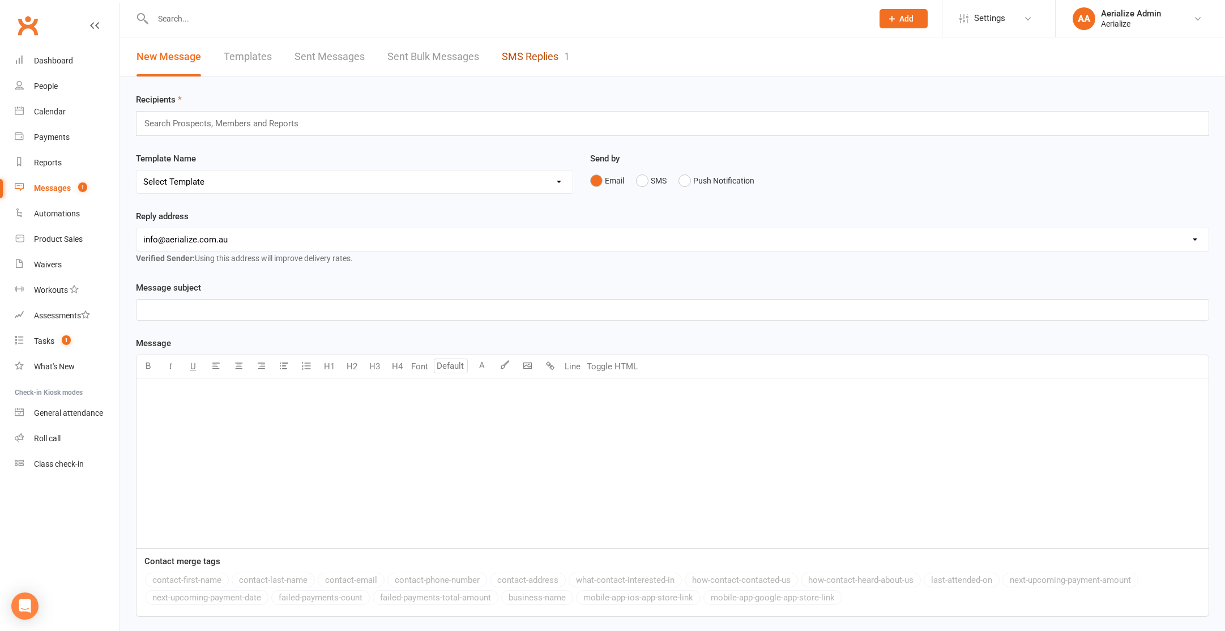
click at [538, 66] on link "SMS Replies 1" at bounding box center [536, 56] width 68 height 39
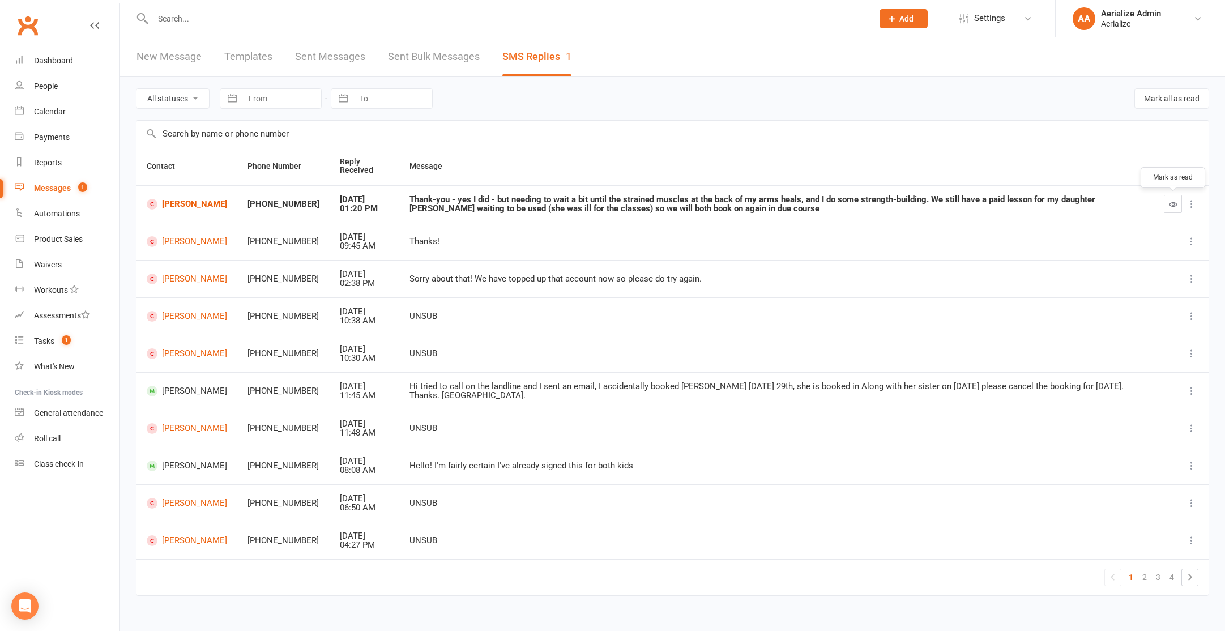
click at [1178, 207] on button "button" at bounding box center [1173, 204] width 18 height 18
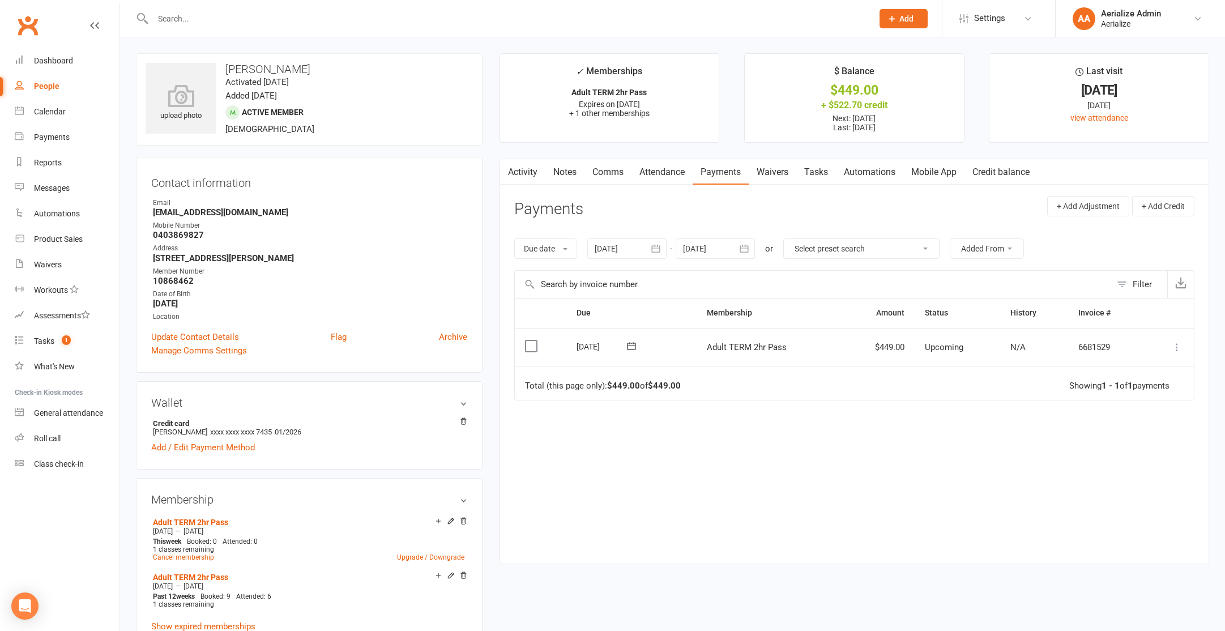
click at [1174, 343] on icon at bounding box center [1177, 347] width 11 height 11
click at [1120, 462] on link "Apply credit" at bounding box center [1127, 460] width 112 height 23
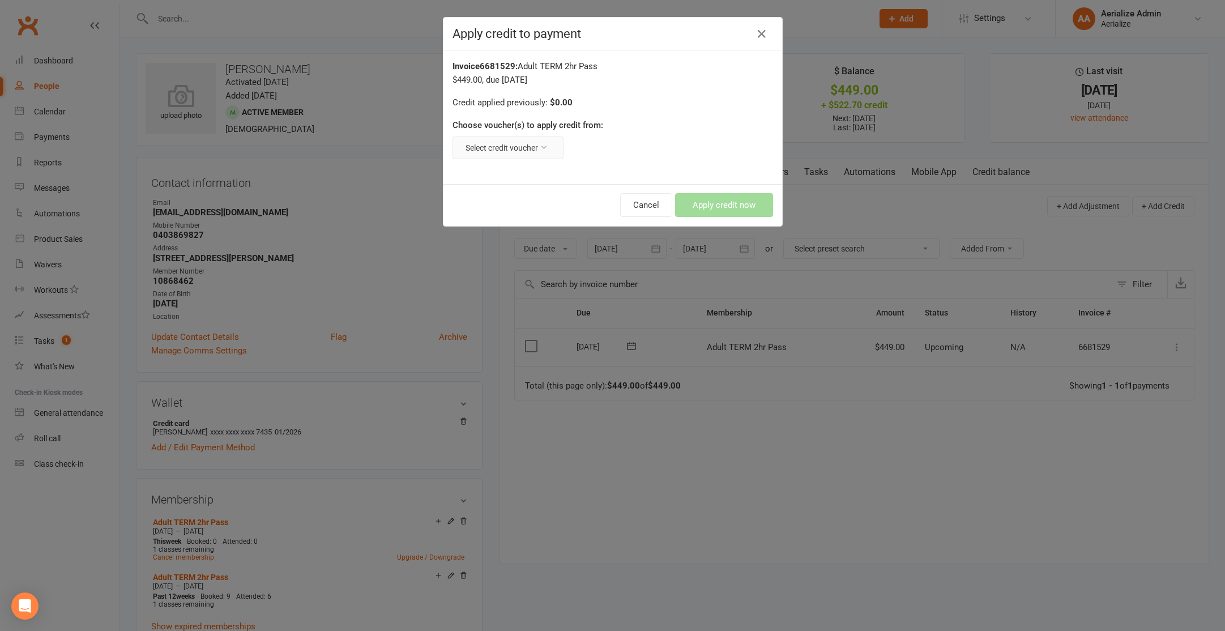
click at [530, 154] on button "Select credit voucher" at bounding box center [508, 148] width 111 height 23
click at [531, 172] on link "Staff Discount : $143.70 remaining - 2hr term" at bounding box center [465, 174] width 197 height 23
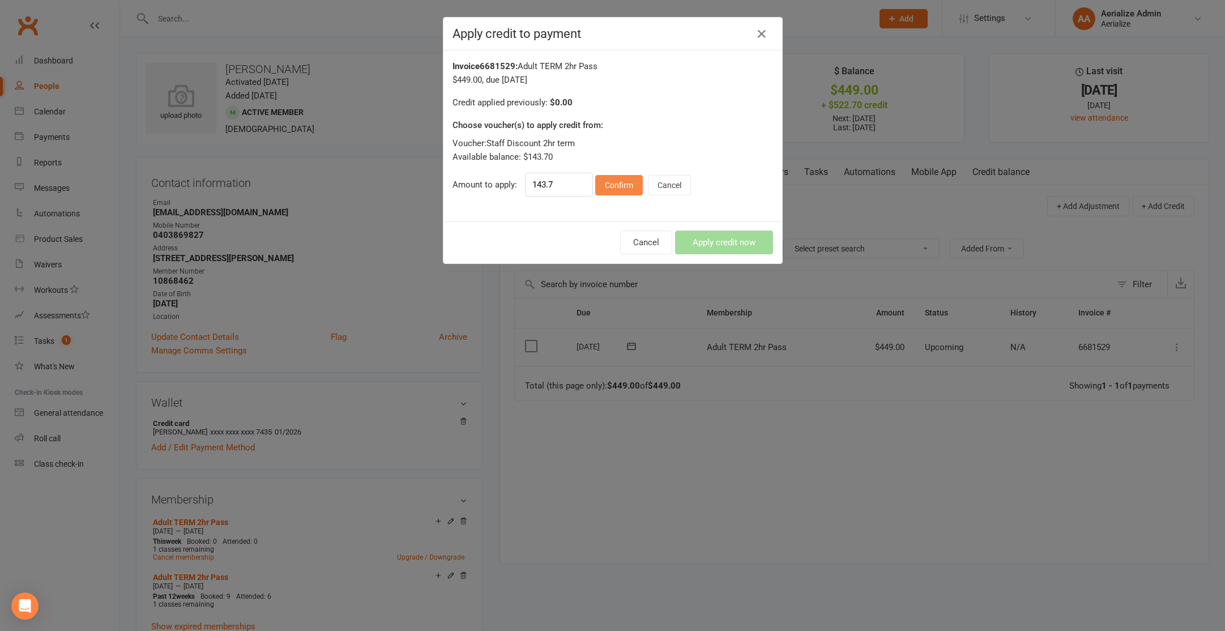
click at [627, 191] on button "Confirm" at bounding box center [619, 185] width 48 height 20
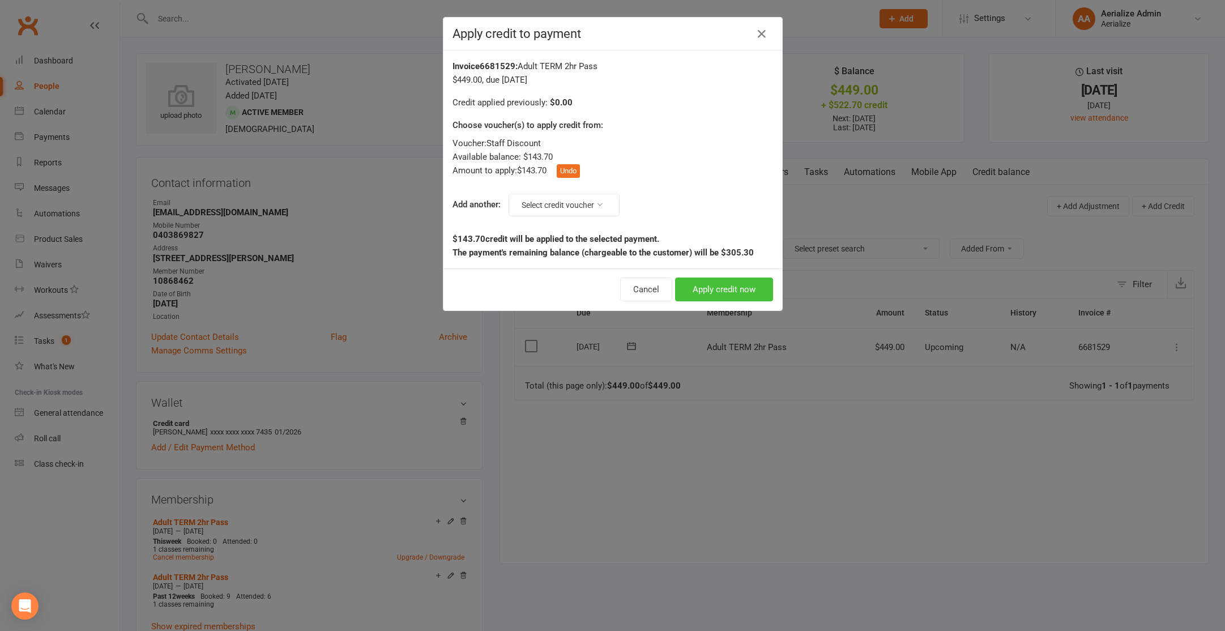
click at [708, 294] on button "Apply credit now" at bounding box center [724, 290] width 98 height 24
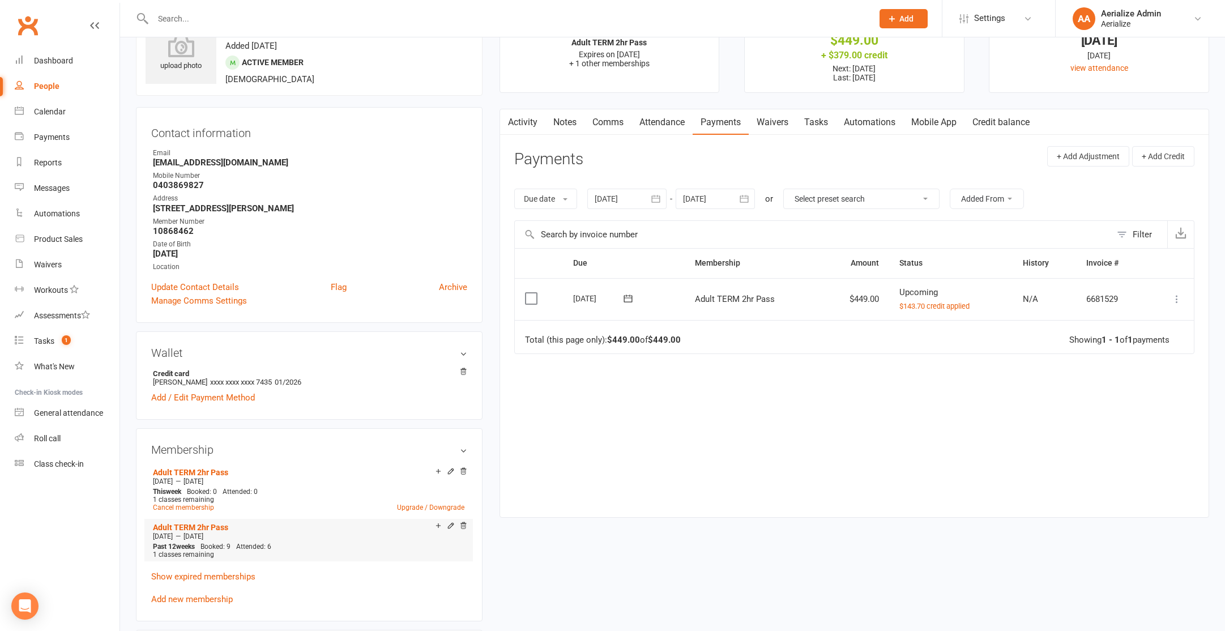
scroll to position [55, 0]
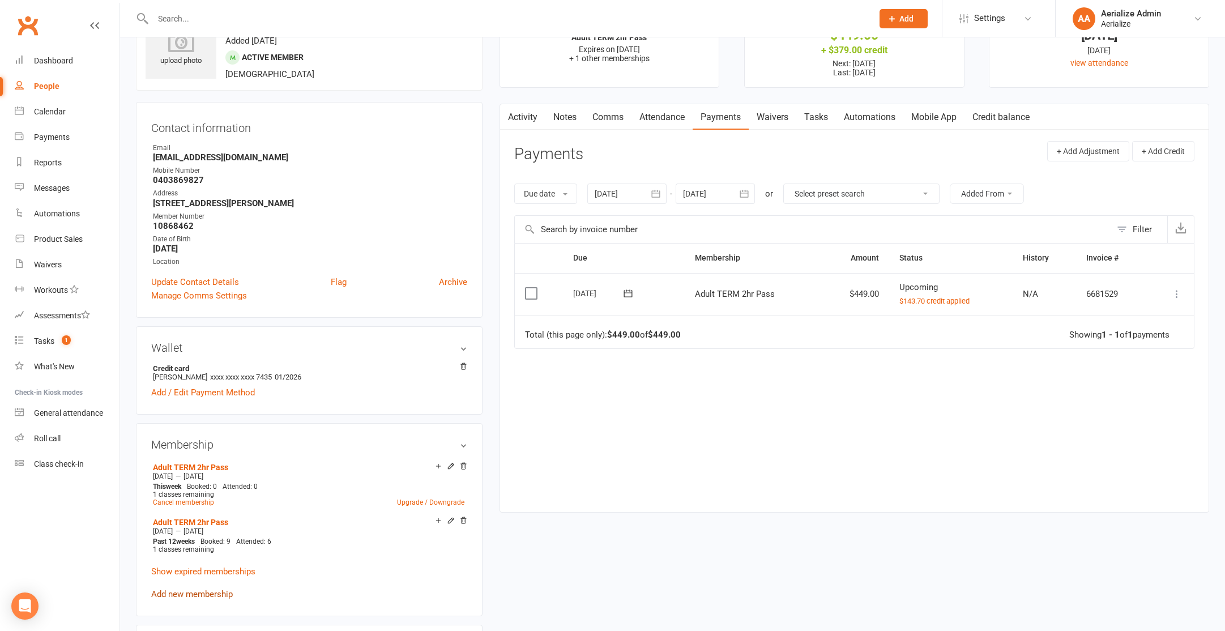
click at [199, 594] on link "Add new membership" at bounding box center [192, 594] width 82 height 10
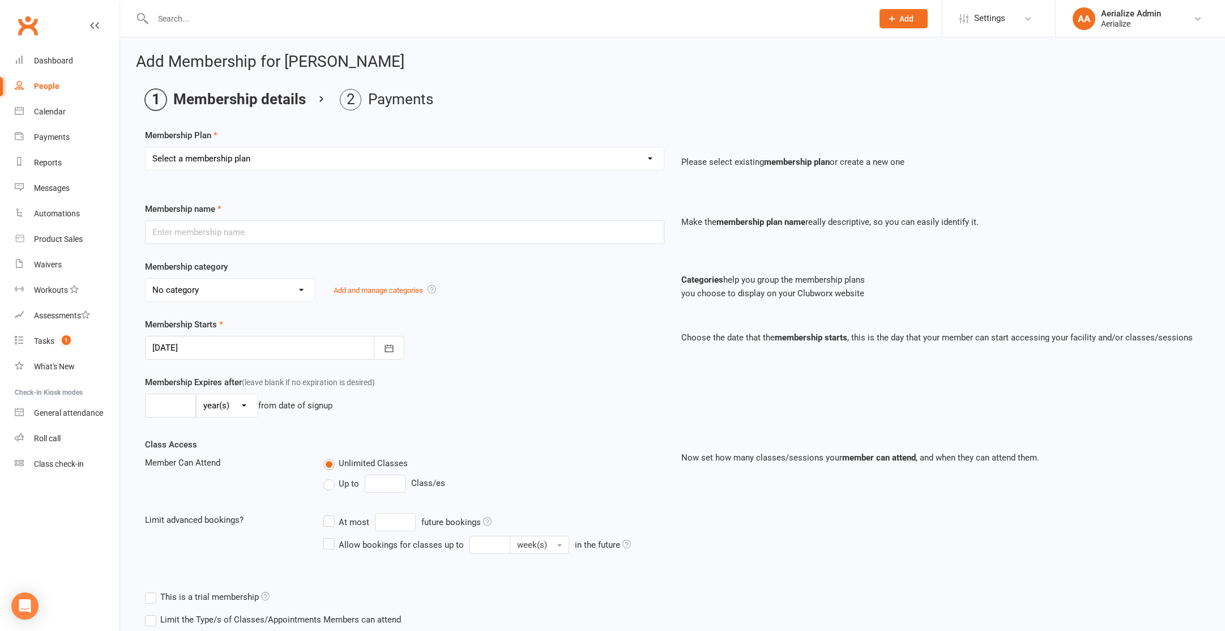
click at [261, 158] on select "Select a membership plan Create new Membership Plan Tiny Tots DROP IN Tiny Tots…" at bounding box center [405, 158] width 518 height 23
select select "23"
click at [146, 147] on select "Select a membership plan Create new Membership Plan Tiny Tots DROP IN Tiny Tots…" at bounding box center [405, 158] width 518 height 23
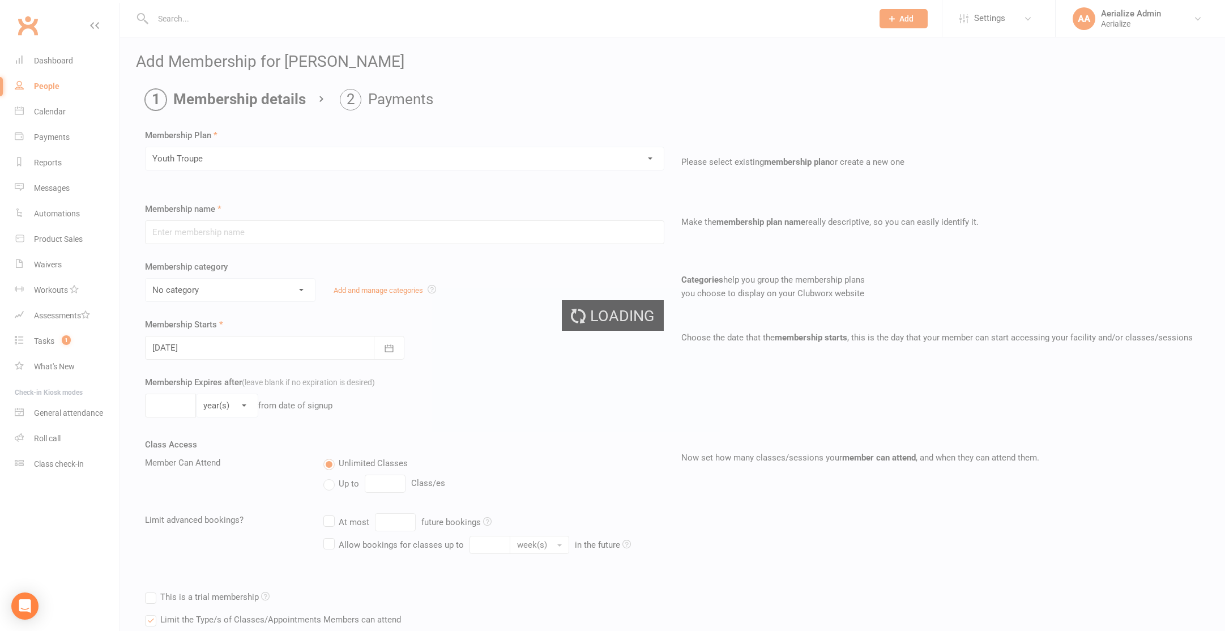
type input "Youth Troupe"
select select "10"
type input "12"
select select "1"
type input "20"
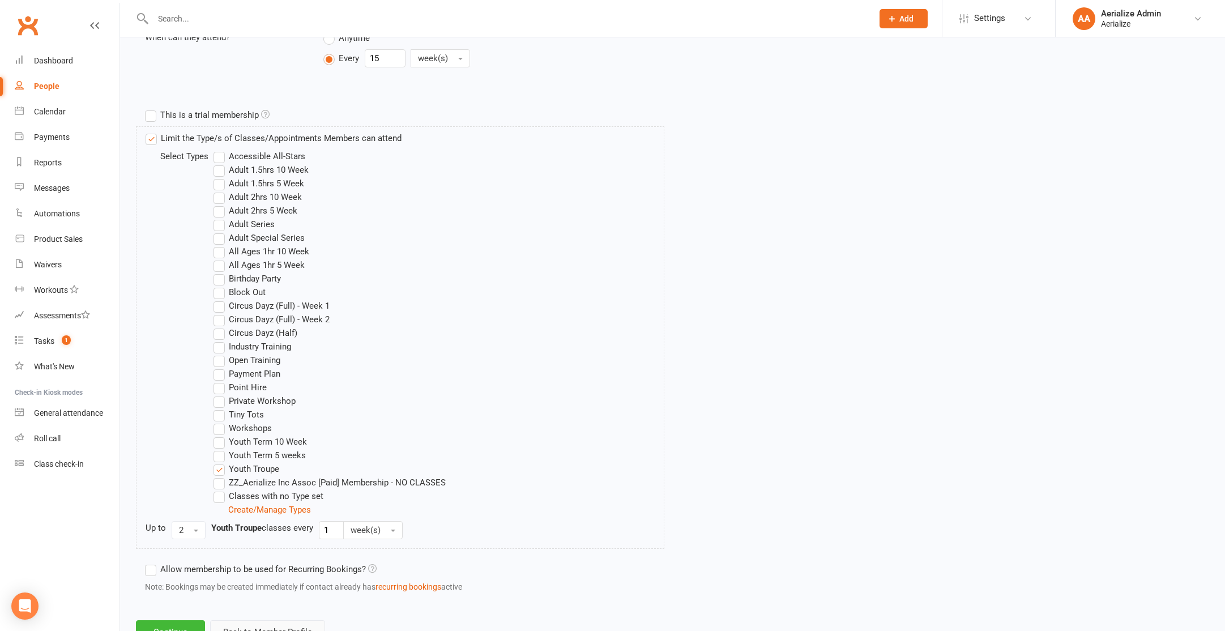
scroll to position [528, 0]
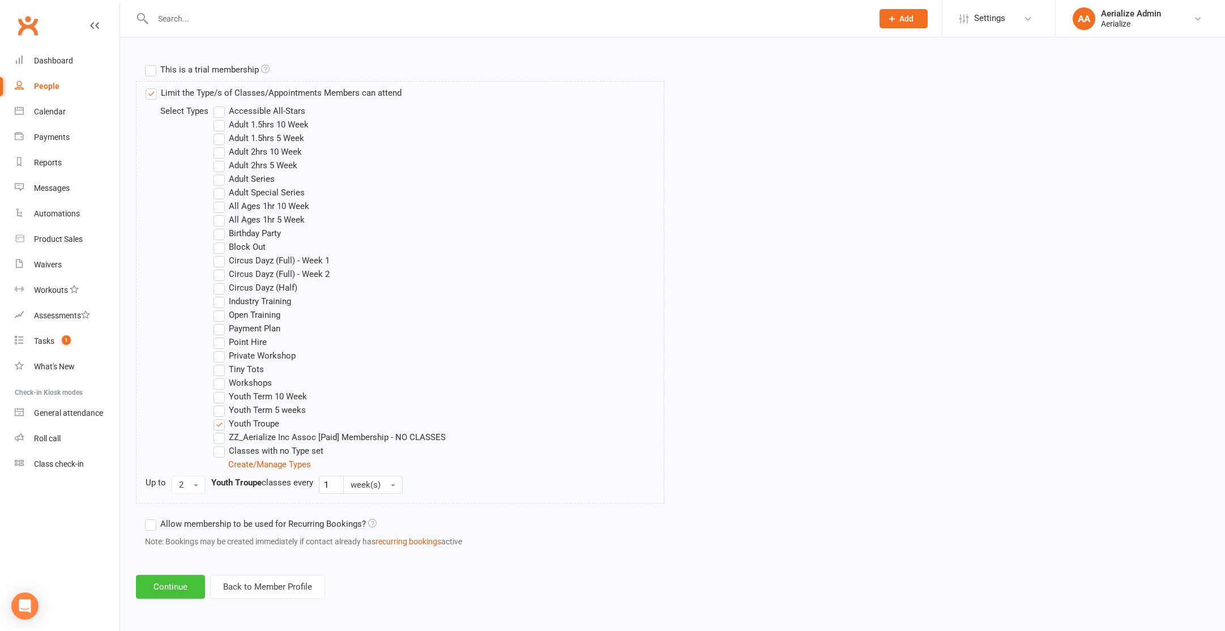
click at [183, 581] on button "Continue" at bounding box center [170, 587] width 69 height 24
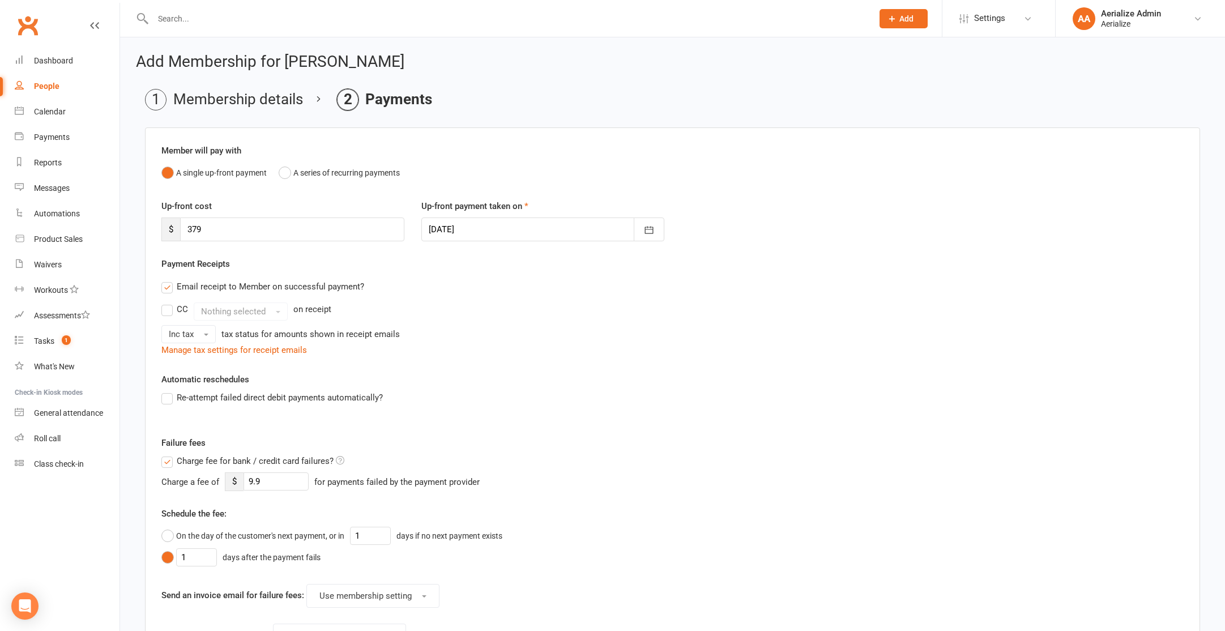
scroll to position [227, 0]
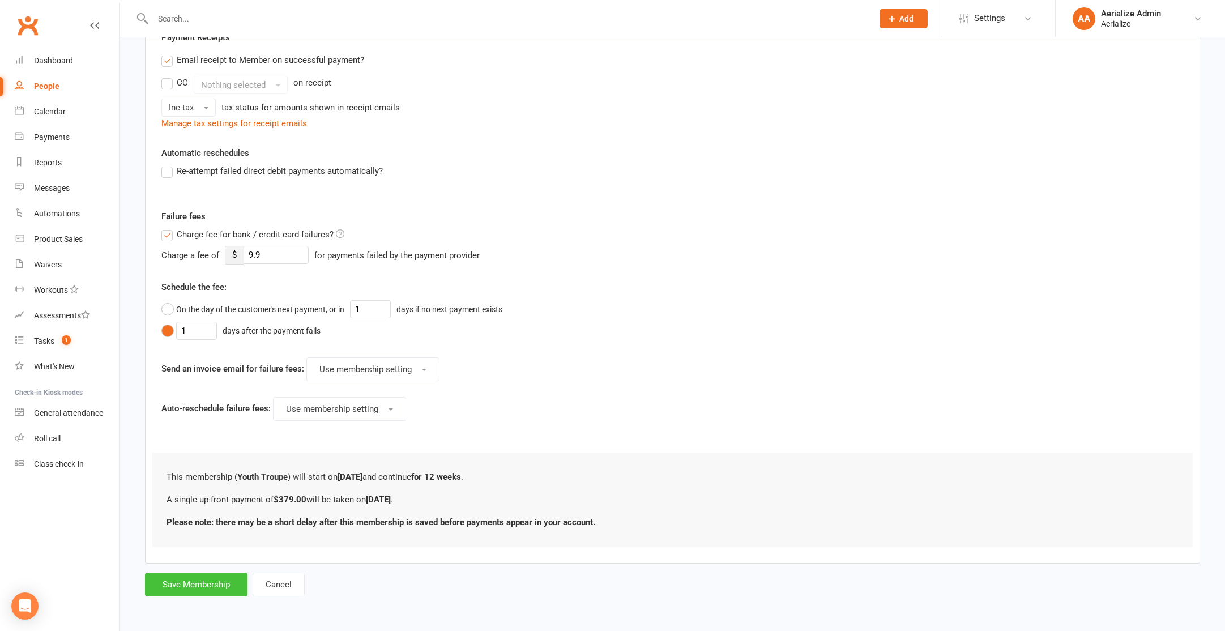
click at [236, 586] on button "Save Membership" at bounding box center [196, 585] width 103 height 24
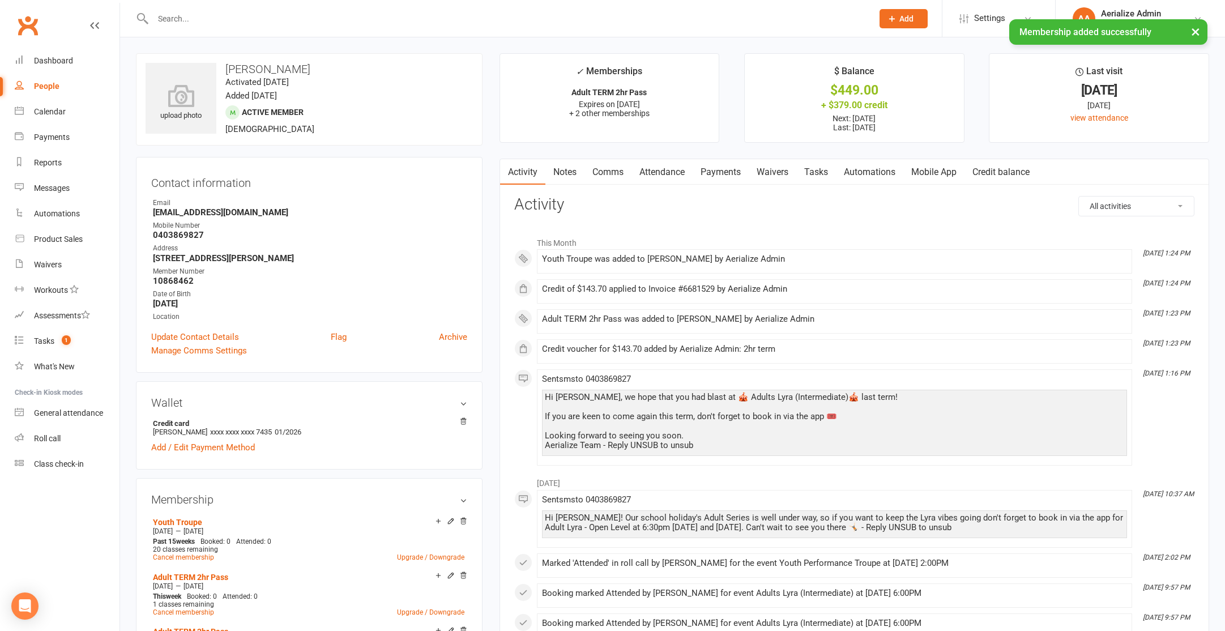
click at [661, 169] on link "Attendance" at bounding box center [662, 172] width 61 height 26
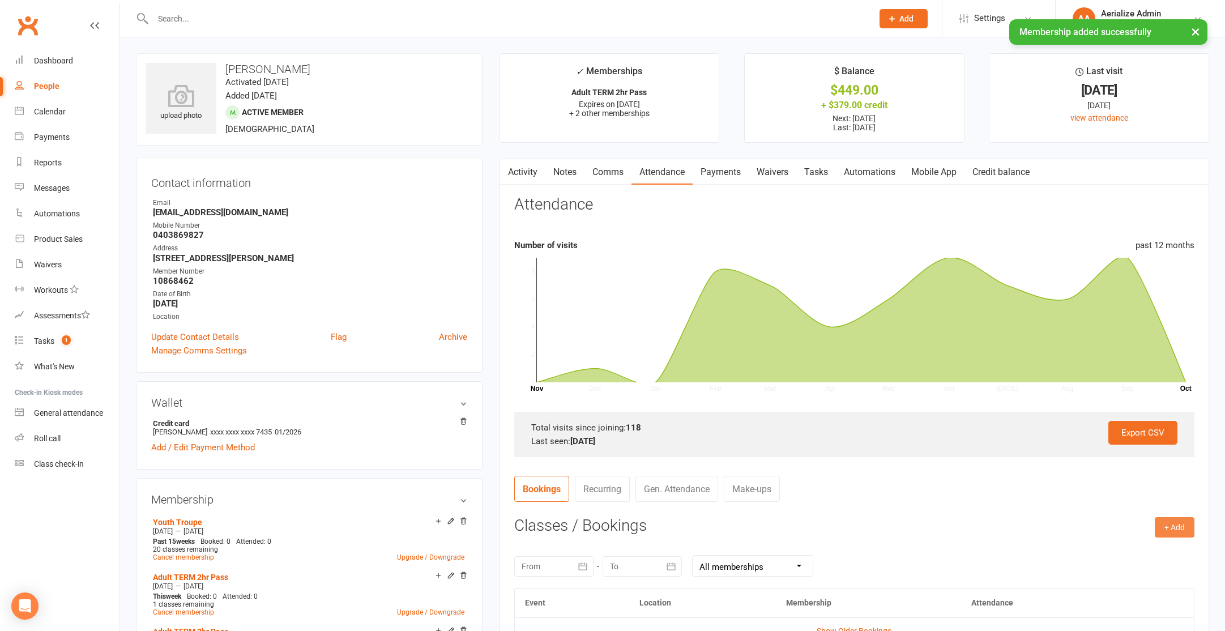
click at [1182, 522] on button "+ Add" at bounding box center [1175, 527] width 40 height 20
click at [1160, 552] on link "Book Event" at bounding box center [1138, 553] width 112 height 23
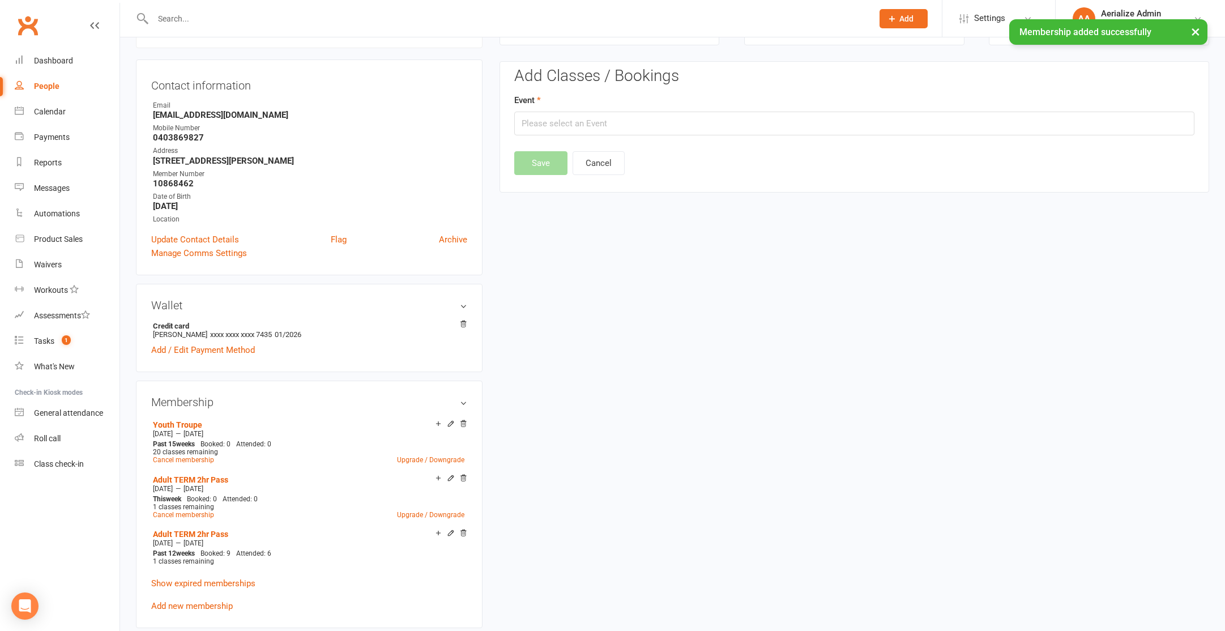
scroll to position [101, 0]
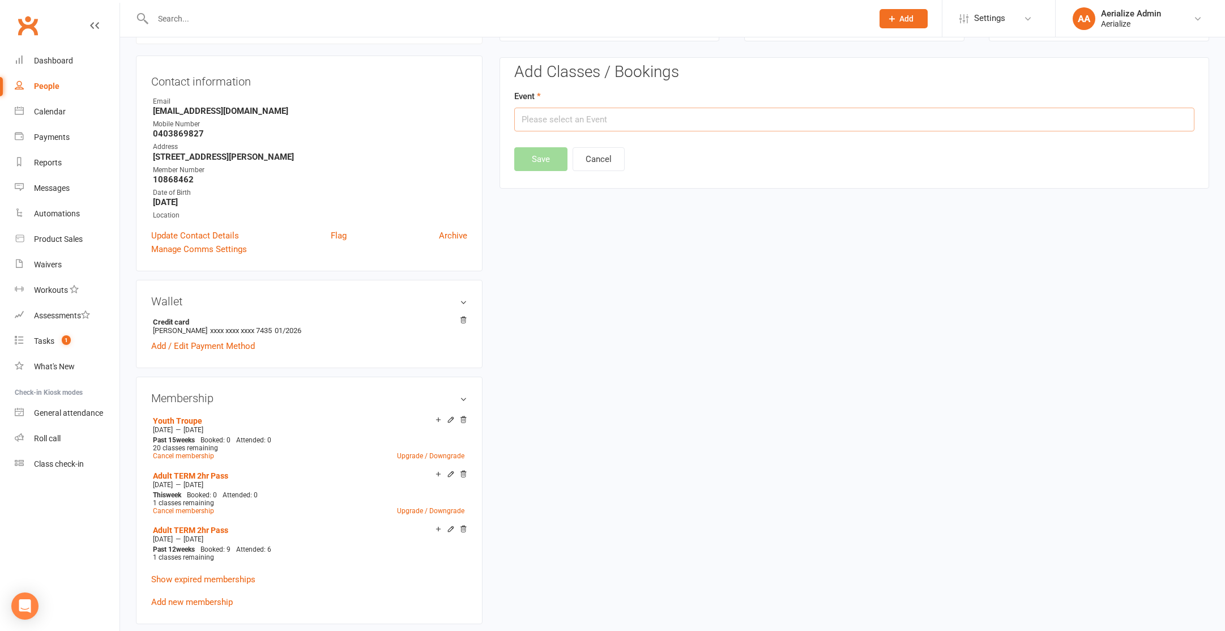
click at [718, 126] on input "text" at bounding box center [854, 120] width 680 height 24
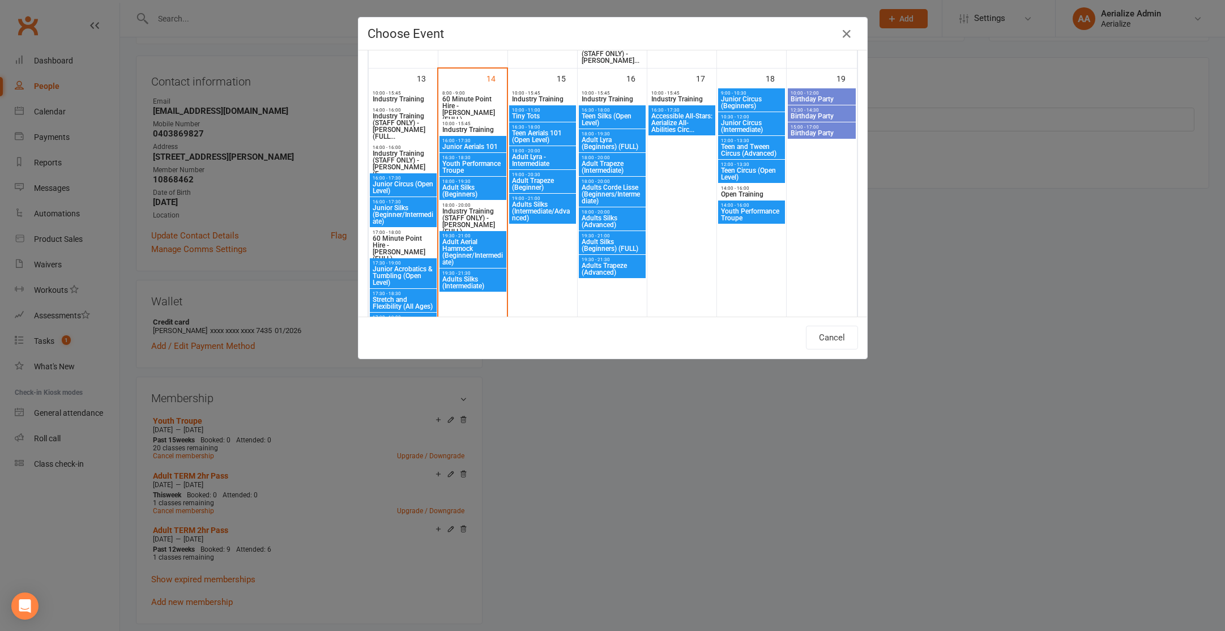
scroll to position [763, 0]
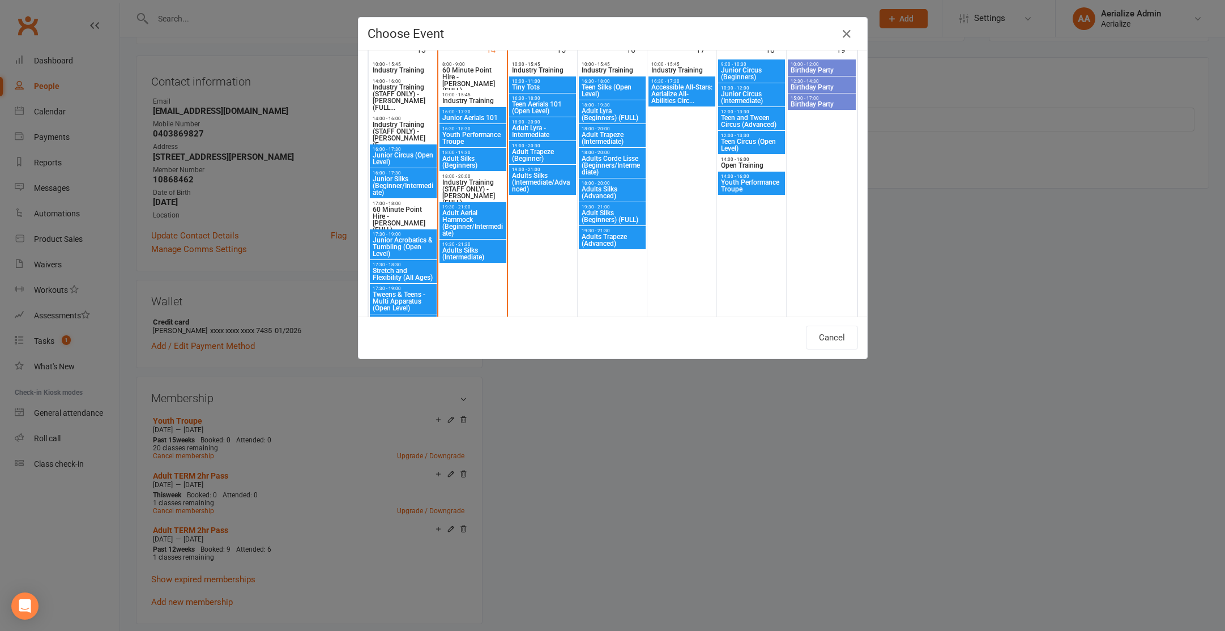
click at [547, 131] on span "Adult Lyra - Intermediate" at bounding box center [543, 132] width 62 height 14
type input "Adult Lyra - Intermediate - Oct 15, 2025 6:00:00 PM"
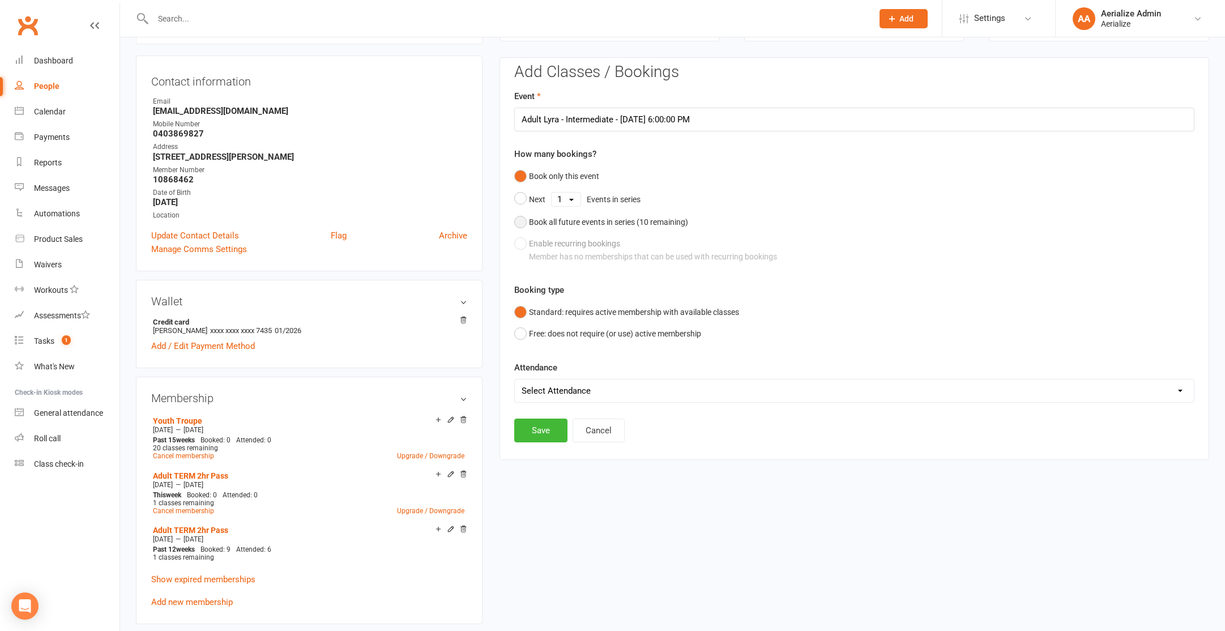
click at [616, 225] on div "Book all future events in series ( 10 remaining)" at bounding box center [608, 222] width 159 height 12
click at [551, 374] on button "Save" at bounding box center [540, 373] width 53 height 24
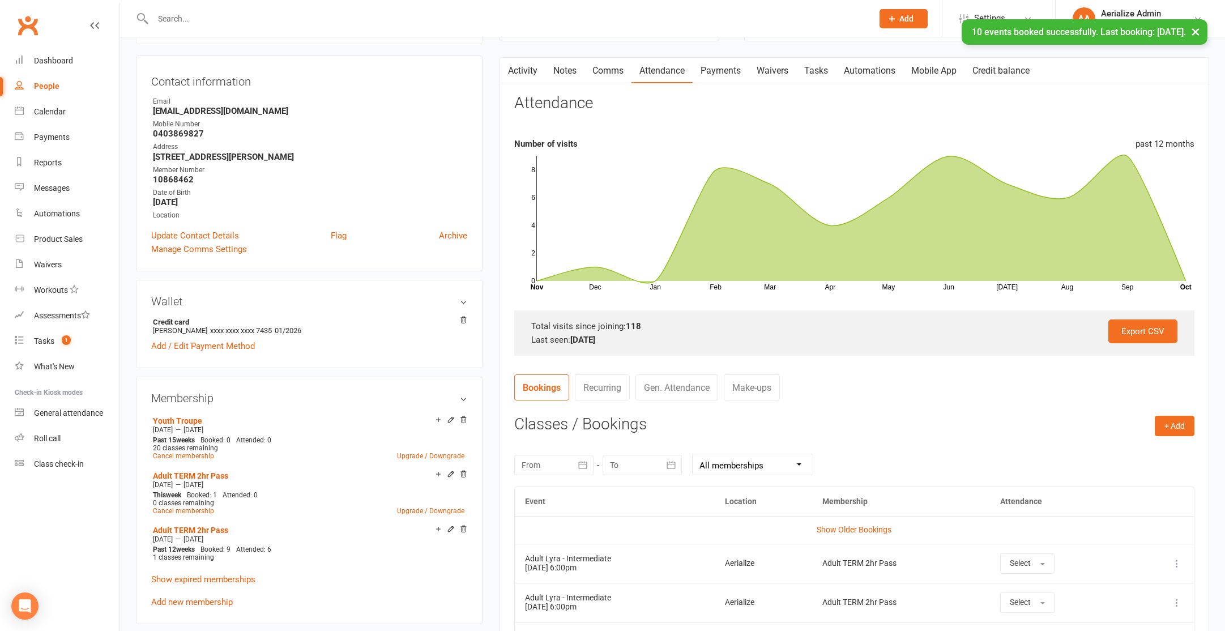
click at [728, 66] on link "Payments" at bounding box center [721, 71] width 56 height 26
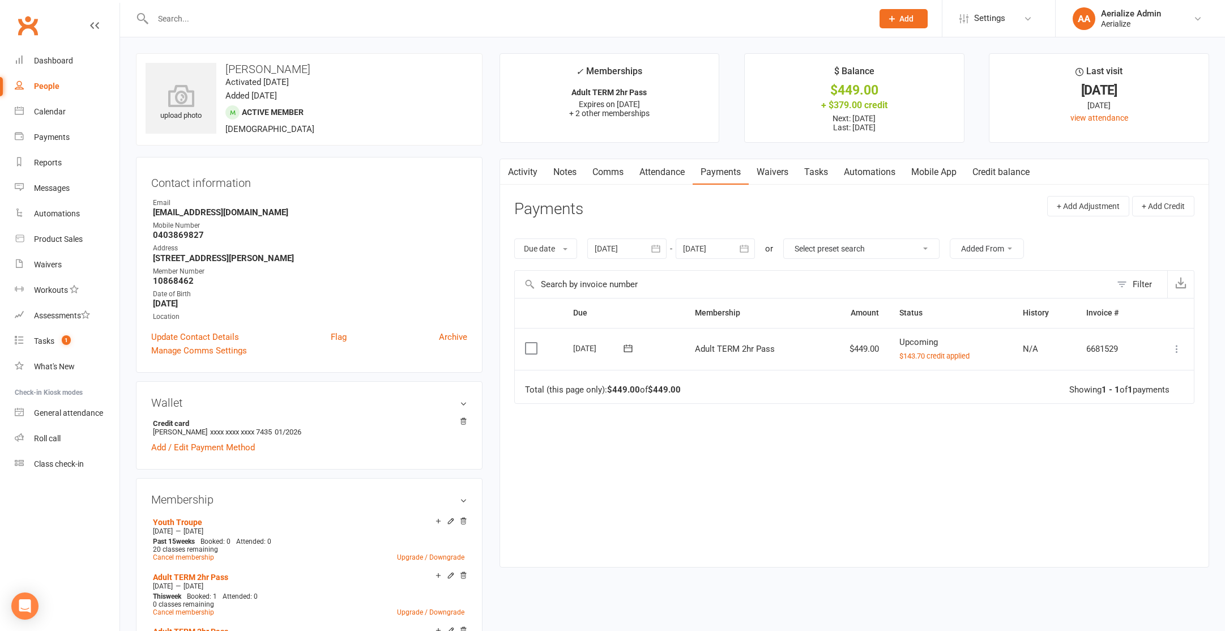
drag, startPoint x: 660, startPoint y: 171, endPoint x: 666, endPoint y: 176, distance: 8.1
click at [660, 171] on link "Attendance" at bounding box center [662, 172] width 61 height 26
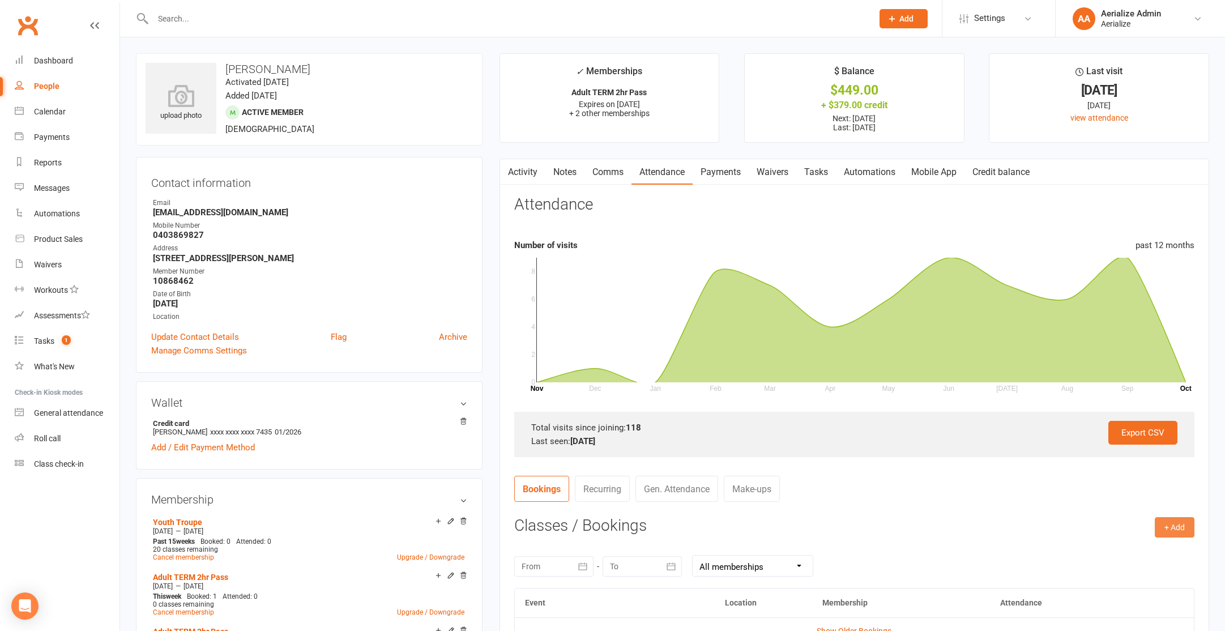
click at [1179, 522] on button "+ Add" at bounding box center [1175, 527] width 40 height 20
click at [1152, 548] on link "Book Event" at bounding box center [1138, 553] width 112 height 23
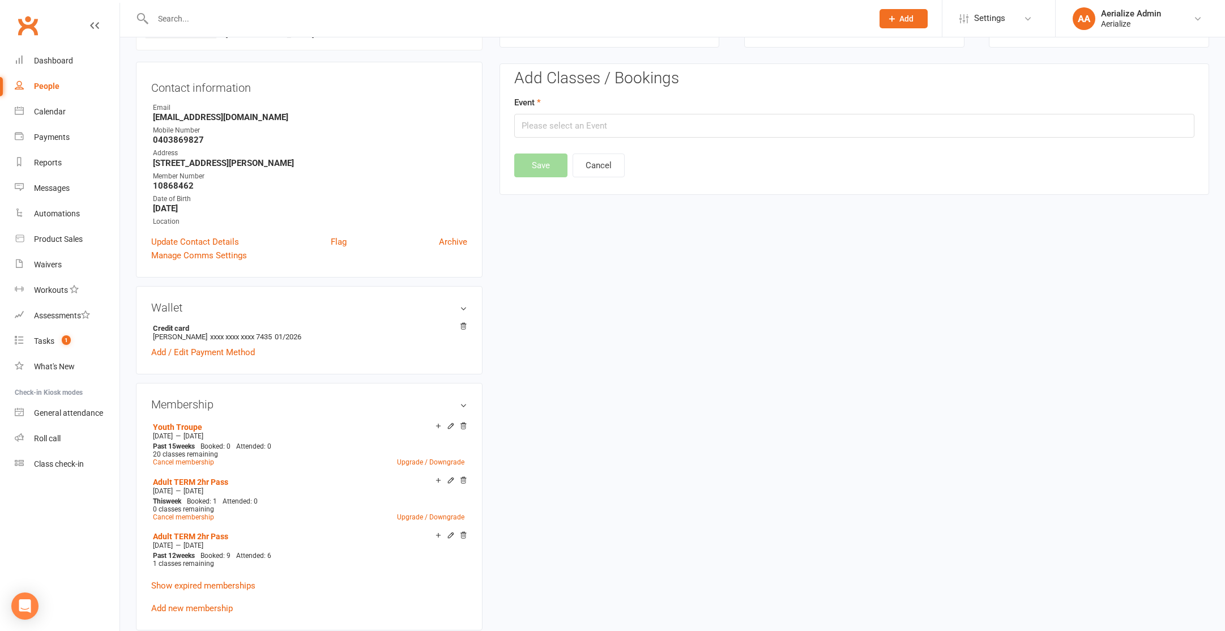
scroll to position [101, 0]
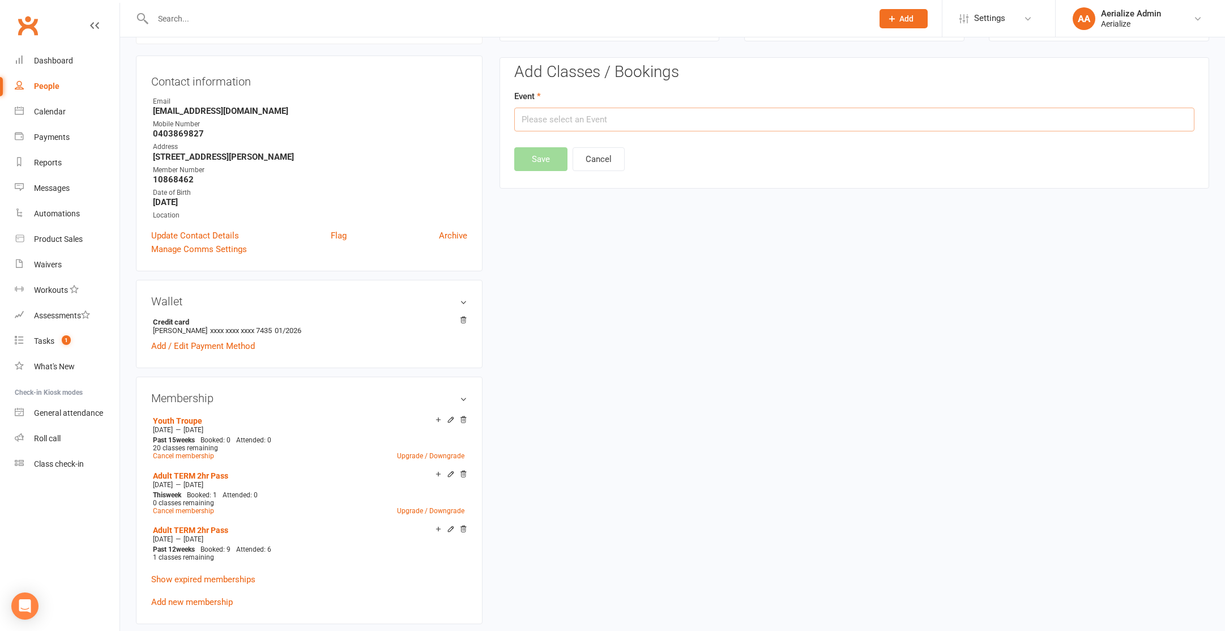
click at [674, 125] on input "text" at bounding box center [854, 120] width 680 height 24
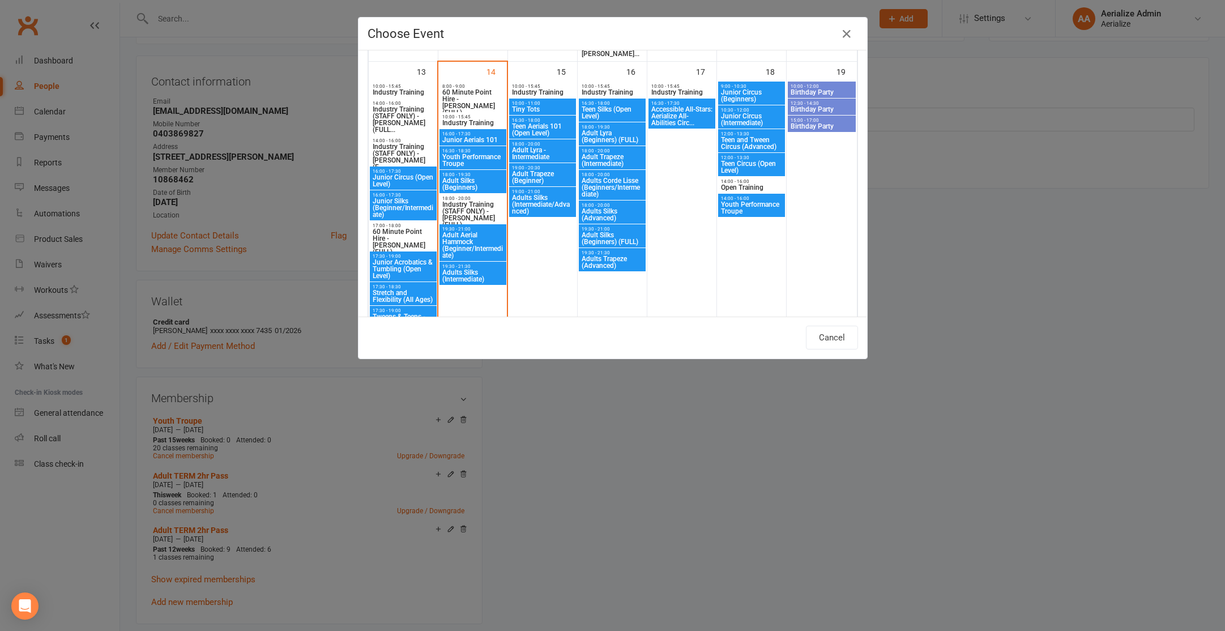
scroll to position [743, 0]
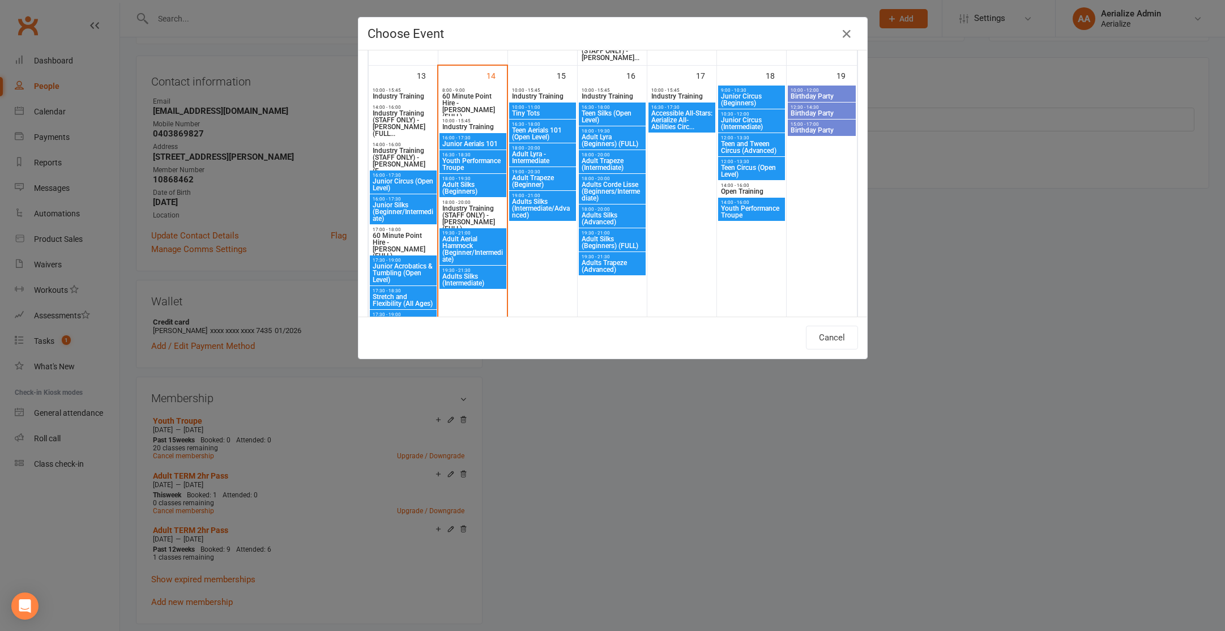
click at [467, 163] on span "Youth Performance Troupe" at bounding box center [473, 164] width 62 height 14
type input "Youth Performance Troupe - [DATE] 4:30:00 PM"
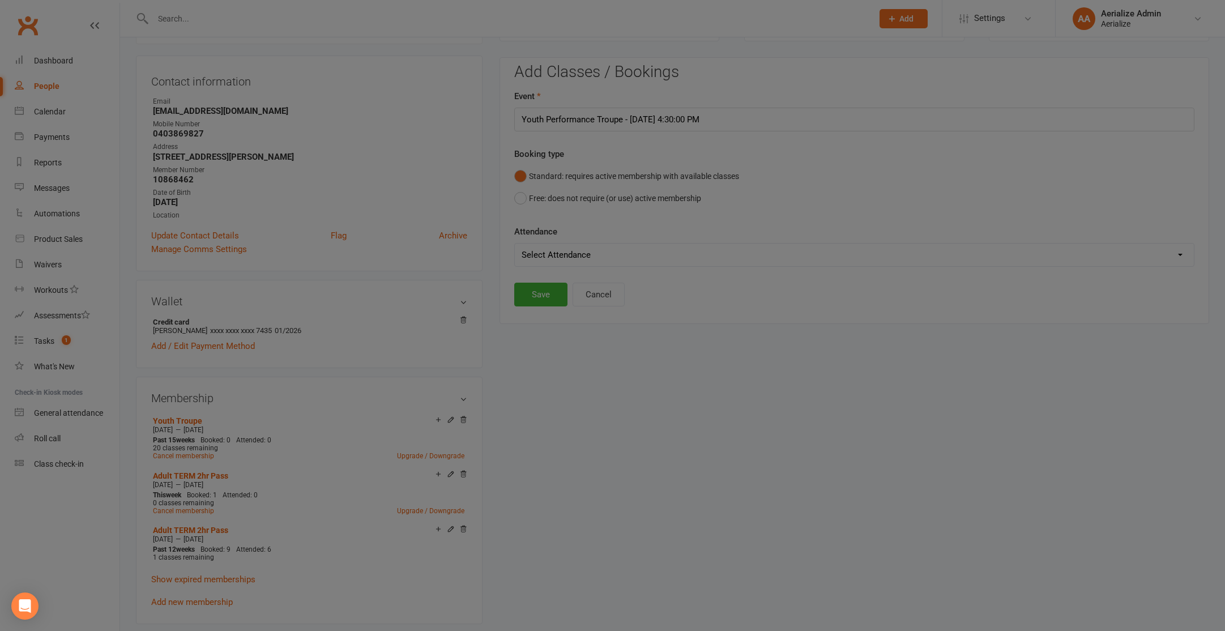
scroll to position [738, 0]
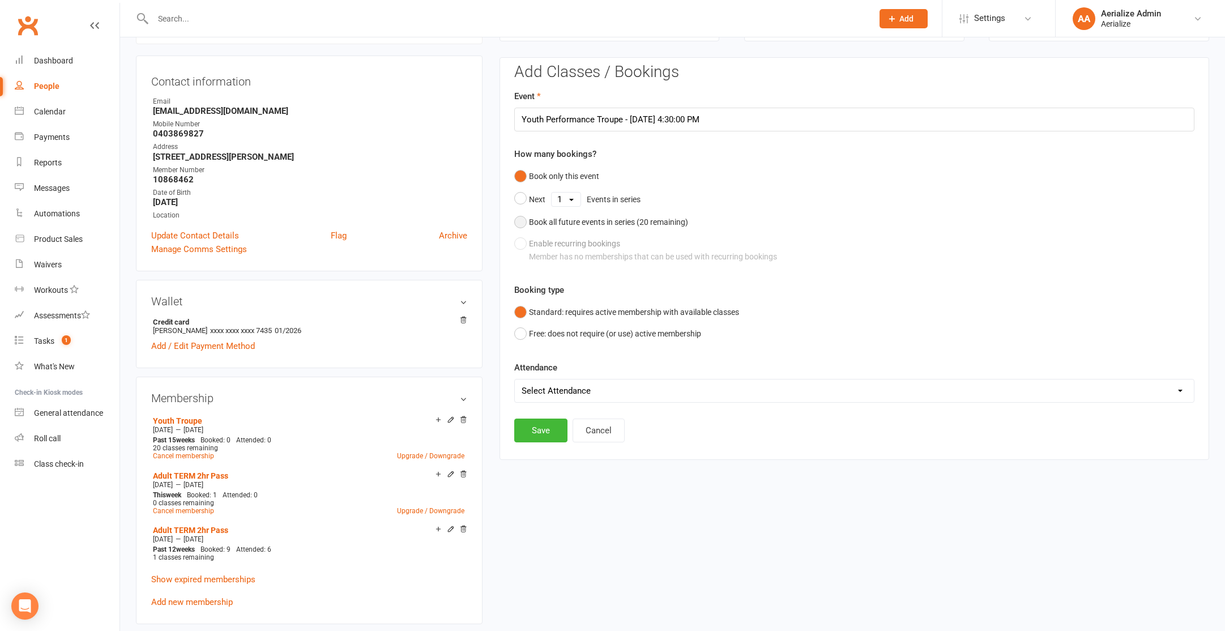
drag, startPoint x: 563, startPoint y: 222, endPoint x: 571, endPoint y: 281, distance: 60.0
click at [563, 222] on div "Book all future events in series ( 20 remaining)" at bounding box center [608, 222] width 159 height 12
click at [550, 380] on button "Save" at bounding box center [540, 373] width 53 height 24
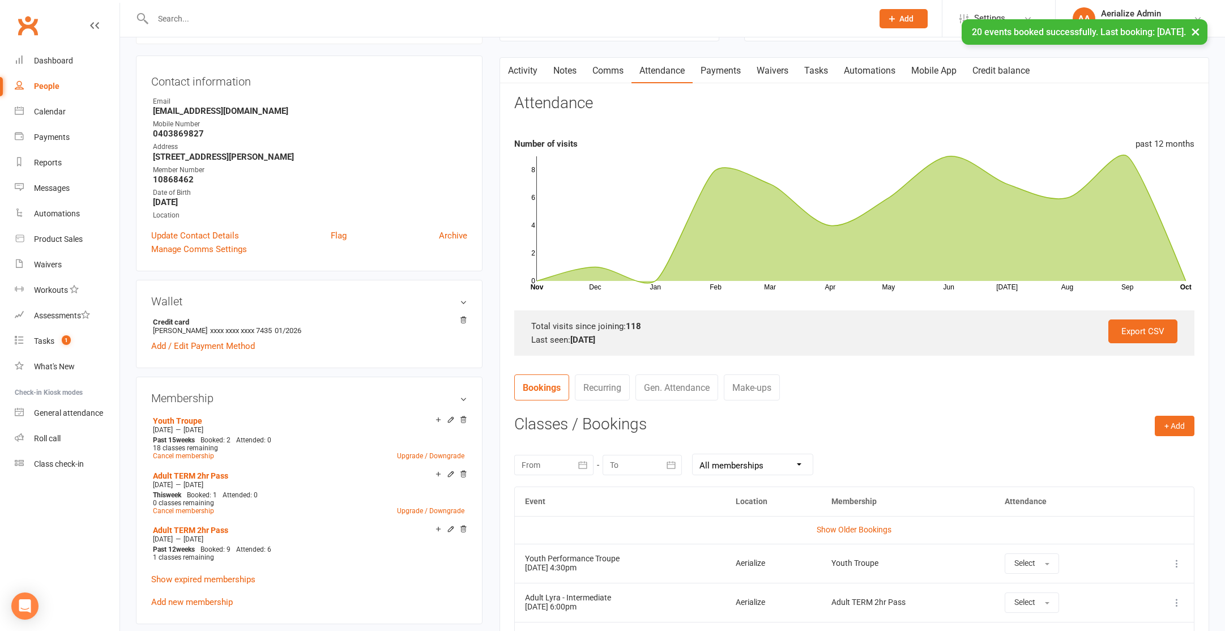
click at [730, 74] on link "Payments" at bounding box center [721, 71] width 56 height 26
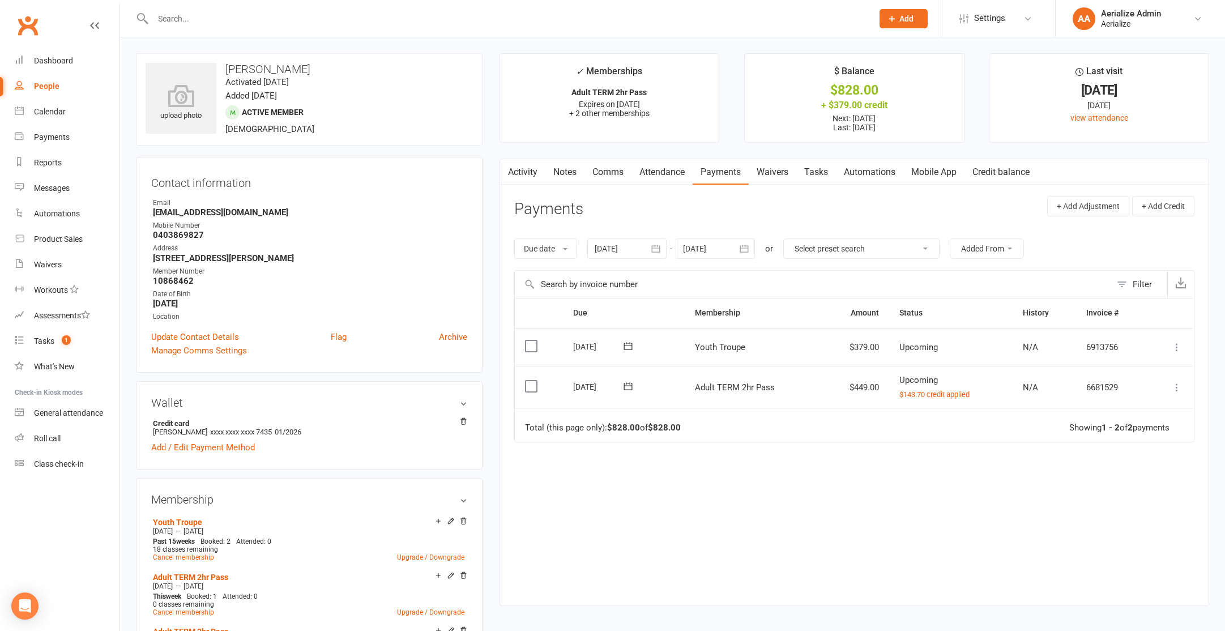
click at [1177, 349] on icon at bounding box center [1177, 347] width 11 height 11
click at [1127, 462] on link "Apply credit" at bounding box center [1127, 460] width 112 height 23
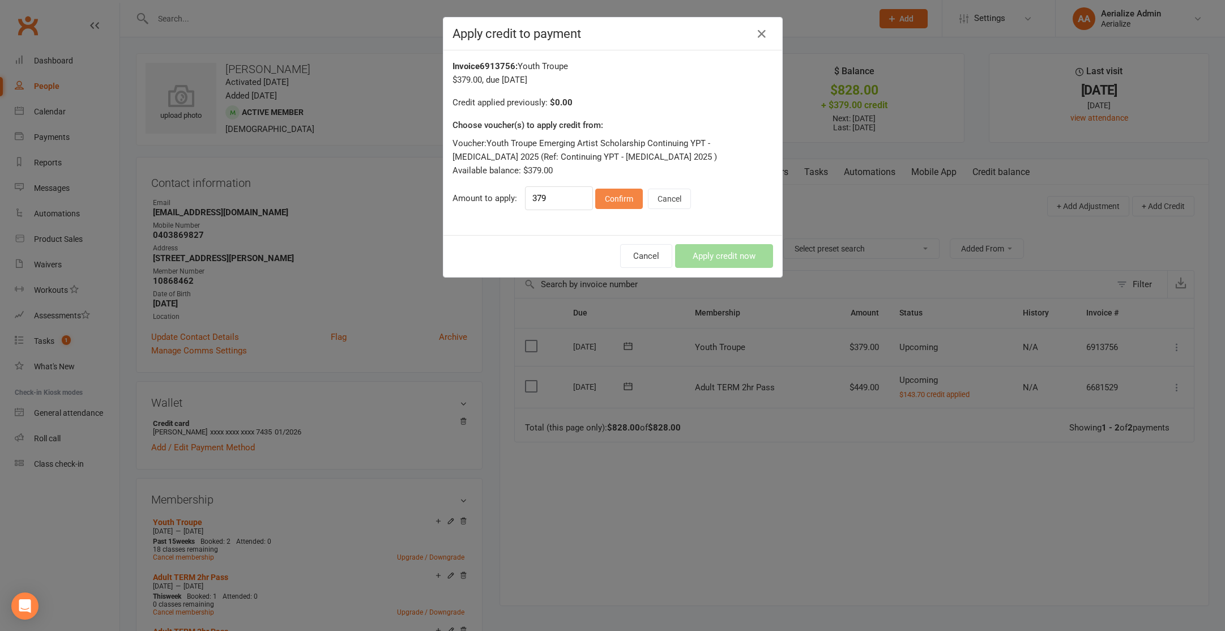
click at [634, 202] on button "Confirm" at bounding box center [619, 199] width 48 height 20
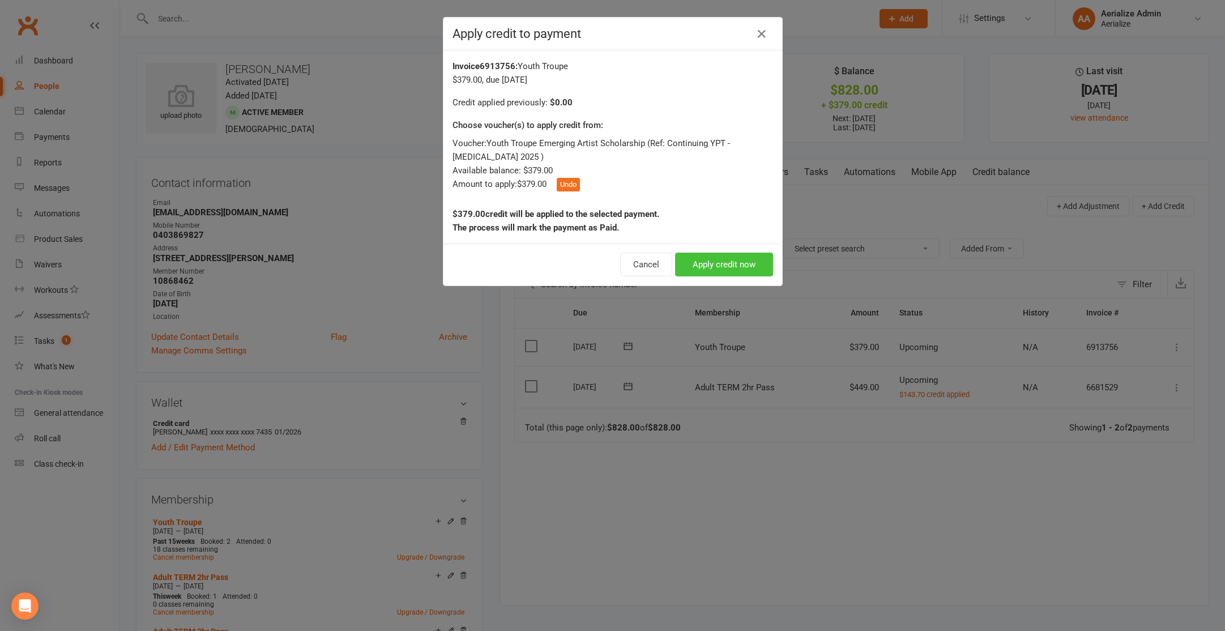
click at [723, 253] on button "Apply credit now" at bounding box center [724, 265] width 98 height 24
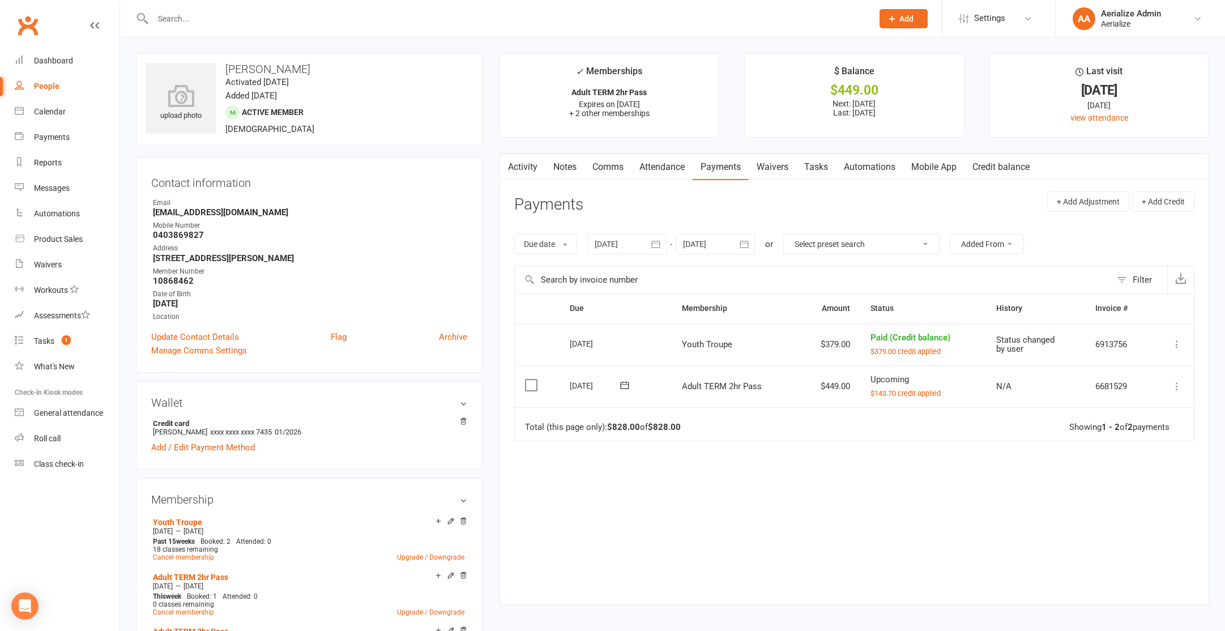
click at [1008, 171] on link "Credit balance" at bounding box center [1001, 167] width 73 height 26
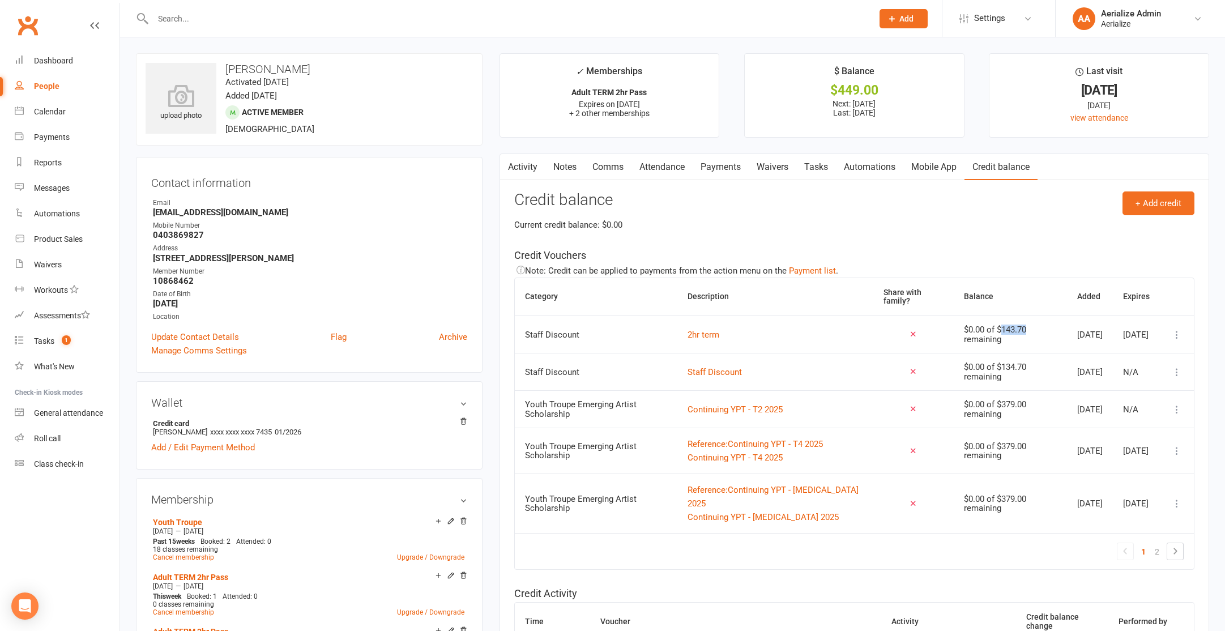
drag, startPoint x: 956, startPoint y: 330, endPoint x: 1000, endPoint y: 334, distance: 44.4
click at [999, 334] on div "$0.00 of $143.70 remaining" at bounding box center [1010, 334] width 93 height 19
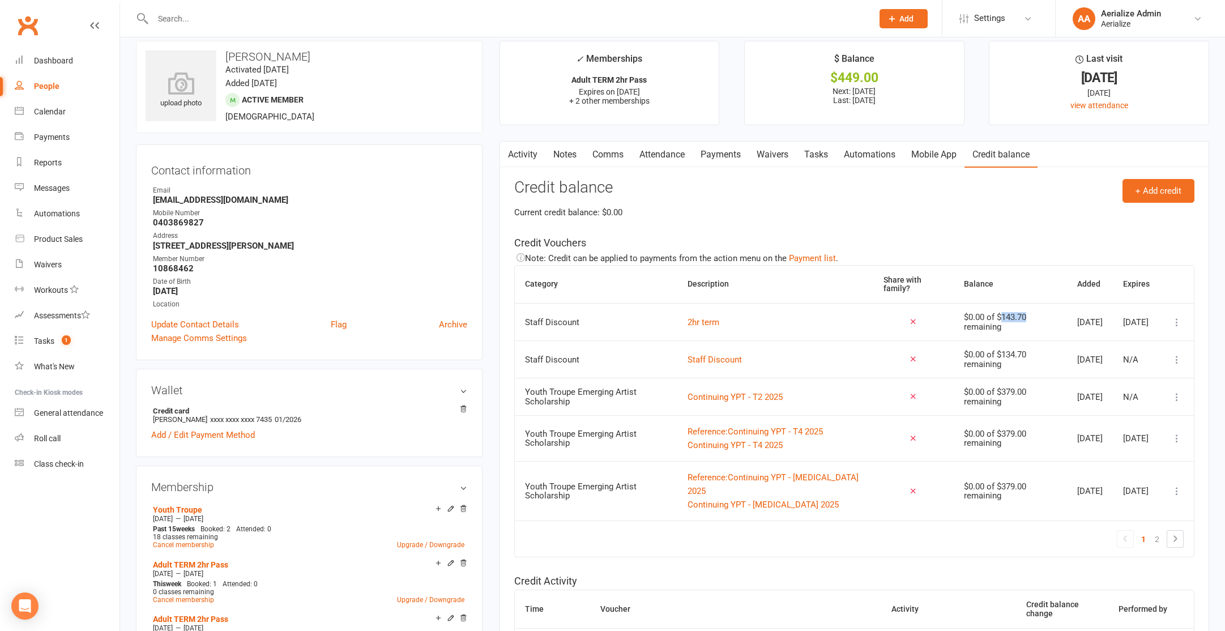
scroll to position [11, 0]
click at [1177, 323] on icon at bounding box center [1177, 323] width 11 height 11
click at [1152, 365] on link "Remove" at bounding box center [1127, 368] width 112 height 23
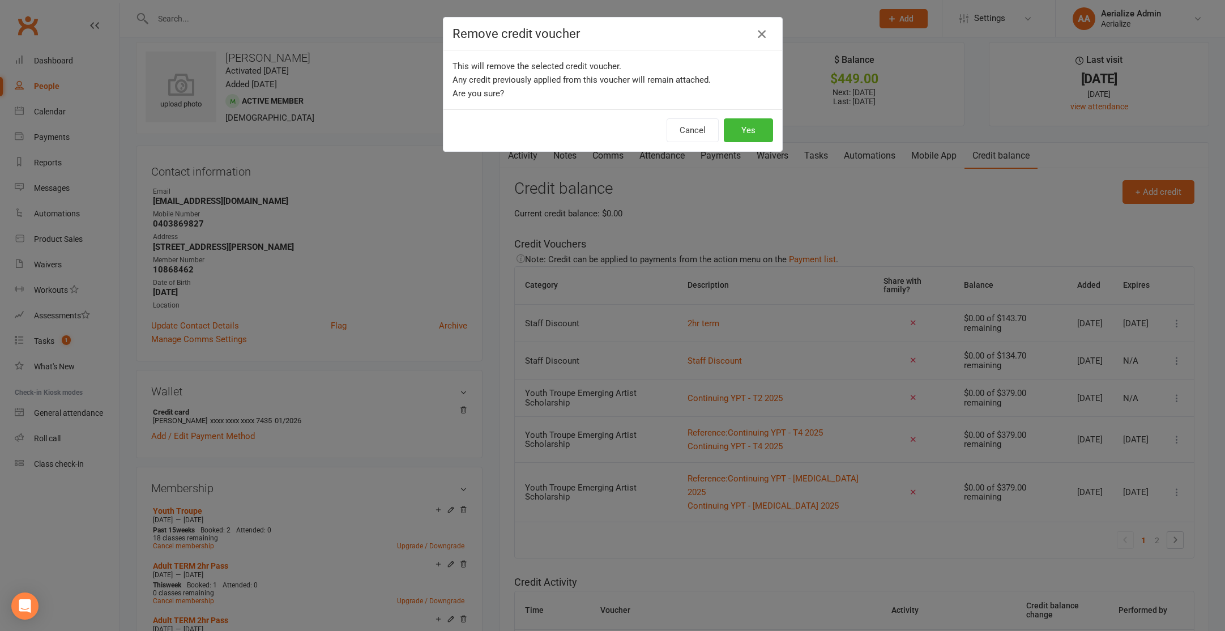
click at [764, 30] on icon "button" at bounding box center [762, 34] width 14 height 14
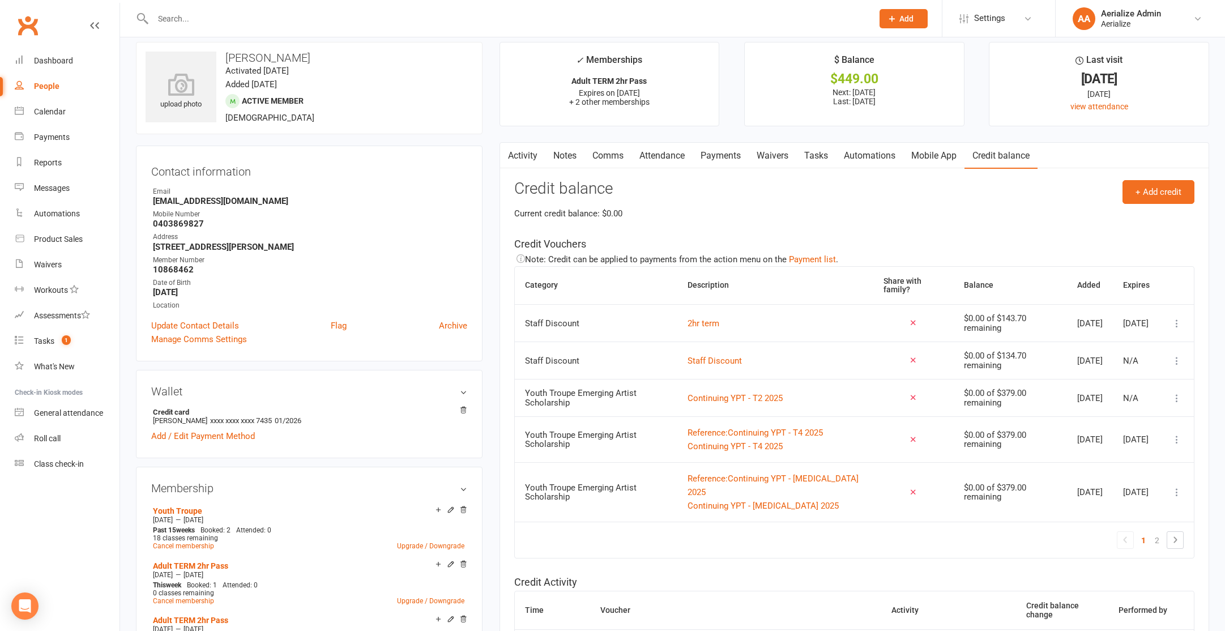
click at [650, 156] on link "Attendance" at bounding box center [662, 156] width 61 height 26
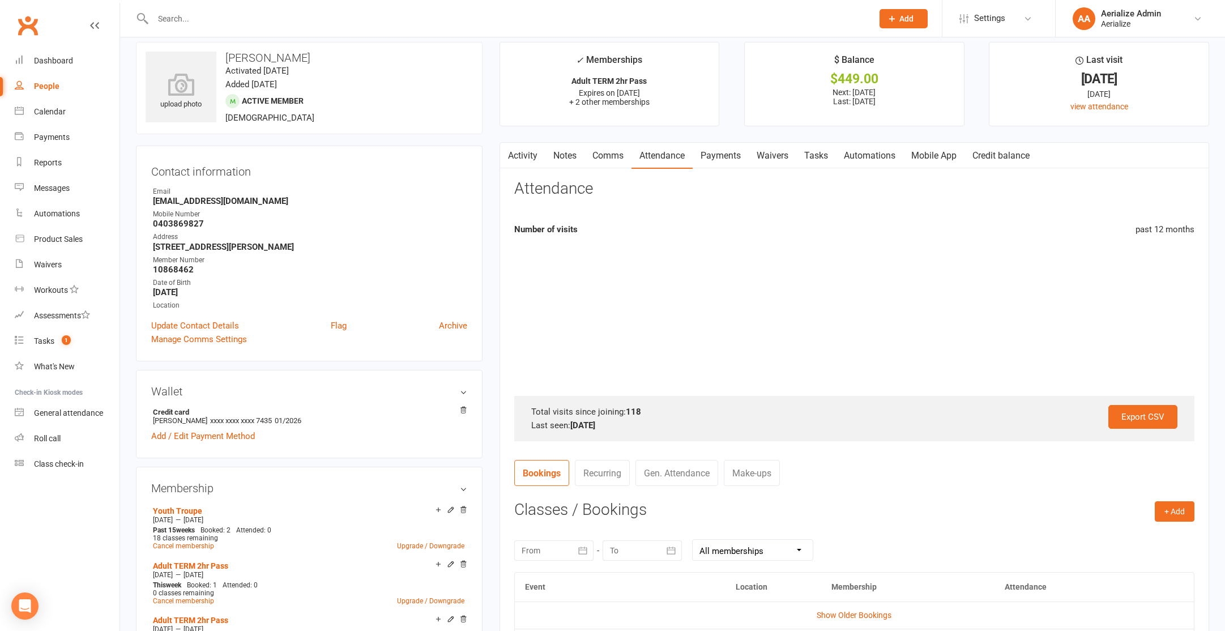
click at [695, 160] on link "Payments" at bounding box center [721, 156] width 56 height 26
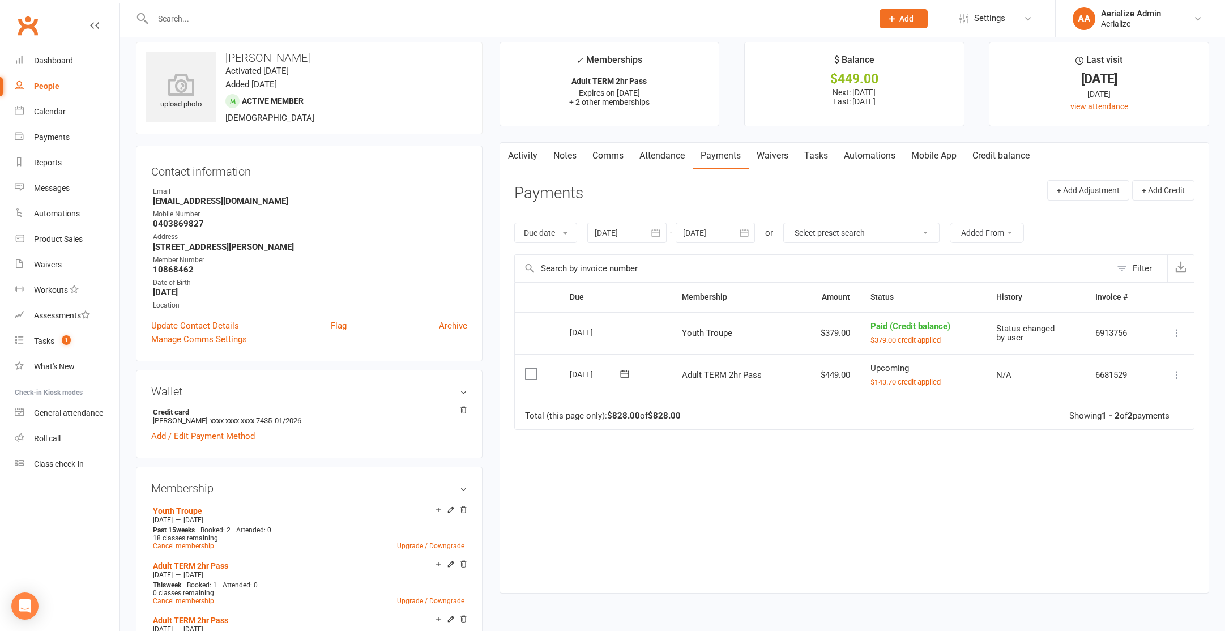
click at [1173, 376] on icon at bounding box center [1177, 374] width 11 height 11
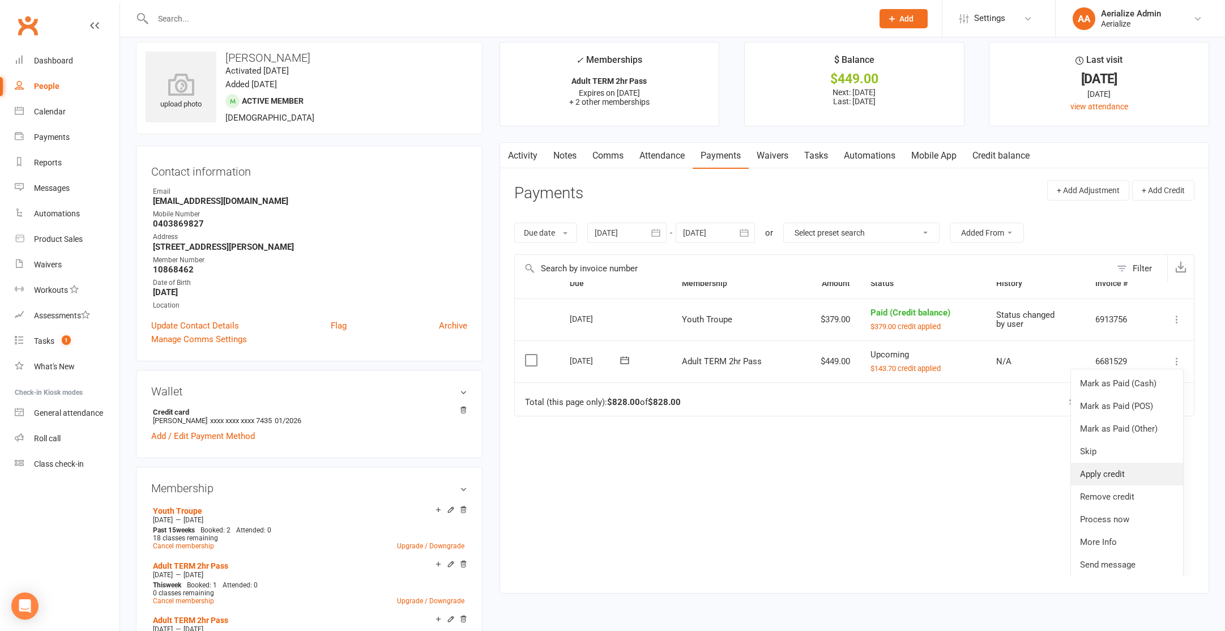
scroll to position [17, 0]
click at [1129, 489] on link "Remove credit" at bounding box center [1127, 493] width 112 height 23
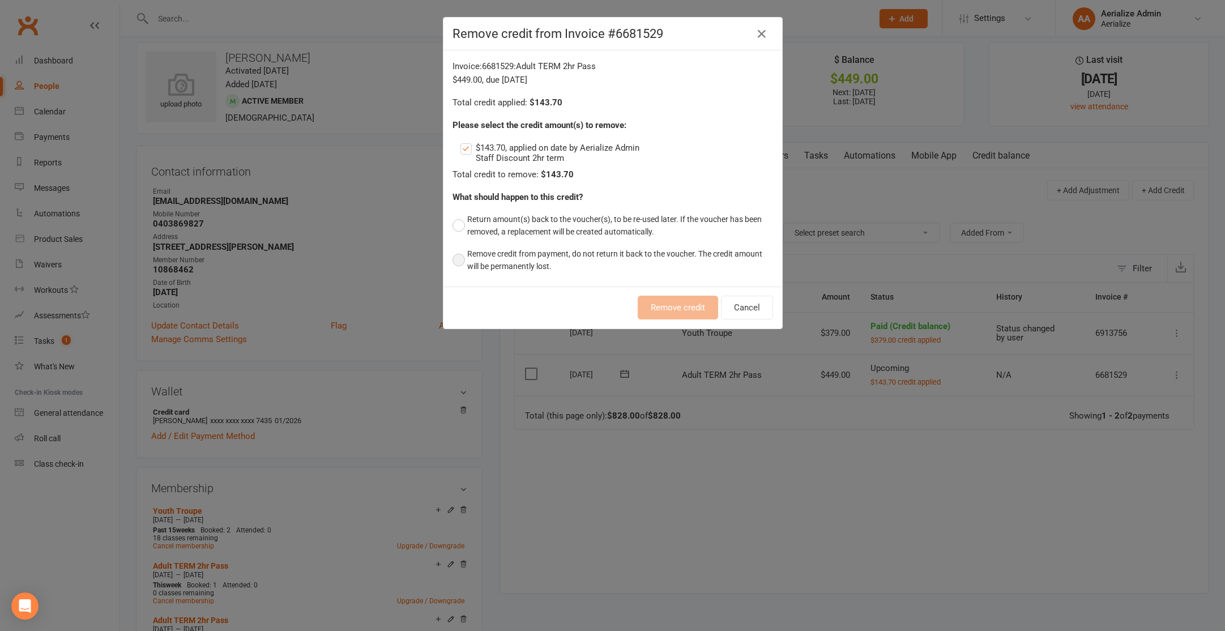
click at [509, 250] on button "Remove credit from payment, do not return it back to the voucher. The credit am…" at bounding box center [613, 260] width 321 height 35
click at [668, 303] on button "Remove credit" at bounding box center [678, 308] width 80 height 24
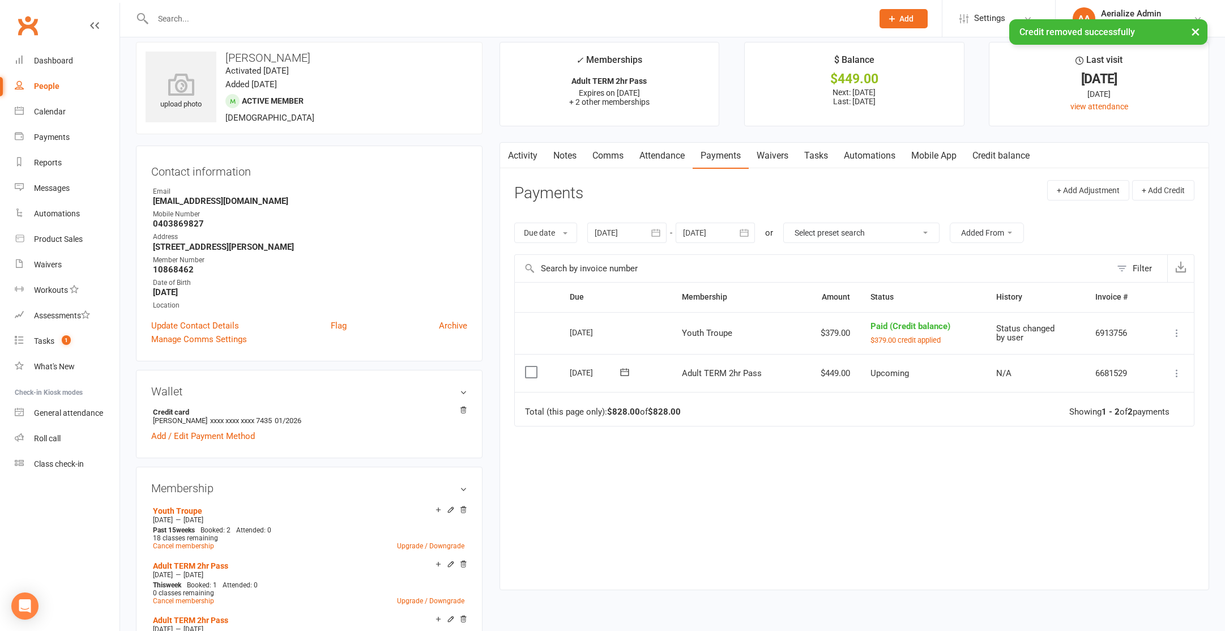
click at [1021, 155] on link "Credit balance" at bounding box center [1001, 156] width 73 height 26
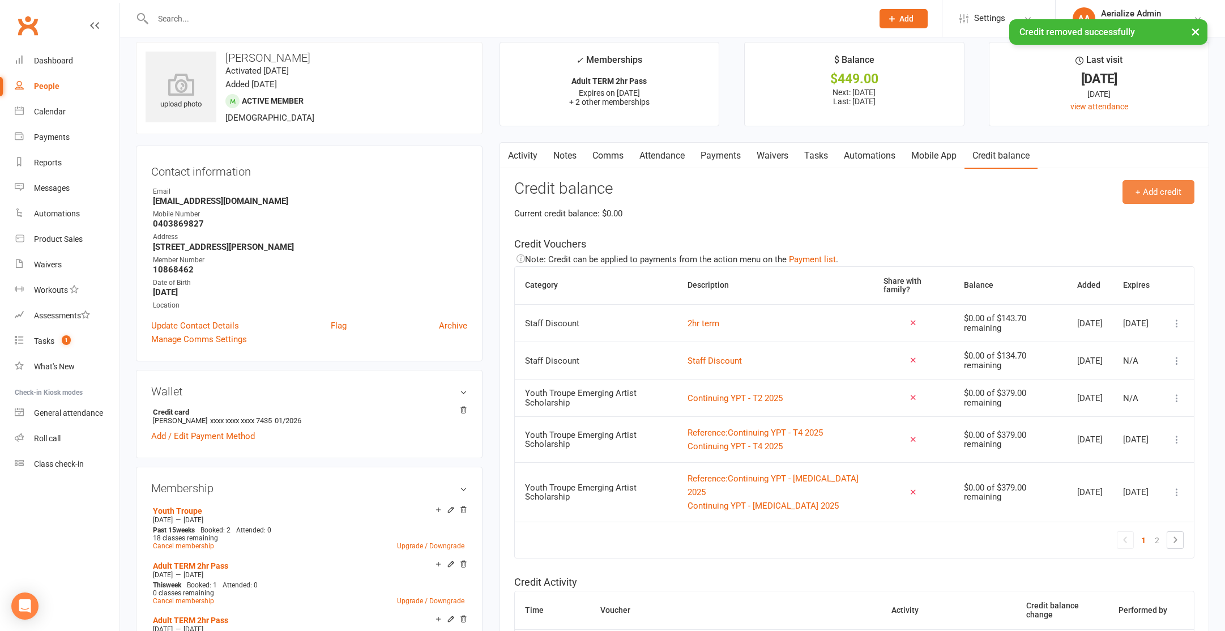
click at [1169, 194] on button "+ Add credit" at bounding box center [1159, 192] width 72 height 24
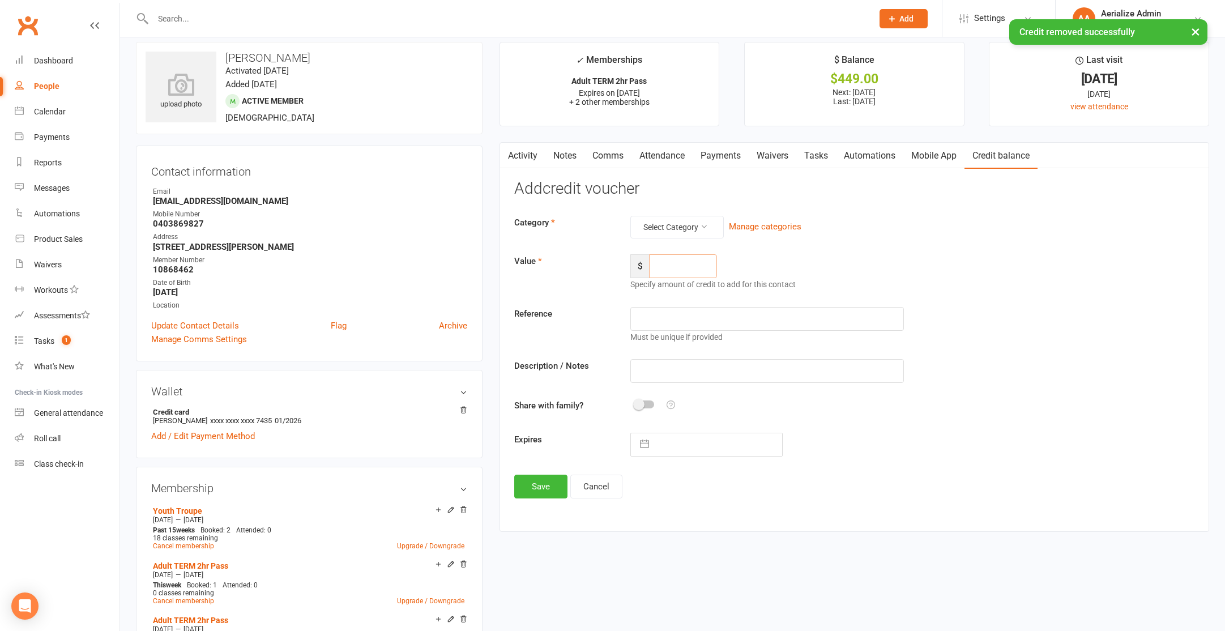
click at [665, 259] on input "number" at bounding box center [683, 266] width 68 height 24
type input "134.7"
click at [672, 221] on button "Select Category" at bounding box center [677, 227] width 93 height 23
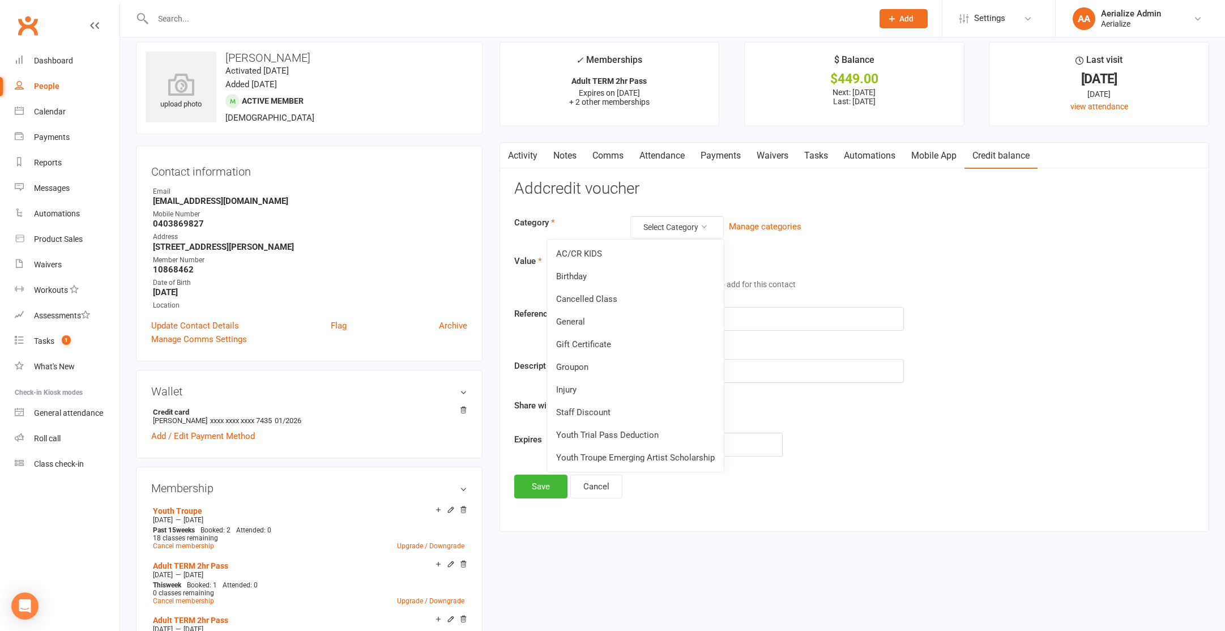
click at [610, 410] on link "Staff Discount" at bounding box center [635, 412] width 177 height 23
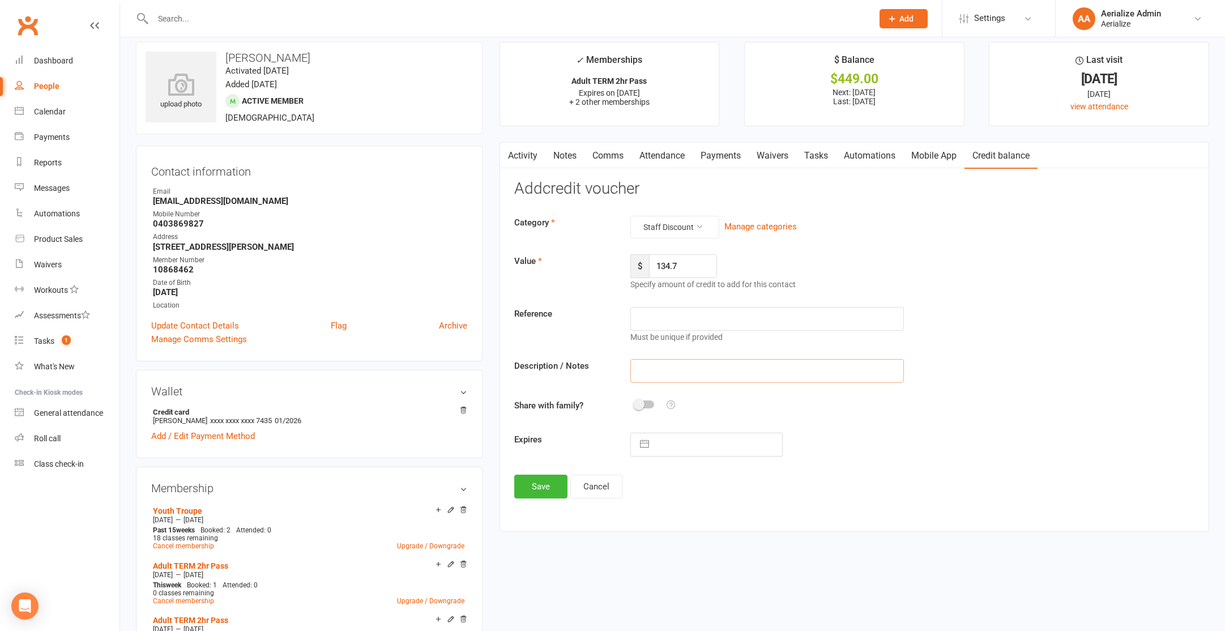
click at [647, 367] on input "text" at bounding box center [768, 371] width 274 height 24
type input "staff discount 2hr term"
click at [680, 446] on input "text" at bounding box center [718, 444] width 127 height 23
select select "8"
select select "2025"
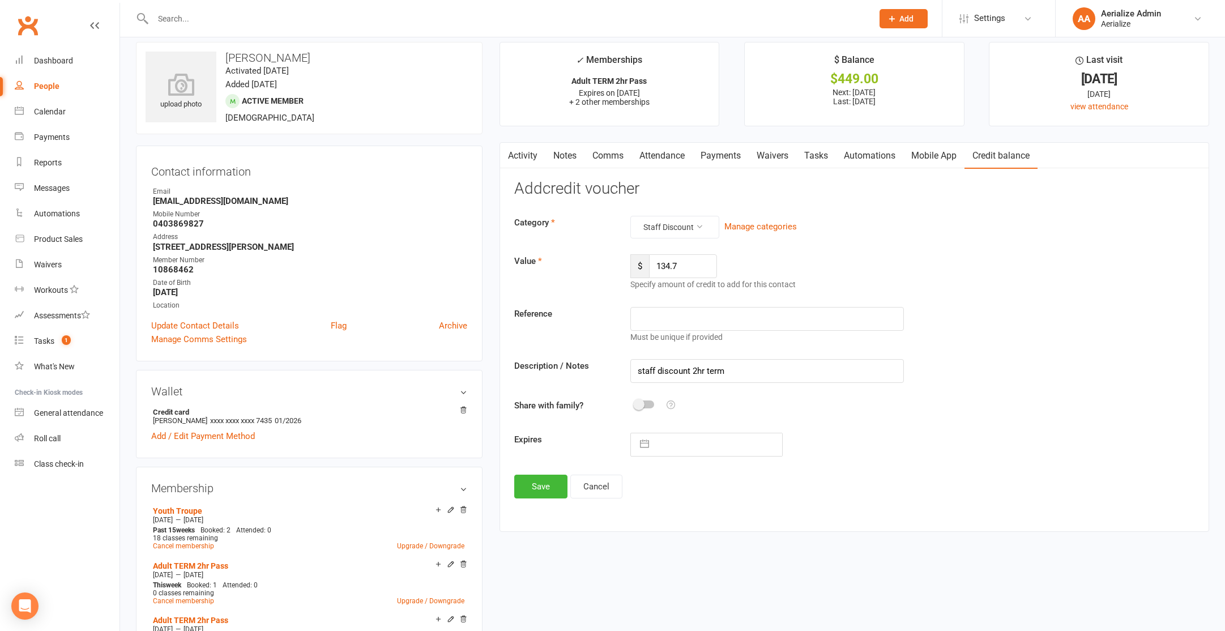
select select "9"
select select "2025"
select select "10"
select select "2025"
drag, startPoint x: 709, startPoint y: 574, endPoint x: 719, endPoint y: 574, distance: 10.2
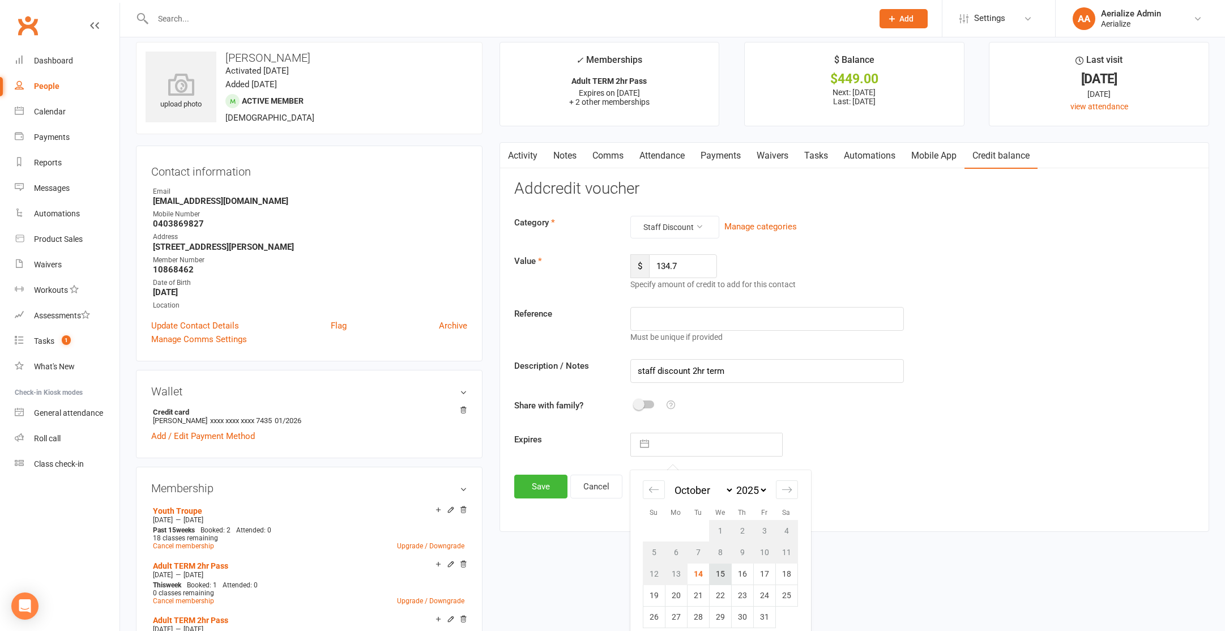
click at [719, 574] on tr "12 13 14 15 16 17 18" at bounding box center [720, 574] width 155 height 22
click at [719, 574] on td "15" at bounding box center [720, 574] width 22 height 22
type input "15 Oct 2025"
click at [552, 495] on button "Save" at bounding box center [540, 487] width 53 height 24
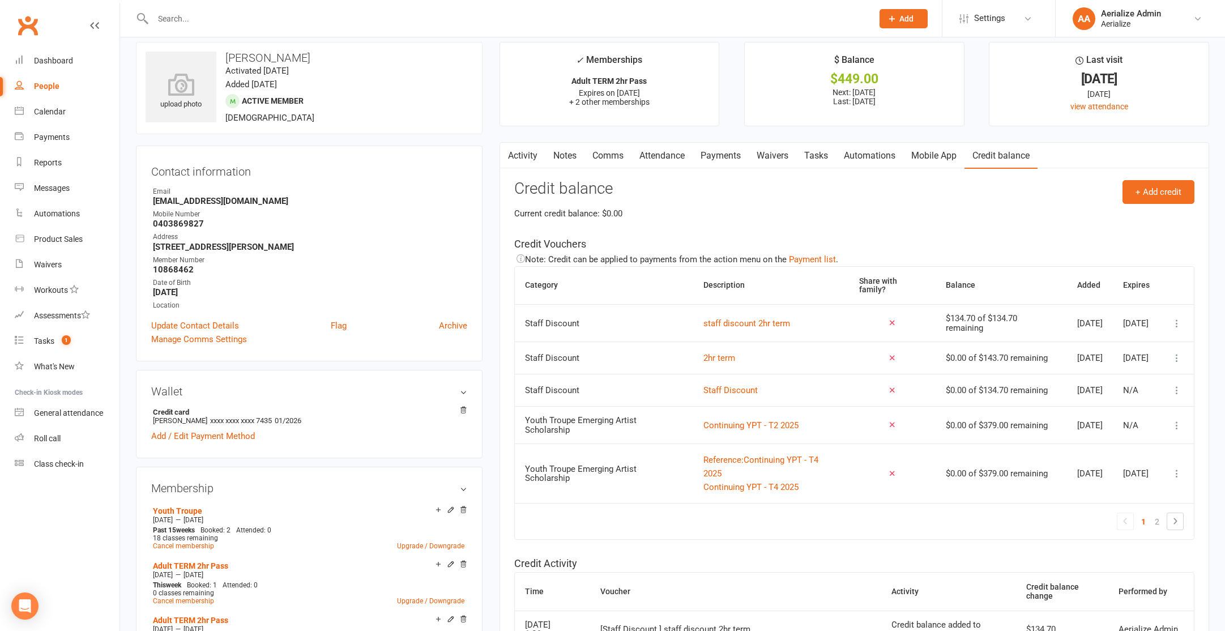
click at [734, 163] on link "Payments" at bounding box center [721, 156] width 56 height 26
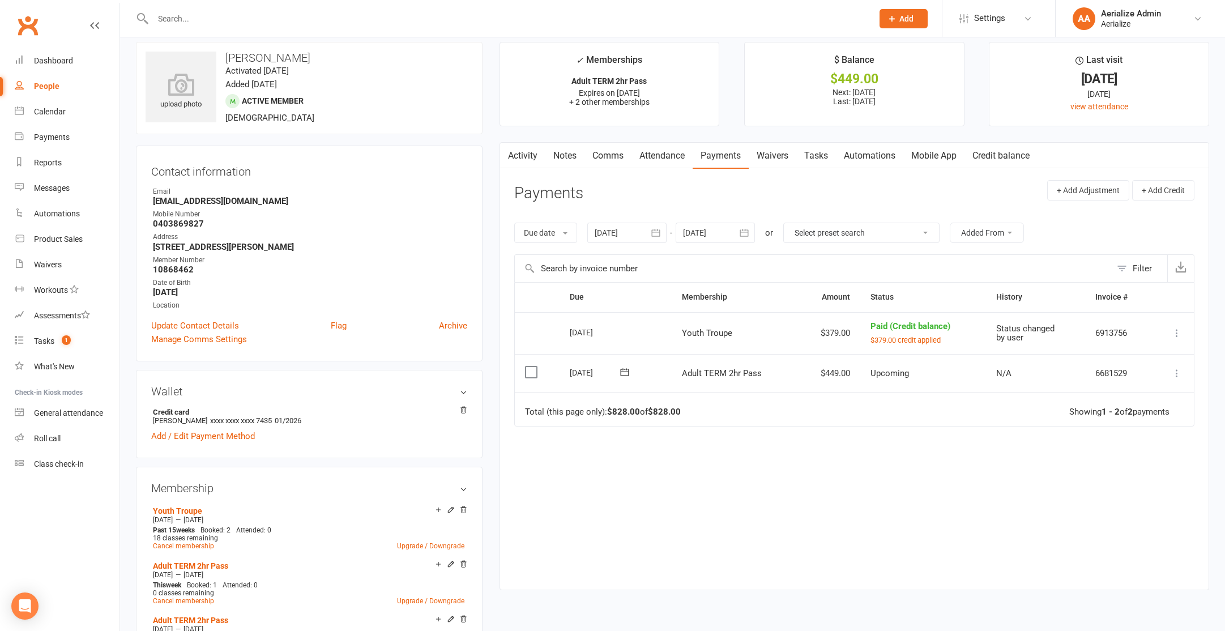
click at [1176, 370] on icon at bounding box center [1177, 373] width 11 height 11
click at [1103, 481] on link "Apply credit" at bounding box center [1127, 486] width 112 height 23
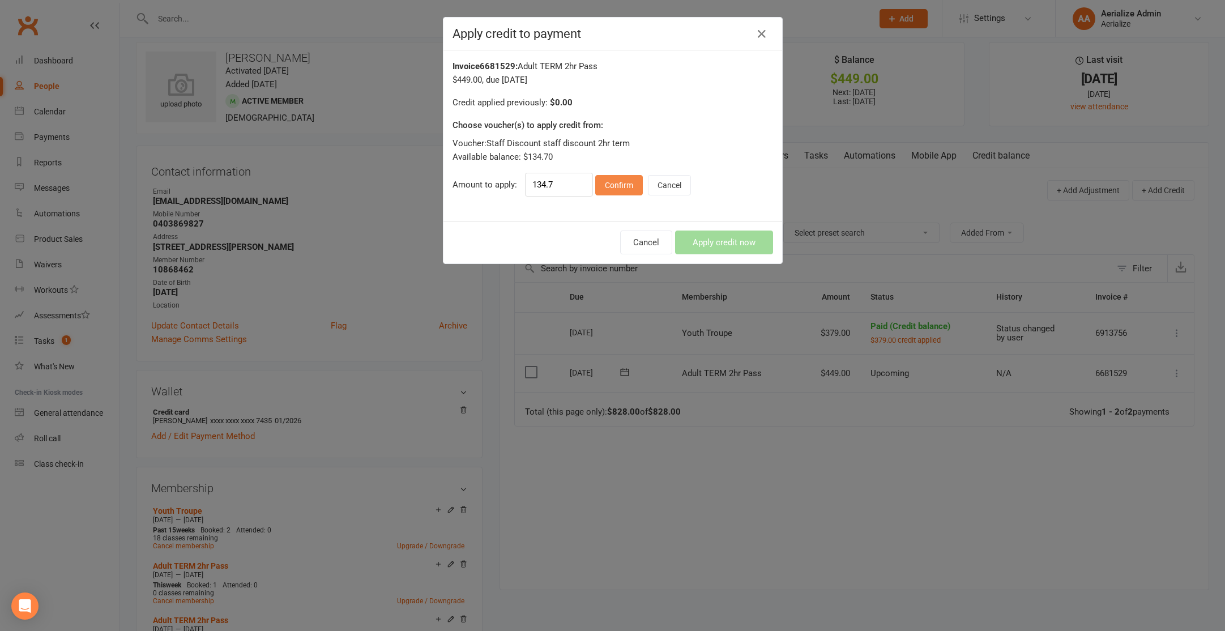
click at [611, 195] on button "Confirm" at bounding box center [619, 185] width 48 height 20
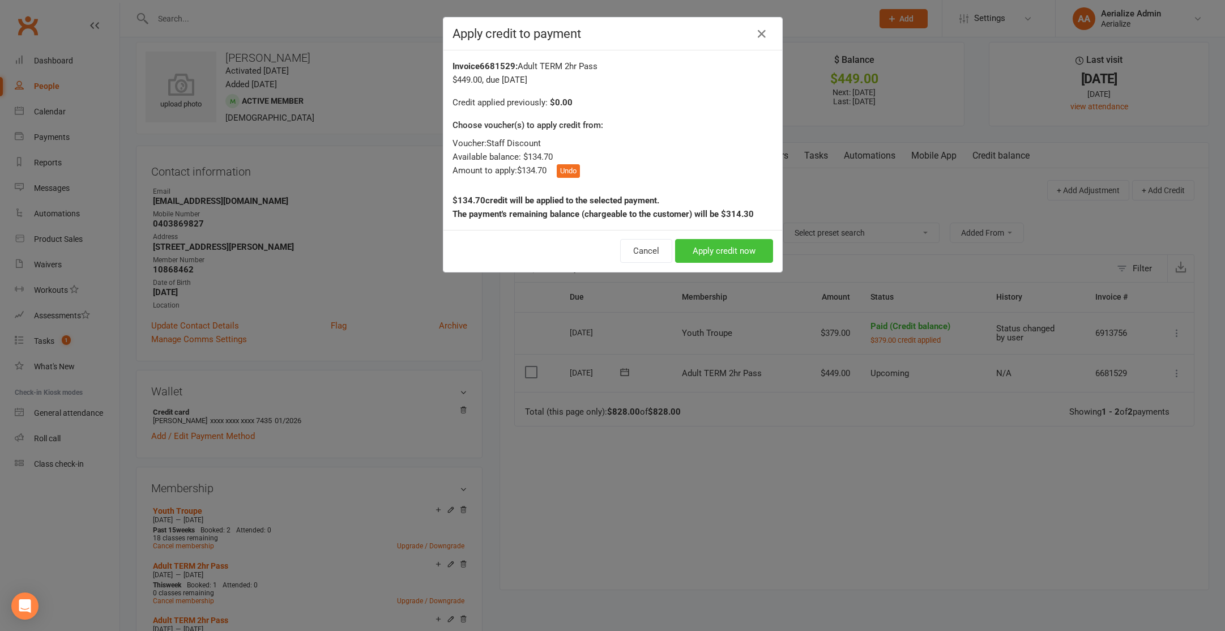
click at [737, 254] on button "Apply credit now" at bounding box center [724, 251] width 98 height 24
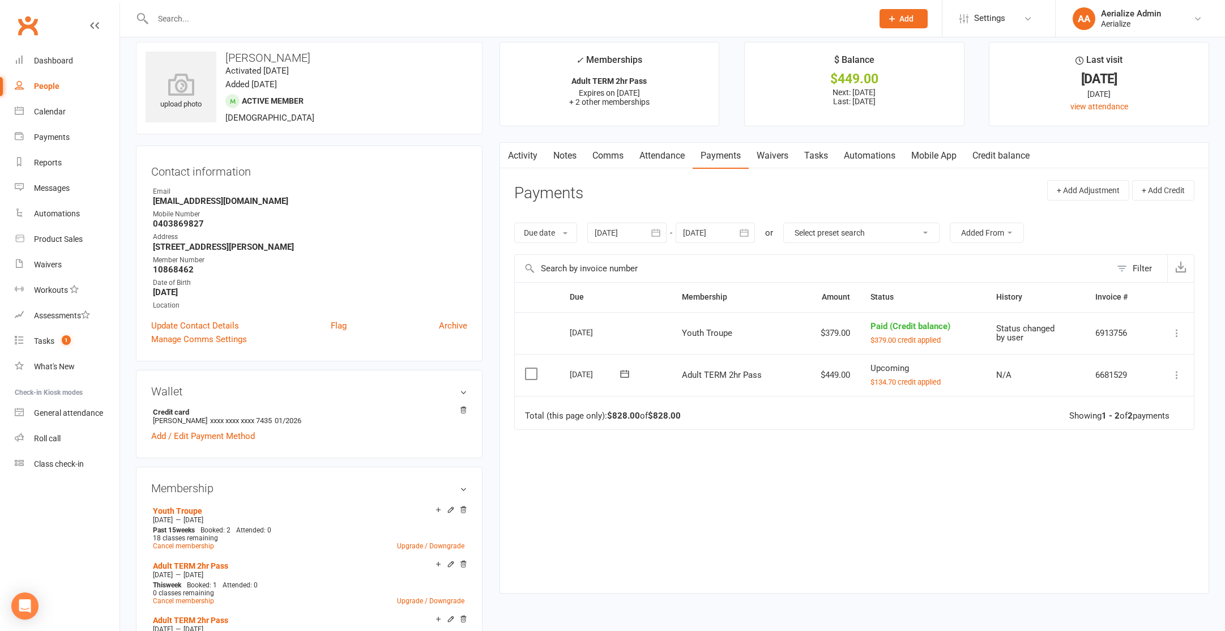
click at [1177, 373] on icon at bounding box center [1177, 374] width 11 height 11
click at [1134, 538] on link "Process now" at bounding box center [1127, 533] width 112 height 23
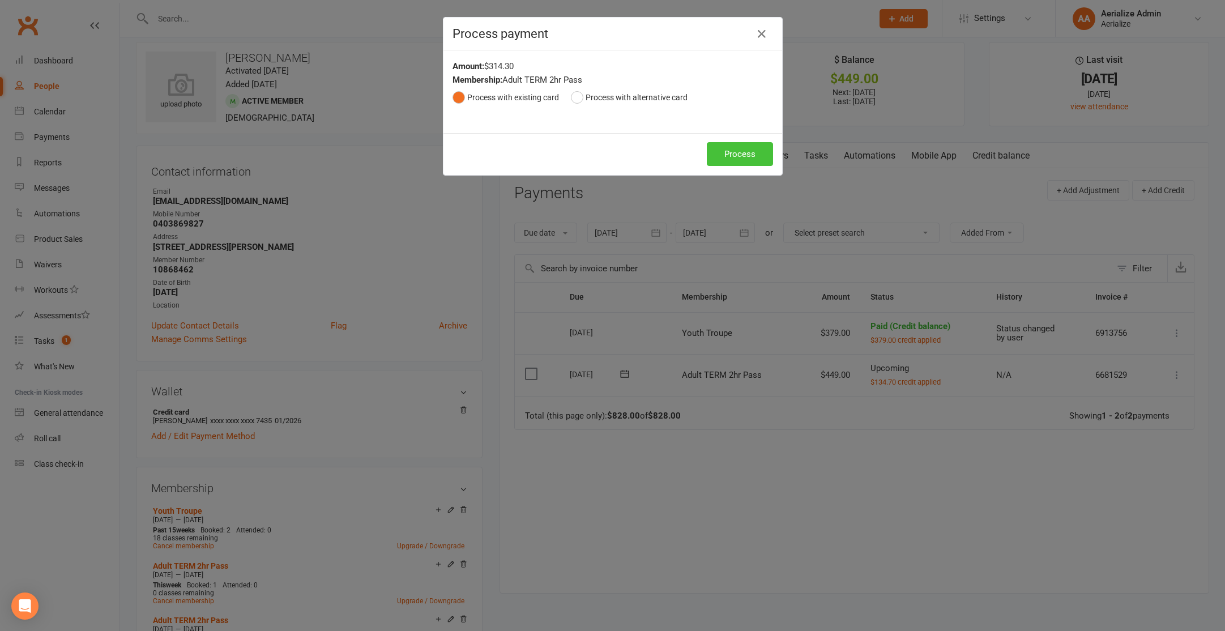
click at [735, 155] on button "Process" at bounding box center [740, 154] width 66 height 24
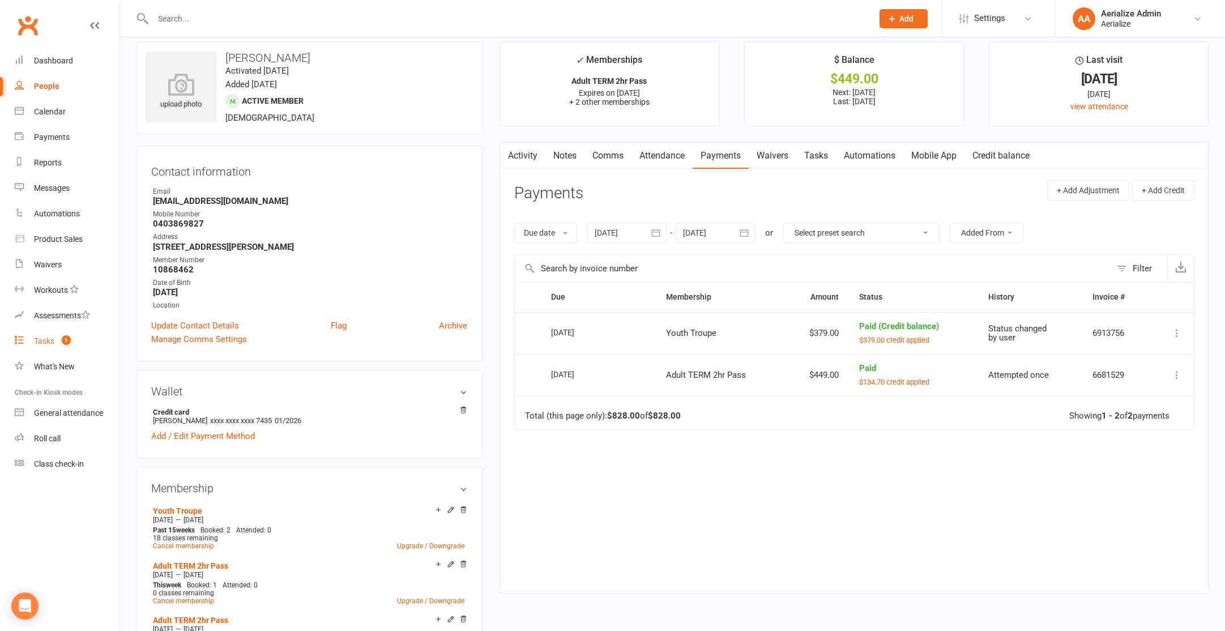
click at [54, 342] on div "Tasks" at bounding box center [44, 341] width 20 height 9
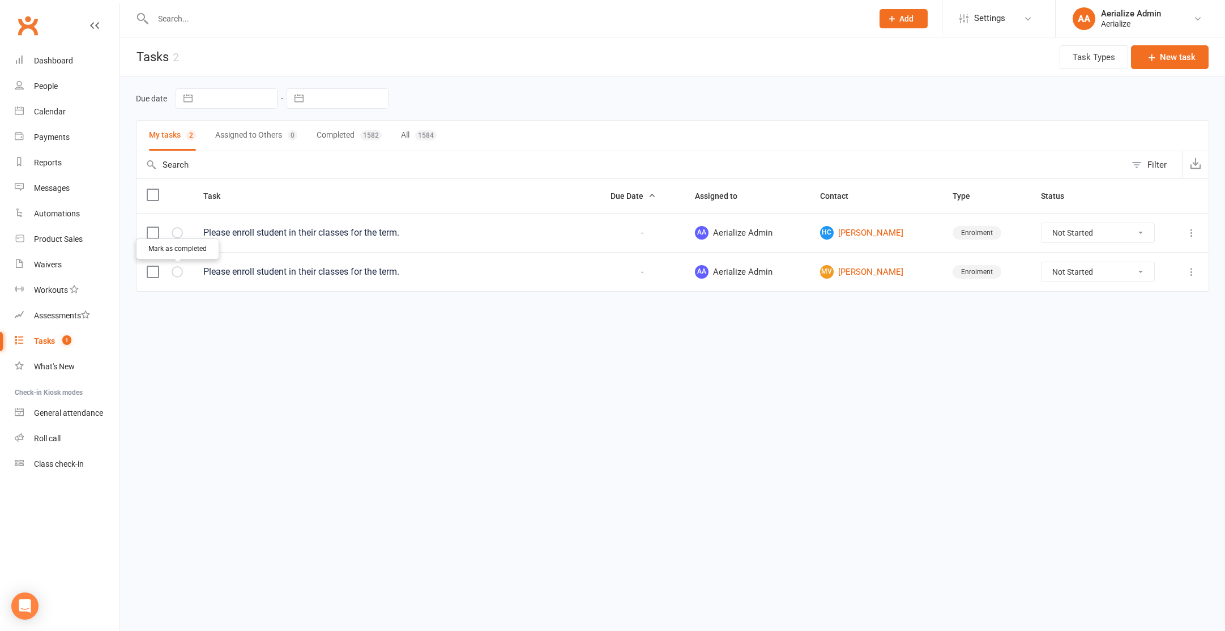
click at [0, 0] on icon "button" at bounding box center [0, 0] width 0 height 0
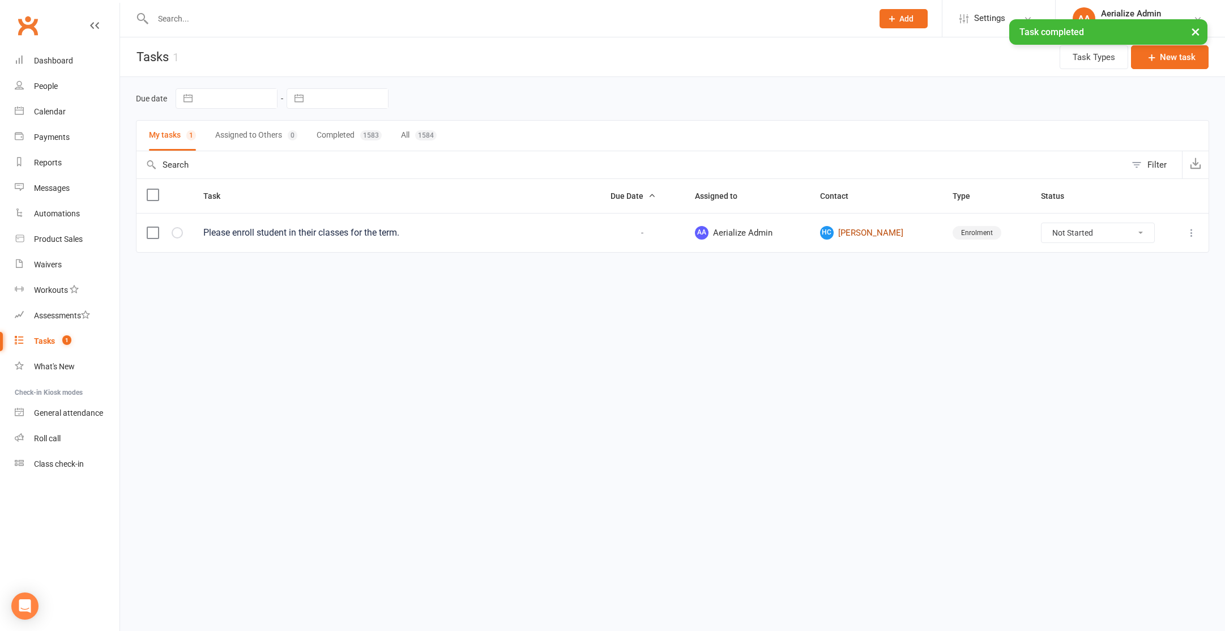
click at [868, 232] on link "HC Harrison Catania" at bounding box center [876, 233] width 112 height 14
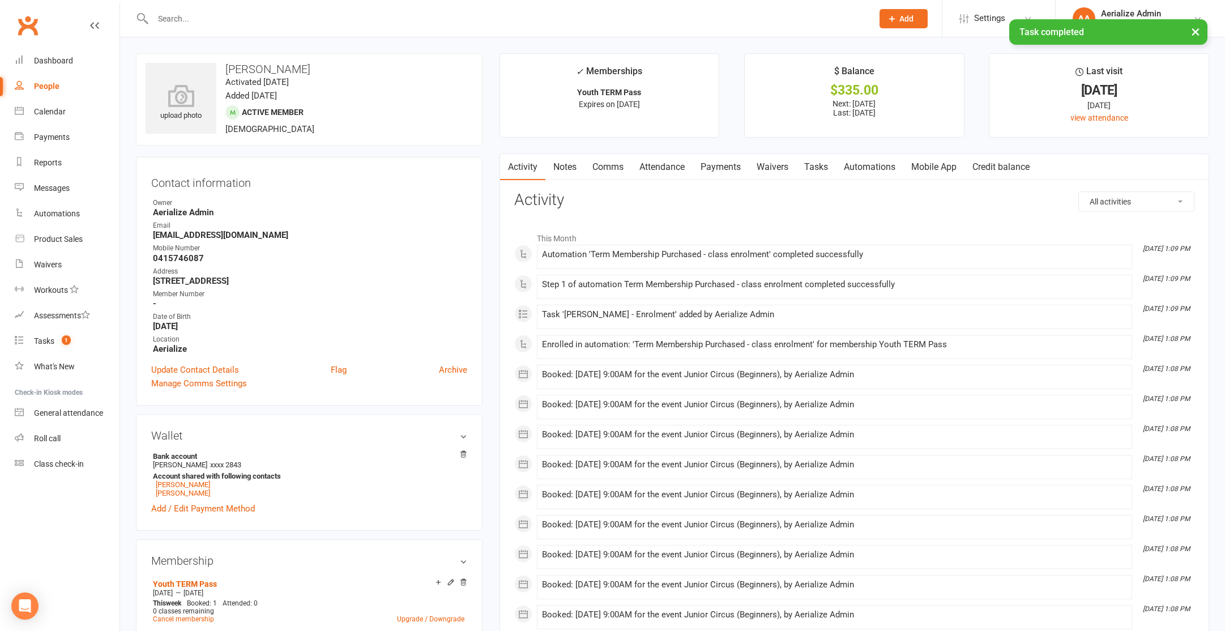
click at [688, 171] on link "Attendance" at bounding box center [662, 167] width 61 height 26
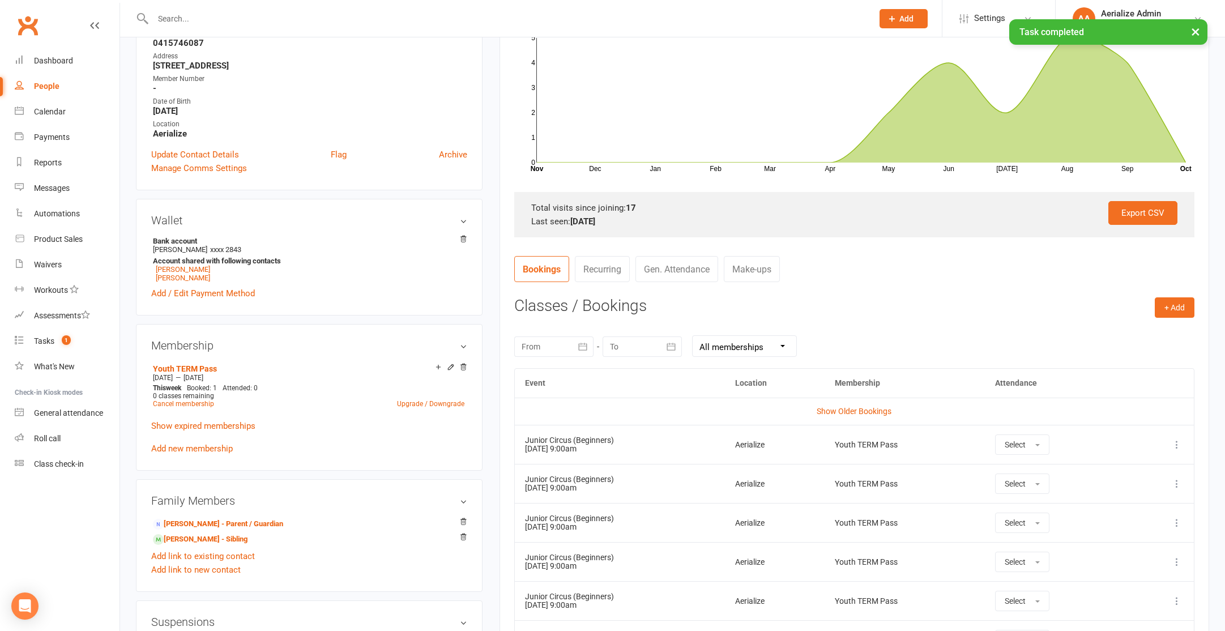
scroll to position [217, 0]
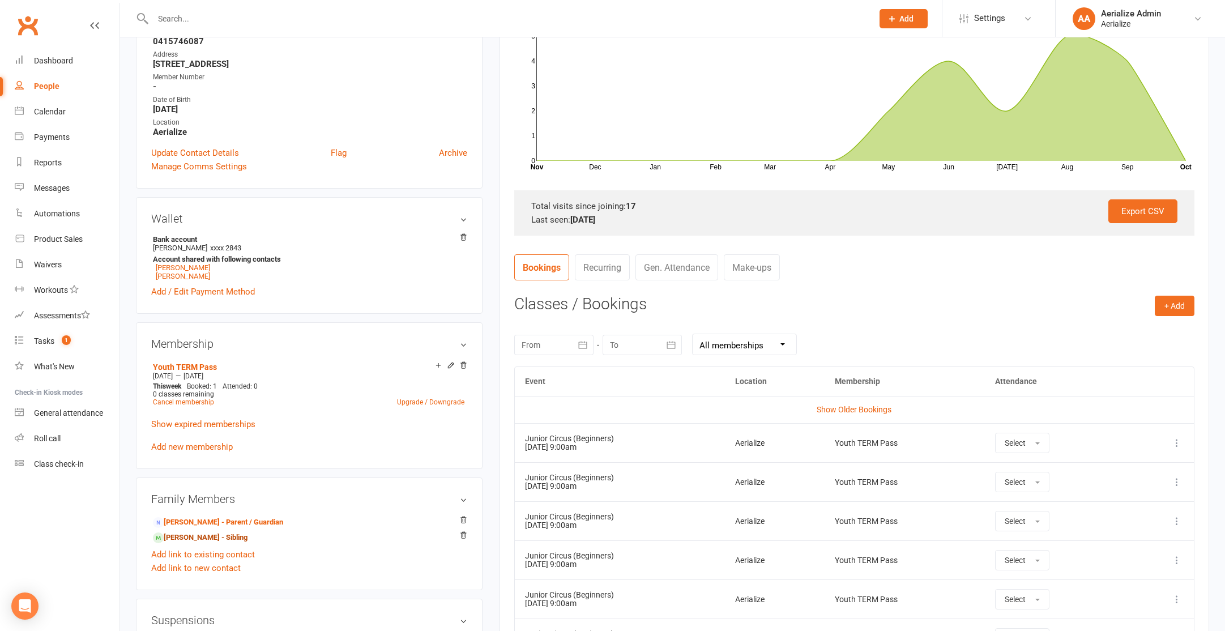
click at [207, 537] on link "Lily Catania - Sibling" at bounding box center [200, 538] width 95 height 12
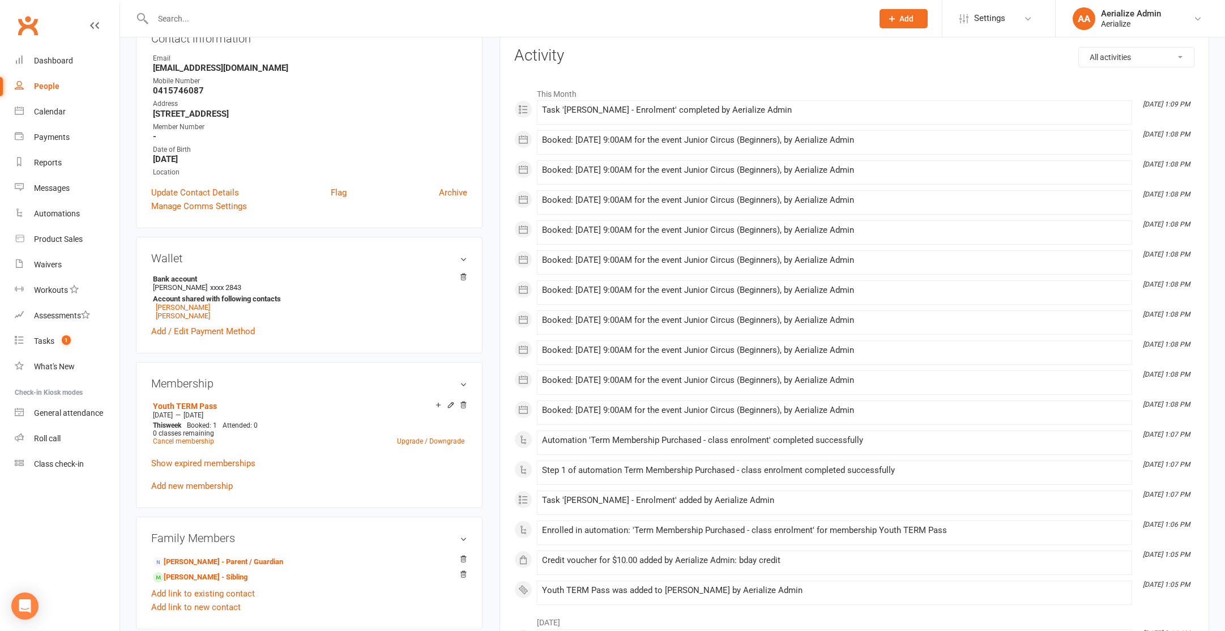
scroll to position [150, 0]
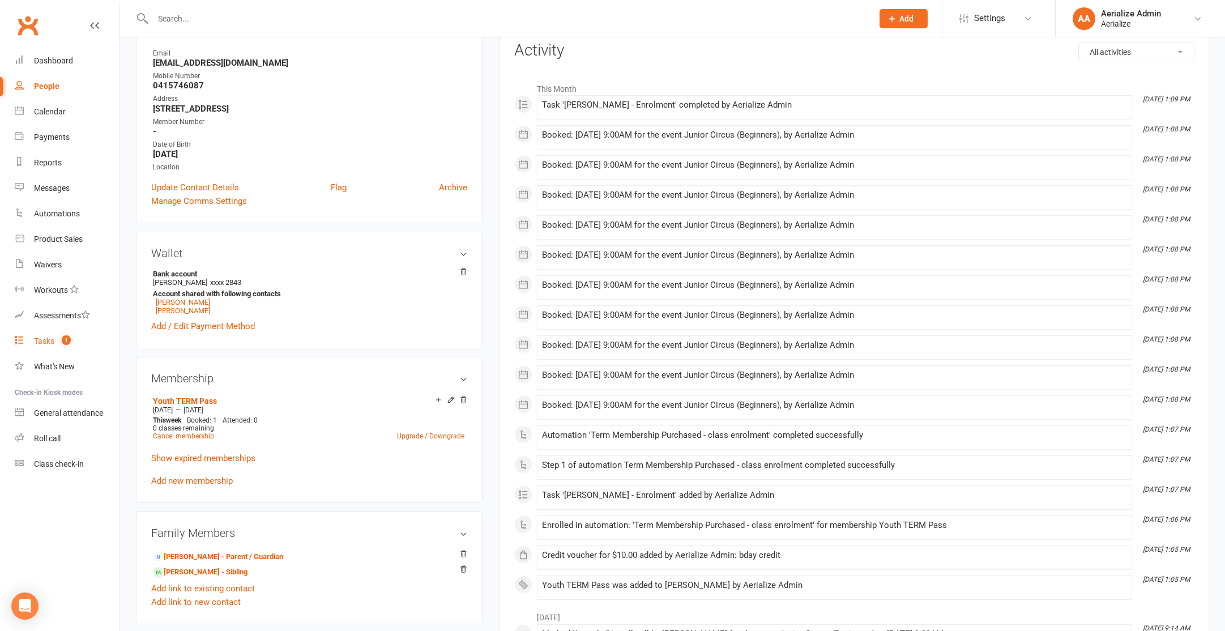
click at [29, 337] on link "Tasks 1" at bounding box center [67, 341] width 105 height 25
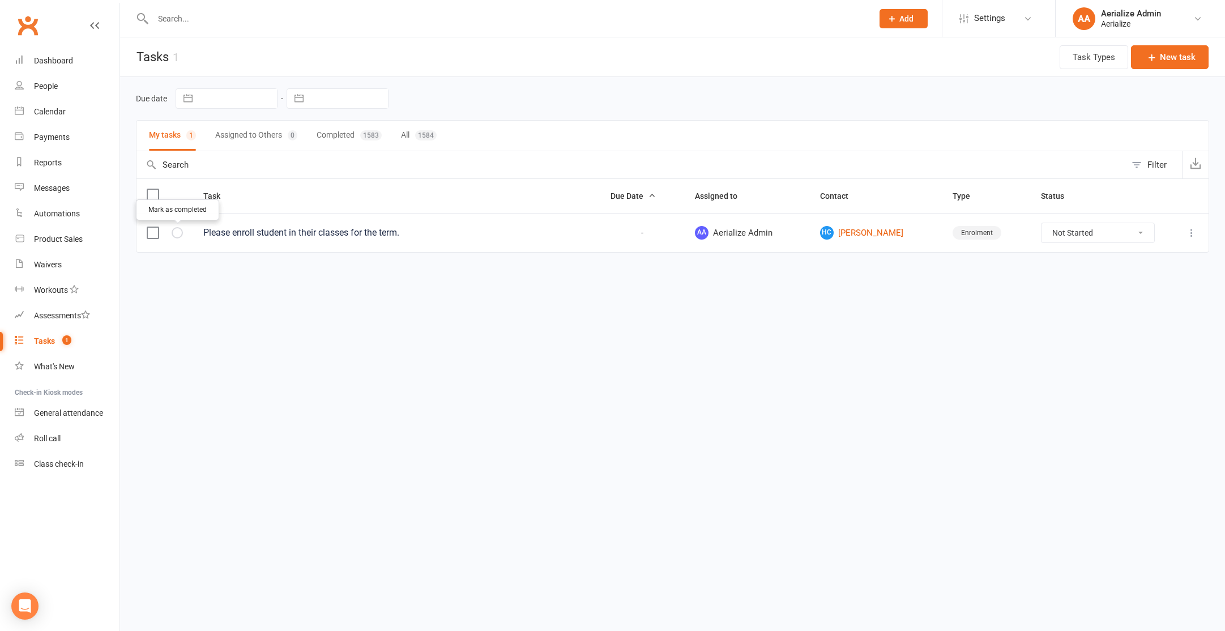
click at [0, 0] on icon "button" at bounding box center [0, 0] width 0 height 0
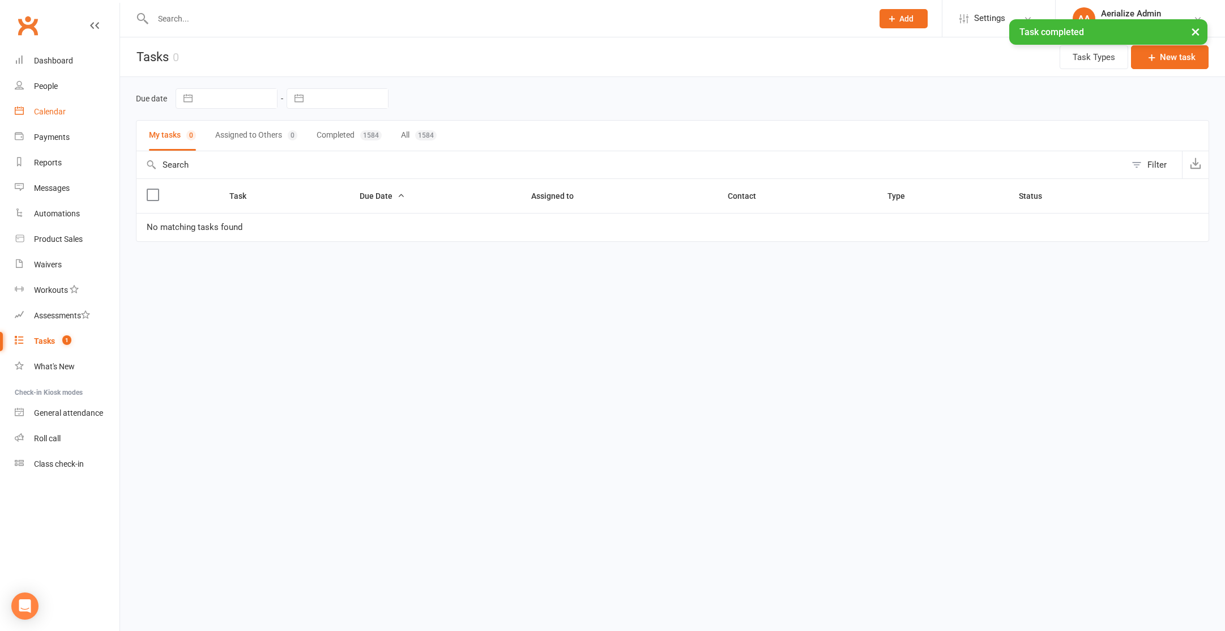
click at [51, 112] on div "Calendar" at bounding box center [50, 111] width 32 height 9
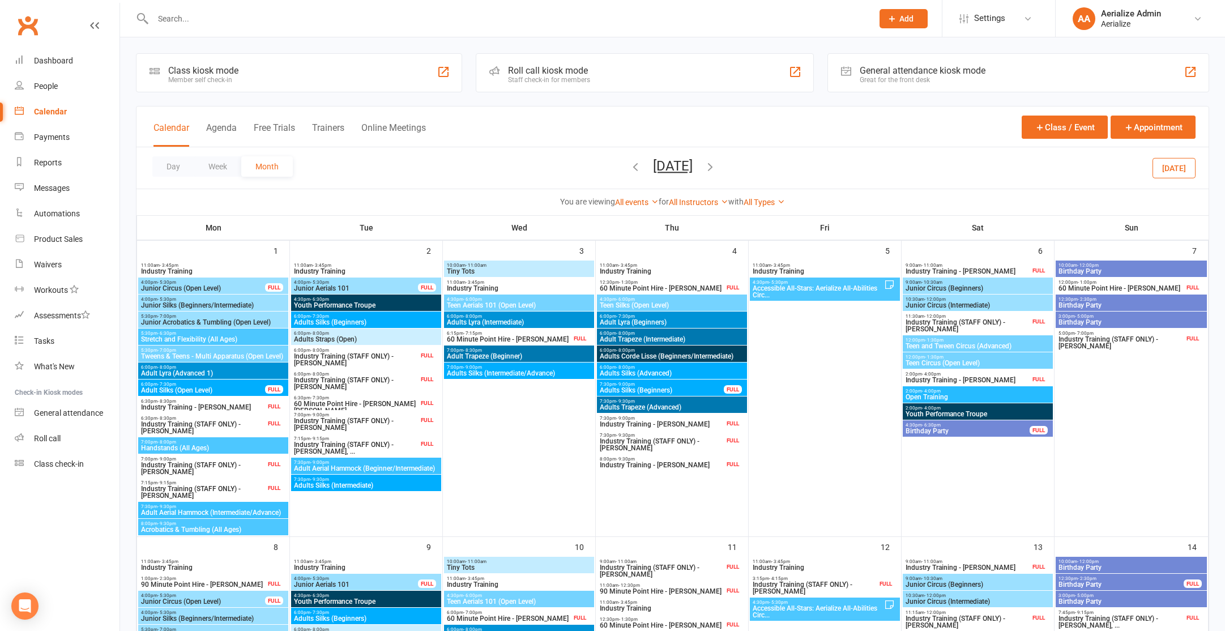
click at [1176, 169] on button "Today" at bounding box center [1174, 167] width 43 height 20
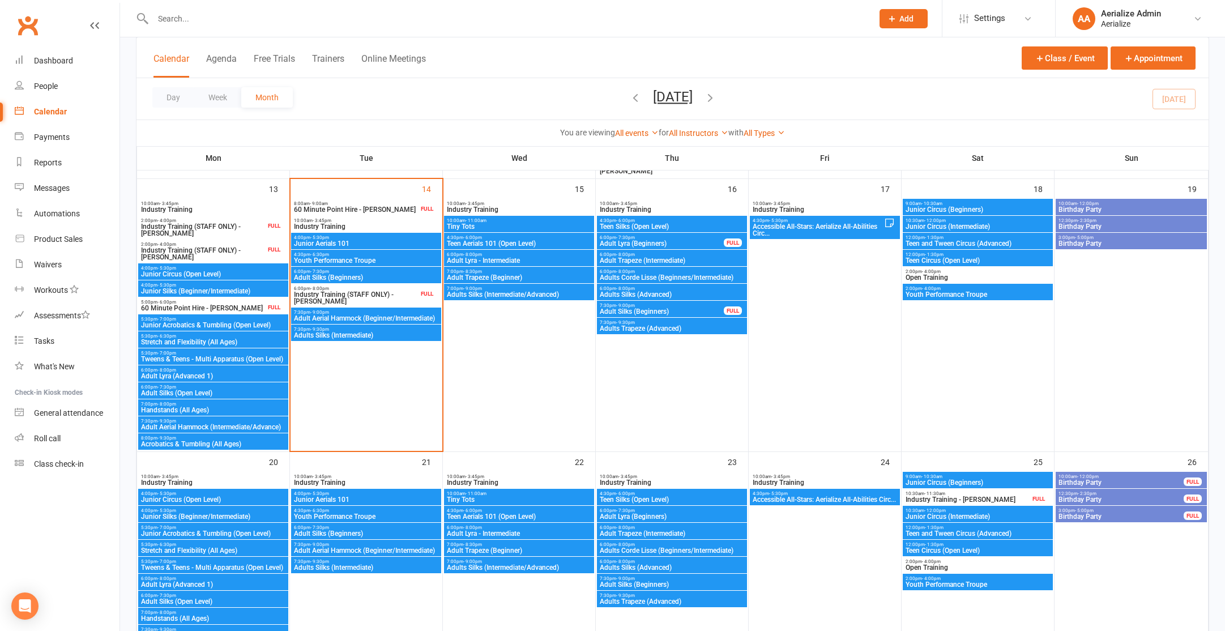
scroll to position [533, 0]
click at [370, 337] on span "Adults Silks (Intermediate)" at bounding box center [366, 334] width 146 height 7
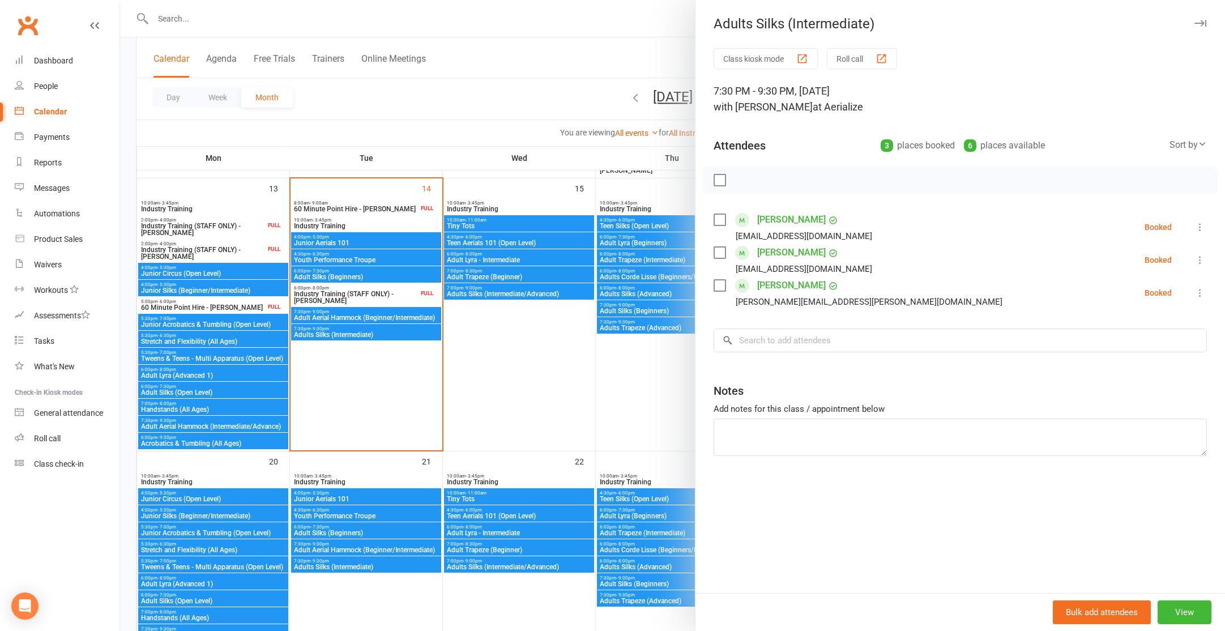
click at [369, 318] on div at bounding box center [672, 315] width 1105 height 631
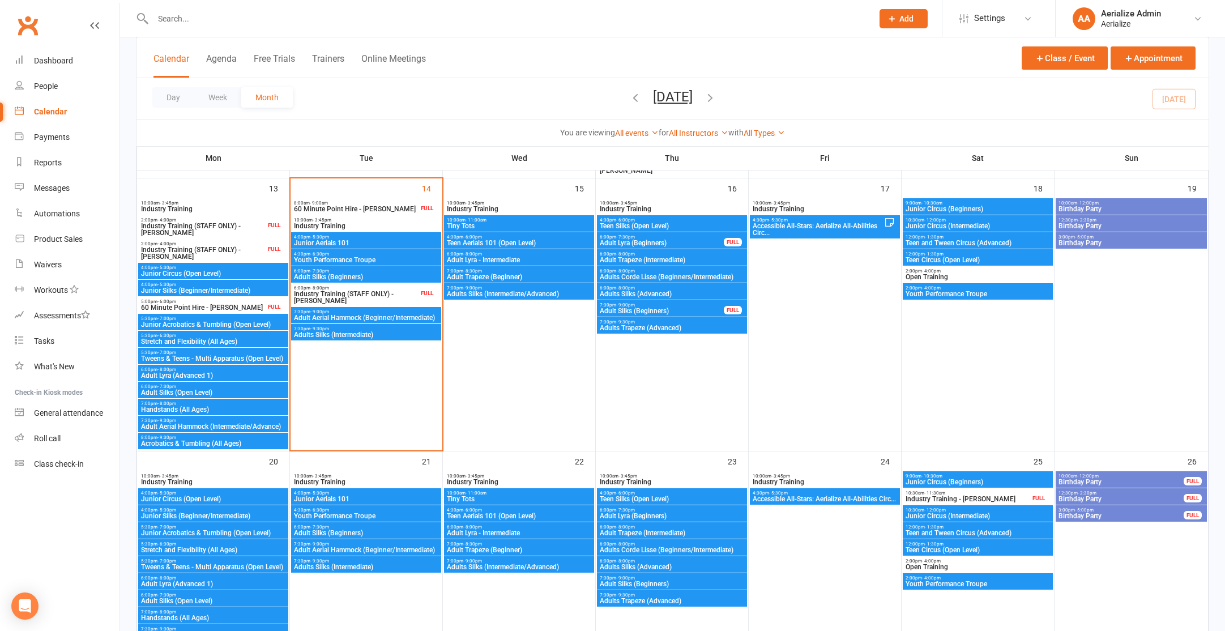
click at [370, 318] on span "Adult Aerial Hammock (Beginner/Intermediate)" at bounding box center [366, 317] width 146 height 7
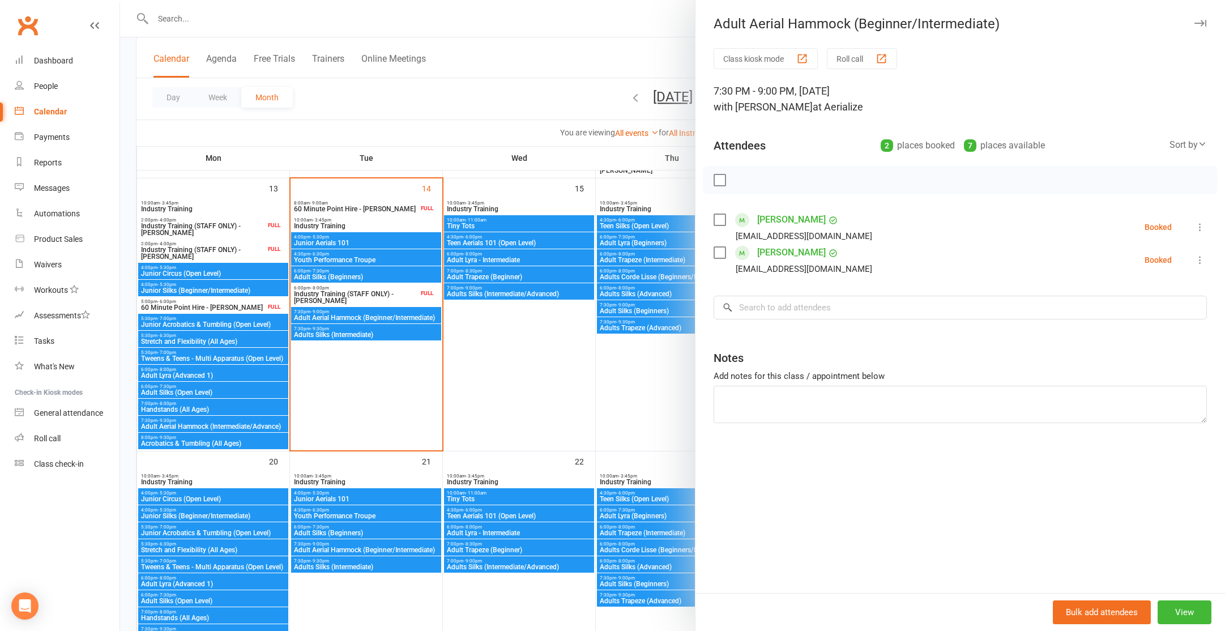
click at [369, 275] on div at bounding box center [672, 315] width 1105 height 631
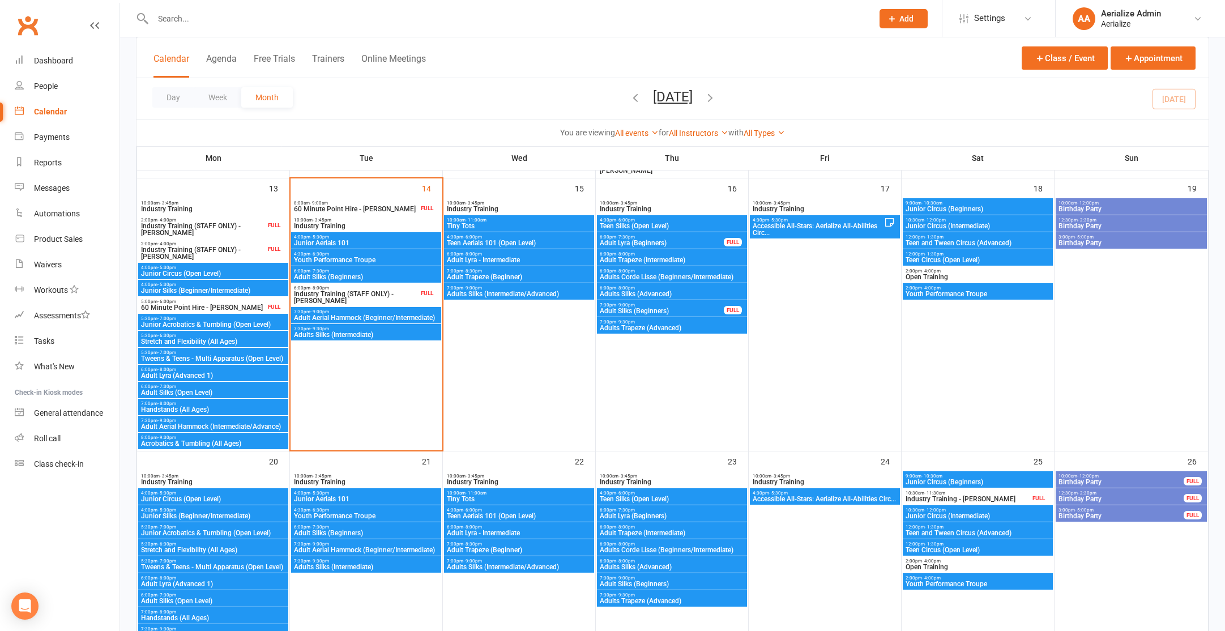
click at [369, 276] on span "Adult Silks (Beginners)" at bounding box center [366, 277] width 146 height 7
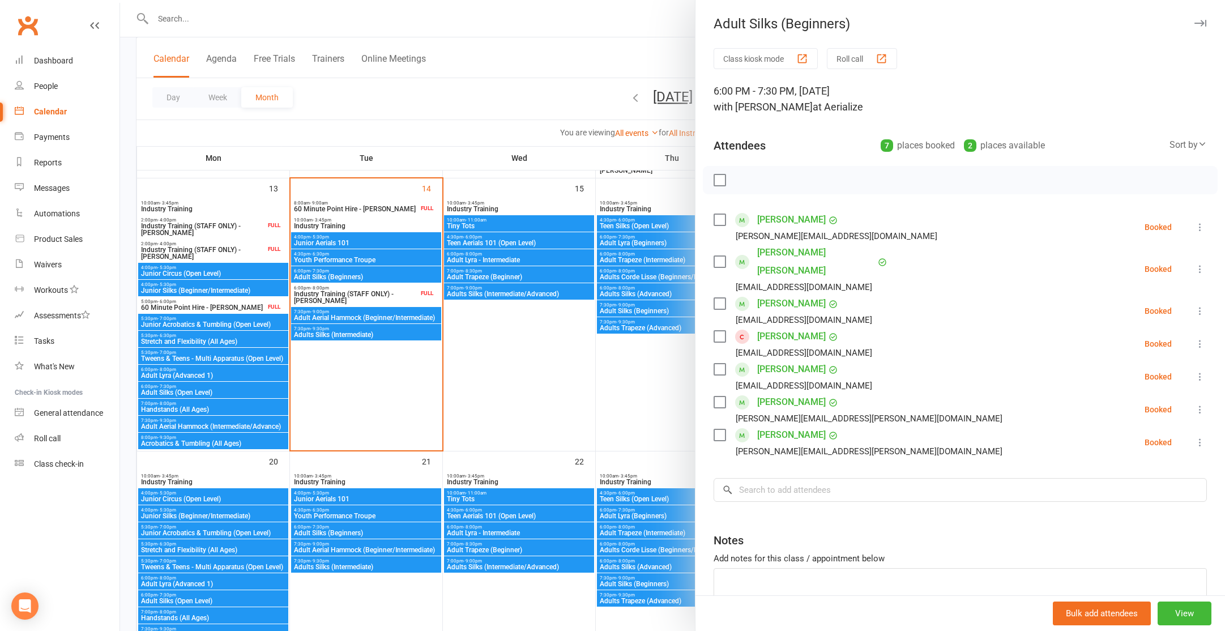
click at [374, 261] on div at bounding box center [672, 315] width 1105 height 631
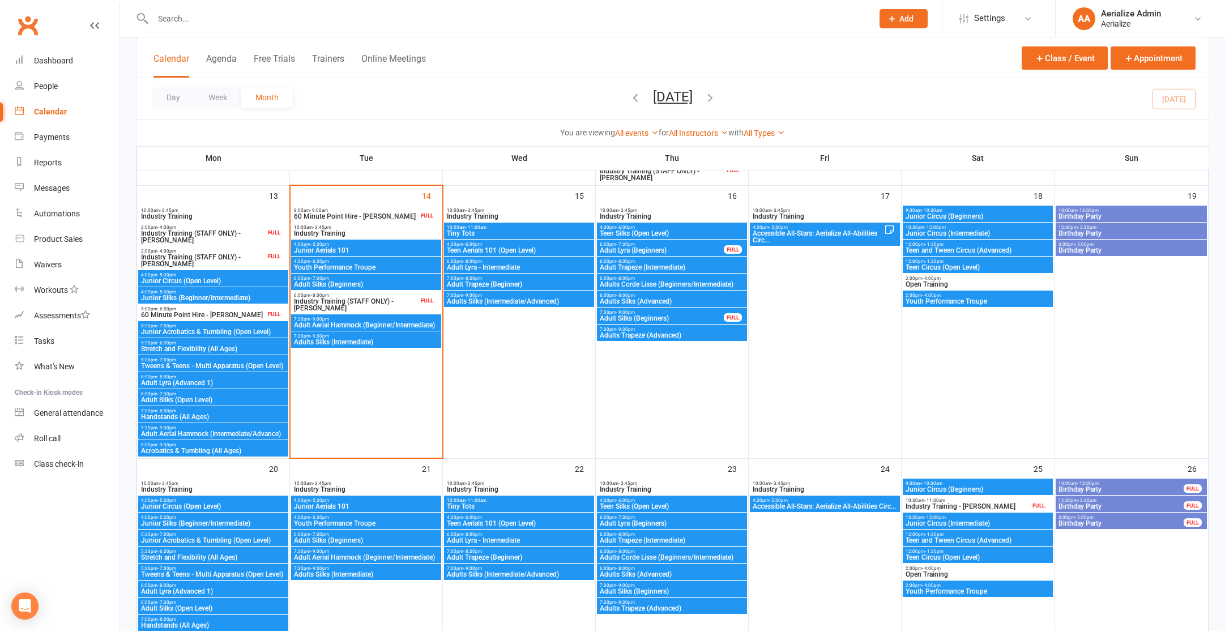
click at [346, 263] on div "4:30pm - 6:30pm Youth Performance Troupe" at bounding box center [366, 265] width 150 height 16
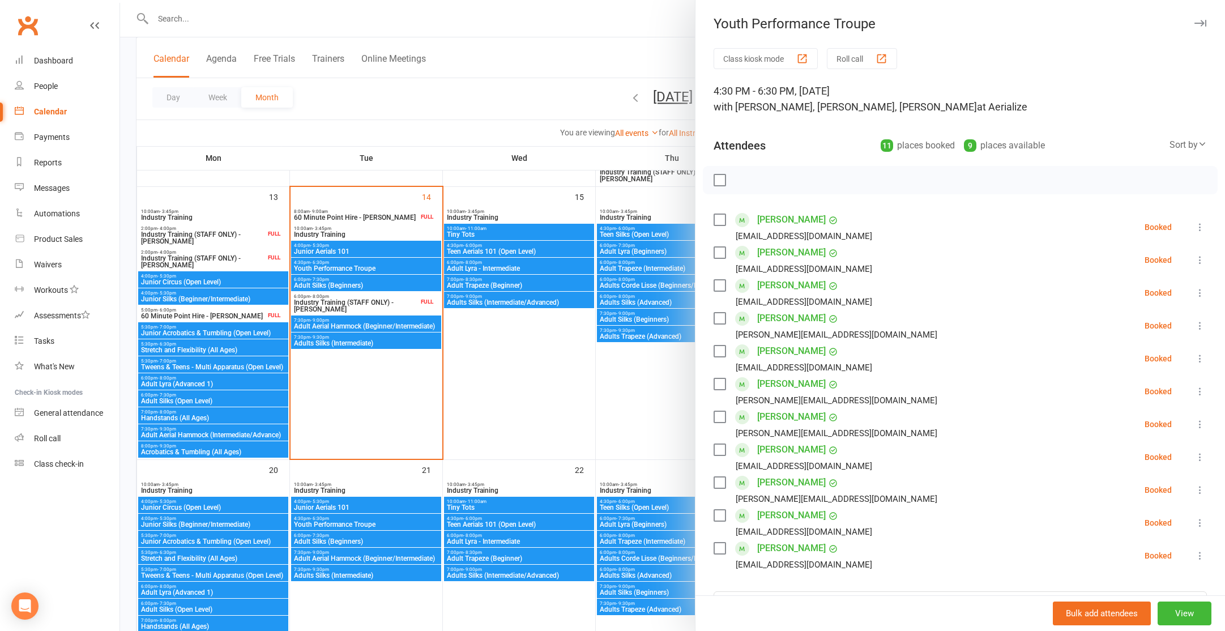
click at [353, 255] on div at bounding box center [672, 315] width 1105 height 631
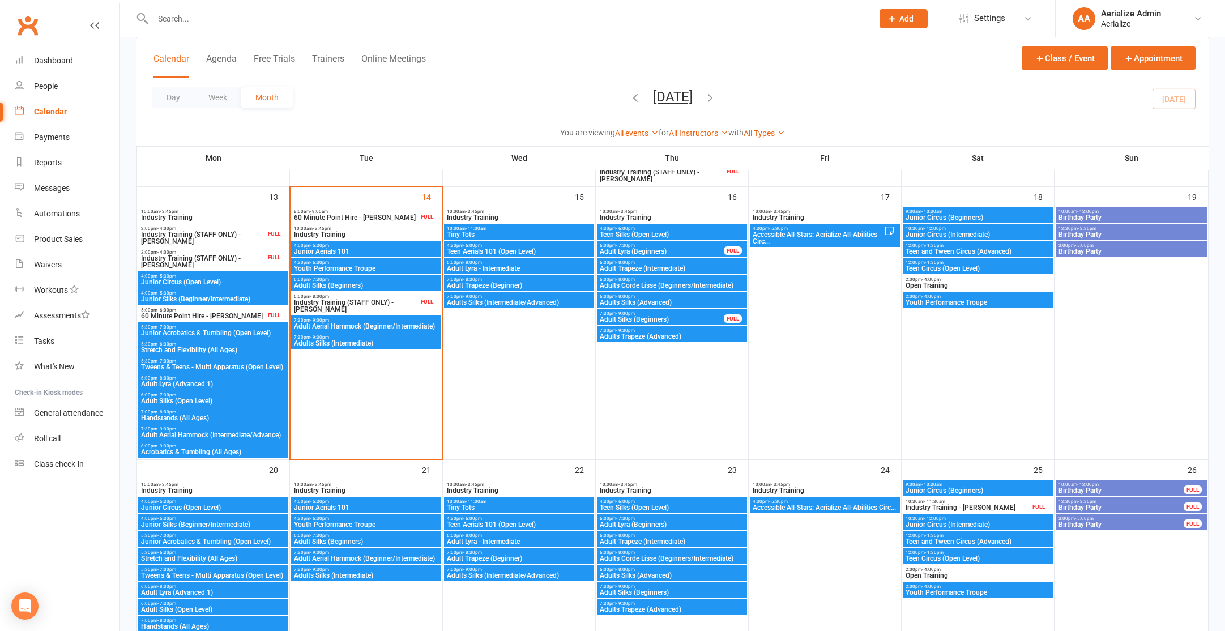
click at [357, 249] on span "Junior Aerials 101" at bounding box center [366, 251] width 146 height 7
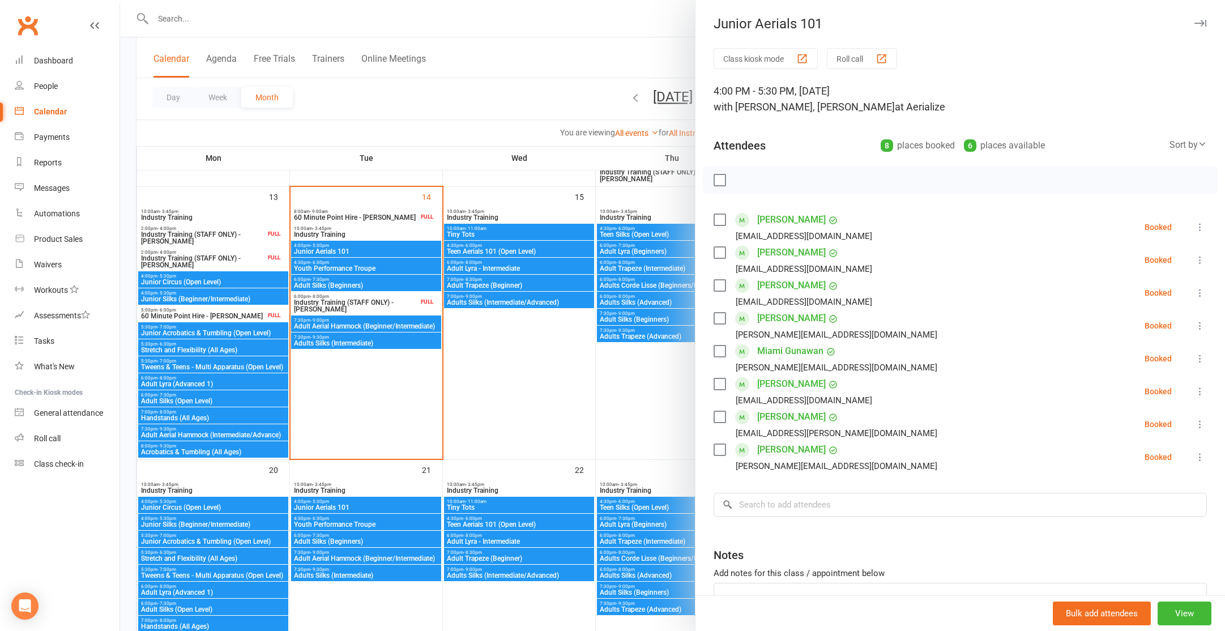
click at [489, 307] on div at bounding box center [672, 315] width 1105 height 631
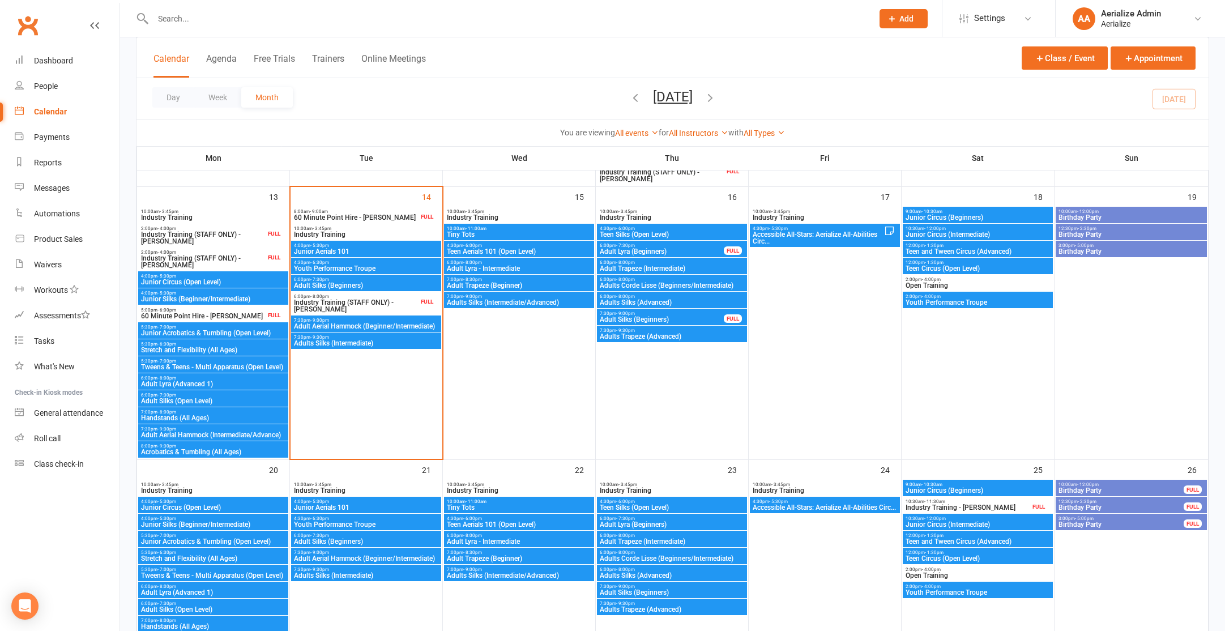
click at [497, 304] on span "Adults Silks (Intermediate/Advanced)" at bounding box center [519, 302] width 146 height 7
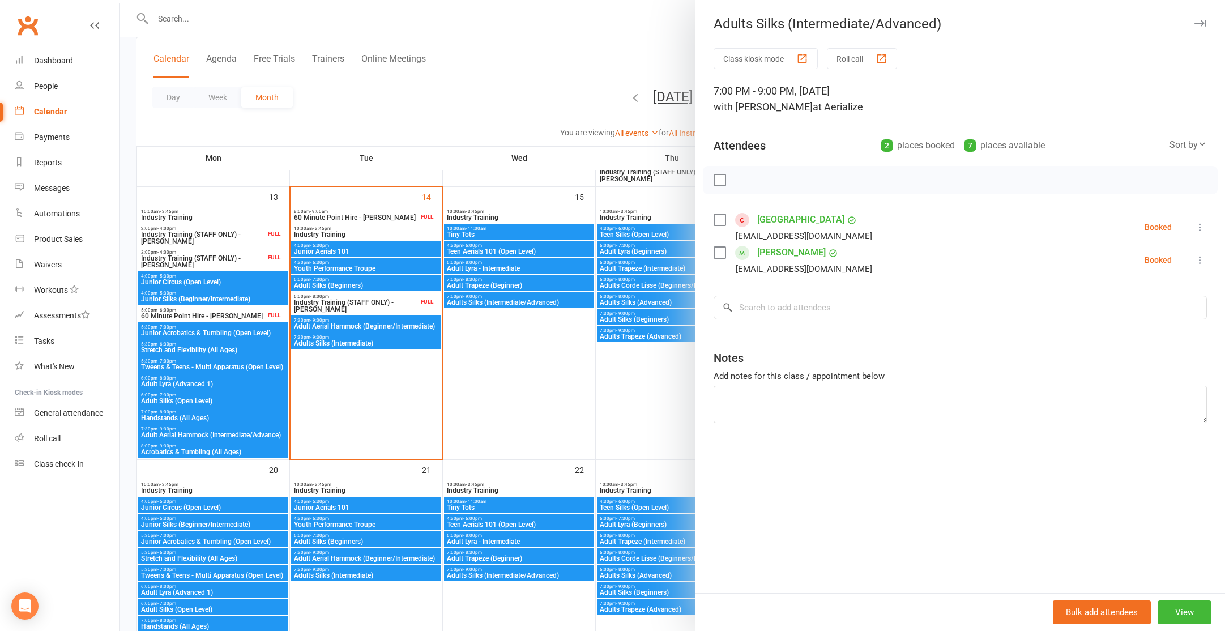
click at [504, 286] on div at bounding box center [672, 315] width 1105 height 631
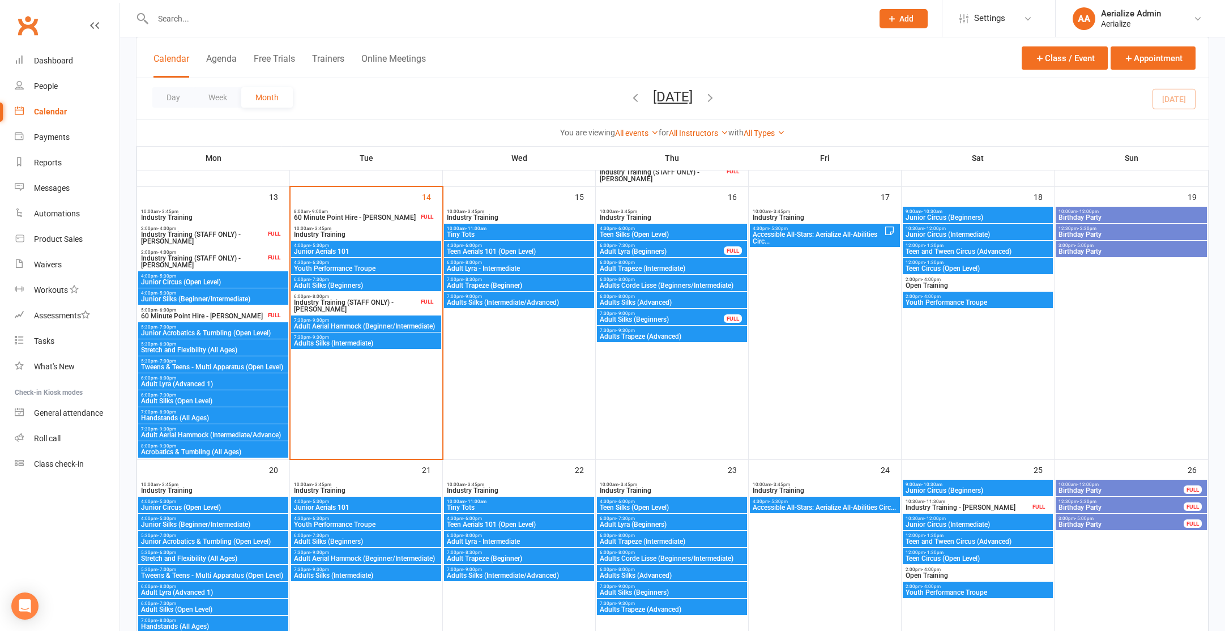
click at [504, 286] on span "Adult Trapeze (Beginner)" at bounding box center [519, 285] width 146 height 7
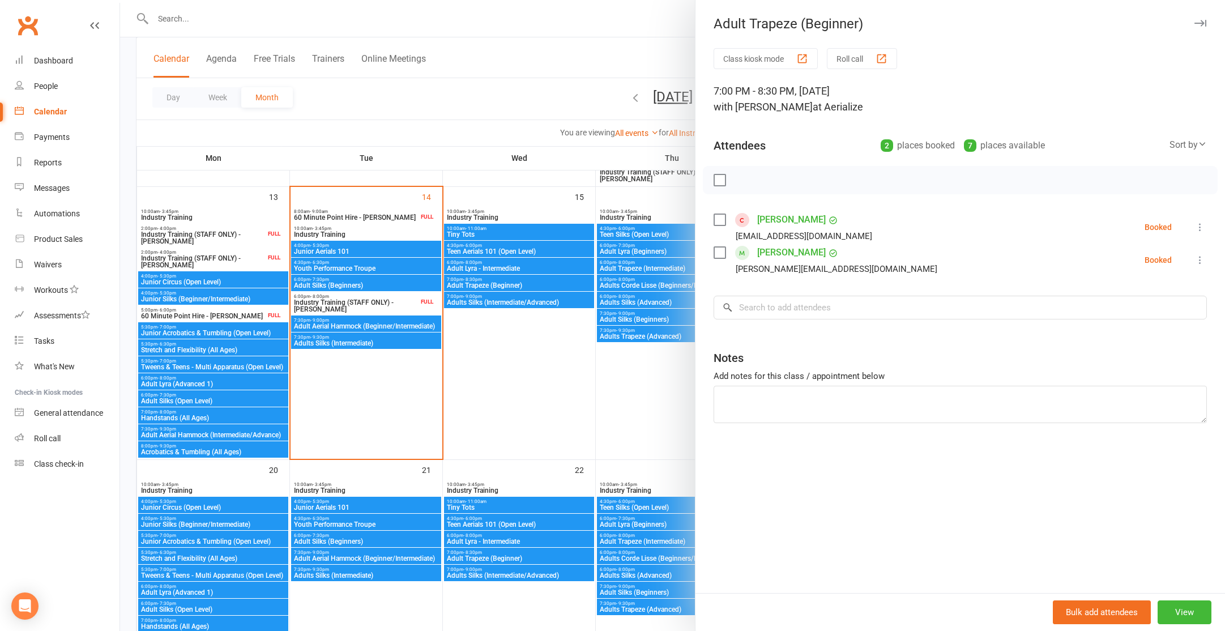
click at [501, 300] on div at bounding box center [672, 315] width 1105 height 631
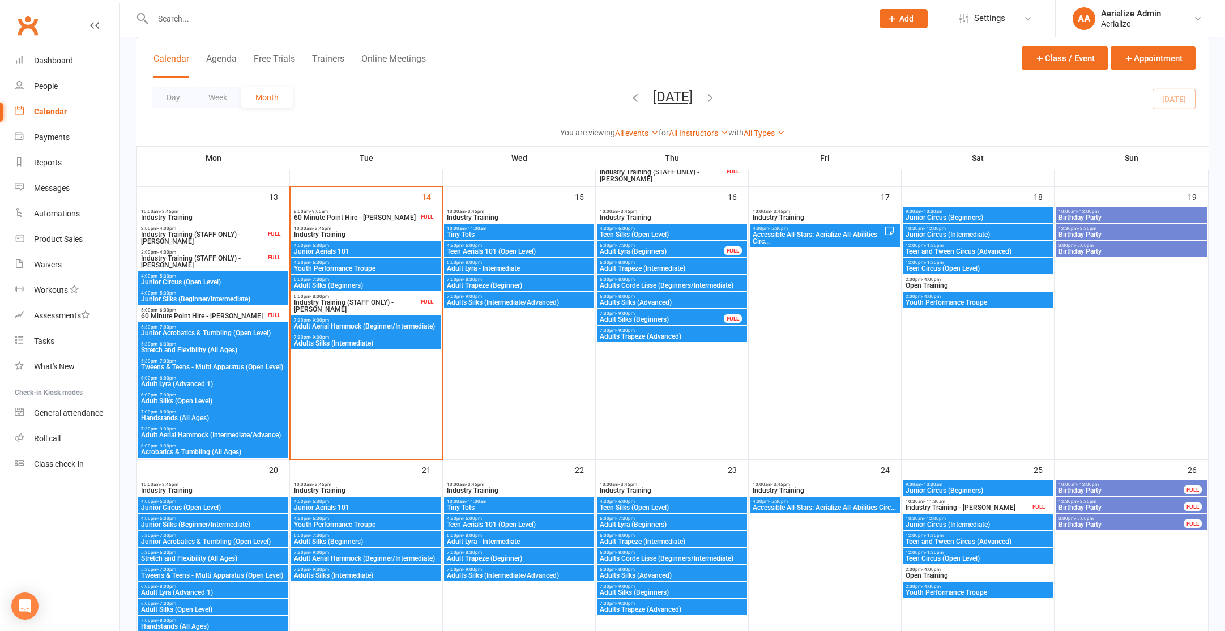
click at [504, 301] on span "Adults Silks (Intermediate/Advanced)" at bounding box center [519, 302] width 146 height 7
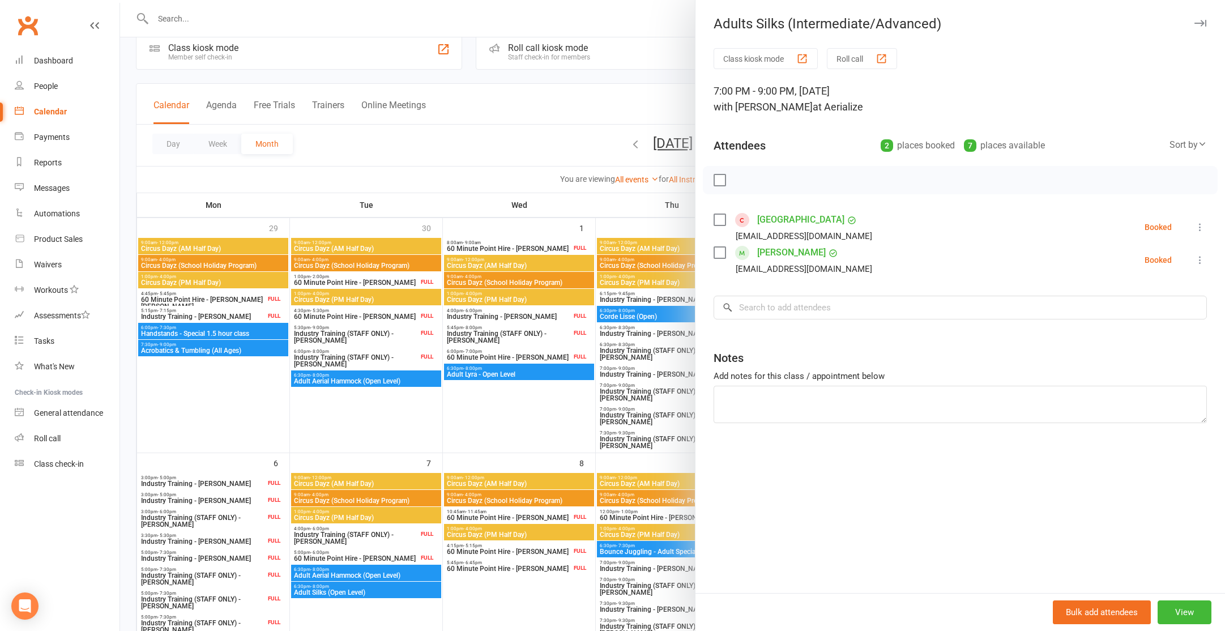
scroll to position [0, 0]
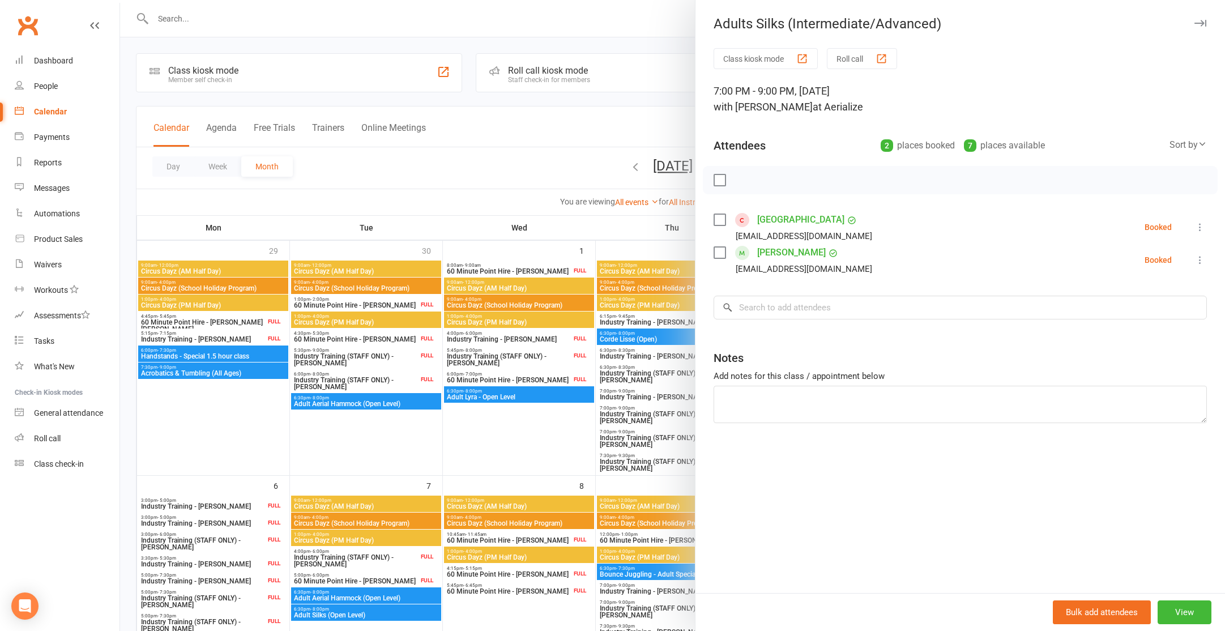
drag, startPoint x: 173, startPoint y: 30, endPoint x: 177, endPoint y: 20, distance: 10.9
click at [173, 30] on div at bounding box center [672, 315] width 1105 height 631
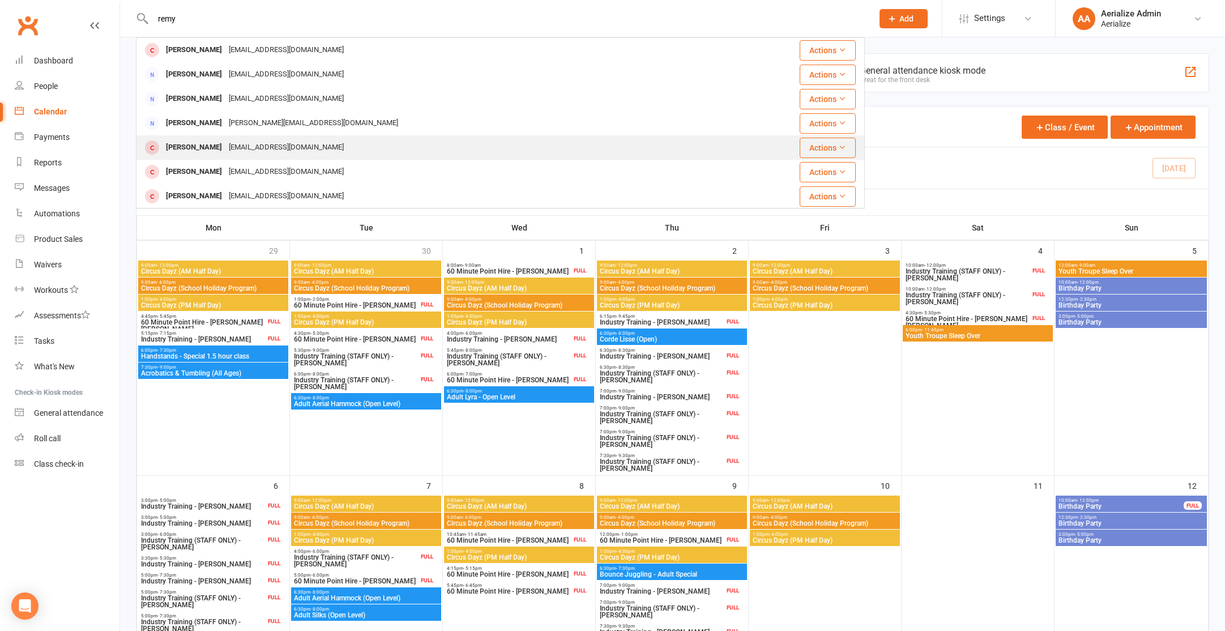
type input "remy"
click at [206, 155] on div "[PERSON_NAME]" at bounding box center [194, 147] width 63 height 16
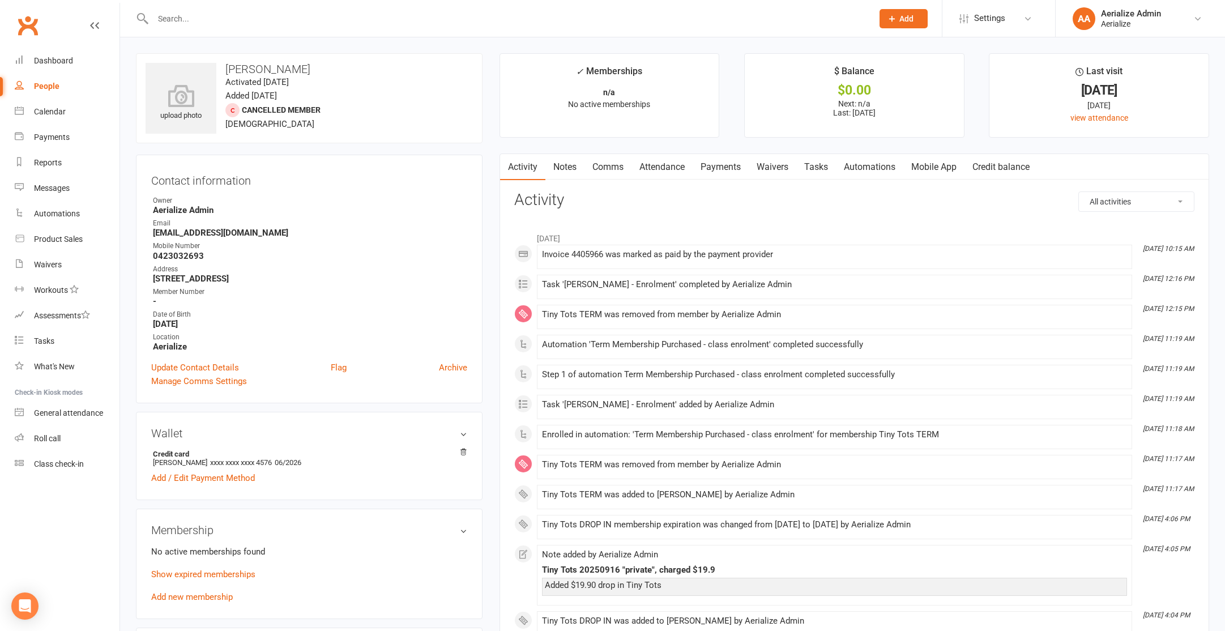
click at [1022, 166] on link "Credit balance" at bounding box center [1001, 167] width 73 height 26
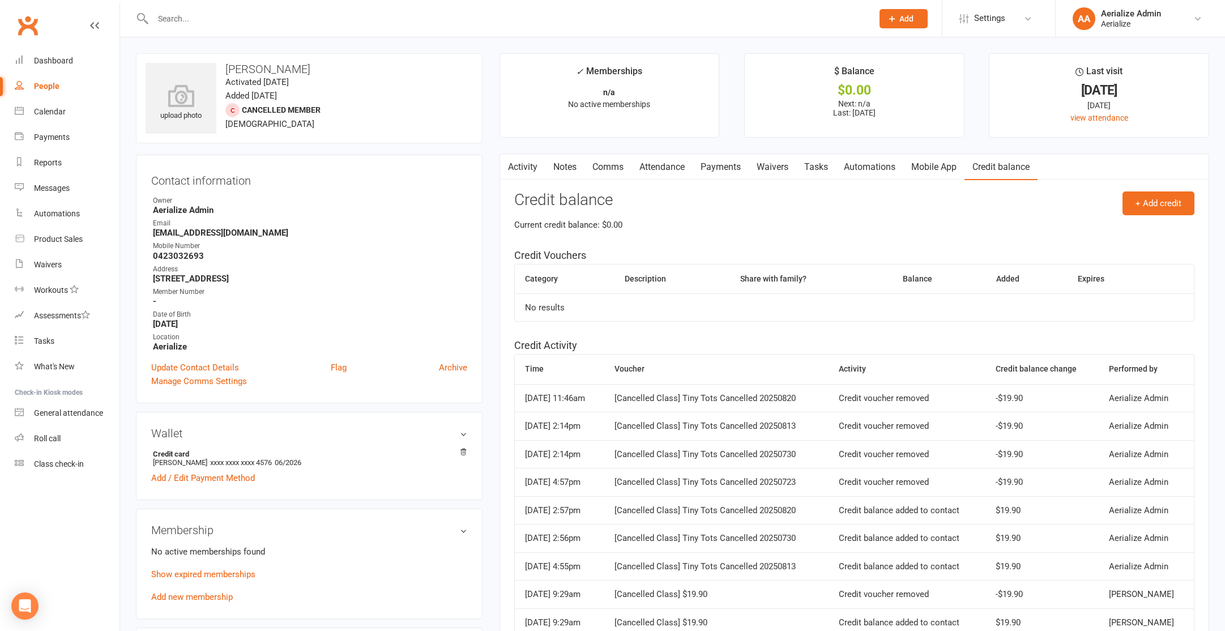
click at [526, 172] on link "Activity" at bounding box center [522, 167] width 45 height 26
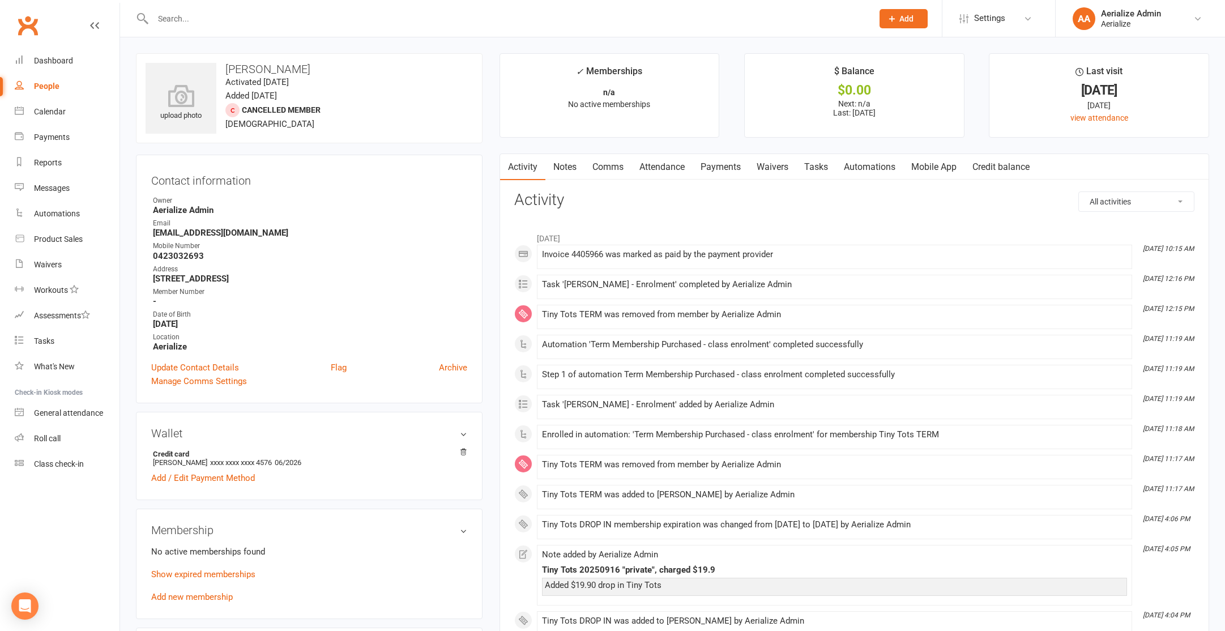
click at [712, 168] on link "Payments" at bounding box center [721, 167] width 56 height 26
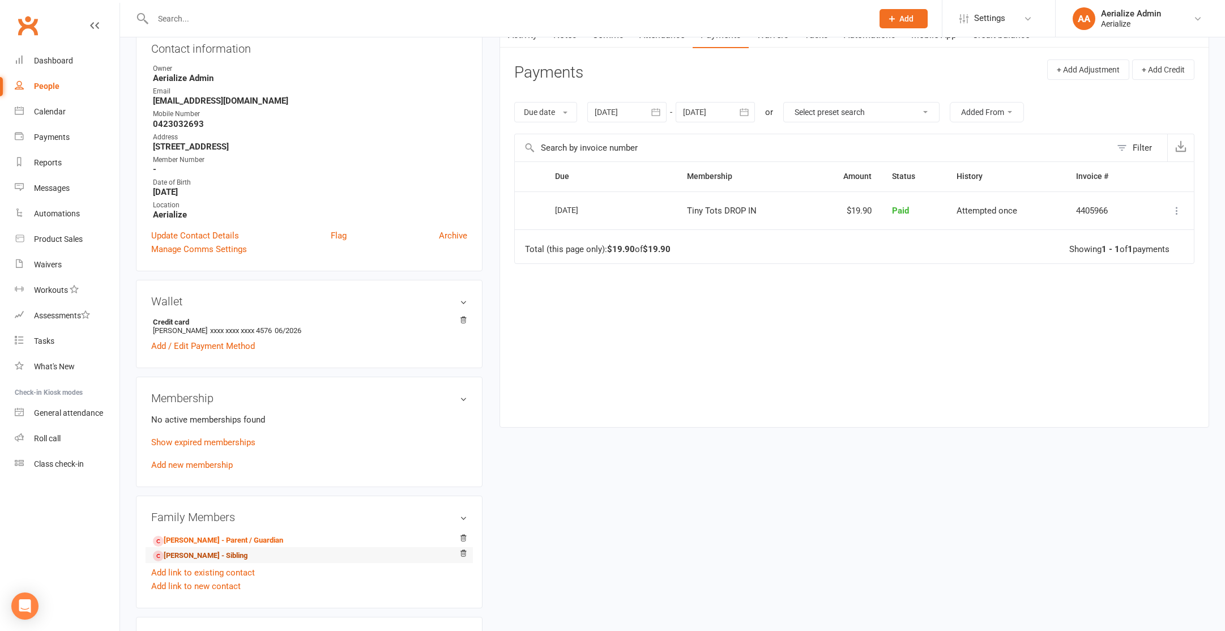
scroll to position [133, 0]
click at [203, 461] on link "Add new membership" at bounding box center [192, 464] width 82 height 10
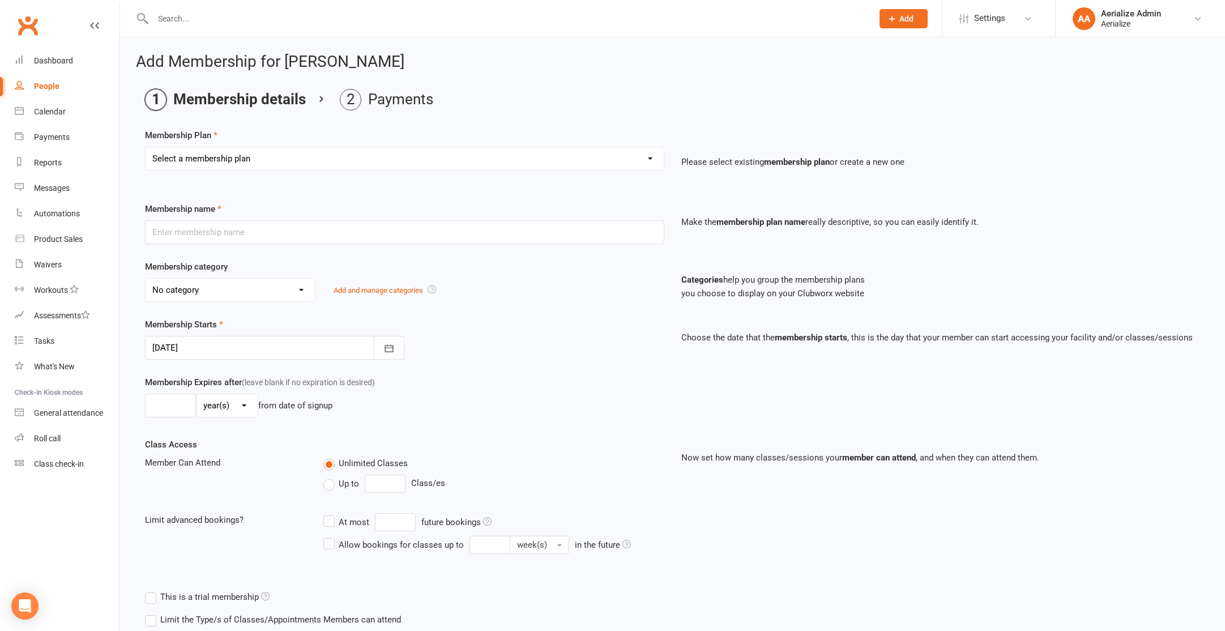
click at [208, 152] on select "Select a membership plan Create new Membership Plan Tiny Tots DROP IN Tiny Tots…" at bounding box center [405, 158] width 518 height 23
select select "2"
click at [146, 147] on select "Select a membership plan Create new Membership Plan Tiny Tots DROP IN Tiny Tots…" at bounding box center [405, 158] width 518 height 23
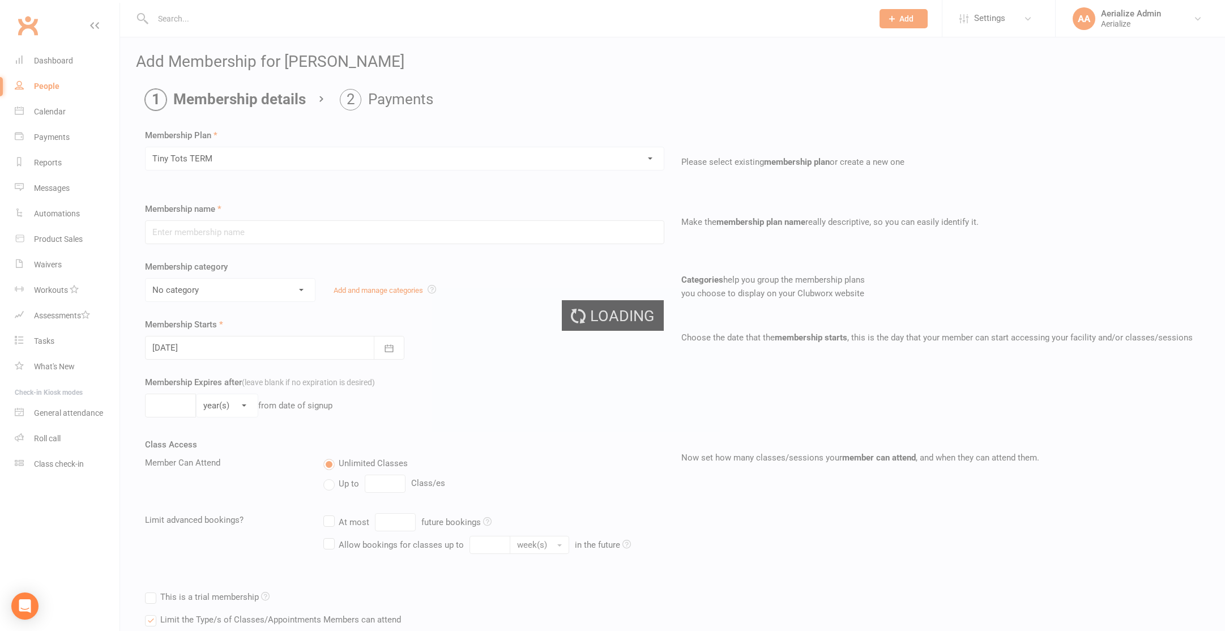
type input "Tiny Tots TERM"
select select "10"
type input "10"
select select "1"
type input "1"
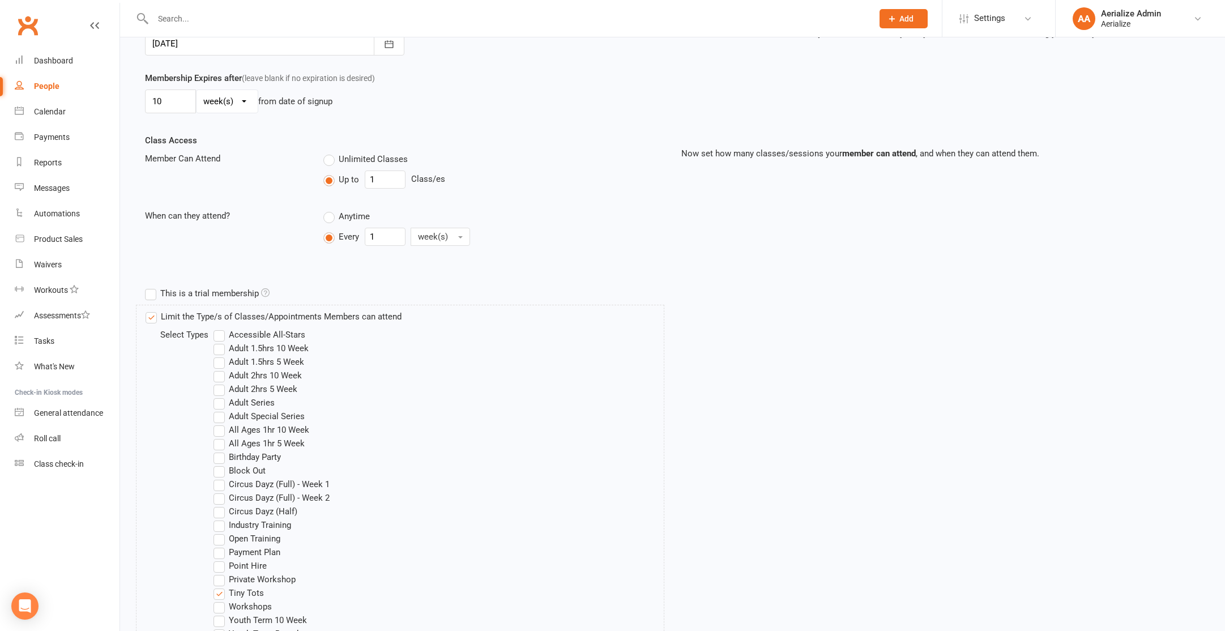
scroll to position [557, 0]
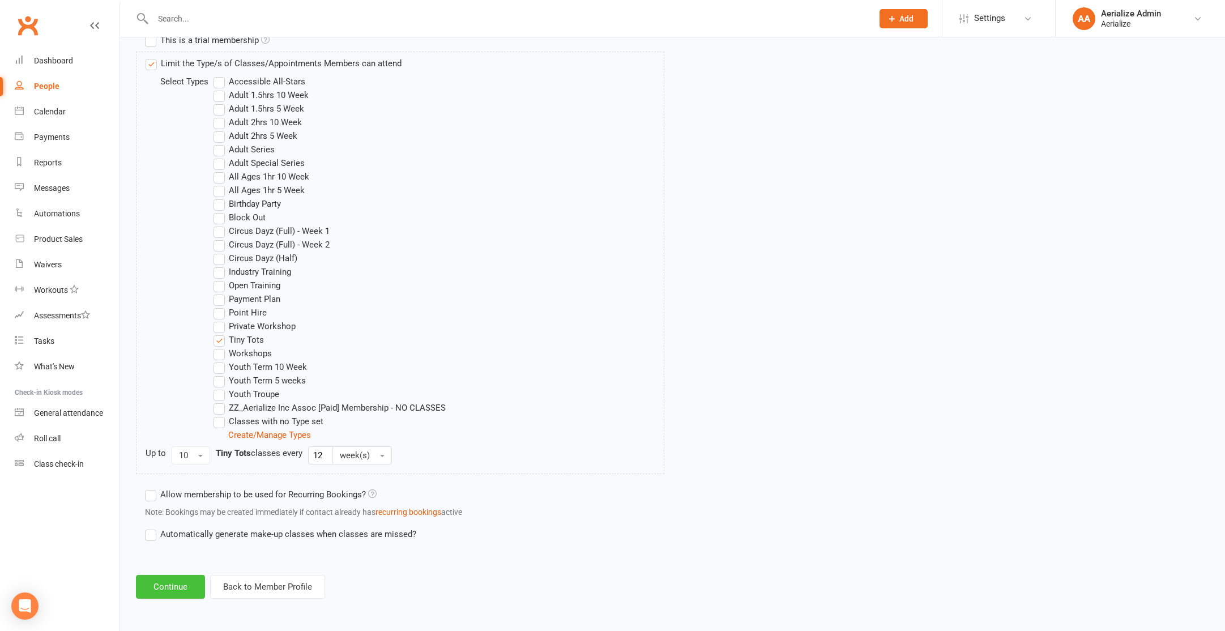
click at [184, 590] on button "Continue" at bounding box center [170, 587] width 69 height 24
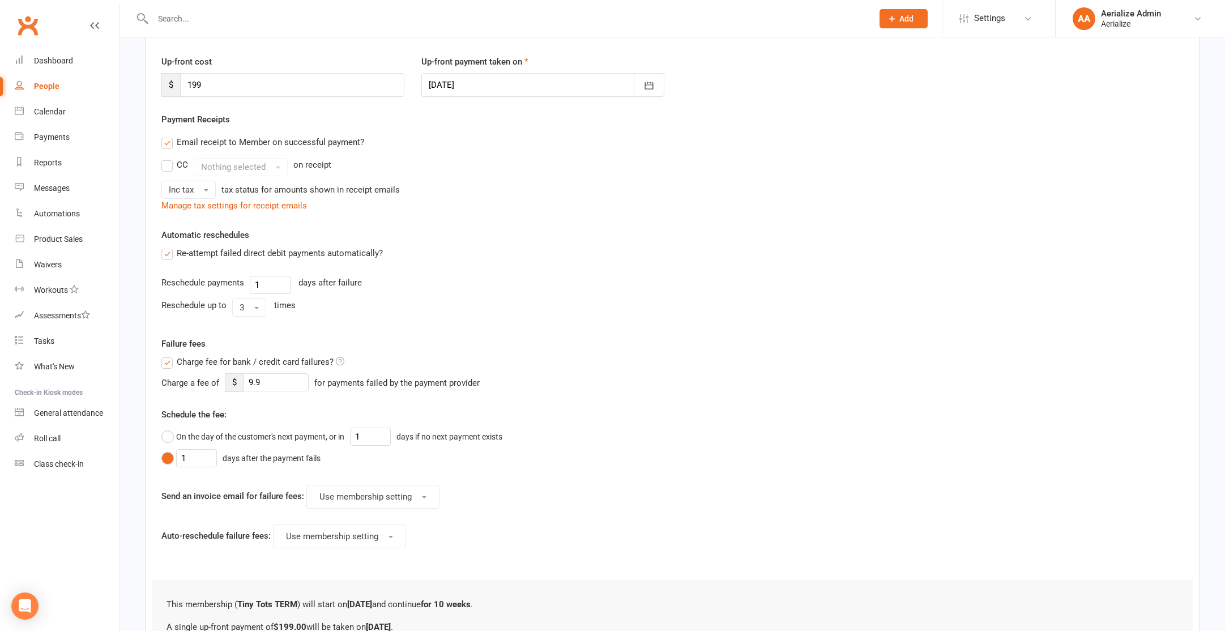
scroll to position [272, 0]
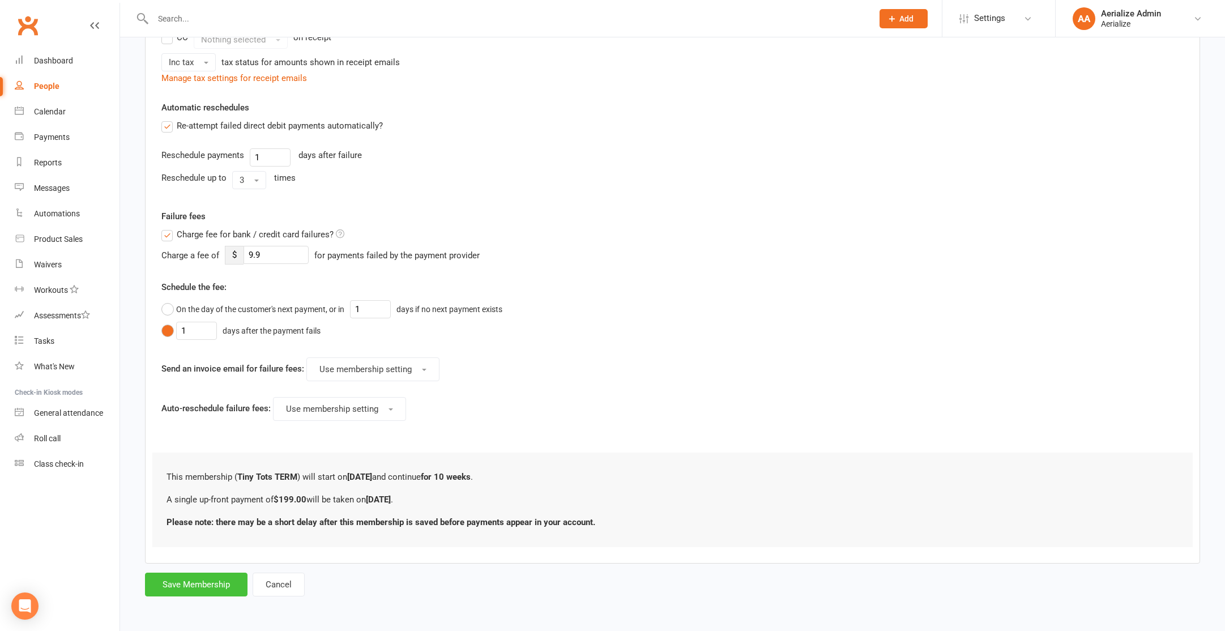
click at [186, 581] on button "Save Membership" at bounding box center [196, 585] width 103 height 24
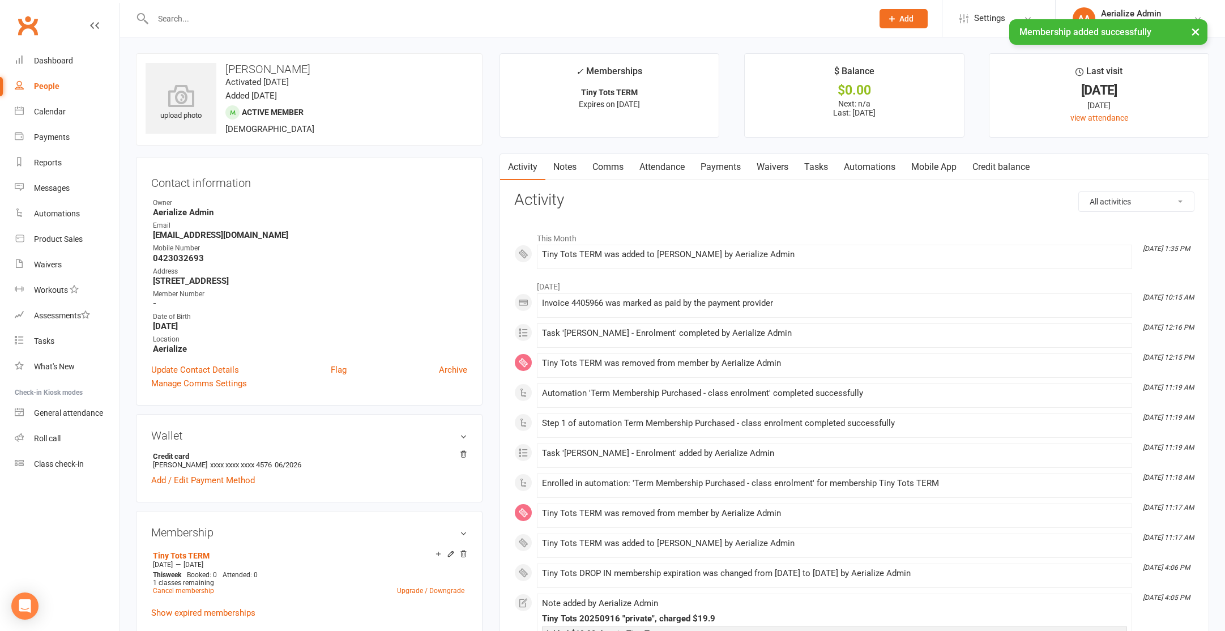
click at [728, 171] on link "Payments" at bounding box center [721, 167] width 56 height 26
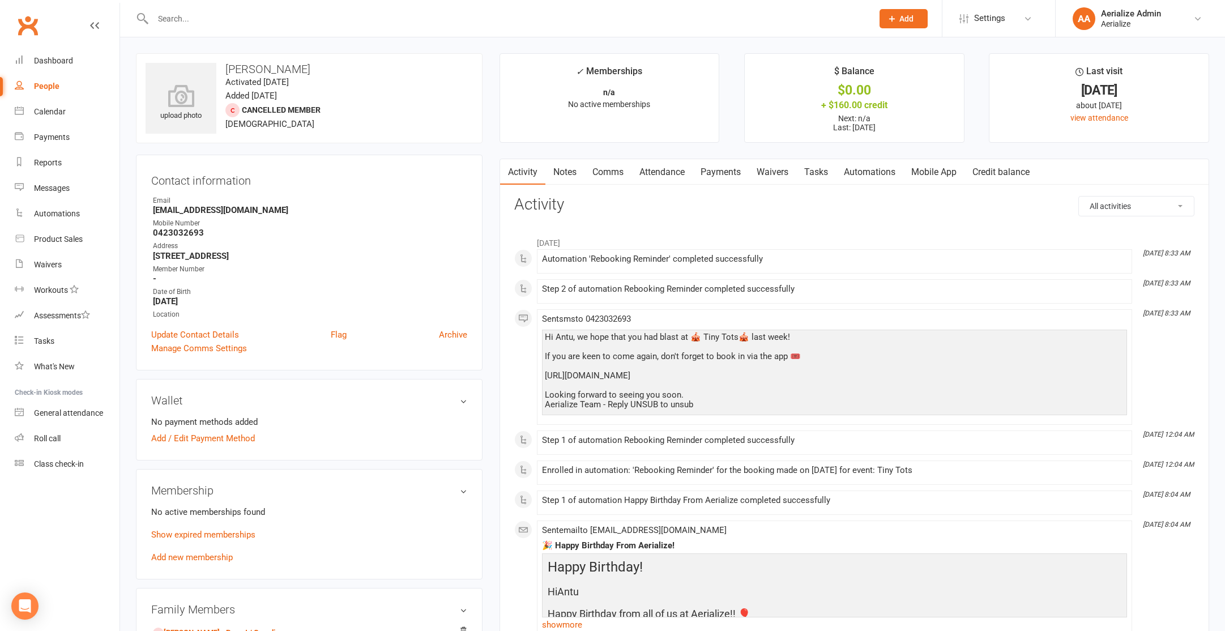
click at [669, 171] on link "Attendance" at bounding box center [662, 172] width 61 height 26
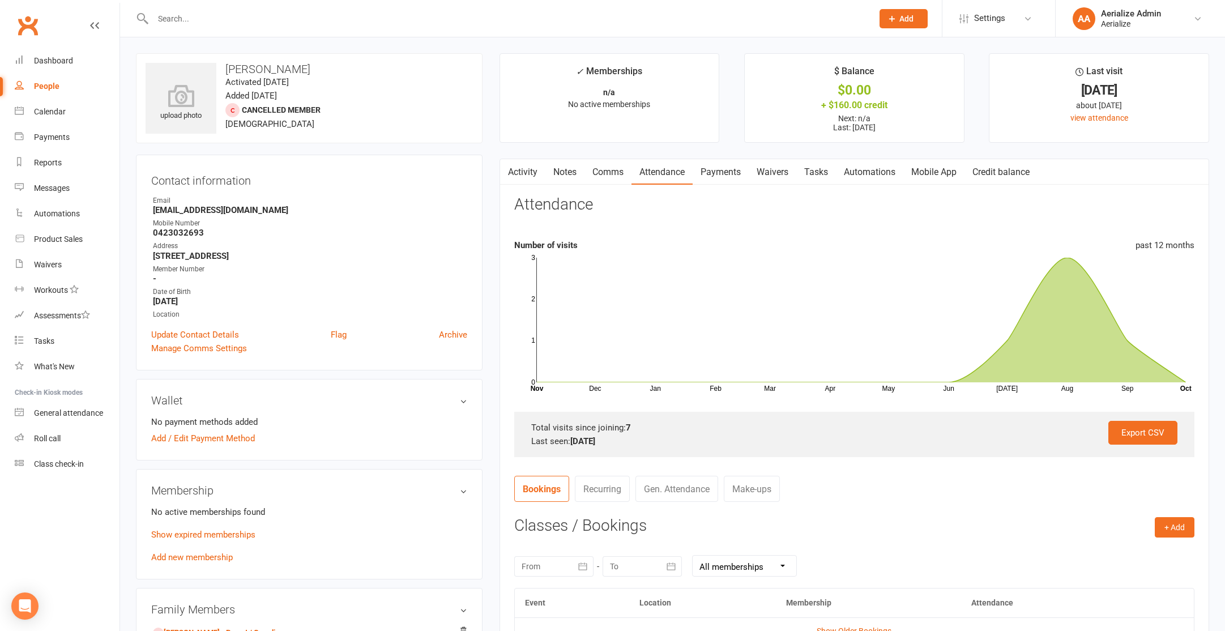
click at [1014, 176] on link "Credit balance" at bounding box center [1001, 172] width 73 height 26
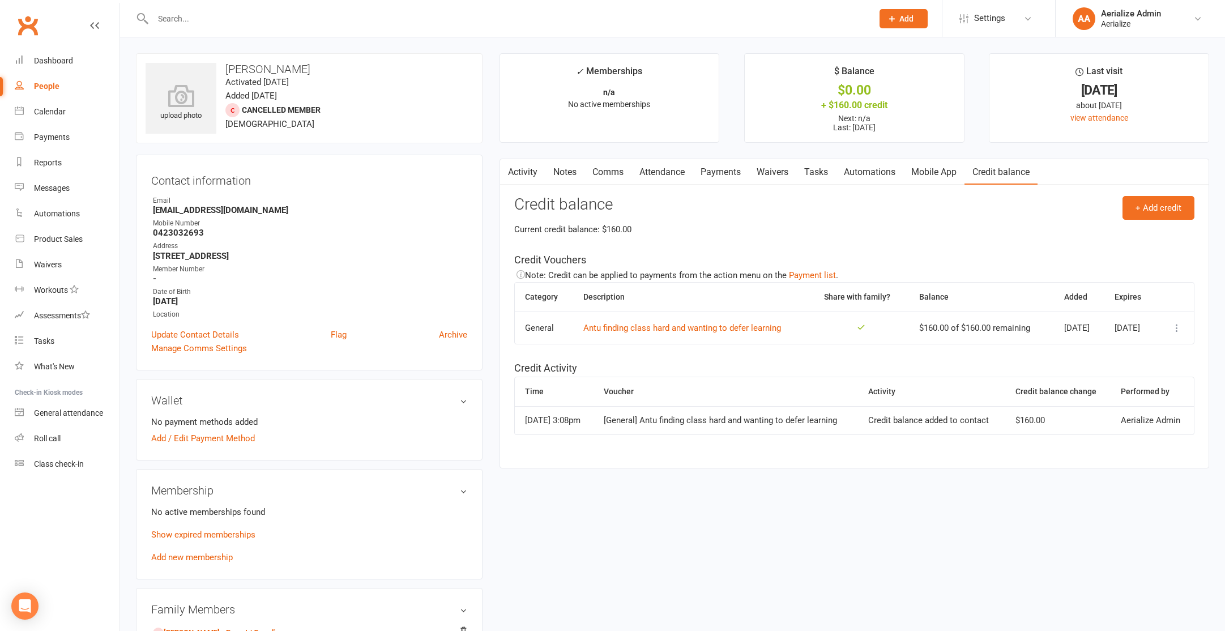
click at [1180, 330] on icon at bounding box center [1177, 327] width 11 height 11
click at [1158, 354] on link "View / edit" at bounding box center [1127, 350] width 112 height 23
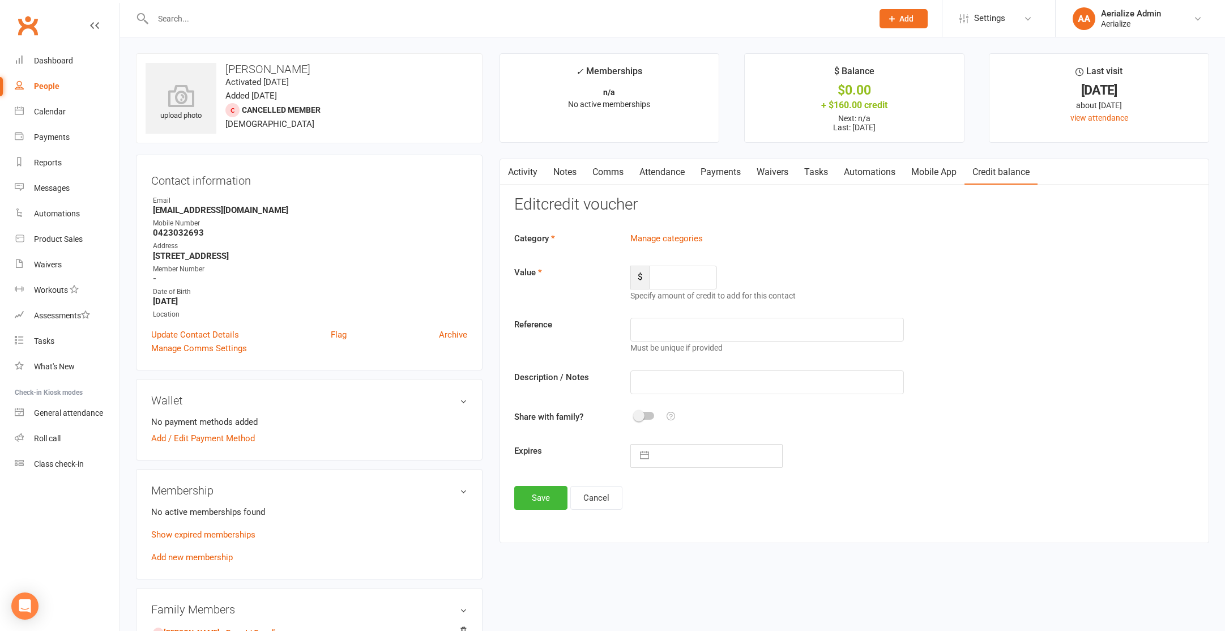
type input "160"
type input "Antu finding class hard and wanting to defer learning"
type input "[DATE]"
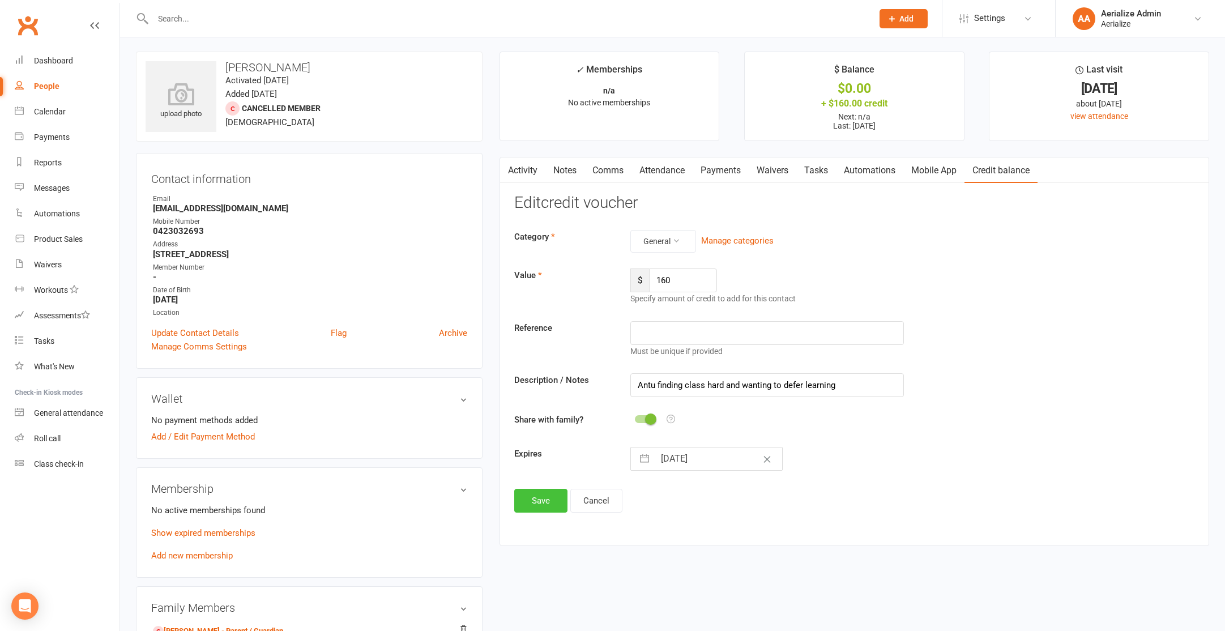
drag, startPoint x: 539, startPoint y: 508, endPoint x: 534, endPoint y: 504, distance: 6.1
click at [539, 508] on button "Save" at bounding box center [540, 501] width 53 height 24
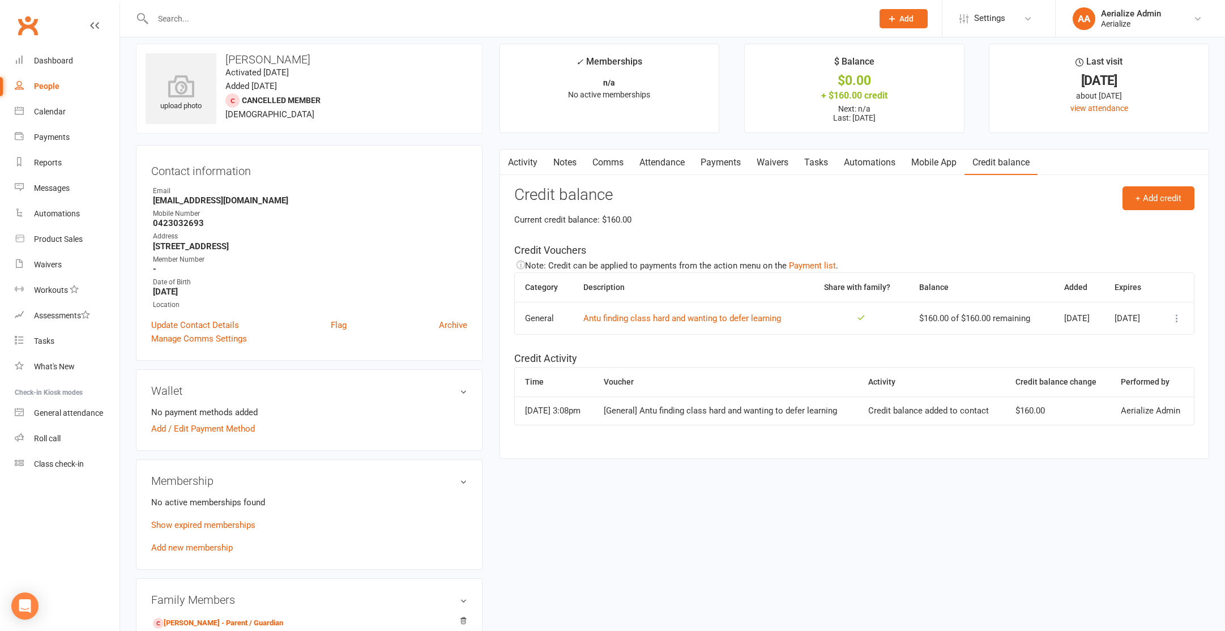
scroll to position [11, 0]
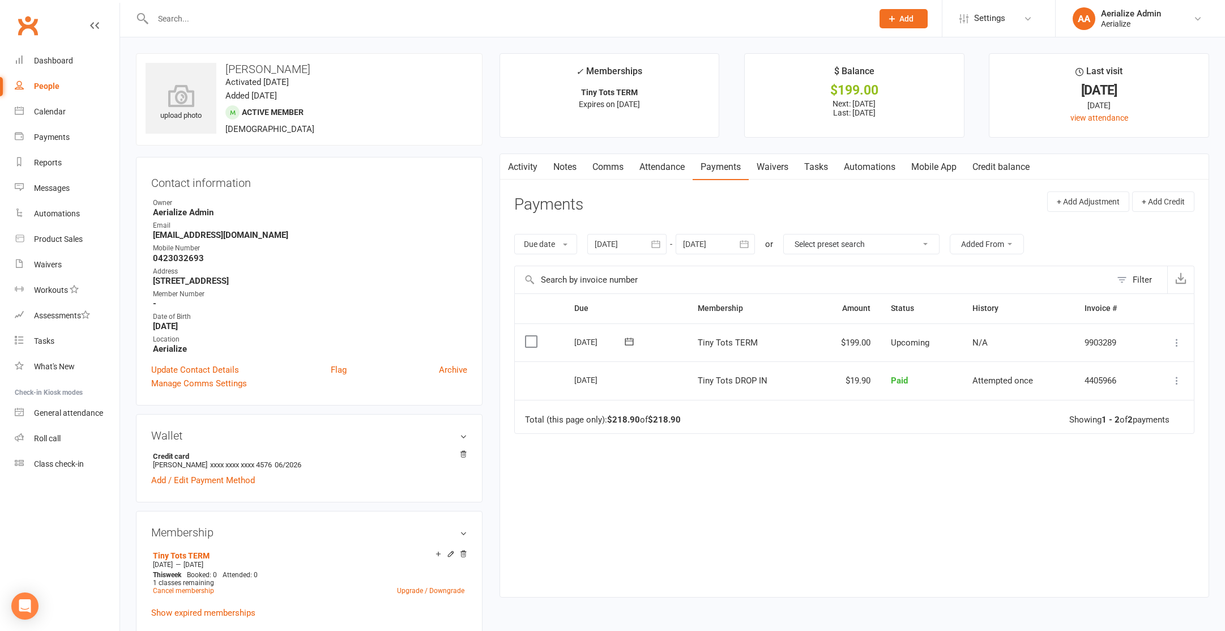
click at [1173, 345] on icon at bounding box center [1177, 342] width 11 height 11
click at [1135, 461] on link "Apply credit" at bounding box center [1127, 455] width 112 height 23
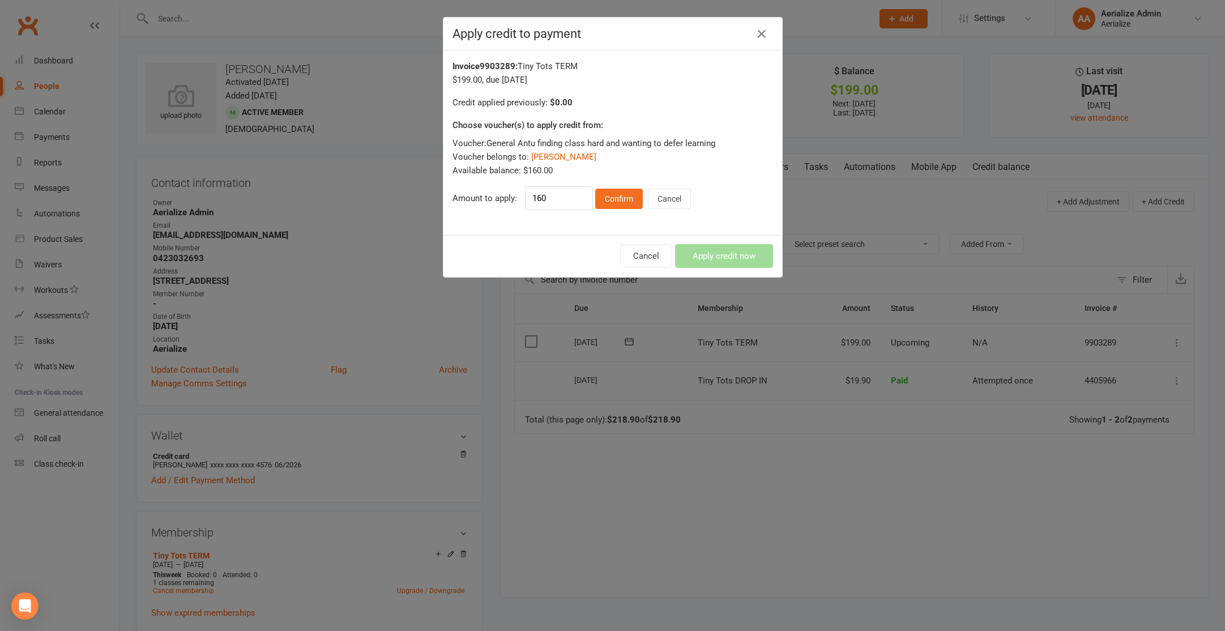
click at [630, 209] on div "160 Confirm Cancel" at bounding box center [608, 198] width 166 height 24
click at [621, 198] on button "Confirm" at bounding box center [619, 199] width 48 height 20
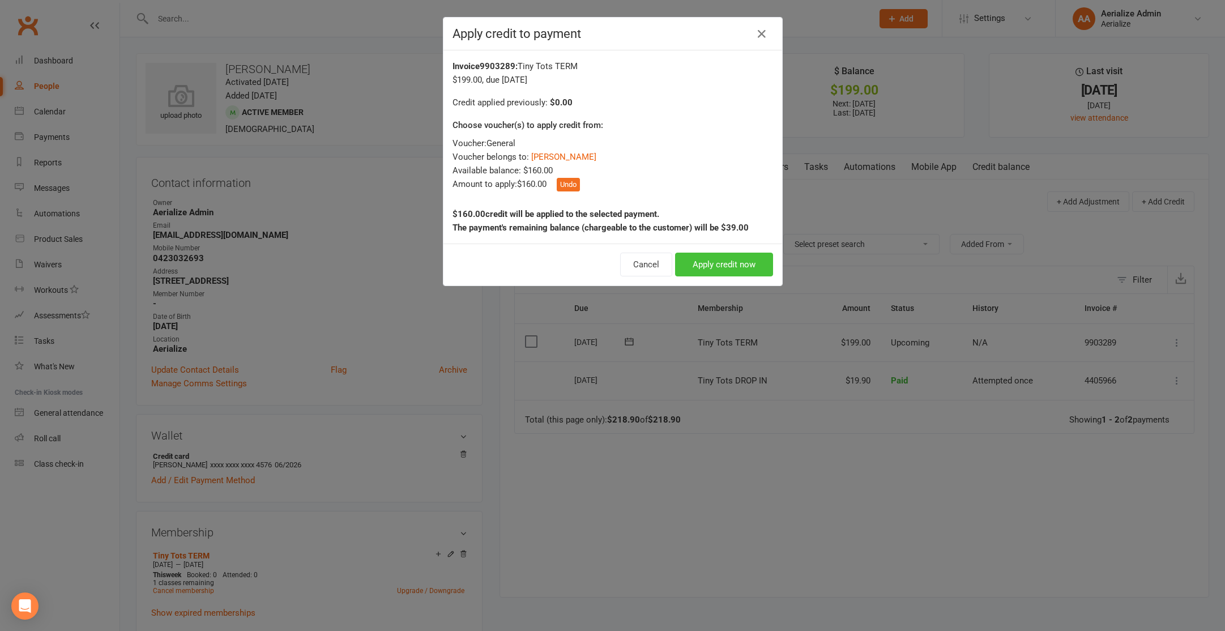
click at [735, 266] on button "Apply credit now" at bounding box center [724, 265] width 98 height 24
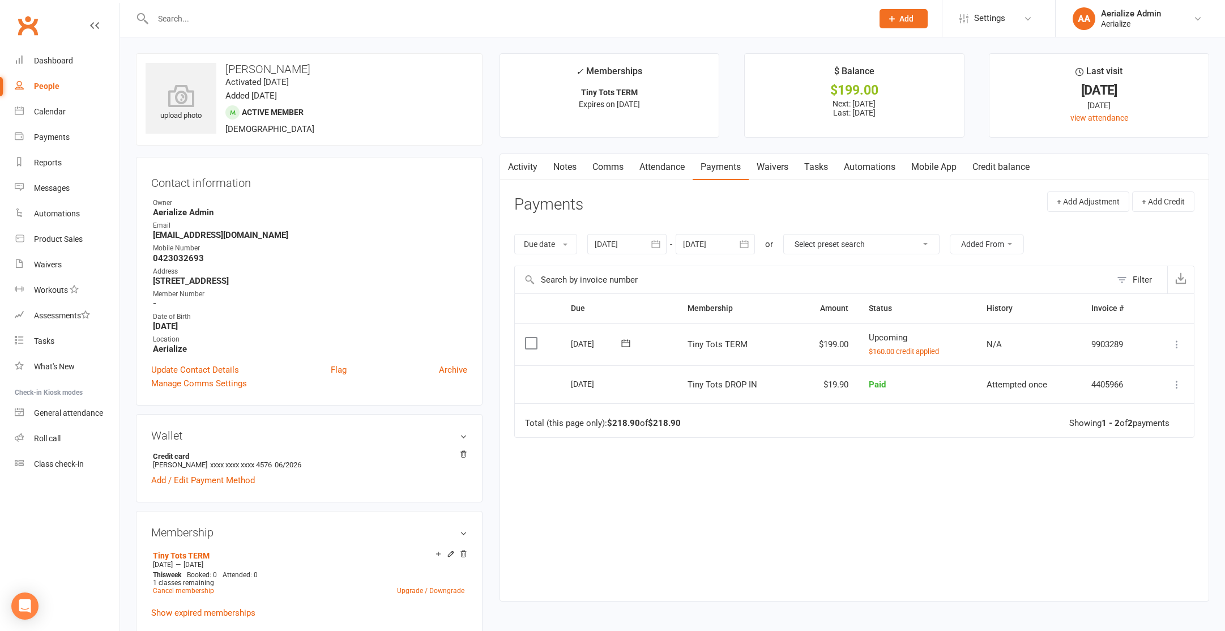
click at [1179, 343] on icon at bounding box center [1177, 344] width 11 height 11
click at [1135, 510] on link "Process now" at bounding box center [1127, 502] width 112 height 23
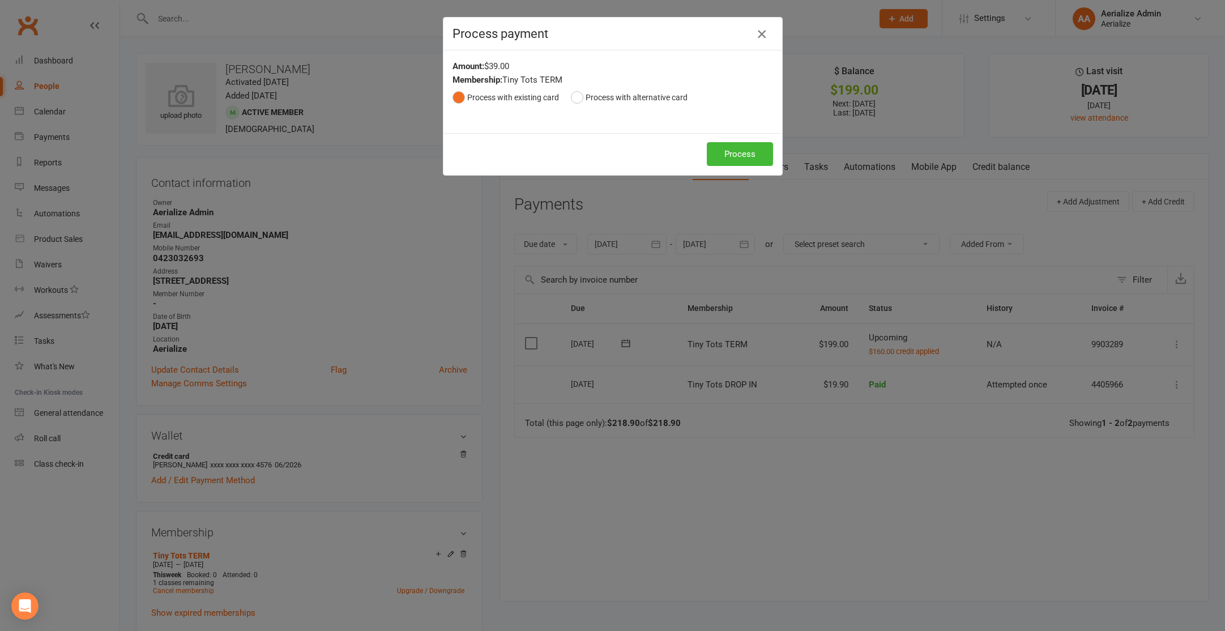
click at [761, 34] on icon "button" at bounding box center [762, 34] width 14 height 14
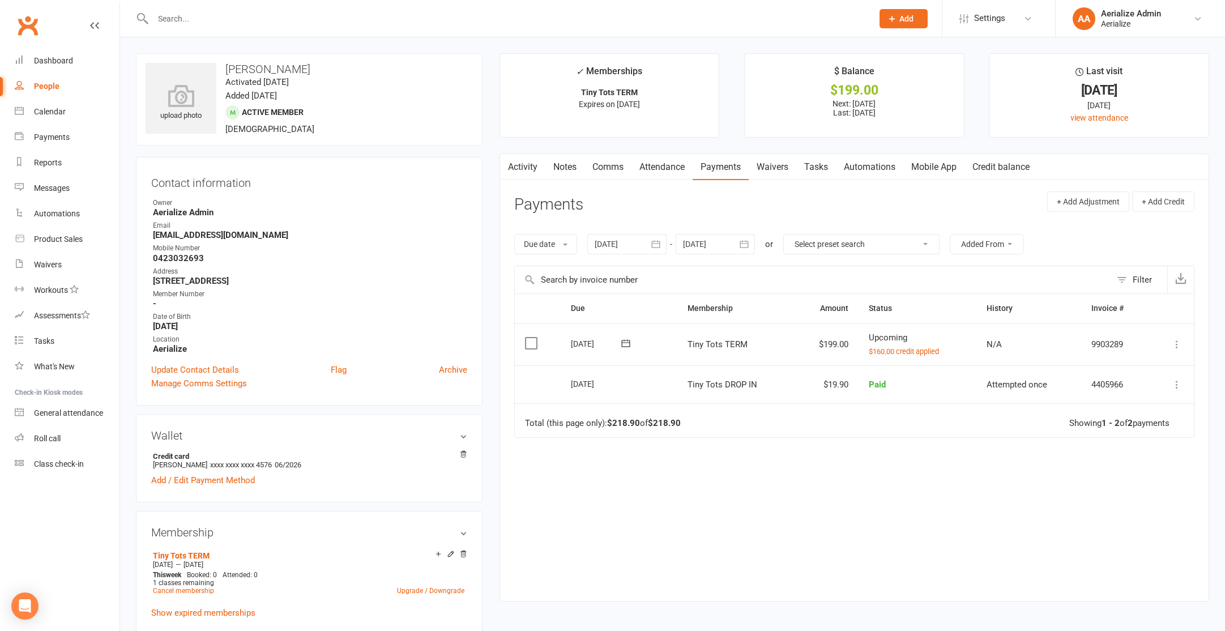
click at [1174, 344] on icon at bounding box center [1177, 344] width 11 height 11
click at [1131, 501] on link "Process now" at bounding box center [1127, 502] width 112 height 23
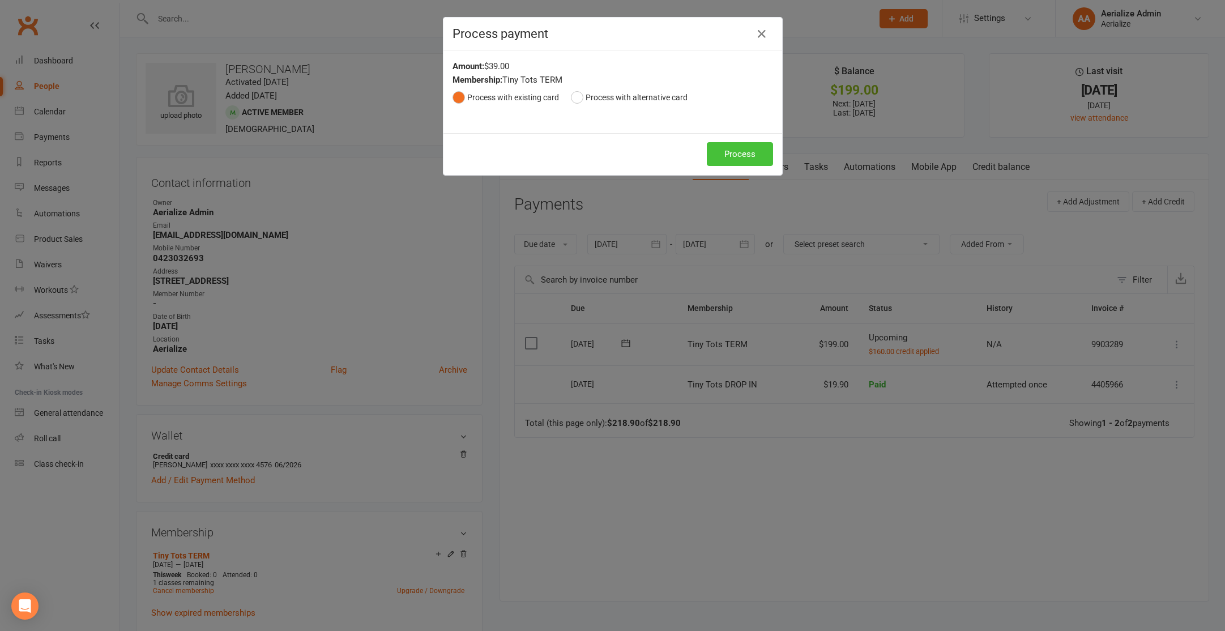
click at [756, 154] on button "Process" at bounding box center [740, 154] width 66 height 24
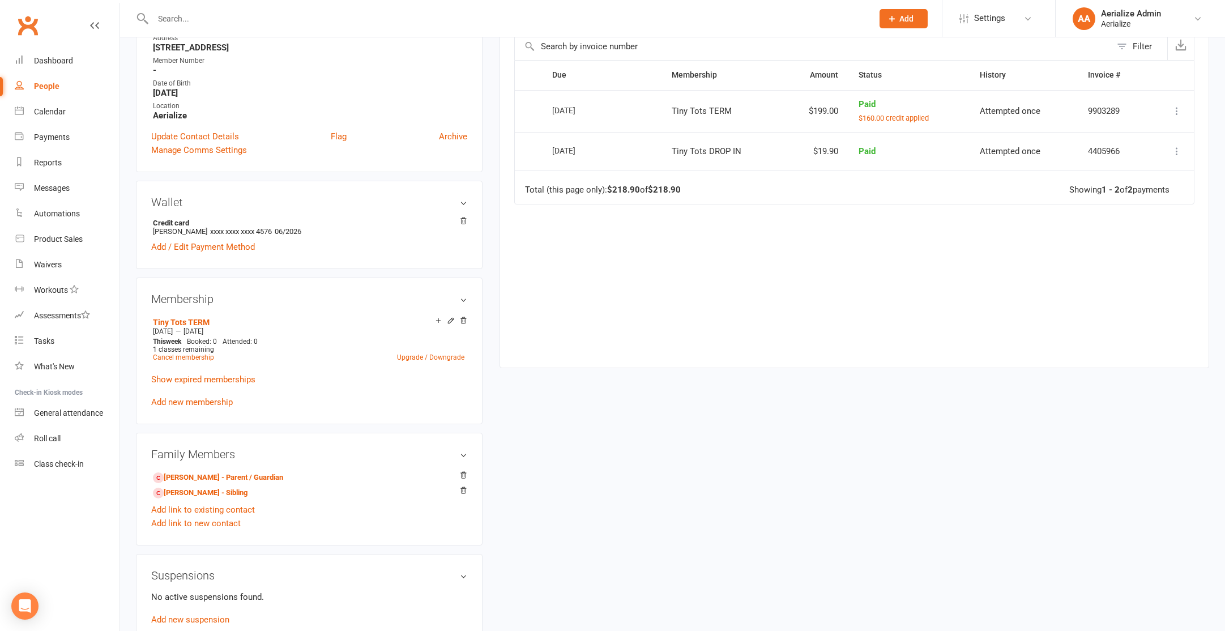
scroll to position [245, 0]
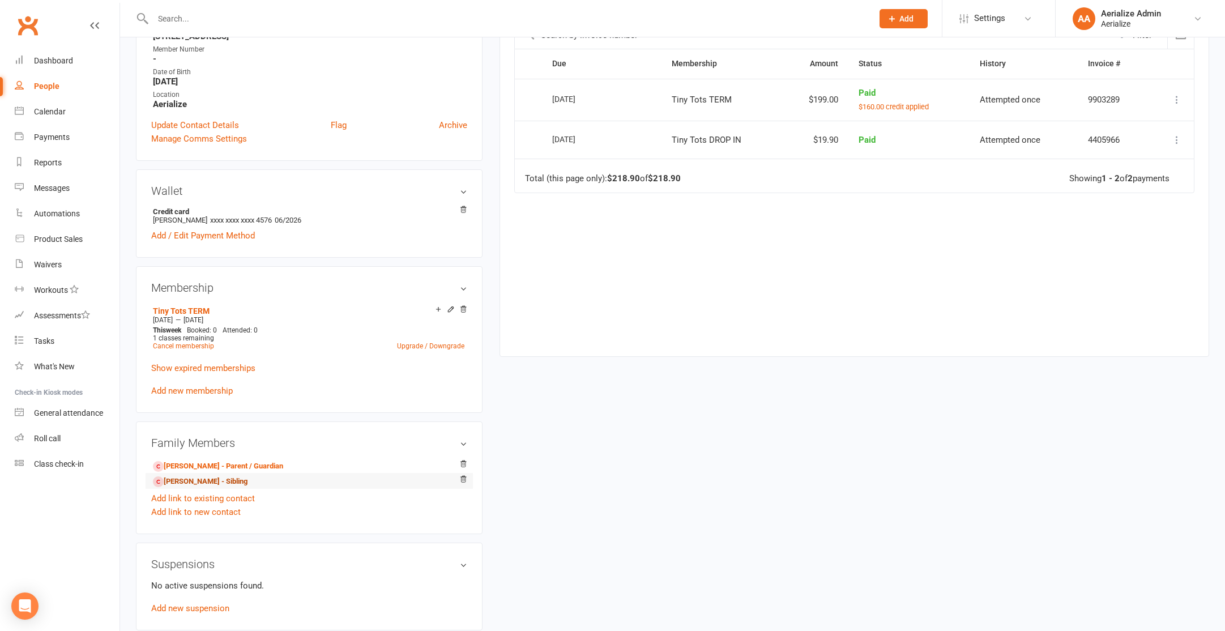
click at [216, 480] on link "[PERSON_NAME] - Sibling" at bounding box center [200, 482] width 95 height 12
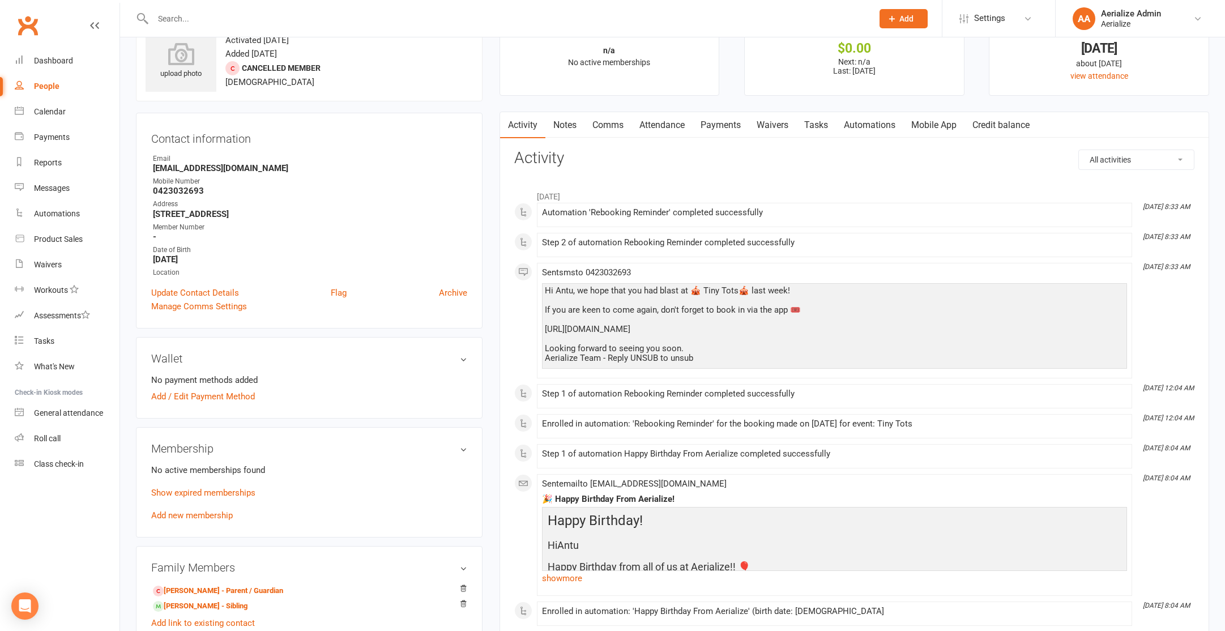
scroll to position [36, 0]
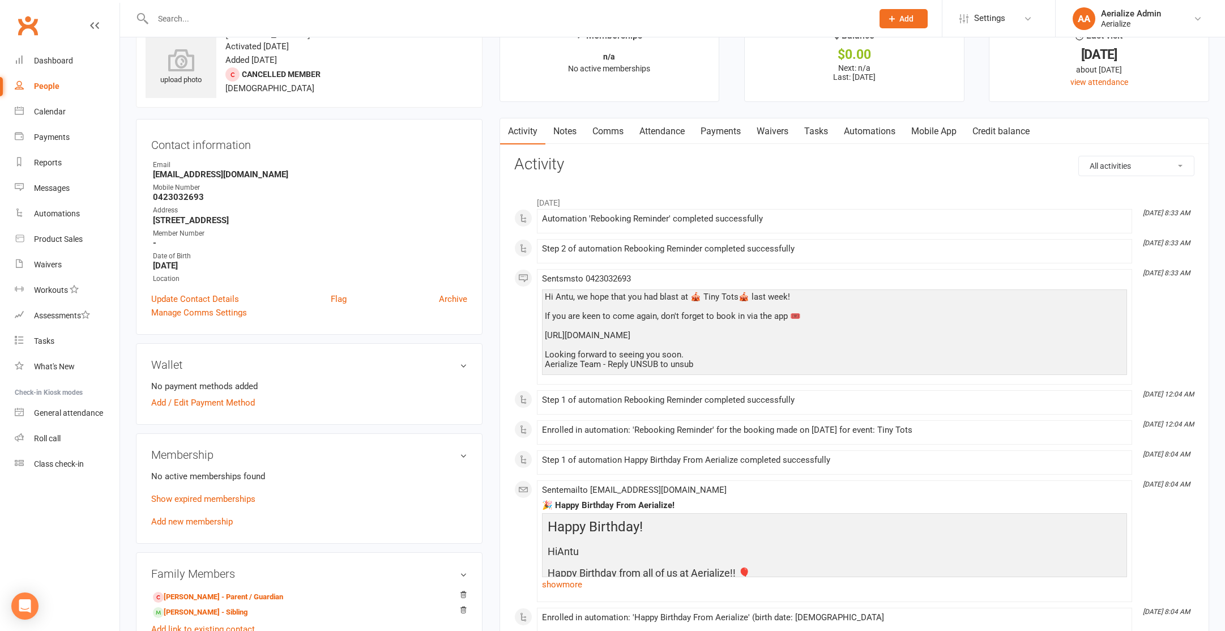
click at [998, 137] on link "Credit balance" at bounding box center [1001, 131] width 73 height 26
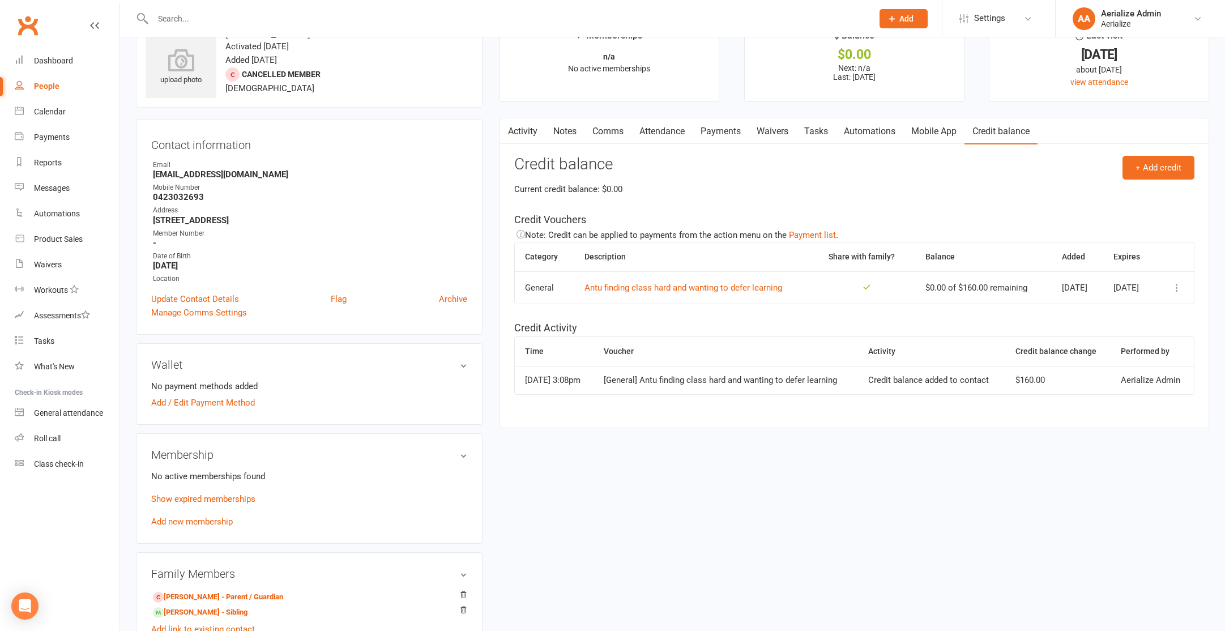
click at [664, 134] on link "Attendance" at bounding box center [662, 131] width 61 height 26
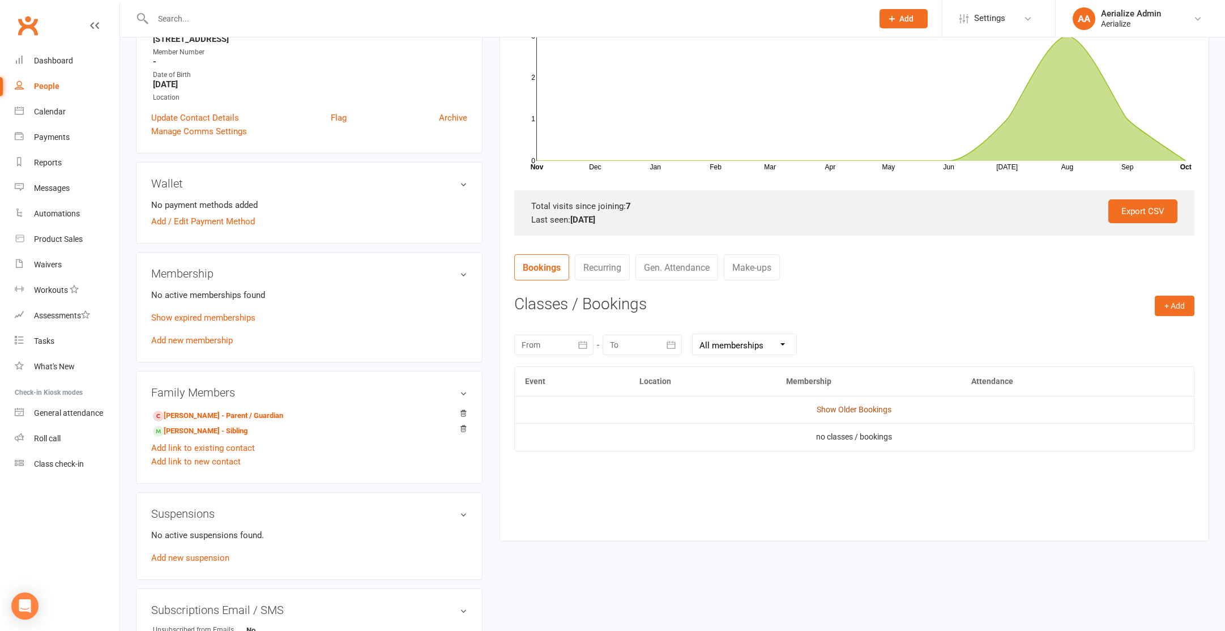
click at [861, 410] on link "Show Older Bookings" at bounding box center [854, 409] width 75 height 9
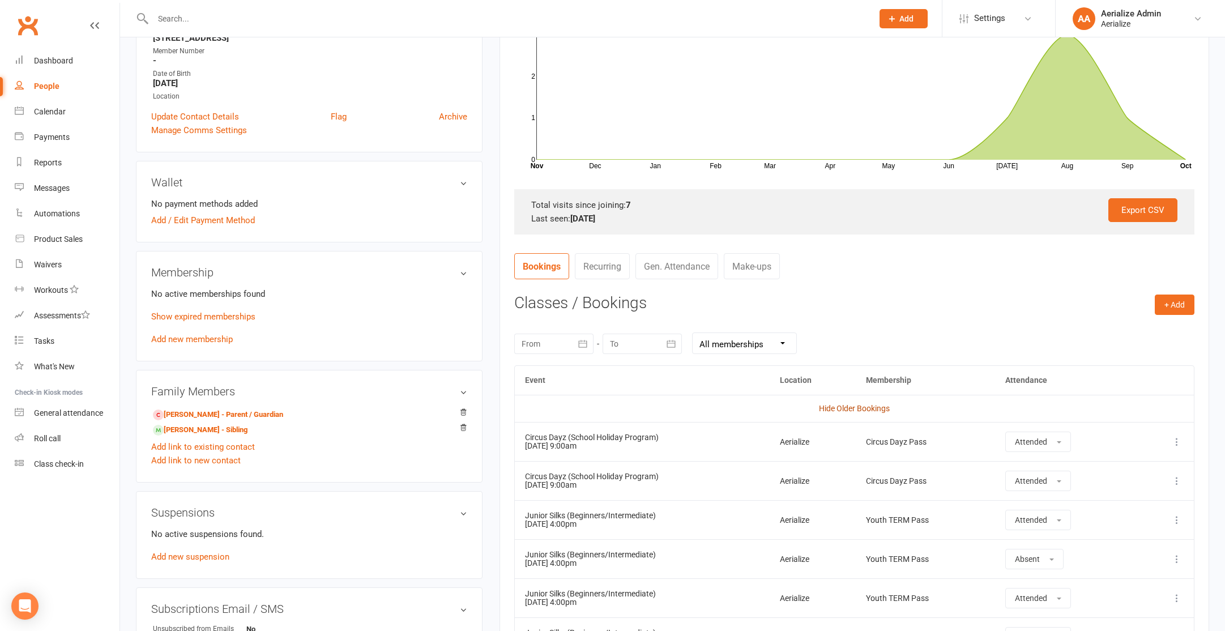
scroll to position [494, 0]
